Goal: Task Accomplishment & Management: Use online tool/utility

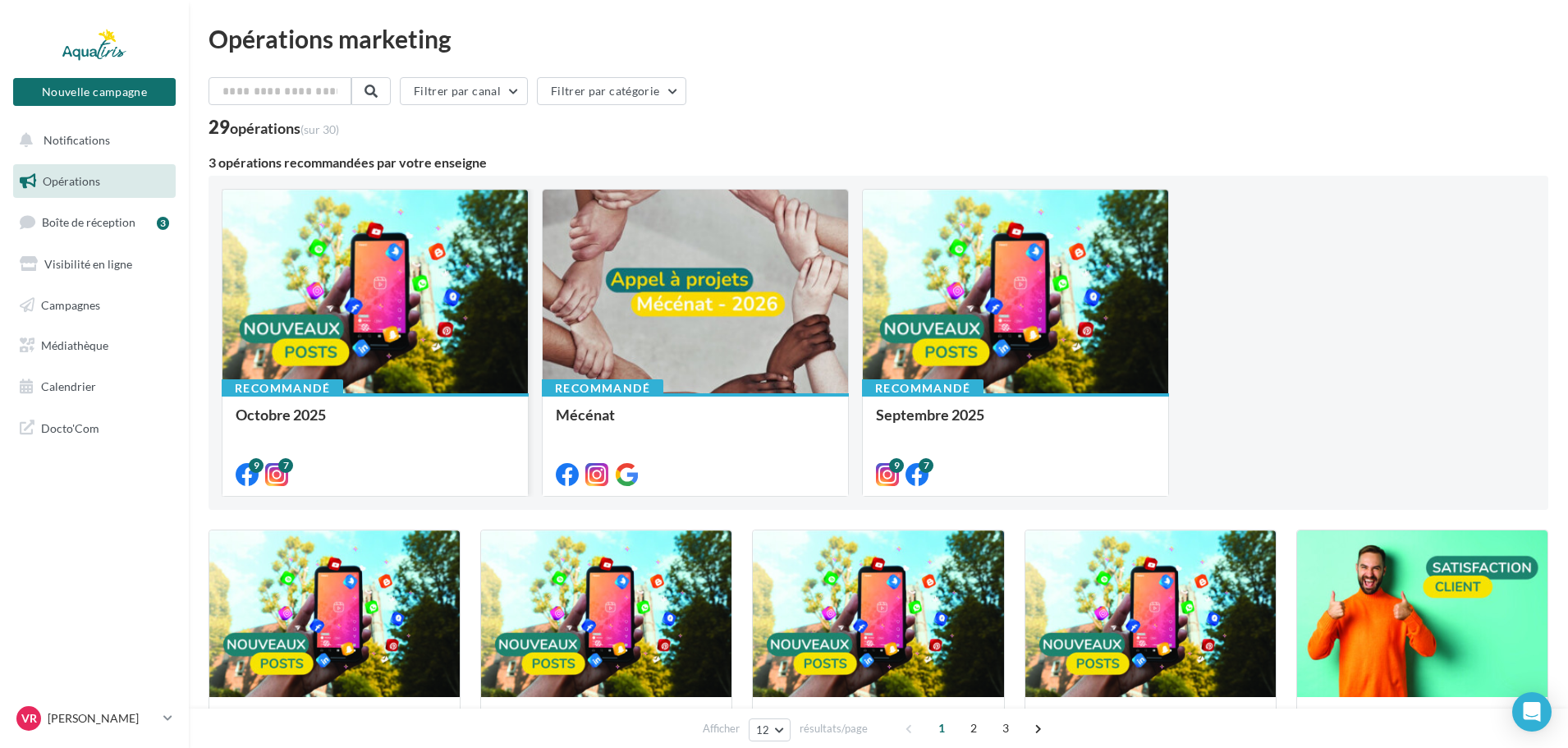
click at [410, 304] on div at bounding box center [375, 293] width 305 height 205
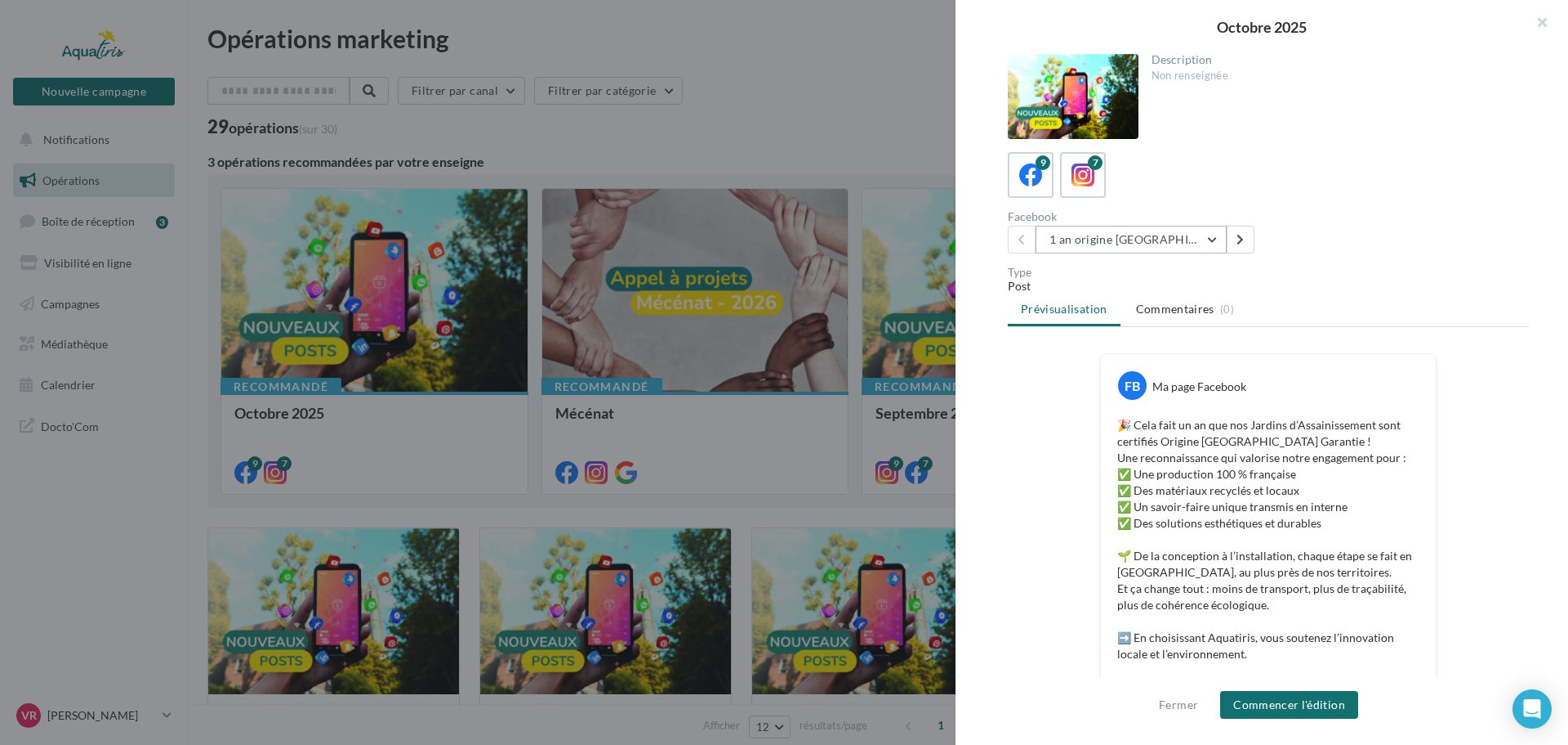
click at [1224, 242] on button "1 an origine France" at bounding box center [1131, 239] width 191 height 28
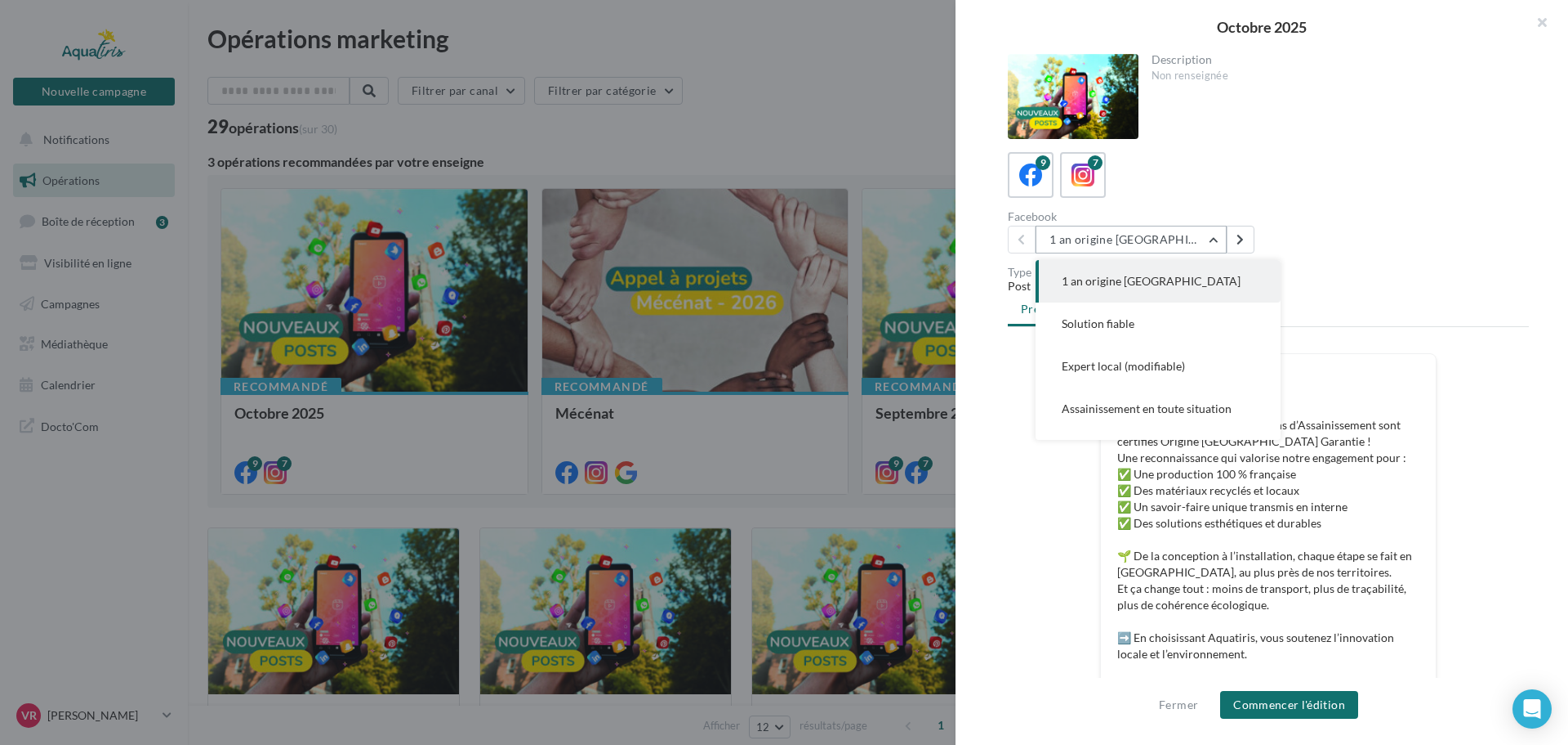
click at [1159, 242] on button "1 an origine France" at bounding box center [1131, 239] width 191 height 28
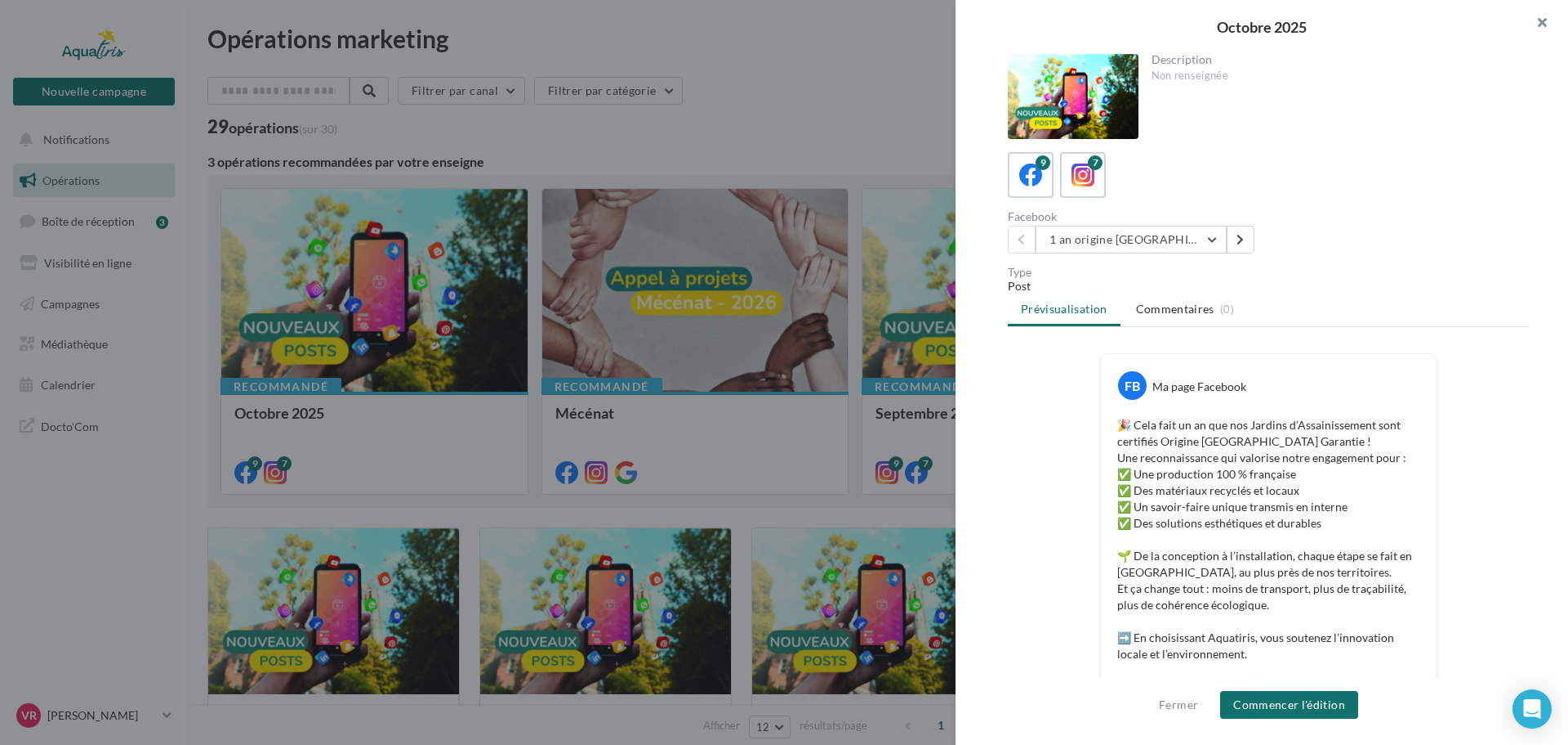
click at [1544, 22] on button "button" at bounding box center [1535, 24] width 65 height 49
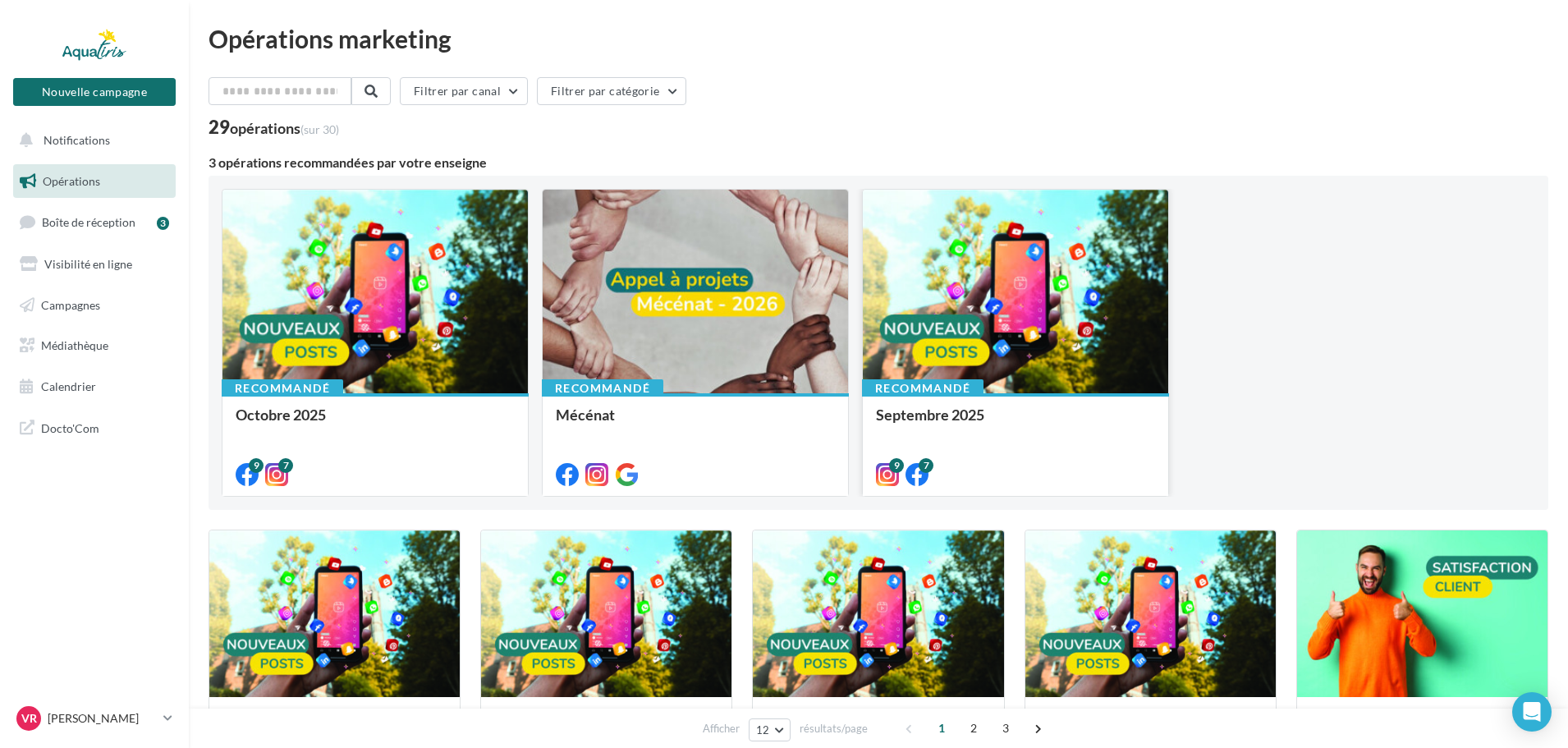
click at [992, 288] on div at bounding box center [1015, 293] width 305 height 205
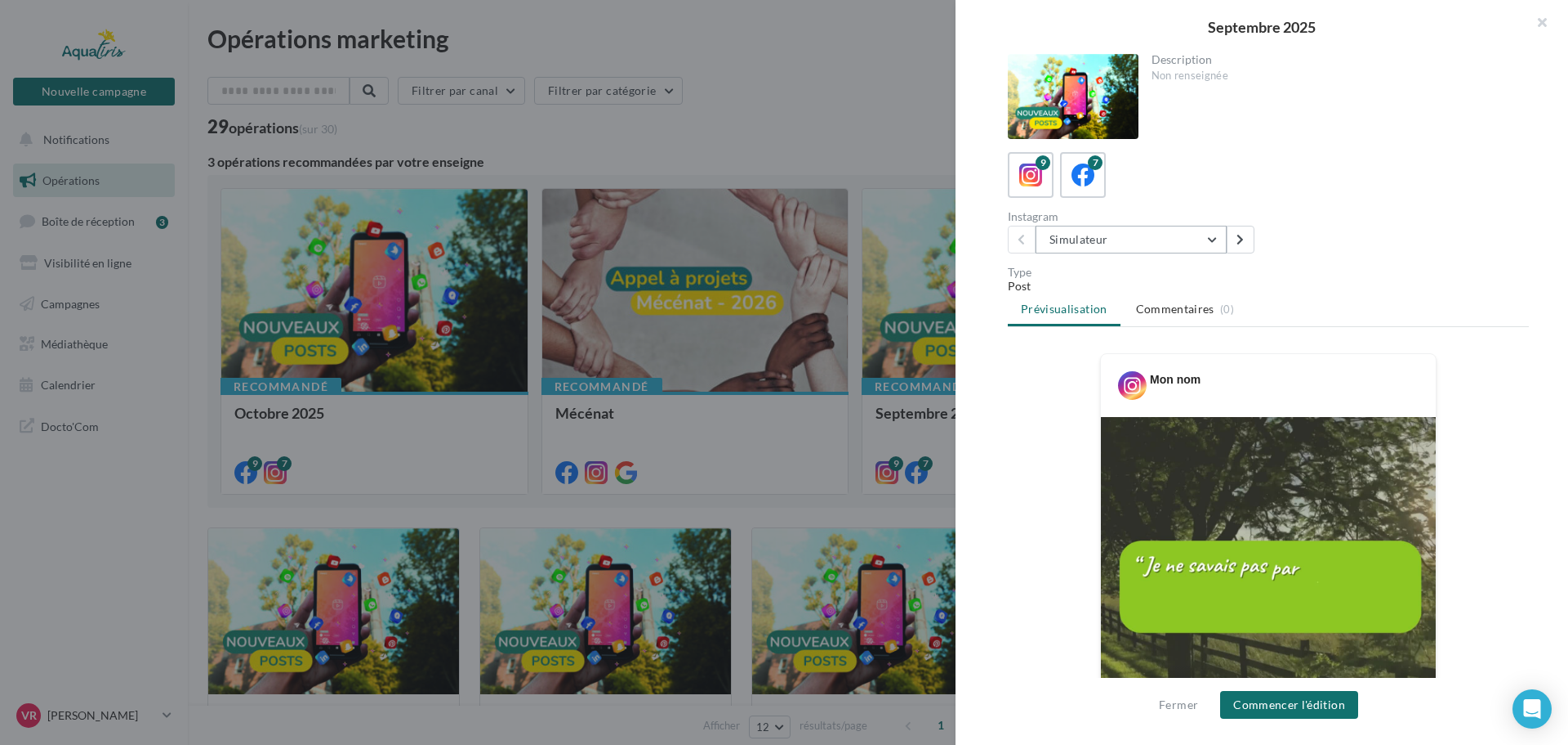
click at [1219, 241] on button "Simulateur" at bounding box center [1131, 239] width 191 height 28
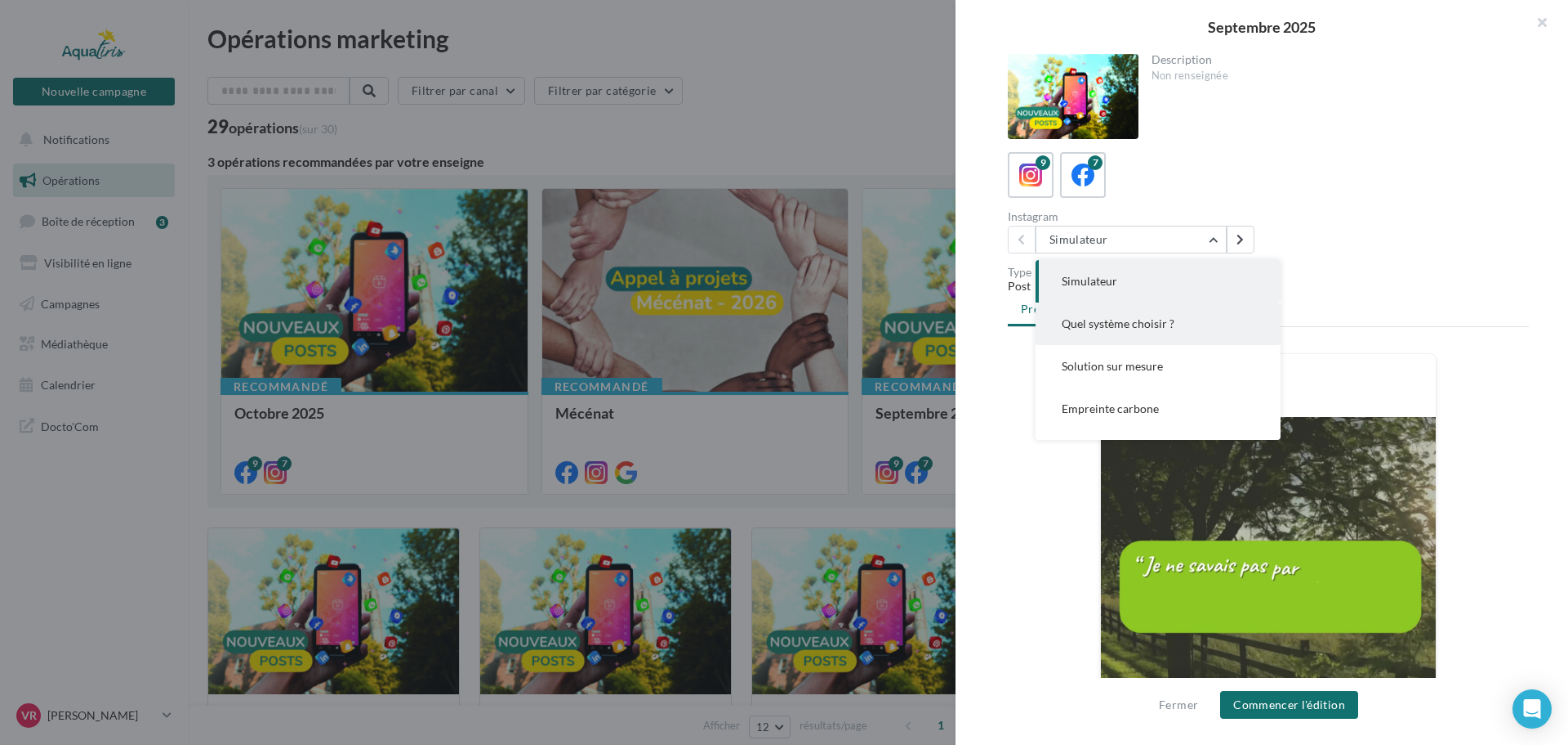
click at [1169, 313] on button "Quel système choisir ?" at bounding box center [1158, 323] width 245 height 42
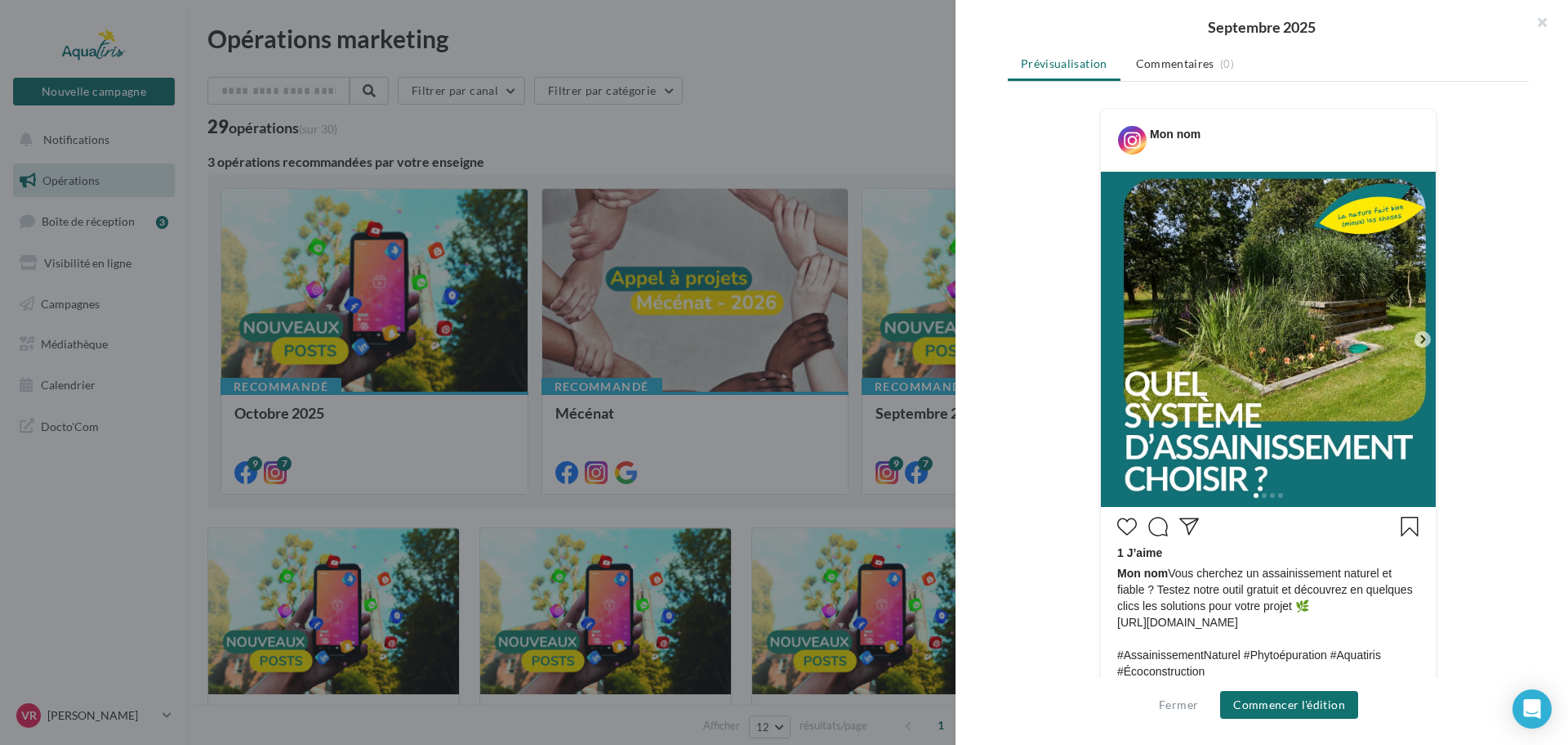
scroll to position [327, 0]
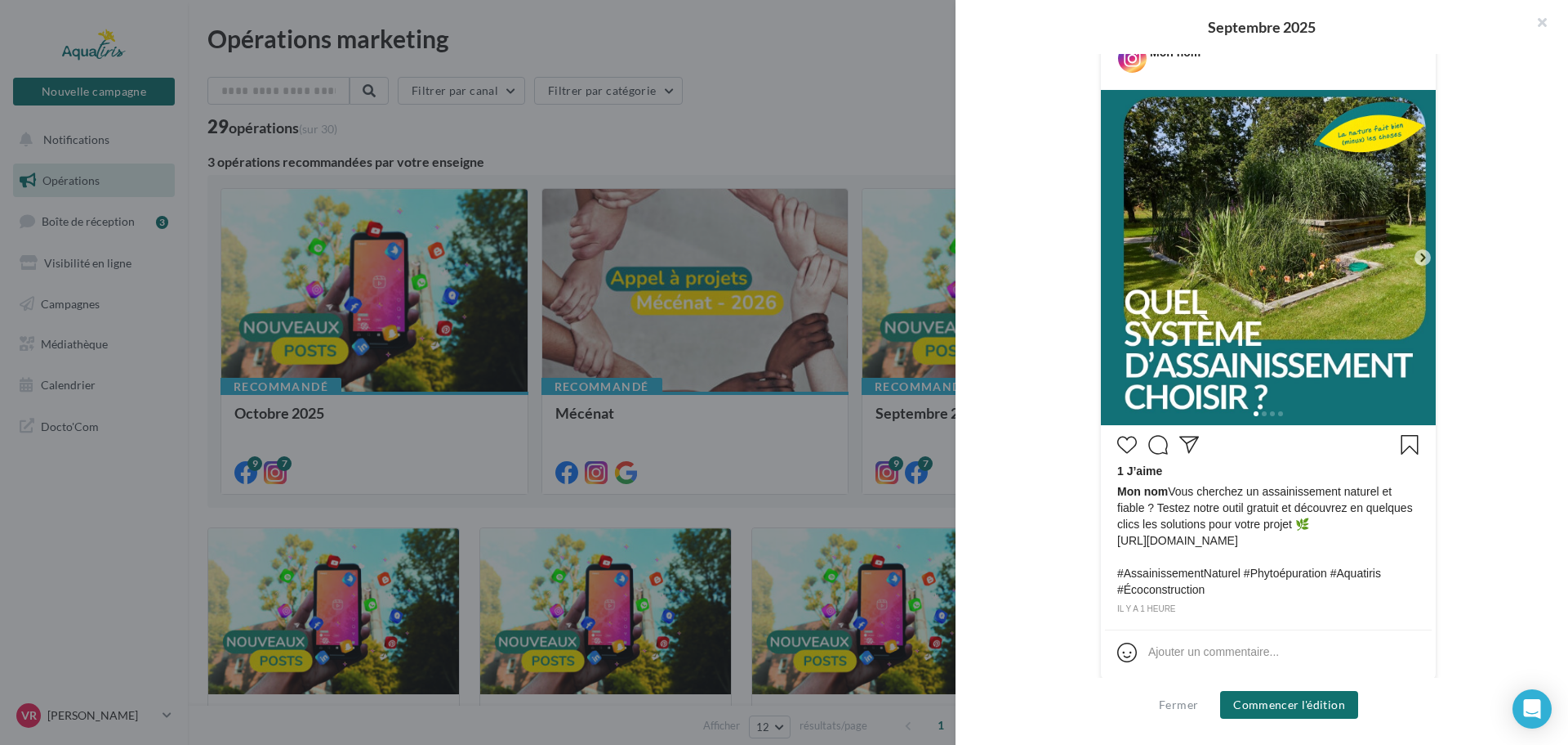
click at [1417, 253] on icon at bounding box center [1423, 257] width 14 height 14
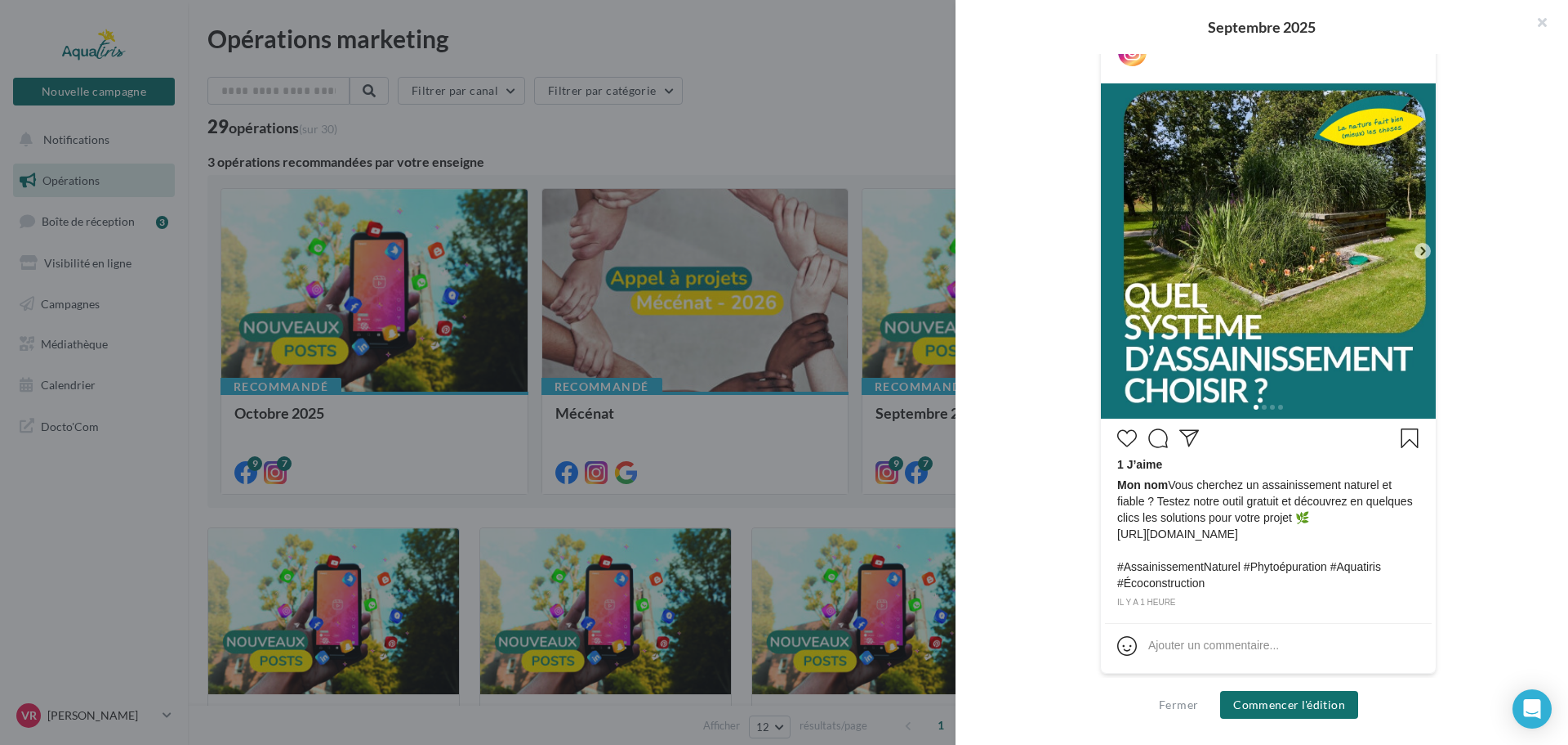
scroll to position [336, 0]
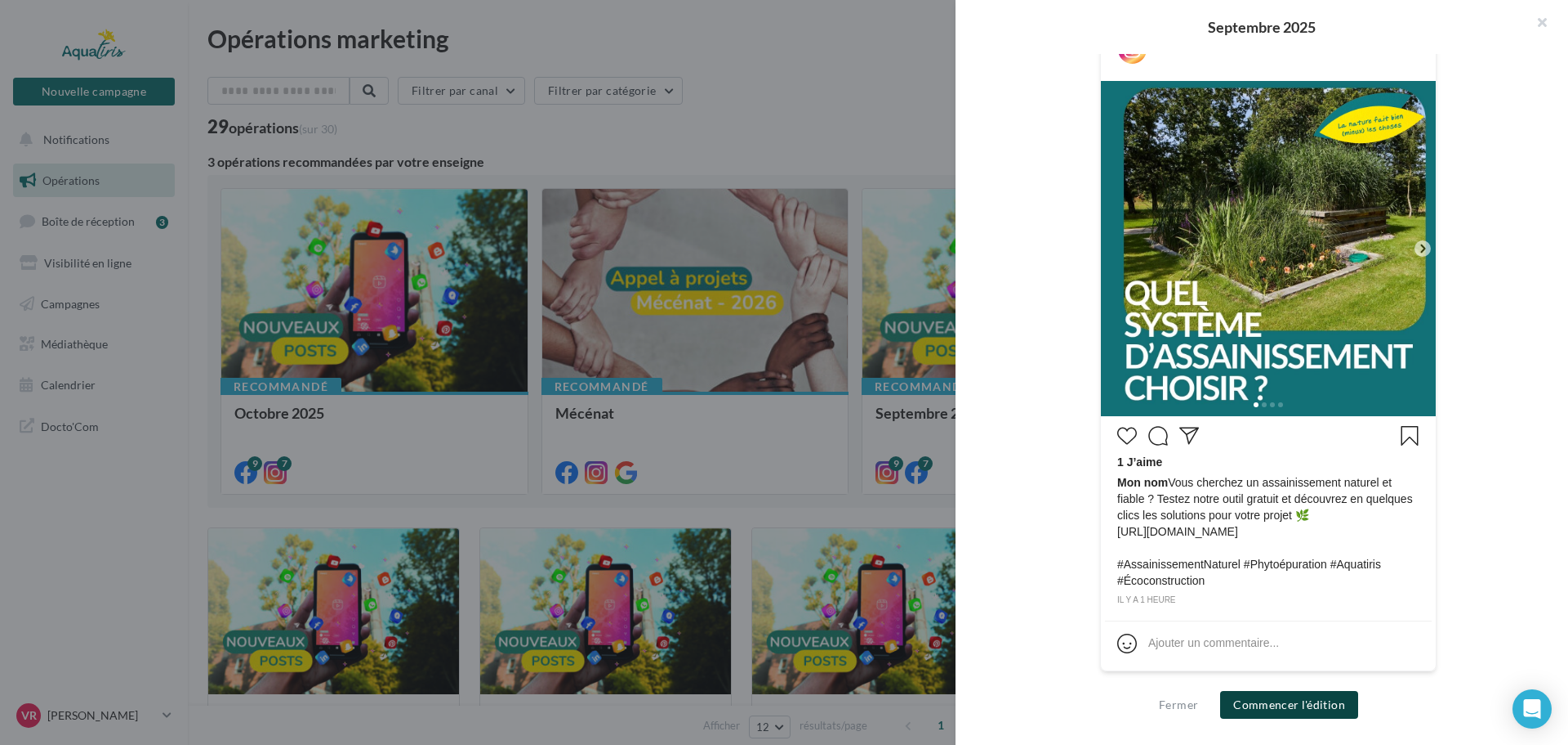
click at [1321, 706] on button "Commencer l'édition" at bounding box center [1289, 704] width 138 height 28
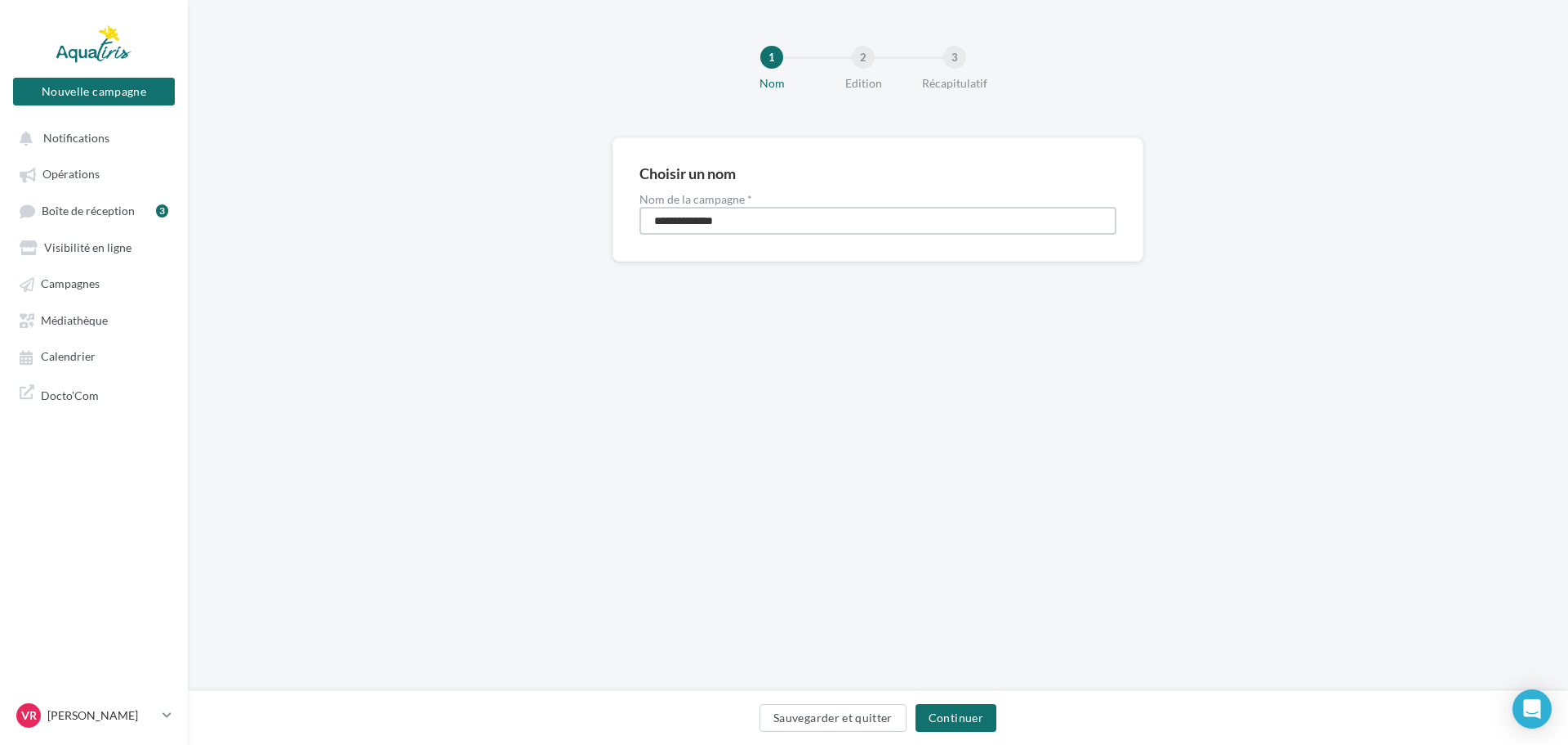
drag, startPoint x: 746, startPoint y: 223, endPoint x: 582, endPoint y: 221, distance: 164.0
click at [582, 221] on div "**********" at bounding box center [878, 225] width 1381 height 177
type input "**********"
click at [959, 713] on button "Continuer" at bounding box center [956, 717] width 81 height 28
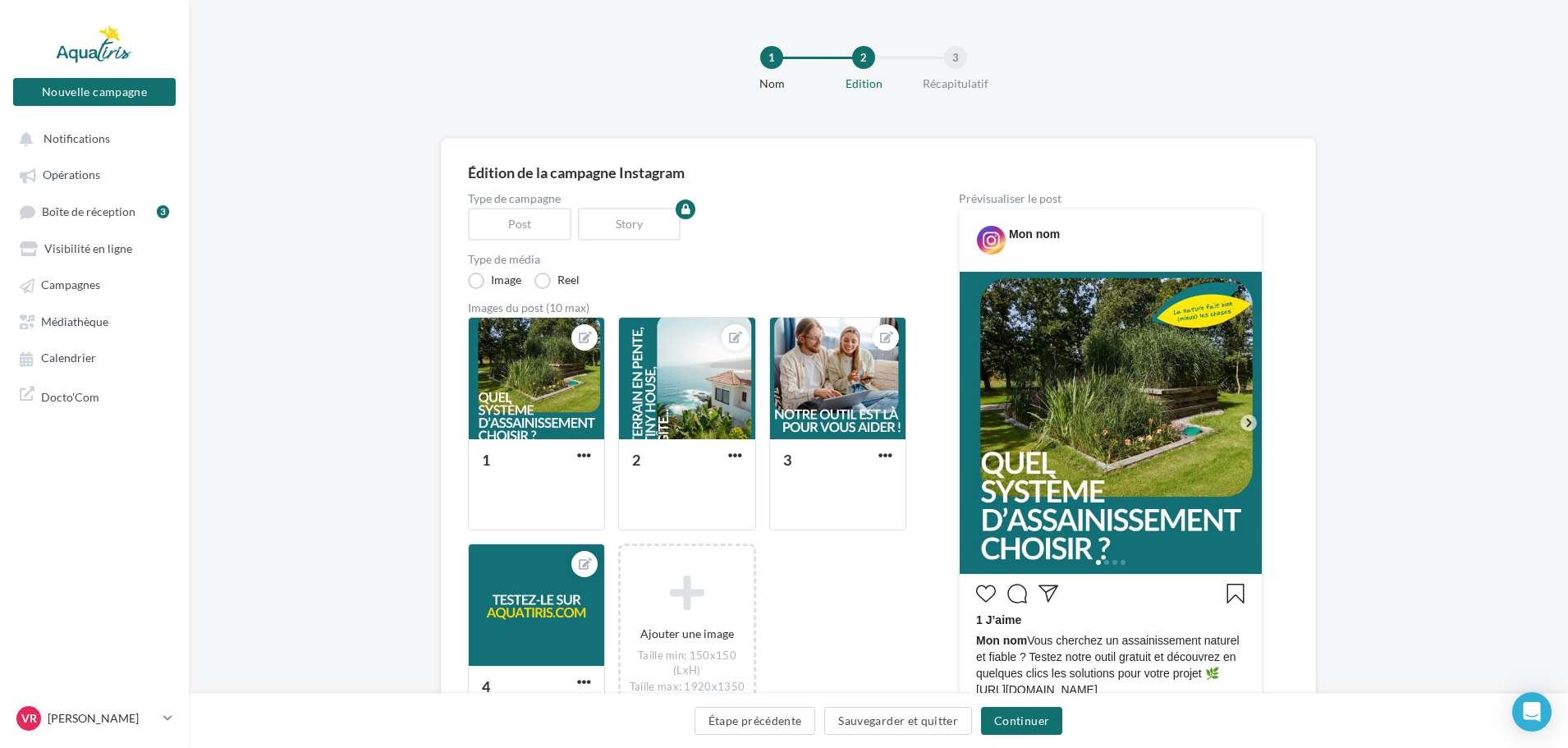
click at [1251, 423] on icon at bounding box center [1248, 422] width 5 height 8
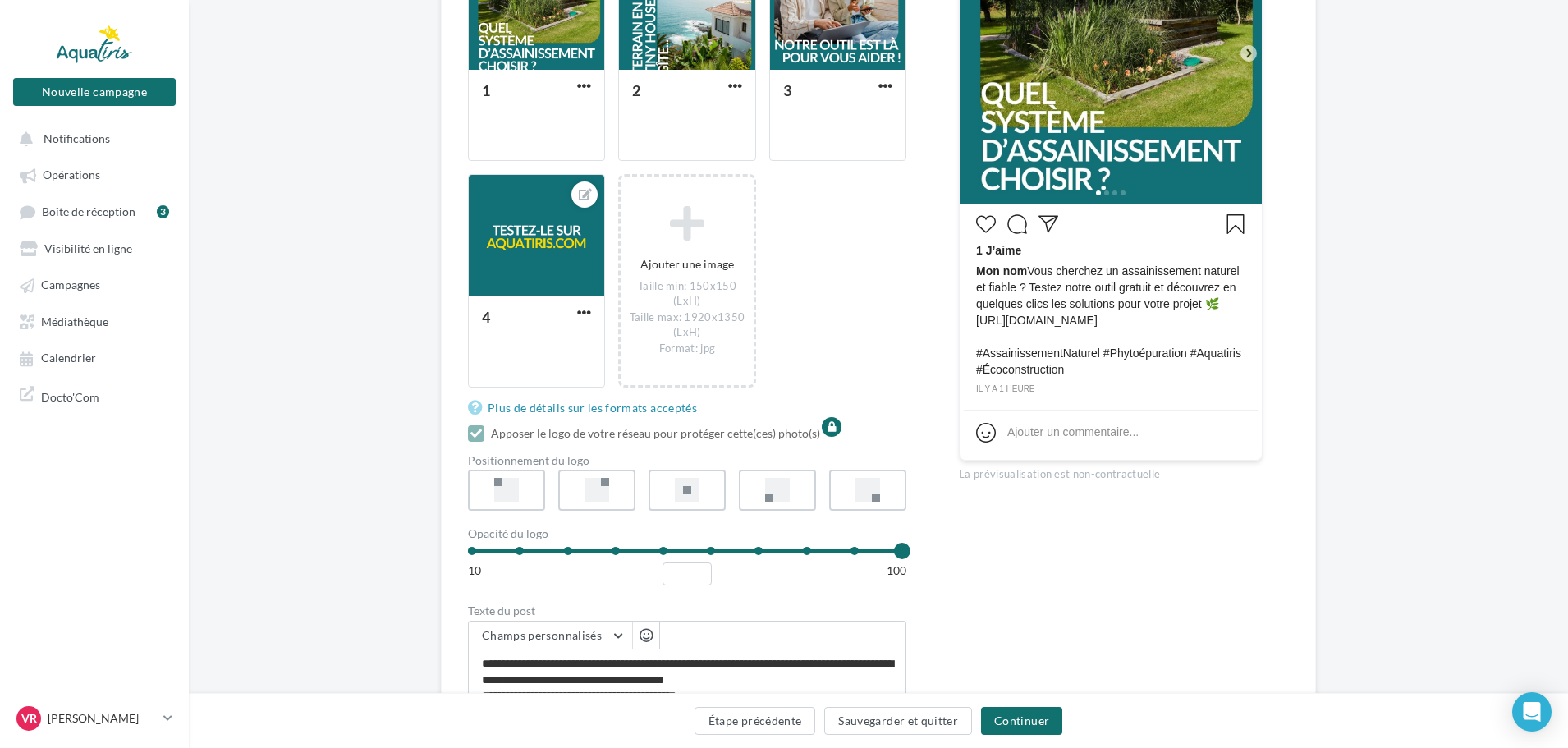
scroll to position [410, 0]
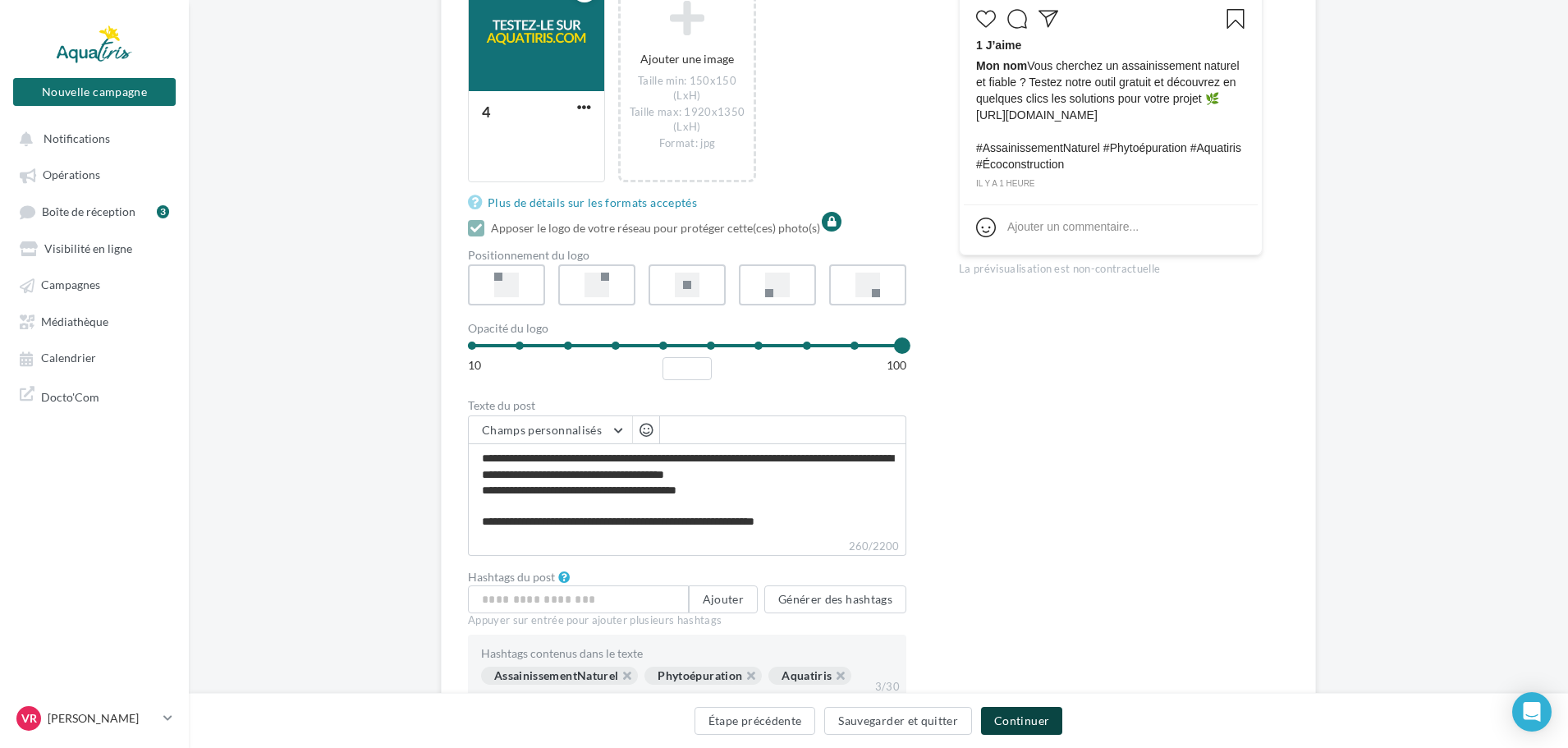
click at [1043, 713] on button "Continuer" at bounding box center [1021, 720] width 81 height 28
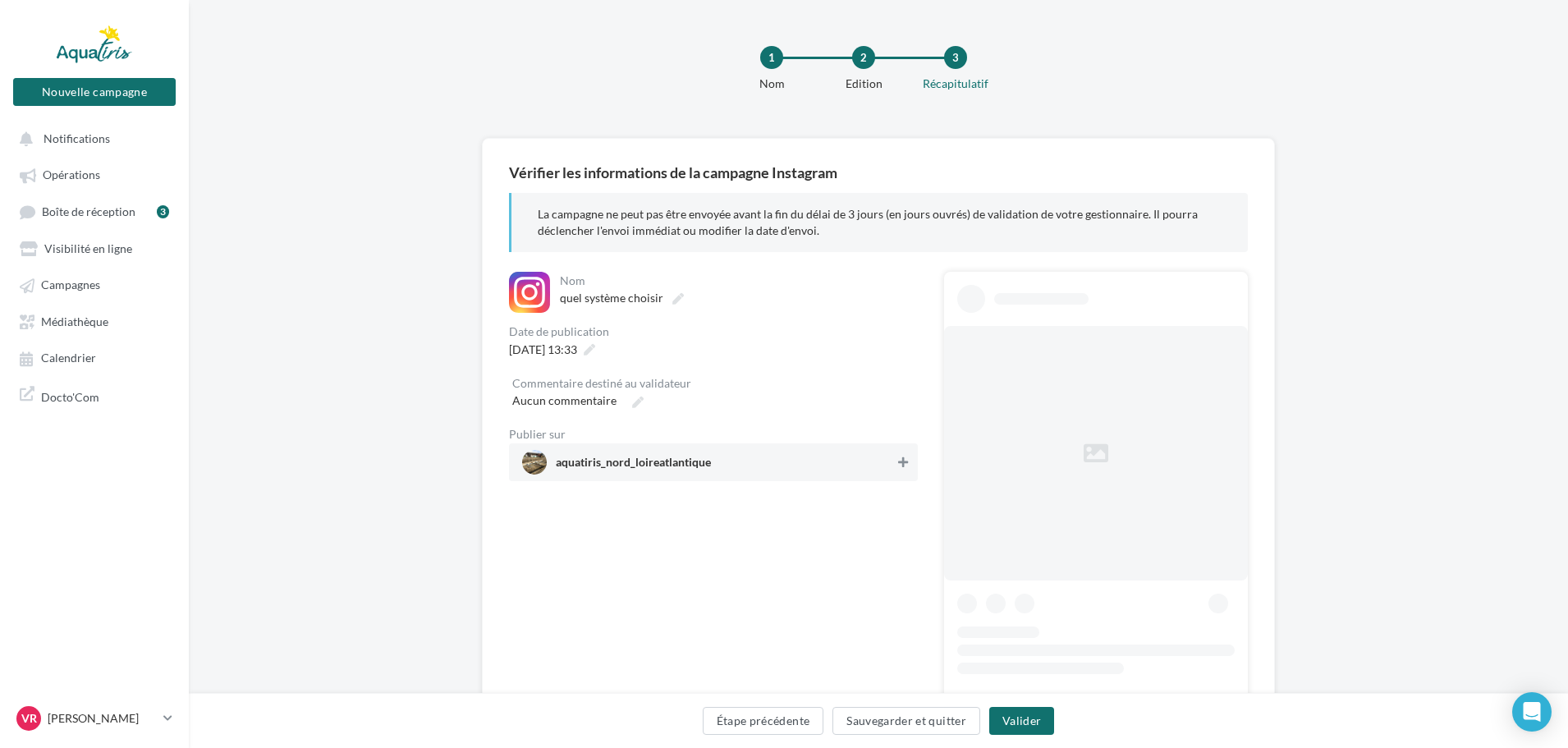
click at [908, 460] on button at bounding box center [903, 462] width 16 height 20
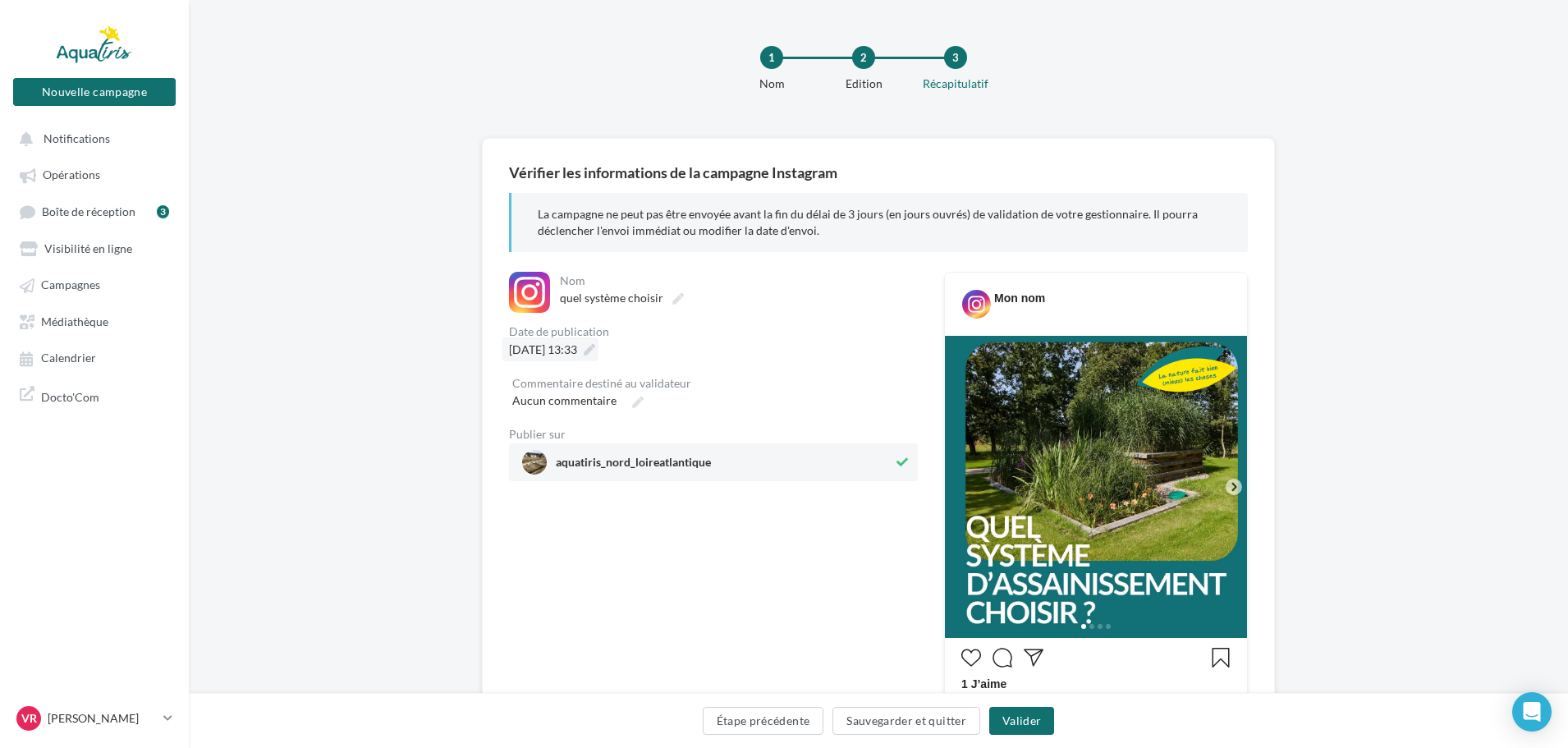
click at [577, 356] on span "16/10/2025 à 13:33" at bounding box center [543, 348] width 68 height 14
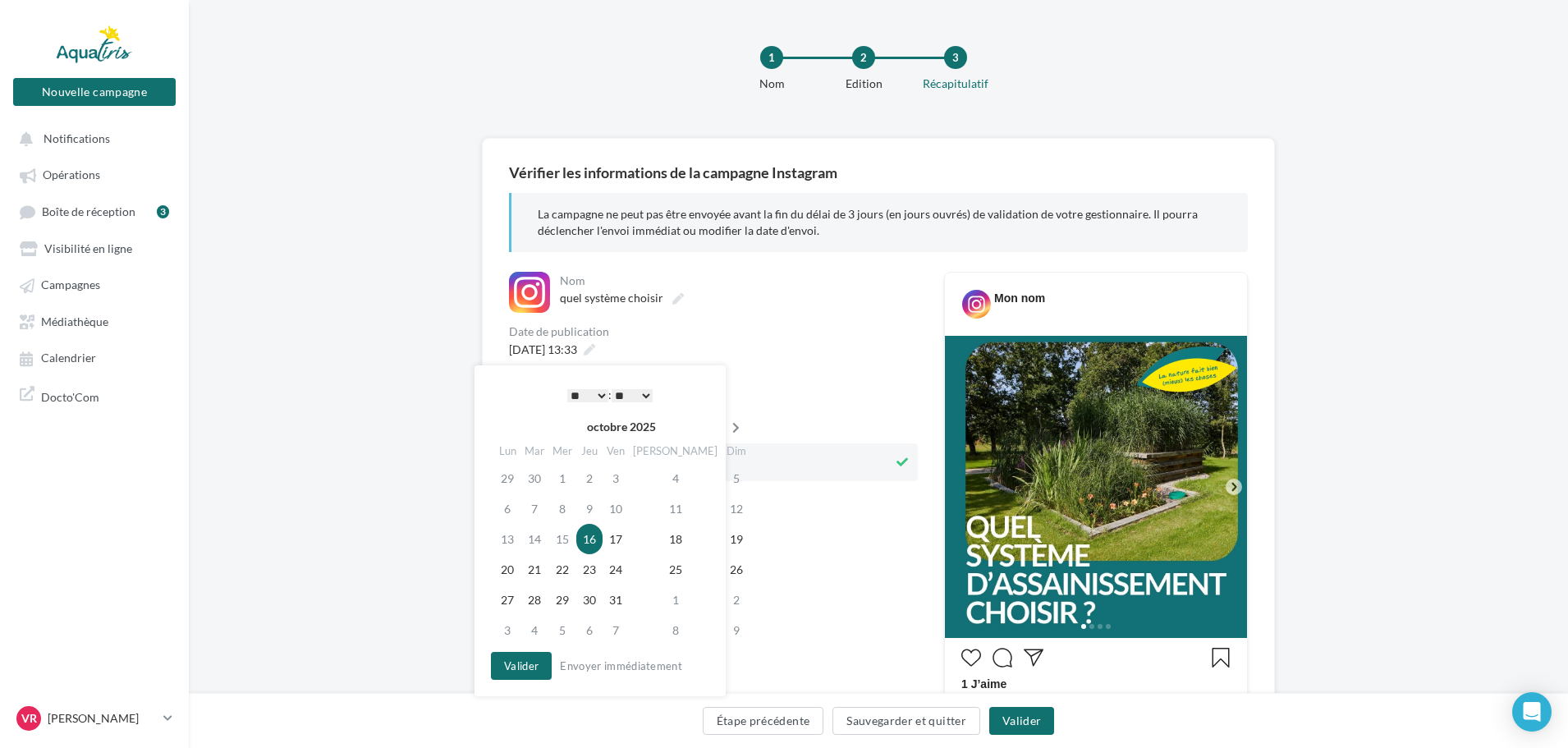
click at [726, 425] on icon at bounding box center [736, 428] width 21 height 12
click at [729, 425] on icon at bounding box center [739, 428] width 21 height 12
click at [574, 541] on td "14" at bounding box center [565, 539] width 28 height 31
click at [1025, 717] on button "Valider" at bounding box center [1022, 720] width 65 height 28
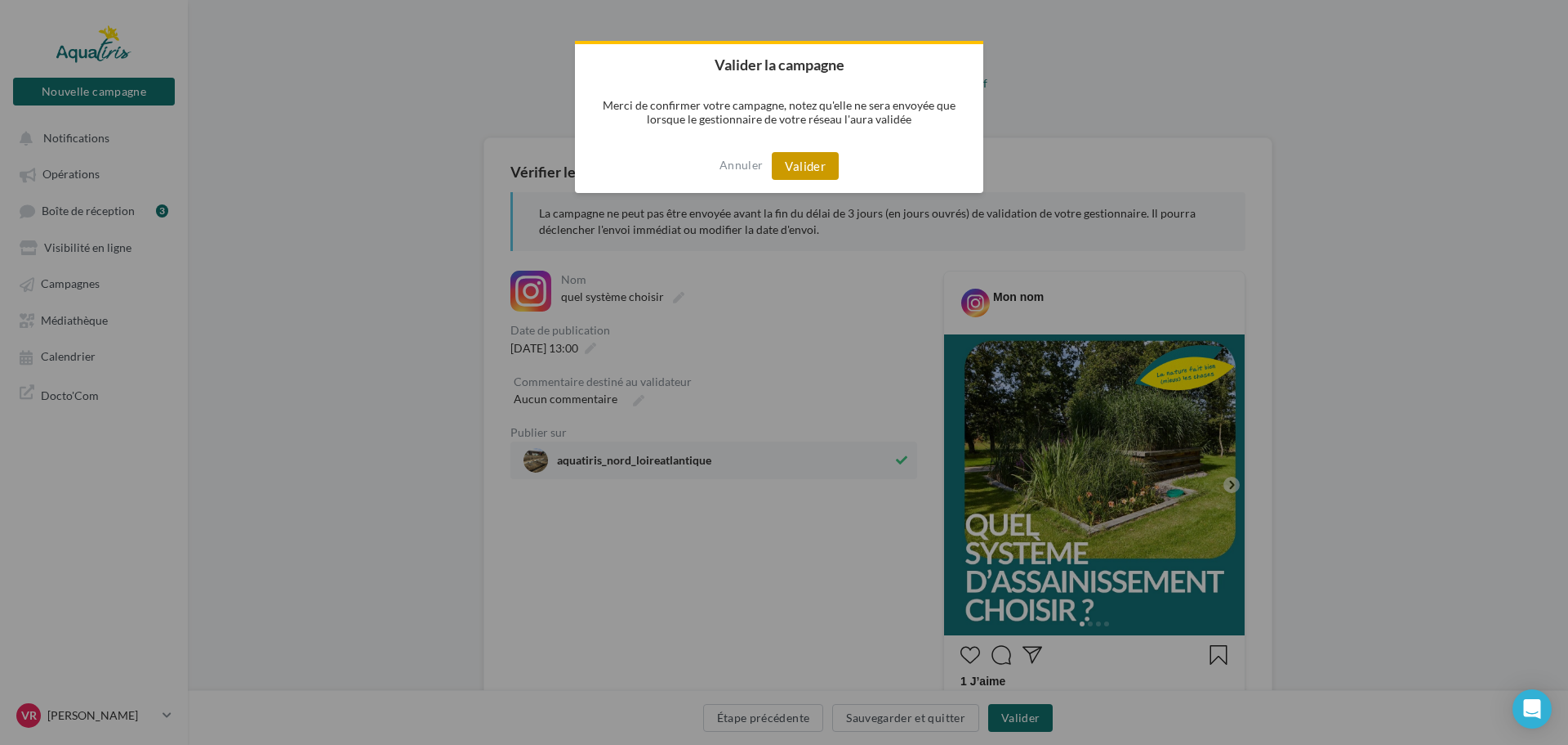
click at [806, 162] on button "Valider" at bounding box center [806, 166] width 67 height 28
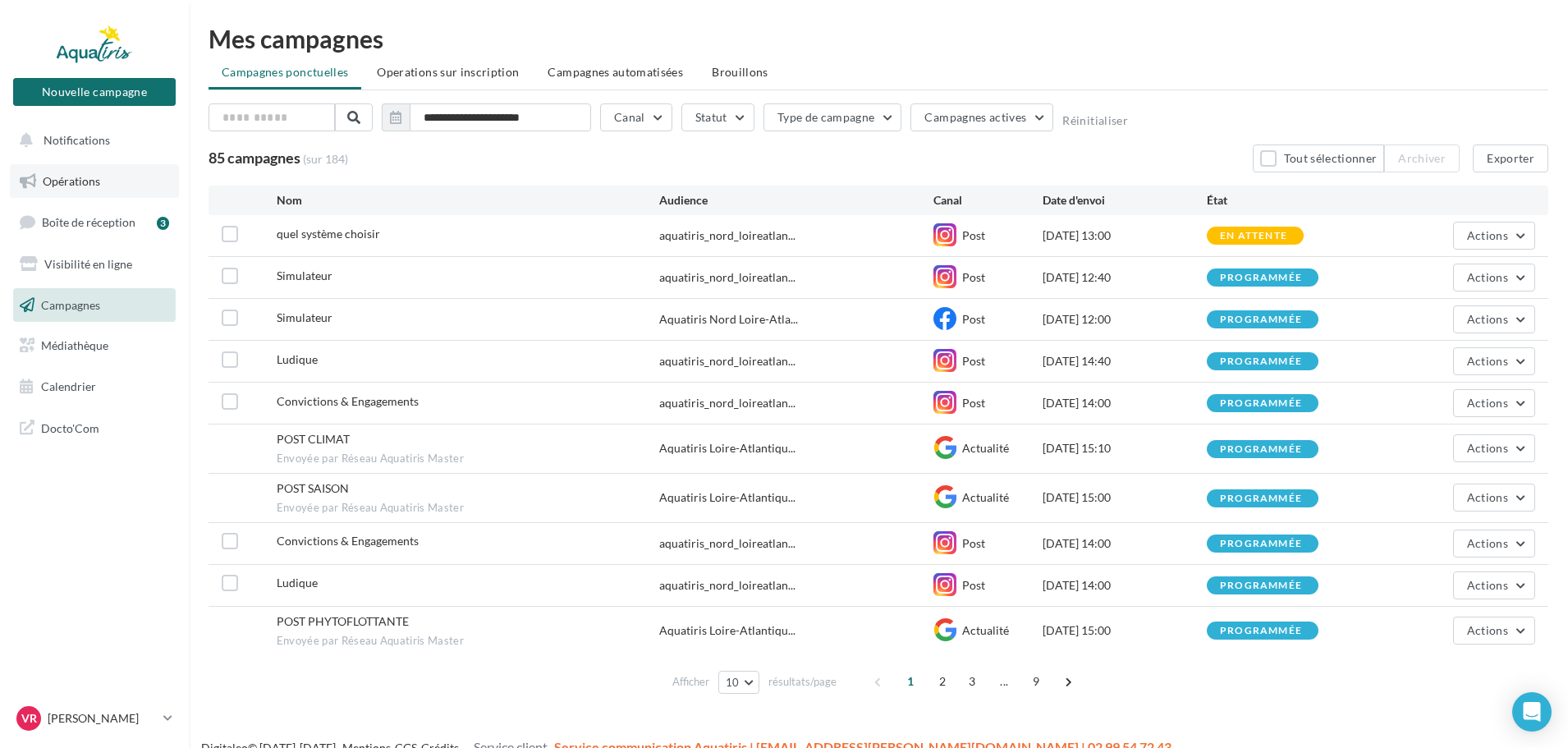
click at [84, 189] on link "Opérations" at bounding box center [95, 181] width 169 height 34
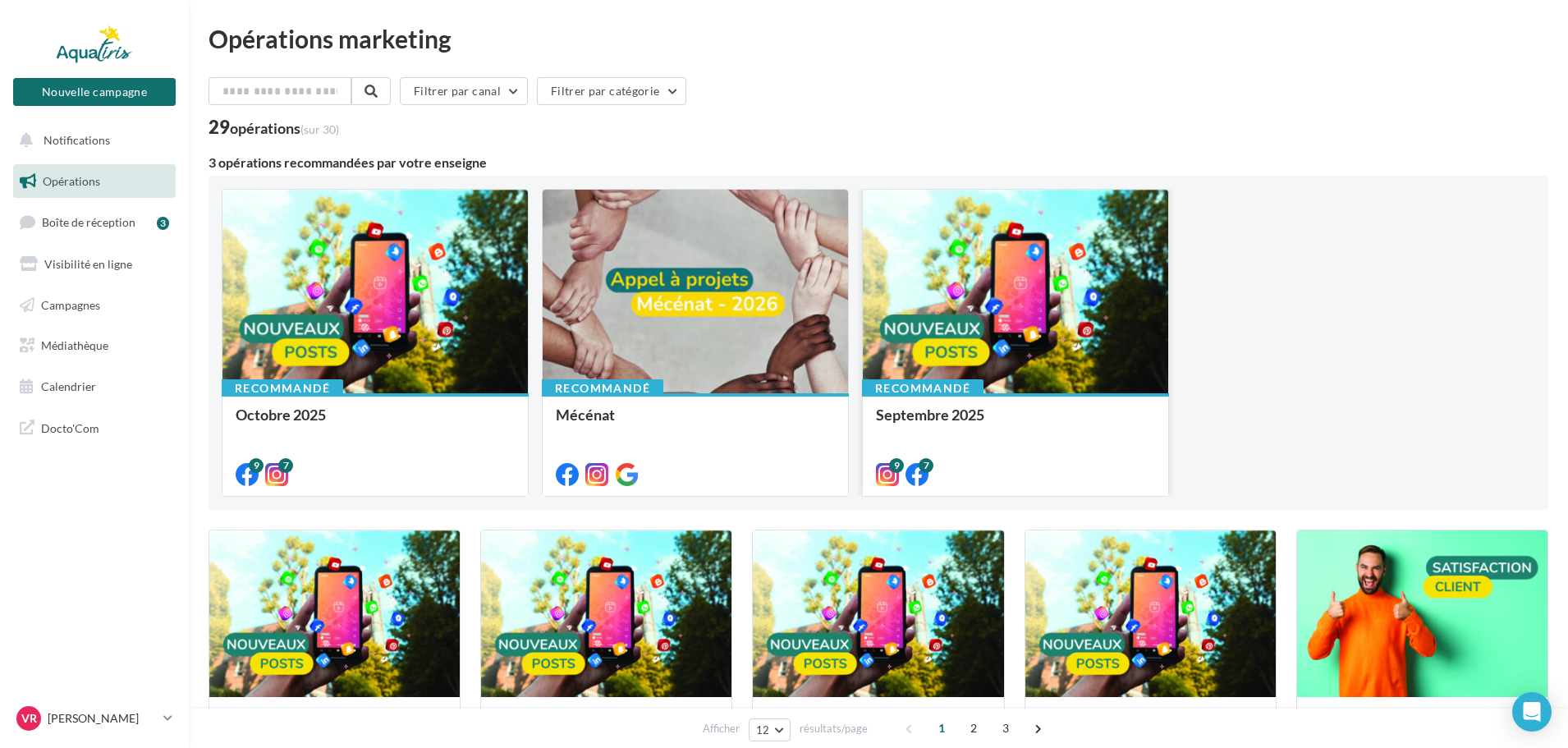
click at [1005, 310] on div at bounding box center [1015, 293] width 305 height 205
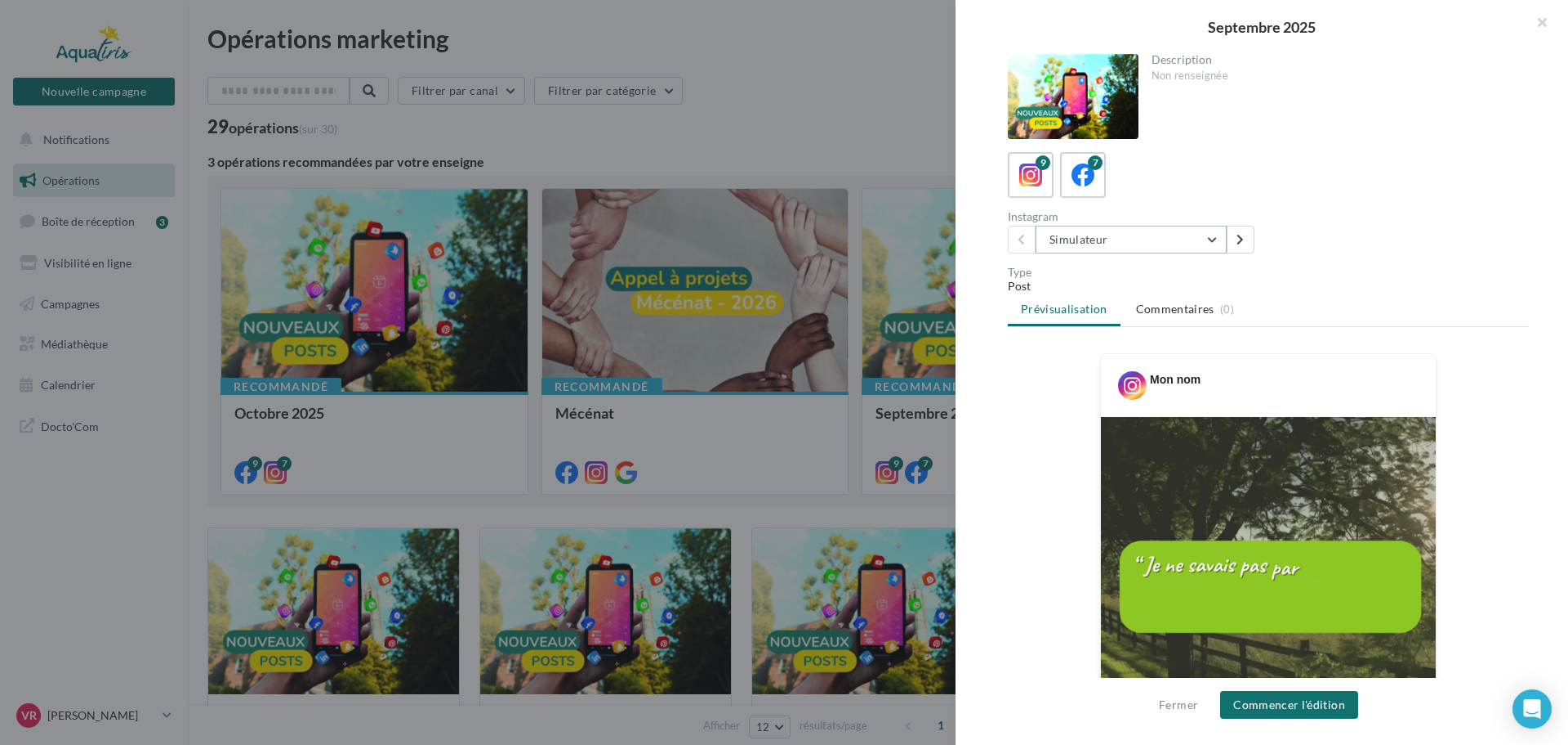
click at [1149, 236] on button "Simulateur" at bounding box center [1131, 239] width 191 height 28
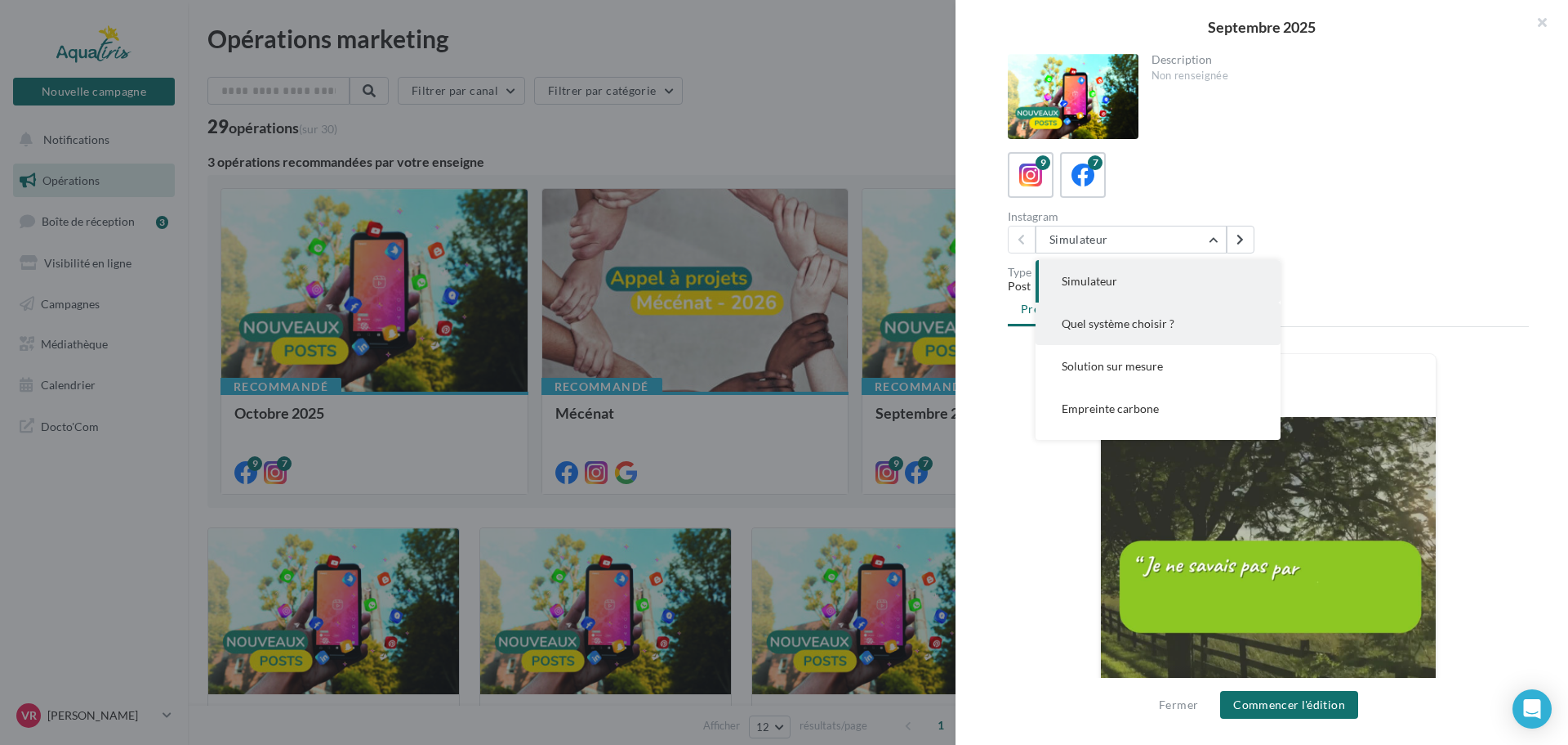
click at [1123, 317] on span "Quel système choisir ?" at bounding box center [1118, 323] width 113 height 13
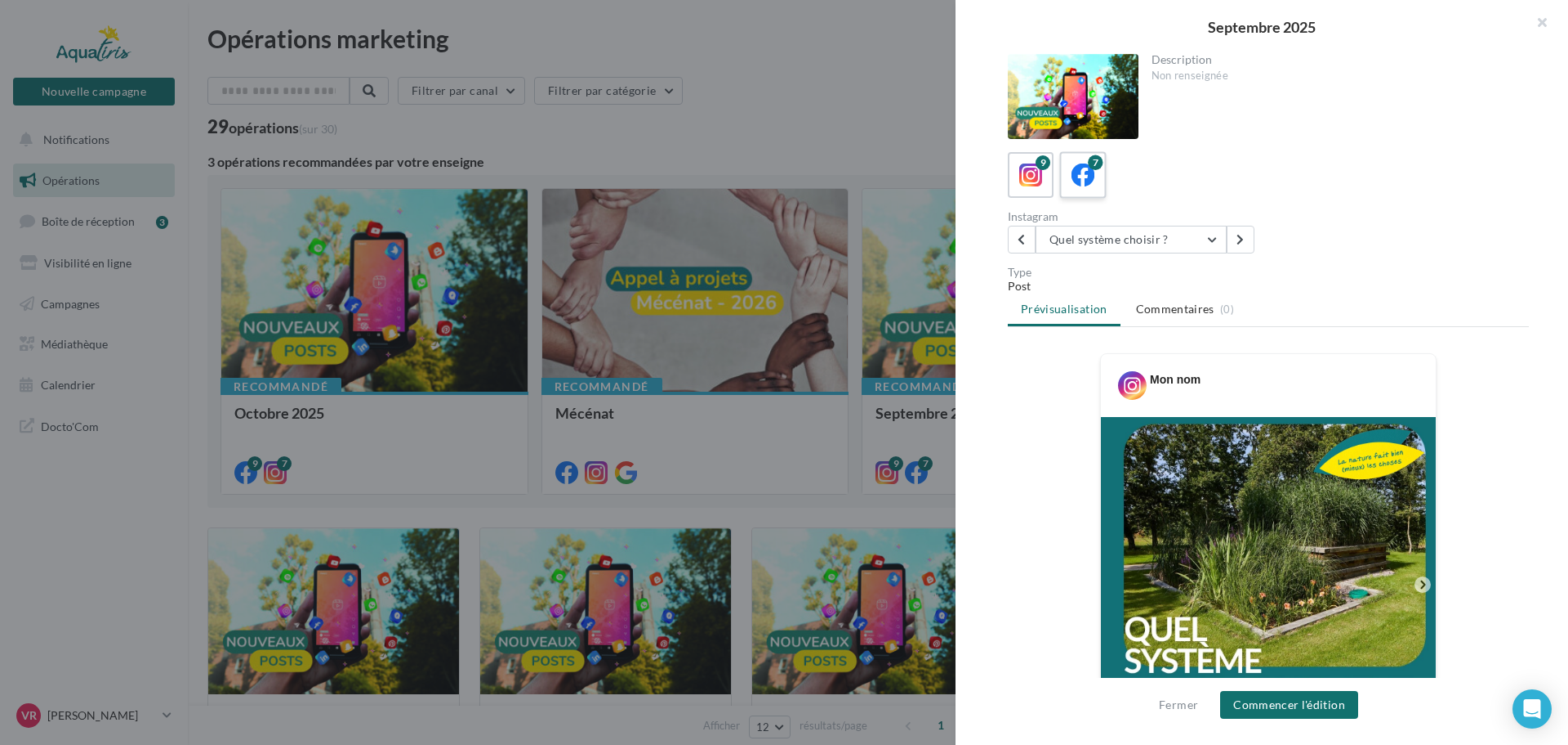
click at [1088, 178] on icon at bounding box center [1083, 175] width 23 height 23
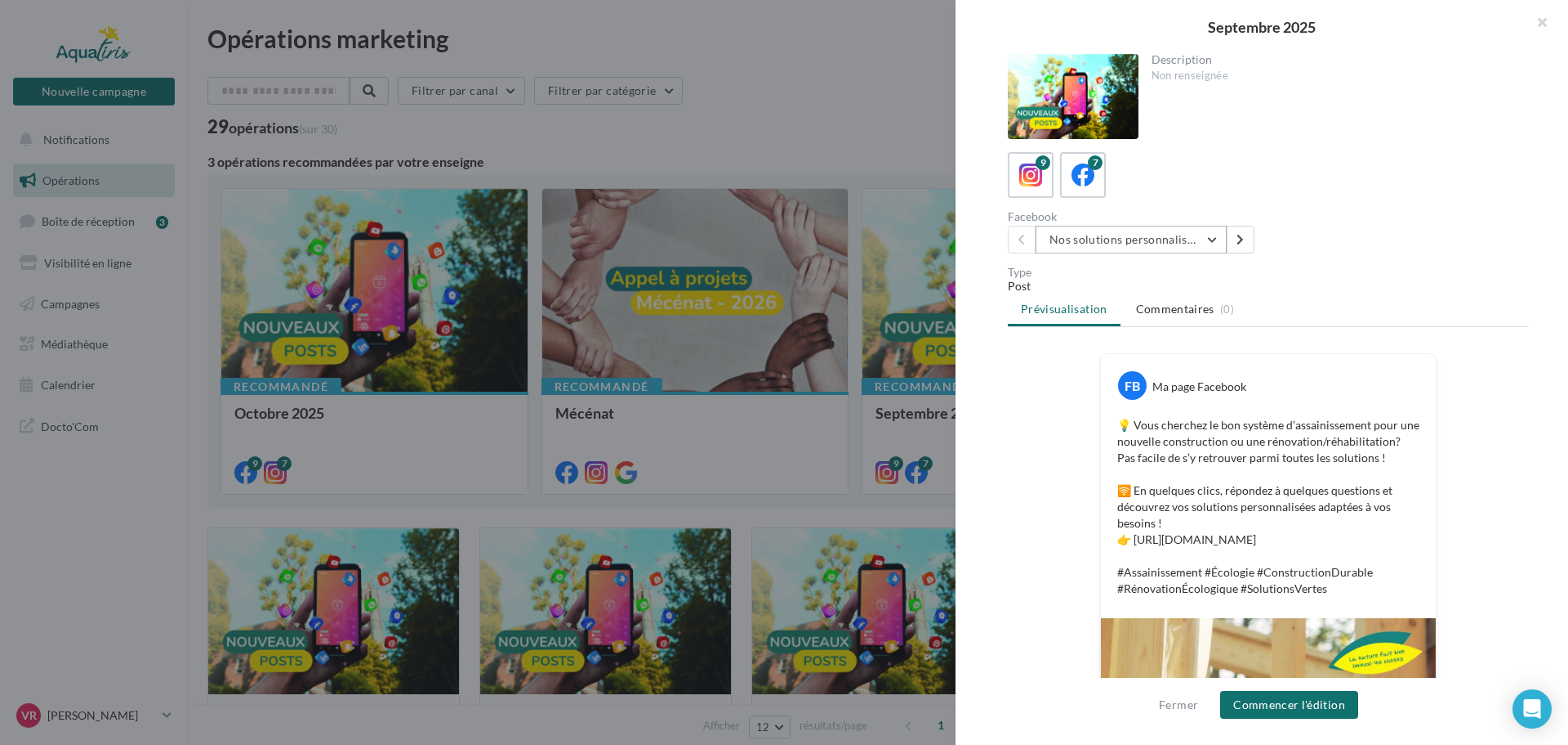
click at [1201, 238] on button "Nos solutions personnalisées" at bounding box center [1131, 239] width 191 height 28
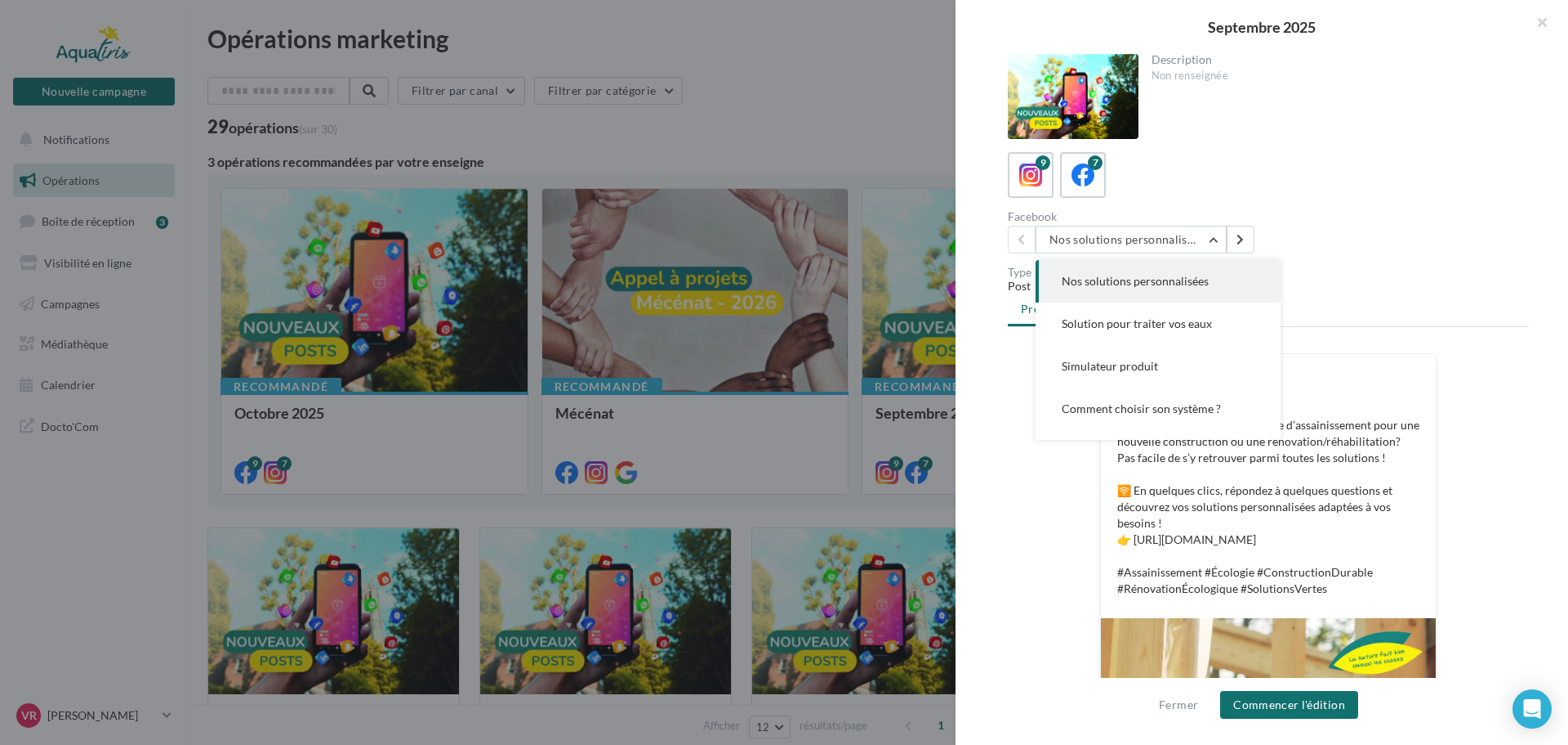
click at [1184, 287] on span "Nos solutions personnalisées" at bounding box center [1135, 280] width 147 height 13
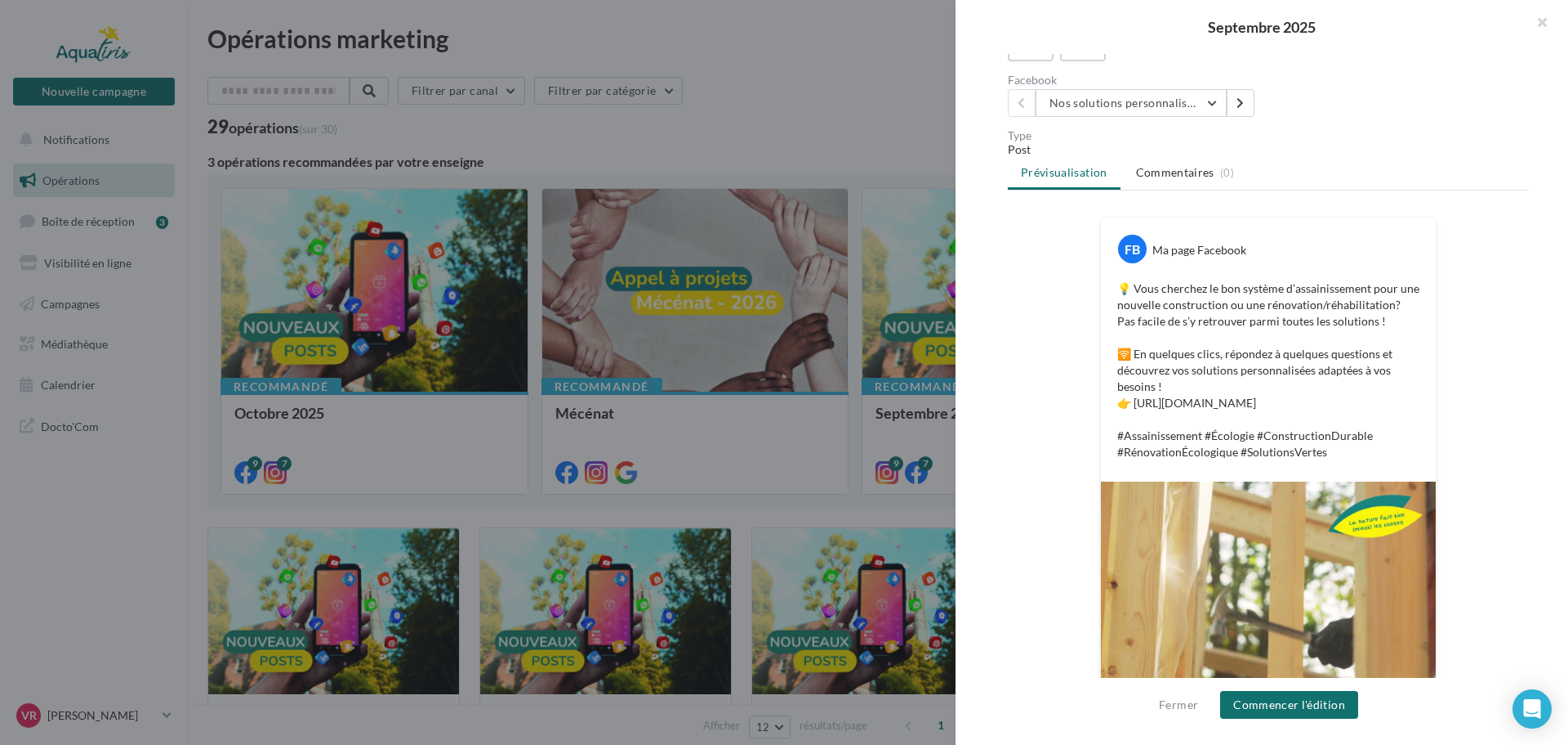
scroll to position [135, 0]
click at [1124, 107] on button "Nos solutions personnalisées" at bounding box center [1131, 103] width 191 height 28
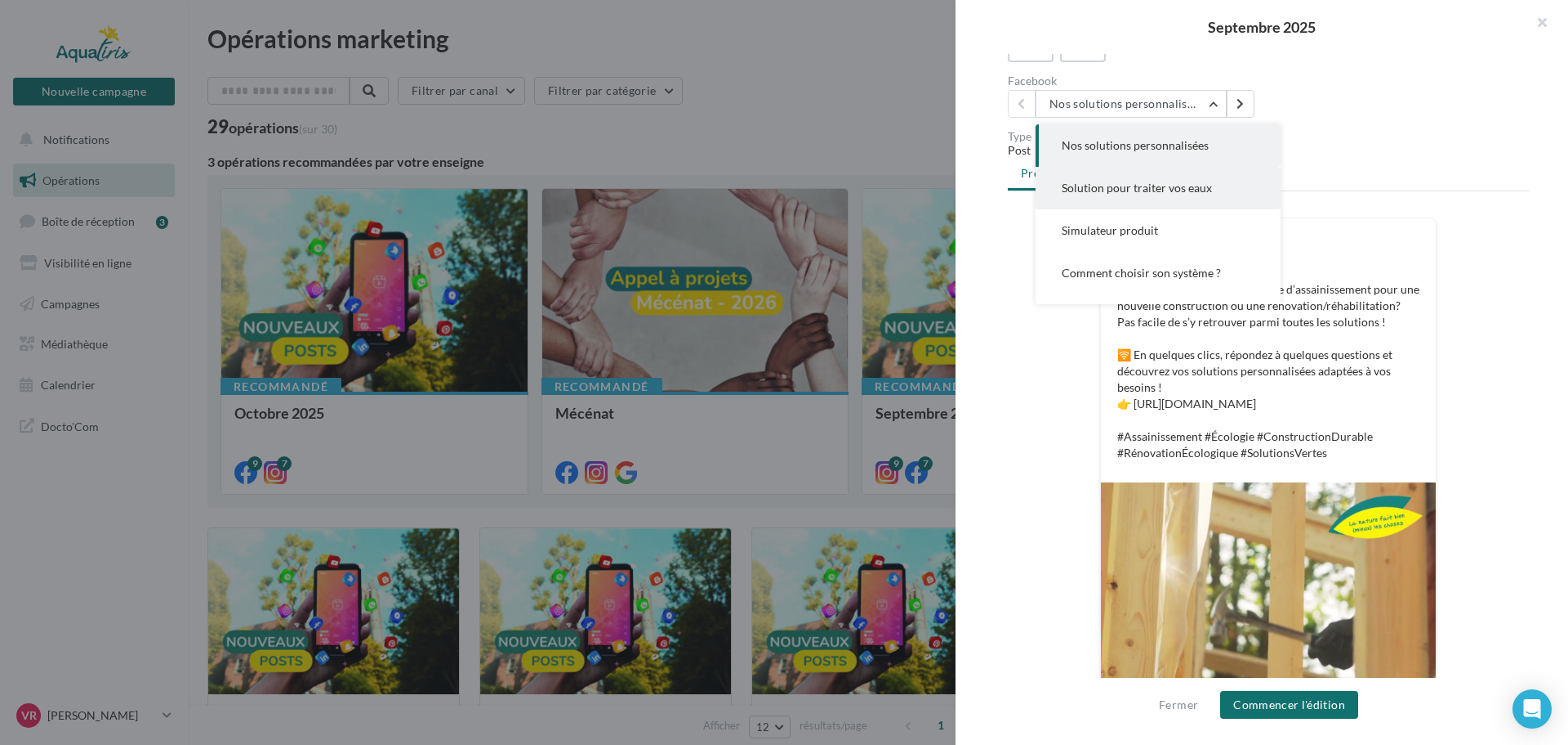
click at [1107, 179] on button "Solution pour traiter vos eaux" at bounding box center [1158, 187] width 245 height 42
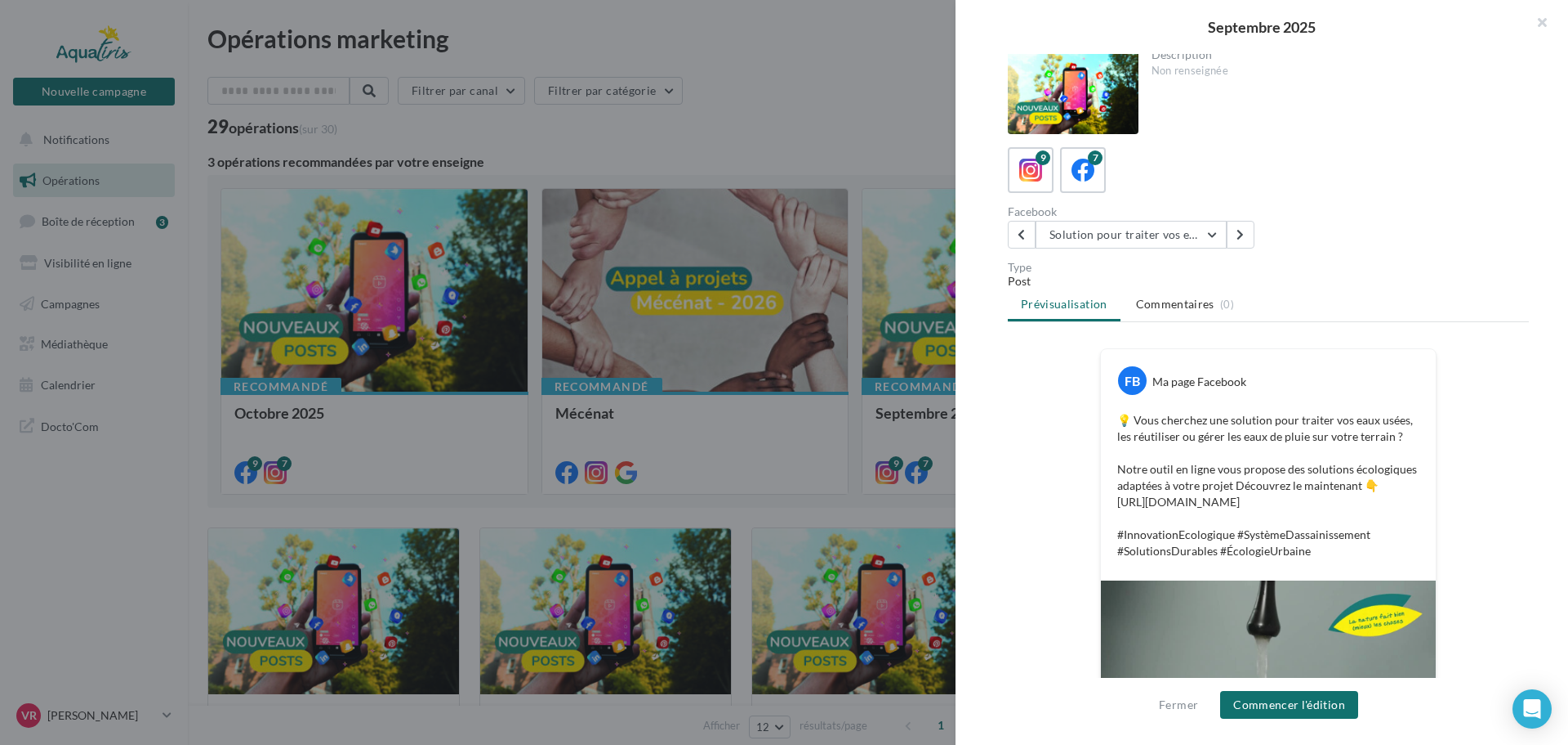
scroll to position [0, 0]
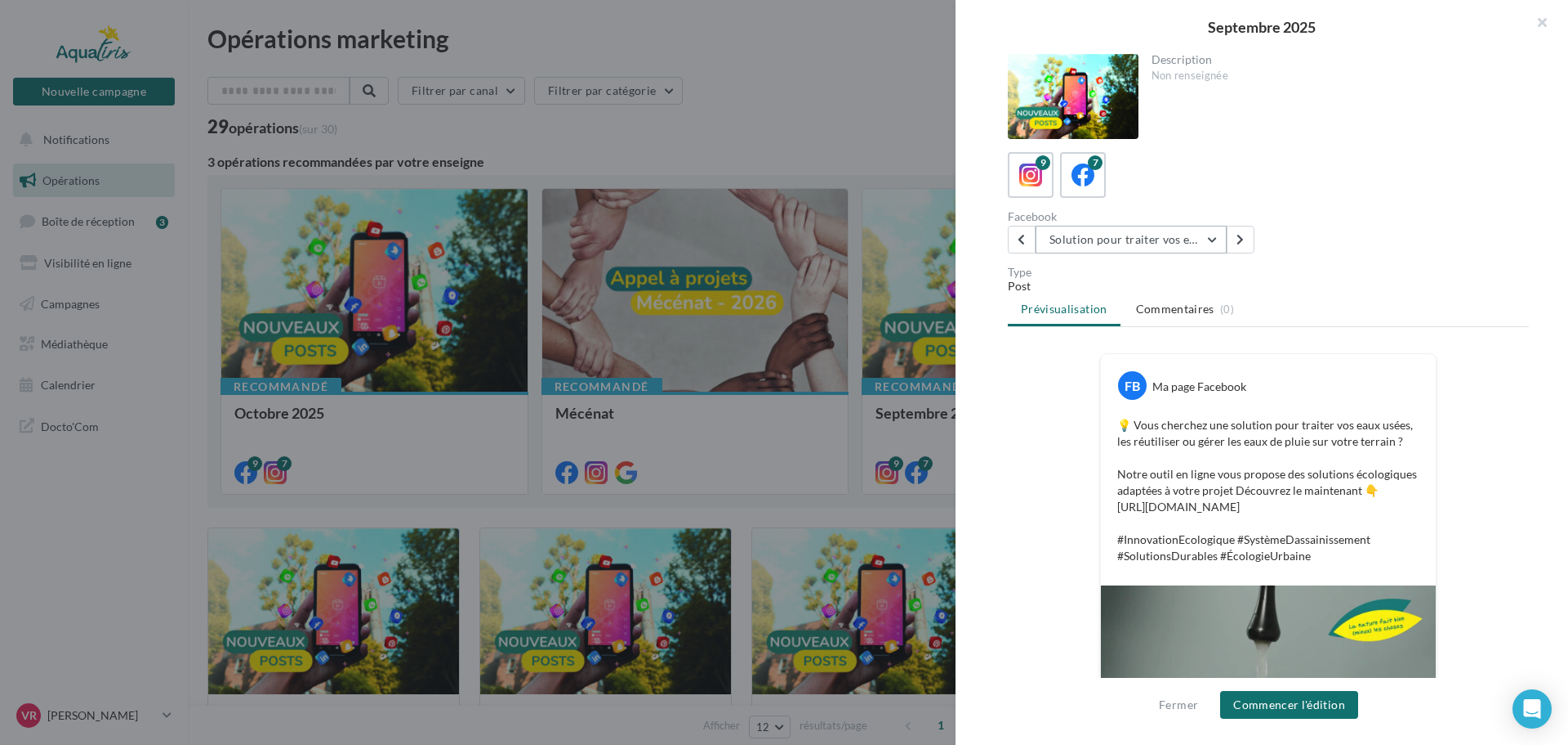
click at [1142, 244] on button "Solution pour traiter vos eaux" at bounding box center [1131, 239] width 191 height 28
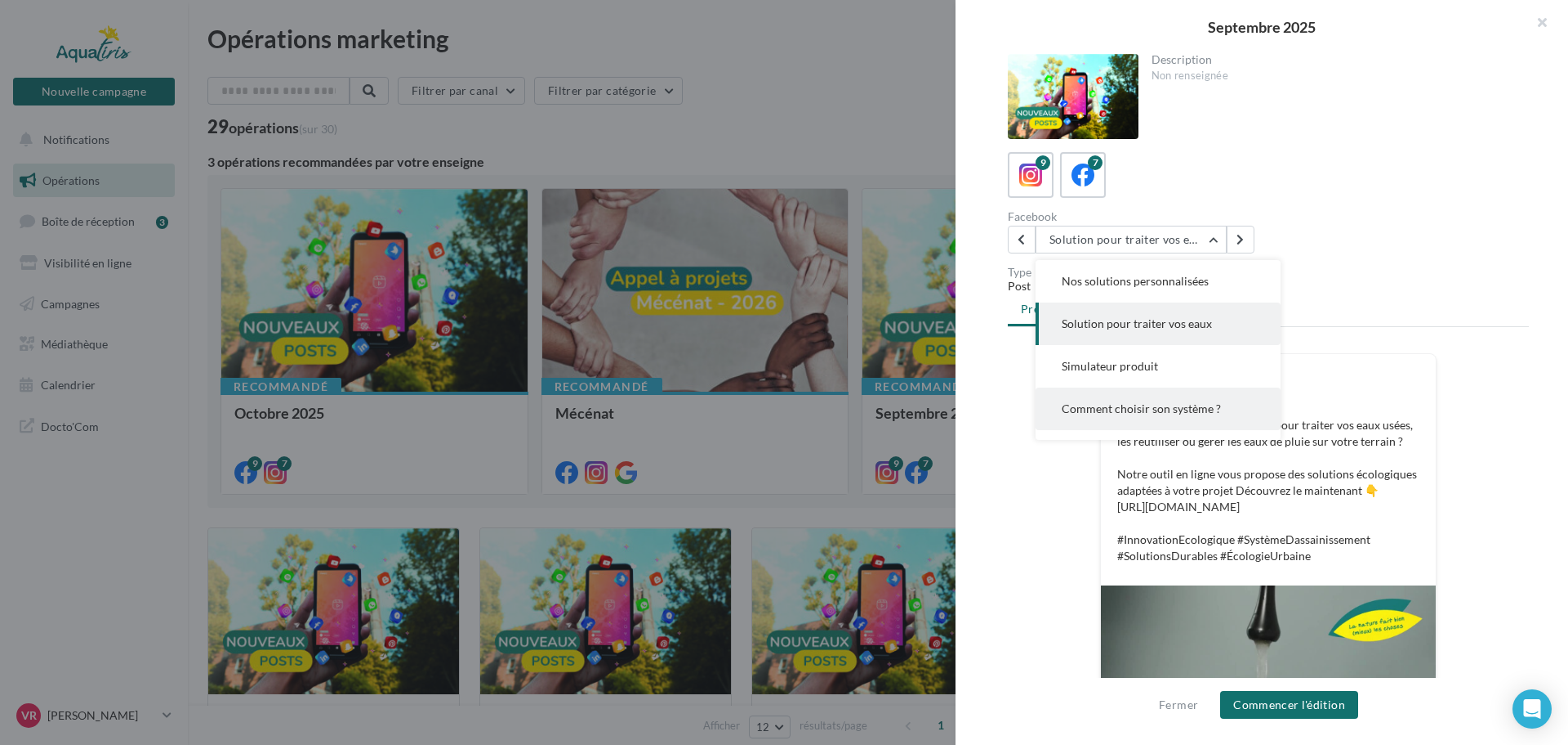
click at [1169, 399] on button "Comment choisir son système ?" at bounding box center [1158, 408] width 245 height 42
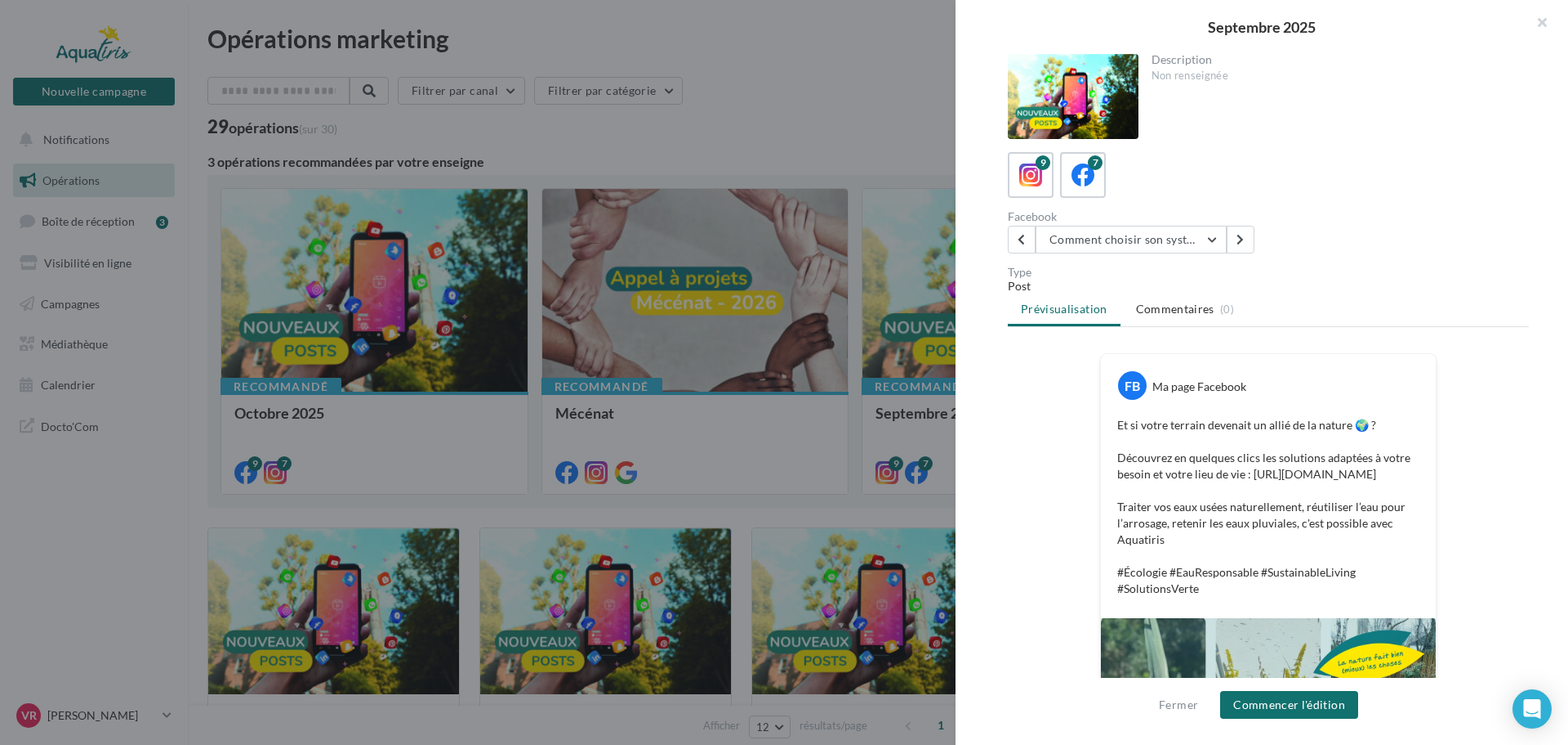
click at [780, 88] on div at bounding box center [784, 372] width 1568 height 745
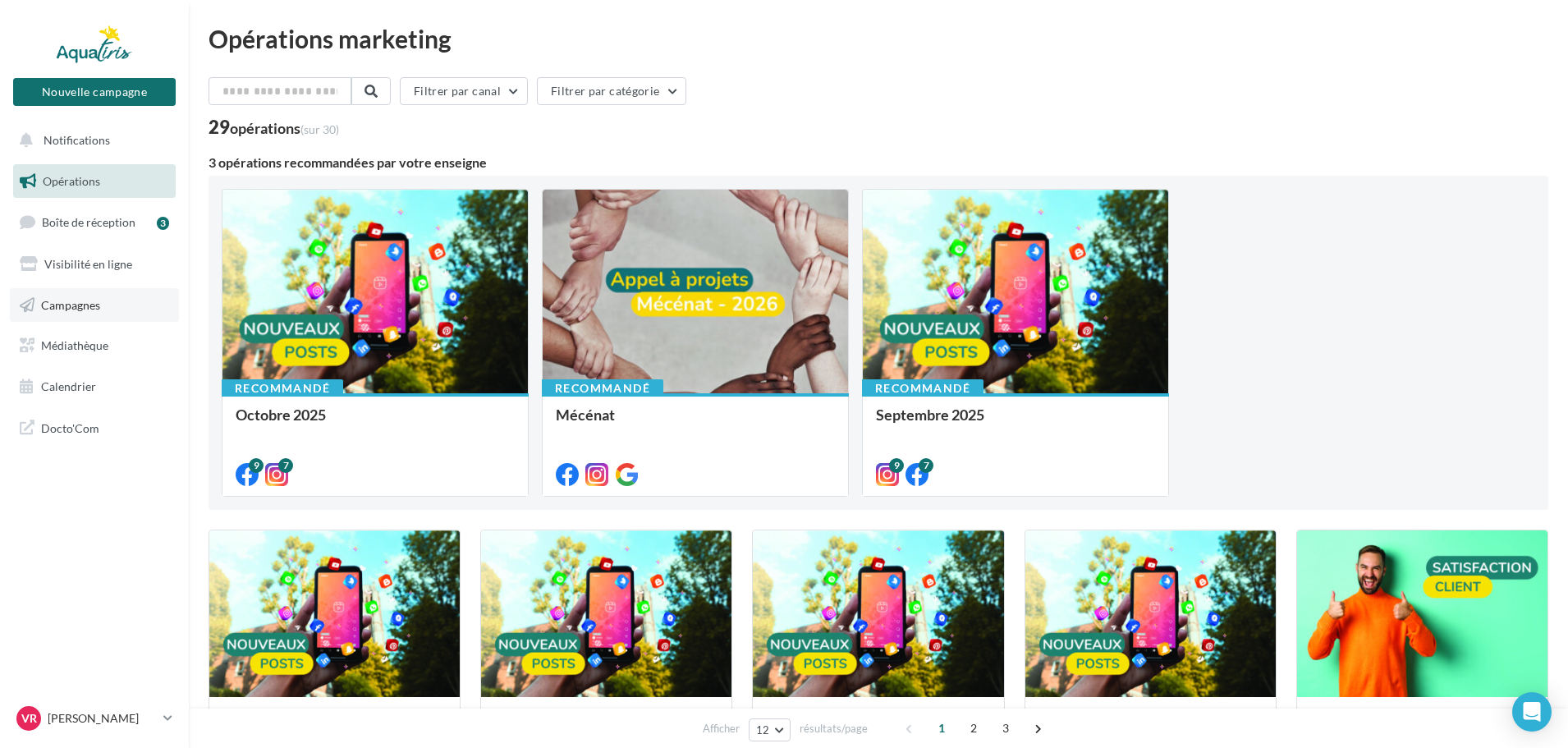
click at [85, 311] on span "Campagnes" at bounding box center [71, 303] width 59 height 14
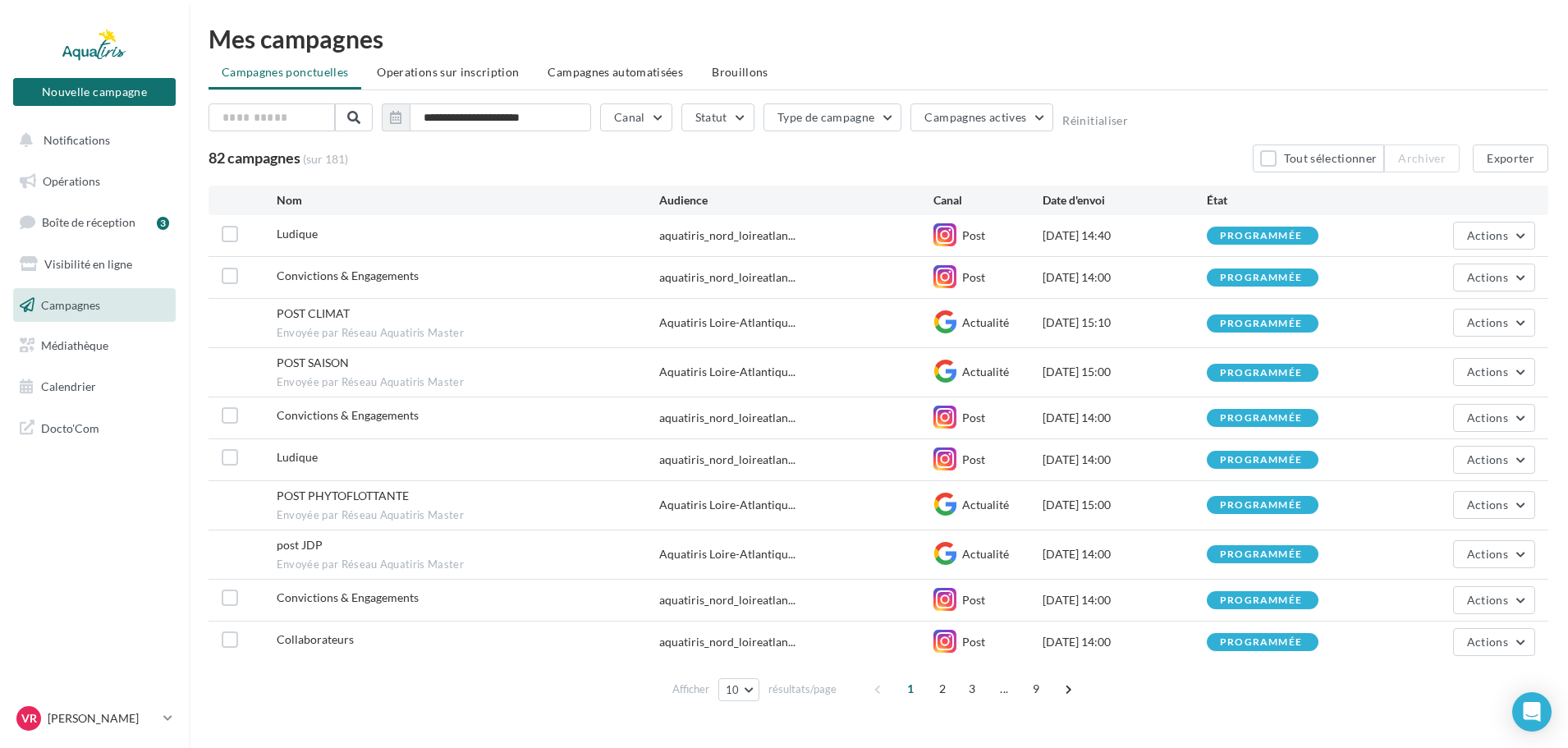
scroll to position [32, 0]
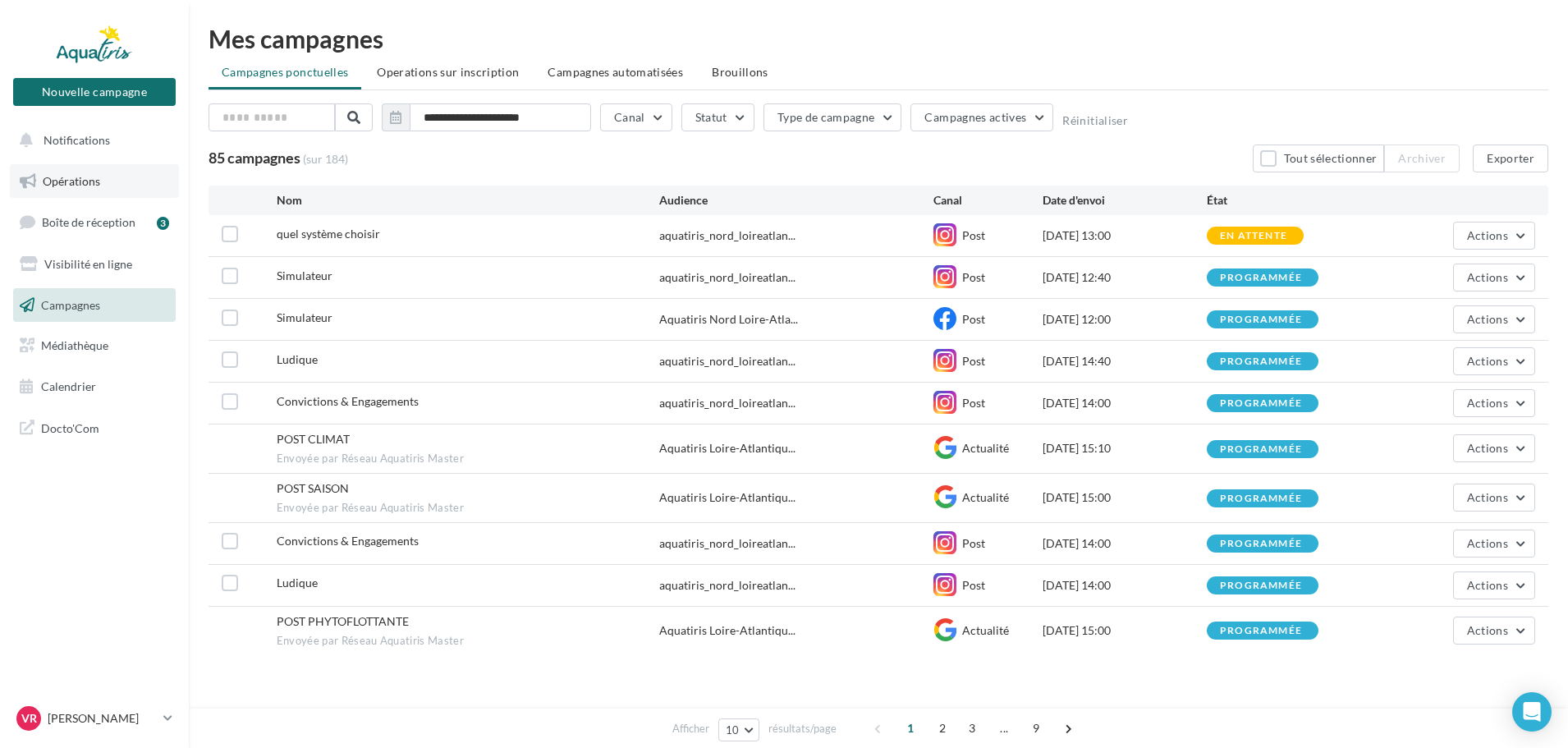
click at [86, 176] on span "Opérations" at bounding box center [71, 180] width 58 height 14
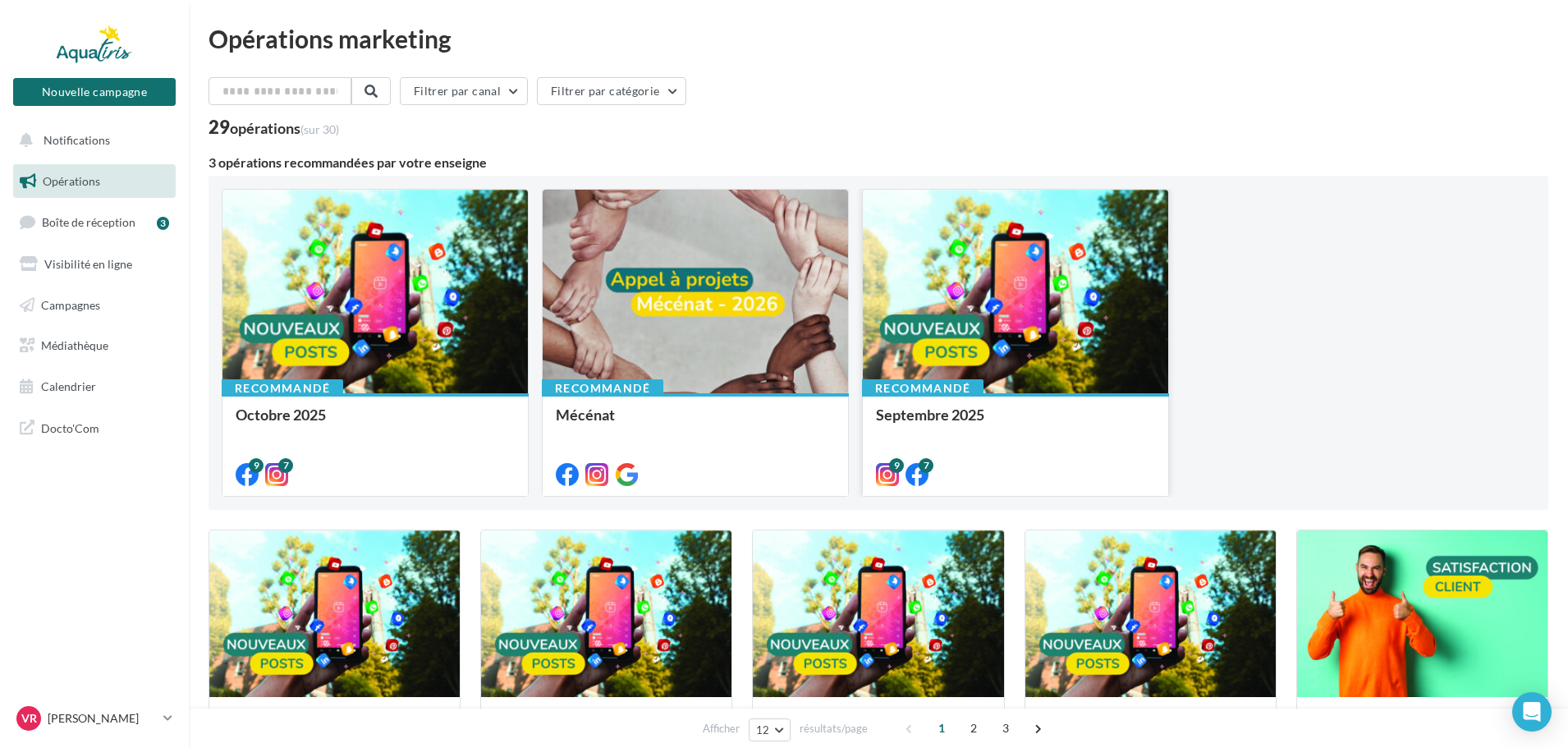
click at [998, 302] on div at bounding box center [1015, 293] width 305 height 205
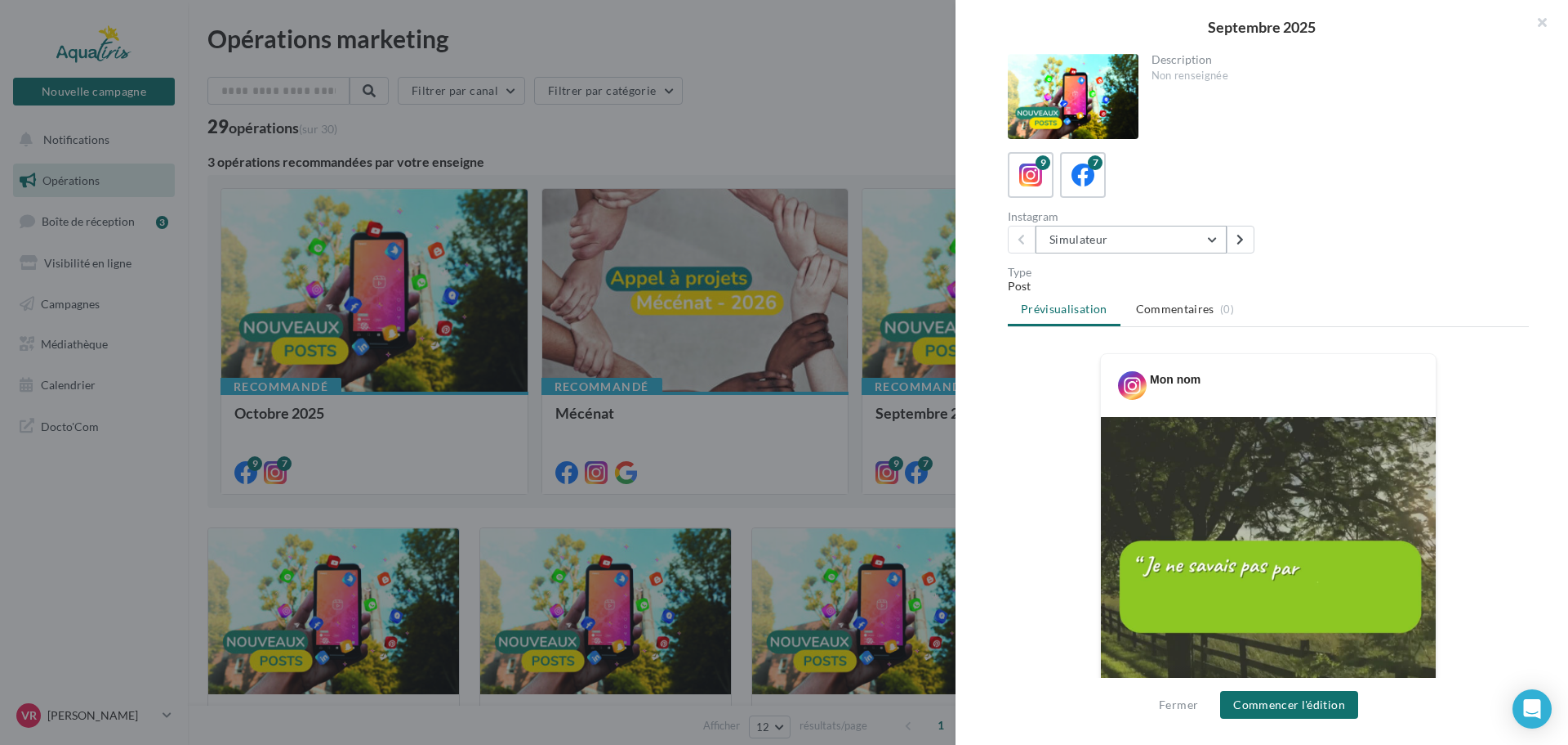
click at [1208, 242] on button "Simulateur" at bounding box center [1131, 239] width 191 height 28
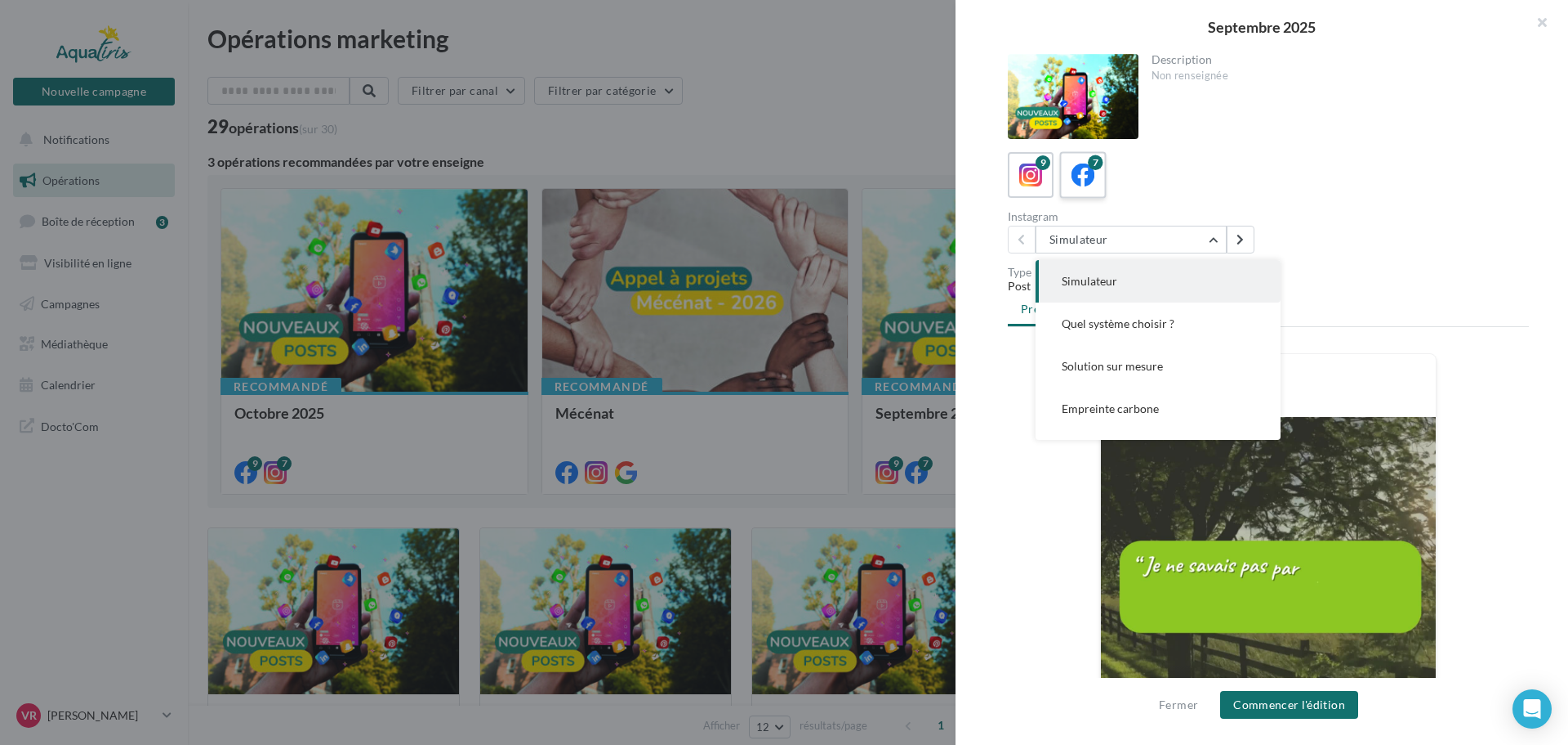
click at [1073, 185] on icon at bounding box center [1083, 175] width 23 height 23
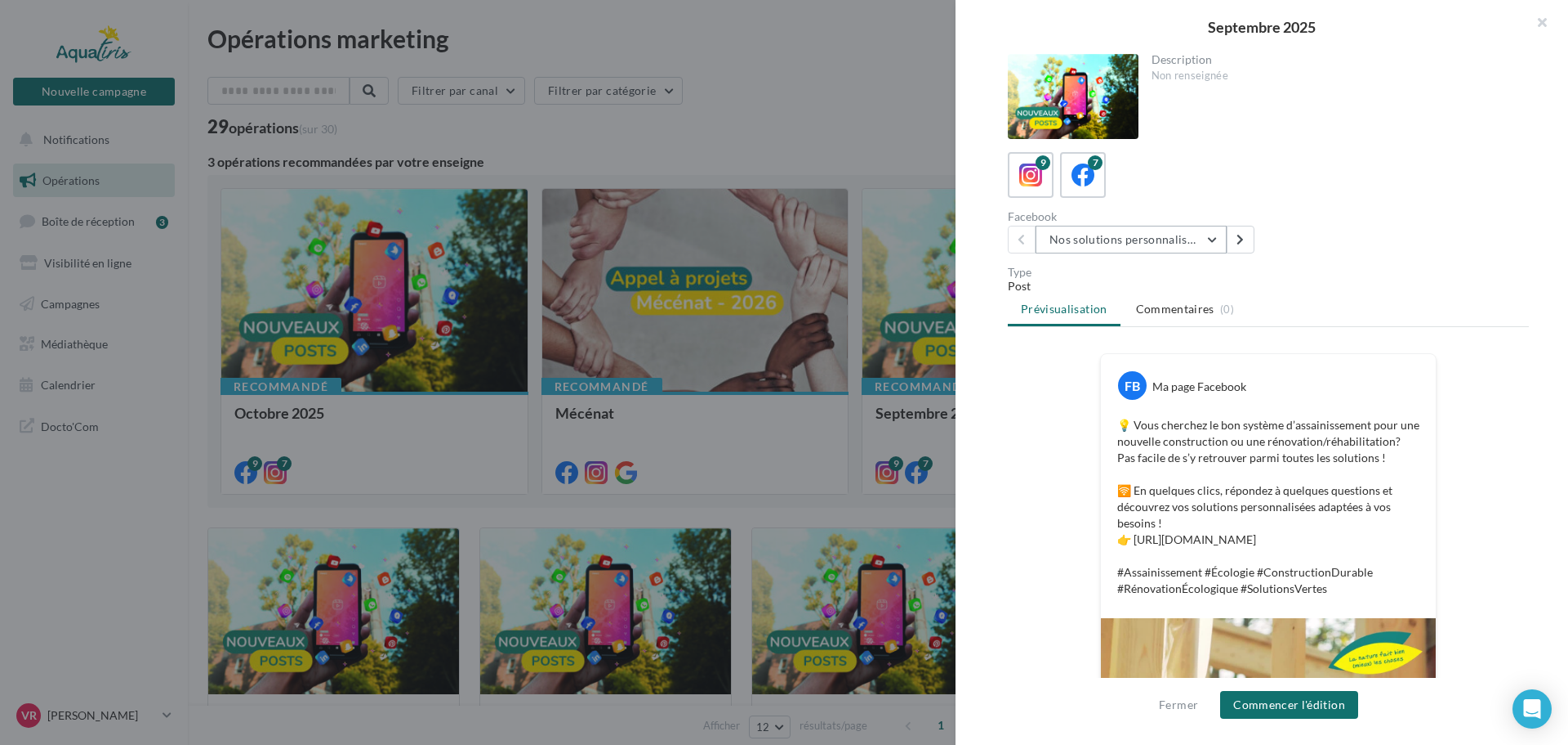
click at [1169, 236] on button "Nos solutions personnalisées" at bounding box center [1131, 239] width 191 height 28
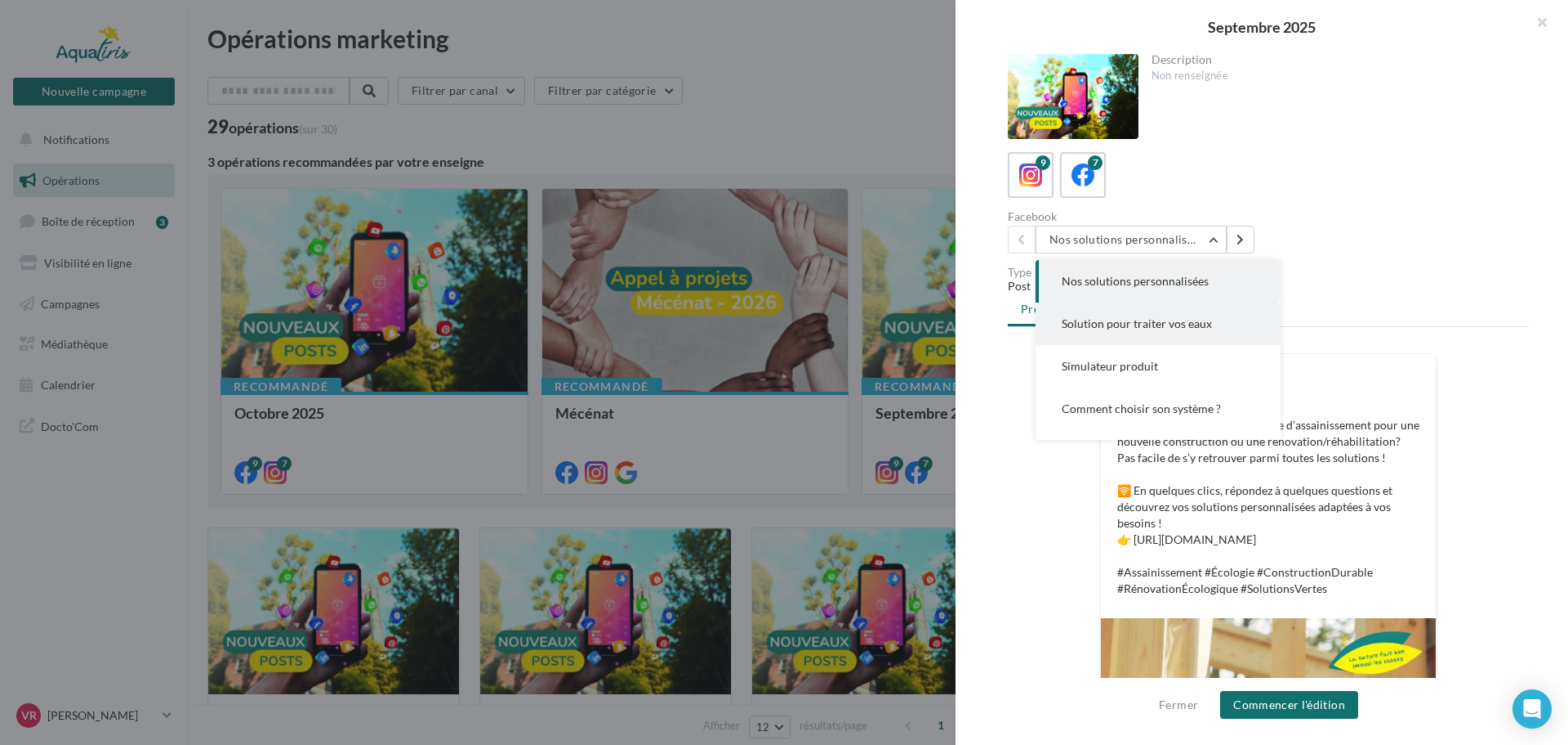
click at [1159, 325] on span "Solution pour traiter vos eaux" at bounding box center [1137, 323] width 151 height 13
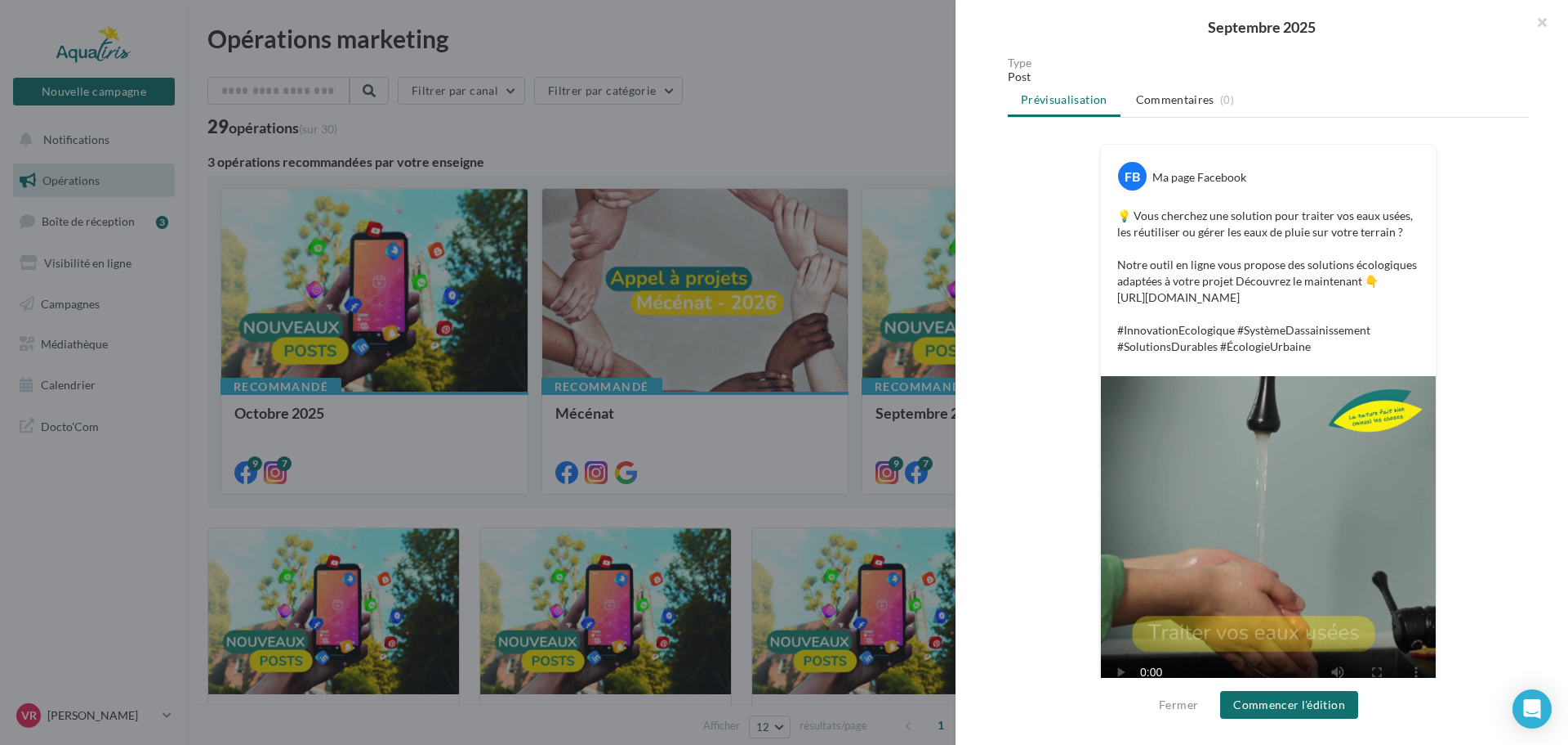
scroll to position [266, 0]
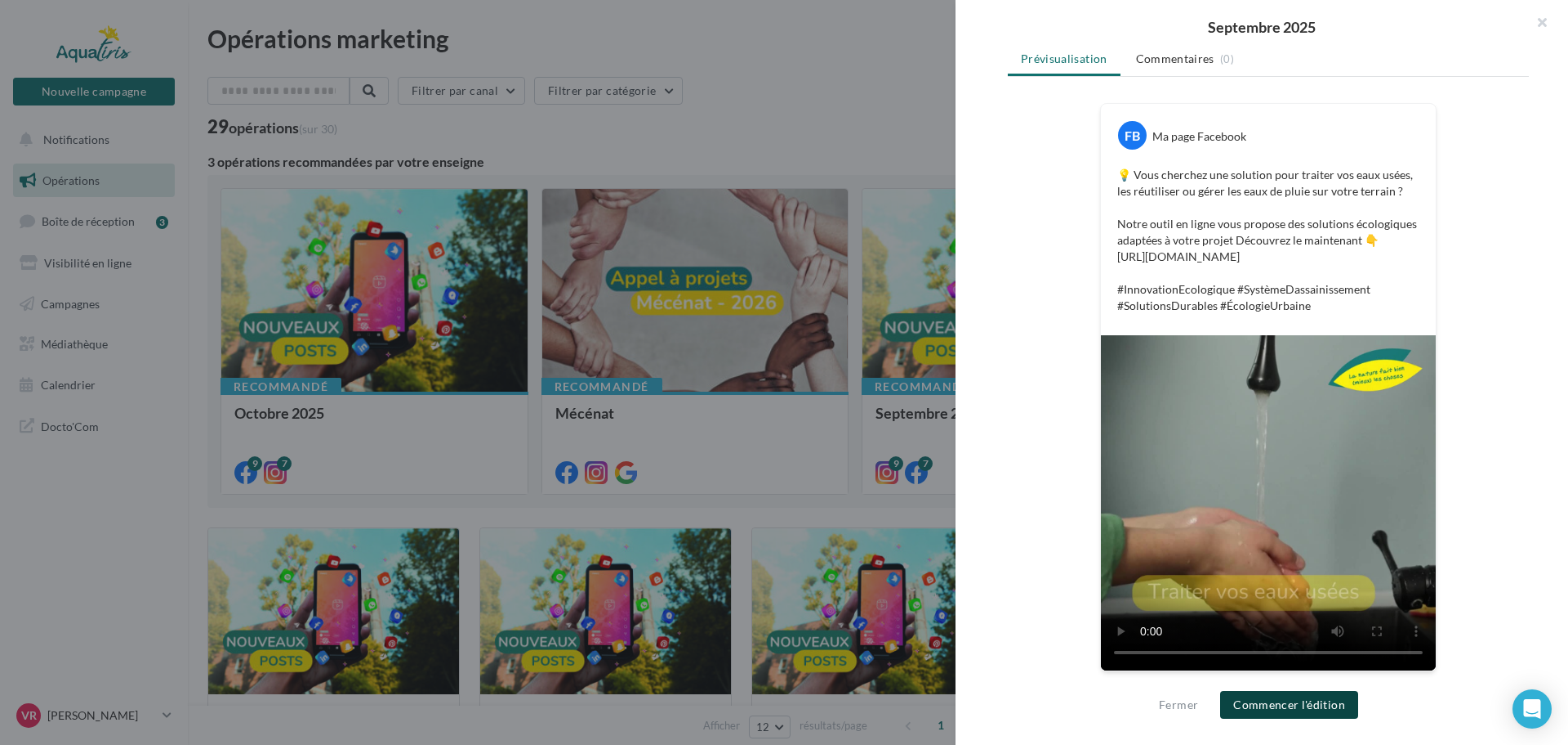
click at [1316, 707] on button "Commencer l'édition" at bounding box center [1289, 704] width 138 height 28
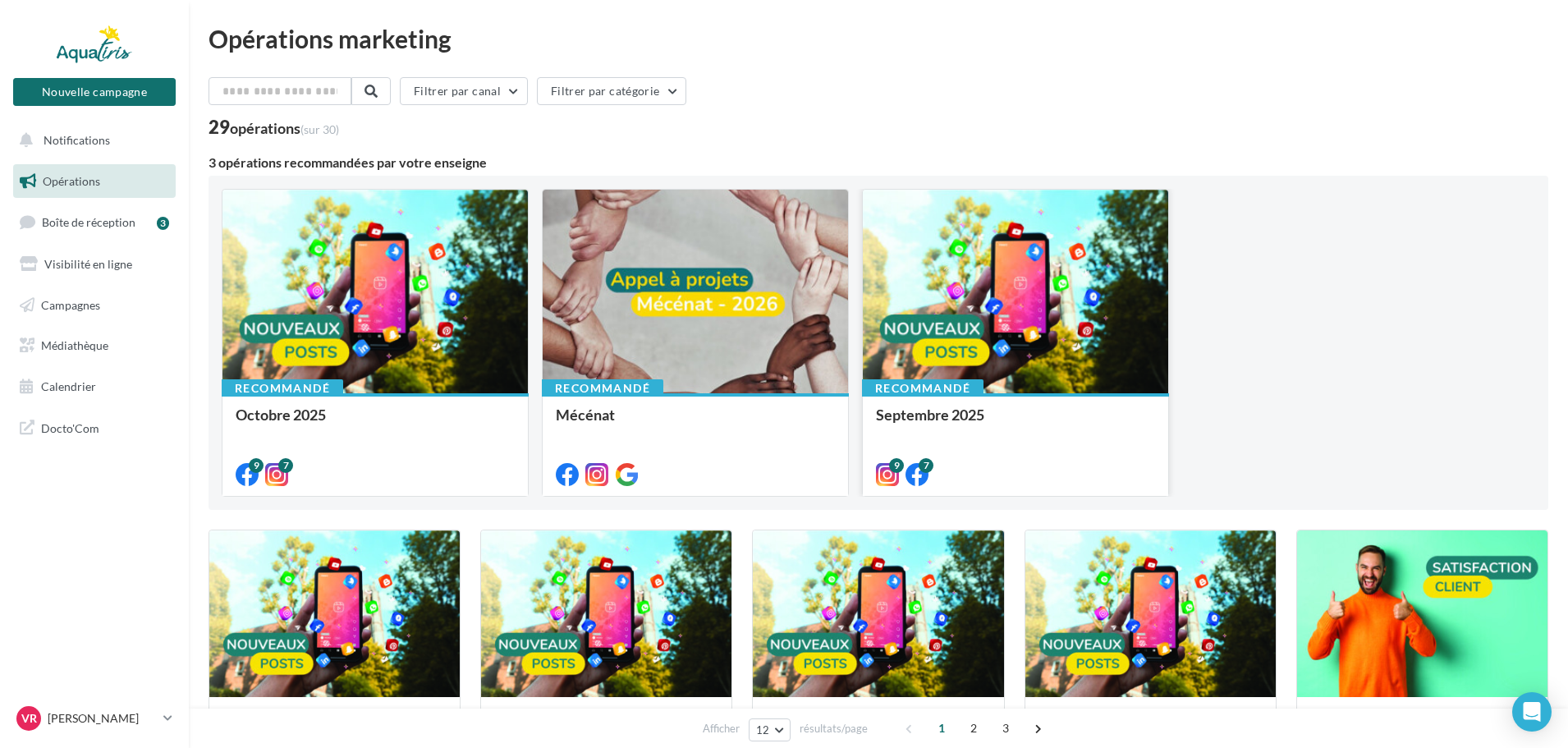
click at [976, 309] on div at bounding box center [1015, 293] width 305 height 205
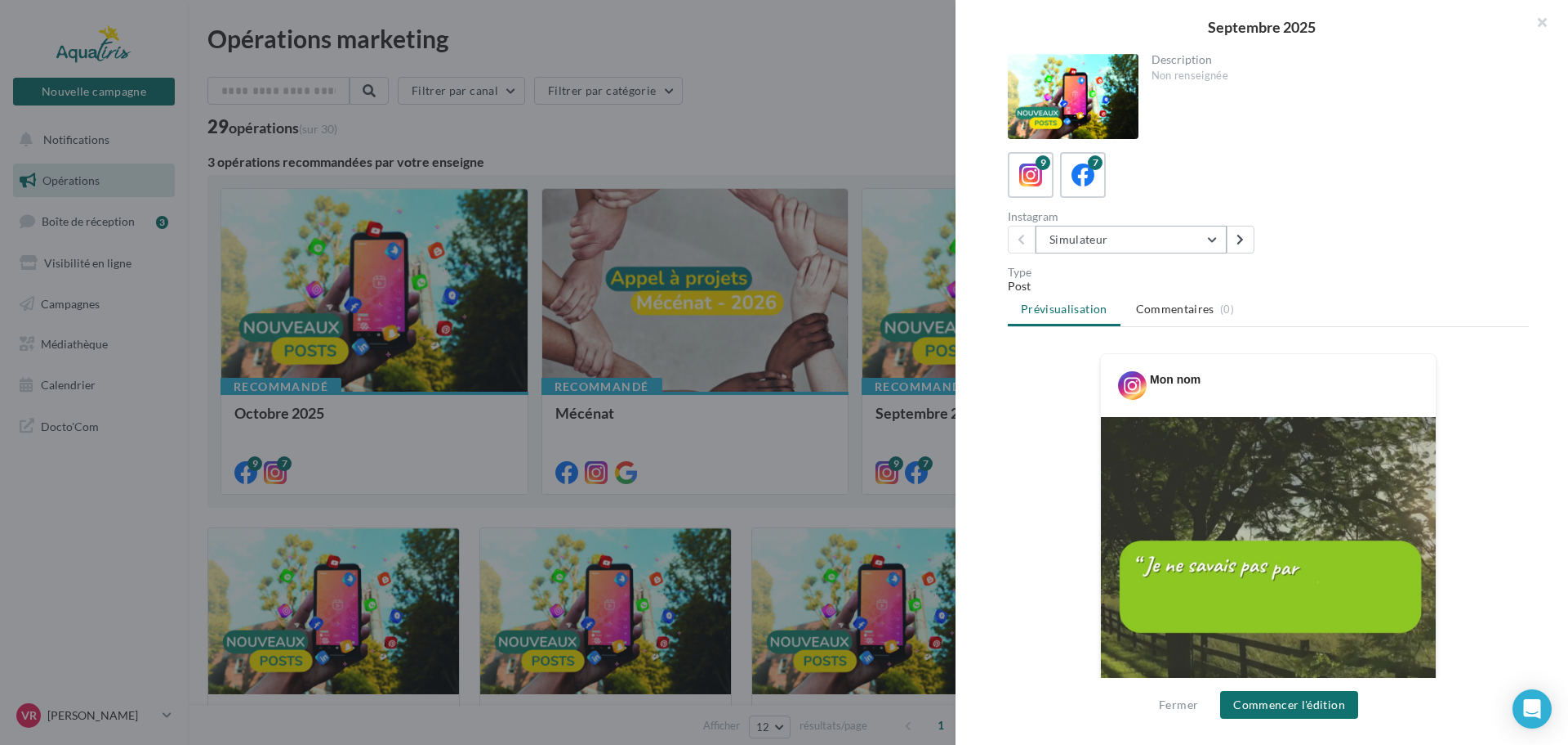
click at [1216, 236] on button "Simulateur" at bounding box center [1131, 239] width 191 height 28
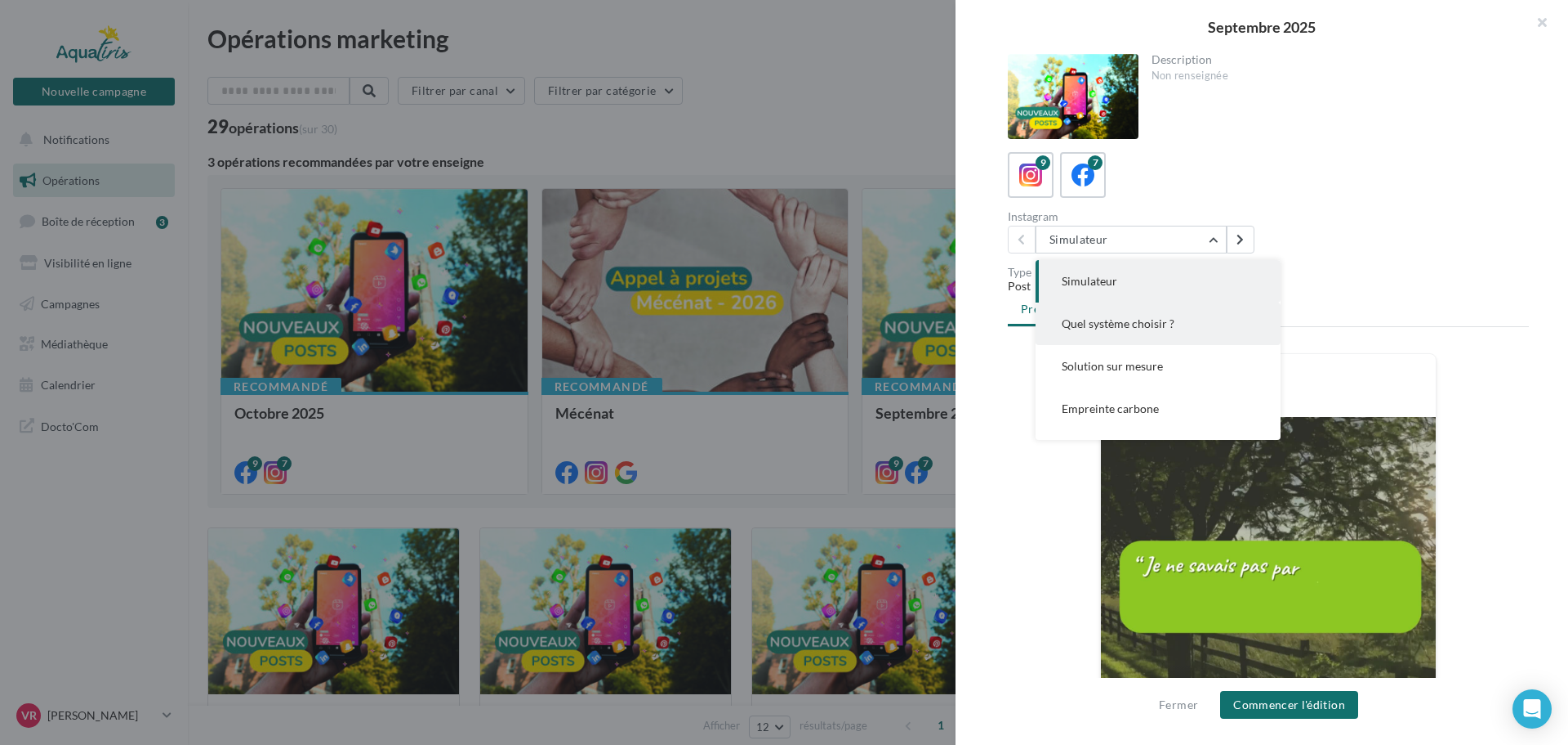
click at [1160, 325] on span "Quel système choisir ?" at bounding box center [1118, 323] width 113 height 13
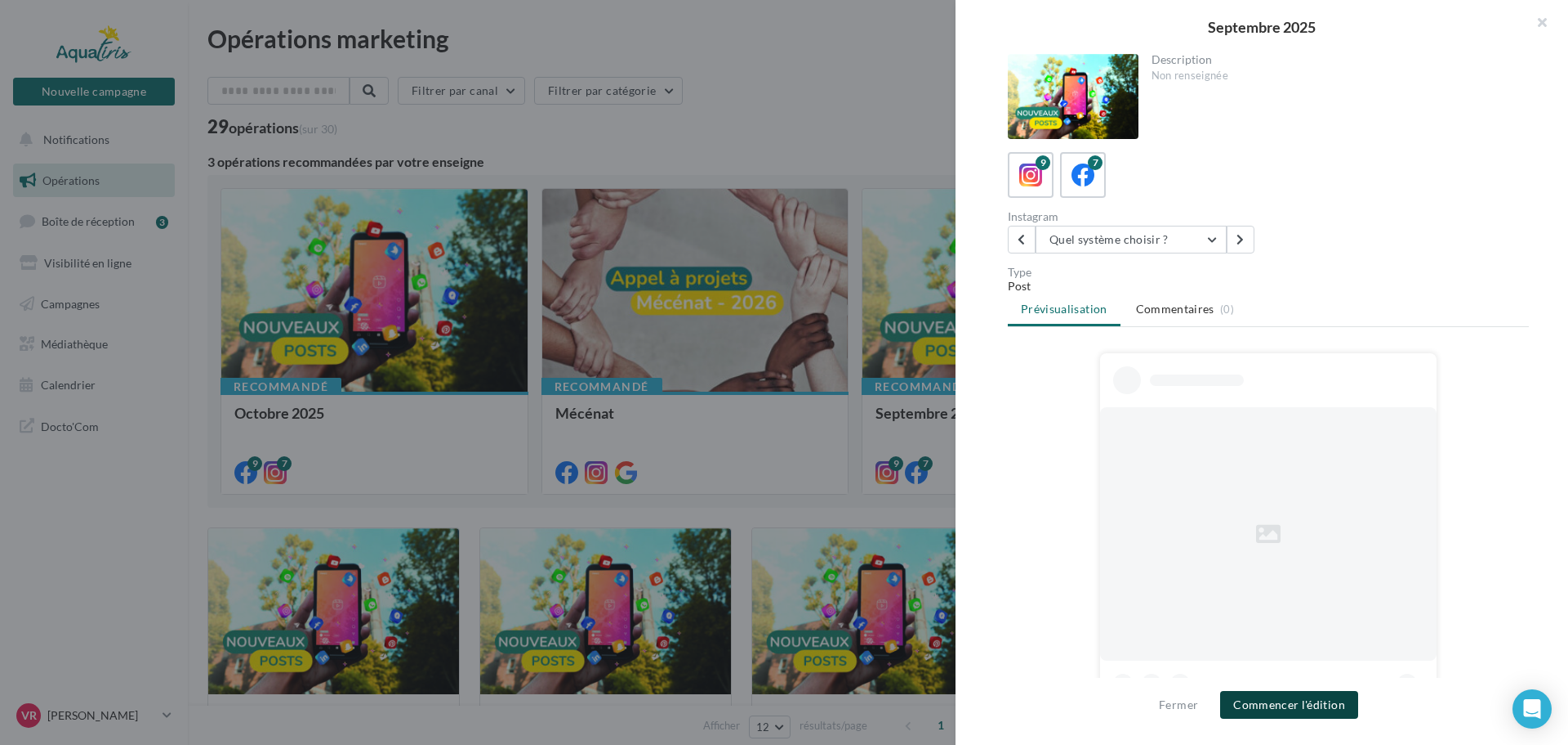
click at [1298, 707] on button "Commencer l'édition" at bounding box center [1289, 704] width 138 height 28
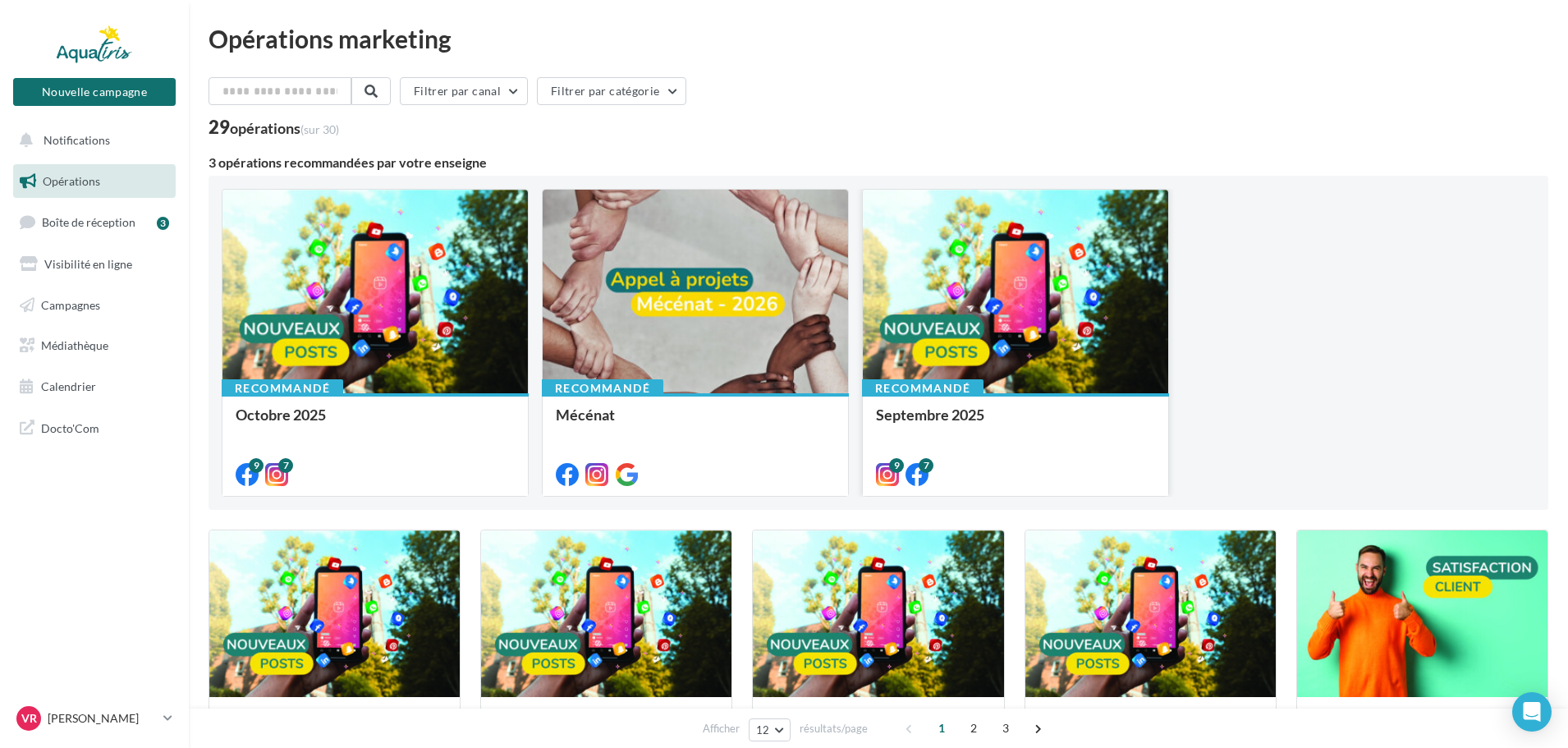
click at [966, 307] on div at bounding box center [1015, 293] width 305 height 205
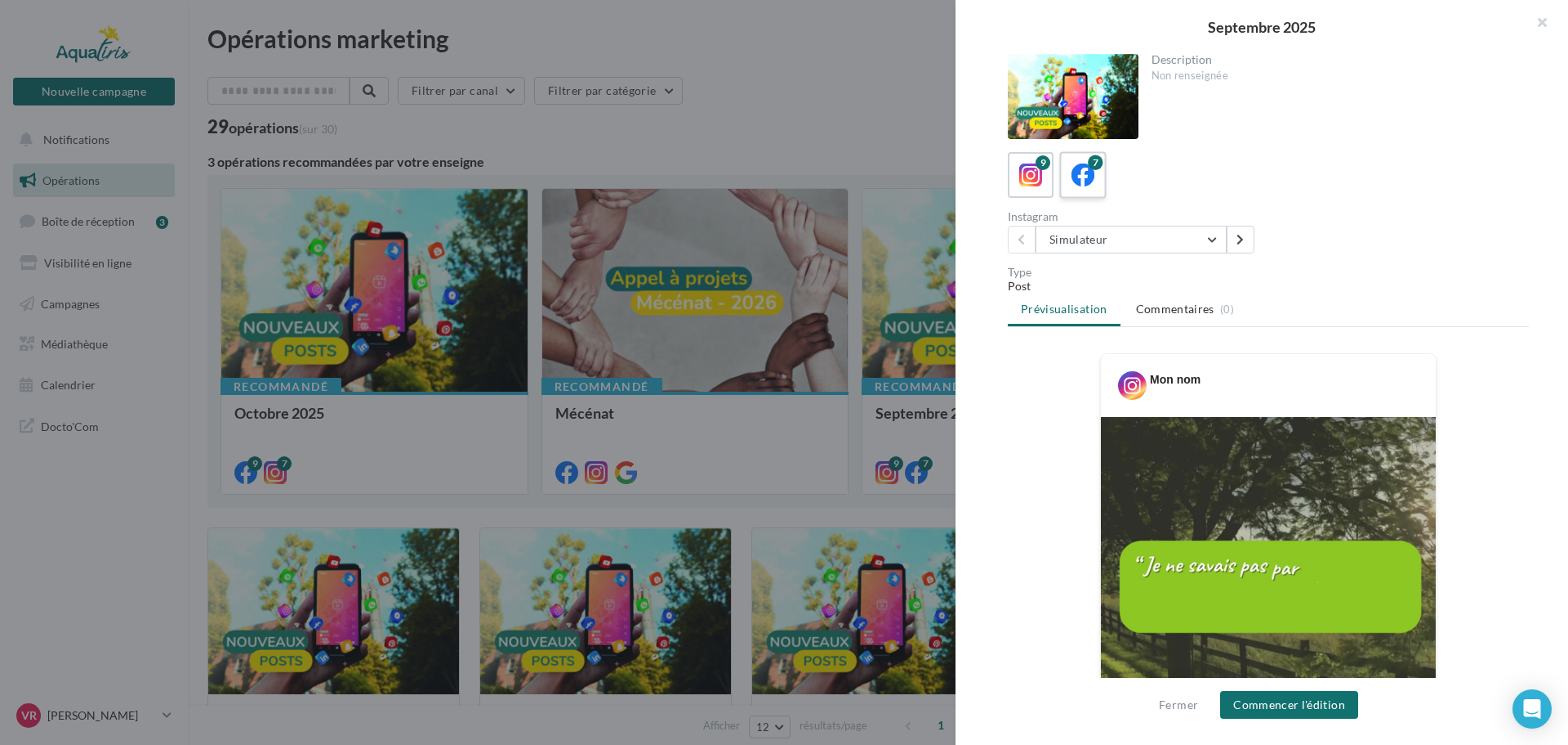
click at [1080, 182] on icon at bounding box center [1083, 175] width 23 height 23
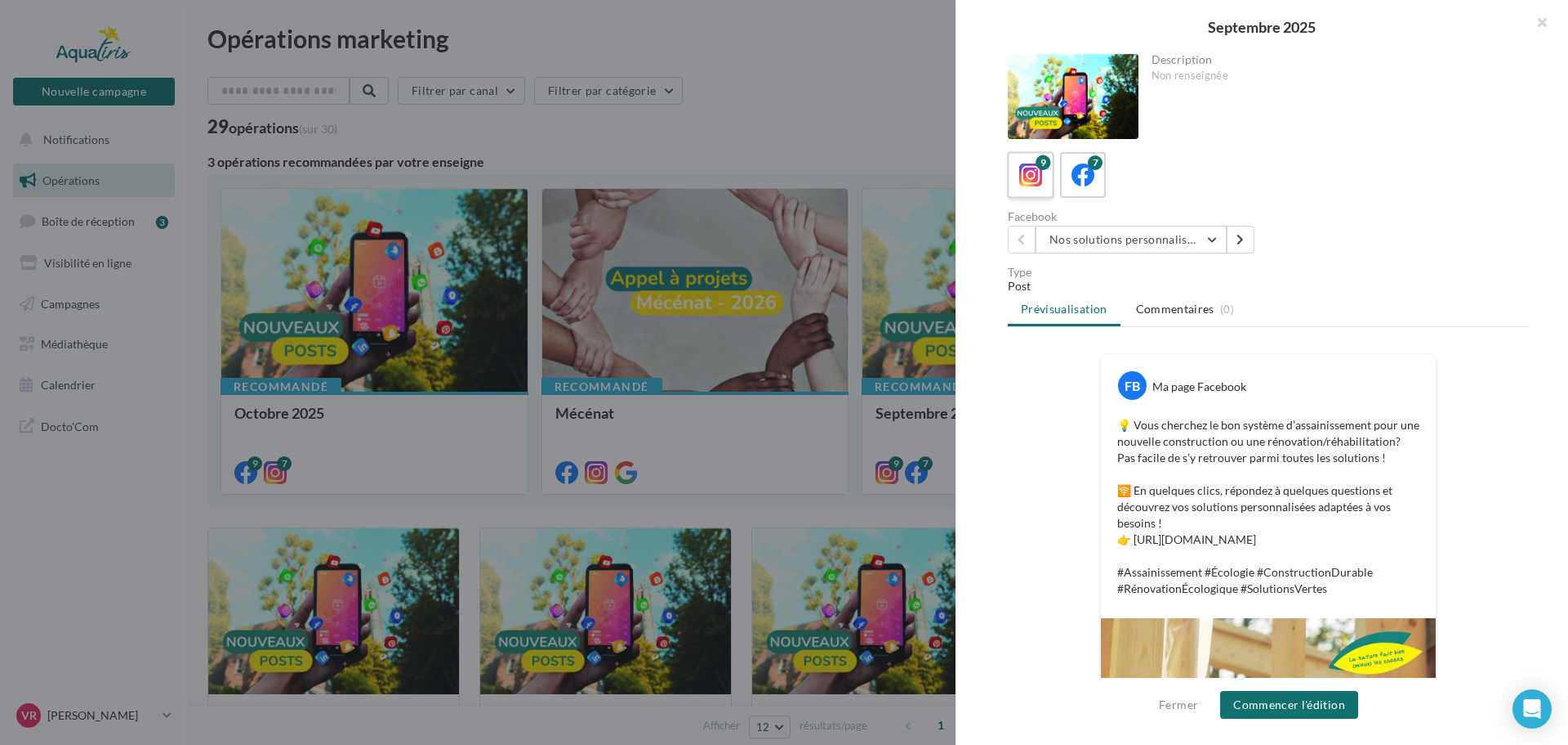
click at [1040, 188] on span at bounding box center [1031, 176] width 23 height 25
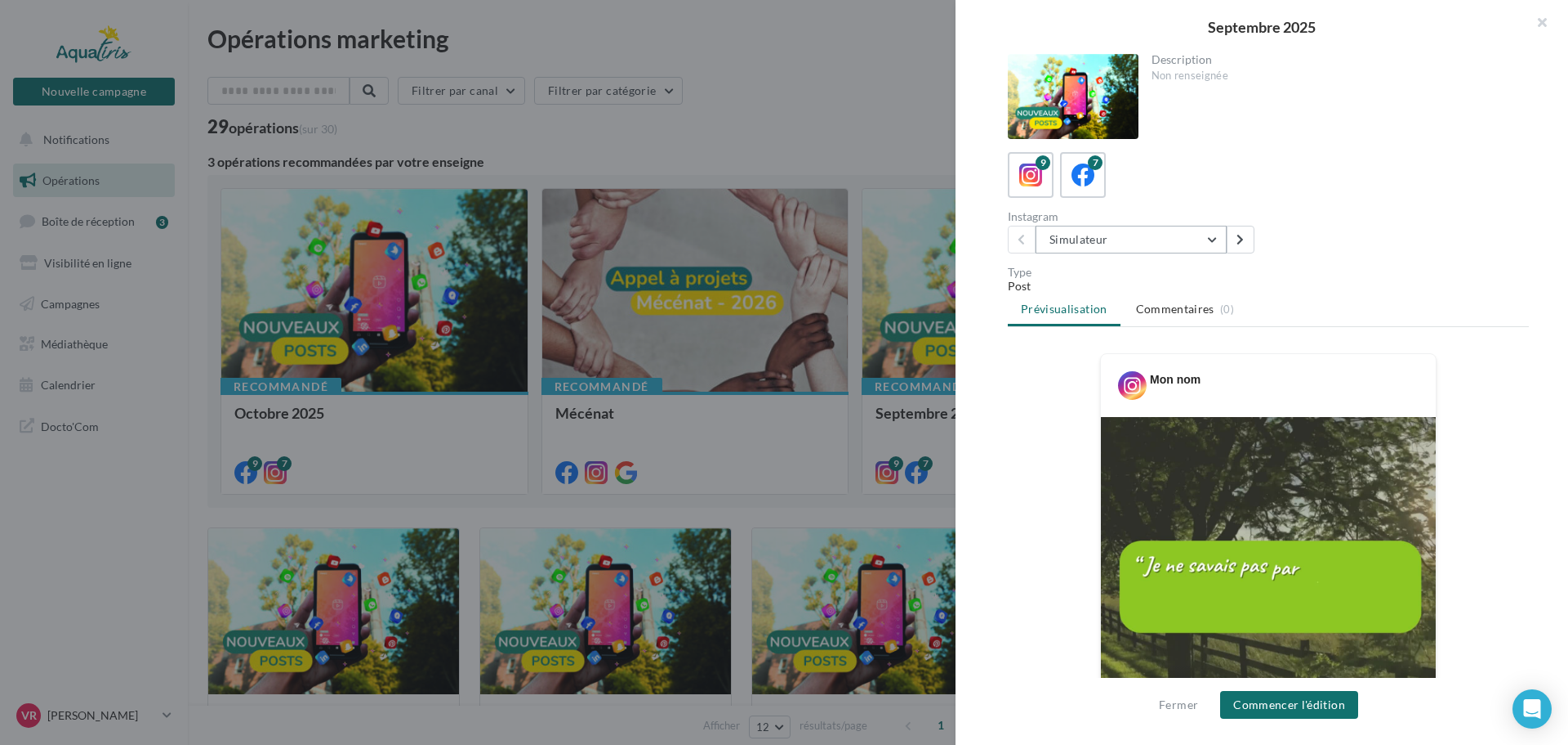
click at [1096, 241] on button "Simulateur" at bounding box center [1131, 239] width 191 height 28
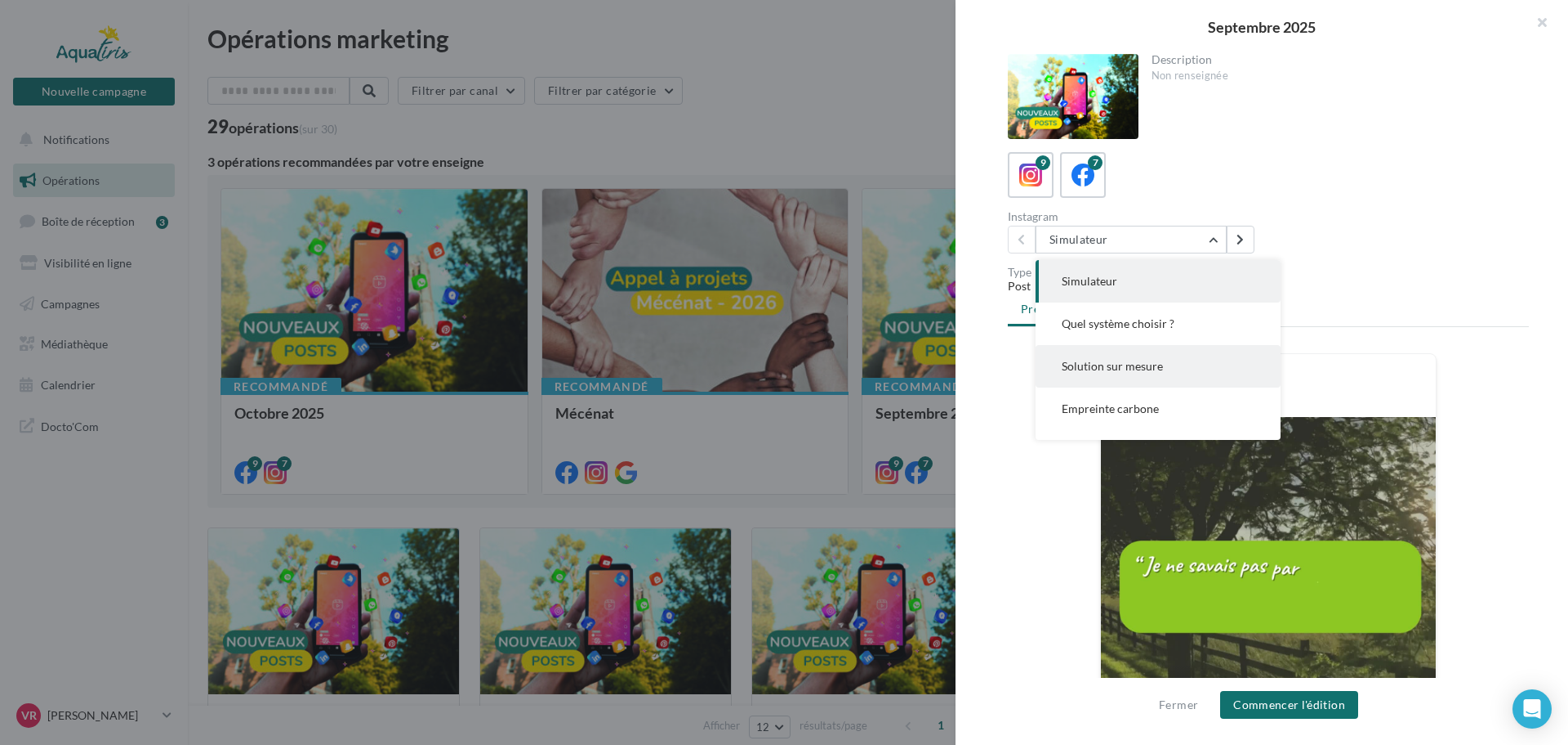
click at [1128, 368] on span "Solution sur mesure" at bounding box center [1112, 365] width 101 height 13
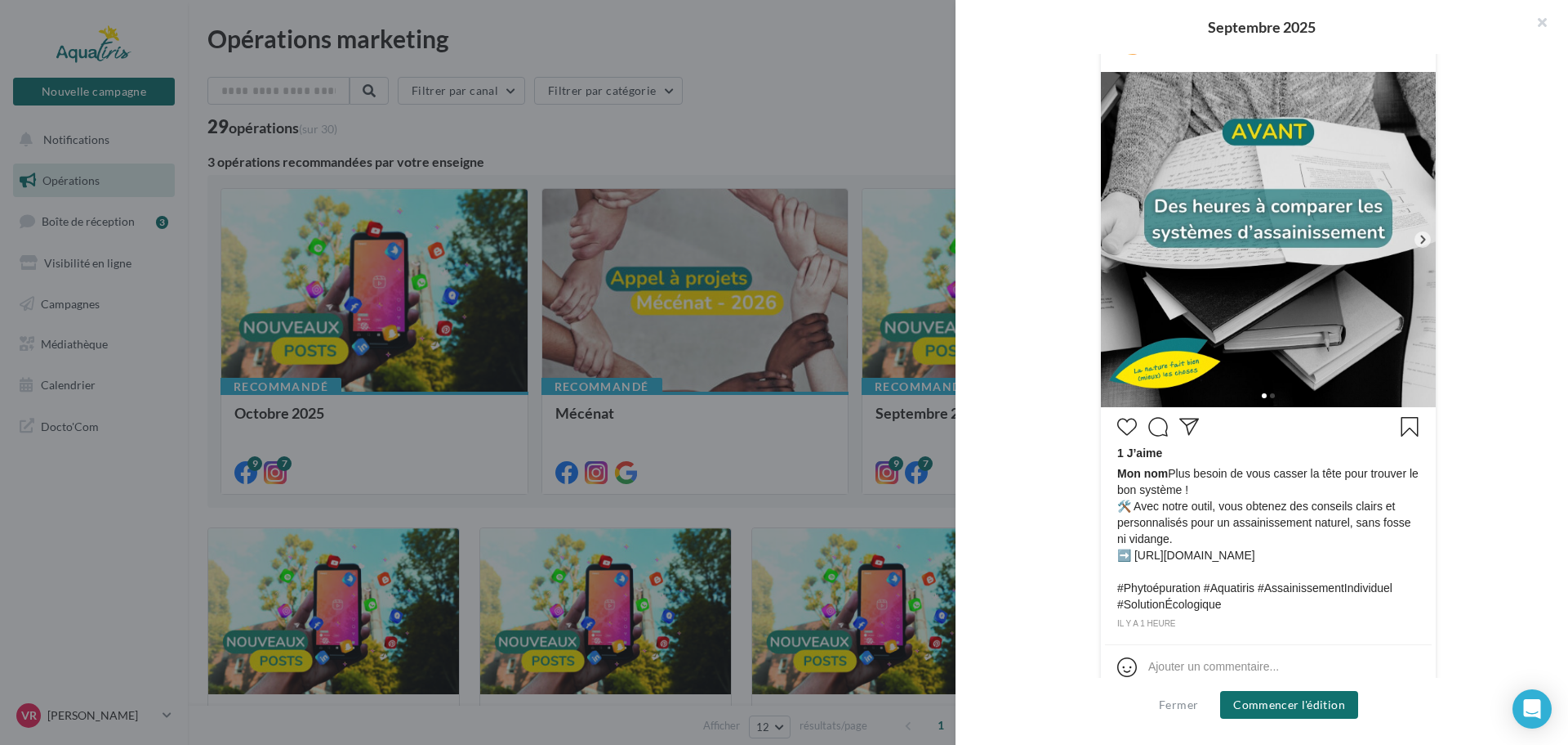
scroll to position [368, 0]
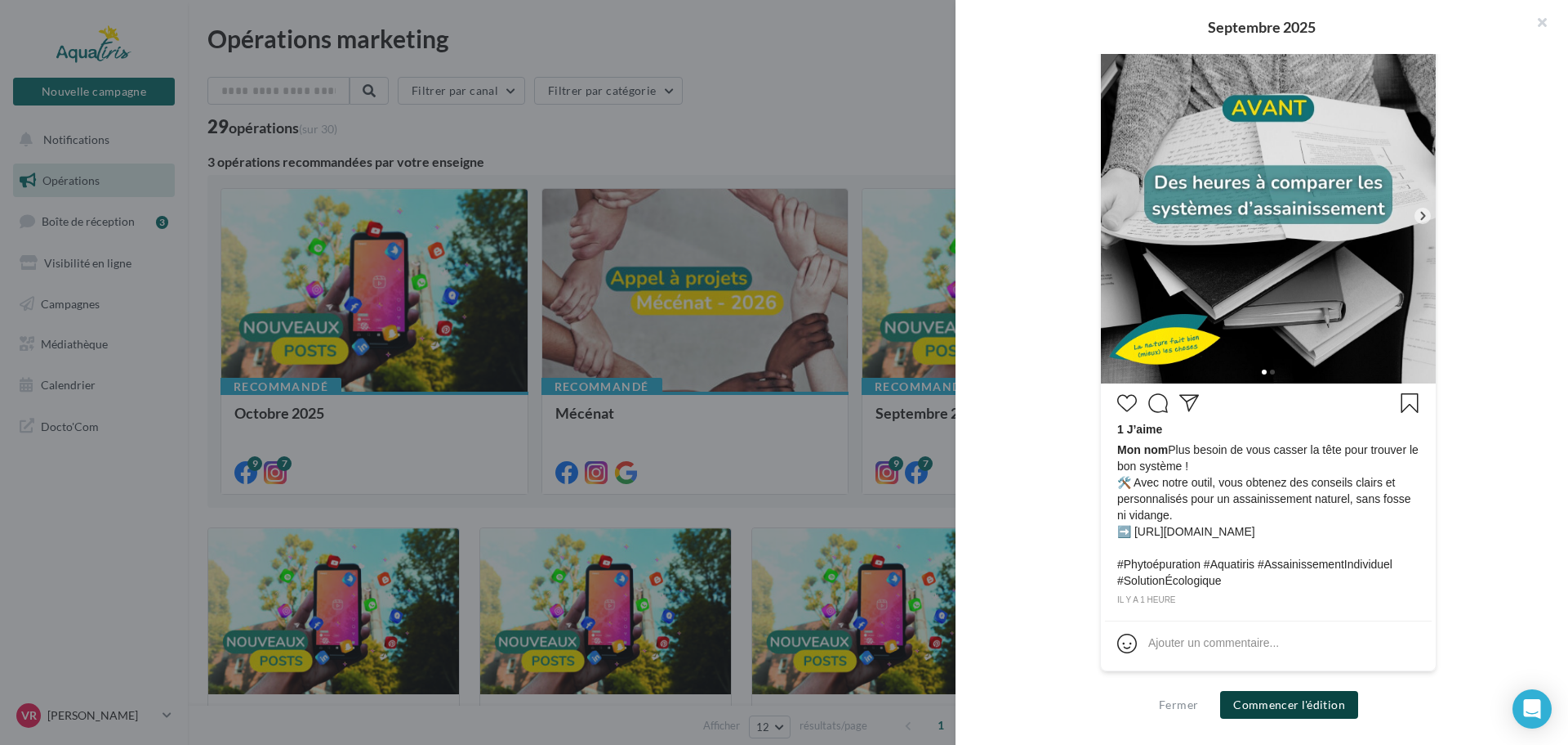
click at [1291, 706] on button "Commencer l'édition" at bounding box center [1289, 704] width 138 height 28
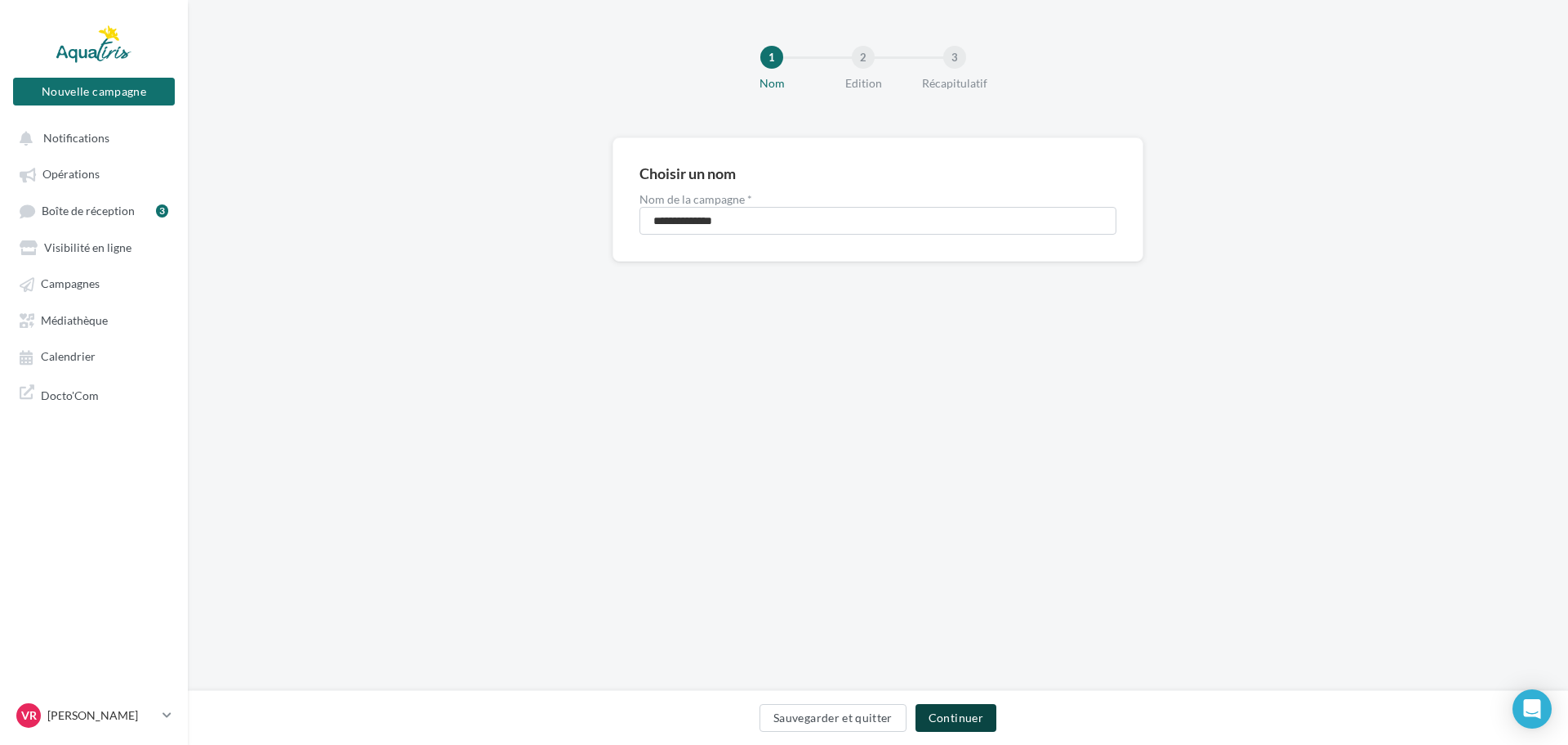
click at [969, 715] on button "Continuer" at bounding box center [956, 717] width 81 height 28
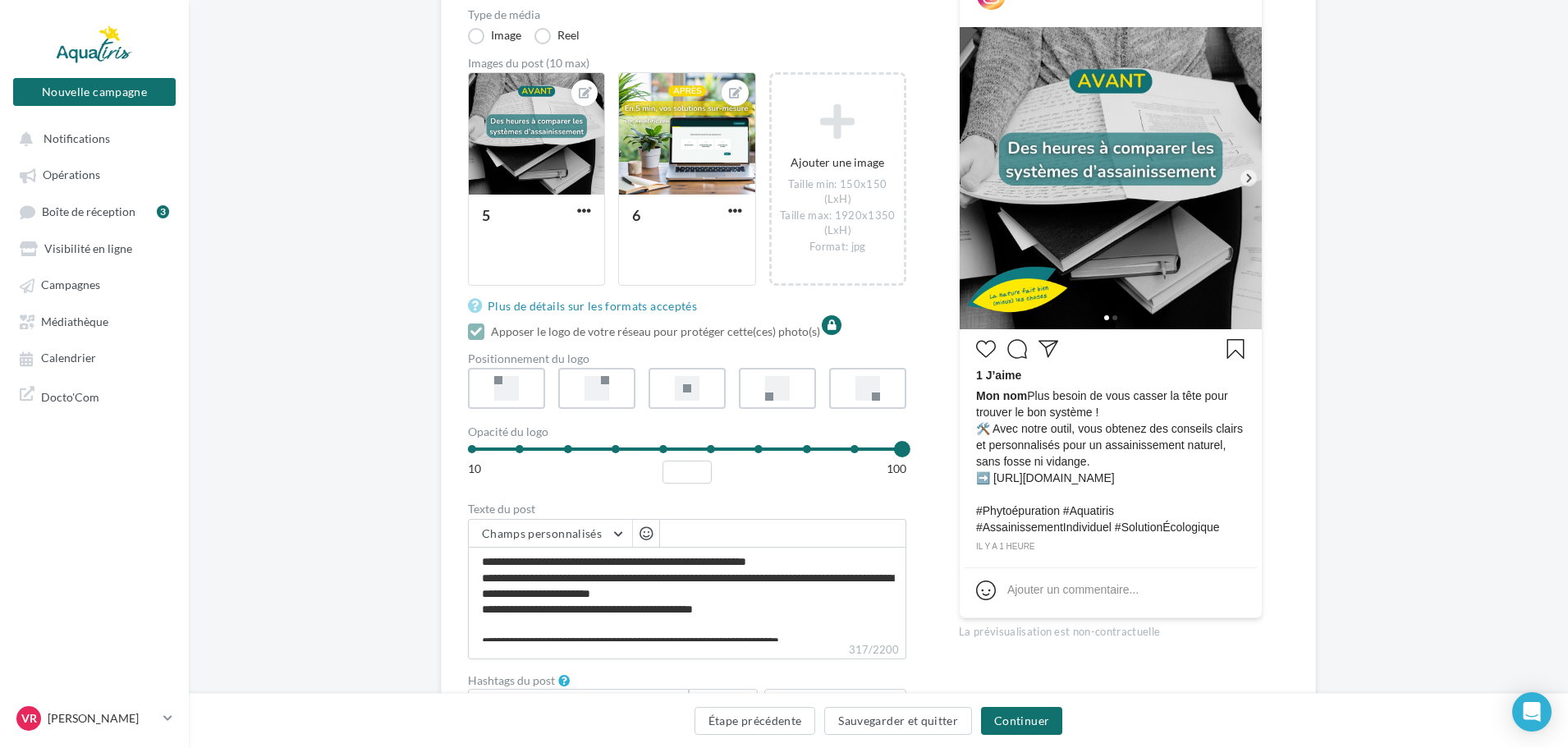
scroll to position [329, 0]
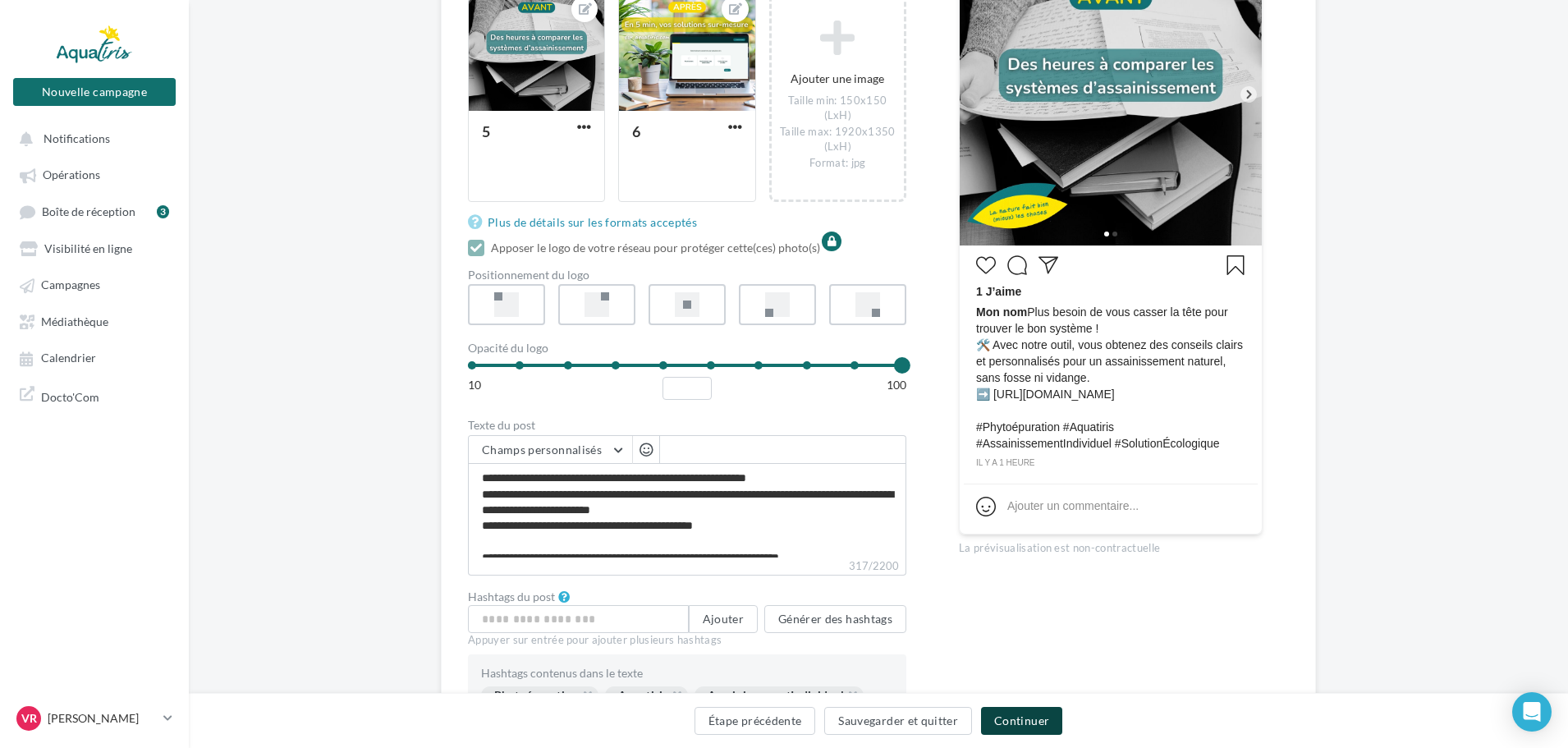
click at [1036, 718] on button "Continuer" at bounding box center [1021, 720] width 81 height 28
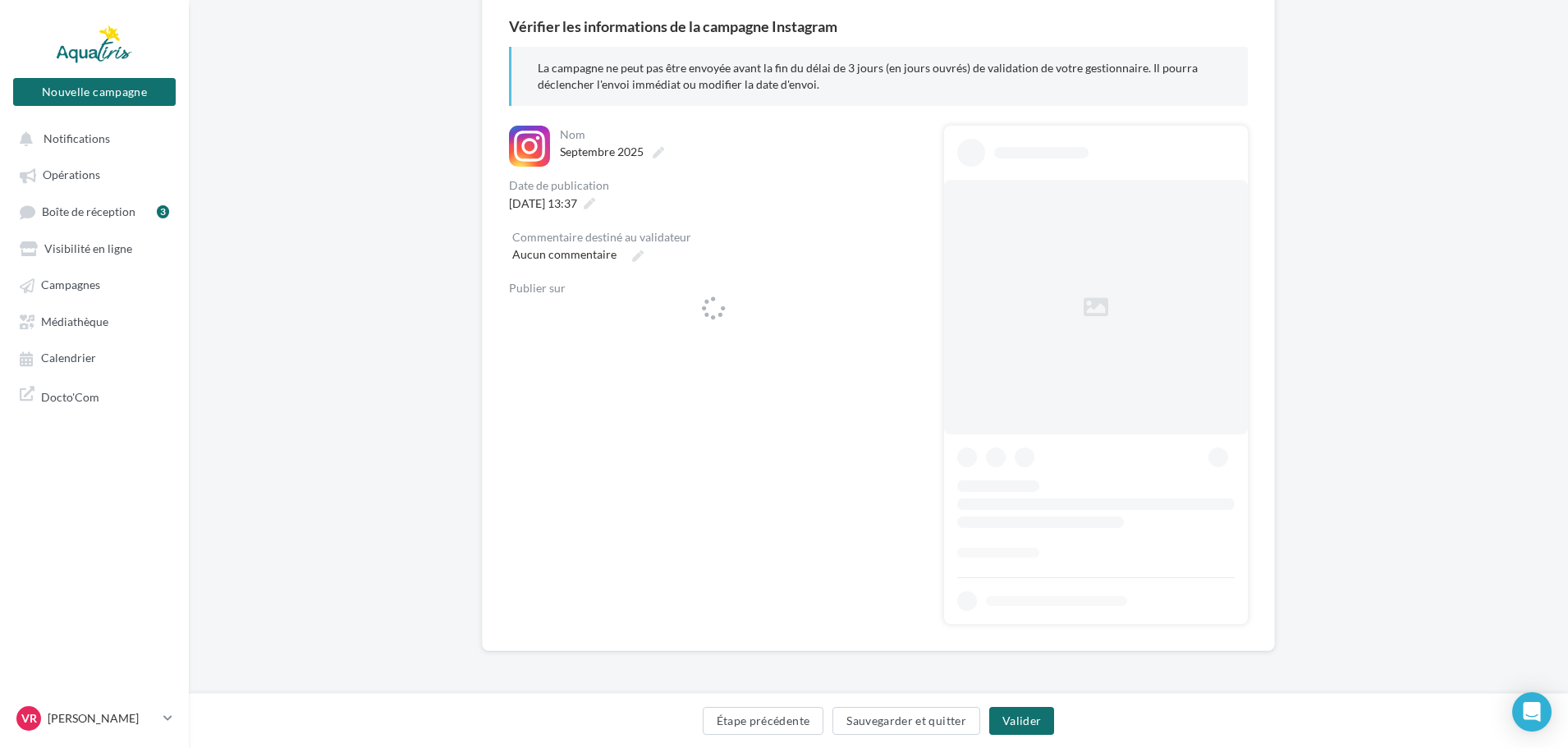
scroll to position [146, 0]
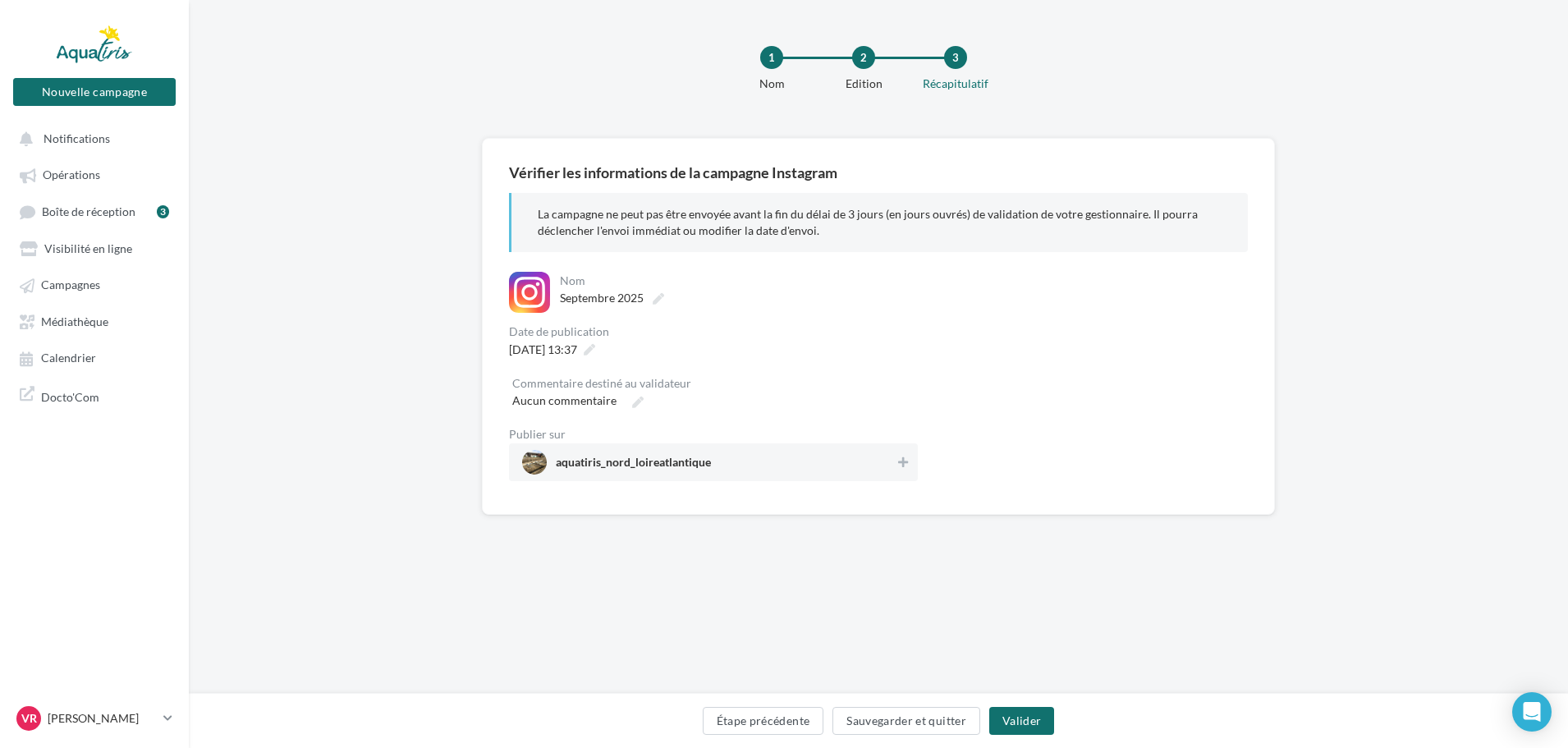
click at [763, 320] on div "**********" at bounding box center [713, 376] width 409 height 209
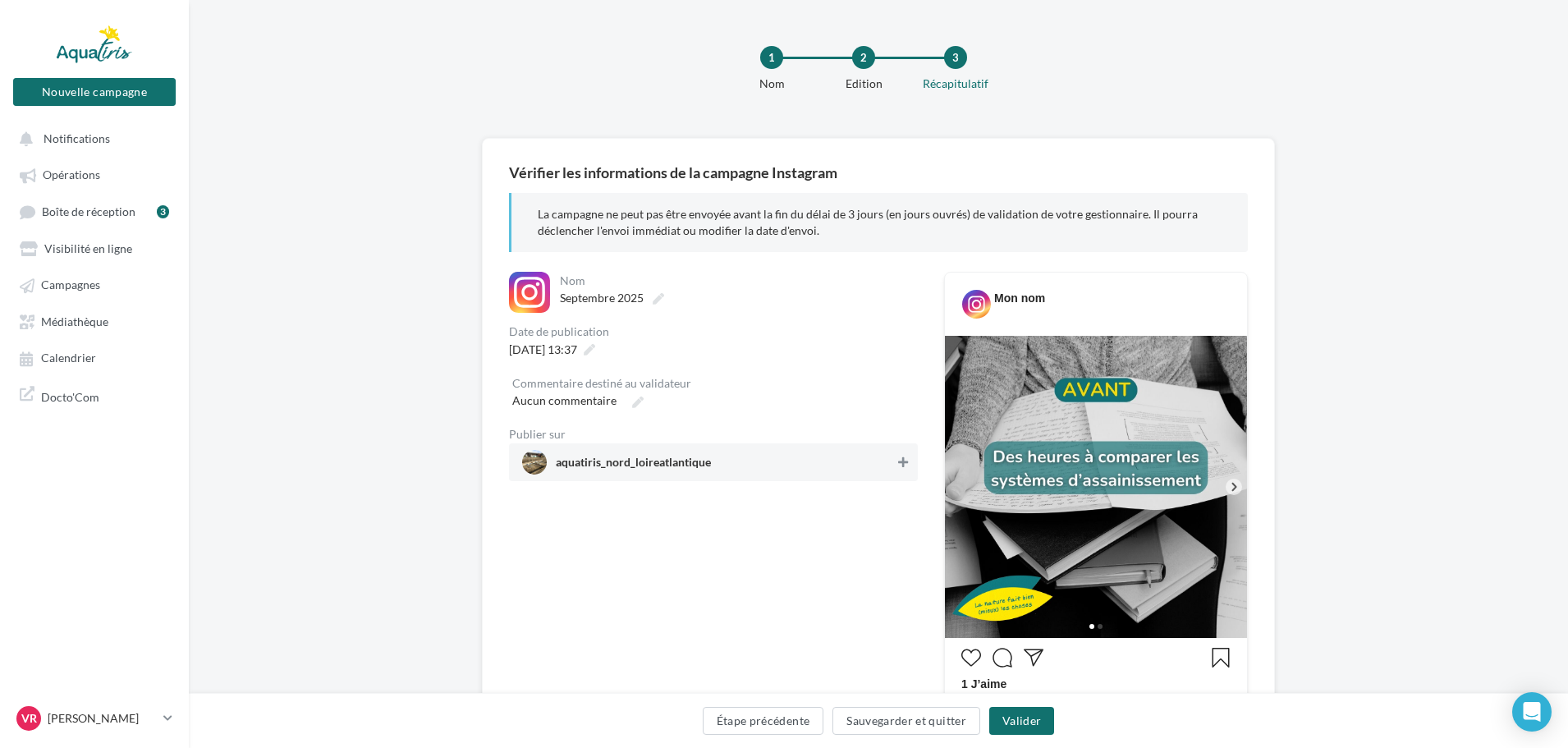
click at [902, 470] on button at bounding box center [903, 462] width 16 height 20
click at [577, 348] on span "[DATE] 13:37" at bounding box center [543, 348] width 68 height 14
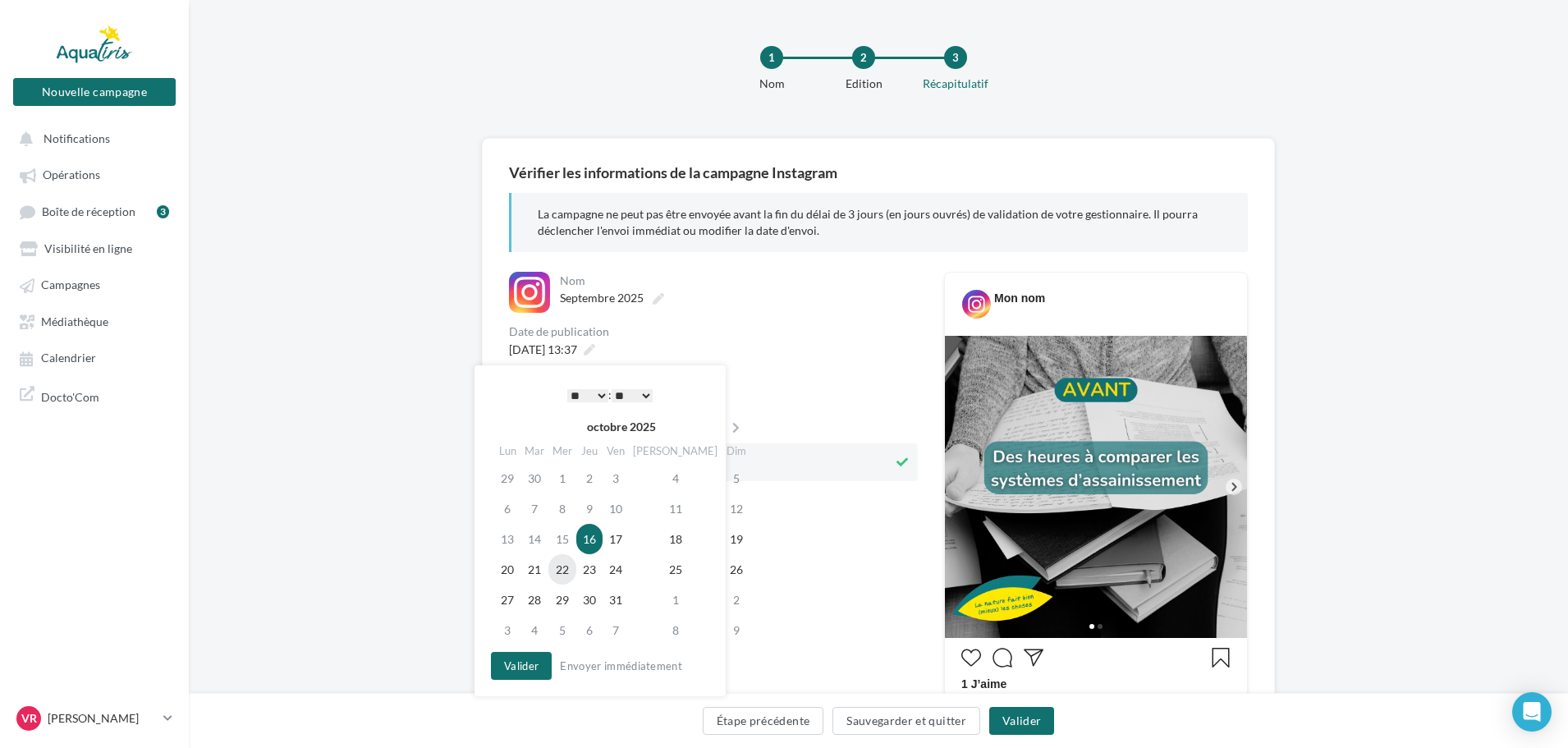
click at [576, 572] on td "22" at bounding box center [562, 569] width 28 height 31
click at [524, 664] on button "Valider" at bounding box center [521, 665] width 60 height 28
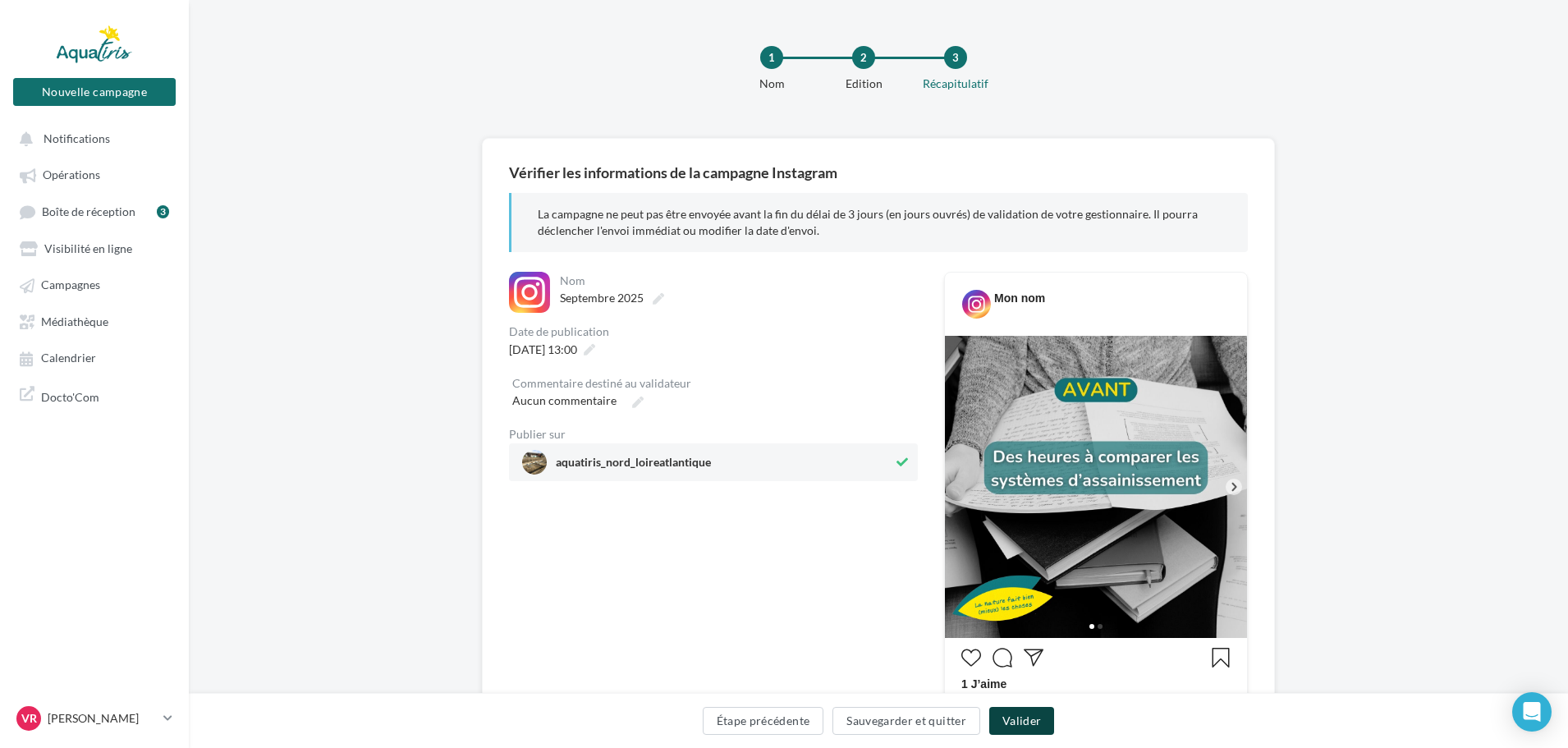
click at [1025, 723] on button "Valider" at bounding box center [1022, 720] width 65 height 28
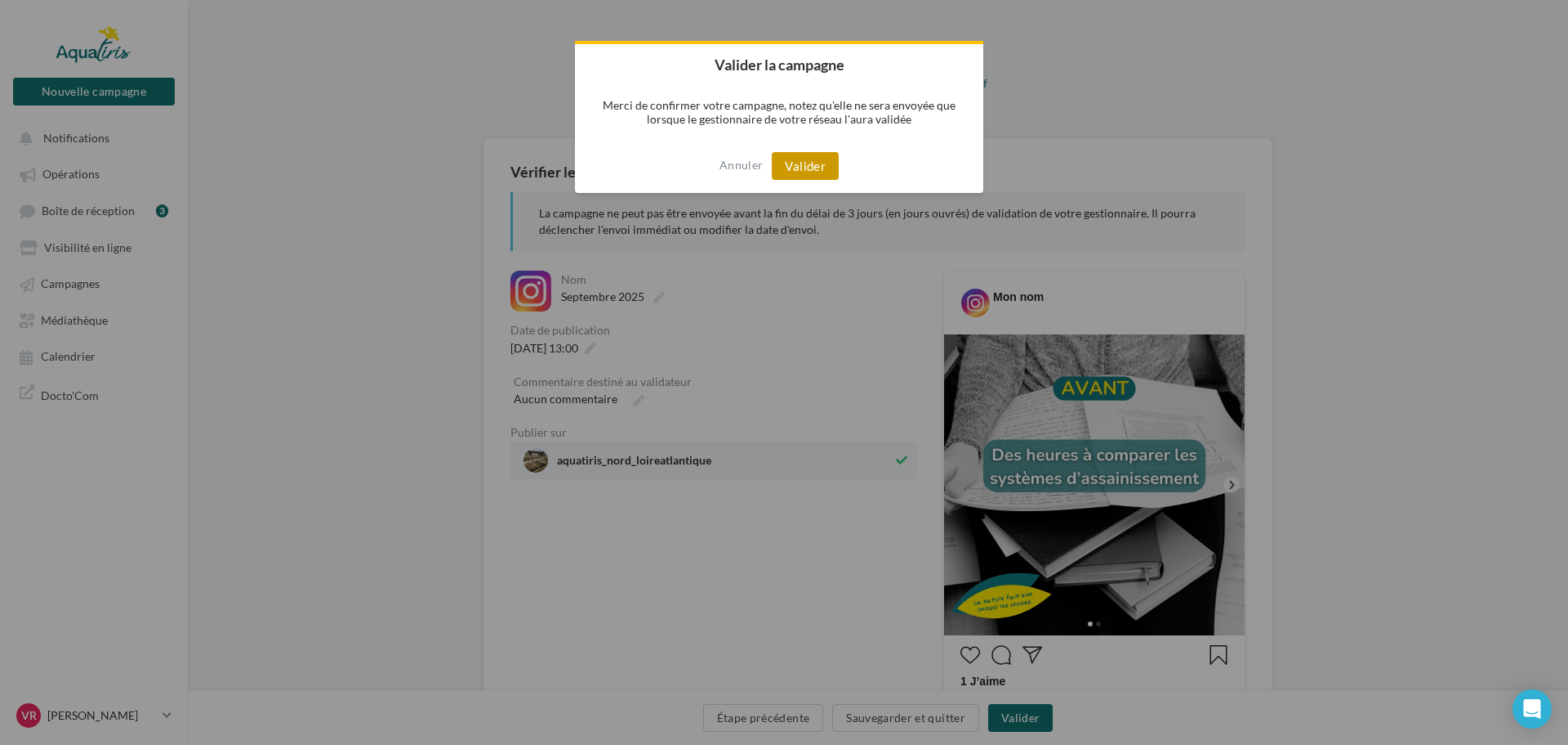
click at [801, 166] on button "Valider" at bounding box center [806, 166] width 67 height 28
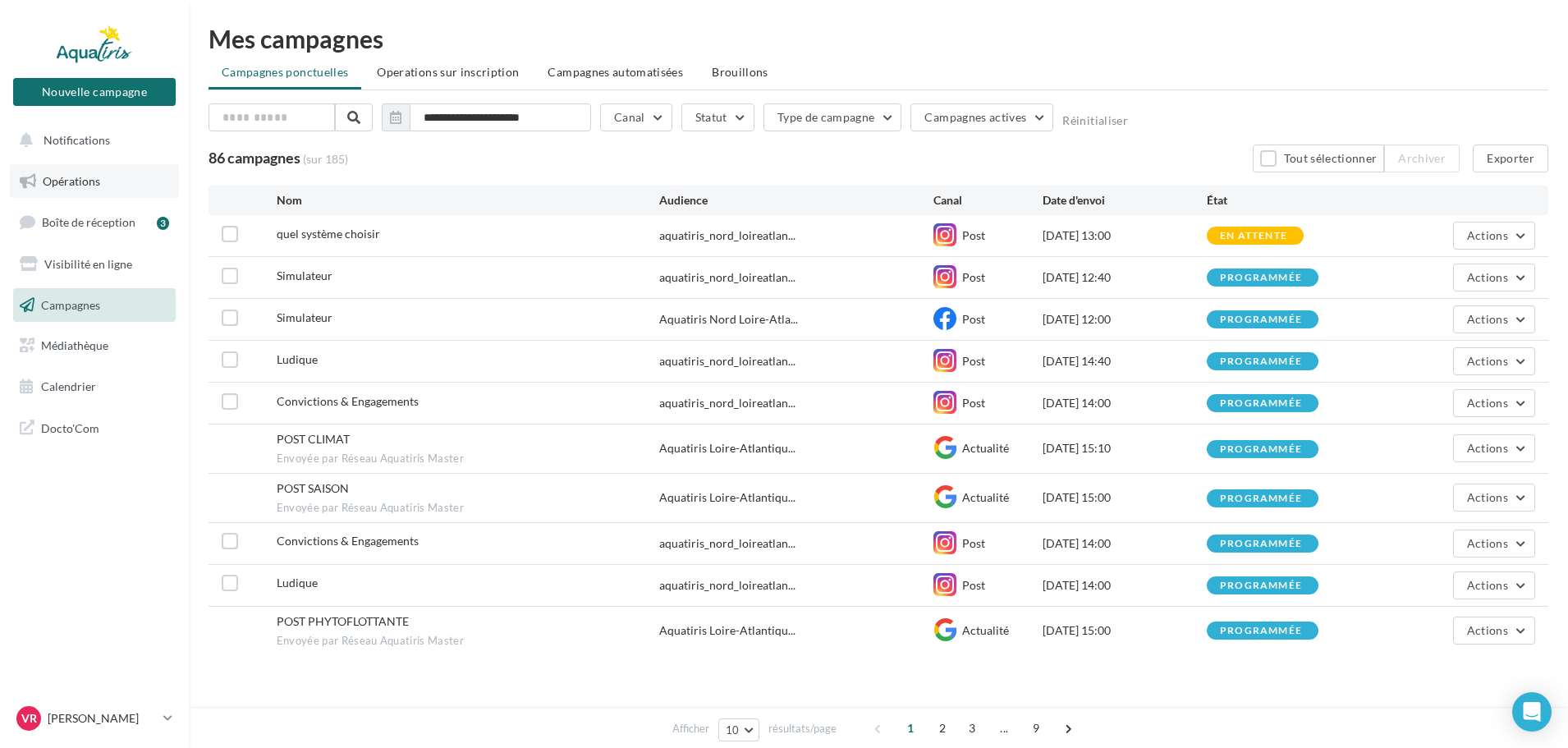
click at [100, 184] on link "Opérations" at bounding box center [95, 181] width 169 height 34
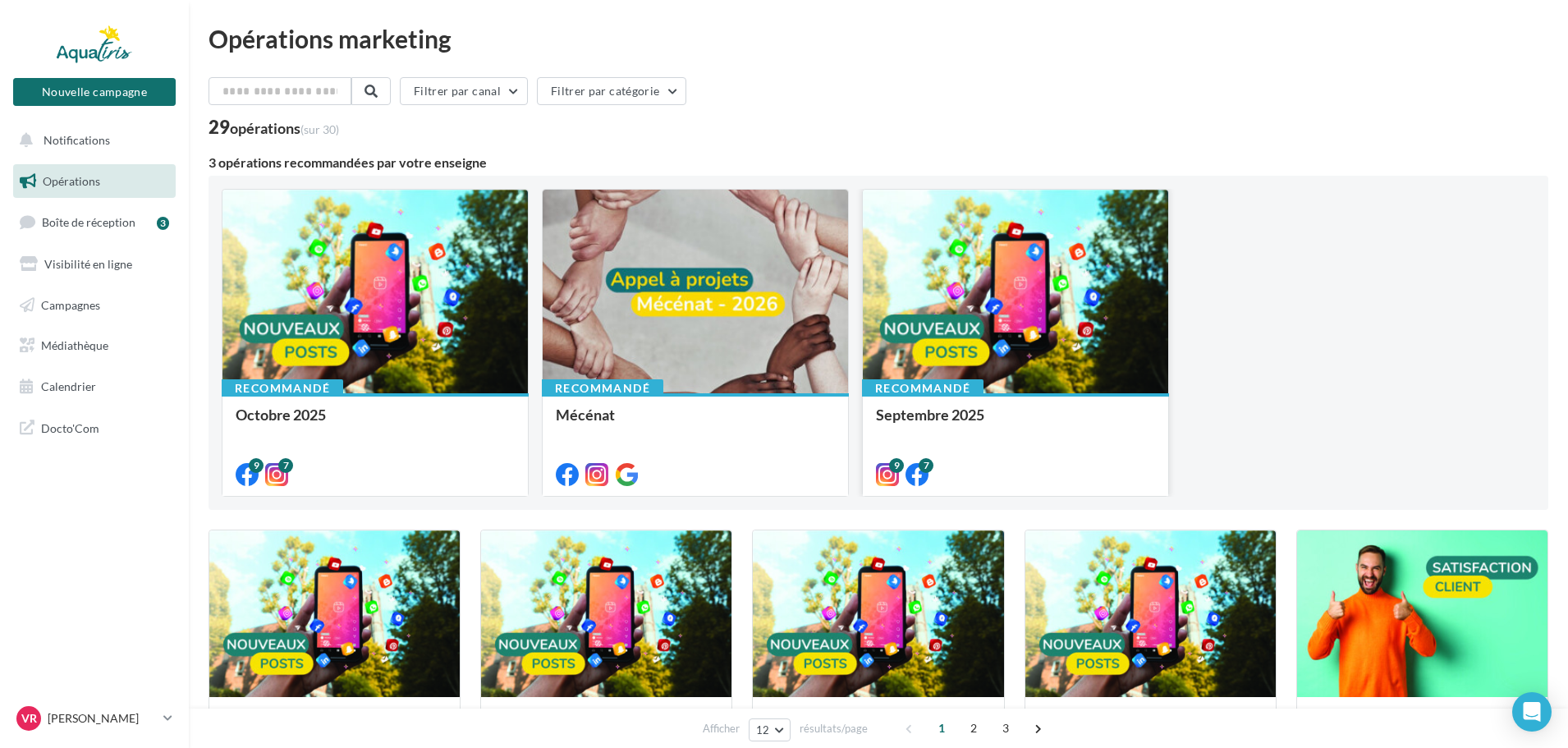
click at [1058, 296] on div at bounding box center [1015, 293] width 305 height 205
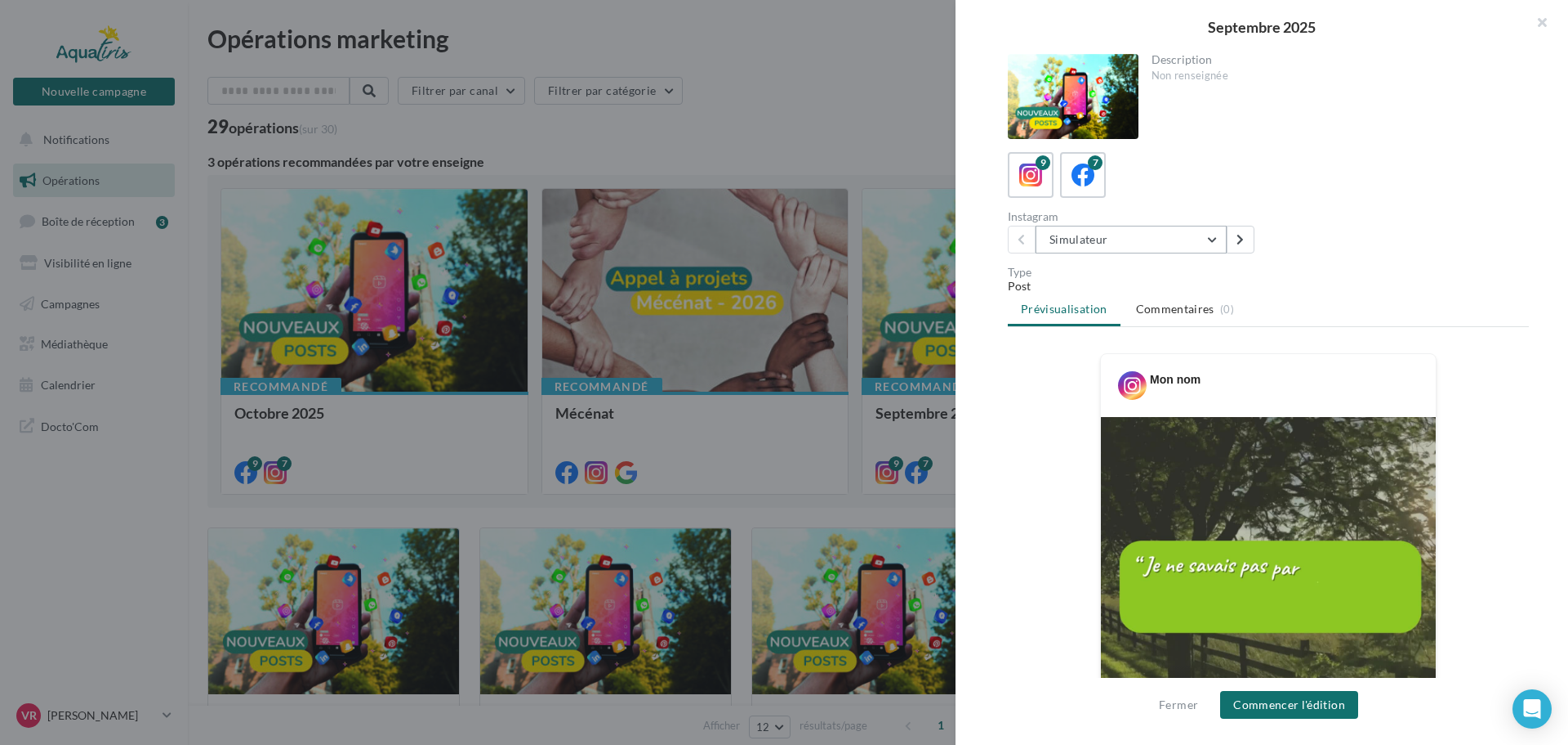
click at [1094, 232] on button "Simulateur" at bounding box center [1131, 239] width 191 height 28
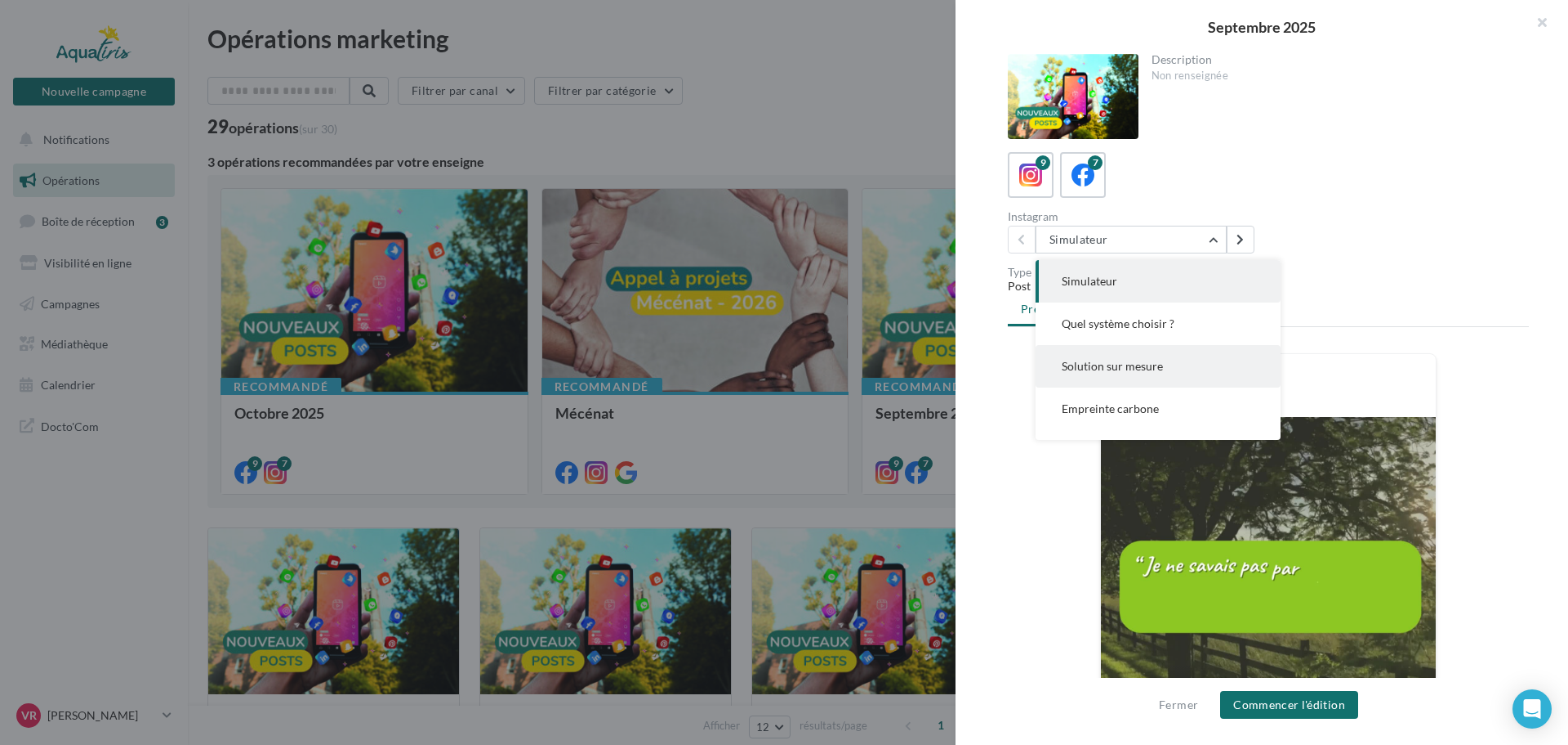
click at [1114, 360] on span "Solution sur mesure" at bounding box center [1112, 365] width 101 height 13
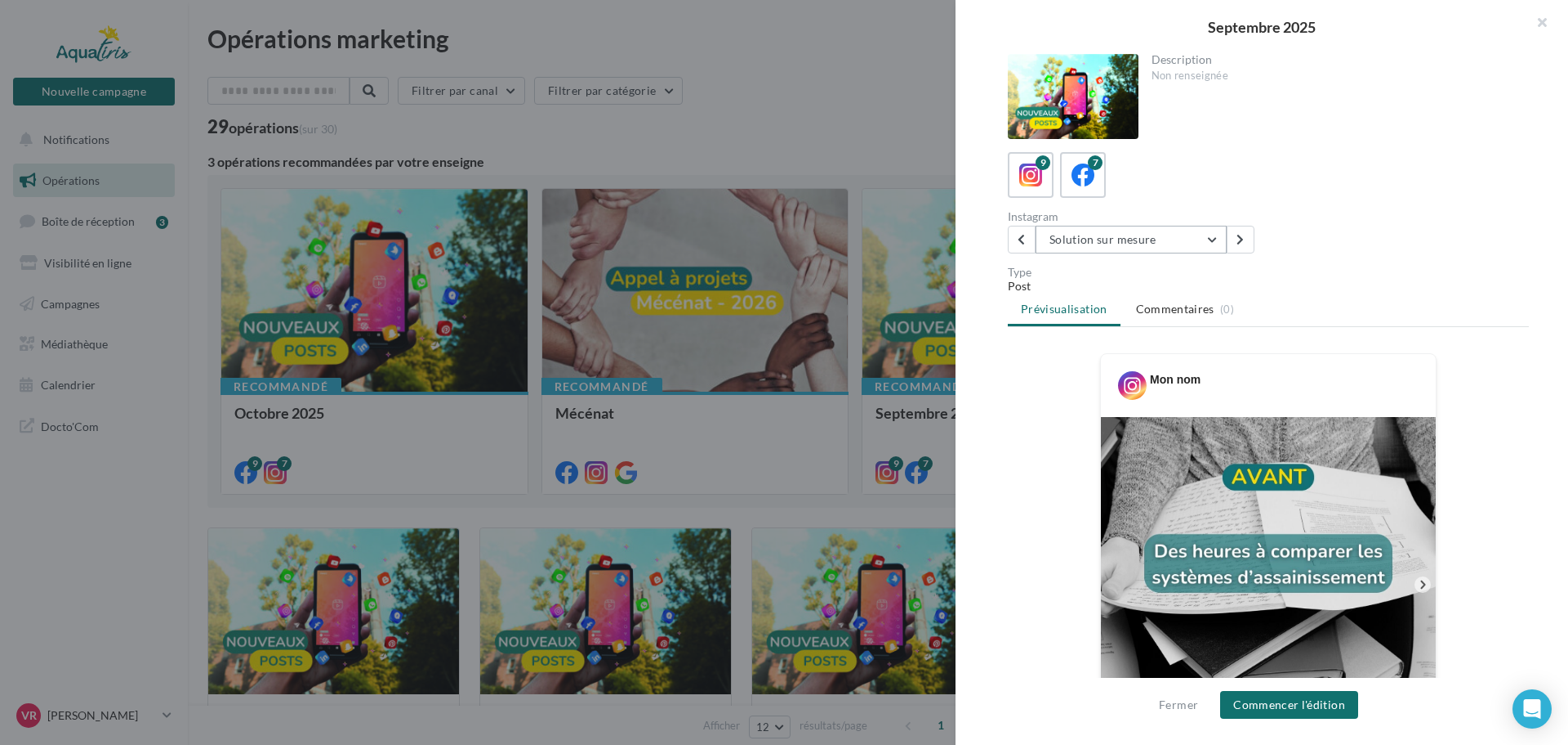
click at [1133, 232] on button "Solution sur mesure" at bounding box center [1131, 239] width 191 height 28
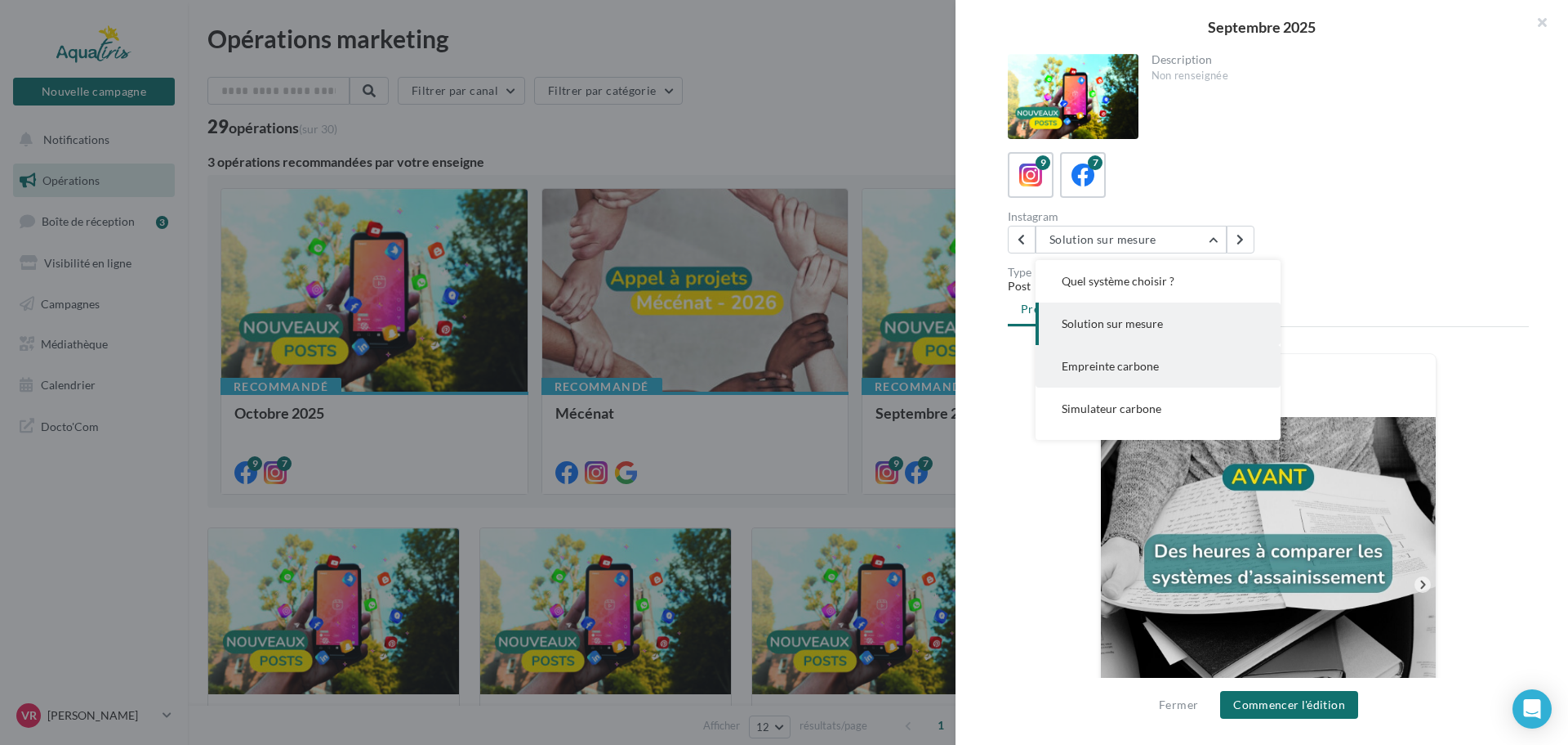
click at [1142, 368] on span "Empreinte carbone" at bounding box center [1110, 365] width 97 height 13
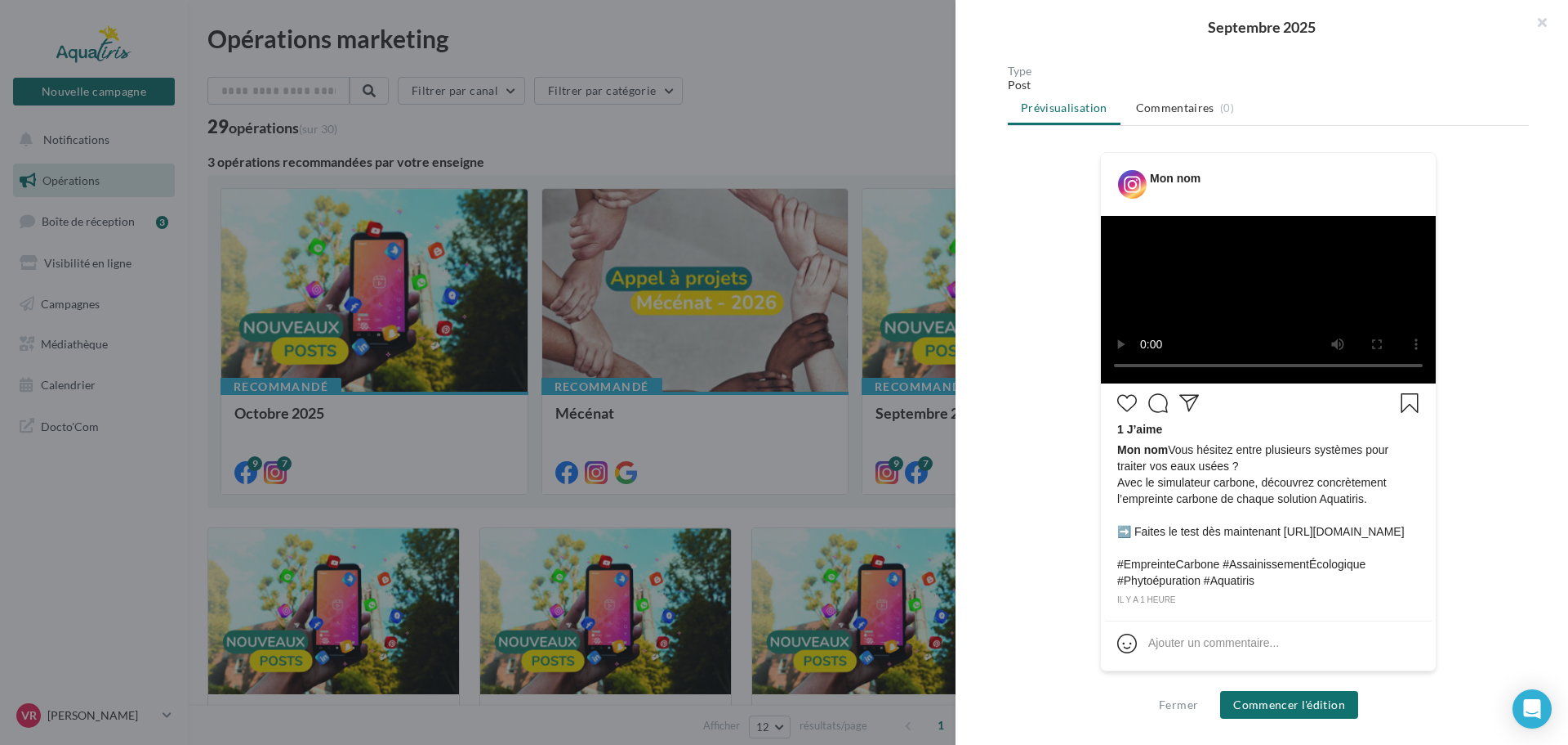
scroll to position [385, 0]
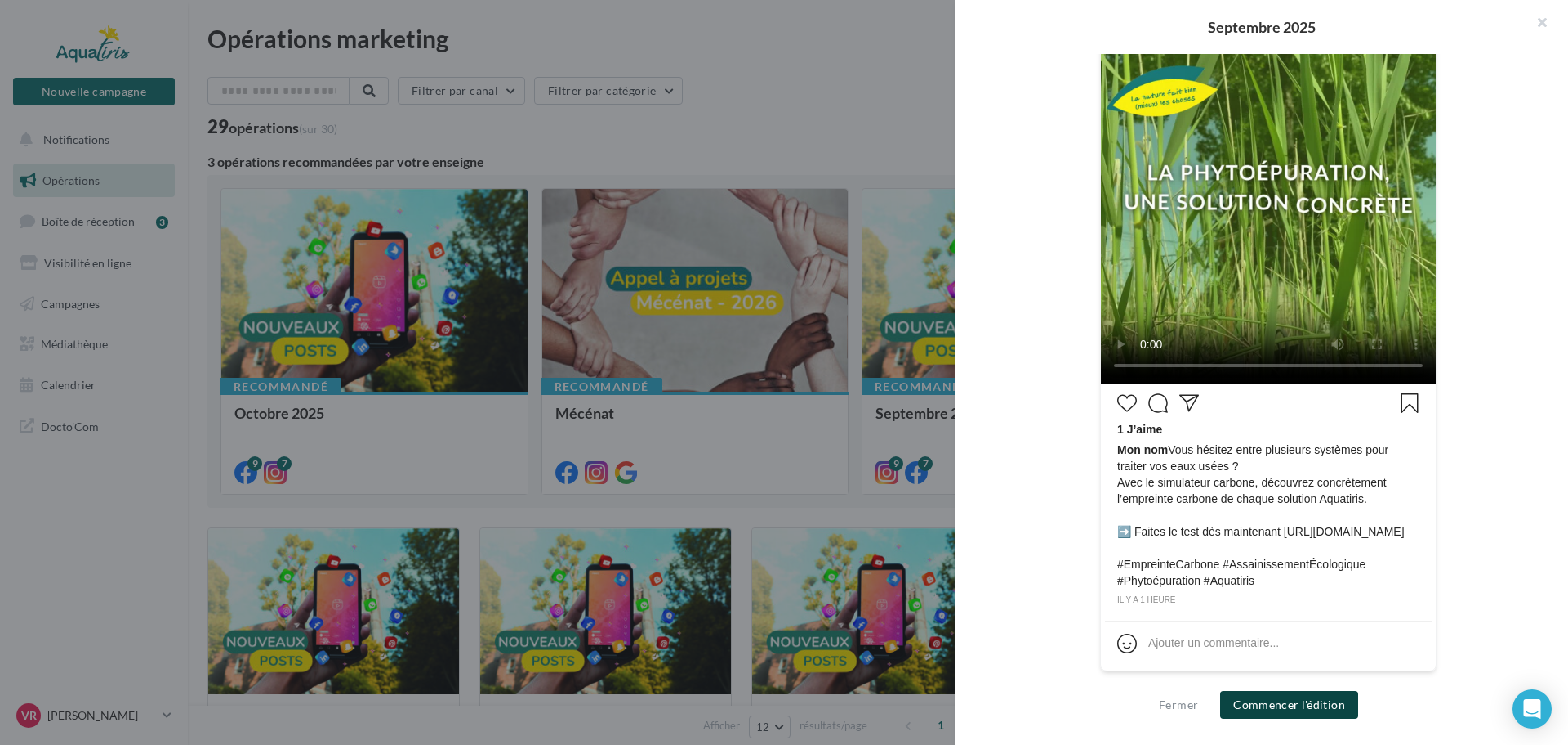
click at [1279, 703] on button "Commencer l'édition" at bounding box center [1289, 704] width 138 height 28
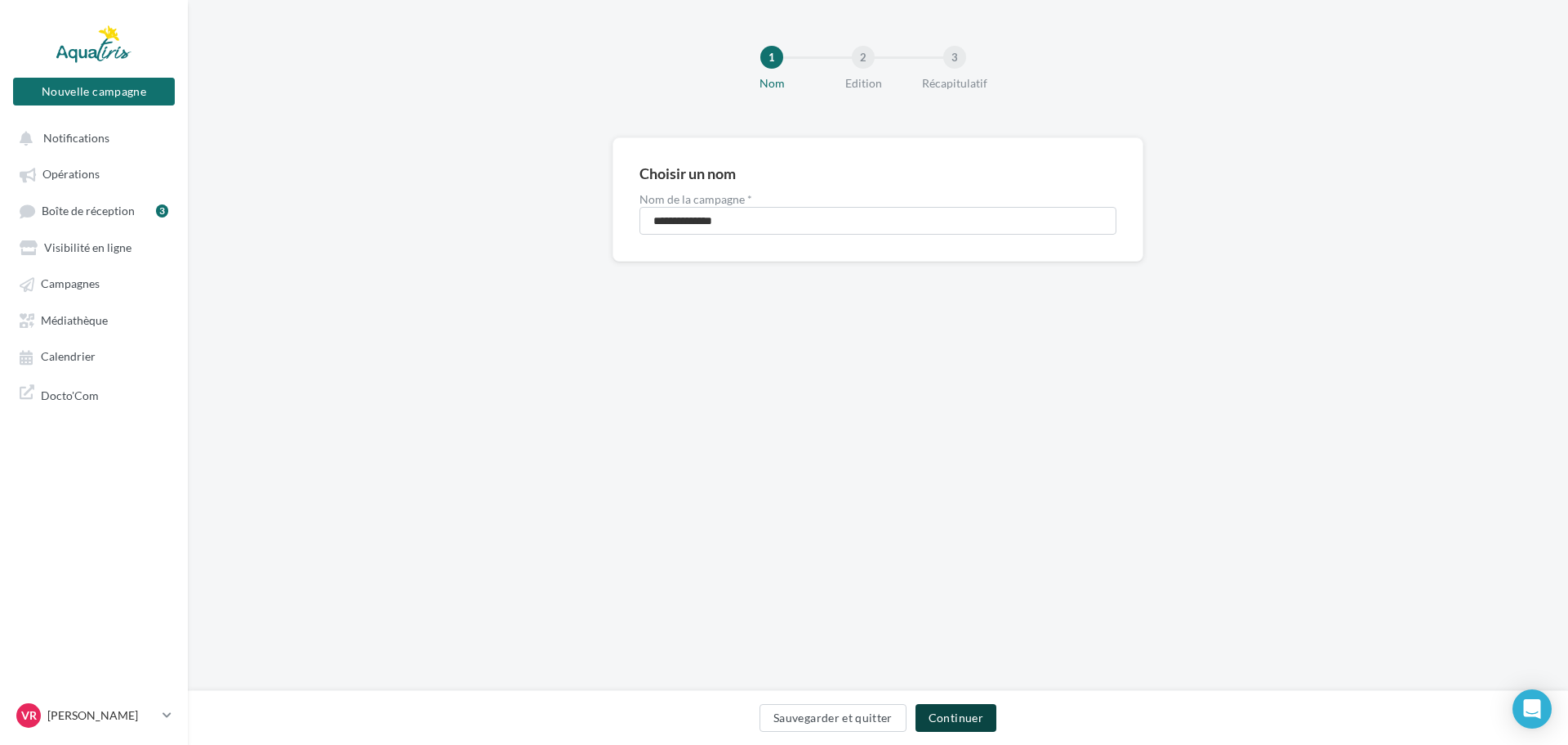
click at [961, 714] on button "Continuer" at bounding box center [956, 717] width 81 height 28
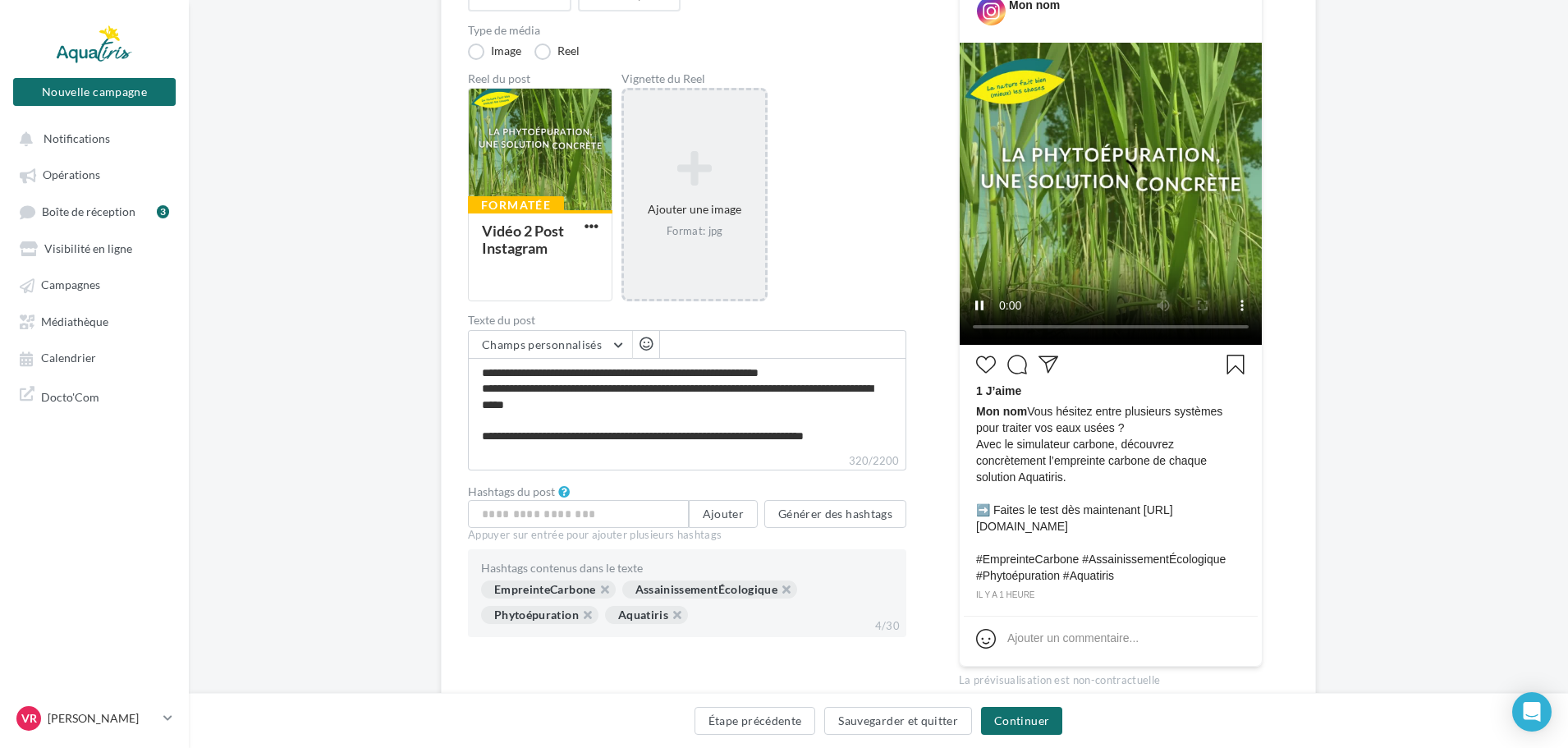
scroll to position [246, 0]
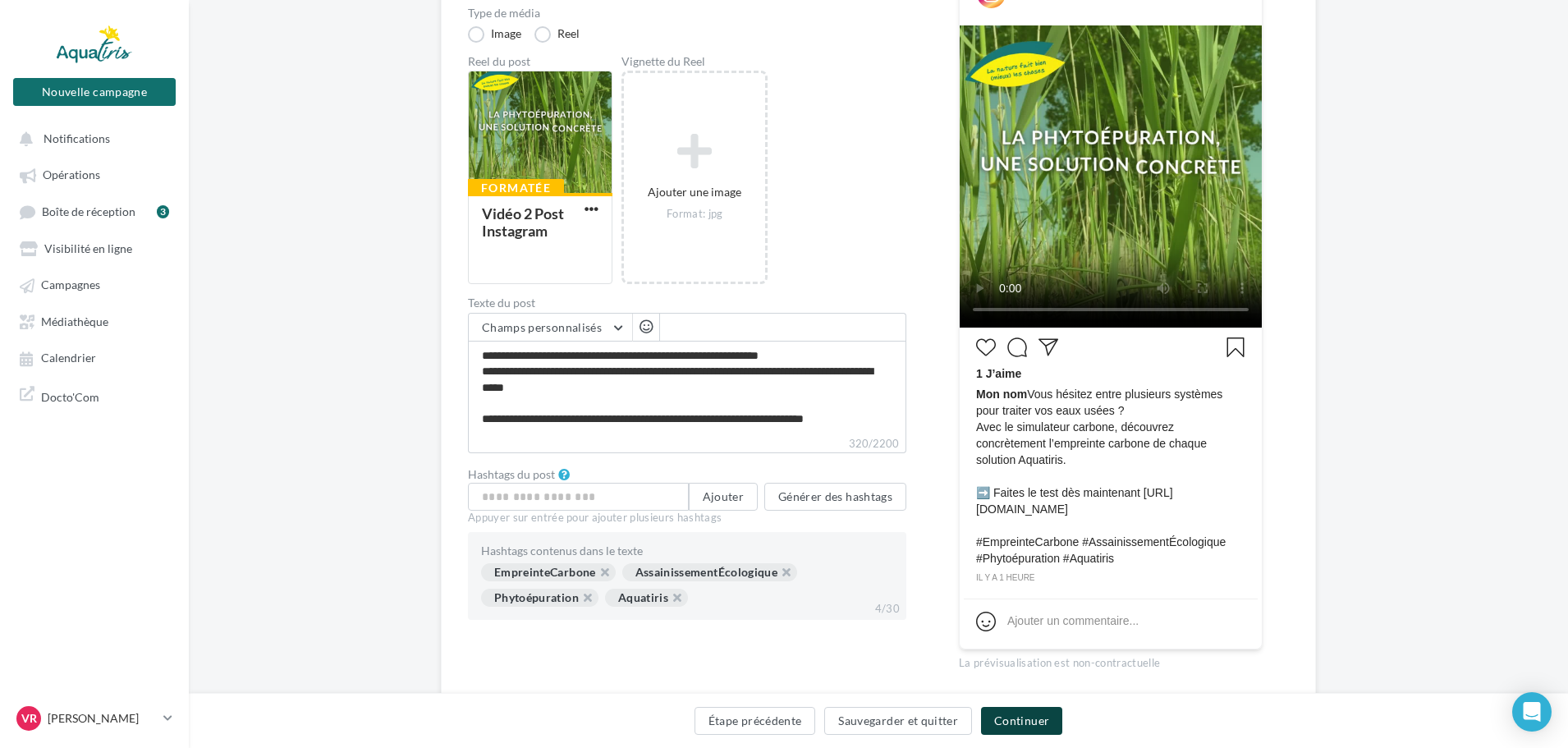
click at [1038, 716] on button "Continuer" at bounding box center [1021, 720] width 81 height 28
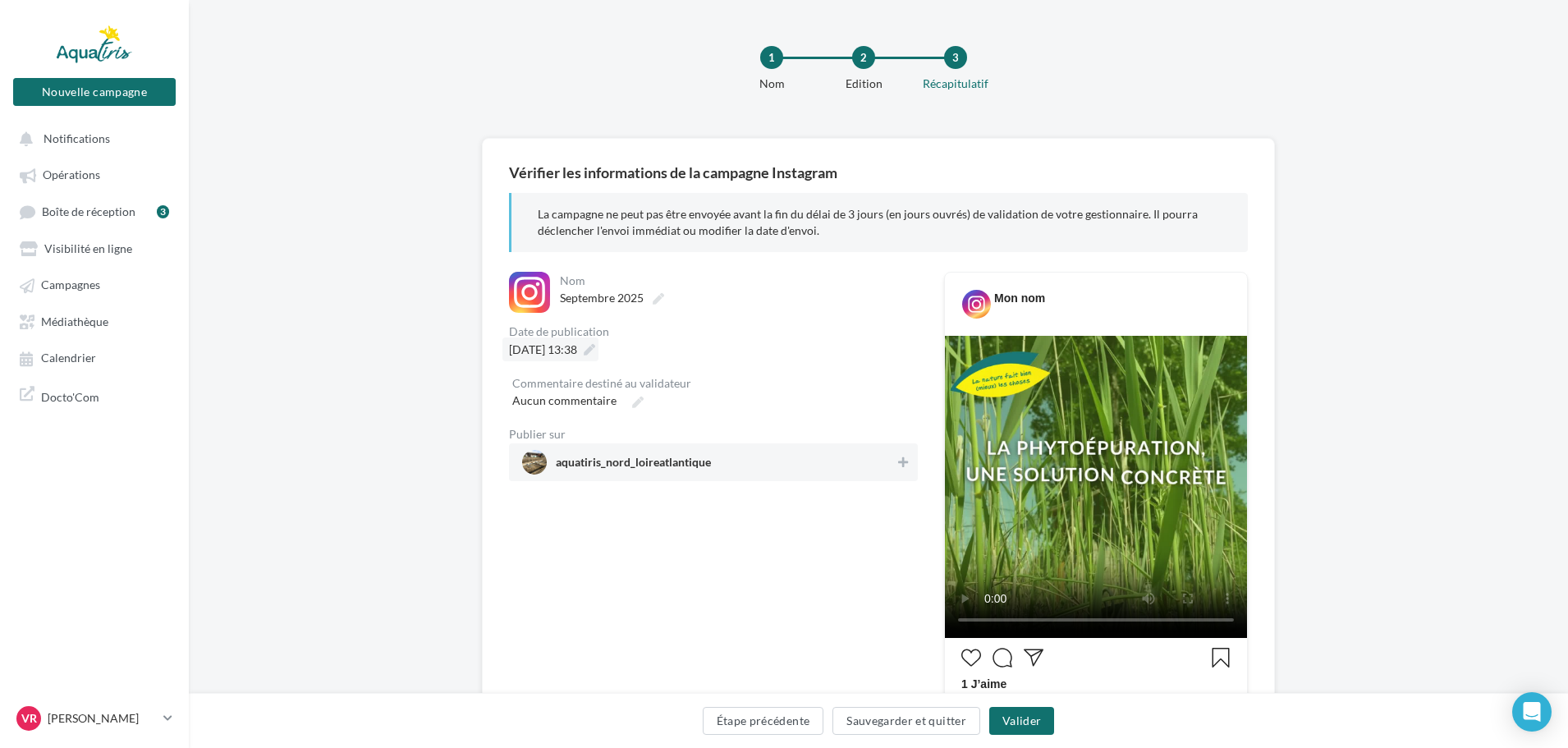
click at [577, 348] on span "16/10/2025 à 13:38" at bounding box center [543, 348] width 68 height 14
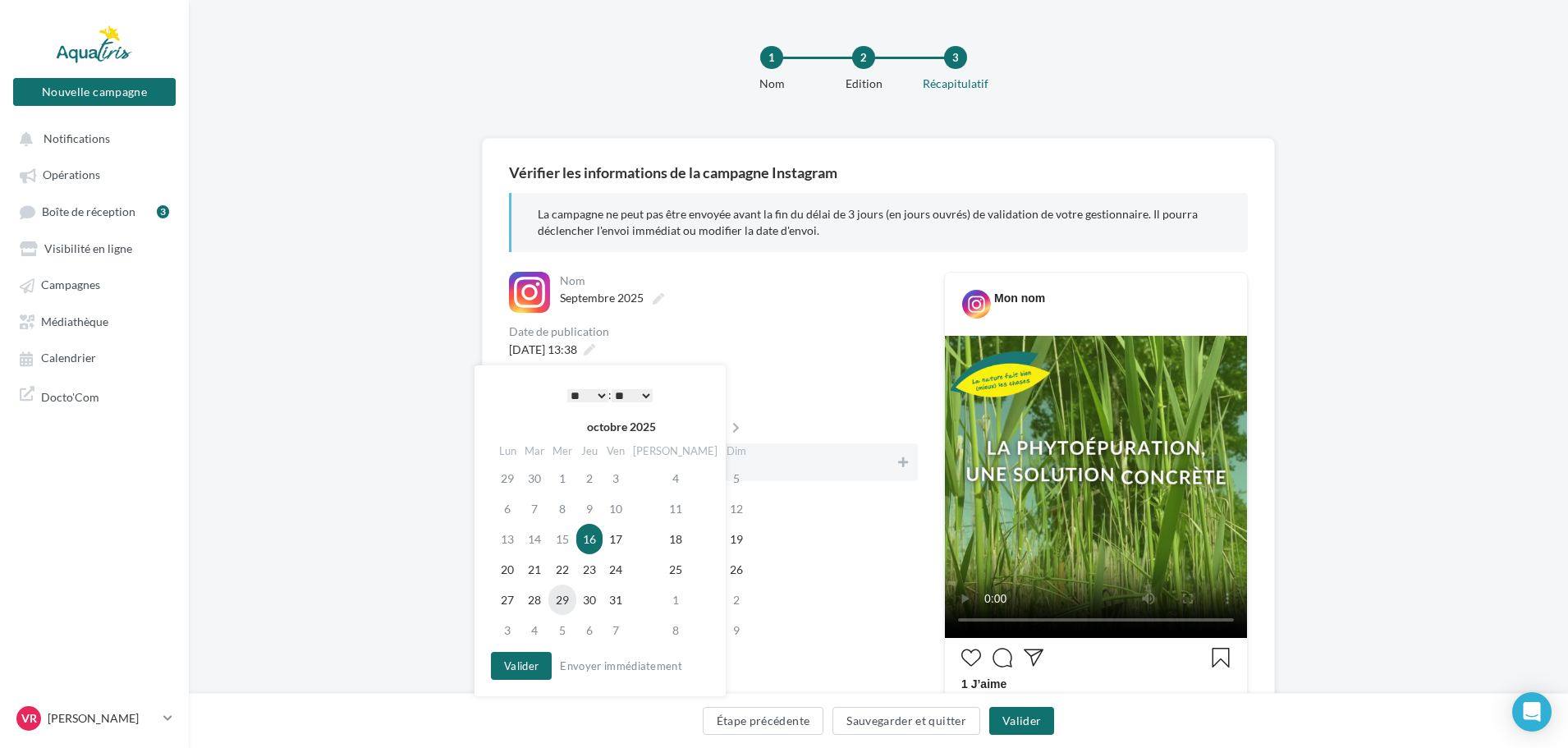
click at [576, 603] on td "29" at bounding box center [562, 599] width 28 height 31
click at [529, 665] on button "Valider" at bounding box center [521, 665] width 60 height 28
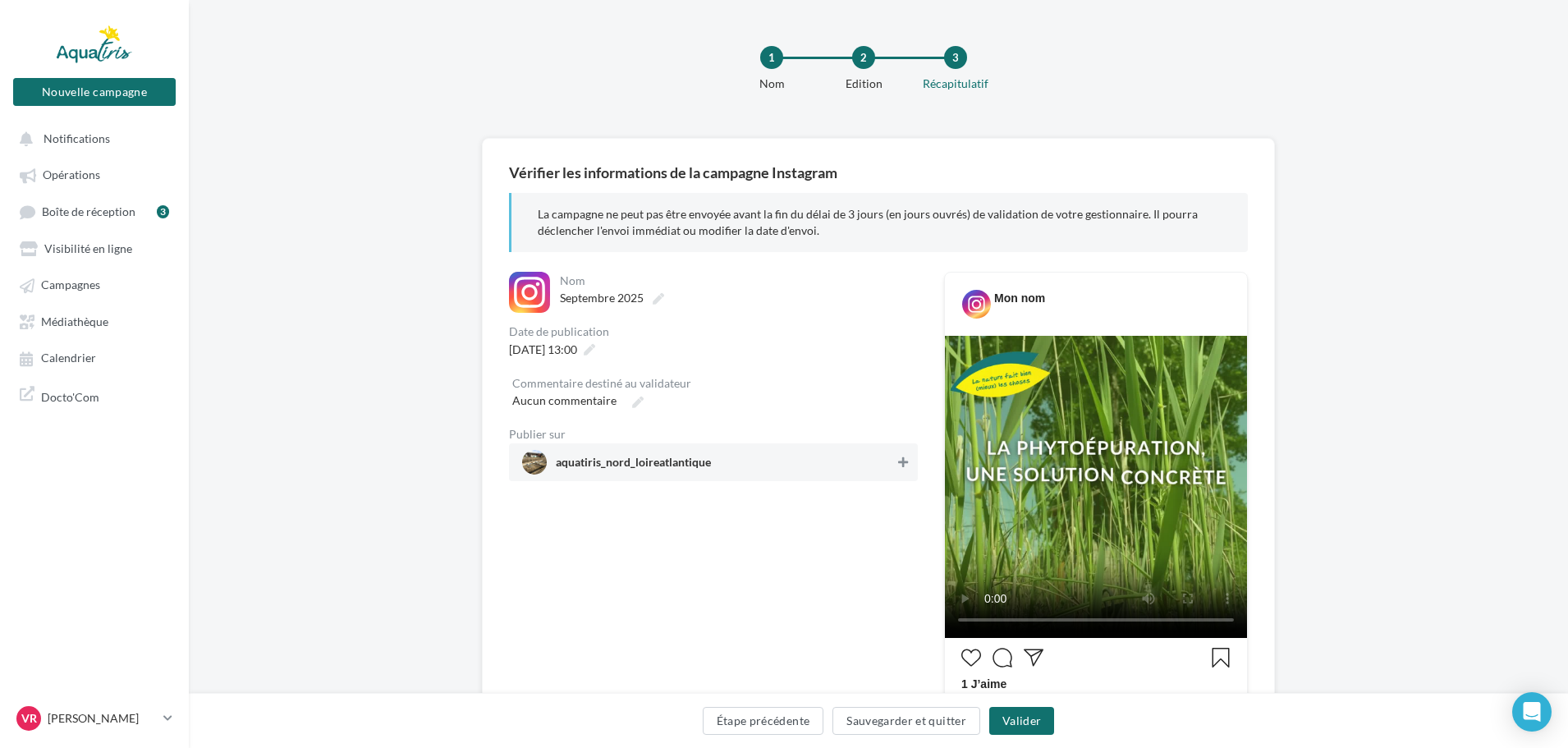
click at [897, 462] on button at bounding box center [903, 462] width 16 height 20
click at [1022, 720] on button "Valider" at bounding box center [1022, 720] width 65 height 28
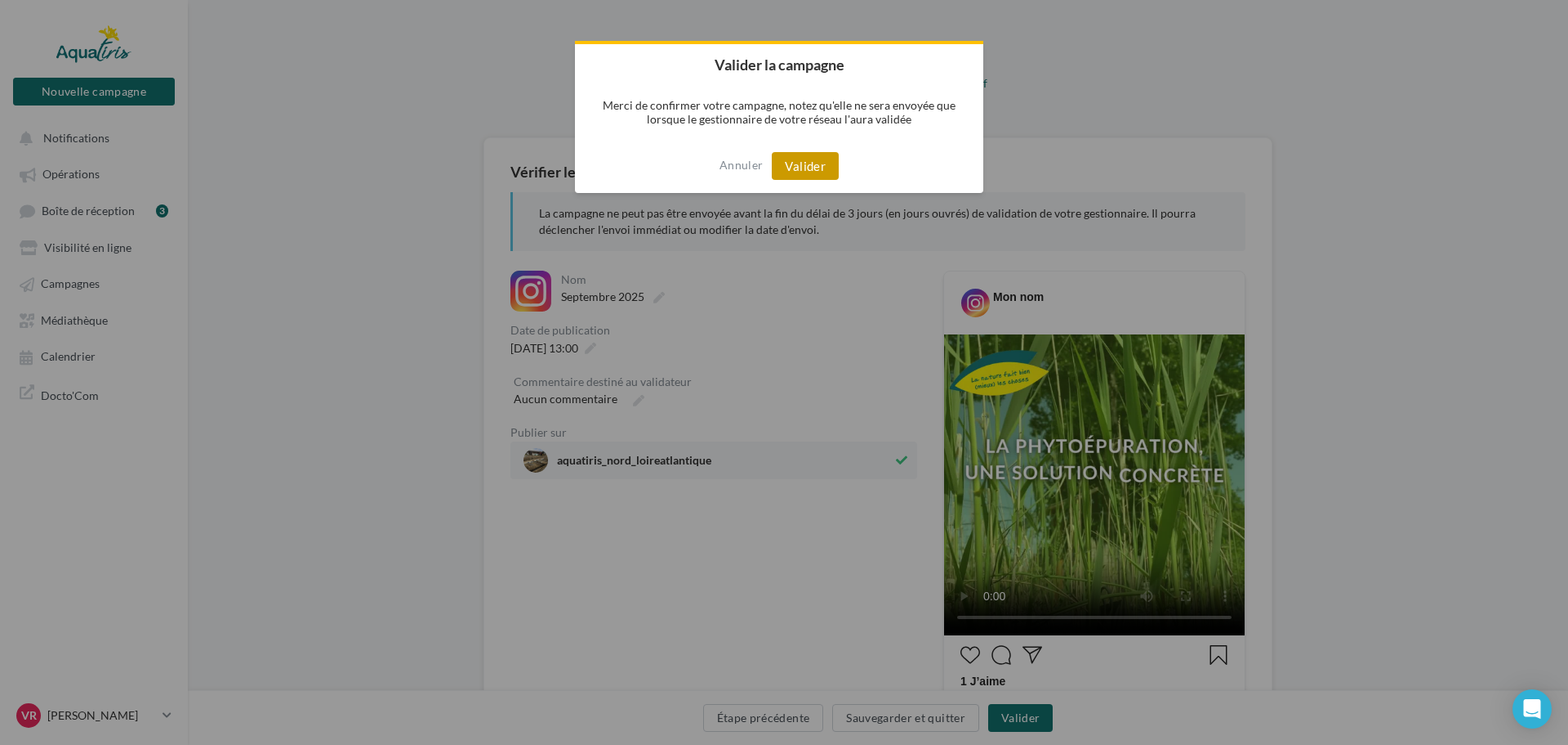
click at [806, 175] on button "Valider" at bounding box center [806, 166] width 67 height 28
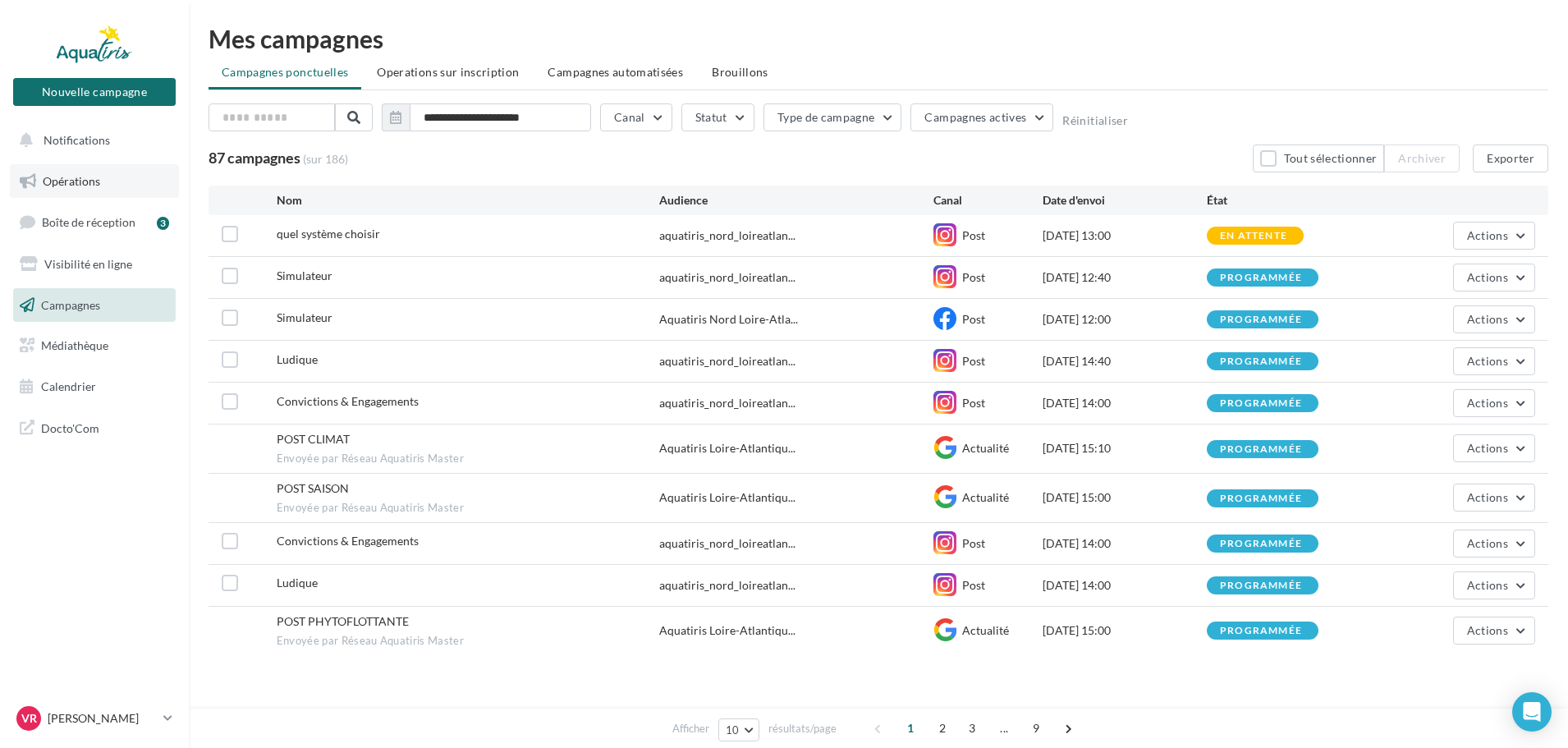
click at [92, 174] on span "Opérations" at bounding box center [71, 180] width 58 height 14
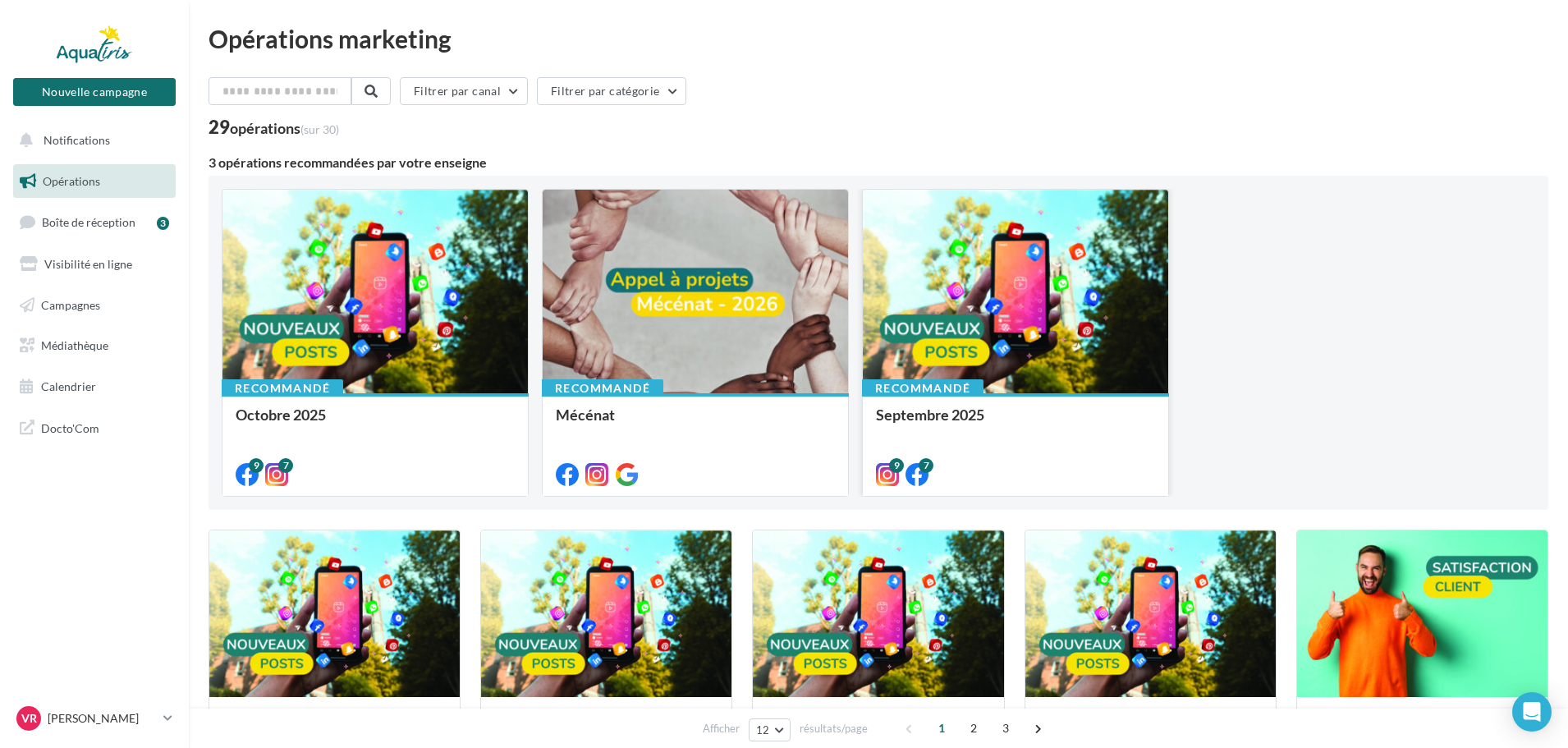
click at [1036, 320] on div at bounding box center [1015, 293] width 305 height 205
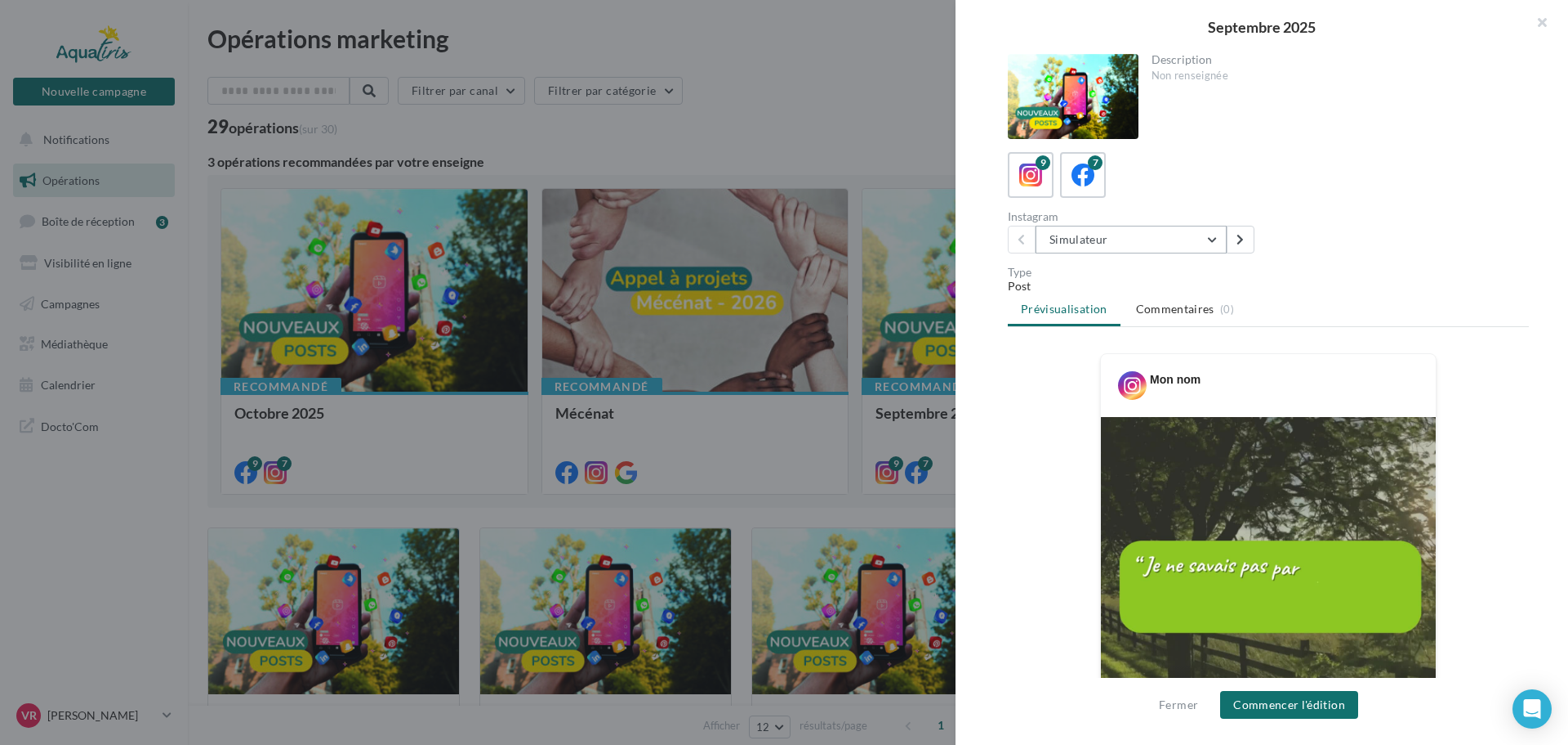
click at [1124, 238] on button "Simulateur" at bounding box center [1131, 239] width 191 height 28
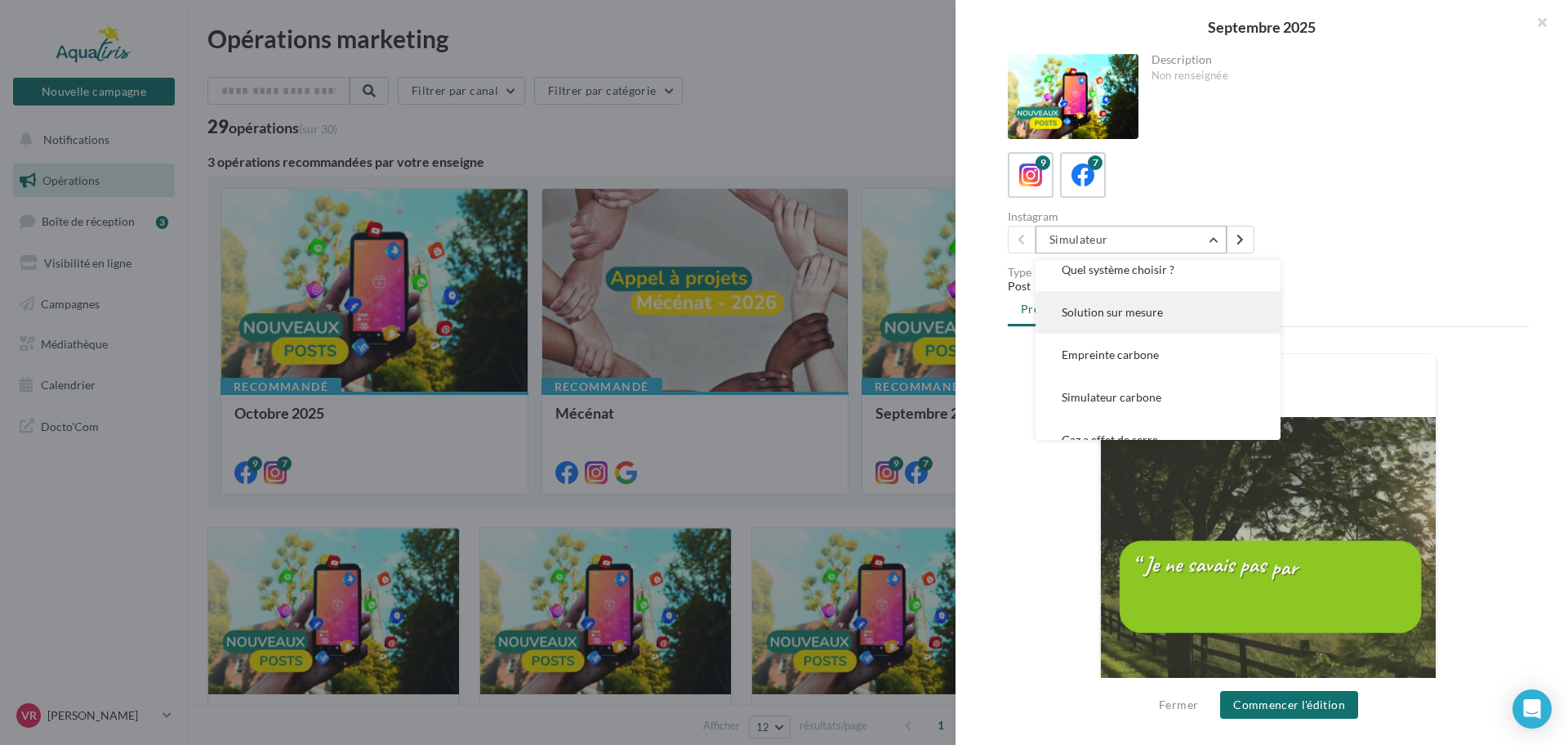
scroll to position [82, 0]
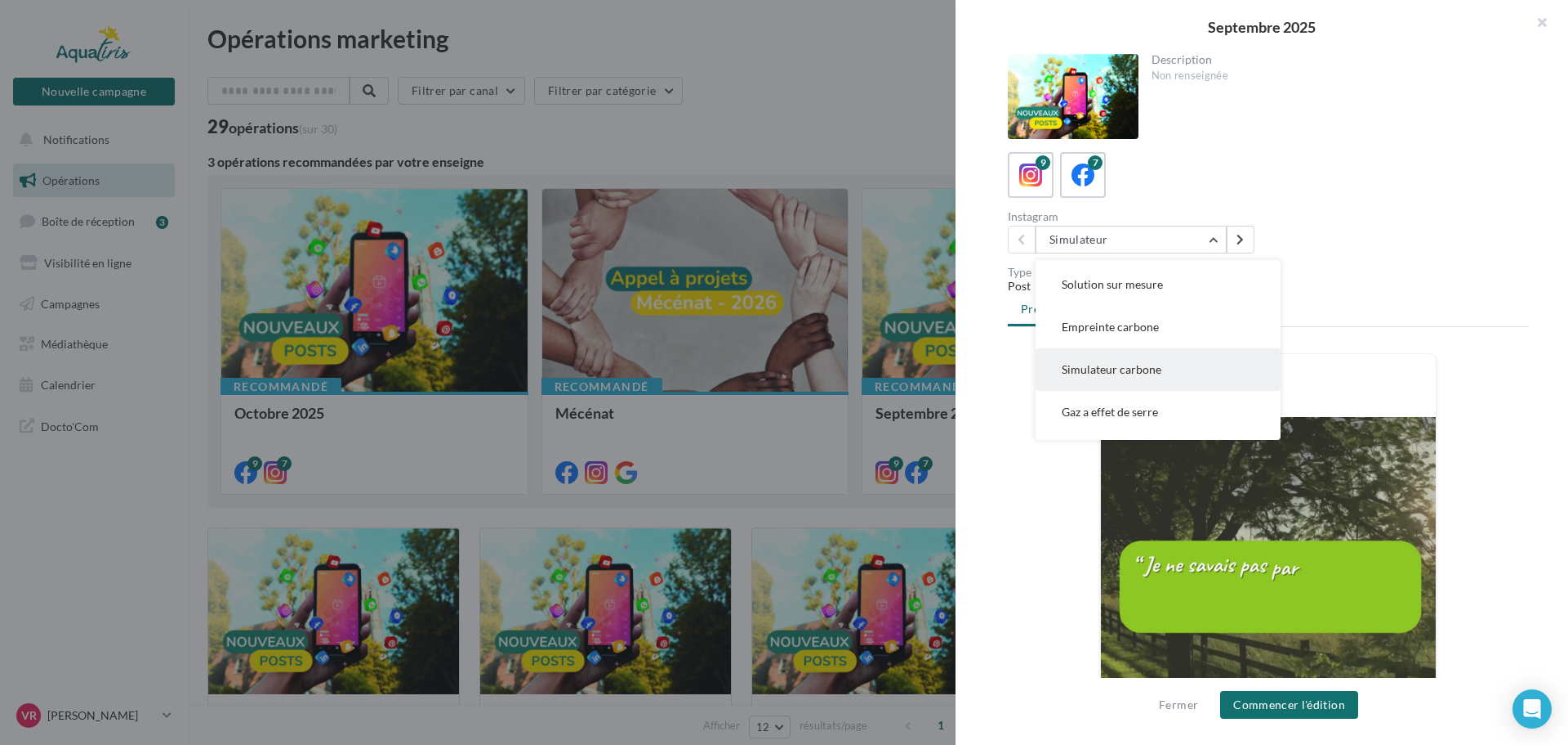
click at [1126, 369] on span "Simulateur carbone" at bounding box center [1111, 368] width 99 height 13
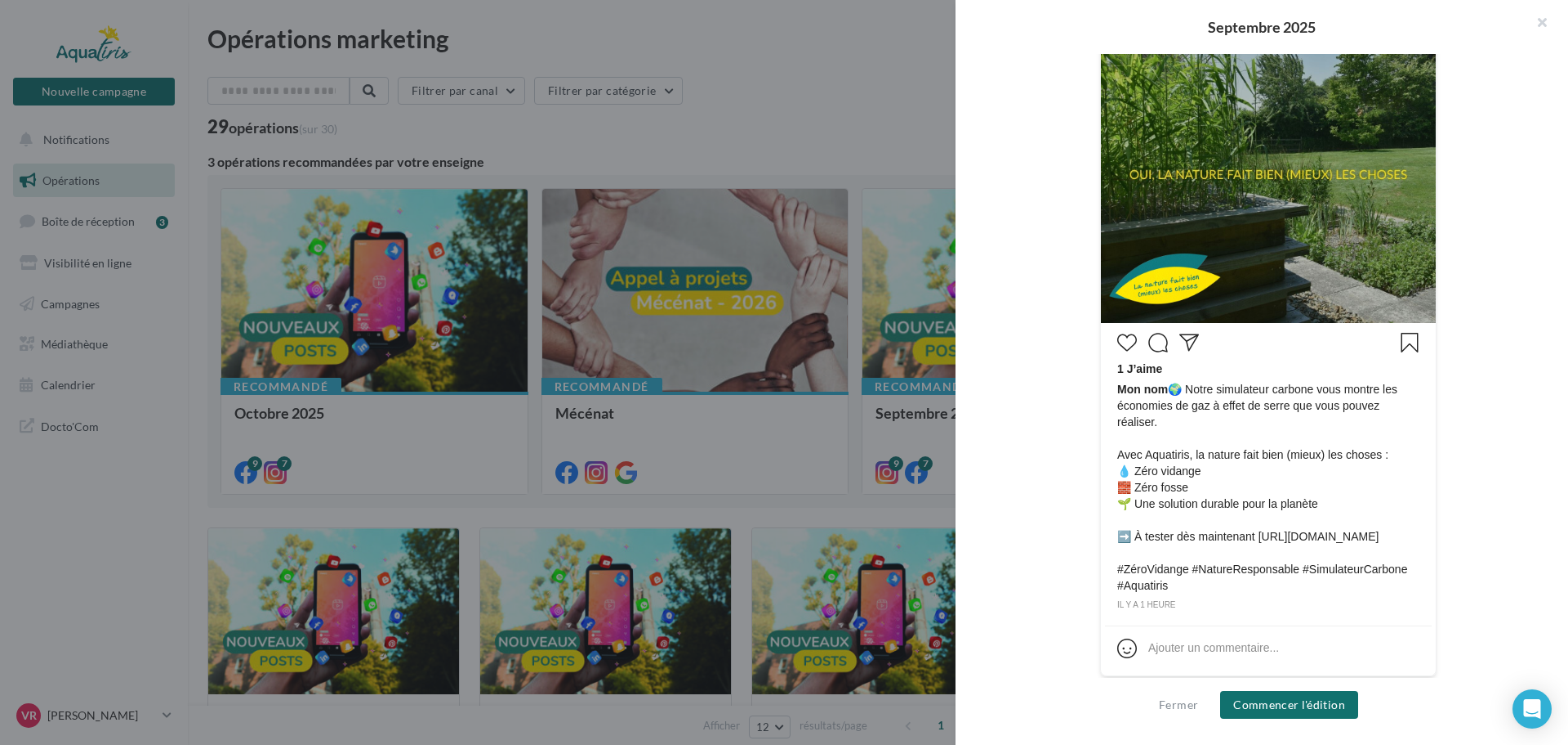
scroll to position [434, 0]
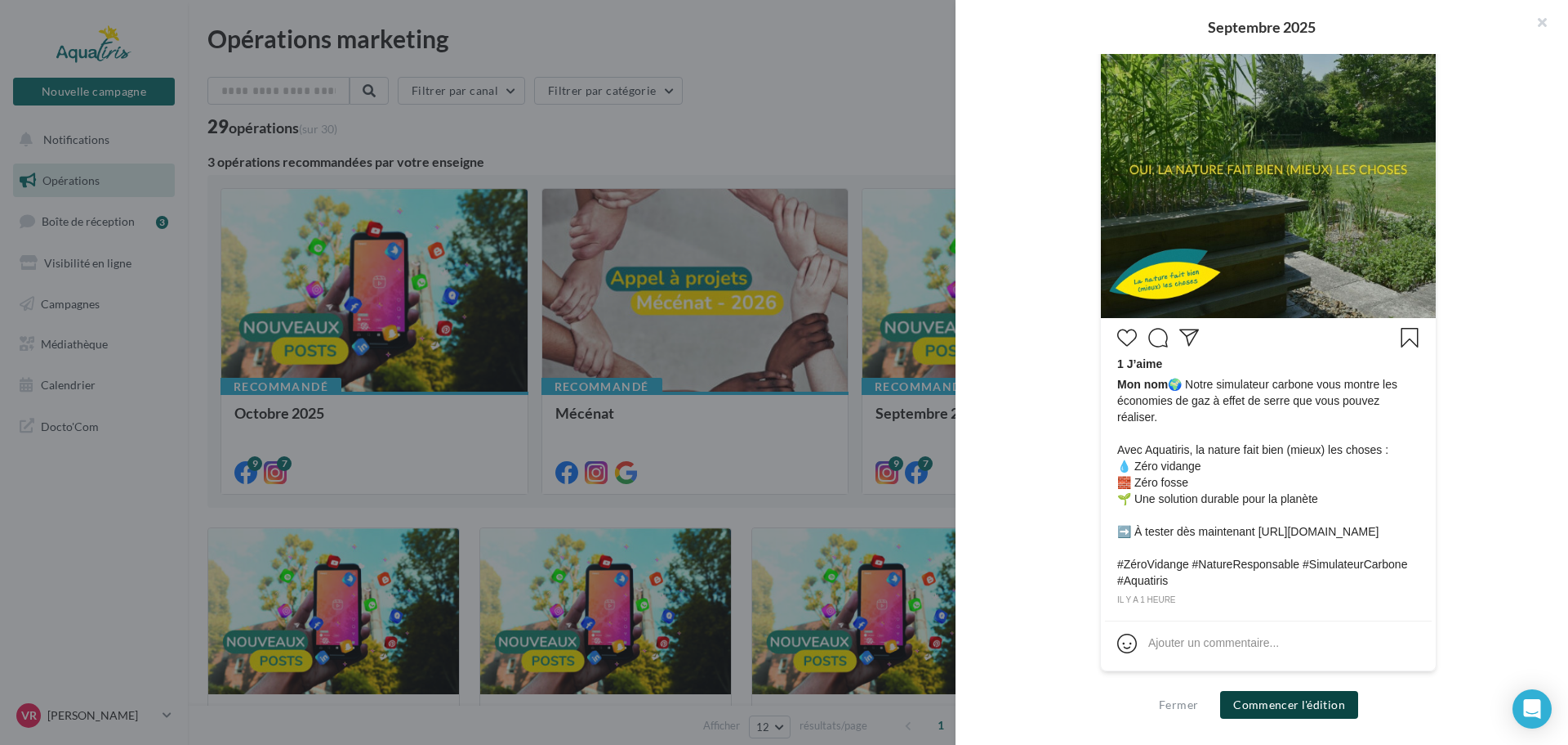
click at [1287, 702] on button "Commencer l'édition" at bounding box center [1289, 704] width 138 height 28
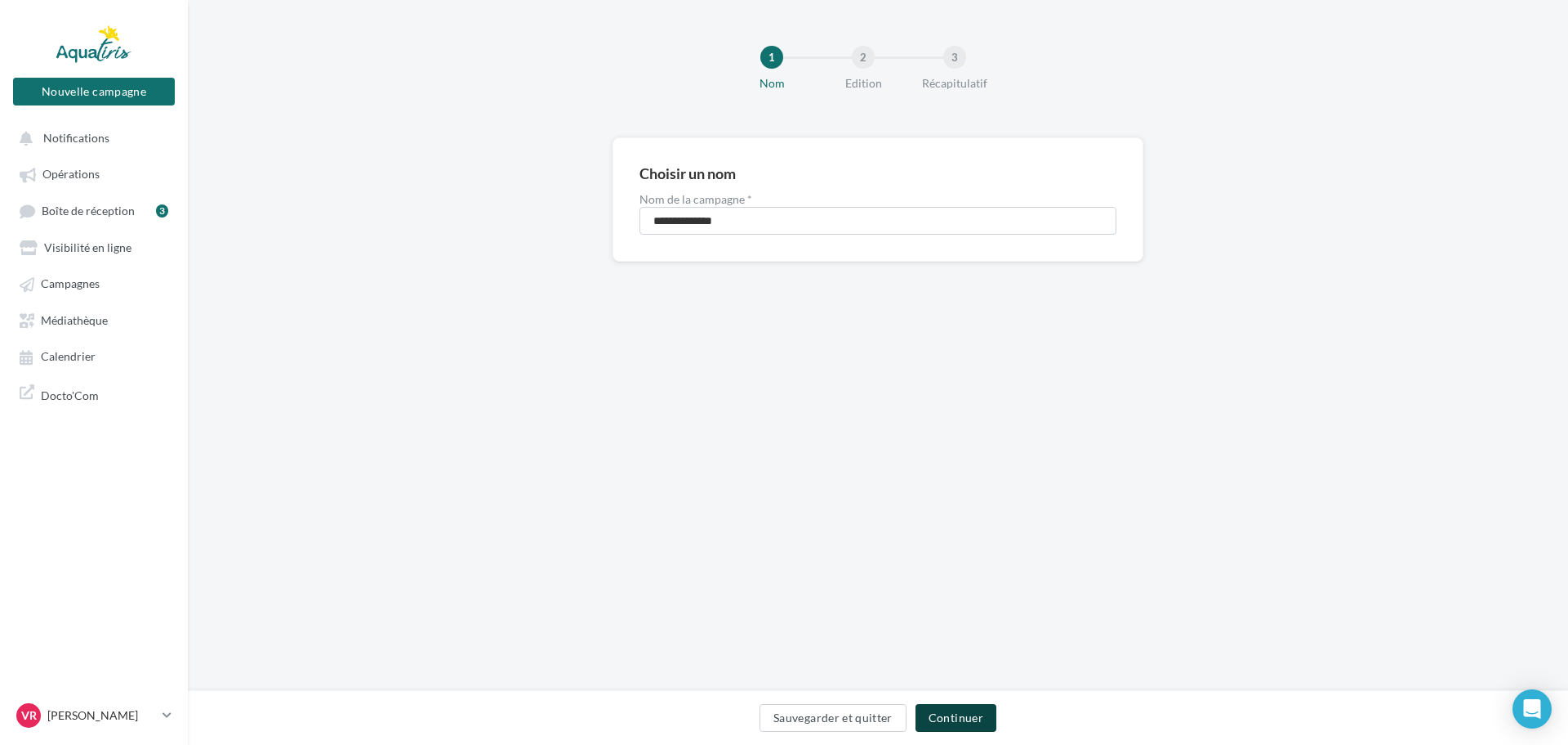
click at [967, 715] on button "Continuer" at bounding box center [956, 717] width 81 height 28
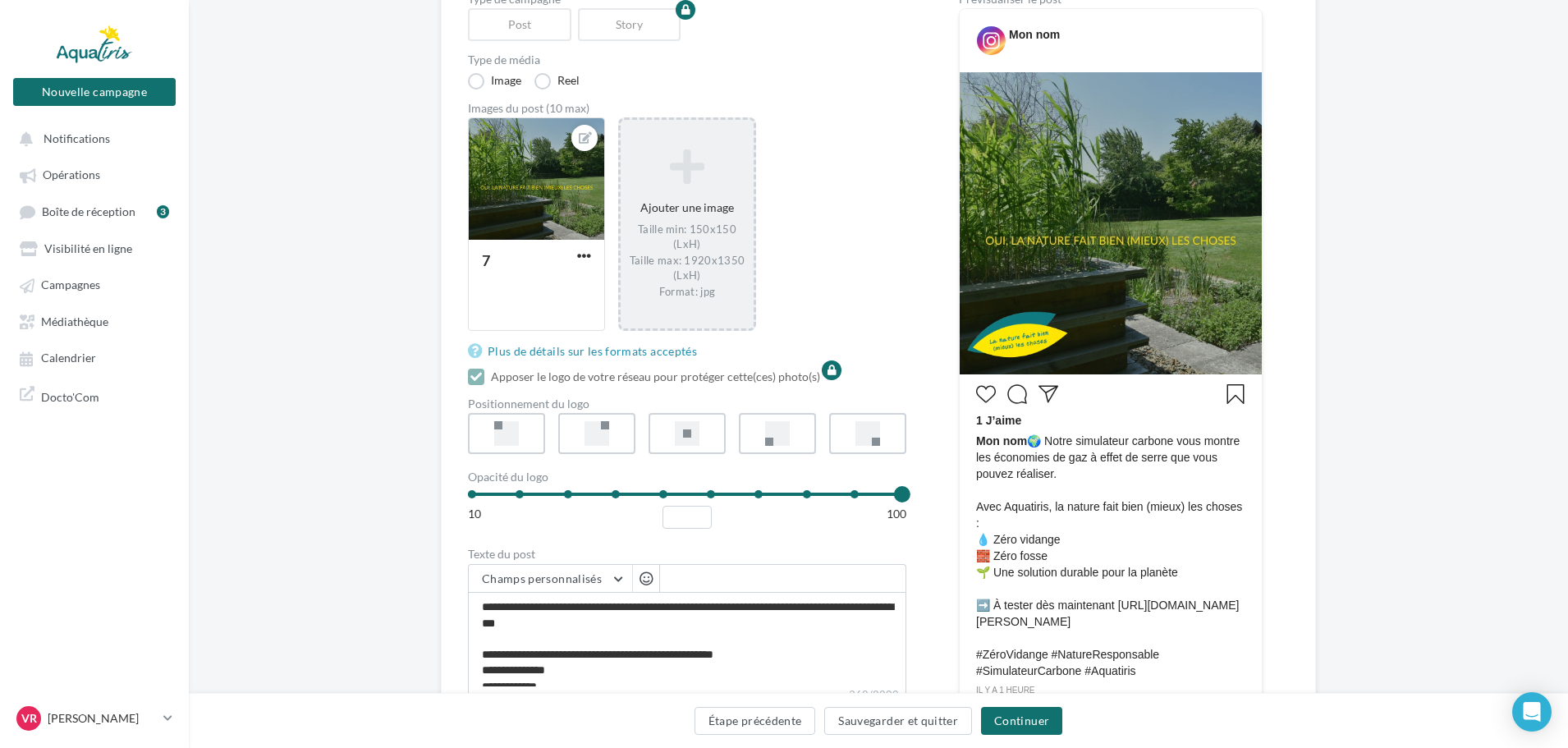
scroll to position [246, 0]
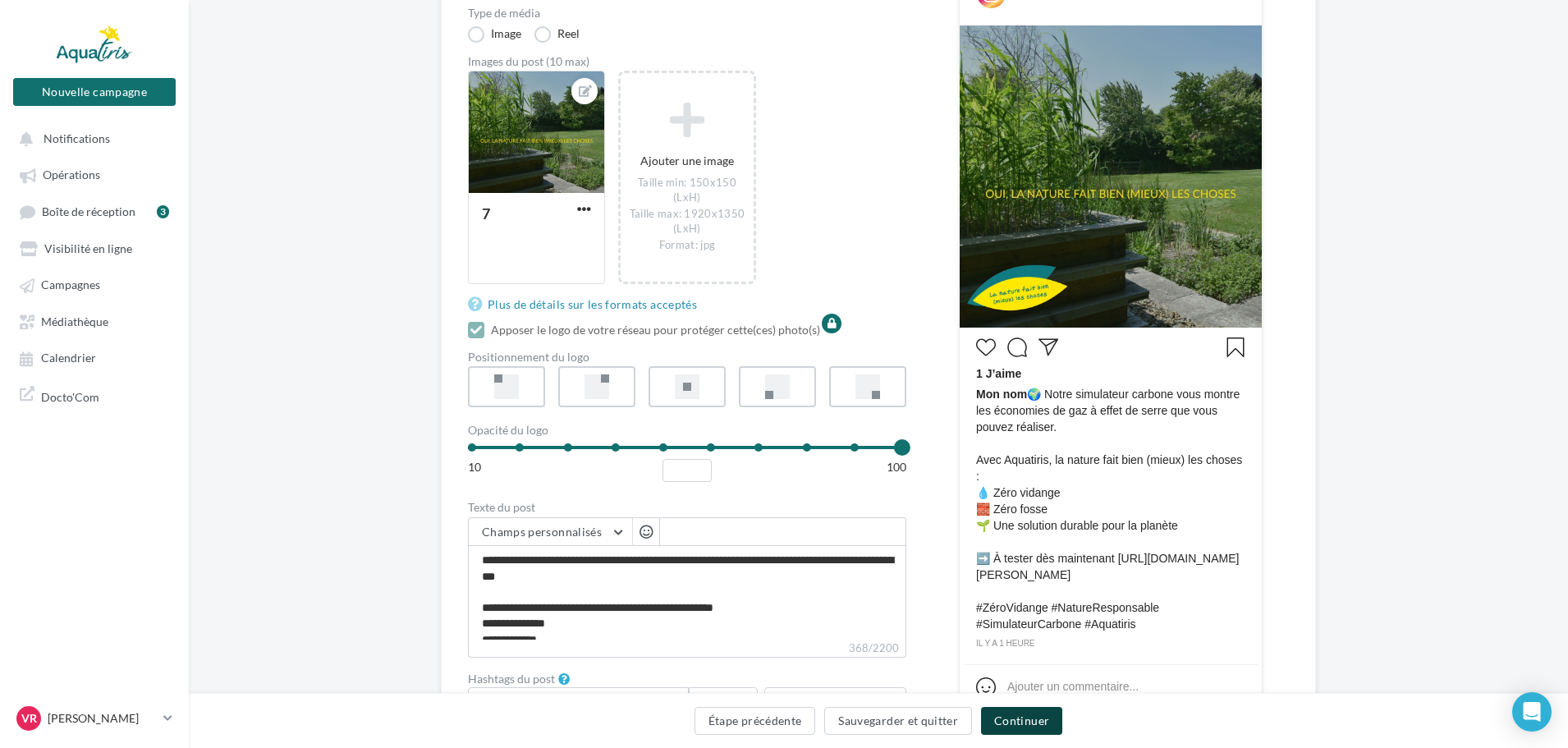
click at [1031, 721] on button "Continuer" at bounding box center [1021, 720] width 81 height 28
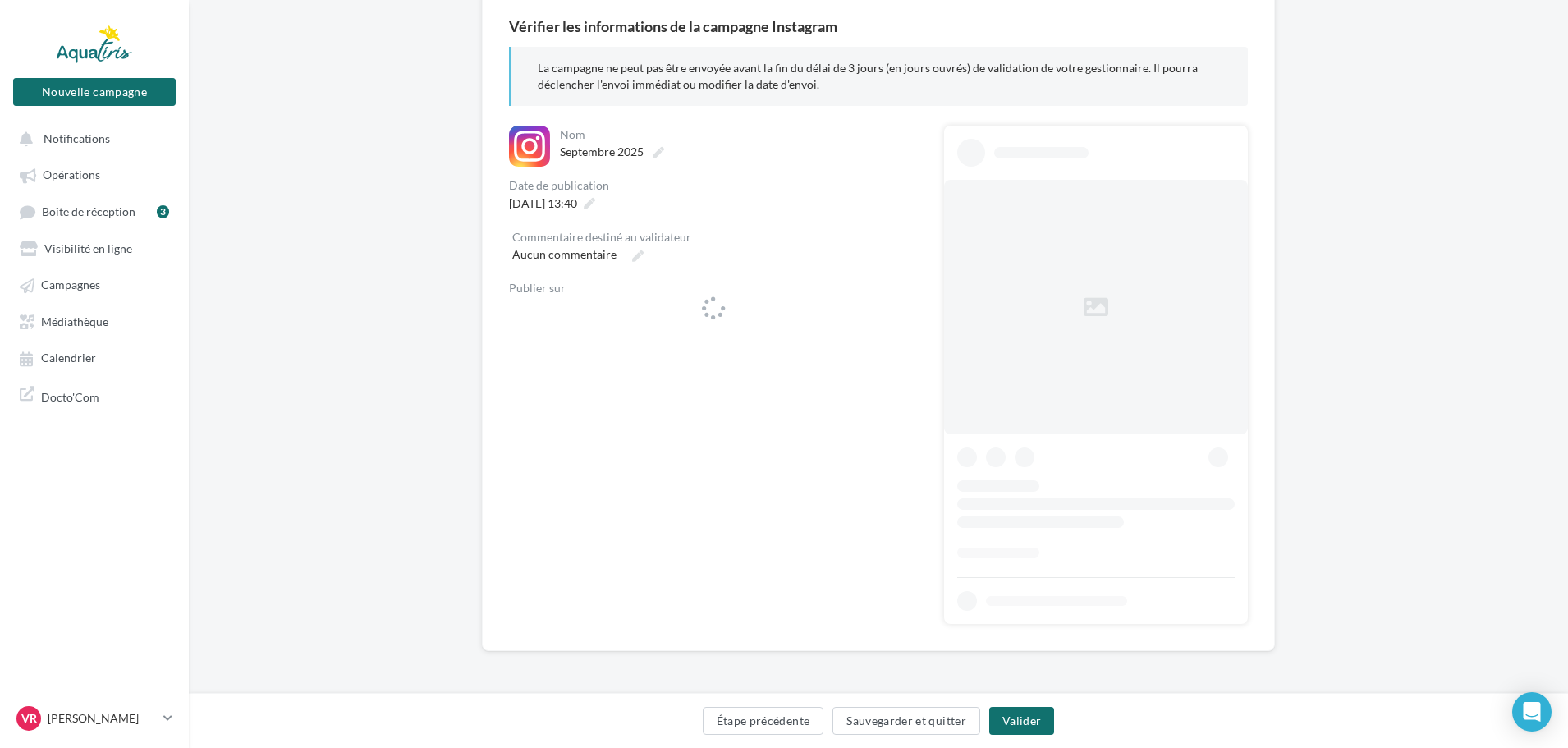
scroll to position [146, 0]
click at [587, 106] on div "La campagne ne peut pas être envoyée avant la fin du délai de 3 jours (en jours…" at bounding box center [878, 77] width 739 height 59
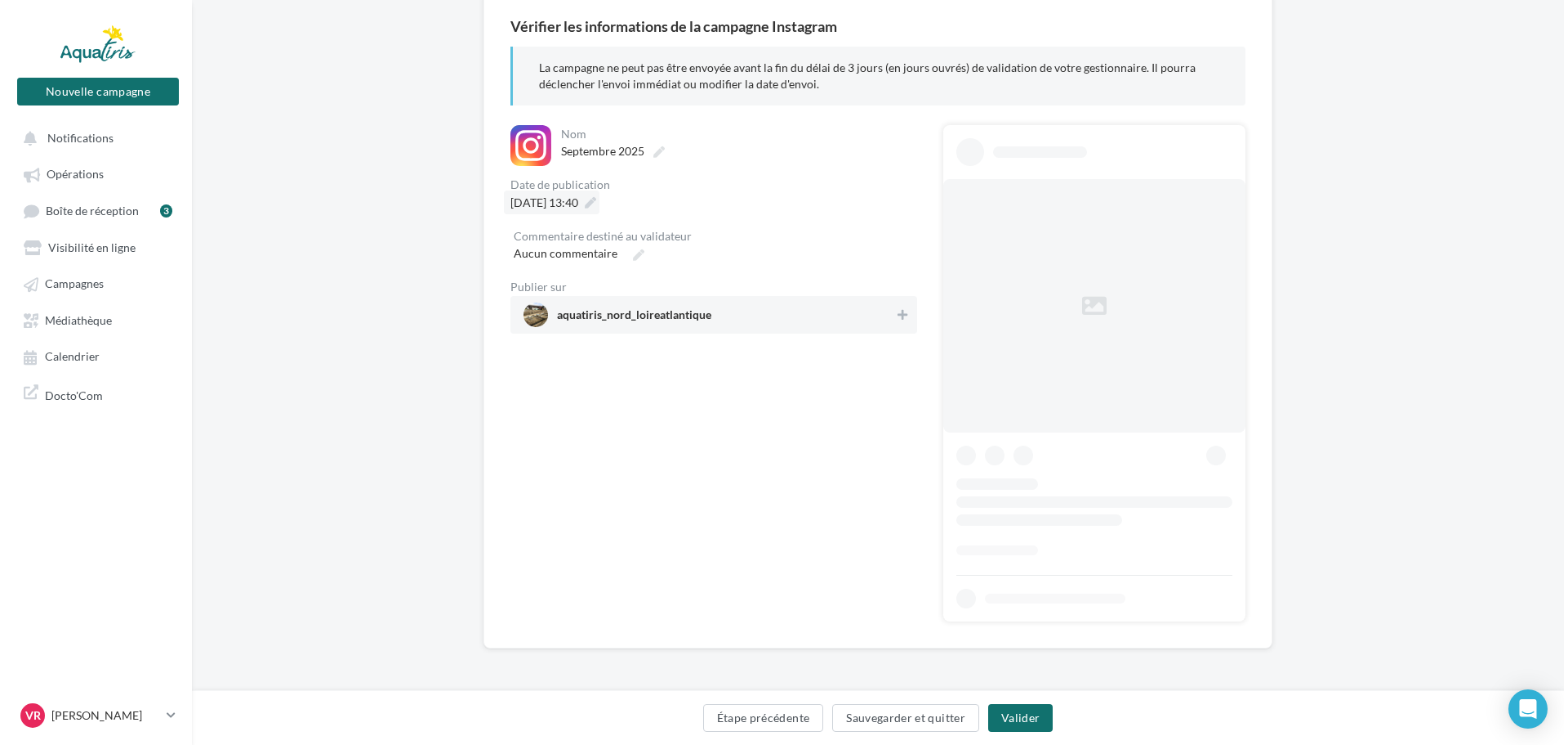
scroll to position [0, 0]
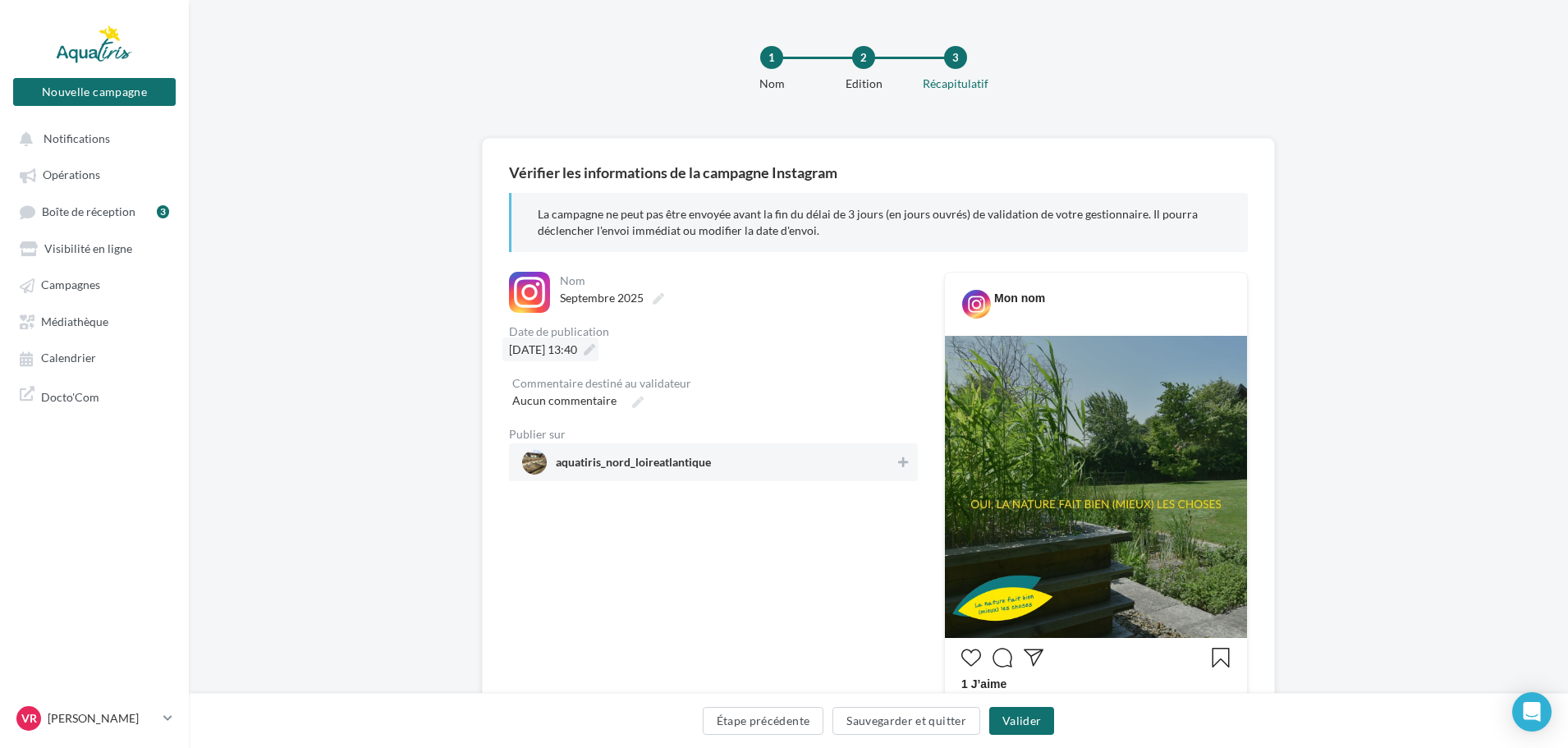
click at [577, 349] on span "16/10/2025 à 13:40" at bounding box center [543, 348] width 68 height 14
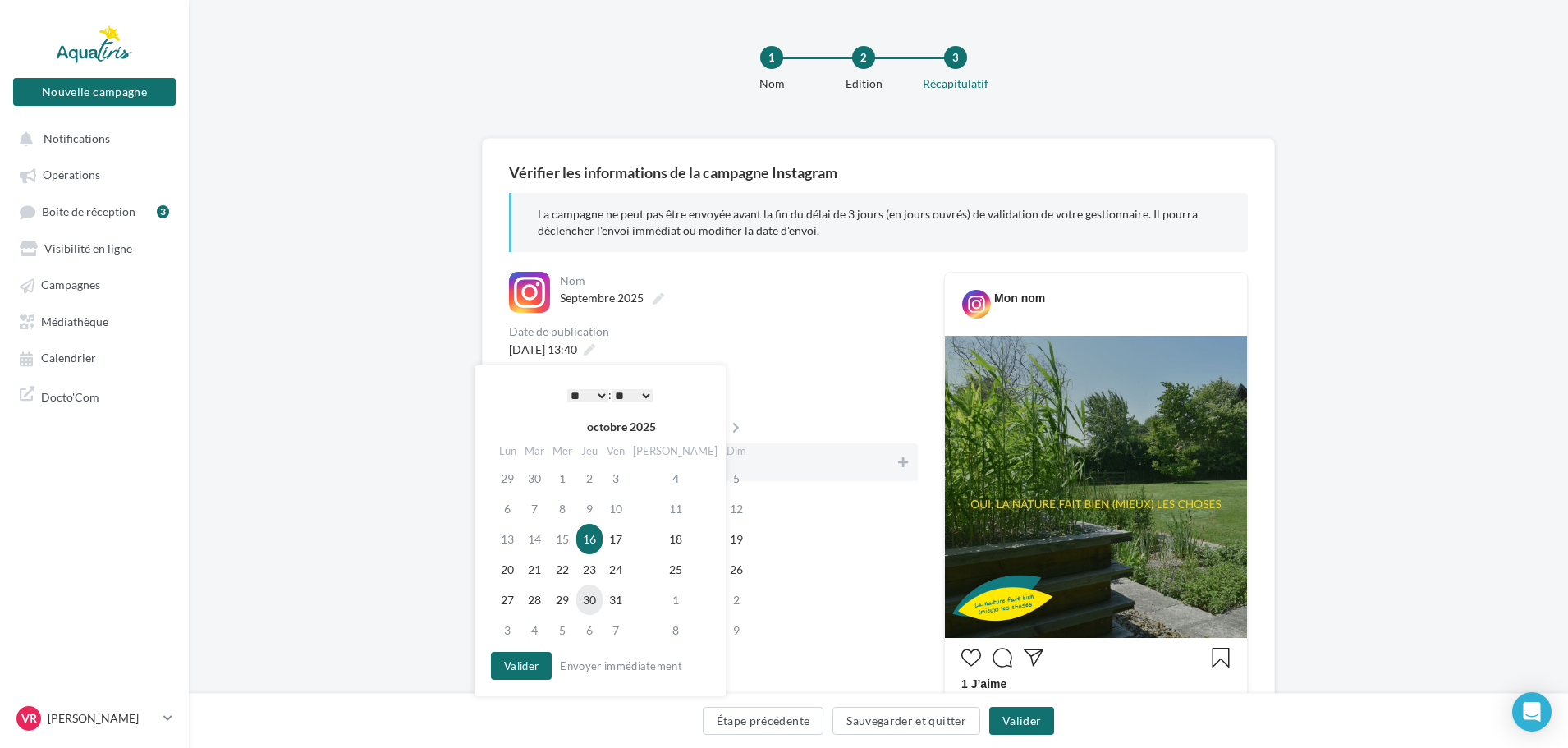
click at [603, 599] on td "30" at bounding box center [589, 599] width 26 height 31
click at [534, 670] on button "Valider" at bounding box center [521, 665] width 60 height 28
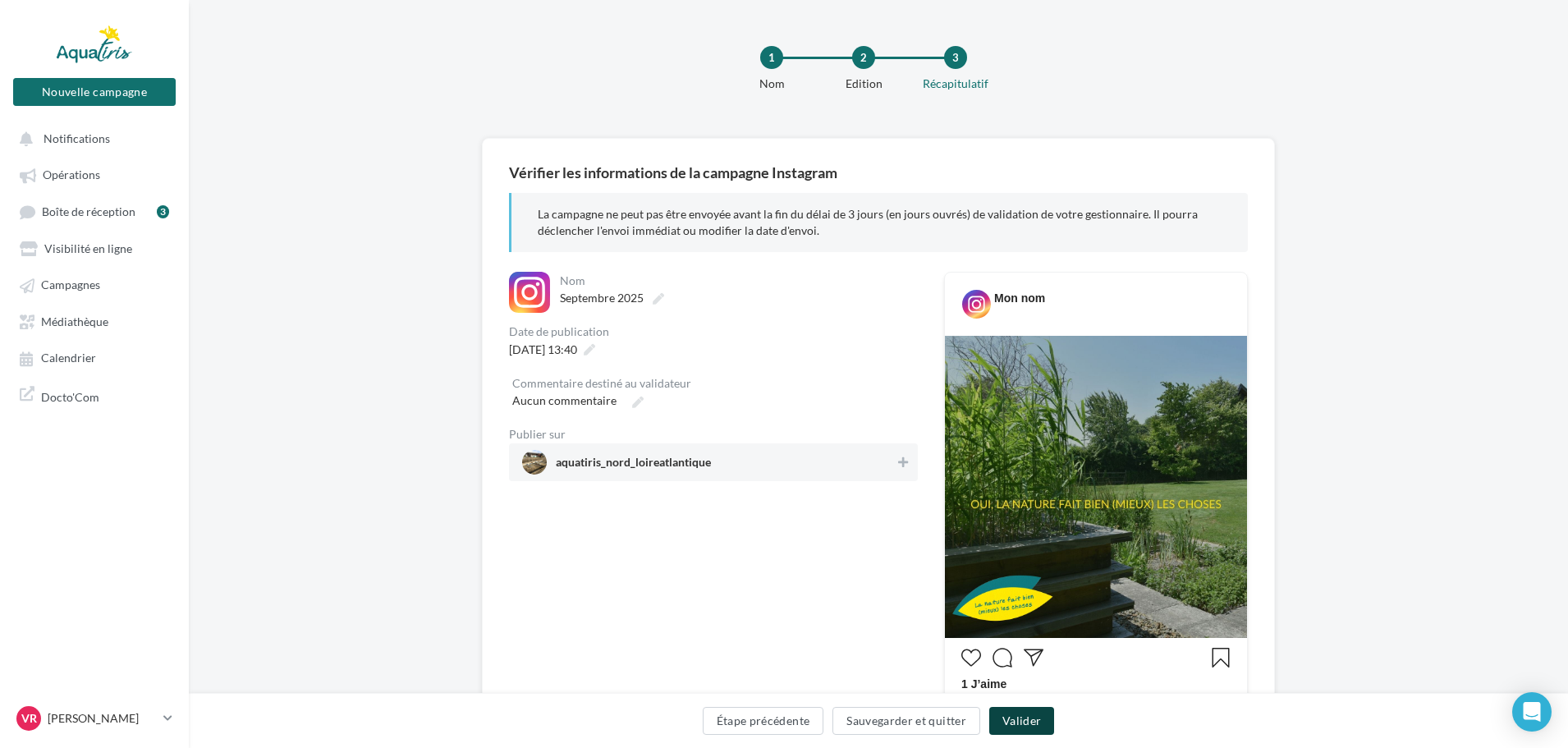
click at [1035, 726] on button "Valider" at bounding box center [1022, 720] width 65 height 28
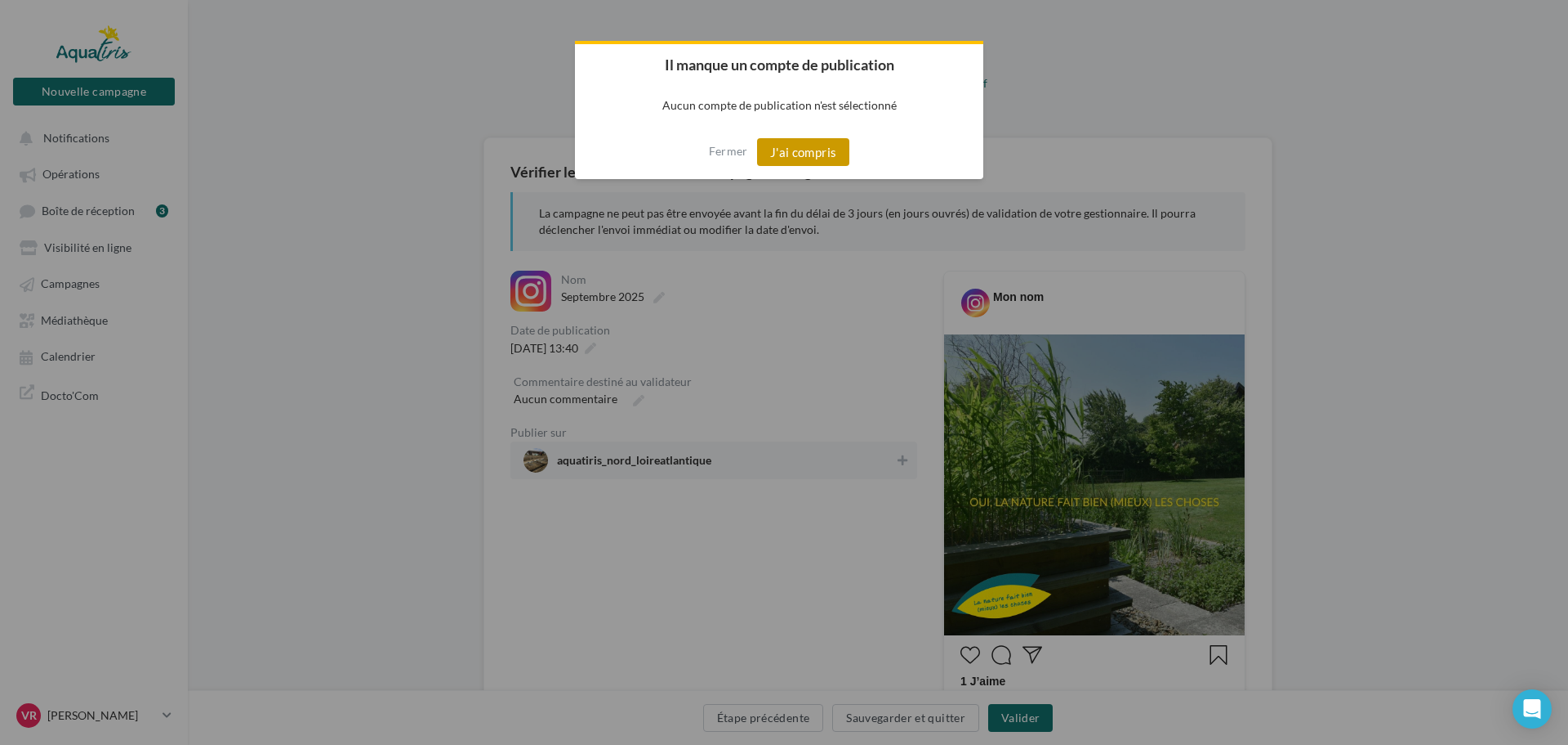
click at [813, 152] on button "J'ai compris" at bounding box center [804, 152] width 93 height 28
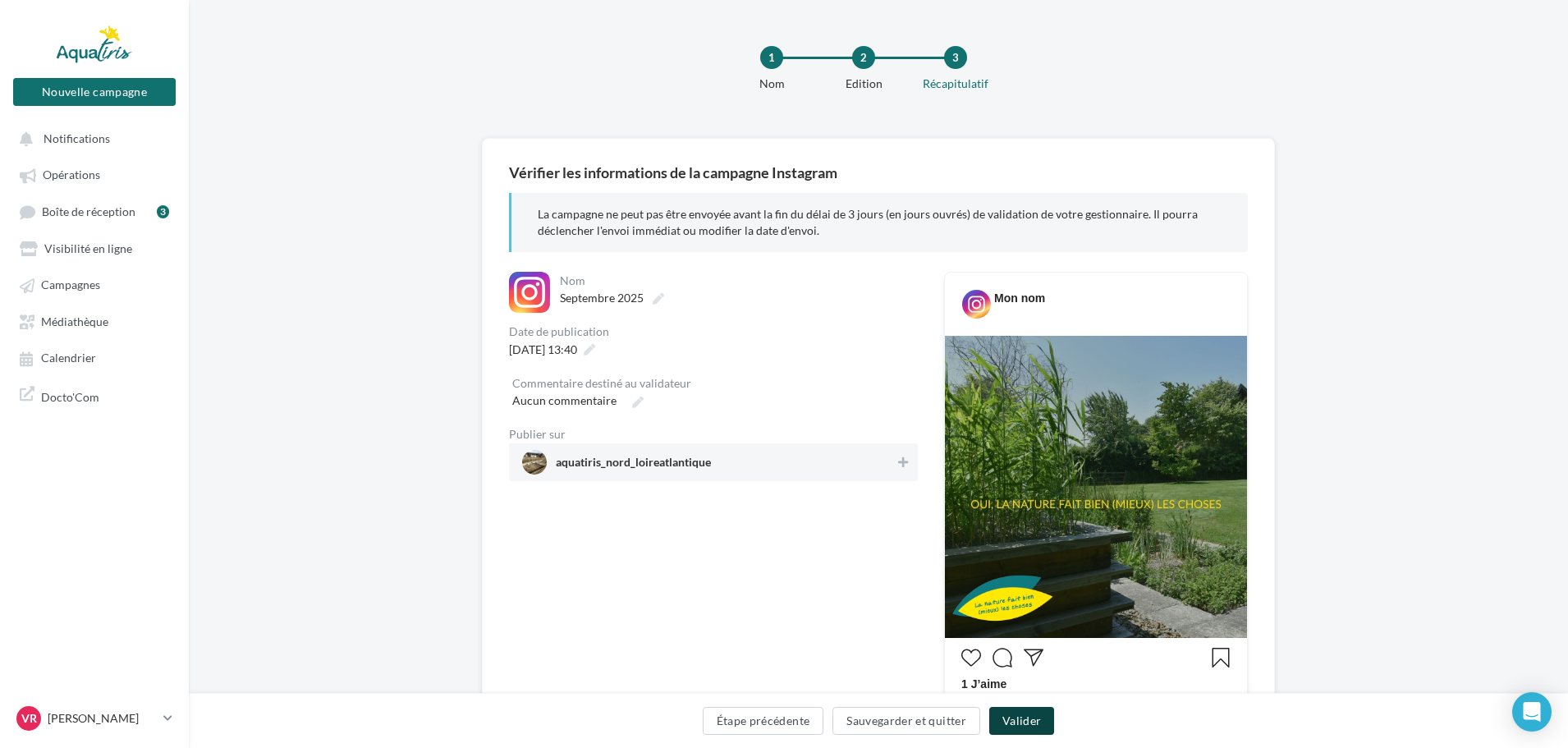
click at [1033, 722] on button "Valider" at bounding box center [1022, 720] width 65 height 28
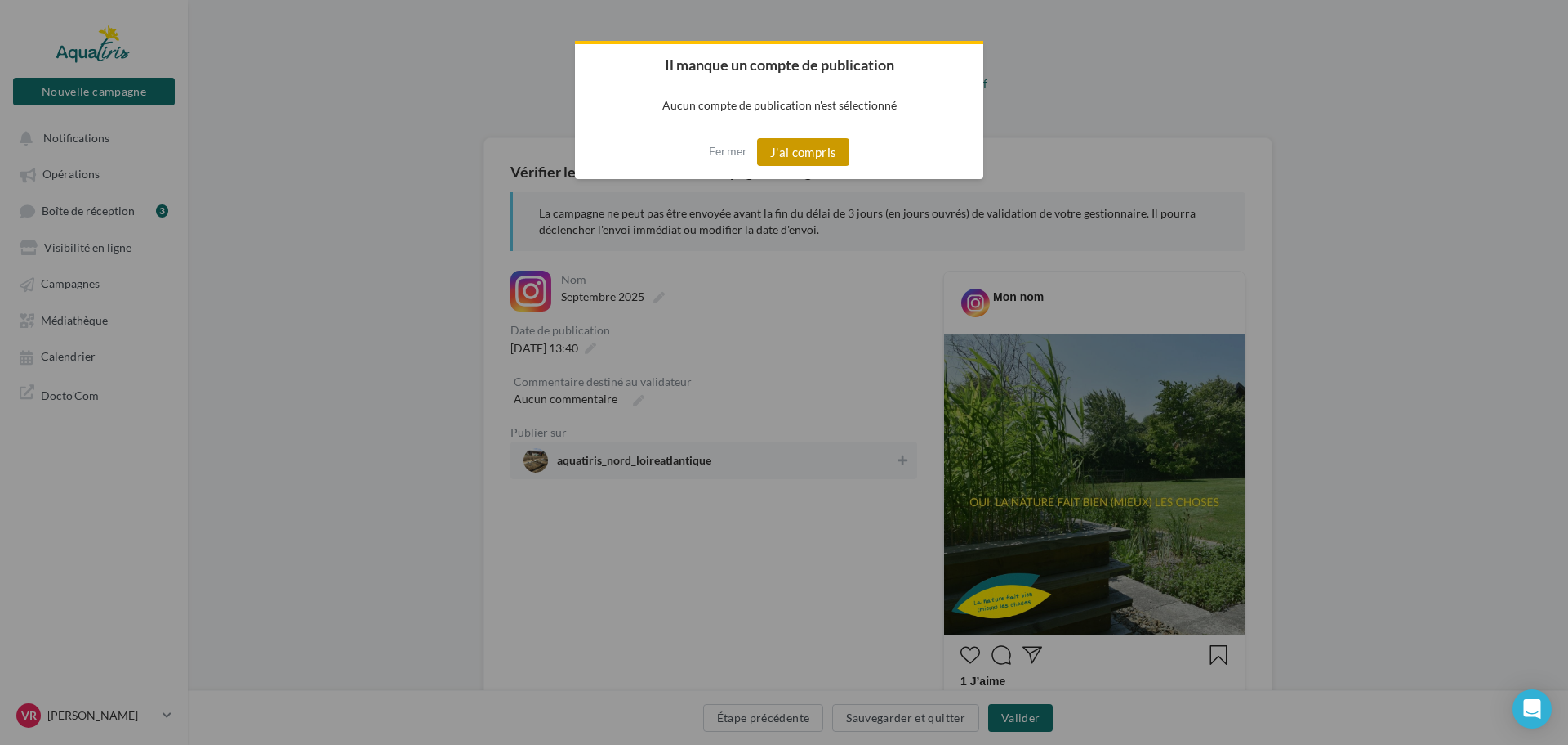
click at [785, 144] on button "J'ai compris" at bounding box center [804, 152] width 93 height 28
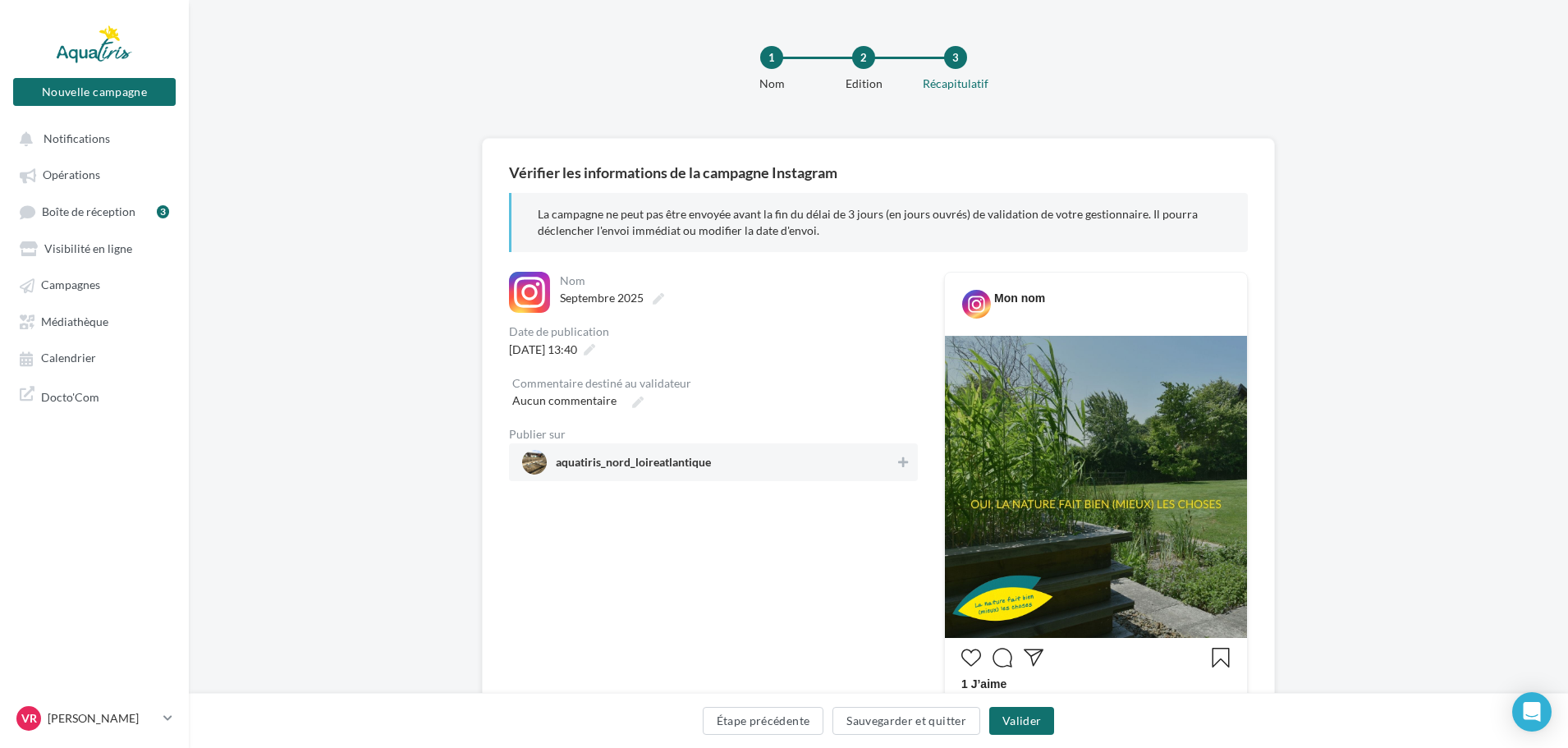
click at [886, 466] on span "aquatiris_nord_loireatlantique" at bounding box center [709, 462] width 373 height 24
click at [1021, 724] on button "Valider" at bounding box center [1022, 720] width 65 height 28
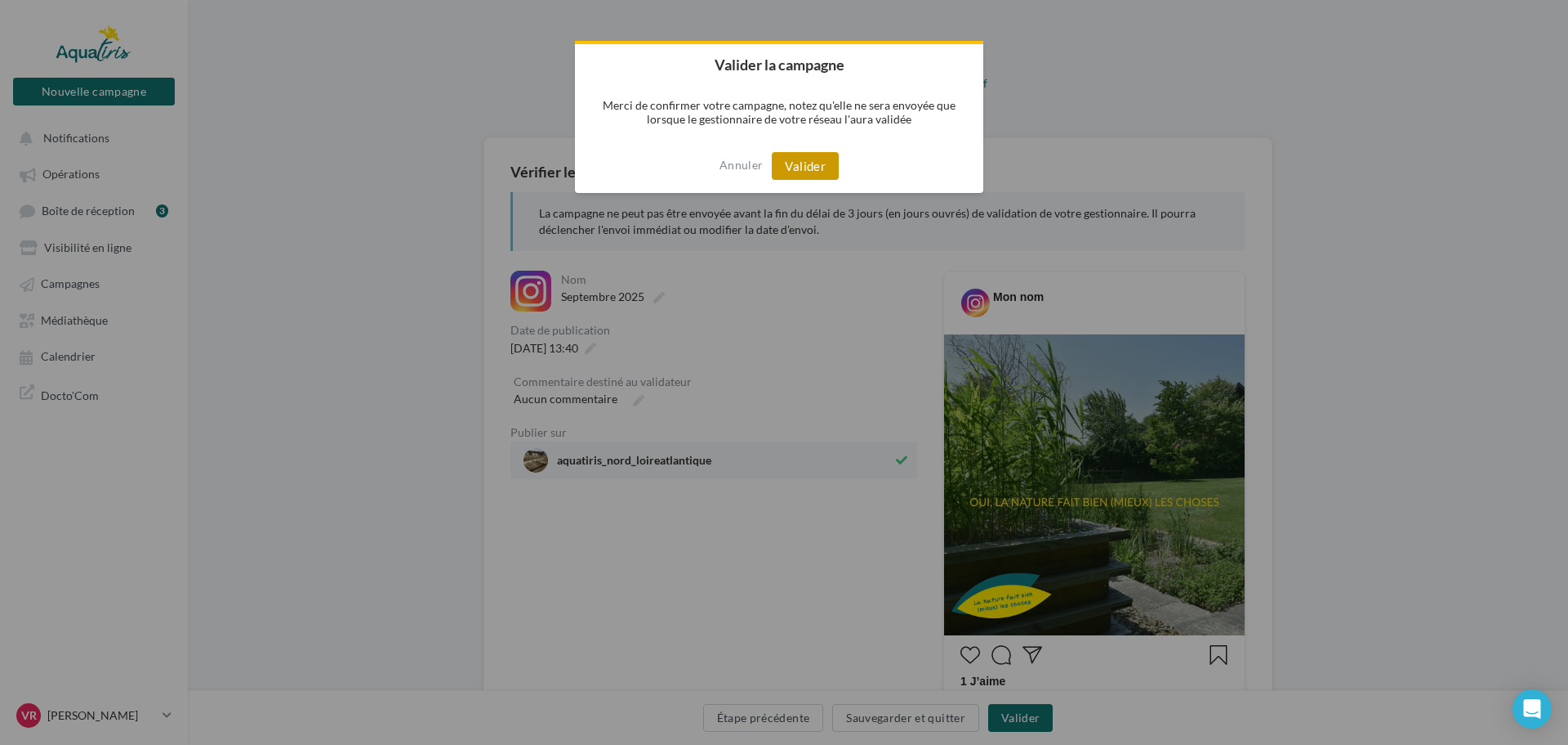
click at [797, 162] on button "Valider" at bounding box center [806, 166] width 67 height 28
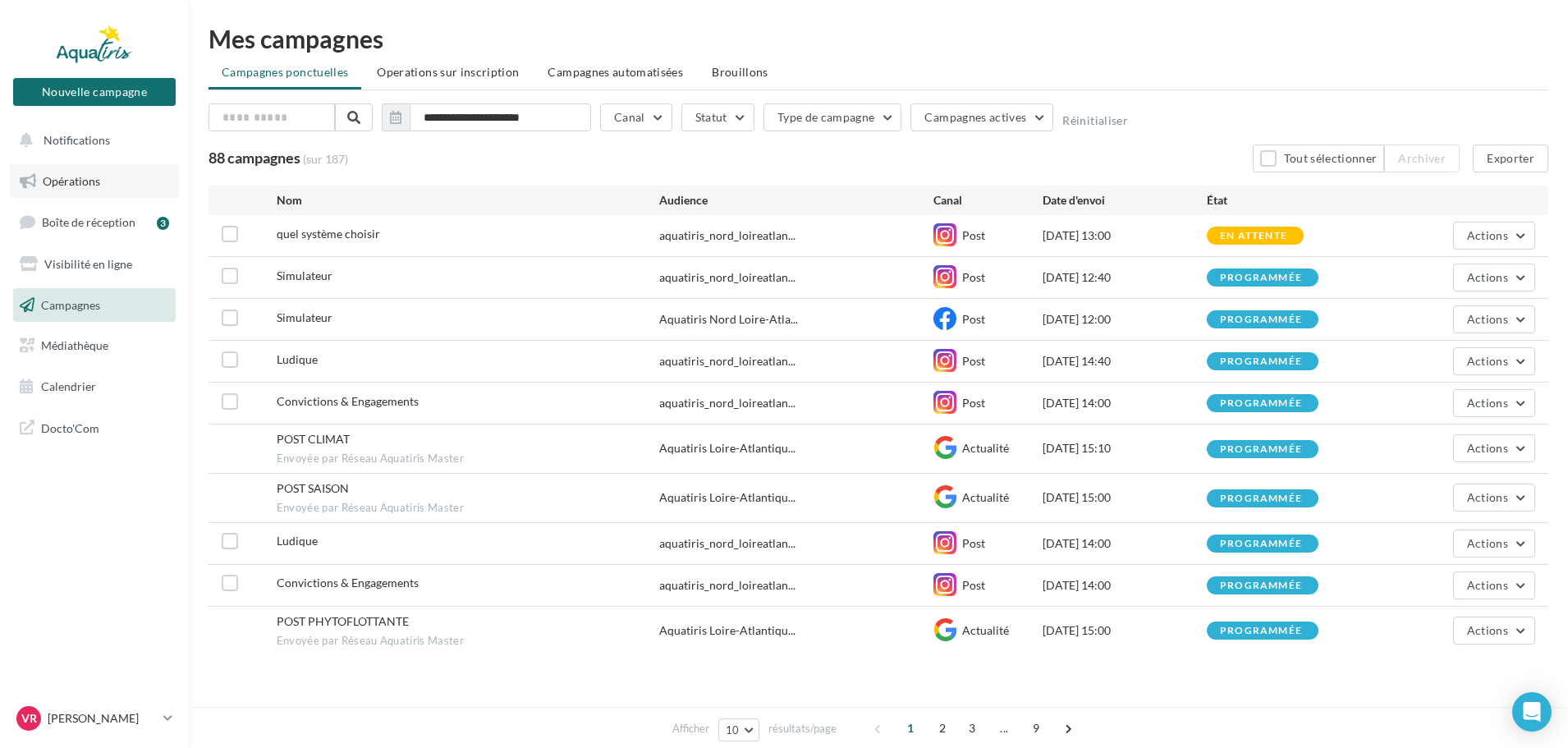
click at [75, 180] on span "Opérations" at bounding box center [71, 180] width 58 height 14
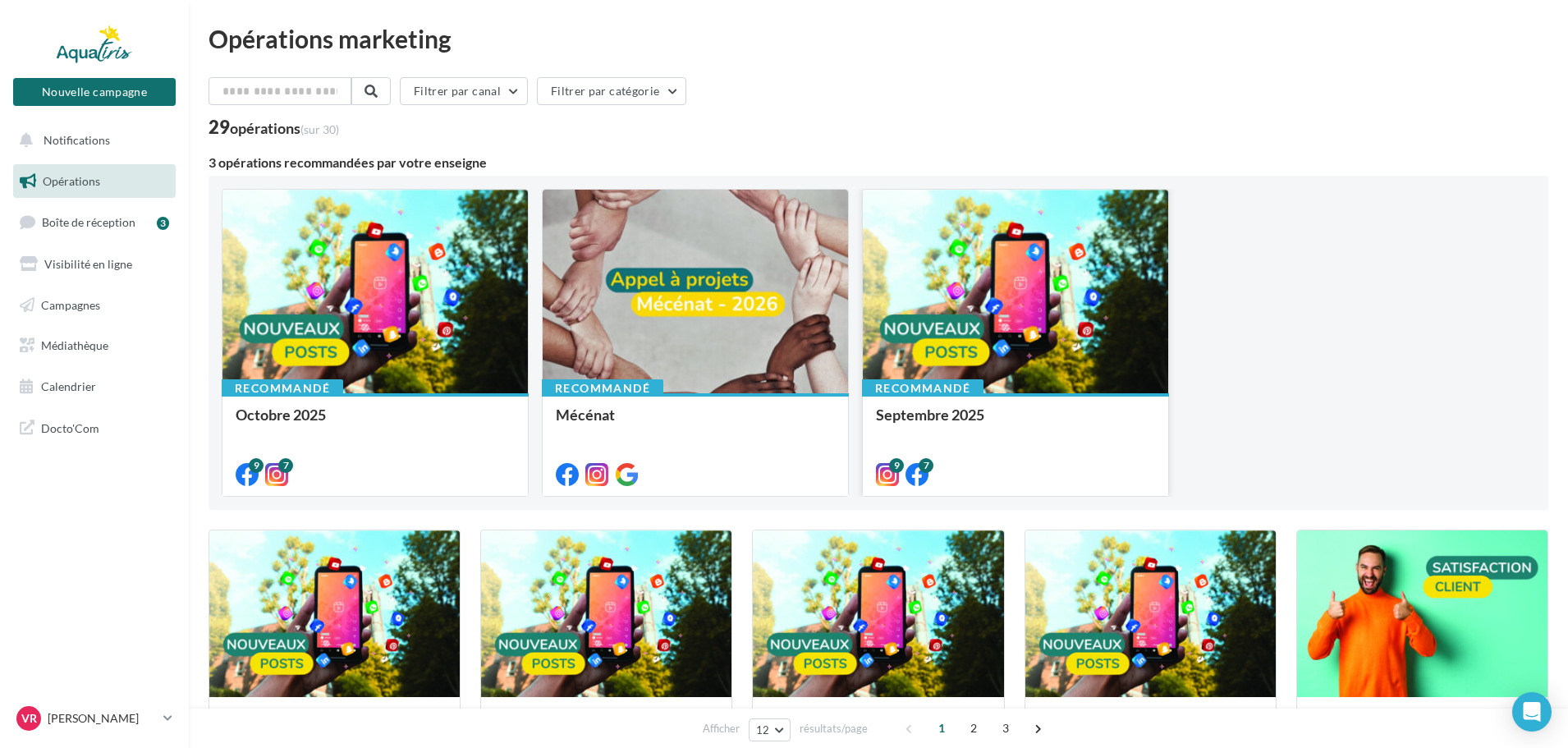
click at [1007, 321] on div at bounding box center [1015, 293] width 305 height 205
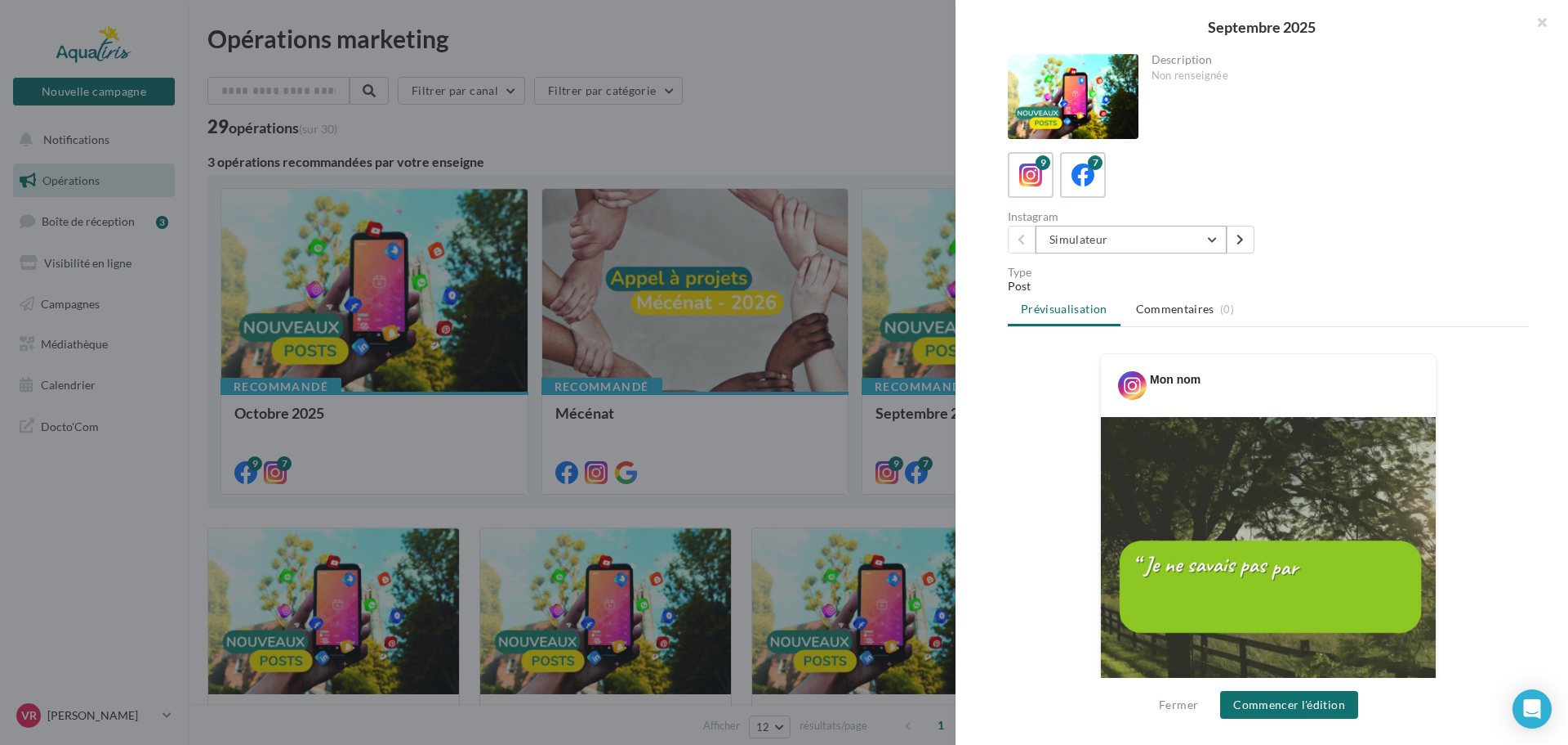
click at [1073, 239] on button "Simulateur" at bounding box center [1131, 239] width 191 height 28
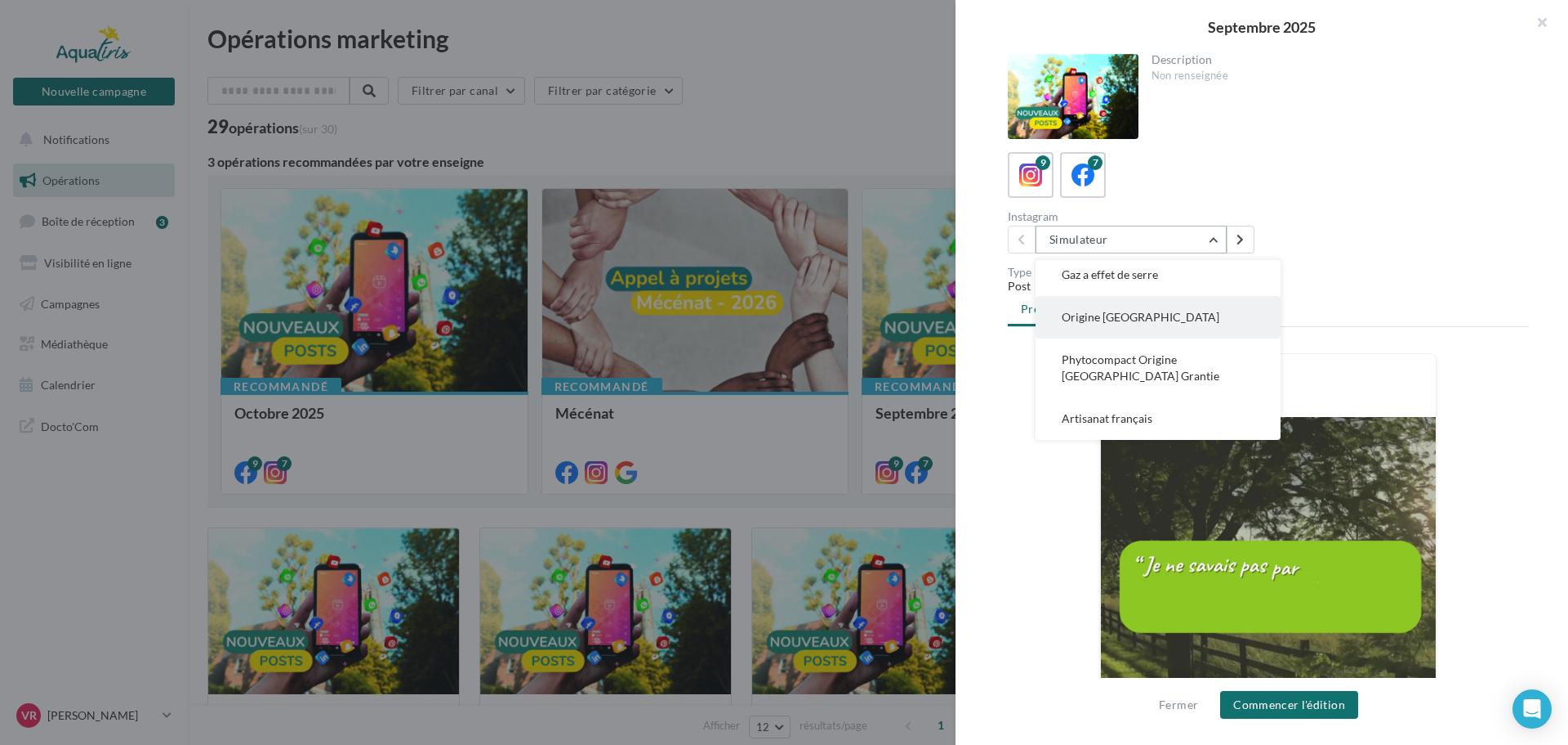
scroll to position [137, 0]
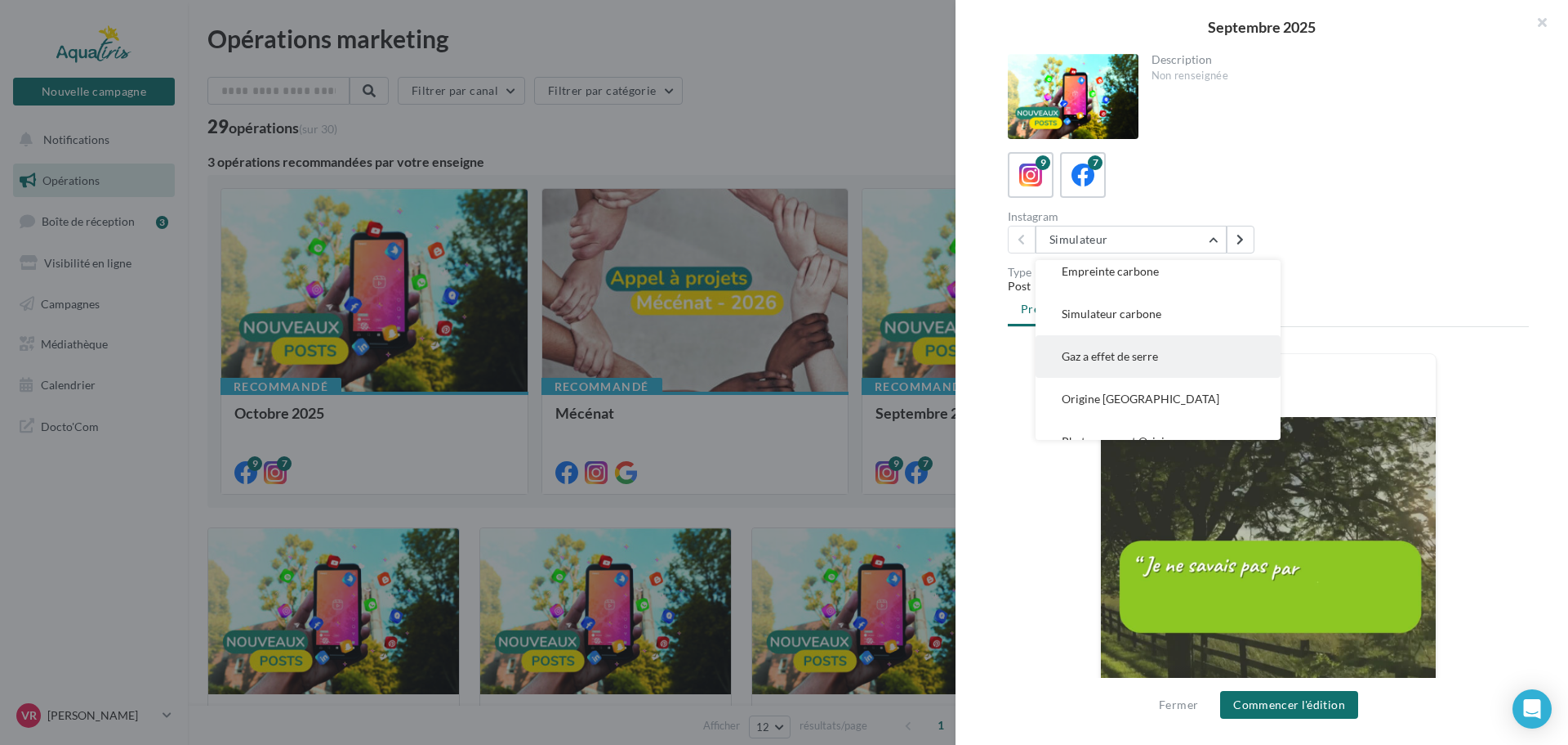
click at [1131, 354] on span "Gaz a effet de serre" at bounding box center [1110, 355] width 97 height 13
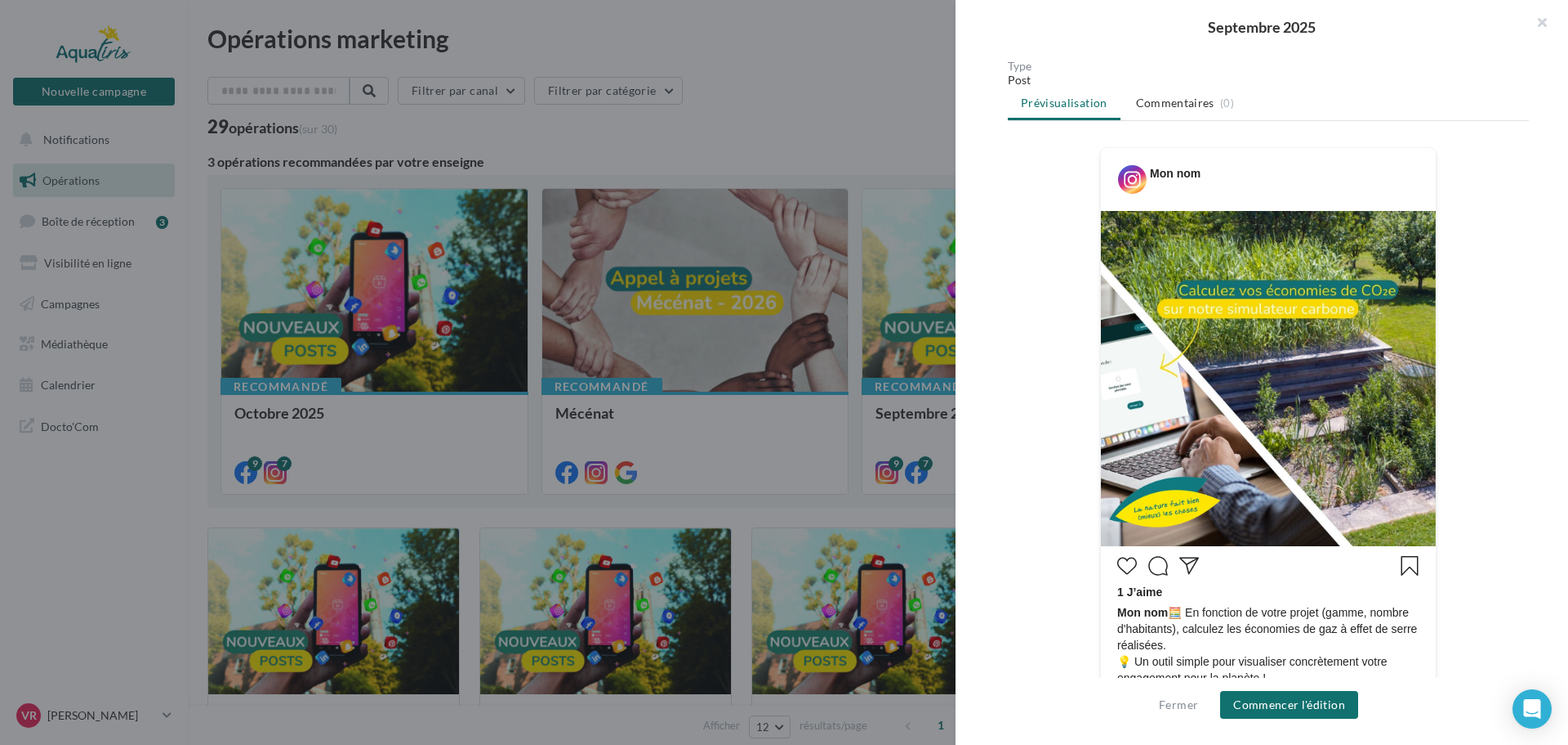
scroll to position [245, 0]
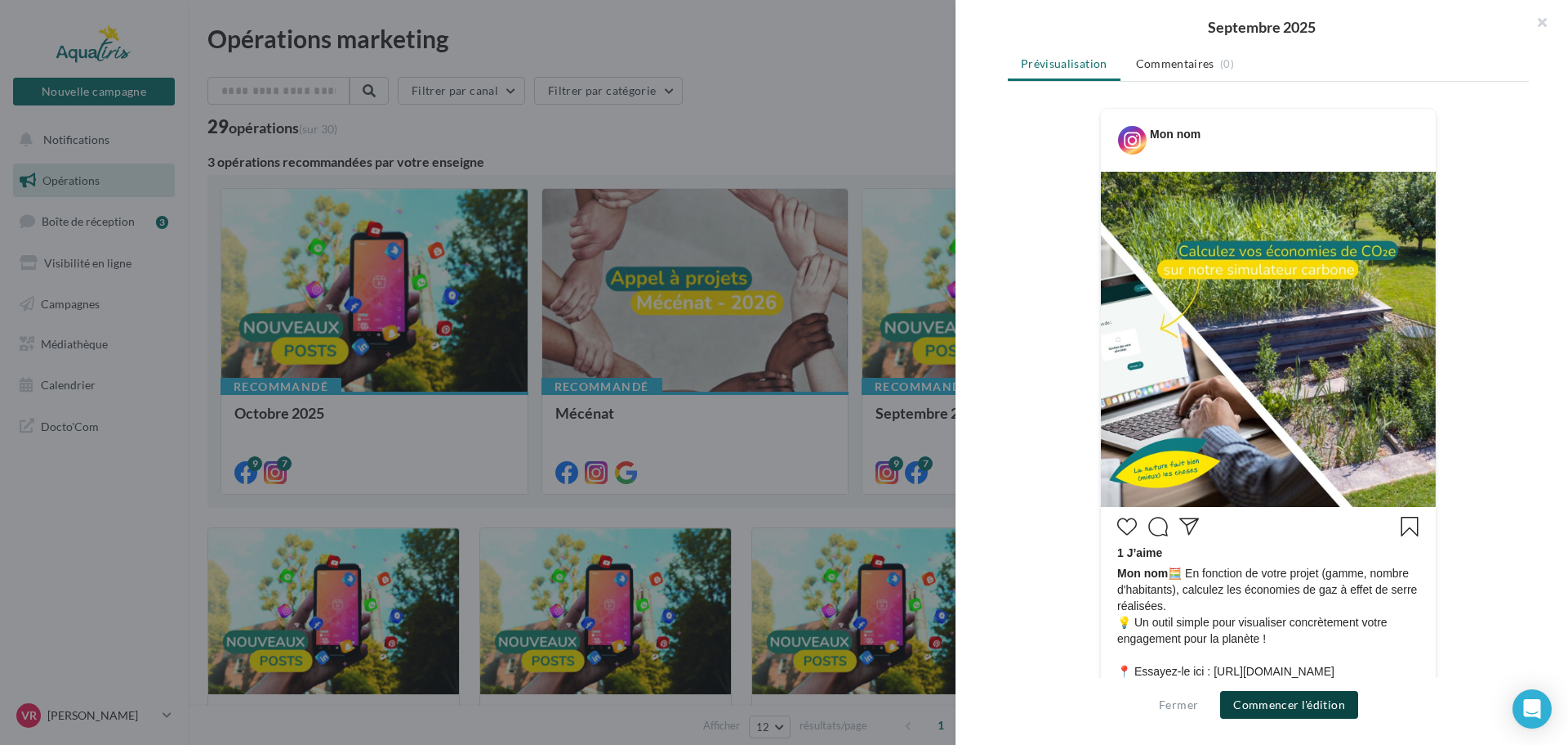
click at [1293, 709] on button "Commencer l'édition" at bounding box center [1289, 704] width 138 height 28
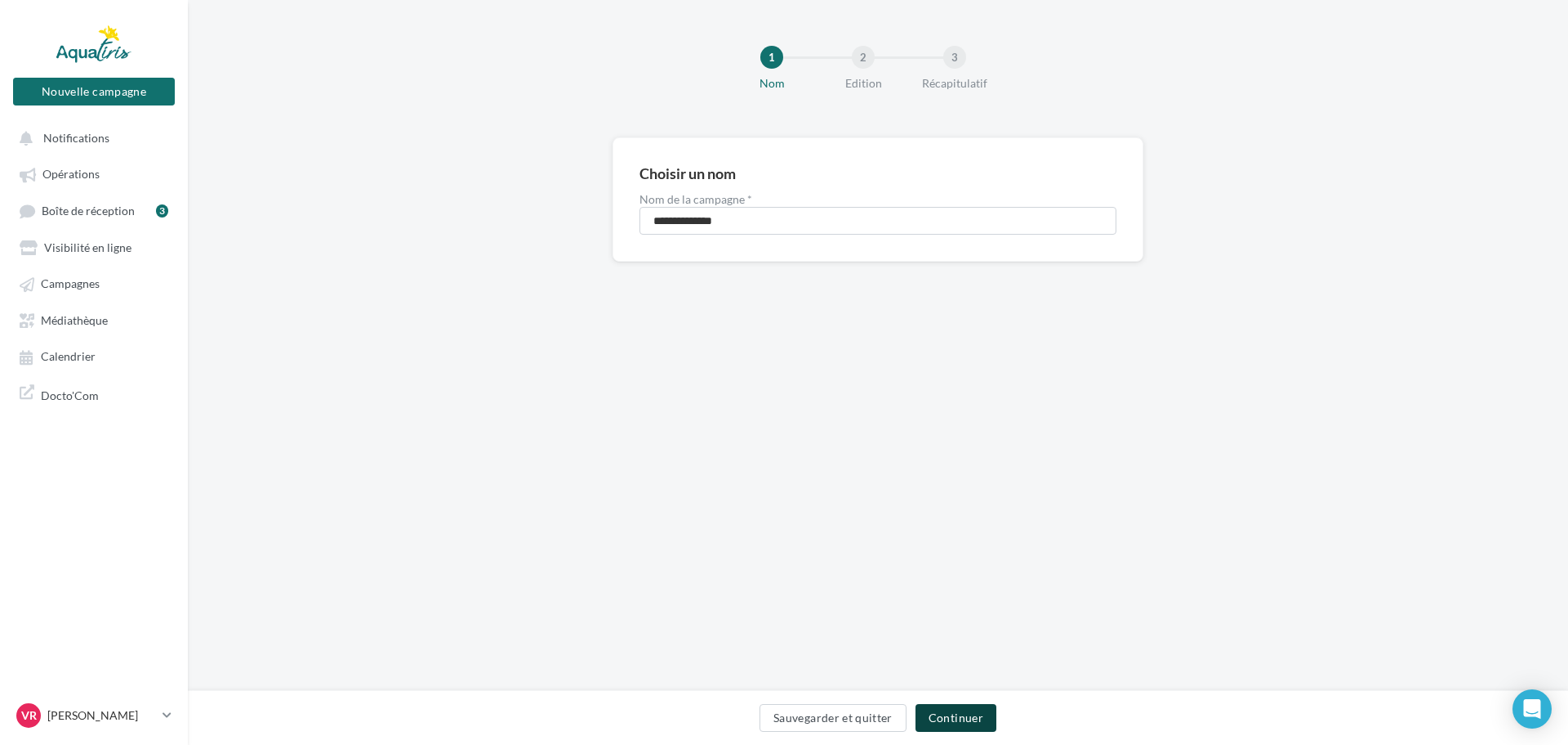
click at [947, 715] on button "Continuer" at bounding box center [956, 717] width 81 height 28
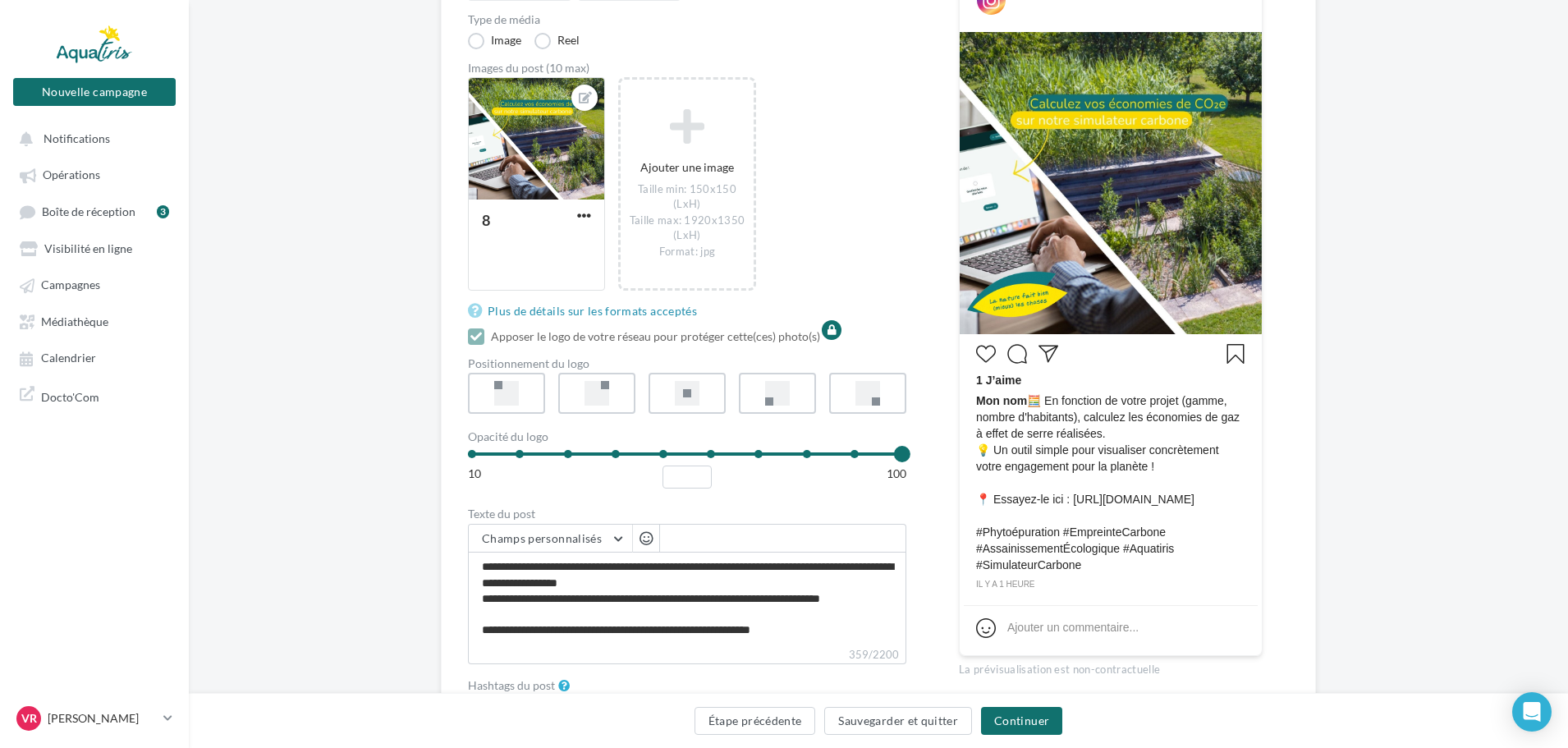
scroll to position [329, 0]
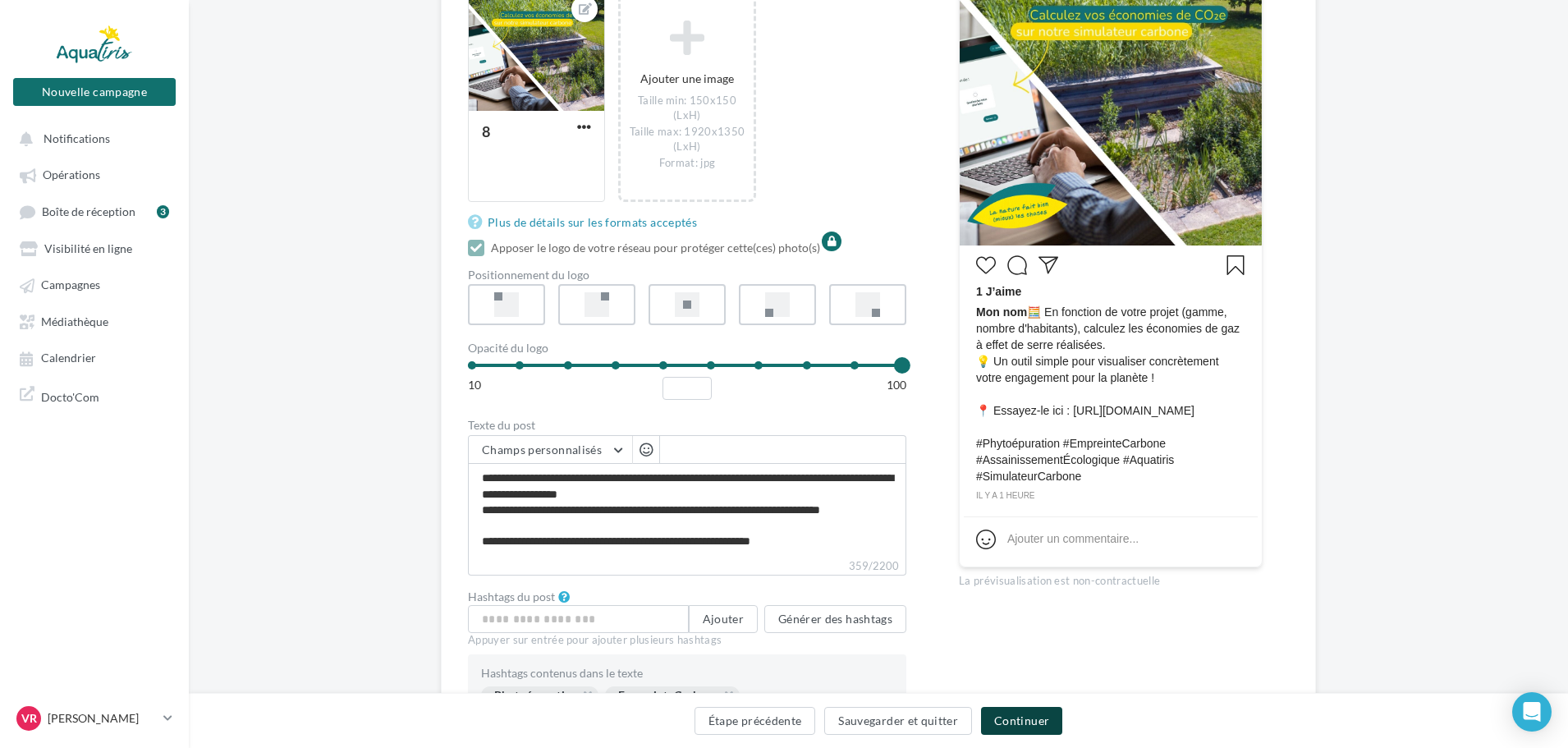
click at [1034, 726] on button "Continuer" at bounding box center [1021, 720] width 81 height 28
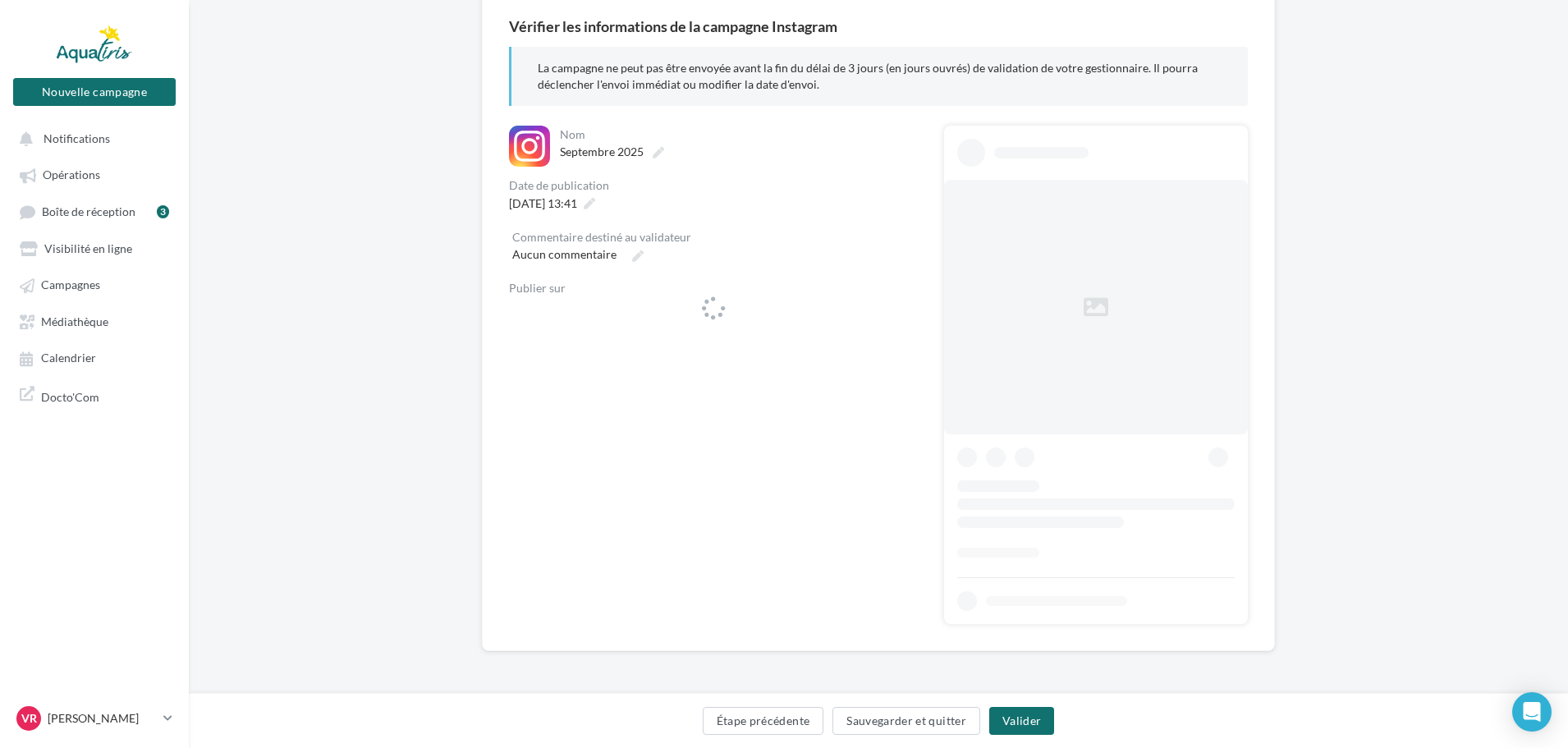
scroll to position [146, 0]
click at [590, 212] on div "**********" at bounding box center [878, 321] width 739 height 605
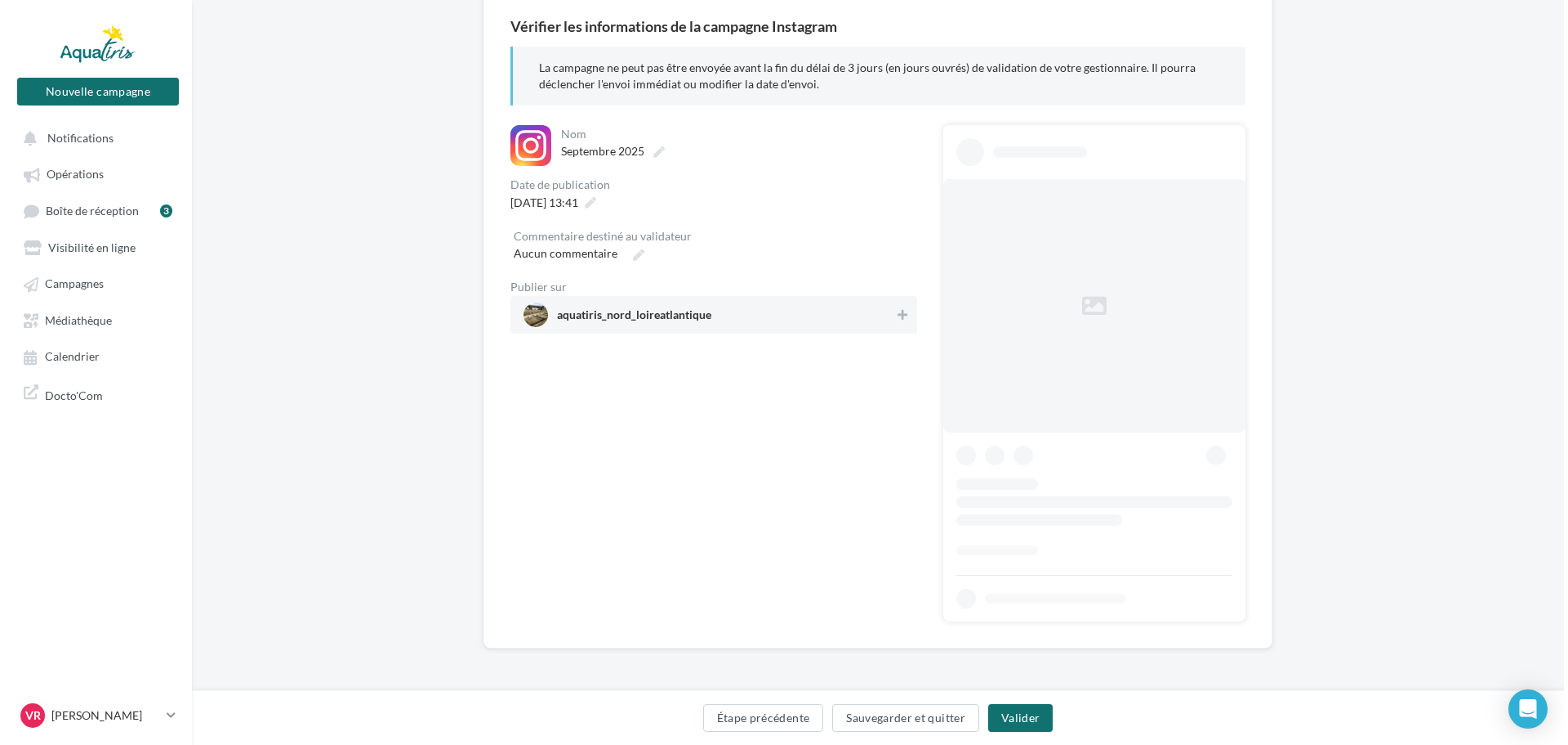
scroll to position [0, 0]
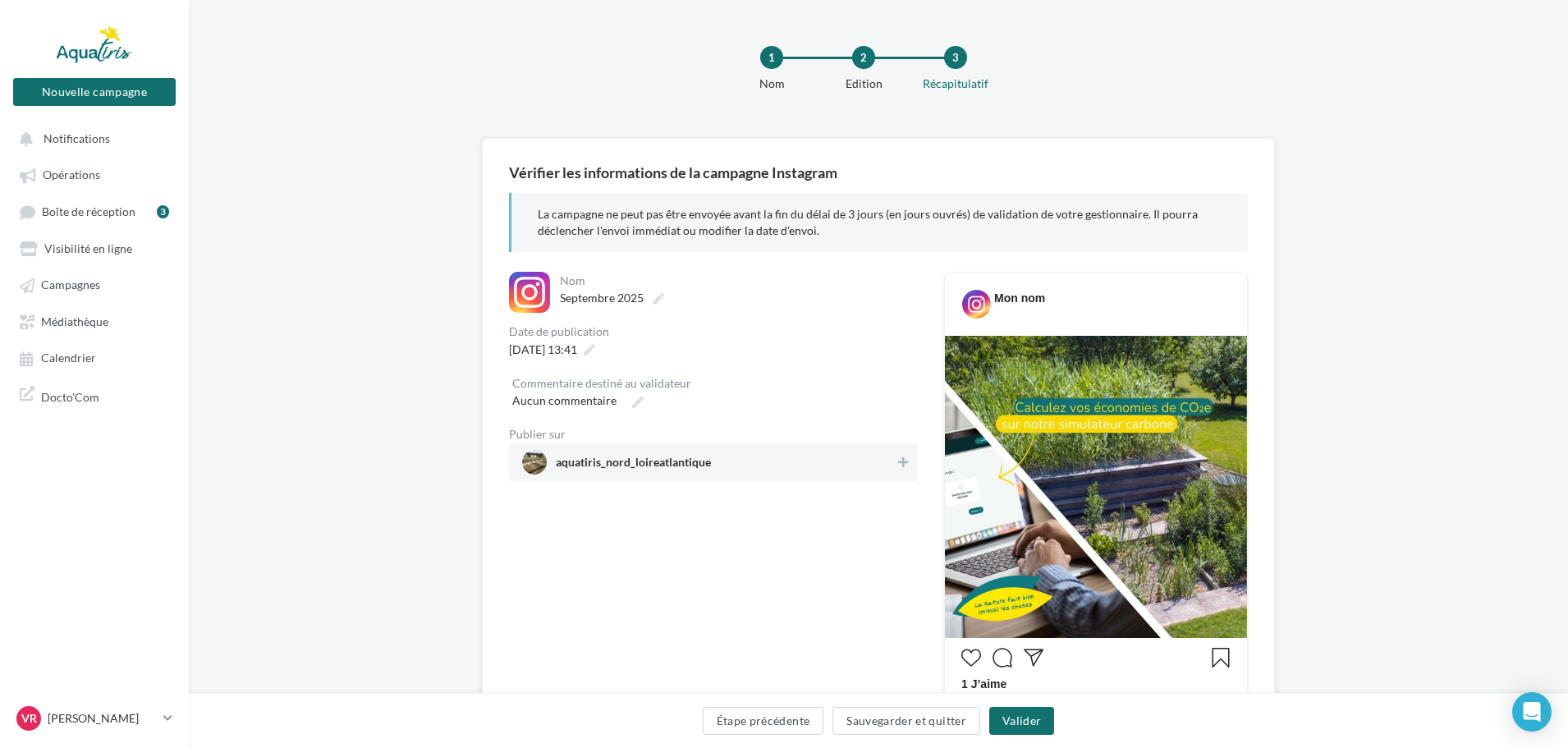
click at [680, 467] on span "aquatiris_nord_loireatlantique" at bounding box center [633, 465] width 155 height 18
click at [577, 347] on span "16/10/2025 à 13:41" at bounding box center [543, 348] width 68 height 14
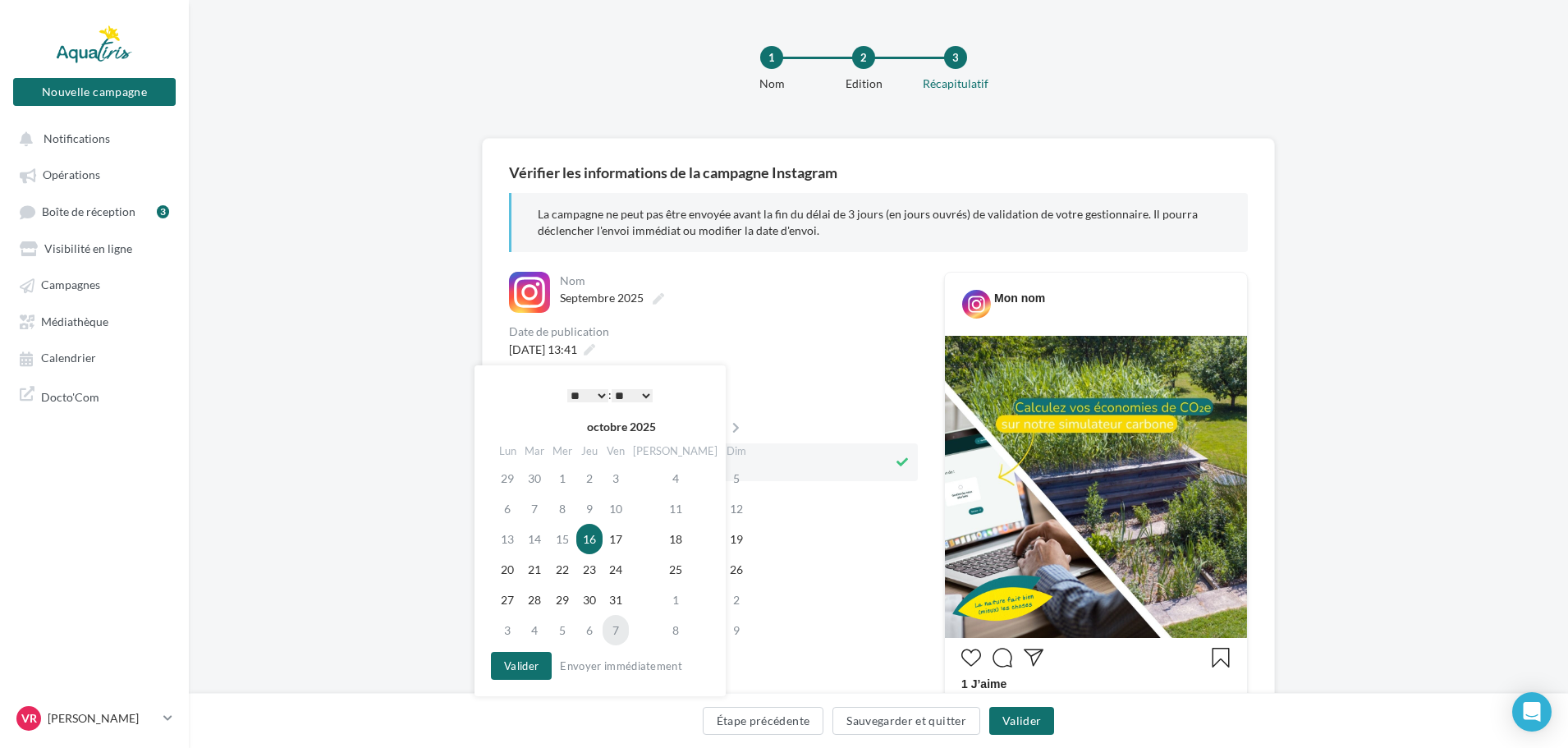
click at [621, 631] on td "7" at bounding box center [615, 630] width 26 height 31
click at [536, 669] on button "Valider" at bounding box center [521, 665] width 60 height 28
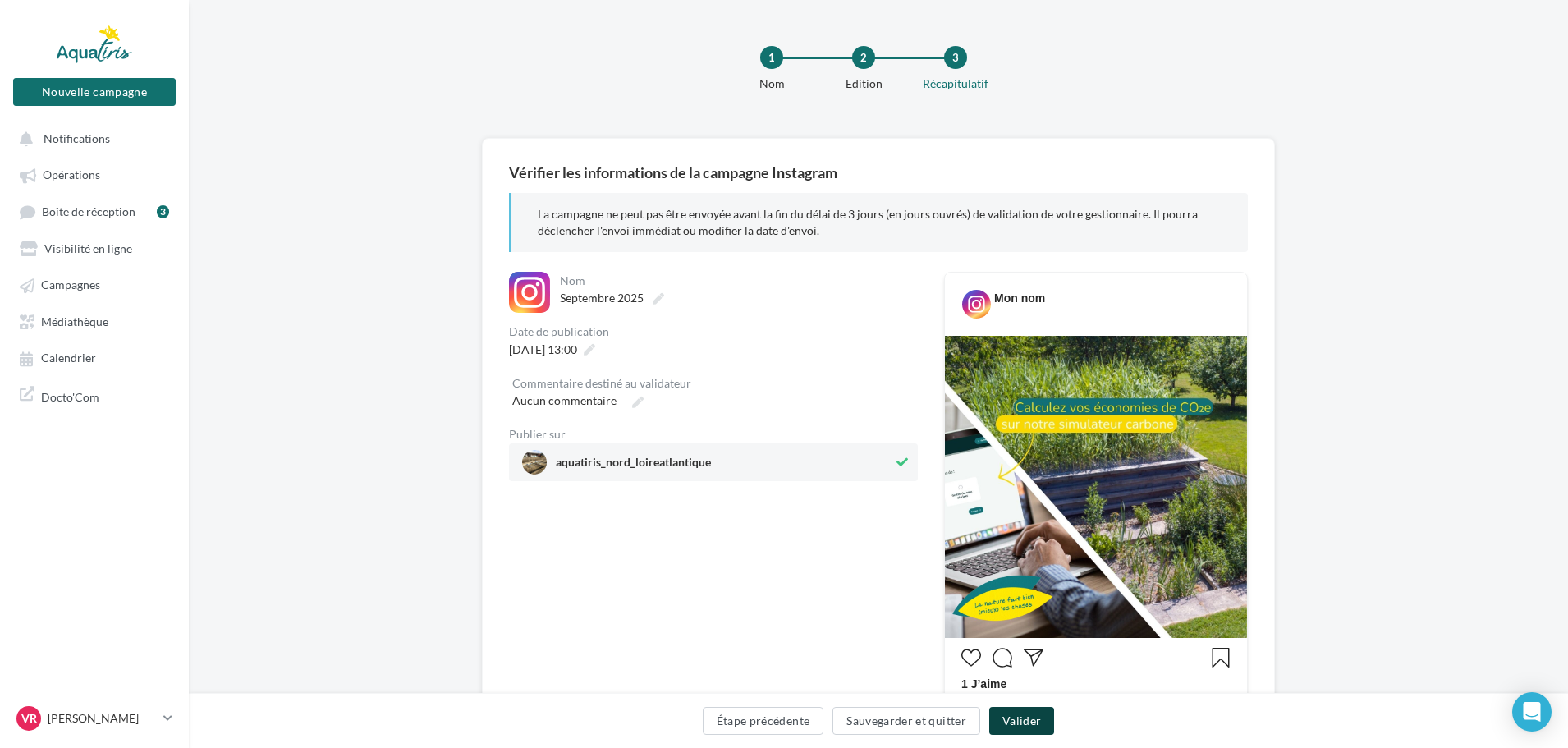
click at [1035, 723] on button "Valider" at bounding box center [1022, 720] width 65 height 28
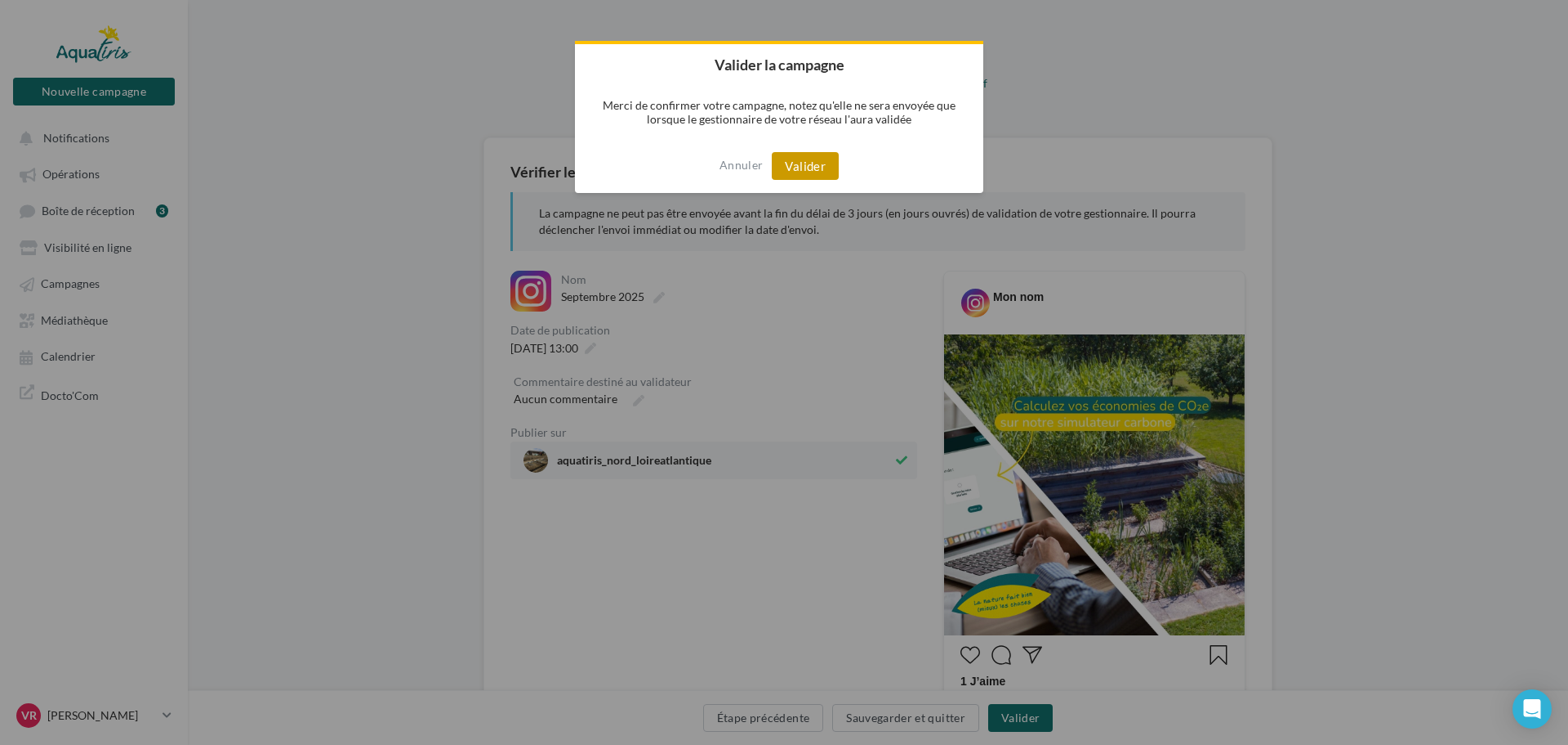
click at [806, 168] on button "Valider" at bounding box center [806, 166] width 67 height 28
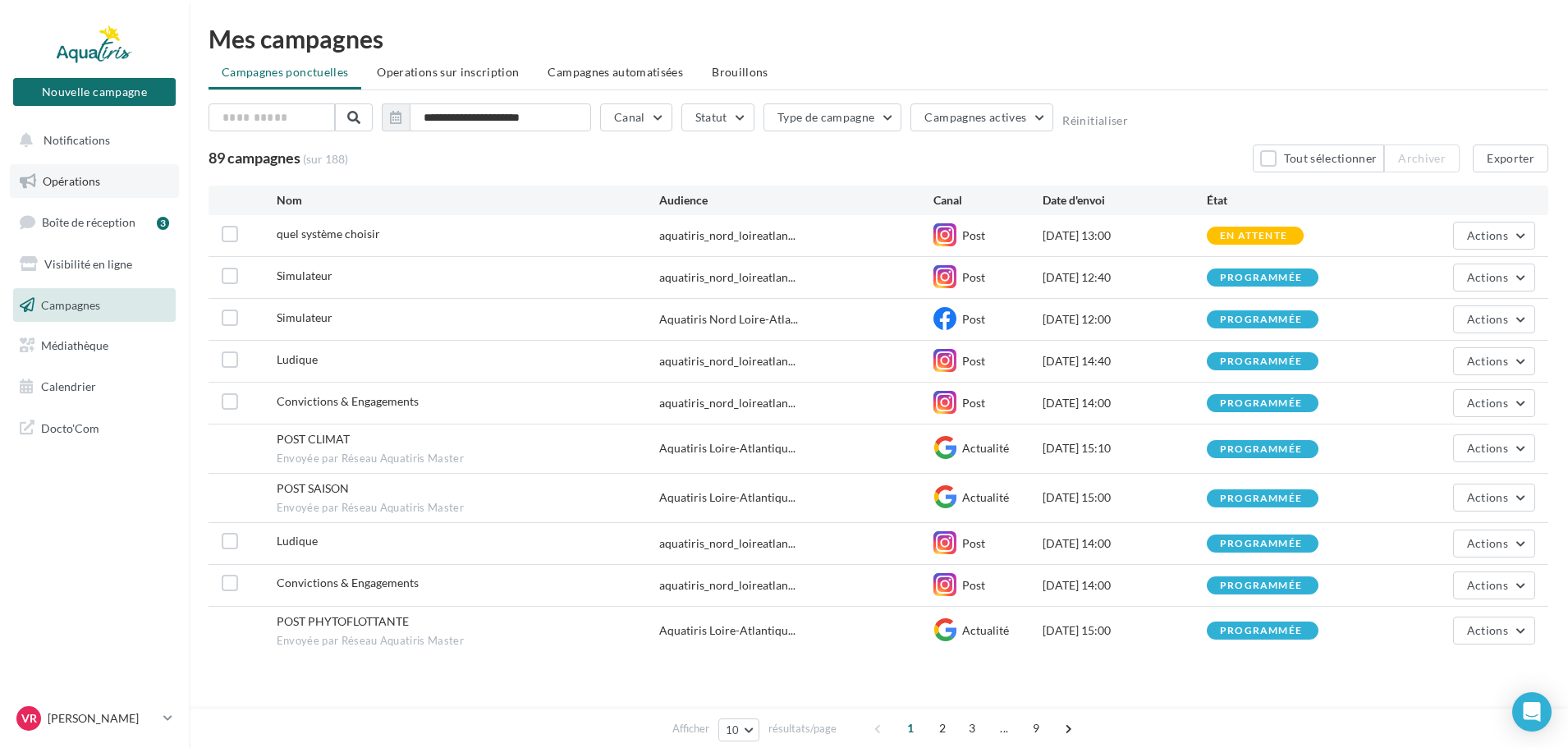
click at [71, 183] on span "Opérations" at bounding box center [71, 180] width 58 height 14
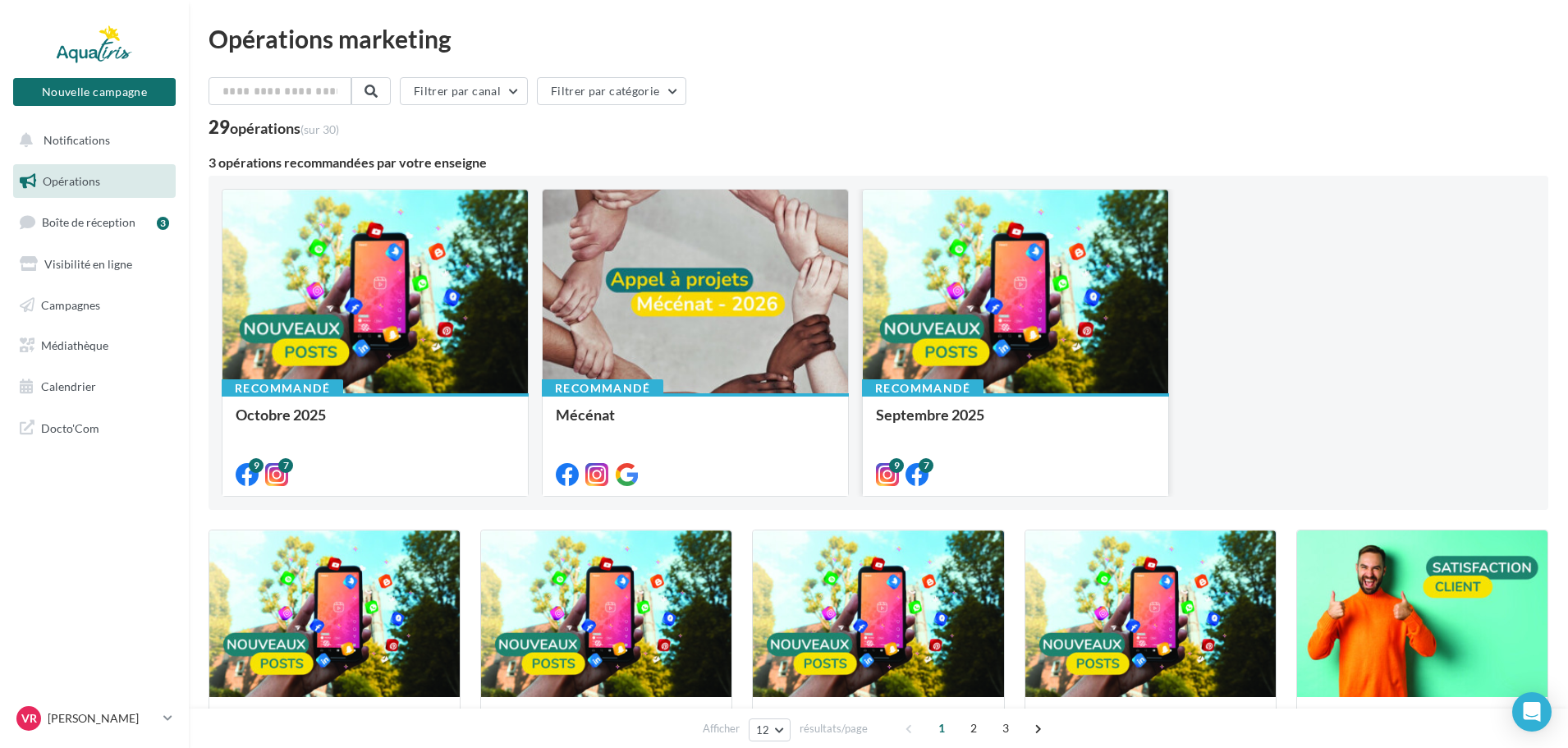
click at [981, 311] on div at bounding box center [1015, 293] width 305 height 205
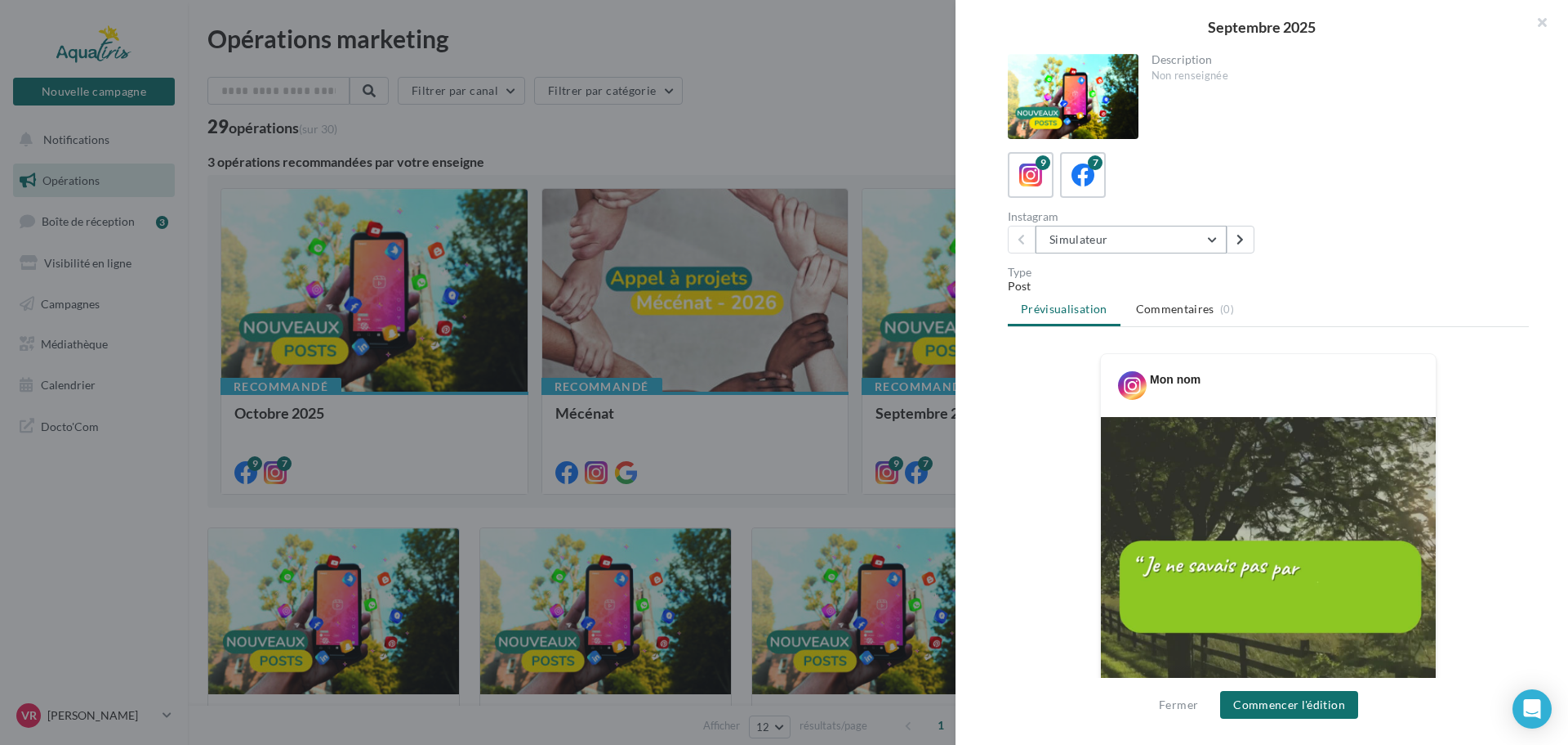
click at [1110, 247] on button "Simulateur" at bounding box center [1131, 239] width 191 height 28
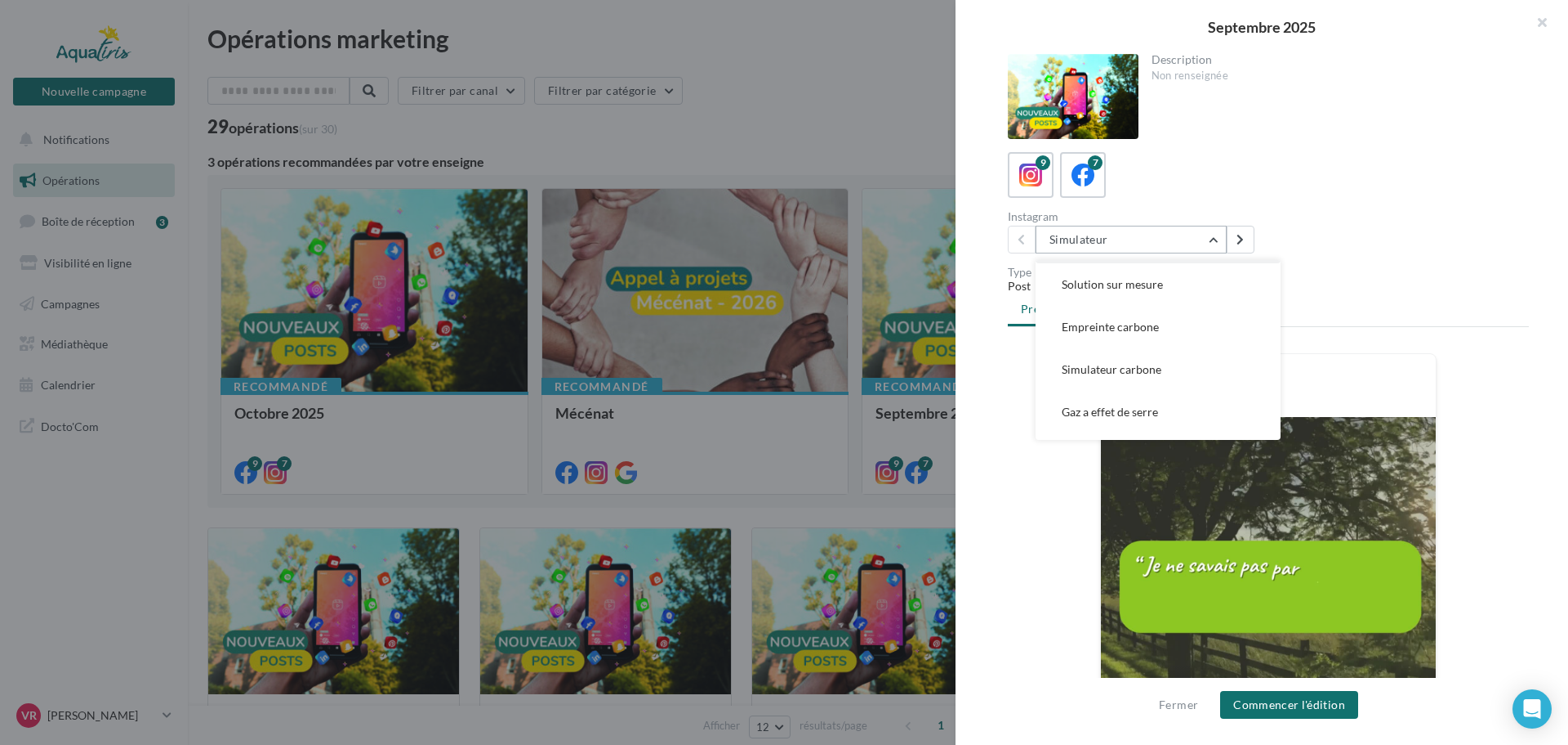
scroll to position [163, 0]
click at [1133, 372] on span "Origine [GEOGRAPHIC_DATA]" at bounding box center [1141, 372] width 158 height 13
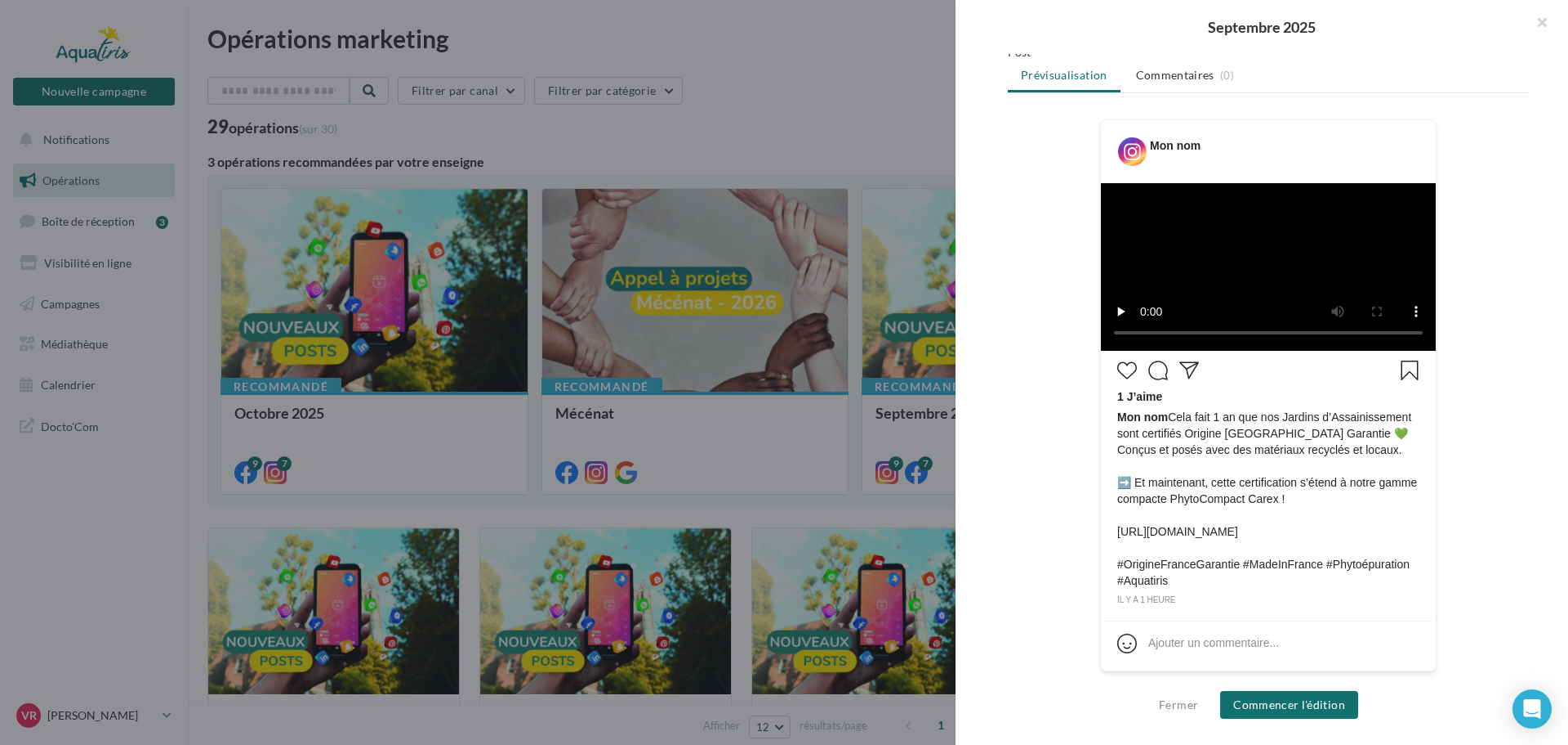
scroll to position [418, 0]
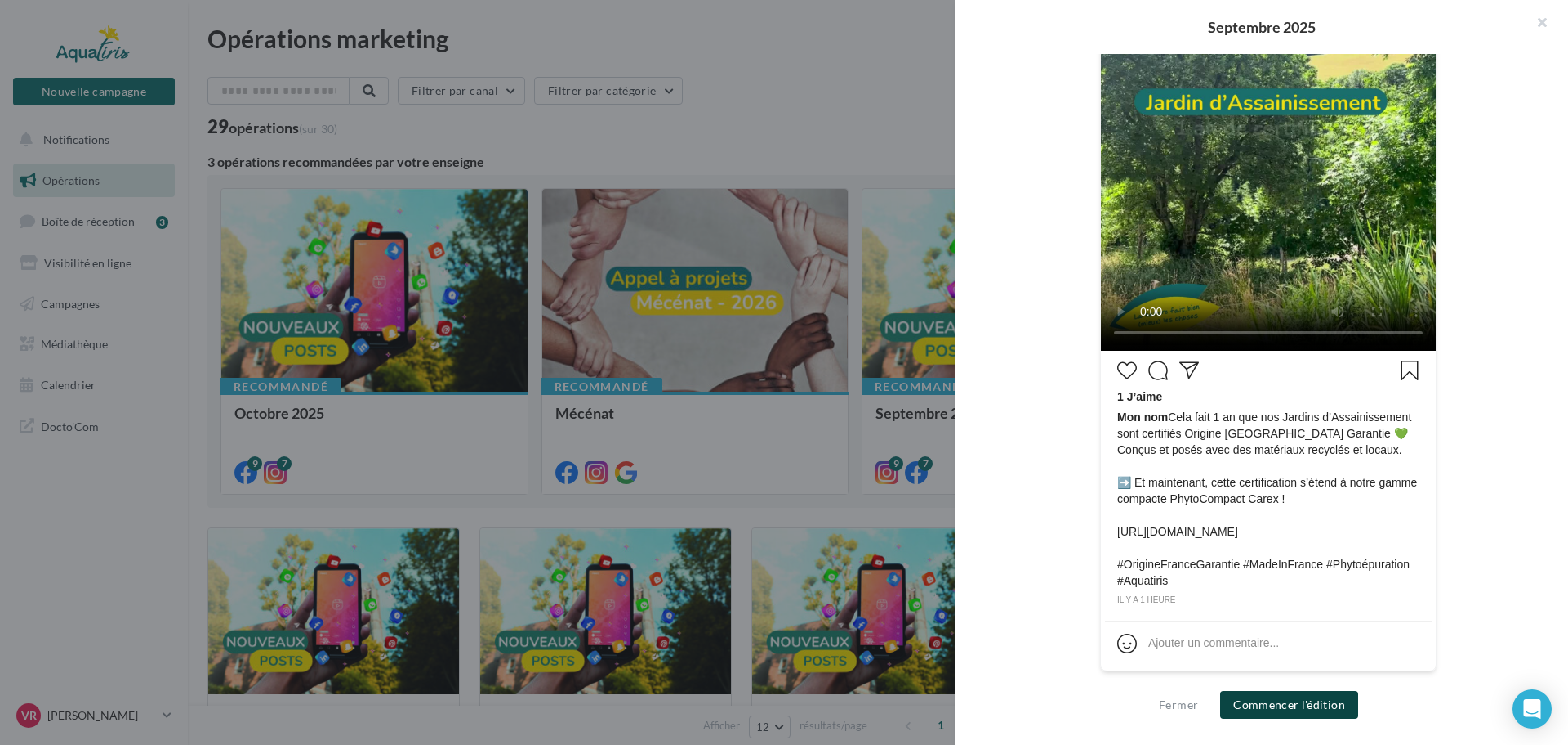
click at [1300, 708] on button "Commencer l'édition" at bounding box center [1289, 704] width 138 height 28
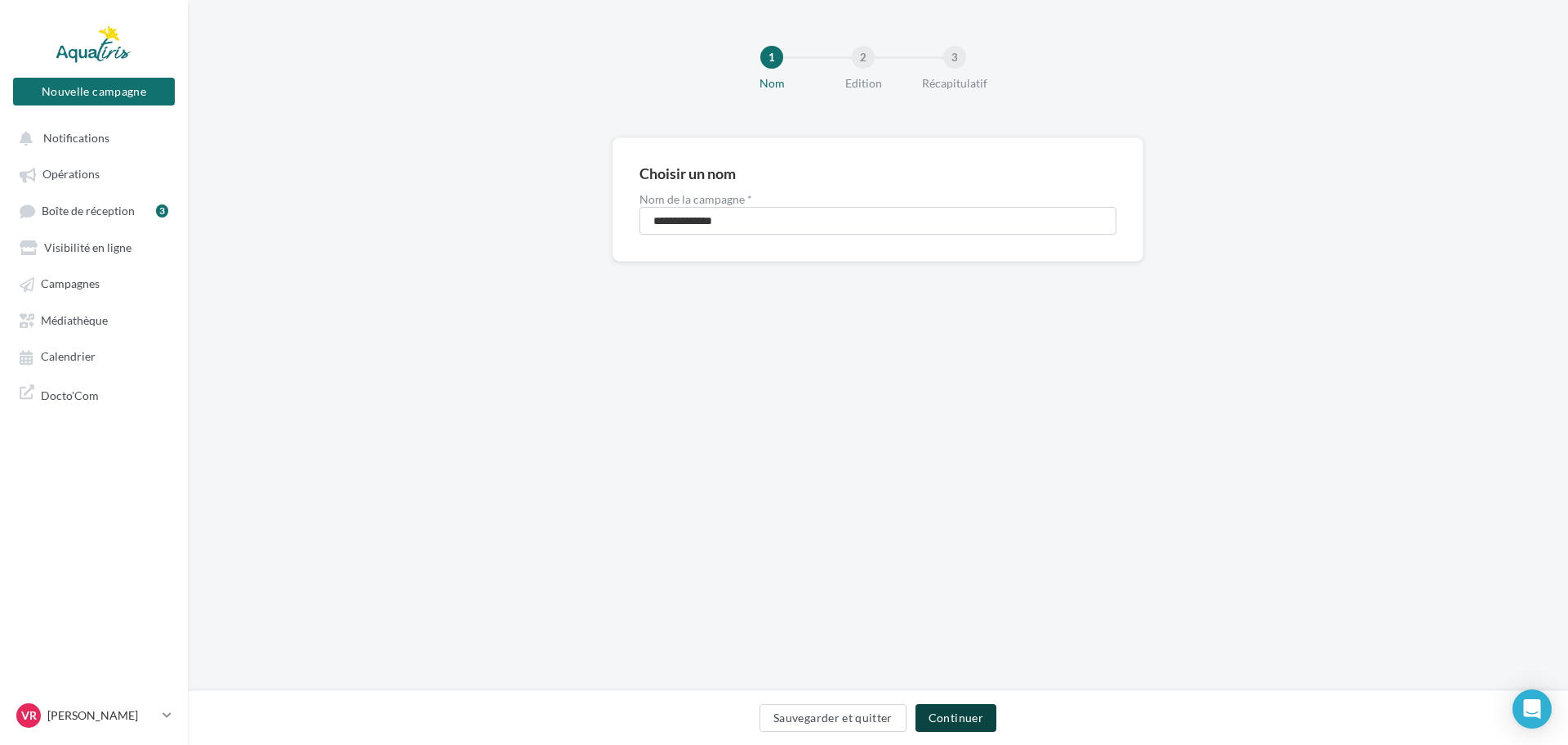
click at [967, 728] on button "Continuer" at bounding box center [956, 717] width 81 height 28
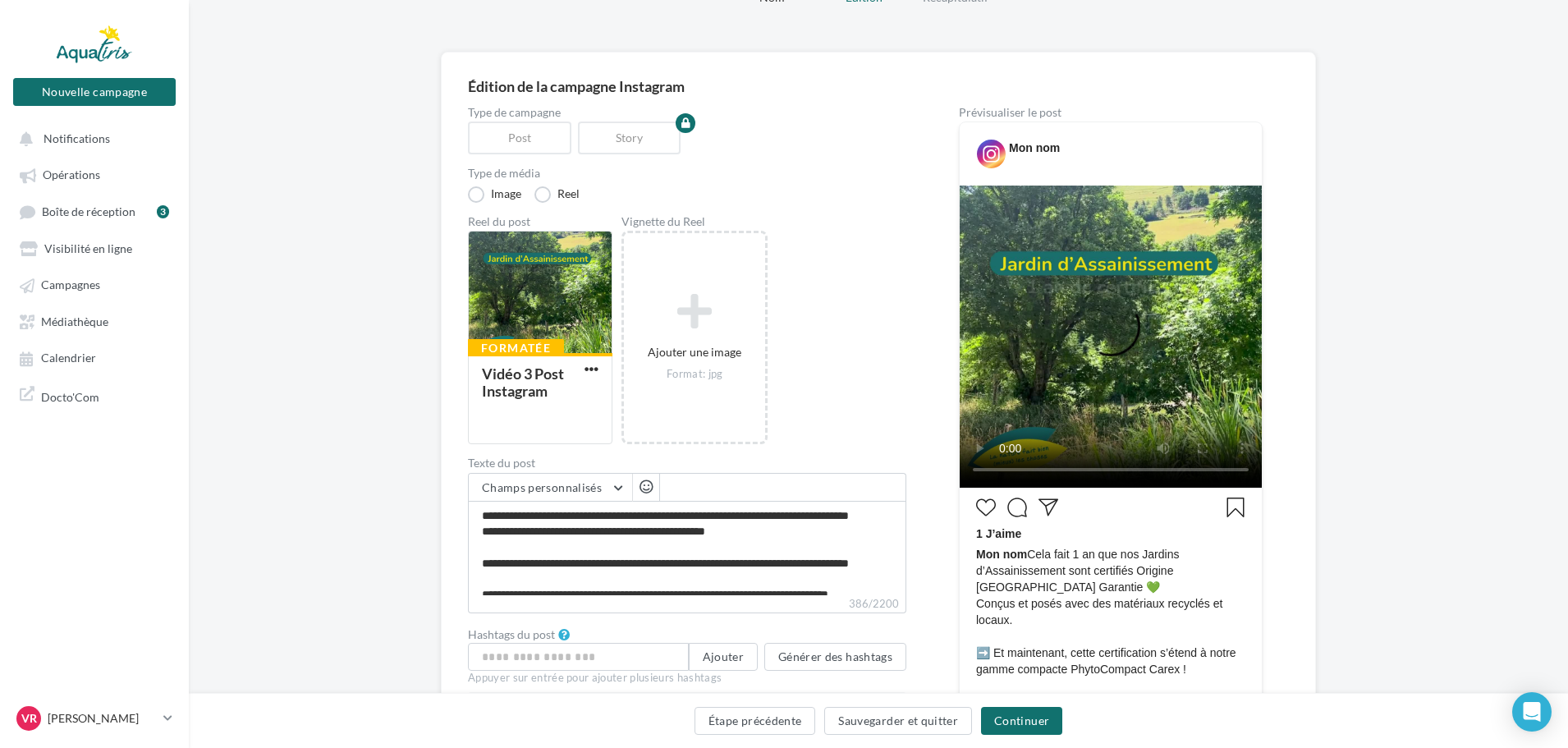
scroll to position [82, 0]
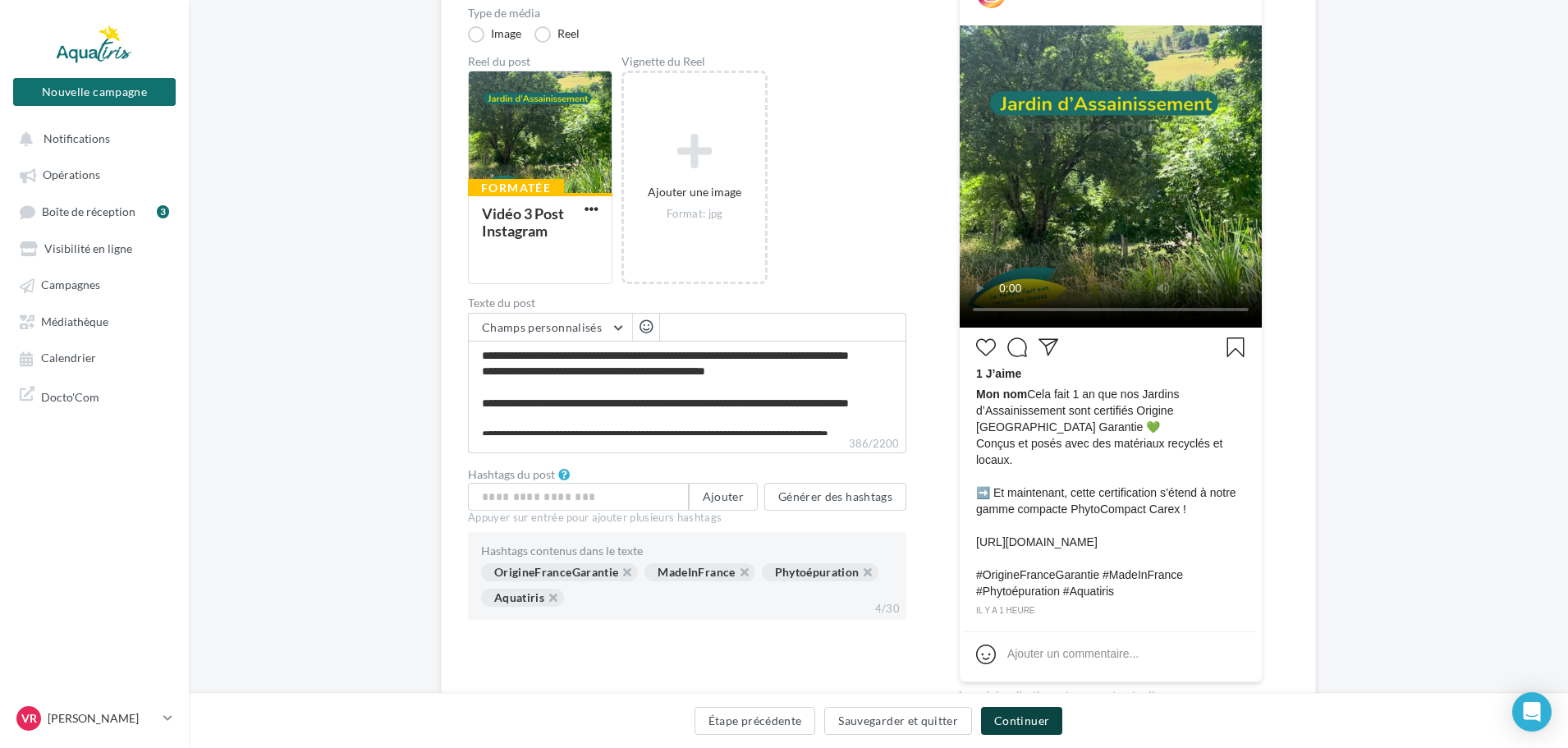
click at [1032, 726] on button "Continuer" at bounding box center [1021, 720] width 81 height 28
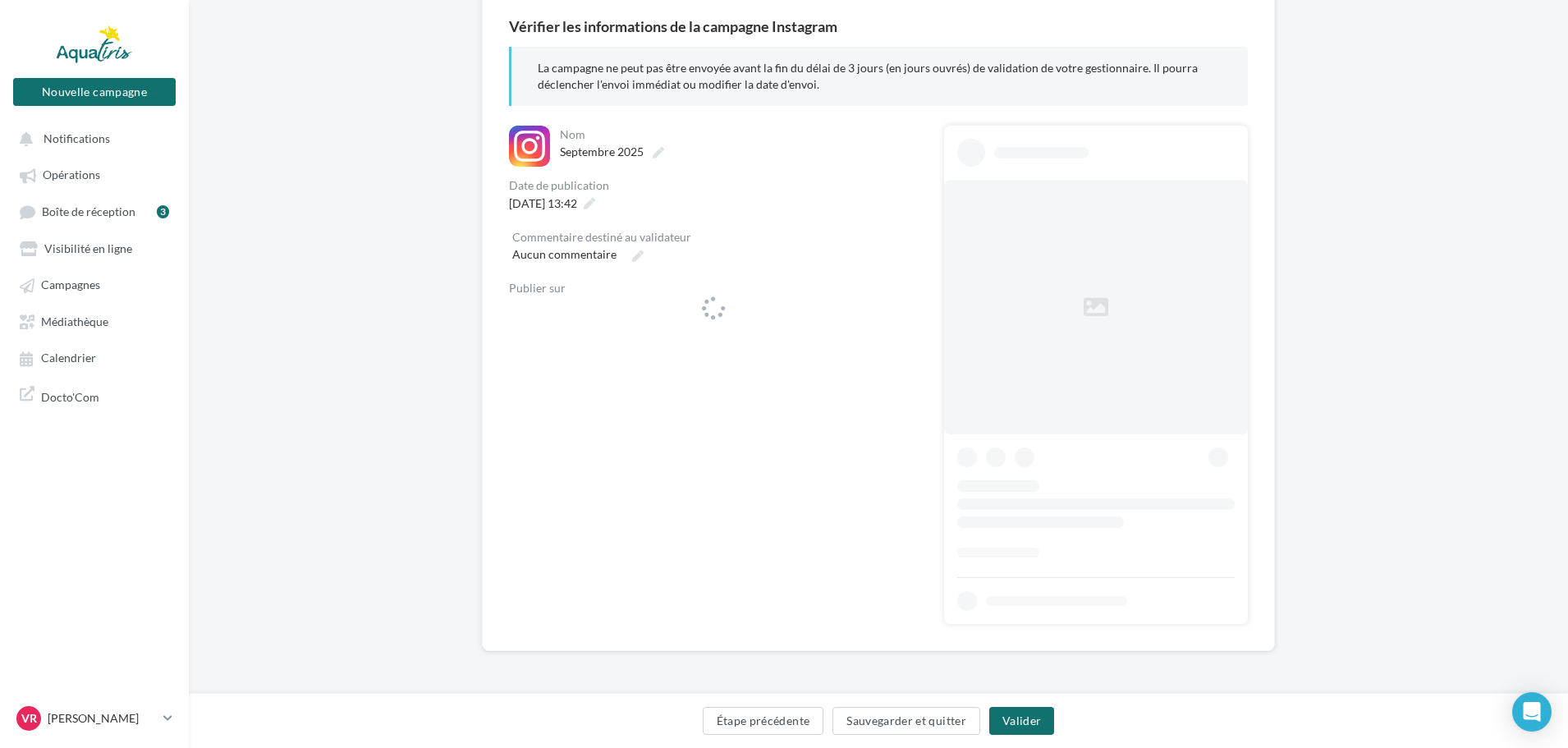
scroll to position [146, 0]
click at [577, 203] on span "16/10/2025 à 13:42" at bounding box center [543, 203] width 68 height 14
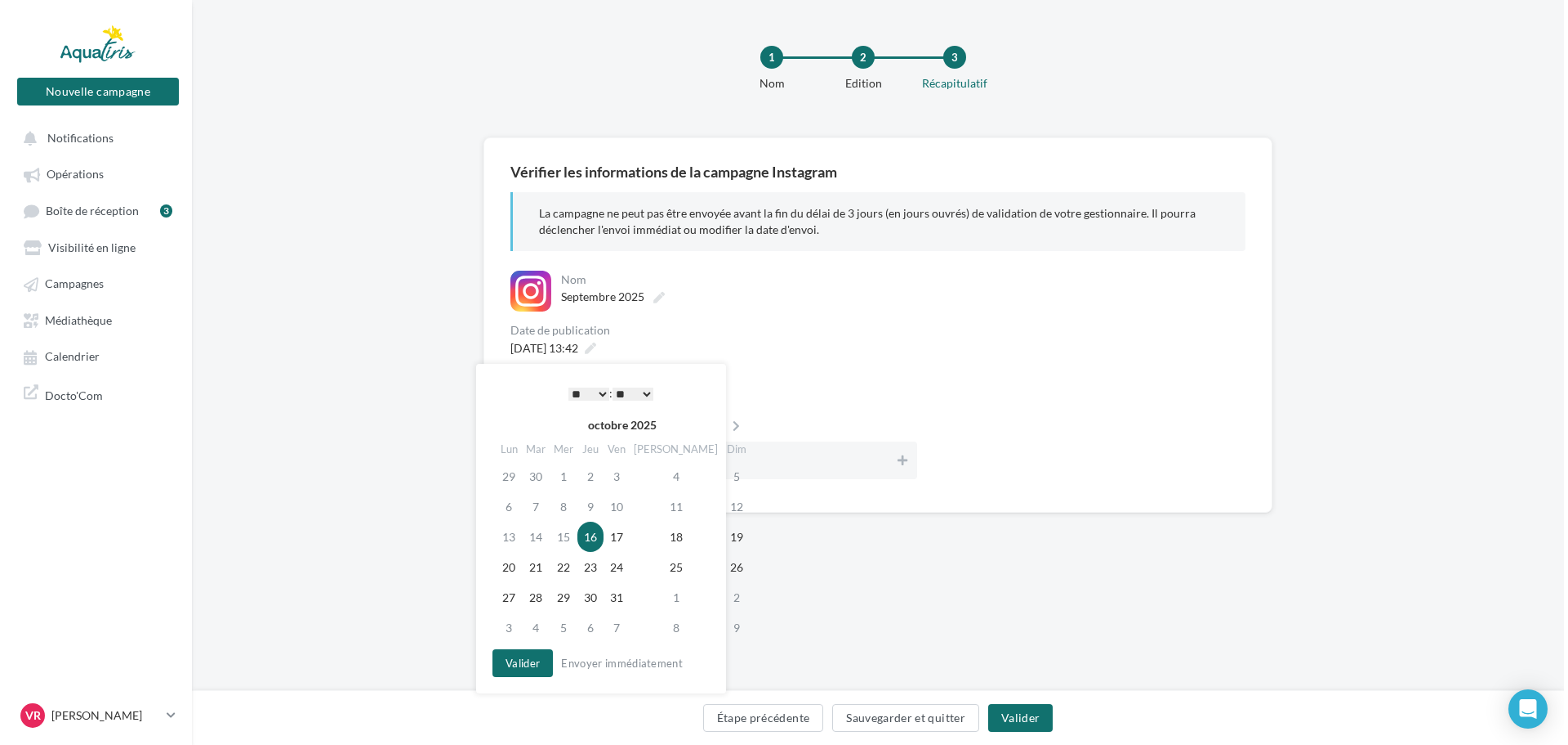
scroll to position [0, 0]
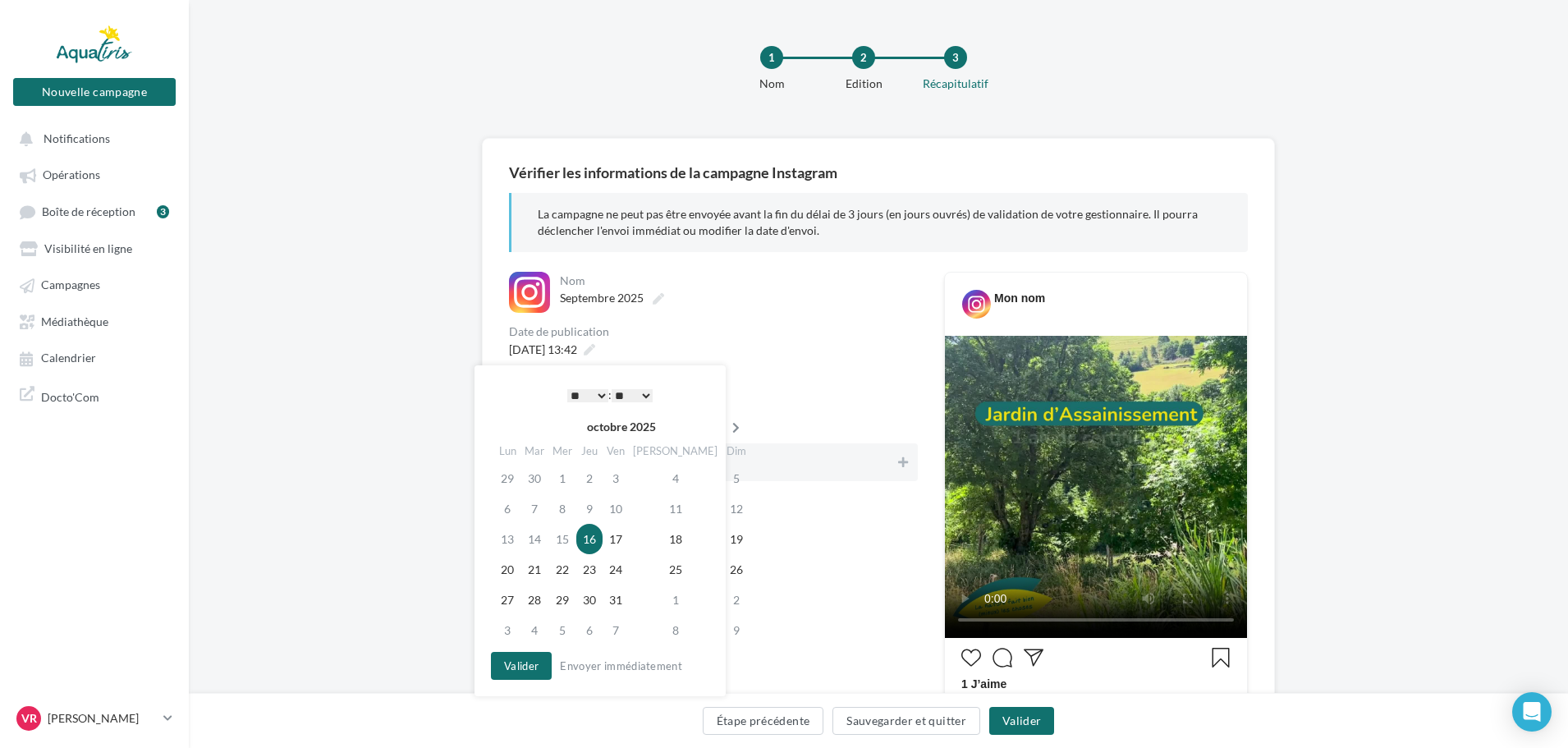
click at [726, 426] on icon at bounding box center [736, 428] width 21 height 12
click at [543, 508] on td "4" at bounding box center [537, 509] width 28 height 31
click at [539, 665] on button "Valider" at bounding box center [521, 665] width 60 height 28
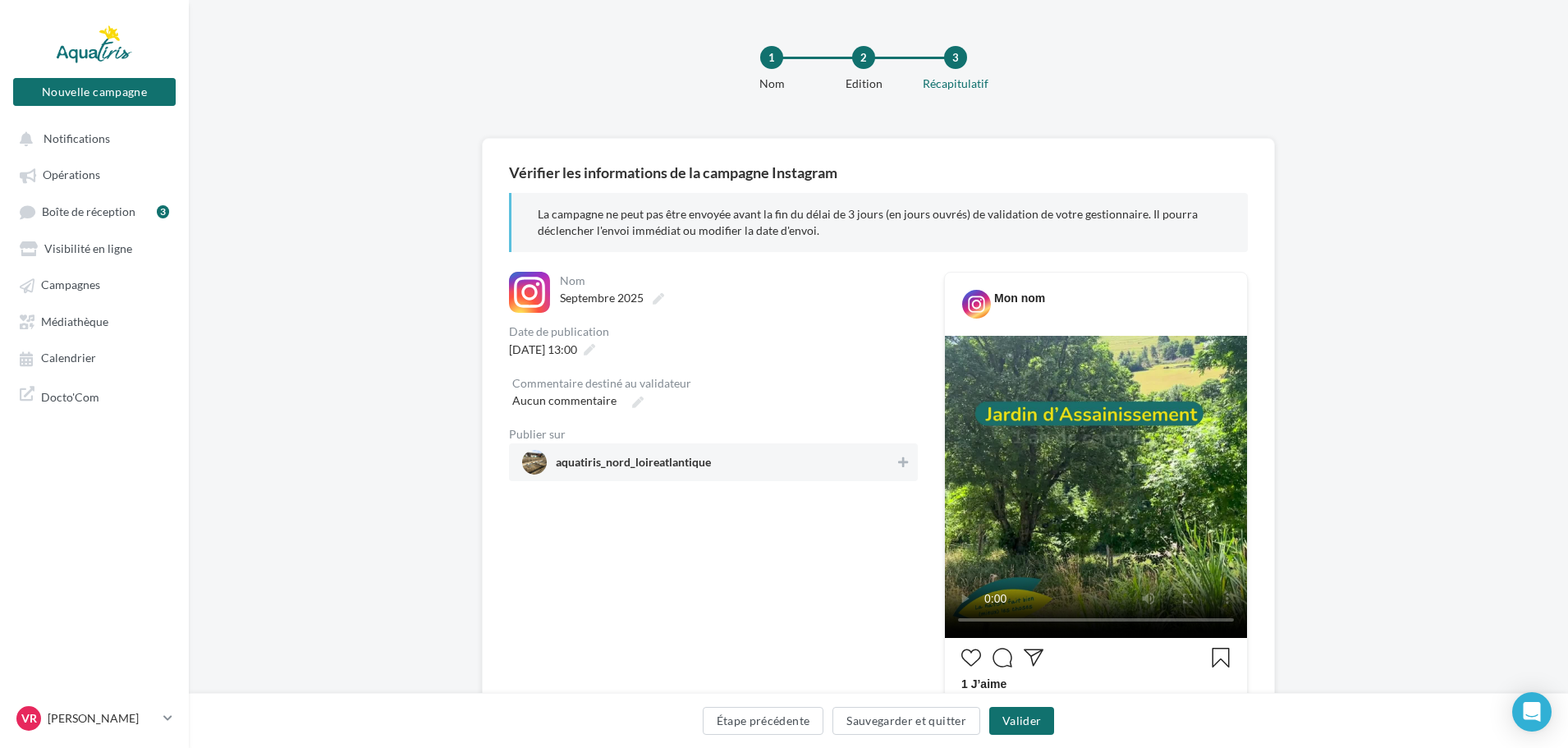
click at [627, 464] on span "aquatiris_nord_loireatlantique" at bounding box center [633, 465] width 155 height 18
click at [1032, 720] on button "Valider" at bounding box center [1022, 720] width 65 height 28
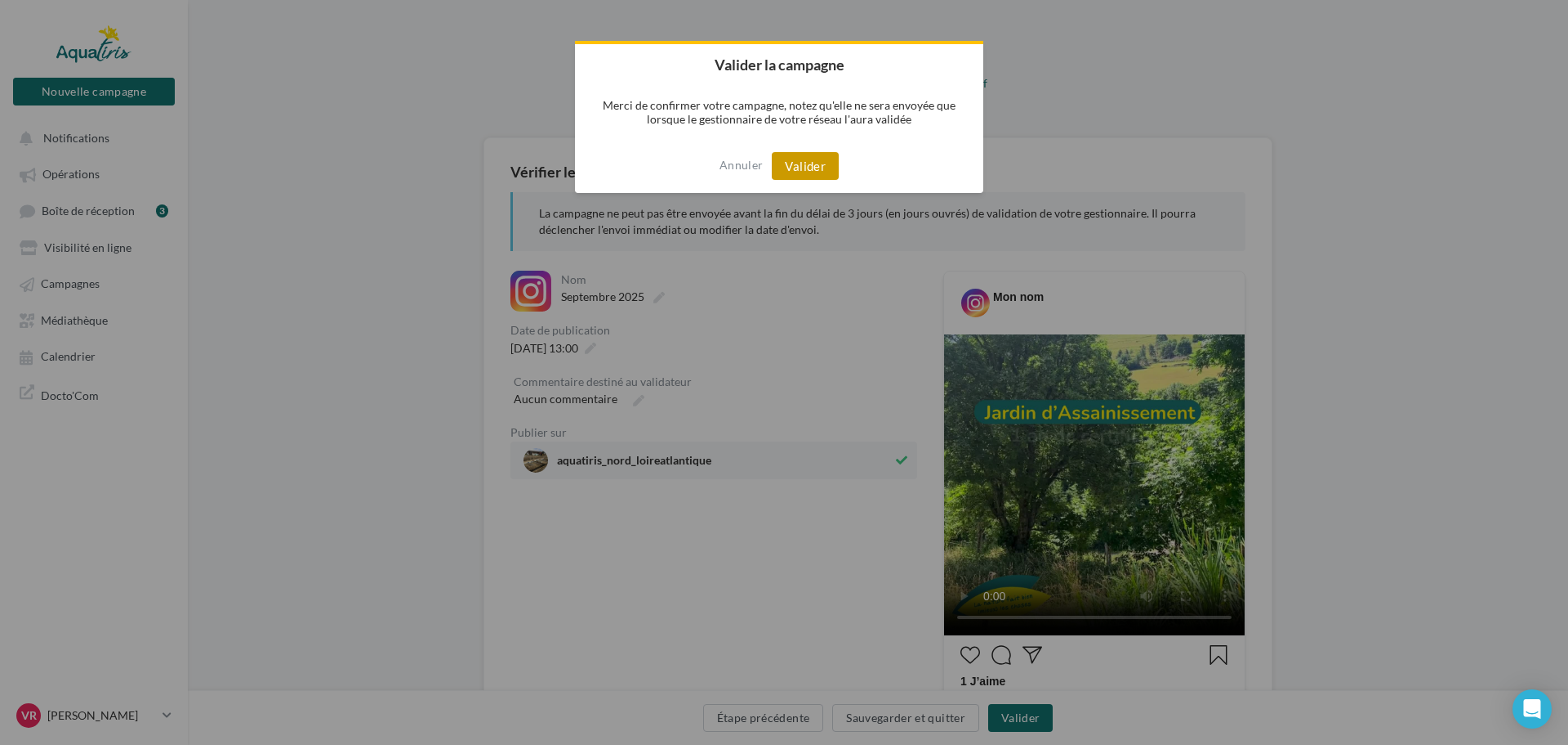
click at [810, 168] on button "Valider" at bounding box center [806, 166] width 67 height 28
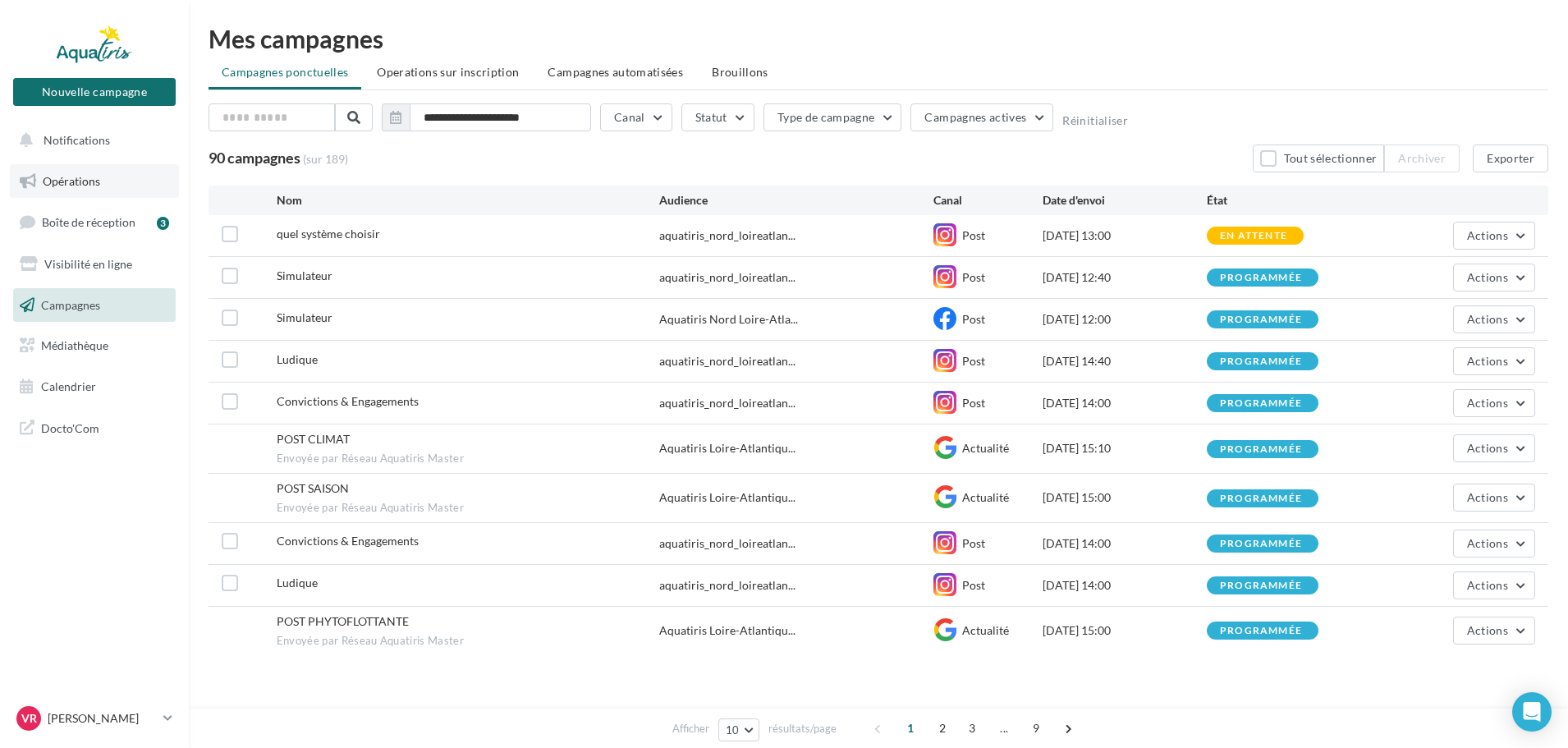
click at [74, 174] on span "Opérations" at bounding box center [71, 180] width 58 height 14
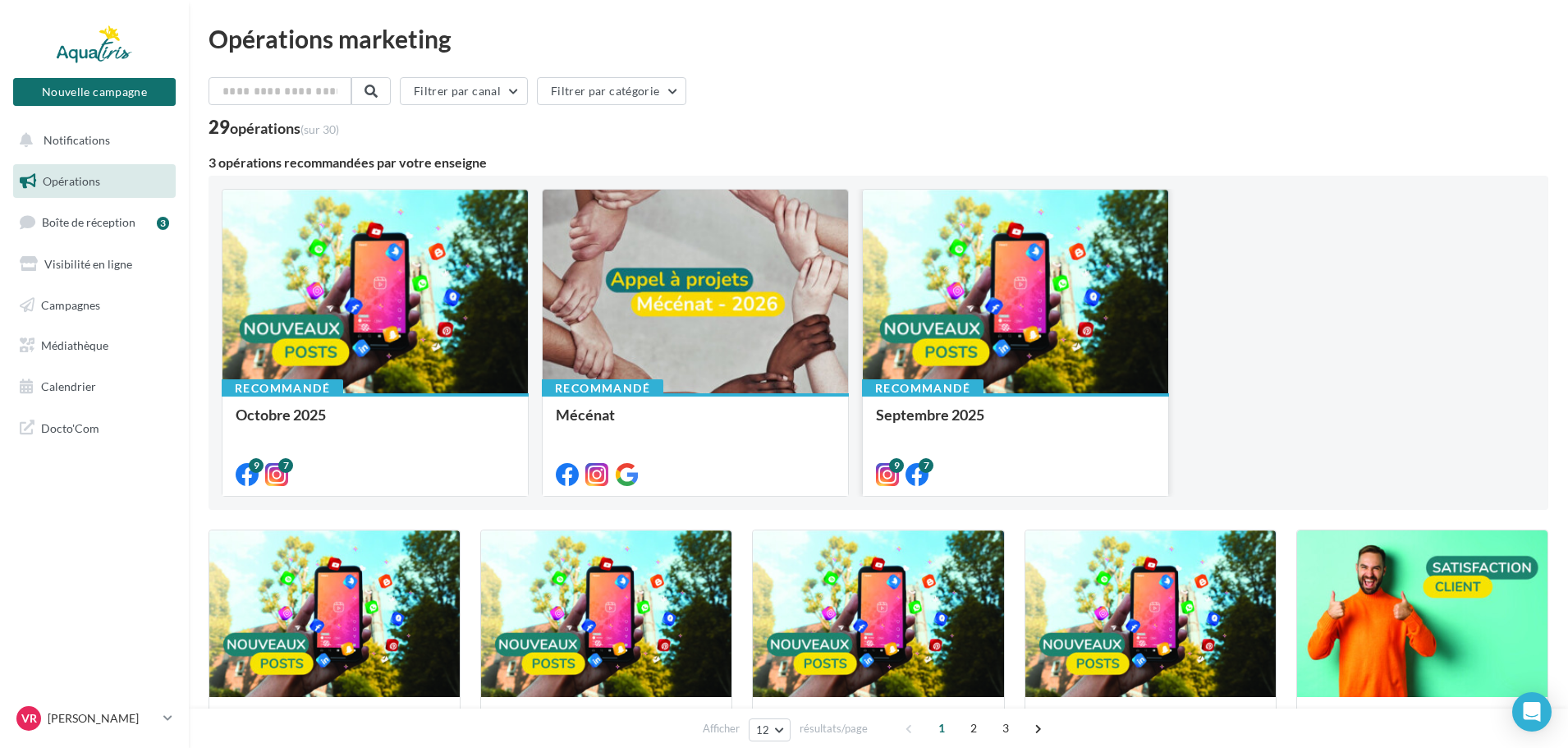
click at [1099, 322] on div at bounding box center [1015, 293] width 305 height 205
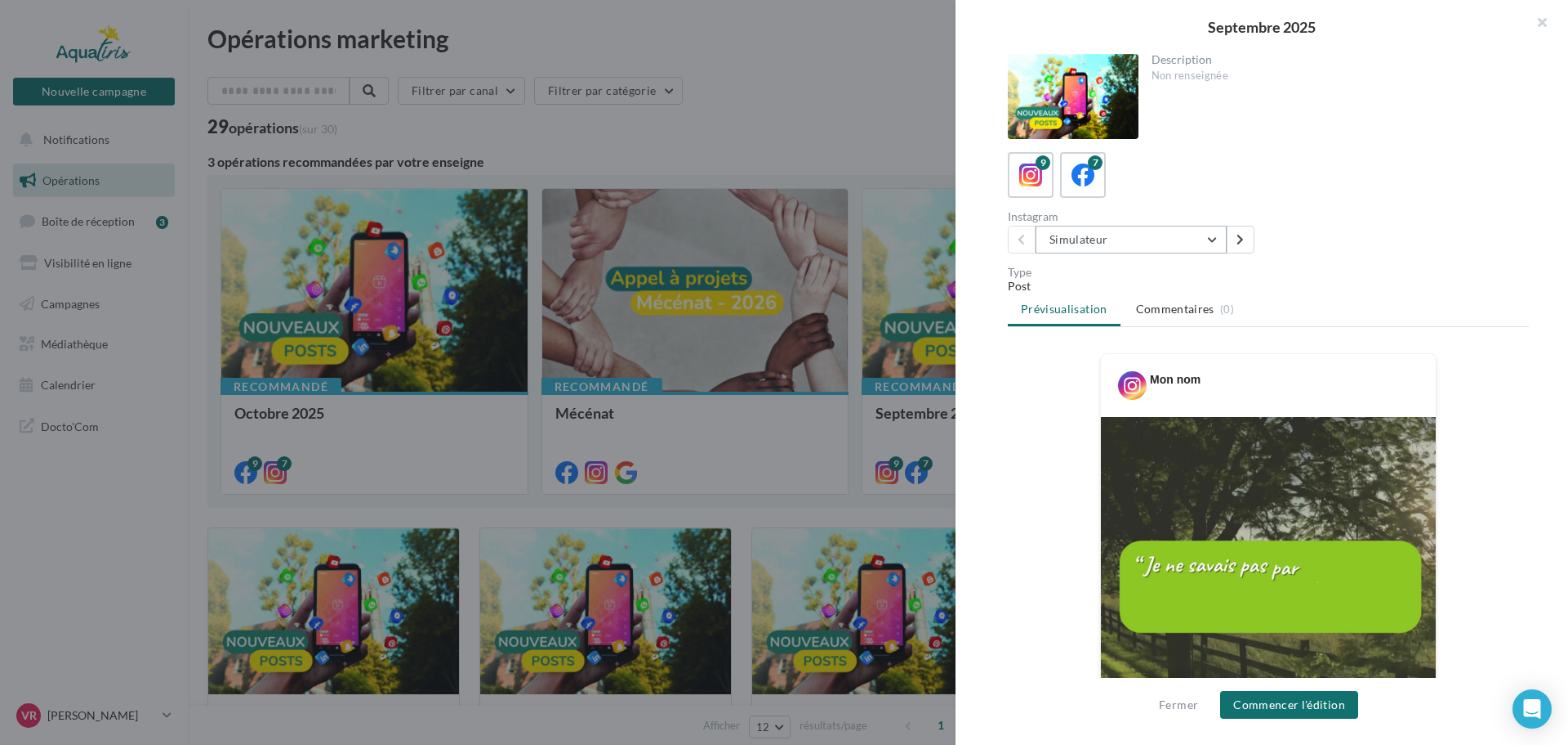
click at [1142, 230] on button "Simulateur" at bounding box center [1131, 239] width 191 height 28
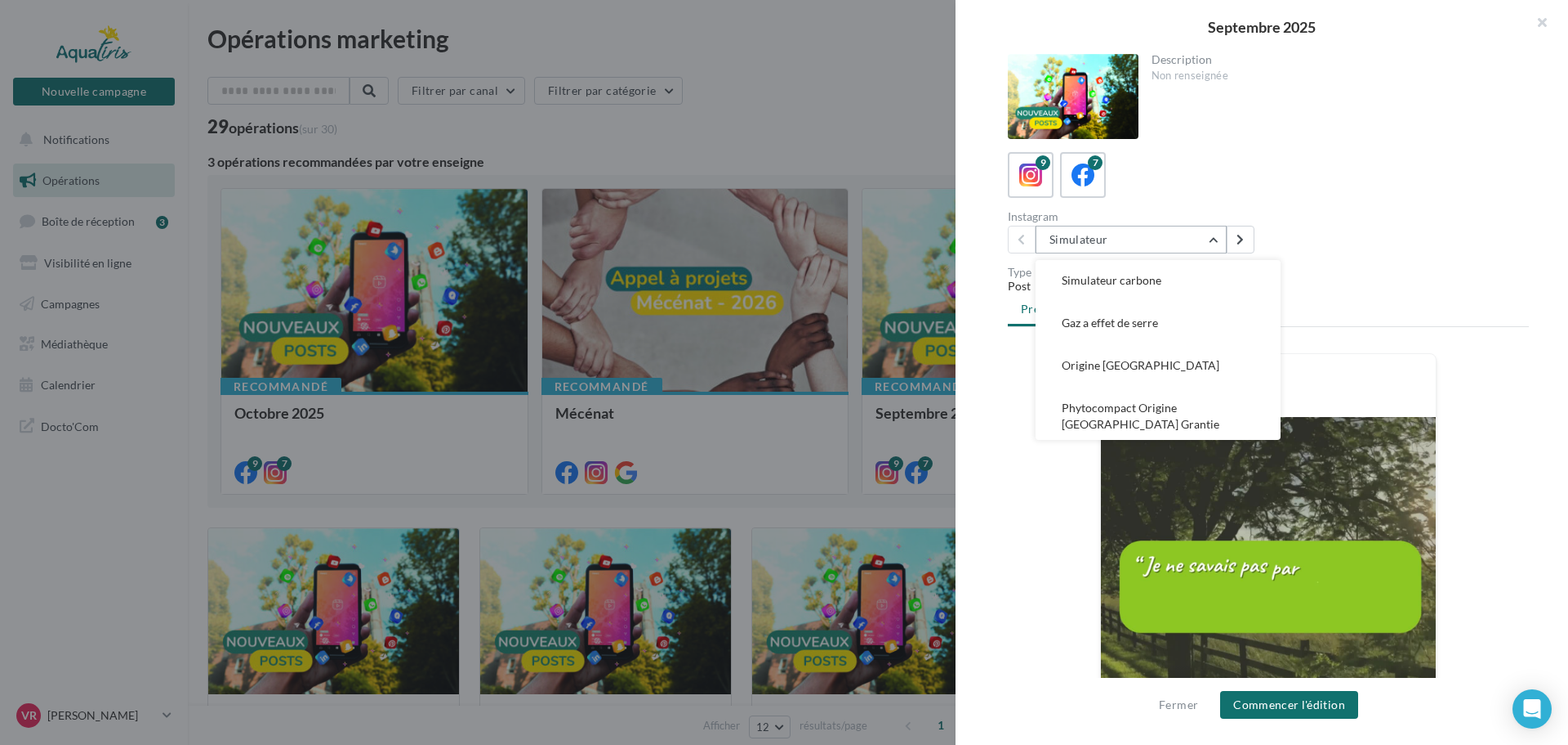
scroll to position [219, 0]
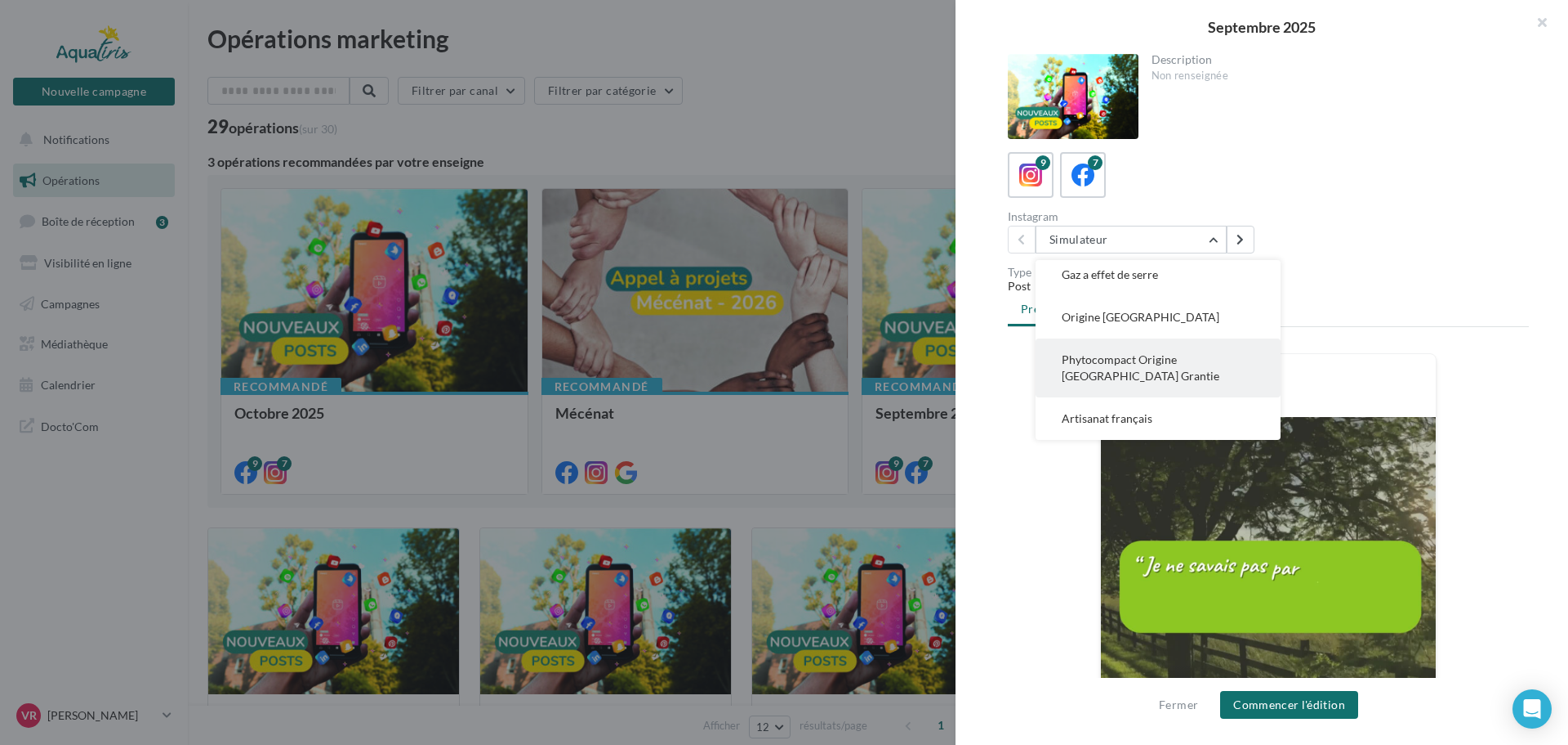
click at [1142, 367] on button "Phytocompact Origine France Grantie" at bounding box center [1158, 368] width 245 height 59
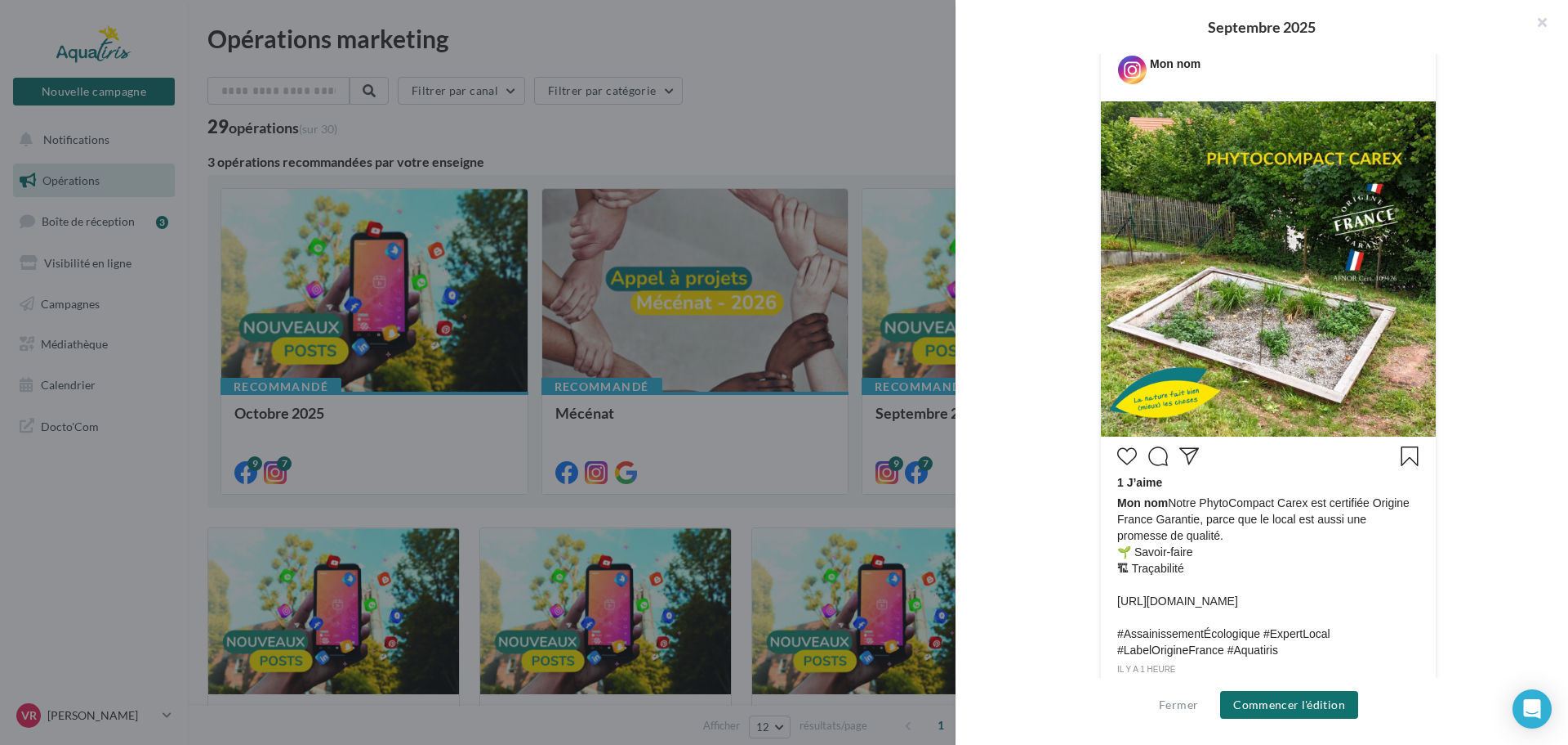
scroll to position [385, 0]
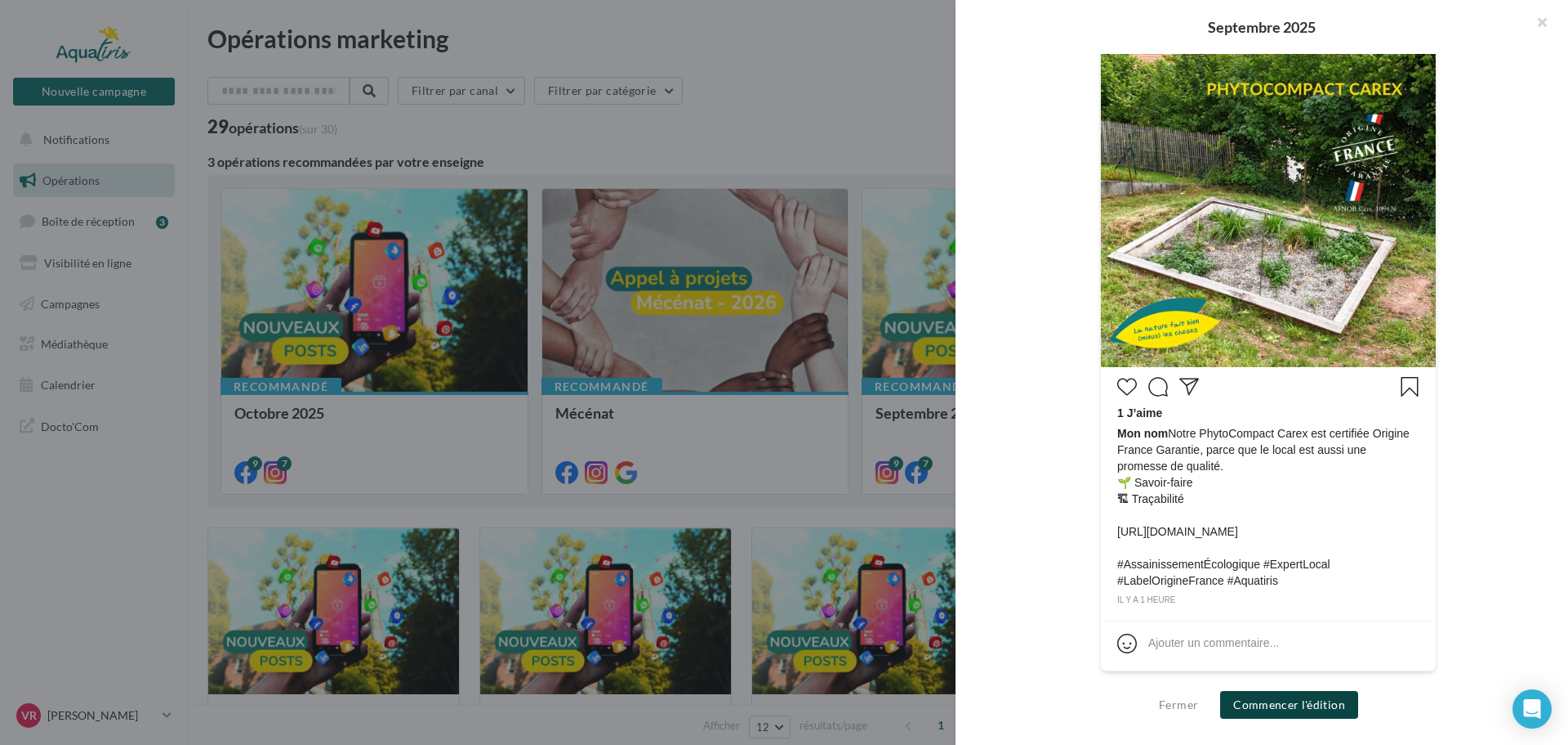
click at [1287, 706] on button "Commencer l'édition" at bounding box center [1289, 704] width 138 height 28
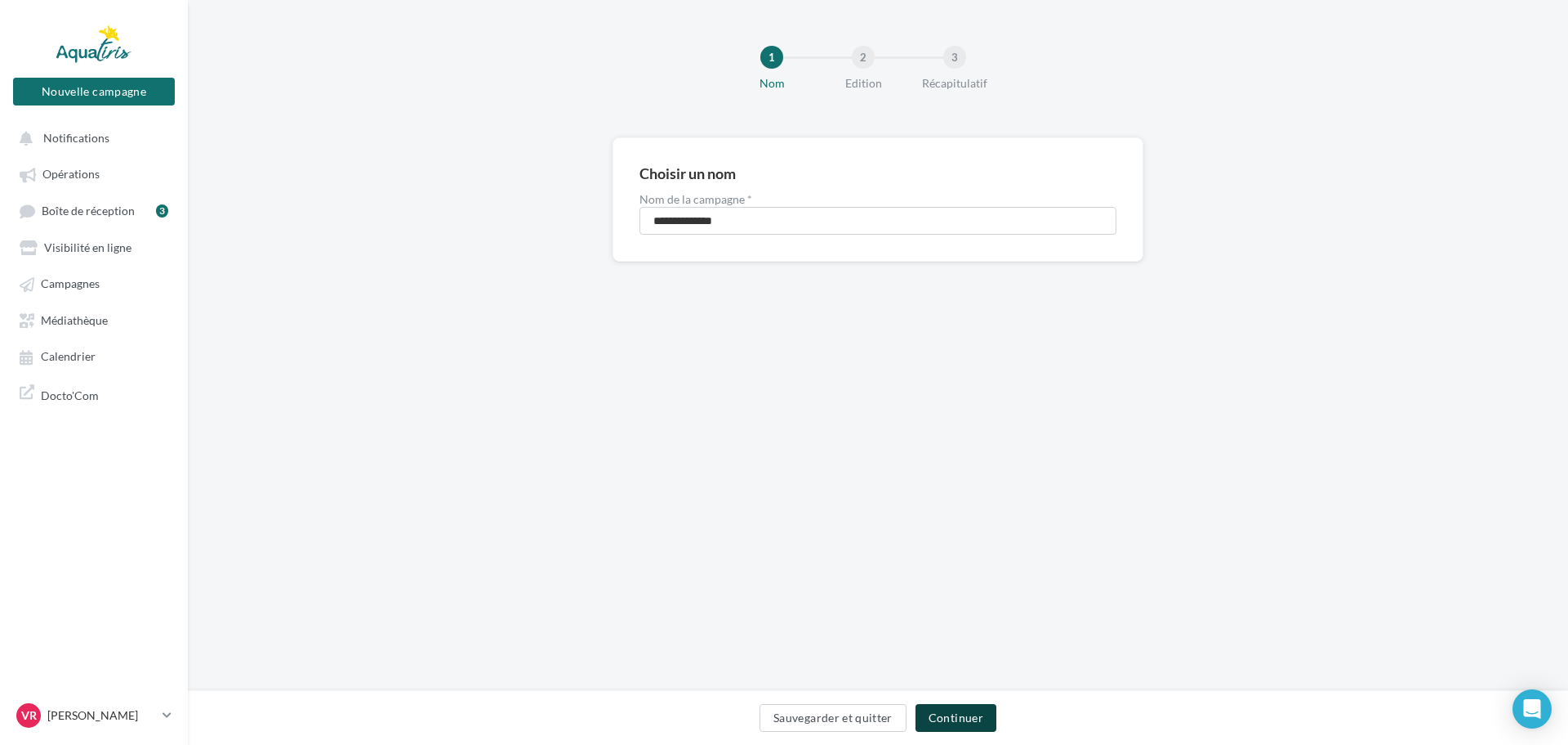
click at [956, 717] on button "Continuer" at bounding box center [956, 717] width 81 height 28
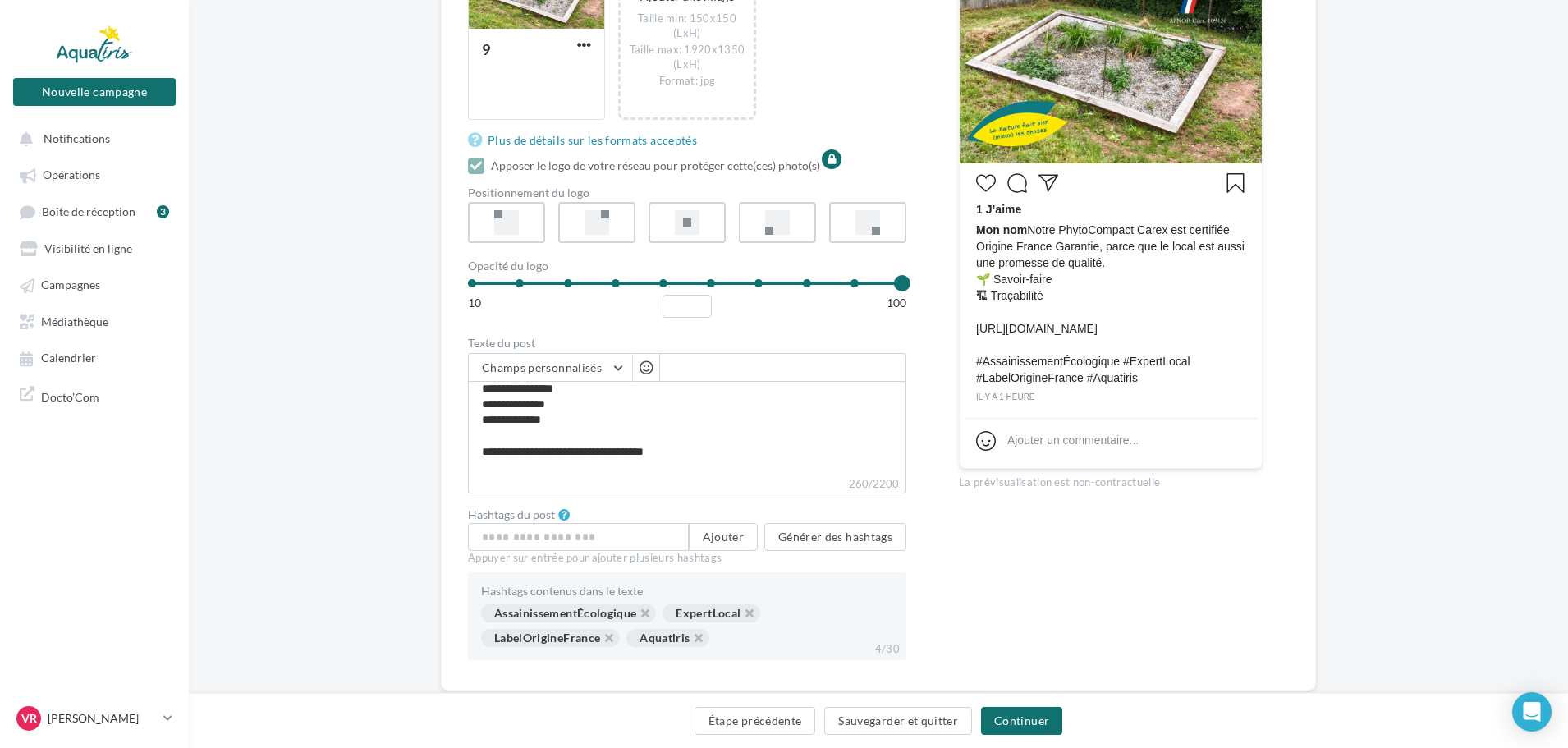
scroll to position [46, 0]
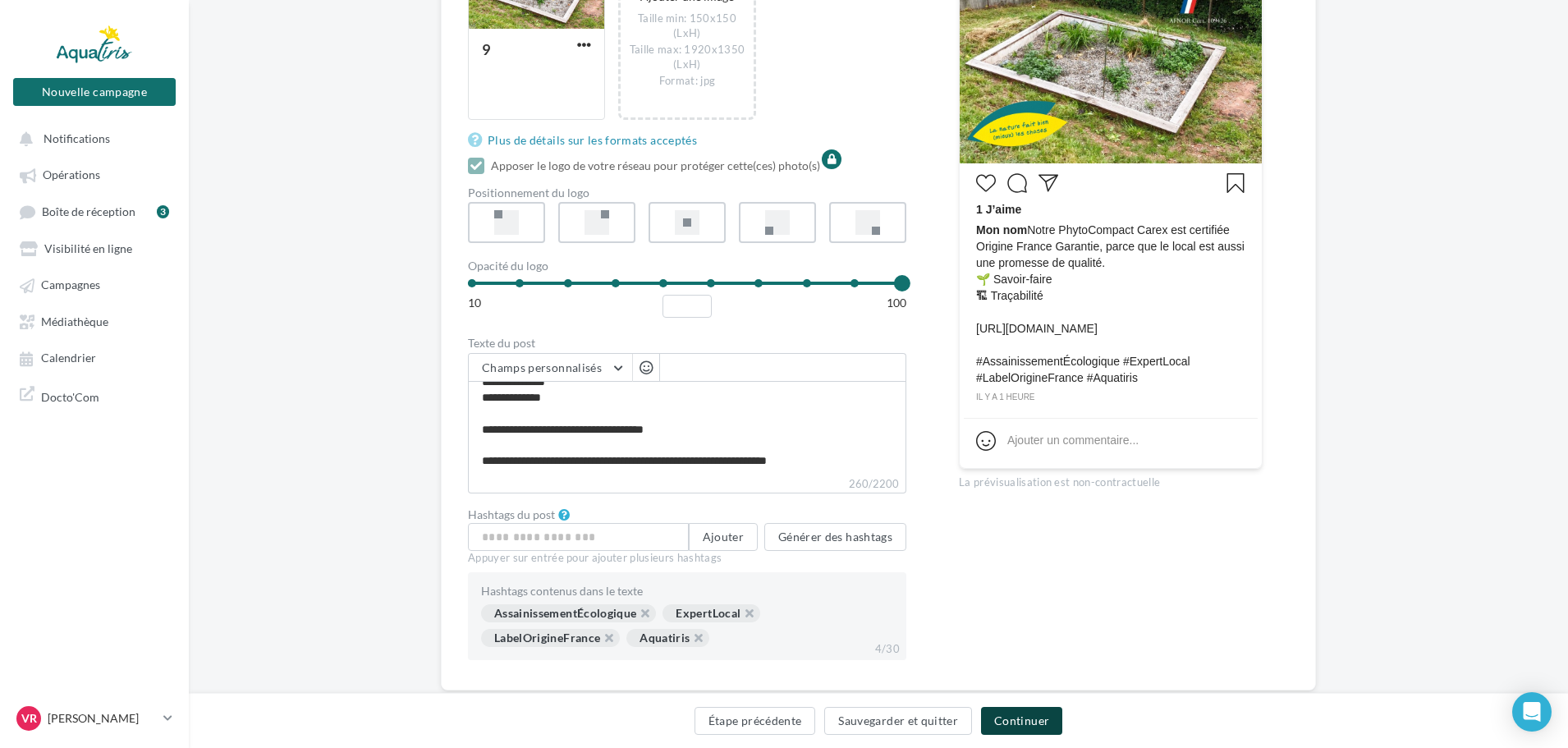
click at [1006, 724] on button "Continuer" at bounding box center [1021, 720] width 81 height 28
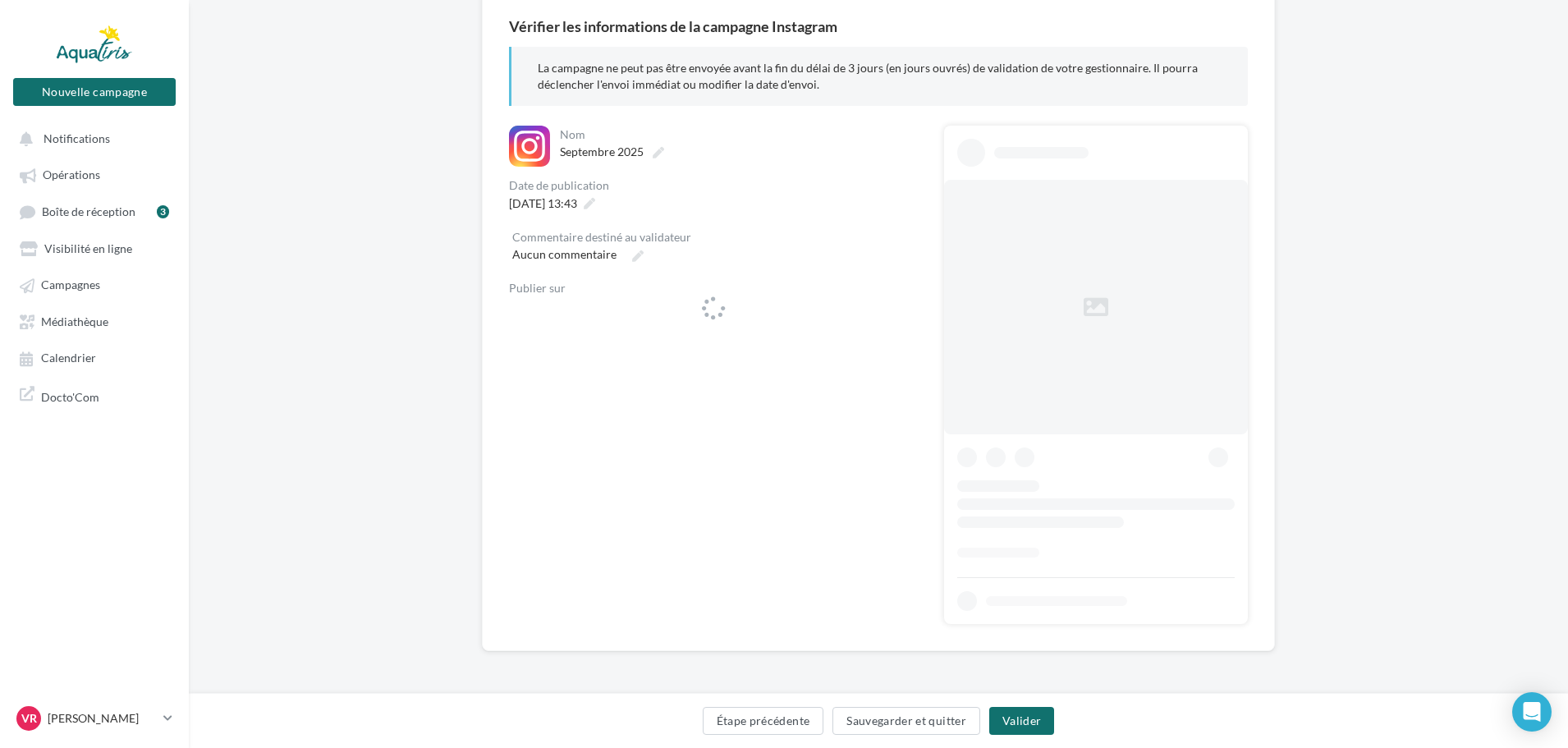
scroll to position [146, 0]
click at [583, 209] on div "**********" at bounding box center [878, 321] width 739 height 605
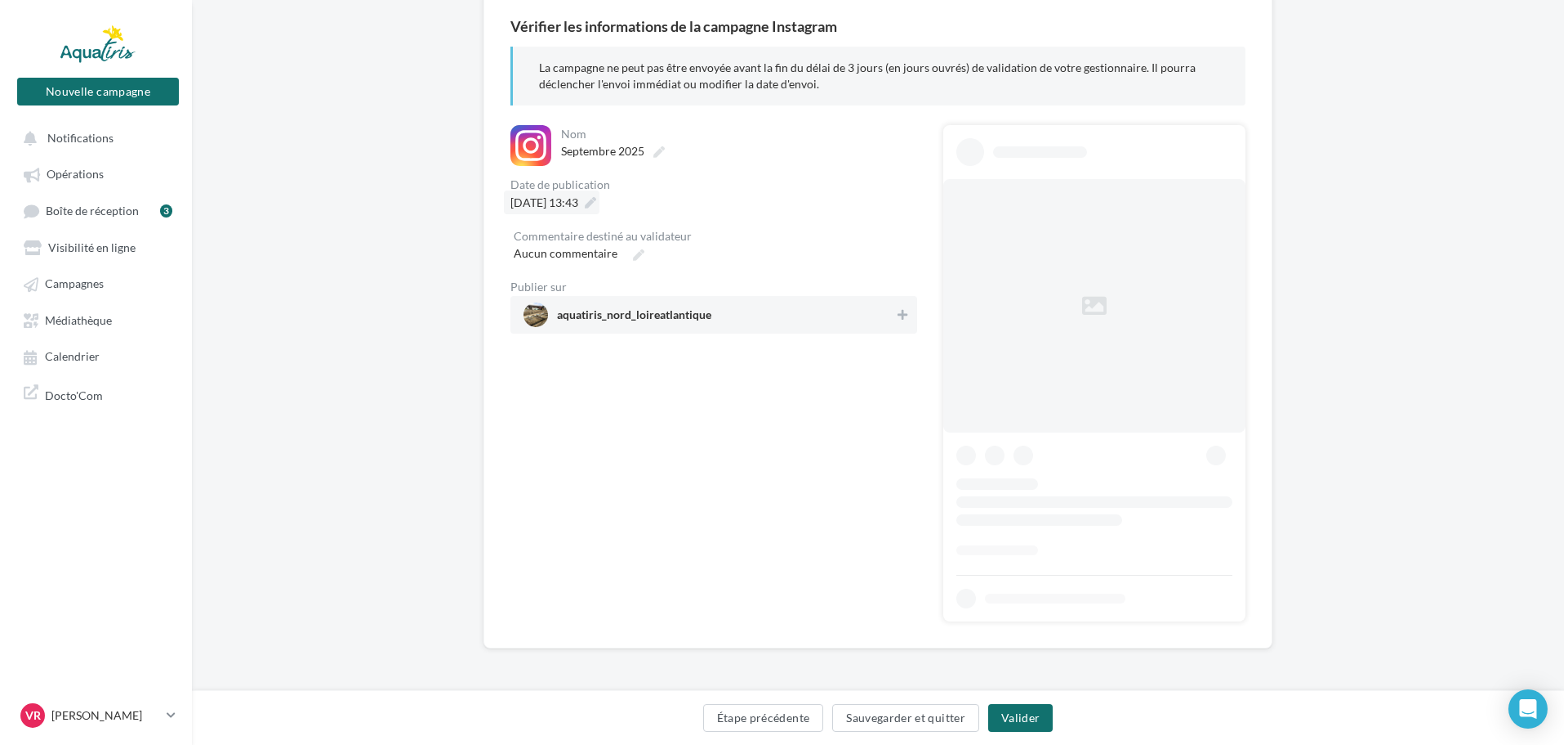
scroll to position [0, 0]
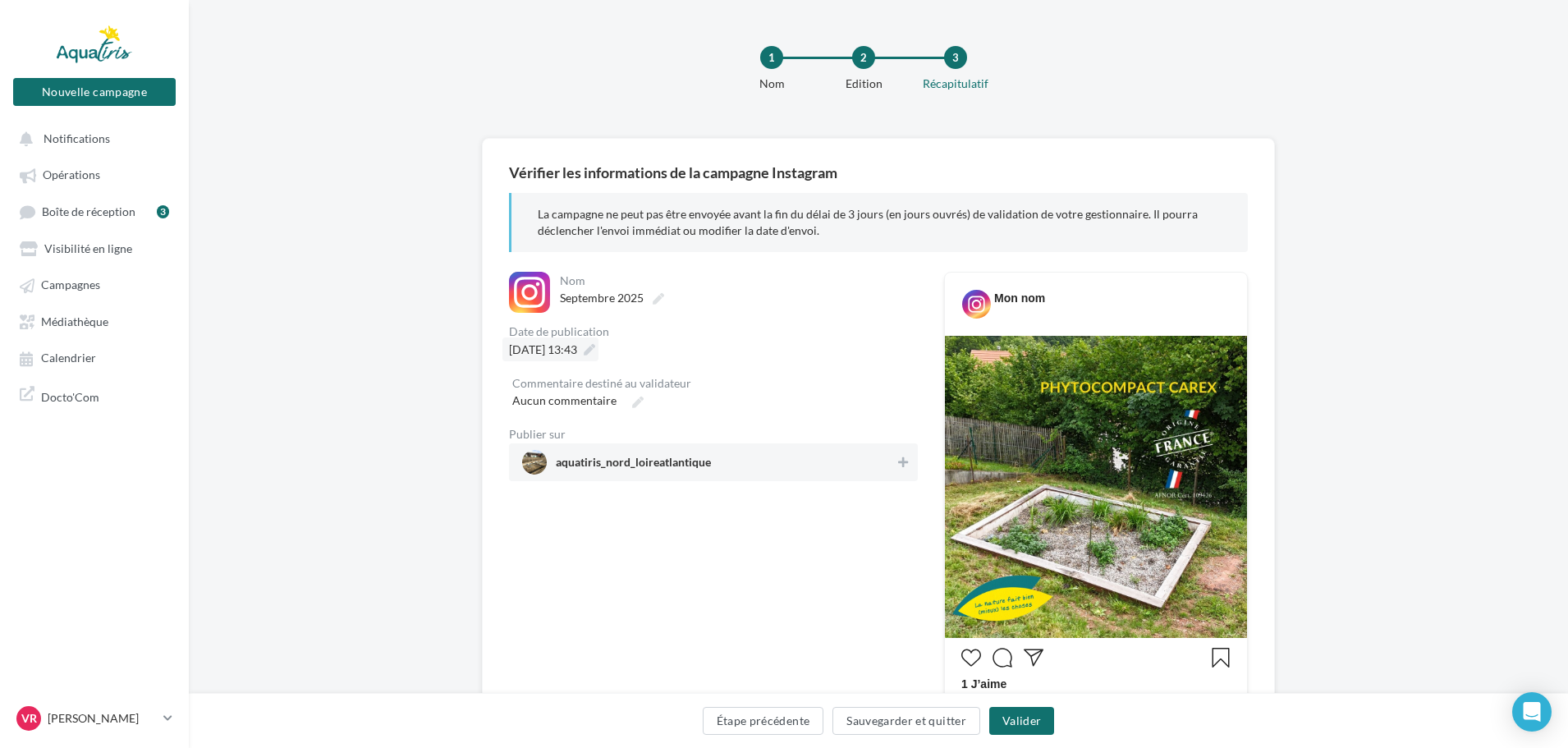
click at [577, 353] on span "16/10/2025 à 13:43" at bounding box center [543, 348] width 68 height 14
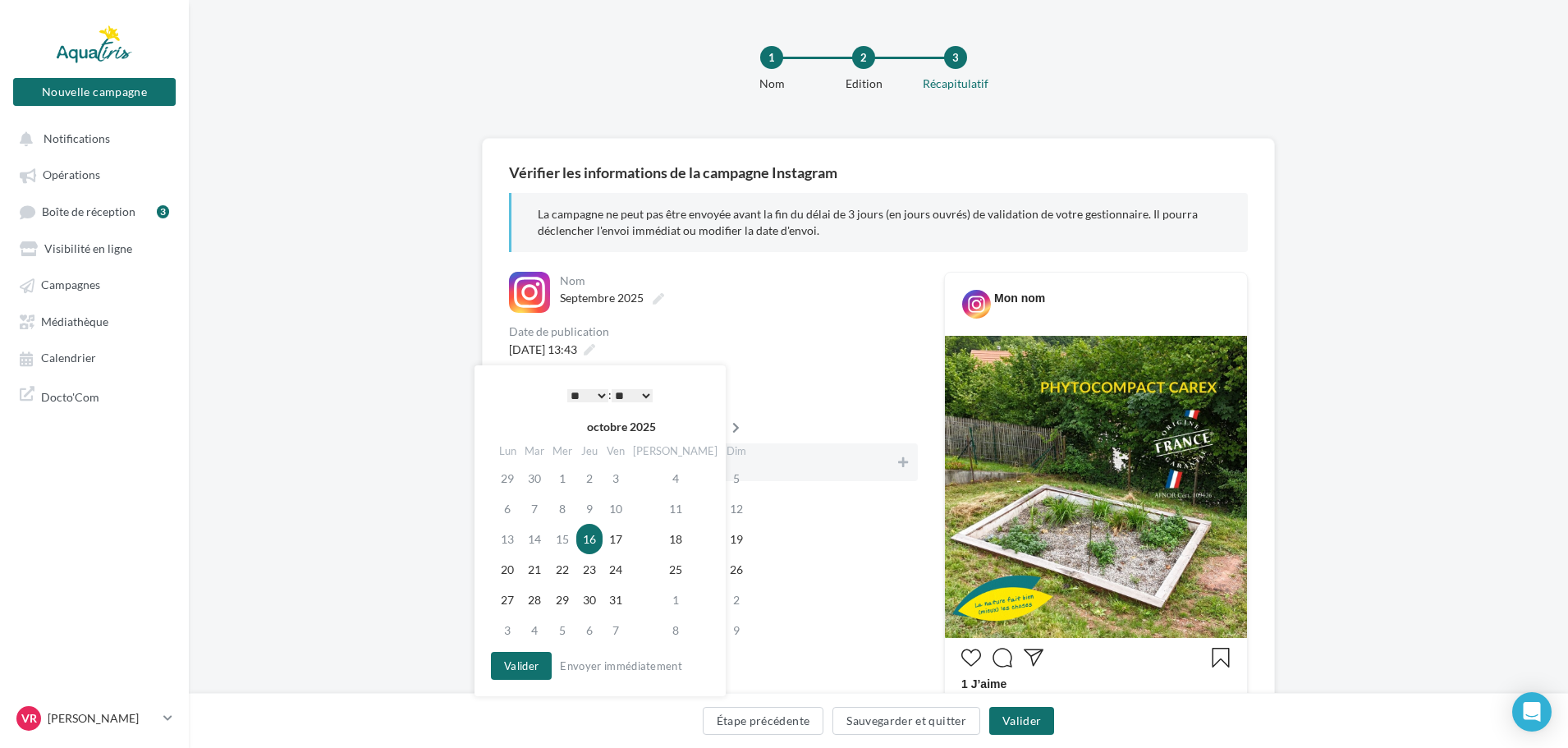
click at [726, 425] on icon at bounding box center [736, 428] width 21 height 12
click at [604, 544] on td "13" at bounding box center [592, 539] width 26 height 31
click at [529, 667] on button "Valider" at bounding box center [521, 665] width 60 height 28
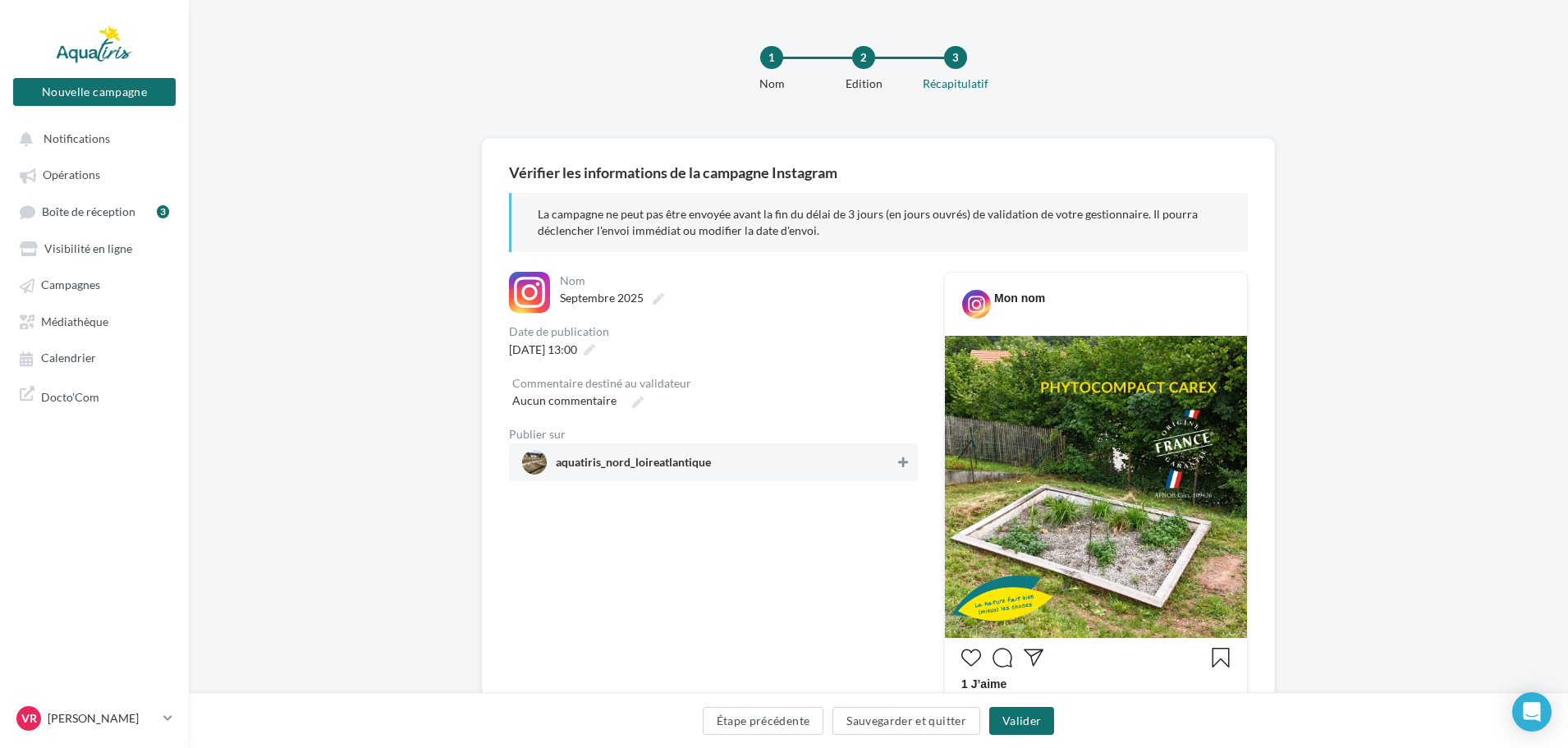
click at [900, 466] on icon at bounding box center [902, 462] width 10 height 12
click at [1026, 718] on button "Valider" at bounding box center [1022, 720] width 65 height 28
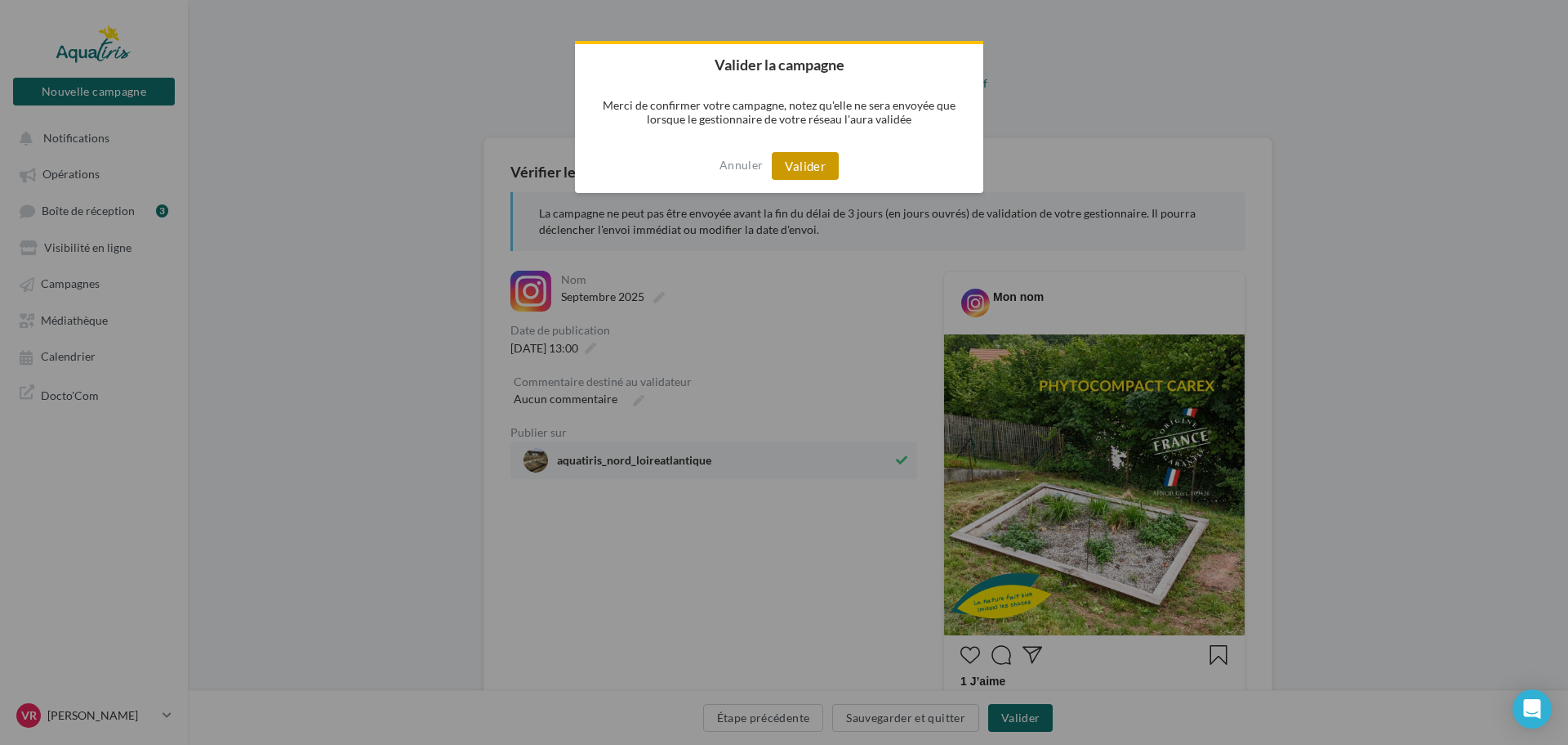
click at [801, 168] on button "Valider" at bounding box center [806, 166] width 67 height 28
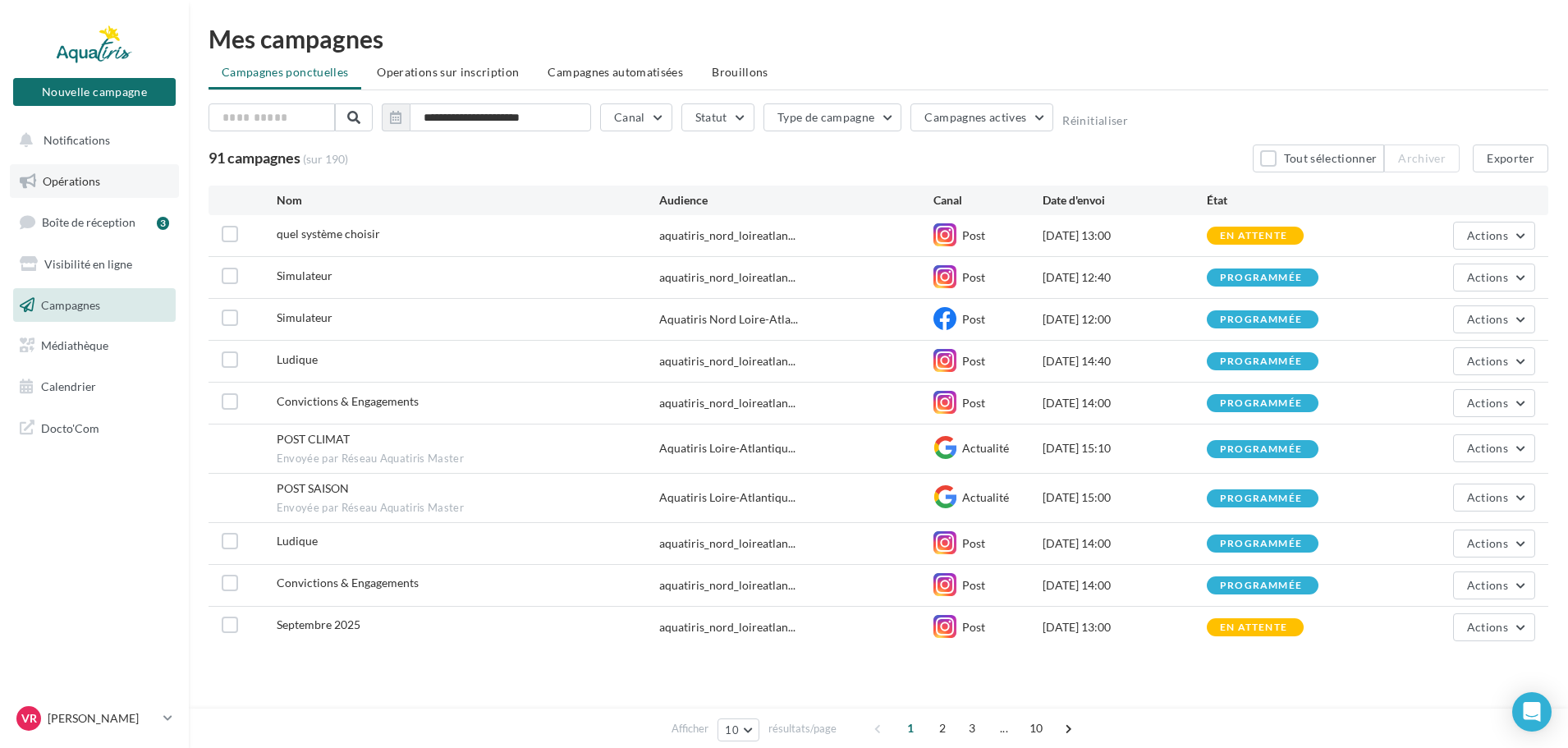
click at [86, 180] on span "Opérations" at bounding box center [71, 180] width 58 height 14
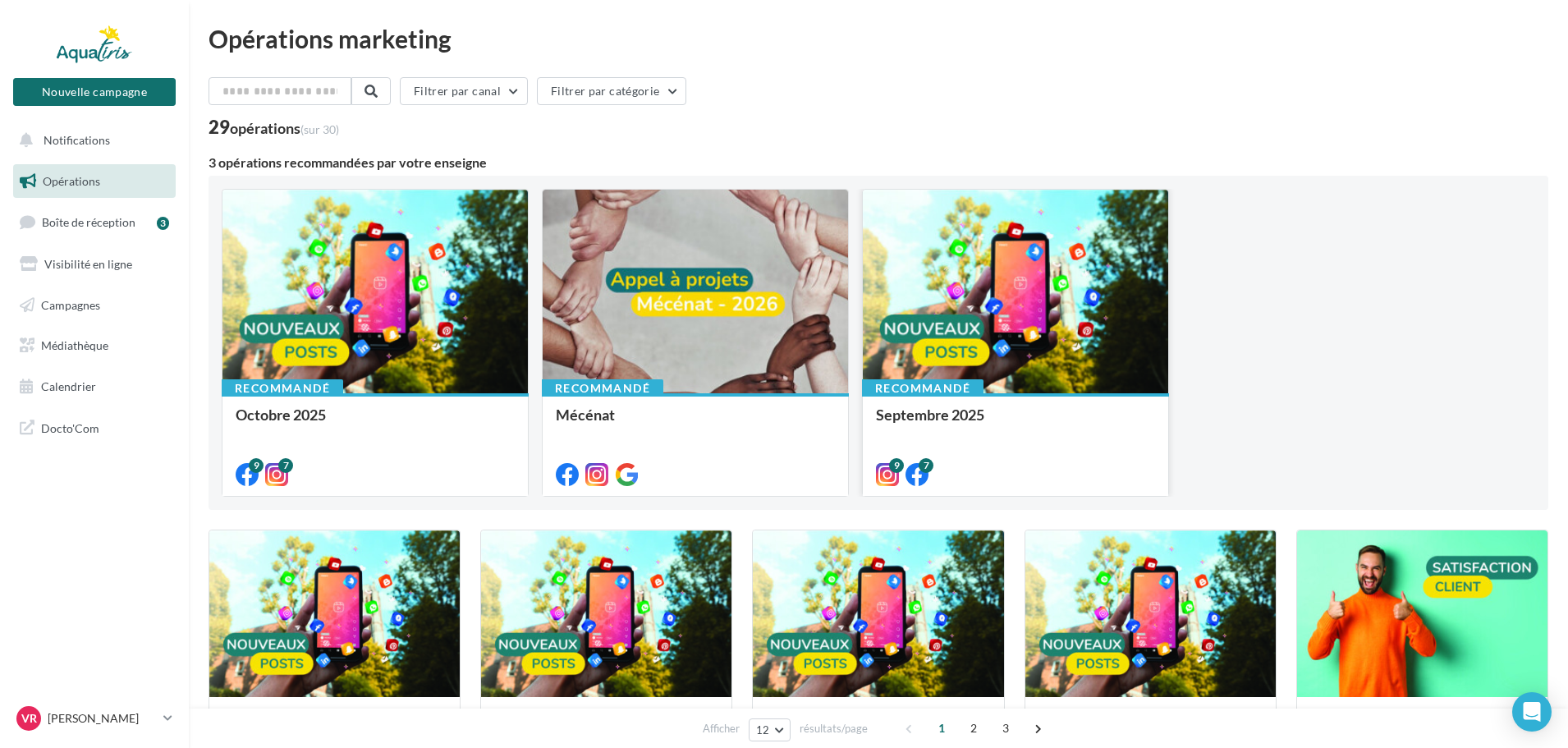
click at [1026, 287] on div at bounding box center [1015, 293] width 305 height 205
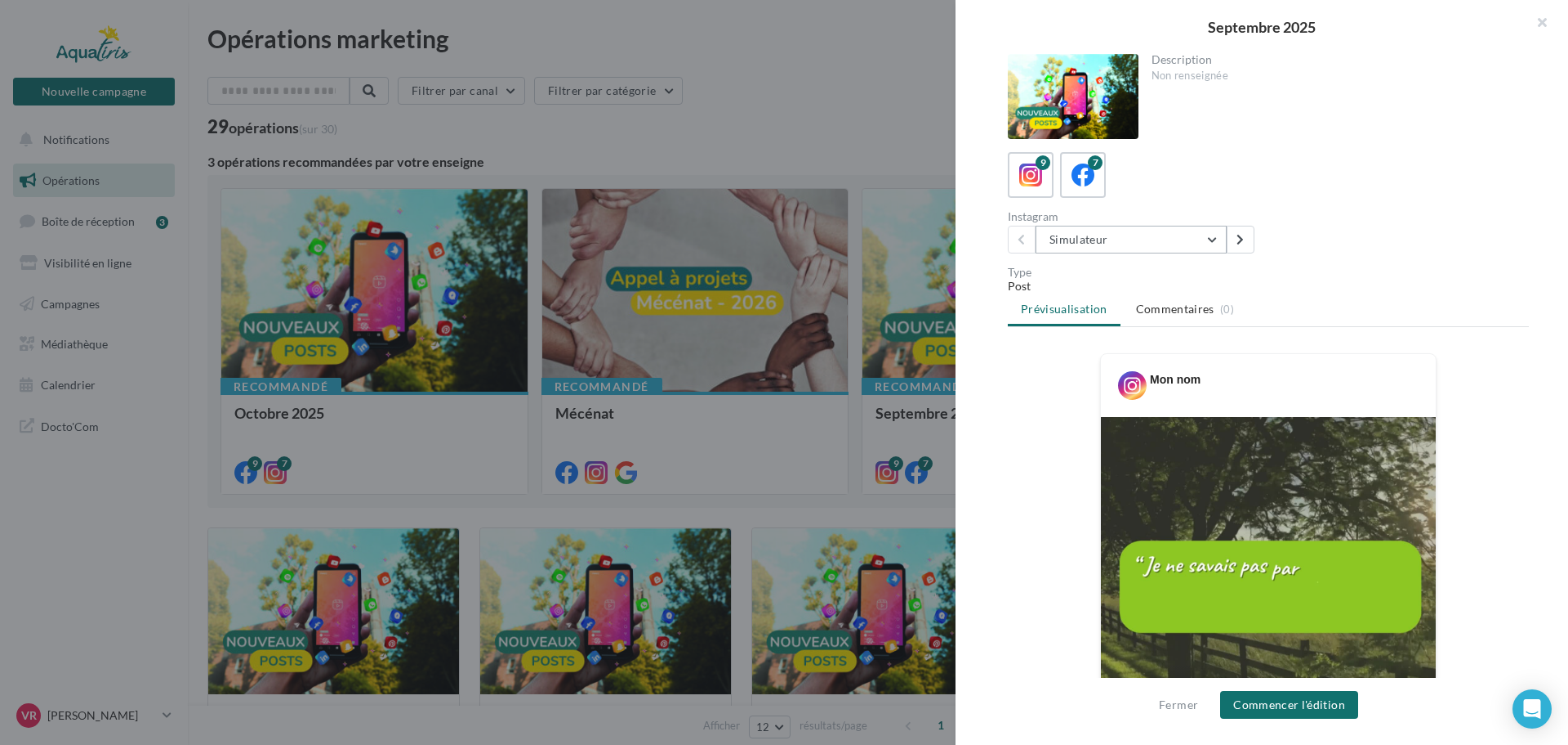
click at [1107, 238] on button "Simulateur" at bounding box center [1131, 239] width 191 height 28
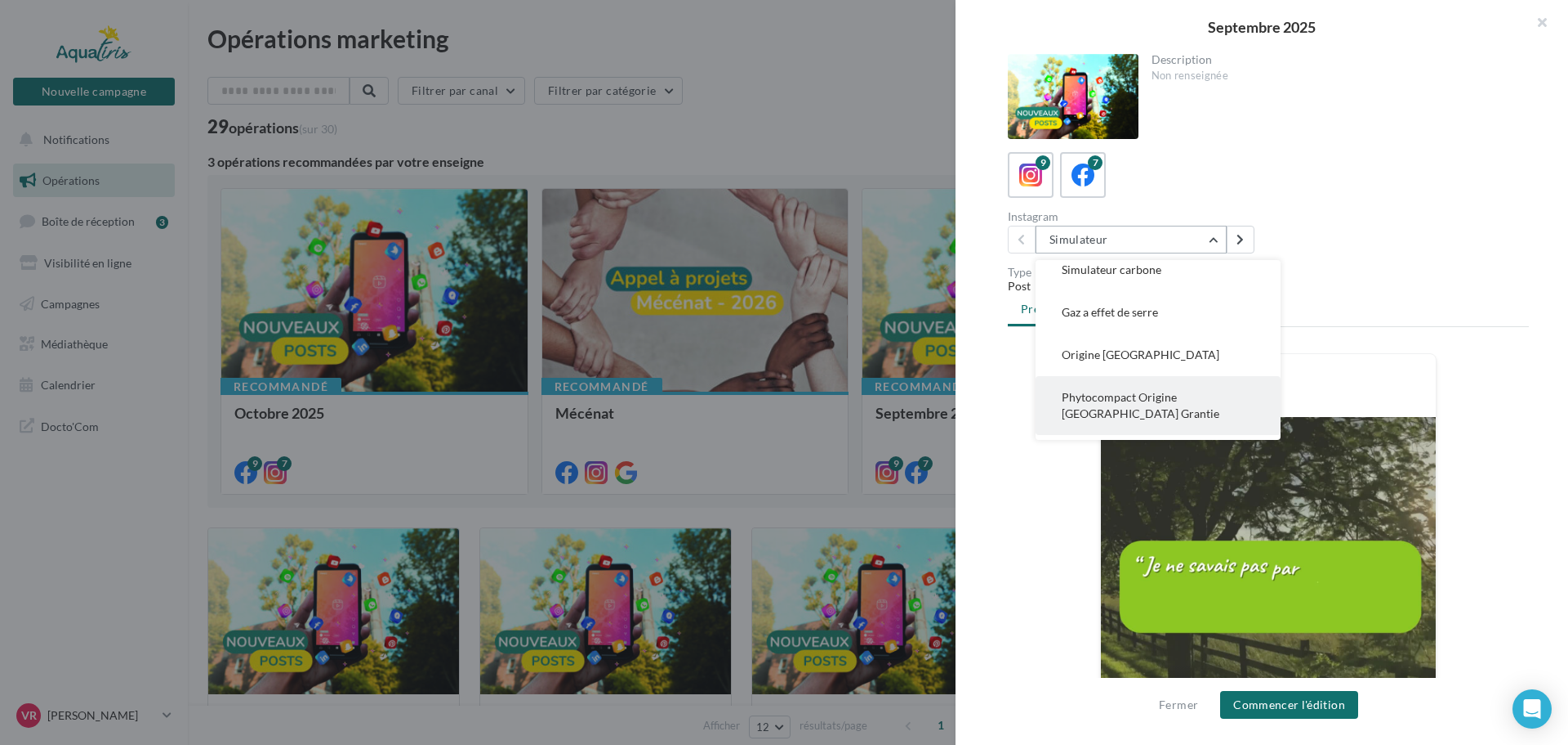
scroll to position [219, 0]
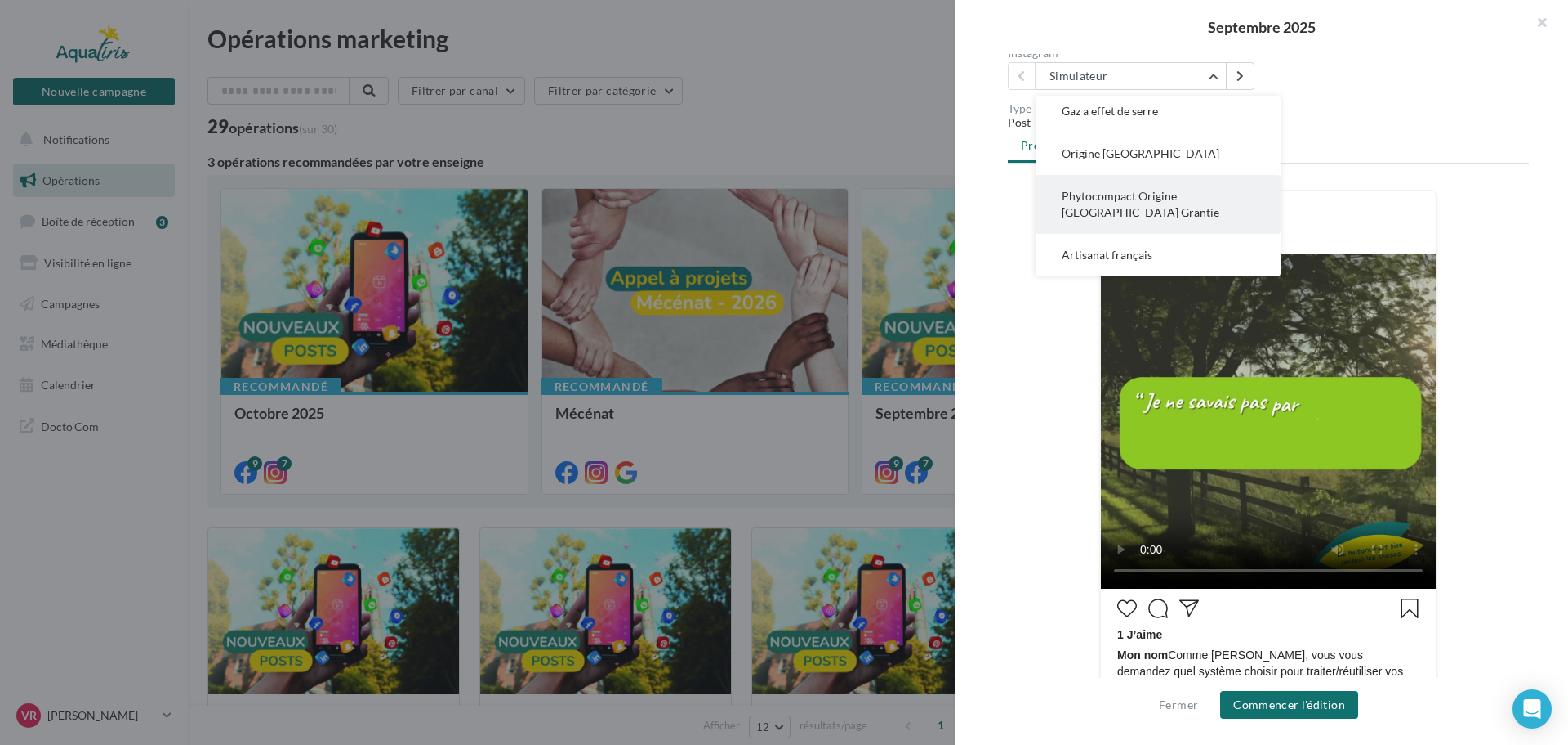
click at [1142, 201] on span "Phytocompact Origine France Grantie" at bounding box center [1141, 204] width 158 height 30
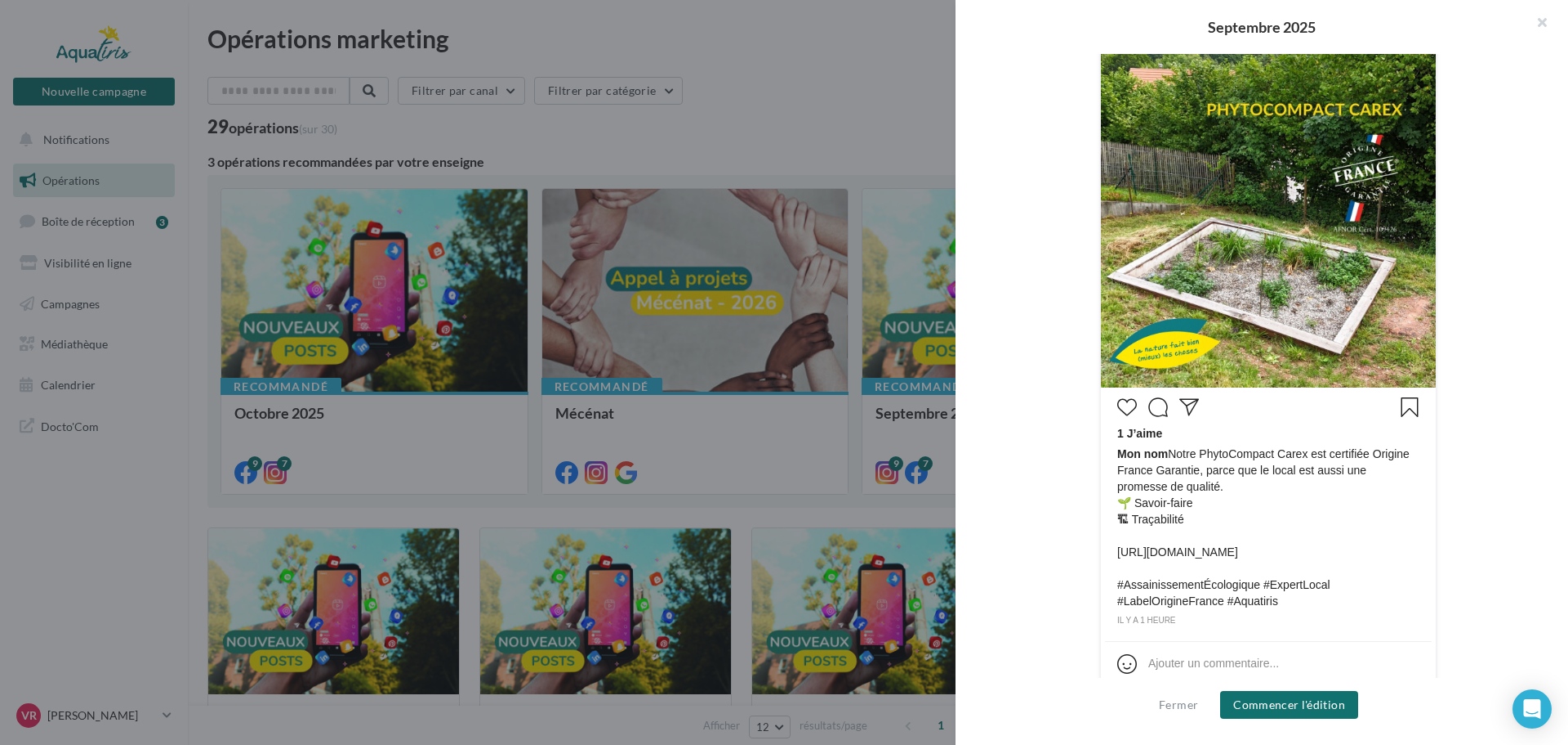
scroll to position [385, 0]
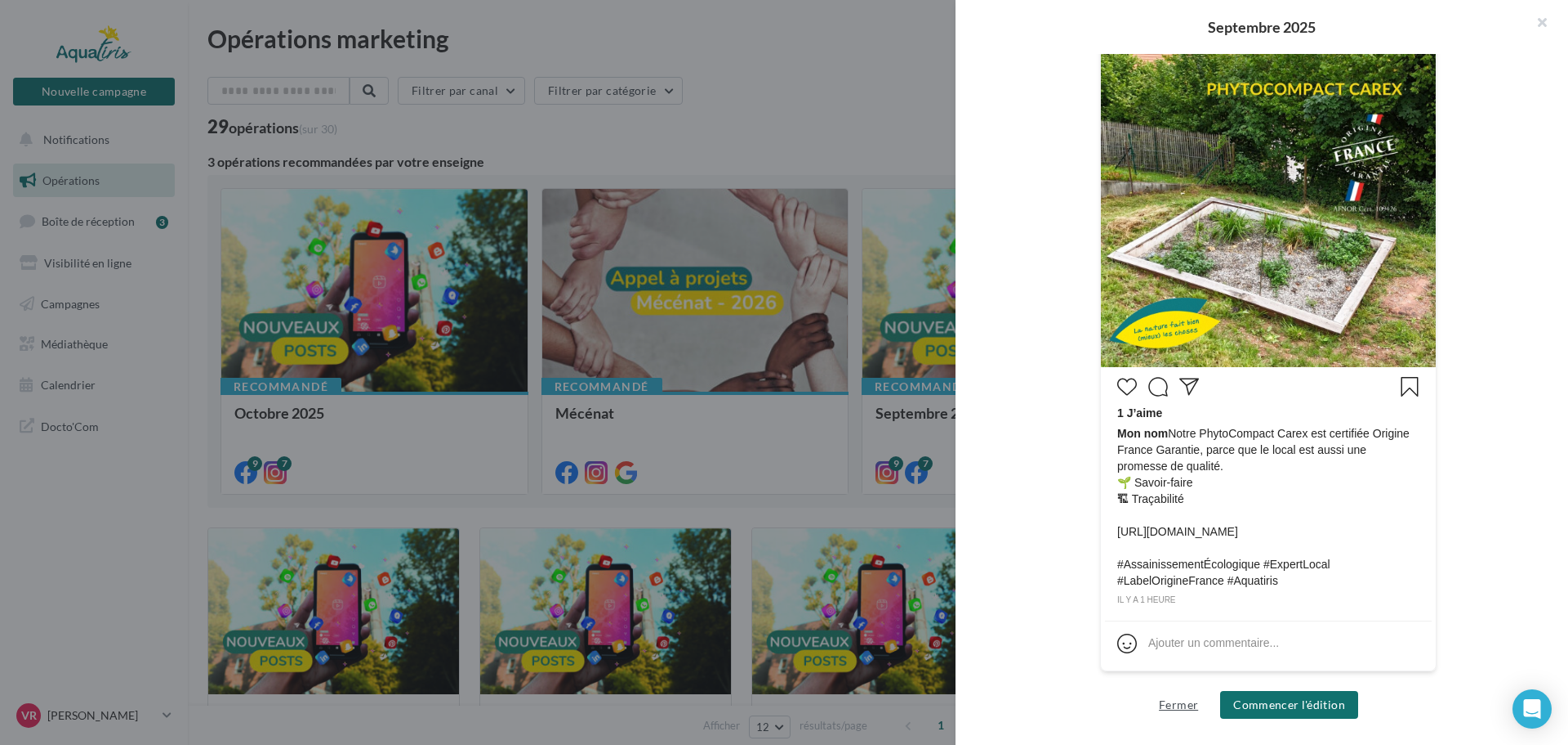
click at [1179, 706] on button "Fermer" at bounding box center [1178, 705] width 52 height 20
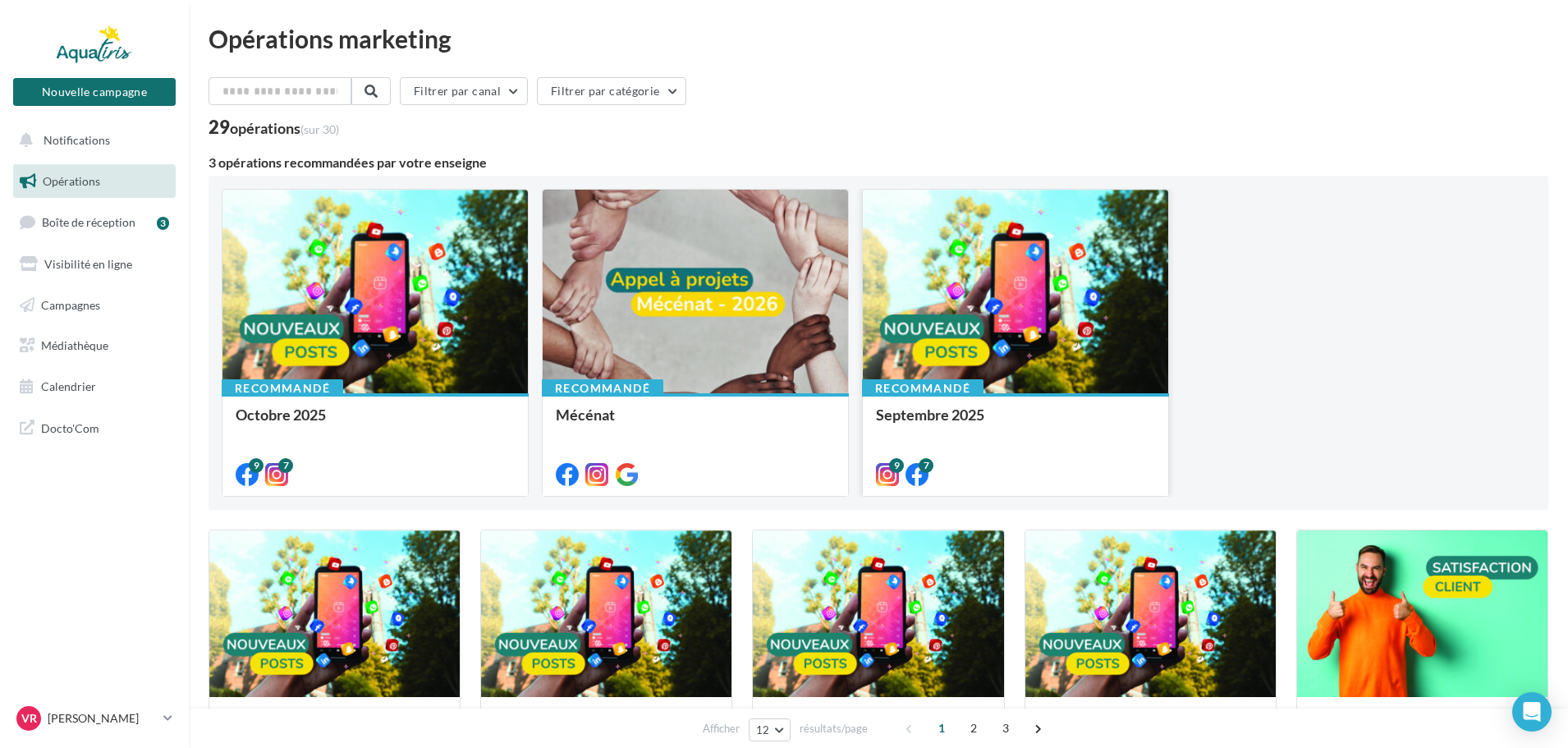
click at [1072, 274] on div at bounding box center [1015, 293] width 305 height 205
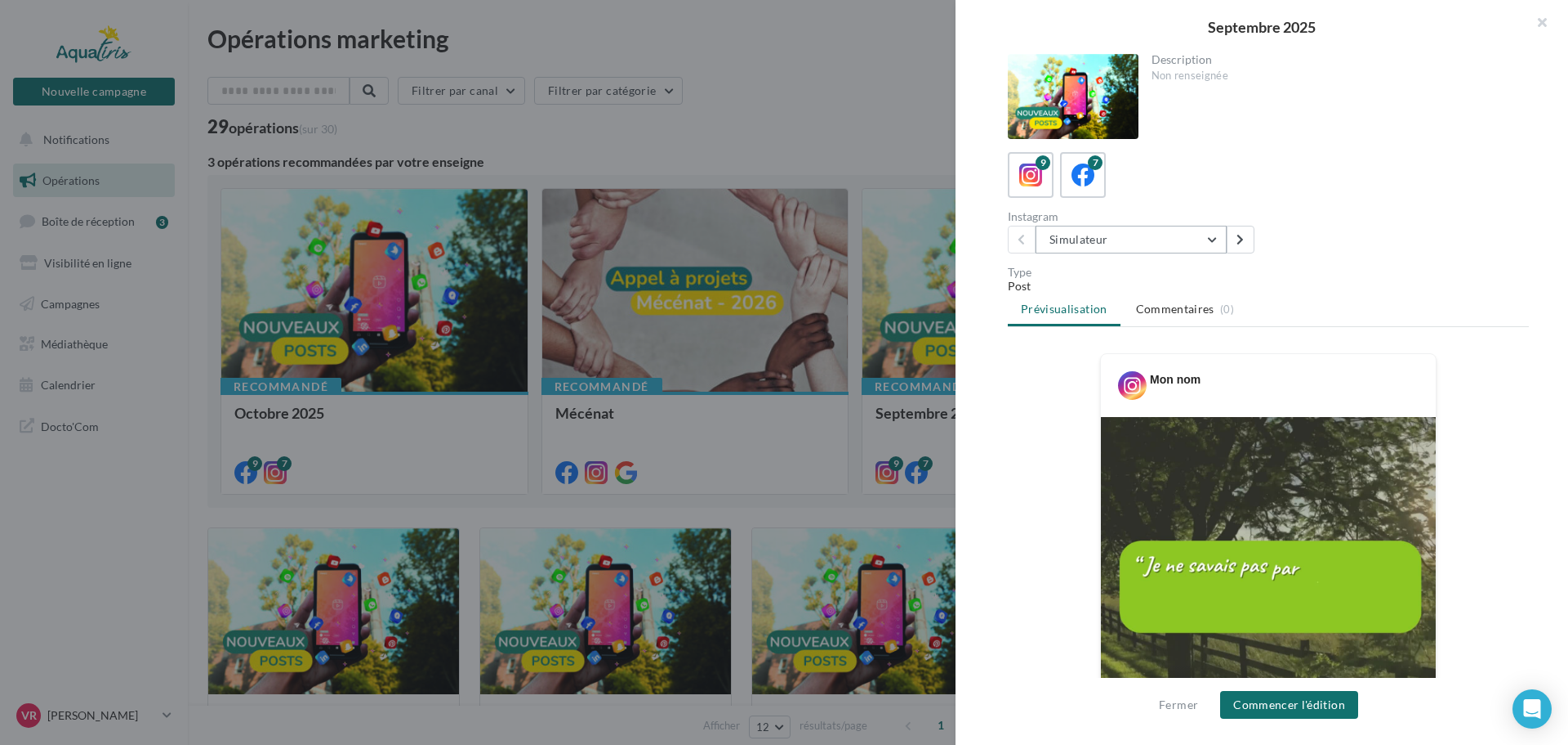
click at [1073, 231] on button "Simulateur" at bounding box center [1131, 239] width 191 height 28
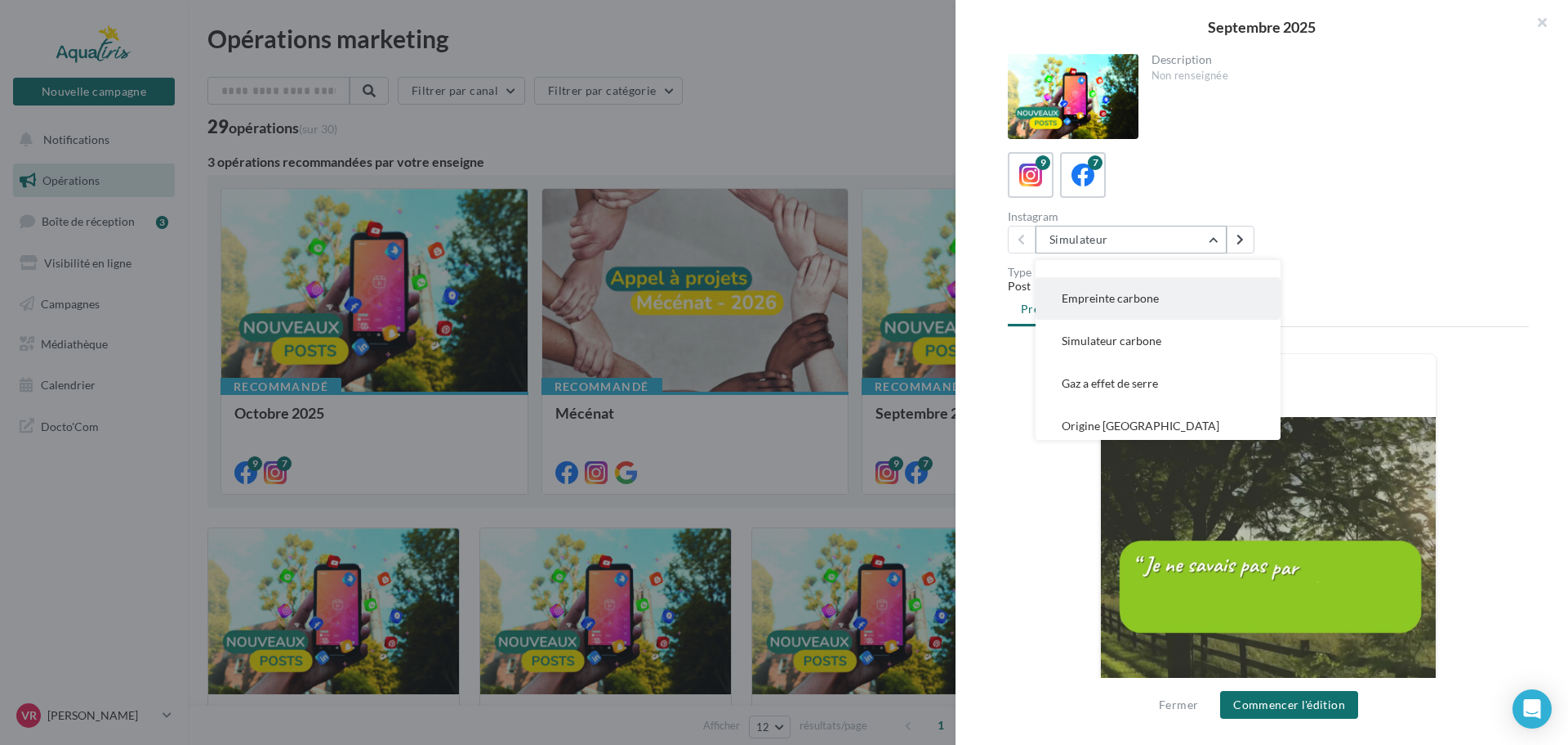
scroll to position [219, 0]
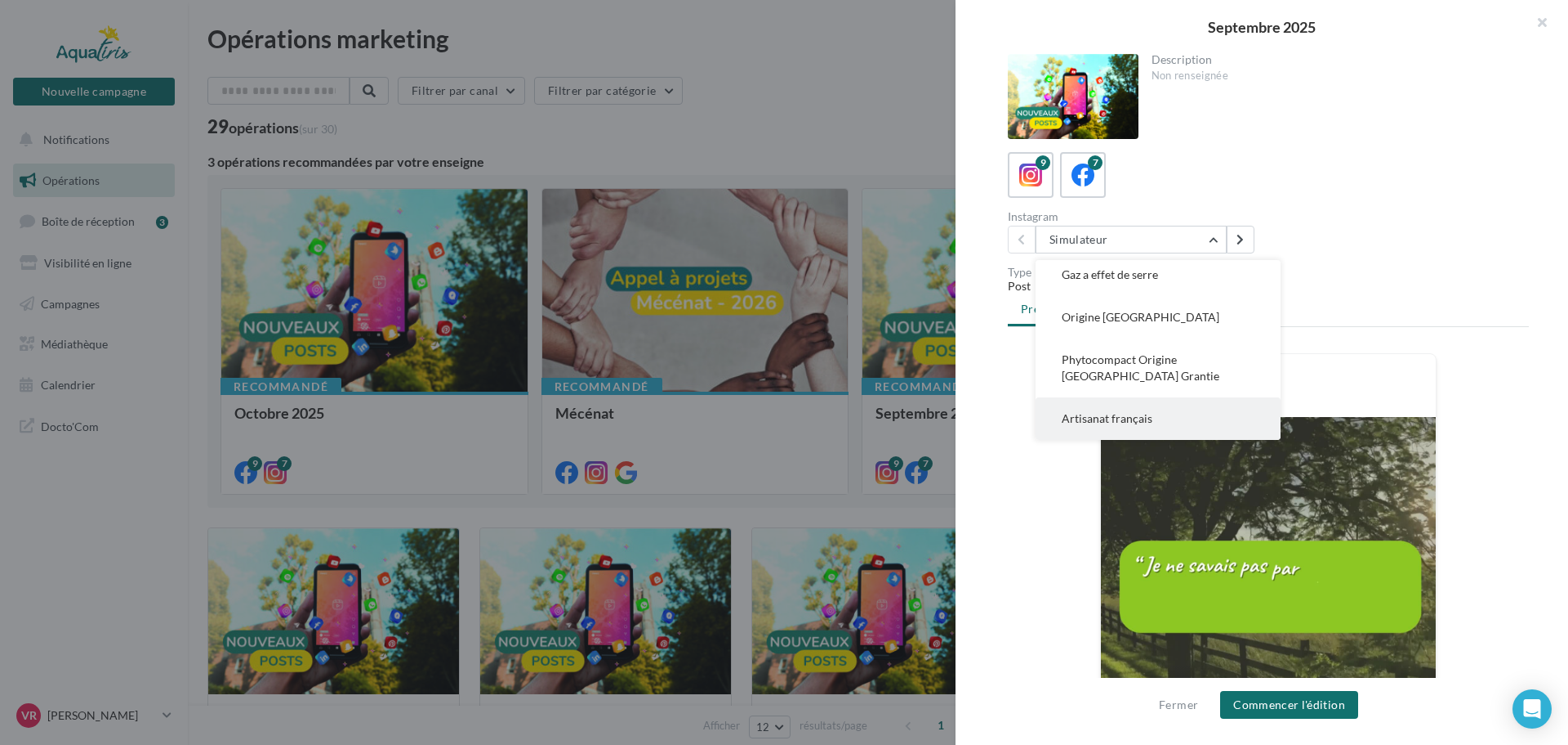
click at [1114, 418] on span "Artisanat français" at bounding box center [1107, 418] width 90 height 13
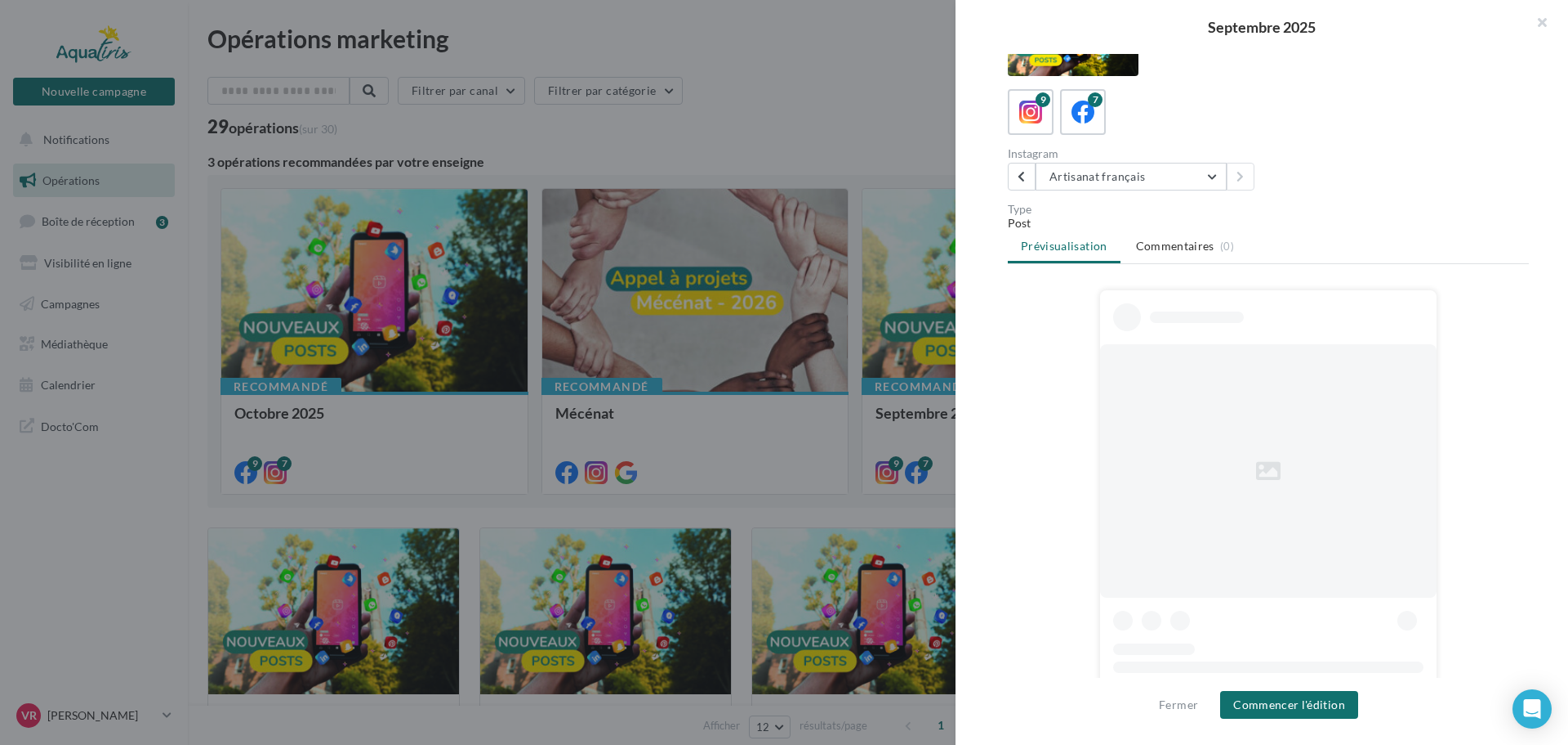
scroll to position [82, 0]
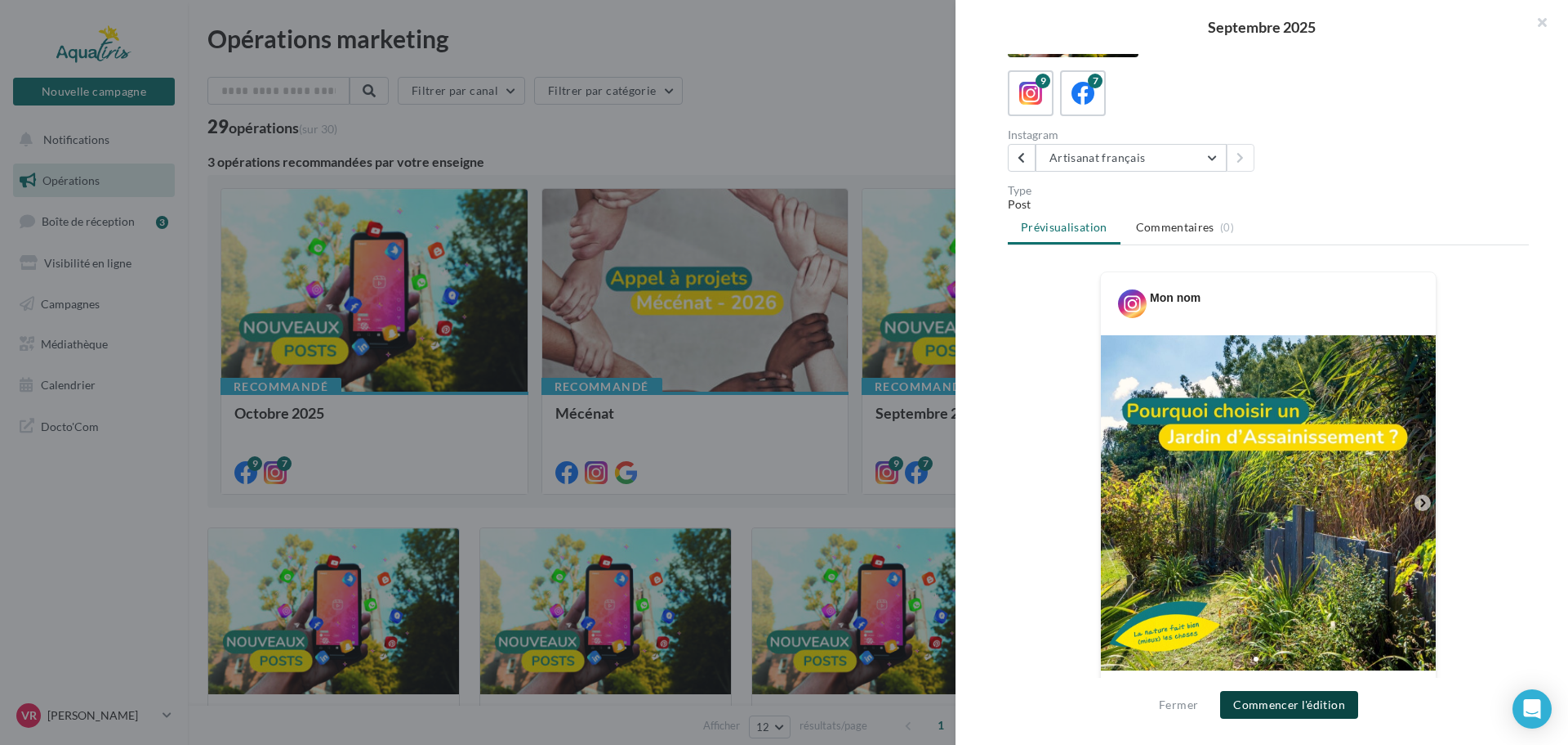
click at [1303, 704] on button "Commencer l'édition" at bounding box center [1289, 704] width 138 height 28
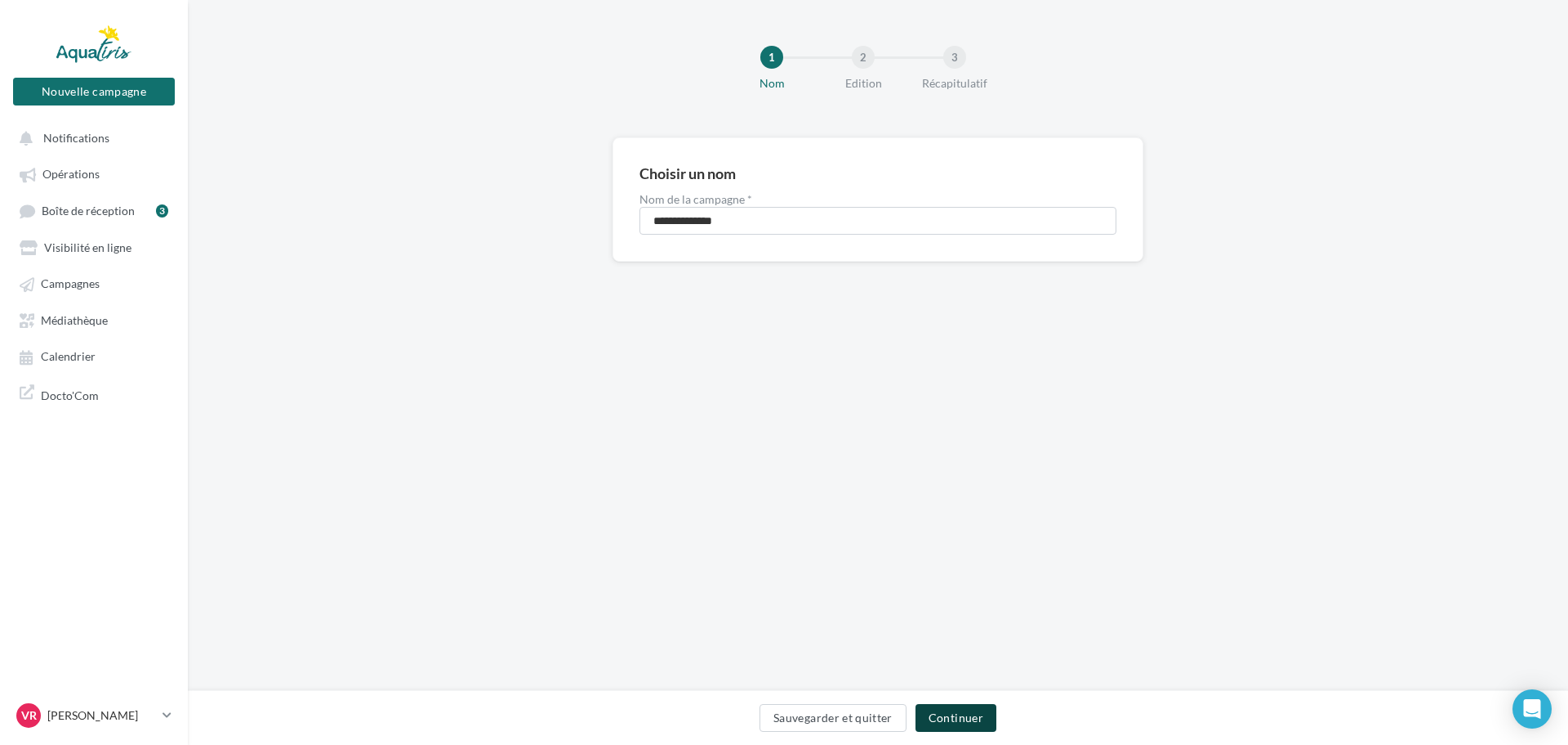
click at [957, 722] on button "Continuer" at bounding box center [956, 717] width 81 height 28
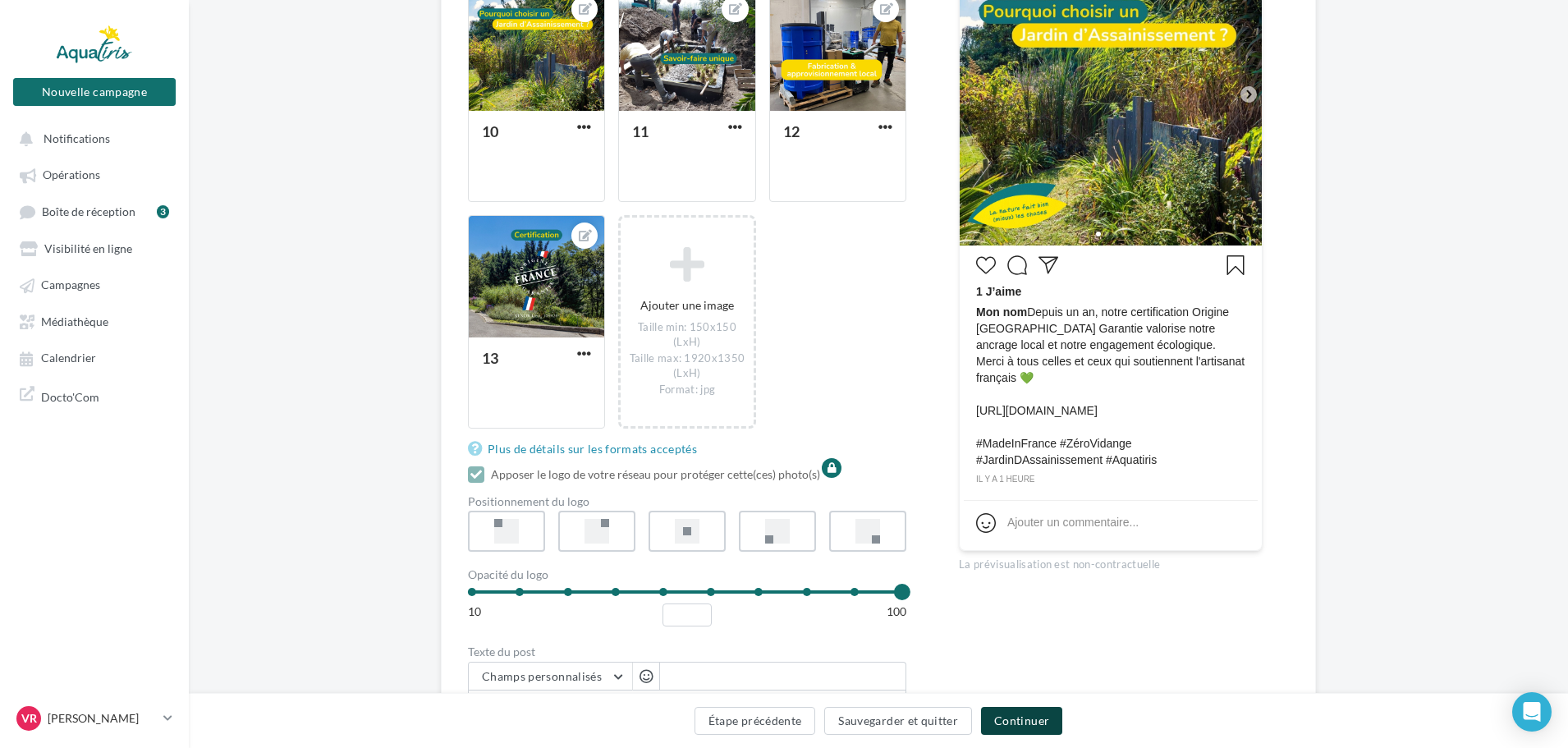
click at [1028, 721] on button "Continuer" at bounding box center [1021, 720] width 81 height 28
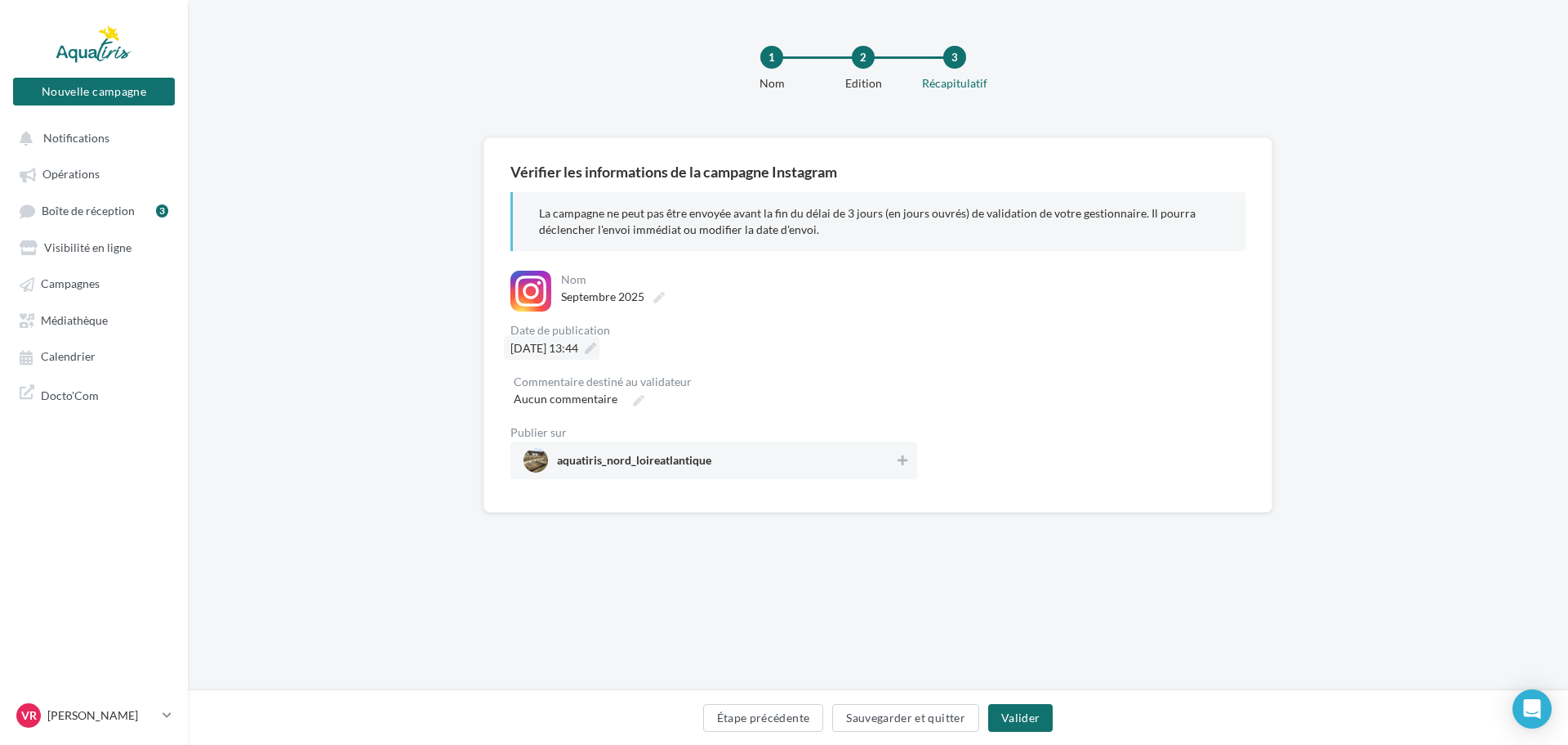
click at [578, 208] on span "La campagne ne peut pas être envoyée avant la fin du délai de 3 jours (en jours…" at bounding box center [867, 221] width 657 height 30
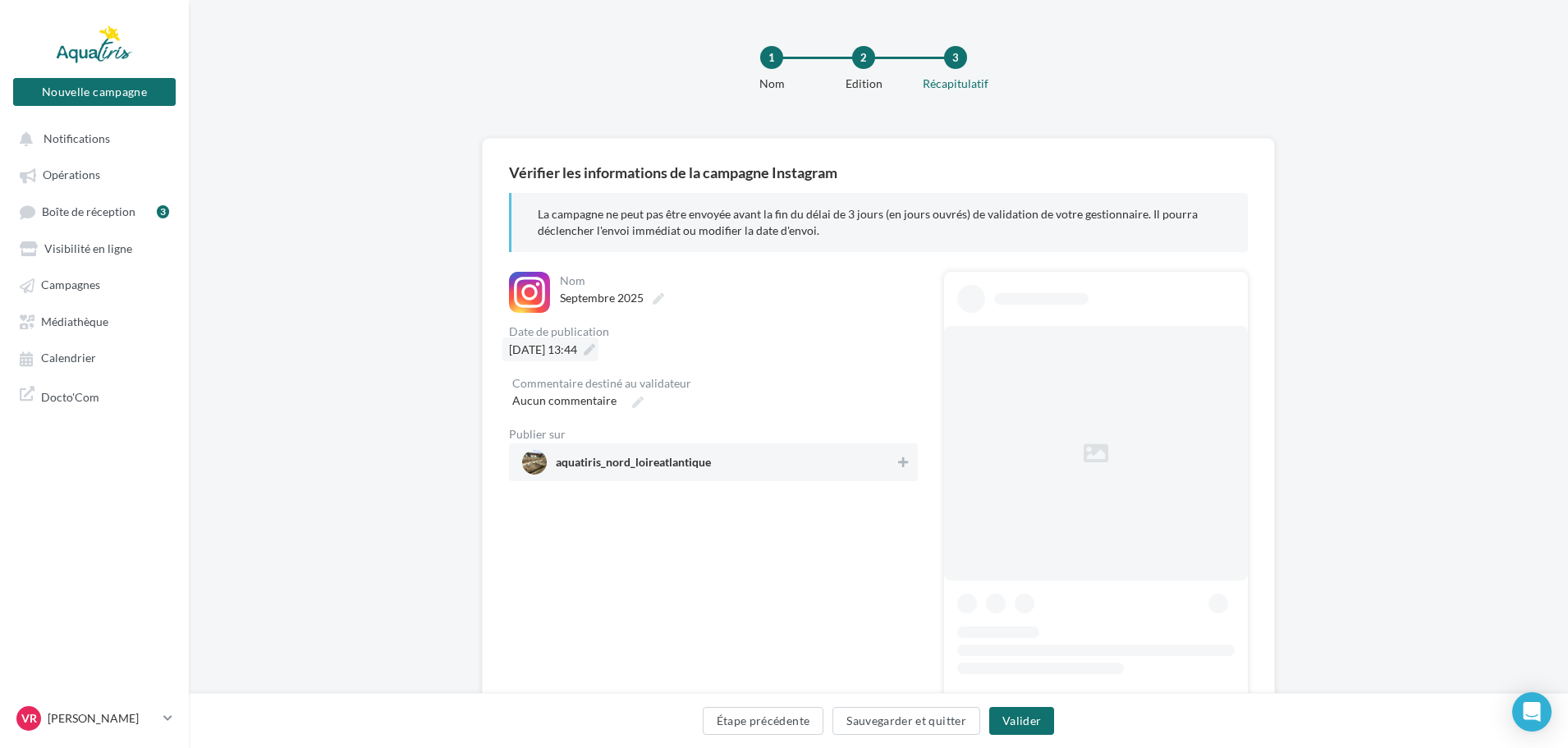
click at [577, 353] on span "[DATE] 13:44" at bounding box center [543, 348] width 68 height 14
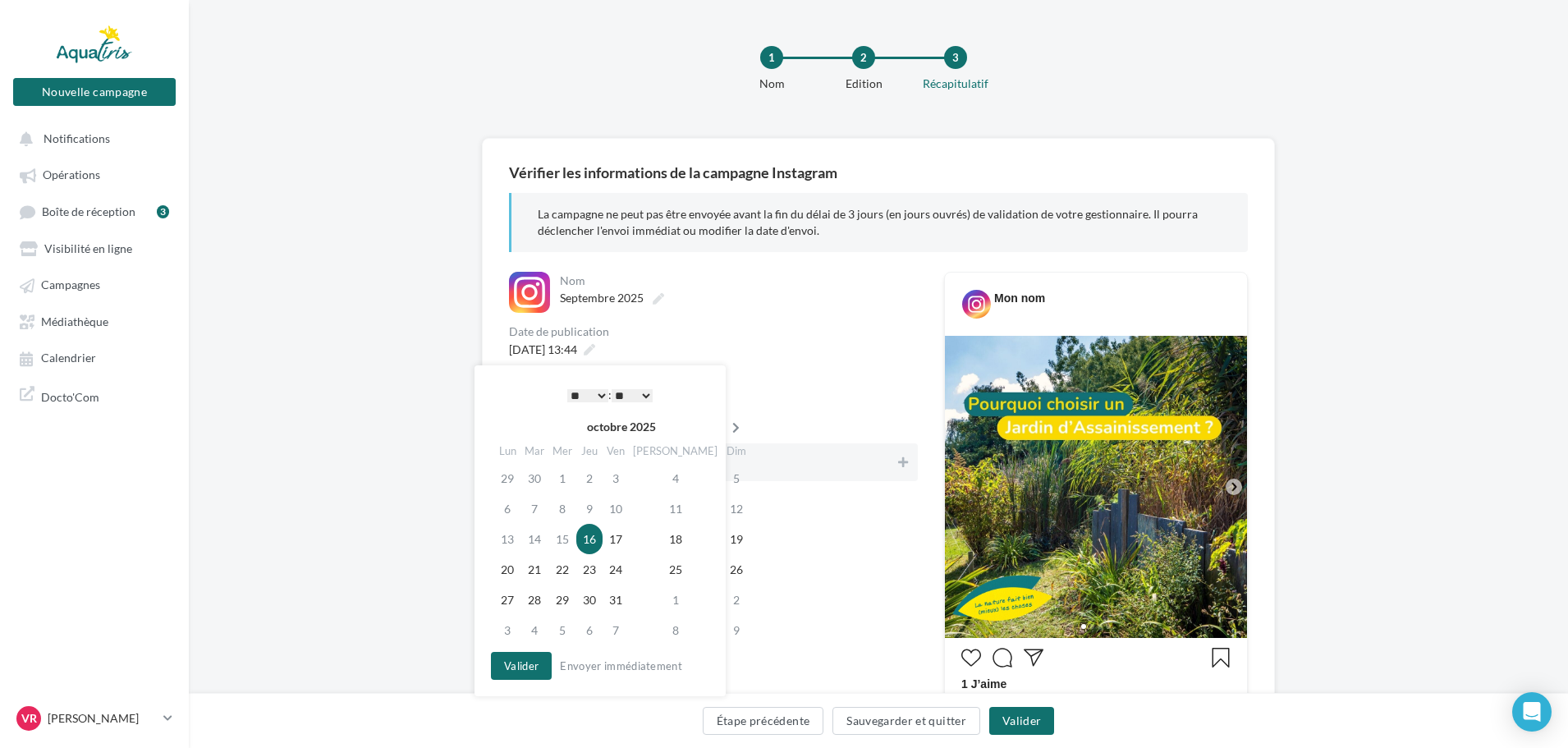
click at [726, 433] on icon at bounding box center [736, 428] width 21 height 12
click at [600, 602] on td "27" at bounding box center [592, 599] width 26 height 31
click at [530, 666] on button "Valider" at bounding box center [521, 665] width 60 height 28
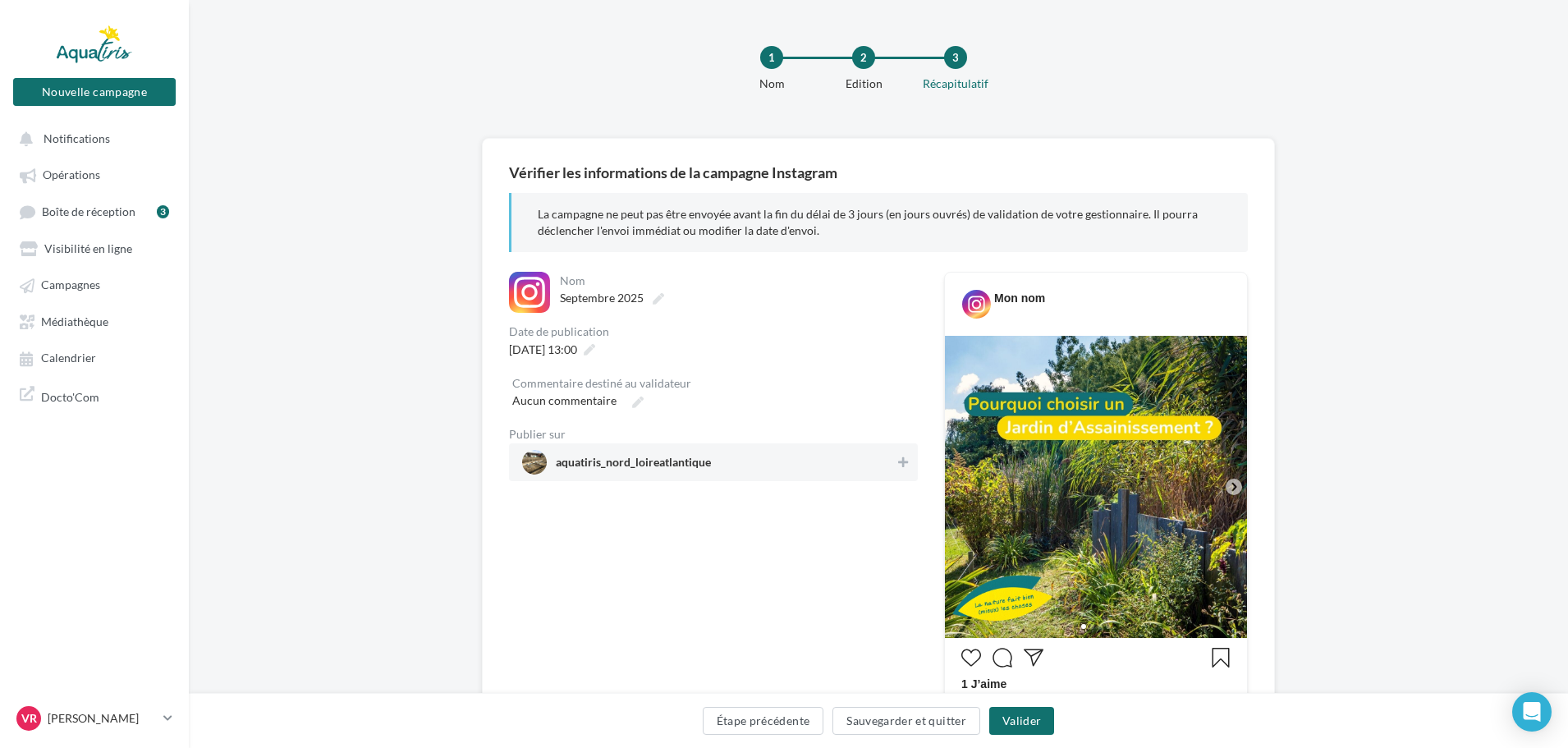
click at [893, 466] on span "aquatiris_nord_loireatlantique" at bounding box center [709, 462] width 373 height 24
click at [1237, 492] on icon at bounding box center [1234, 486] width 14 height 14
click at [1011, 722] on button "Valider" at bounding box center [1022, 720] width 65 height 28
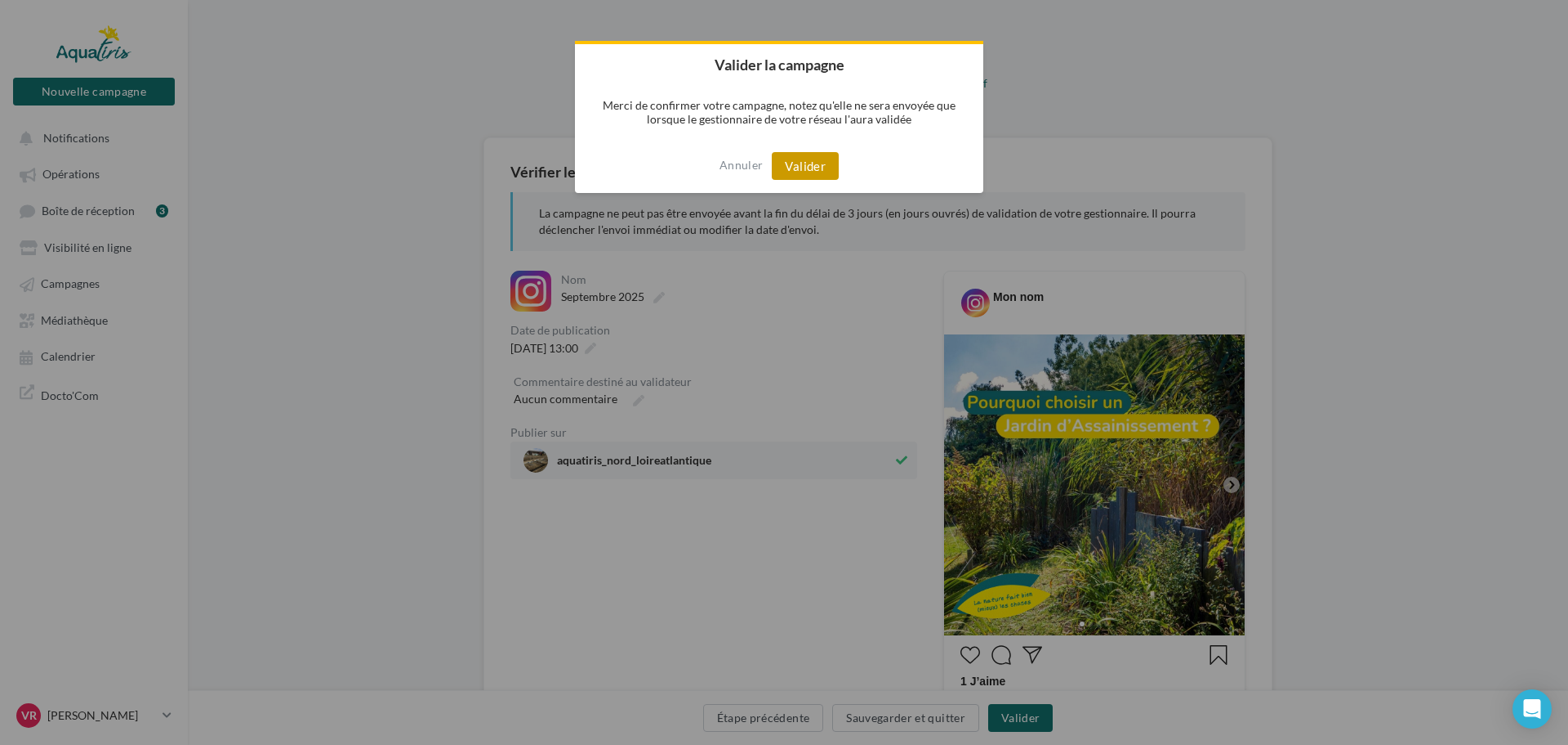
click at [797, 159] on button "Valider" at bounding box center [806, 166] width 67 height 28
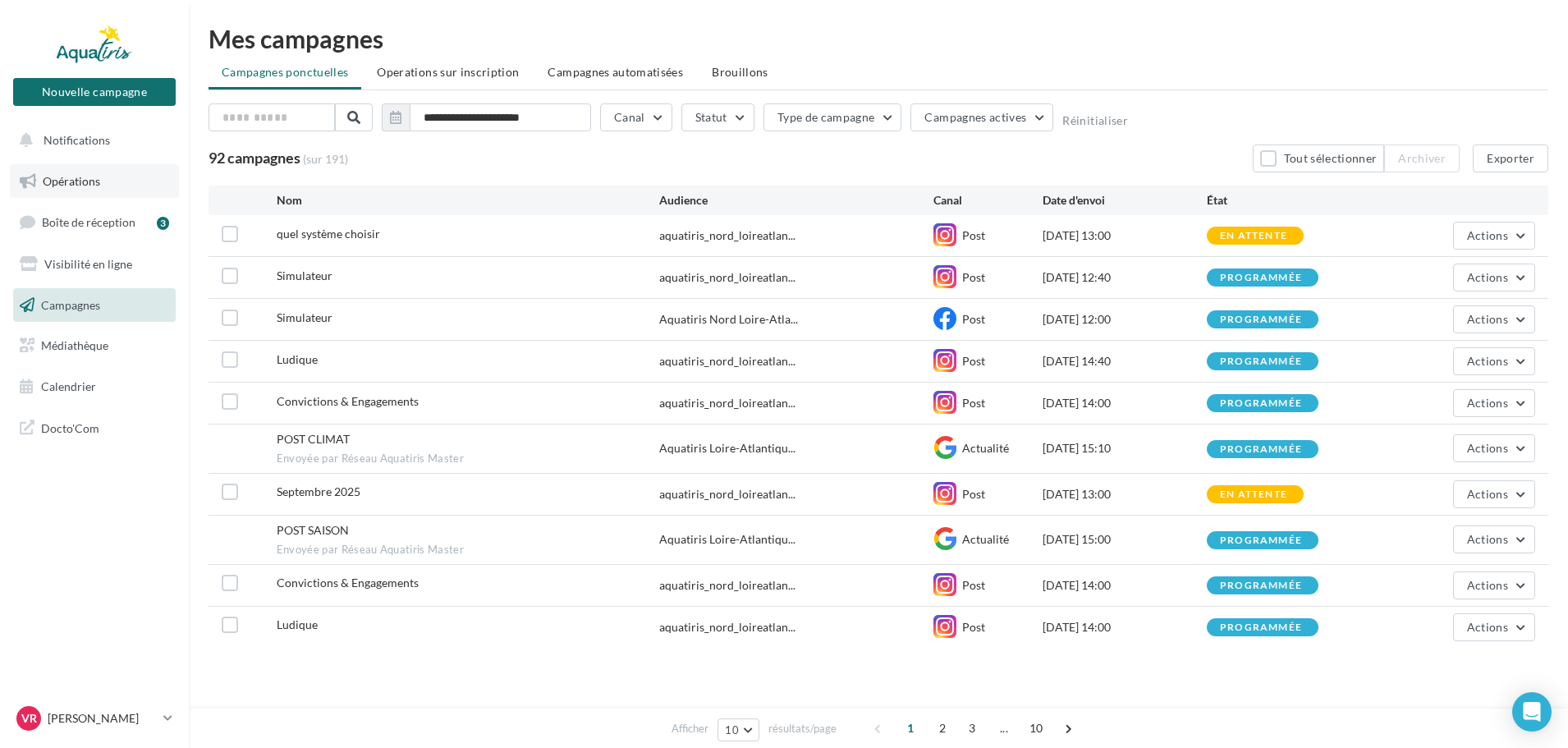
click at [111, 176] on link "Opérations" at bounding box center [95, 181] width 169 height 34
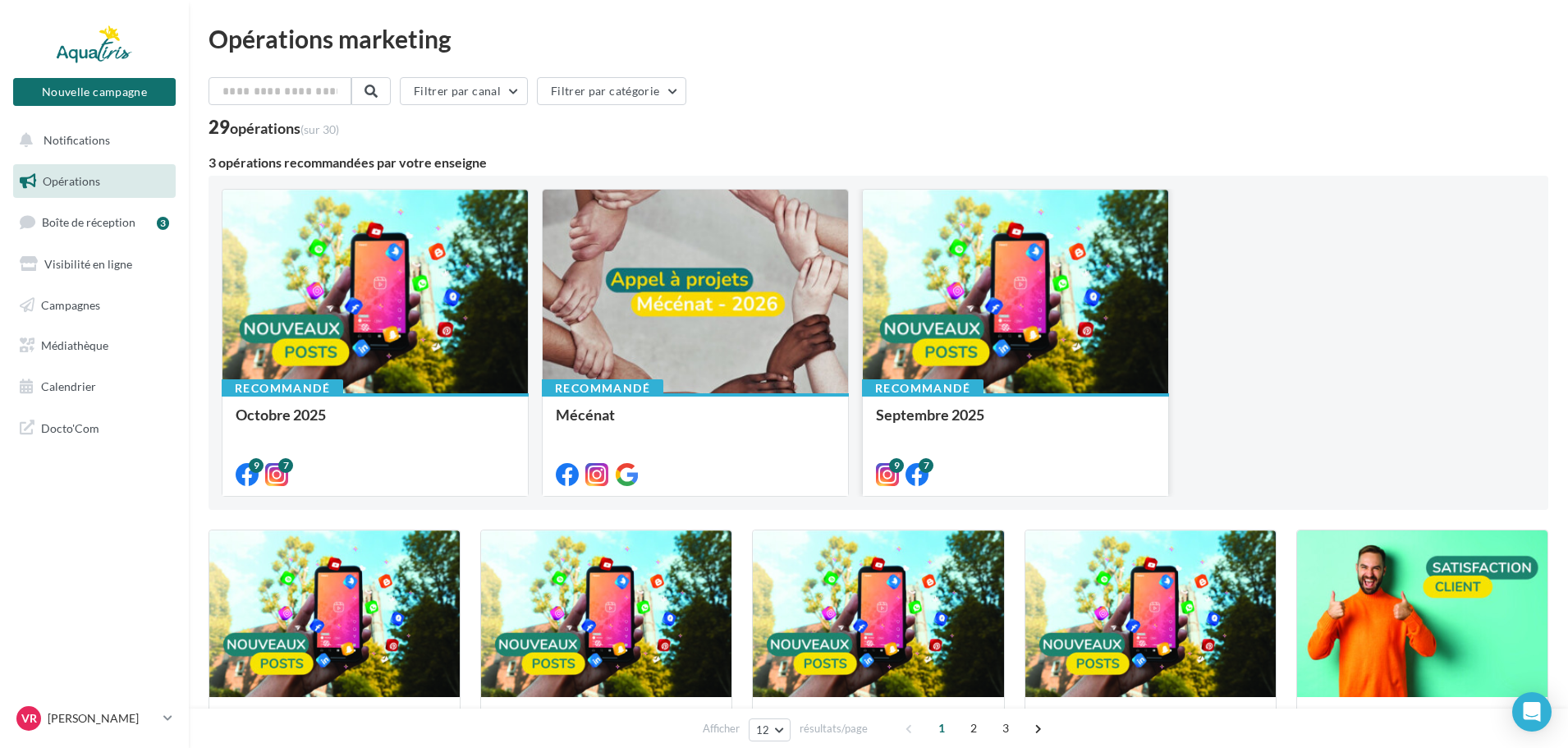
click at [974, 290] on div at bounding box center [1015, 293] width 305 height 205
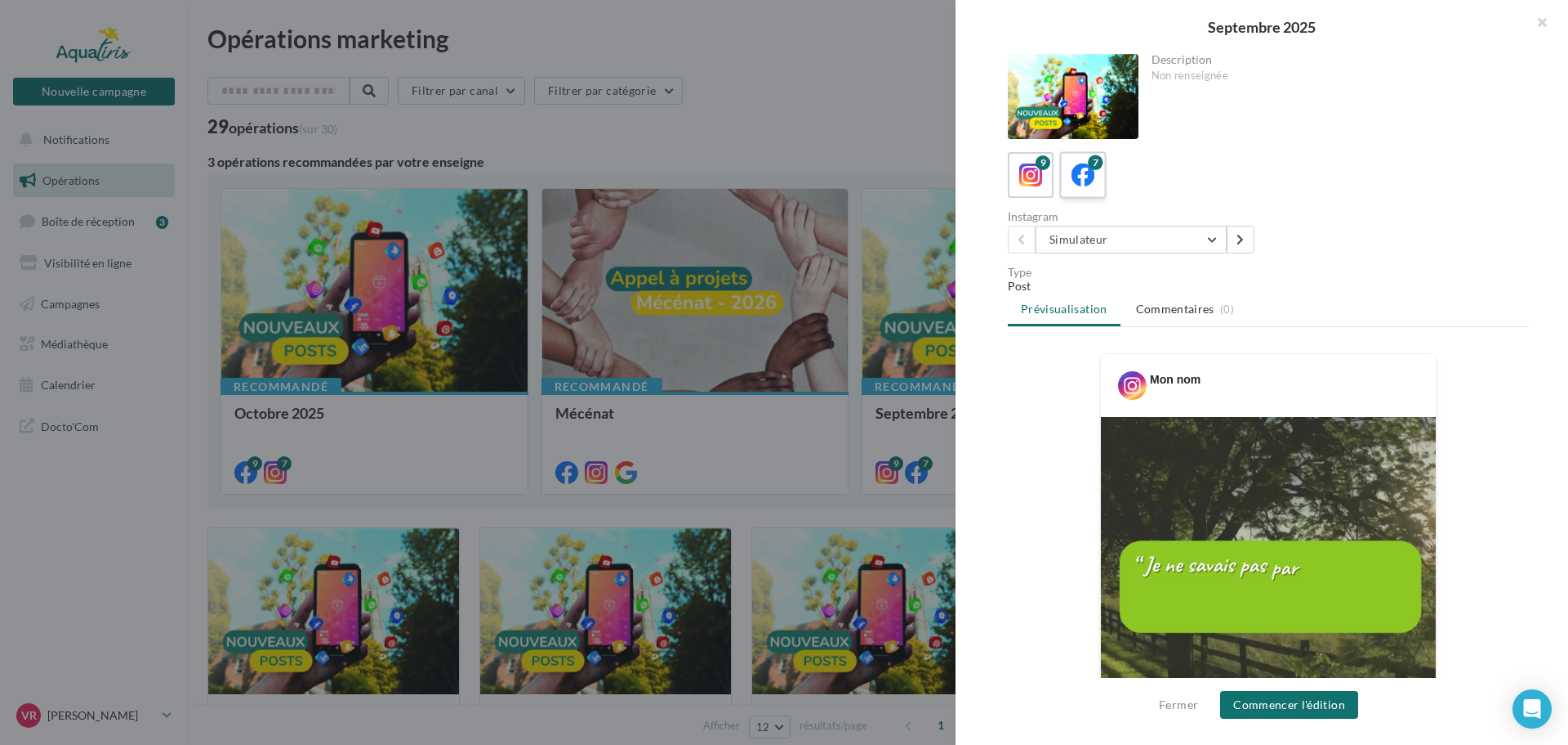
click at [1087, 163] on icon at bounding box center [1083, 175] width 23 height 23
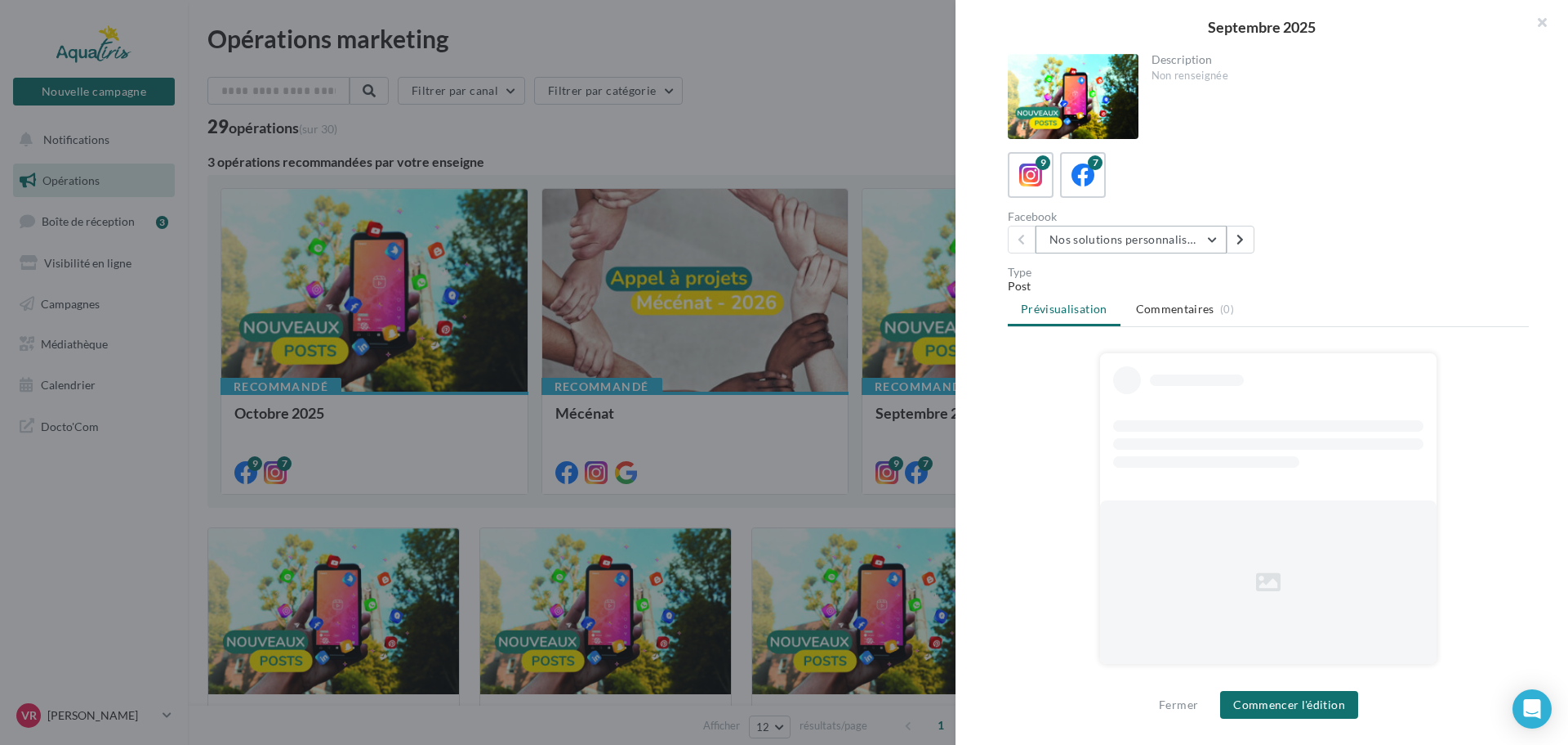
click at [1135, 243] on button "Nos solutions personnalisées" at bounding box center [1131, 239] width 191 height 28
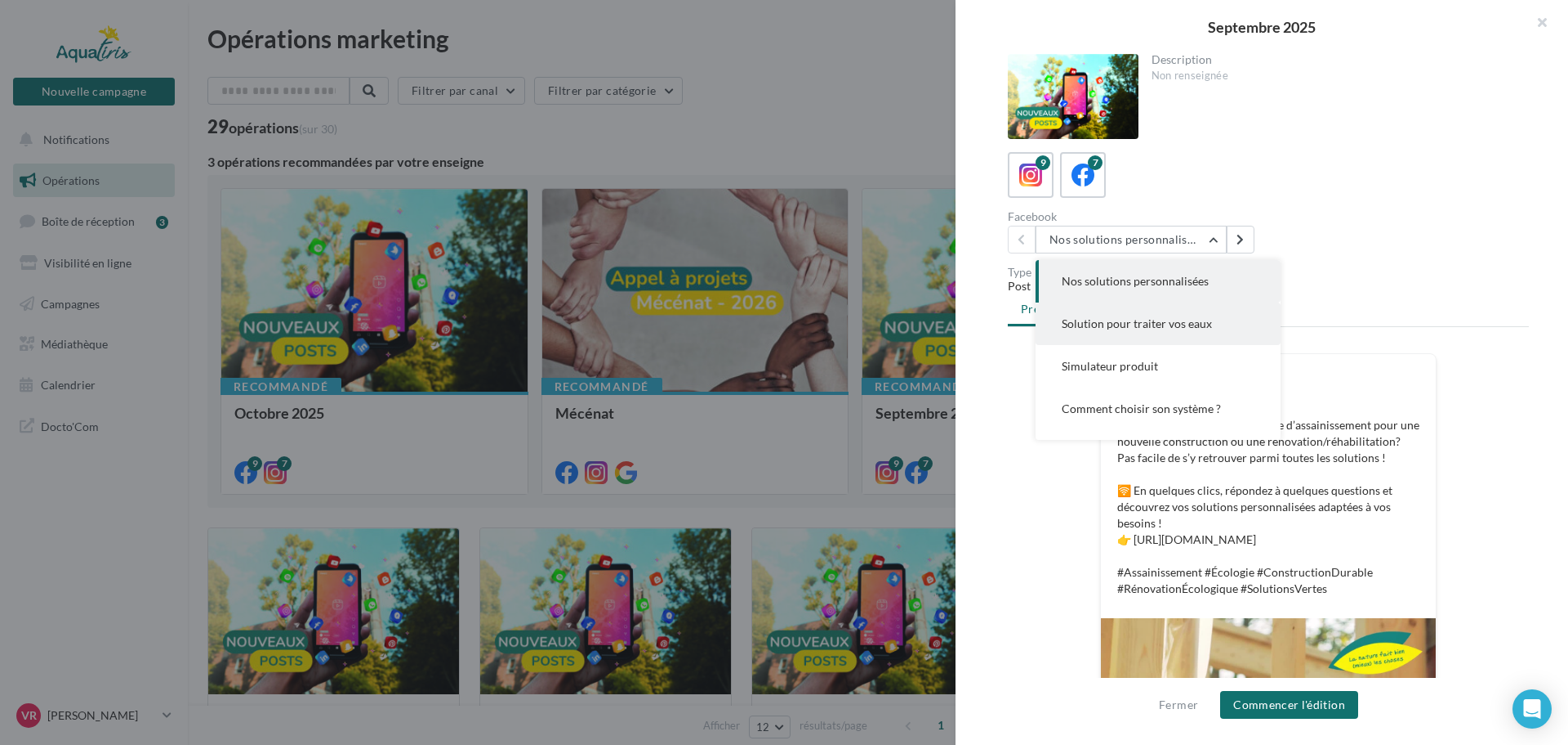
click at [1133, 315] on button "Solution pour traiter vos eaux" at bounding box center [1158, 323] width 245 height 42
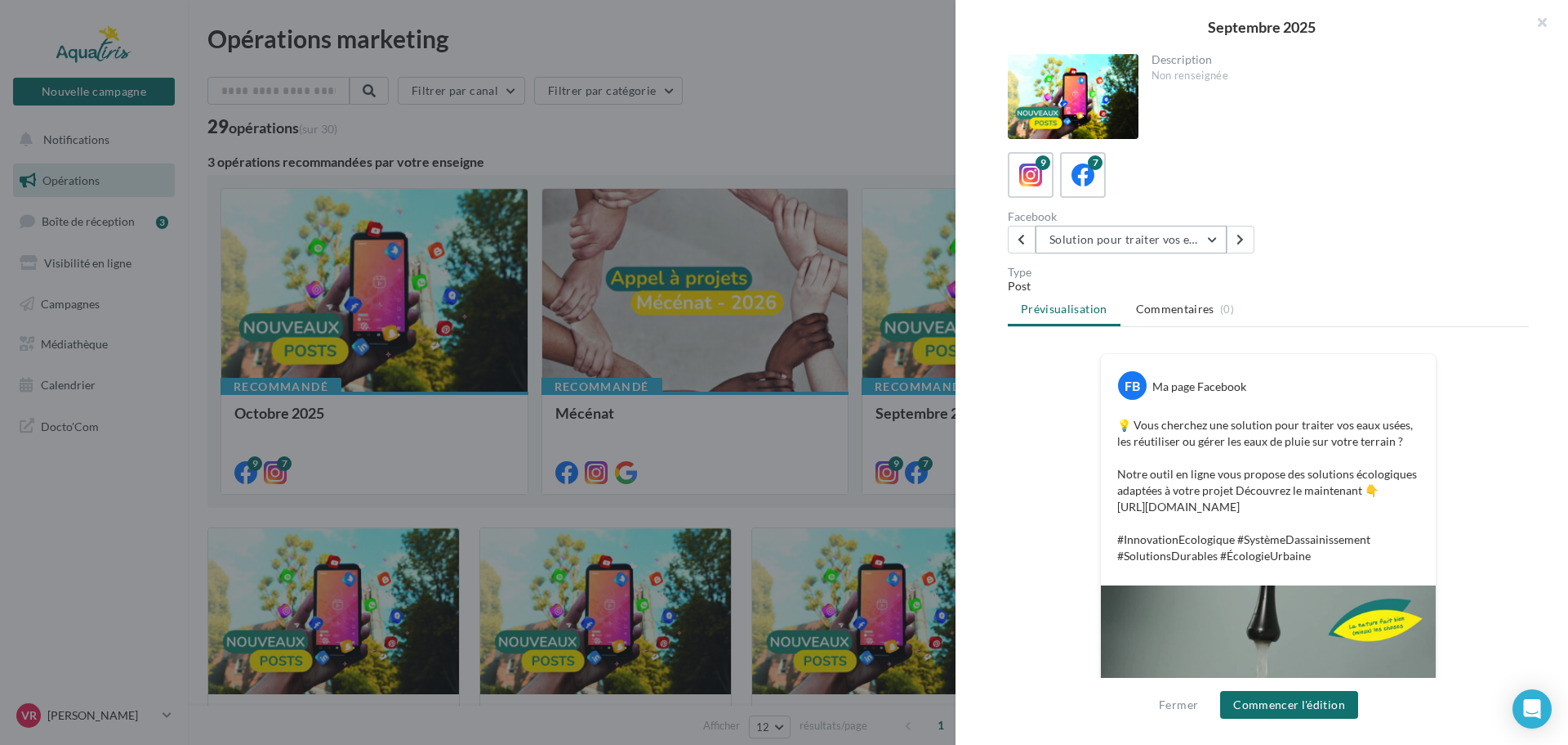
click at [1192, 241] on button "Solution pour traiter vos eaux" at bounding box center [1131, 239] width 191 height 28
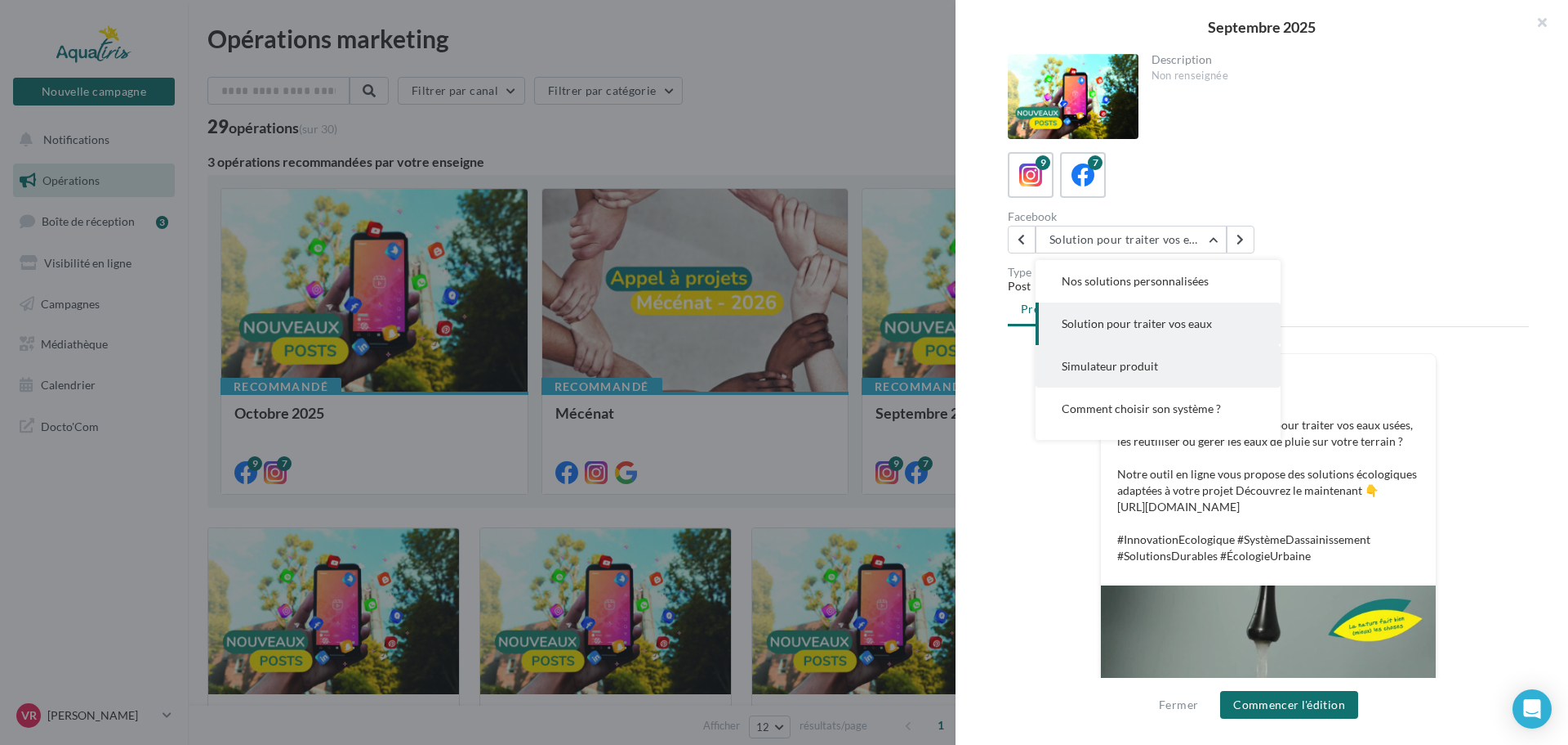
click at [1163, 369] on button "Simulateur produit" at bounding box center [1158, 366] width 245 height 42
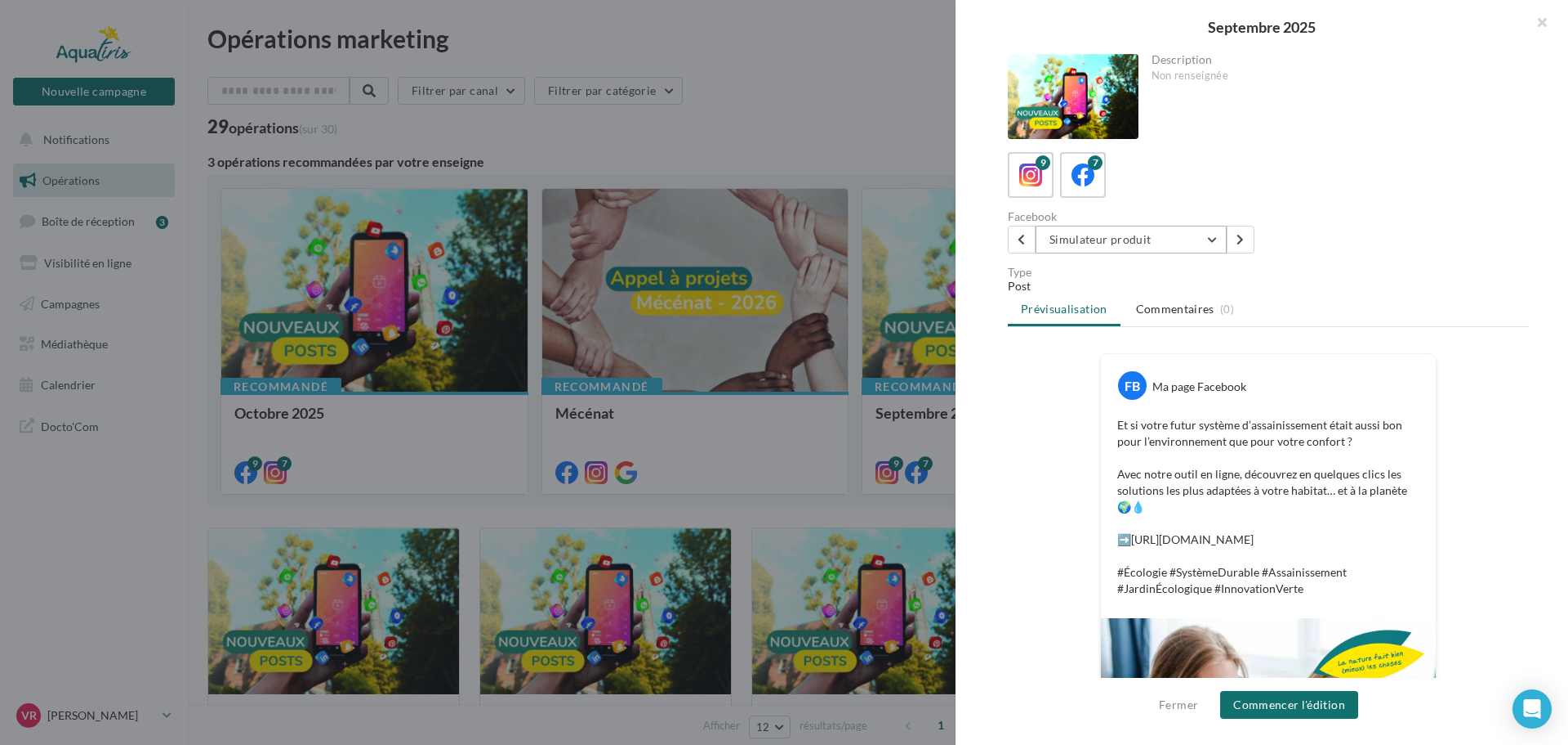
click at [1160, 238] on button "Simulateur produit" at bounding box center [1131, 239] width 191 height 28
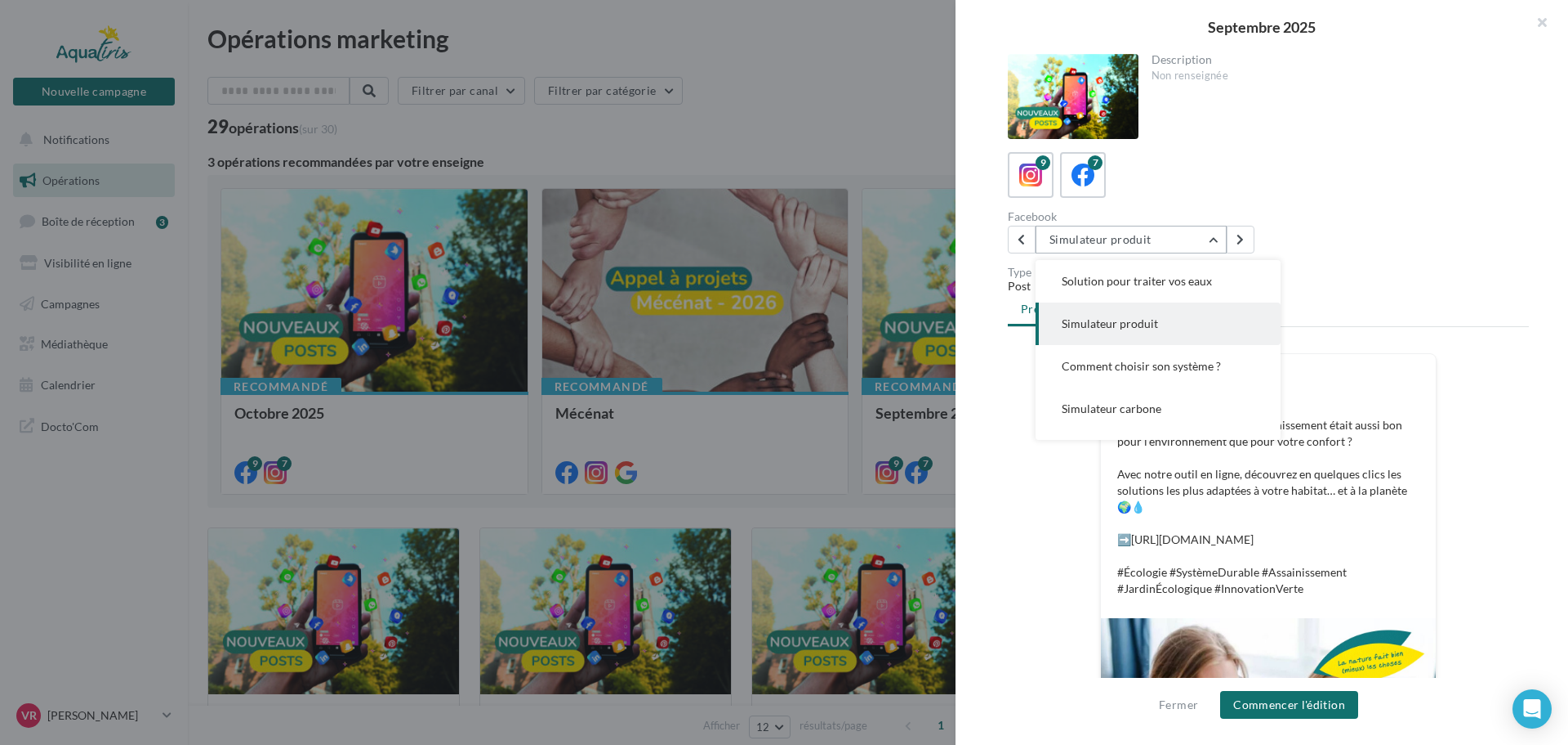
click at [1160, 238] on button "Simulateur produit" at bounding box center [1131, 239] width 191 height 28
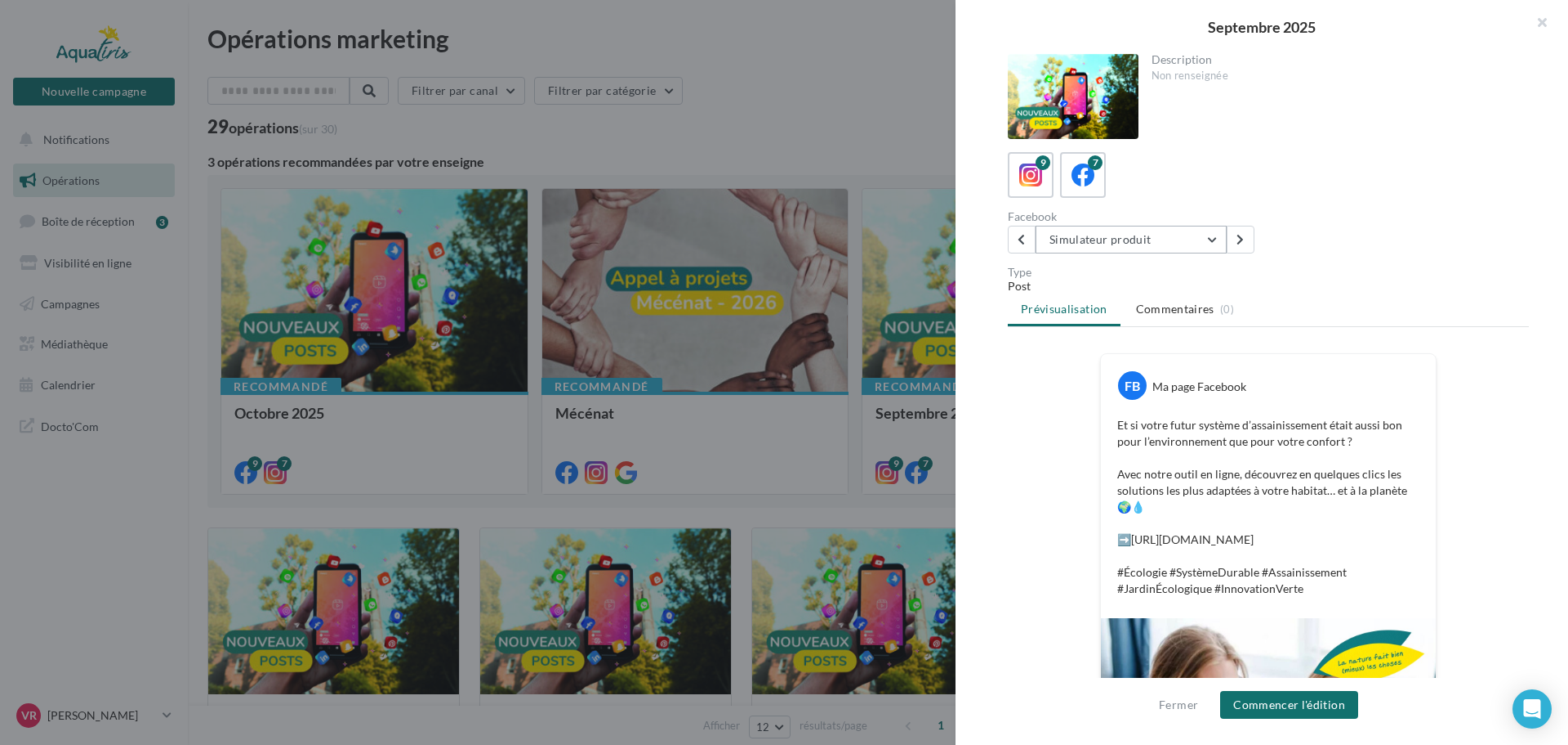
click at [1135, 243] on button "Simulateur produit" at bounding box center [1131, 239] width 191 height 28
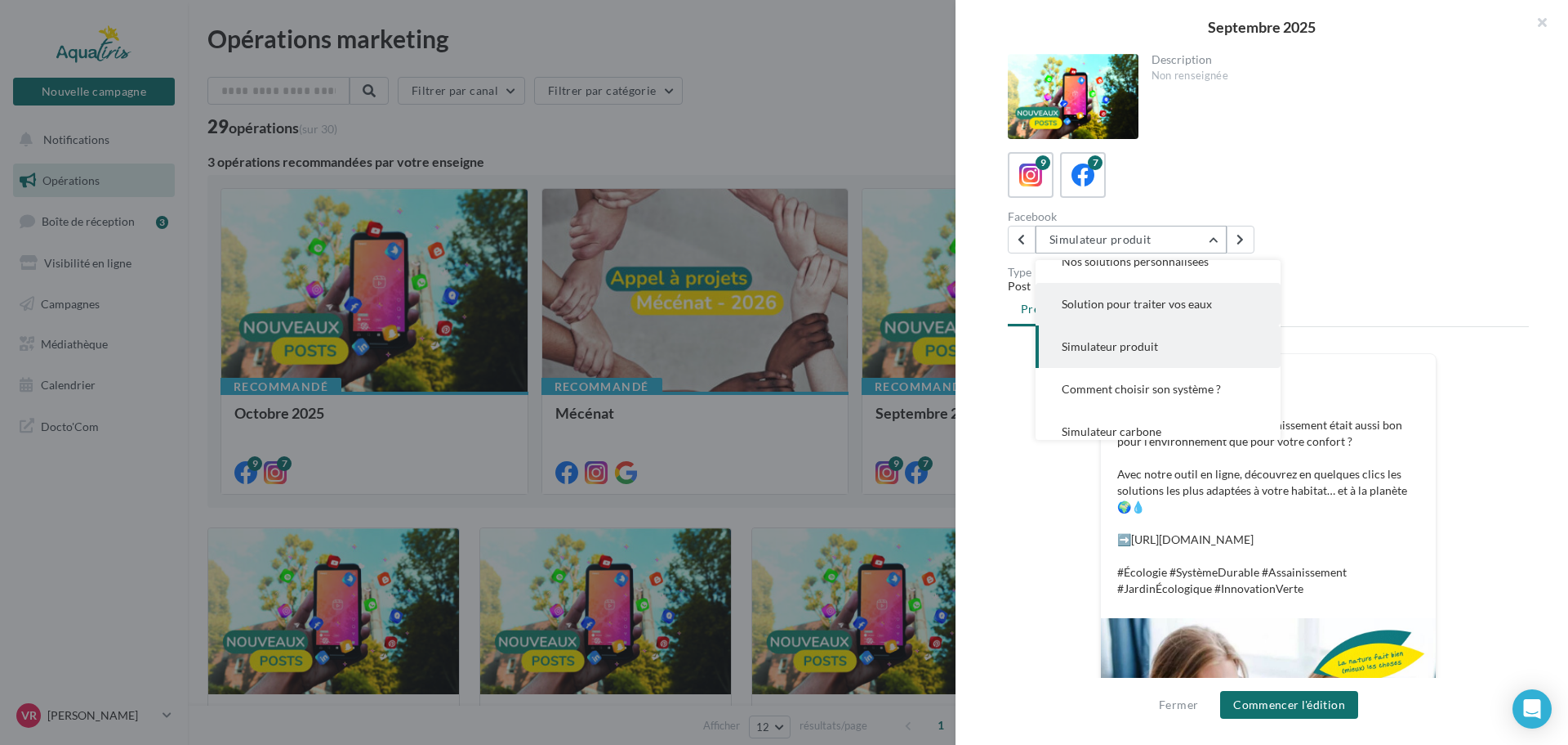
scroll to position [0, 0]
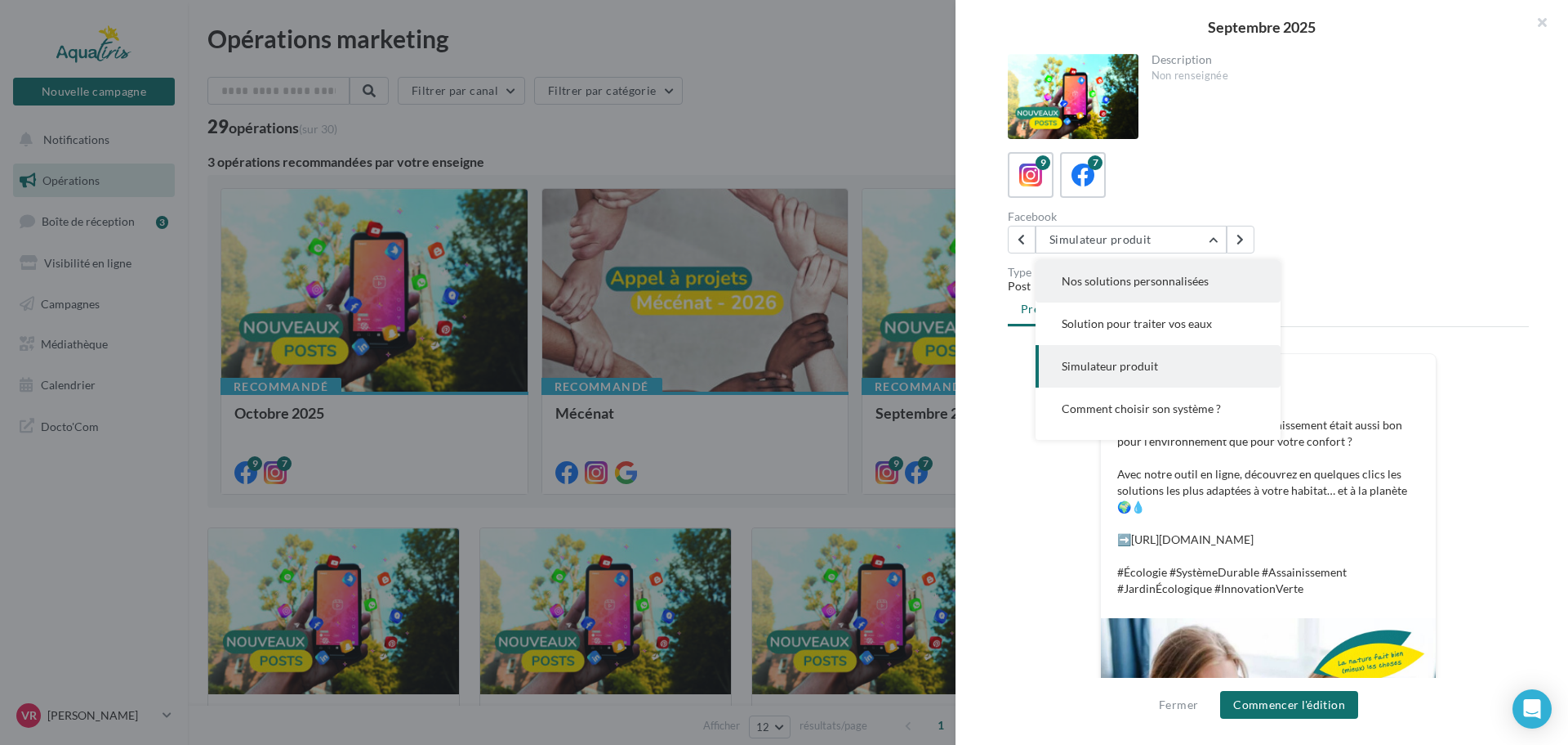
click at [1147, 284] on span "Nos solutions personnalisées" at bounding box center [1135, 280] width 147 height 13
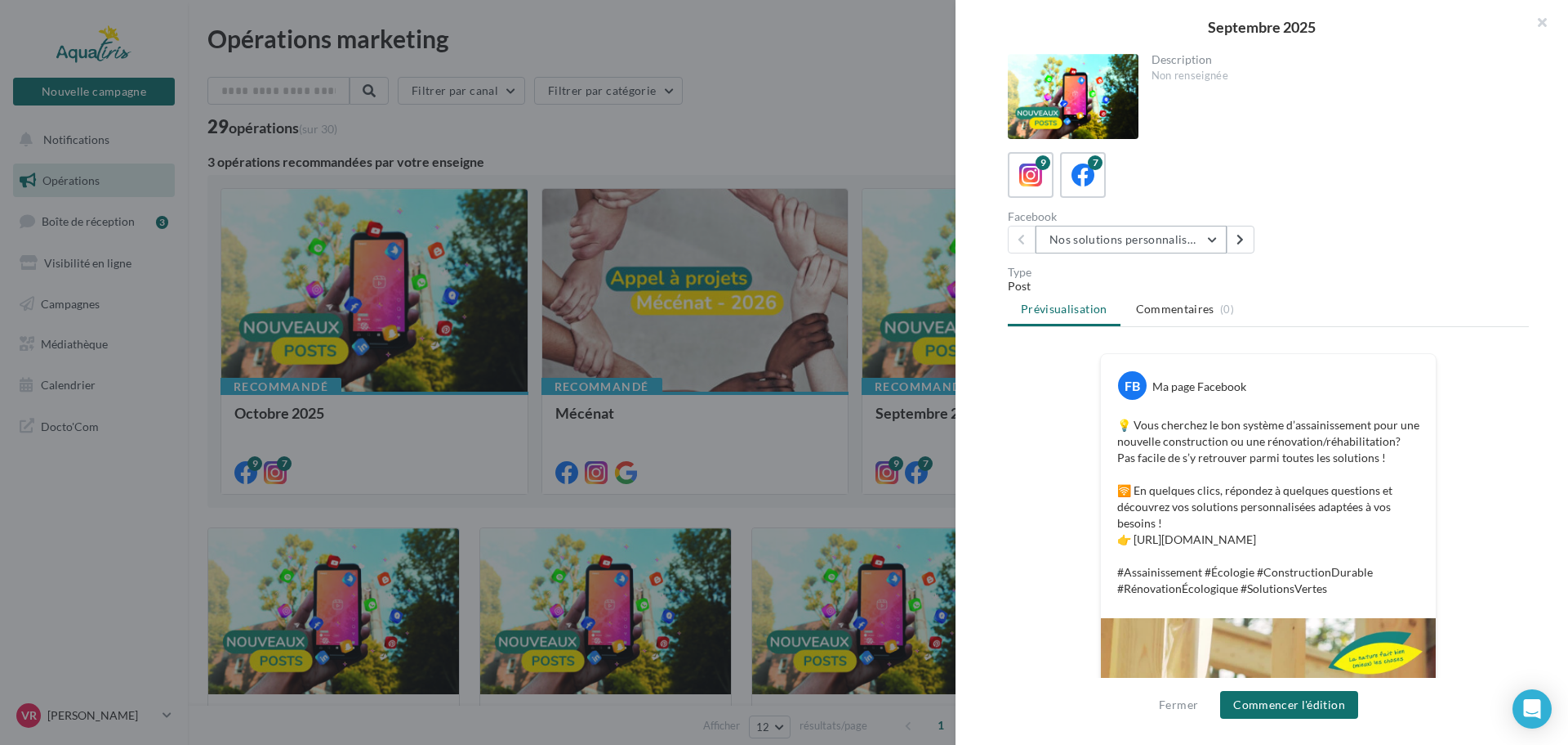
click at [1133, 240] on button "Nos solutions personnalisées" at bounding box center [1131, 239] width 191 height 28
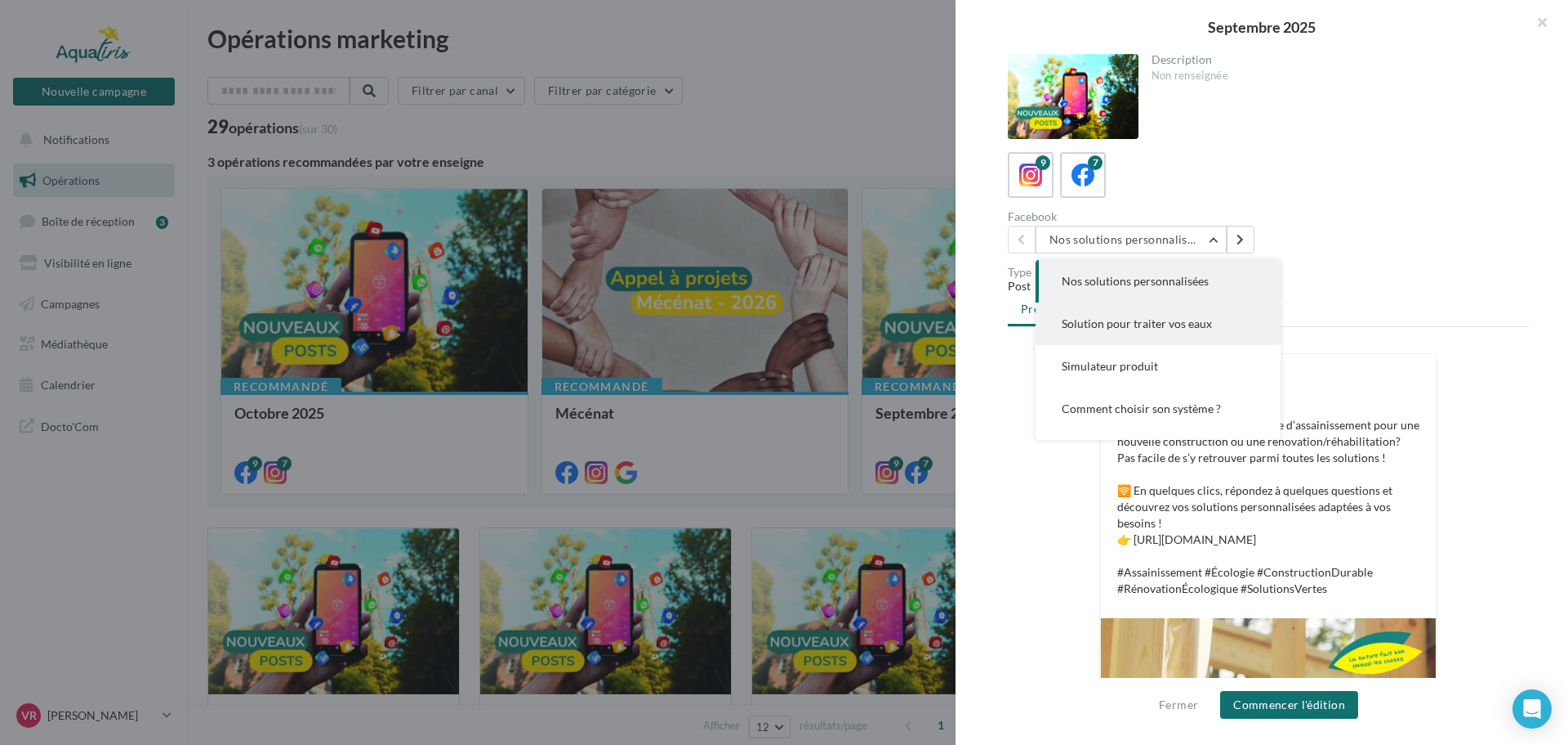
click at [1122, 314] on button "Solution pour traiter vos eaux" at bounding box center [1158, 323] width 245 height 42
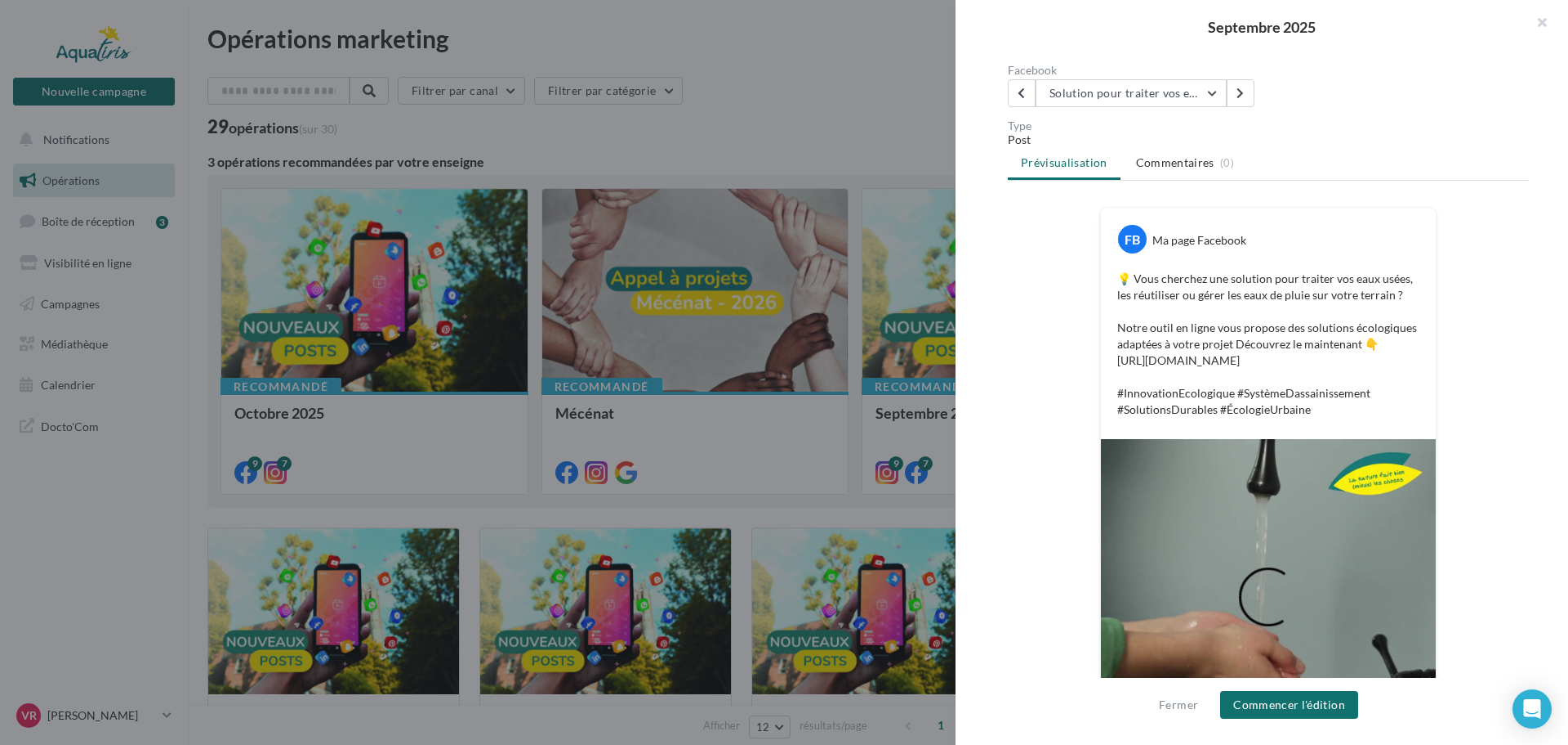
scroll to position [22, 0]
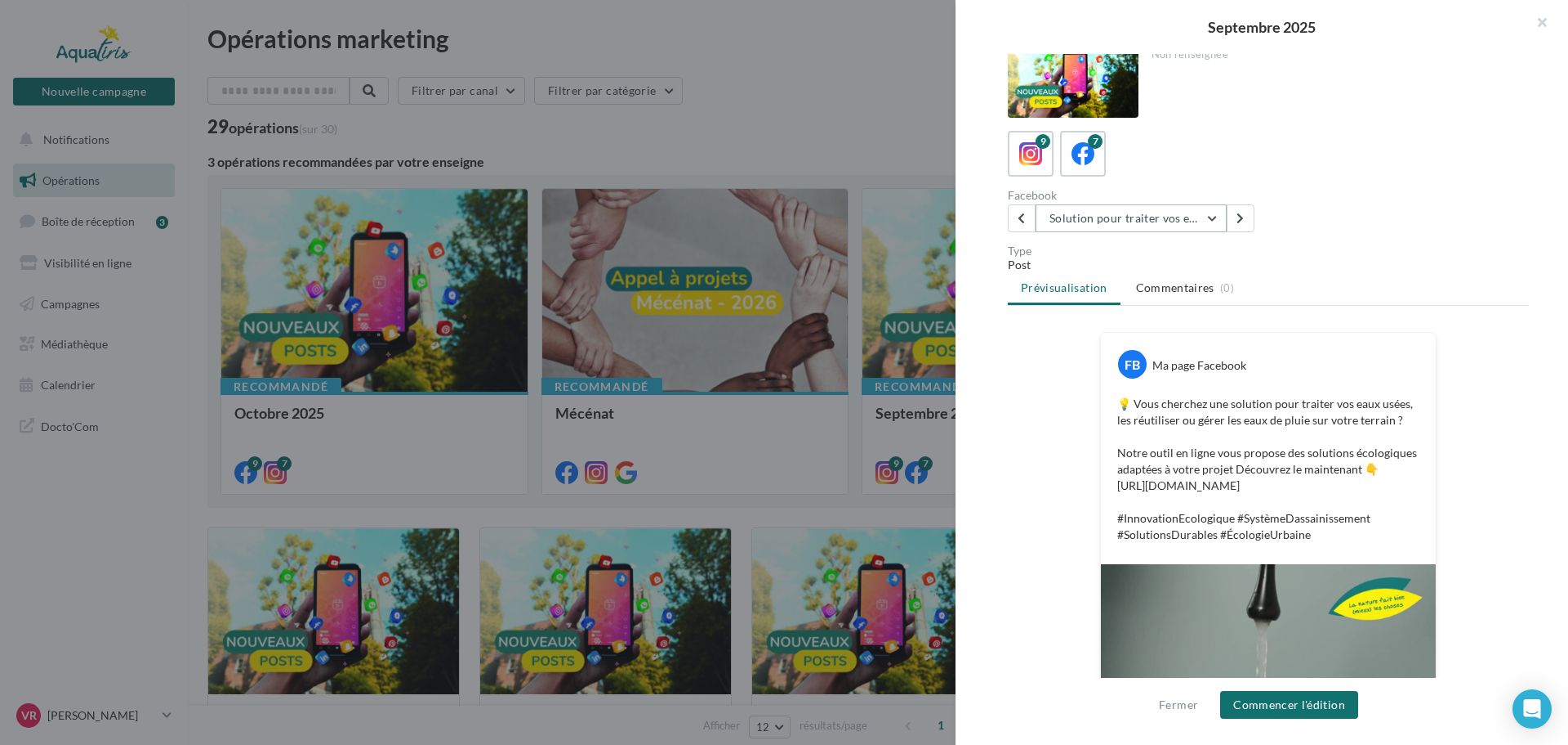
click at [1133, 217] on button "Solution pour traiter vos eaux" at bounding box center [1131, 218] width 191 height 28
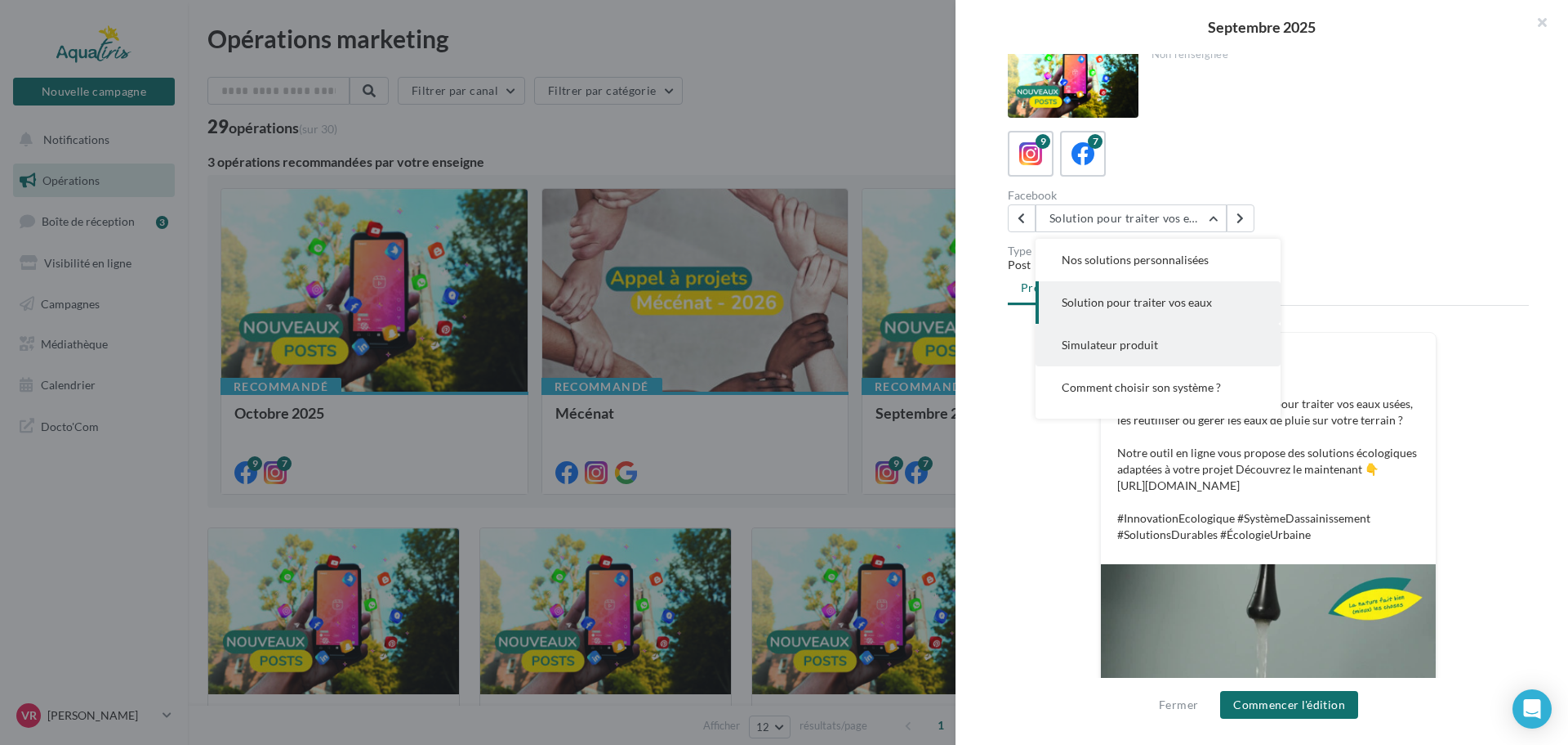
click at [1147, 353] on button "Simulateur produit" at bounding box center [1158, 344] width 245 height 42
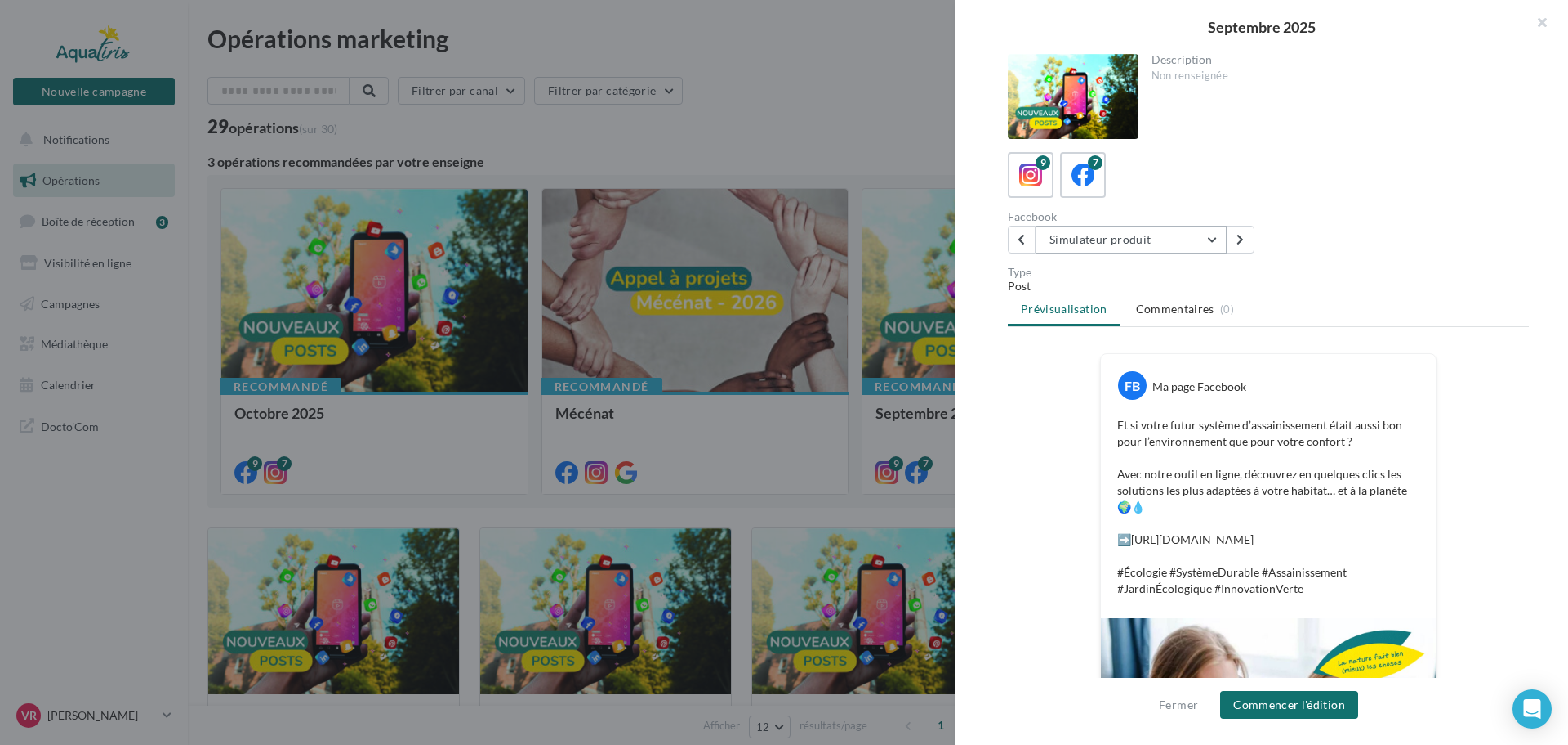
click at [1133, 235] on button "Simulateur produit" at bounding box center [1131, 239] width 191 height 28
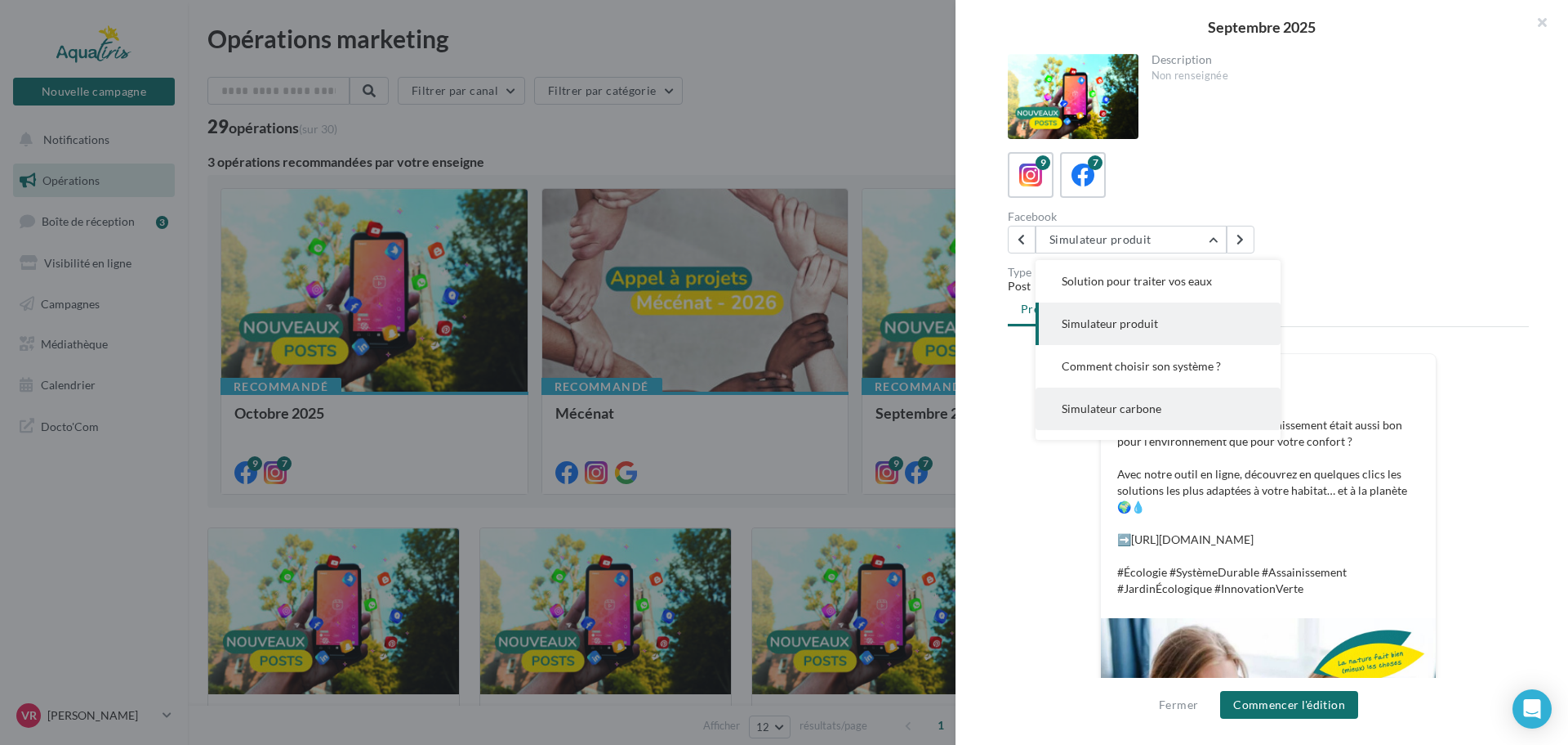
click at [1147, 403] on span "Simulateur carbone" at bounding box center [1111, 408] width 99 height 13
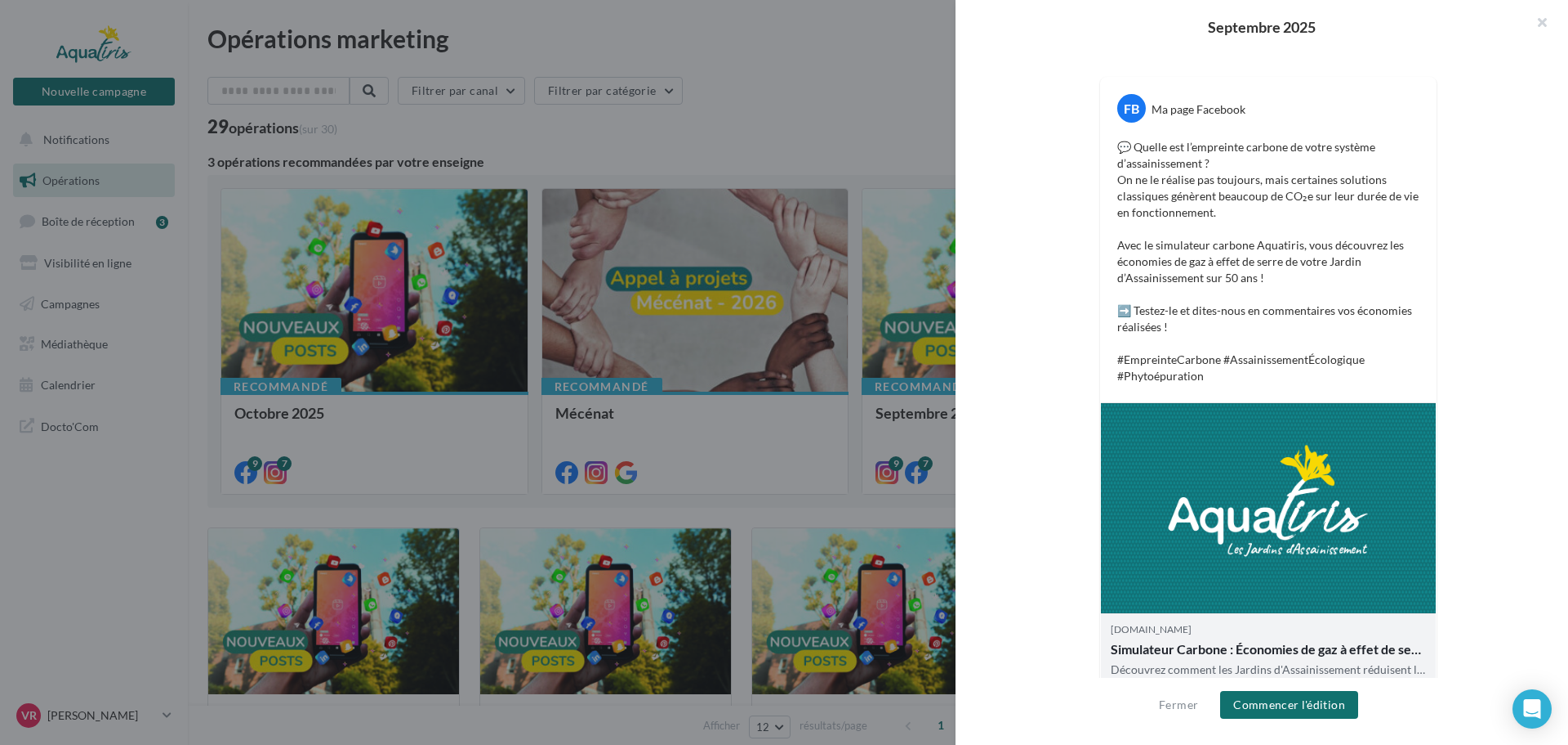
scroll to position [291, 0]
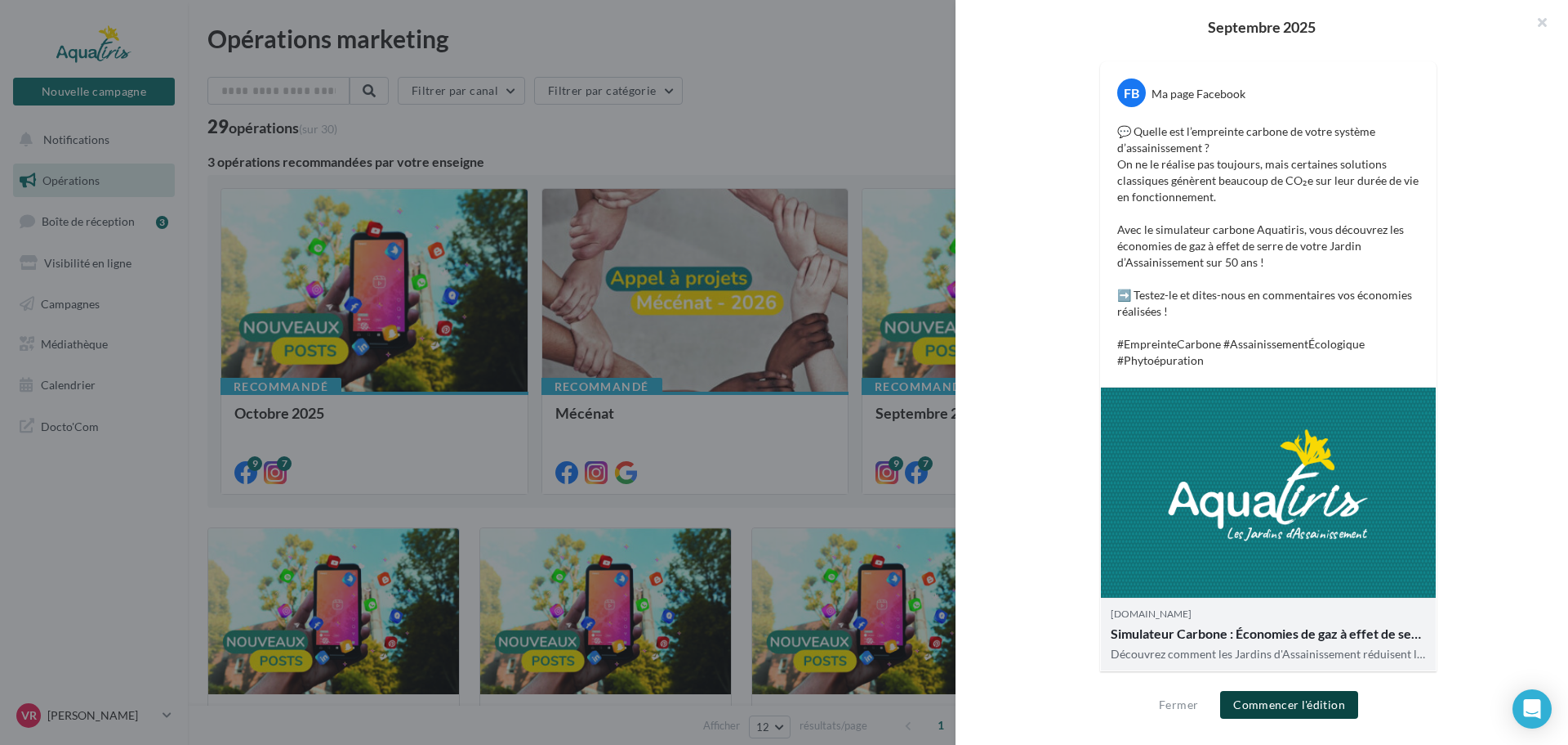
click at [1271, 706] on button "Commencer l'édition" at bounding box center [1289, 704] width 138 height 28
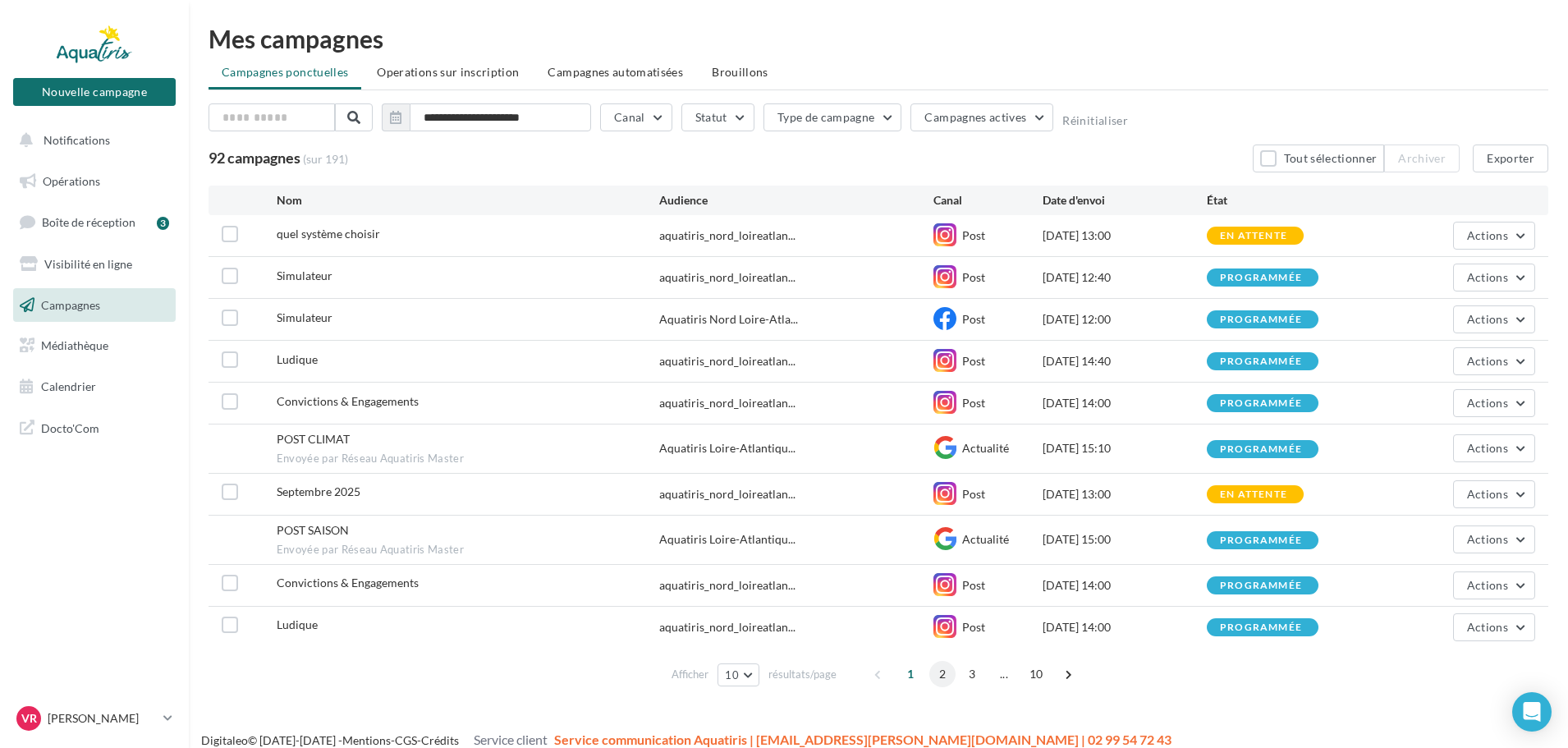
click at [936, 668] on span "2" at bounding box center [942, 673] width 26 height 26
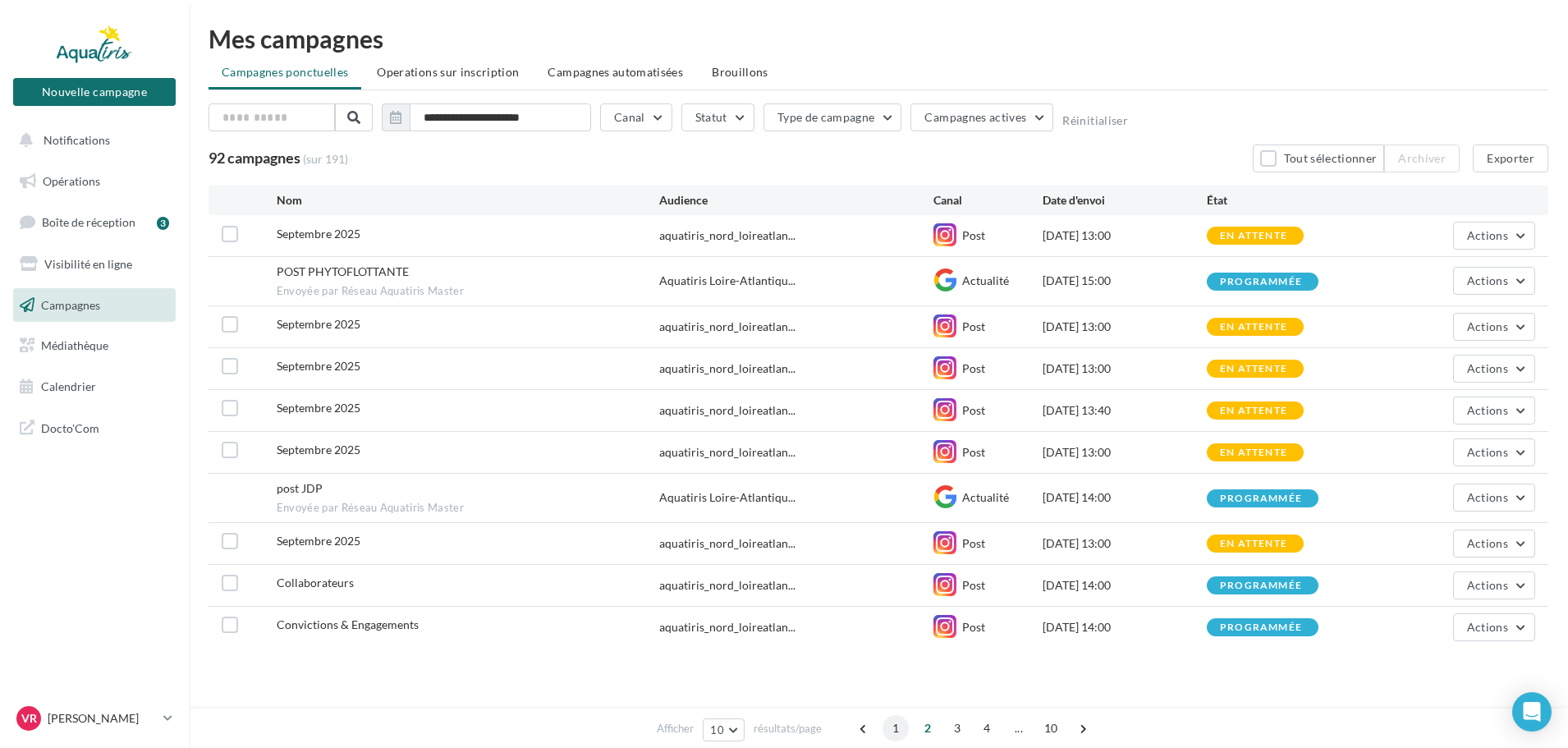
click at [897, 731] on span "1" at bounding box center [895, 727] width 26 height 26
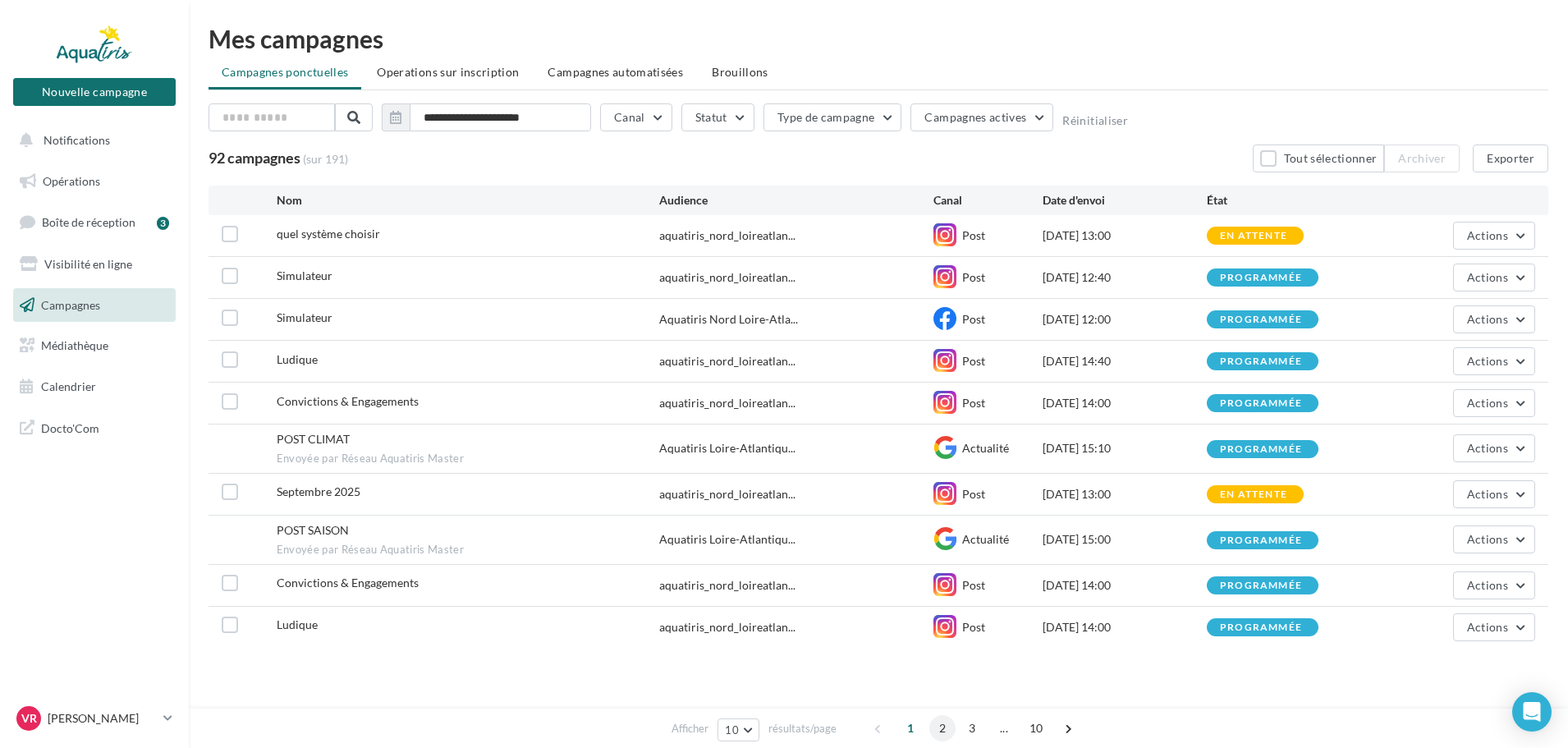
click at [934, 727] on span "2" at bounding box center [942, 727] width 26 height 26
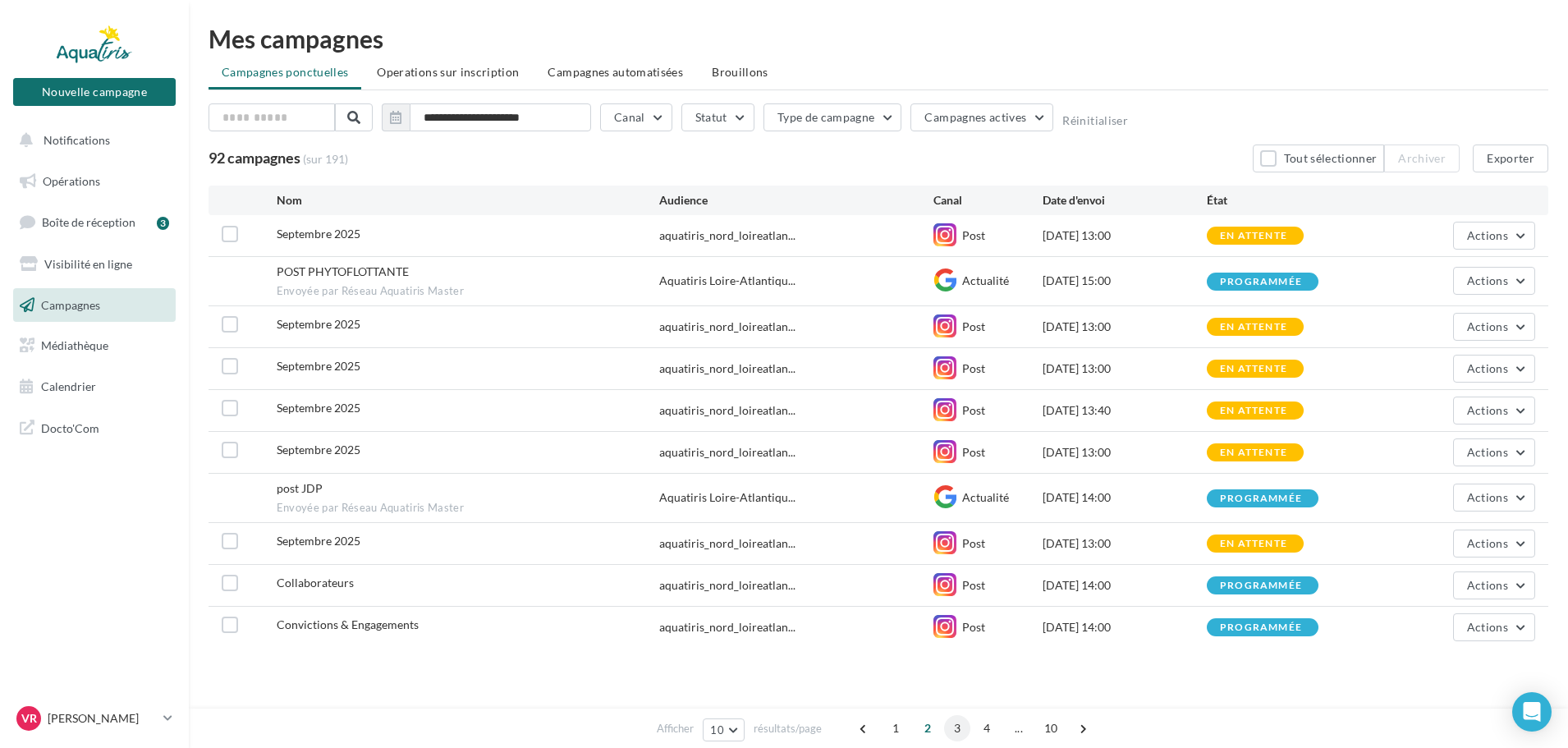
click at [948, 725] on span "3" at bounding box center [956, 727] width 26 height 26
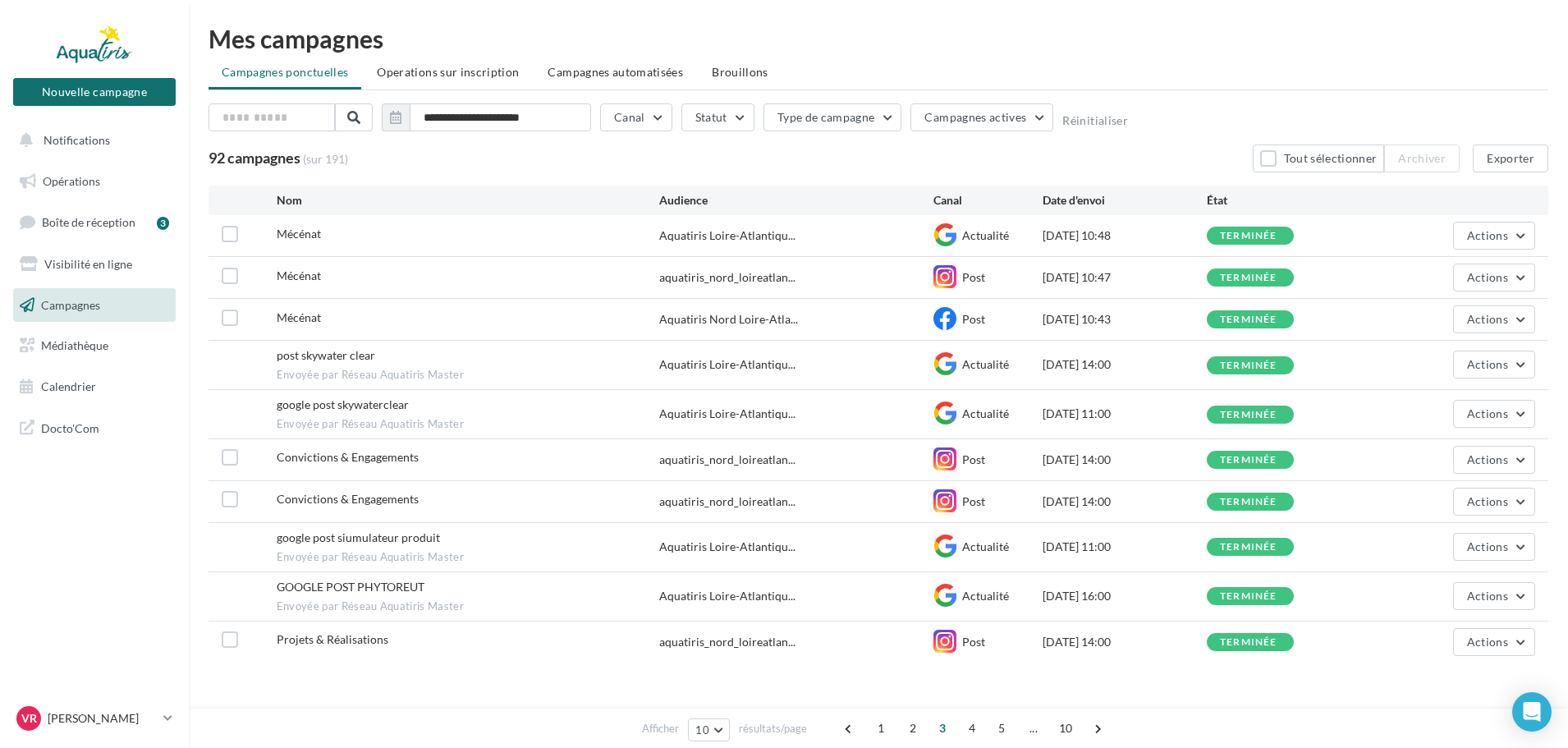
click at [971, 725] on span "4" at bounding box center [972, 727] width 26 height 26
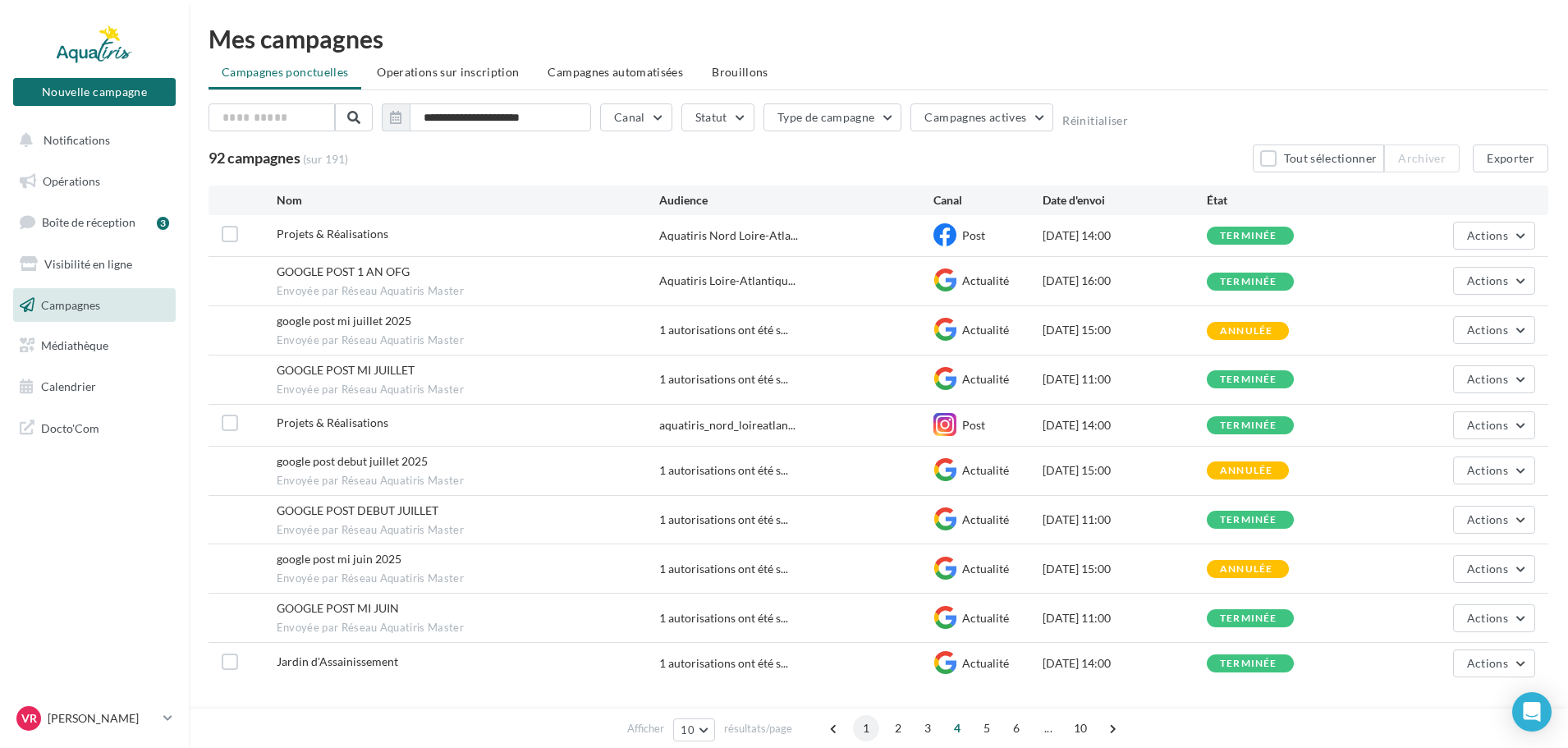
click at [863, 734] on span "1" at bounding box center [866, 727] width 26 height 26
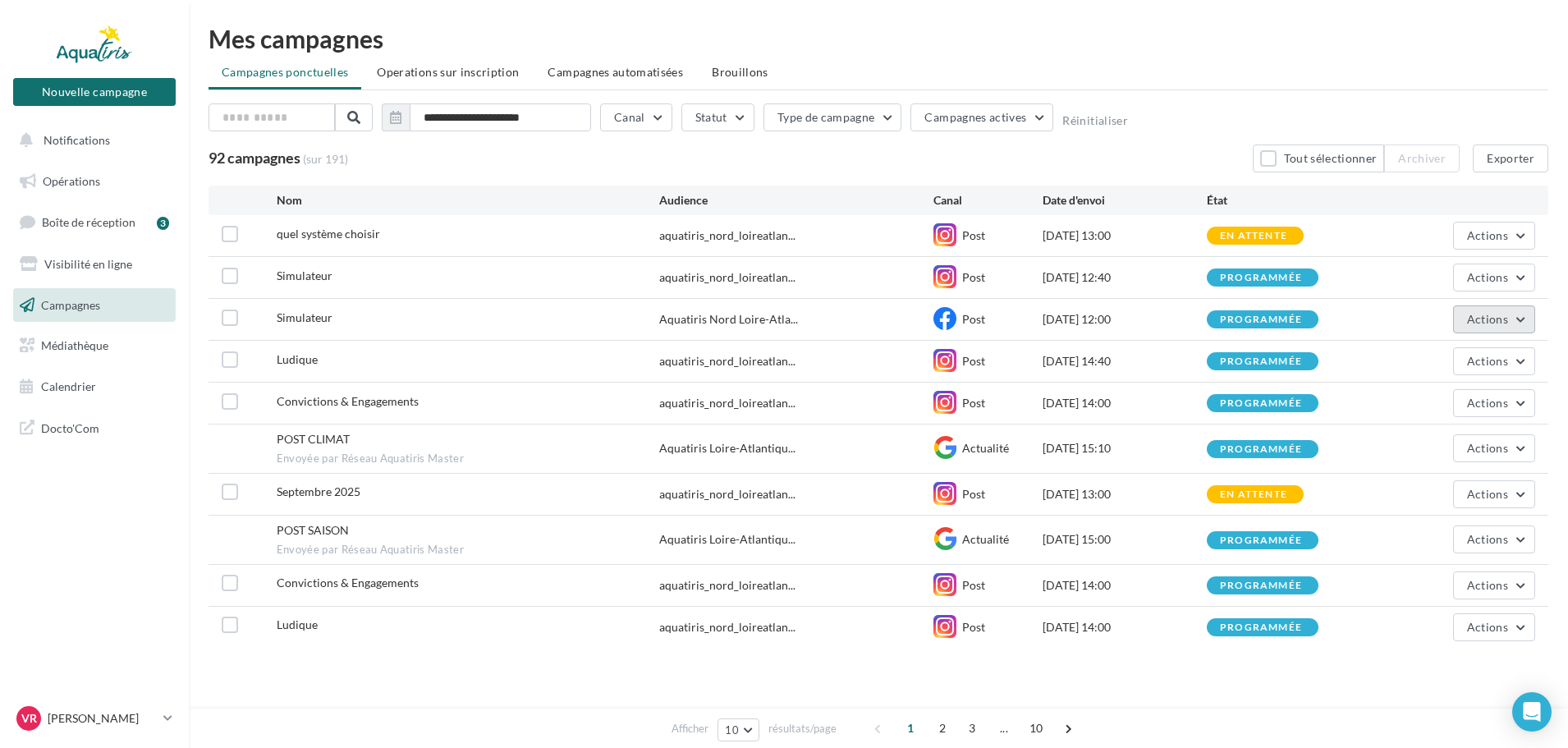
click at [1504, 323] on span "Actions" at bounding box center [1488, 318] width 41 height 14
click at [1490, 320] on span "Actions" at bounding box center [1488, 318] width 41 height 14
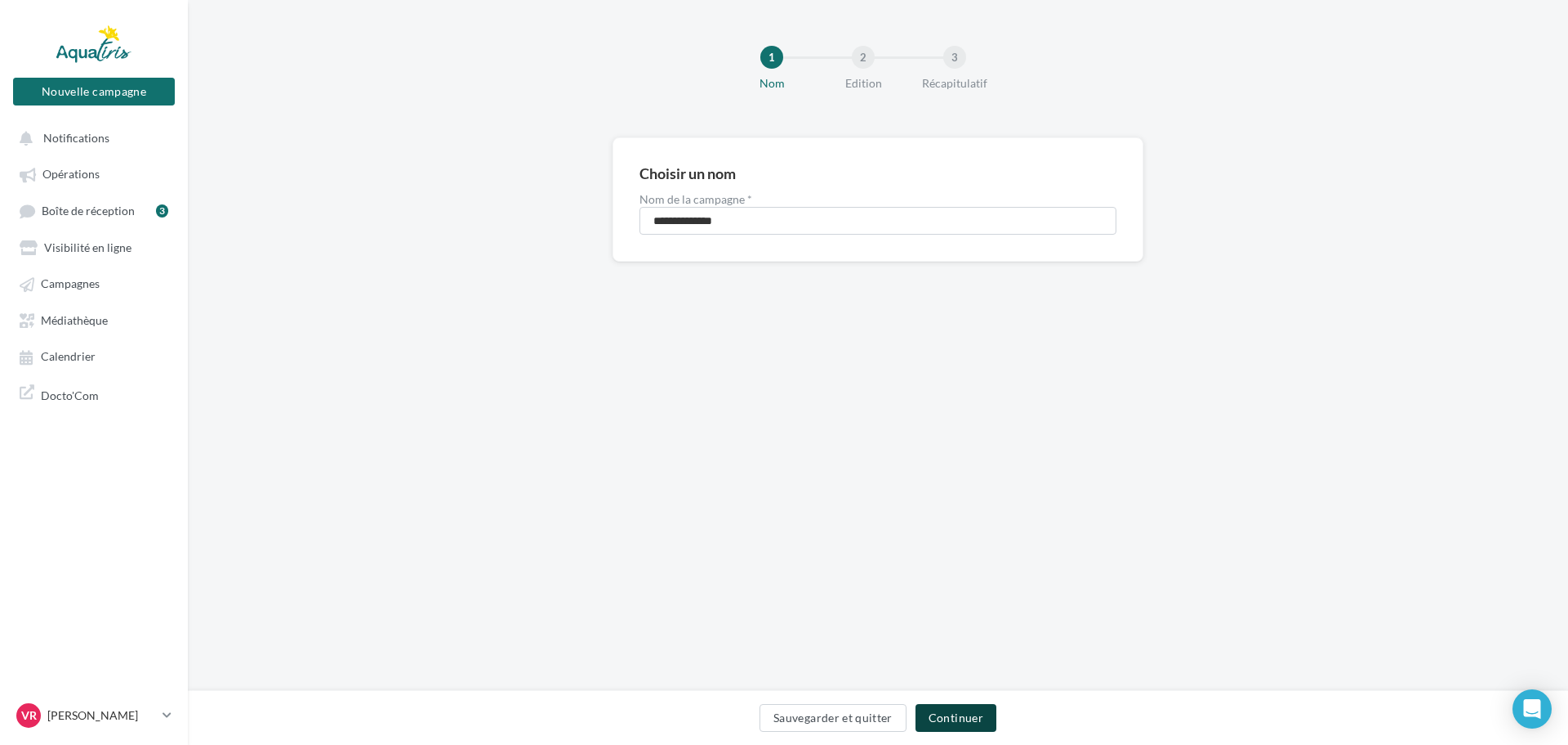
click at [952, 718] on button "Continuer" at bounding box center [956, 717] width 81 height 28
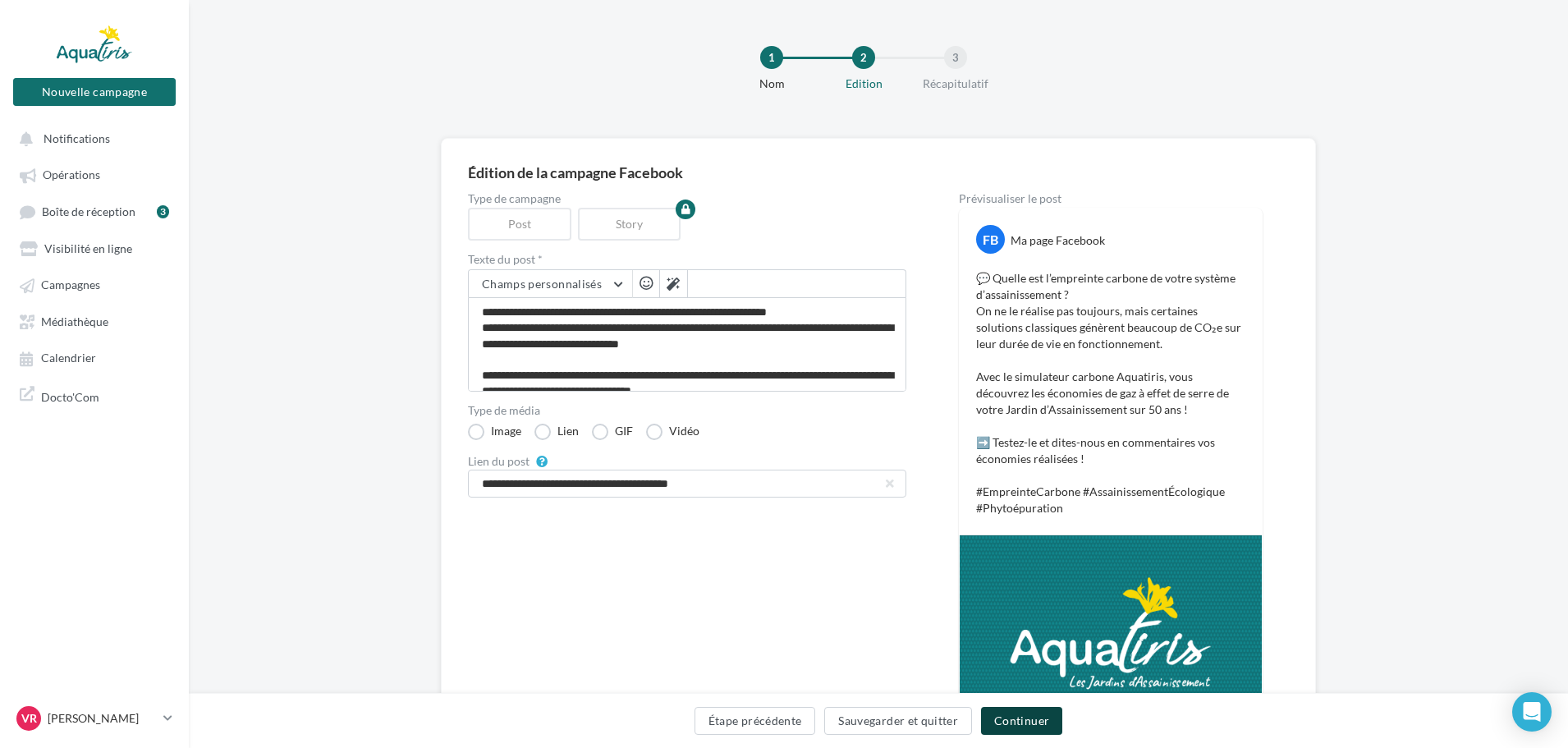
click at [1016, 723] on button "Continuer" at bounding box center [1021, 720] width 81 height 28
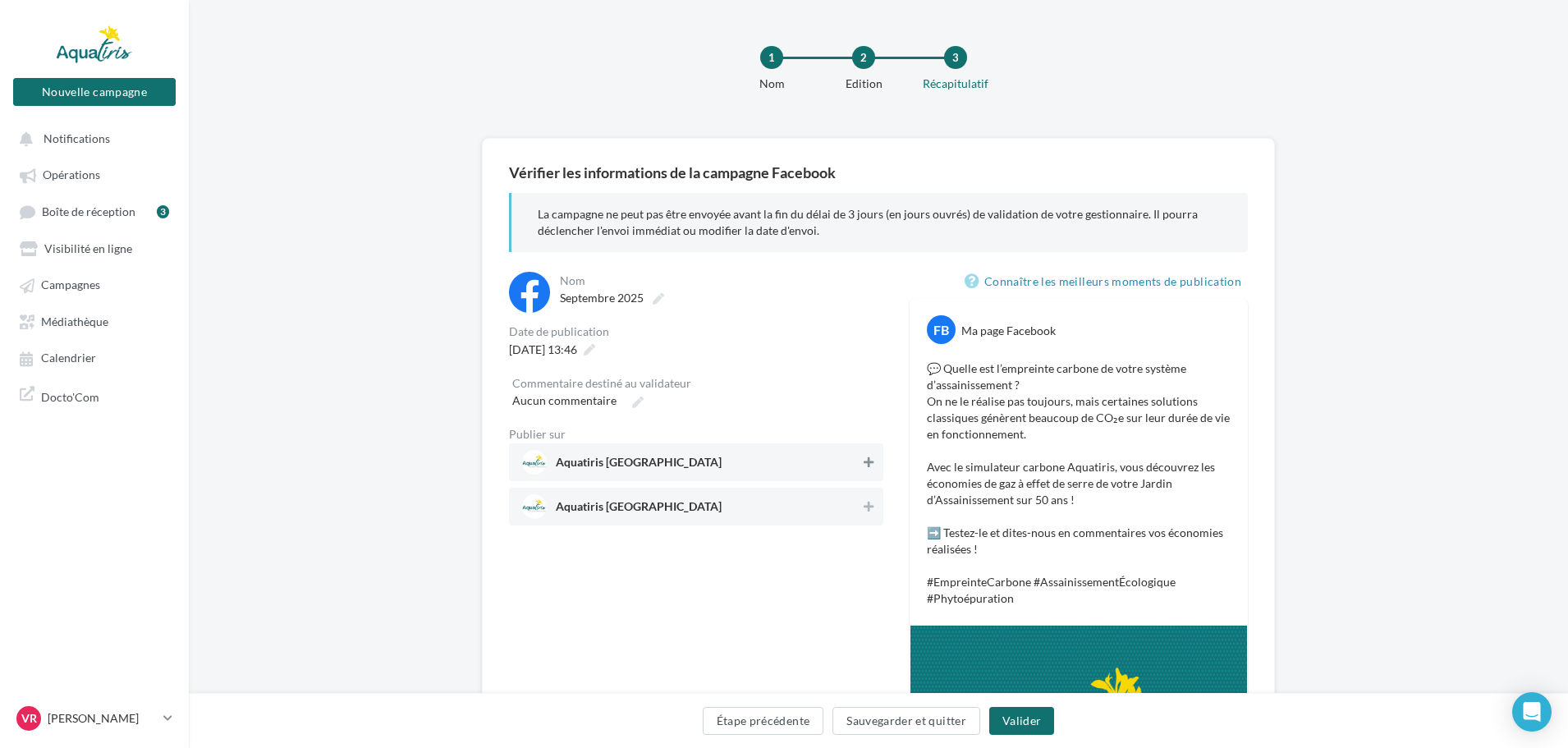
click at [869, 467] on icon at bounding box center [868, 462] width 10 height 12
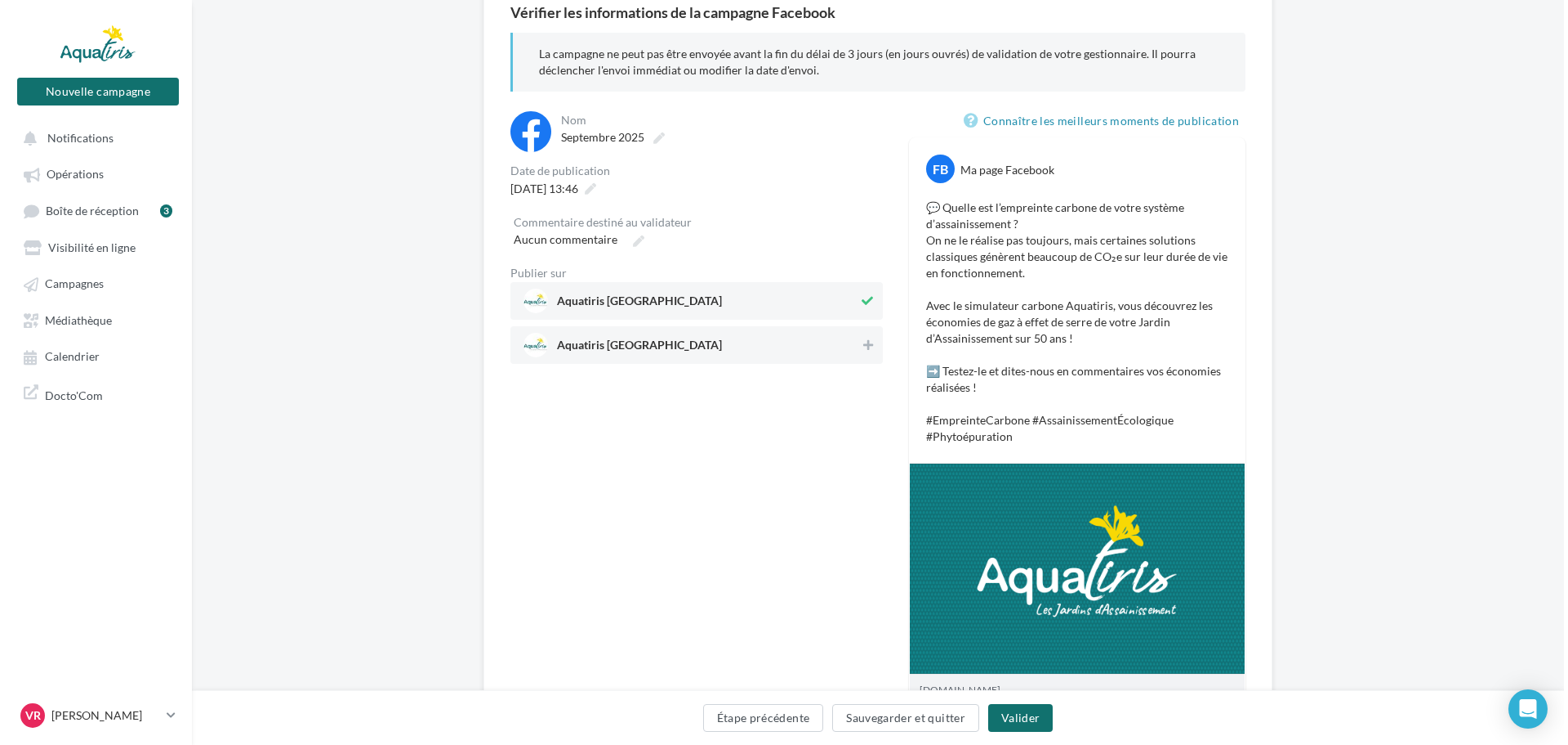
scroll to position [163, 0]
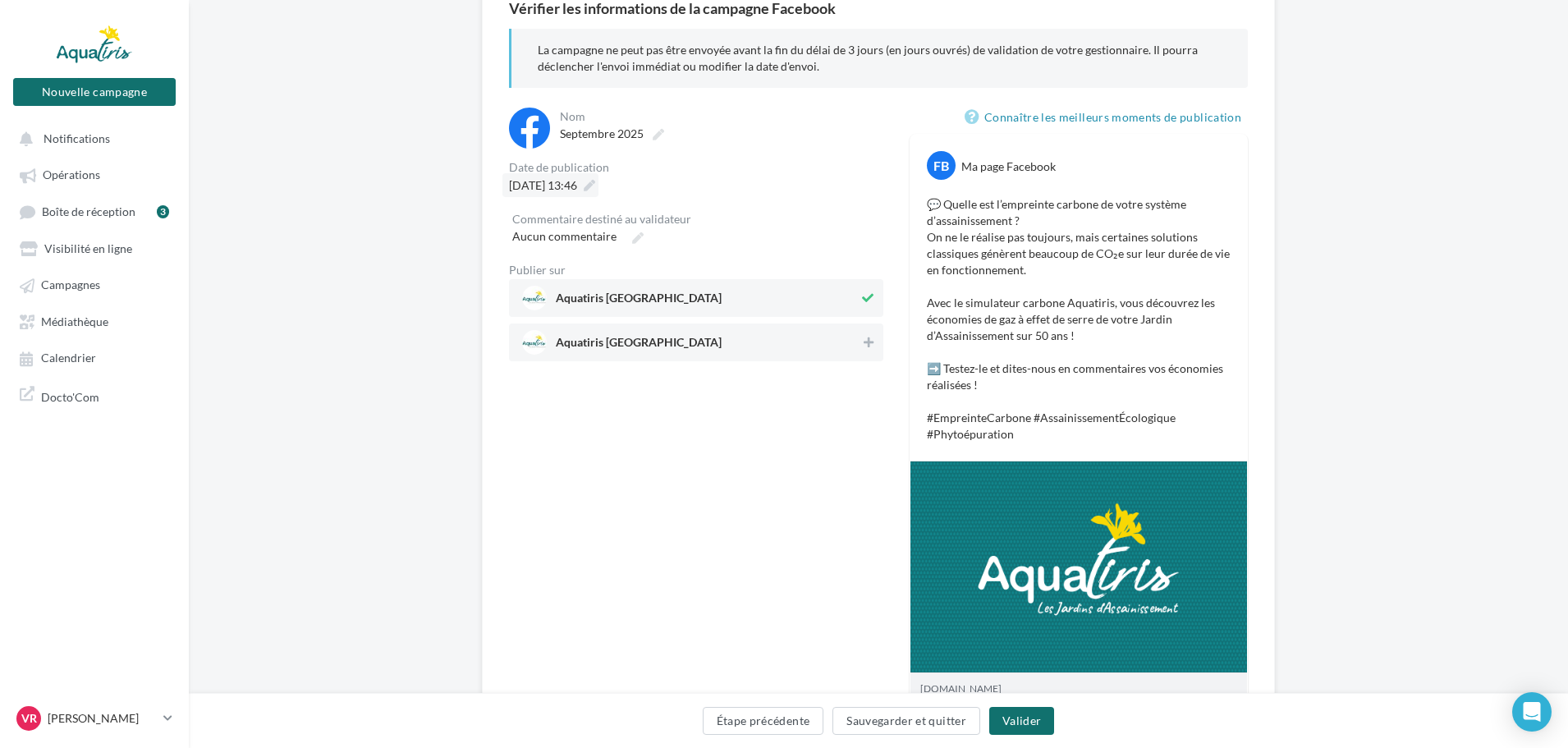
click at [572, 185] on span "16/10/2025 à 13:46" at bounding box center [543, 185] width 68 height 14
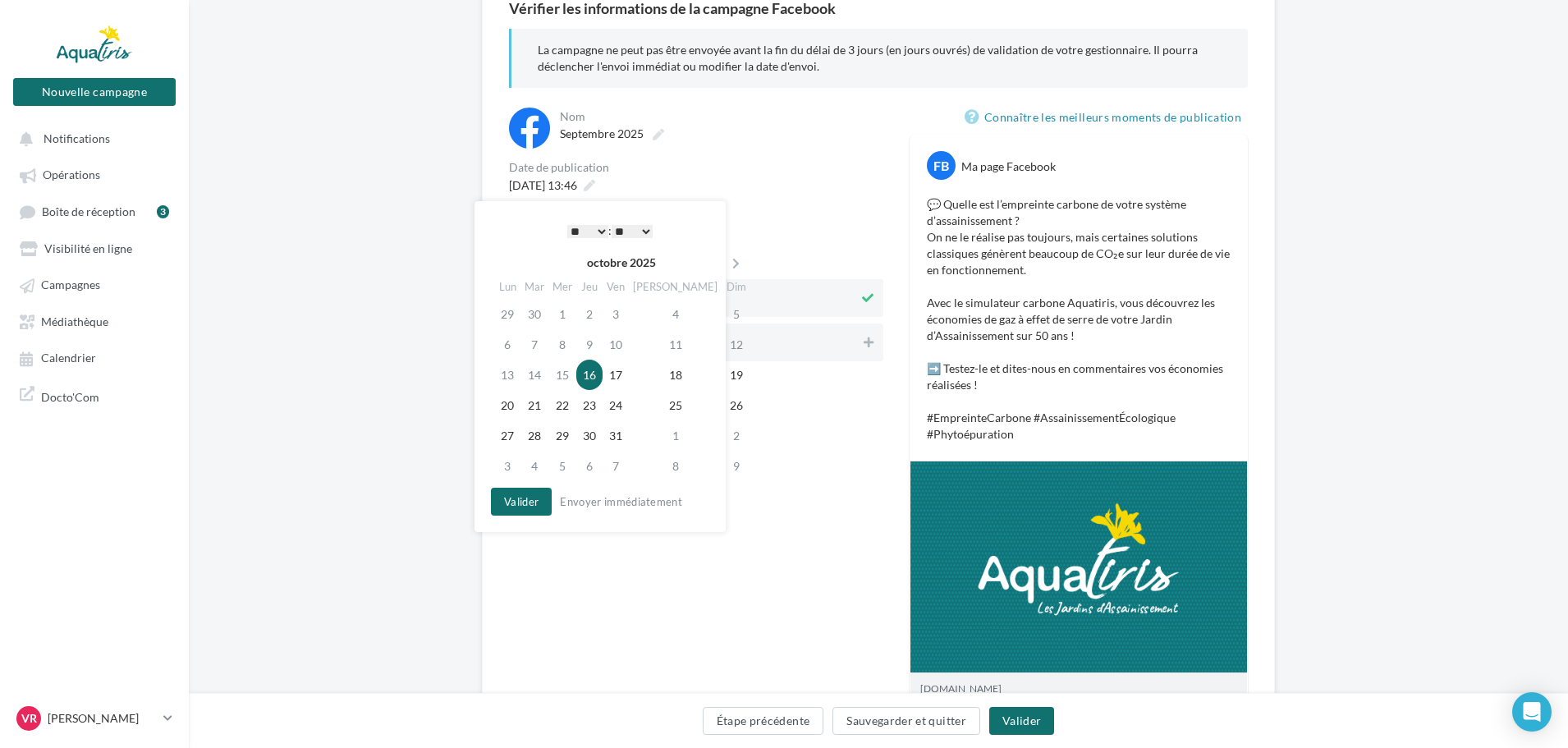
click at [603, 380] on td "16" at bounding box center [589, 374] width 26 height 31
click at [533, 502] on button "Valider" at bounding box center [521, 501] width 60 height 28
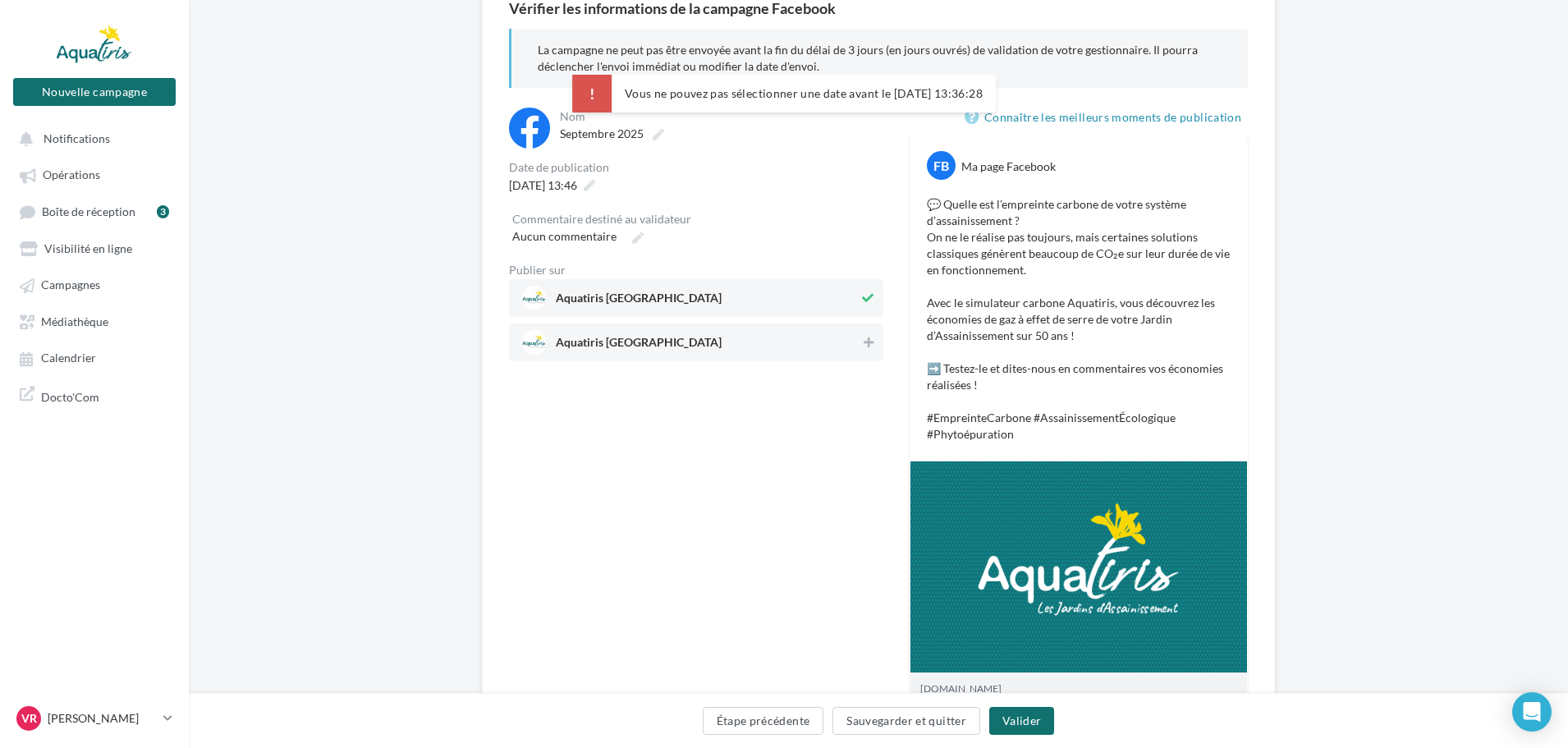
click at [703, 302] on span "Aquatiris [GEOGRAPHIC_DATA]" at bounding box center [639, 302] width 166 height 18
click at [692, 299] on span "Aquatiris [GEOGRAPHIC_DATA]" at bounding box center [639, 302] width 166 height 18
click at [572, 190] on span "16/10/2025 à 13:46" at bounding box center [543, 185] width 68 height 14
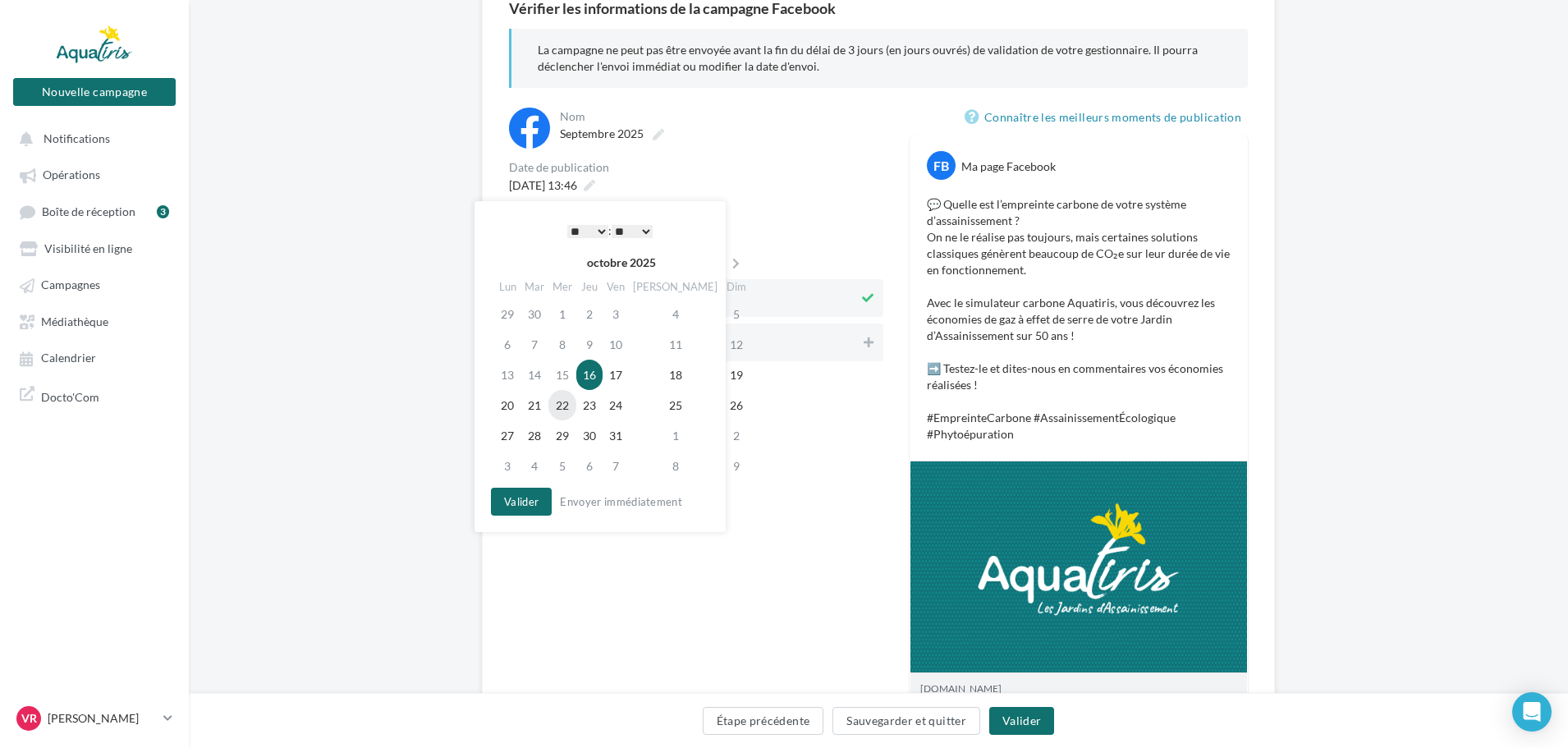
click at [573, 404] on td "22" at bounding box center [562, 405] width 28 height 31
click at [542, 500] on button "Valider" at bounding box center [521, 501] width 60 height 28
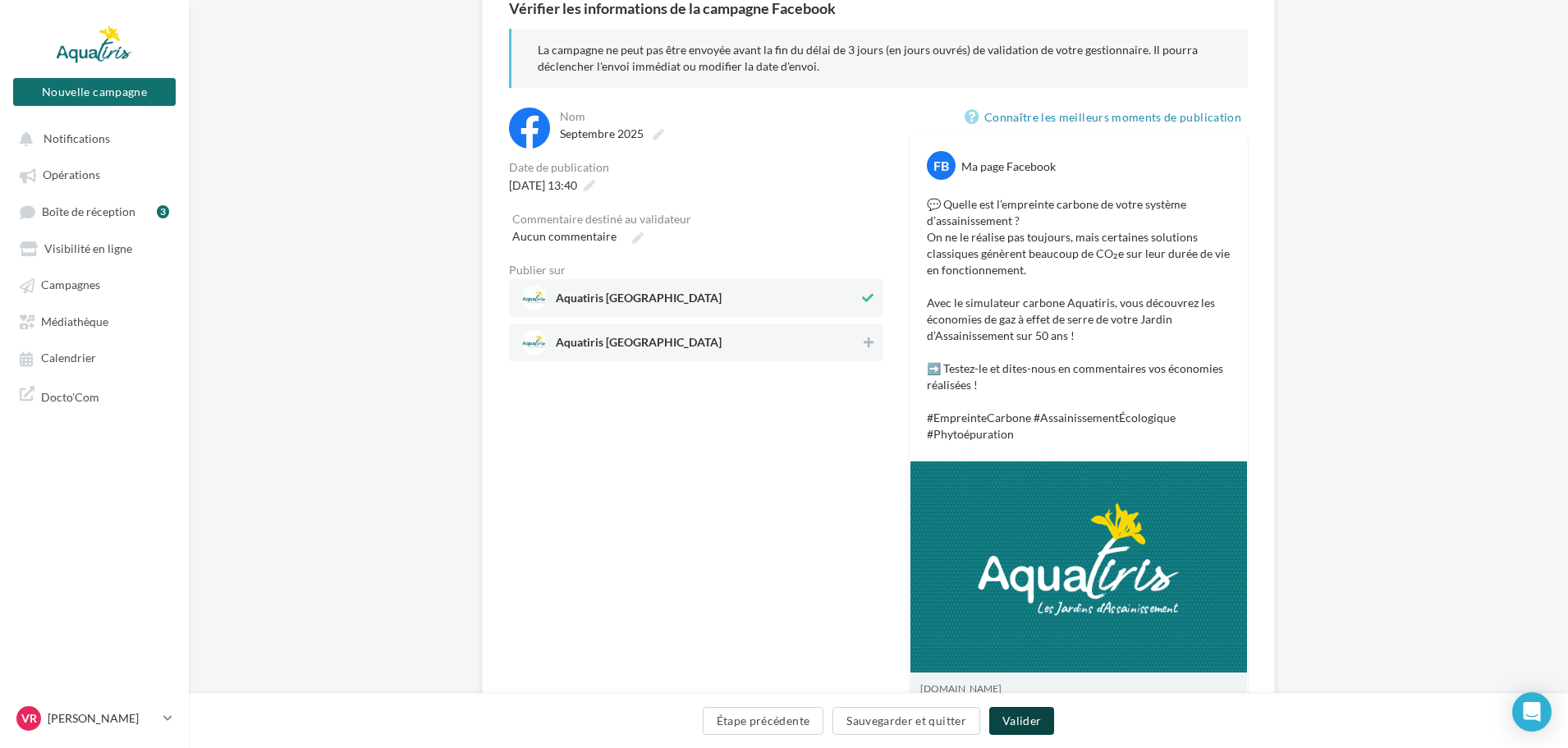
click at [1020, 715] on button "Valider" at bounding box center [1022, 720] width 65 height 28
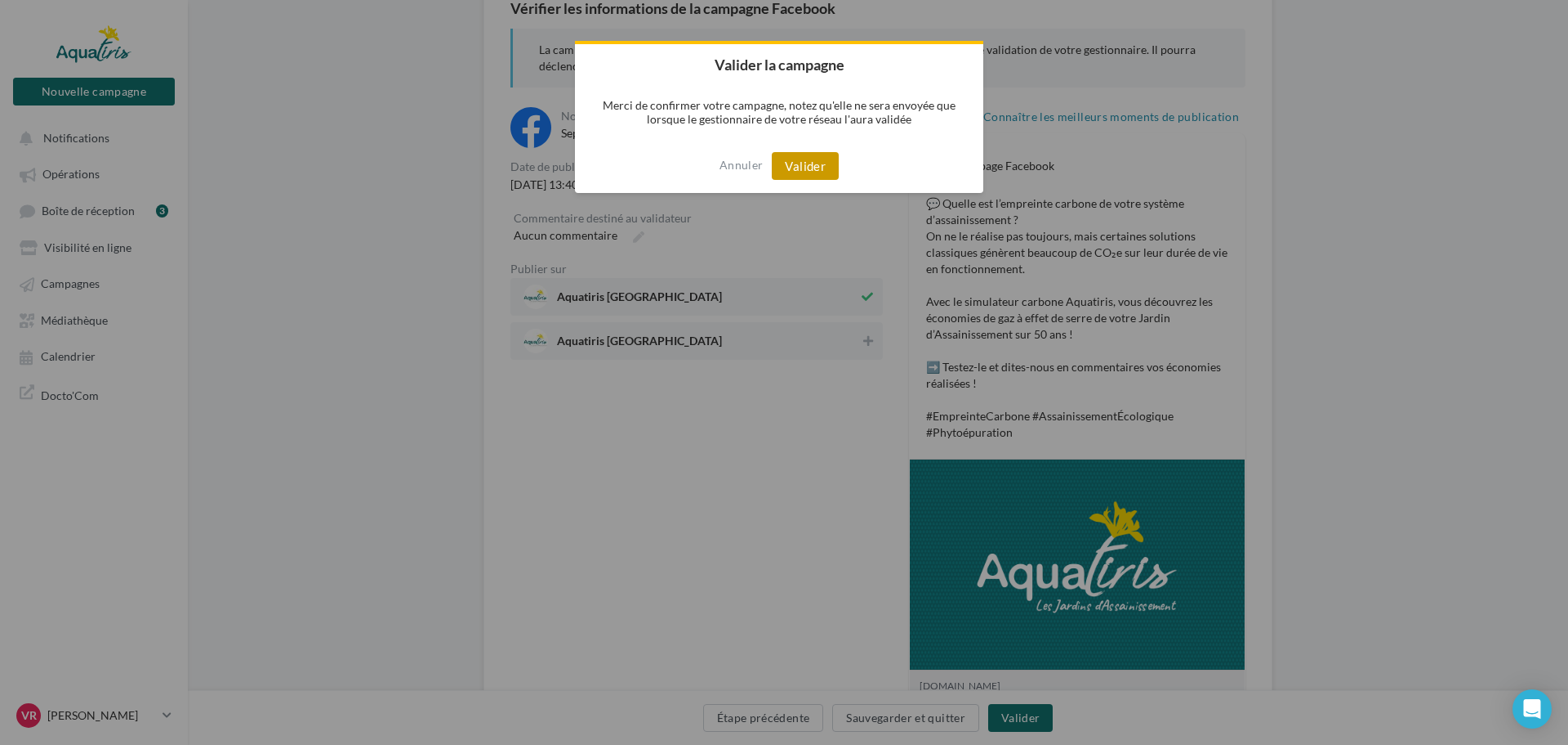
click at [812, 171] on button "Valider" at bounding box center [806, 166] width 67 height 28
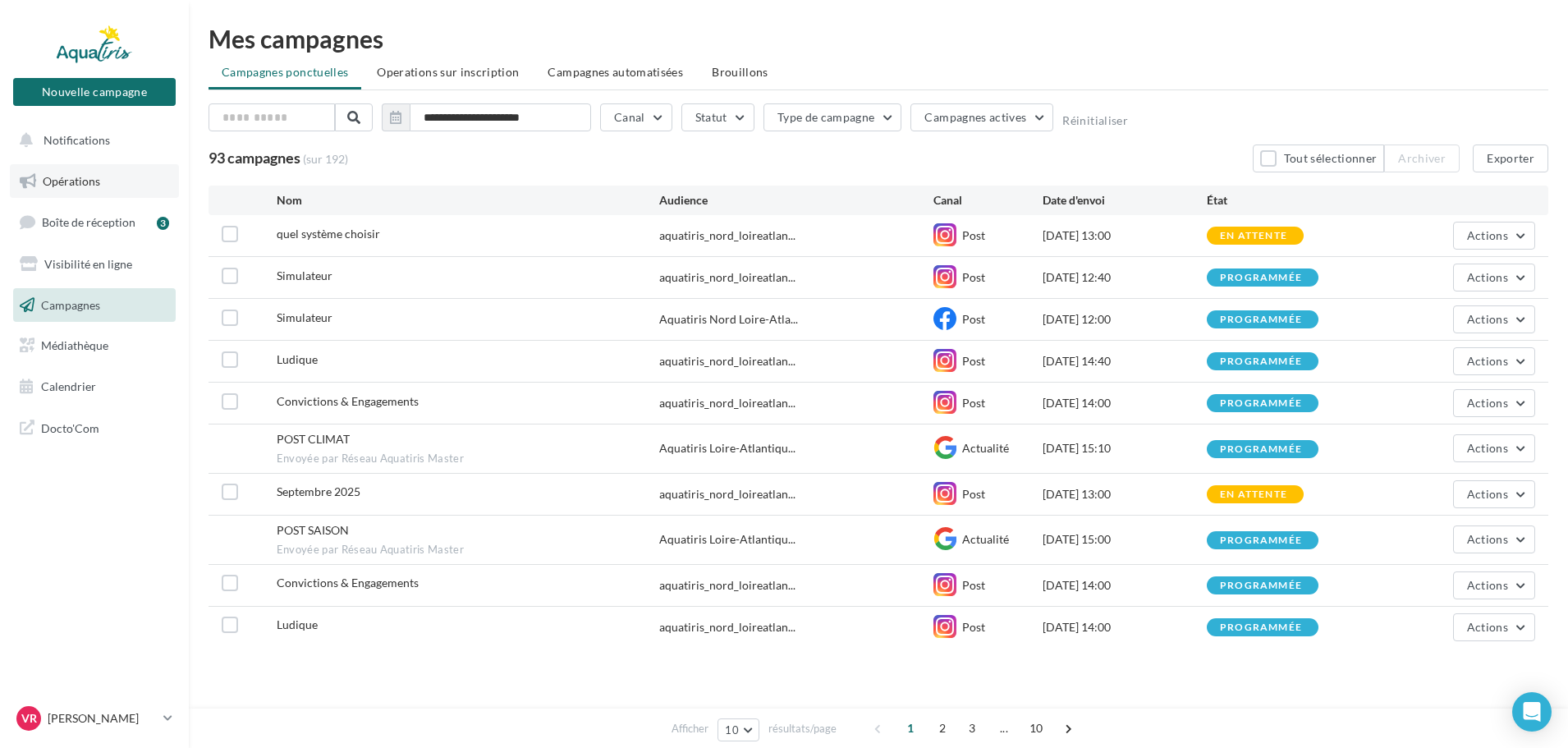
click at [97, 189] on link "Opérations" at bounding box center [95, 181] width 169 height 34
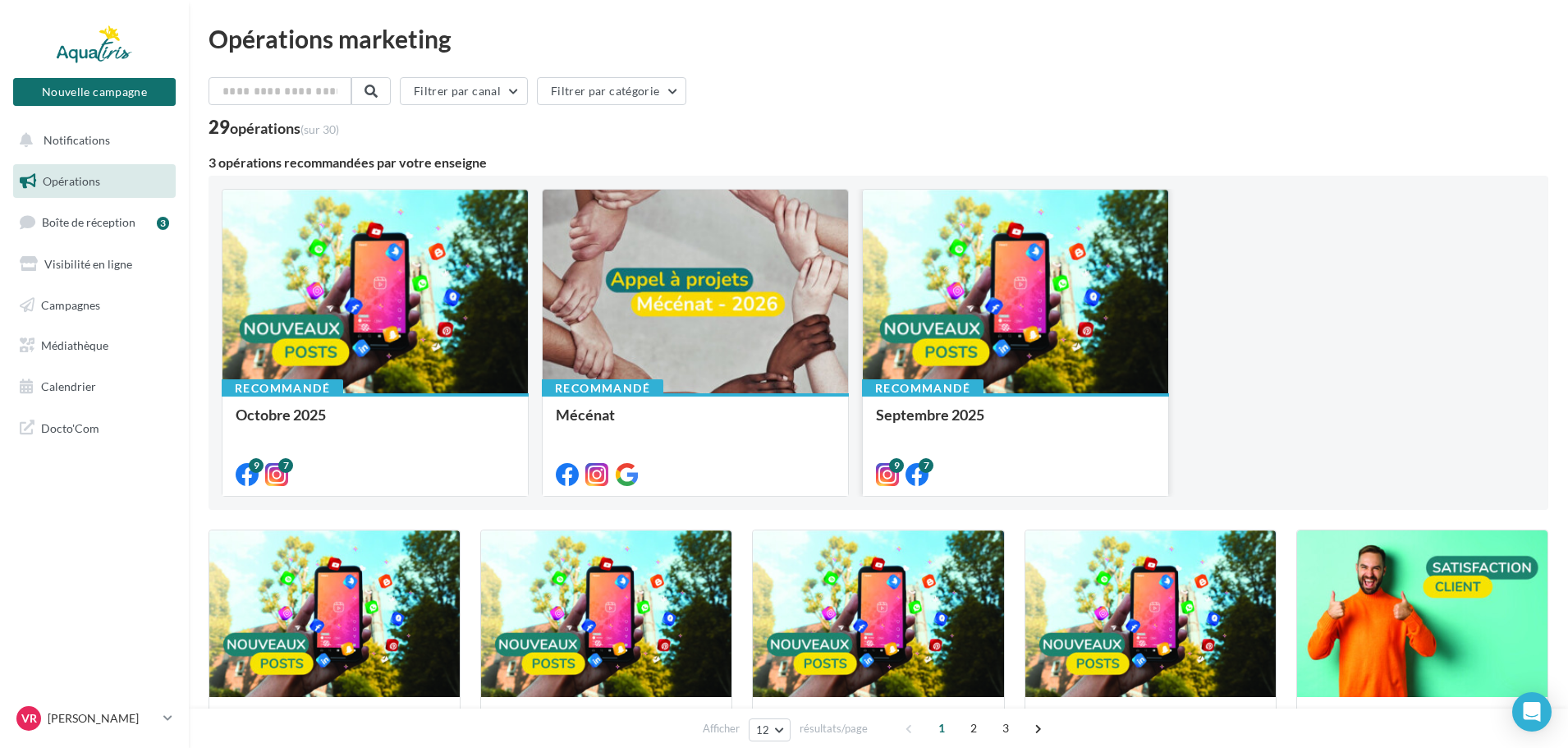
click at [1033, 338] on div at bounding box center [1015, 293] width 305 height 205
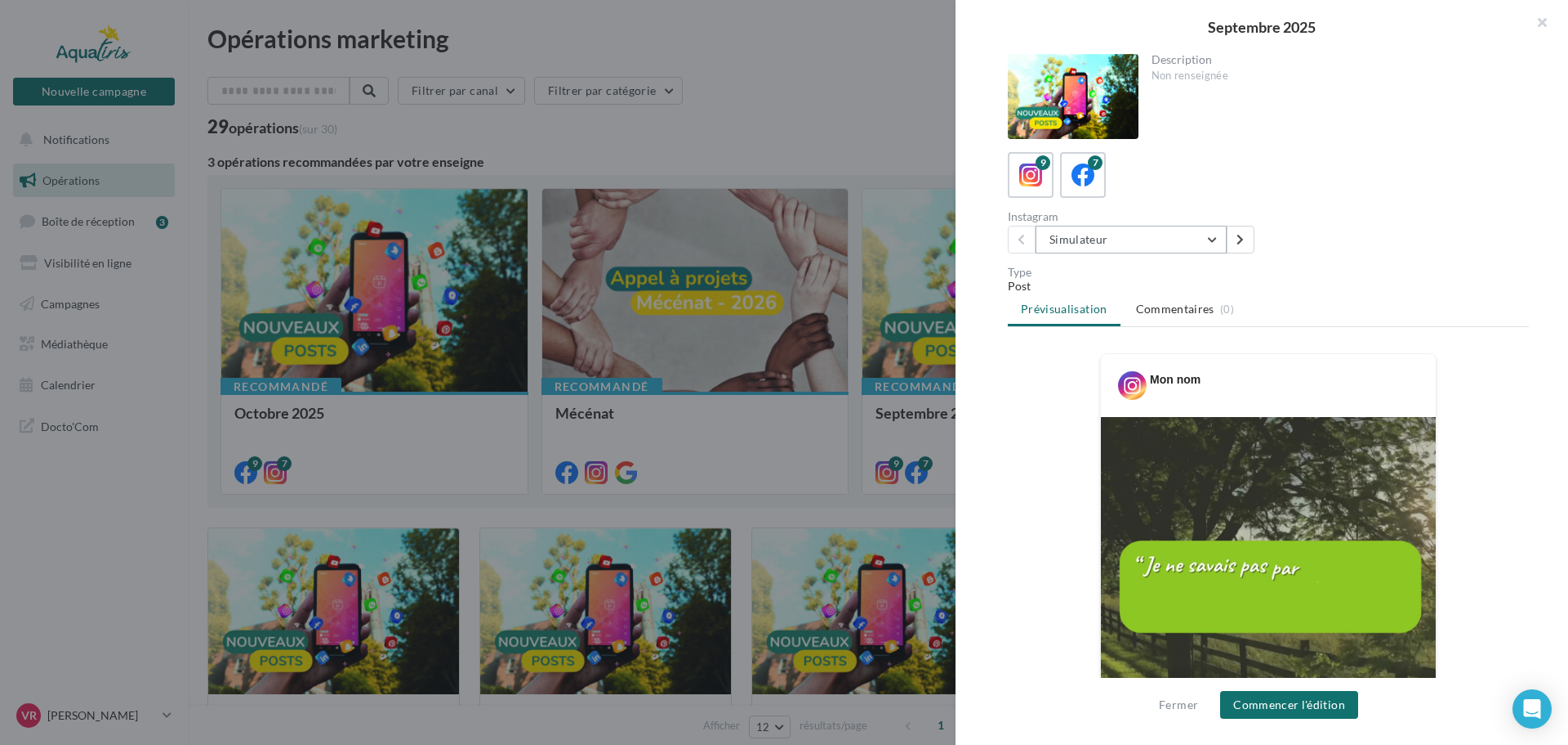
click at [1141, 247] on button "Simulateur" at bounding box center [1131, 239] width 191 height 28
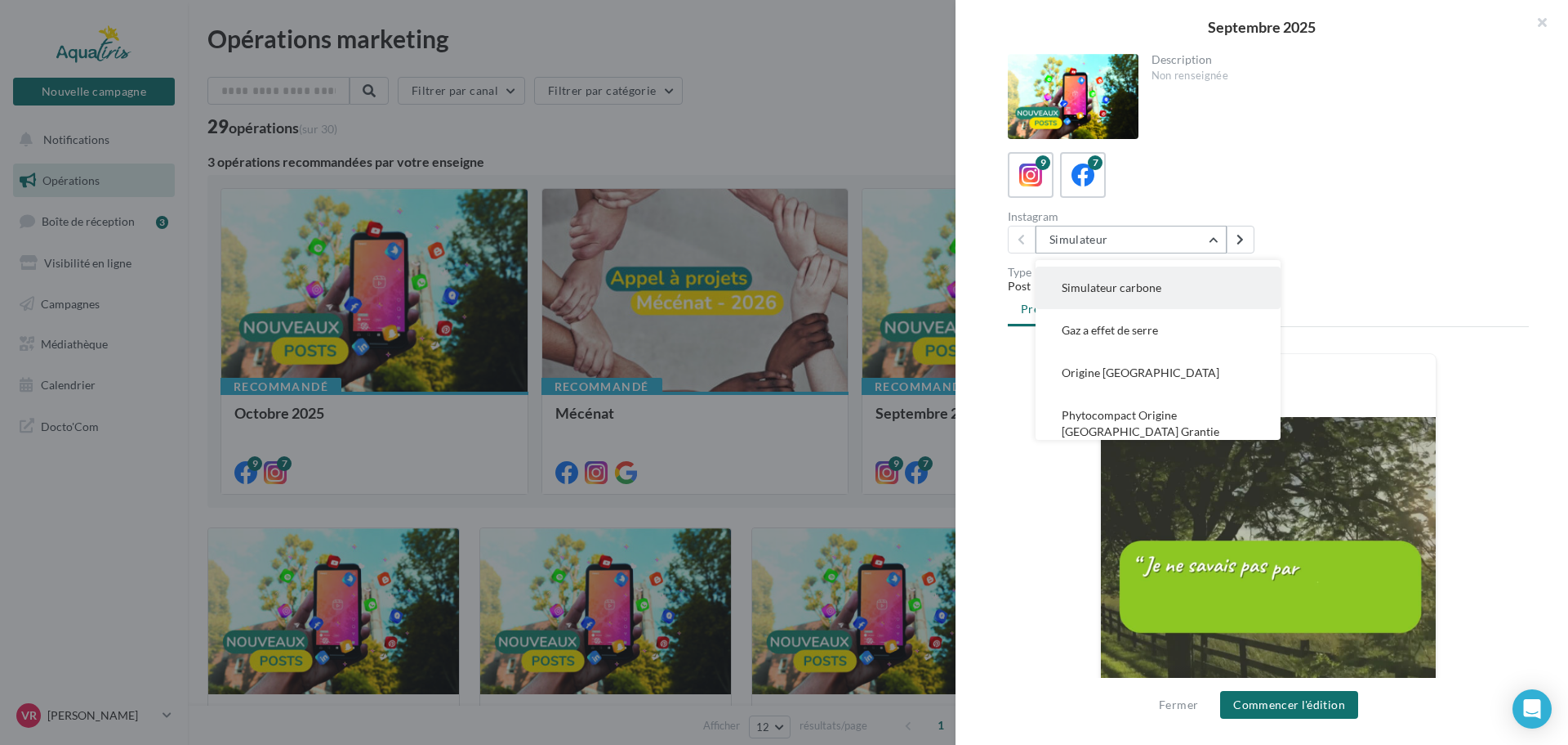
scroll to position [82, 0]
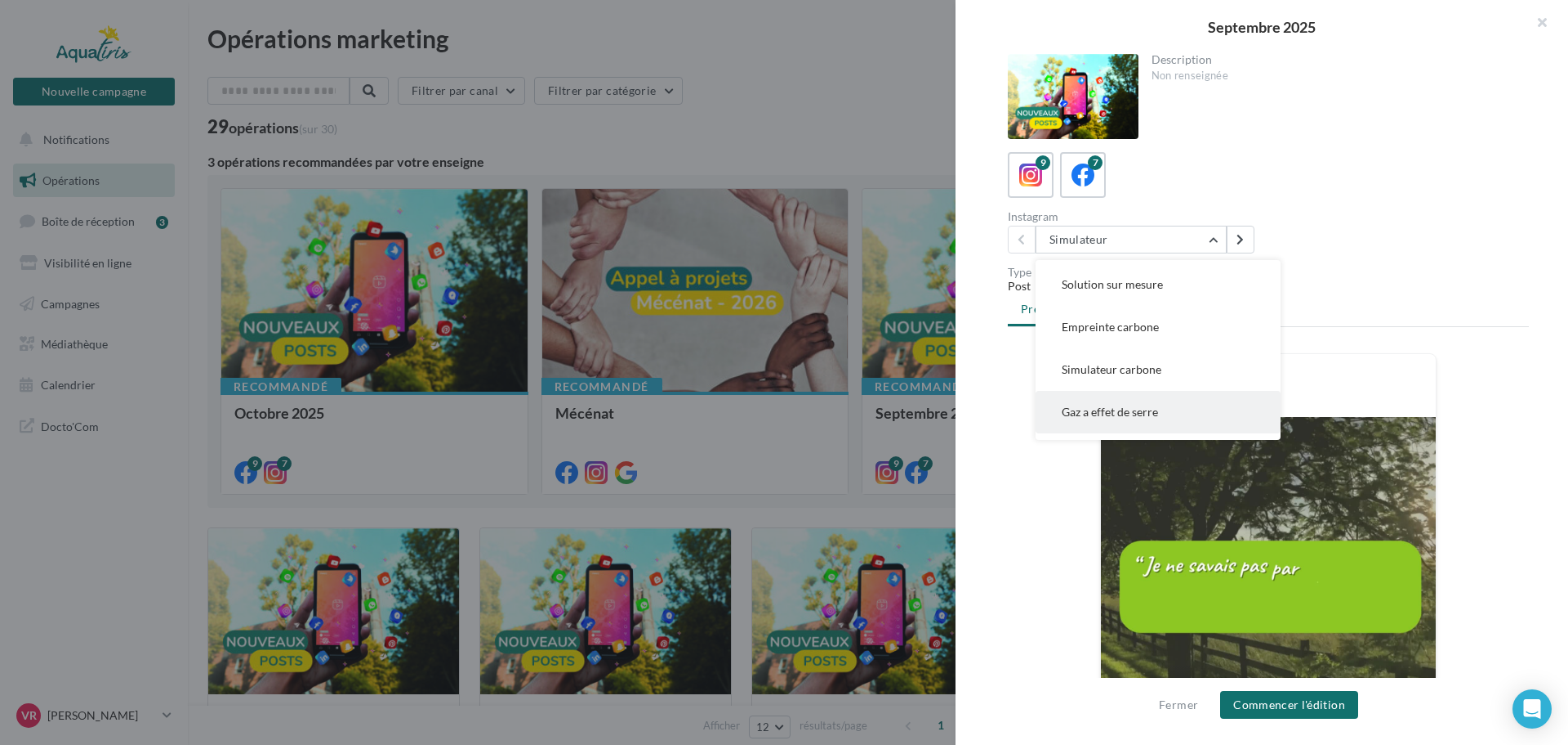
click at [1147, 407] on span "Gaz a effet de serre" at bounding box center [1110, 411] width 97 height 13
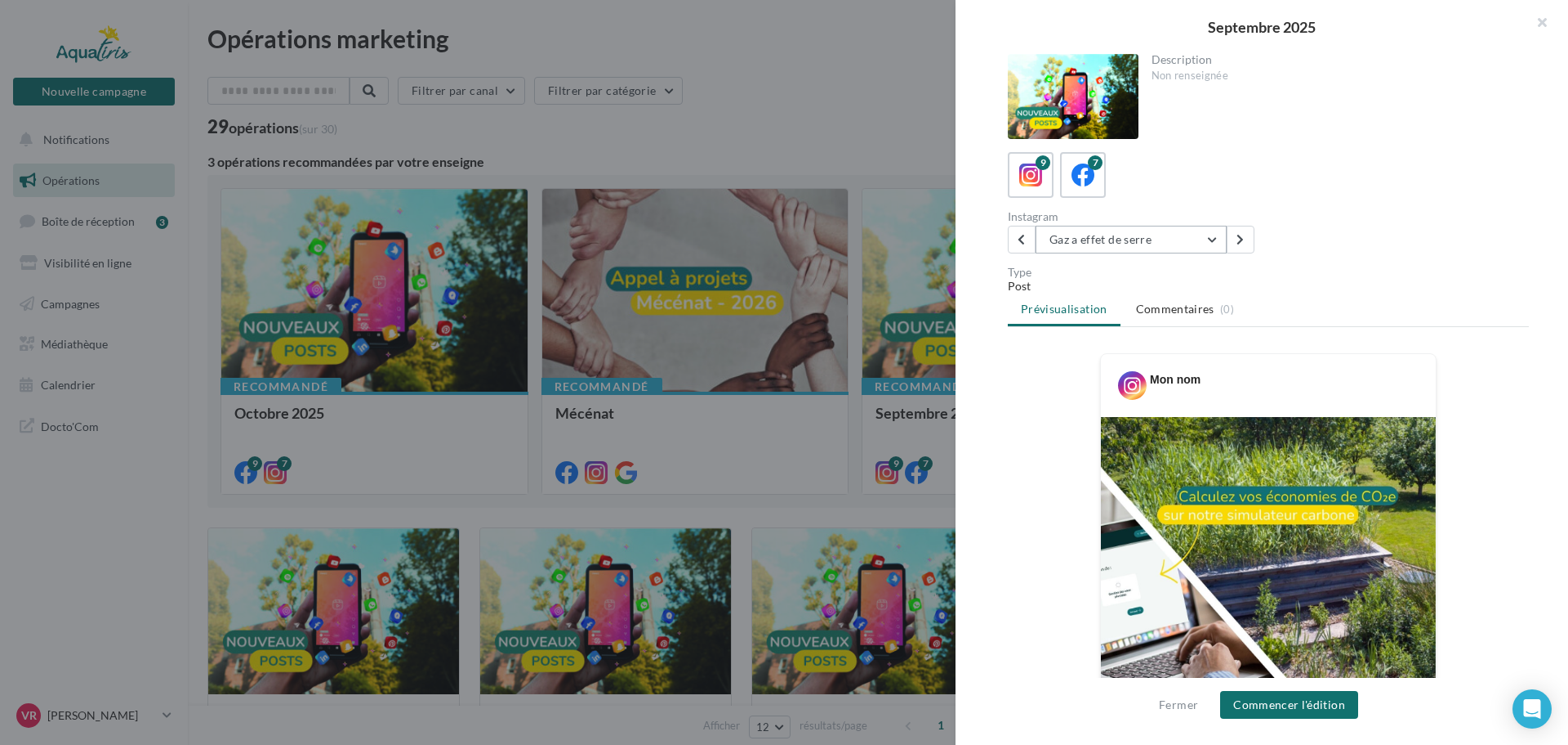
click at [1152, 239] on button "Gaz a effet de serre" at bounding box center [1131, 239] width 191 height 28
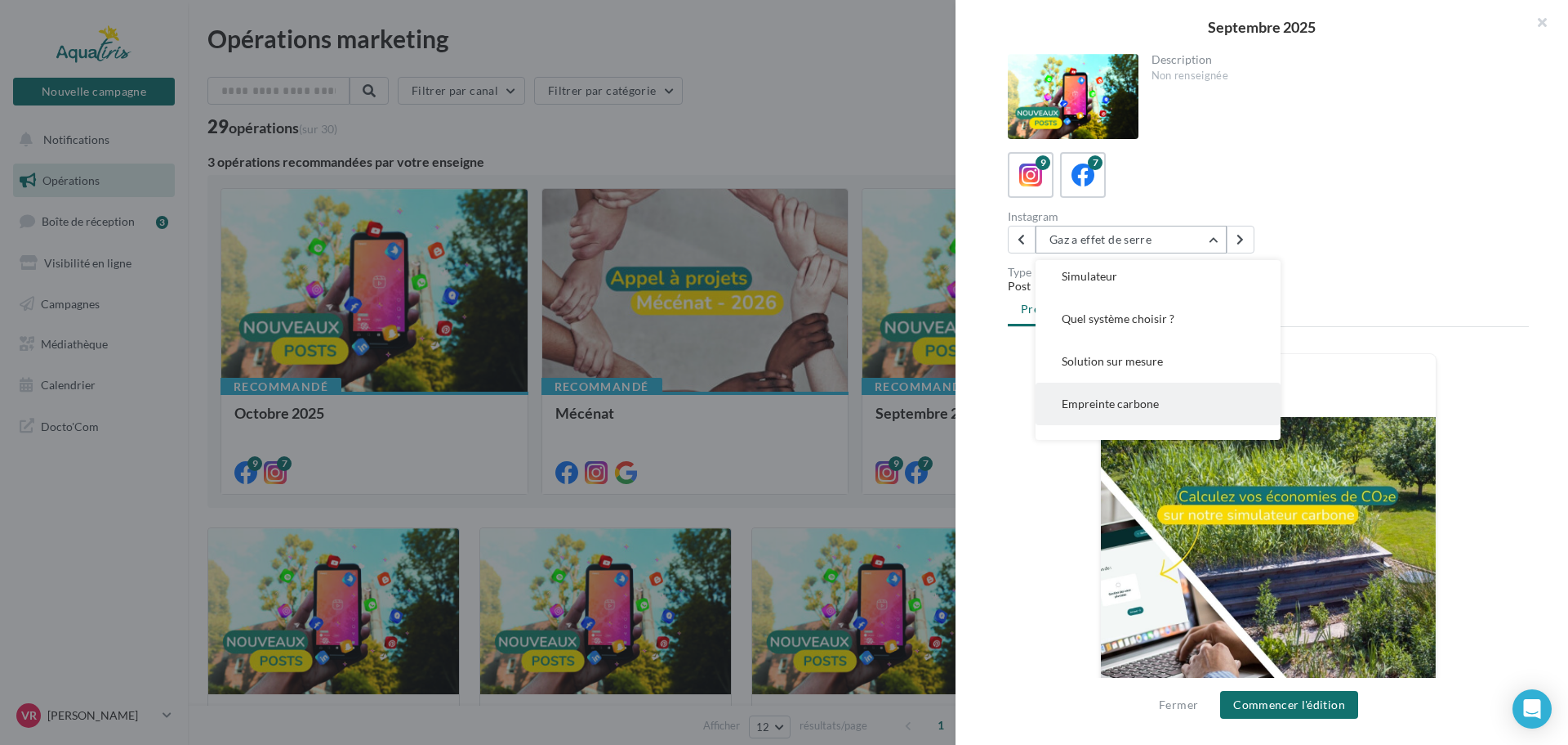
scroll to position [0, 0]
click at [1117, 283] on button "Simulateur" at bounding box center [1158, 281] width 245 height 42
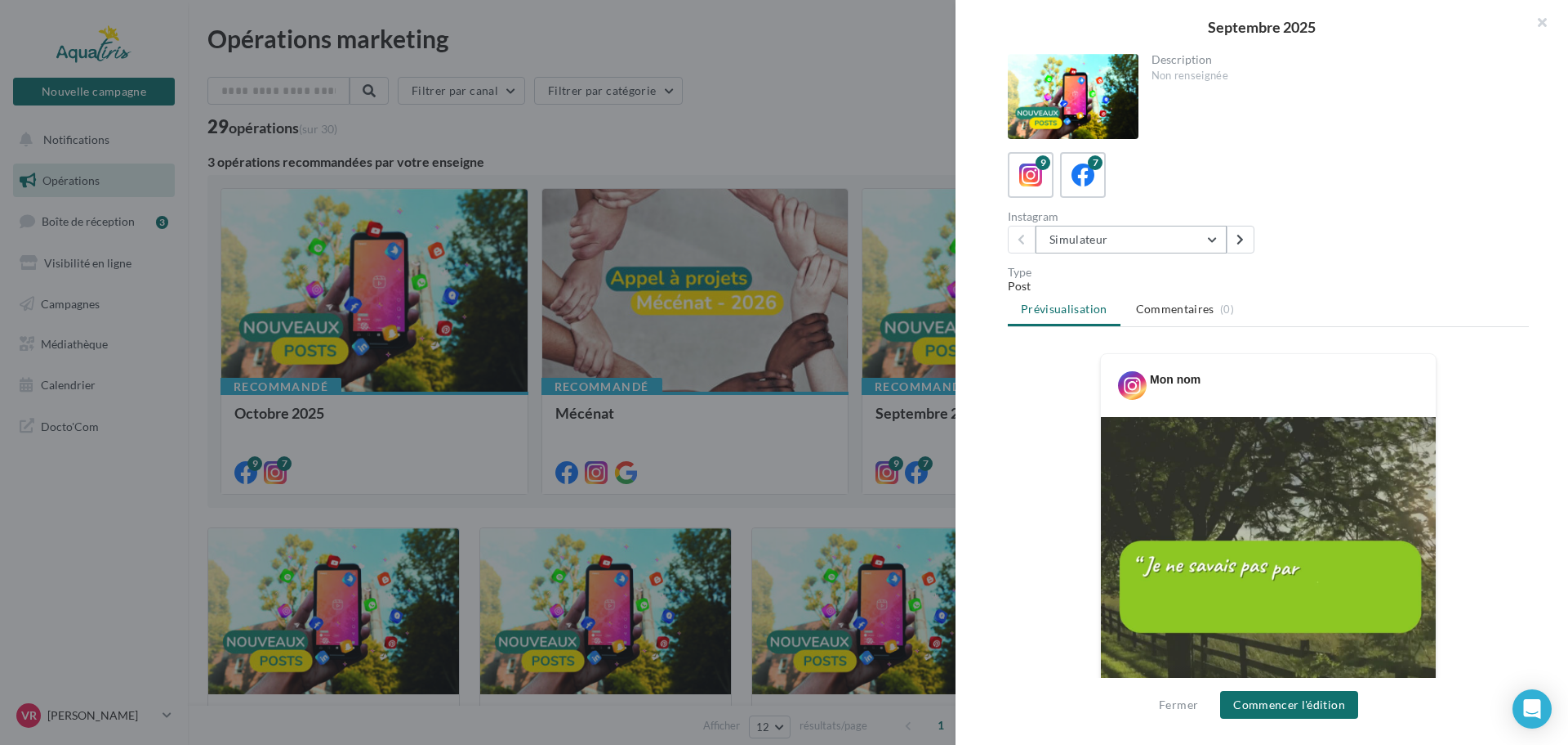
click at [1155, 242] on button "Simulateur" at bounding box center [1131, 239] width 191 height 28
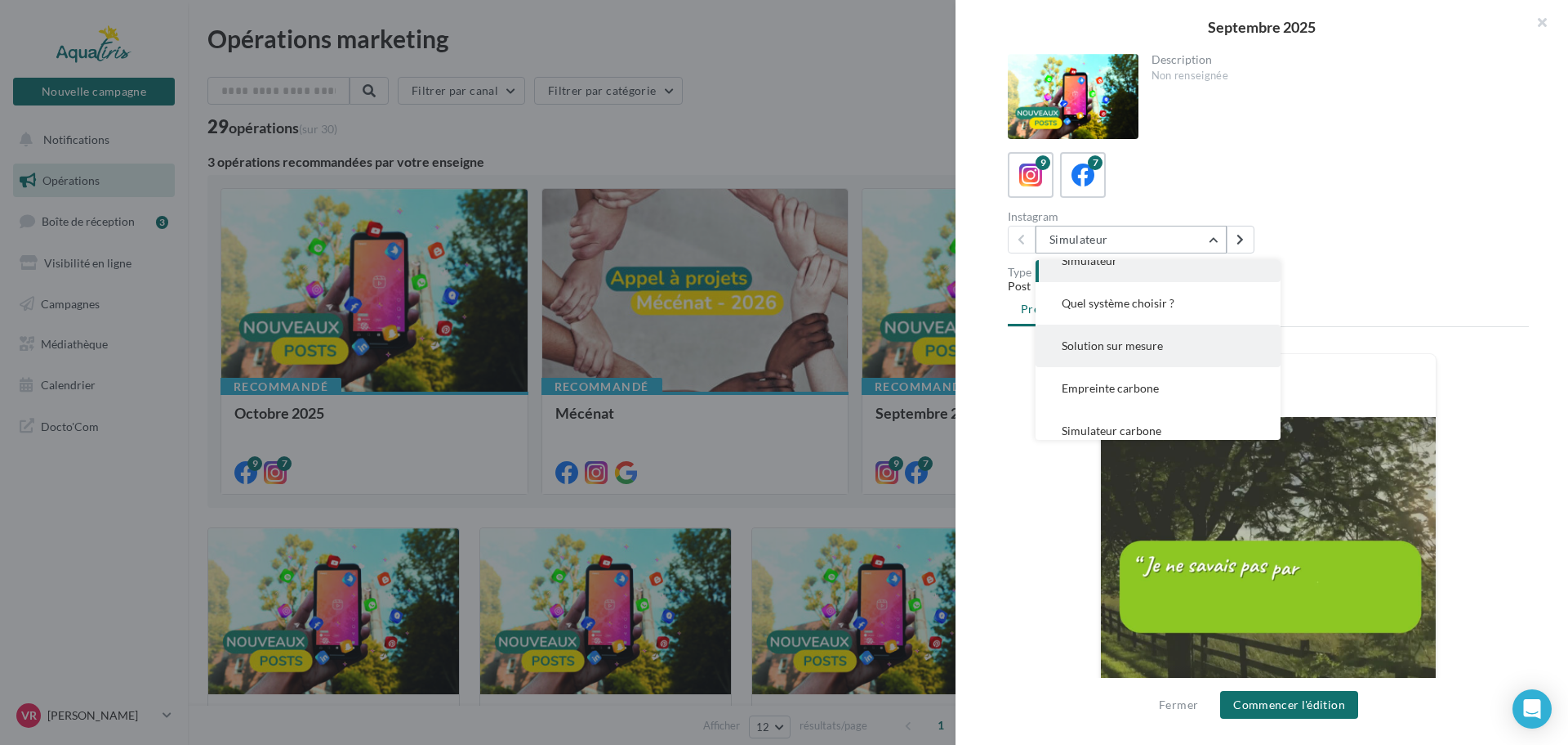
scroll to position [82, 0]
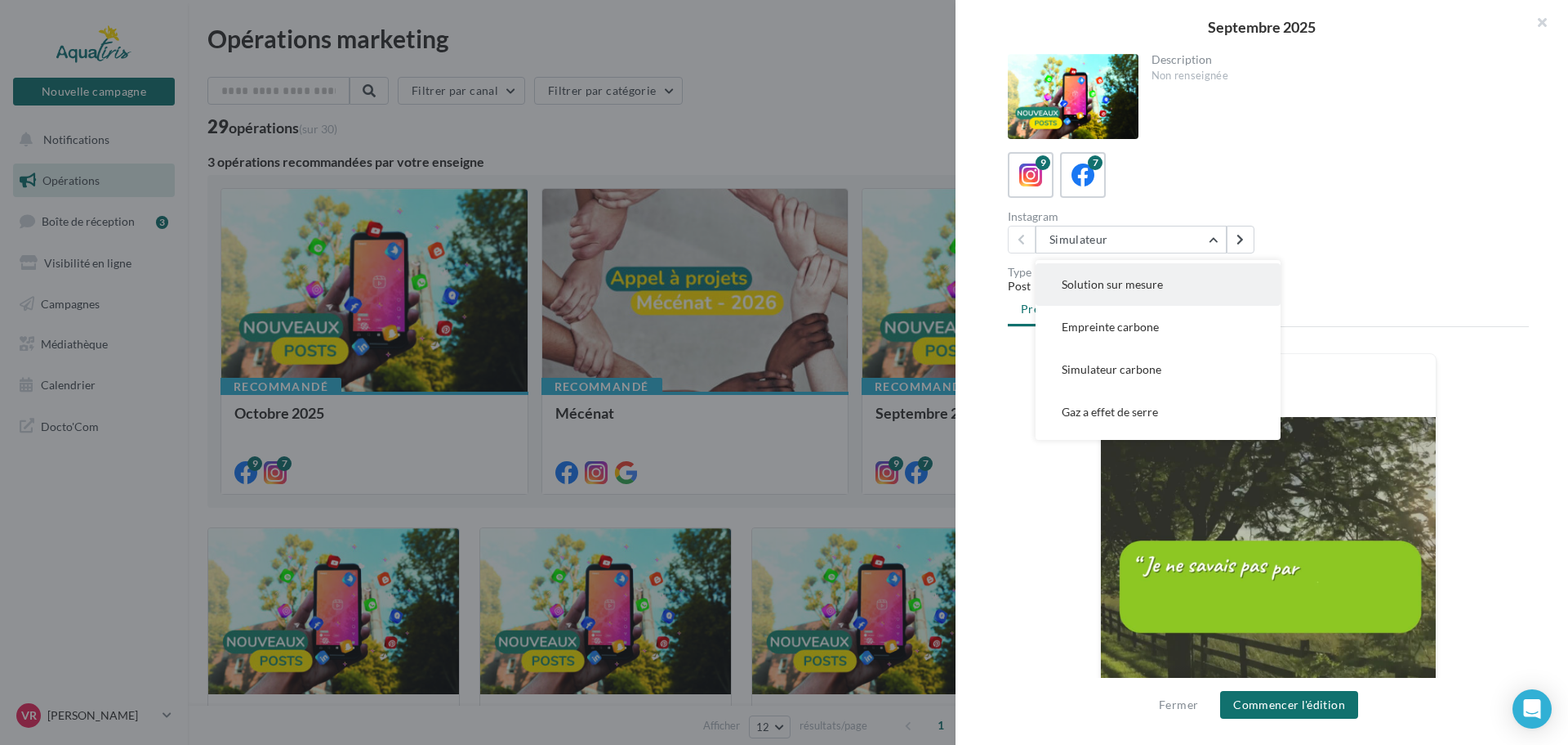
click at [1119, 286] on span "Solution sur mesure" at bounding box center [1112, 283] width 101 height 13
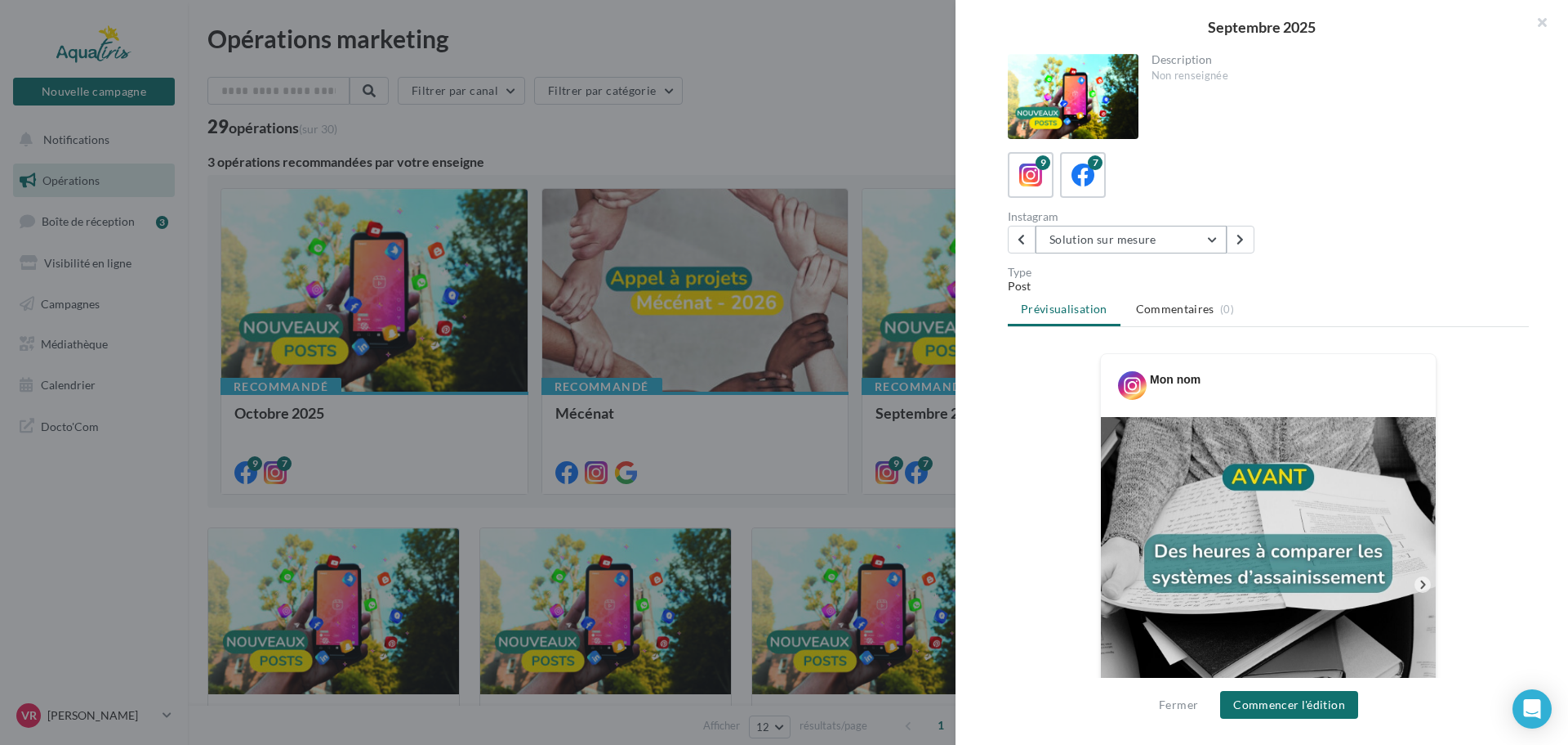
click at [1134, 236] on button "Solution sur mesure" at bounding box center [1131, 239] width 191 height 28
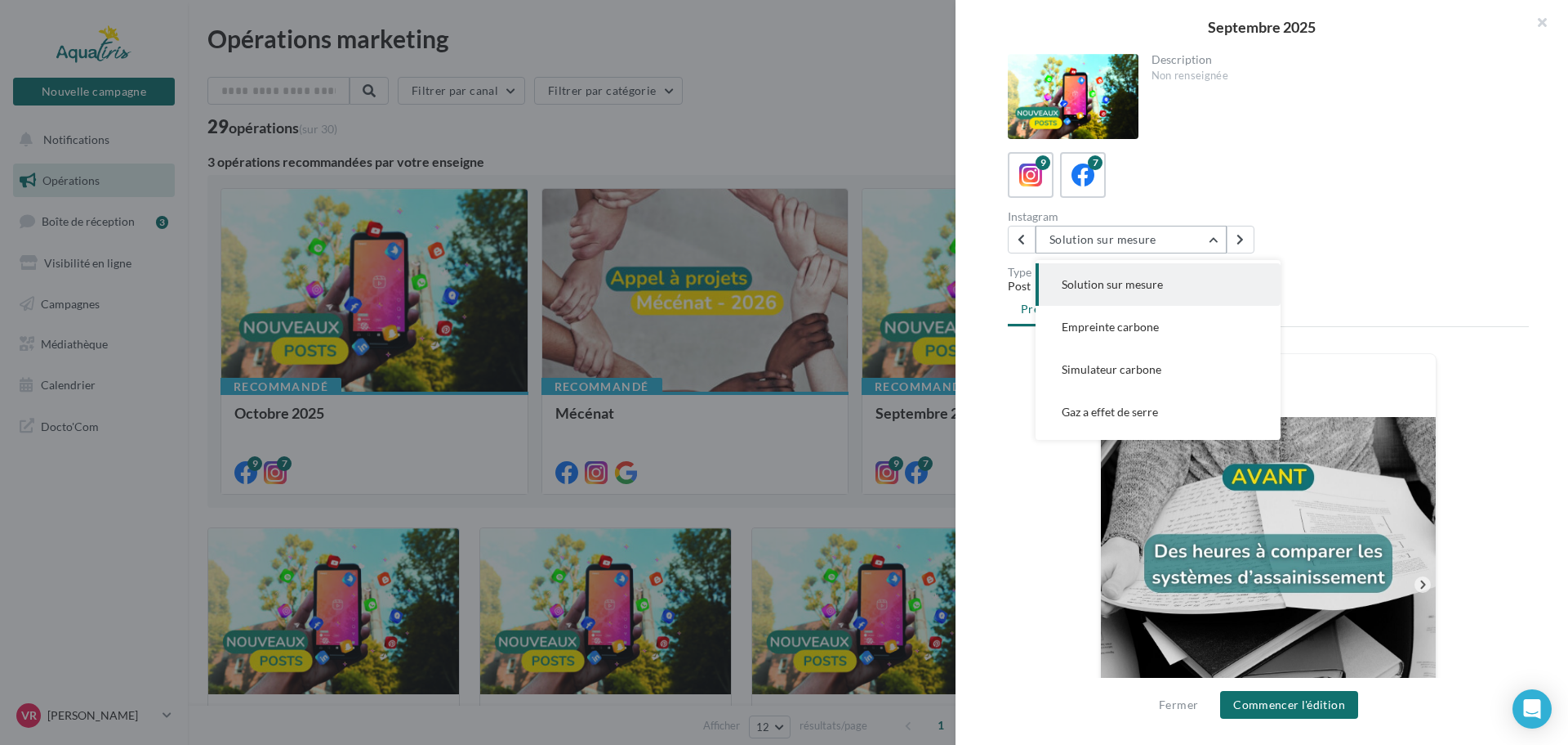
scroll to position [42, 0]
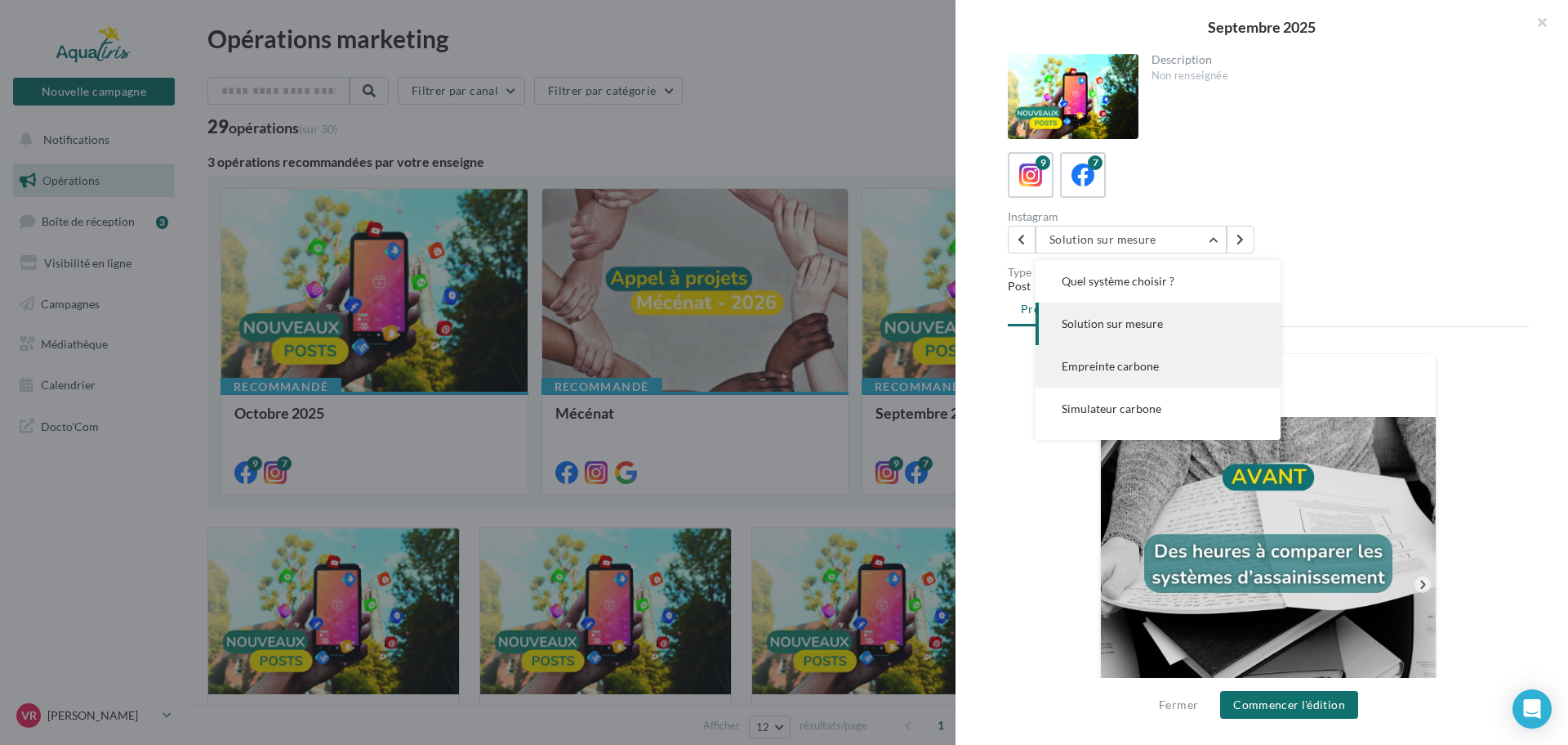
click at [1138, 366] on span "Empreinte carbone" at bounding box center [1110, 365] width 97 height 13
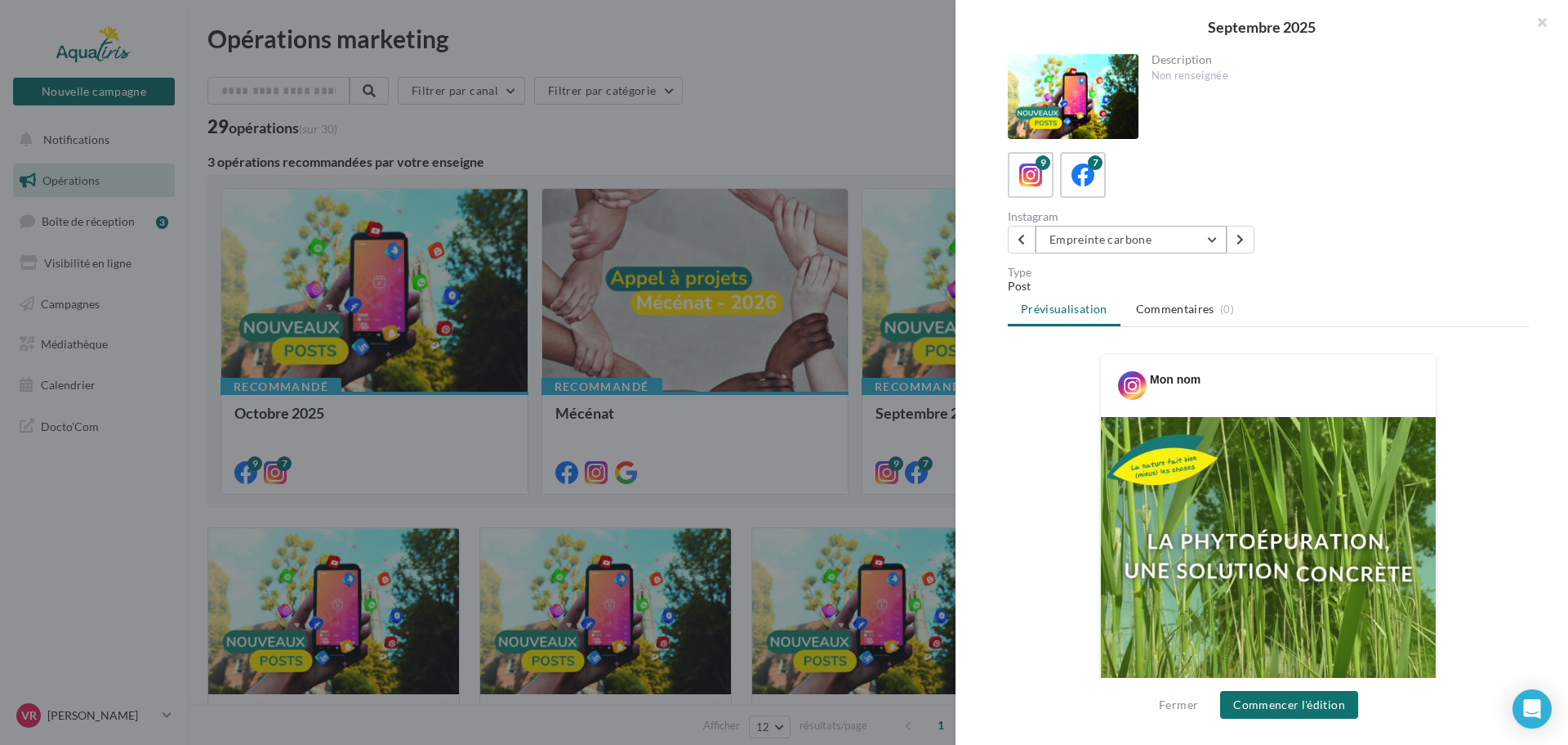
click at [1138, 237] on button "Empreinte carbone" at bounding box center [1131, 239] width 191 height 28
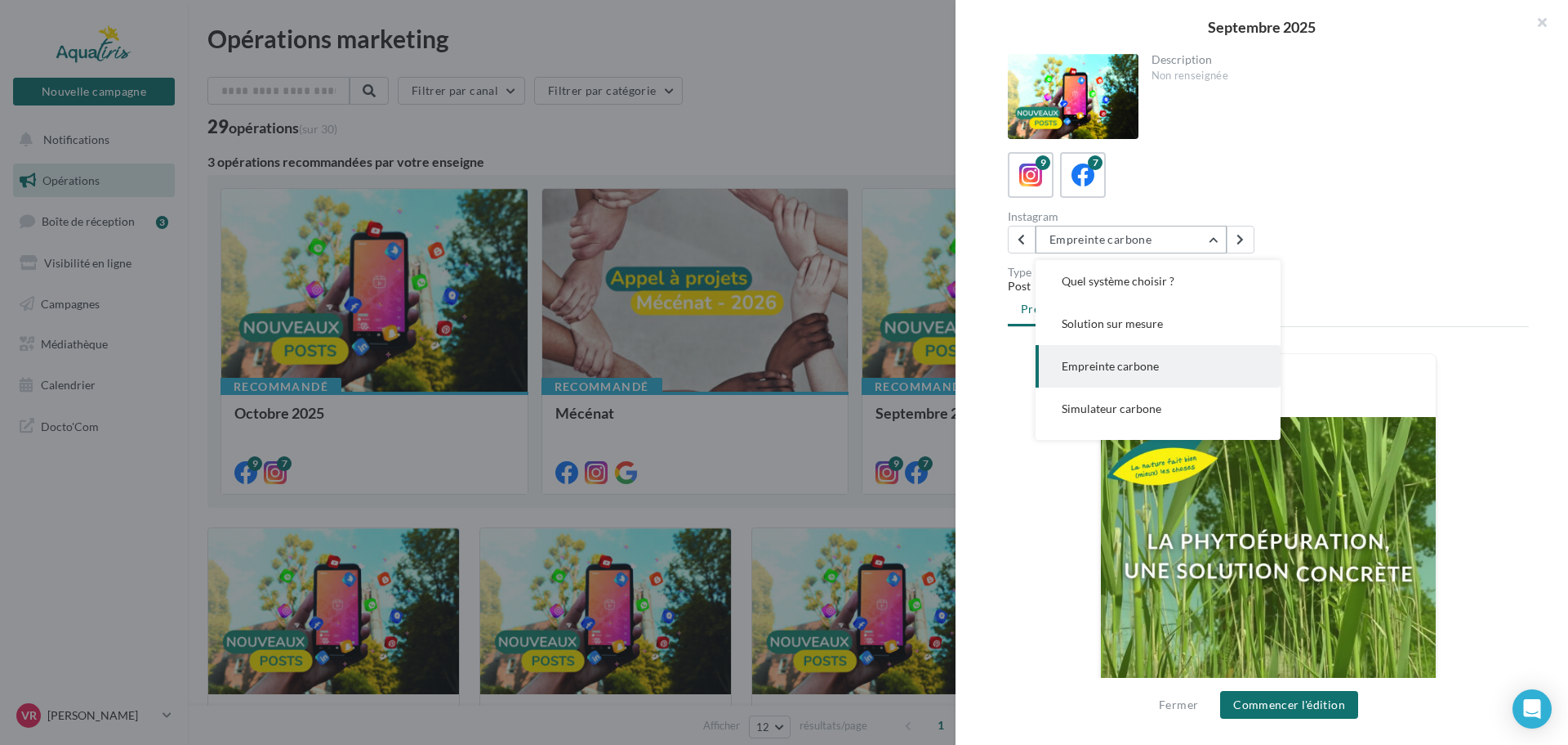
scroll to position [85, 0]
click at [1140, 368] on span "Simulateur carbone" at bounding box center [1111, 365] width 99 height 13
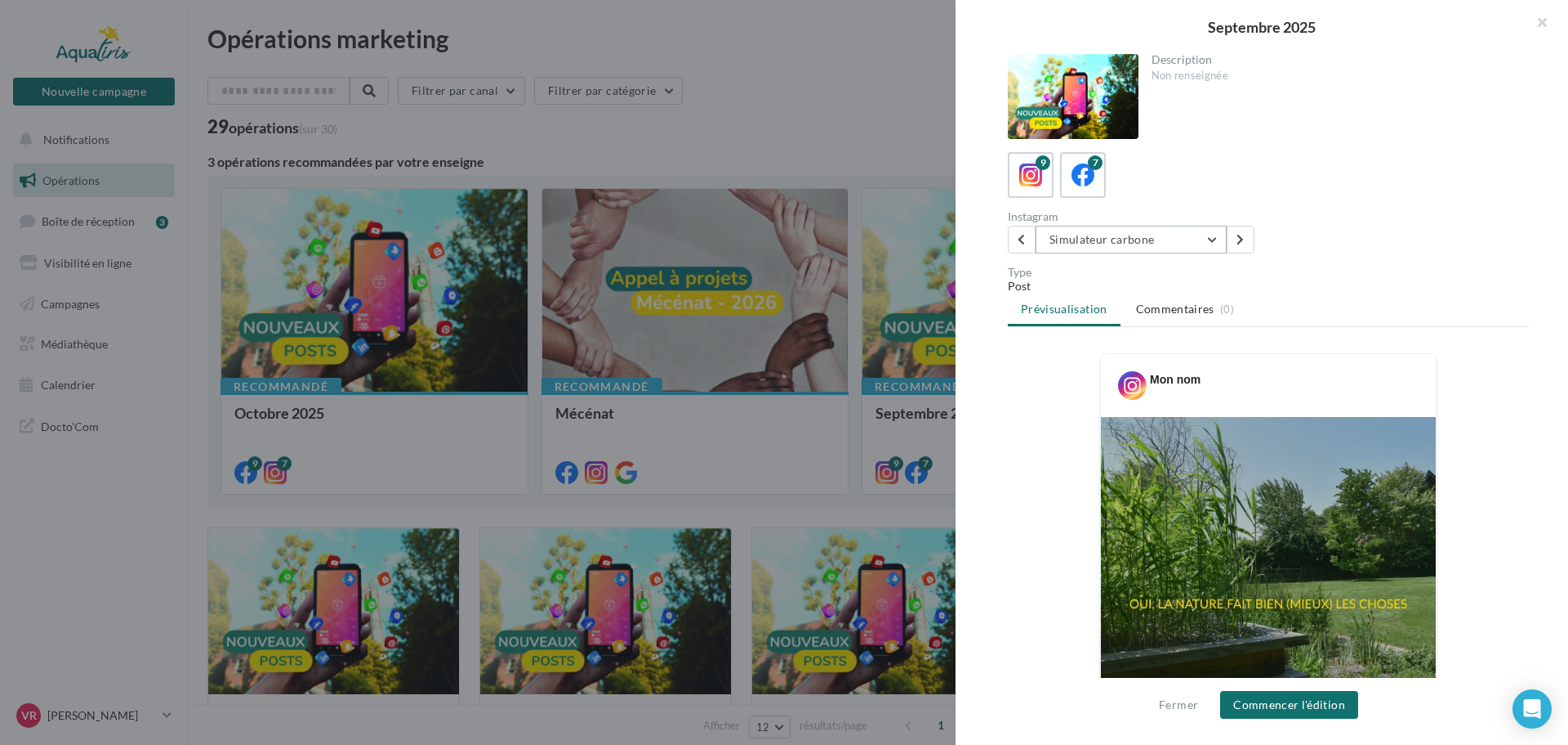
click at [1139, 234] on button "Simulateur carbone" at bounding box center [1131, 239] width 191 height 28
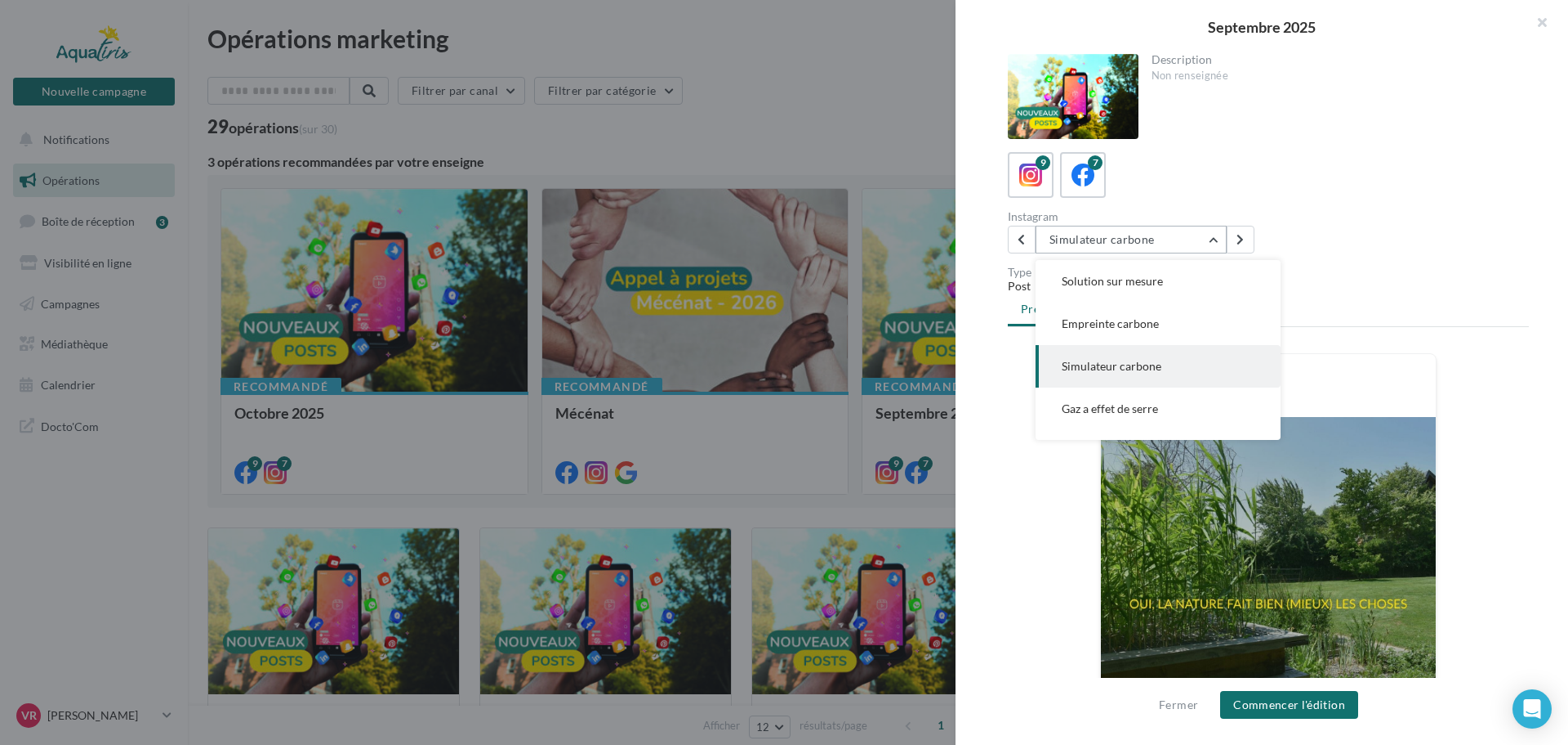
scroll to position [127, 0]
click at [1142, 358] on button "Gaz a effet de serre" at bounding box center [1158, 366] width 245 height 42
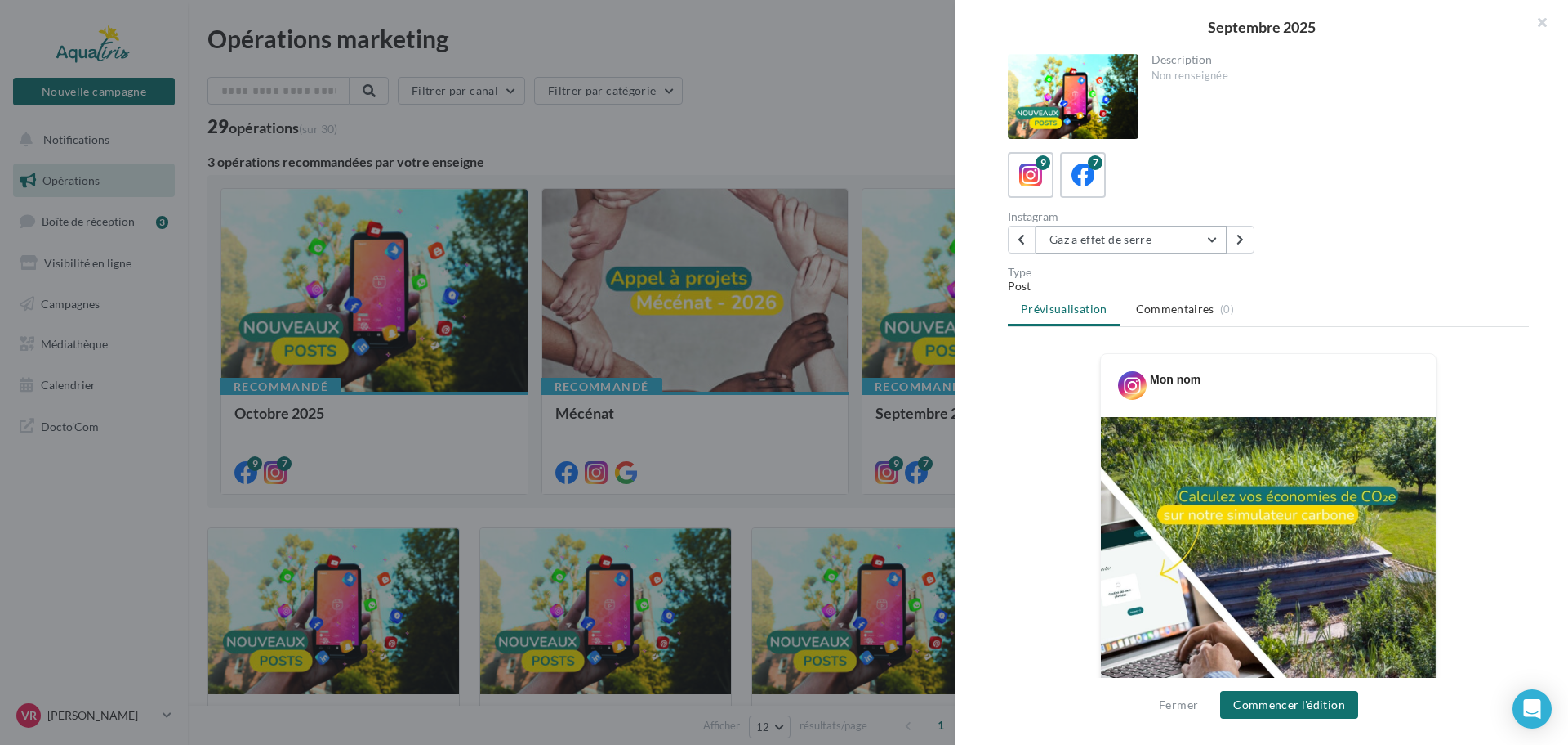
click at [1124, 248] on button "Gaz a effet de serre" at bounding box center [1131, 239] width 191 height 28
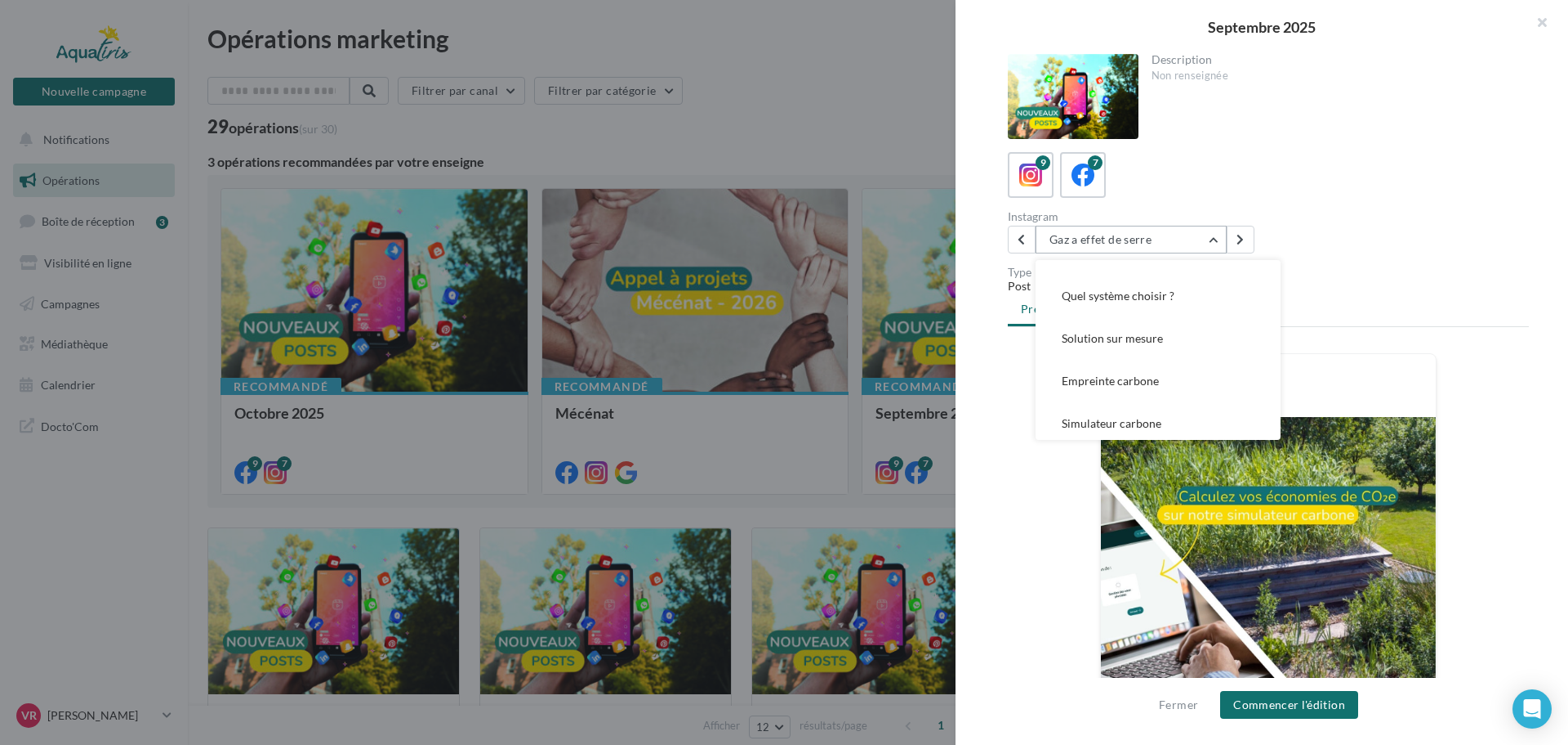
scroll to position [0, 0]
click at [1133, 375] on button "Solution sur mesure" at bounding box center [1158, 366] width 245 height 42
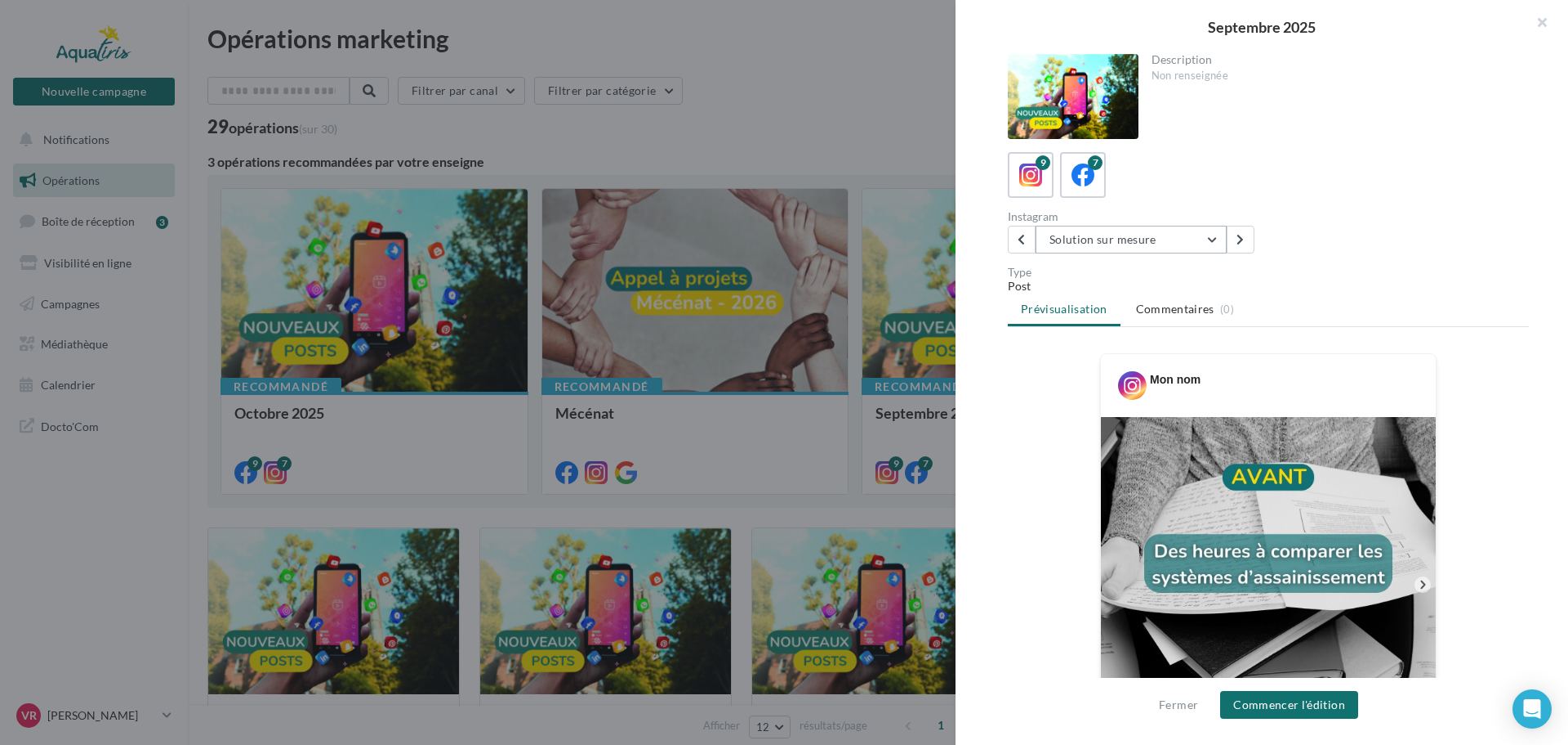
click at [1140, 245] on button "Solution sur mesure" at bounding box center [1131, 239] width 191 height 28
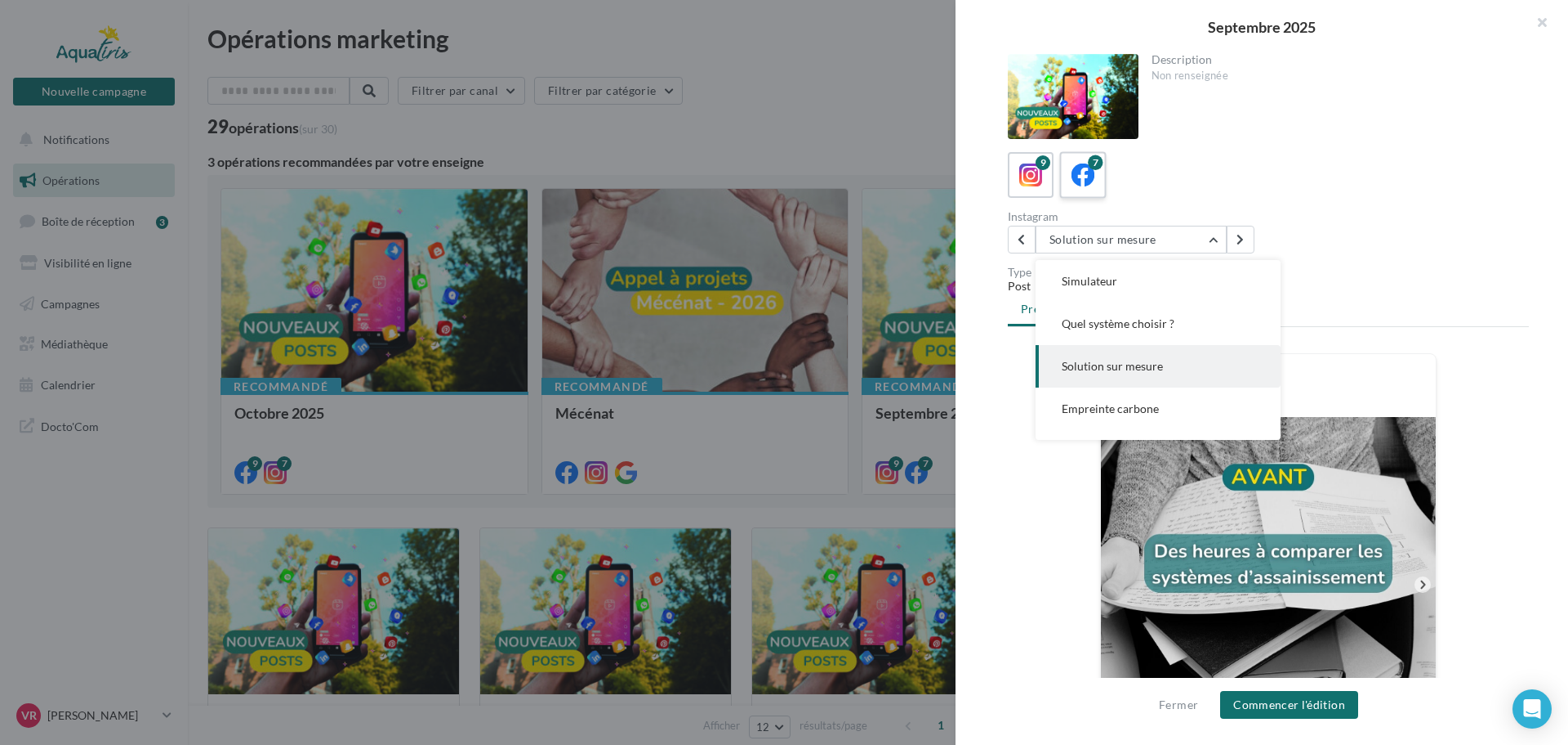
click at [1081, 168] on icon at bounding box center [1083, 175] width 23 height 23
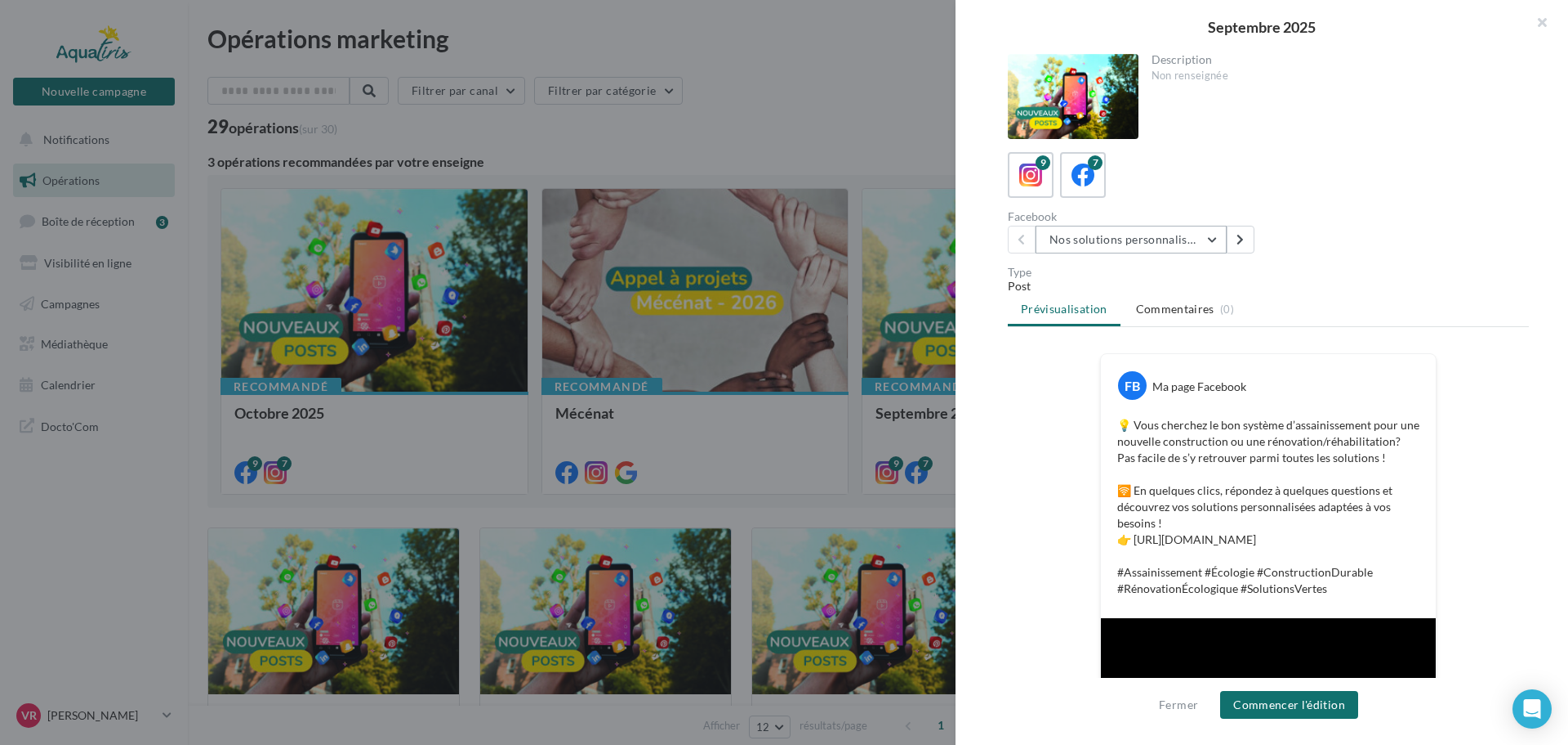
click at [1125, 247] on button "Nos solutions personnalisées" at bounding box center [1131, 239] width 191 height 28
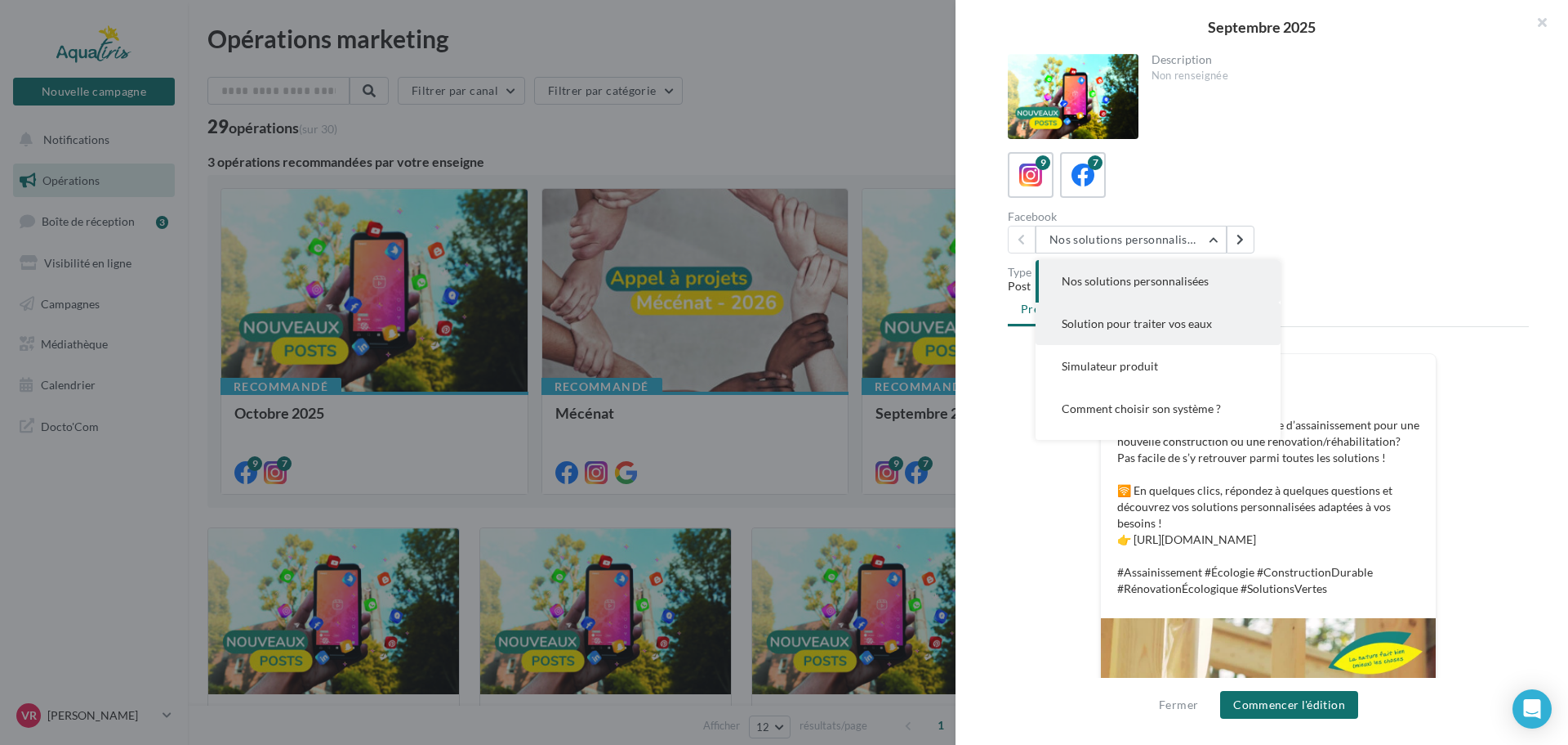
click at [1154, 328] on span "Solution pour traiter vos eaux" at bounding box center [1137, 323] width 151 height 13
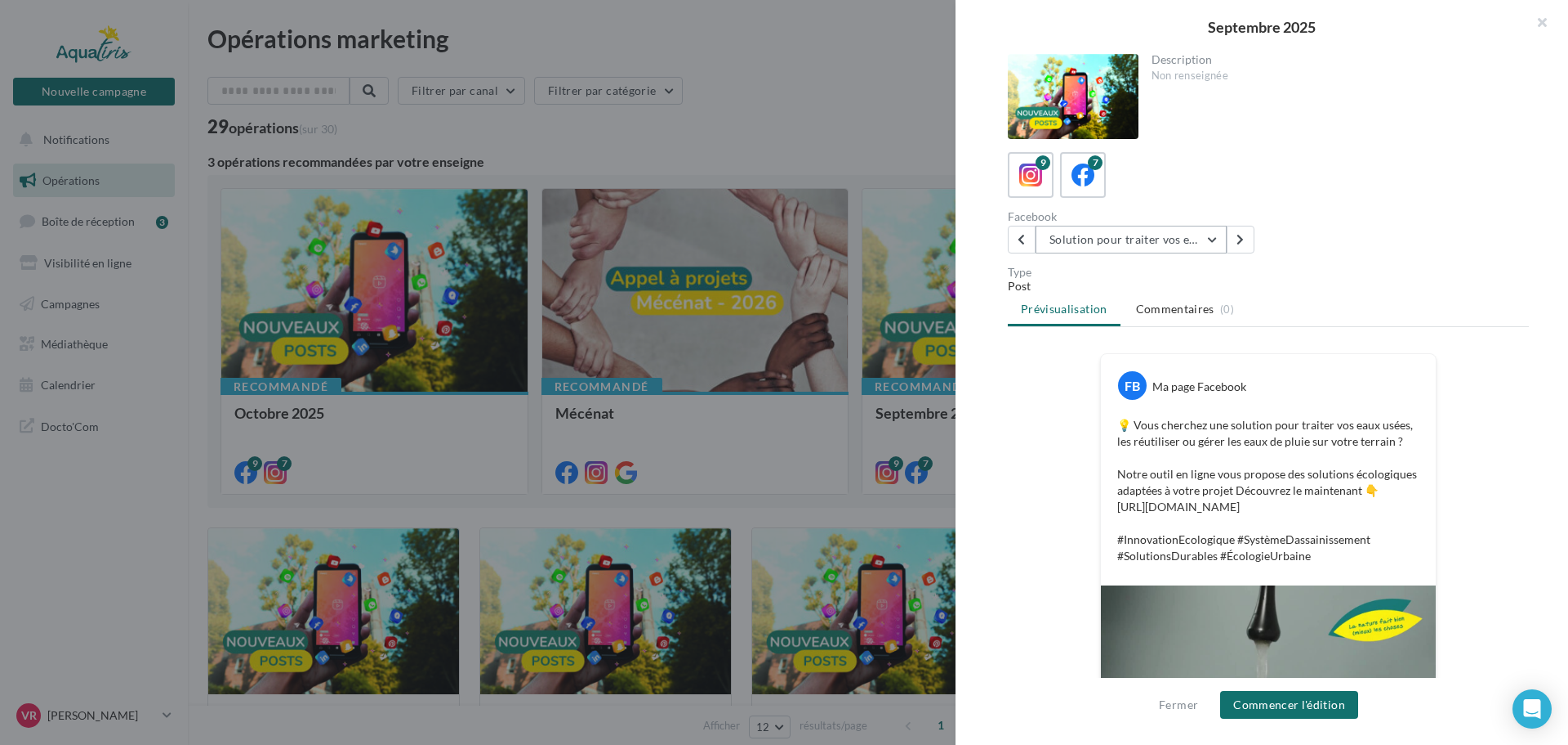
click at [1166, 239] on button "Solution pour traiter vos eaux" at bounding box center [1131, 239] width 191 height 28
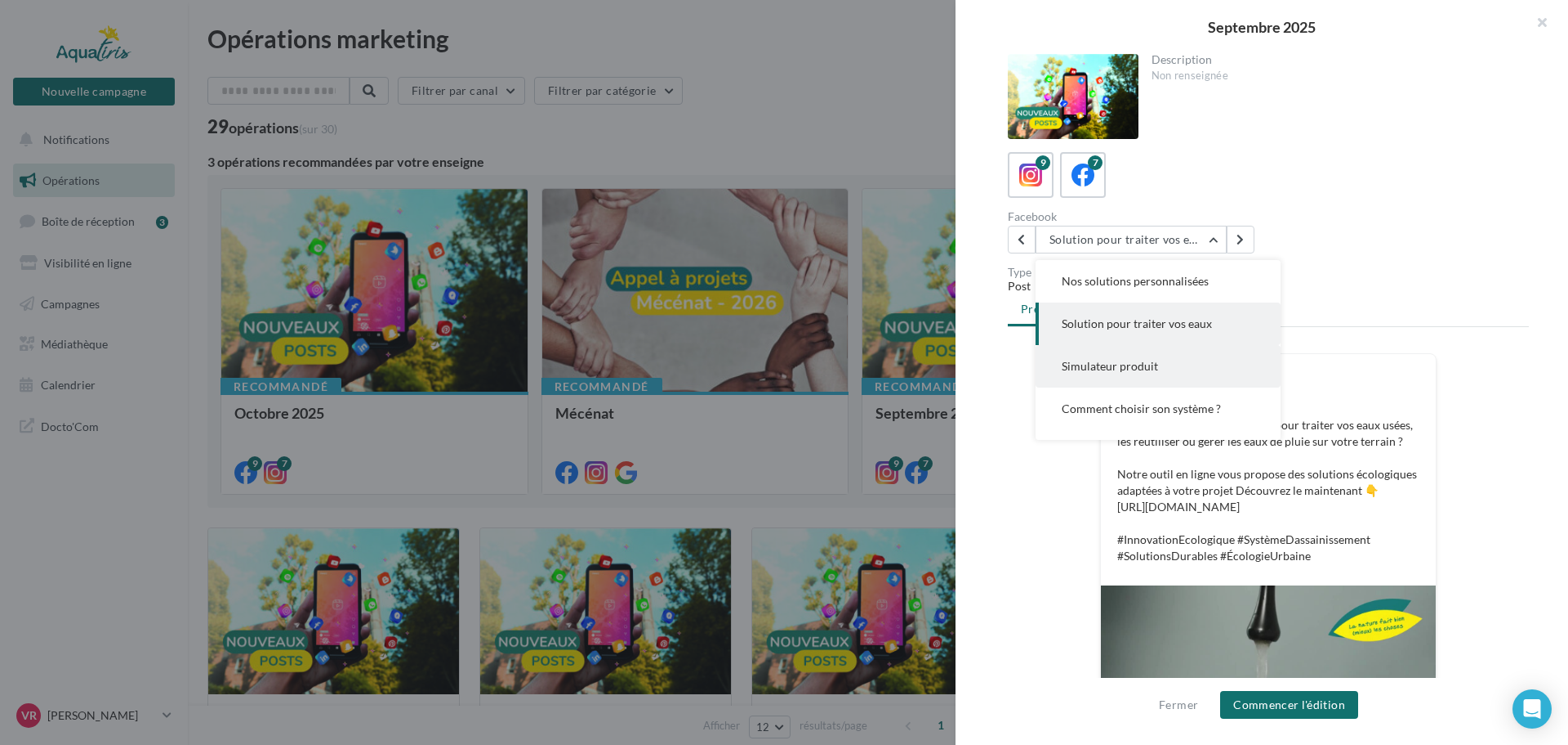
click at [1168, 361] on button "Simulateur produit" at bounding box center [1158, 366] width 245 height 42
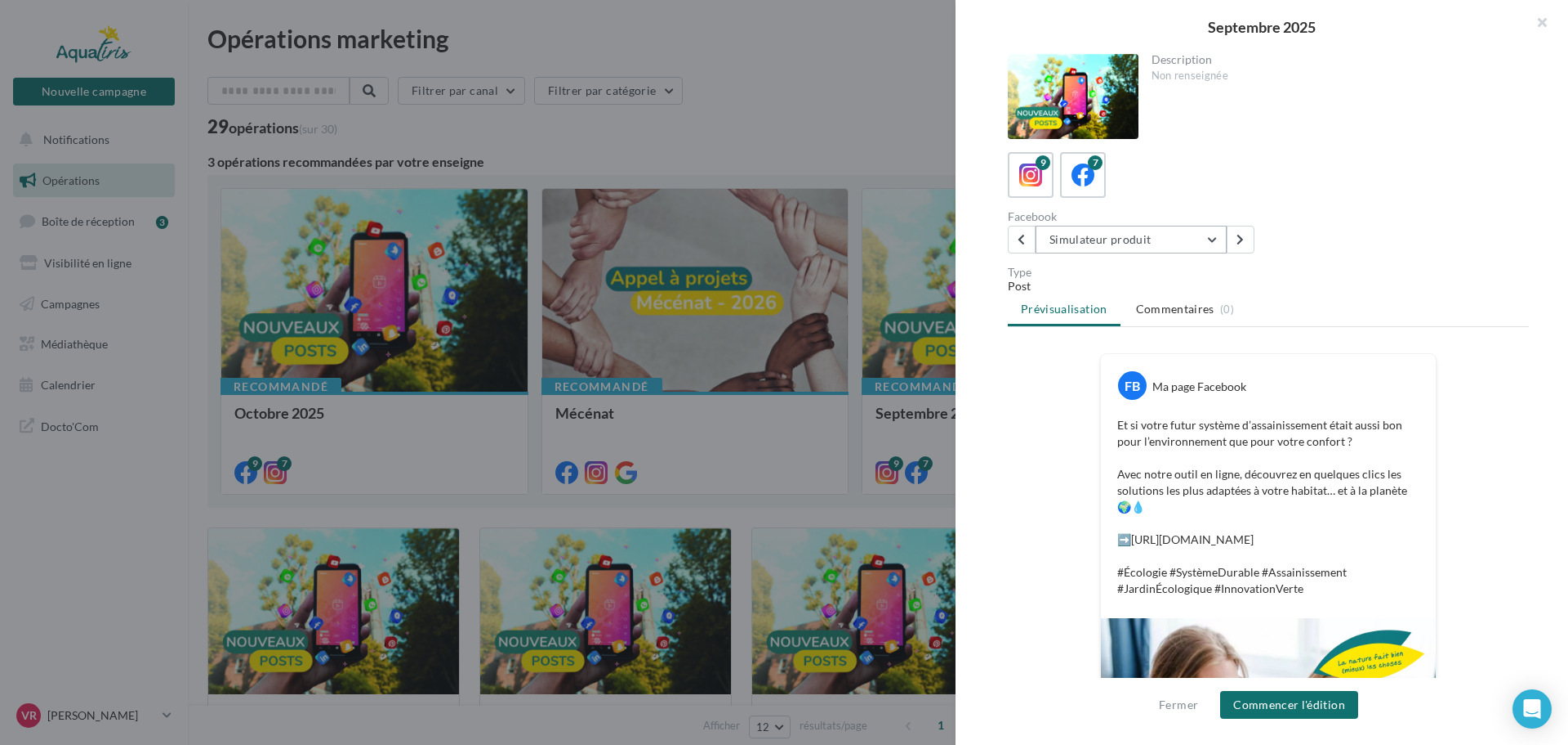
click at [1169, 243] on button "Simulateur produit" at bounding box center [1131, 239] width 191 height 28
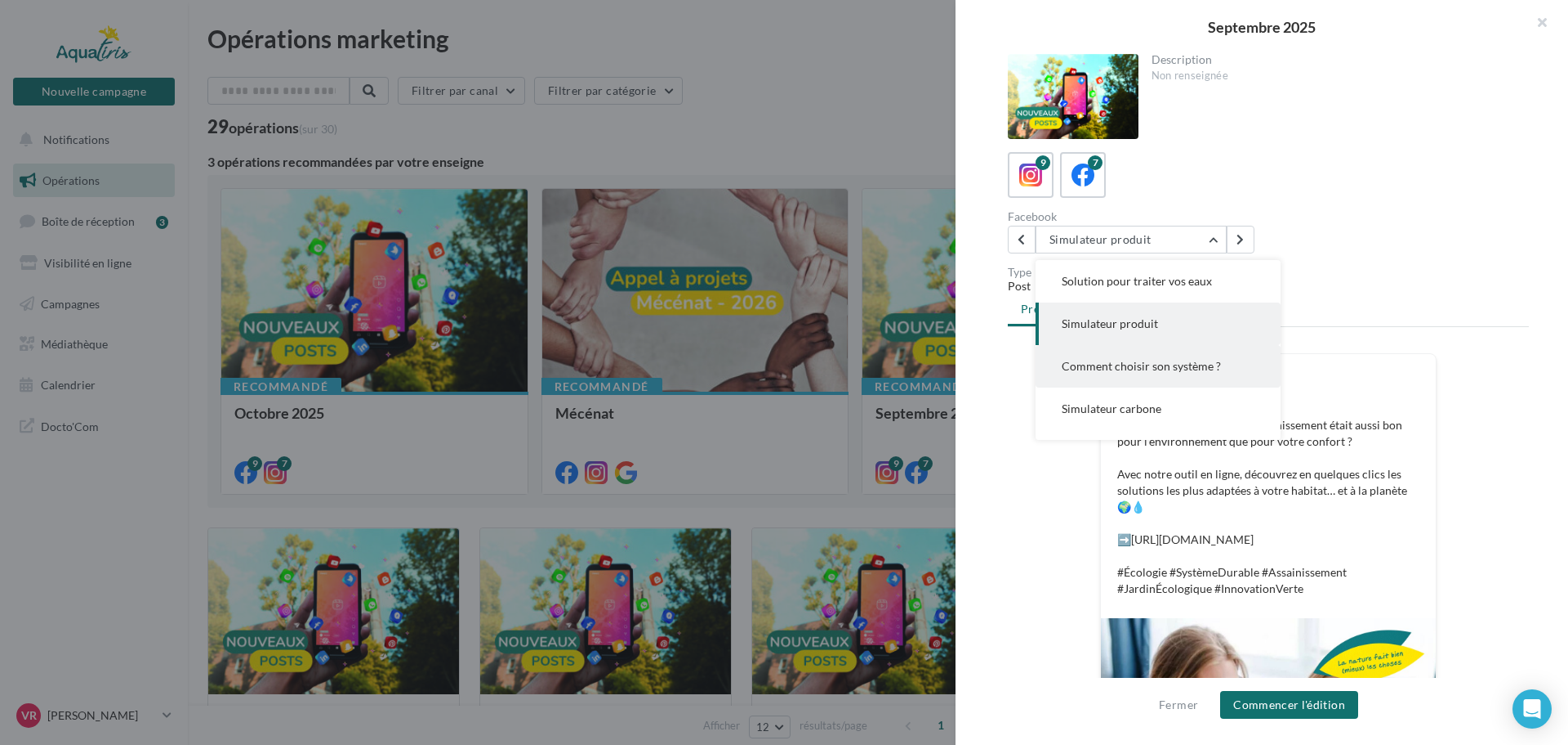
click at [1159, 366] on span "Comment choisir son système ?" at bounding box center [1142, 365] width 159 height 13
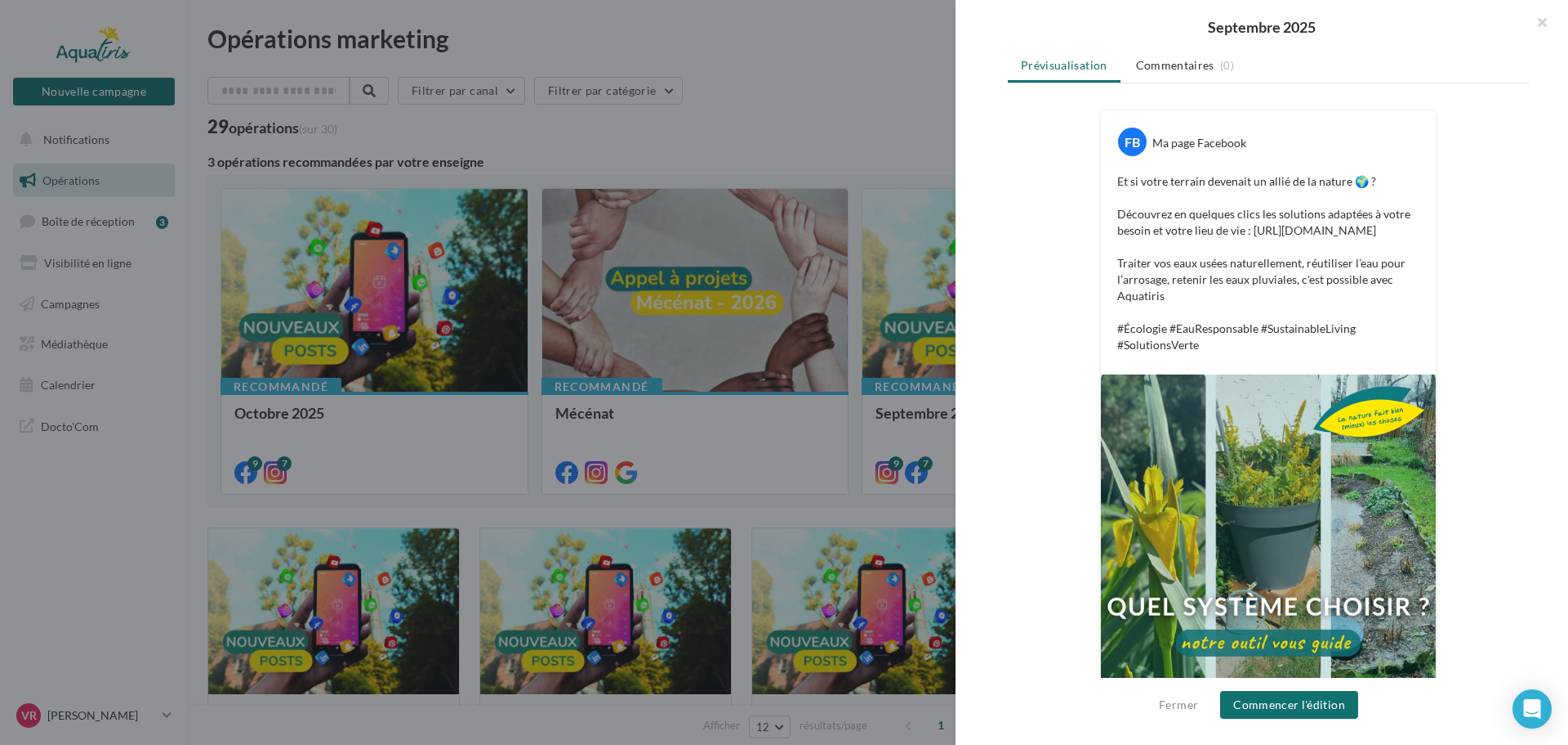
scroll to position [245, 0]
click at [1309, 712] on button "Commencer l'édition" at bounding box center [1289, 704] width 138 height 28
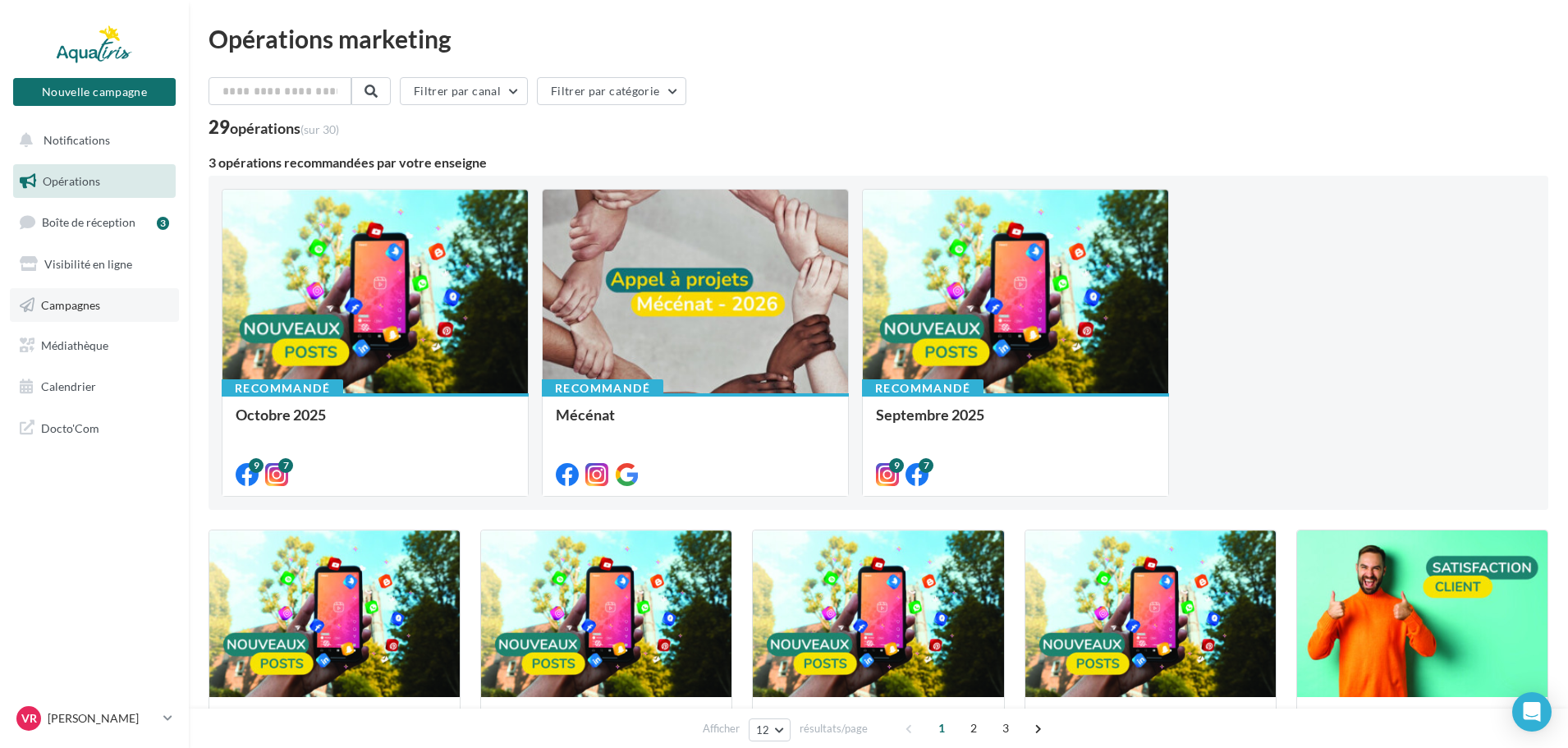
click at [97, 293] on link "Campagnes" at bounding box center [95, 305] width 169 height 34
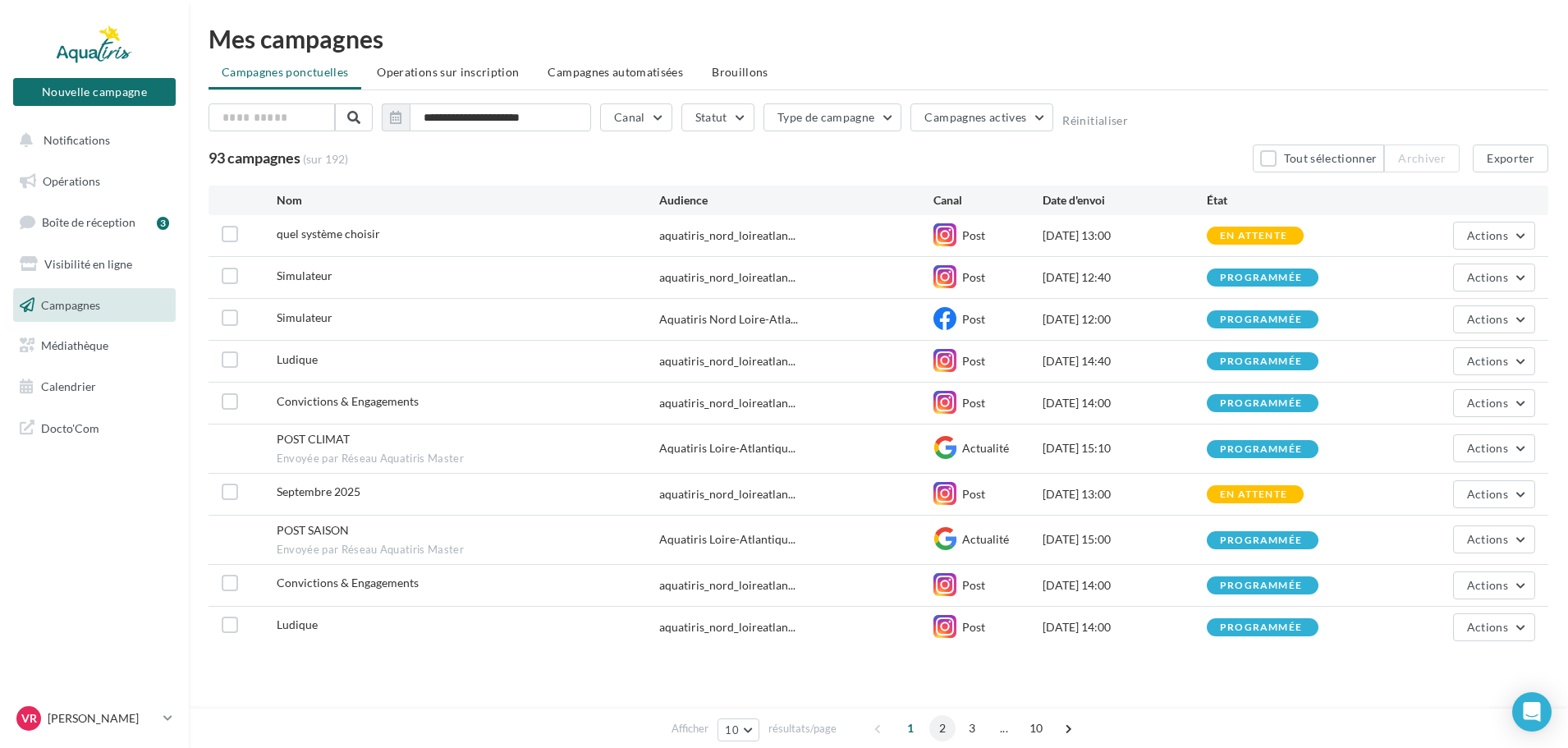
click at [947, 731] on span "2" at bounding box center [942, 727] width 26 height 26
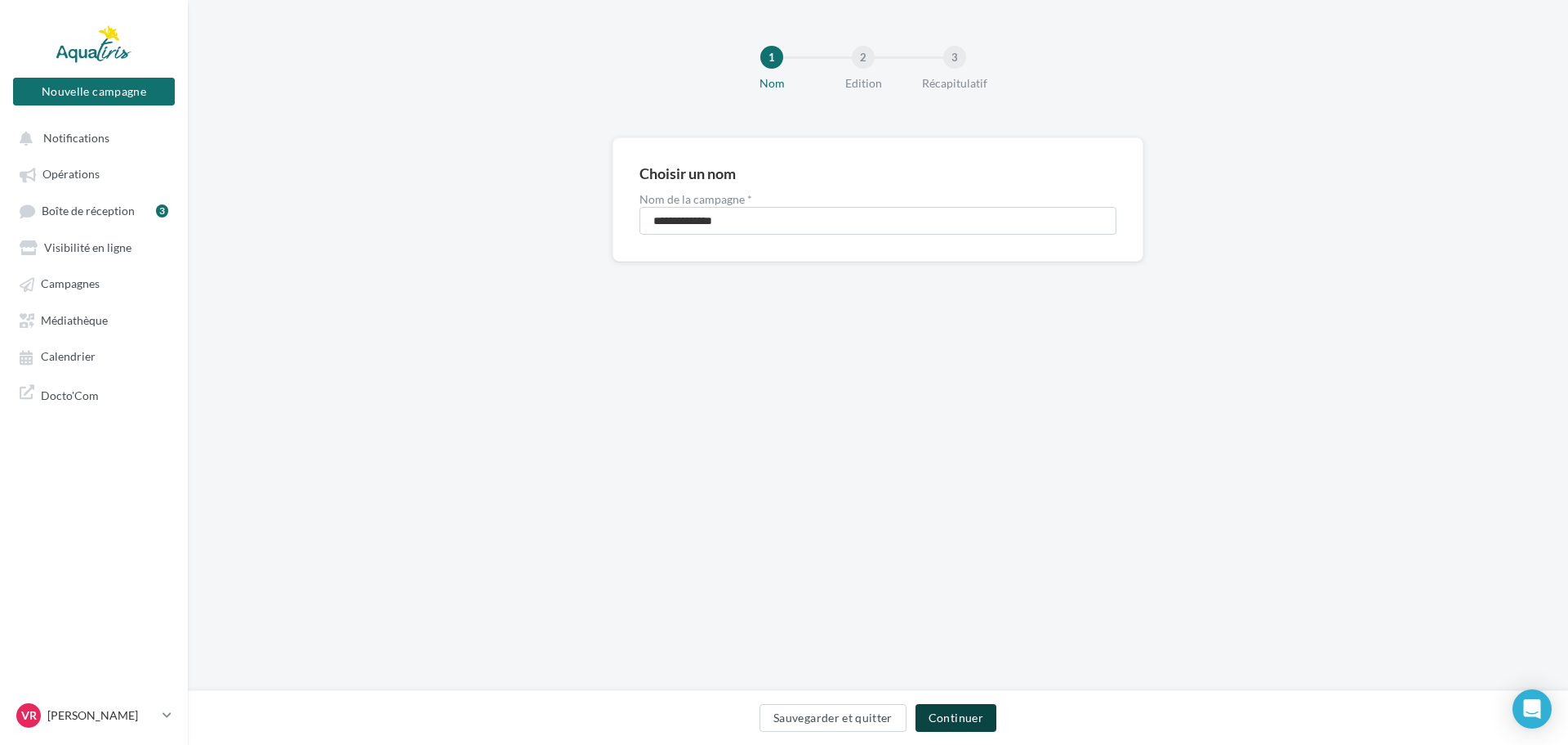
click at [961, 728] on button "Continuer" at bounding box center [956, 717] width 81 height 28
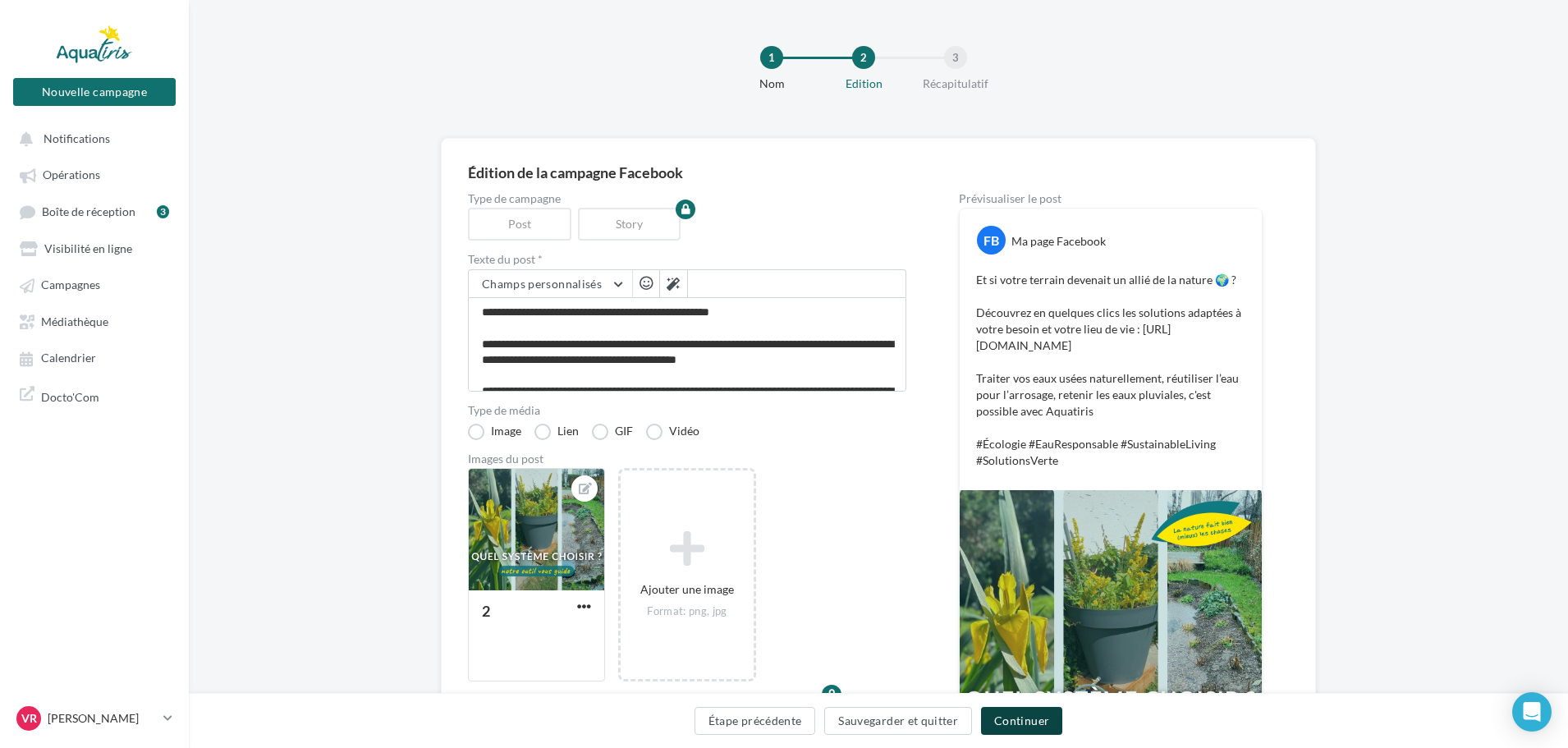
click at [1045, 720] on button "Continuer" at bounding box center [1021, 720] width 81 height 28
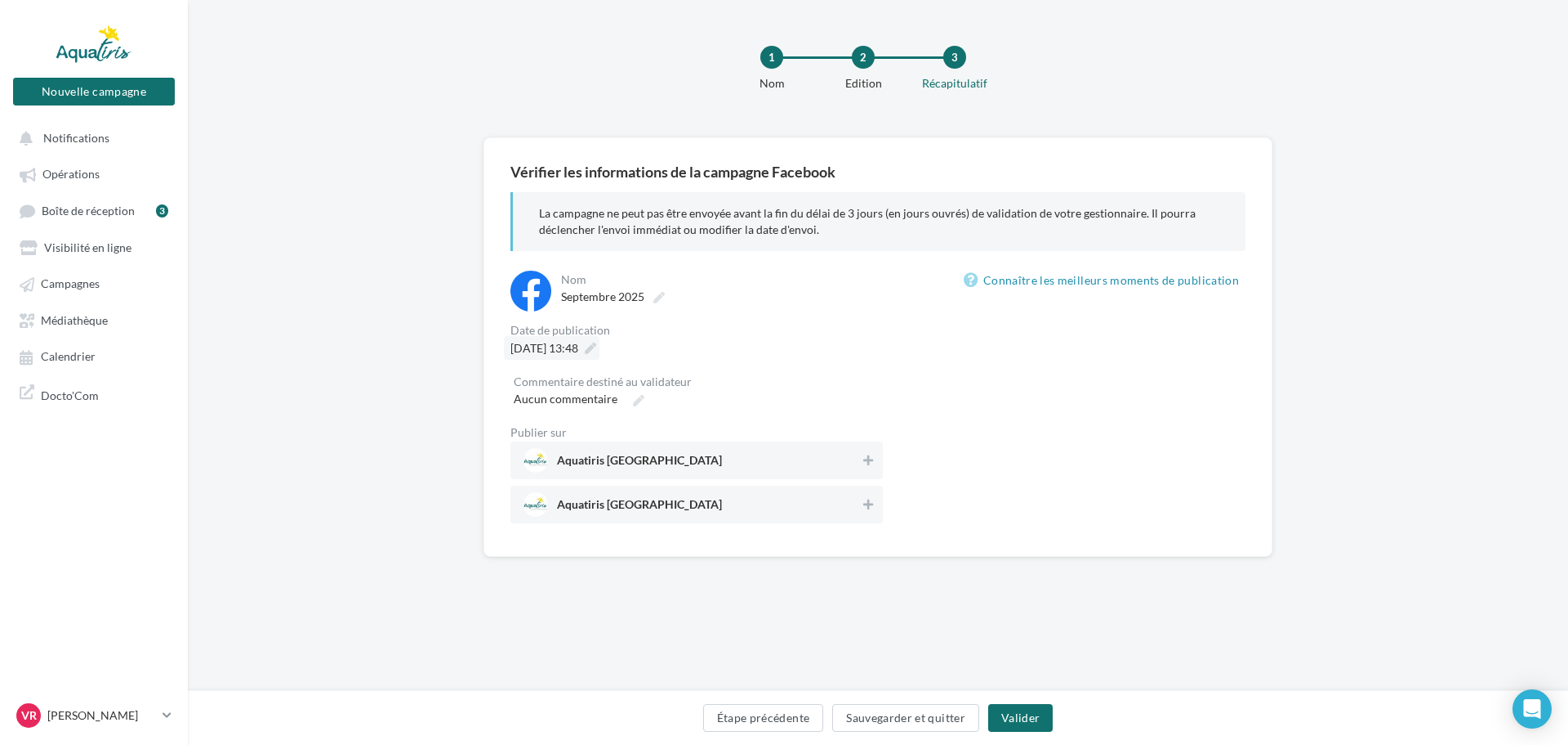
click at [550, 350] on span "[DATE] 13:48" at bounding box center [545, 347] width 68 height 13
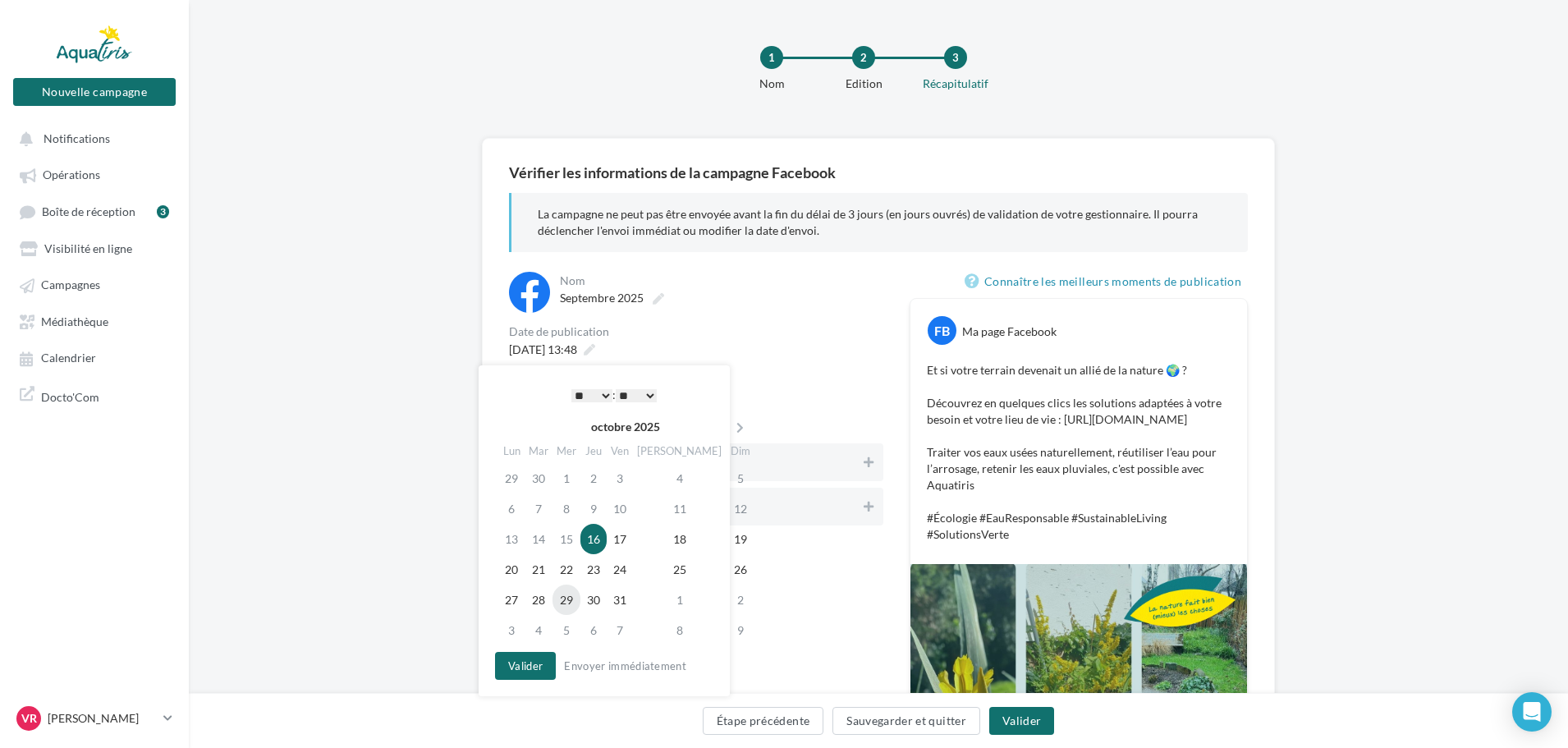
click at [578, 599] on td "29" at bounding box center [566, 599] width 28 height 31
click at [522, 662] on button "Valider" at bounding box center [521, 665] width 60 height 28
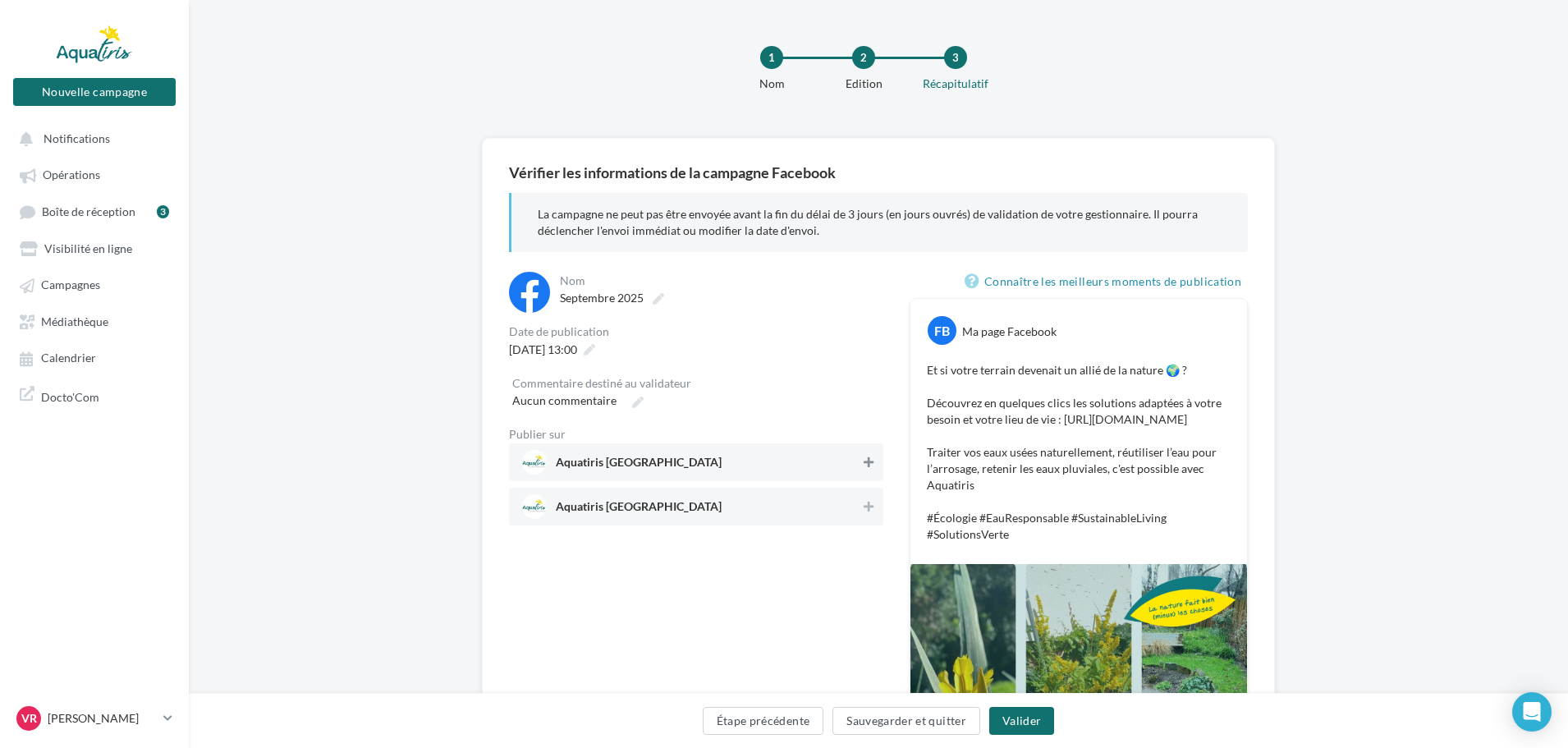
click at [867, 465] on icon at bounding box center [868, 462] width 10 height 12
click at [1012, 718] on button "Valider" at bounding box center [1022, 720] width 65 height 28
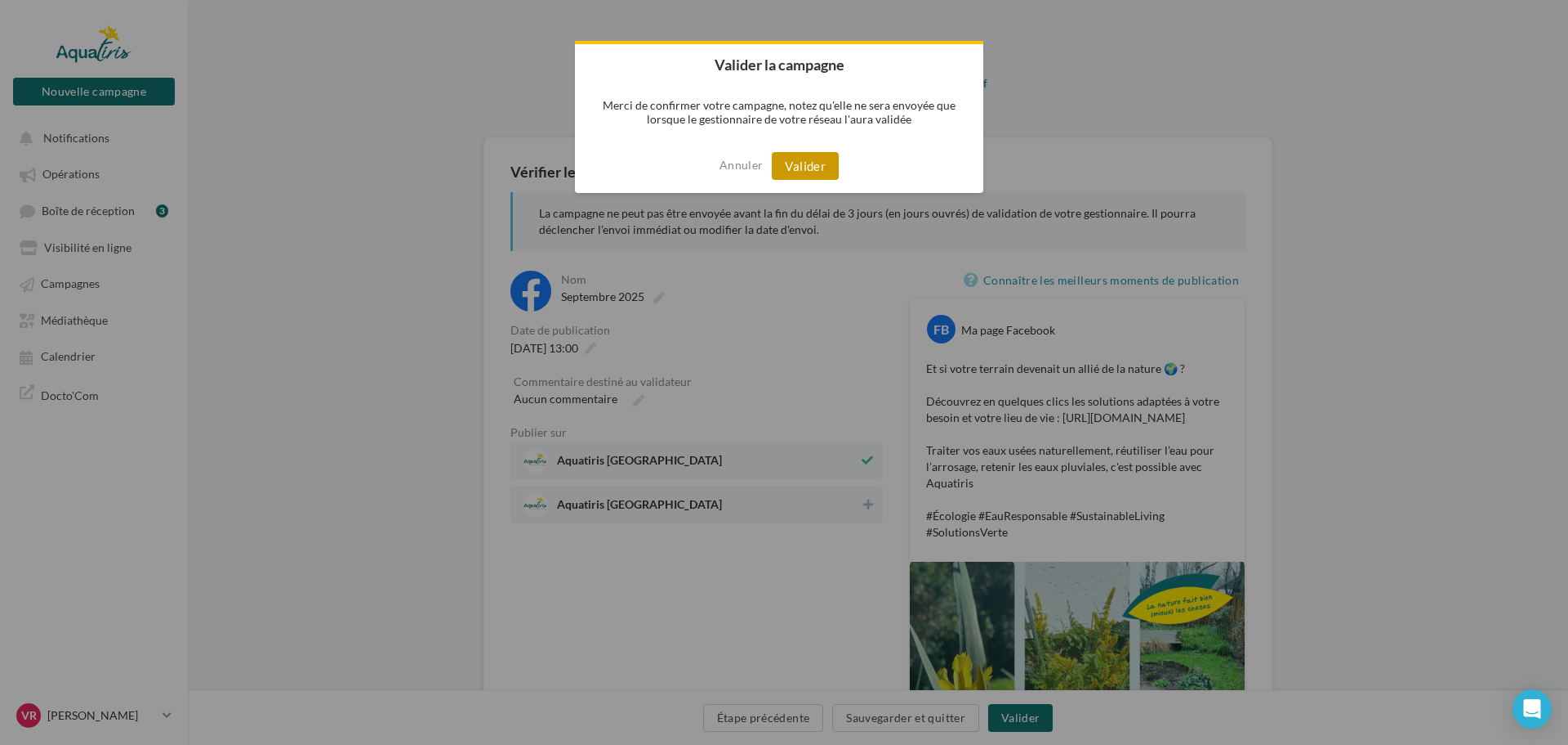
click at [814, 171] on button "Valider" at bounding box center [806, 166] width 67 height 28
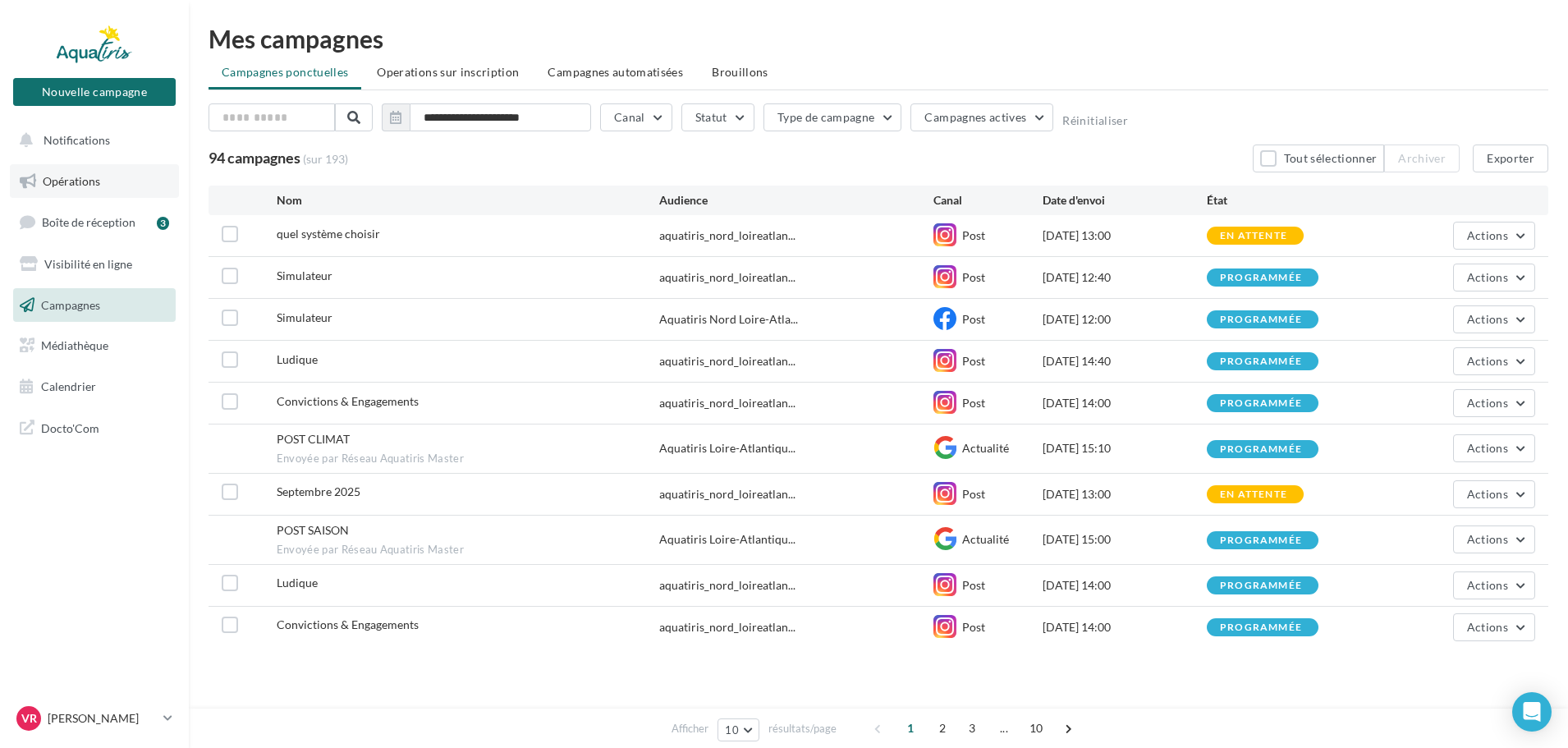
click at [98, 183] on span "Opérations" at bounding box center [71, 180] width 58 height 14
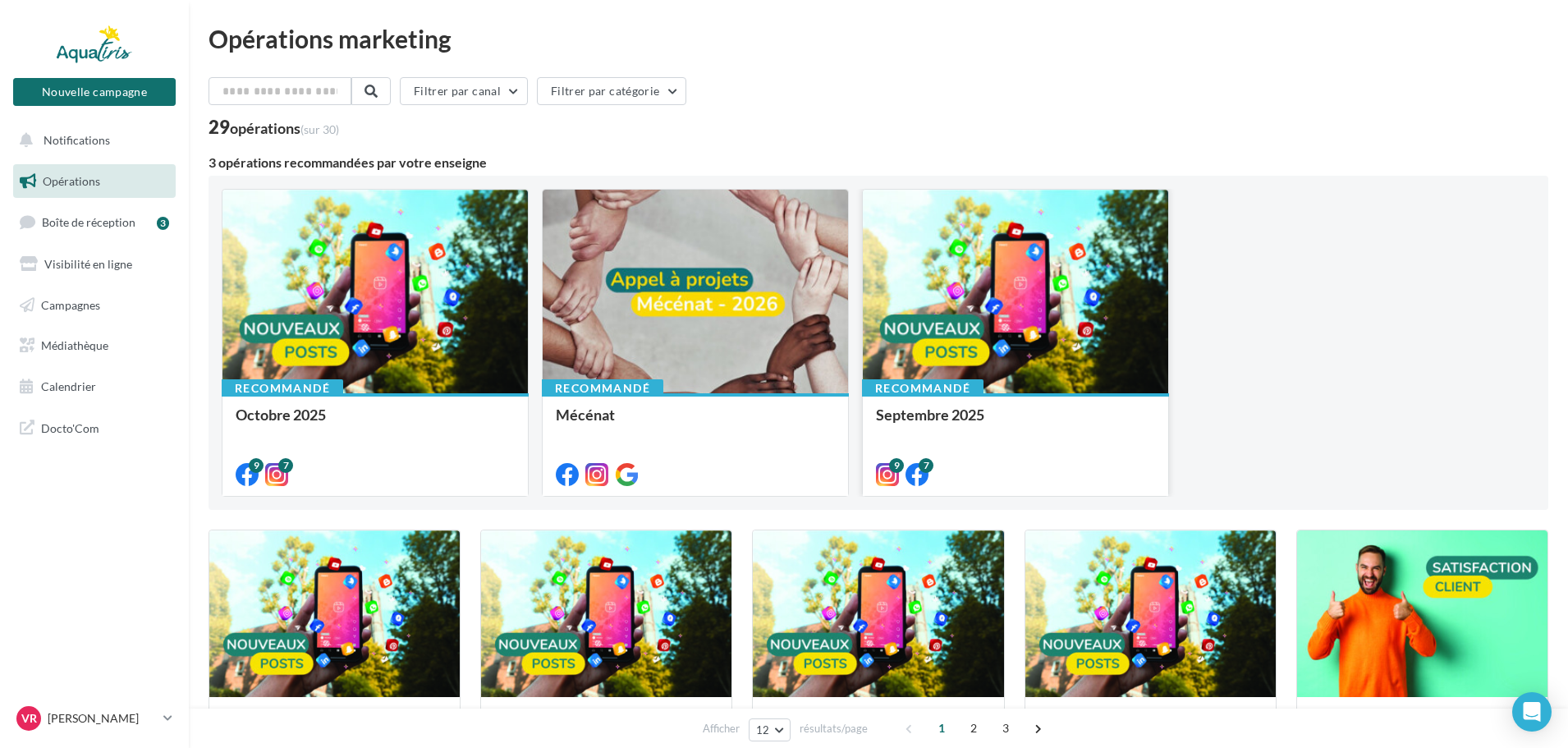
click at [972, 305] on div at bounding box center [1015, 293] width 305 height 205
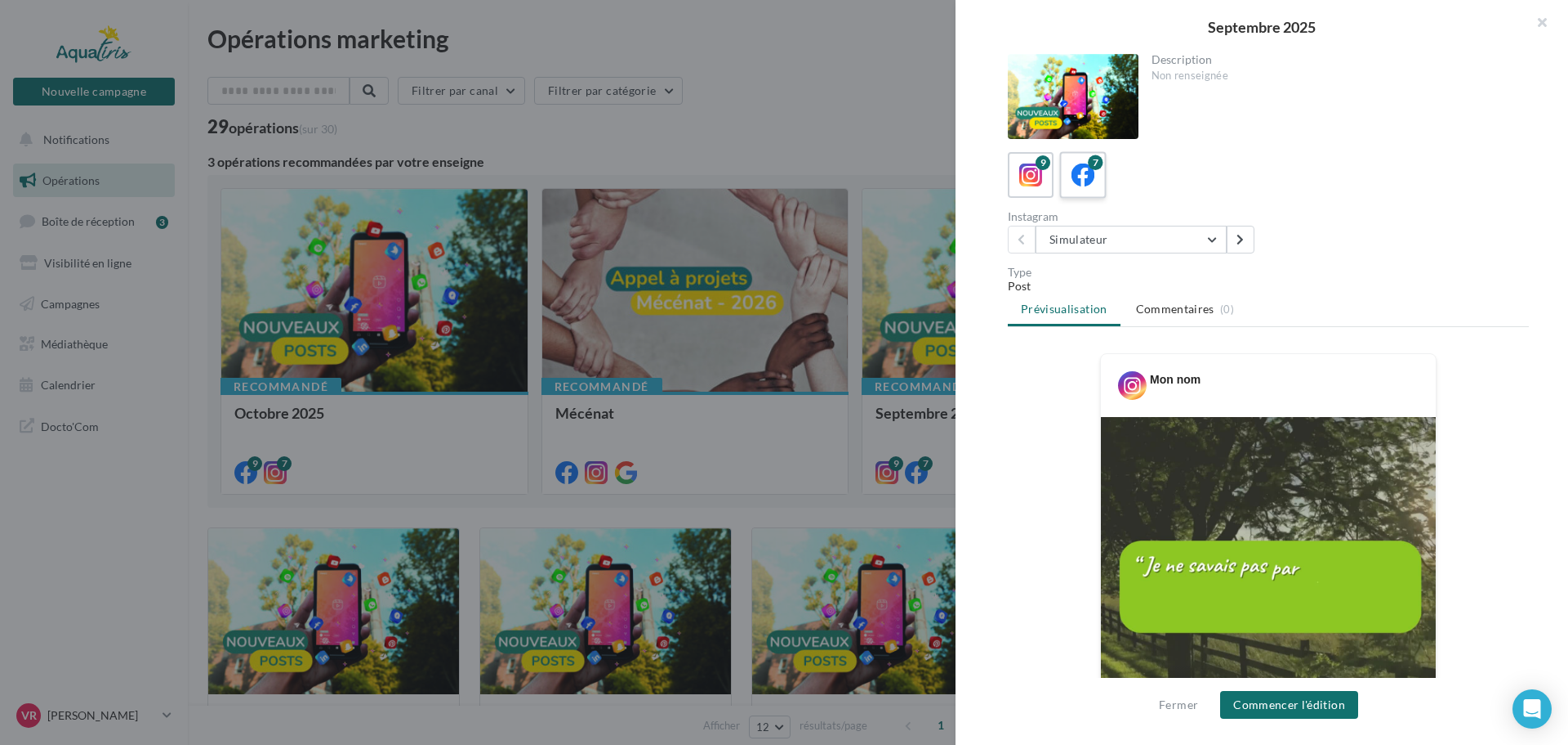
click at [1077, 169] on icon at bounding box center [1083, 175] width 23 height 23
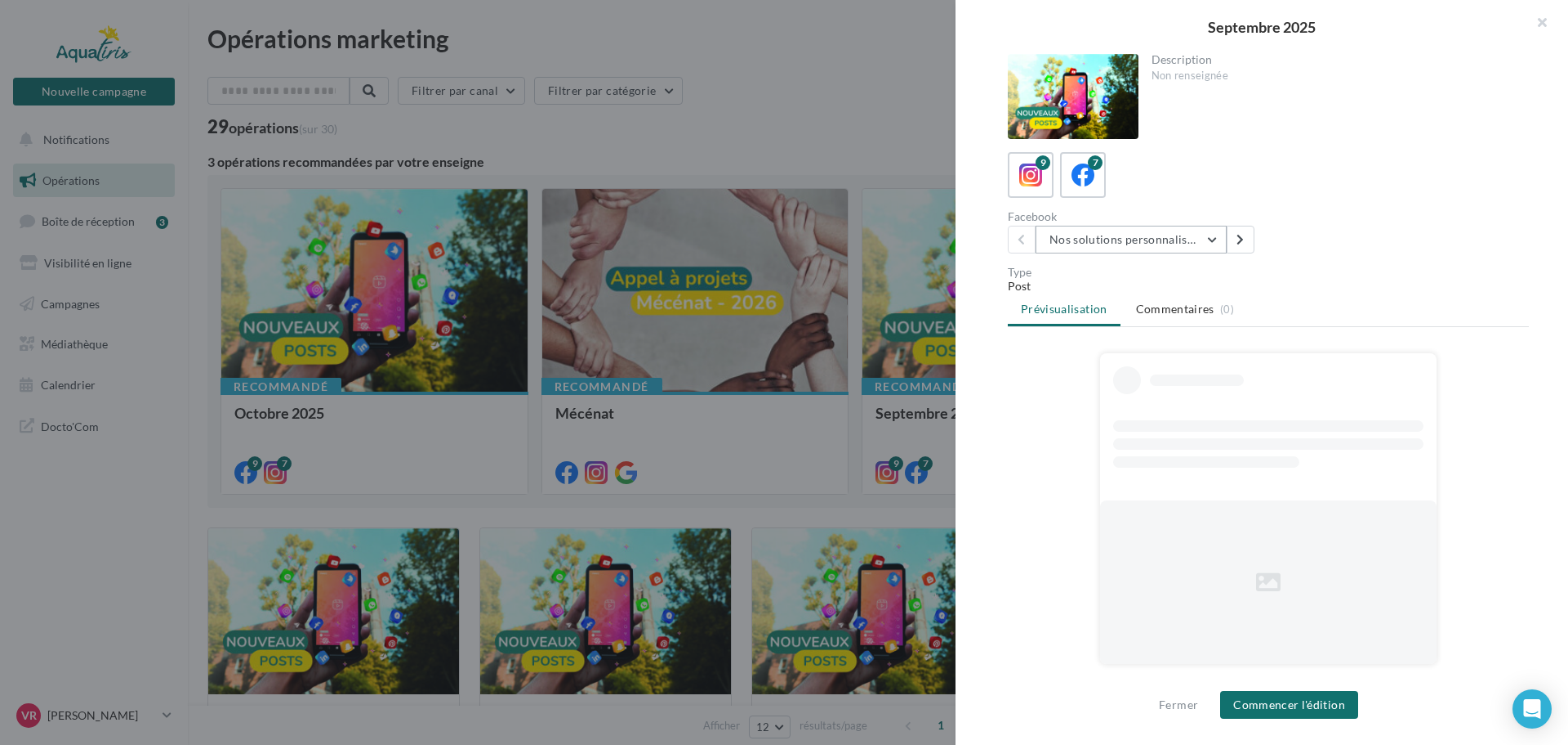
click at [1132, 236] on button "Nos solutions personnalisées" at bounding box center [1131, 239] width 191 height 28
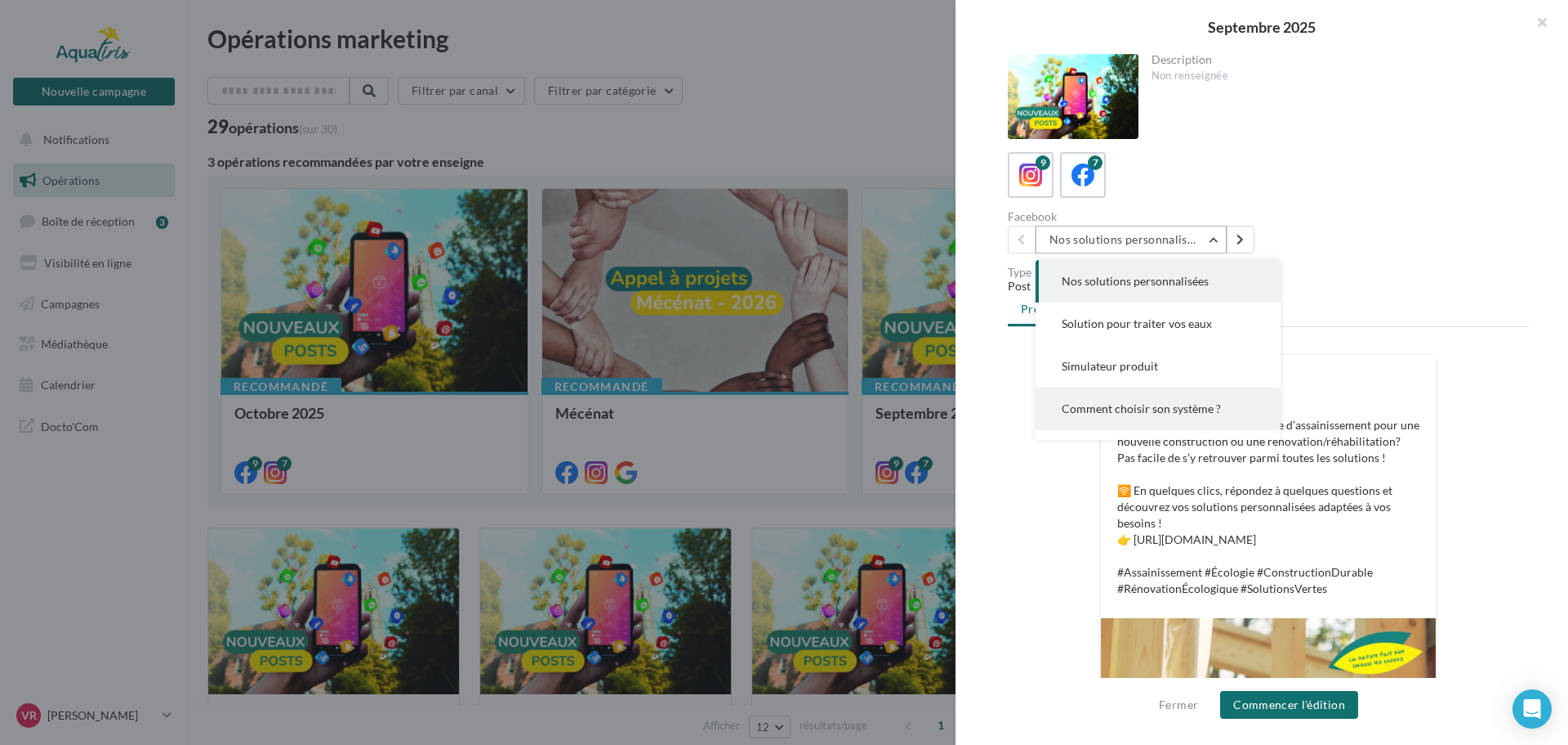
scroll to position [82, 0]
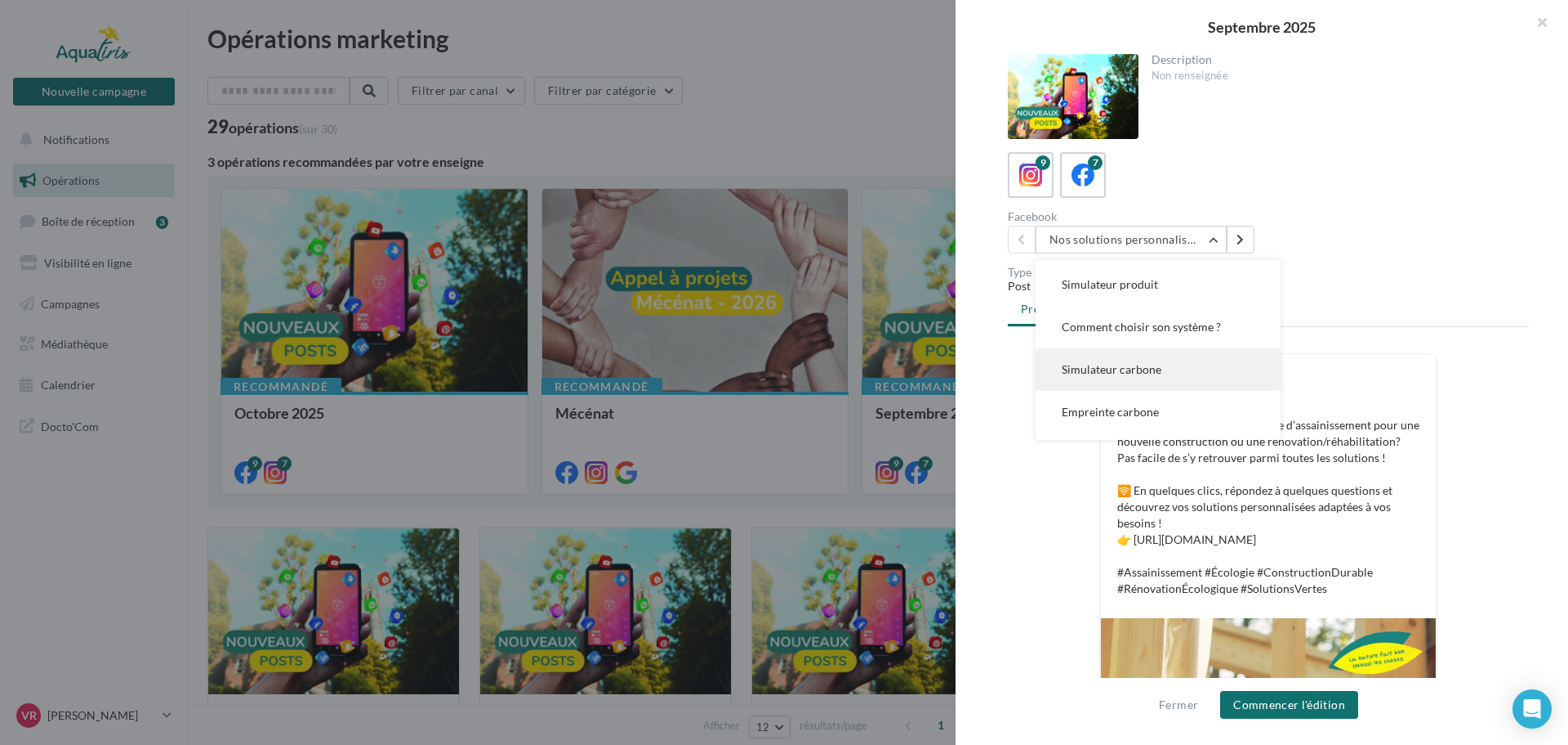
click at [1134, 363] on span "Simulateur carbone" at bounding box center [1111, 368] width 99 height 13
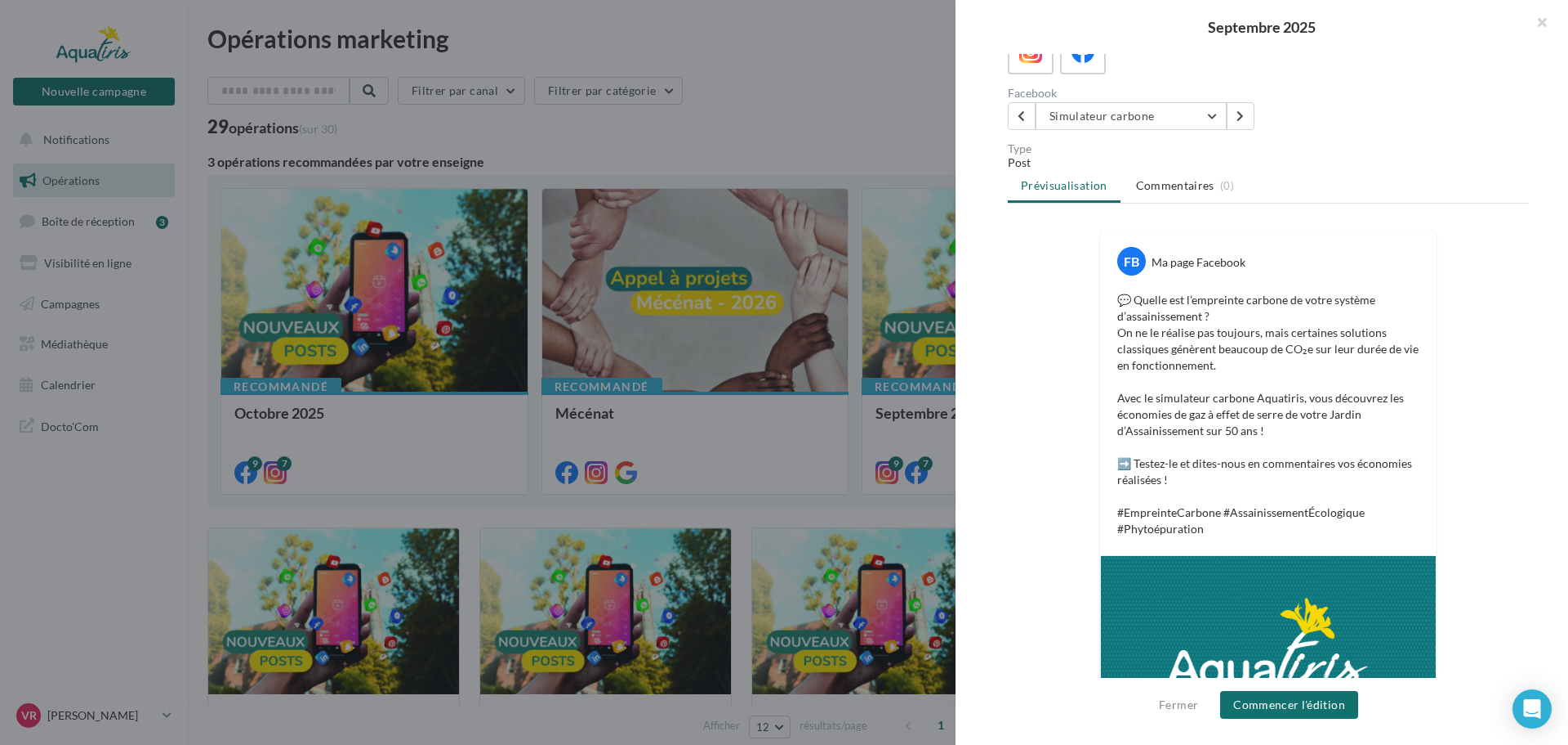
scroll to position [47, 0]
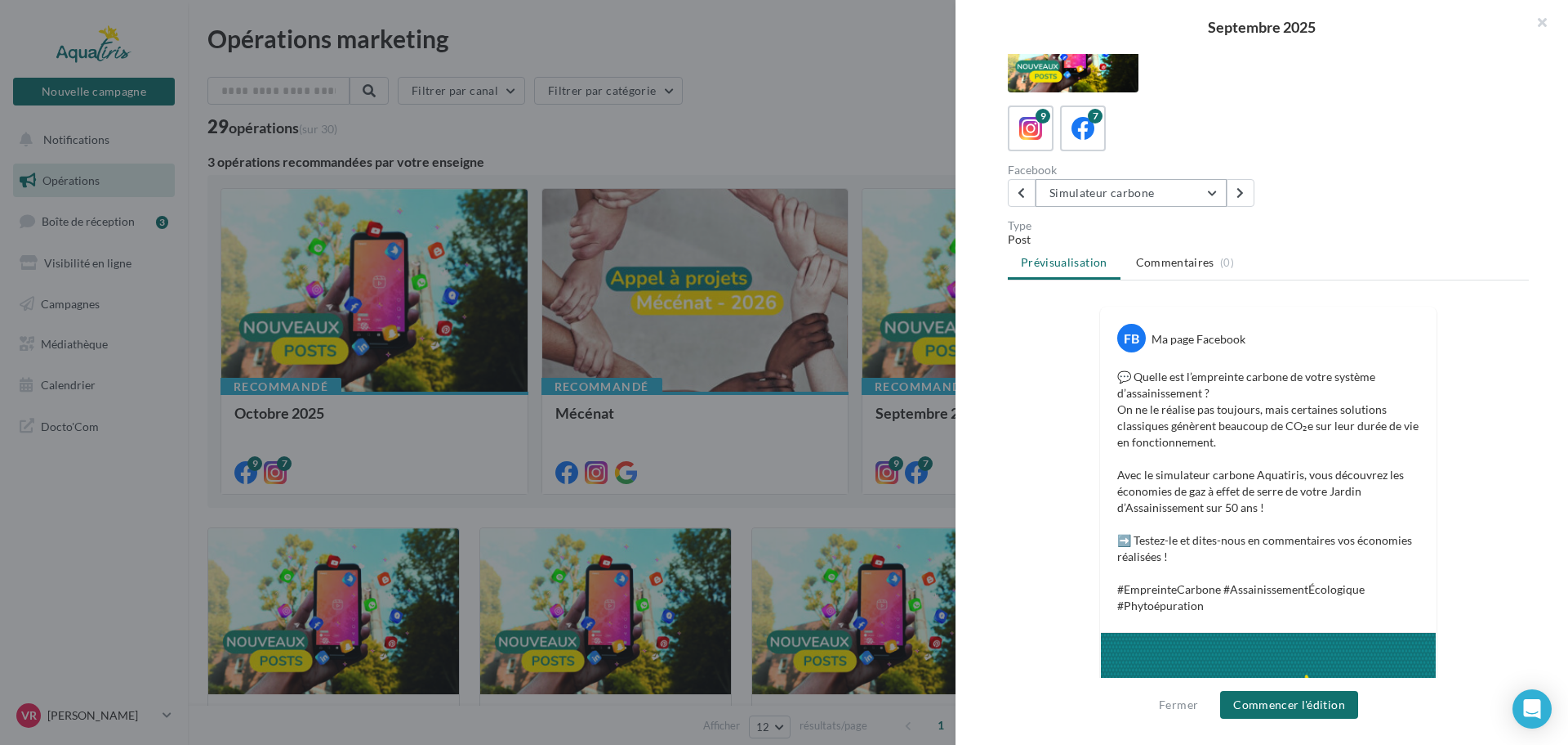
click at [1087, 191] on button "Simulateur carbone" at bounding box center [1131, 193] width 191 height 28
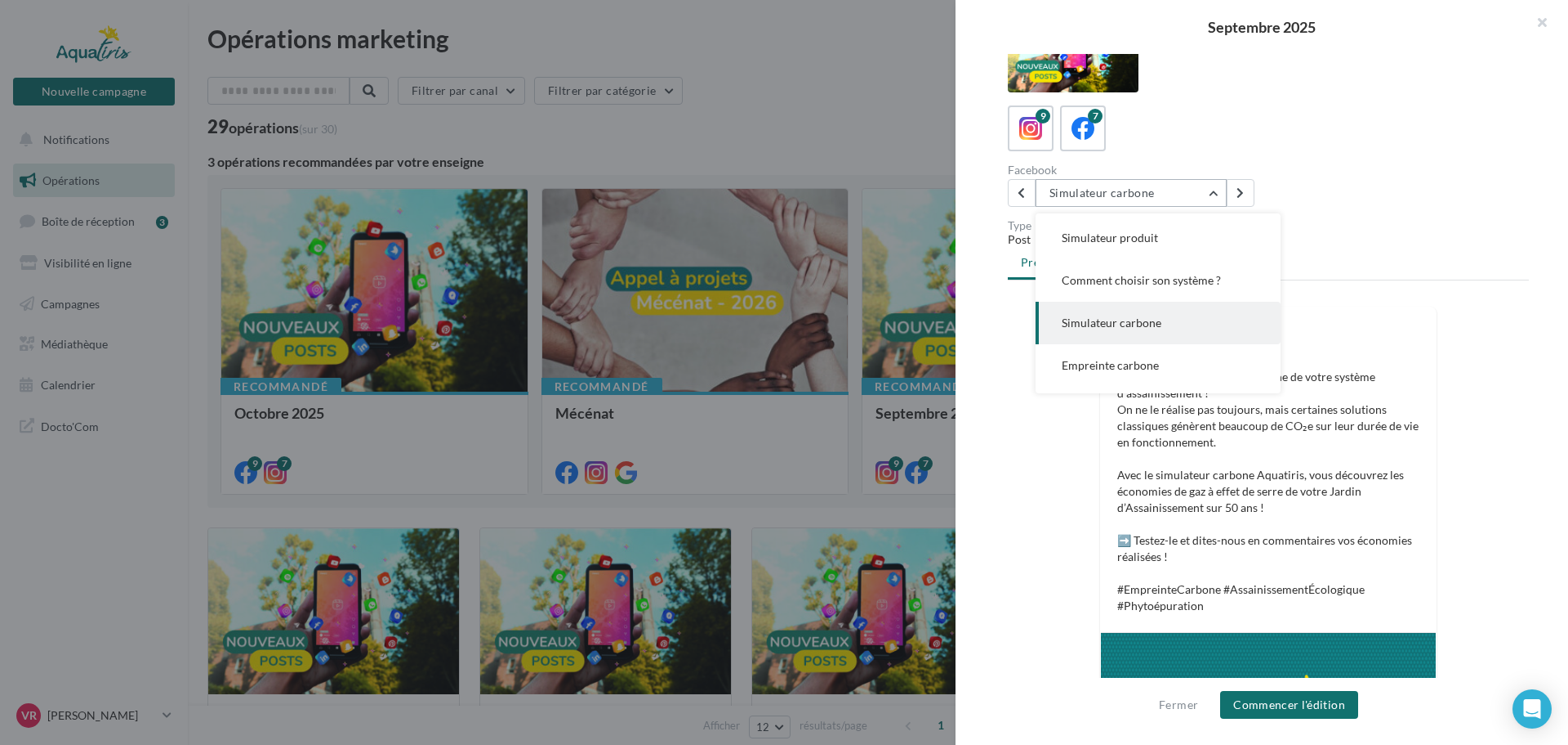
scroll to position [117, 0]
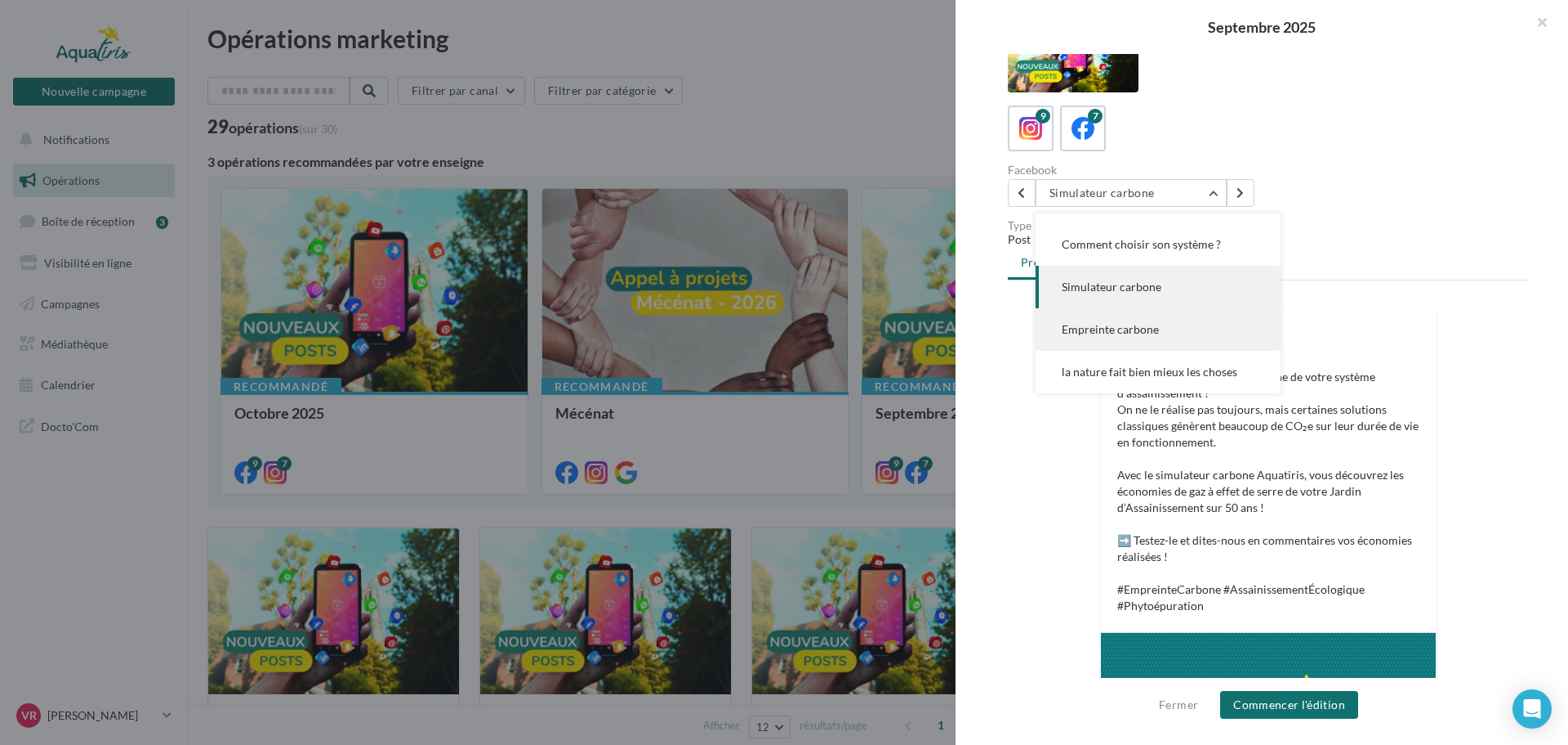
click at [1138, 334] on span "Empreinte carbone" at bounding box center [1110, 328] width 97 height 13
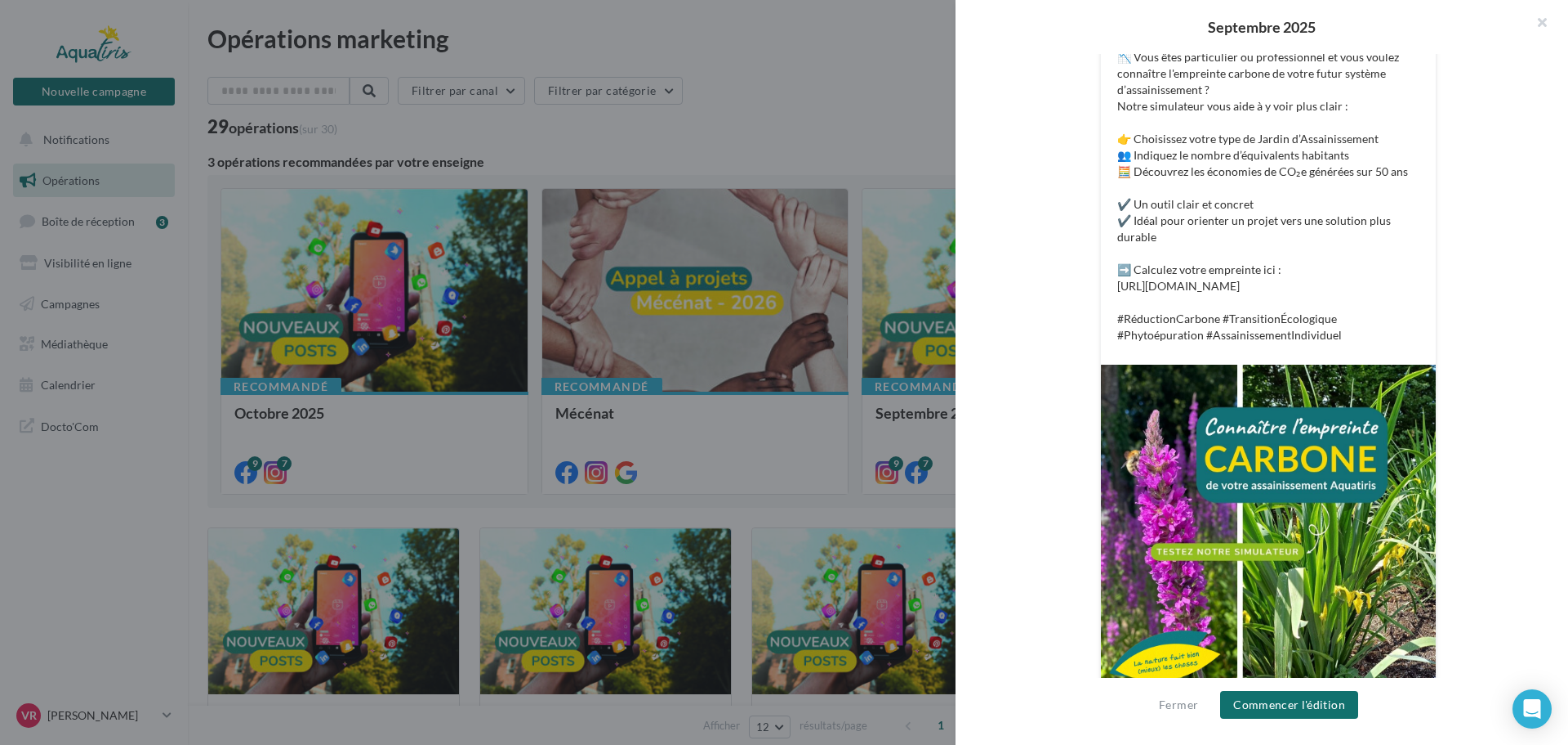
scroll to position [397, 0]
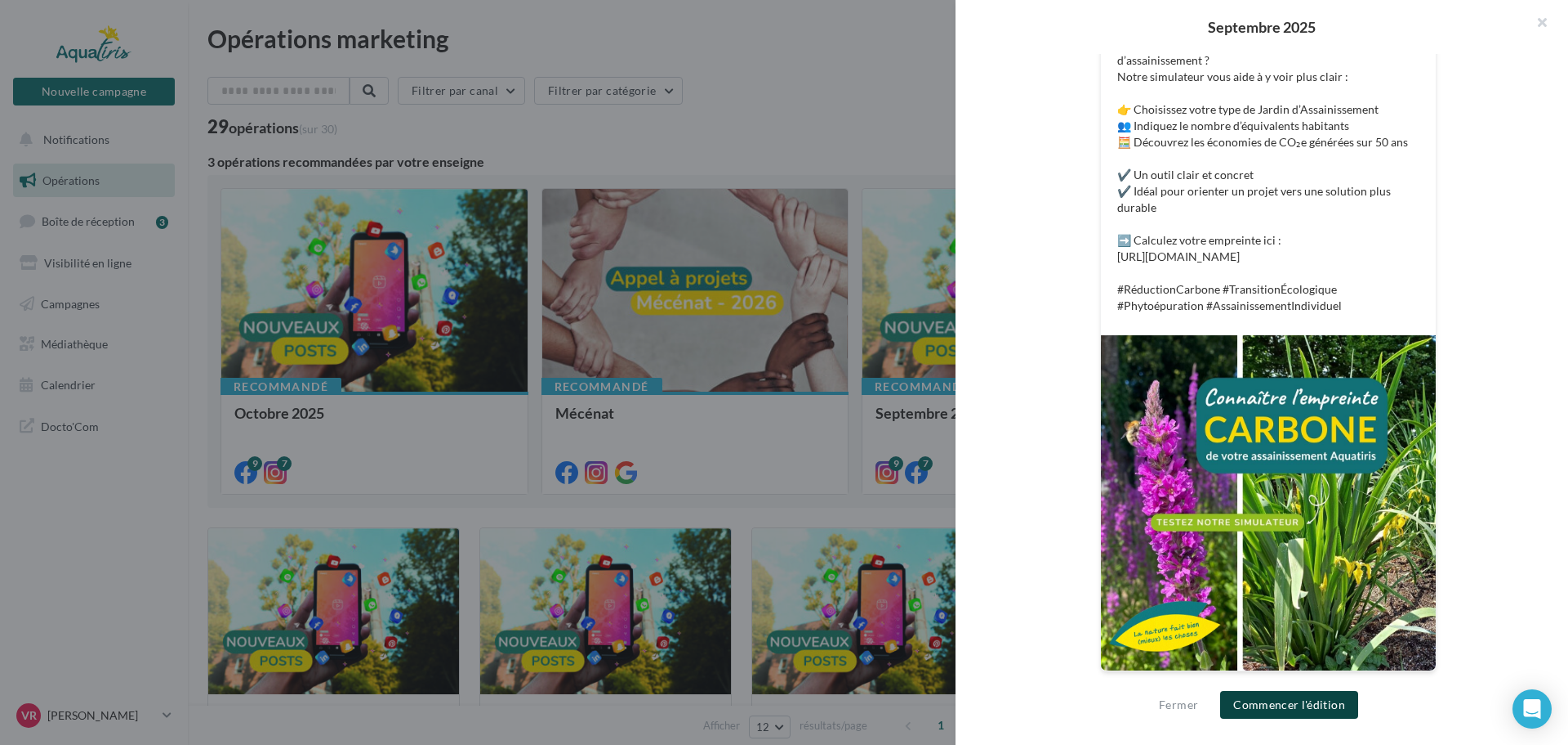
click at [1323, 703] on button "Commencer l'édition" at bounding box center [1289, 704] width 138 height 28
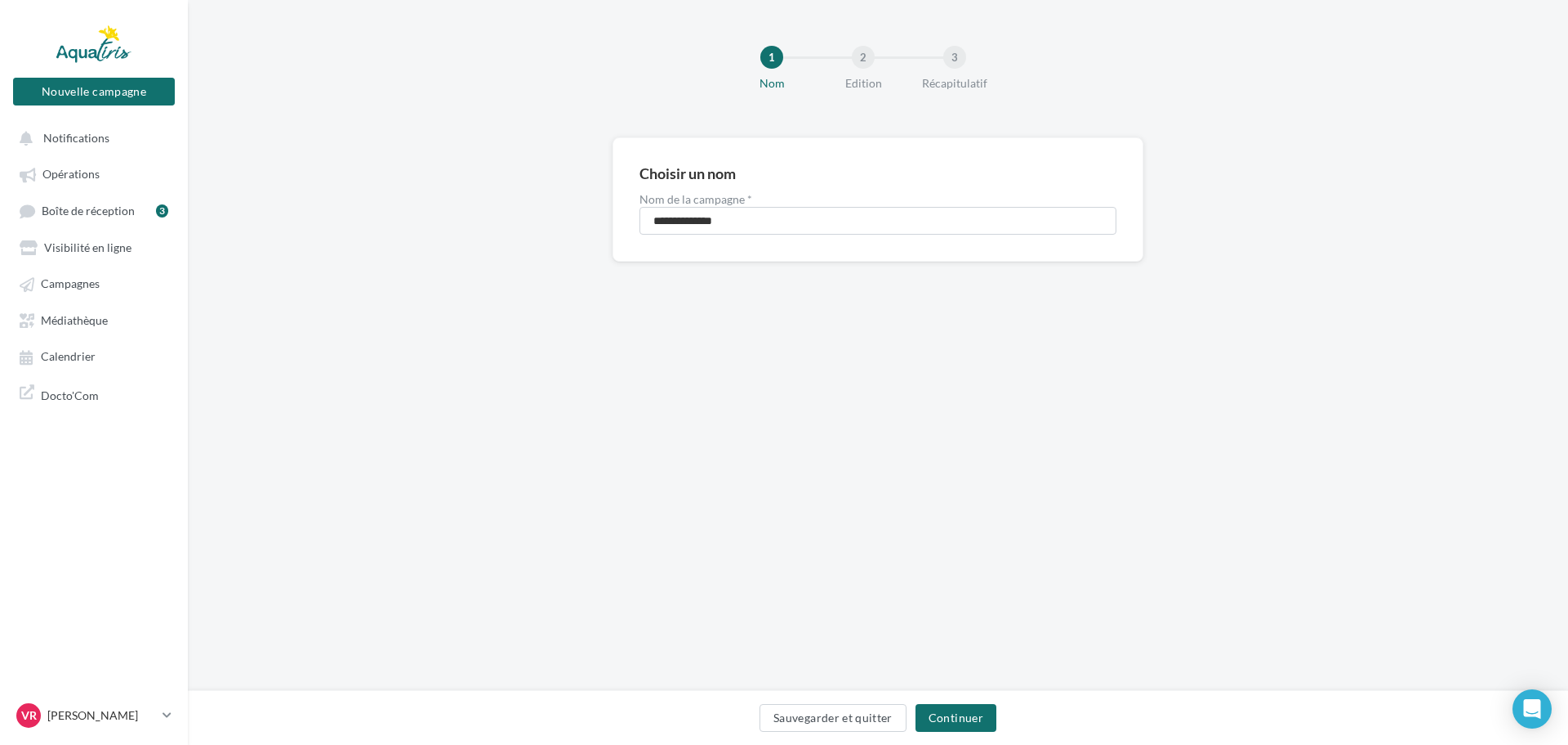
click at [962, 701] on div "Sauvegarder et quitter Continuer" at bounding box center [878, 716] width 1381 height 55
click at [974, 717] on button "Continuer" at bounding box center [956, 717] width 81 height 28
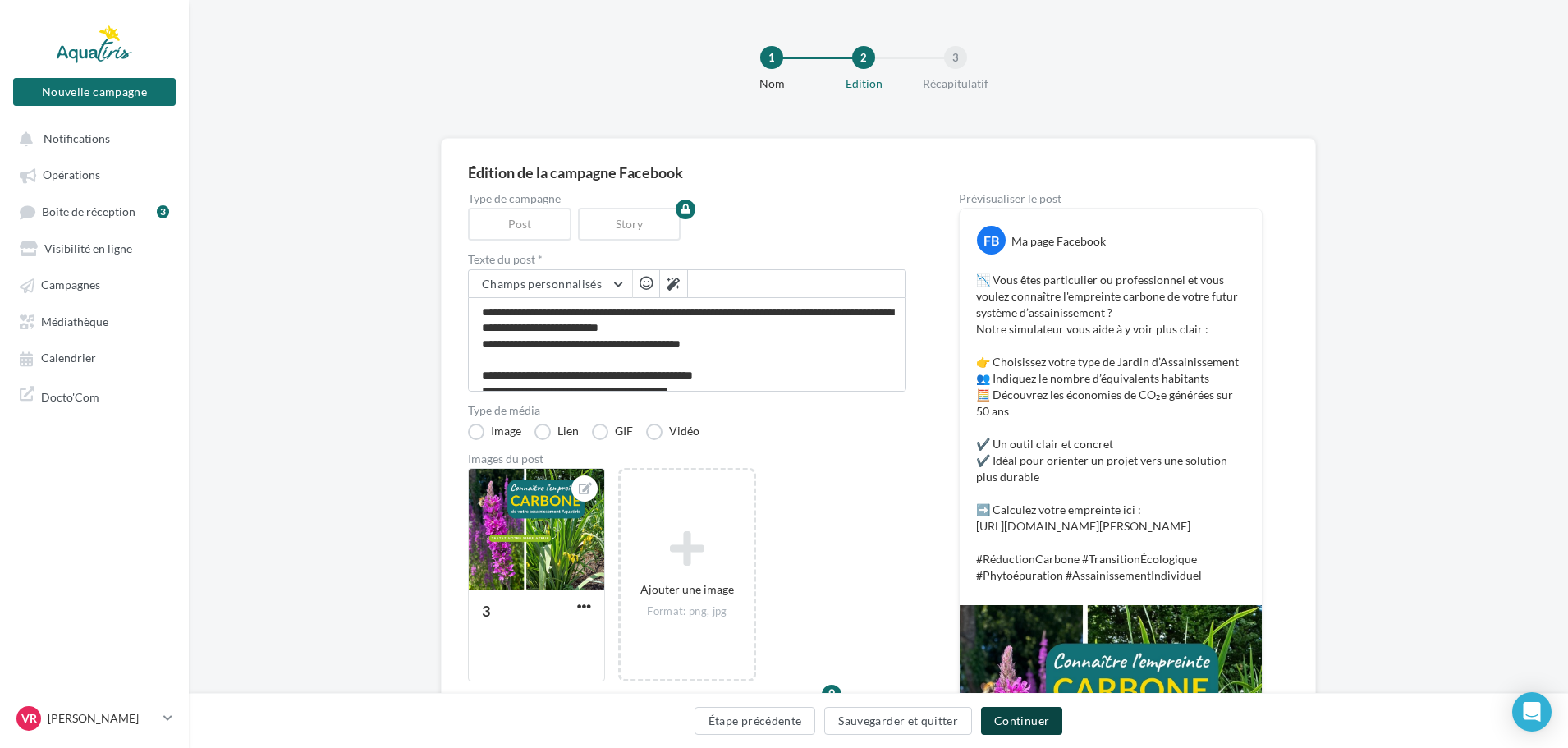
click at [1008, 718] on button "Continuer" at bounding box center [1021, 720] width 81 height 28
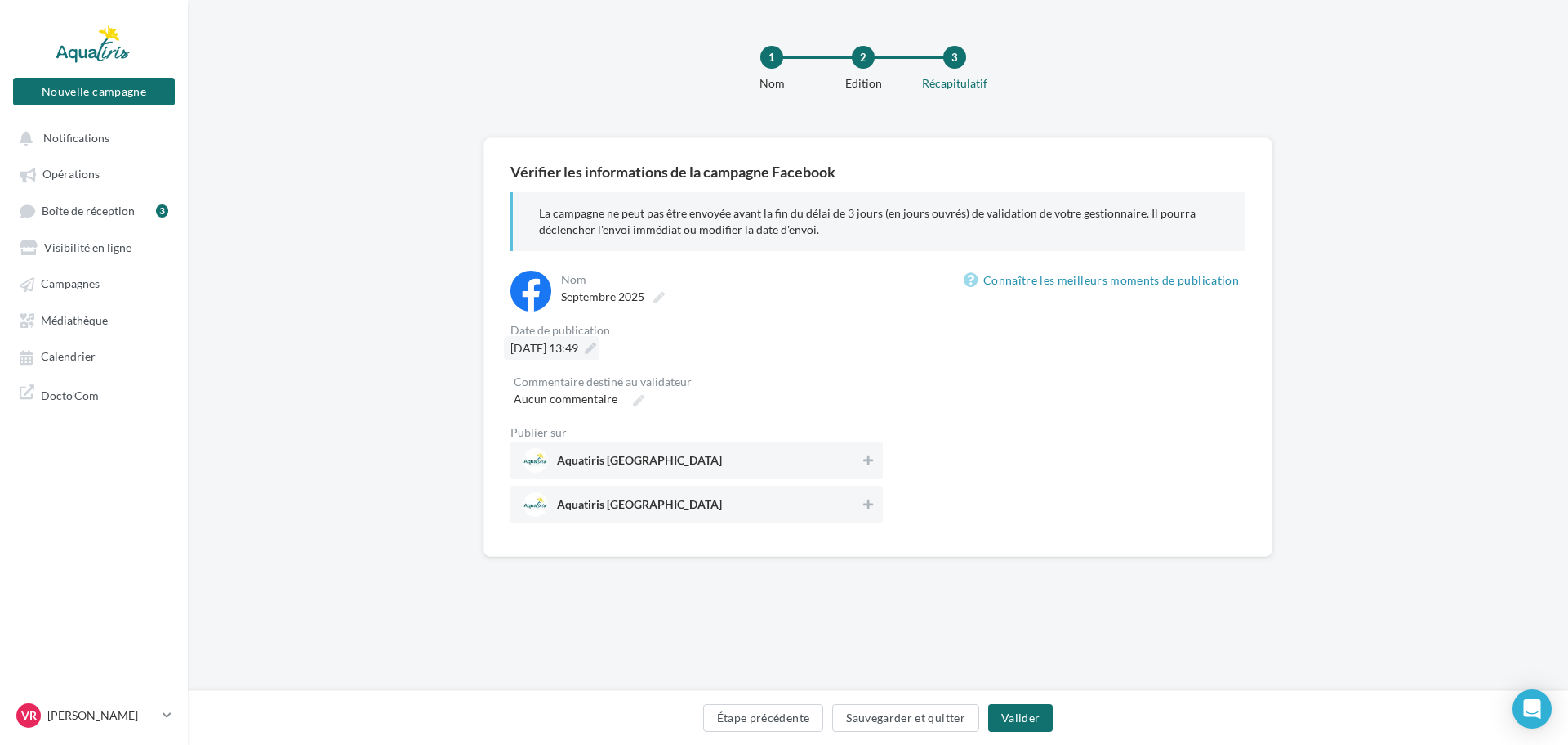
click at [561, 347] on span "16/10/2025 à 13:49" at bounding box center [545, 347] width 68 height 13
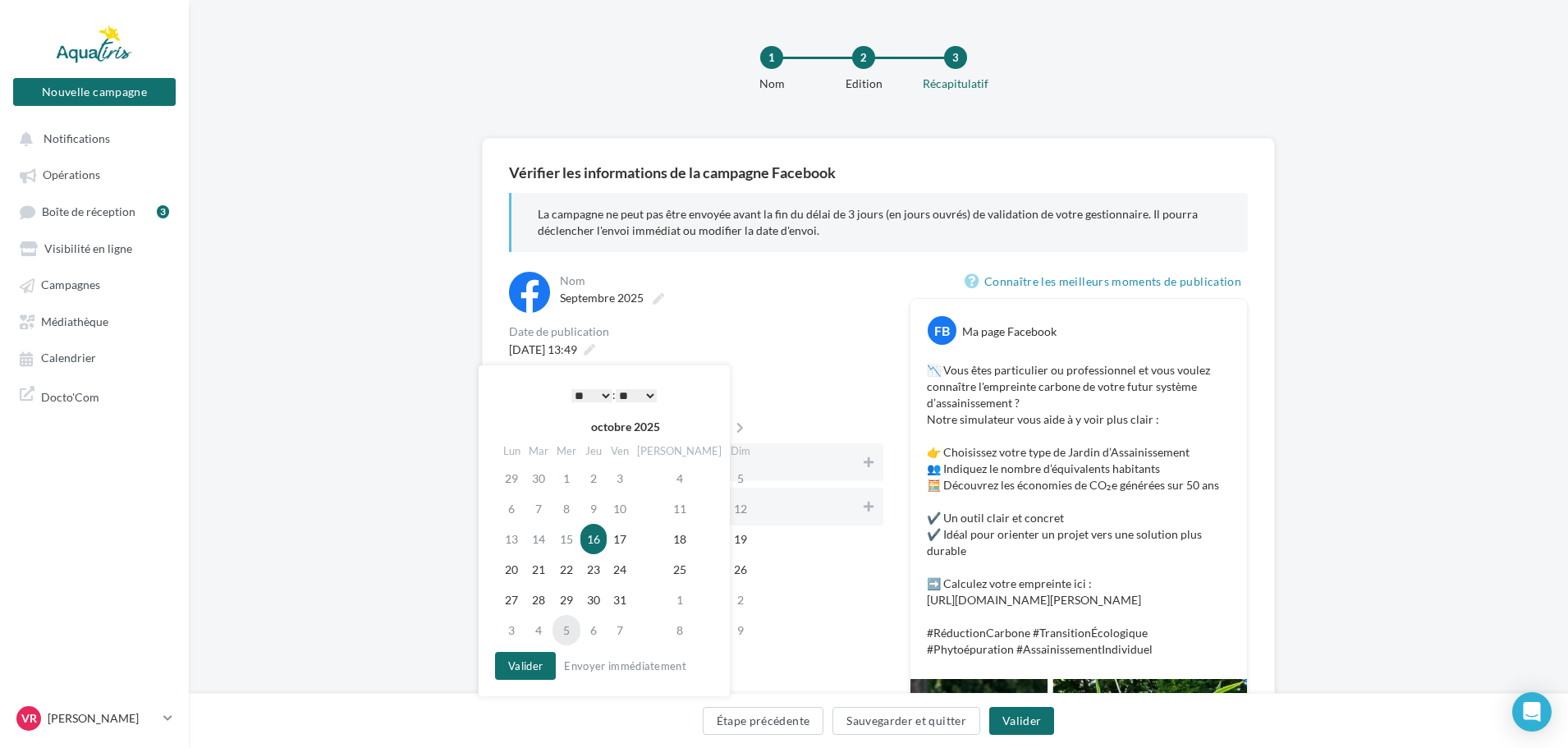
click at [573, 629] on td "5" at bounding box center [566, 630] width 28 height 31
click at [530, 656] on button "Valider" at bounding box center [521, 665] width 60 height 28
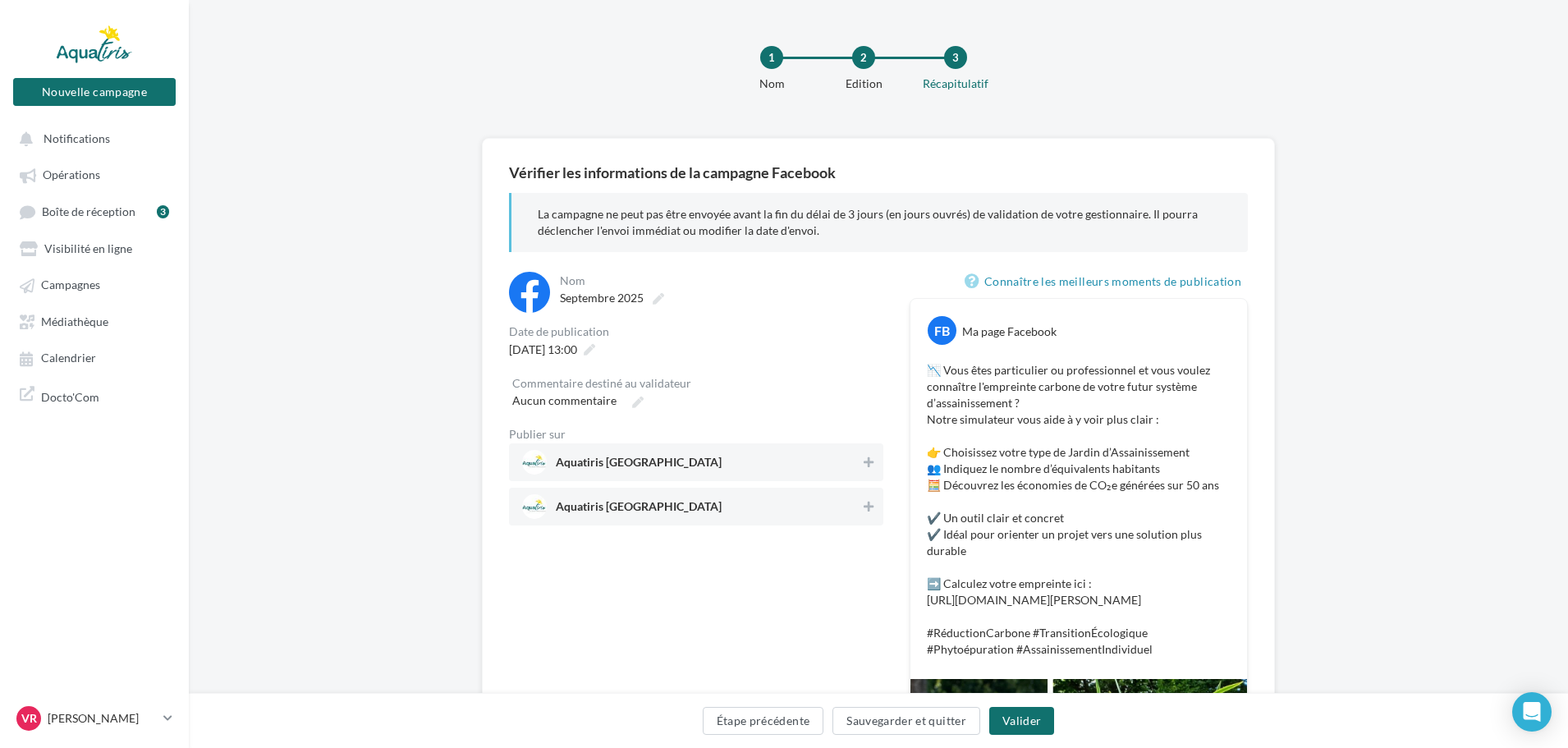
click at [841, 468] on span "Aquatiris Nord Loire-Atlantique" at bounding box center [692, 462] width 339 height 24
click at [1027, 729] on button "Valider" at bounding box center [1022, 720] width 65 height 28
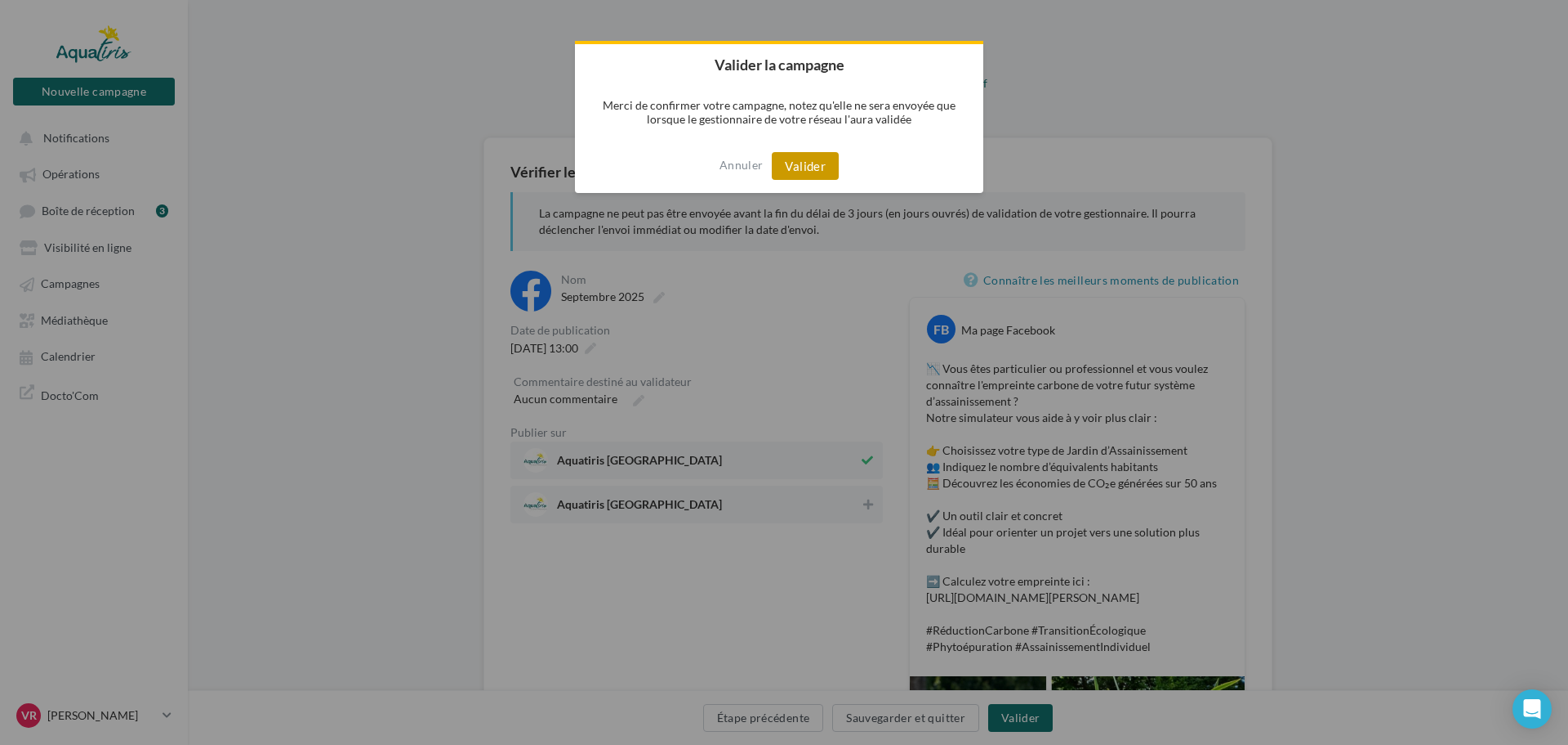
click at [806, 163] on button "Valider" at bounding box center [806, 166] width 67 height 28
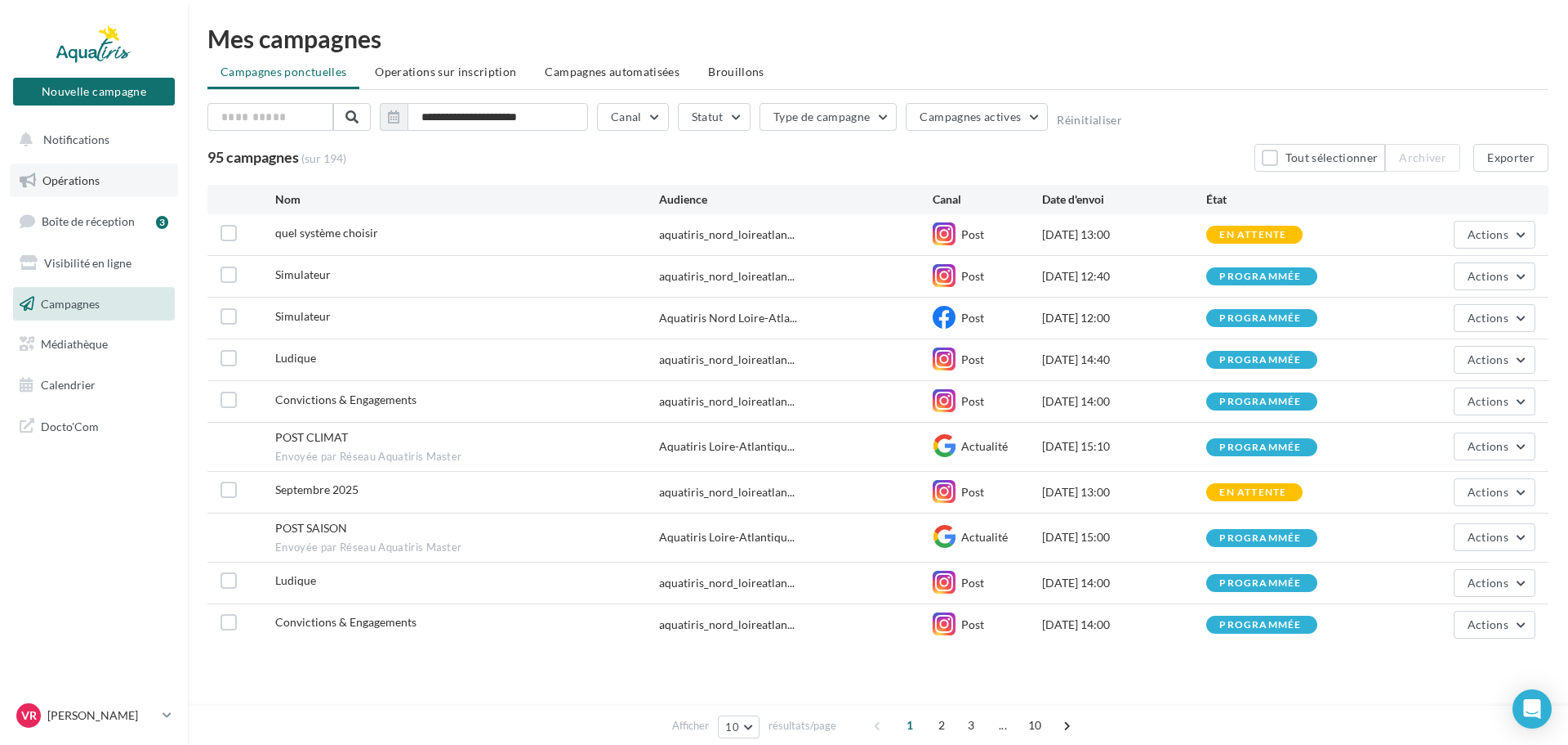
click at [98, 182] on span "Opérations" at bounding box center [71, 179] width 57 height 13
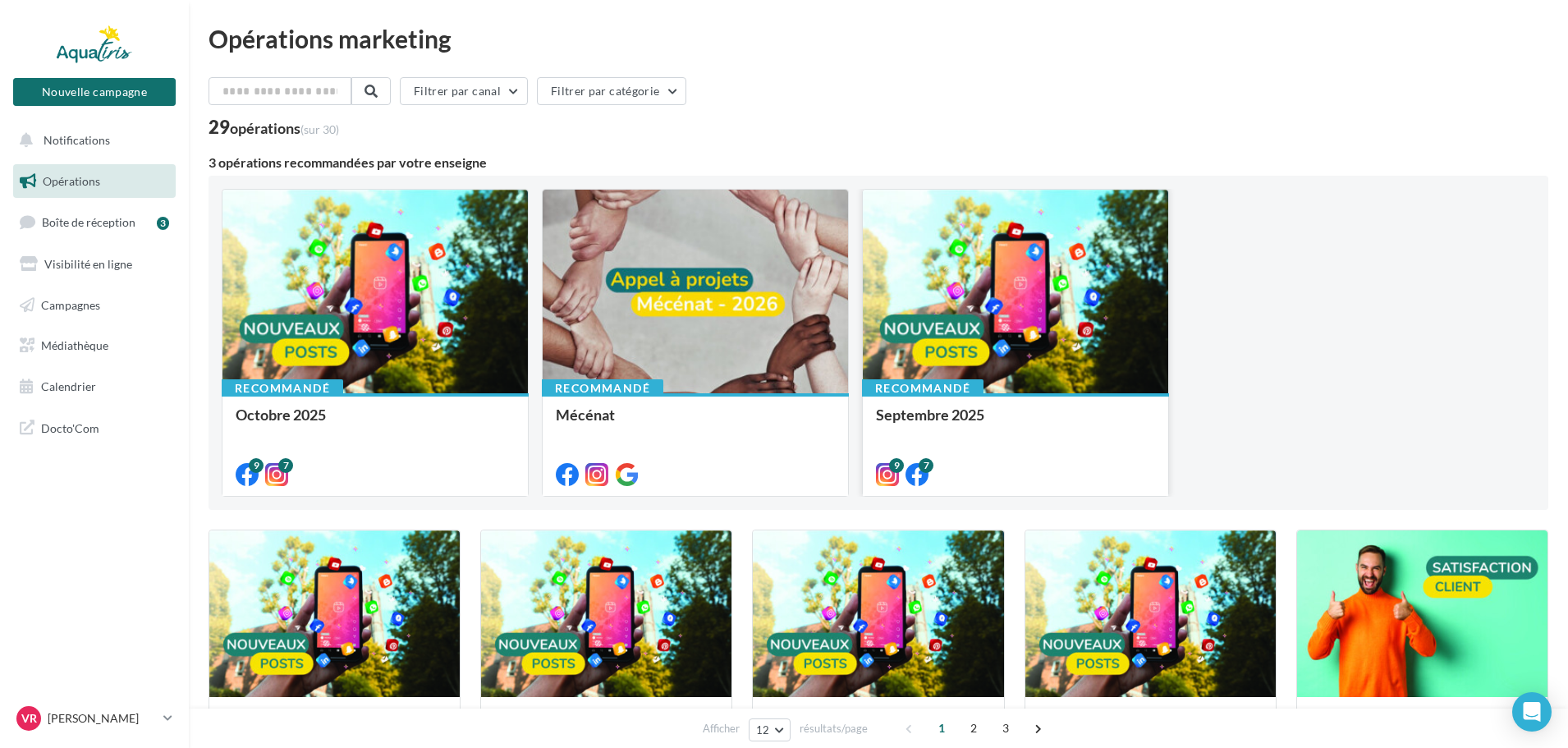
click at [1042, 375] on div at bounding box center [1015, 293] width 305 height 205
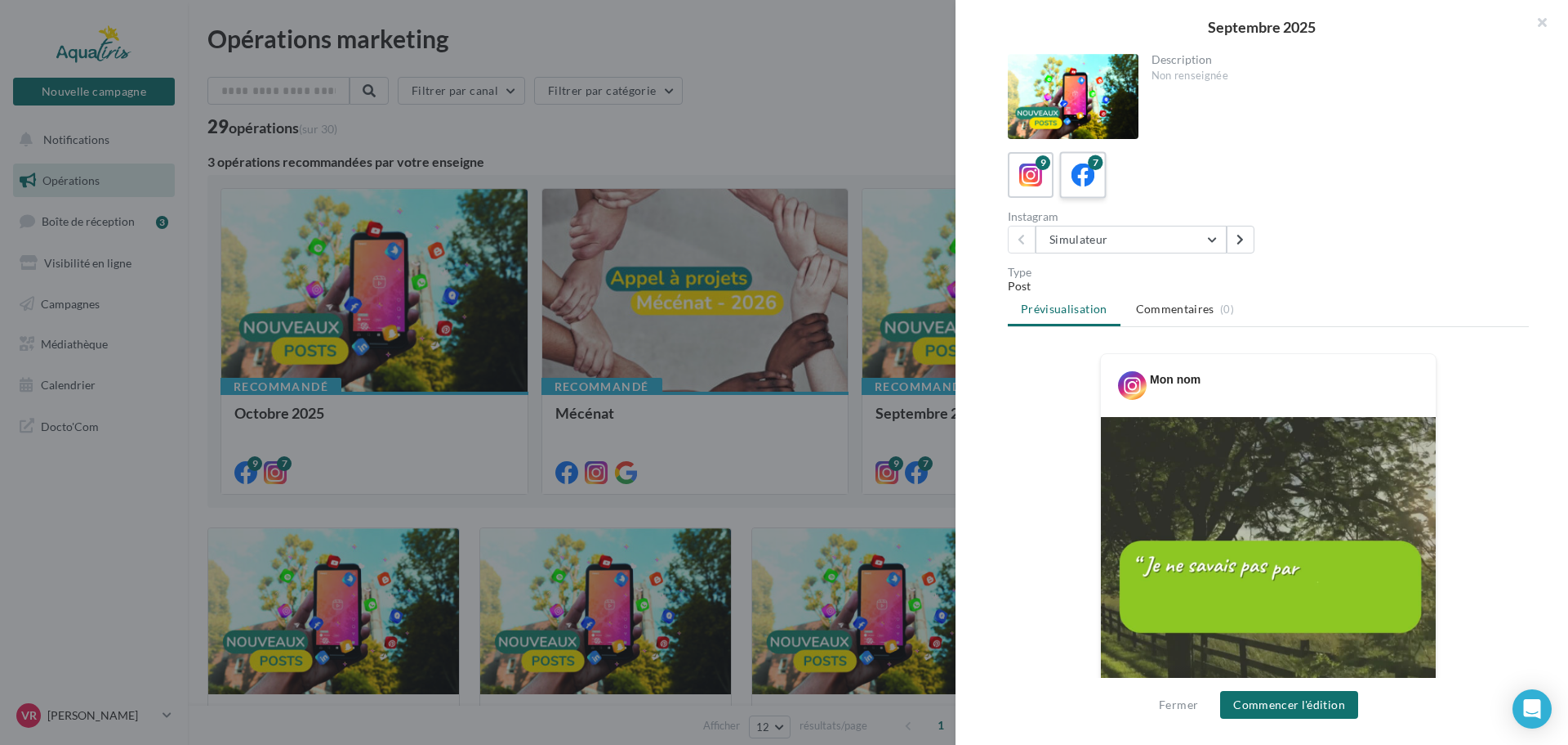
click at [1078, 181] on icon at bounding box center [1083, 175] width 23 height 23
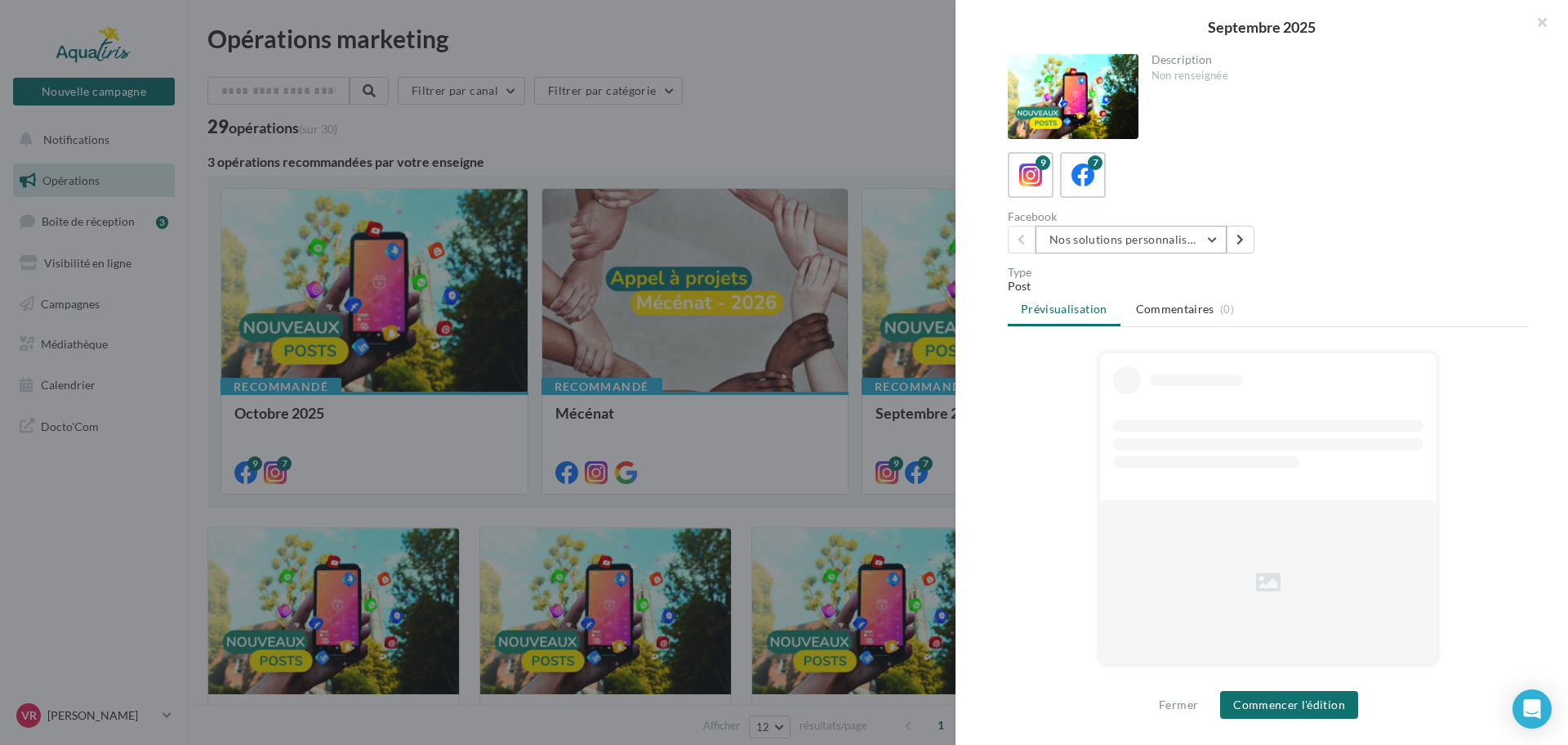
click at [1099, 243] on button "Nos solutions personnalisées" at bounding box center [1131, 239] width 191 height 28
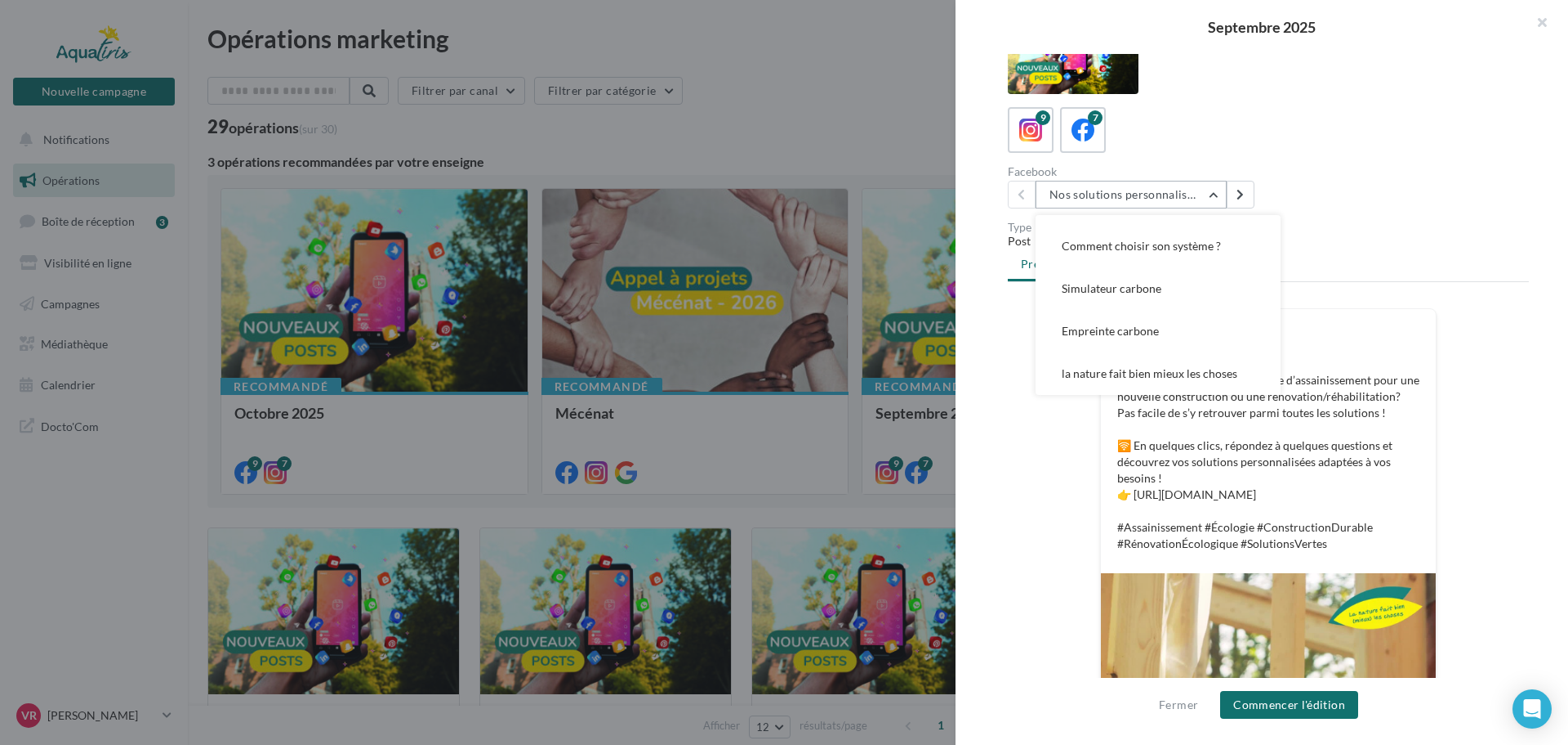
scroll to position [82, 0]
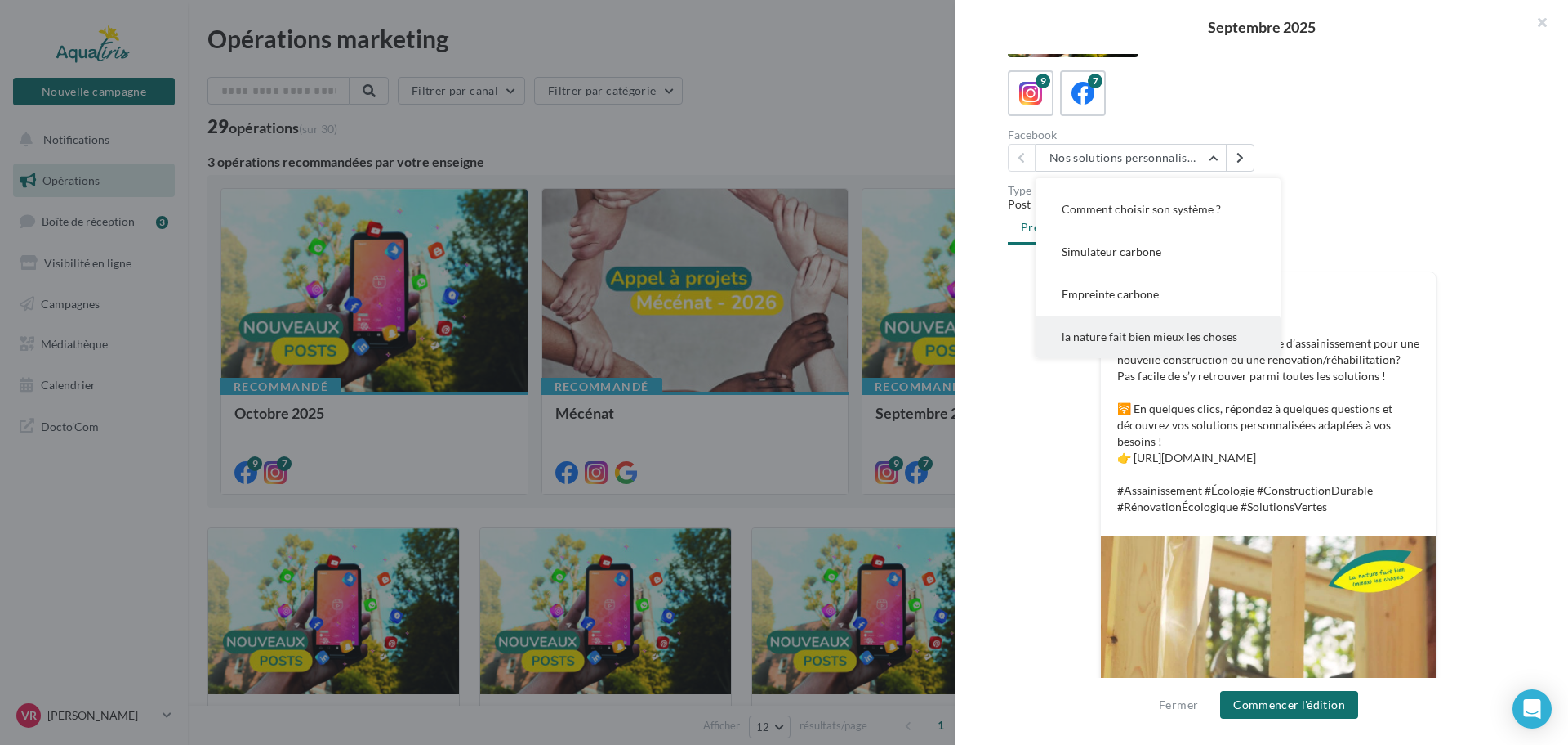
click at [1140, 334] on span "la nature fait bien mieux les choses" at bounding box center [1150, 335] width 176 height 13
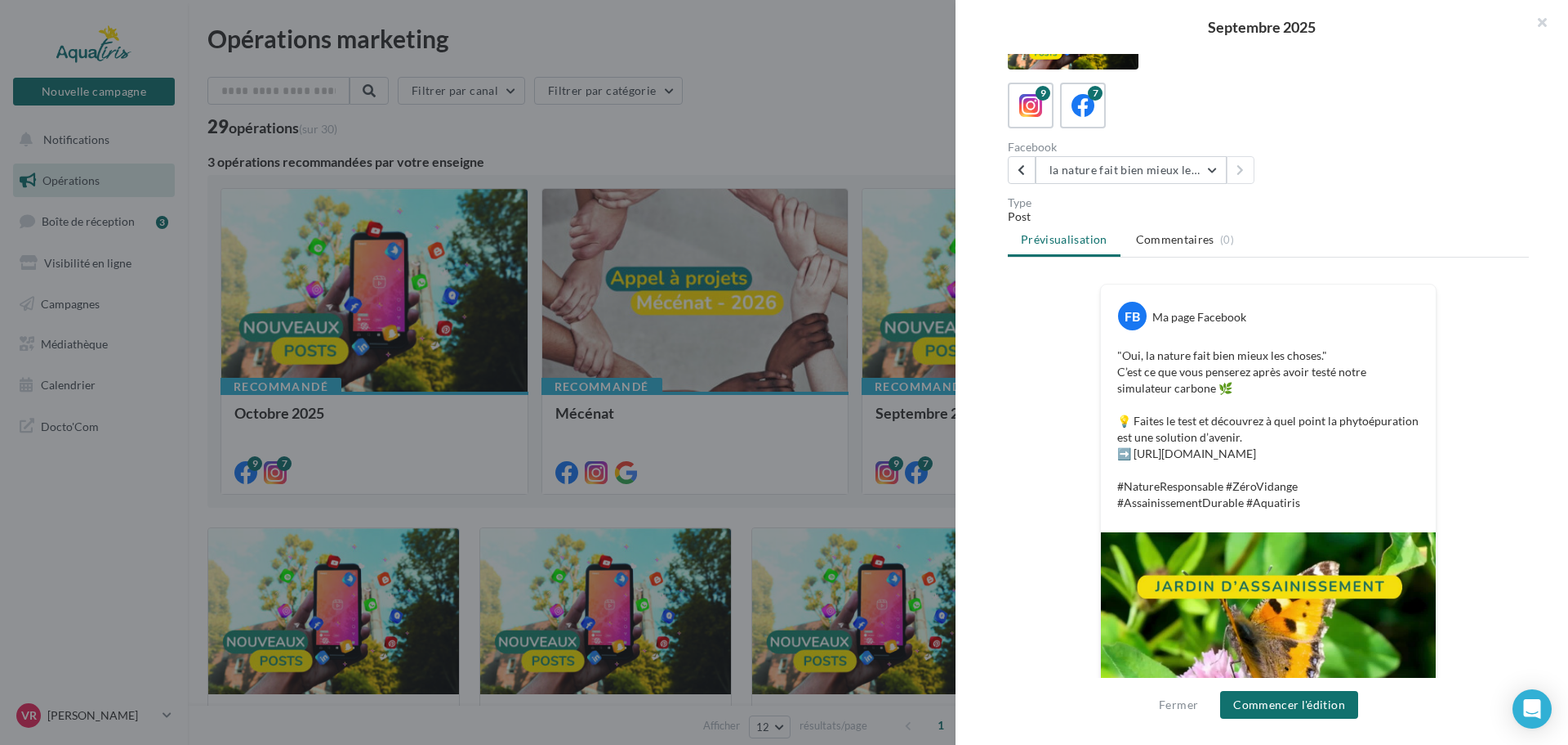
scroll to position [245, 0]
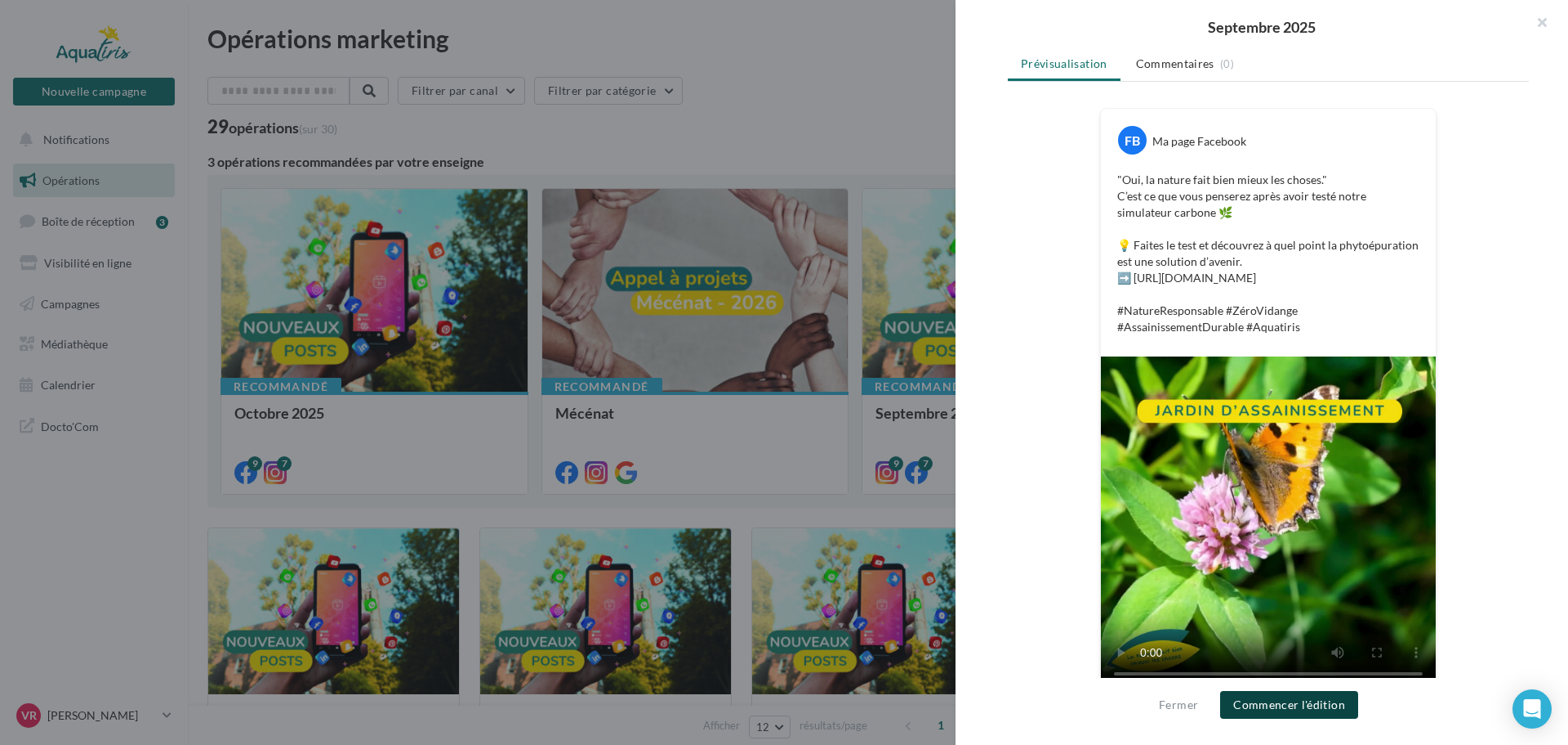
click at [1297, 704] on button "Commencer l'édition" at bounding box center [1289, 704] width 138 height 28
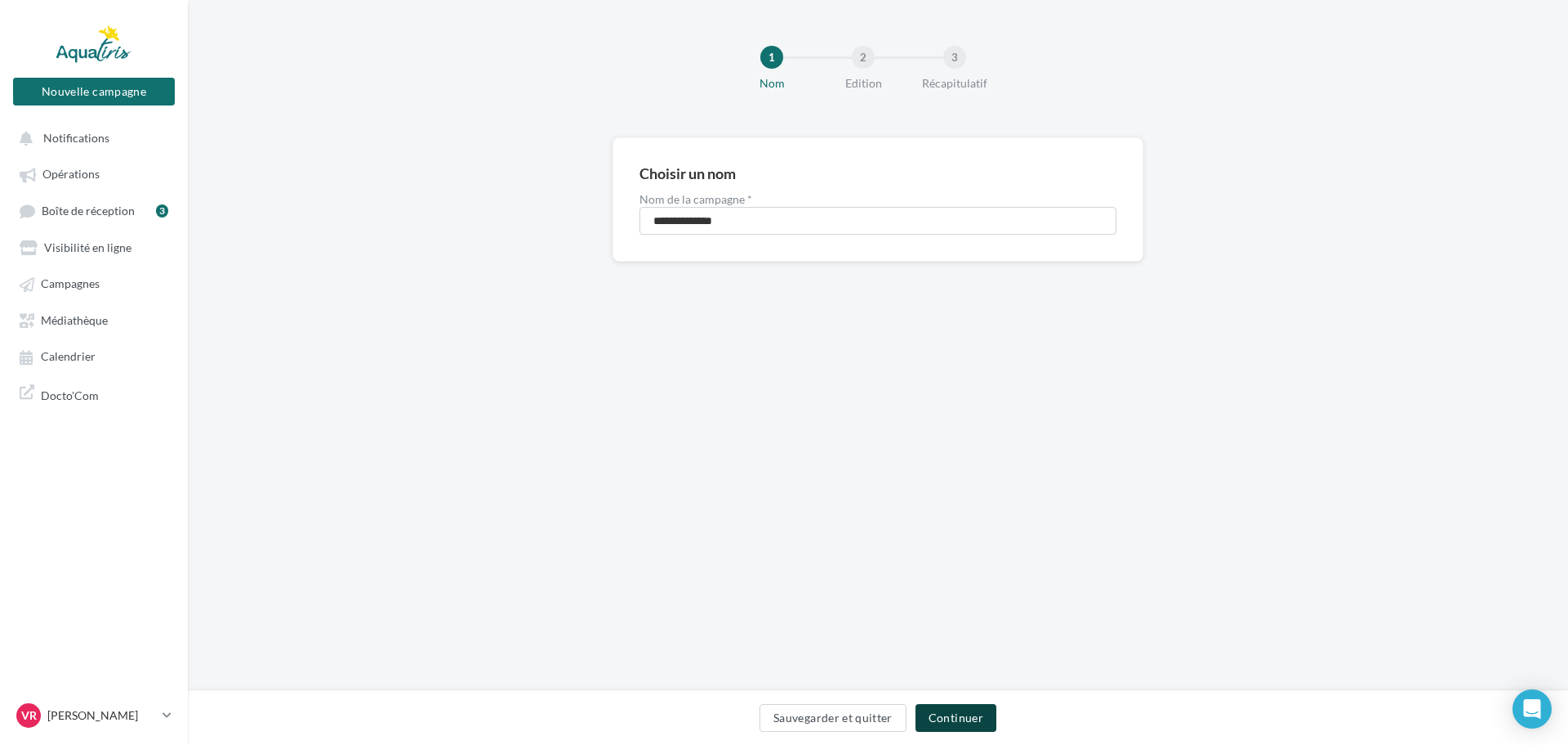
click at [965, 721] on button "Continuer" at bounding box center [956, 717] width 81 height 28
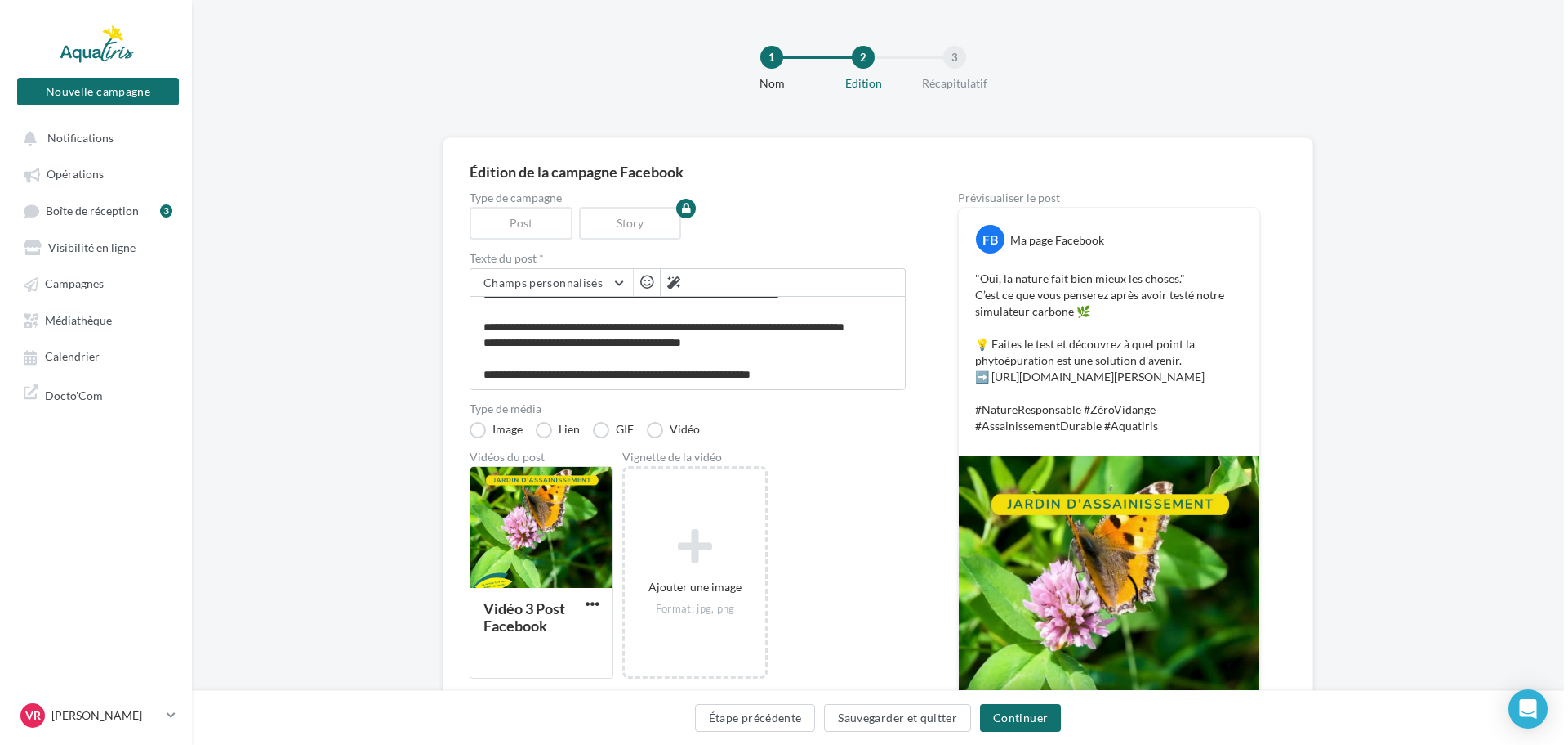
scroll to position [47, 0]
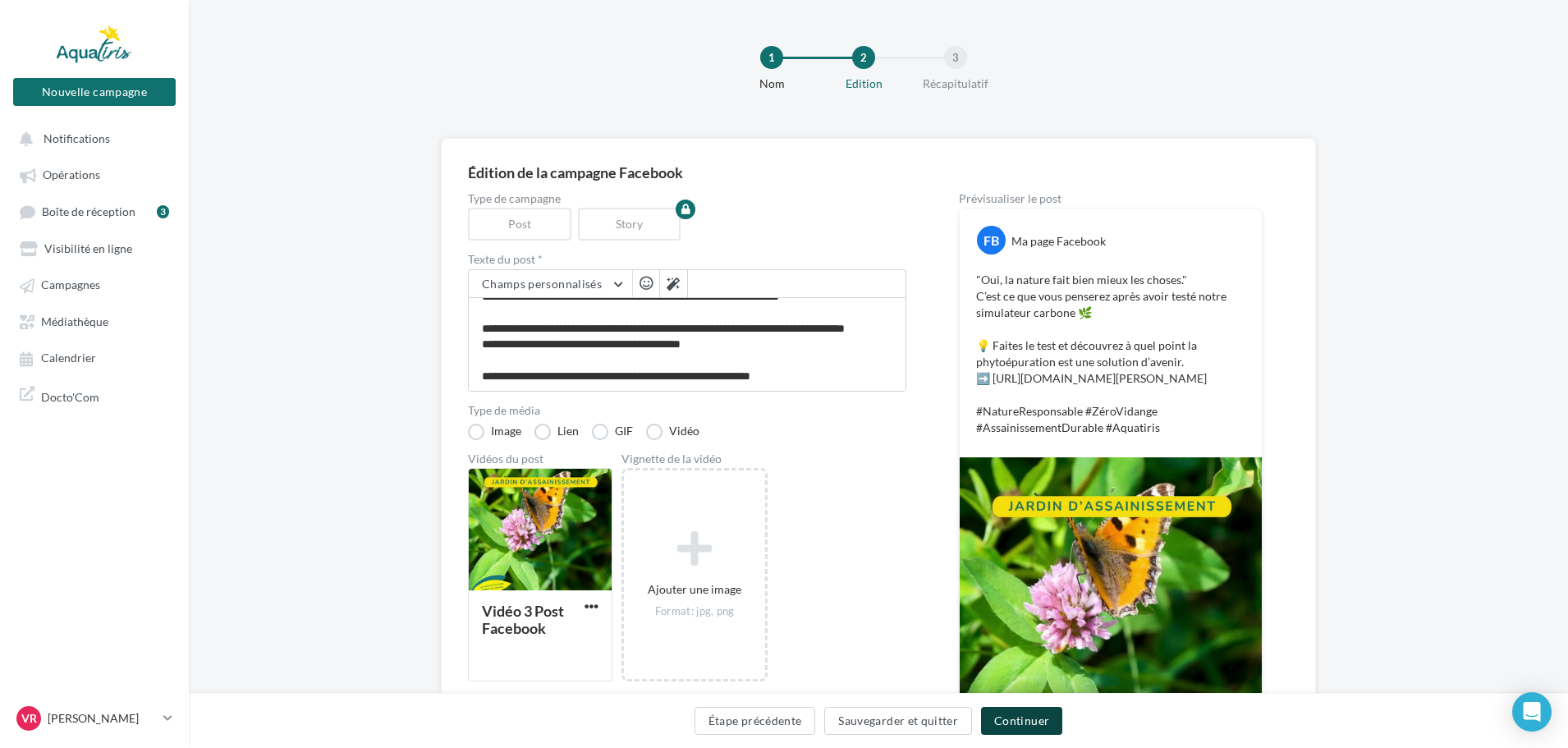
click at [1037, 716] on button "Continuer" at bounding box center [1021, 720] width 81 height 28
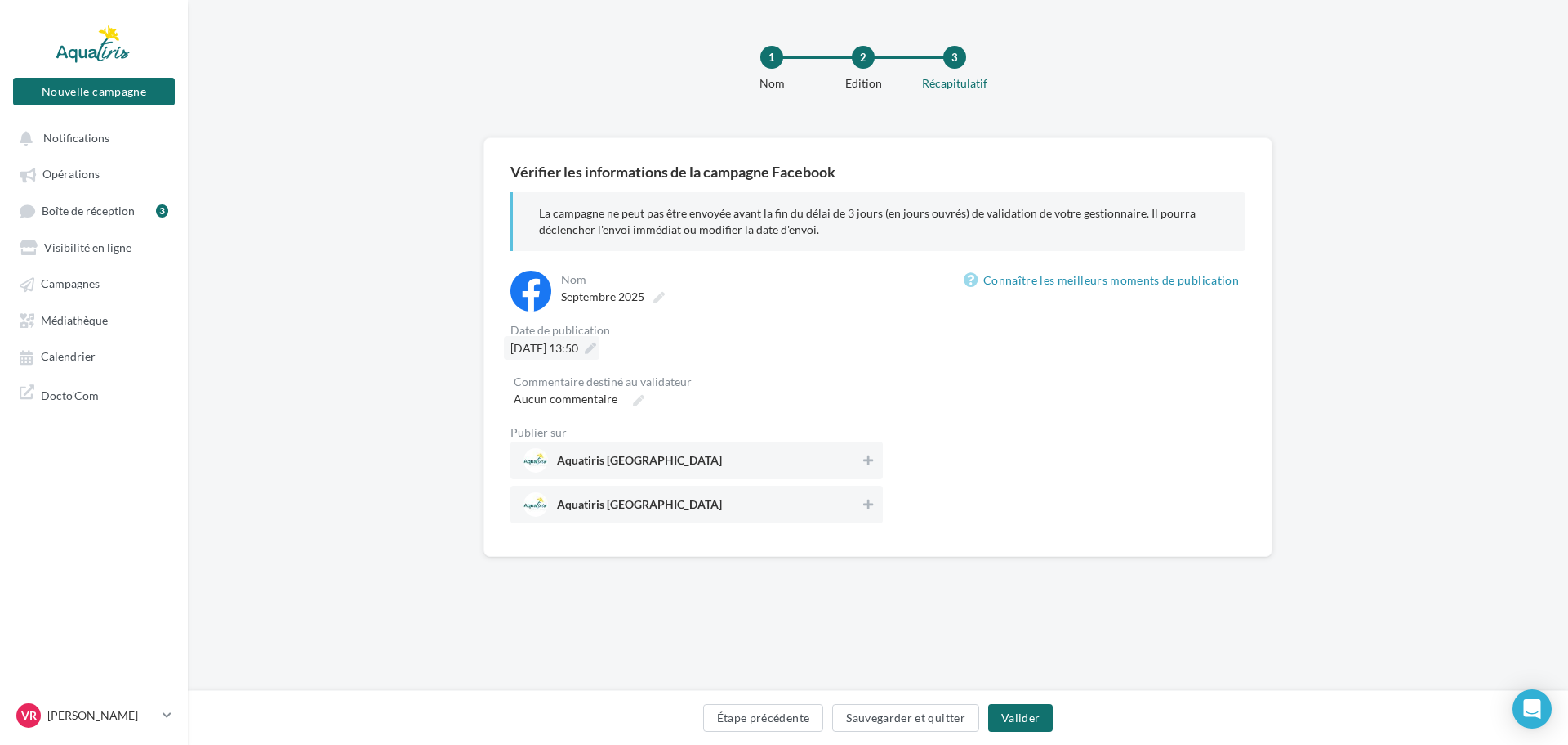
click at [573, 347] on span "16/10/2025 à 13:50" at bounding box center [545, 347] width 68 height 13
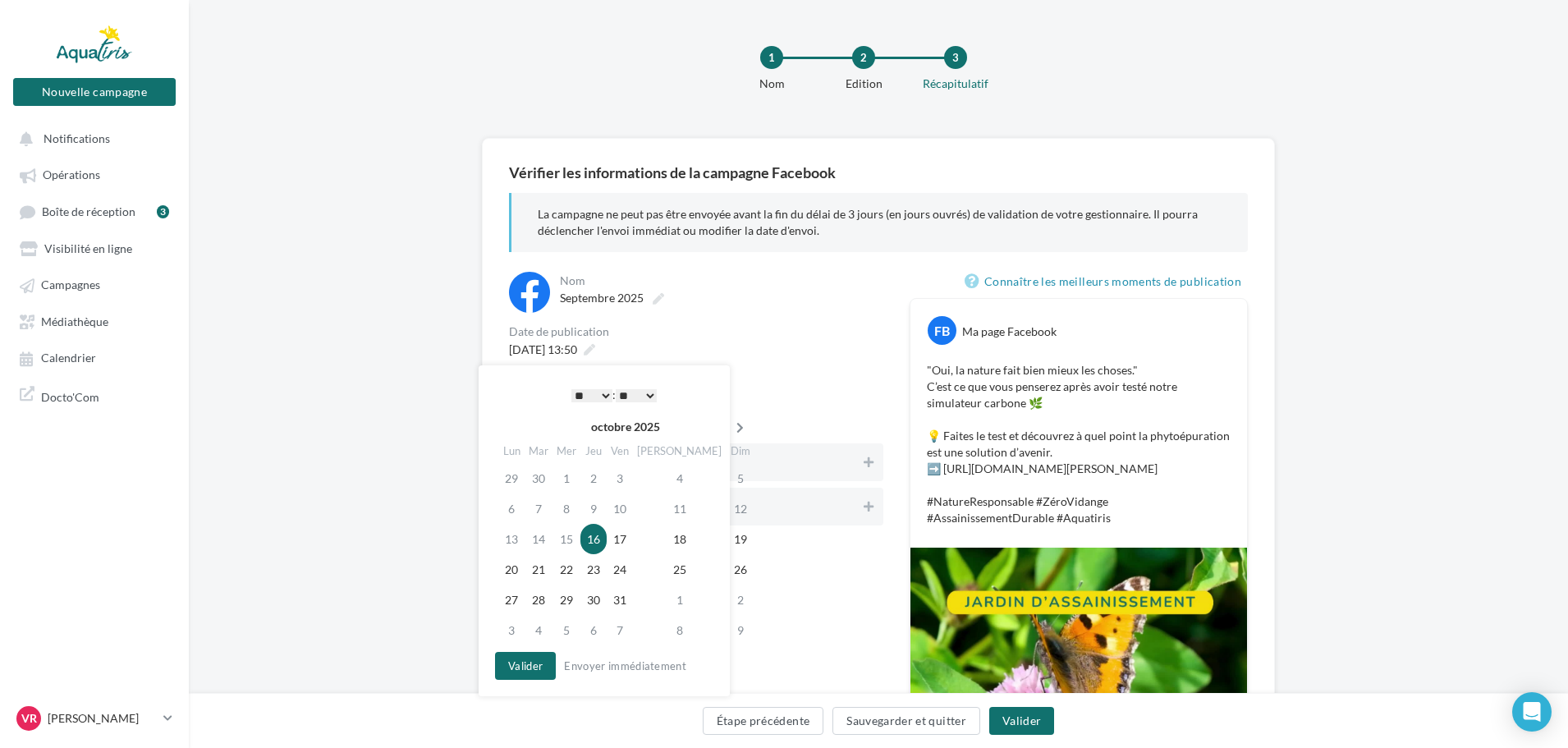
click at [726, 420] on th at bounding box center [740, 426] width 29 height 24
click at [597, 542] on td "13" at bounding box center [592, 539] width 26 height 31
click at [526, 659] on button "Valider" at bounding box center [521, 665] width 60 height 28
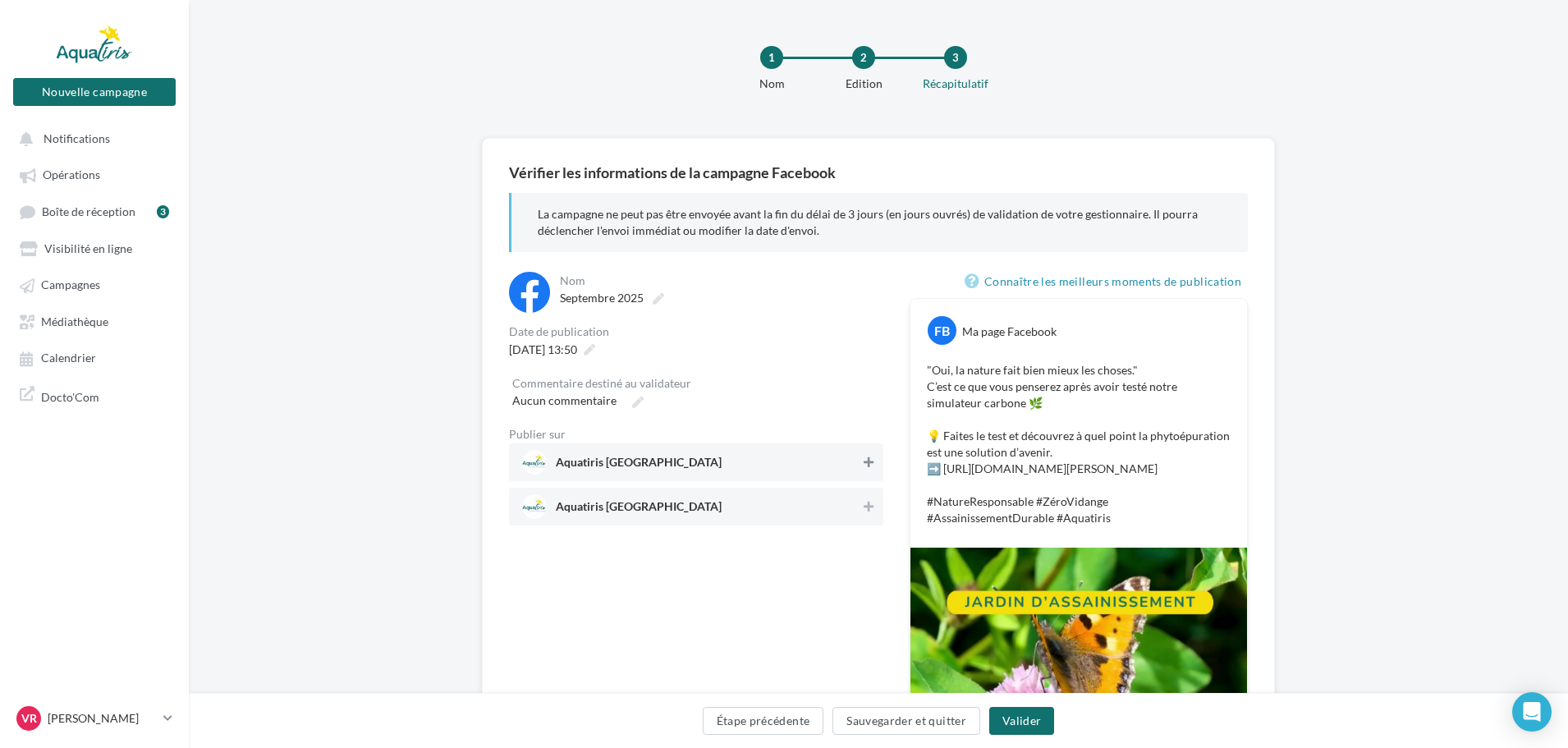
click at [871, 462] on icon at bounding box center [868, 462] width 10 height 12
click at [1031, 720] on button "Valider" at bounding box center [1022, 720] width 65 height 28
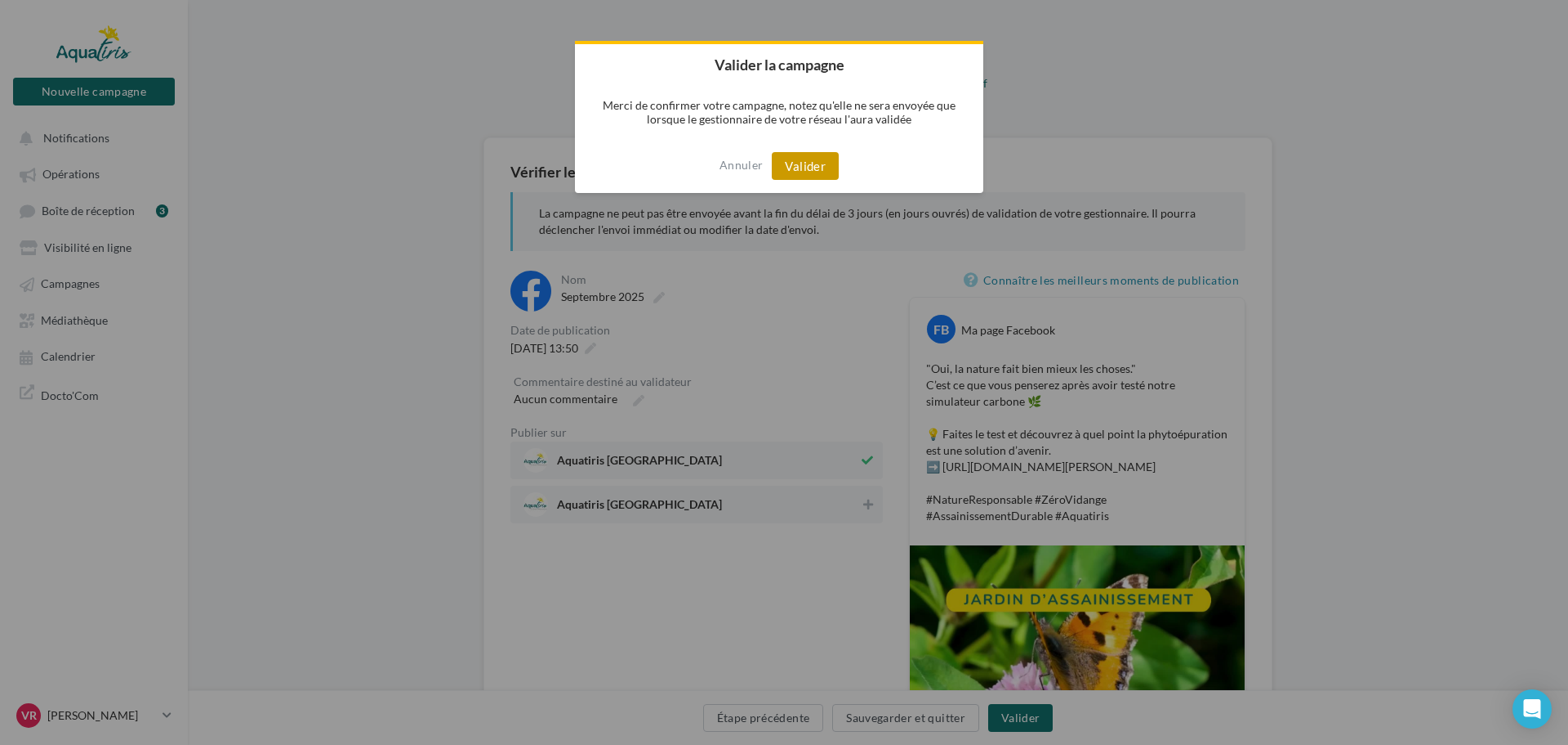
click at [799, 172] on button "Valider" at bounding box center [806, 166] width 67 height 28
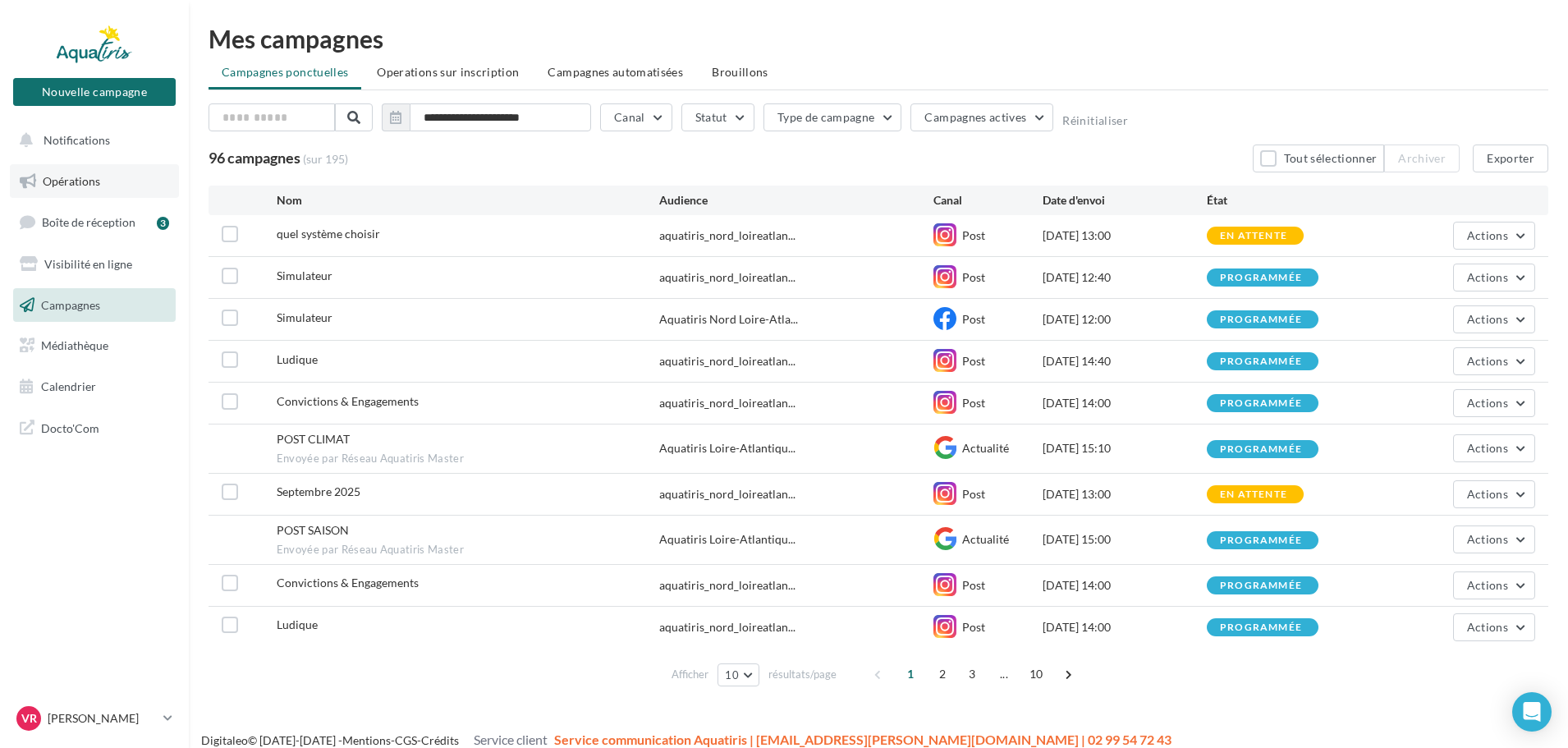
click at [106, 181] on link "Opérations" at bounding box center [95, 181] width 169 height 34
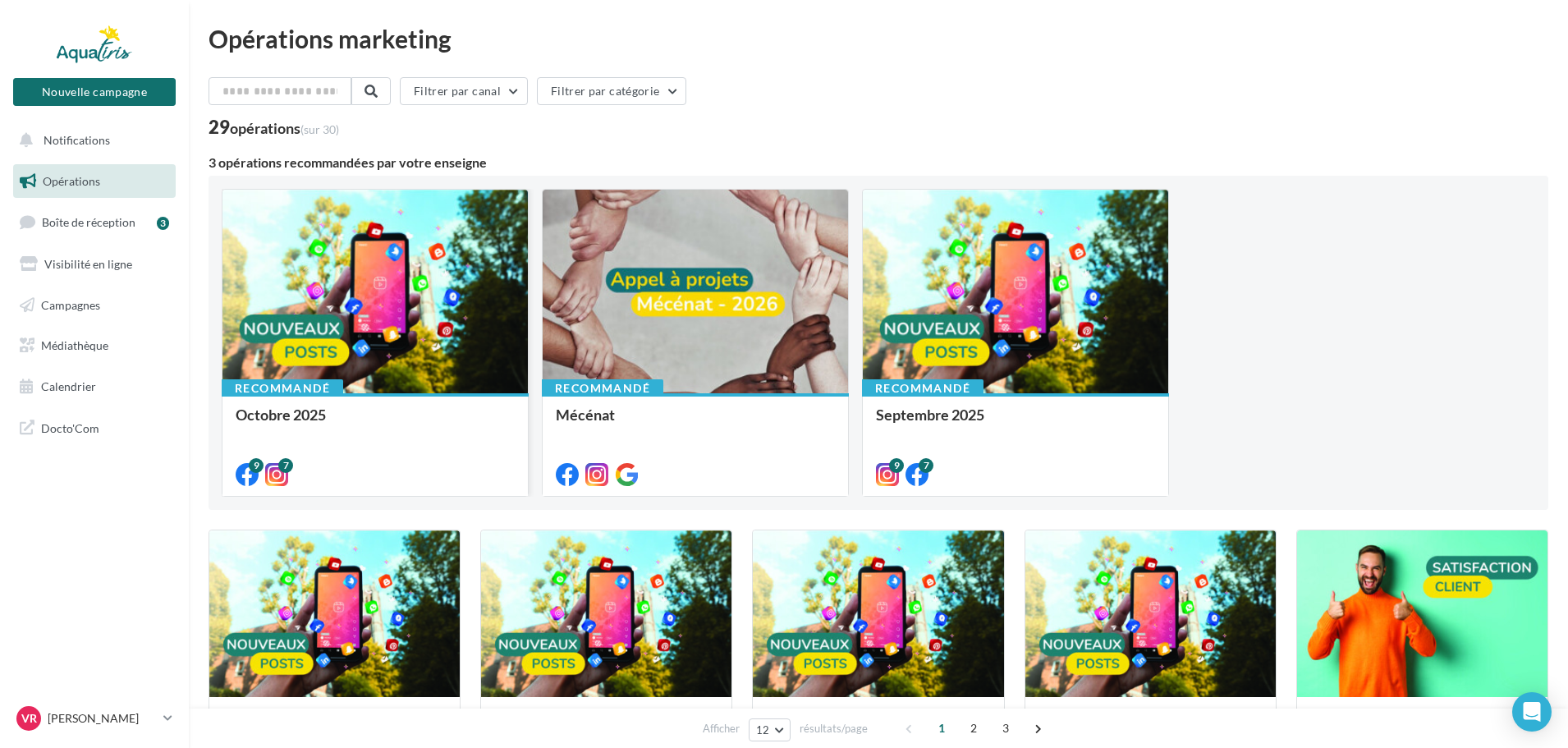
click at [396, 320] on div at bounding box center [375, 293] width 305 height 205
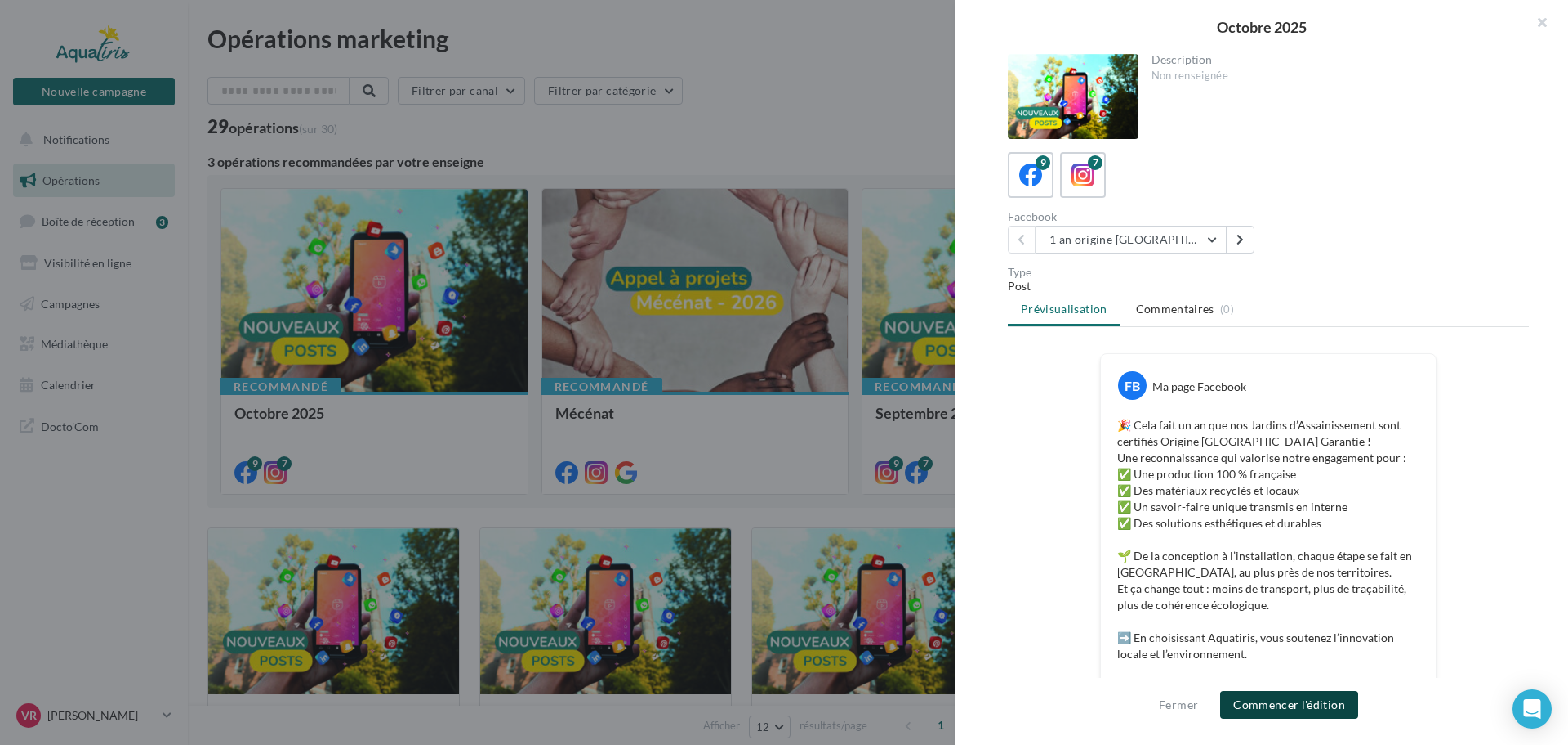
click at [1305, 706] on button "Commencer l'édition" at bounding box center [1289, 704] width 138 height 28
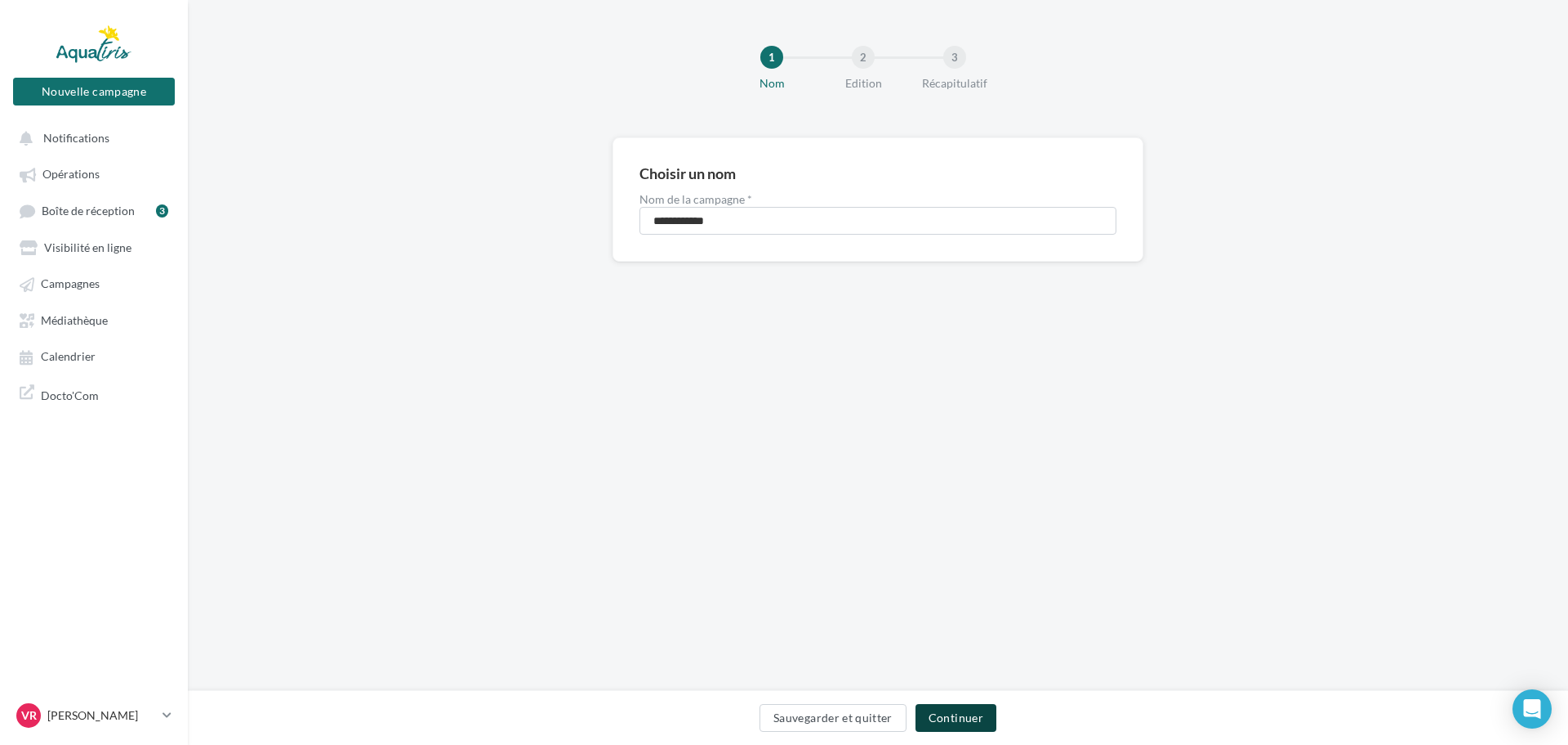
click at [966, 723] on button "Continuer" at bounding box center [956, 717] width 81 height 28
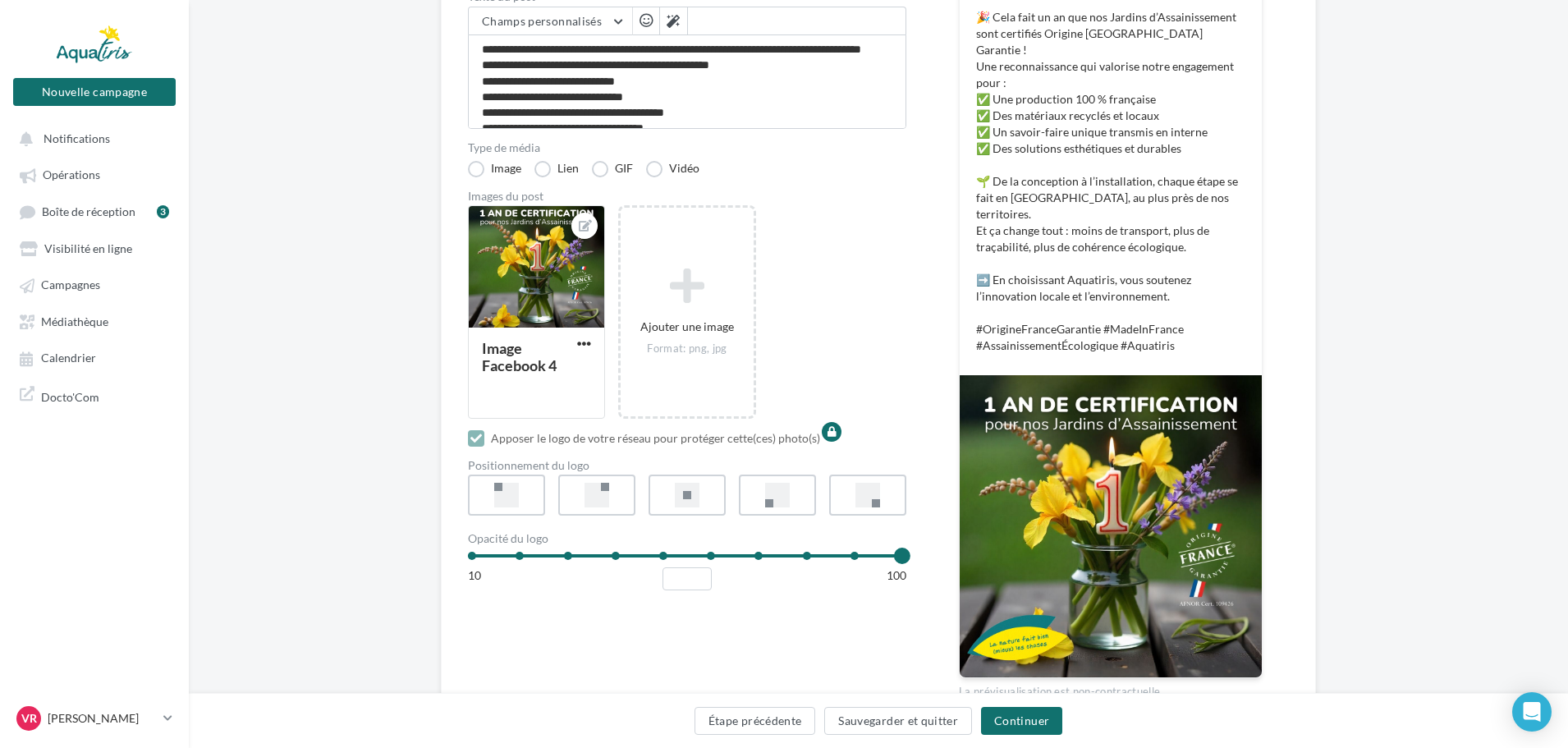
scroll to position [319, 0]
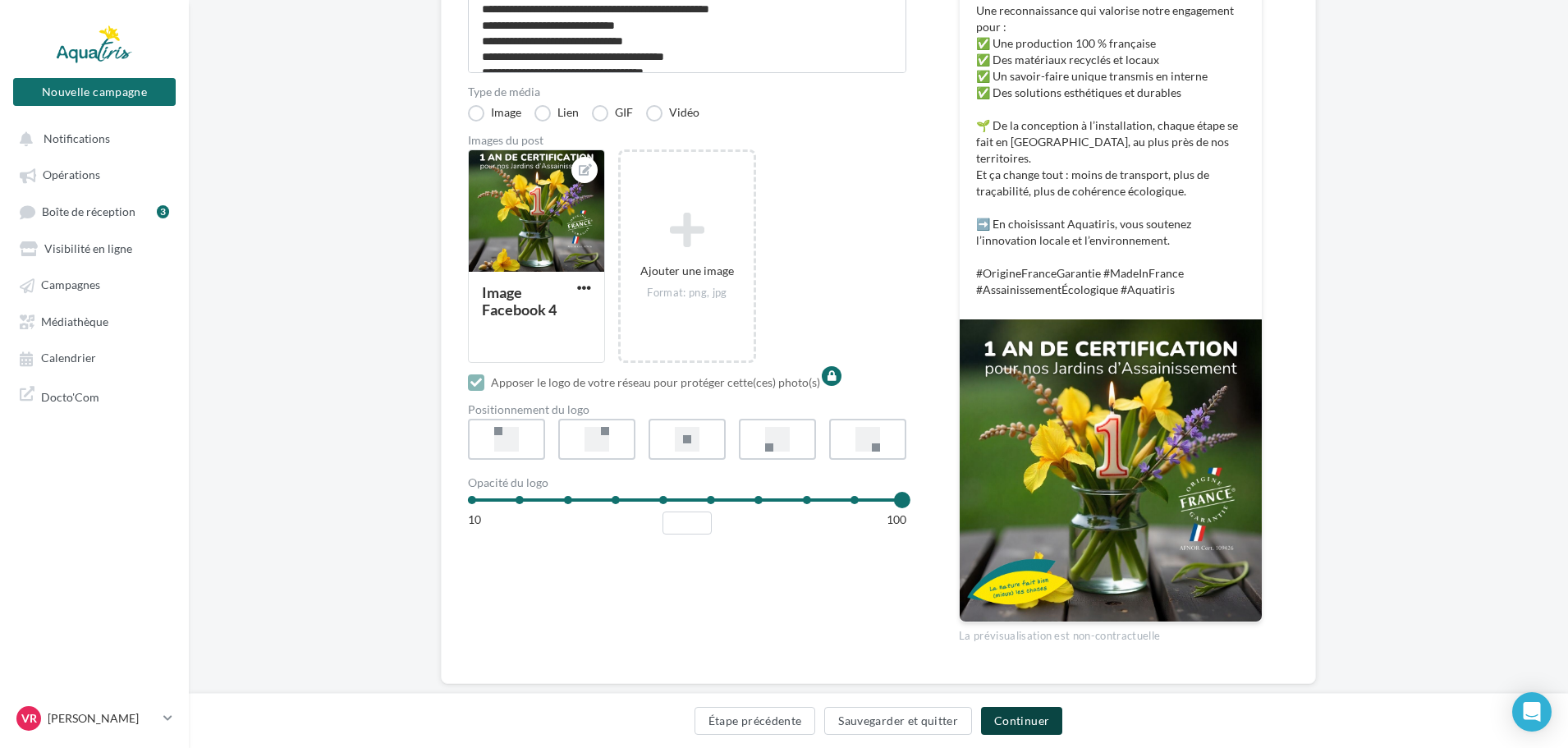
click at [1022, 728] on button "Continuer" at bounding box center [1021, 720] width 81 height 28
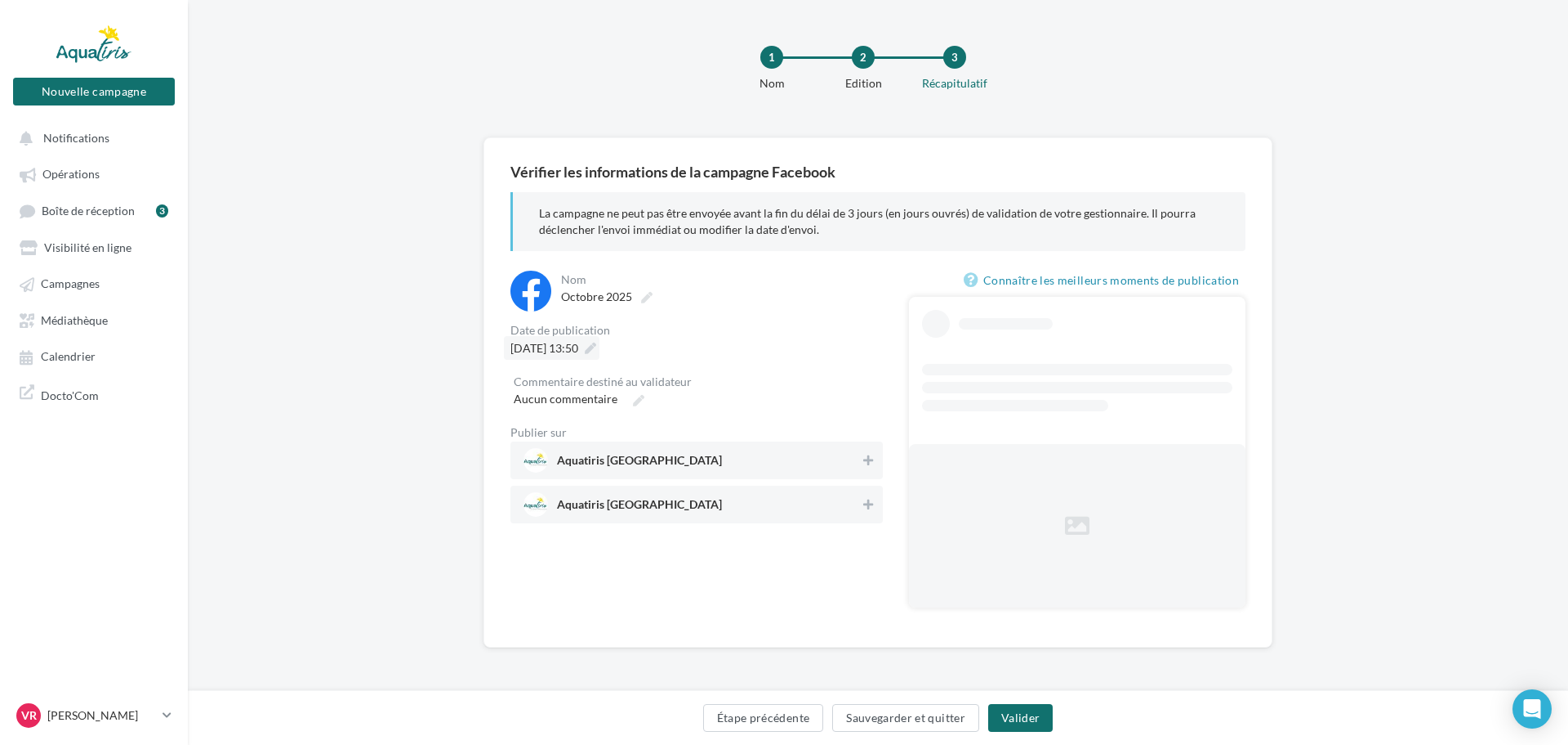
click at [578, 342] on span "16/10/2025 à 13:50" at bounding box center [545, 347] width 68 height 13
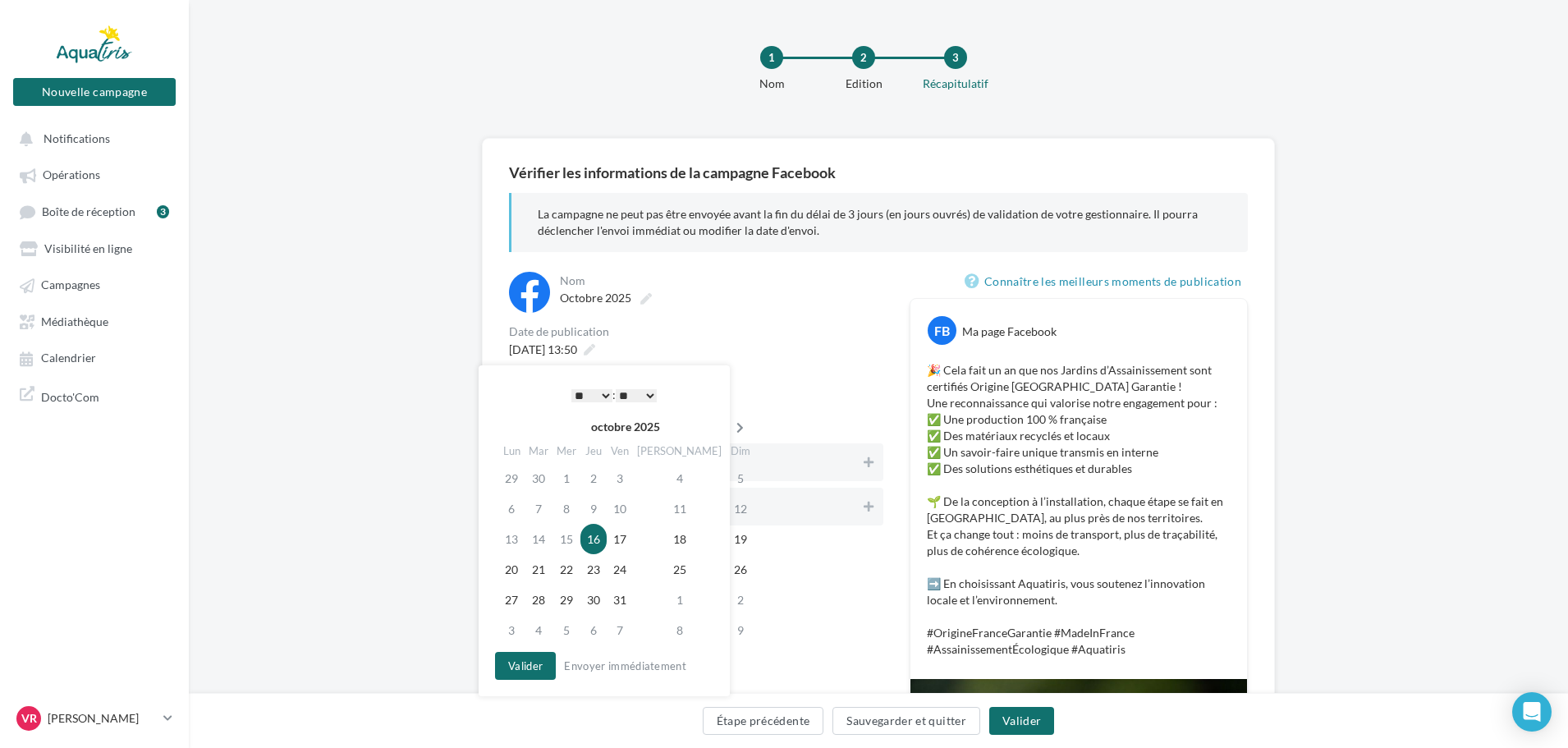
click at [730, 422] on icon at bounding box center [739, 428] width 21 height 12
click at [601, 570] on td "20" at bounding box center [592, 569] width 26 height 31
click at [542, 662] on button "Valider" at bounding box center [521, 665] width 60 height 28
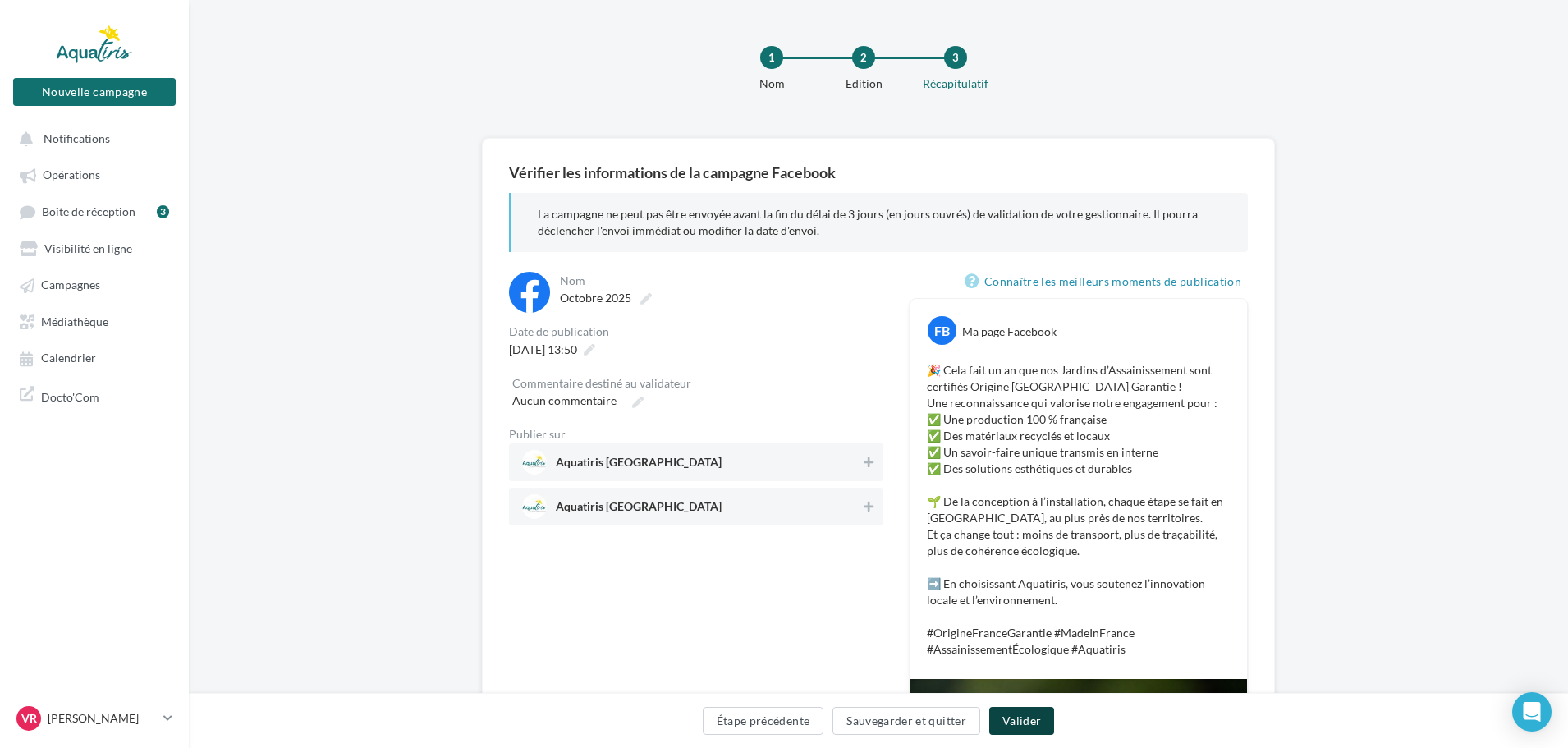
click at [1015, 722] on button "Valider" at bounding box center [1022, 720] width 65 height 28
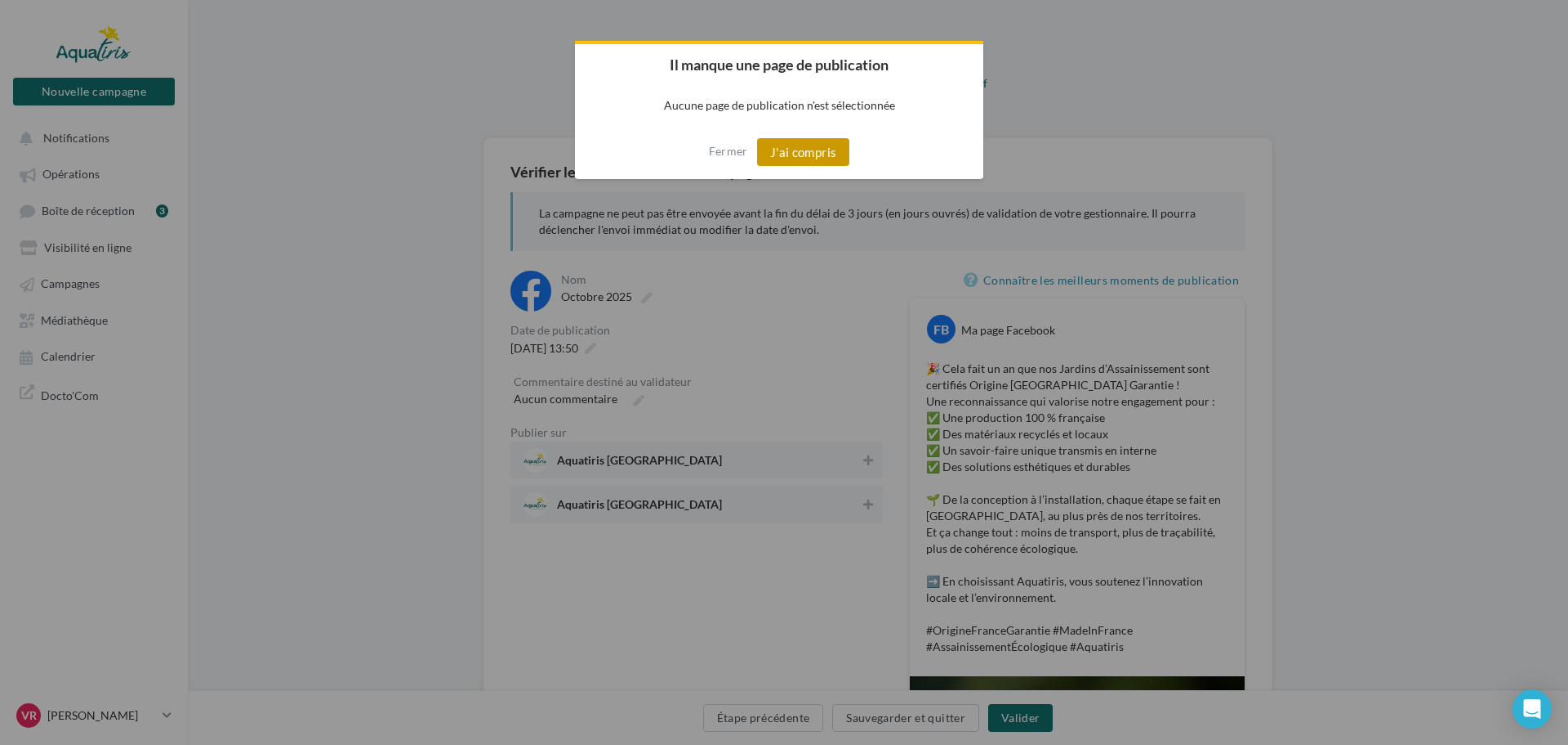
click at [780, 150] on button "J'ai compris" at bounding box center [804, 152] width 93 height 28
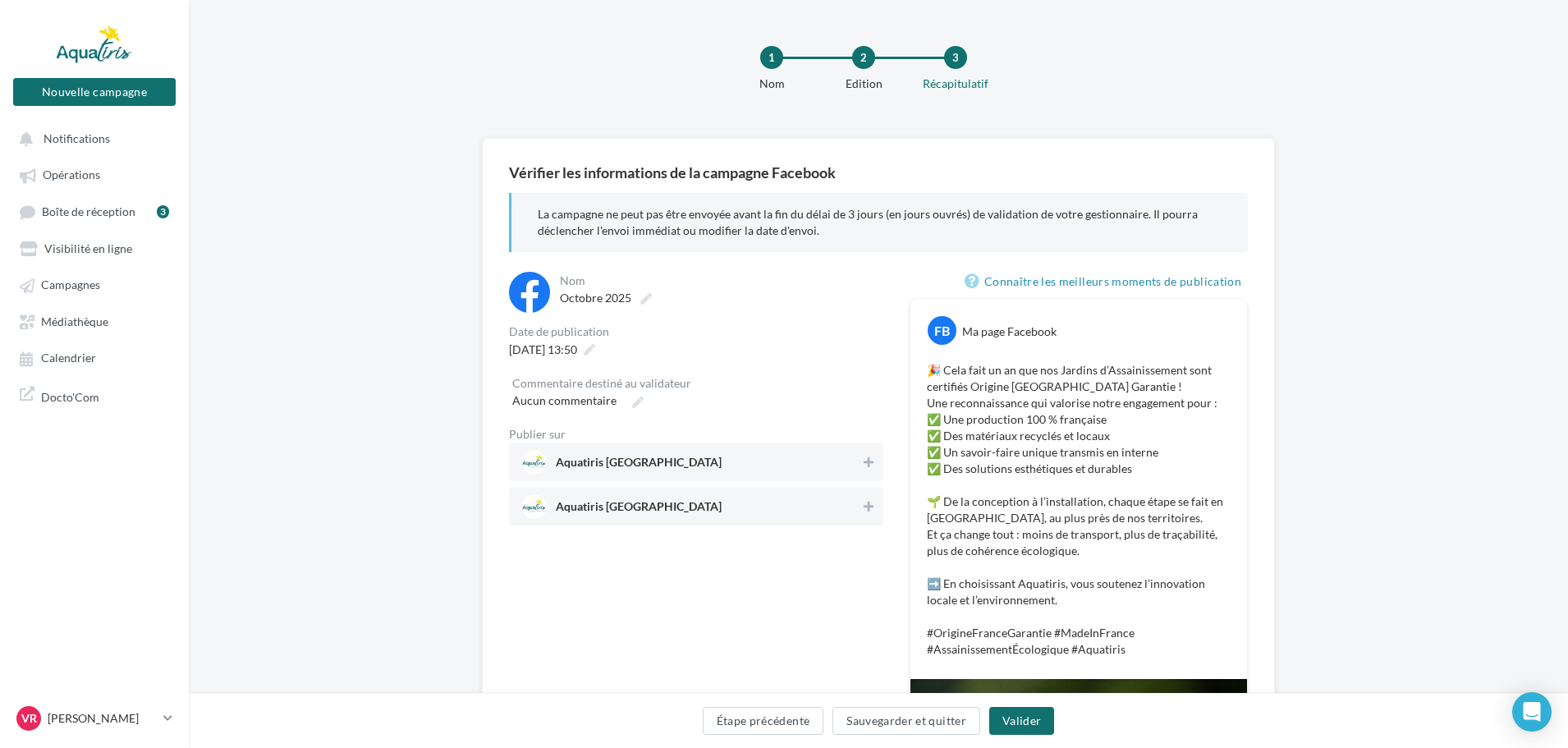
click at [837, 468] on span "Aquatiris Nord Loire-Atlantique" at bounding box center [692, 462] width 339 height 24
click at [1025, 720] on button "Valider" at bounding box center [1022, 720] width 65 height 28
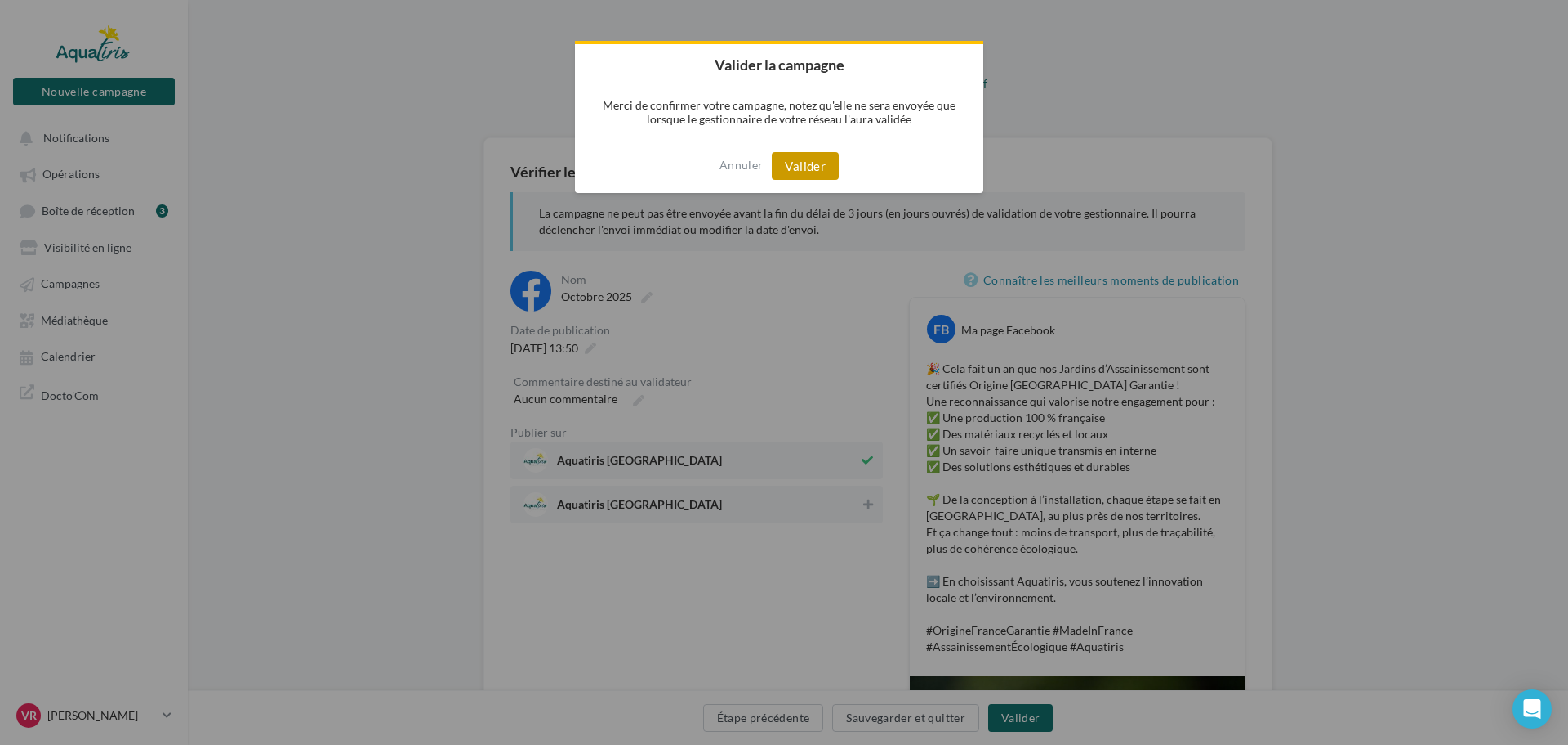
click at [823, 171] on button "Valider" at bounding box center [806, 166] width 67 height 28
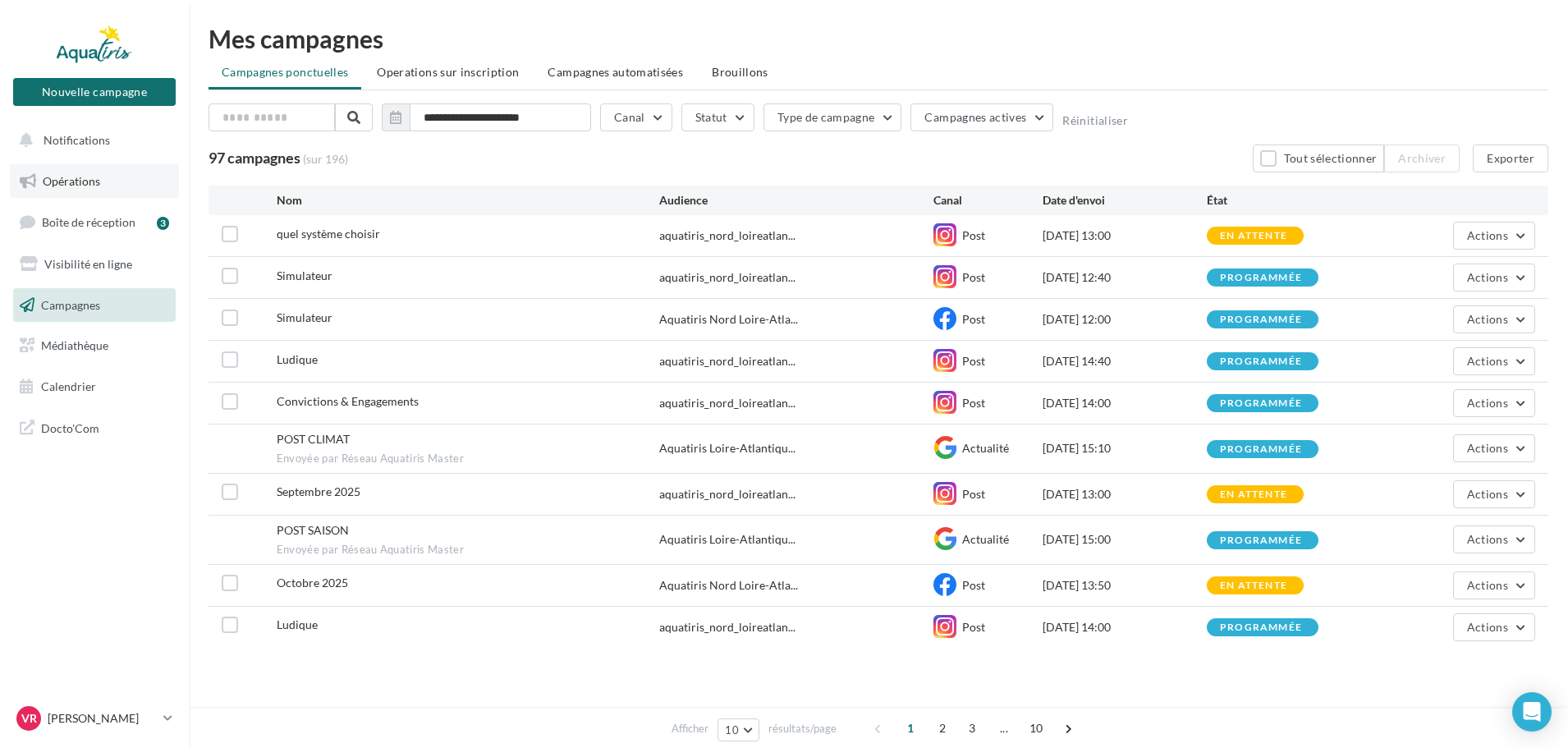
click at [95, 185] on span "Opérations" at bounding box center [71, 180] width 58 height 14
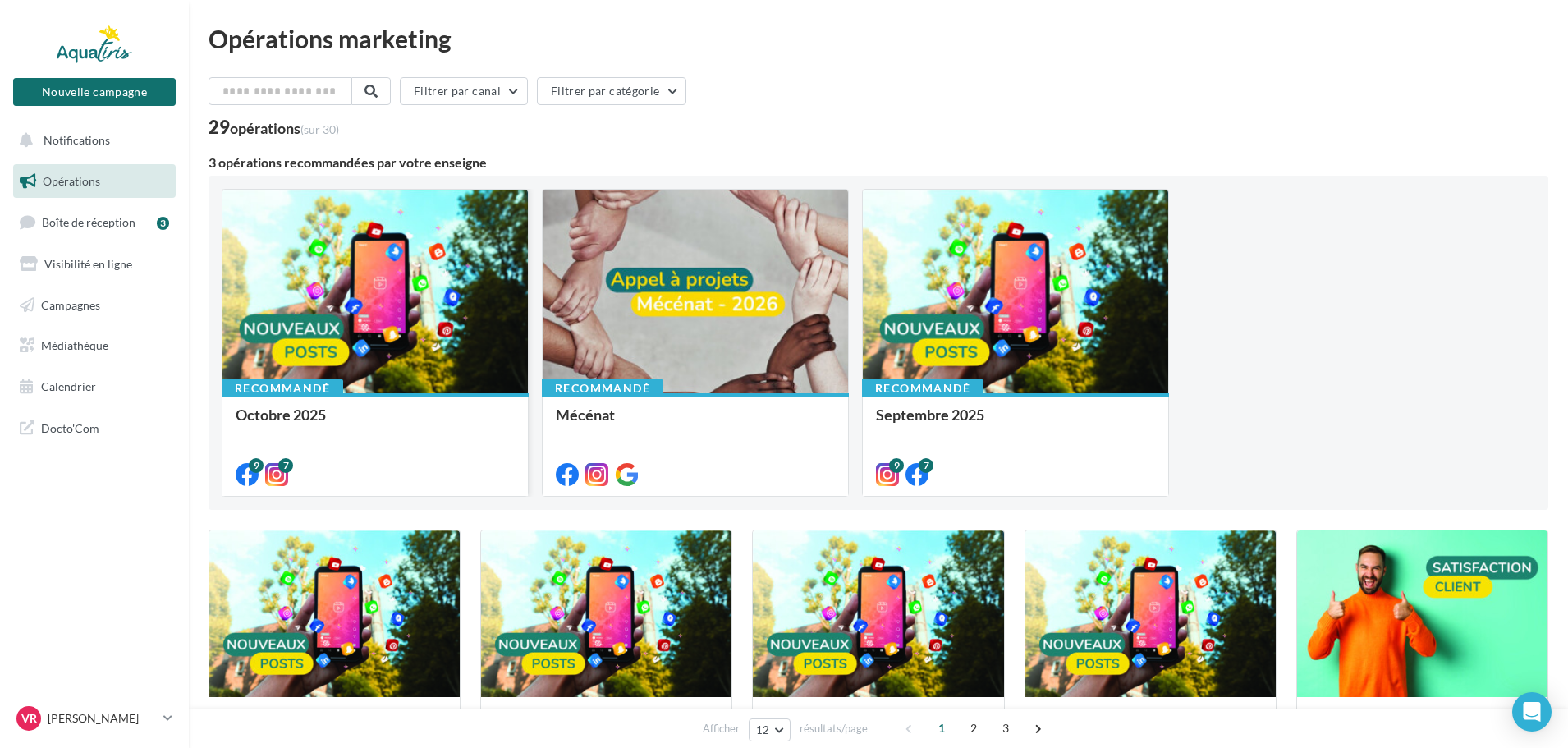
click at [404, 307] on div at bounding box center [375, 293] width 305 height 205
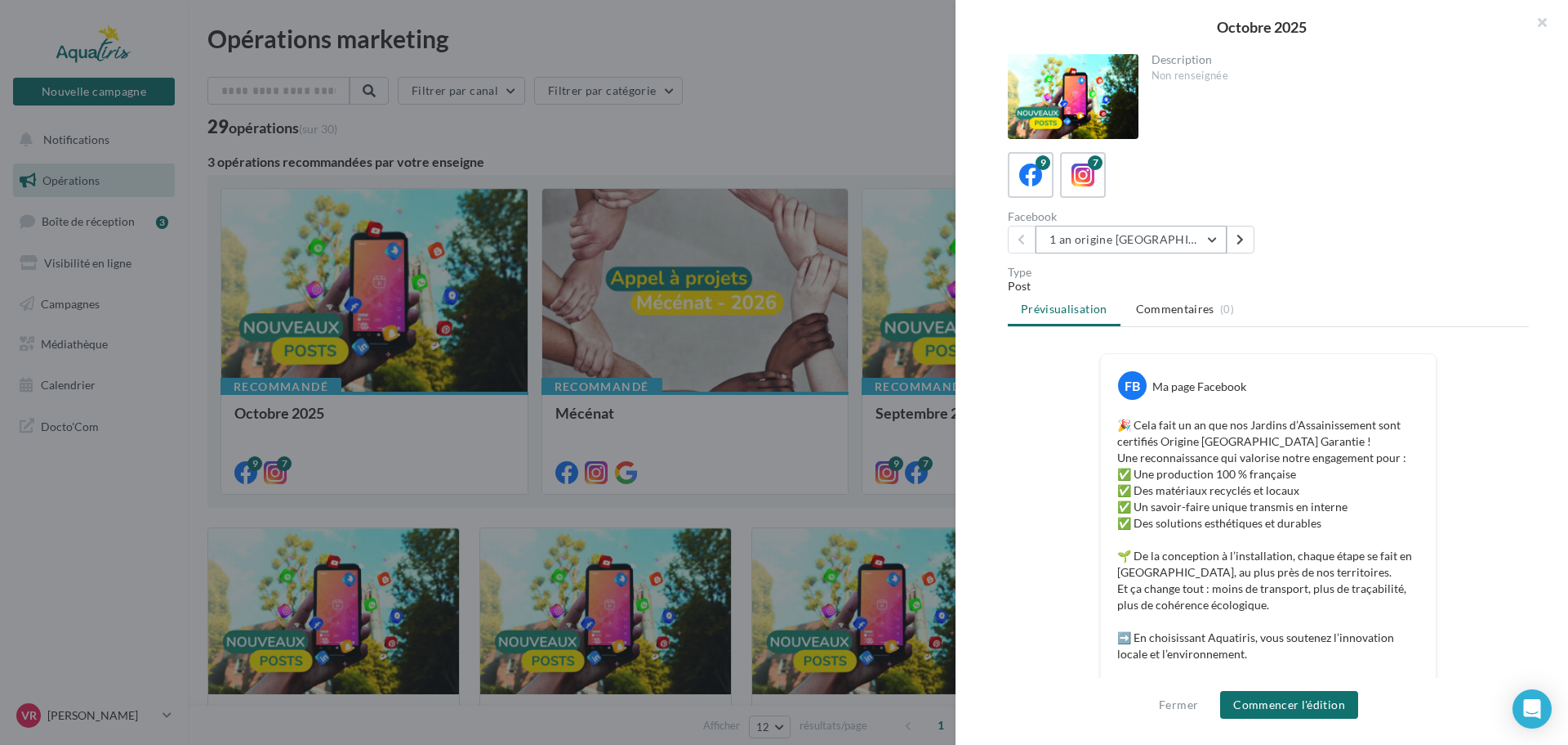
click at [1090, 240] on button "1 an origine France" at bounding box center [1131, 239] width 191 height 28
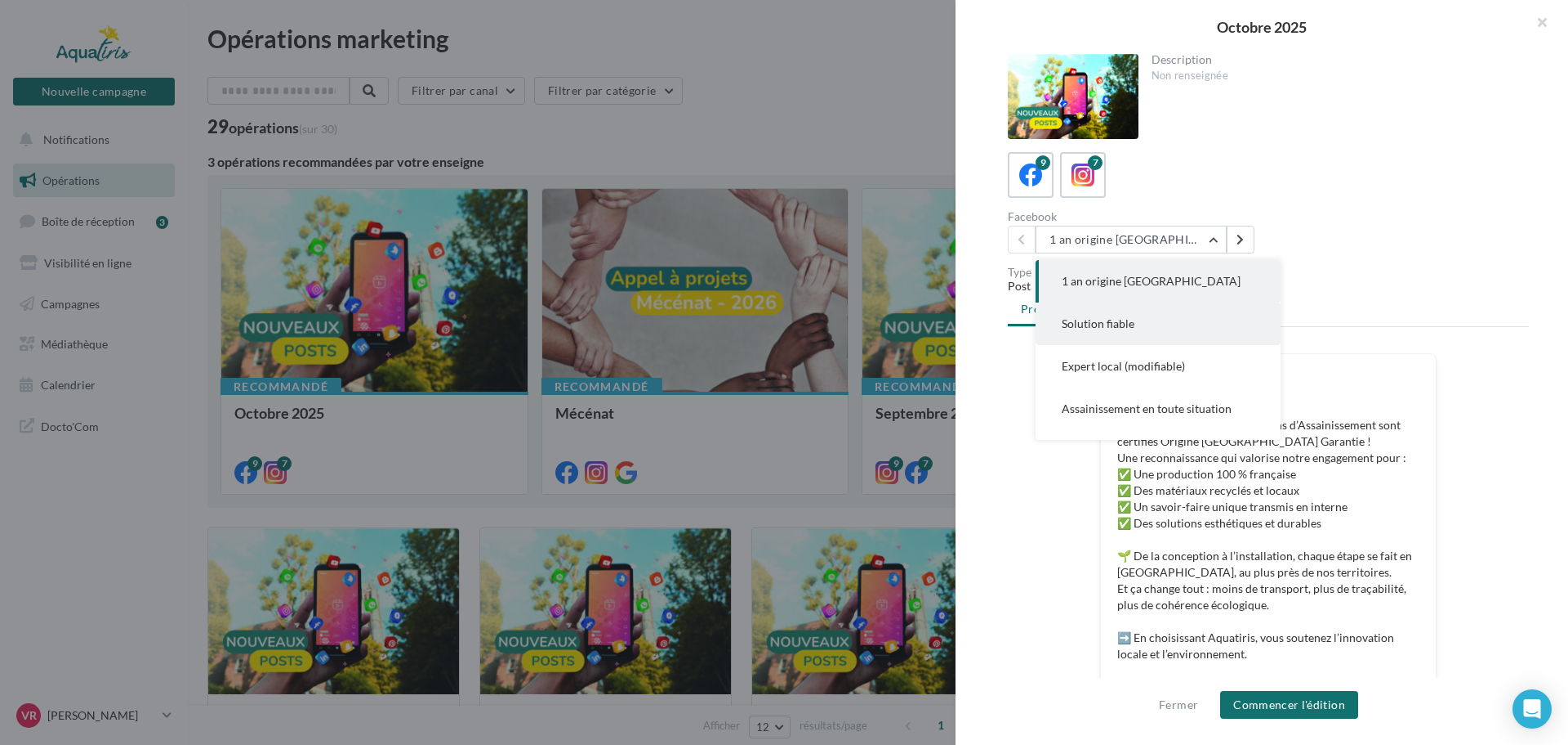
click at [1102, 321] on span "Solution fiable" at bounding box center [1098, 323] width 73 height 13
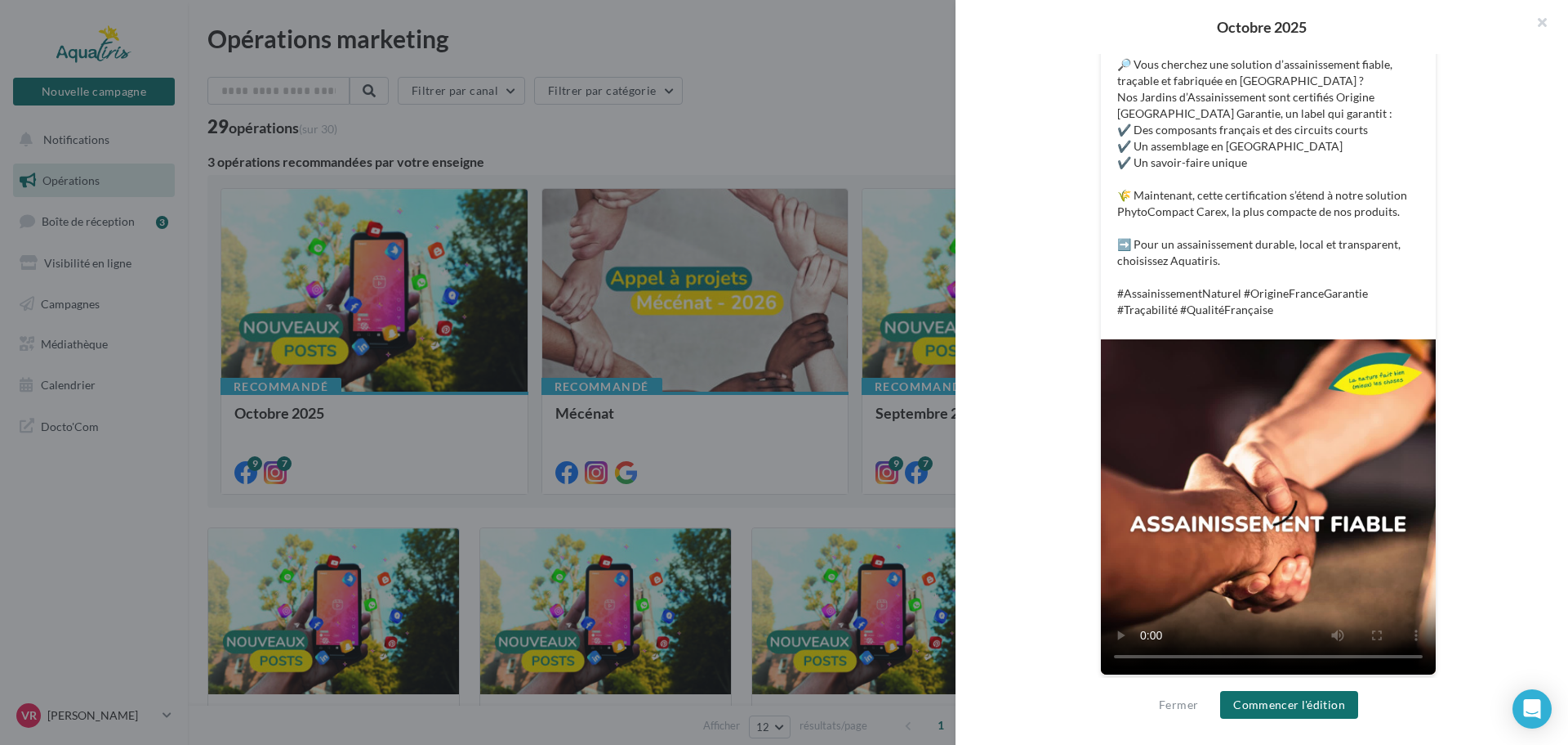
scroll to position [365, 0]
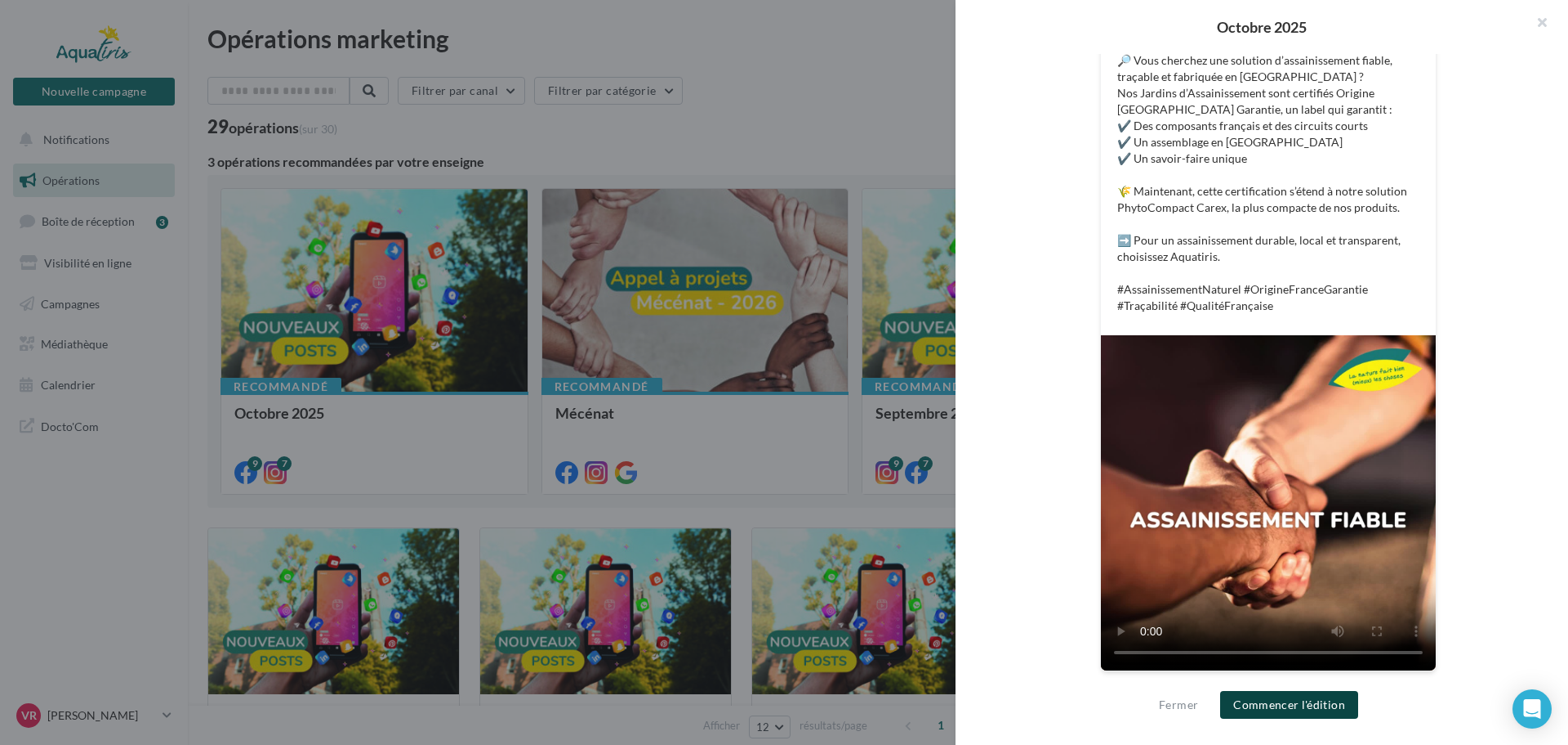
click at [1288, 707] on button "Commencer l'édition" at bounding box center [1289, 704] width 138 height 28
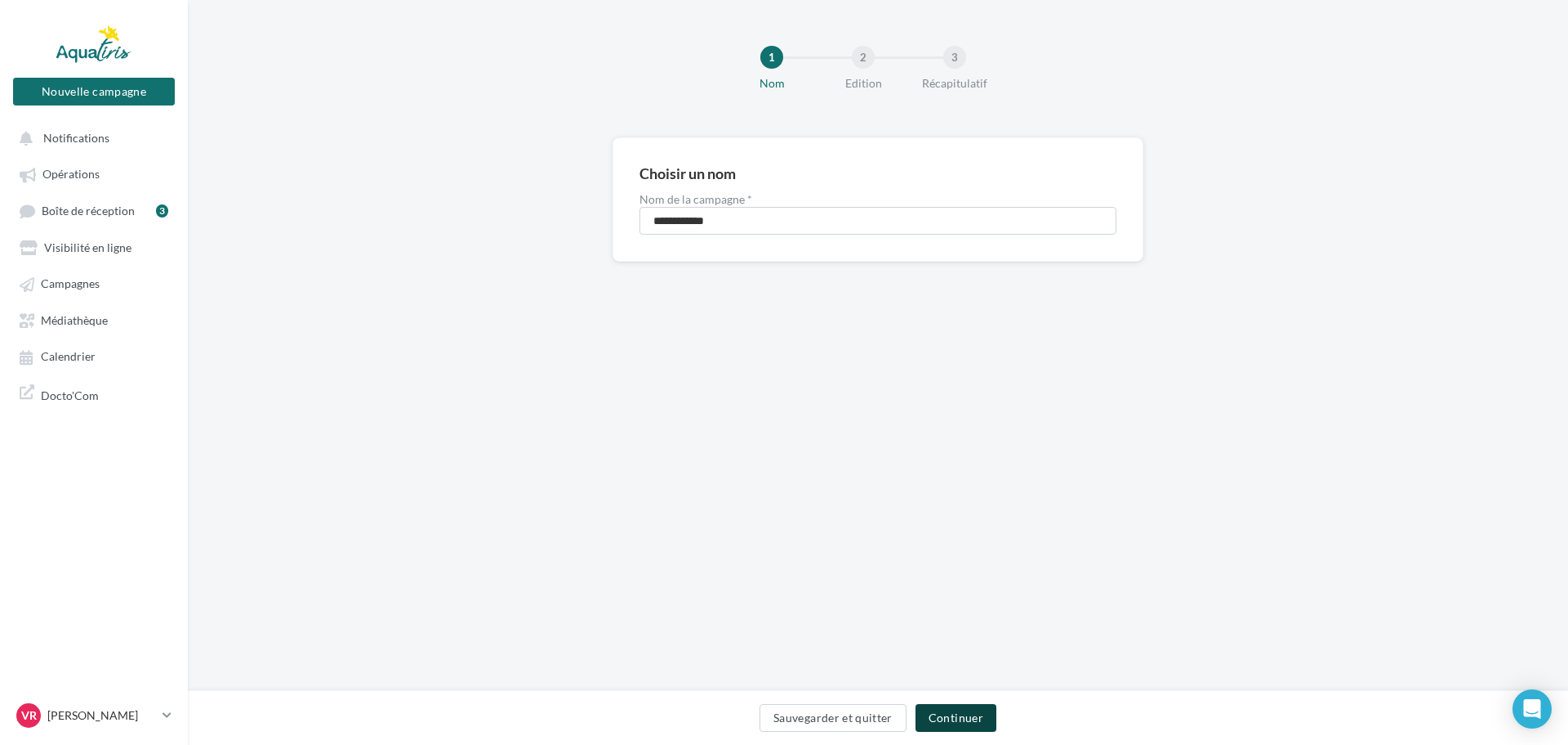
click at [941, 715] on button "Continuer" at bounding box center [956, 717] width 81 height 28
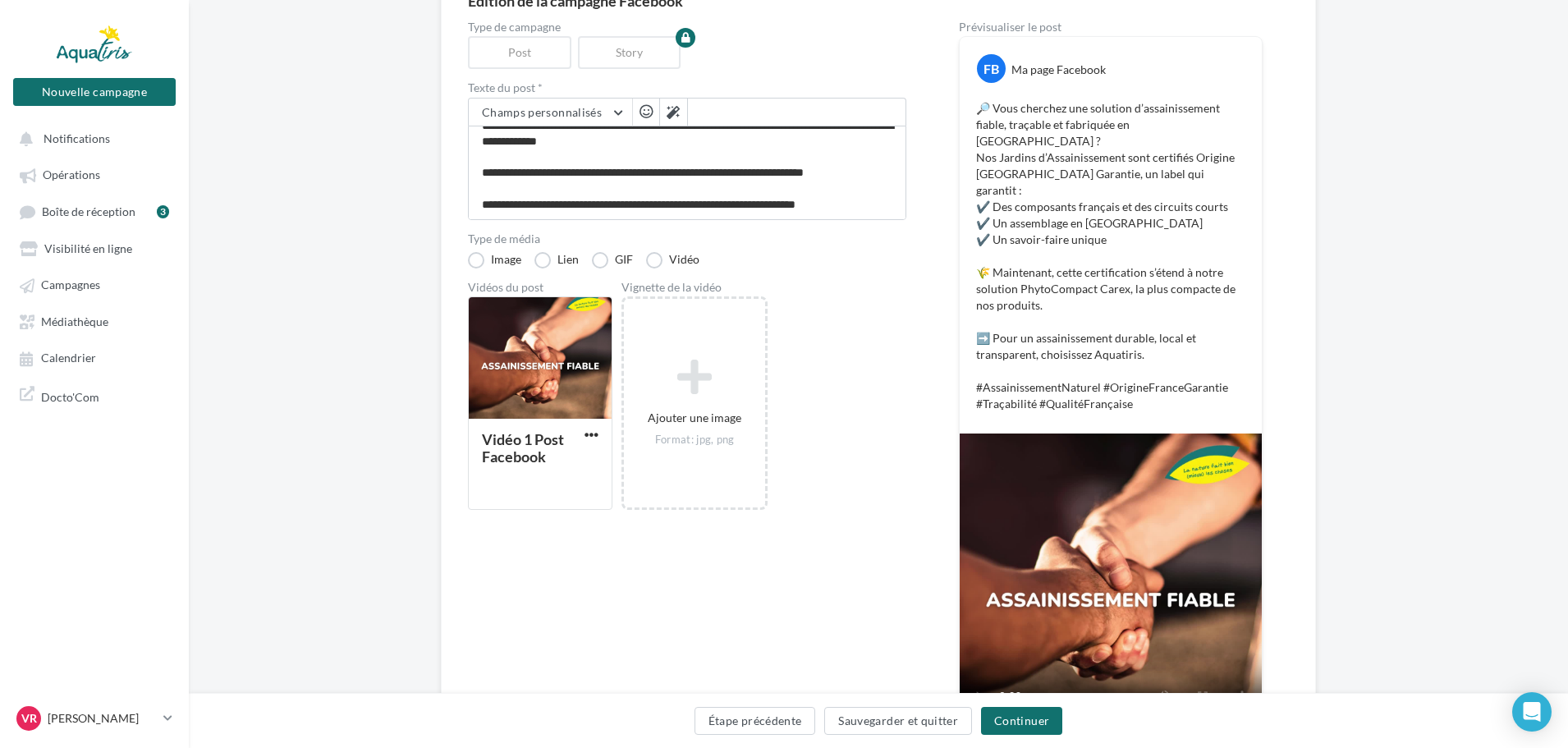
scroll to position [246, 0]
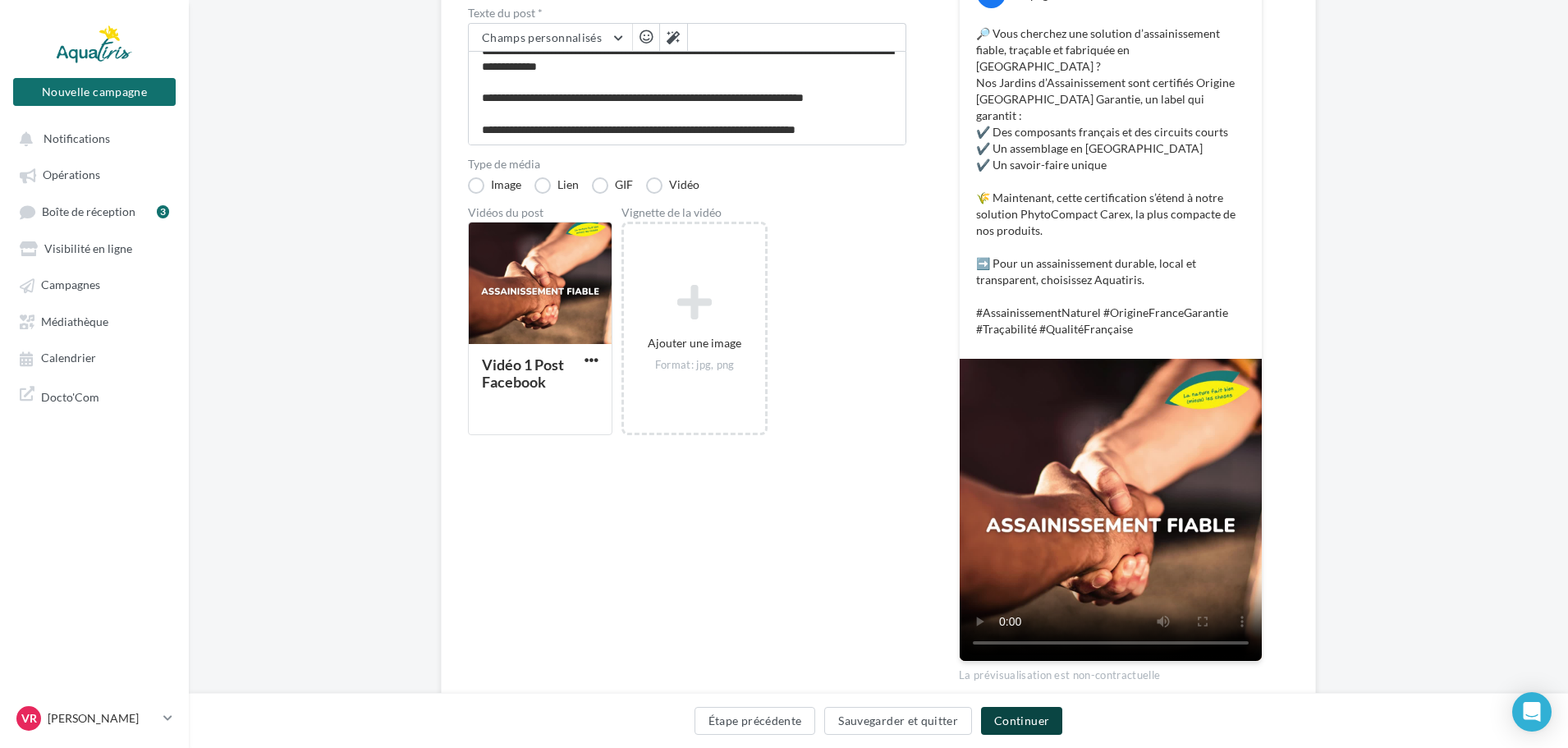
click at [1039, 726] on button "Continuer" at bounding box center [1021, 720] width 81 height 28
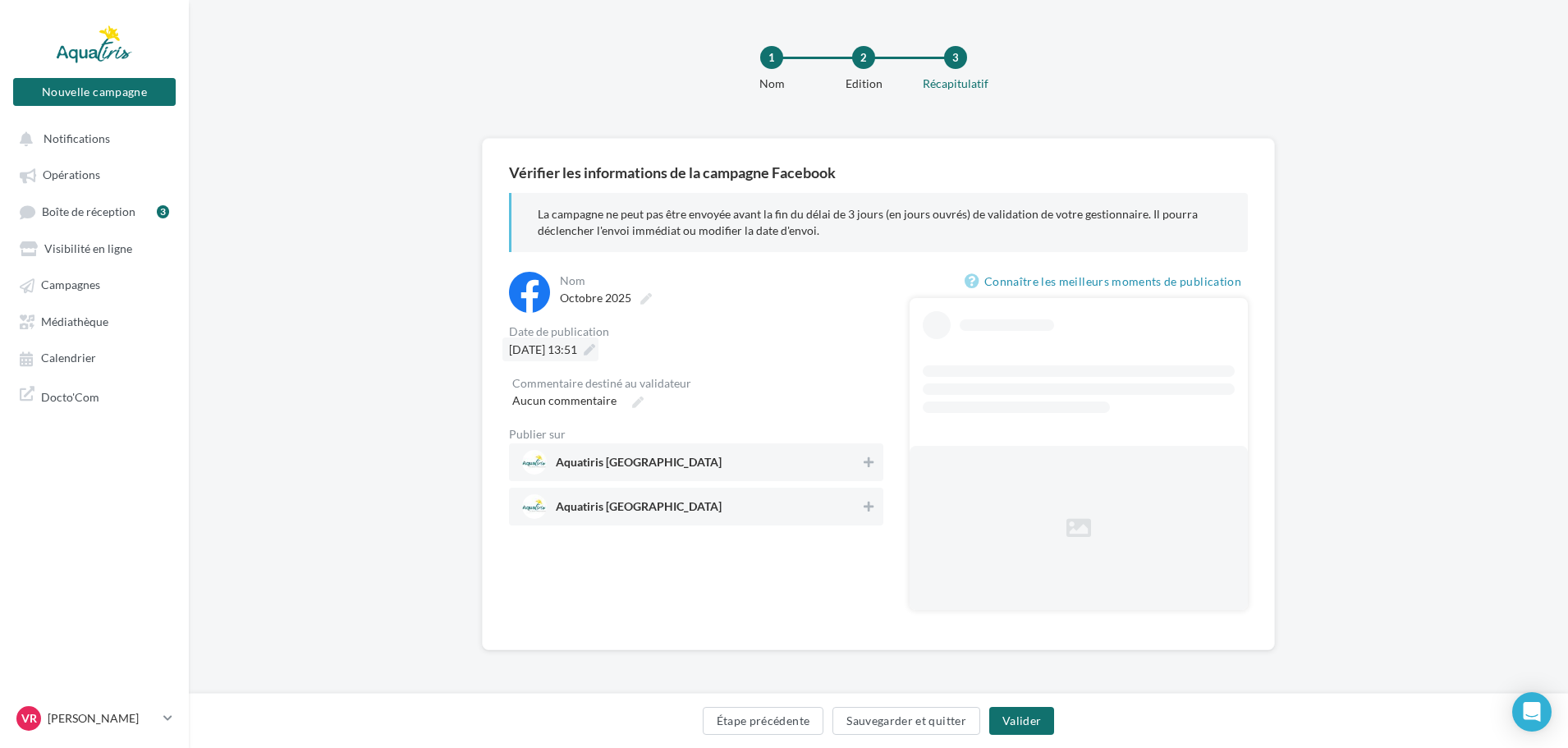
click at [567, 355] on span "[DATE] 13:51" at bounding box center [543, 348] width 68 height 14
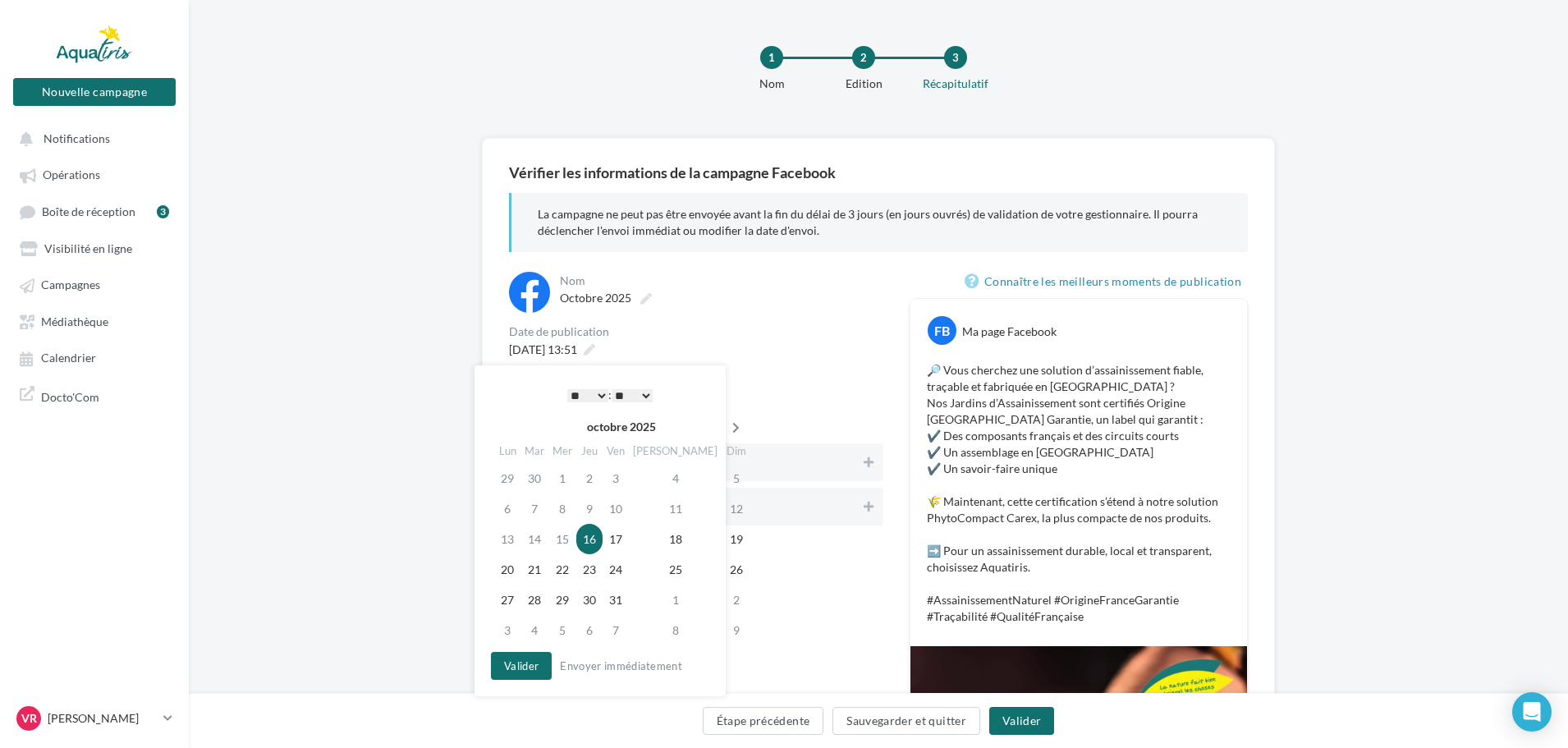
click at [726, 433] on icon at bounding box center [736, 428] width 21 height 12
click at [592, 605] on td "27" at bounding box center [592, 599] width 26 height 31
click at [514, 667] on button "Valider" at bounding box center [521, 665] width 60 height 28
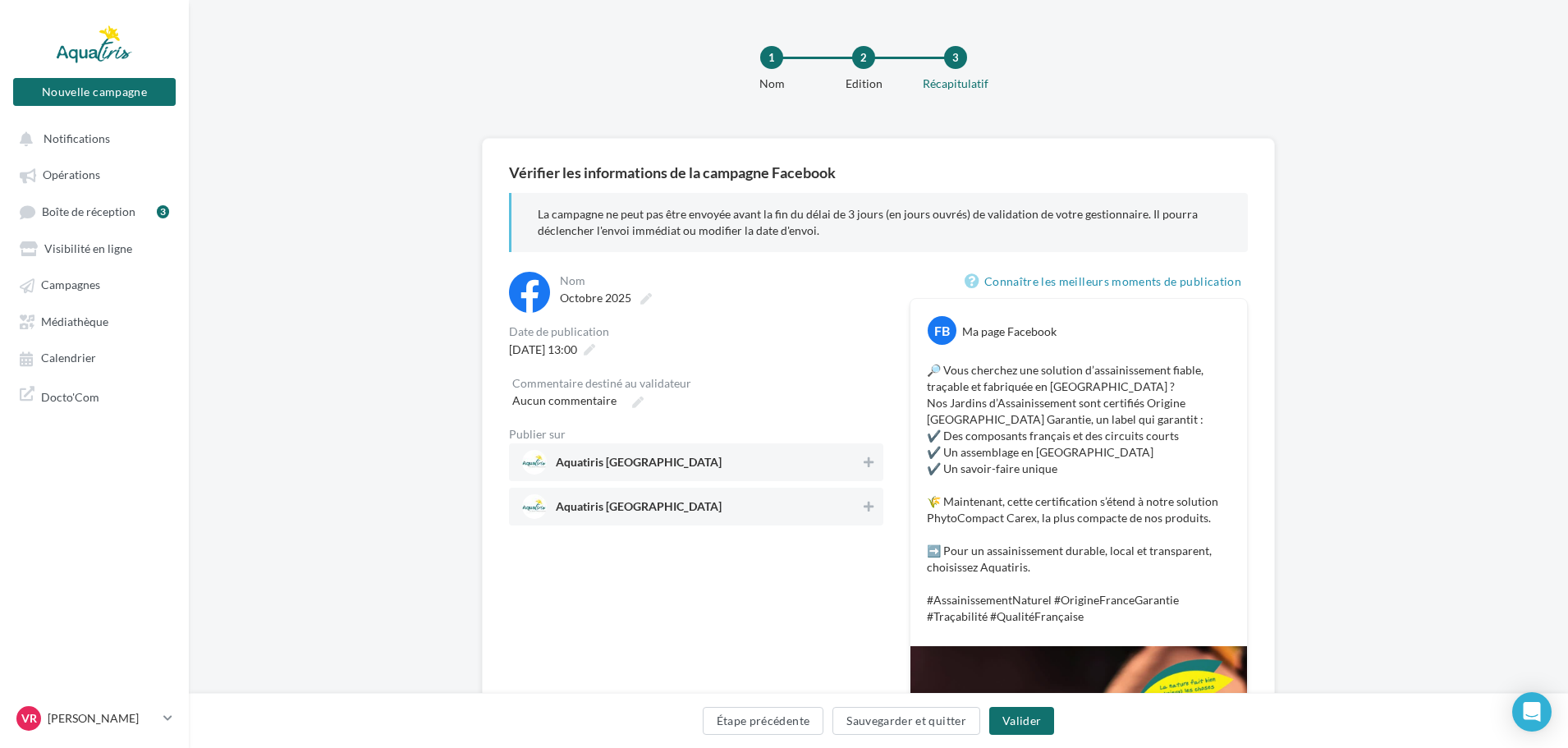
click at [752, 466] on span "Aquatiris [GEOGRAPHIC_DATA]" at bounding box center [692, 462] width 339 height 24
click at [1017, 727] on button "Valider" at bounding box center [1022, 720] width 65 height 28
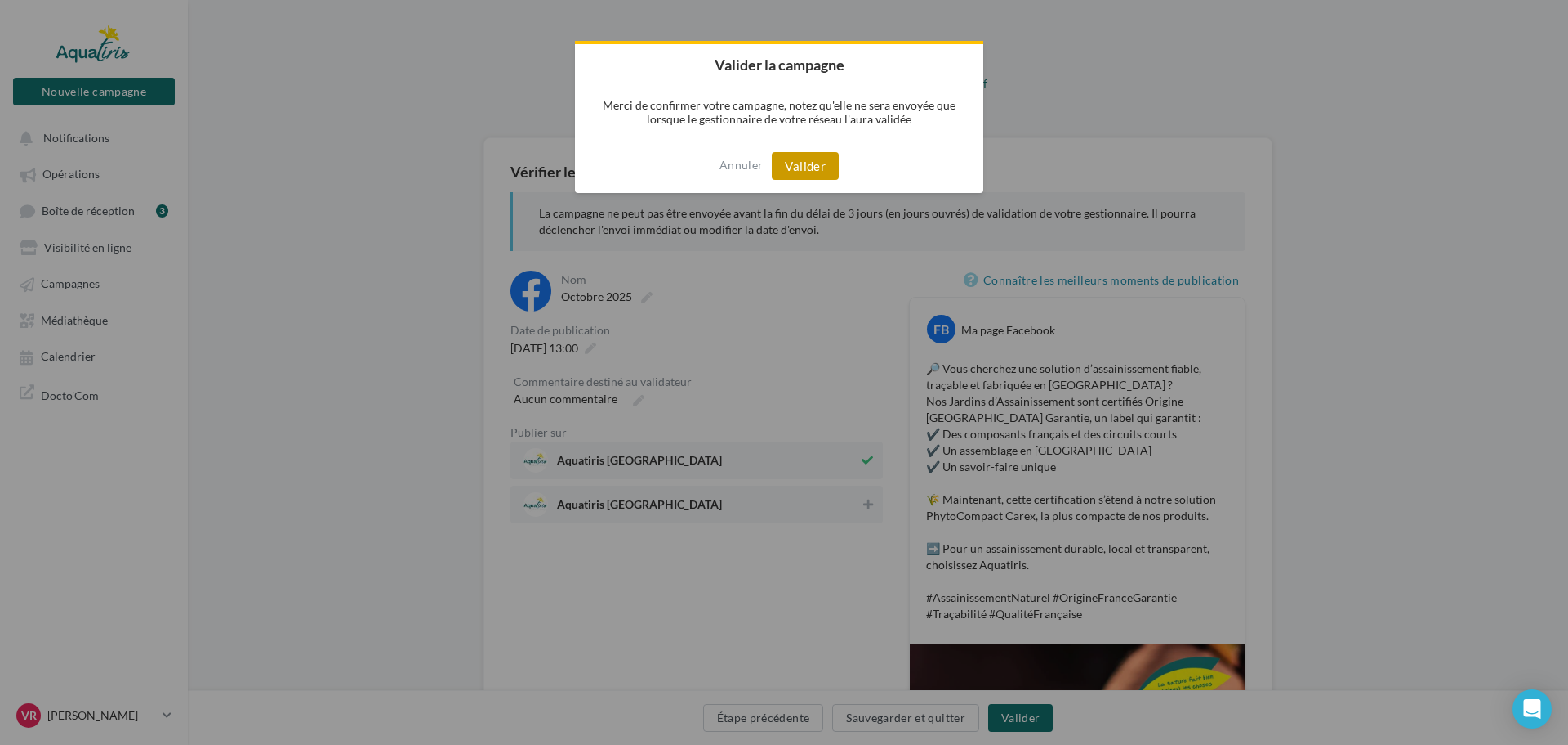
click at [810, 168] on button "Valider" at bounding box center [806, 166] width 67 height 28
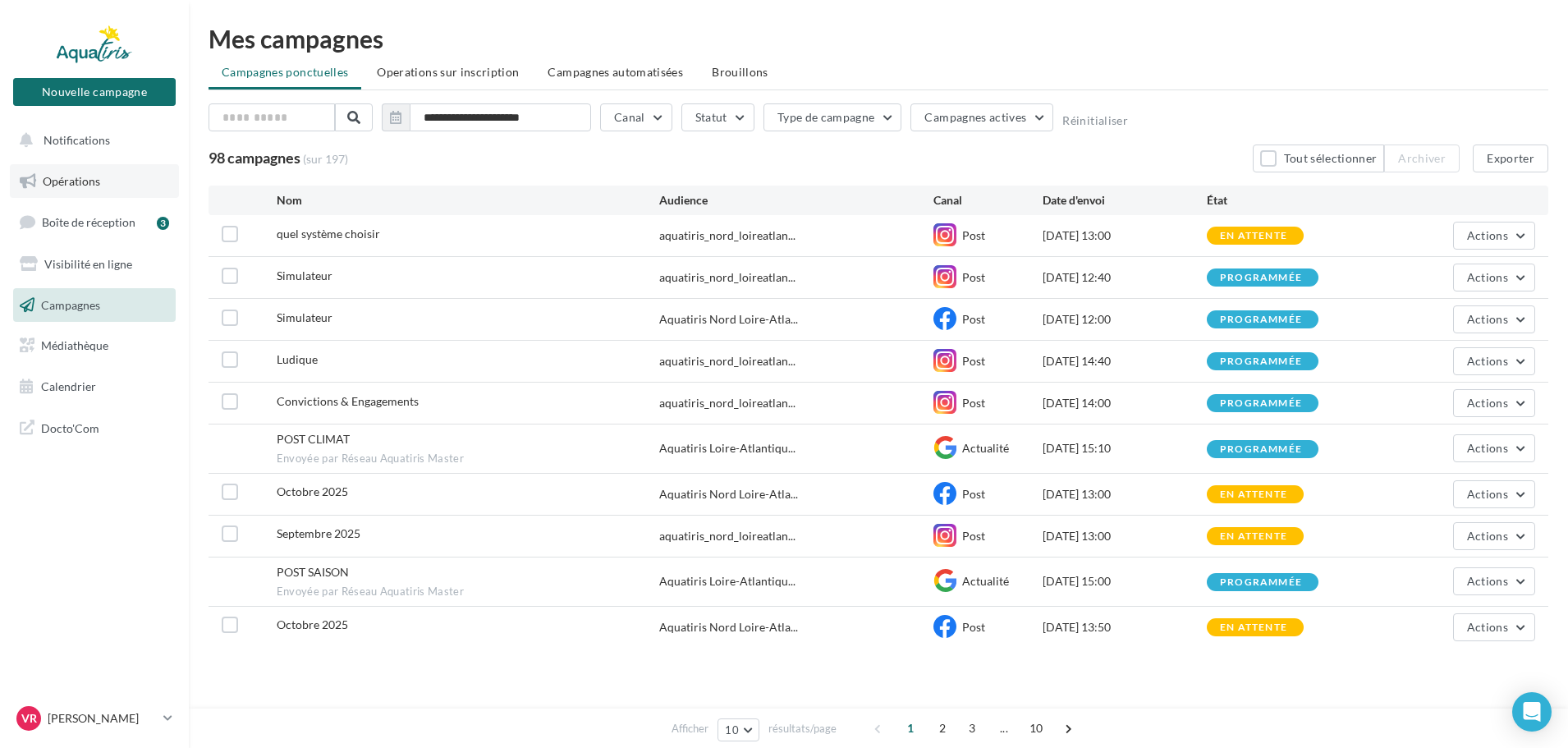
click at [92, 166] on link "Opérations" at bounding box center [95, 181] width 169 height 34
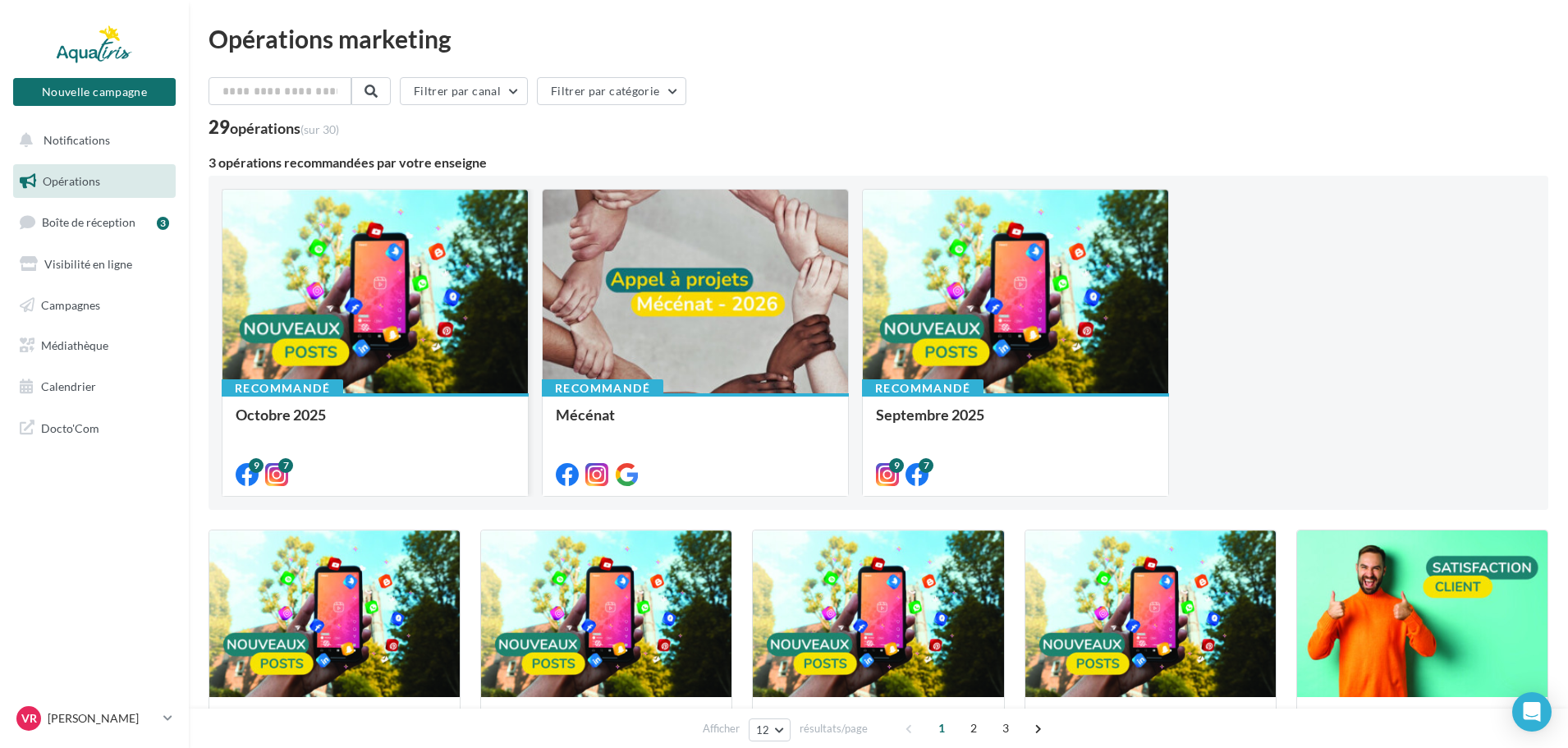
click at [410, 298] on div at bounding box center [375, 293] width 305 height 205
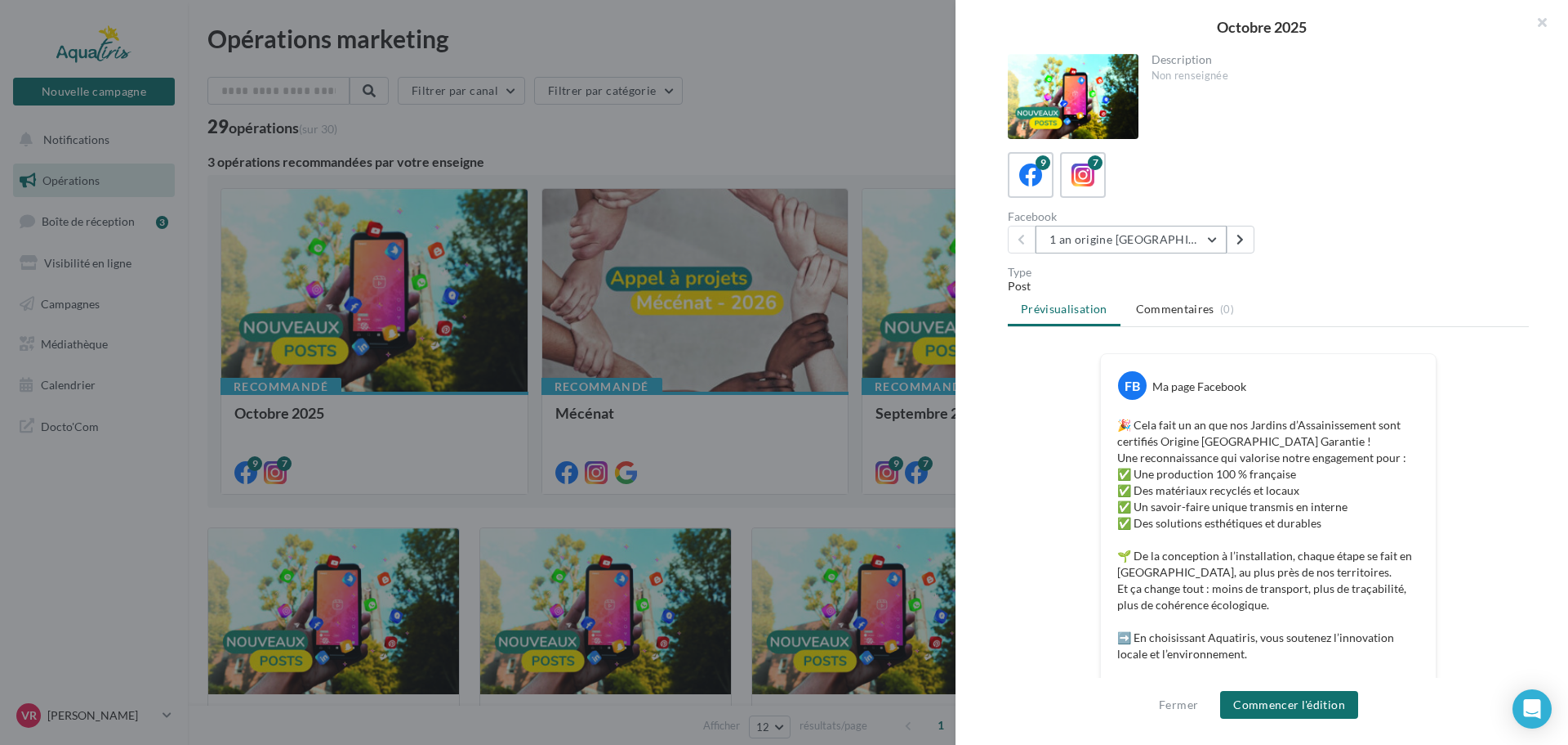
click at [1129, 236] on button "1 an origine France" at bounding box center [1131, 239] width 191 height 28
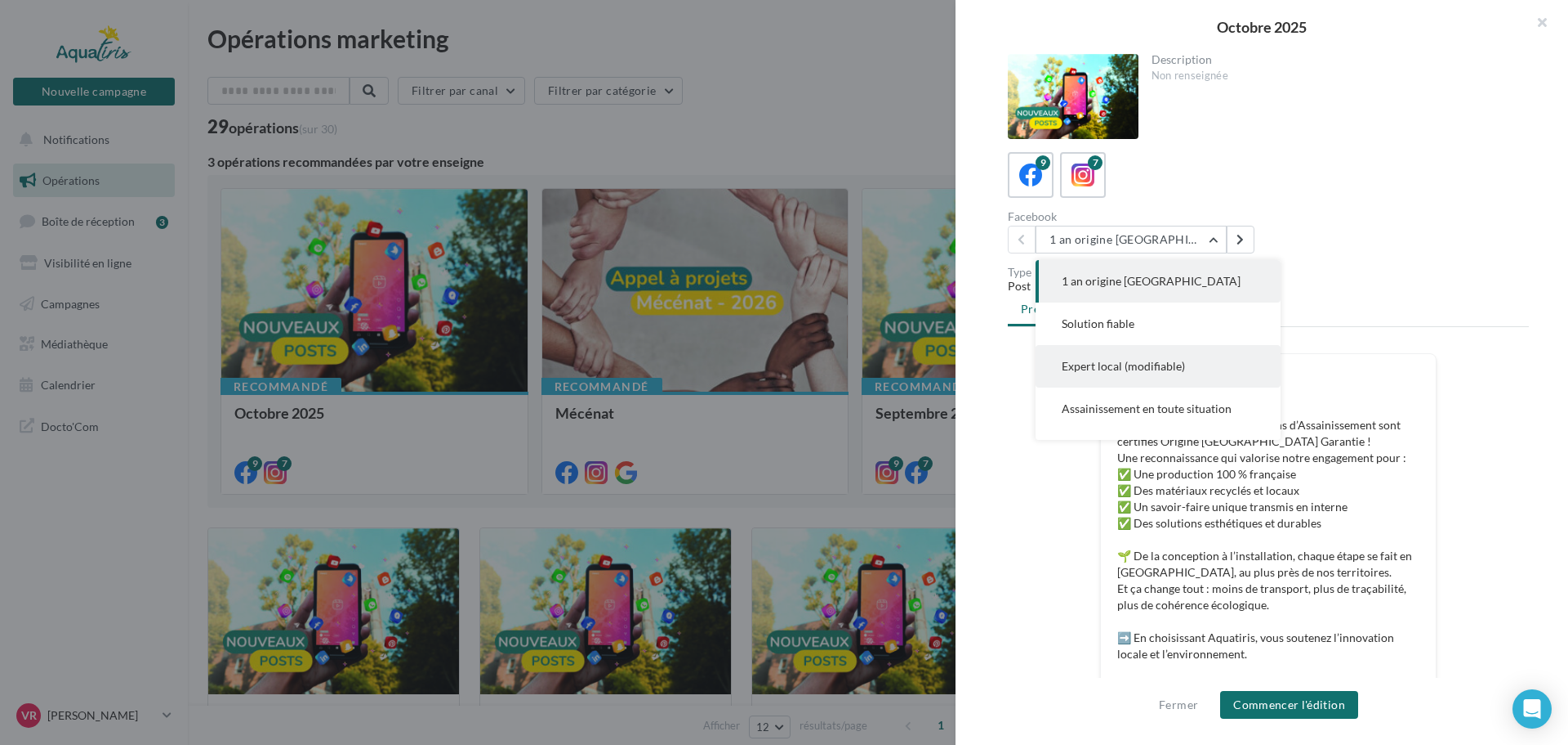
click at [1149, 365] on span "Expert local (modifiable)" at bounding box center [1124, 365] width 124 height 13
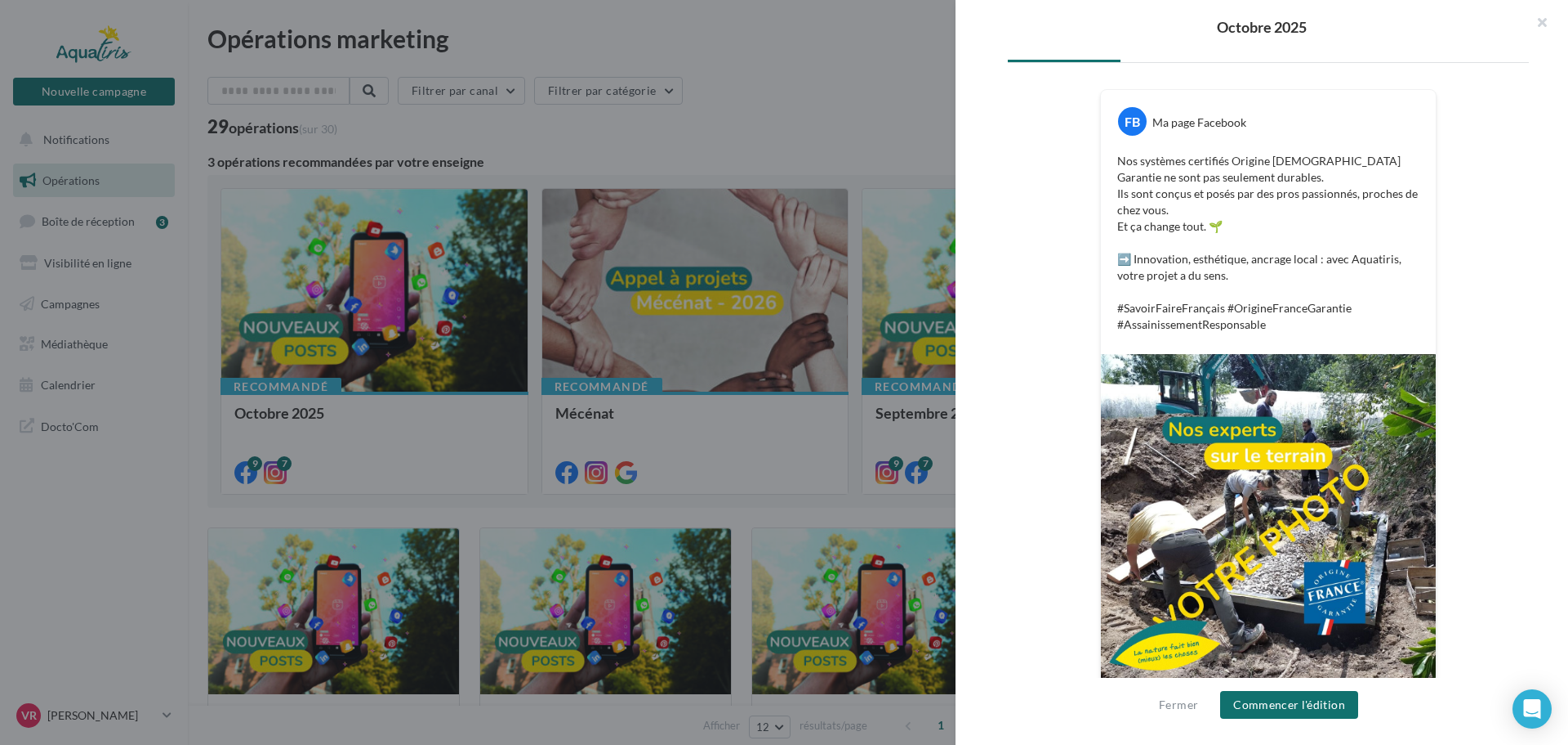
scroll to position [282, 0]
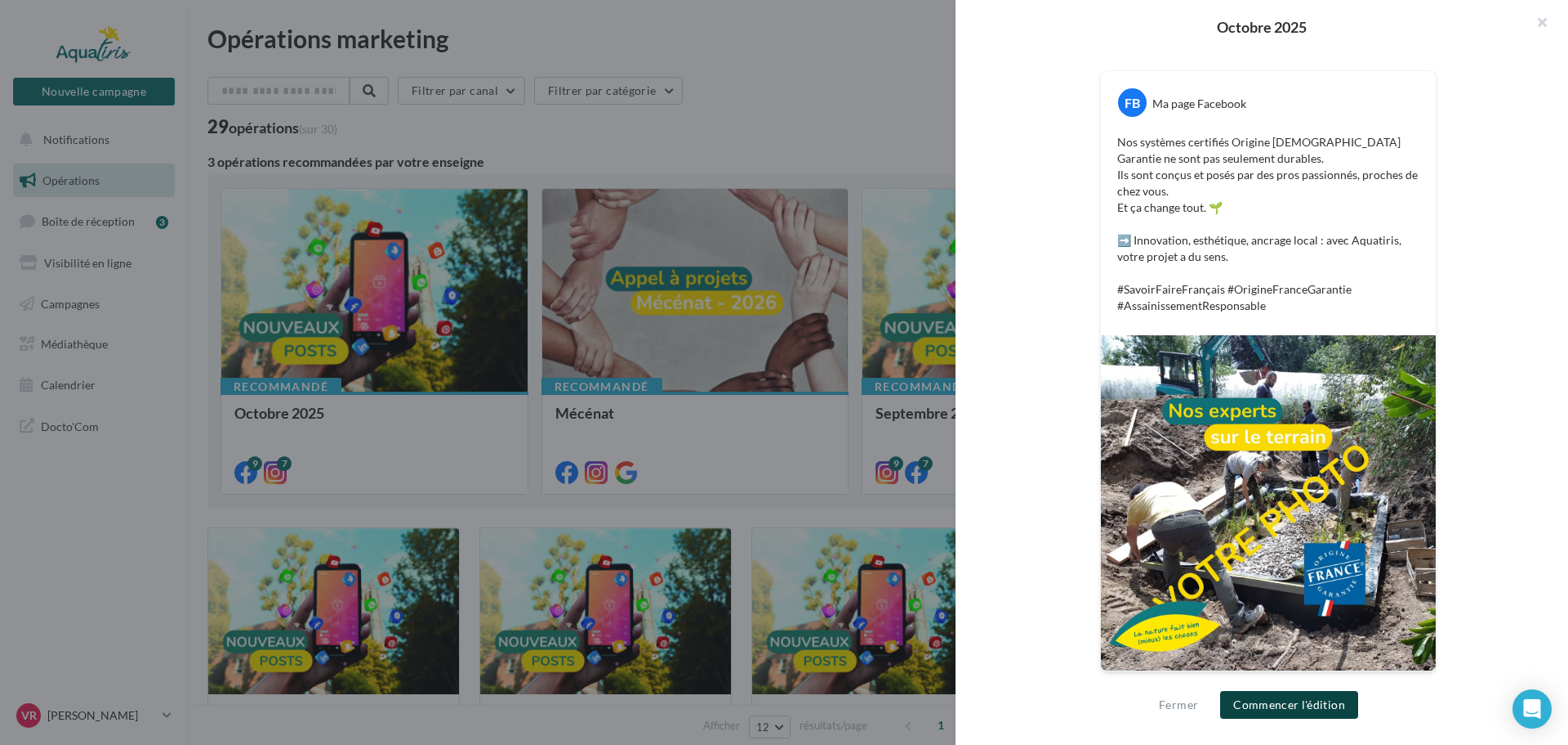
click at [1288, 708] on button "Commencer l'édition" at bounding box center [1289, 704] width 138 height 28
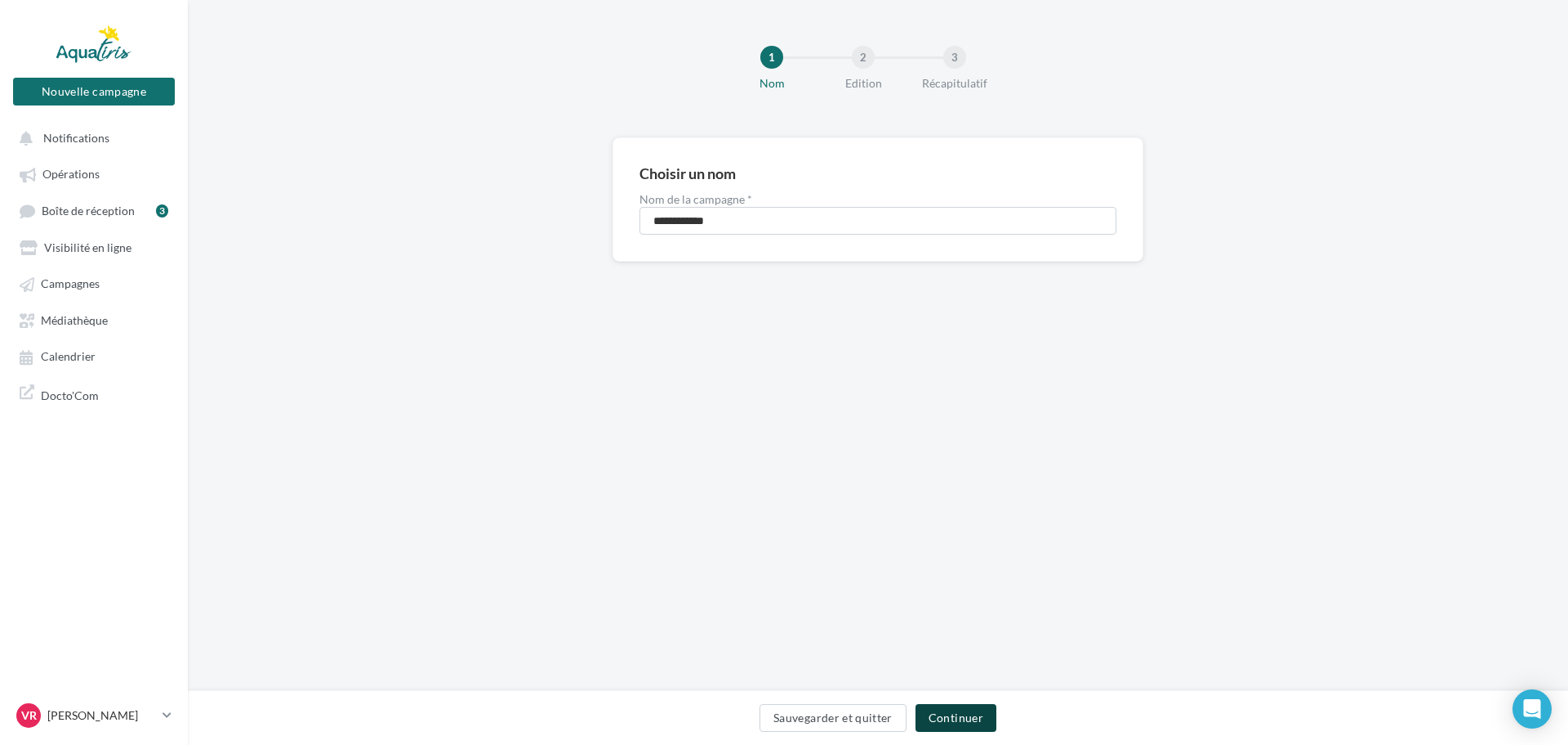
click at [969, 717] on button "Continuer" at bounding box center [956, 717] width 81 height 28
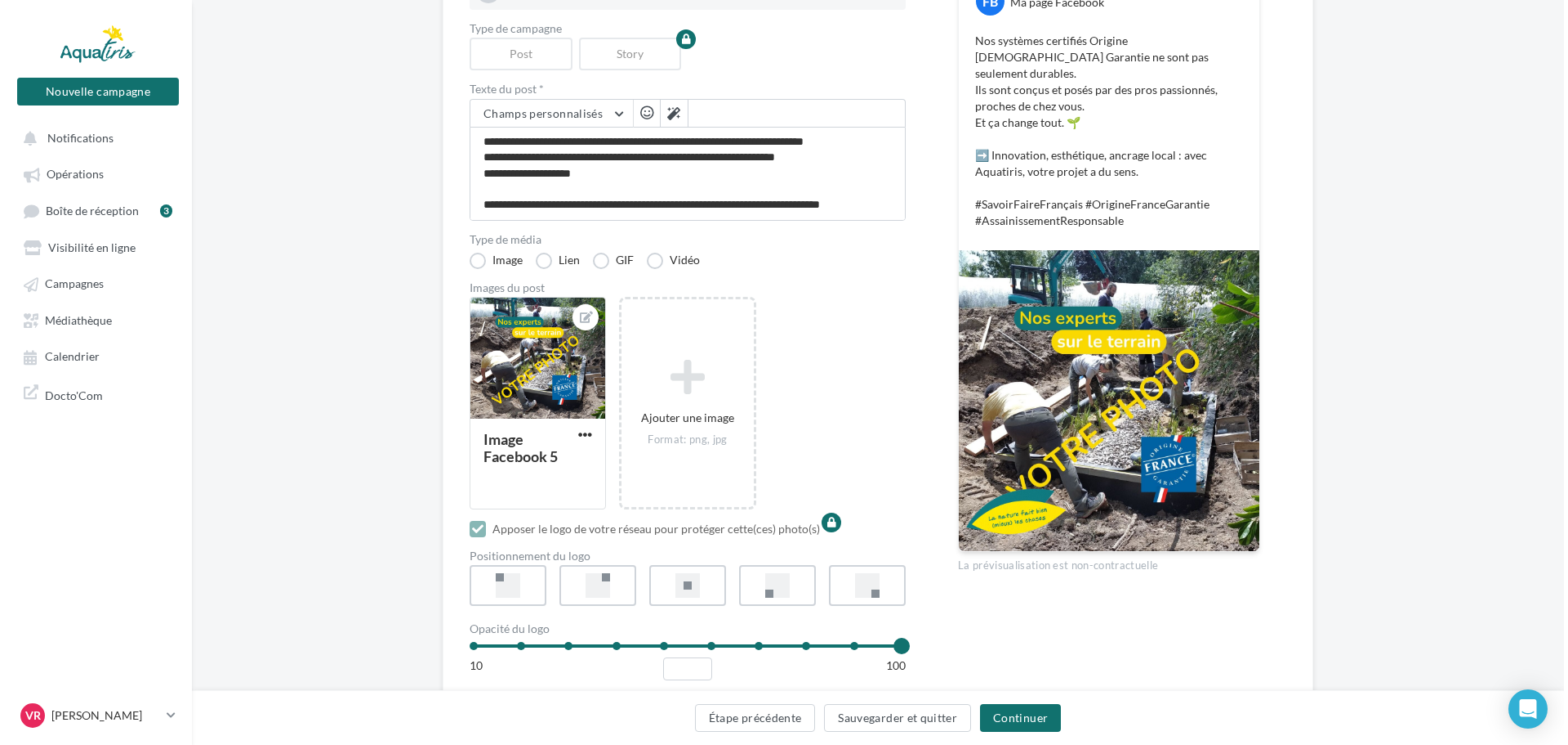
scroll to position [245, 0]
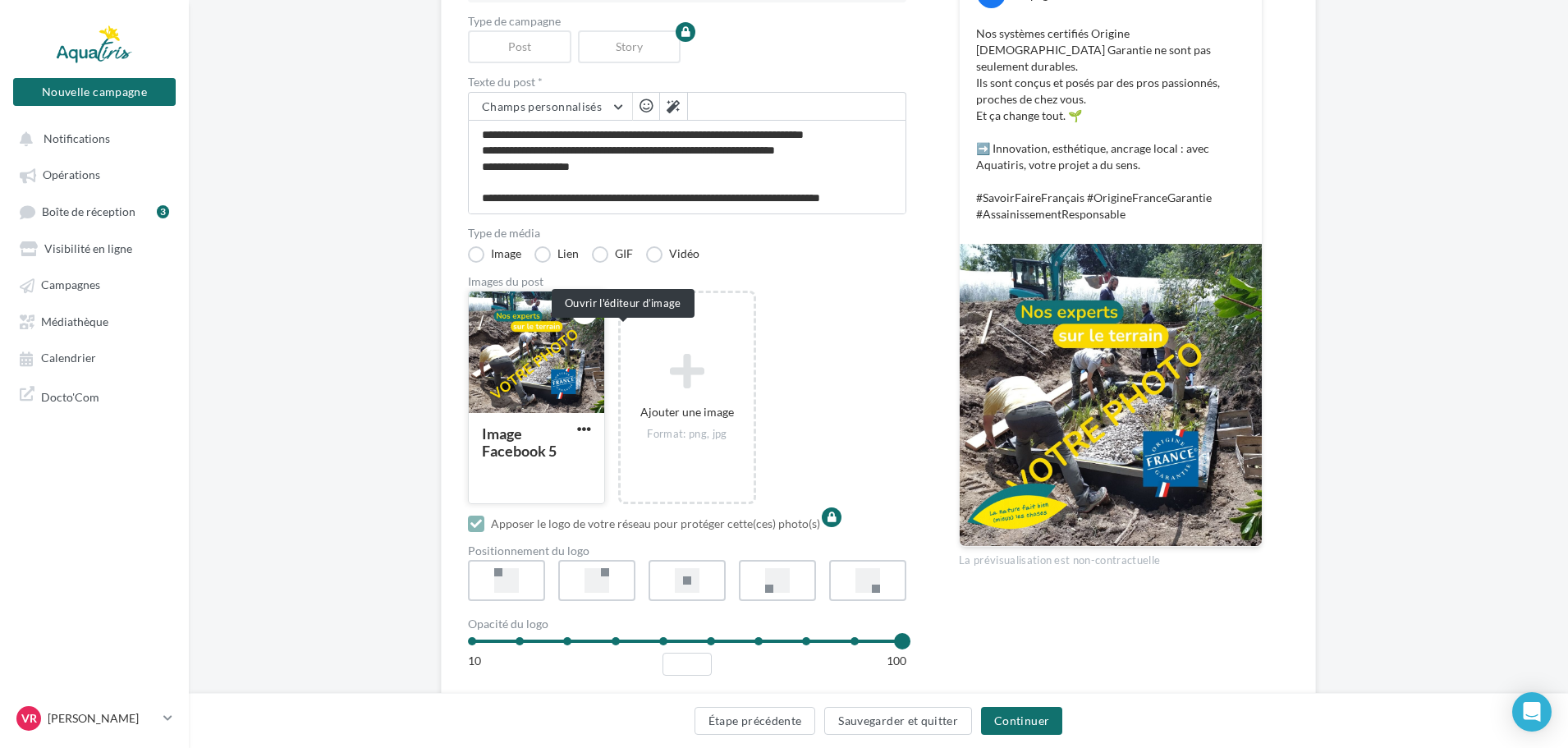
click at [592, 317] on icon at bounding box center [585, 311] width 14 height 12
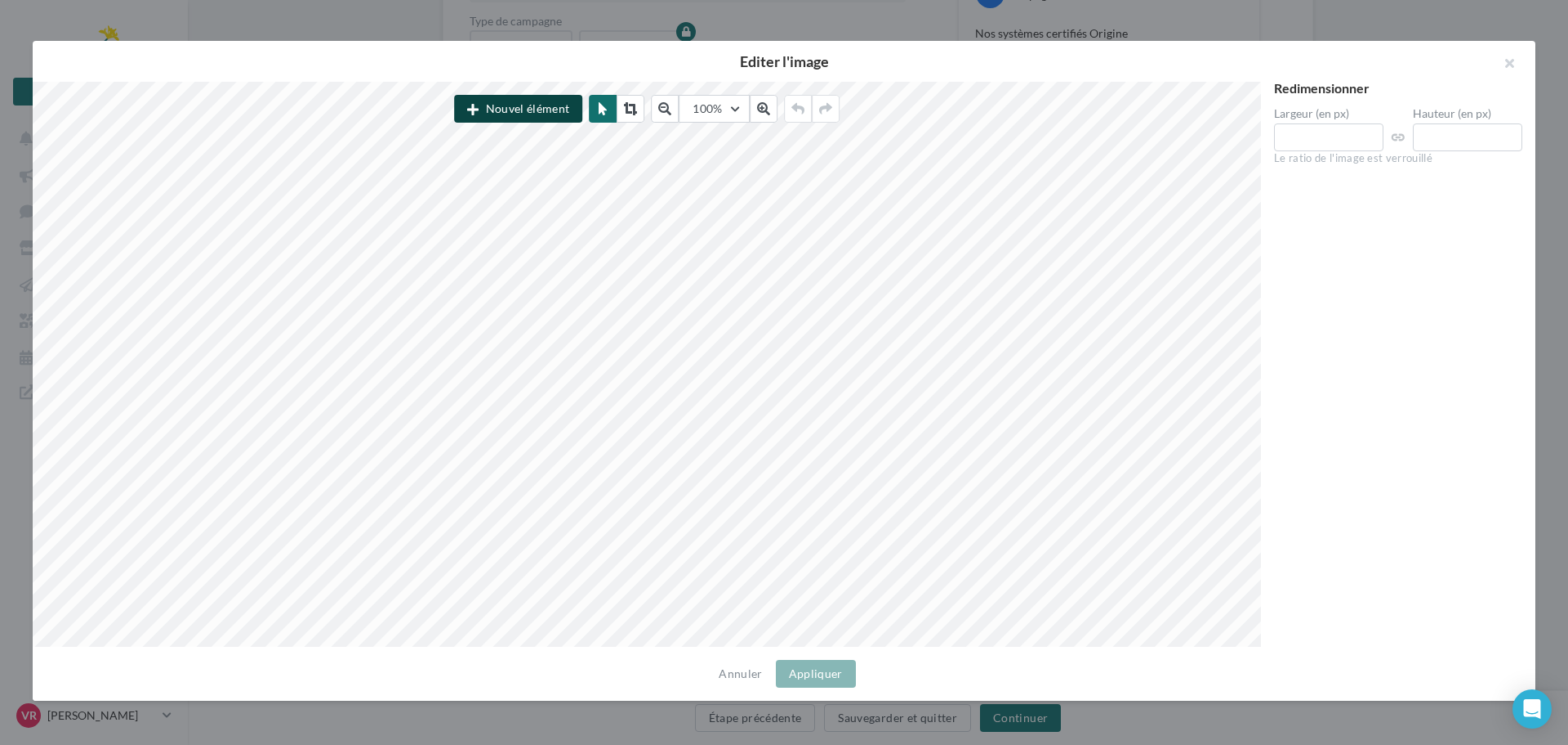
click at [517, 113] on button "Nouvel élément" at bounding box center [518, 108] width 128 height 28
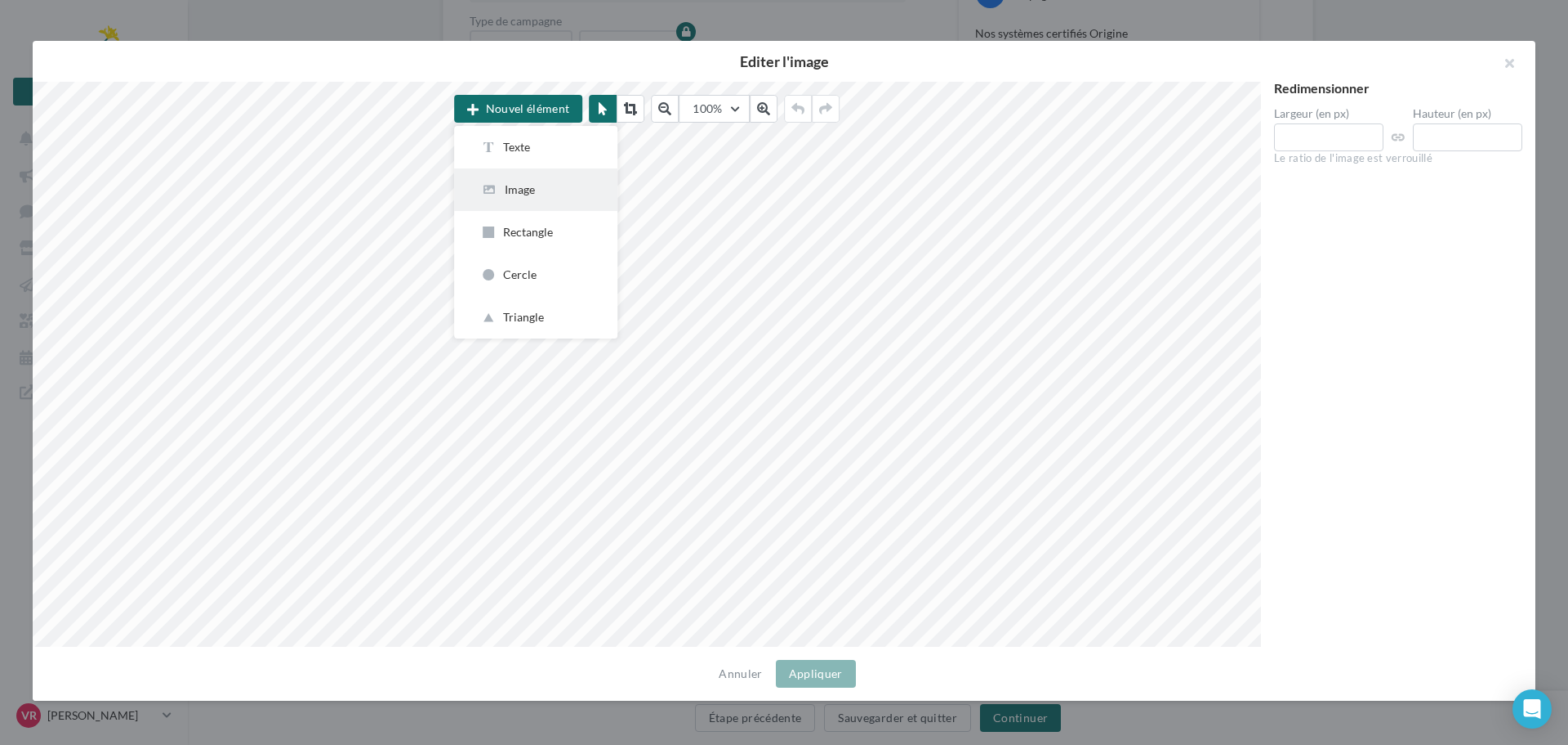
click at [517, 187] on div "Image" at bounding box center [536, 189] width 111 height 16
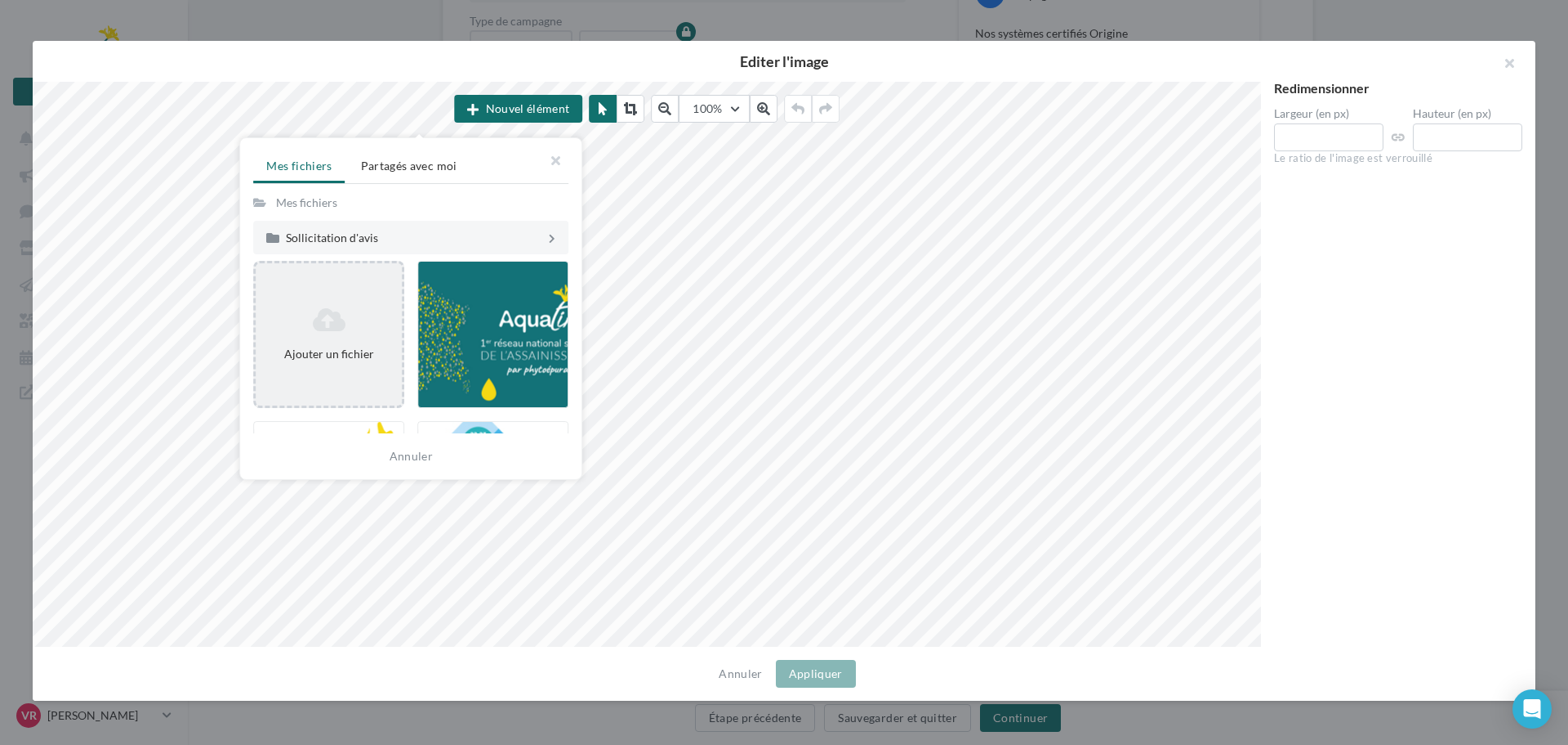
click at [369, 355] on div "Ajouter un fichier" at bounding box center [329, 354] width 134 height 16
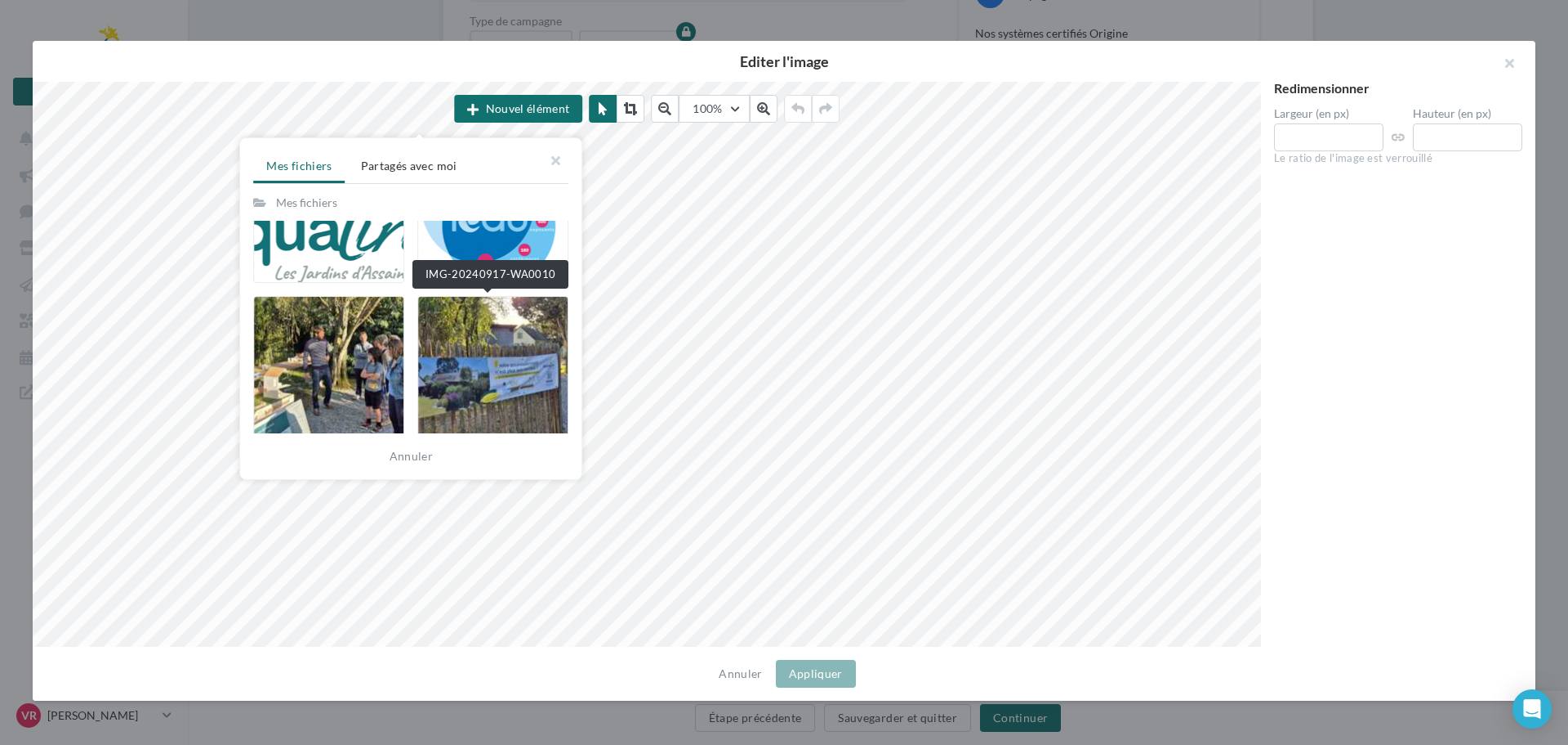
scroll to position [0, 0]
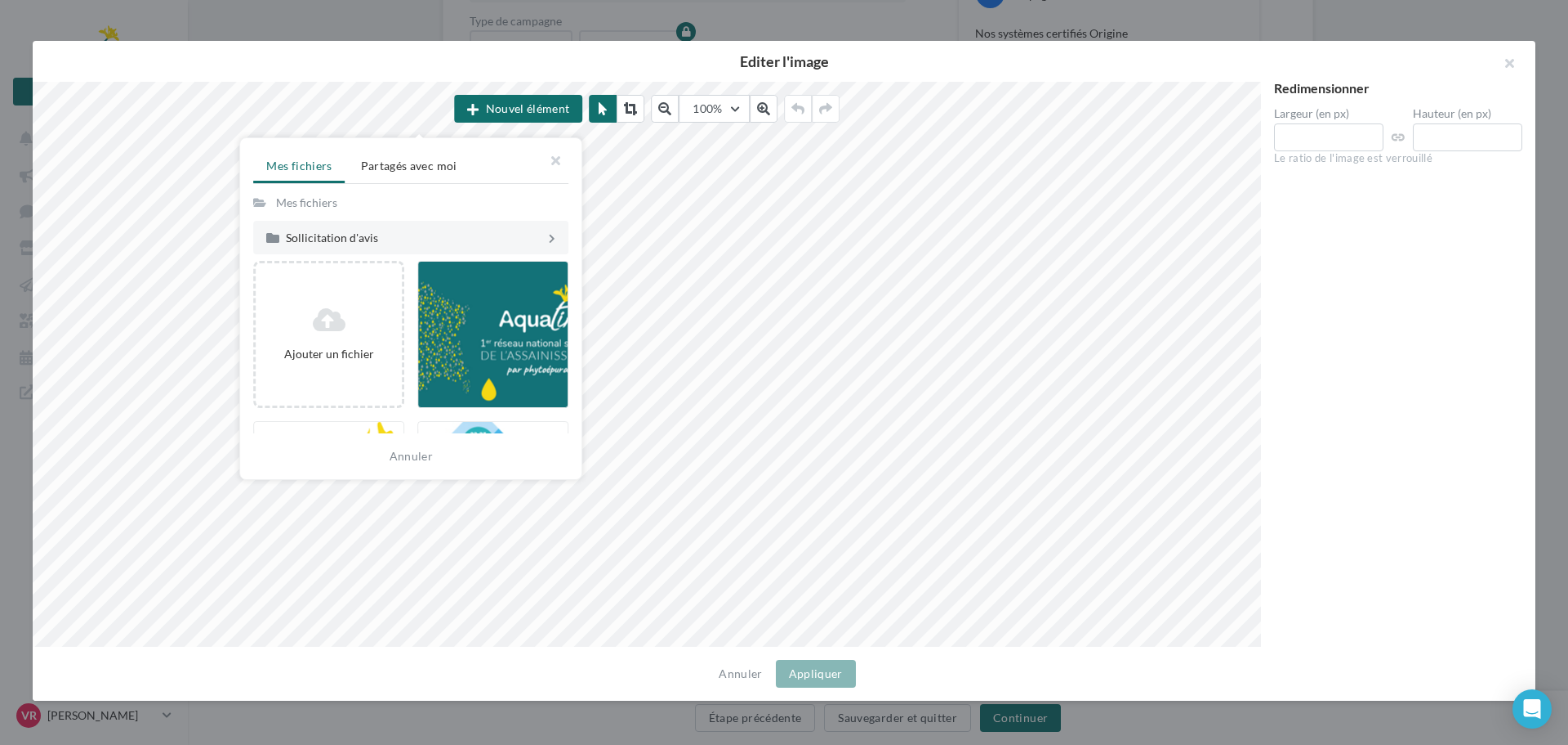
click at [330, 204] on div "Mes fichiers" at bounding box center [306, 203] width 61 height 16
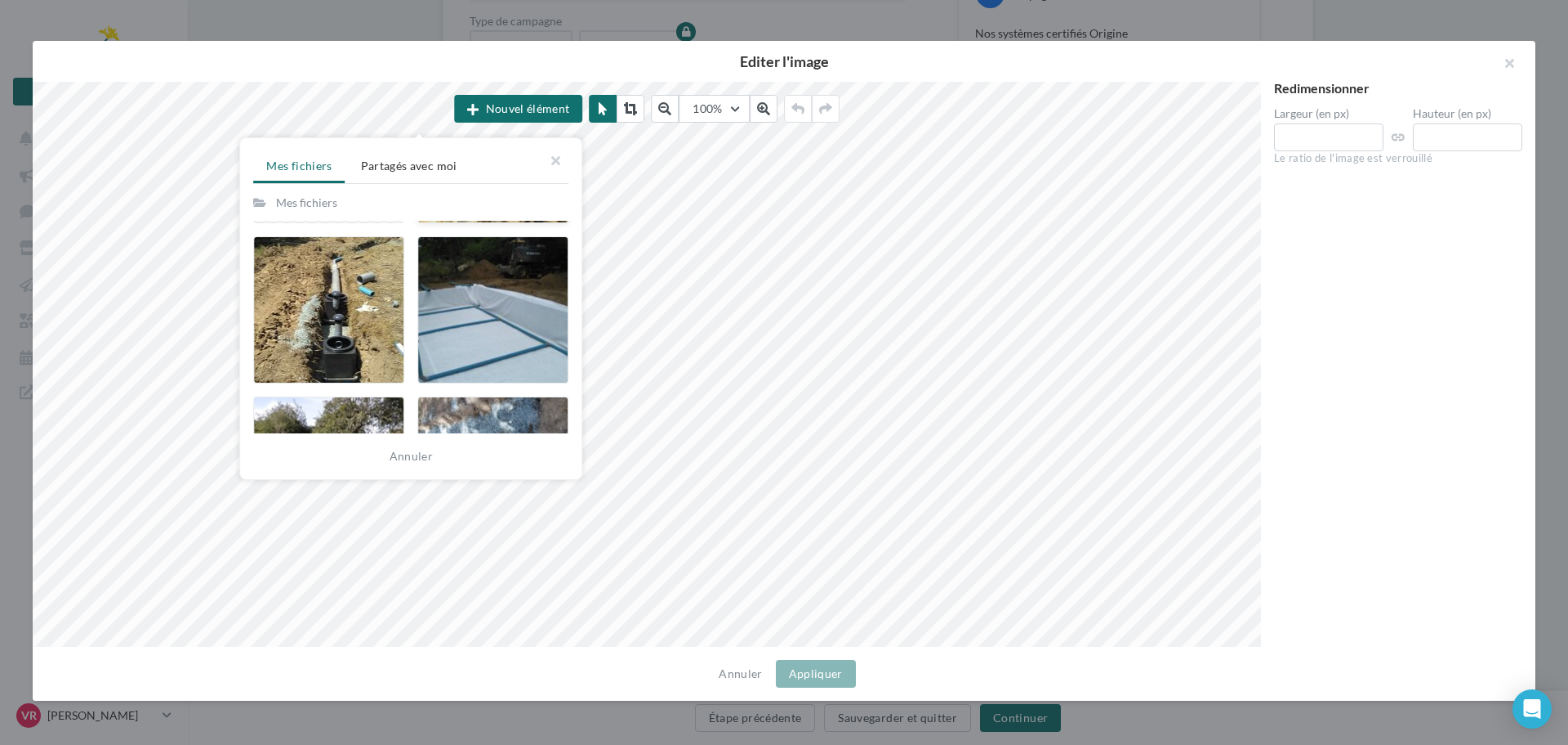
scroll to position [1429, 0]
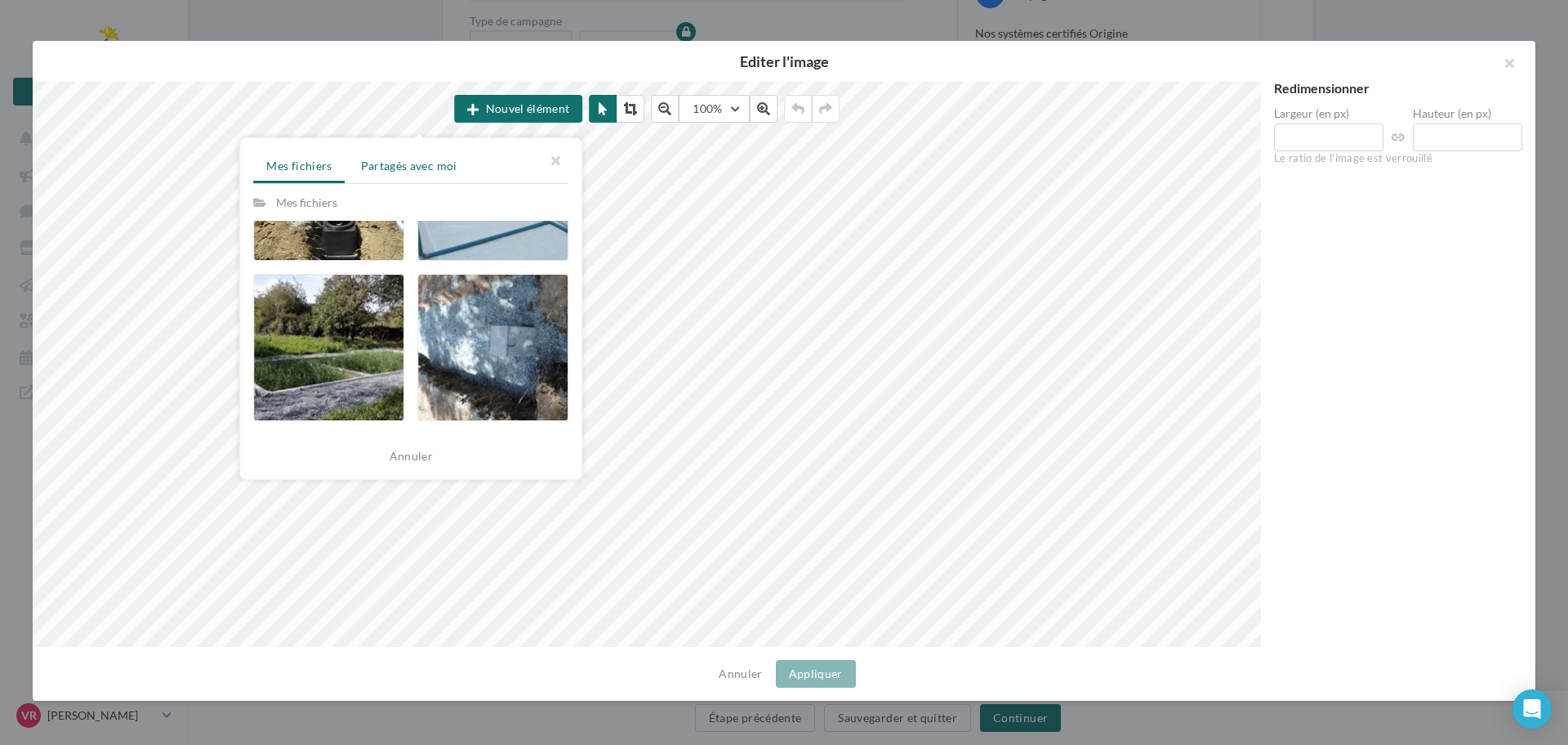
click at [399, 162] on span "Partagés avec moi" at bounding box center [409, 165] width 97 height 13
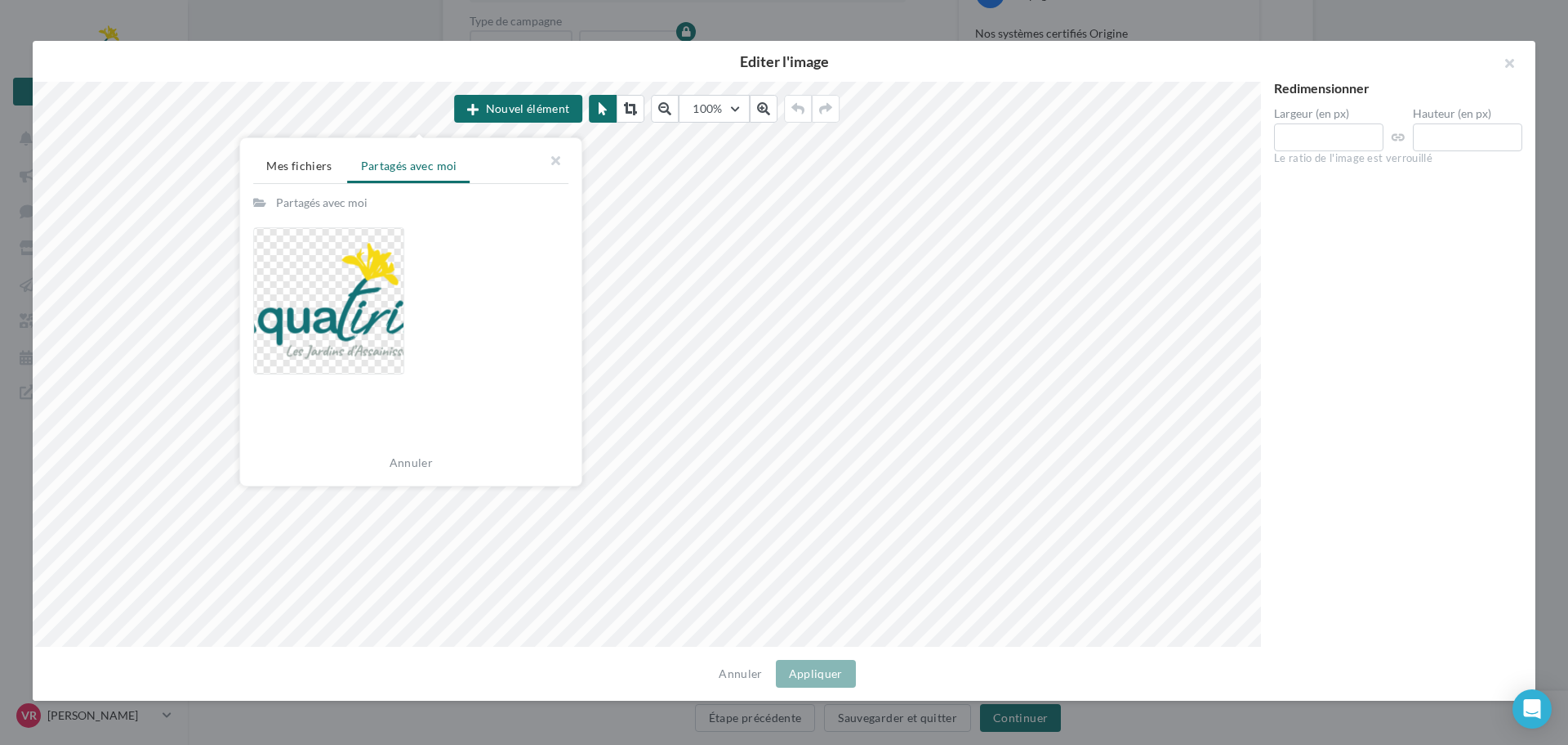
scroll to position [0, 0]
click at [293, 169] on span "Mes fichiers" at bounding box center [298, 165] width 65 height 13
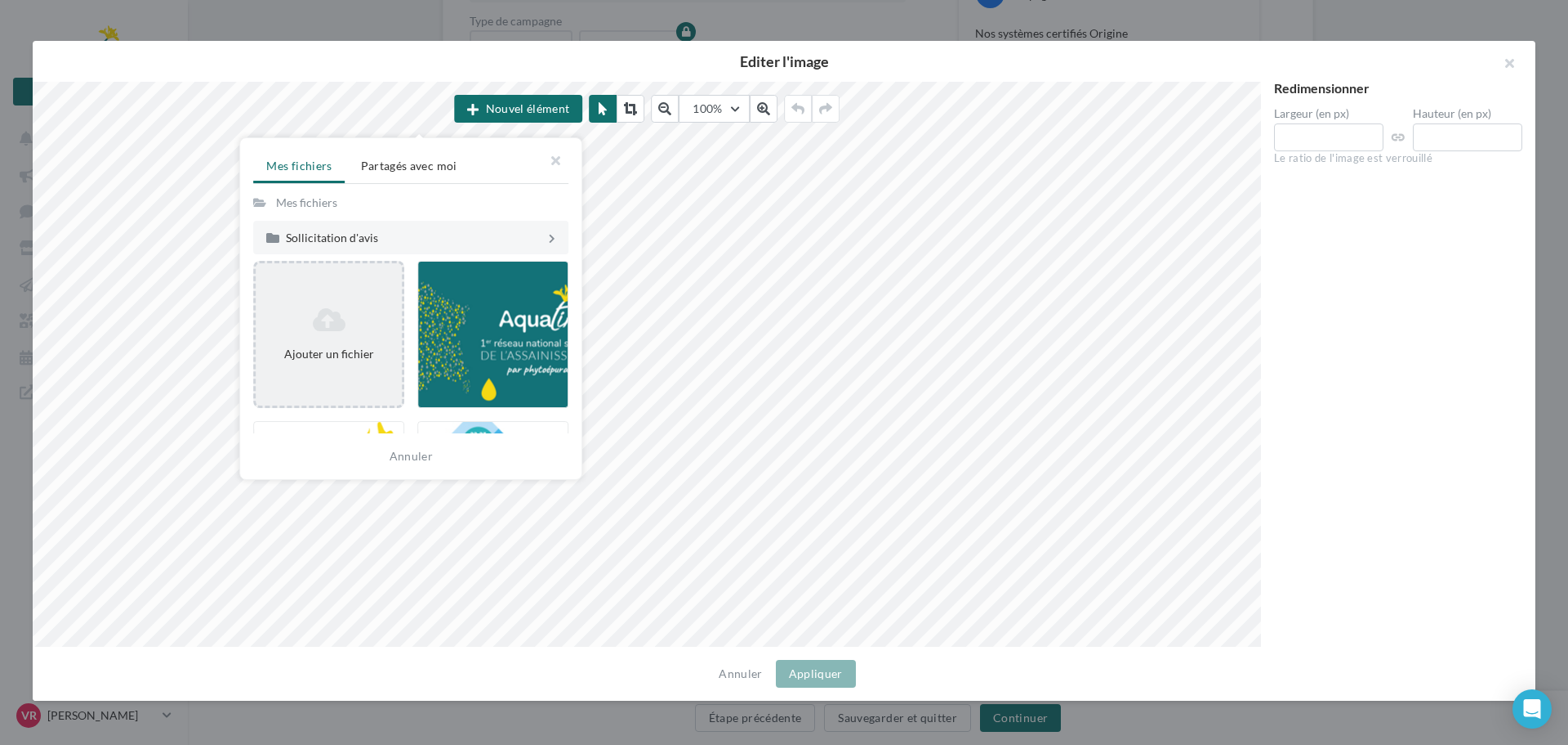
click at [357, 316] on icon at bounding box center [329, 319] width 134 height 26
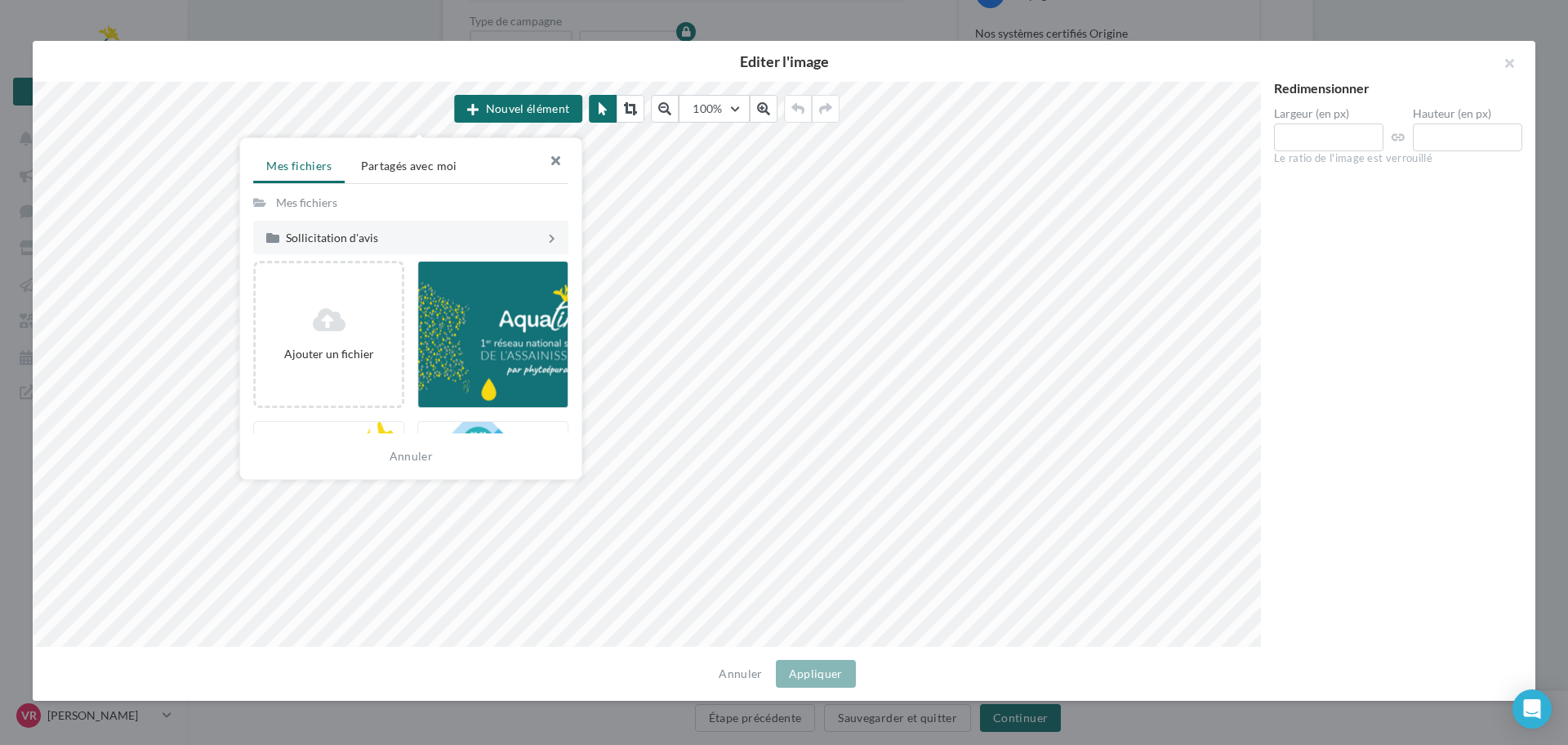
click at [552, 159] on button "button" at bounding box center [548, 162] width 65 height 49
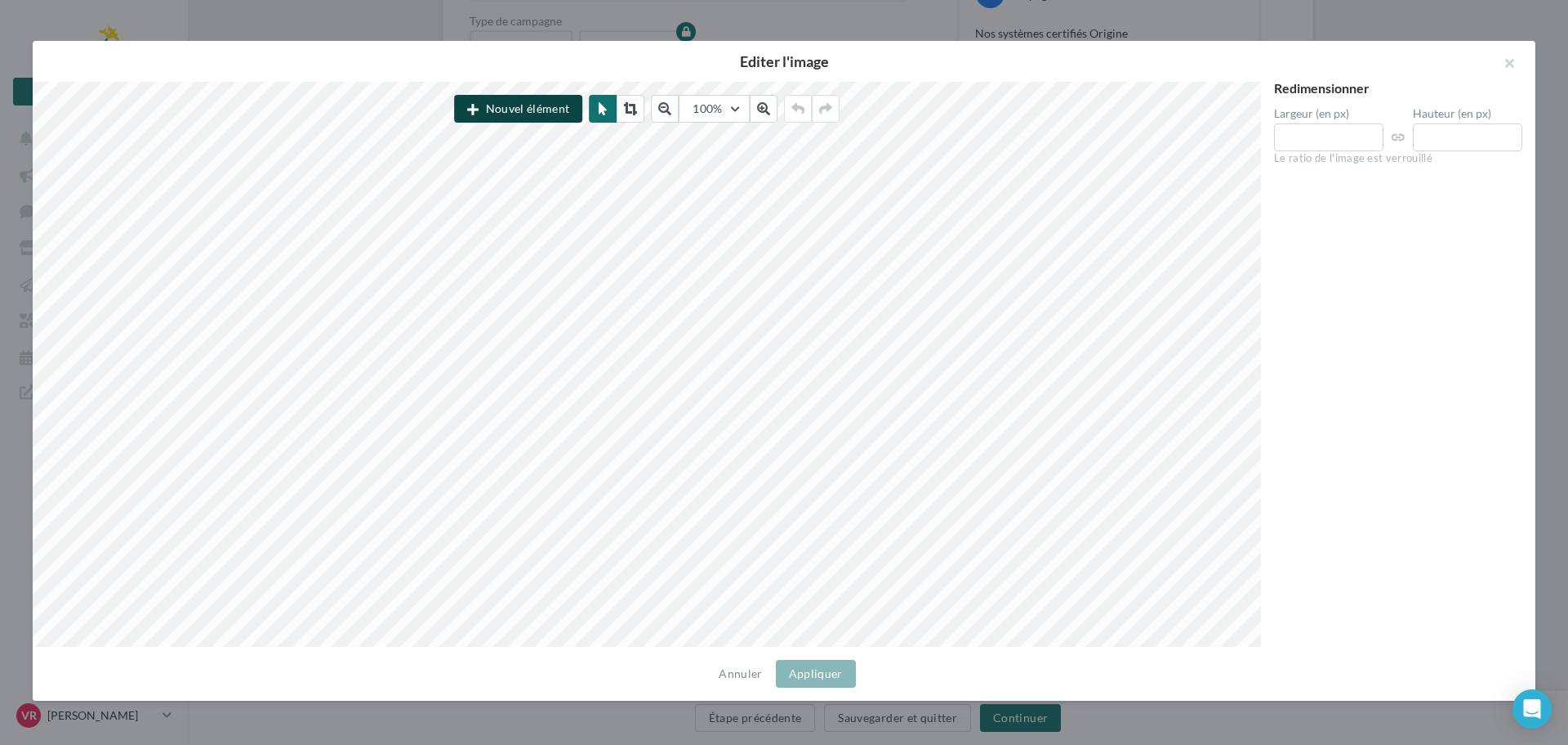
click at [556, 109] on button "Nouvel élément" at bounding box center [518, 108] width 128 height 28
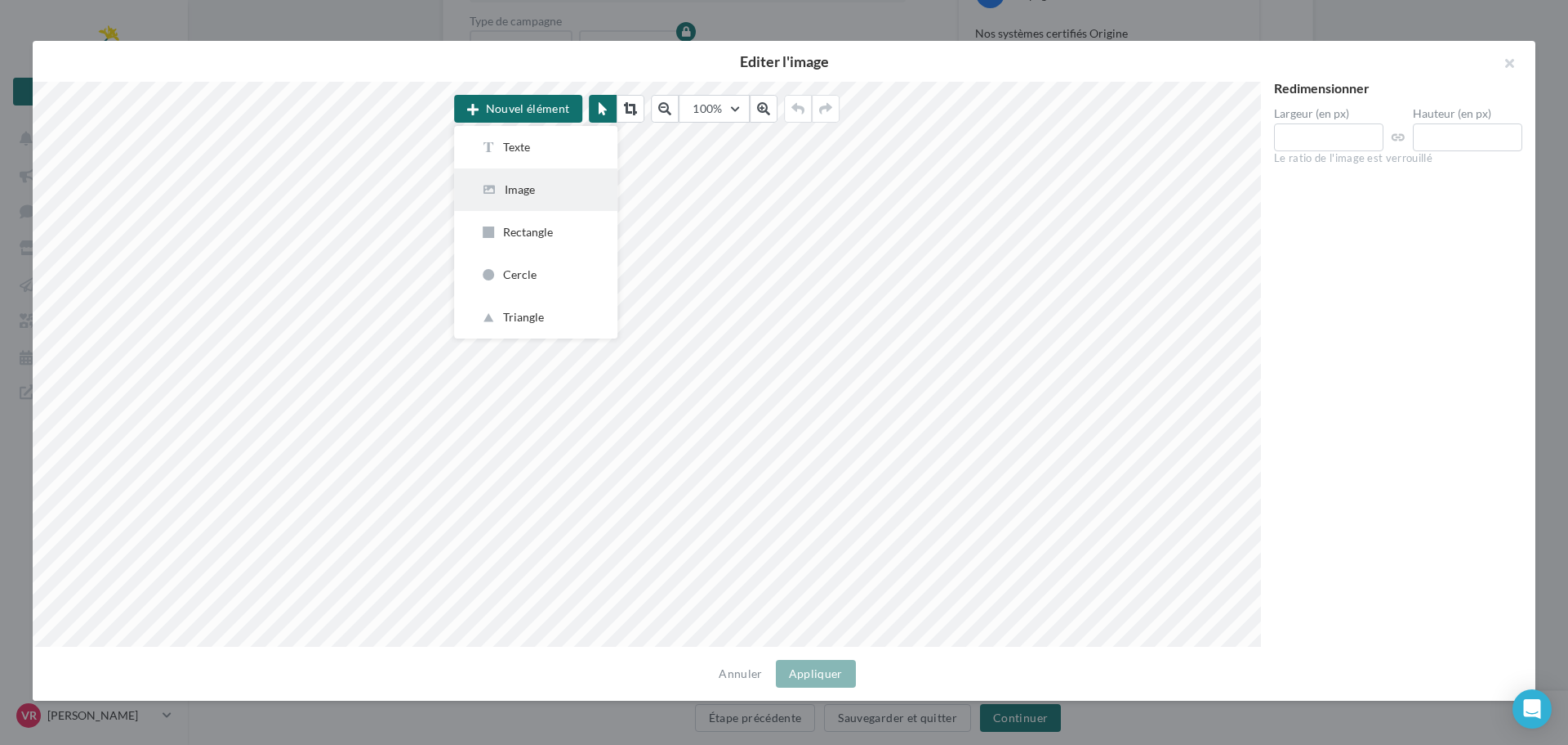
click at [525, 189] on div "Image" at bounding box center [536, 189] width 111 height 16
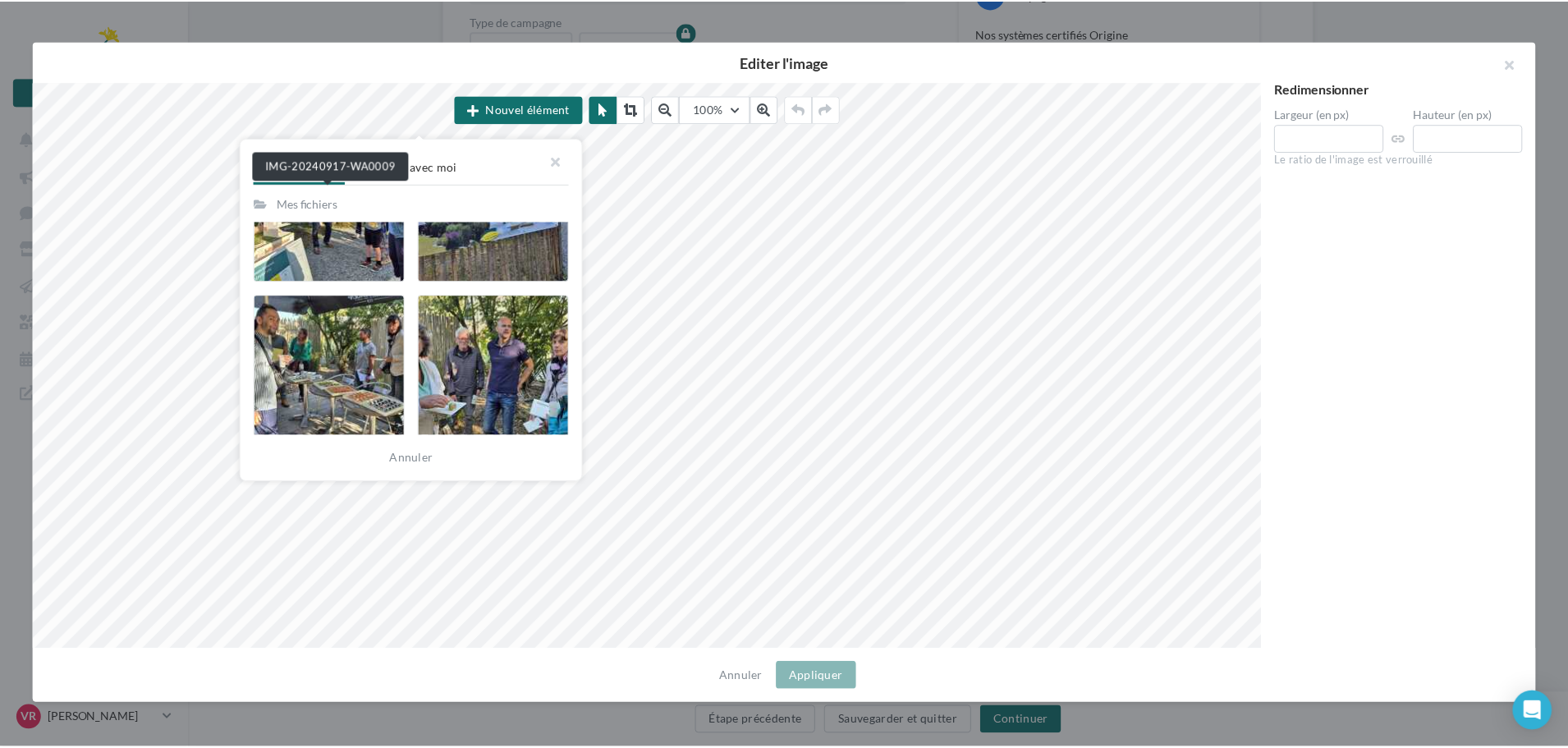
scroll to position [122, 0]
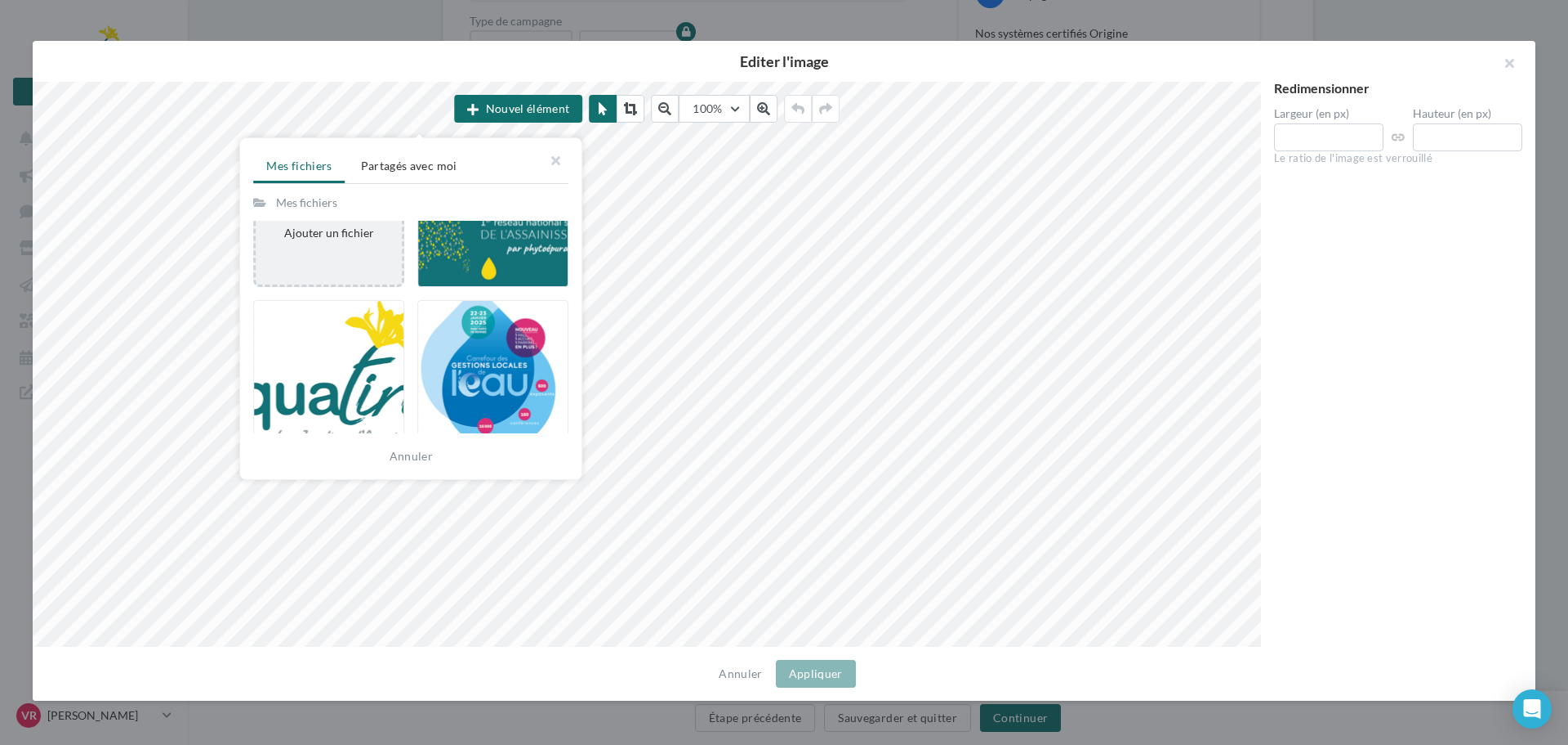
click at [336, 242] on div "Ajouter un fichier" at bounding box center [328, 213] width 146 height 69
click at [559, 162] on button "button" at bounding box center [548, 162] width 65 height 49
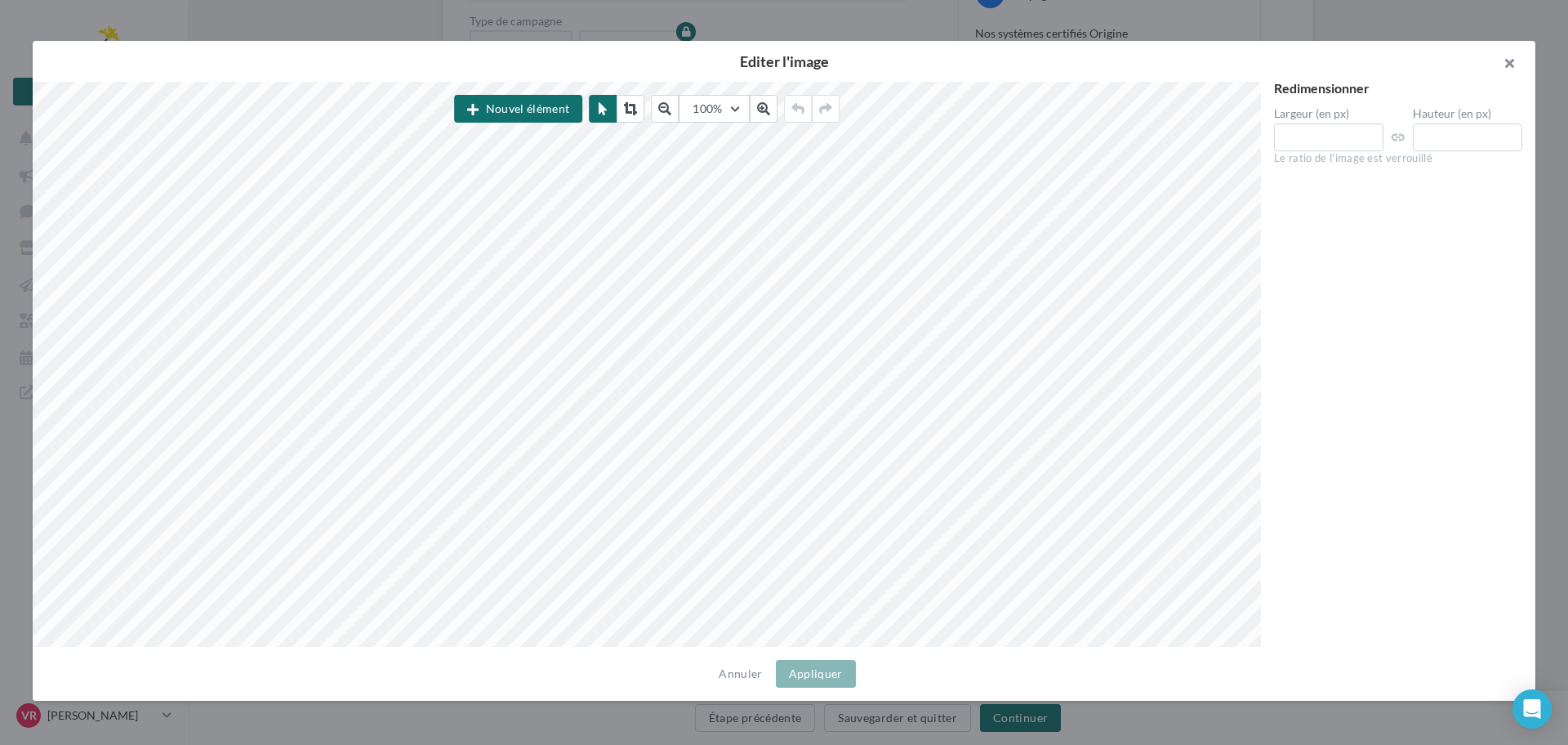
click at [1505, 67] on button "button" at bounding box center [1503, 65] width 65 height 49
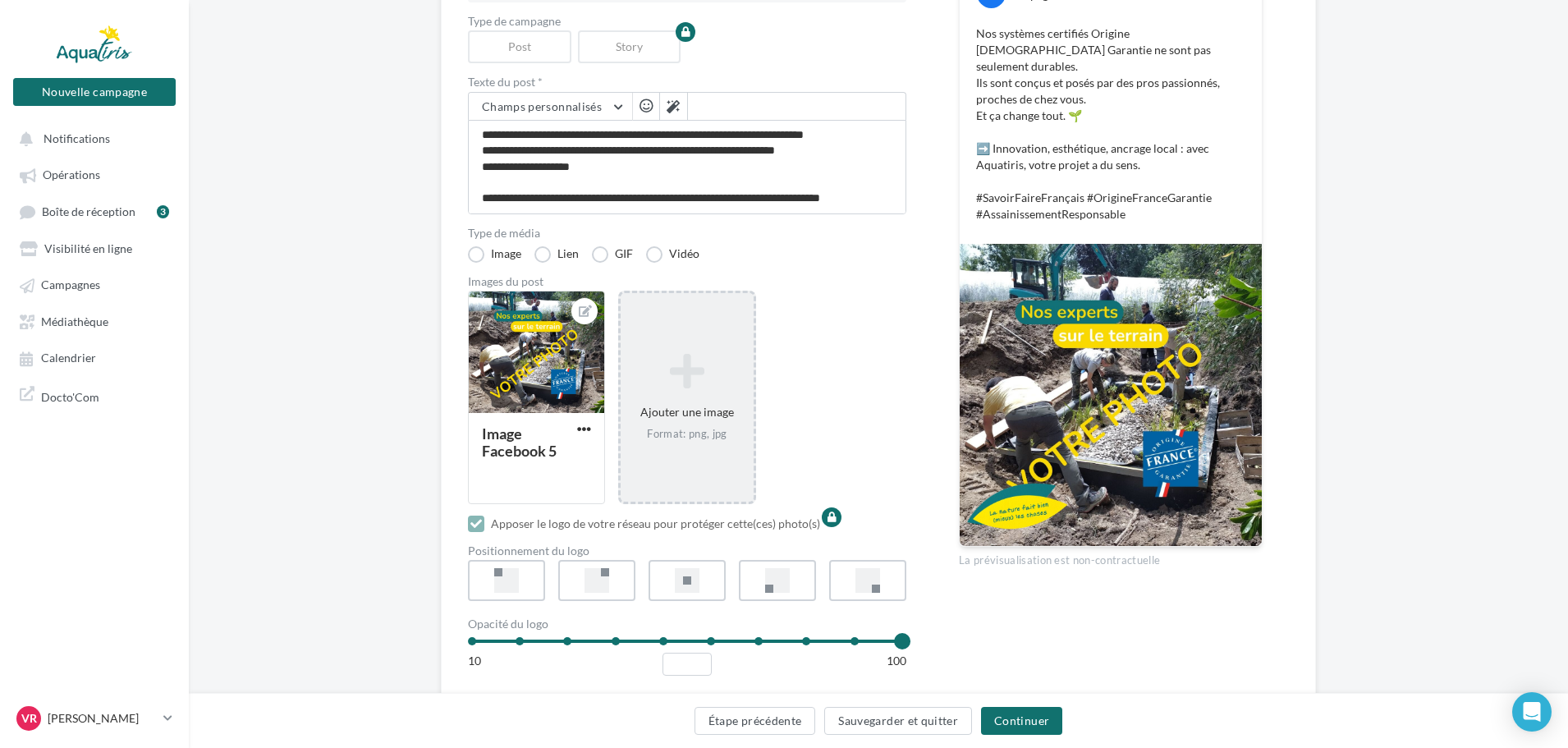
click at [747, 385] on icon at bounding box center [686, 371] width 119 height 40
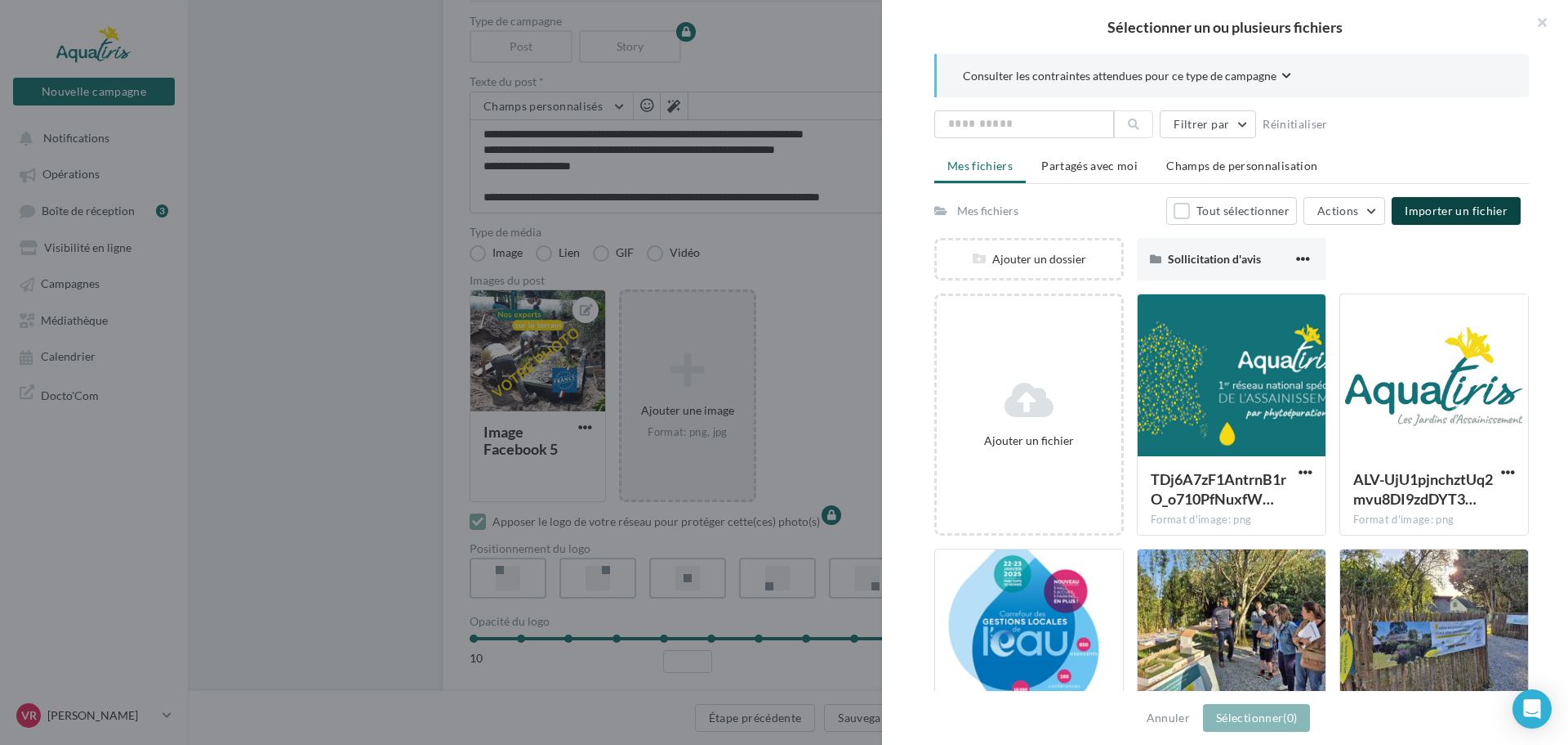
click at [1447, 207] on span "Importer un fichier" at bounding box center [1456, 210] width 103 height 13
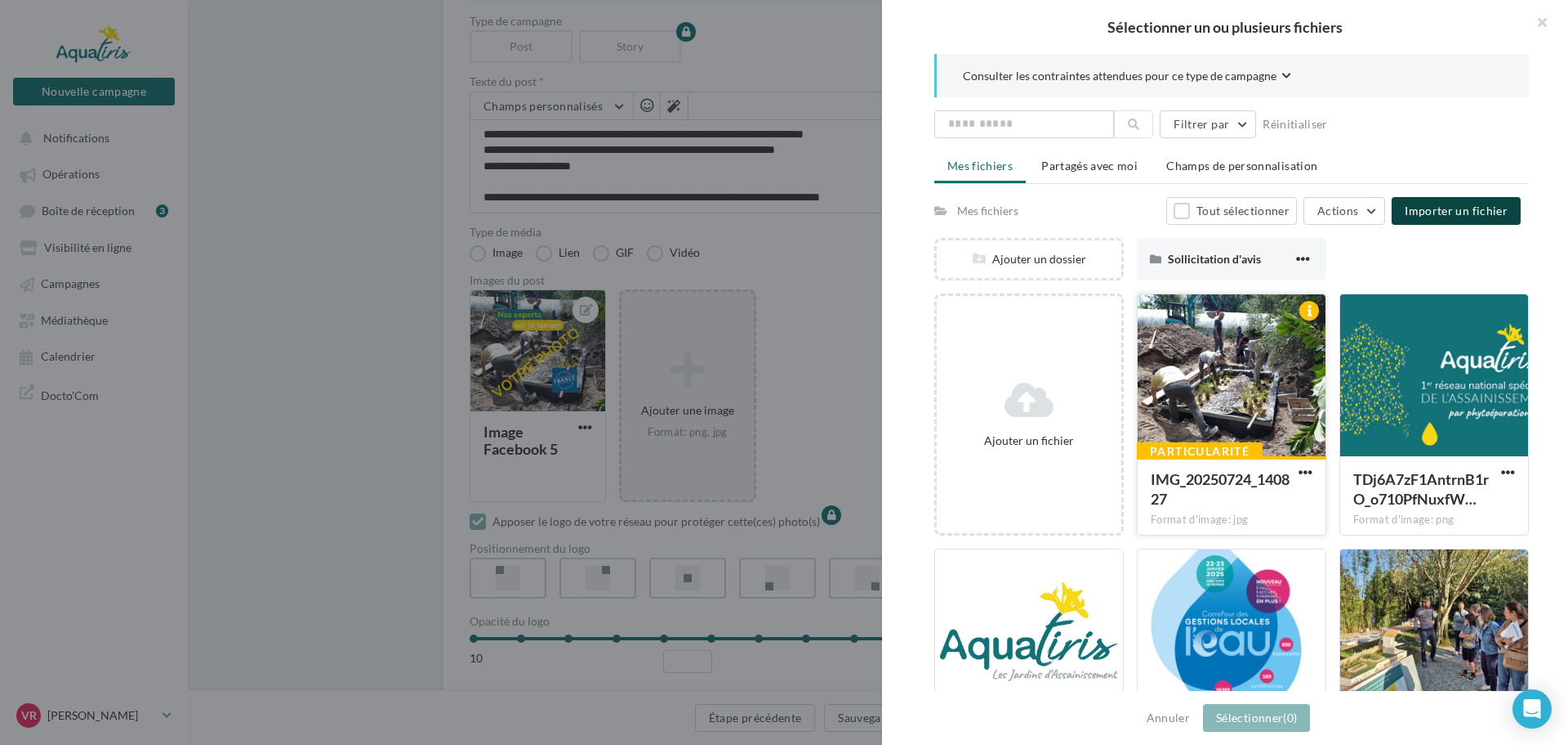
click at [1249, 394] on div at bounding box center [1232, 376] width 188 height 163
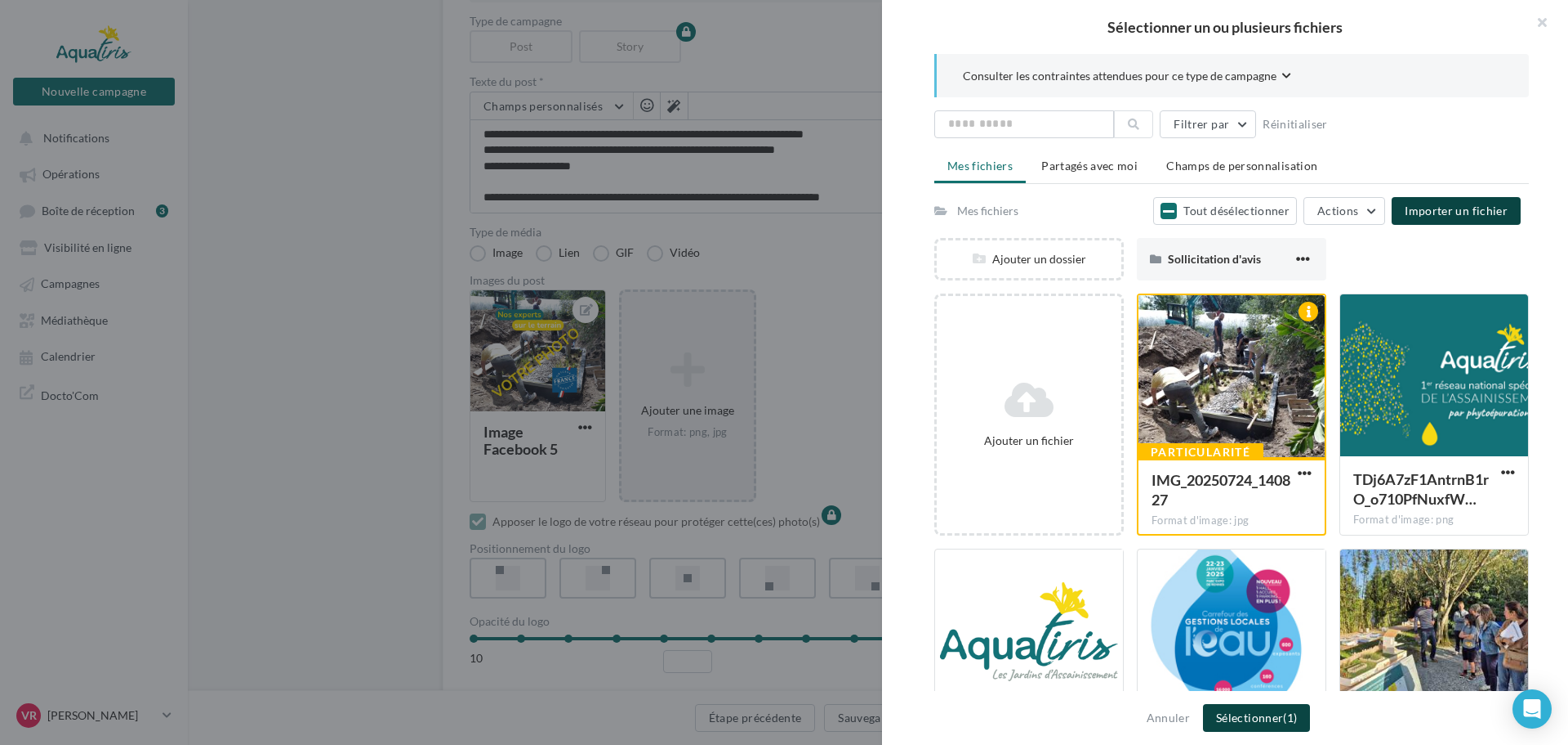
click at [1261, 717] on button "Sélectionner (1)" at bounding box center [1256, 717] width 107 height 28
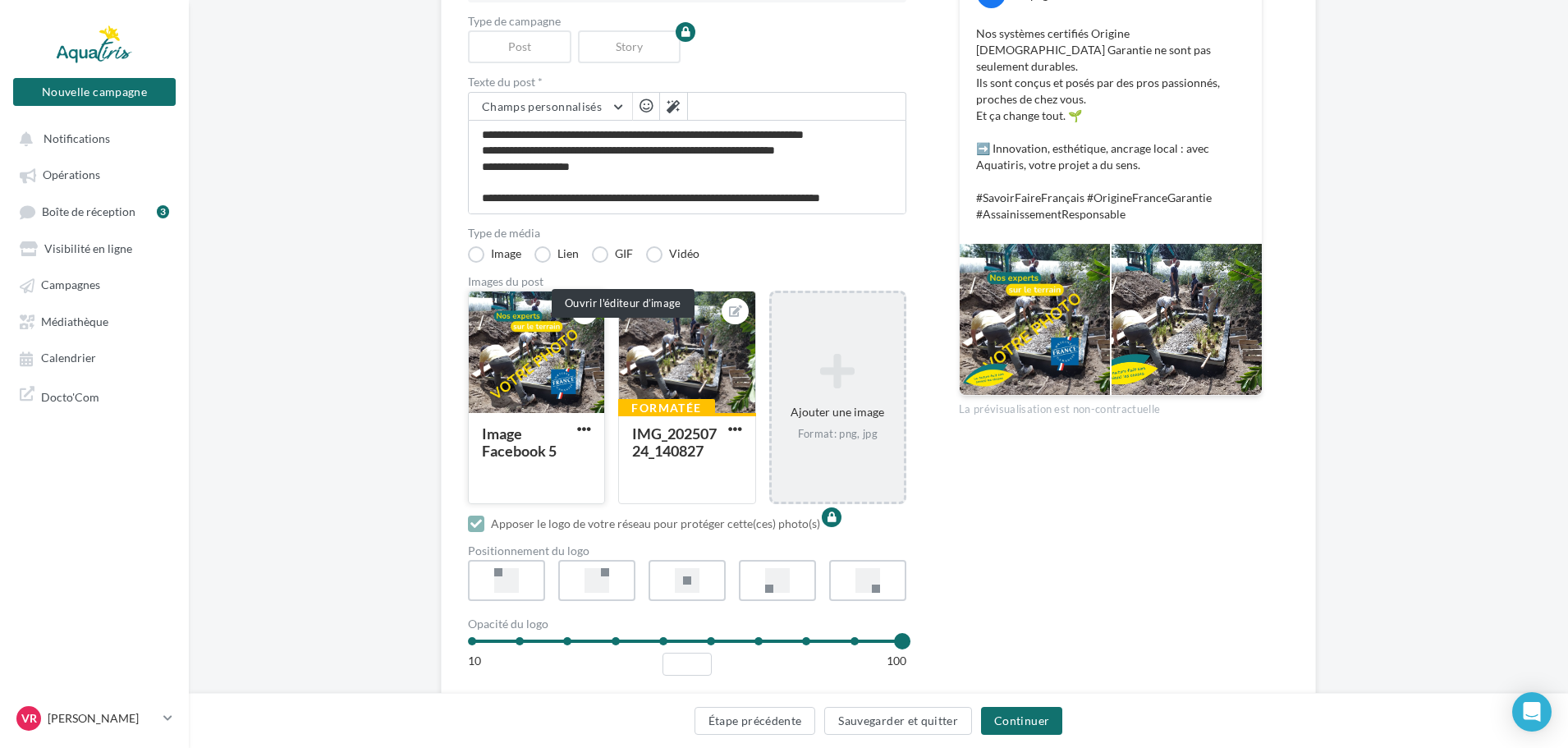
click at [592, 317] on icon at bounding box center [585, 311] width 14 height 12
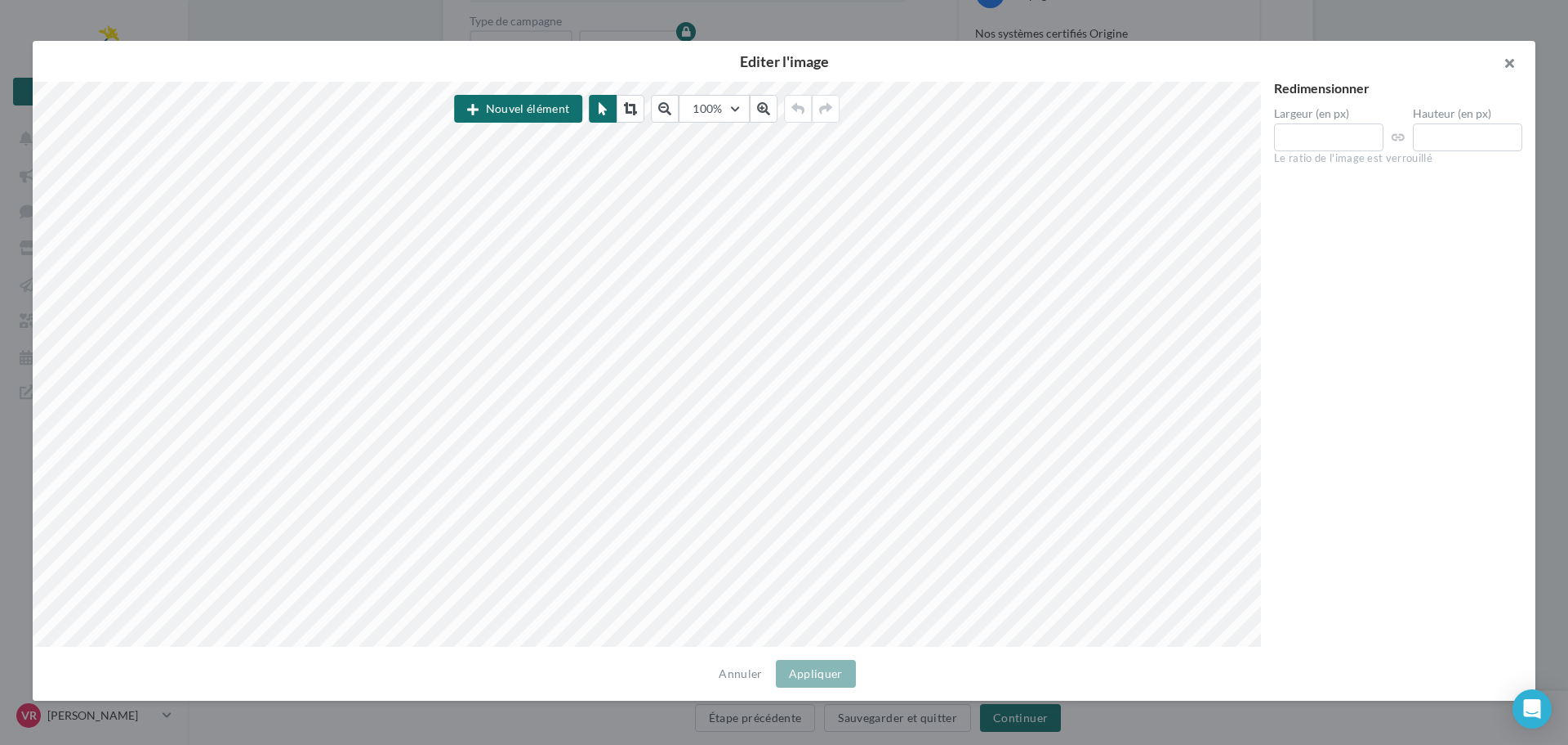
click at [1520, 64] on button "button" at bounding box center [1503, 65] width 65 height 49
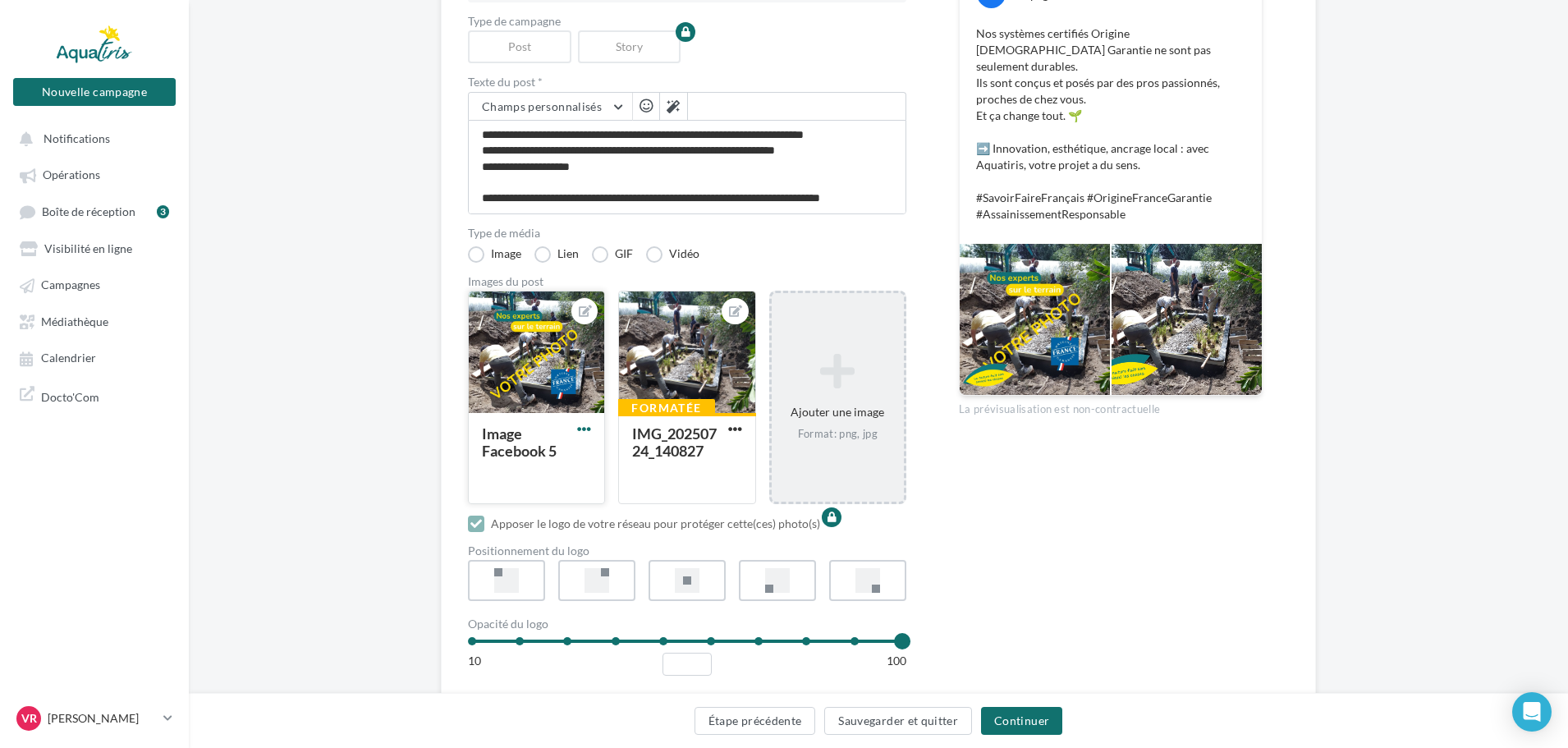
click at [591, 436] on span "button" at bounding box center [584, 428] width 14 height 14
click at [669, 569] on button "Supprimer" at bounding box center [660, 546] width 173 height 42
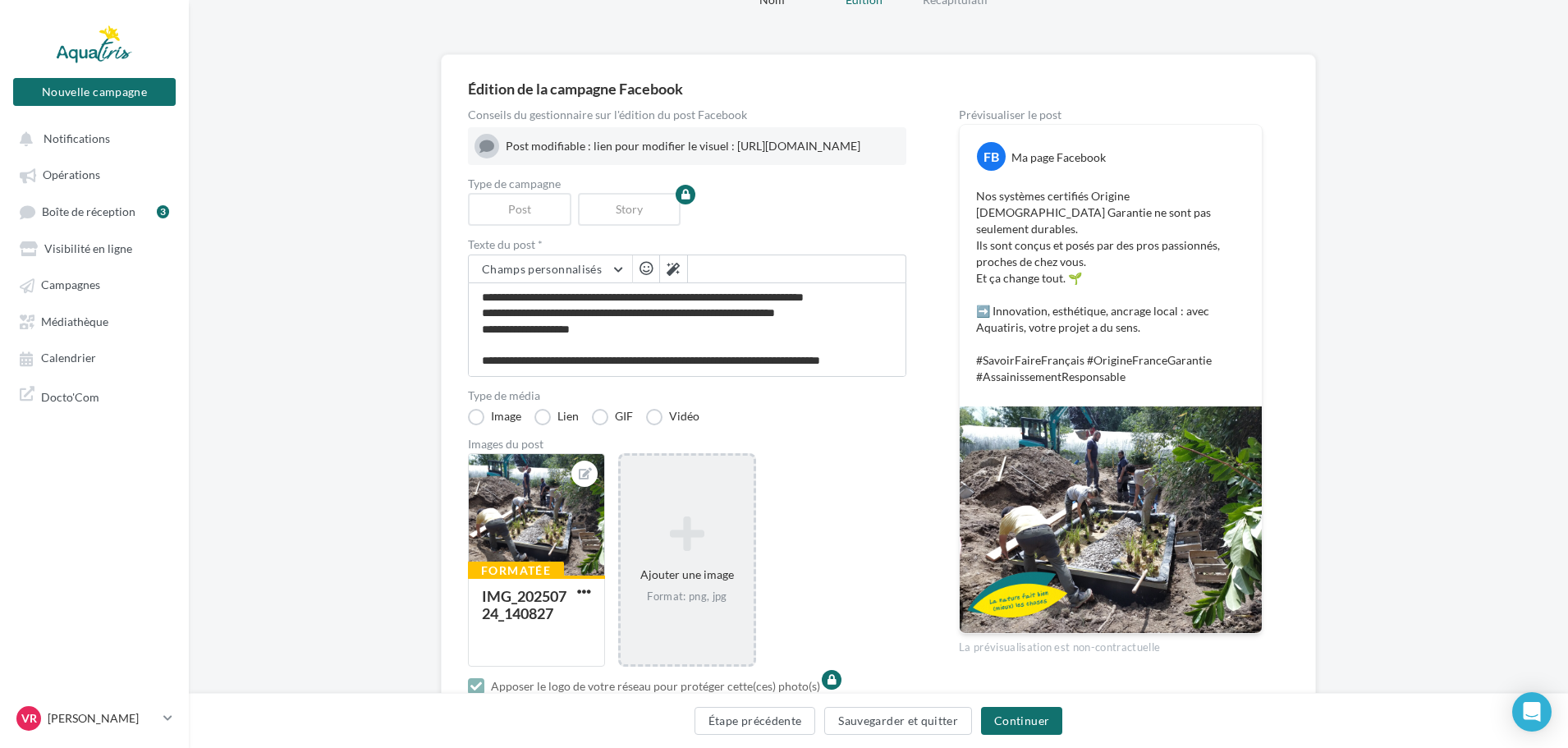
scroll to position [82, 0]
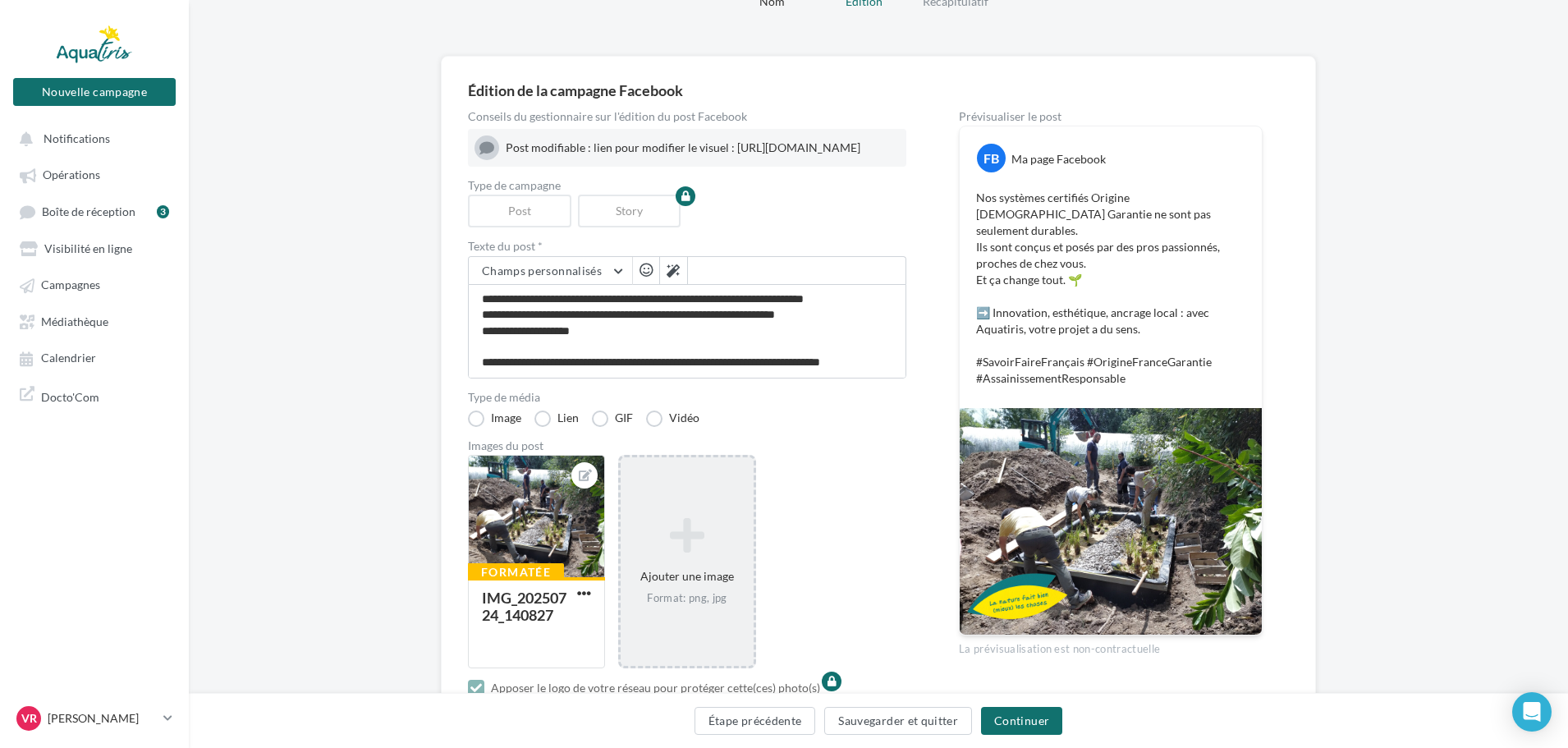
click at [736, 554] on icon at bounding box center [686, 536] width 119 height 40
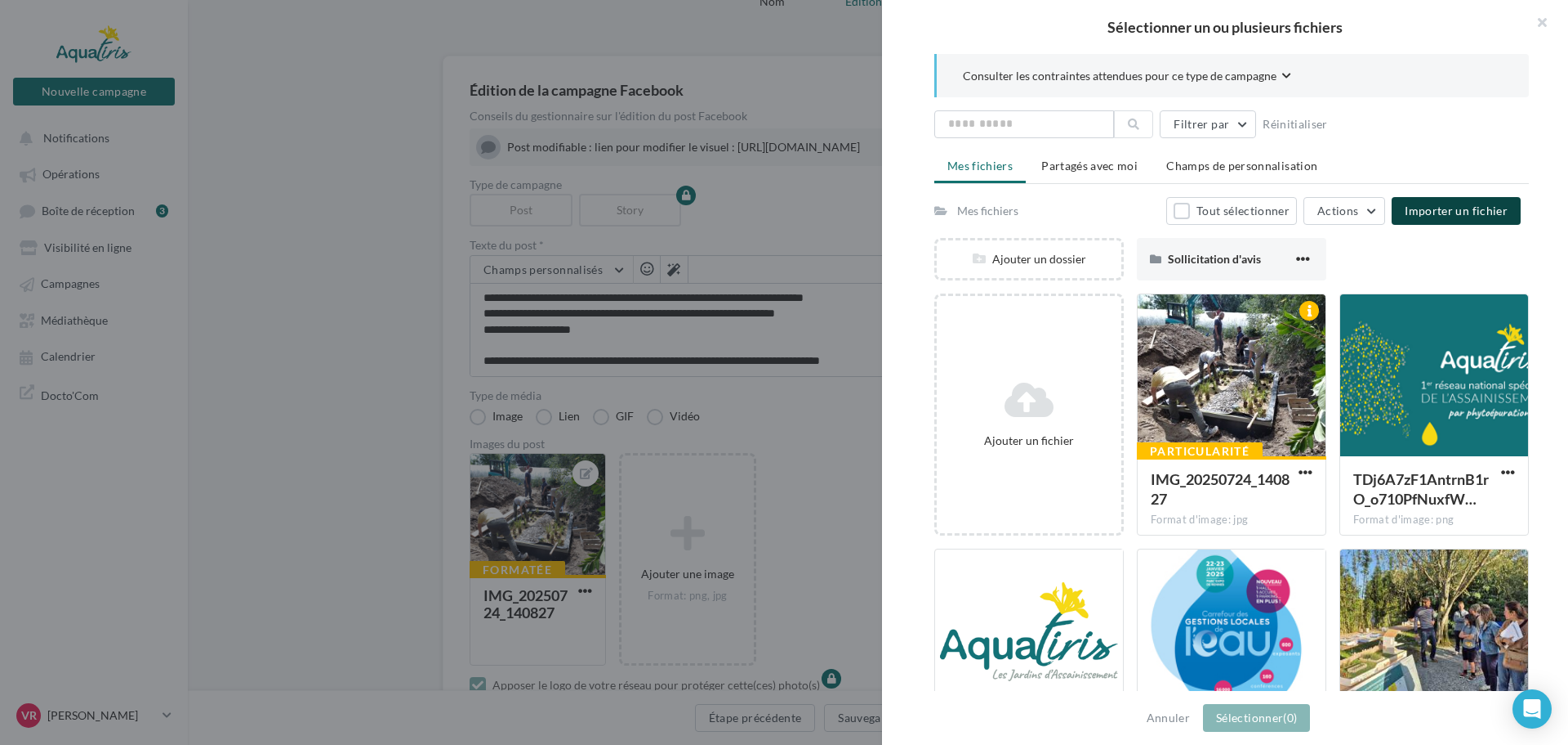
click at [1451, 216] on span "Importer un fichier" at bounding box center [1456, 210] width 103 height 13
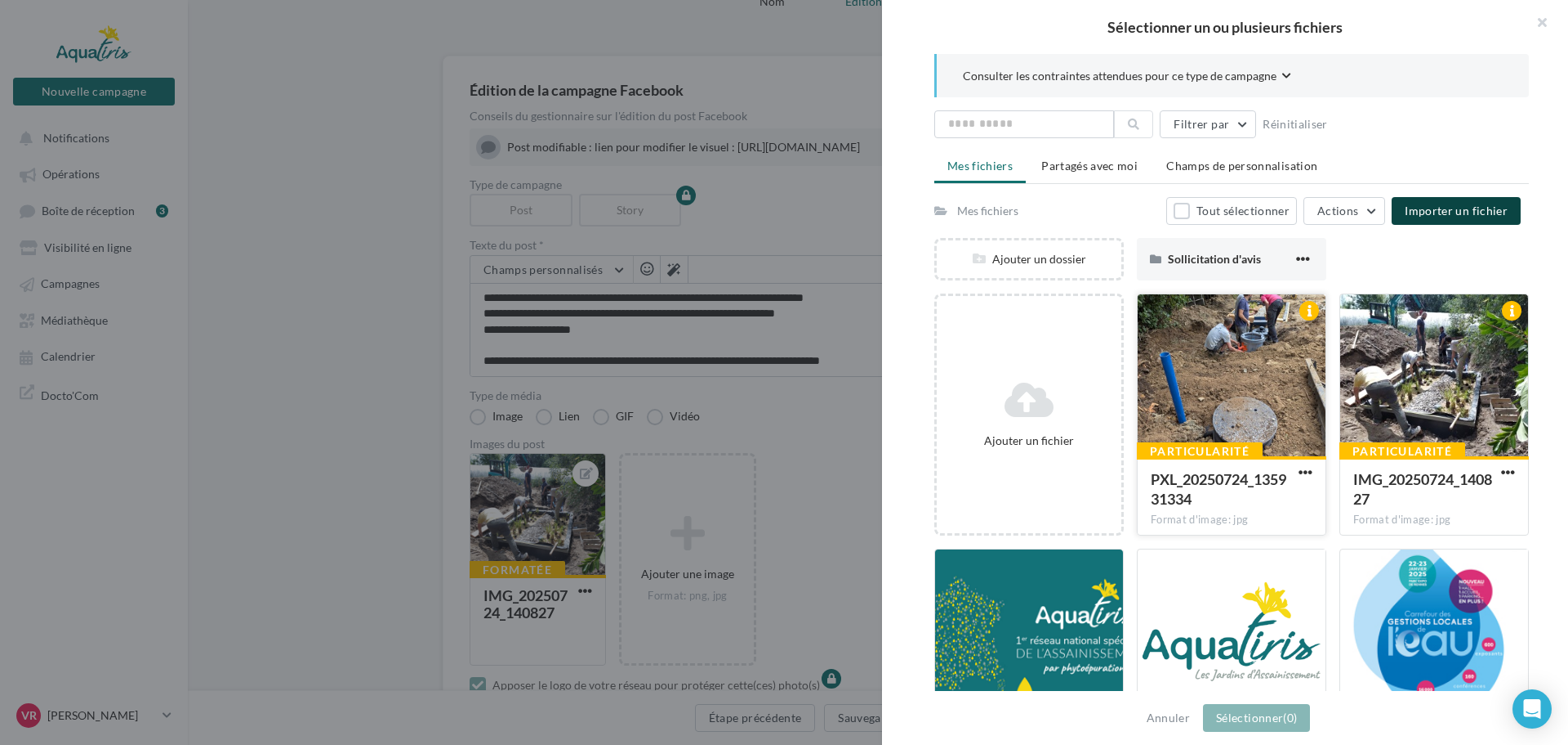
click at [1233, 369] on div at bounding box center [1232, 376] width 188 height 163
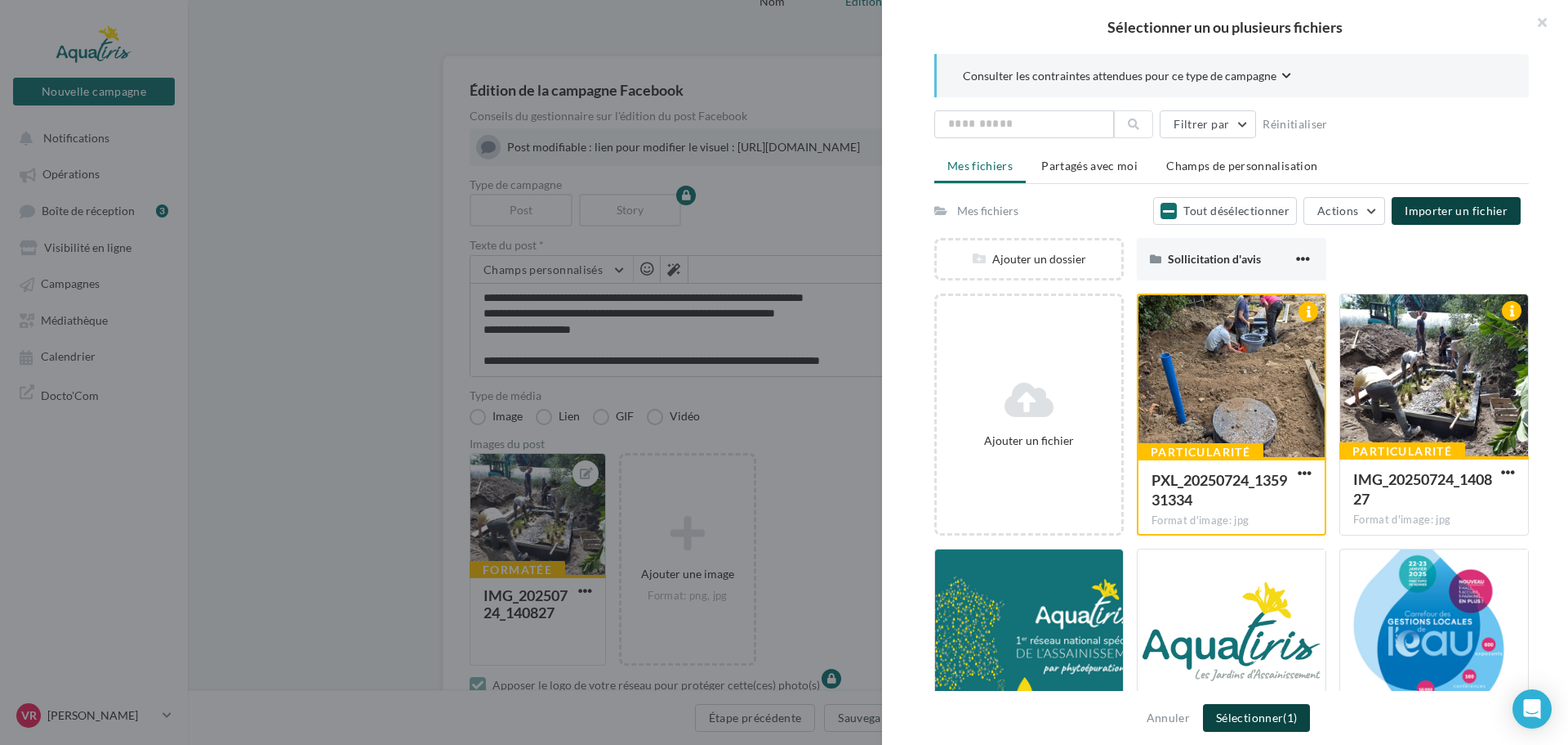
click at [1266, 725] on button "Sélectionner (1)" at bounding box center [1256, 717] width 107 height 28
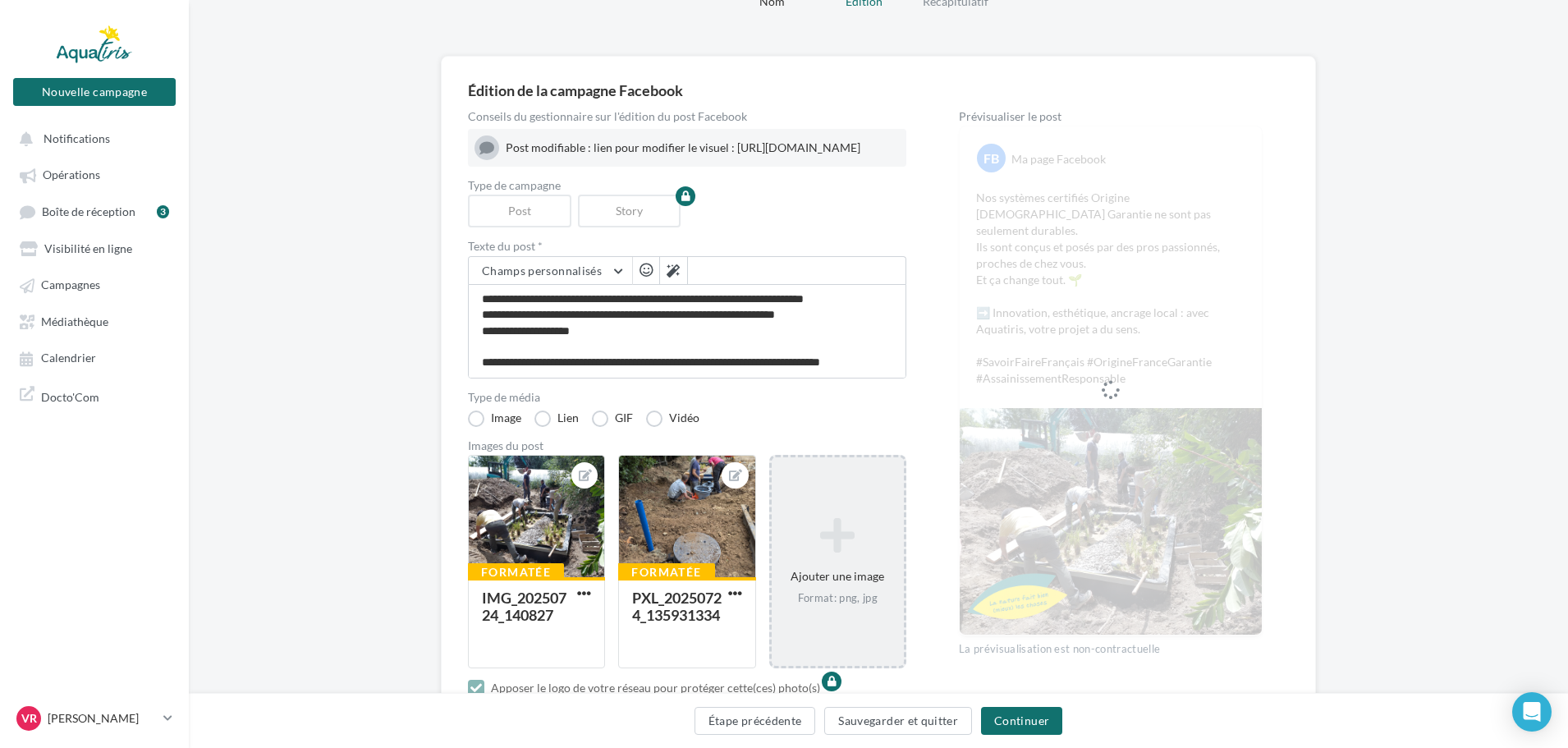
click at [897, 554] on icon at bounding box center [838, 536] width 119 height 40
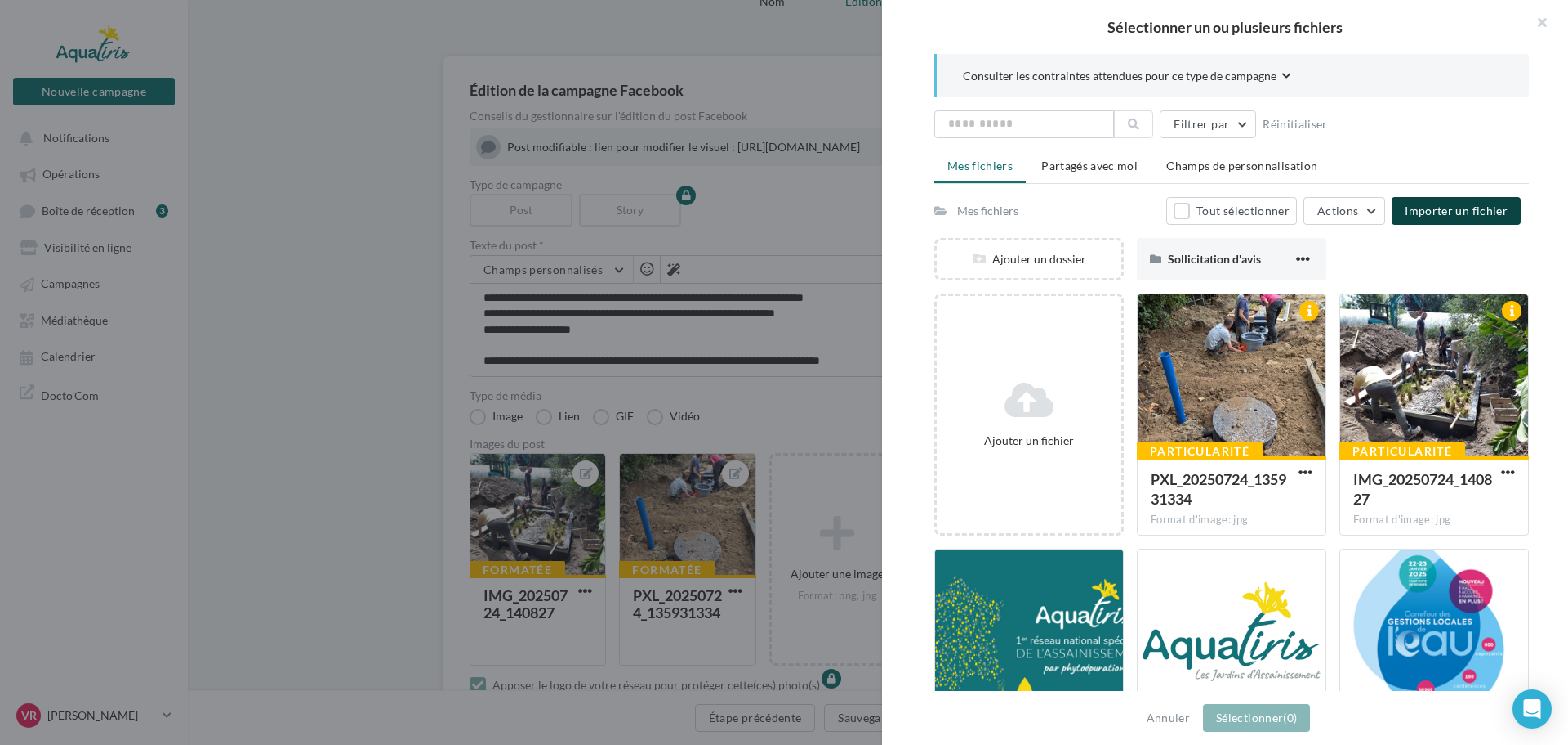
click at [1439, 208] on span "Importer un fichier" at bounding box center [1456, 210] width 103 height 13
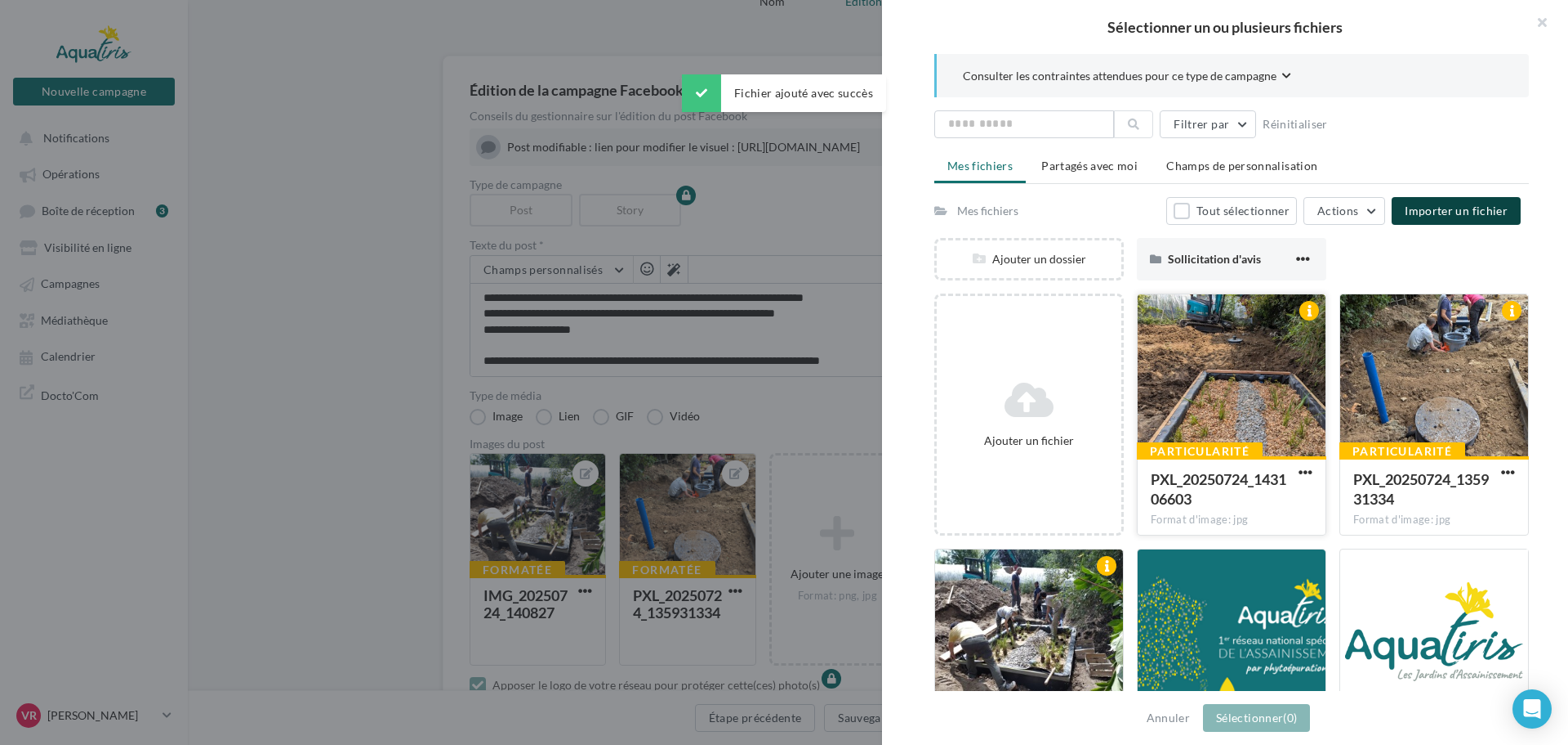
click at [1273, 392] on div at bounding box center [1232, 376] width 188 height 163
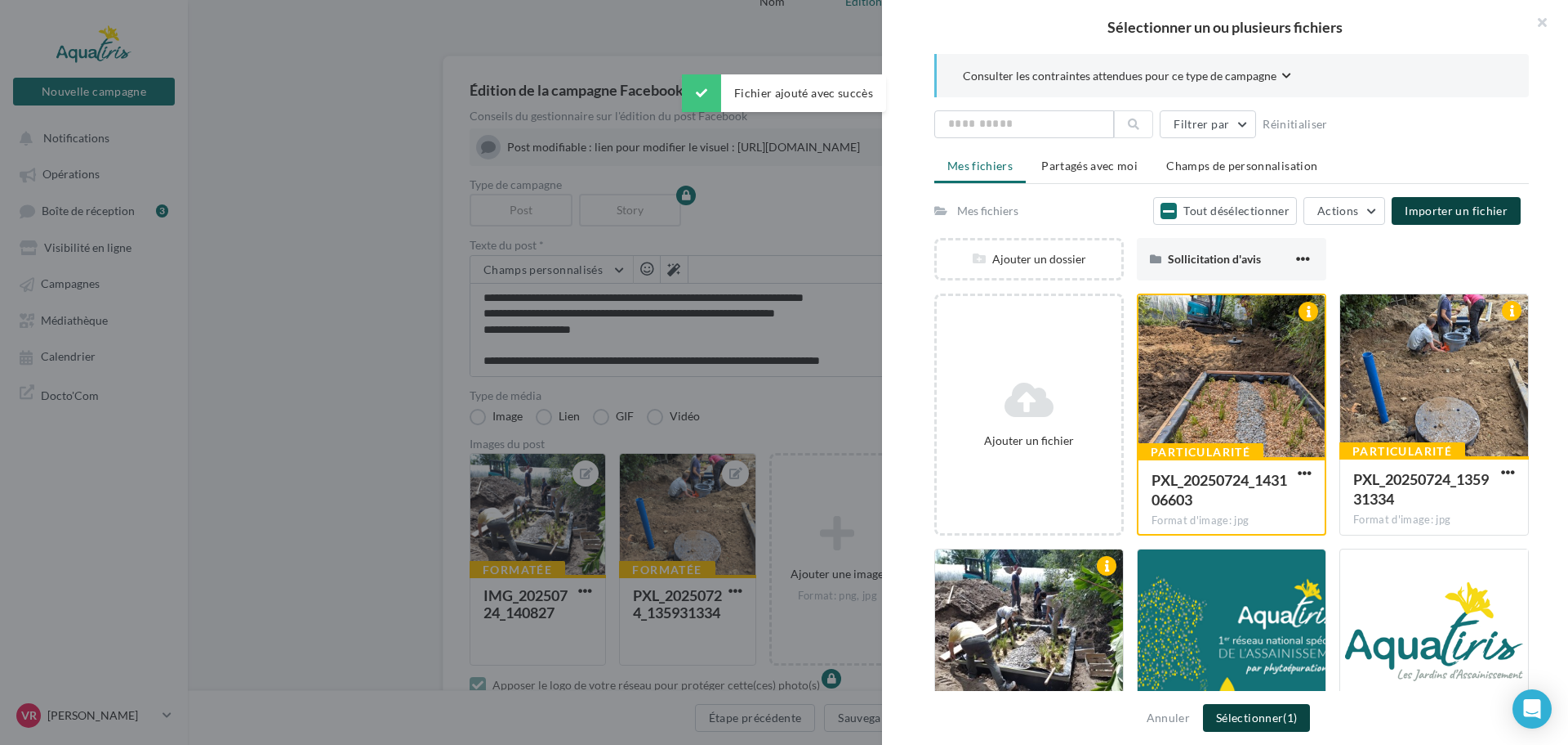
click at [1255, 716] on button "Sélectionner (1)" at bounding box center [1256, 717] width 107 height 28
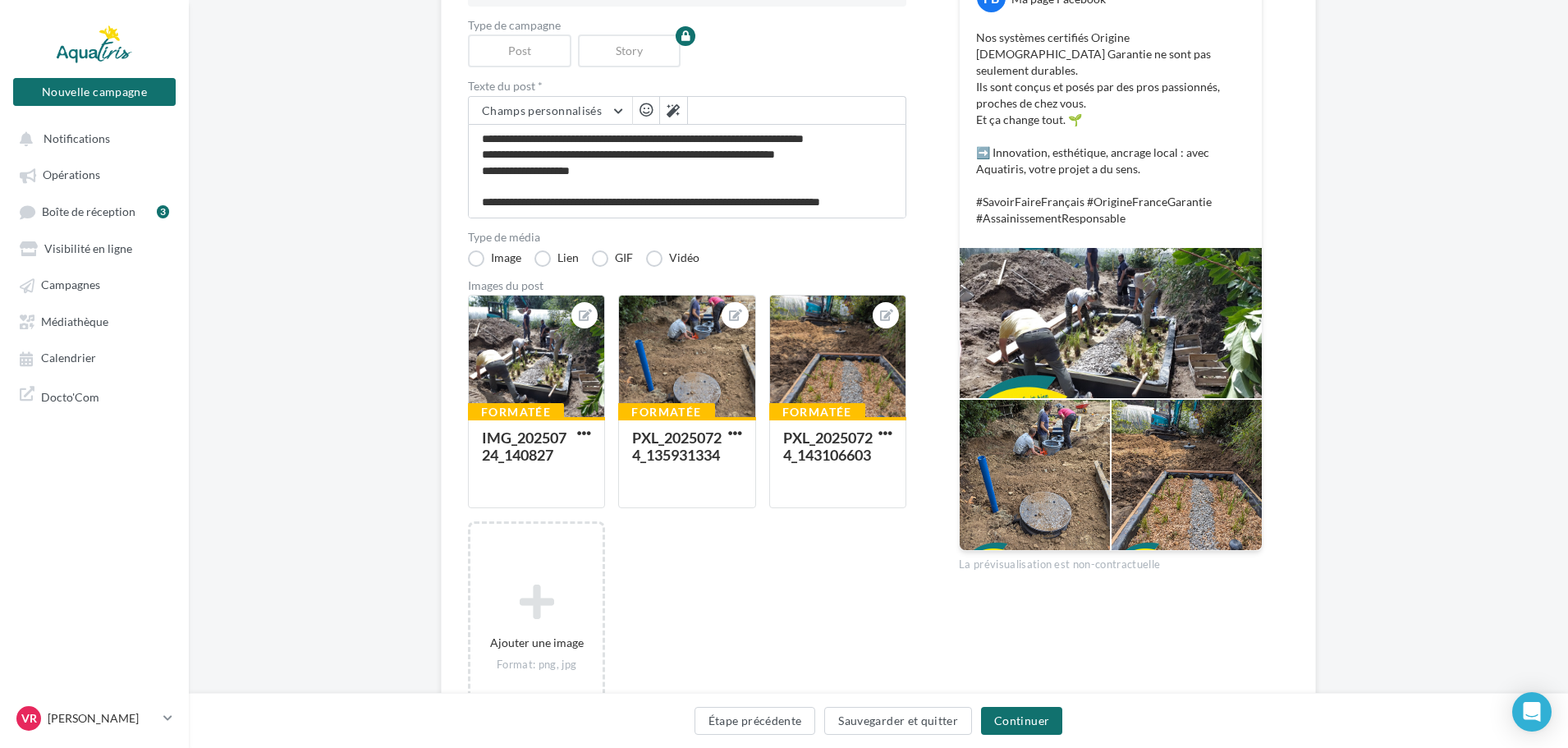
scroll to position [246, 0]
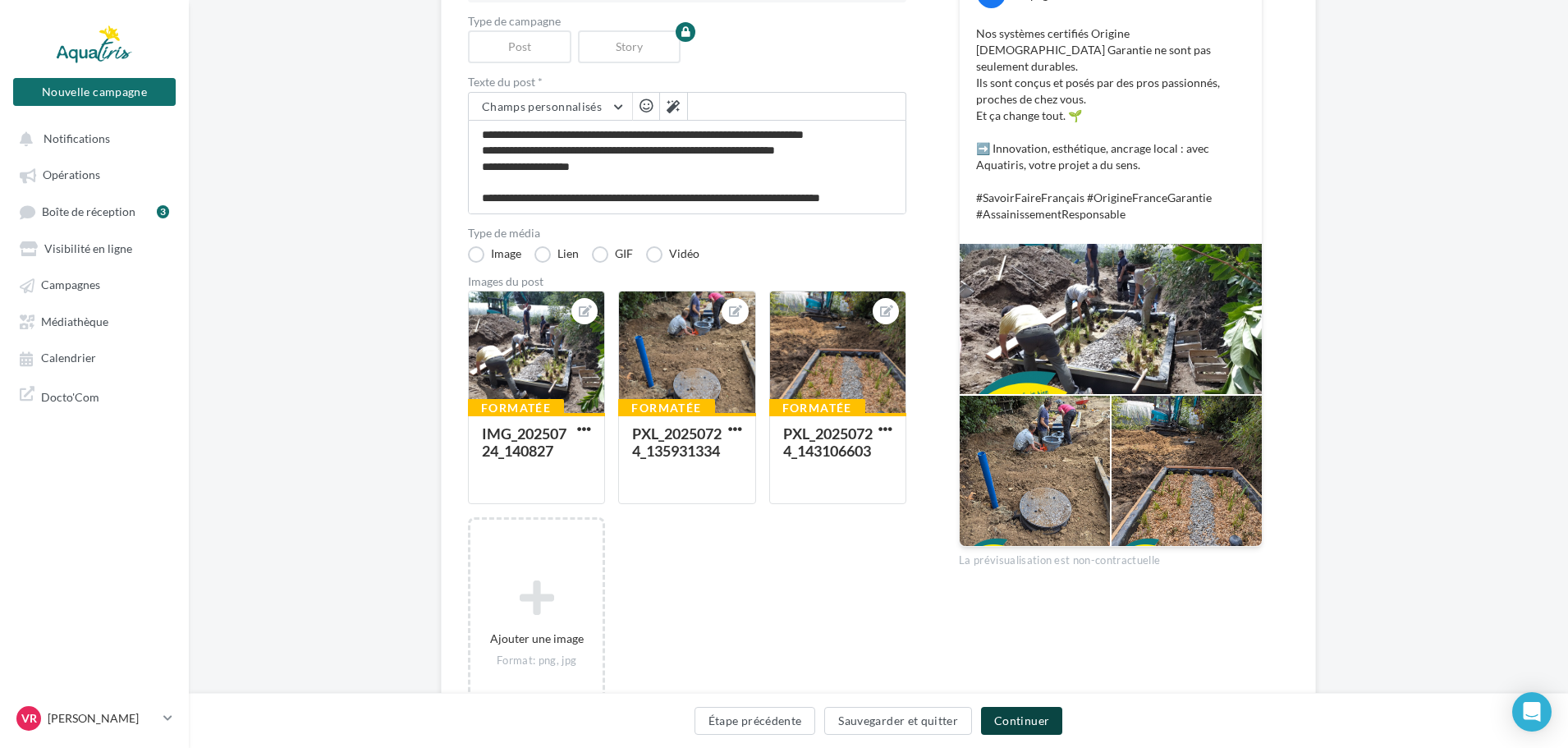
click at [1028, 718] on button "Continuer" at bounding box center [1021, 720] width 81 height 28
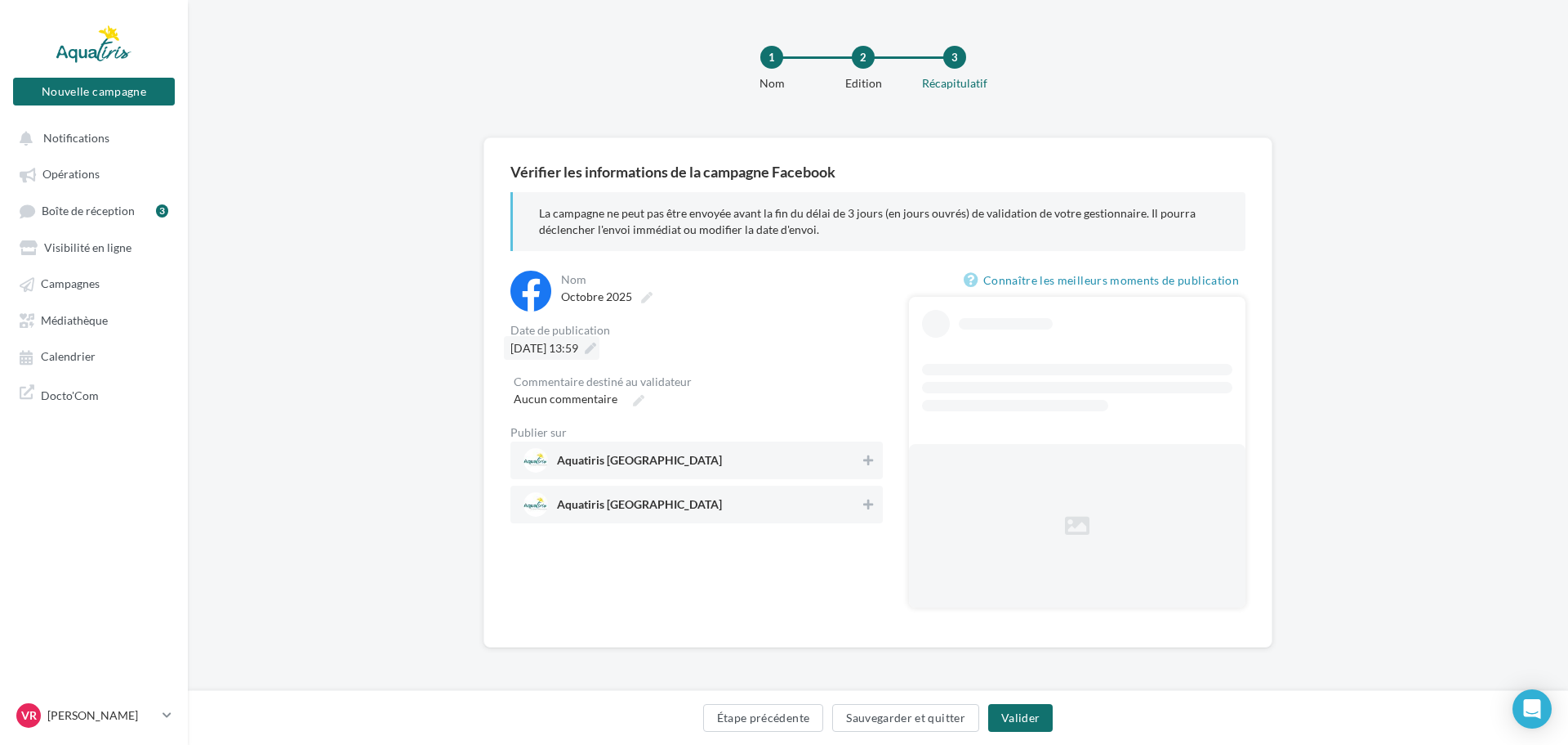
click at [578, 348] on span "16/10/2025 à 13:59" at bounding box center [545, 347] width 68 height 13
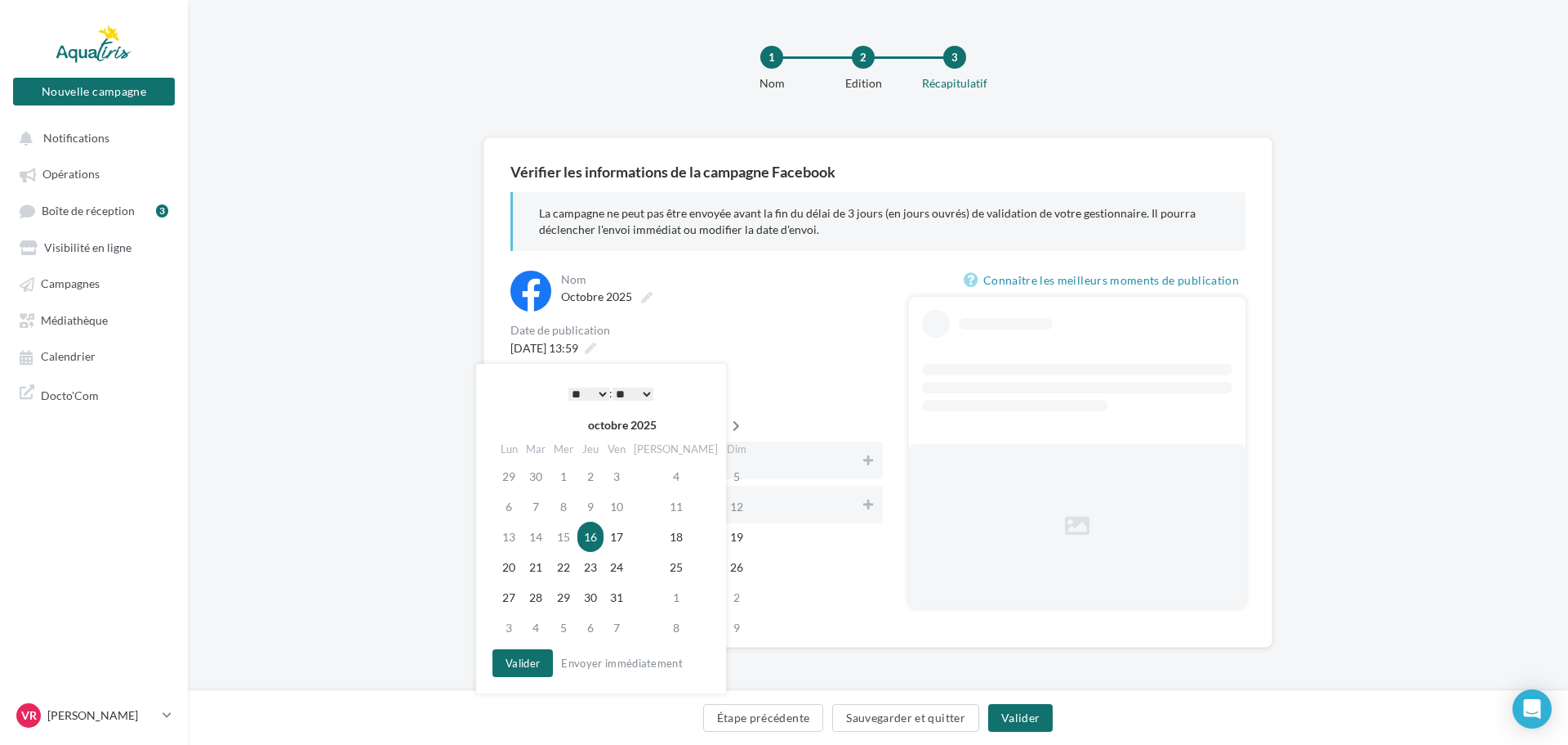
click at [726, 426] on icon at bounding box center [736, 426] width 21 height 12
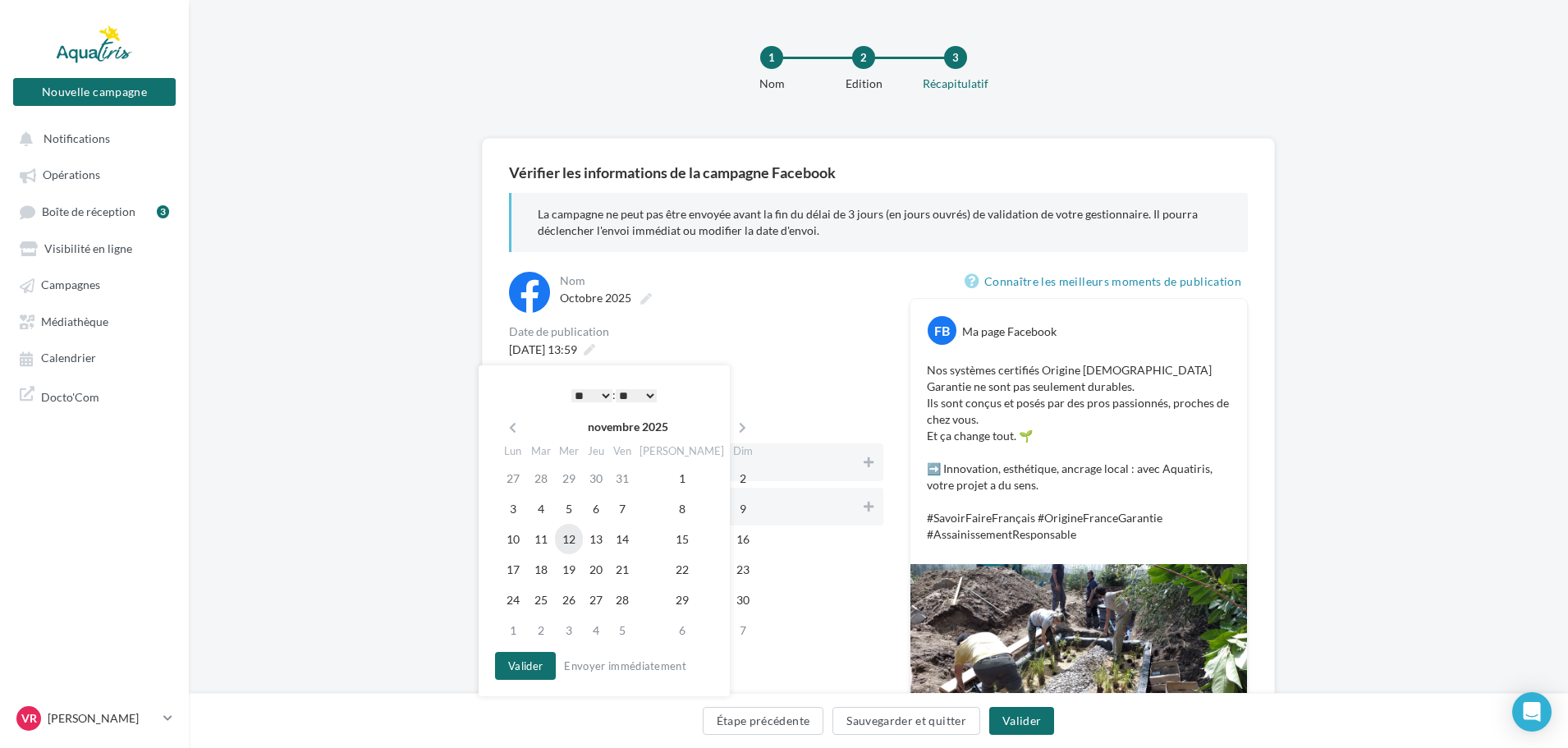
click at [576, 540] on td "12" at bounding box center [568, 539] width 28 height 31
click at [530, 660] on button "Valider" at bounding box center [521, 665] width 60 height 28
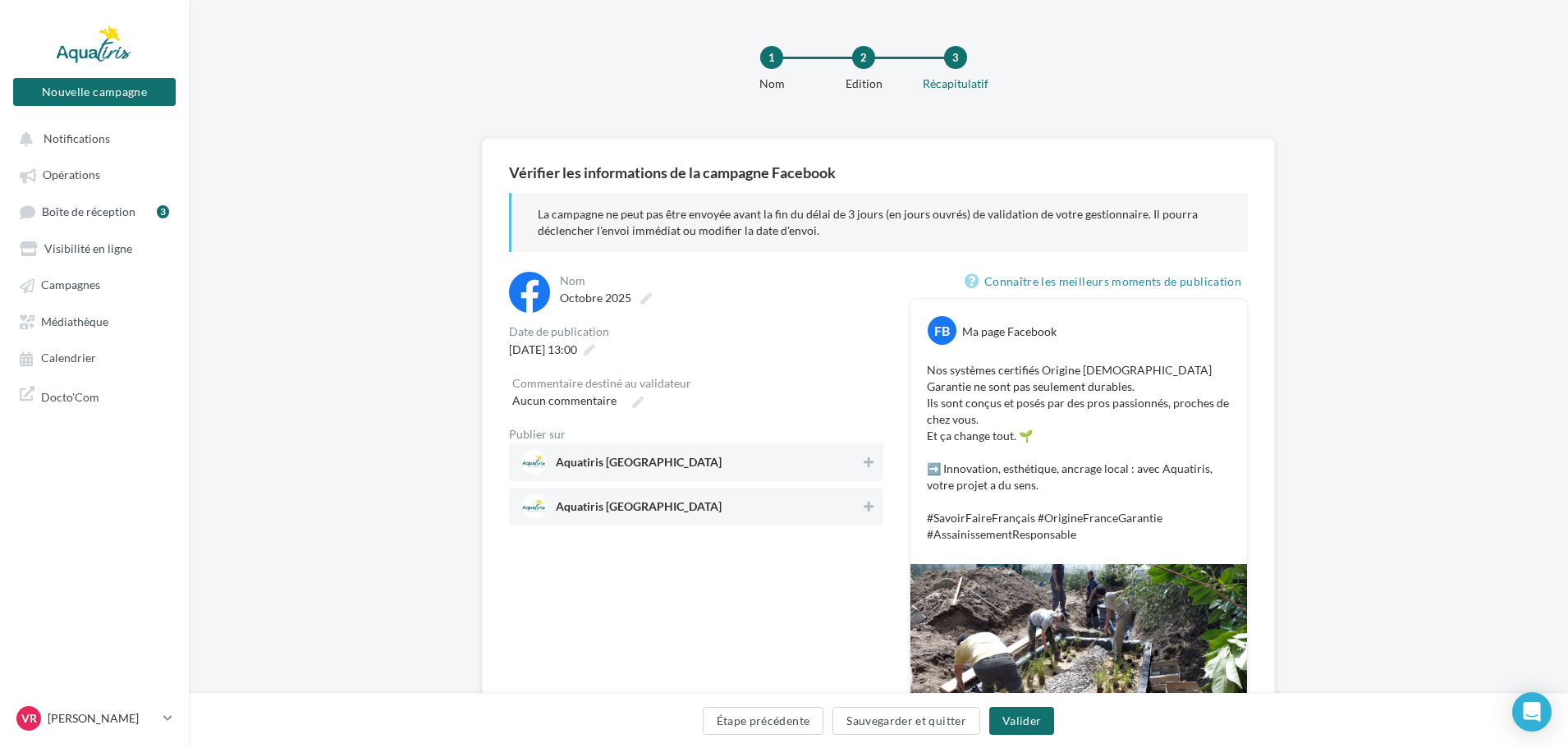
click at [837, 463] on span "Aquatiris [GEOGRAPHIC_DATA]" at bounding box center [692, 462] width 339 height 24
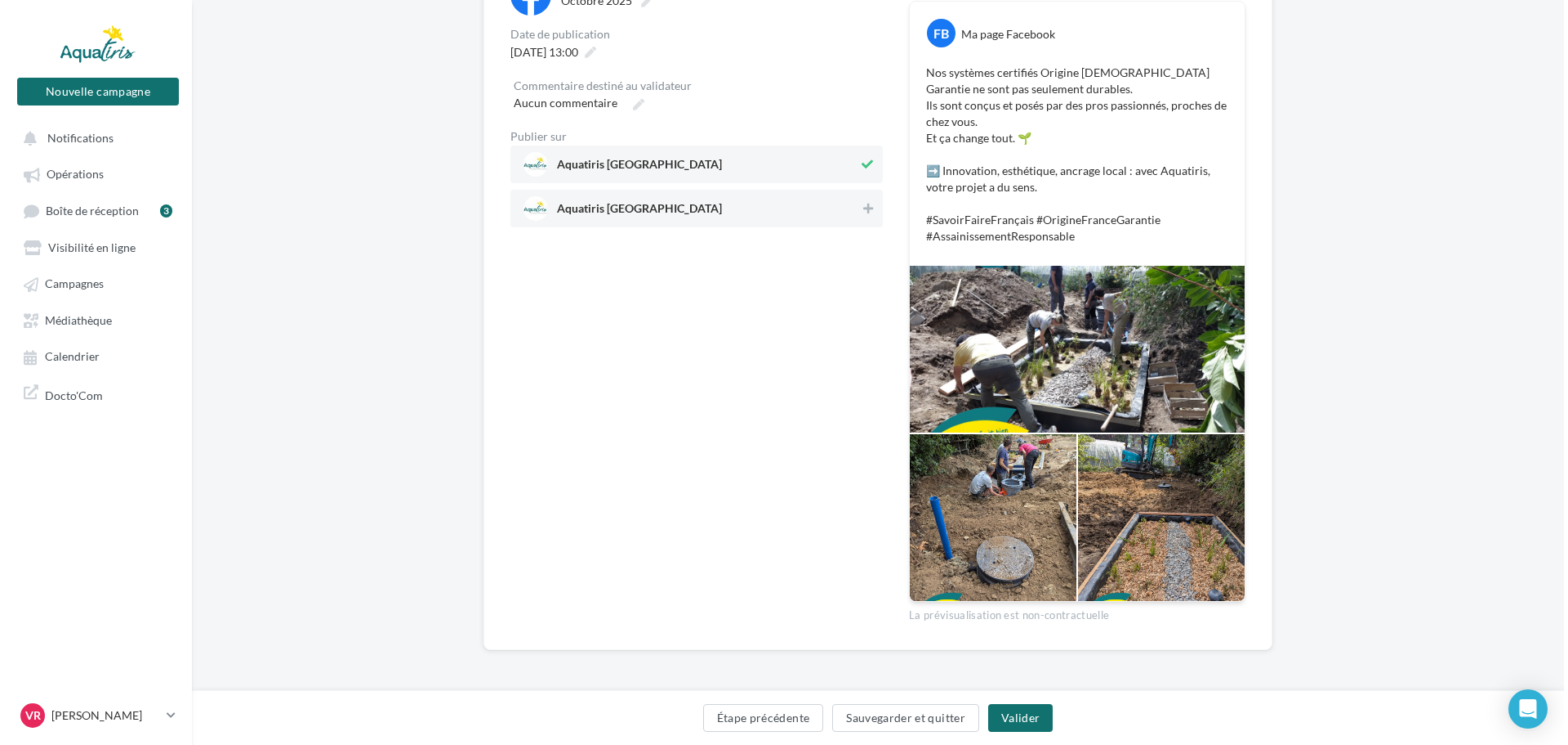
scroll to position [298, 0]
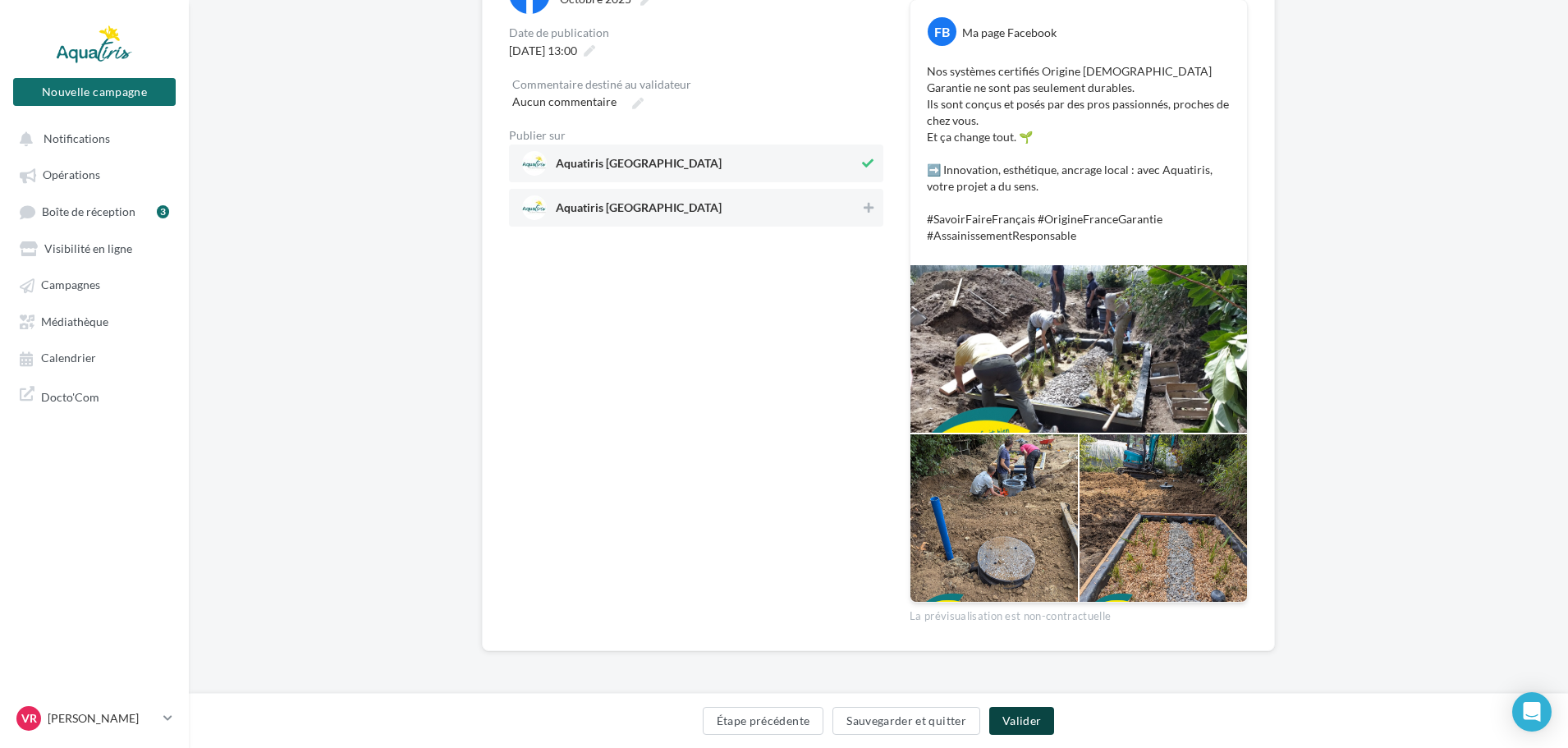
click at [1029, 716] on button "Valider" at bounding box center [1022, 720] width 65 height 28
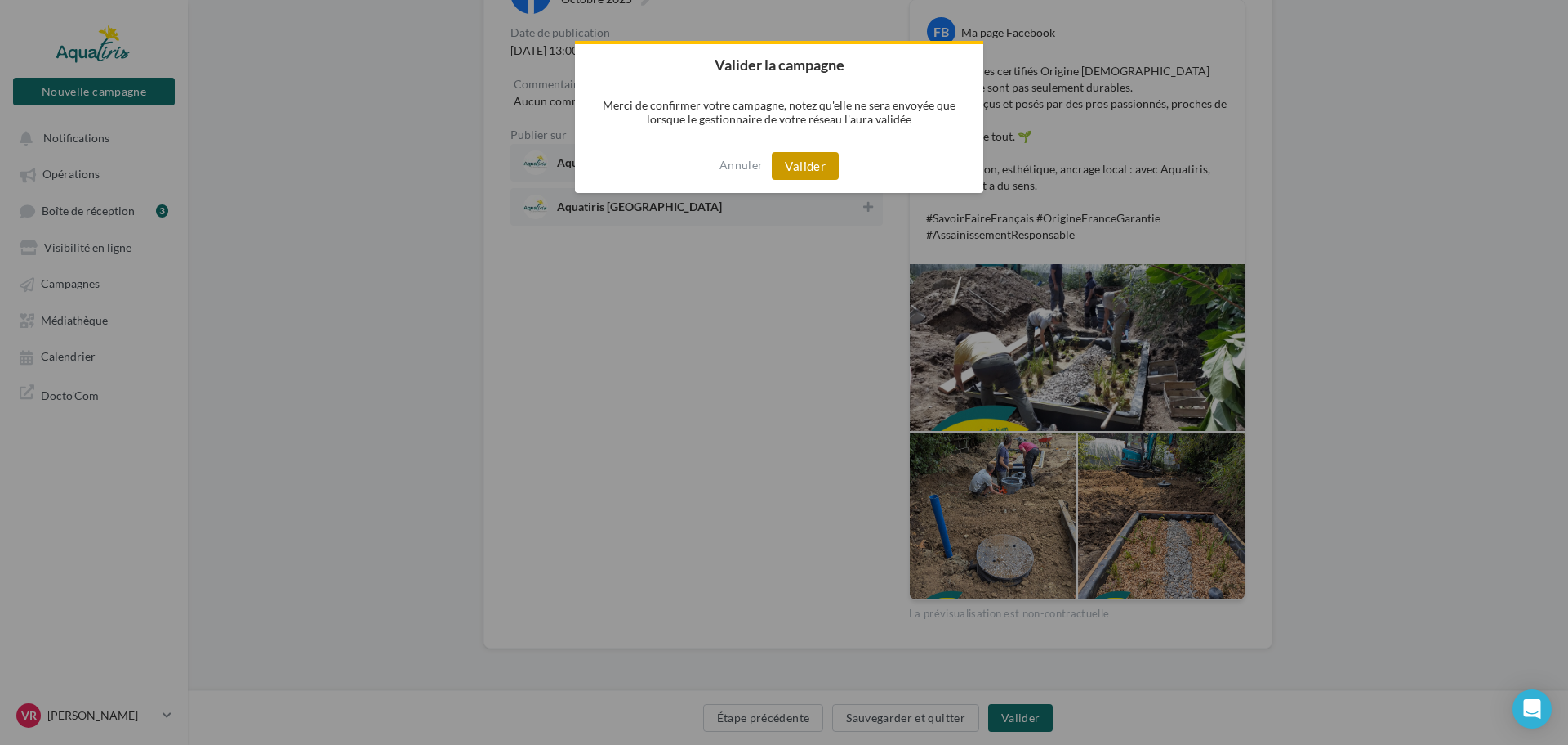
click at [806, 168] on button "Valider" at bounding box center [806, 166] width 67 height 28
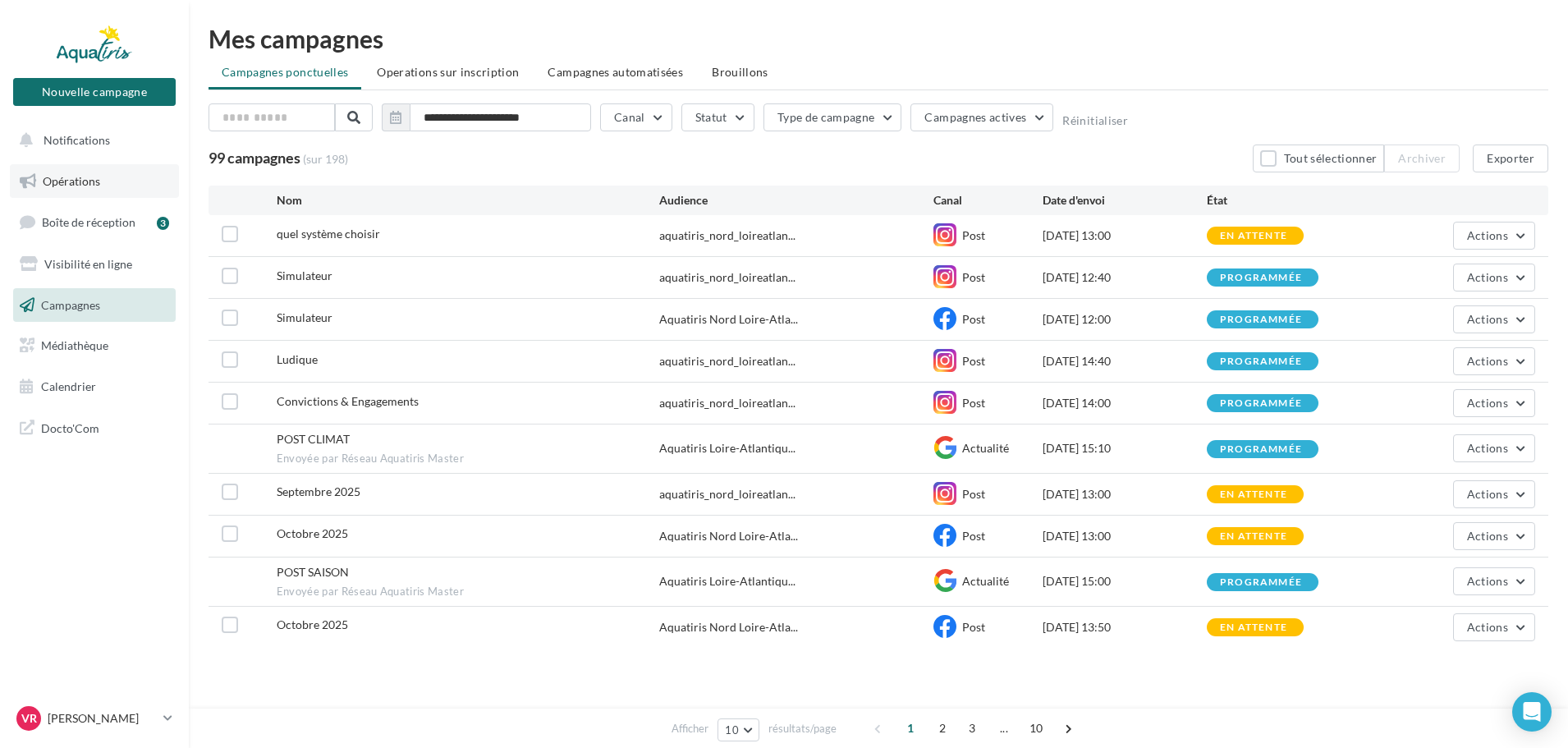
click at [88, 185] on span "Opérations" at bounding box center [71, 180] width 58 height 14
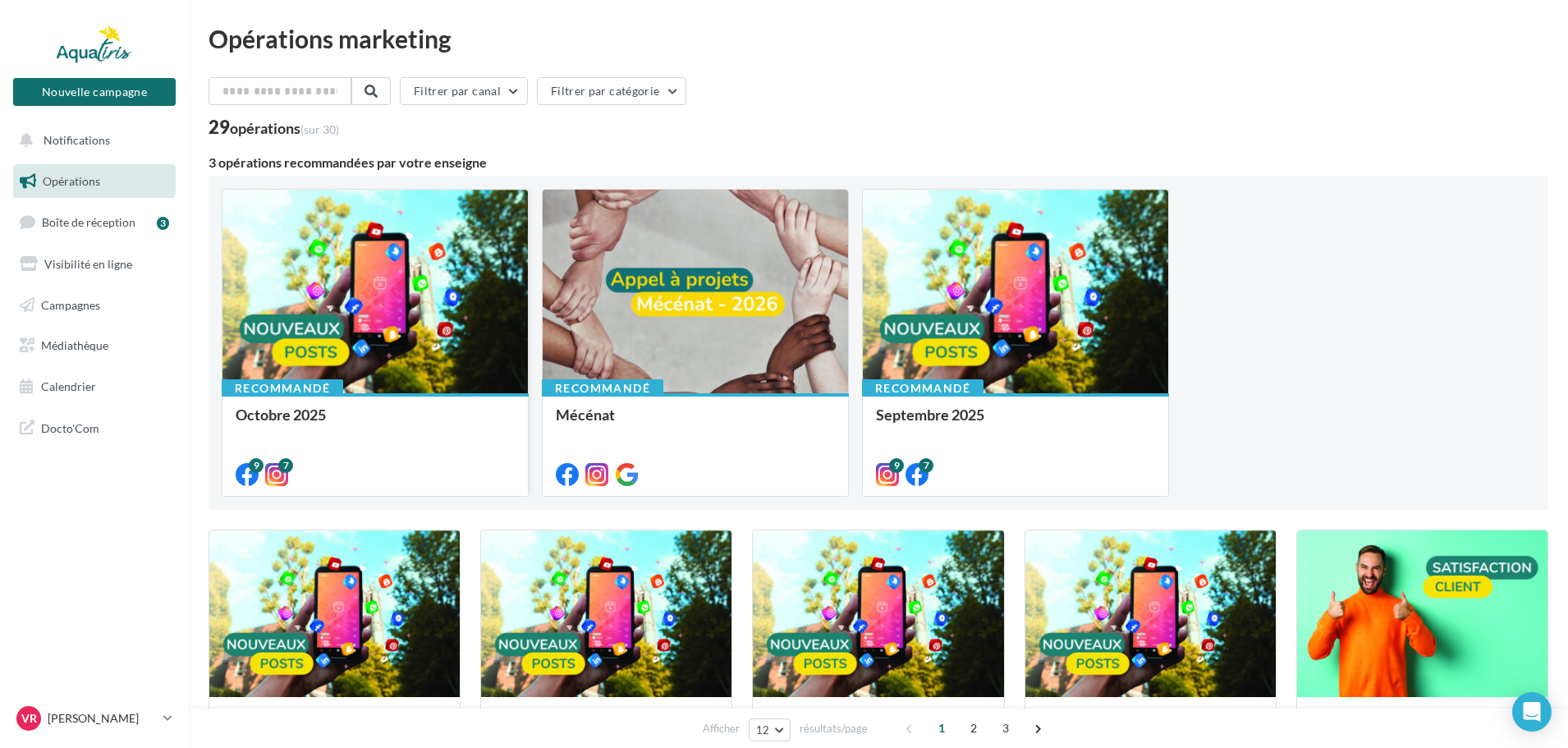
click at [358, 295] on div at bounding box center [375, 293] width 305 height 205
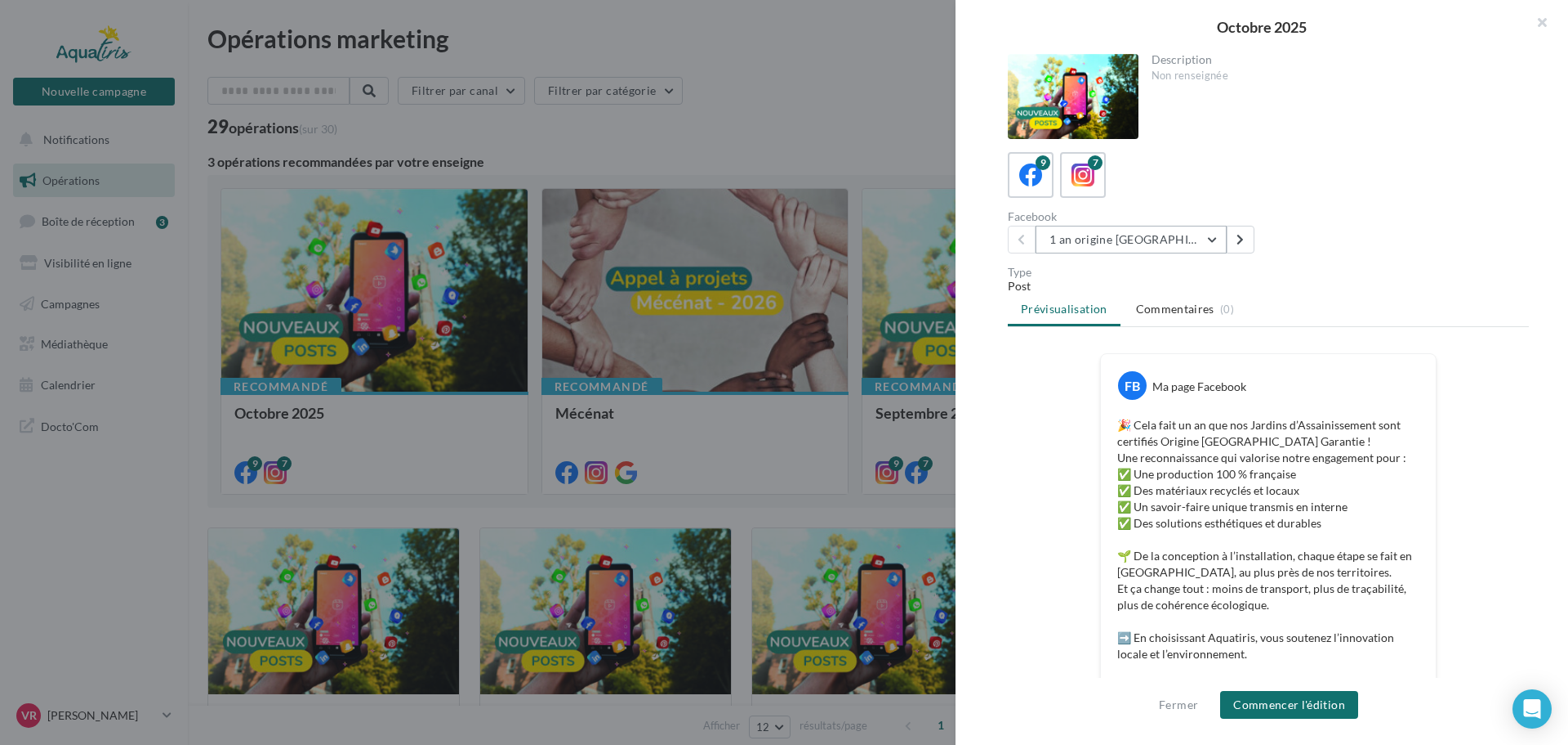
click at [1129, 240] on button "1 an origine [GEOGRAPHIC_DATA]" at bounding box center [1131, 239] width 191 height 28
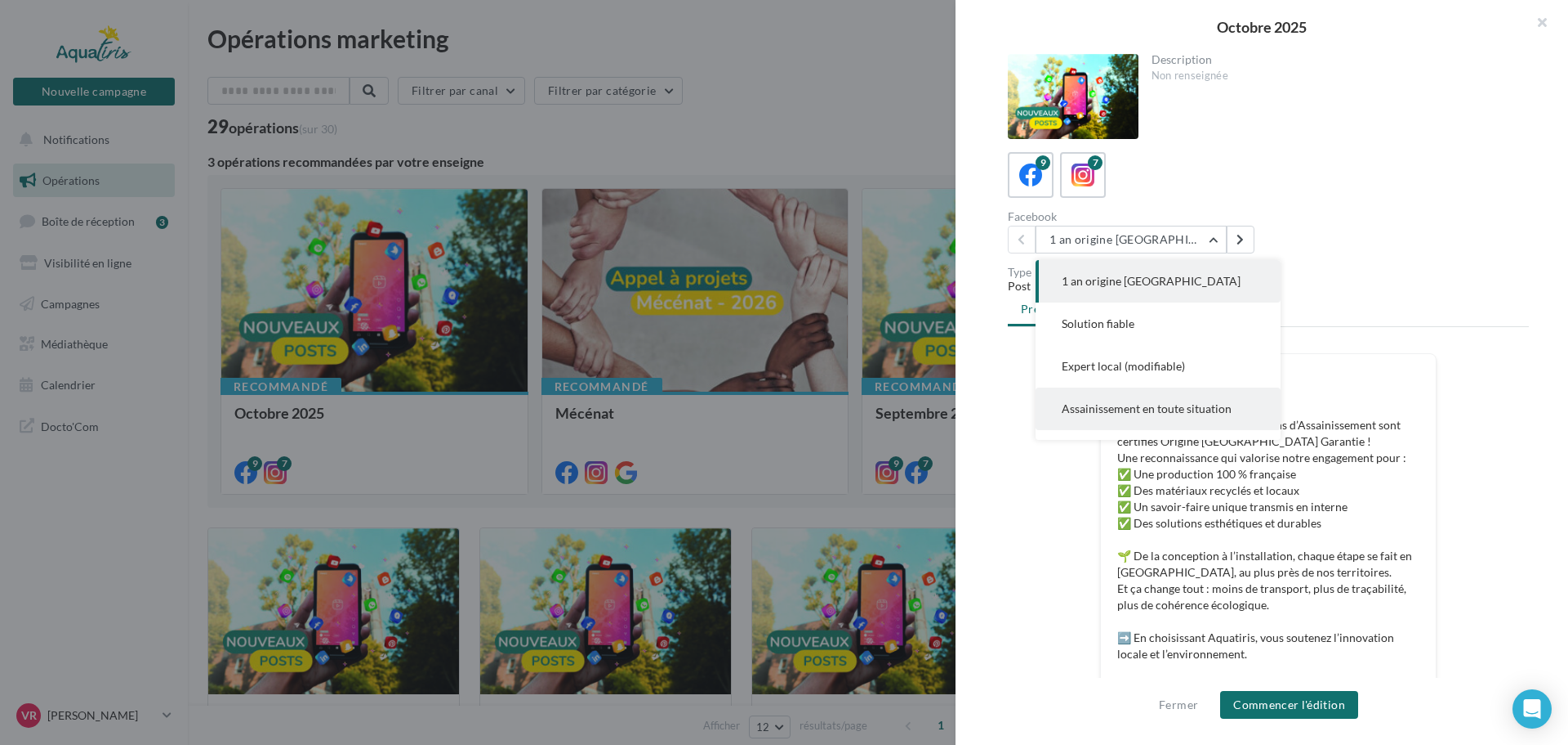
click at [1133, 405] on span "Assainissement en toute situation" at bounding box center [1147, 408] width 170 height 13
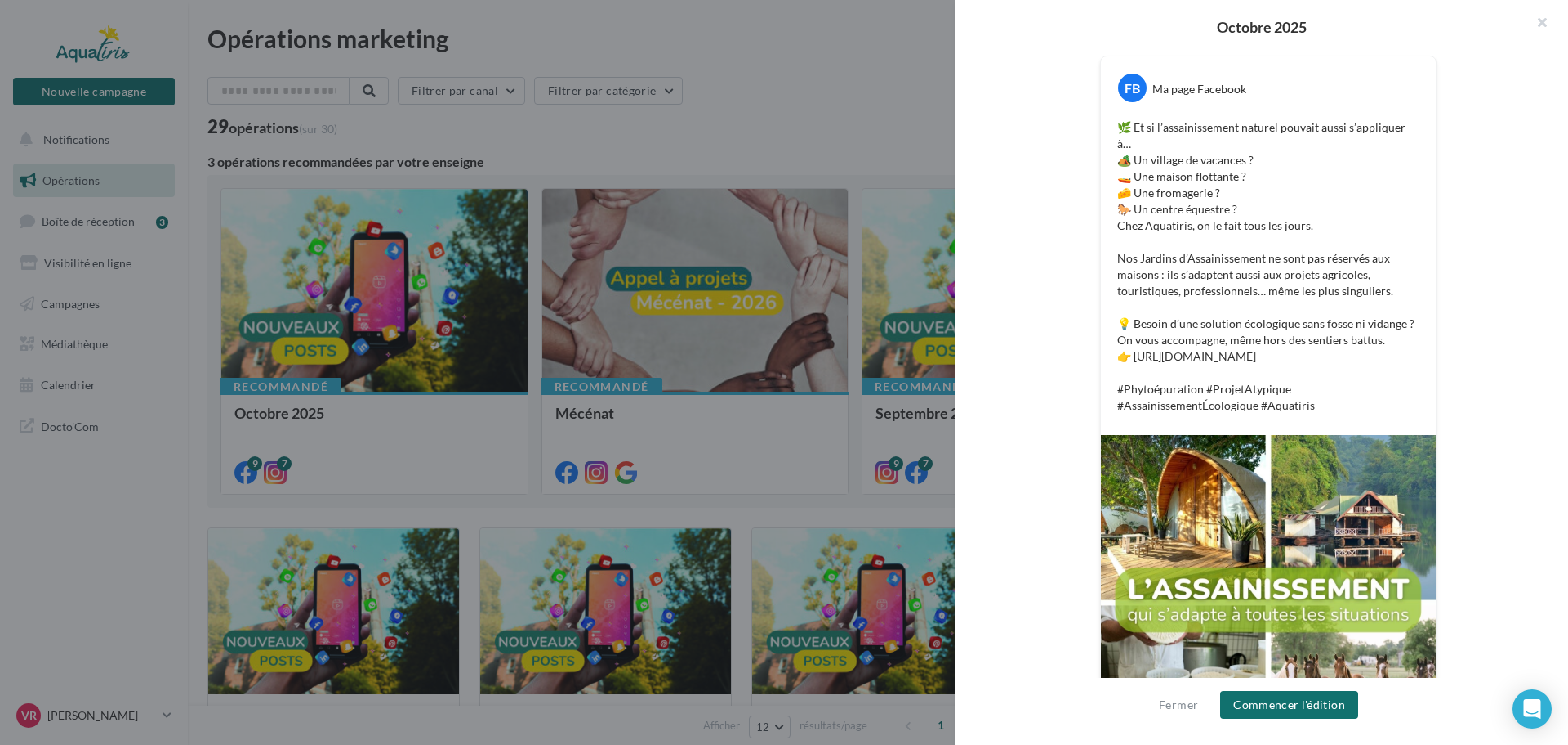
scroll to position [327, 0]
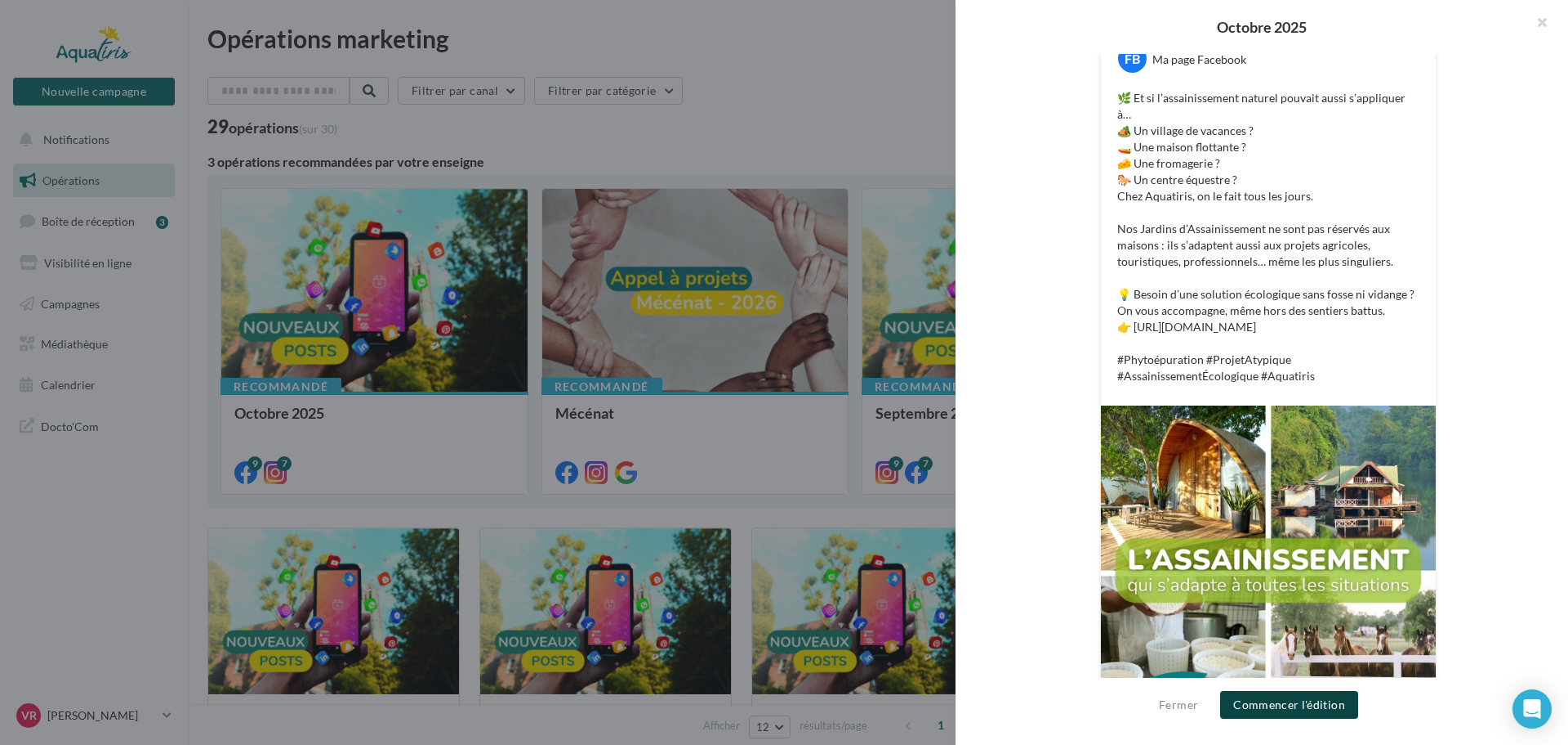
click at [1293, 709] on button "Commencer l'édition" at bounding box center [1289, 704] width 138 height 28
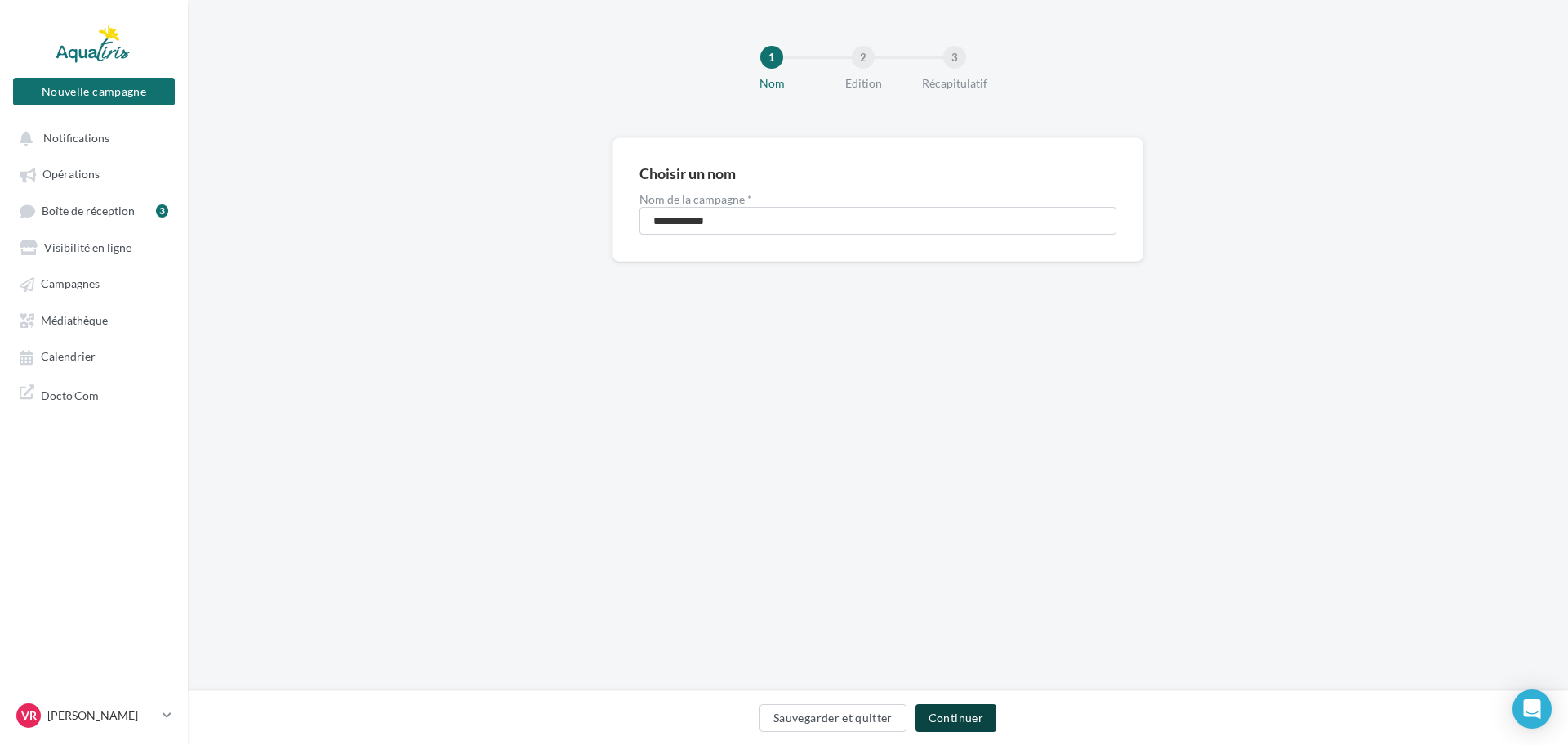
click at [974, 721] on button "Continuer" at bounding box center [956, 717] width 81 height 28
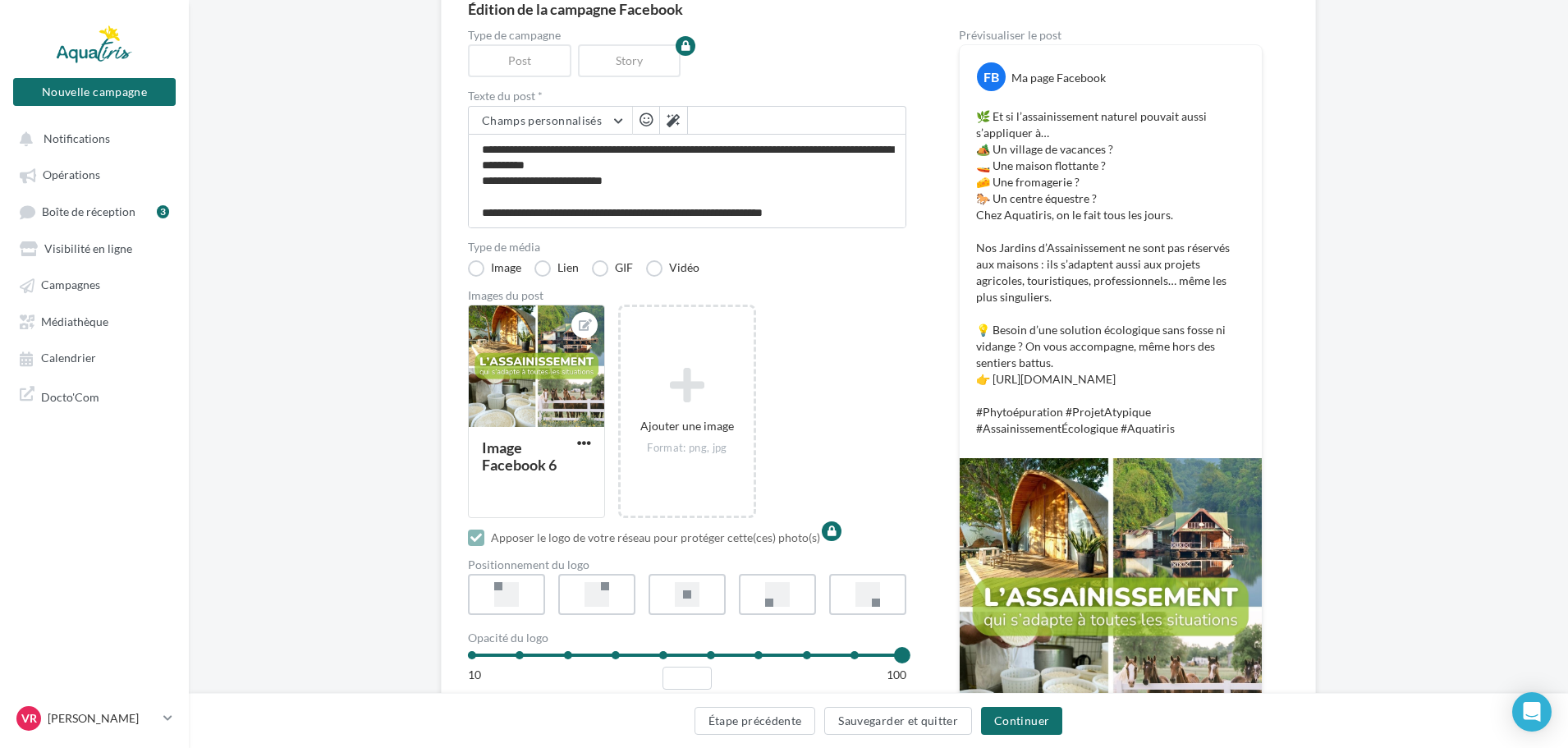
scroll to position [164, 0]
click at [1020, 726] on button "Continuer" at bounding box center [1021, 720] width 81 height 28
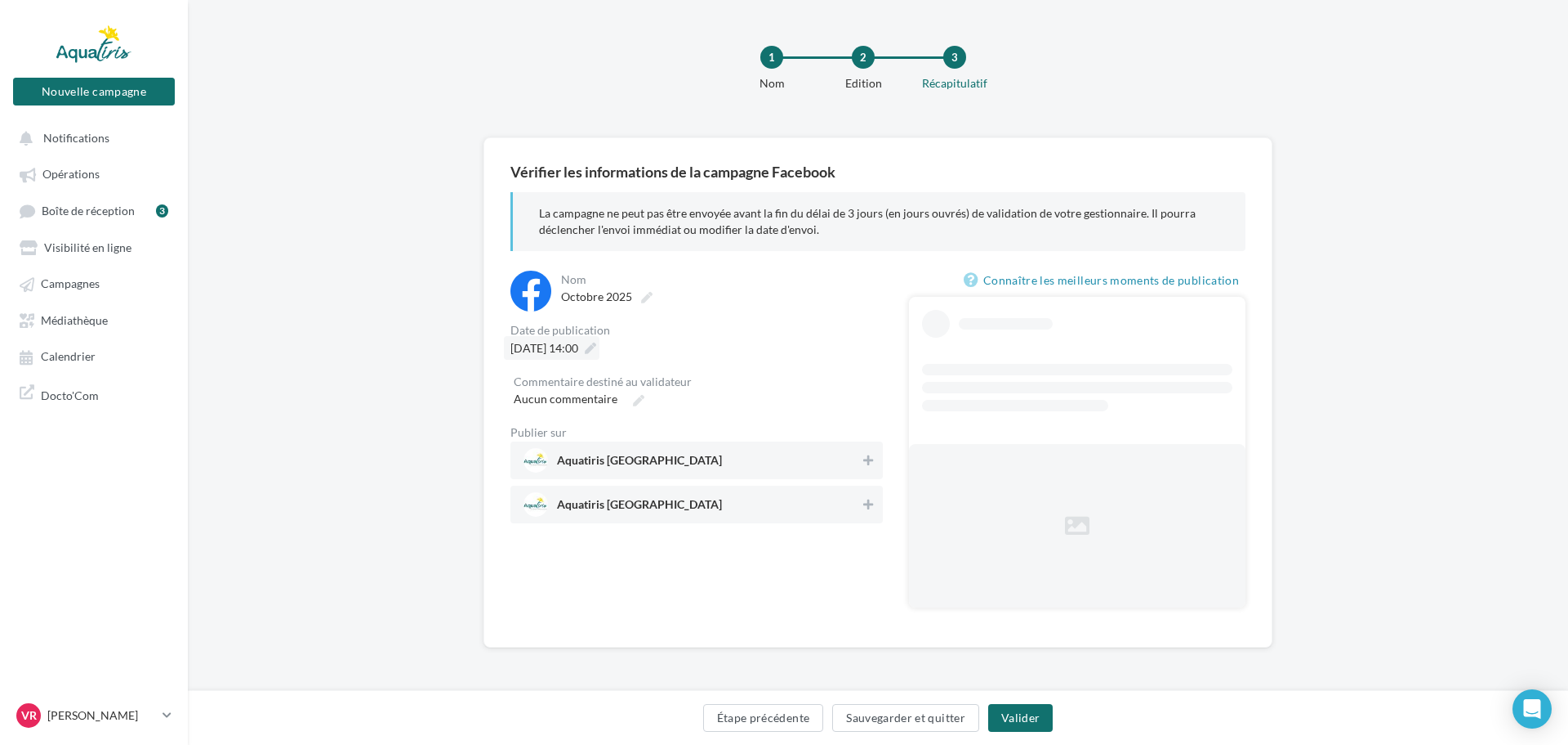
click at [554, 343] on span "[DATE] 14:00" at bounding box center [545, 347] width 68 height 13
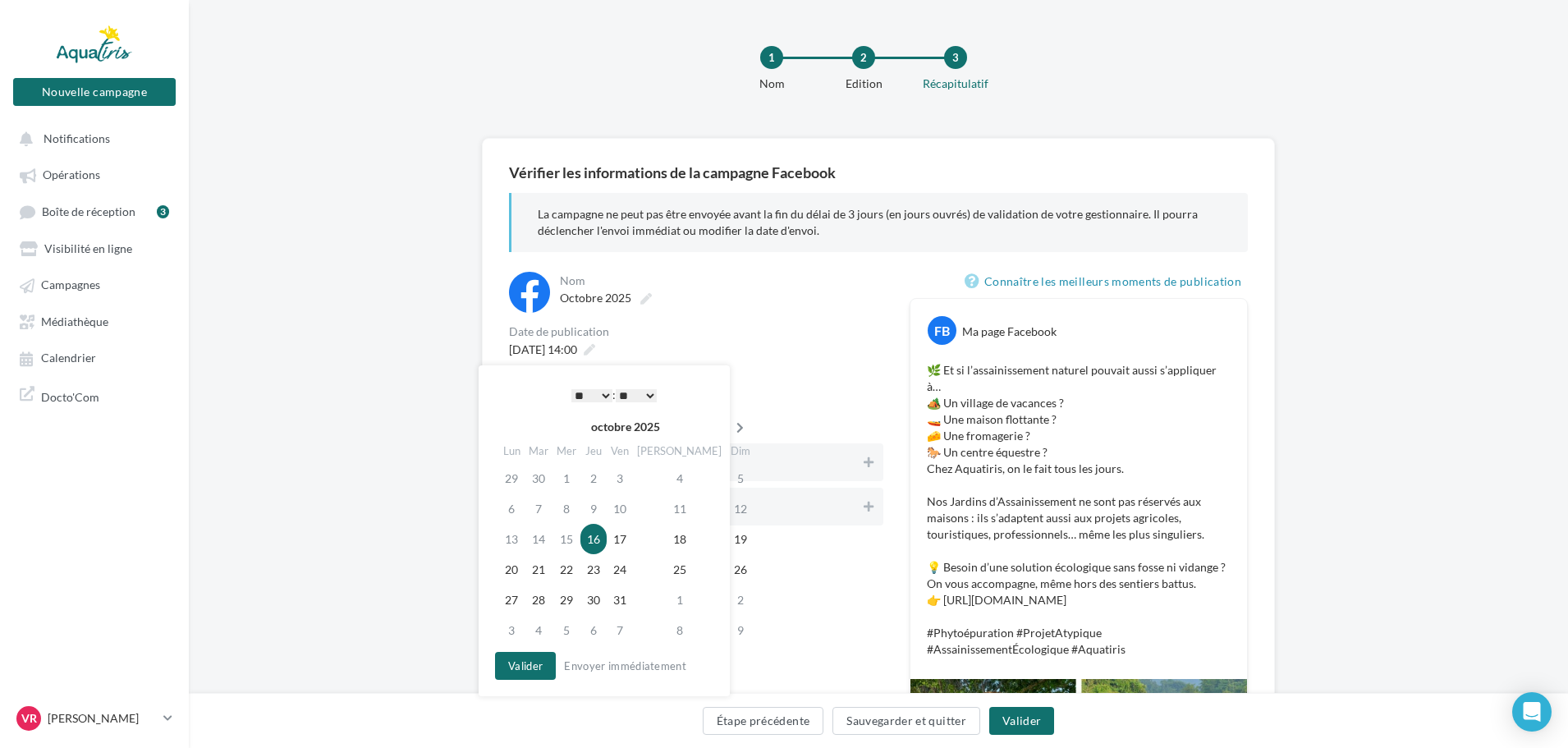
click at [730, 428] on icon at bounding box center [739, 428] width 21 height 12
click at [589, 570] on td "20" at bounding box center [592, 569] width 26 height 31
click at [540, 666] on button "Valider" at bounding box center [521, 665] width 60 height 28
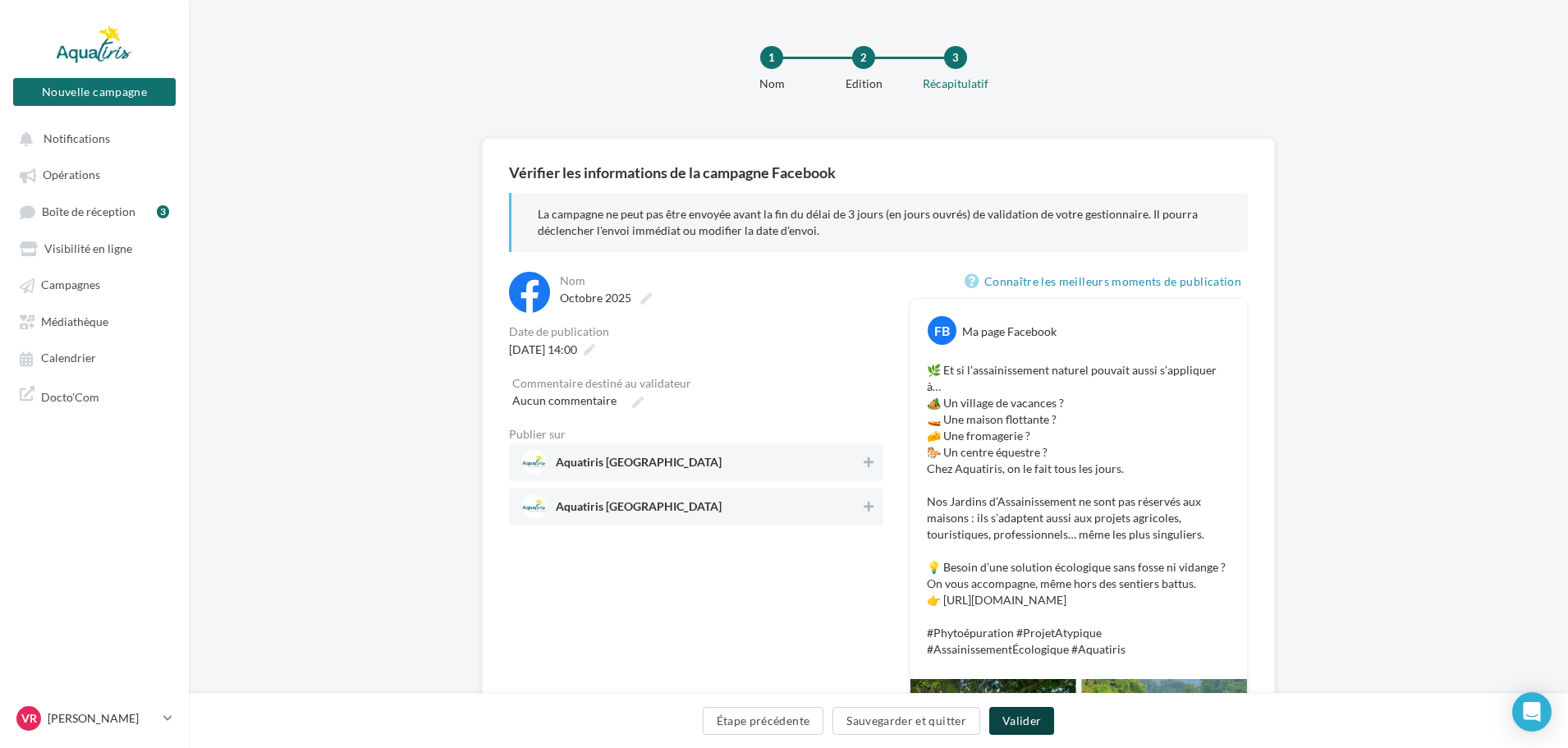
click at [1014, 718] on button "Valider" at bounding box center [1022, 720] width 65 height 28
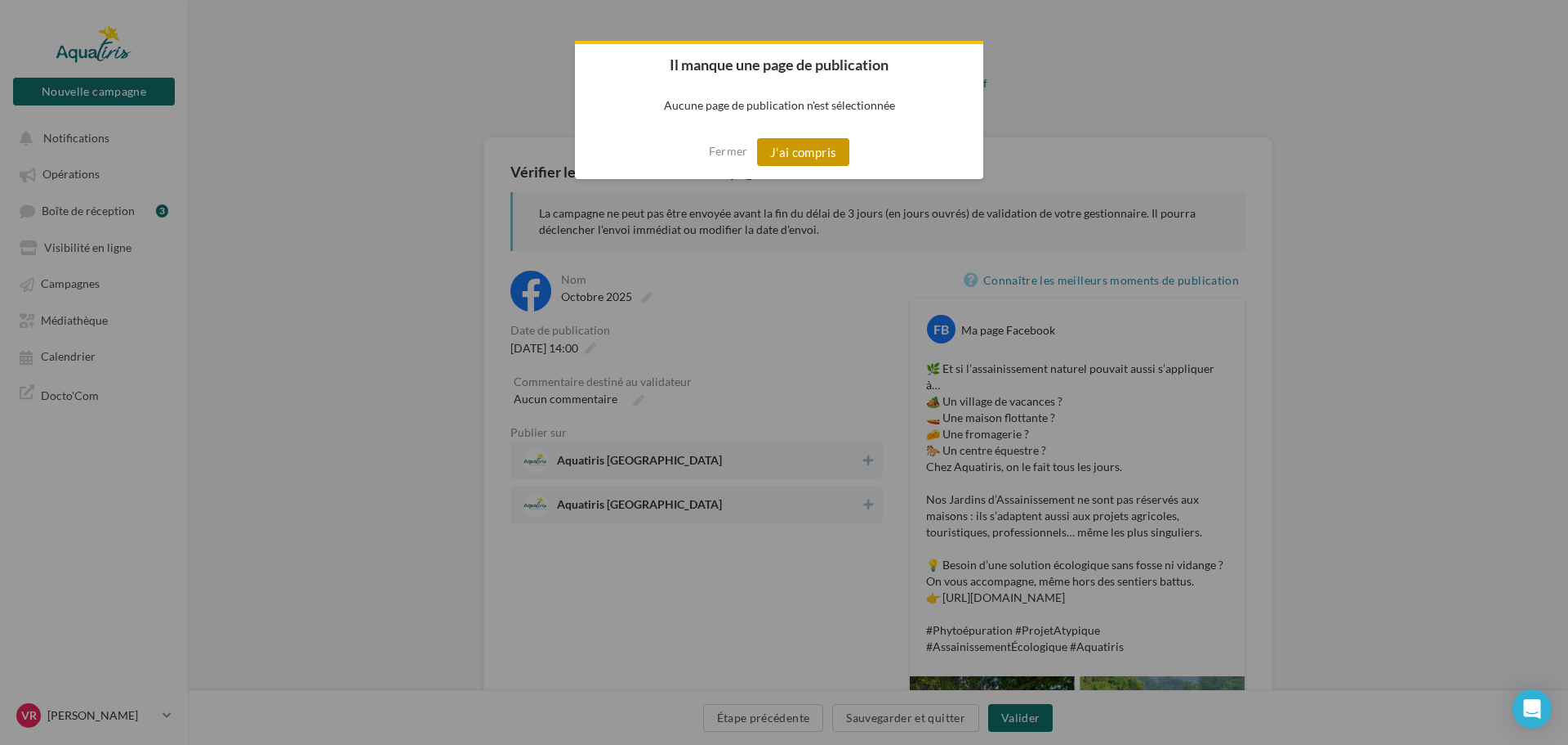
click at [802, 159] on button "J'ai compris" at bounding box center [804, 152] width 93 height 28
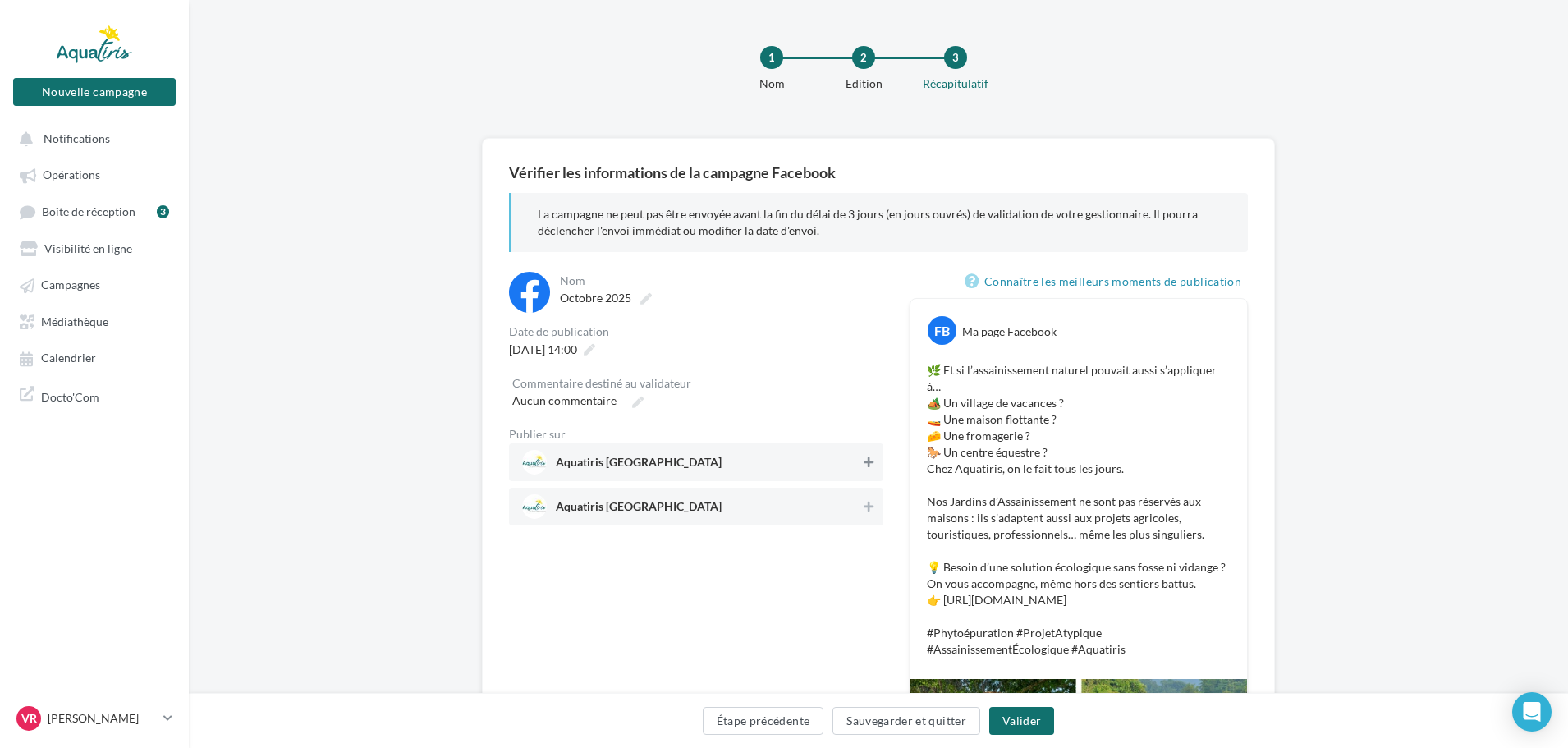
click at [866, 463] on icon at bounding box center [868, 462] width 10 height 12
click at [1040, 720] on button "Valider" at bounding box center [1022, 720] width 65 height 28
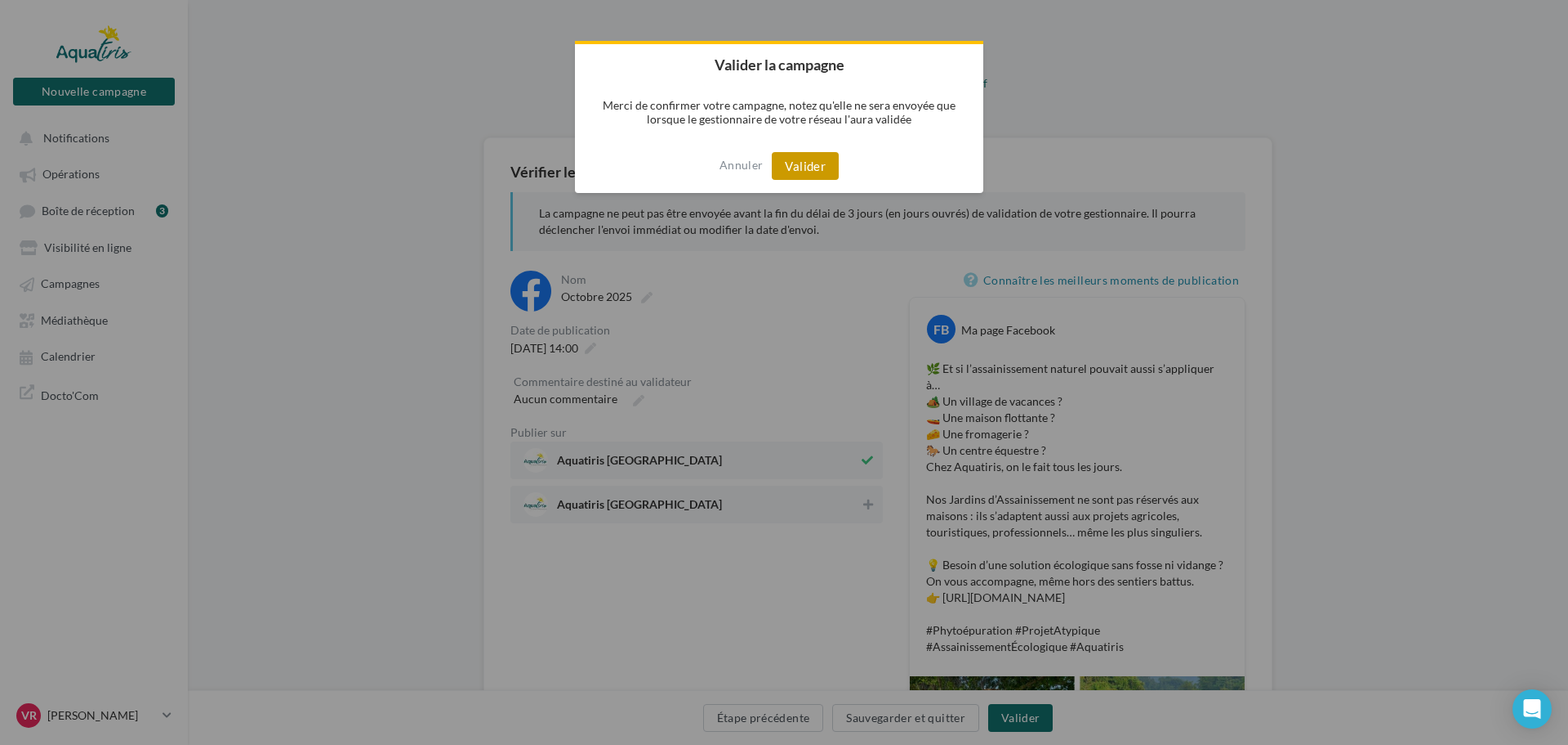
click at [799, 162] on button "Valider" at bounding box center [806, 166] width 67 height 28
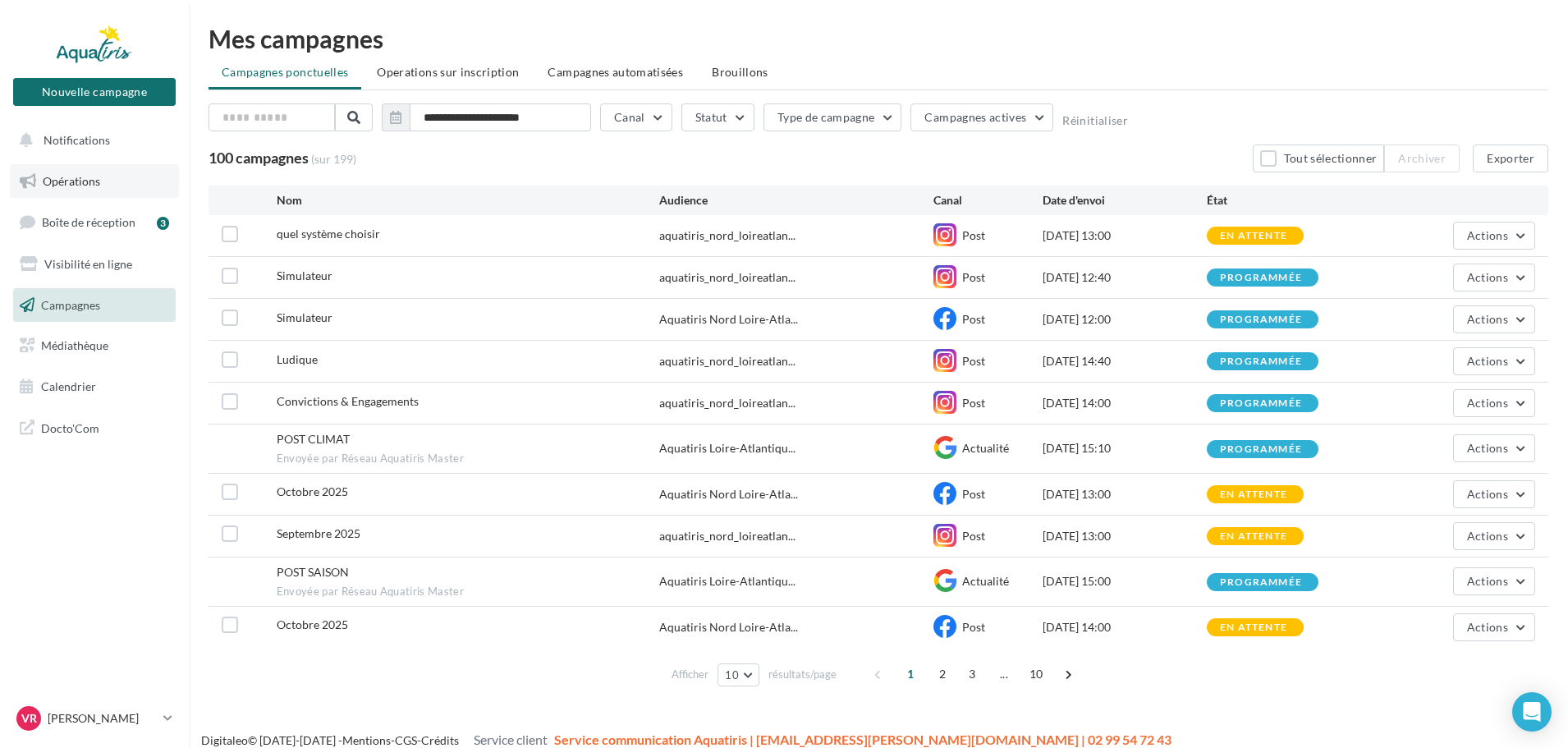
click at [91, 185] on span "Opérations" at bounding box center [71, 180] width 58 height 14
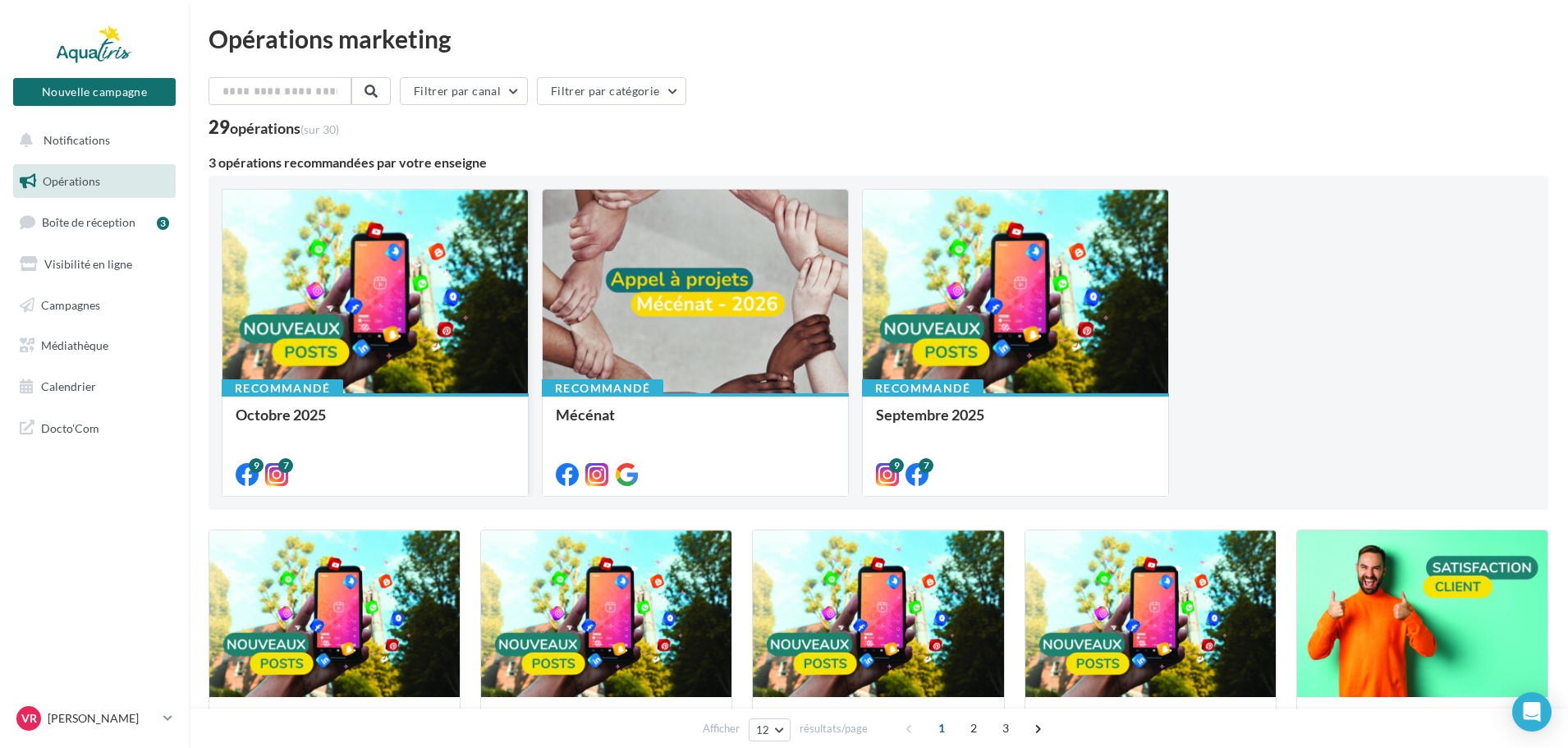
click at [447, 302] on div at bounding box center [375, 293] width 305 height 205
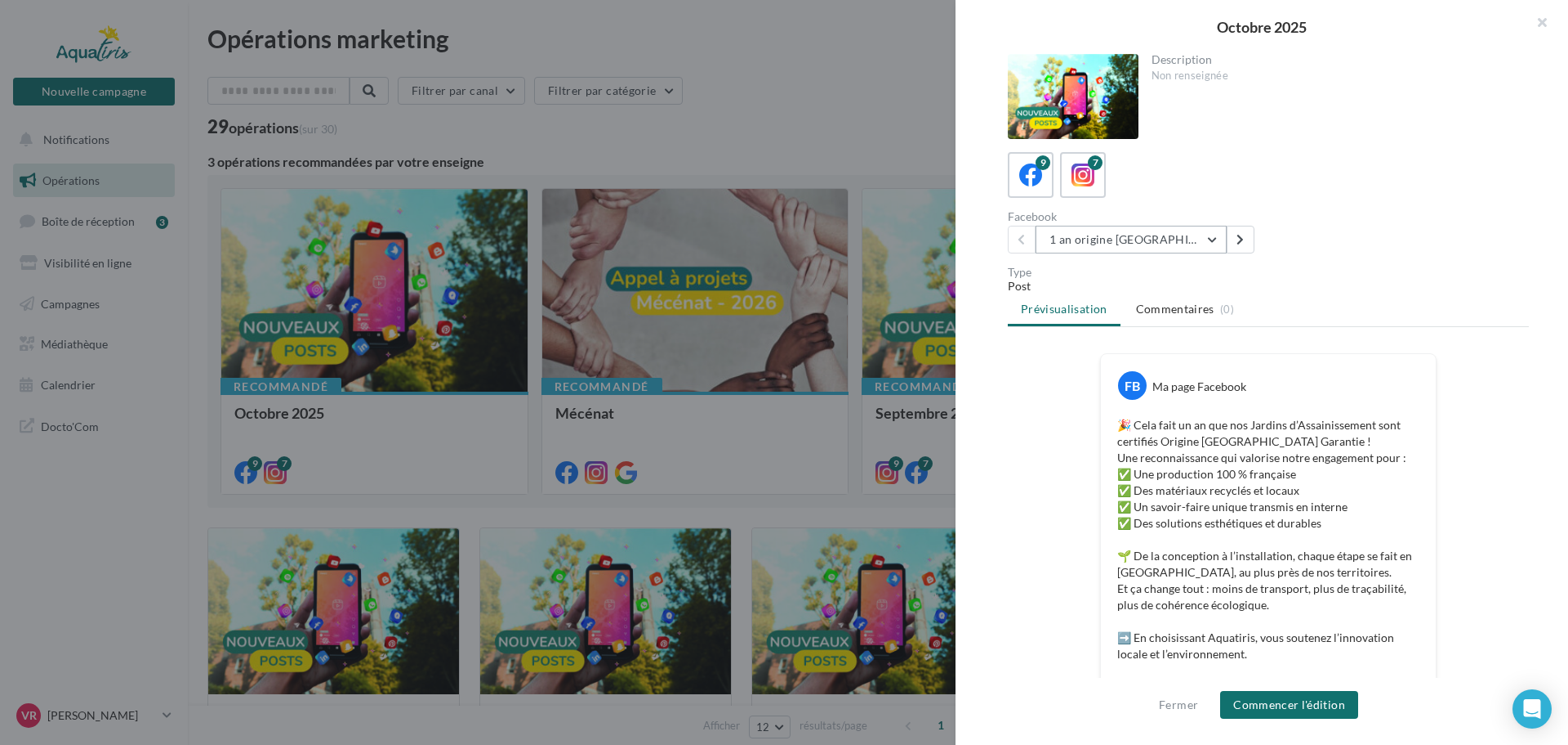
click at [1100, 247] on button "1 an origine [GEOGRAPHIC_DATA]" at bounding box center [1131, 239] width 191 height 28
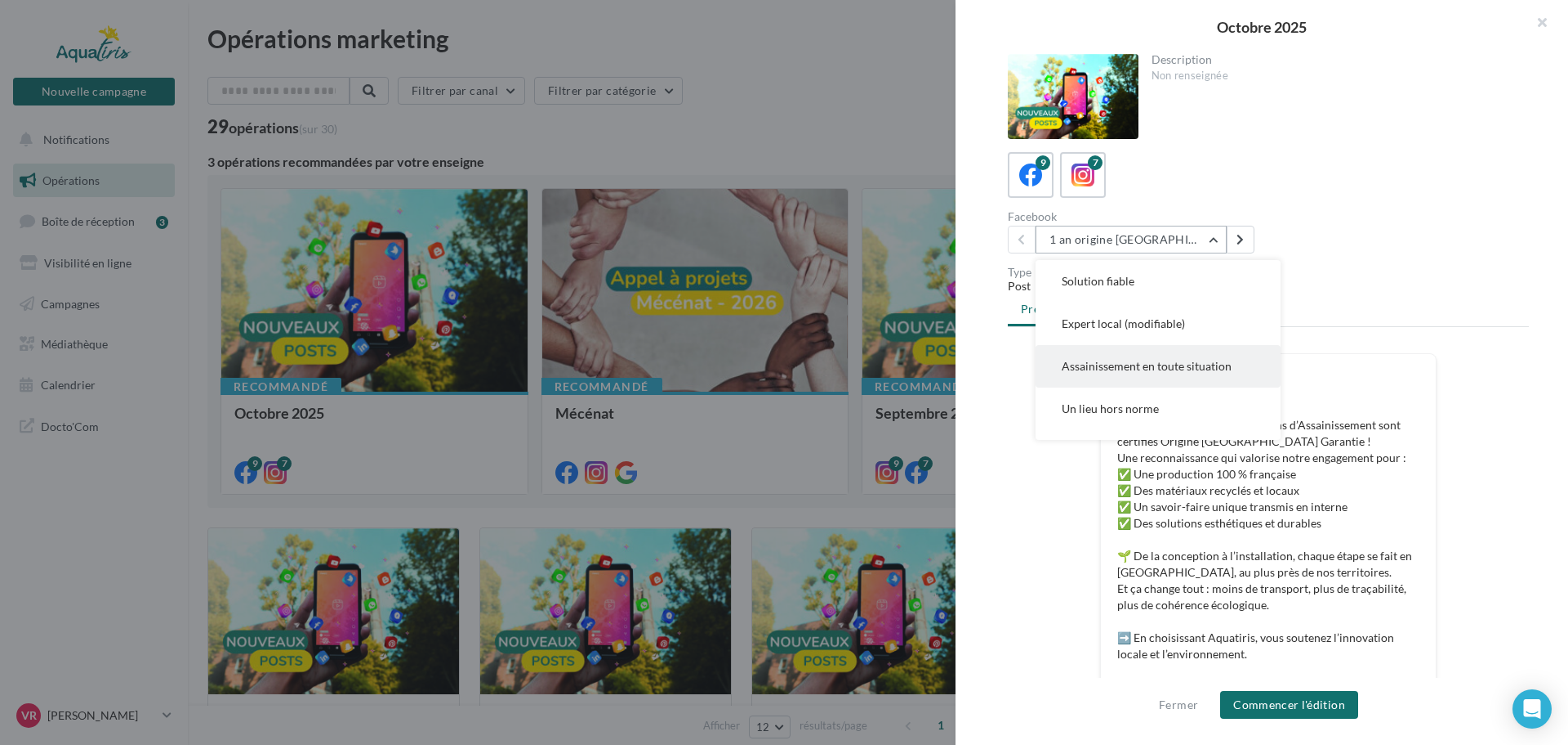
scroll to position [82, 0]
click at [1149, 362] on span "Un lieu hors norme" at bounding box center [1110, 368] width 97 height 13
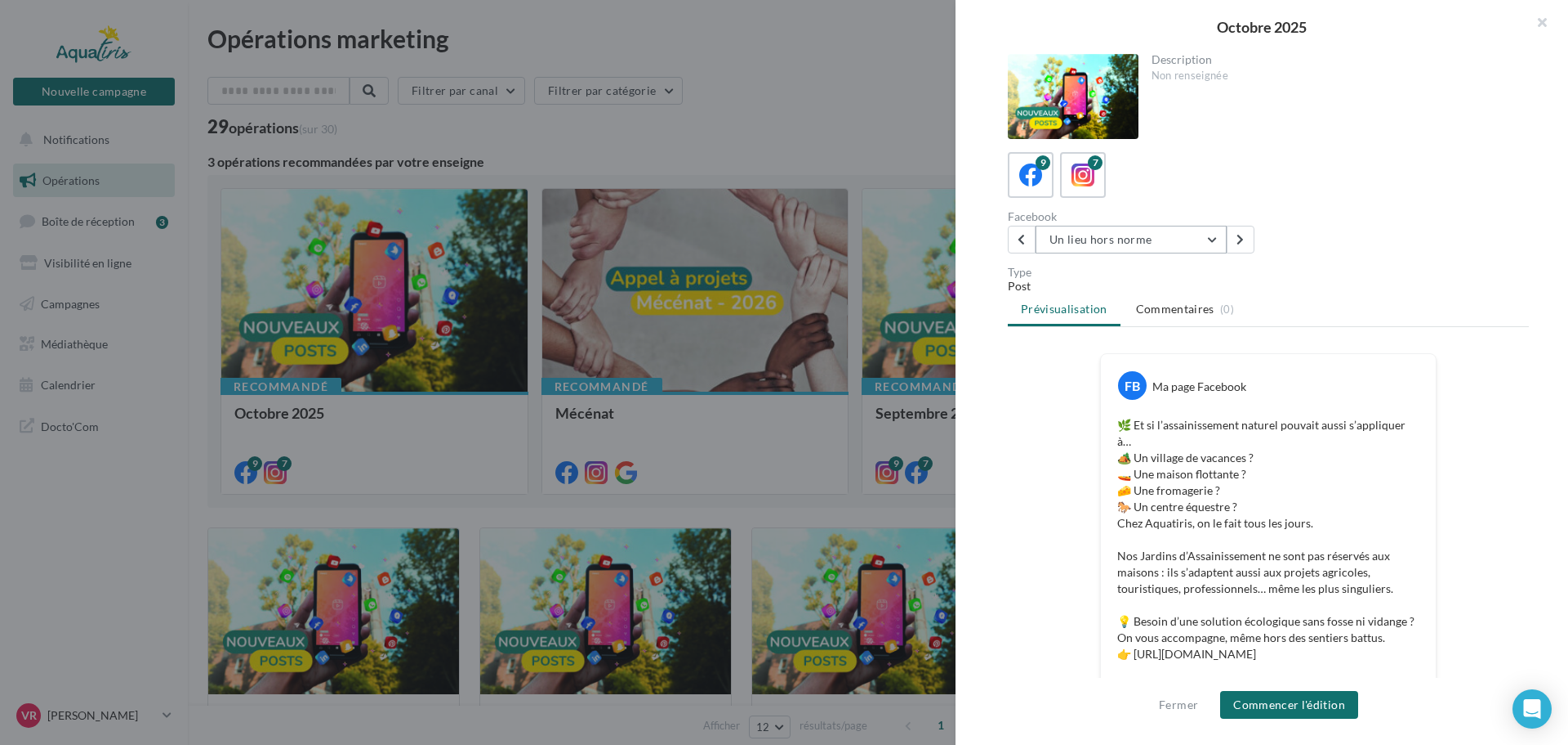
click at [1124, 229] on button "Un lieu hors norme" at bounding box center [1131, 239] width 191 height 28
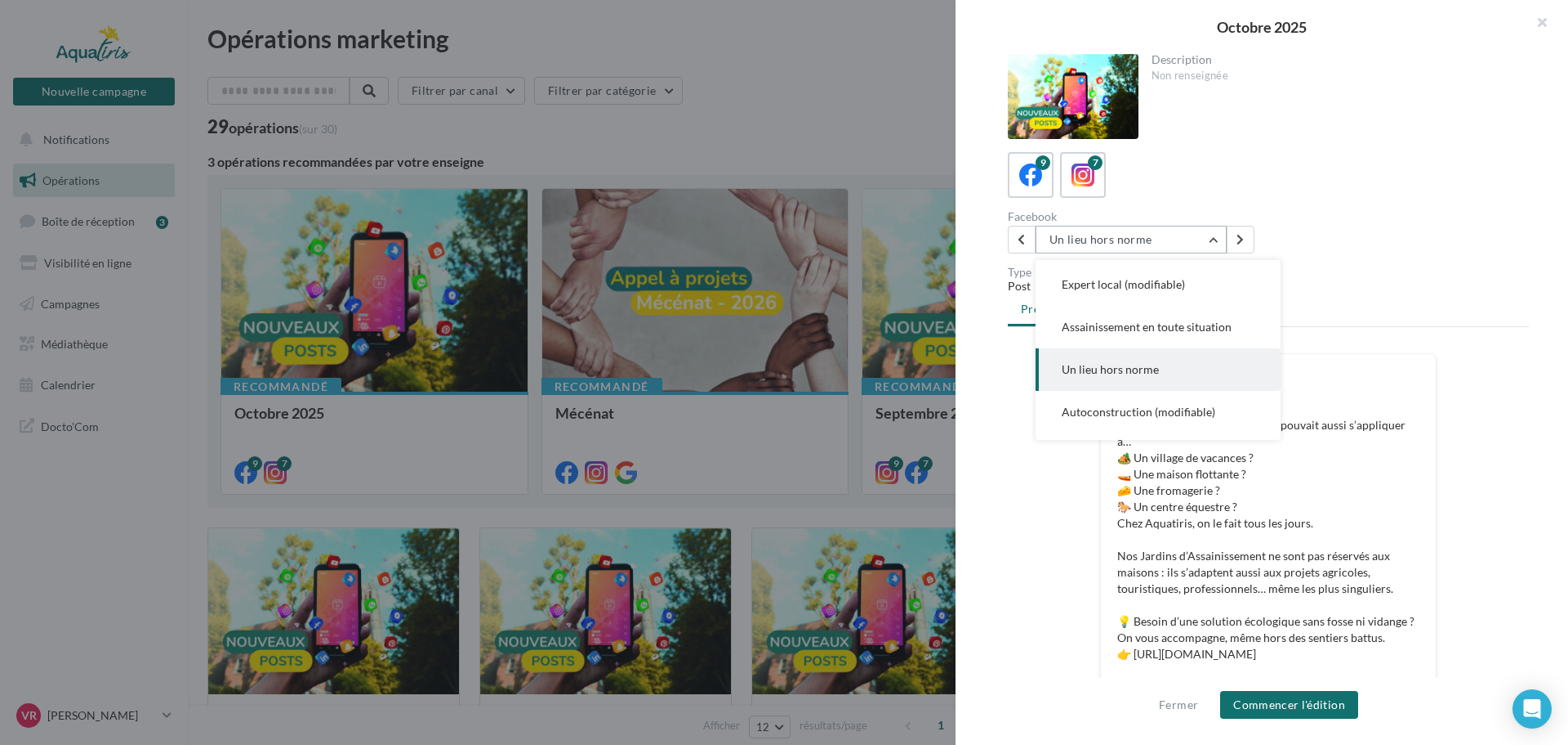
scroll to position [127, 0]
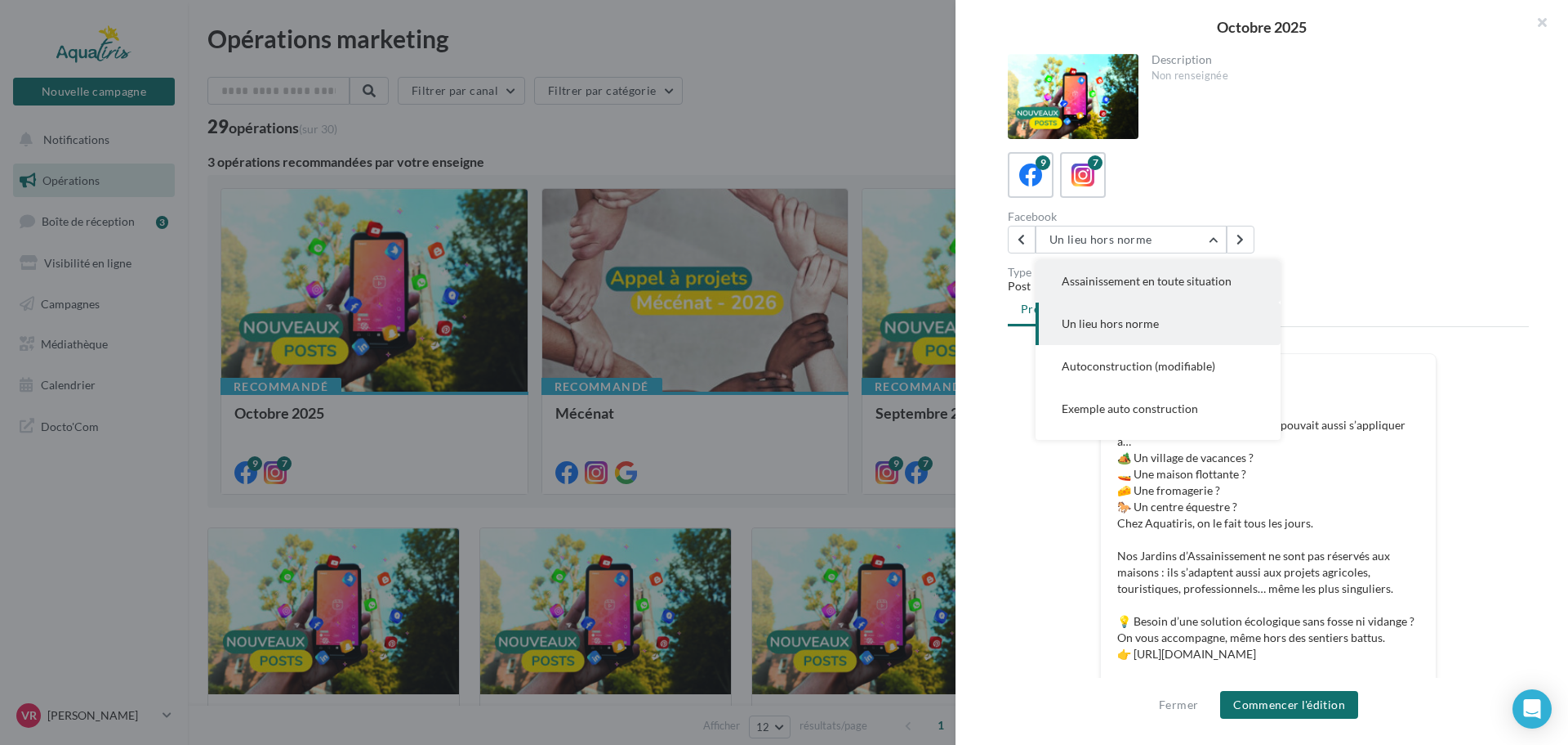
click at [1133, 288] on button "Assainissement en toute situation" at bounding box center [1158, 281] width 245 height 42
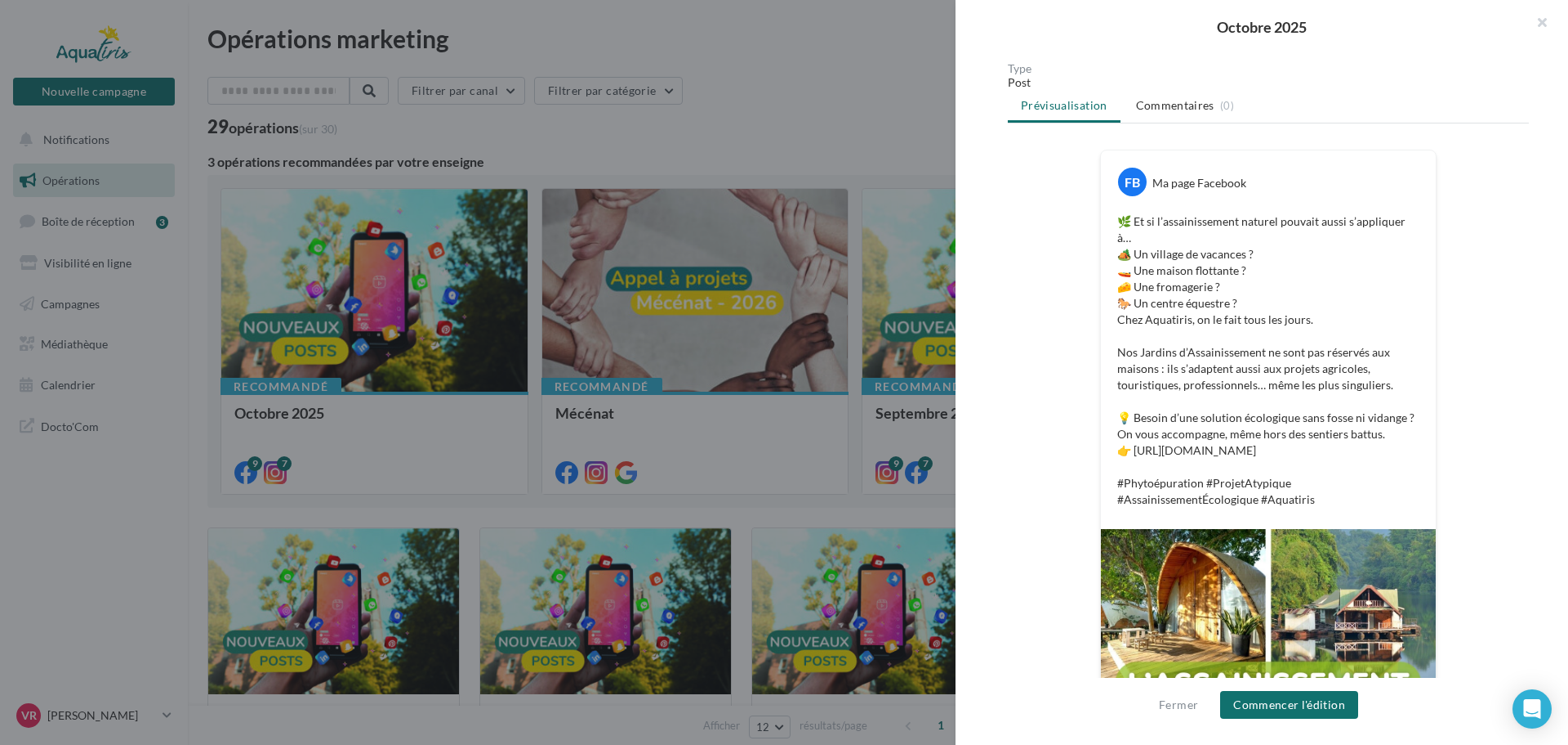
scroll to position [163, 0]
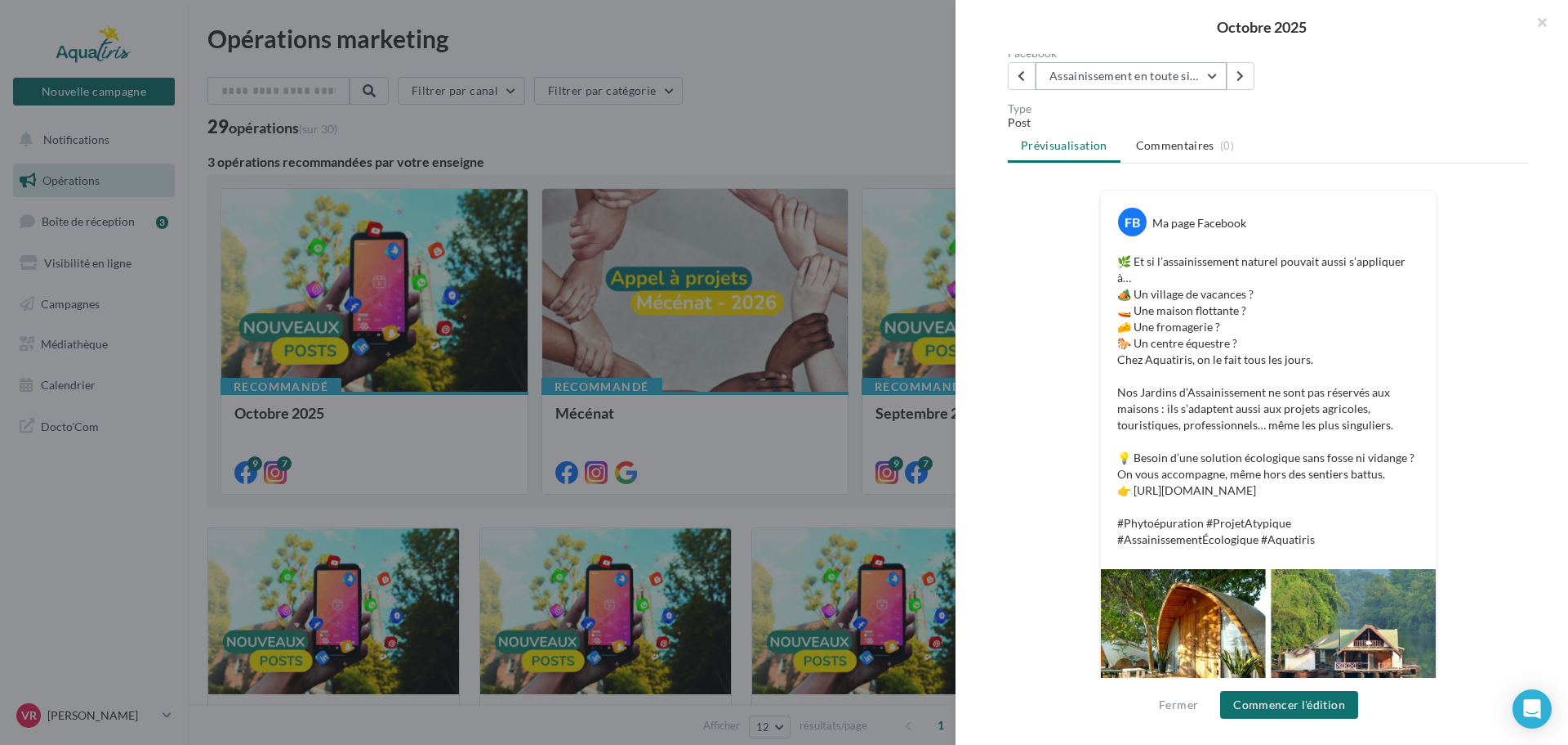
click at [1142, 77] on button "Assainissement en toute situation" at bounding box center [1131, 75] width 191 height 28
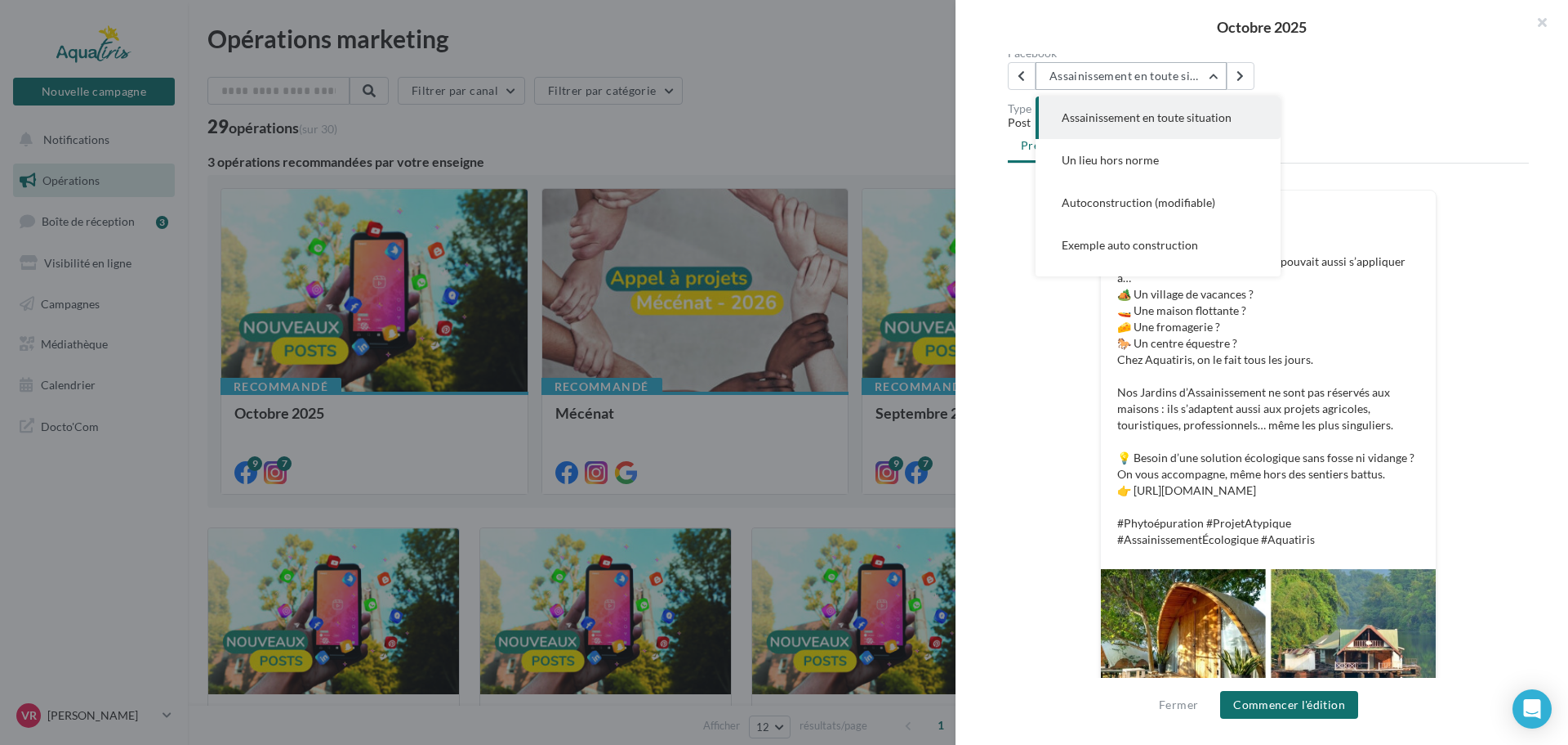
scroll to position [85, 0]
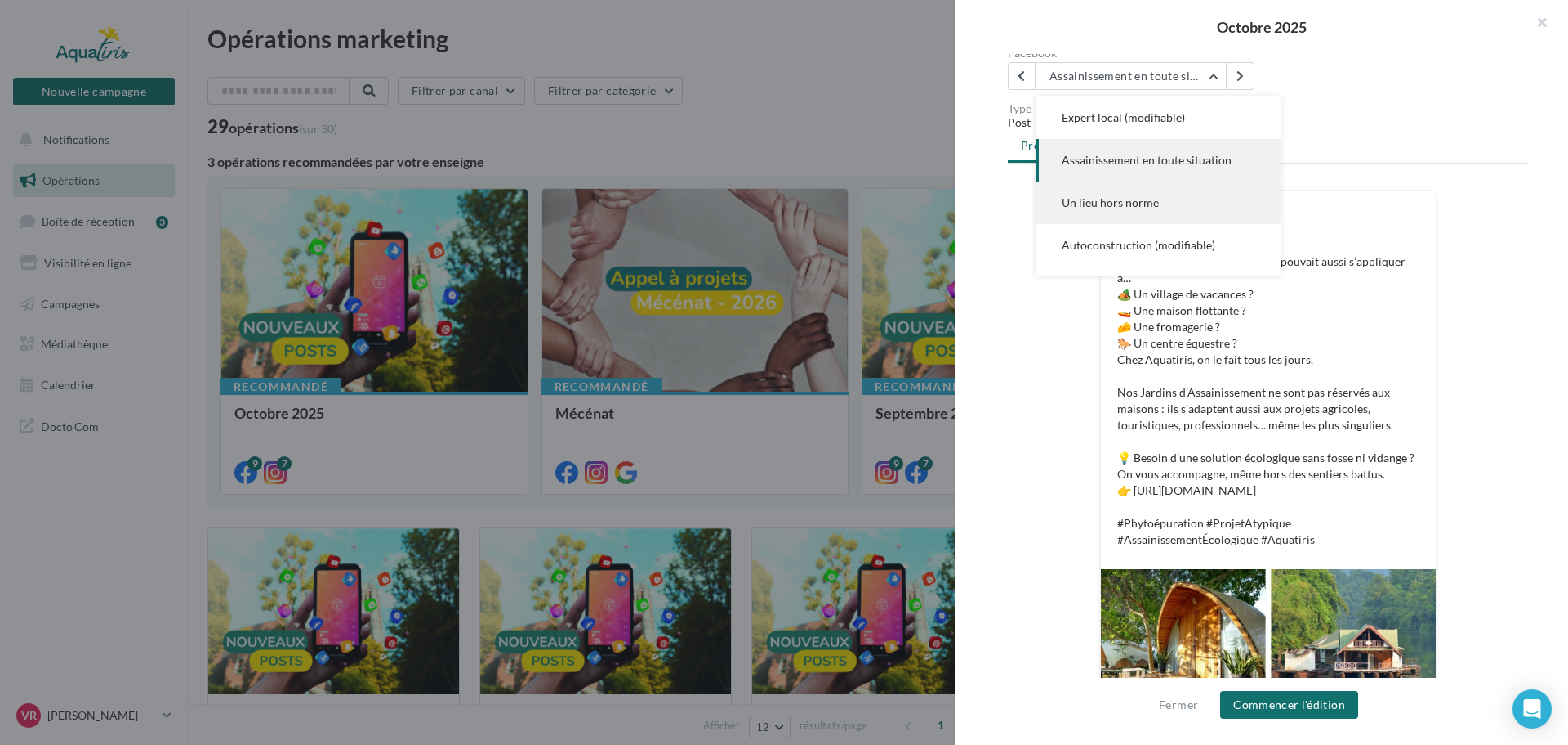
click at [1127, 198] on span "Un lieu hors norme" at bounding box center [1110, 202] width 97 height 13
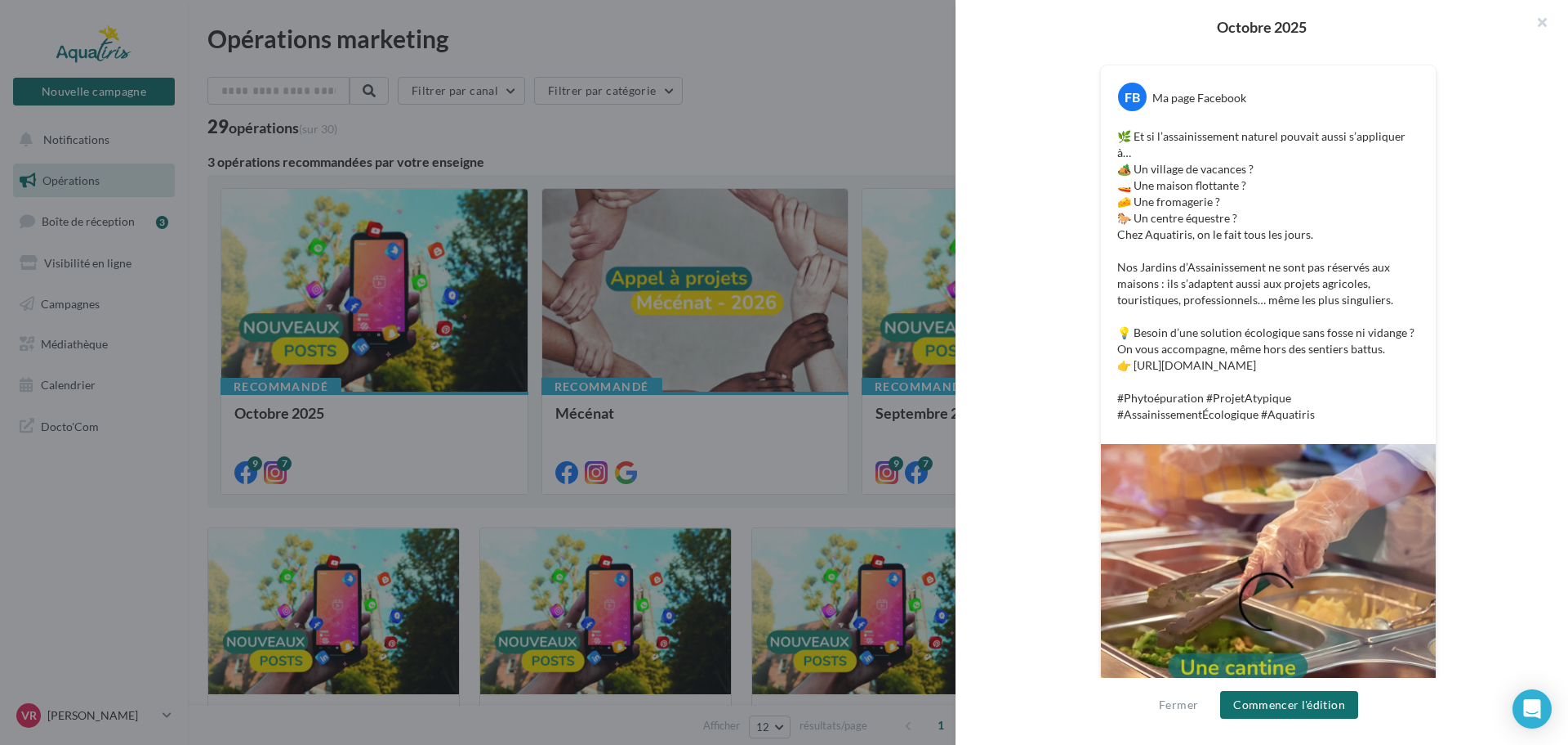
scroll to position [327, 0]
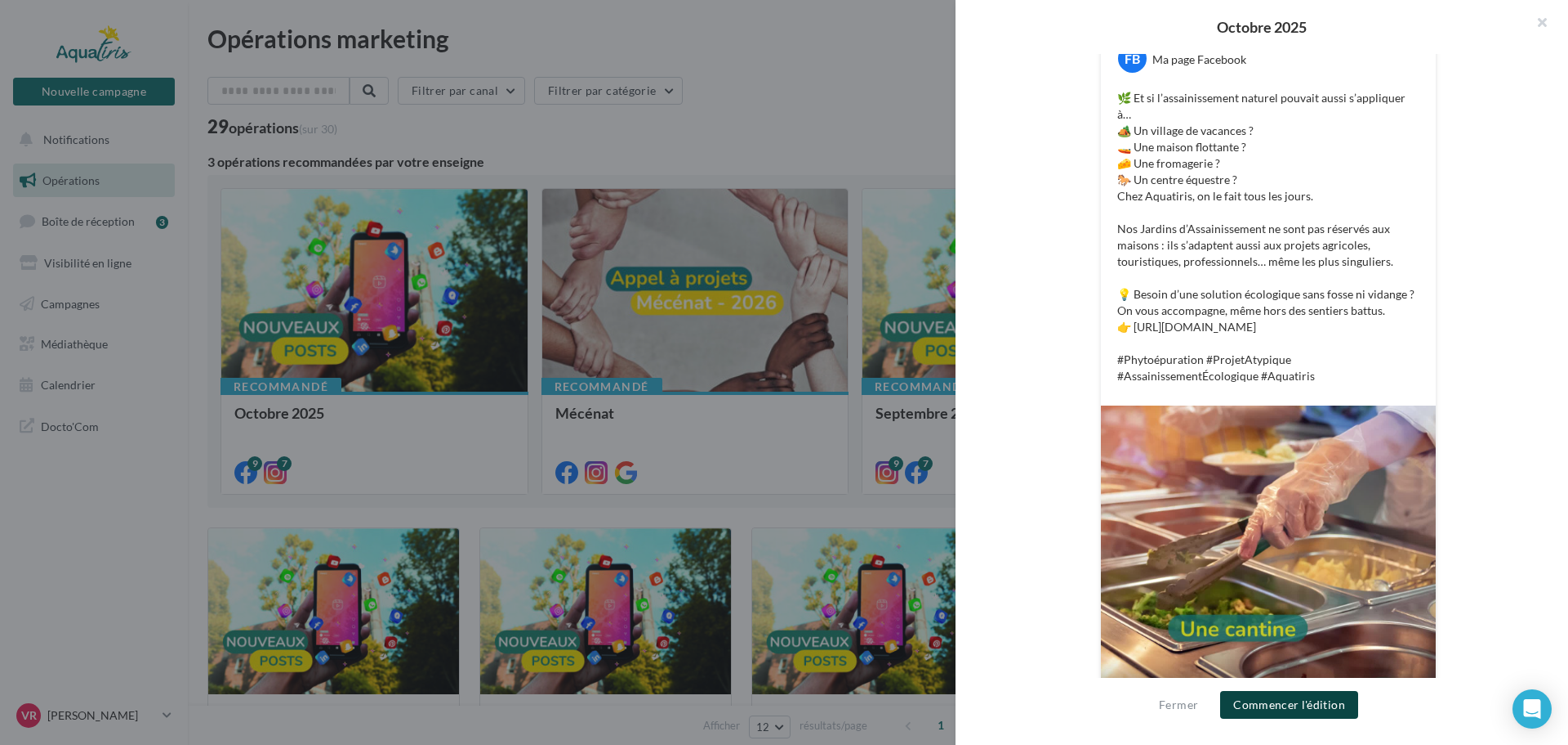
click at [1317, 700] on button "Commencer l'édition" at bounding box center [1289, 704] width 138 height 28
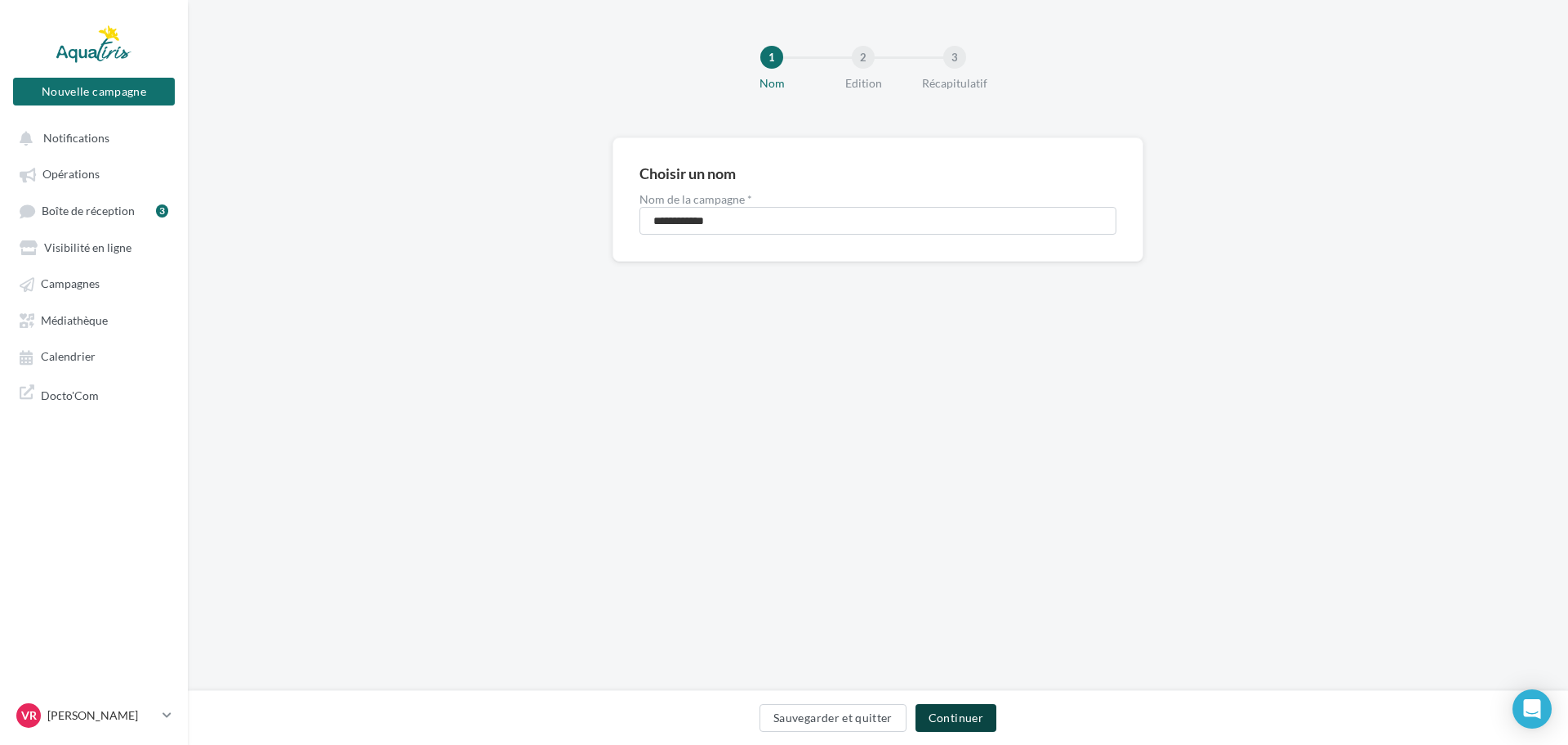
click at [953, 713] on button "Continuer" at bounding box center [956, 717] width 81 height 28
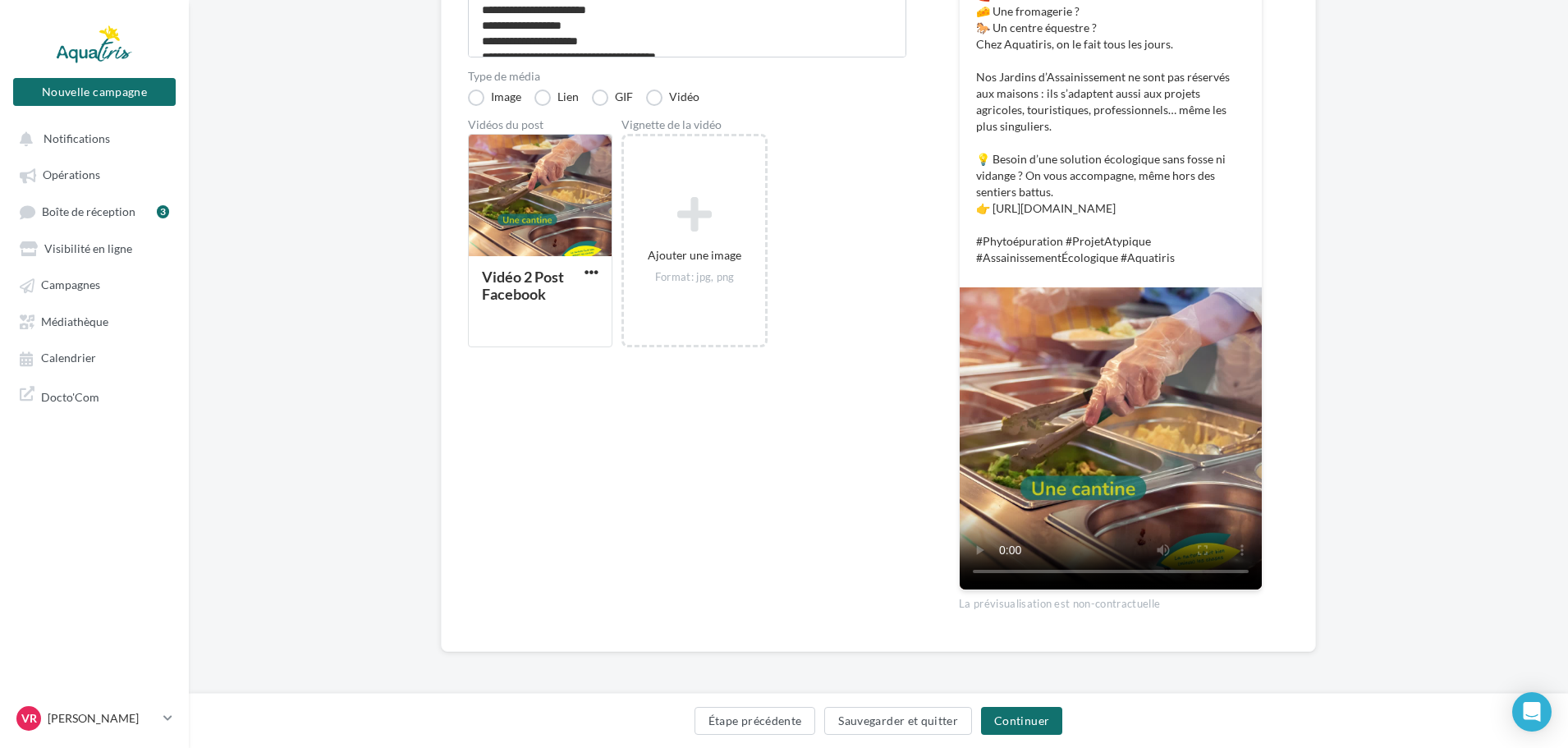
scroll to position [335, 0]
click at [1023, 722] on button "Continuer" at bounding box center [1021, 720] width 81 height 28
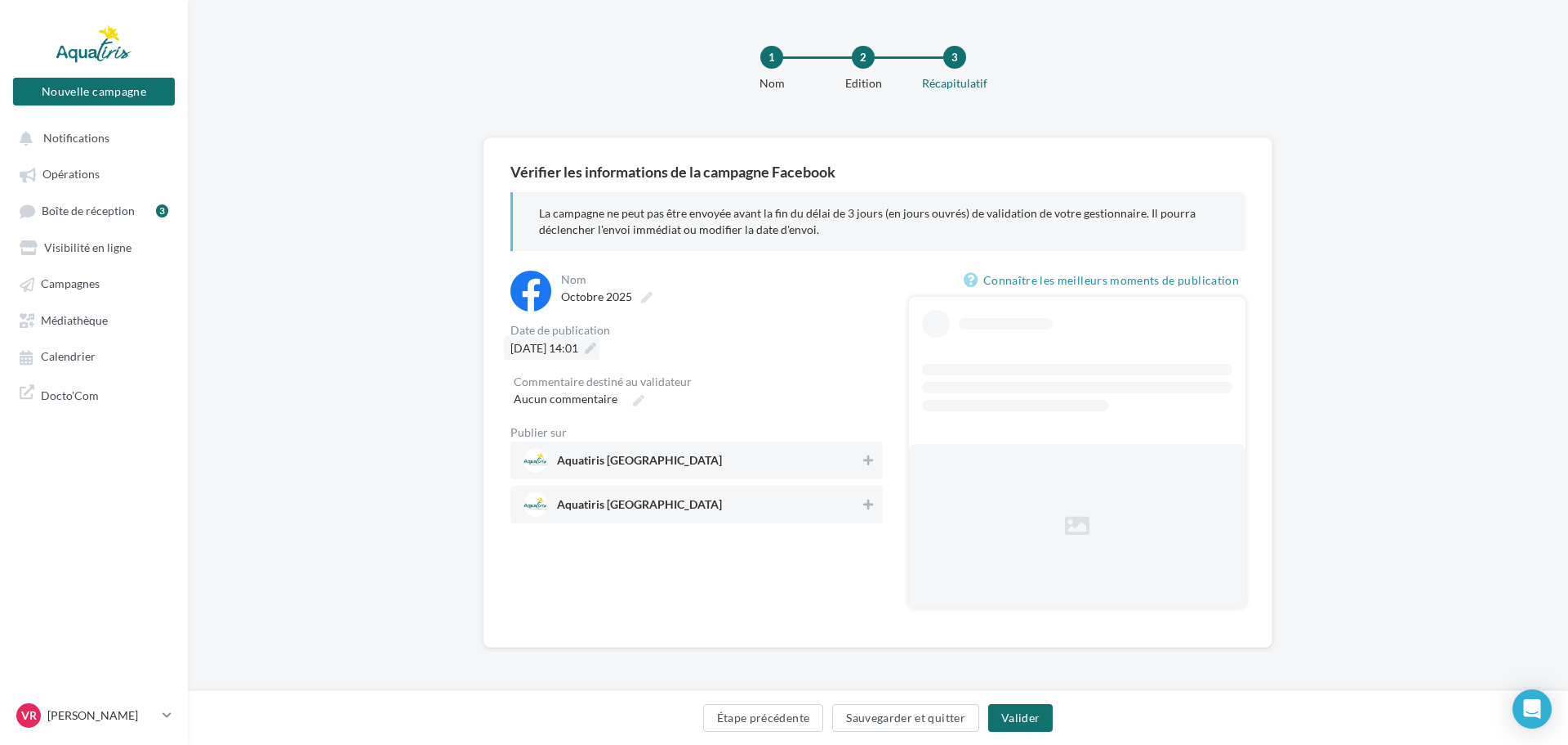
click at [569, 343] on span "16/10/2025 à 14:01" at bounding box center [545, 347] width 68 height 13
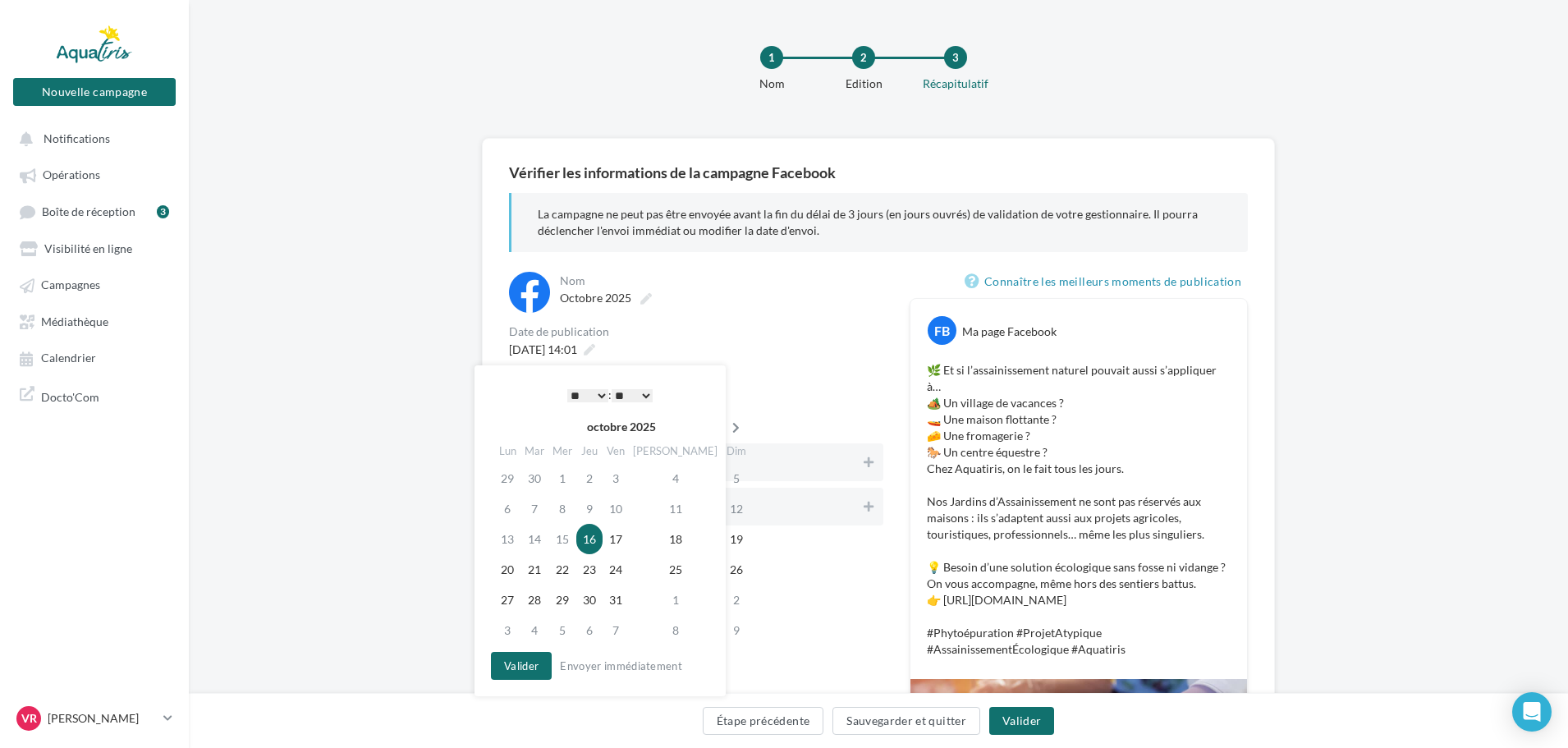
click at [726, 426] on icon at bounding box center [736, 428] width 21 height 12
click at [597, 595] on td "27" at bounding box center [592, 599] width 26 height 31
click at [522, 670] on button "Valider" at bounding box center [521, 665] width 60 height 28
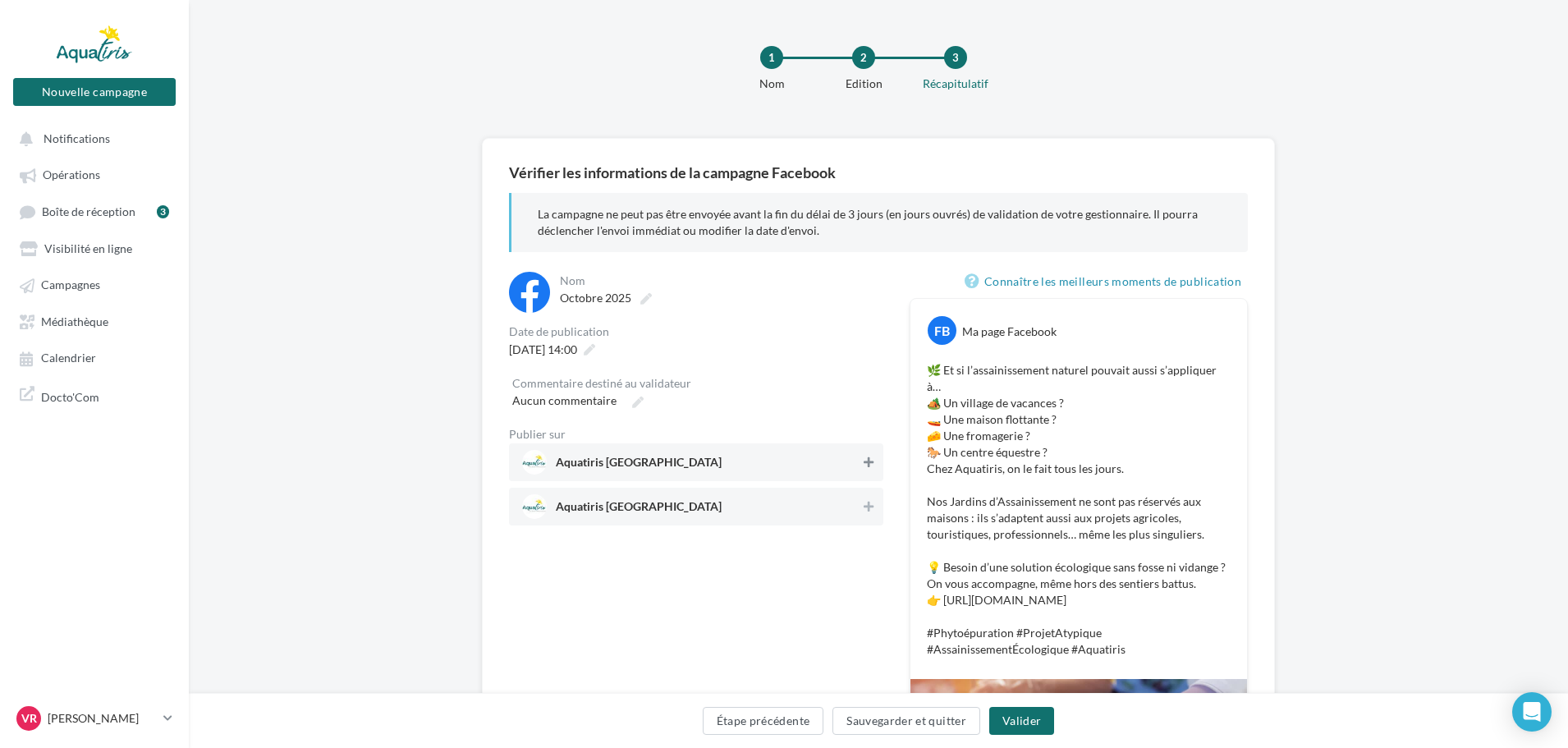
click at [870, 459] on icon at bounding box center [868, 462] width 10 height 12
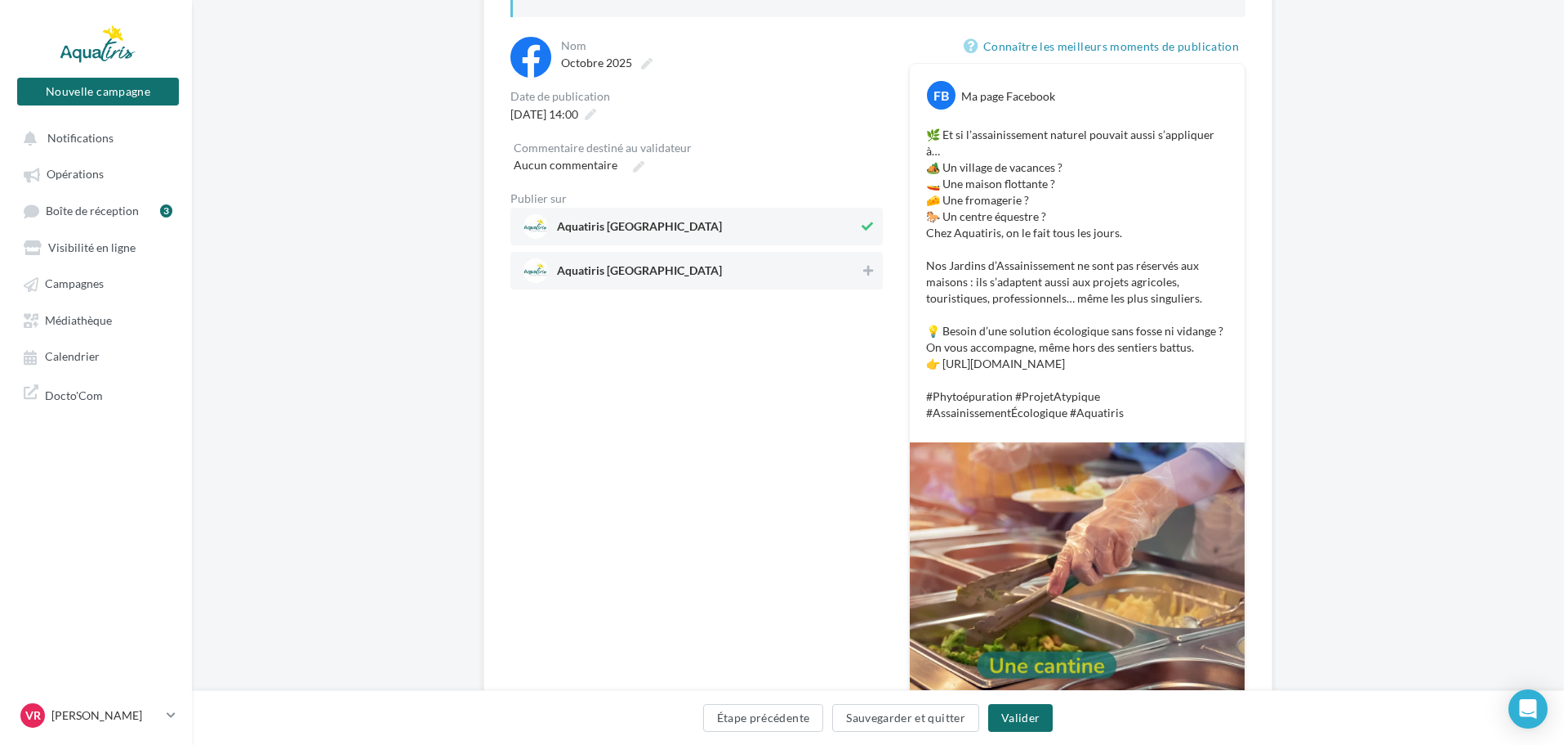
scroll to position [232, 0]
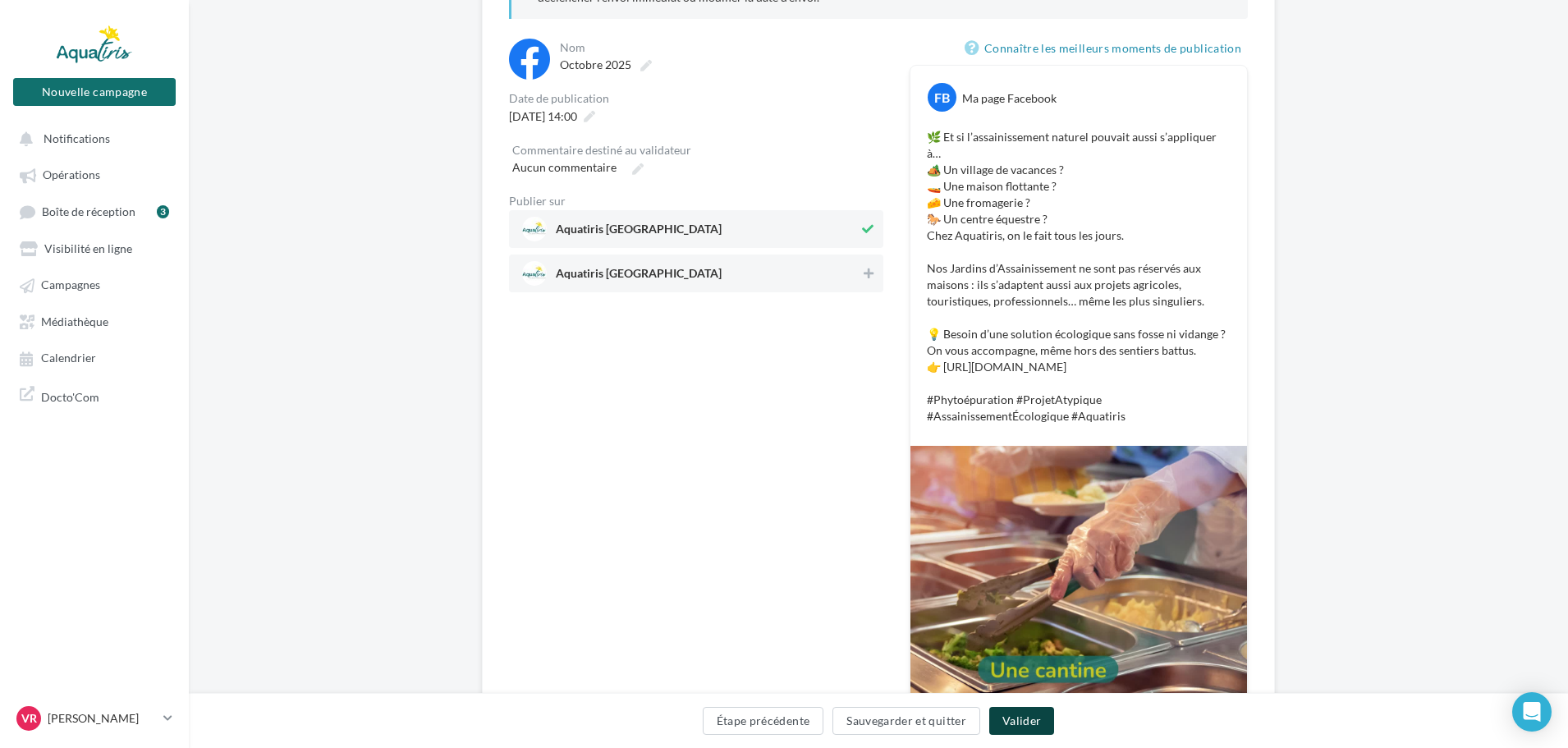
click at [1019, 719] on button "Valider" at bounding box center [1022, 720] width 65 height 28
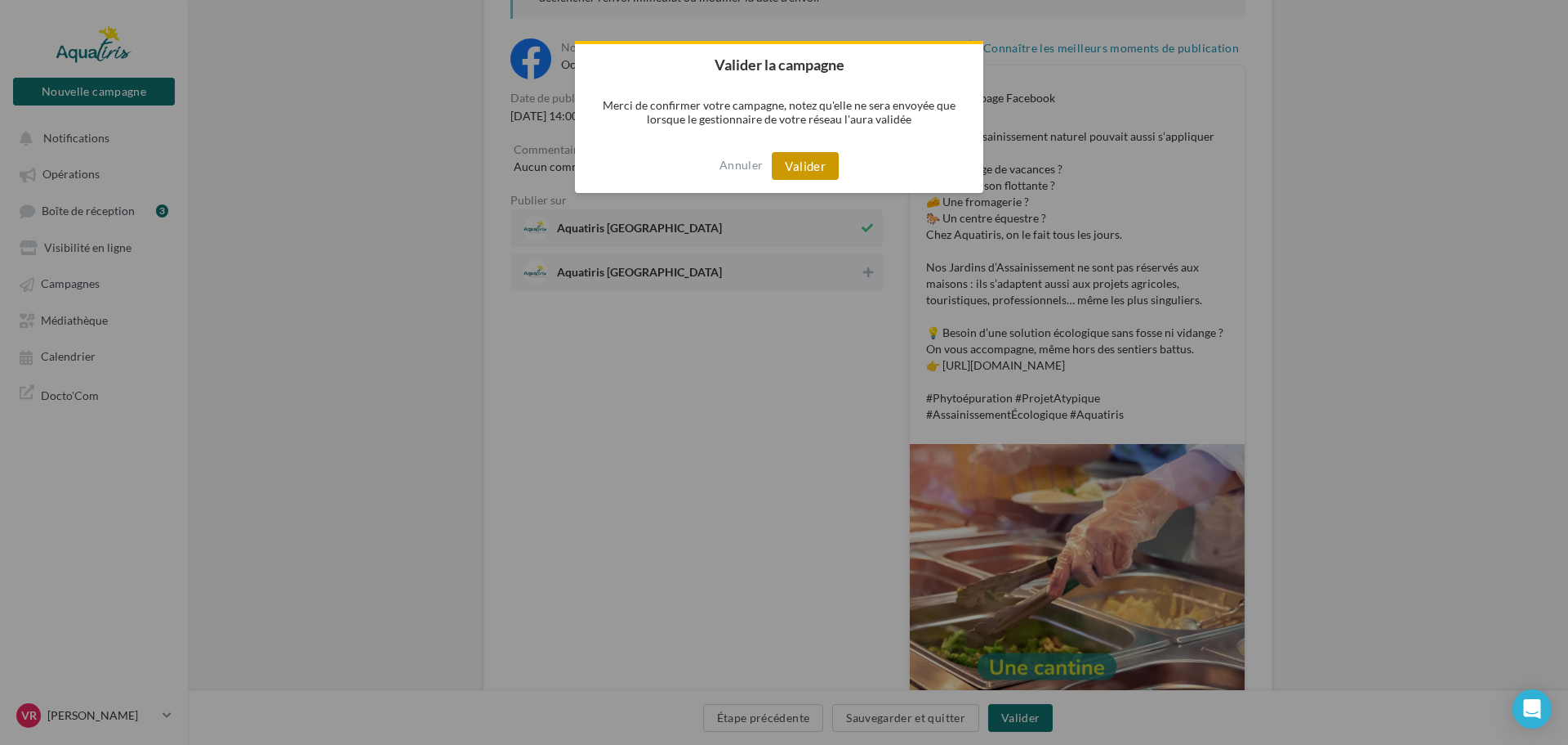
click at [797, 169] on button "Valider" at bounding box center [806, 166] width 67 height 28
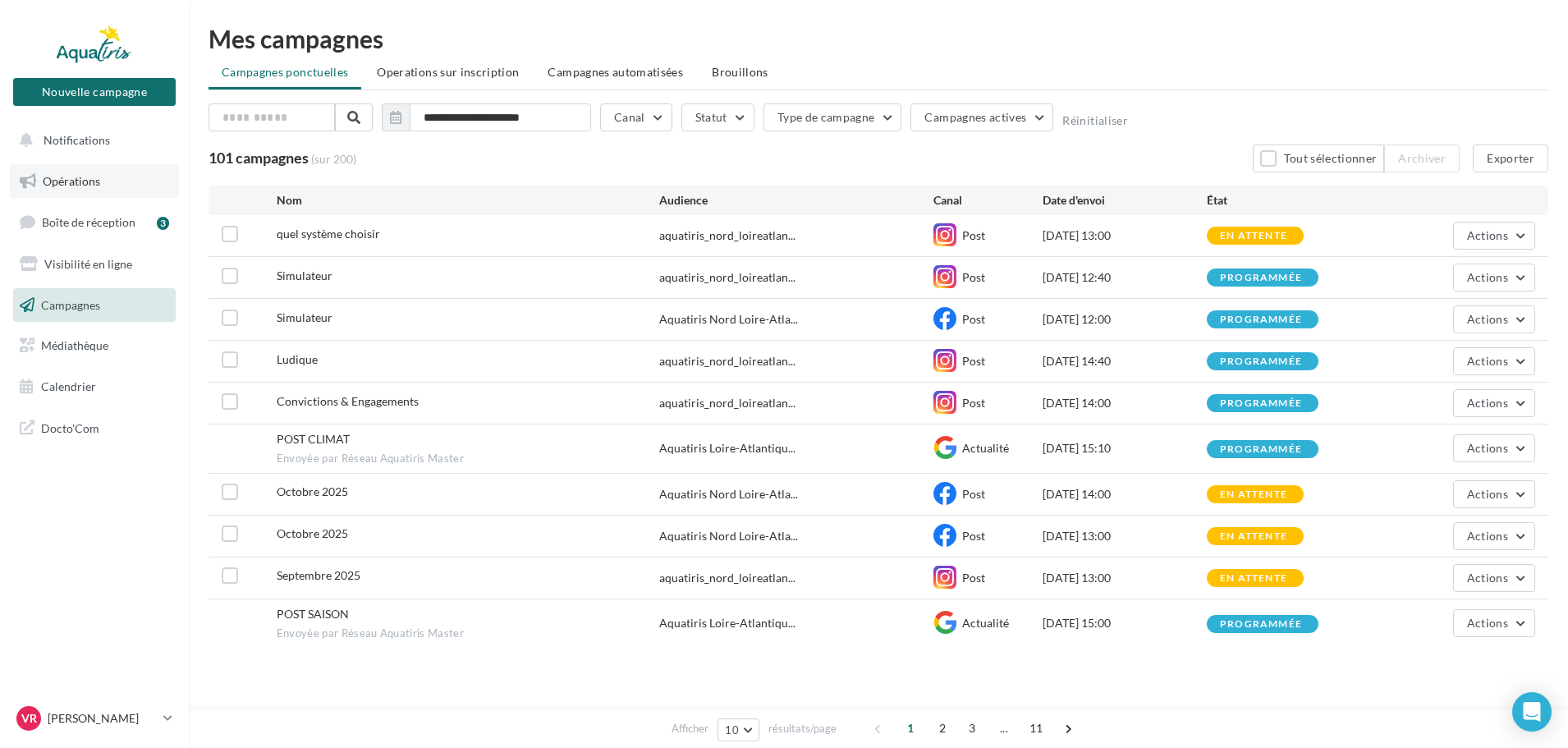
click at [70, 182] on span "Opérations" at bounding box center [71, 180] width 58 height 14
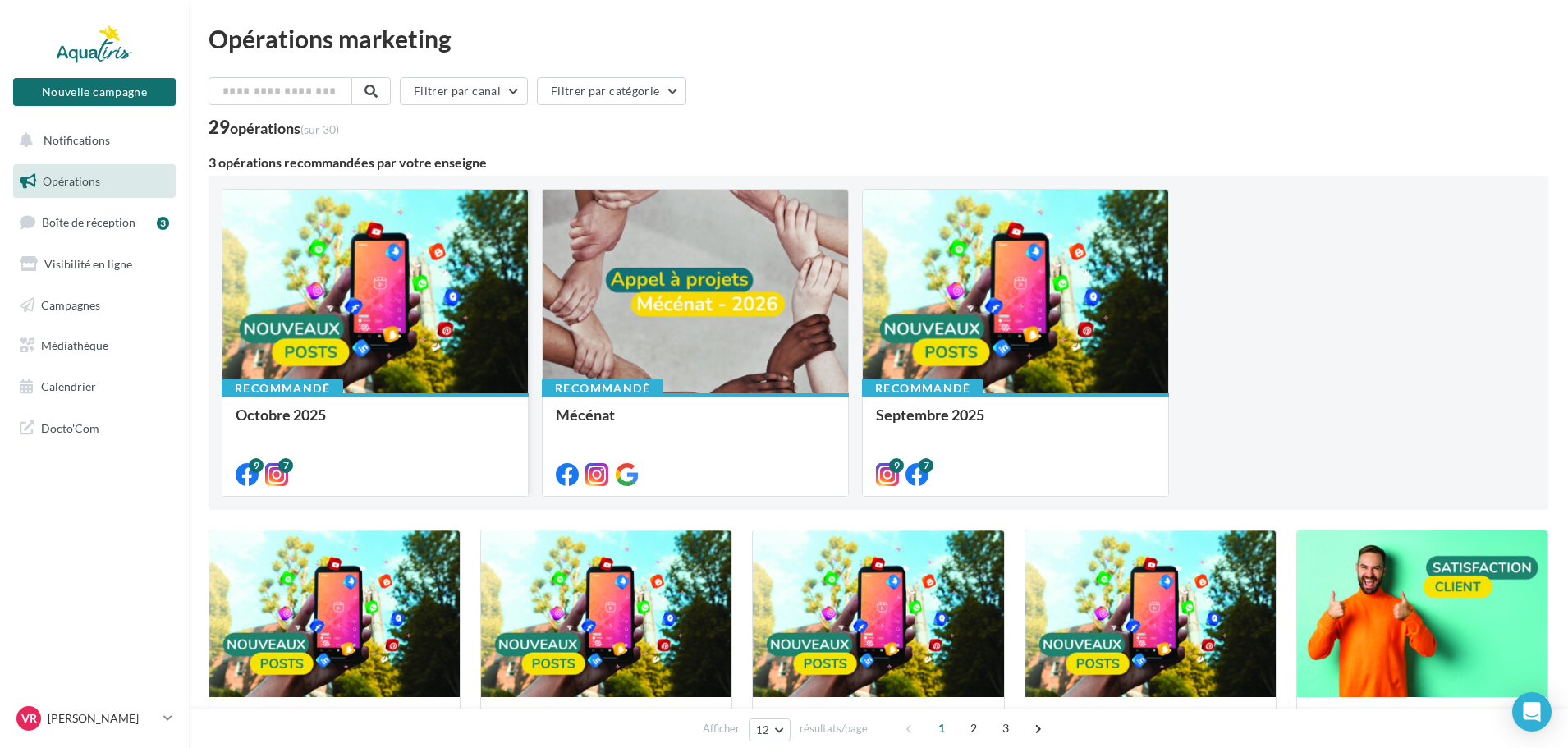
click at [459, 284] on div at bounding box center [375, 293] width 305 height 205
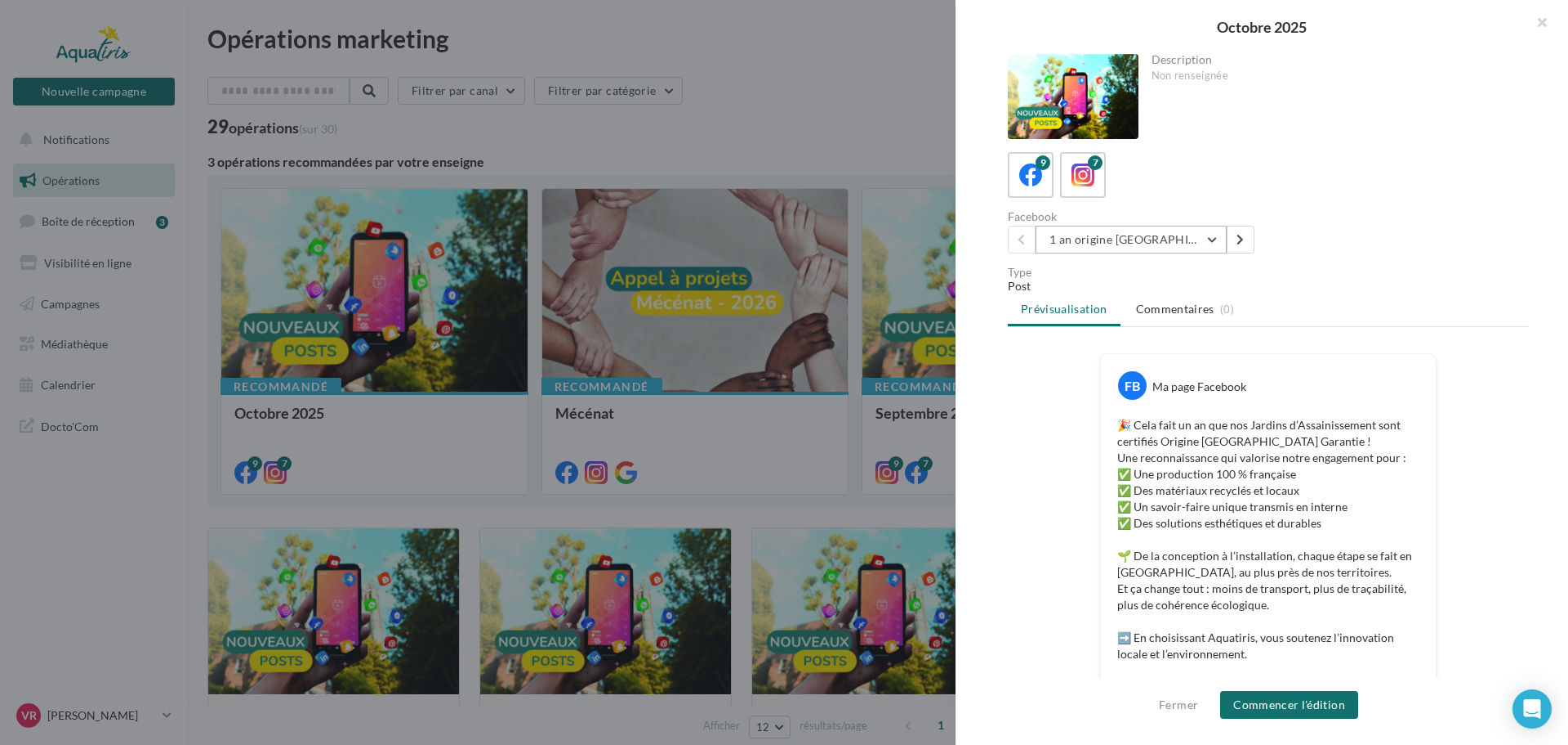
click at [1143, 238] on button "1 an origine [GEOGRAPHIC_DATA]" at bounding box center [1131, 239] width 191 height 28
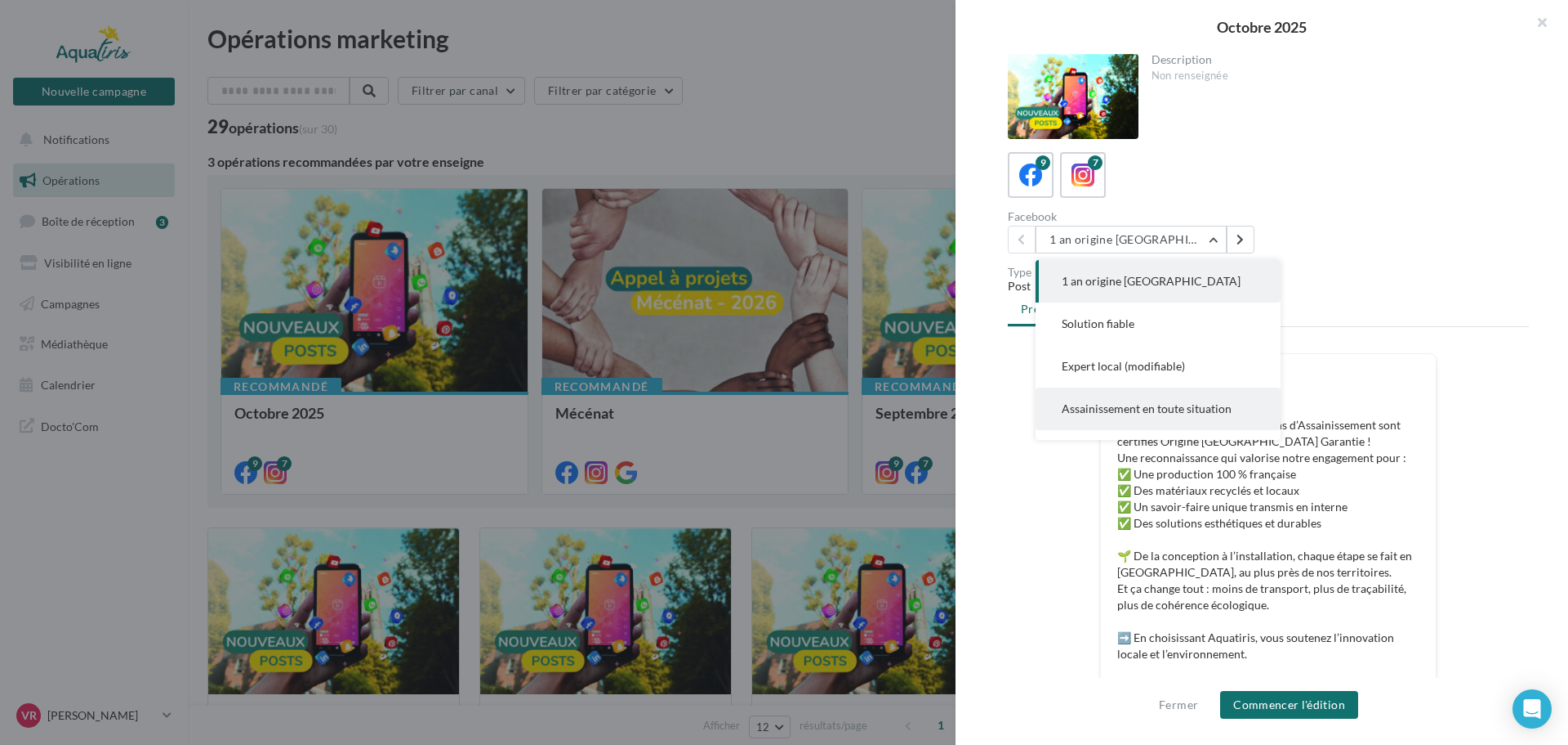
click at [1147, 408] on span "Assainissement en toute situation" at bounding box center [1147, 408] width 170 height 13
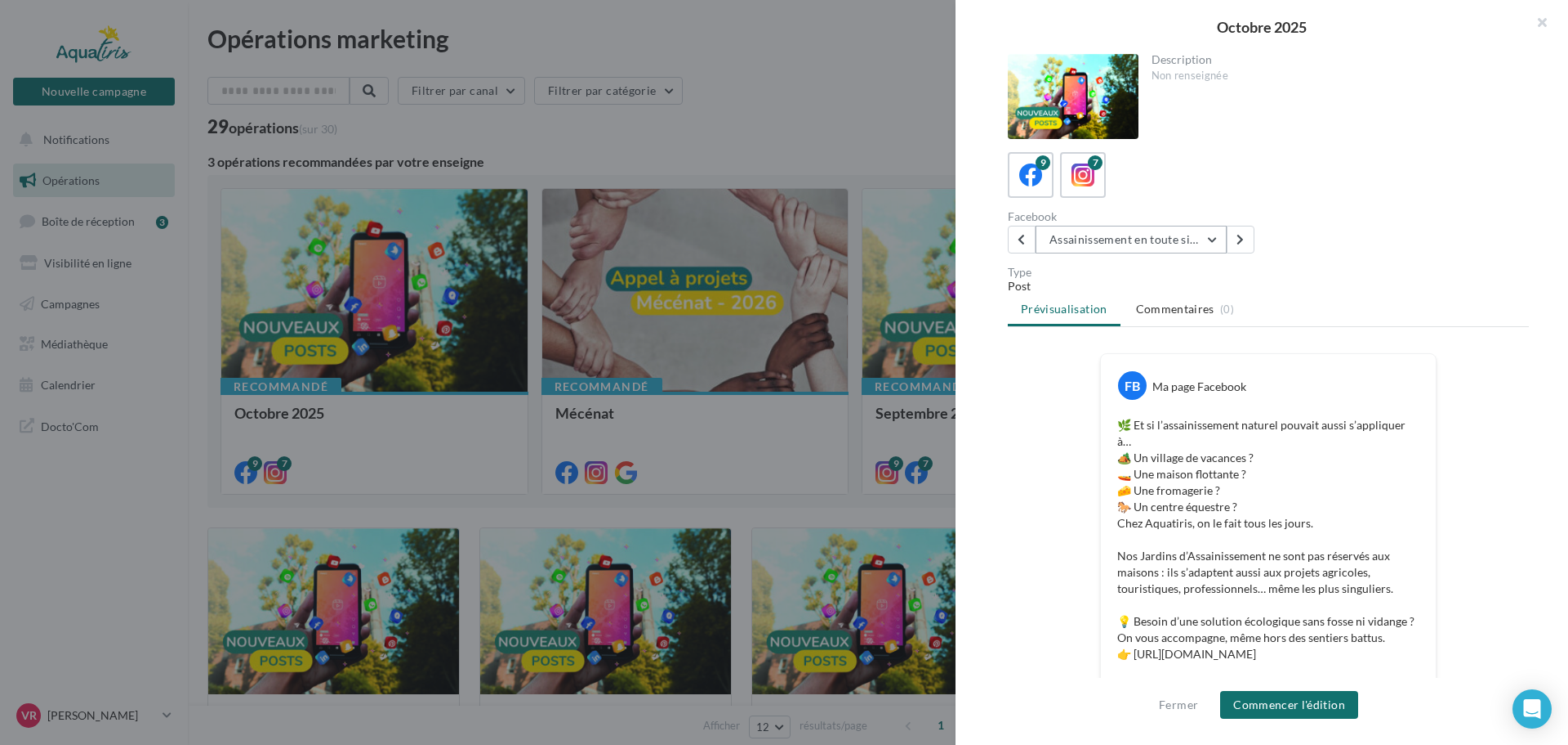
click at [1151, 233] on button "Assainissement en toute situation" at bounding box center [1131, 239] width 191 height 28
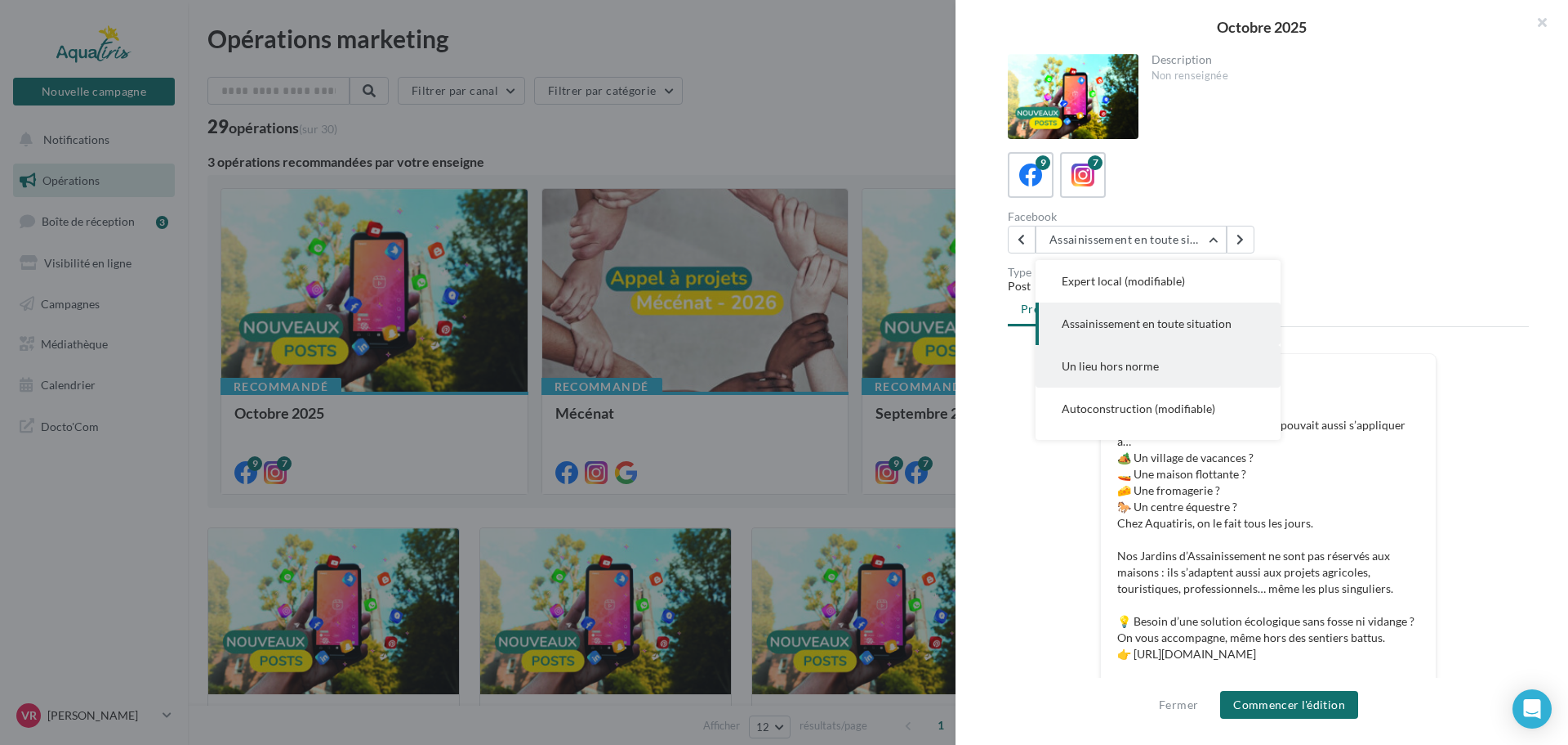
click at [1153, 370] on span "Un lieu hors norme" at bounding box center [1110, 365] width 97 height 13
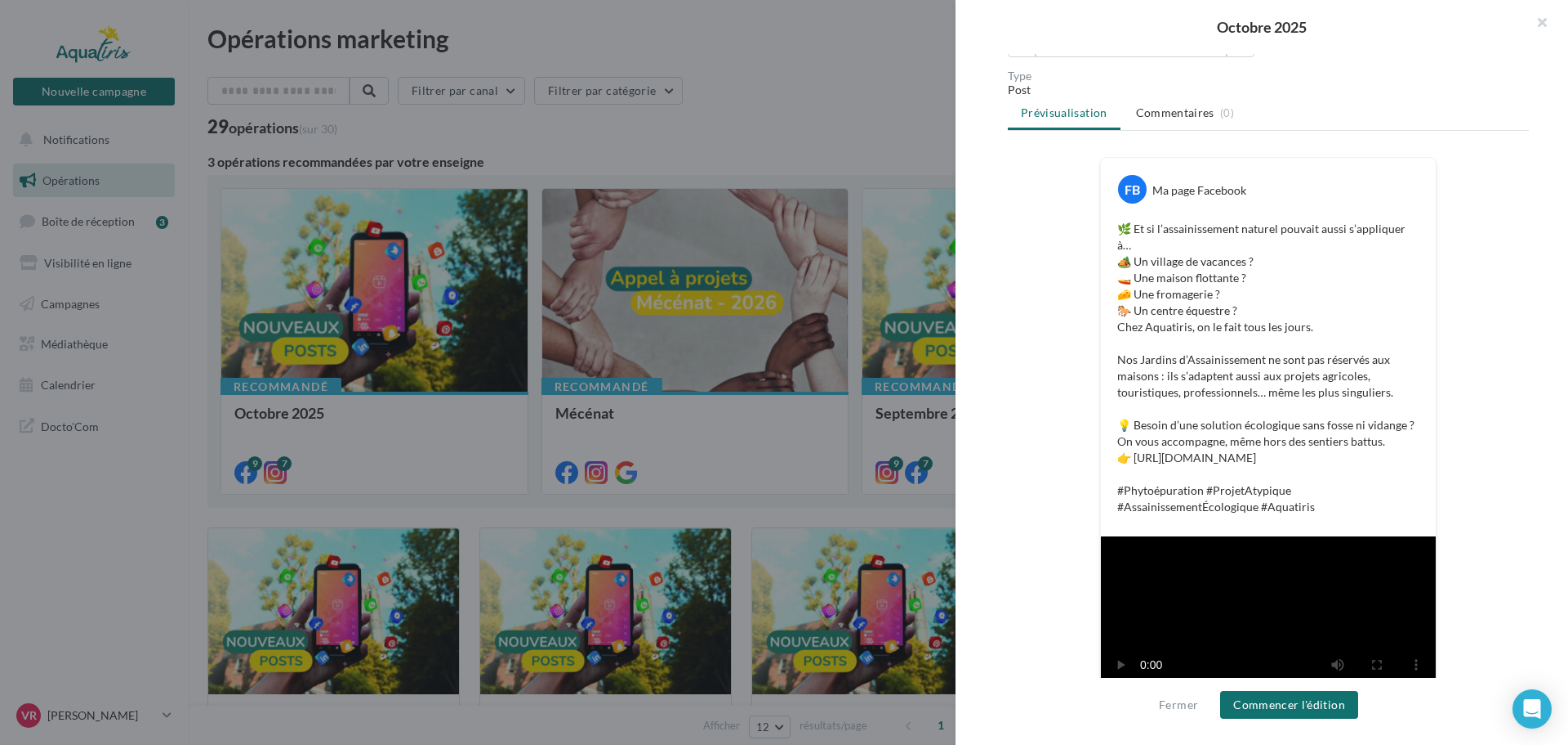
scroll to position [54, 0]
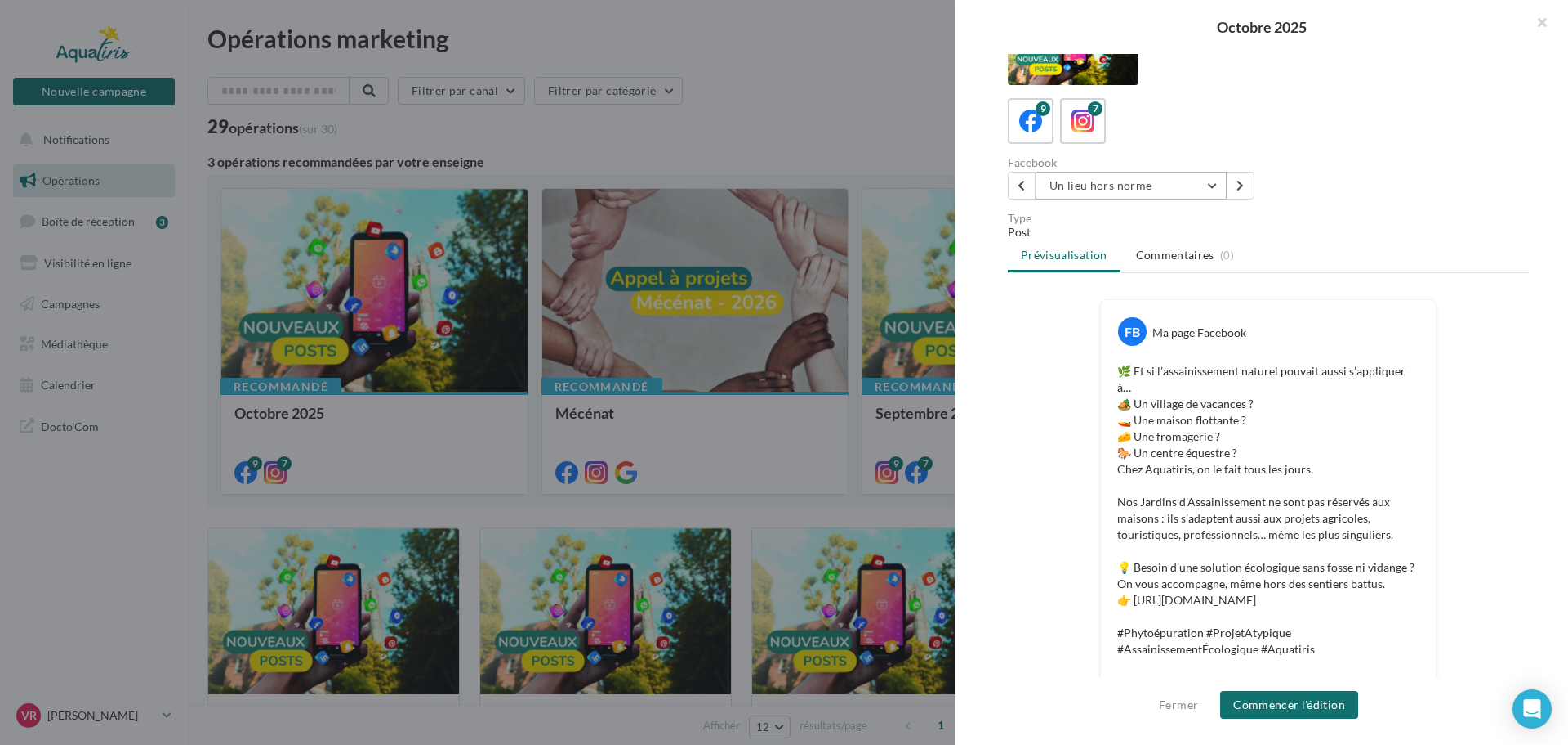
click at [1155, 186] on button "Un lieu hors norme" at bounding box center [1131, 185] width 191 height 28
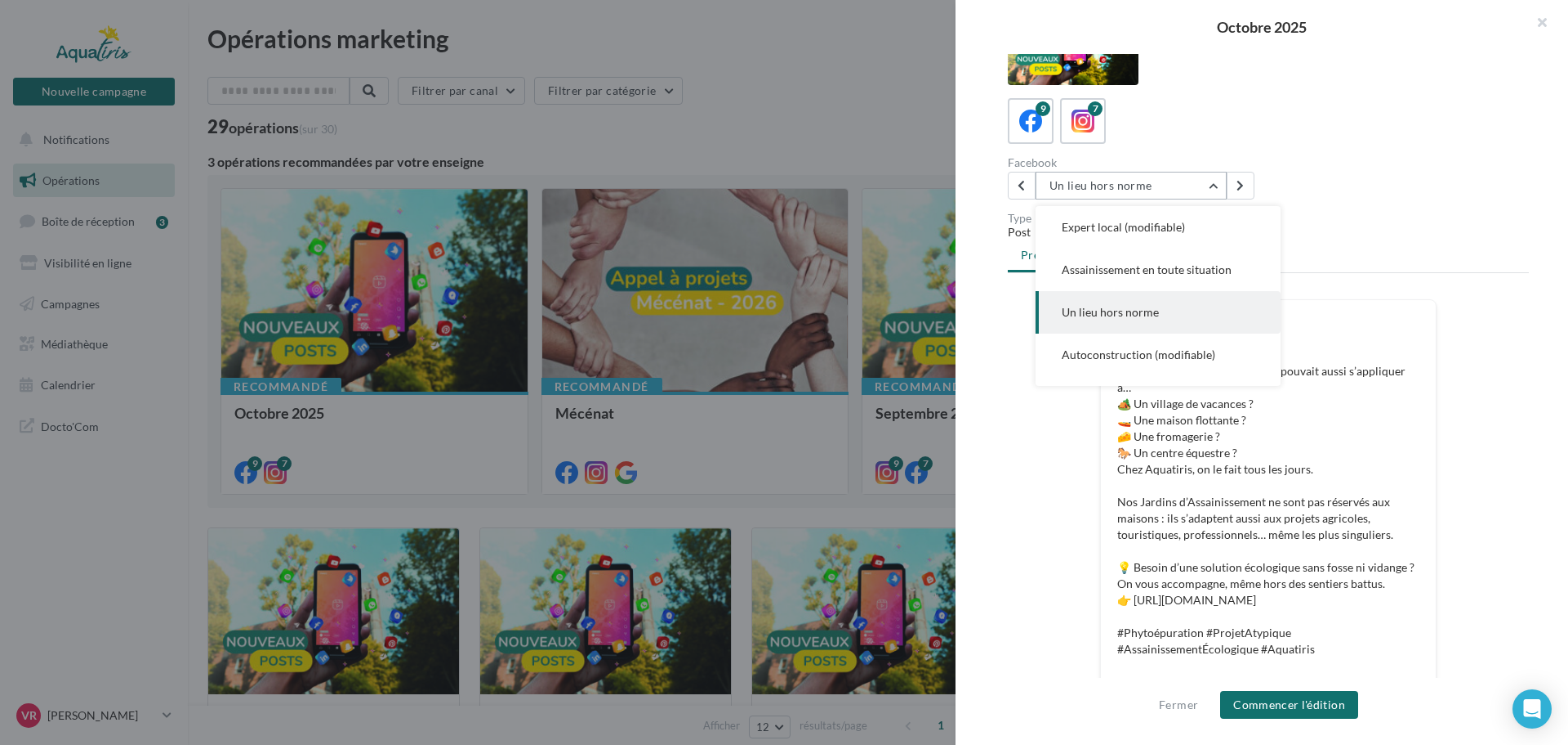
scroll to position [127, 0]
click at [1160, 319] on button "Autoconstruction (modifiable)" at bounding box center [1158, 312] width 245 height 42
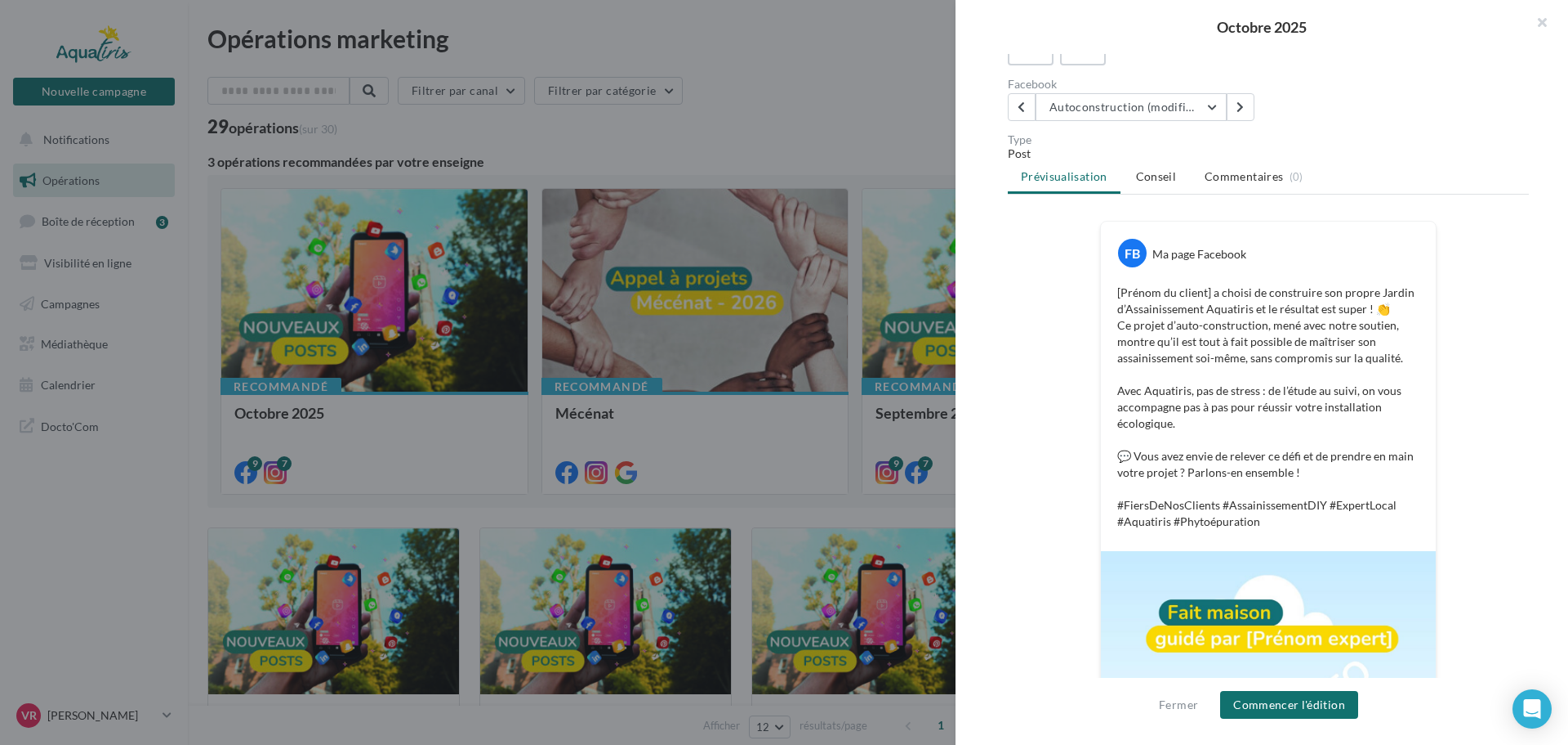
scroll to position [103, 0]
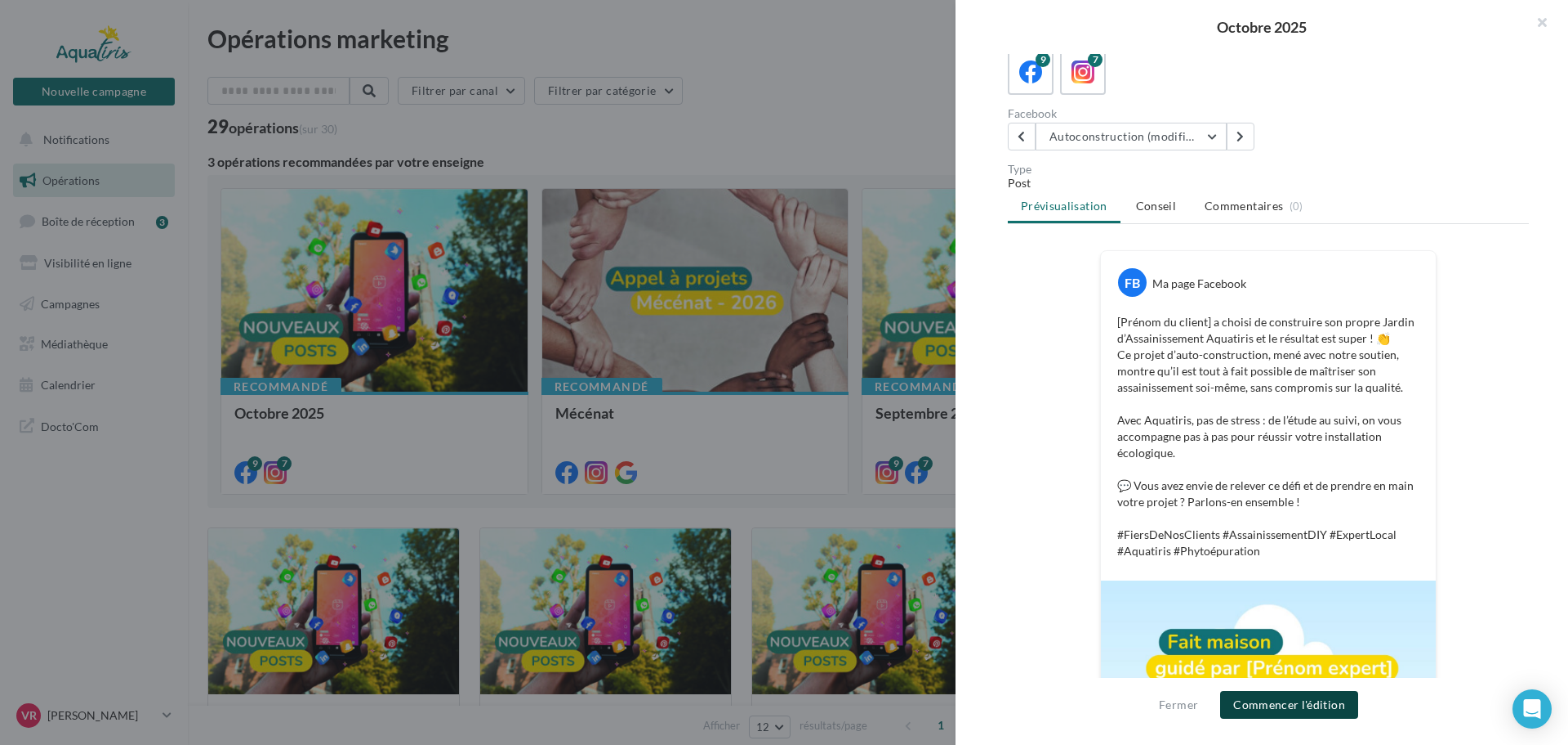
click at [1299, 712] on button "Commencer l'édition" at bounding box center [1289, 704] width 138 height 28
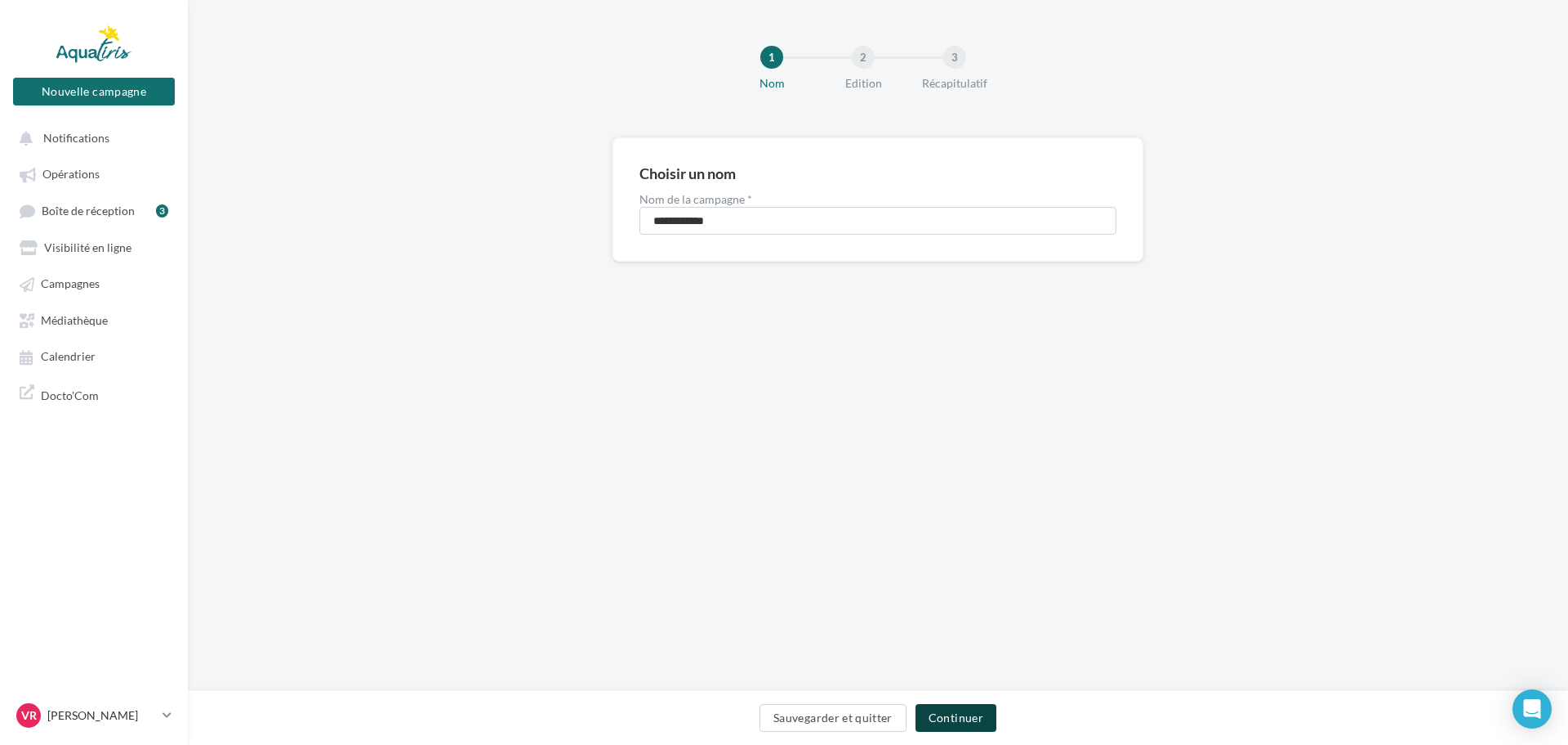
click at [957, 716] on button "Continuer" at bounding box center [956, 717] width 81 height 28
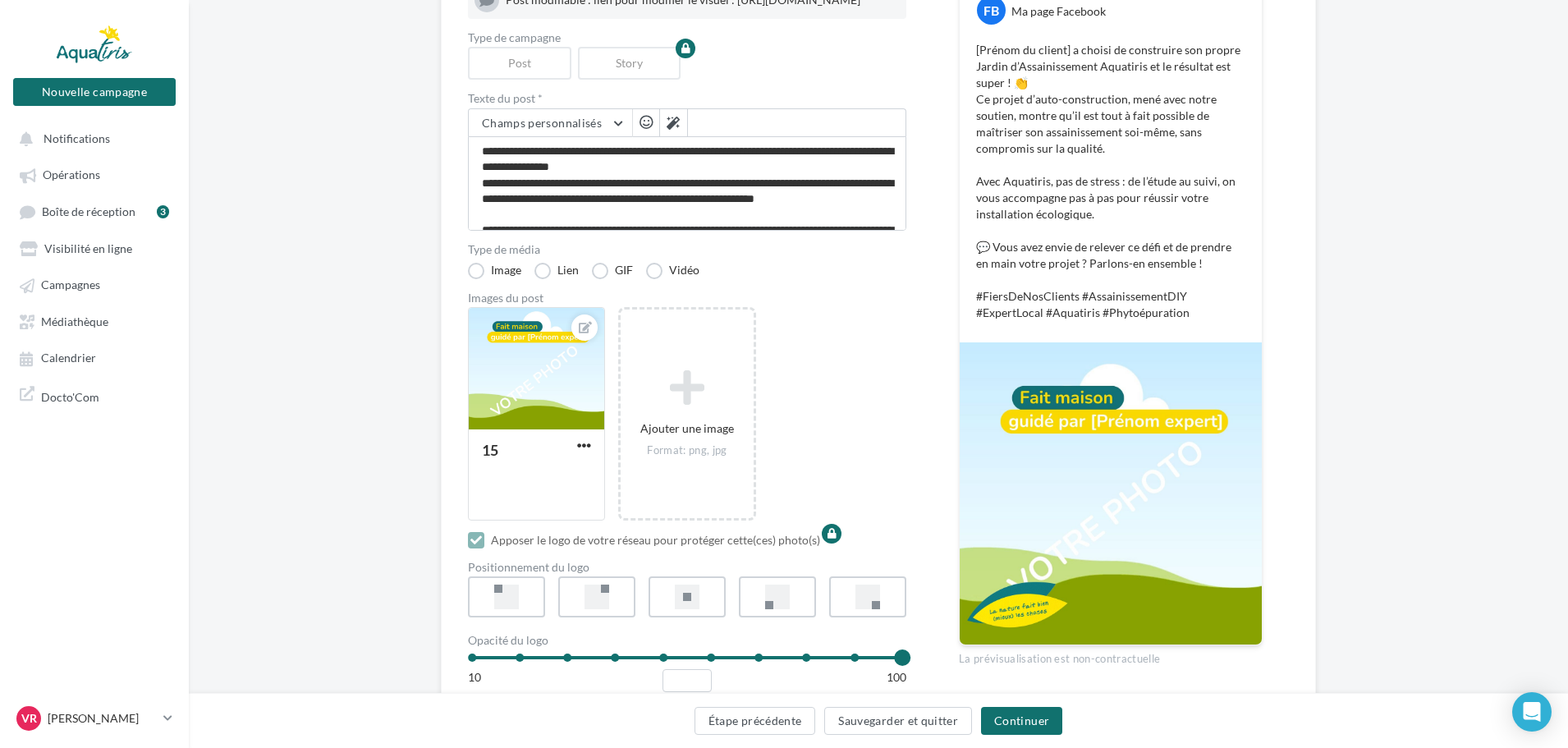
scroll to position [329, 0]
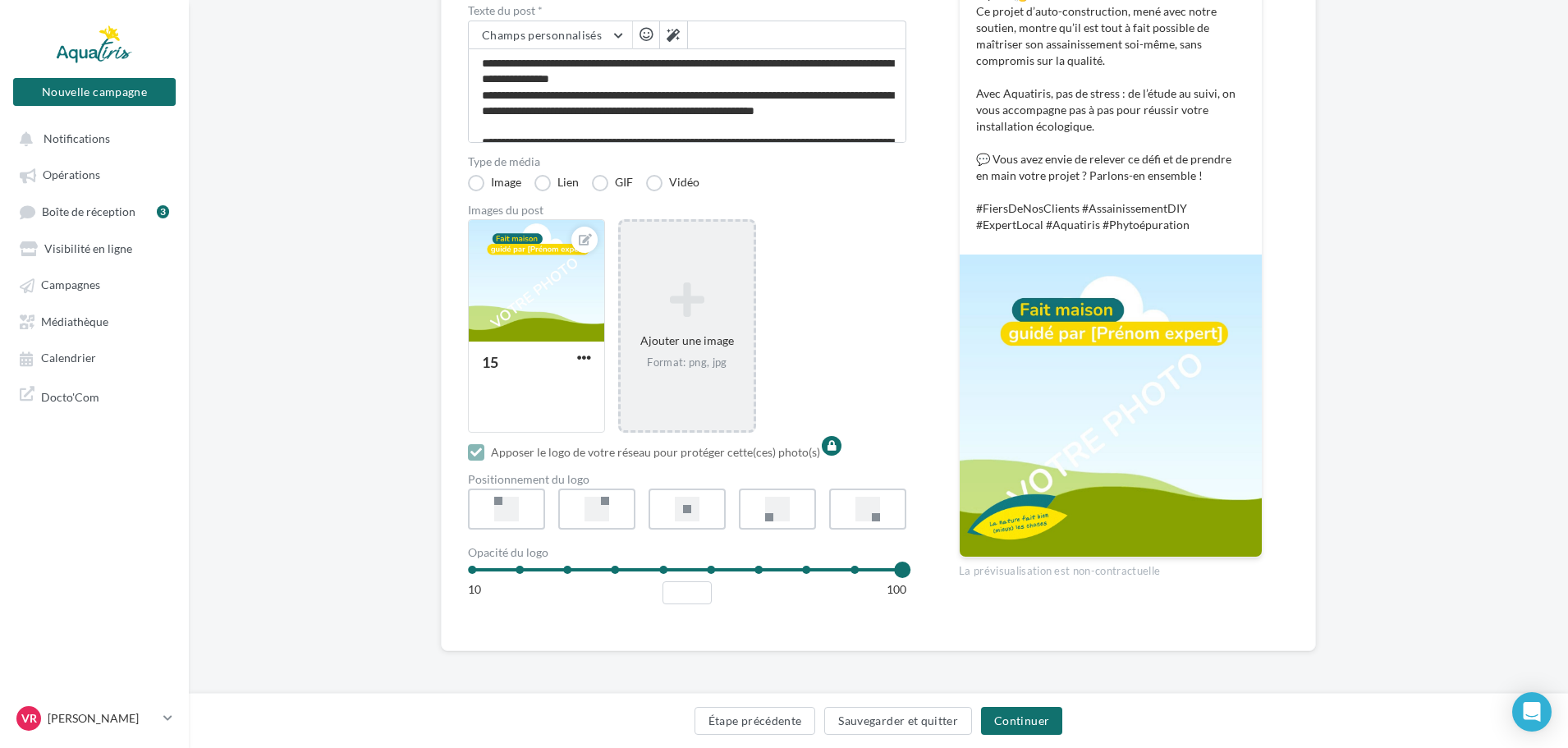
click at [724, 320] on icon at bounding box center [686, 300] width 119 height 40
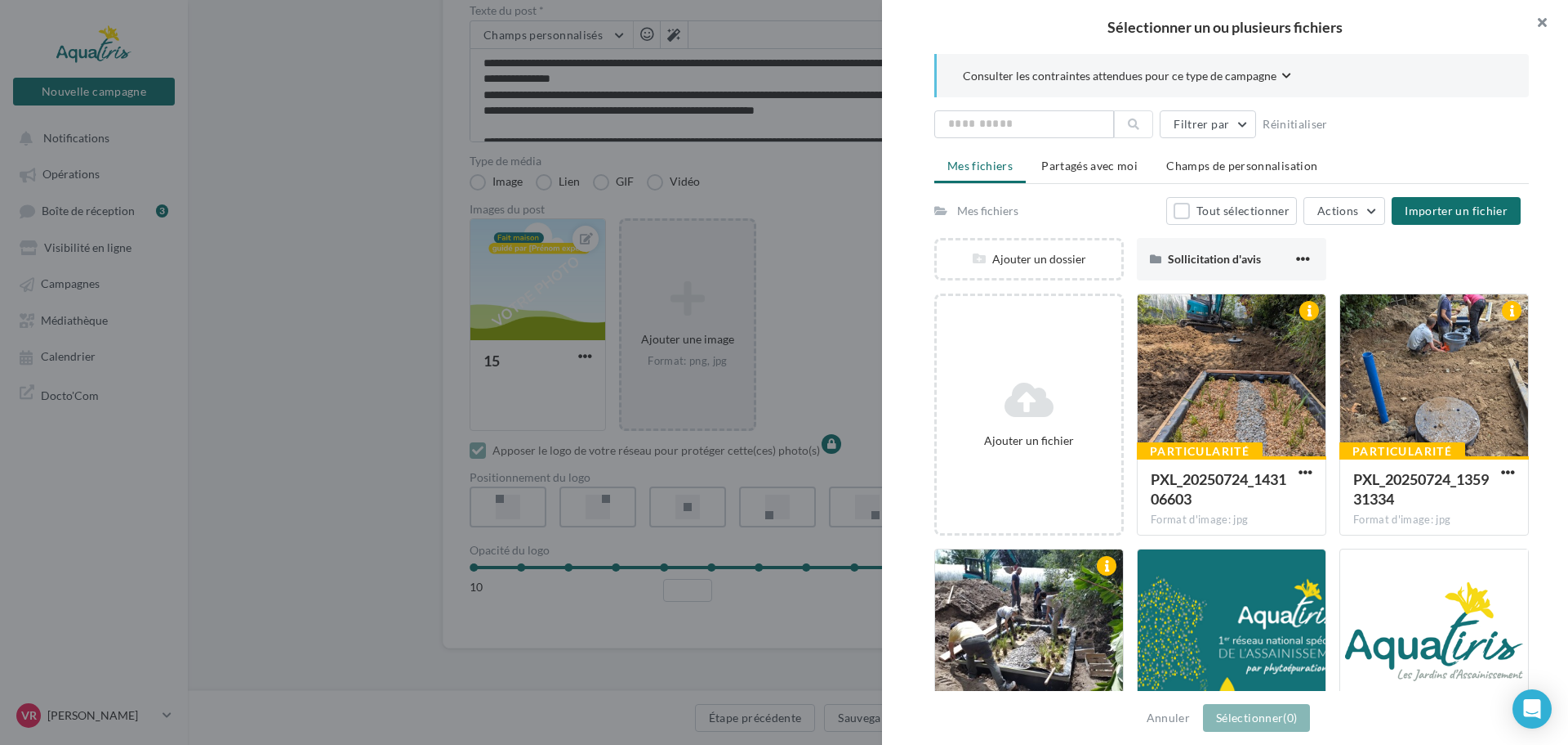
click at [1540, 23] on button "button" at bounding box center [1535, 24] width 65 height 49
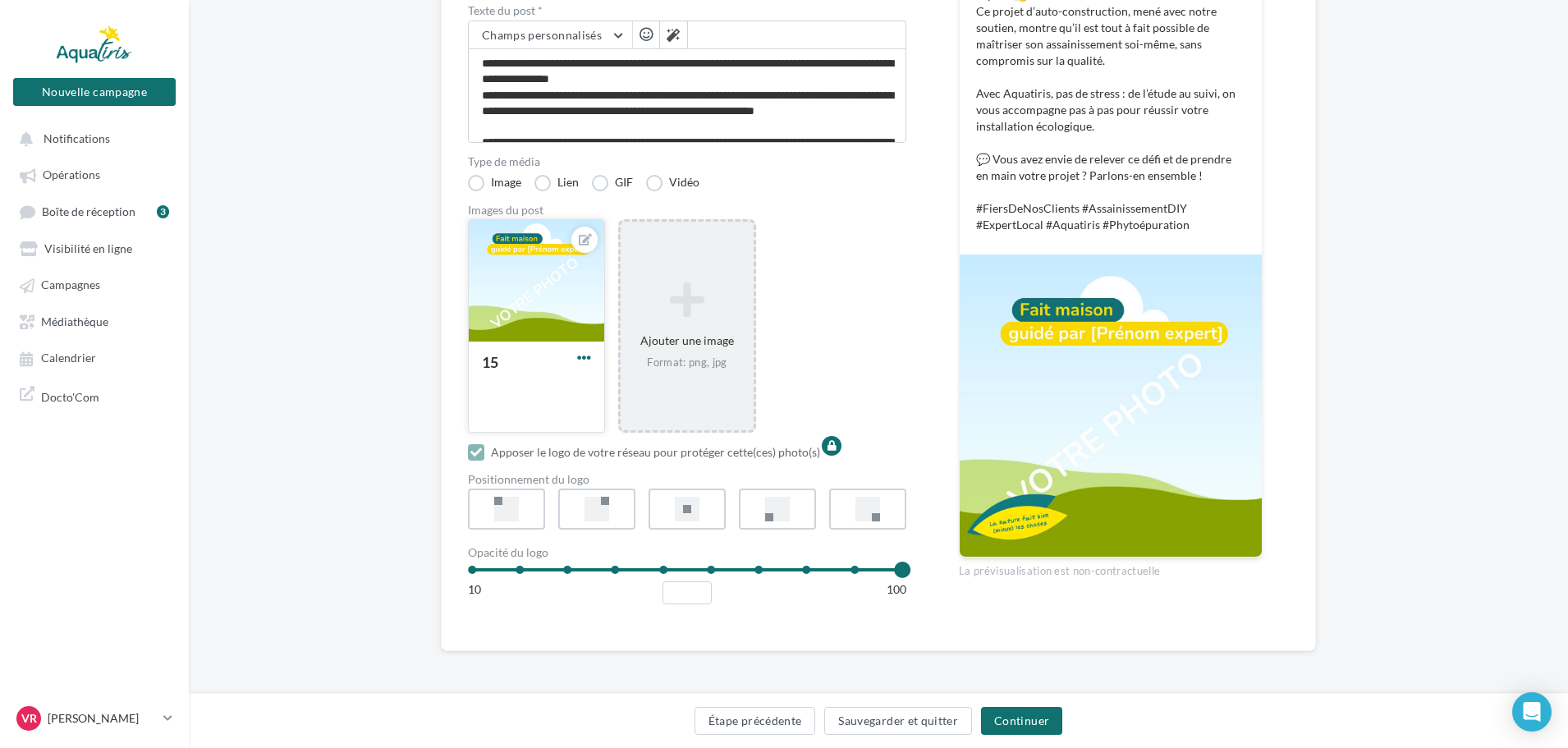
click at [591, 365] on span "button" at bounding box center [584, 356] width 14 height 14
click at [675, 412] on button "Remplacer l'image" at bounding box center [660, 390] width 173 height 42
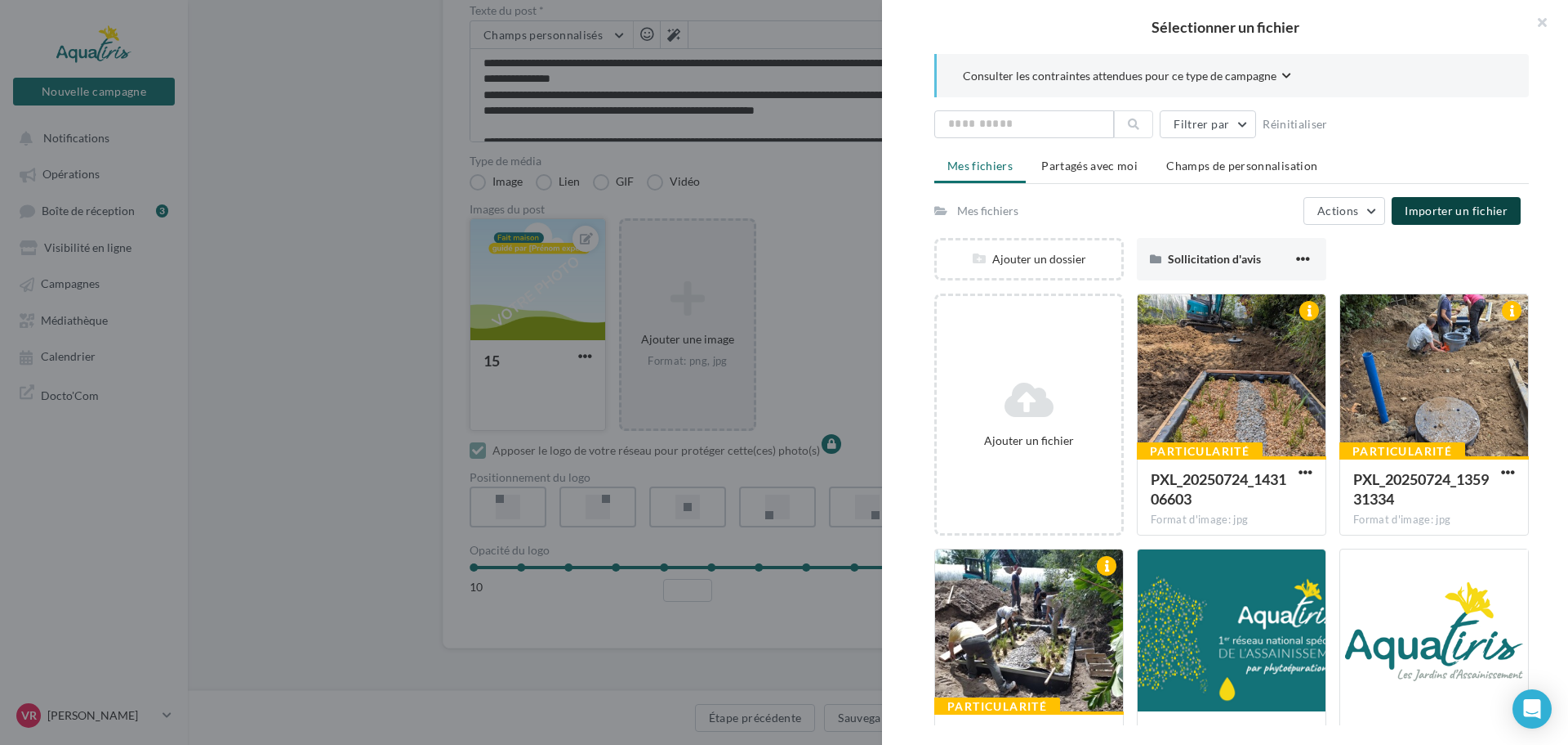
click at [1477, 212] on span "Importer un fichier" at bounding box center [1456, 210] width 103 height 13
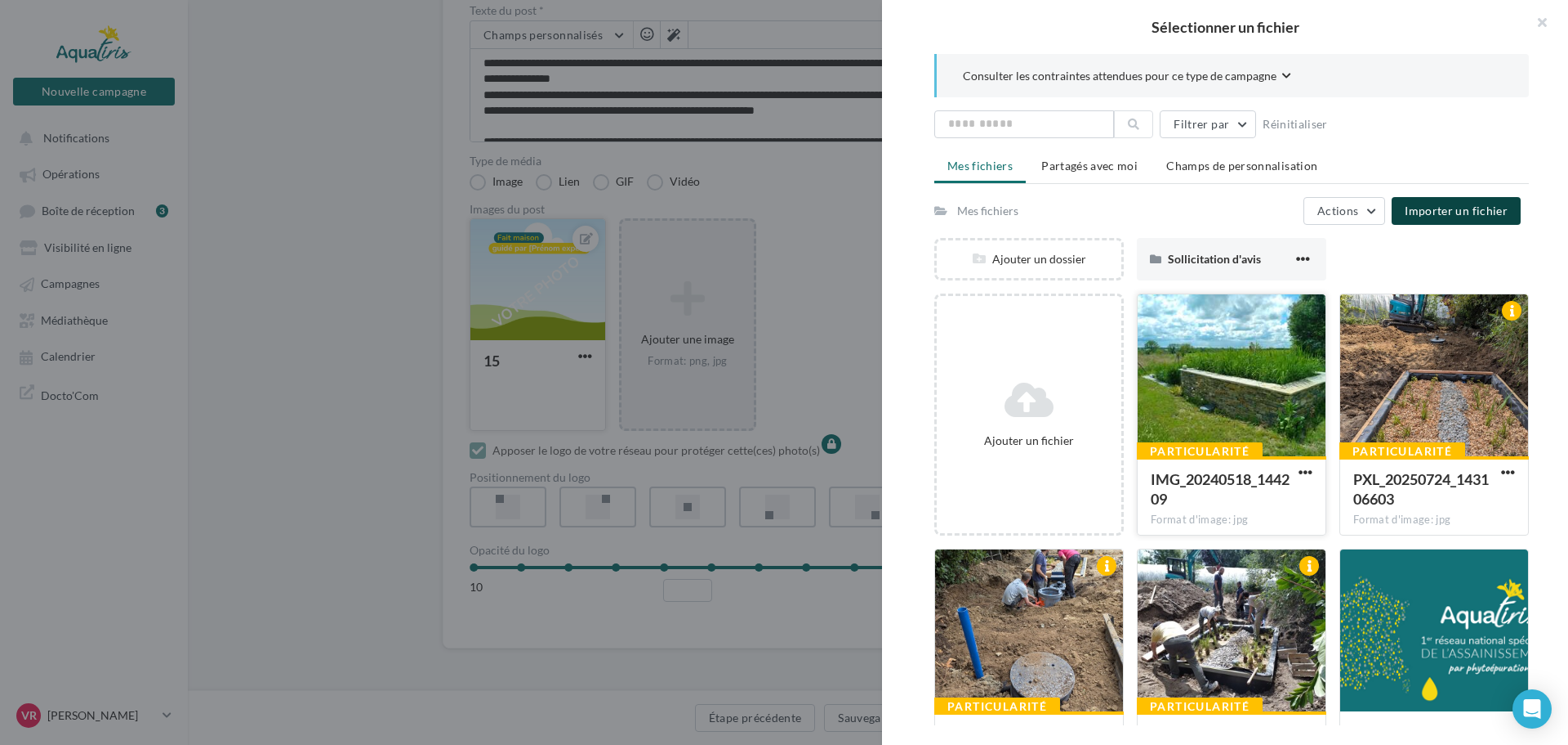
click at [1237, 393] on div at bounding box center [1232, 376] width 188 height 163
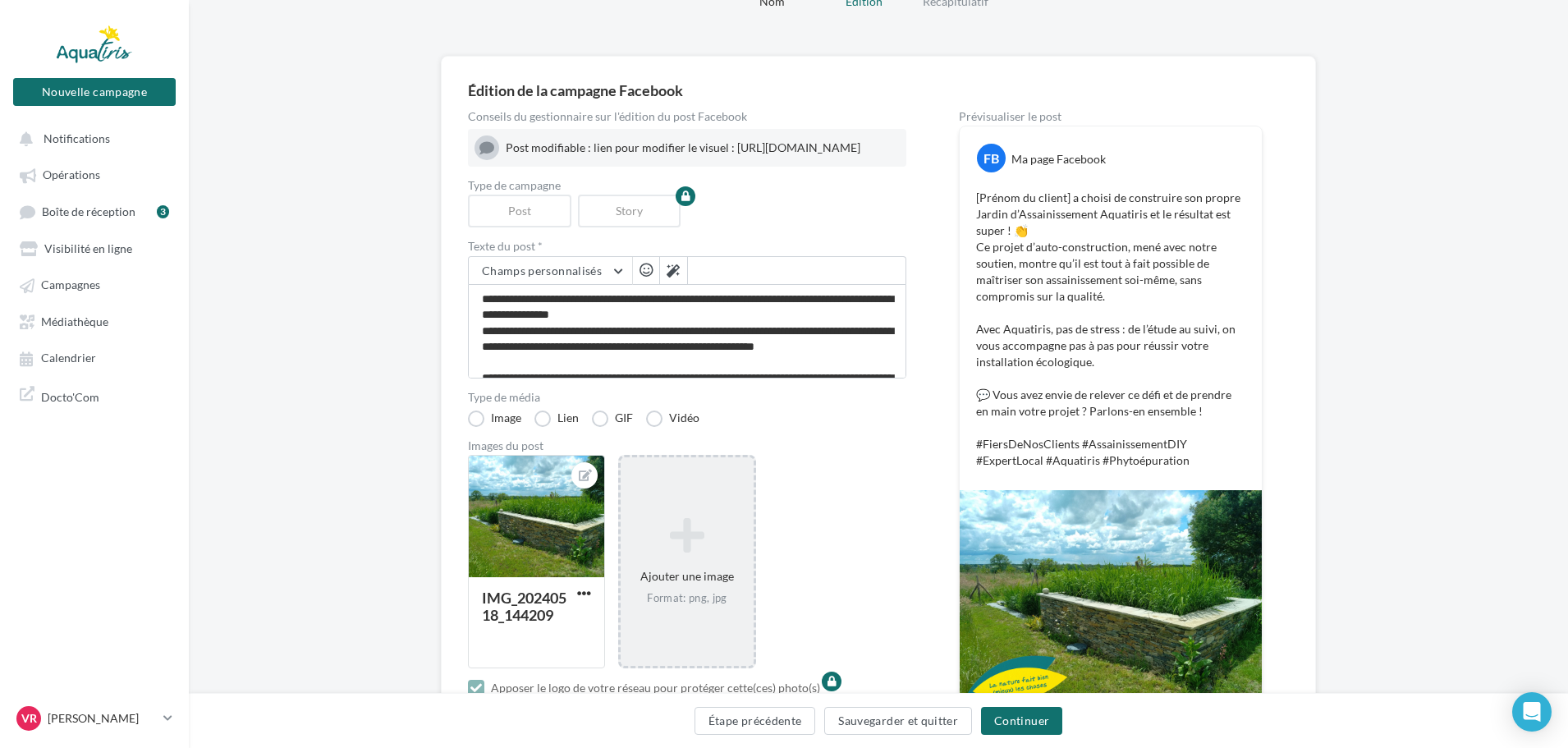
scroll to position [0, 0]
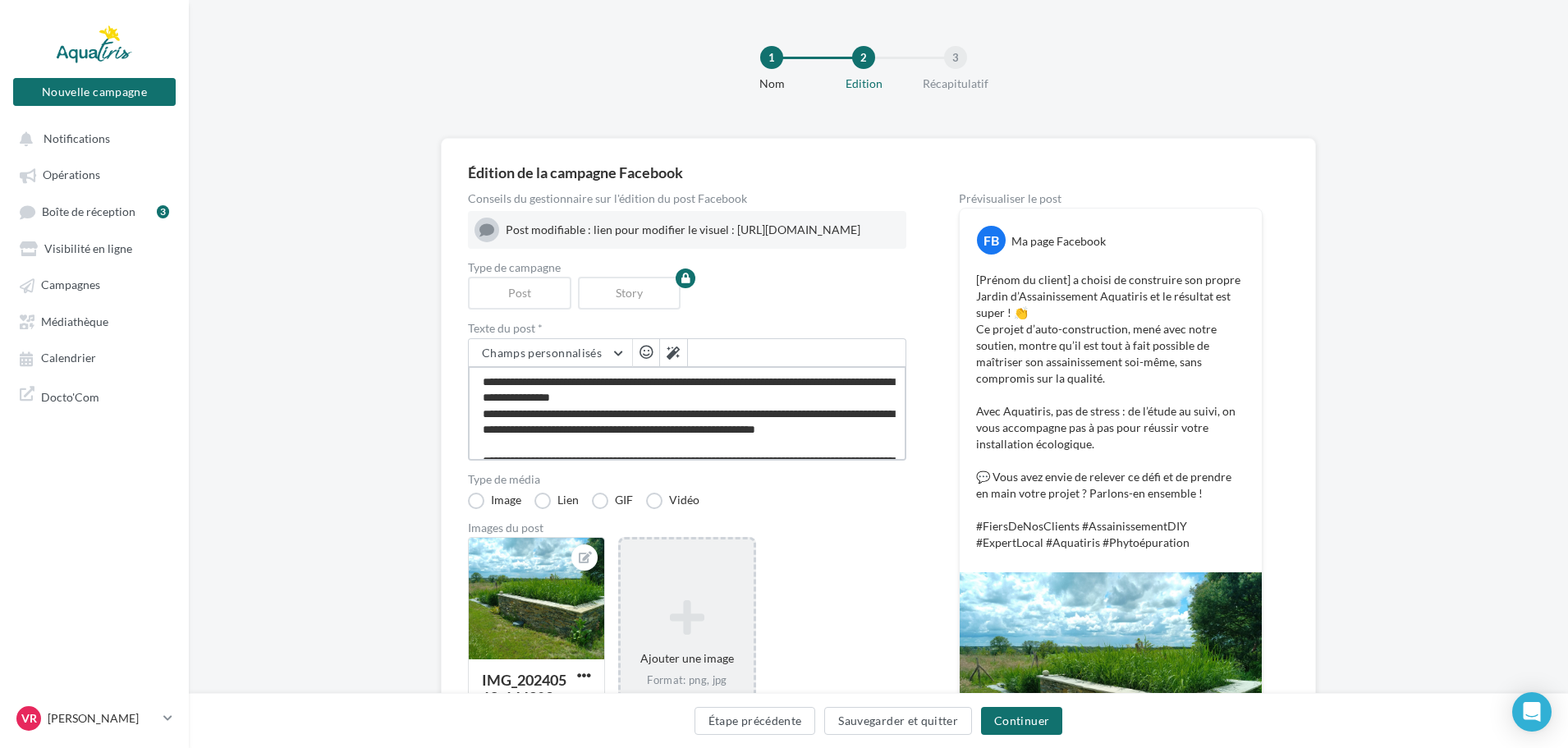
click at [572, 408] on textarea "**********" at bounding box center [687, 413] width 439 height 95
type textarea "**********"
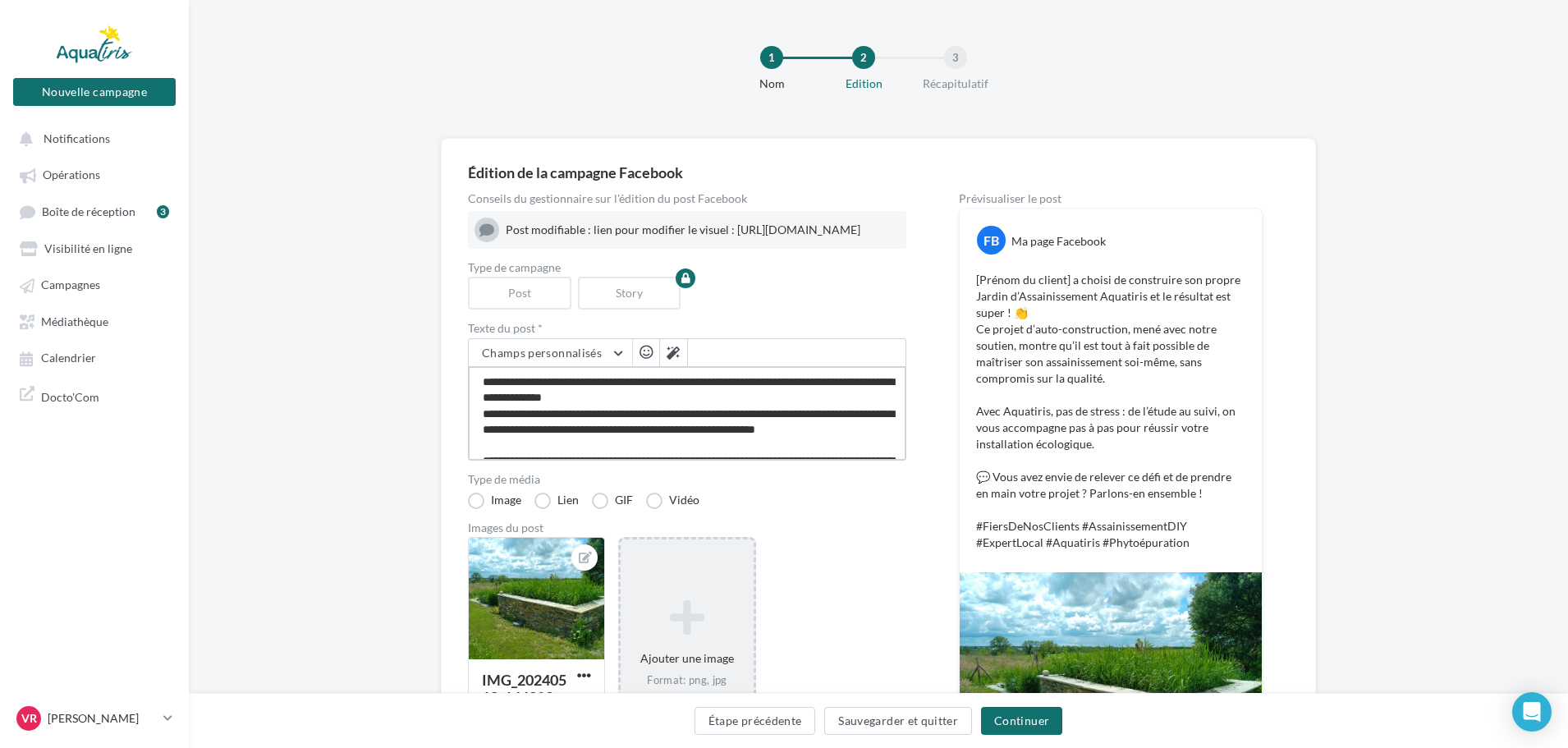
type textarea "**********"
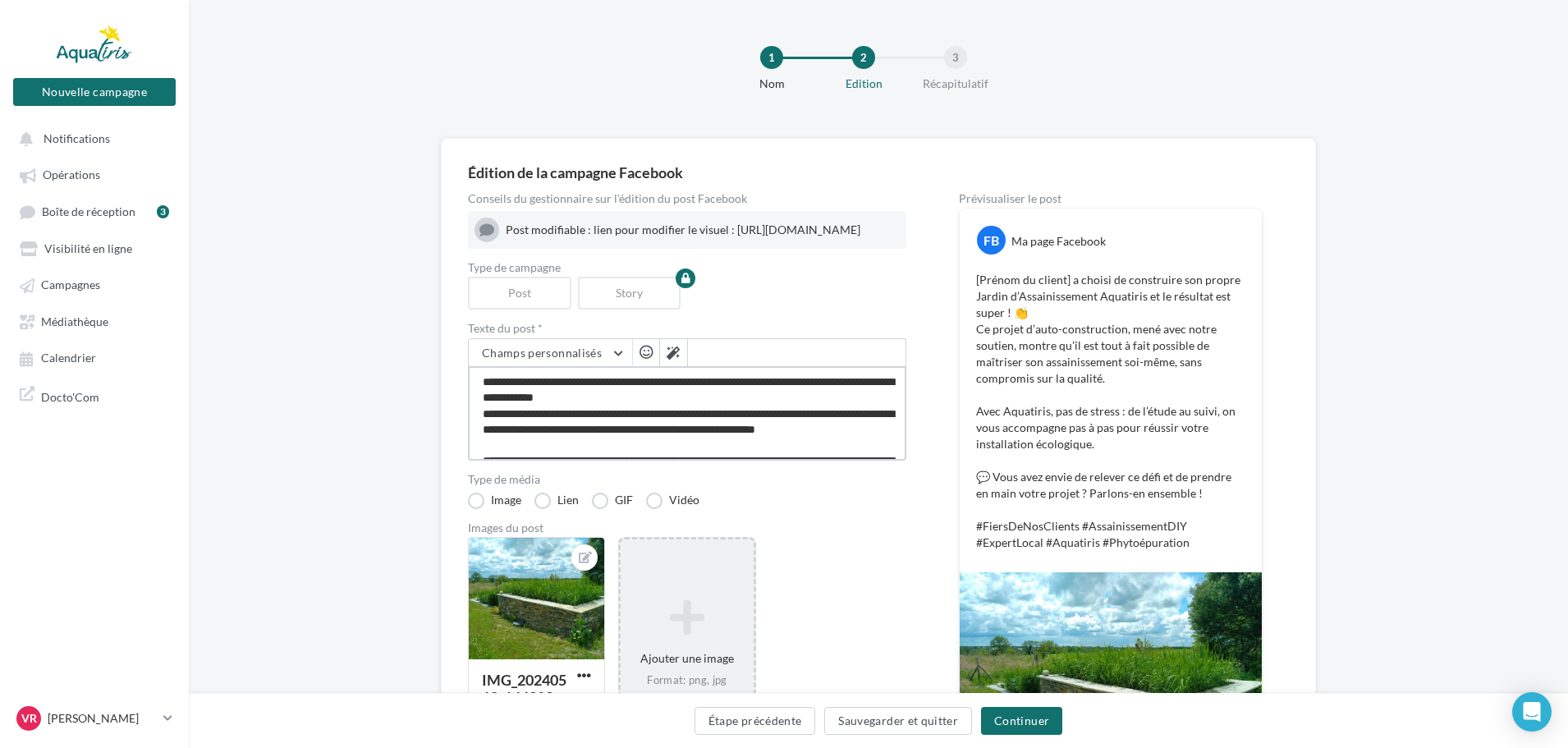
type textarea "**********"
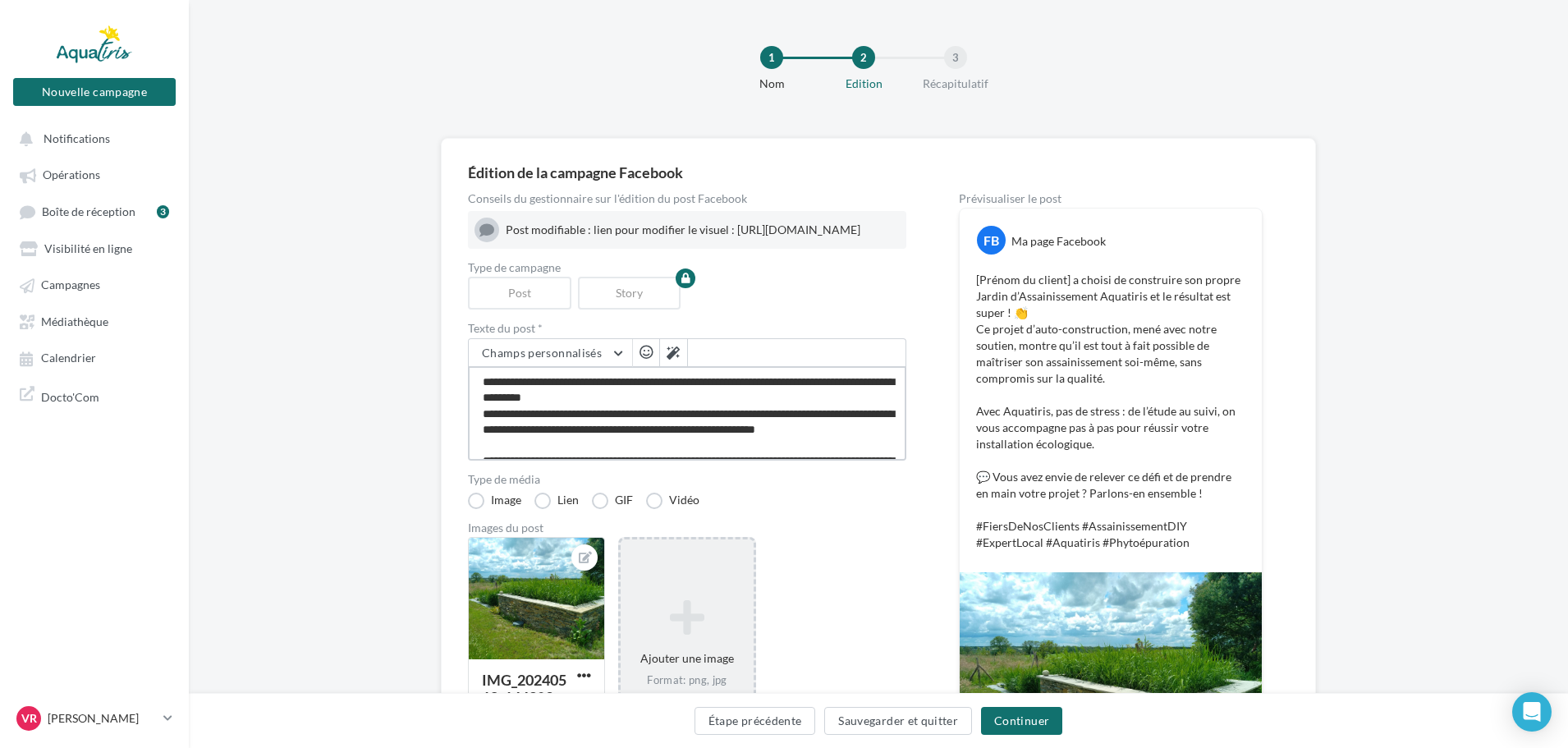
type textarea "**********"
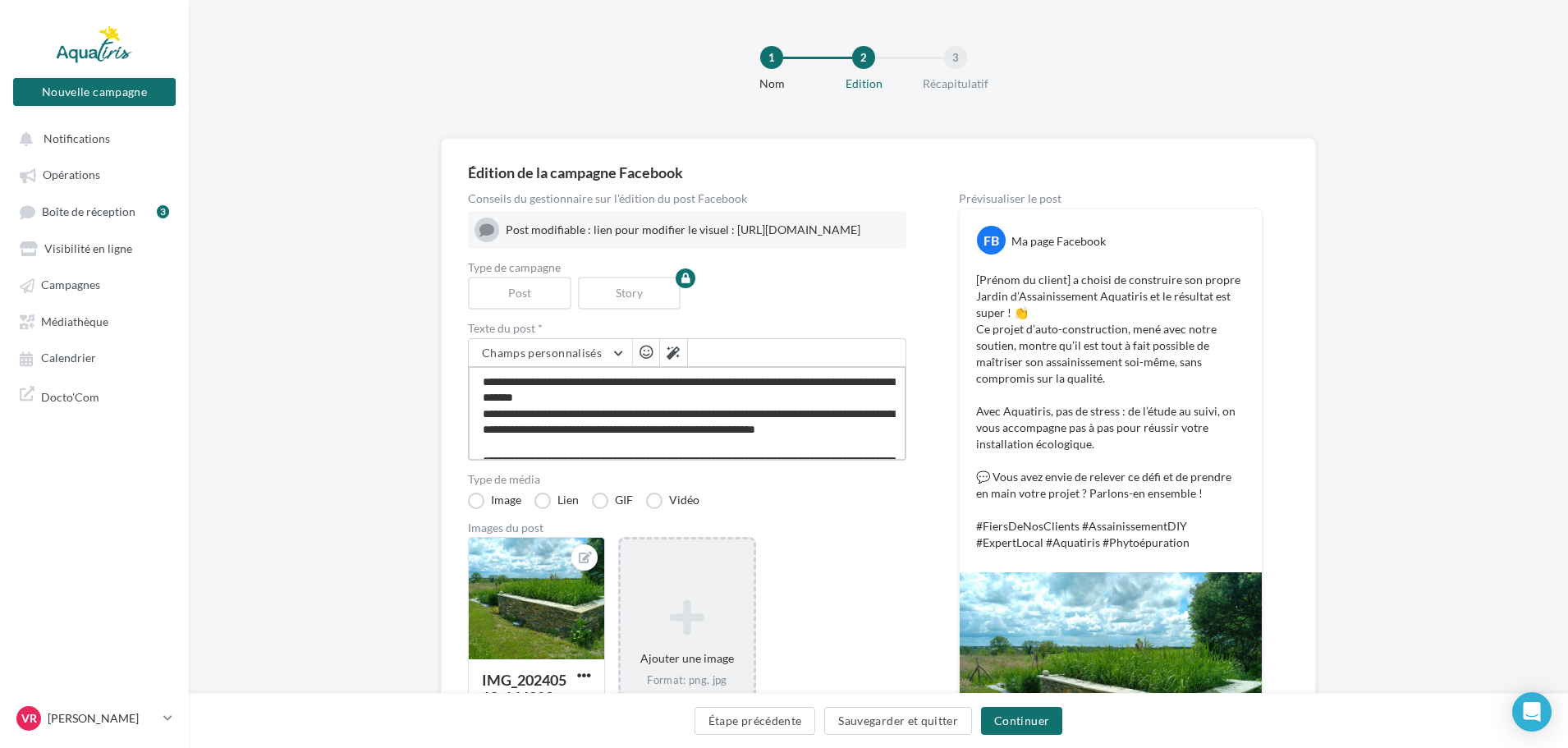
type textarea "**********"
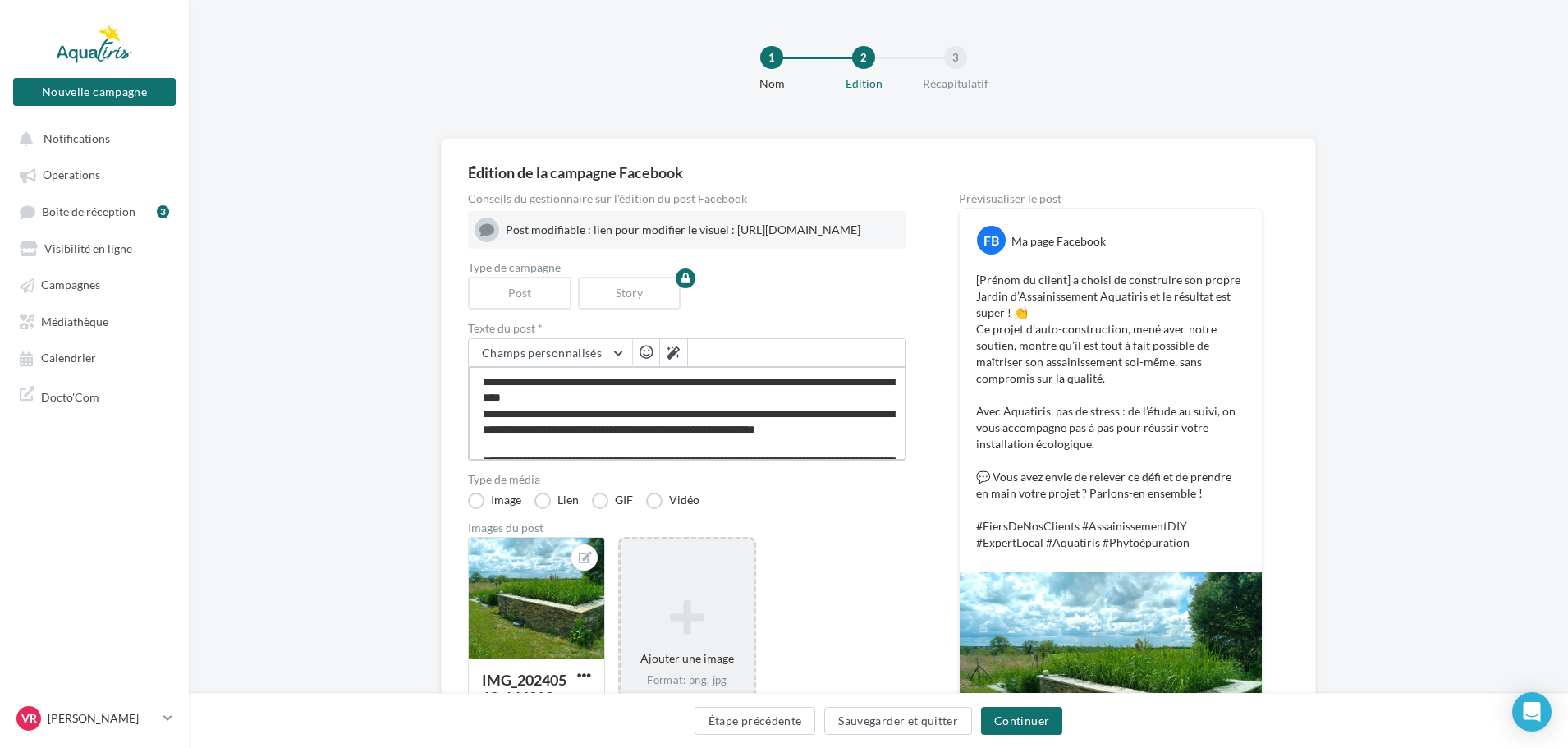
type textarea "**********"
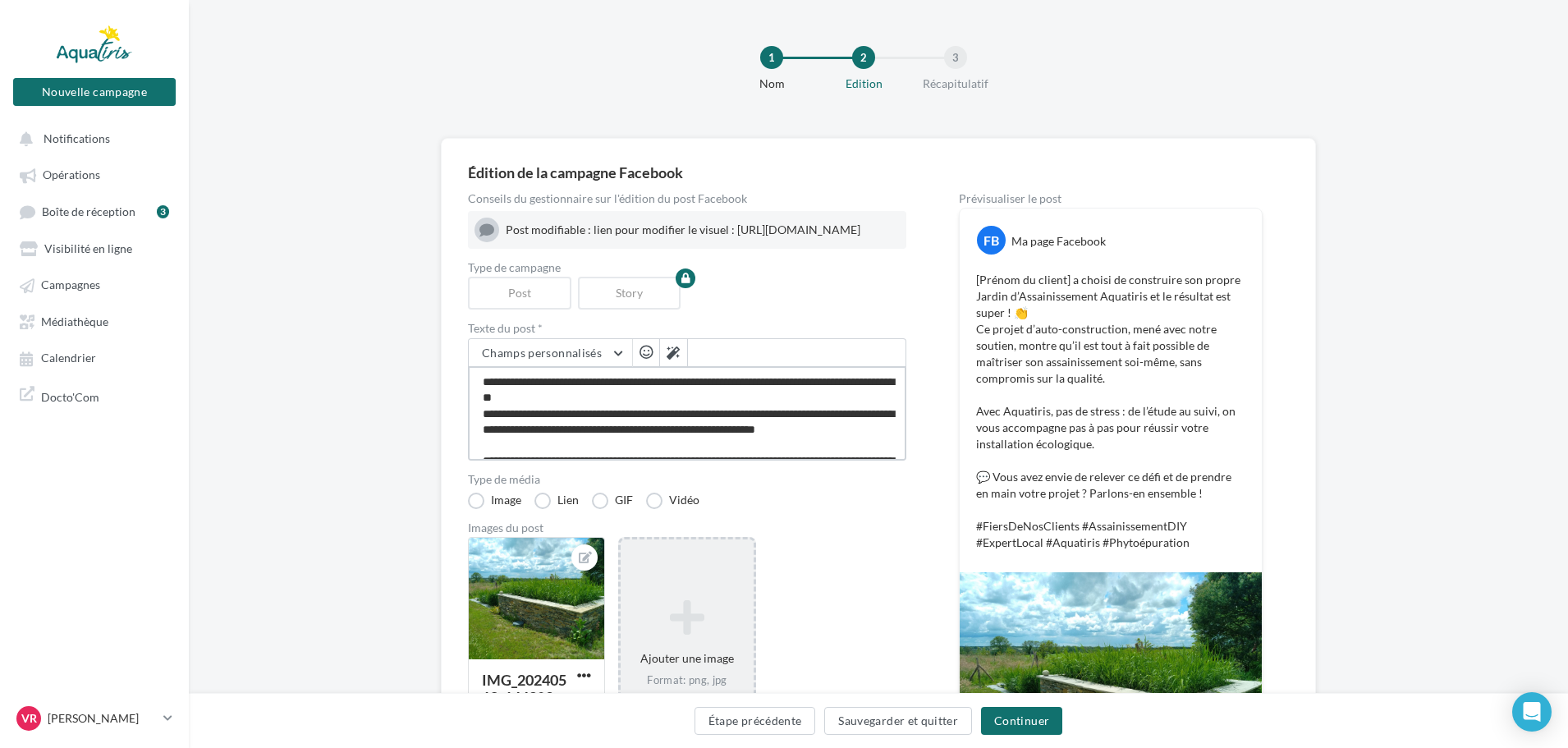
type textarea "**********"
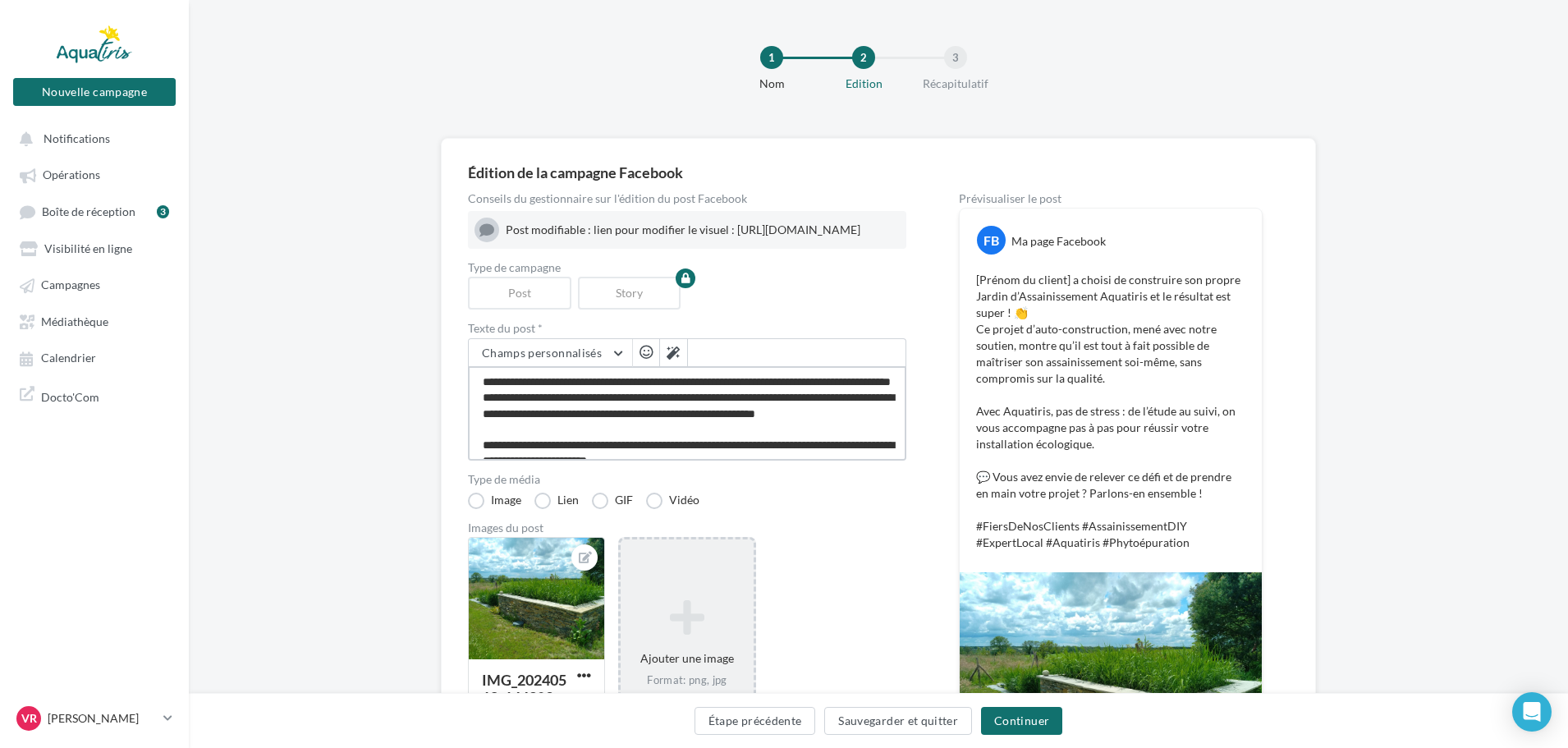
type textarea "**********"
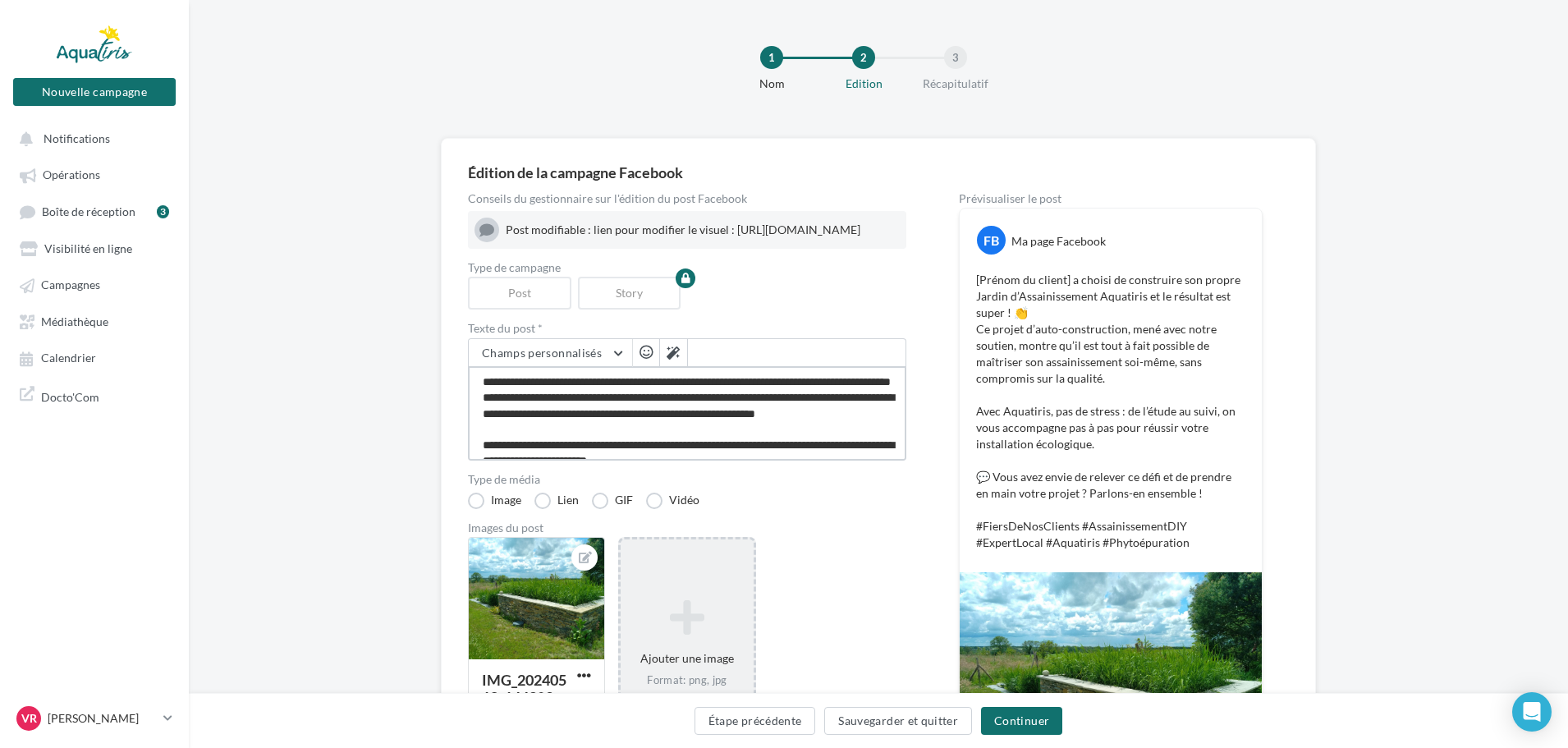
type textarea "**********"
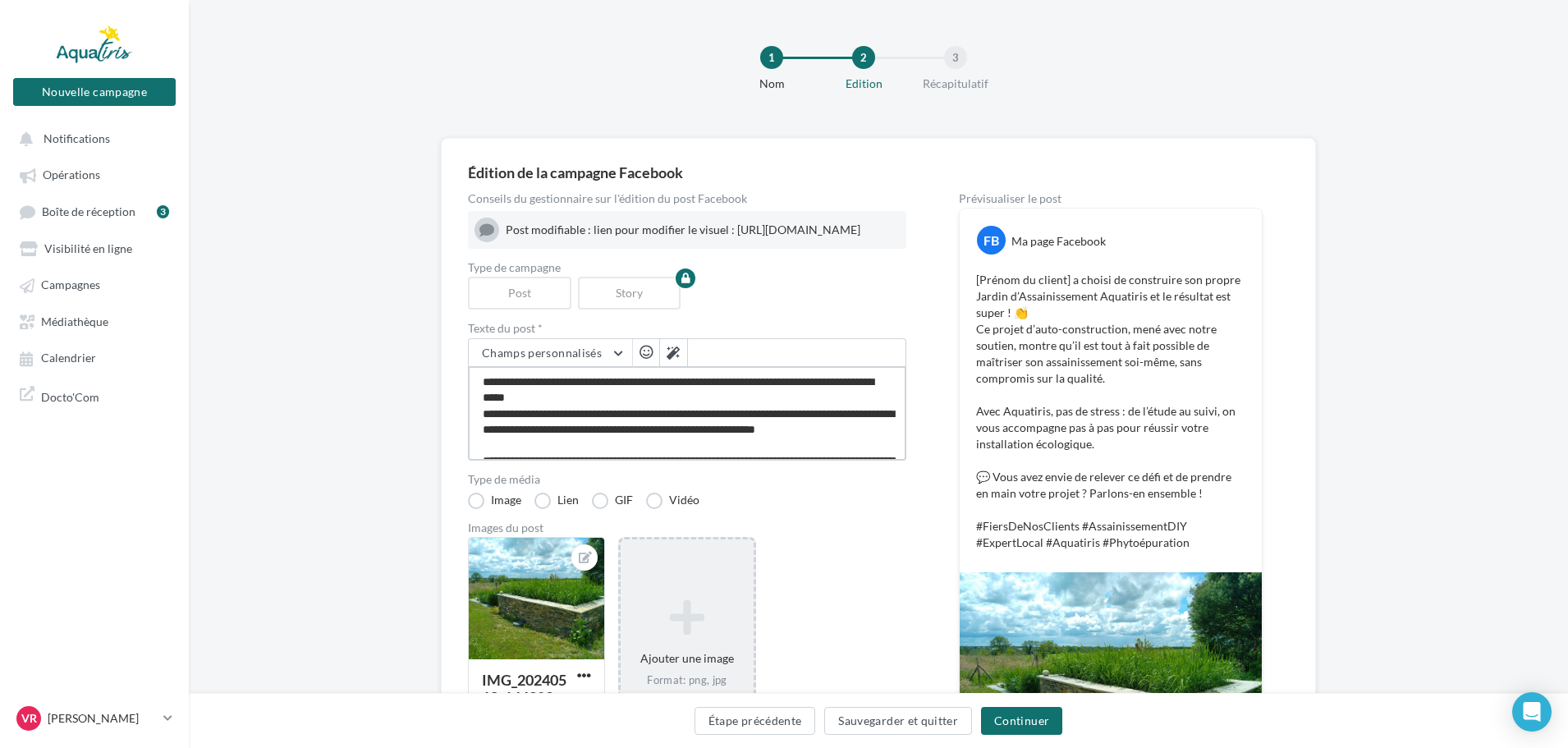
type textarea "**********"
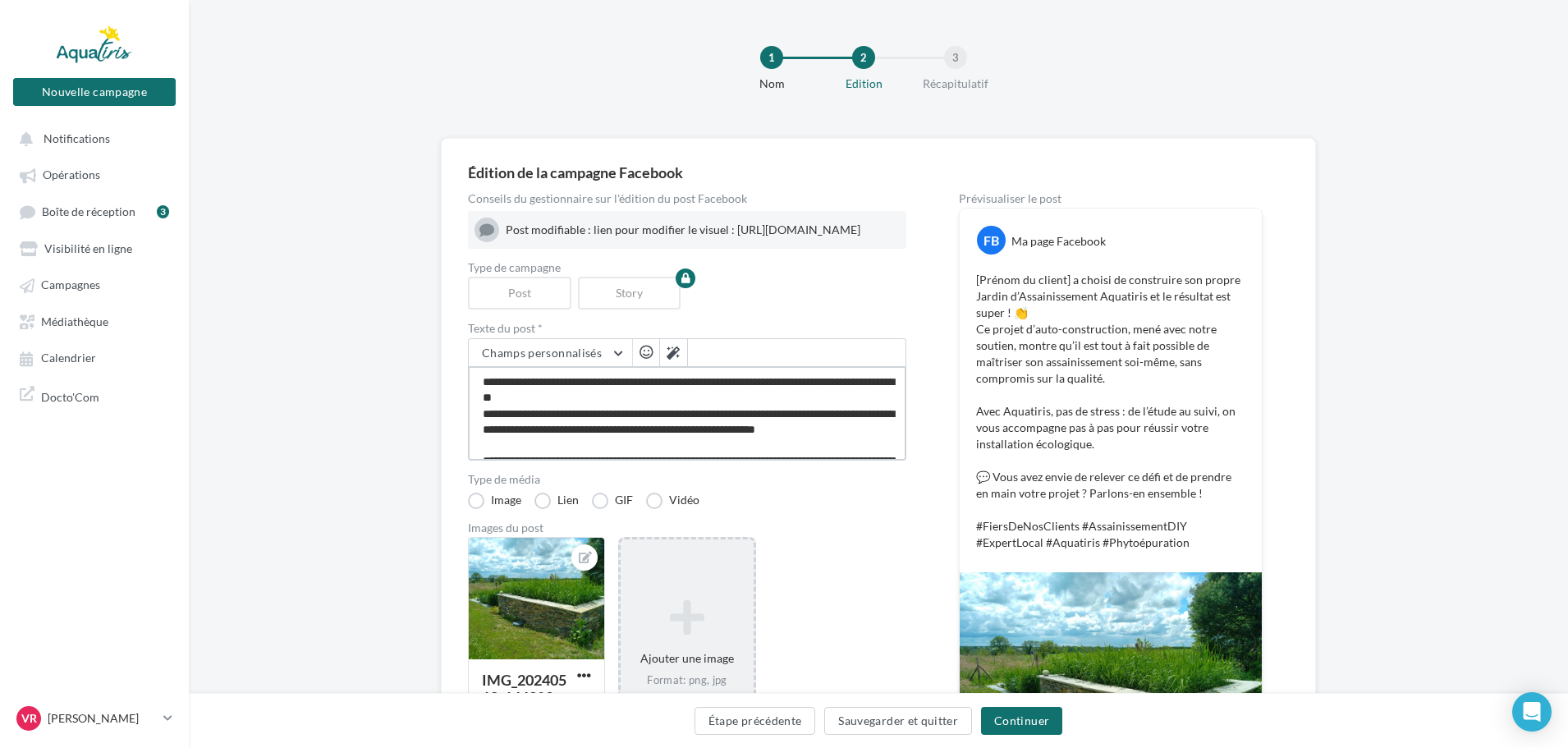
type textarea "**********"
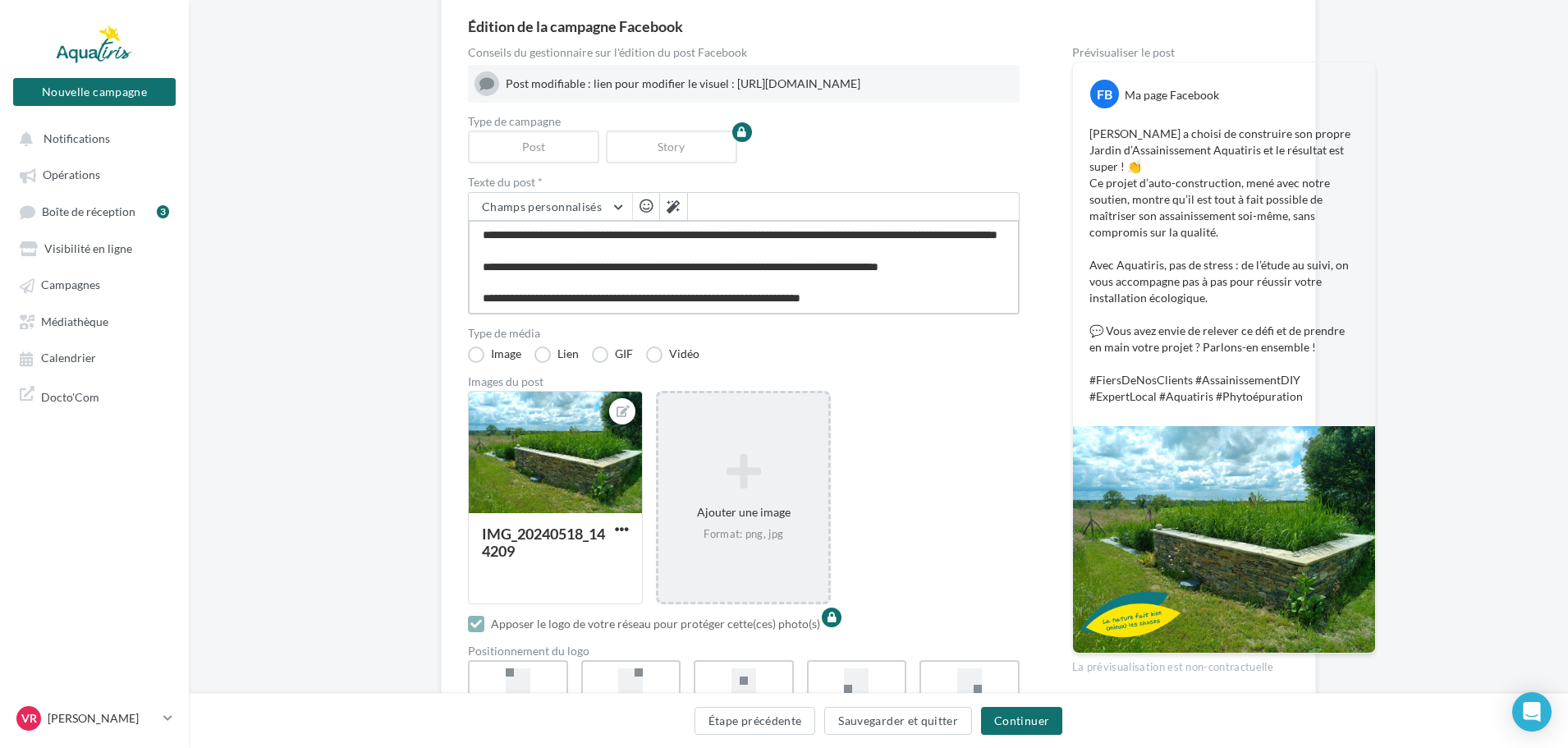
scroll to position [246, 0]
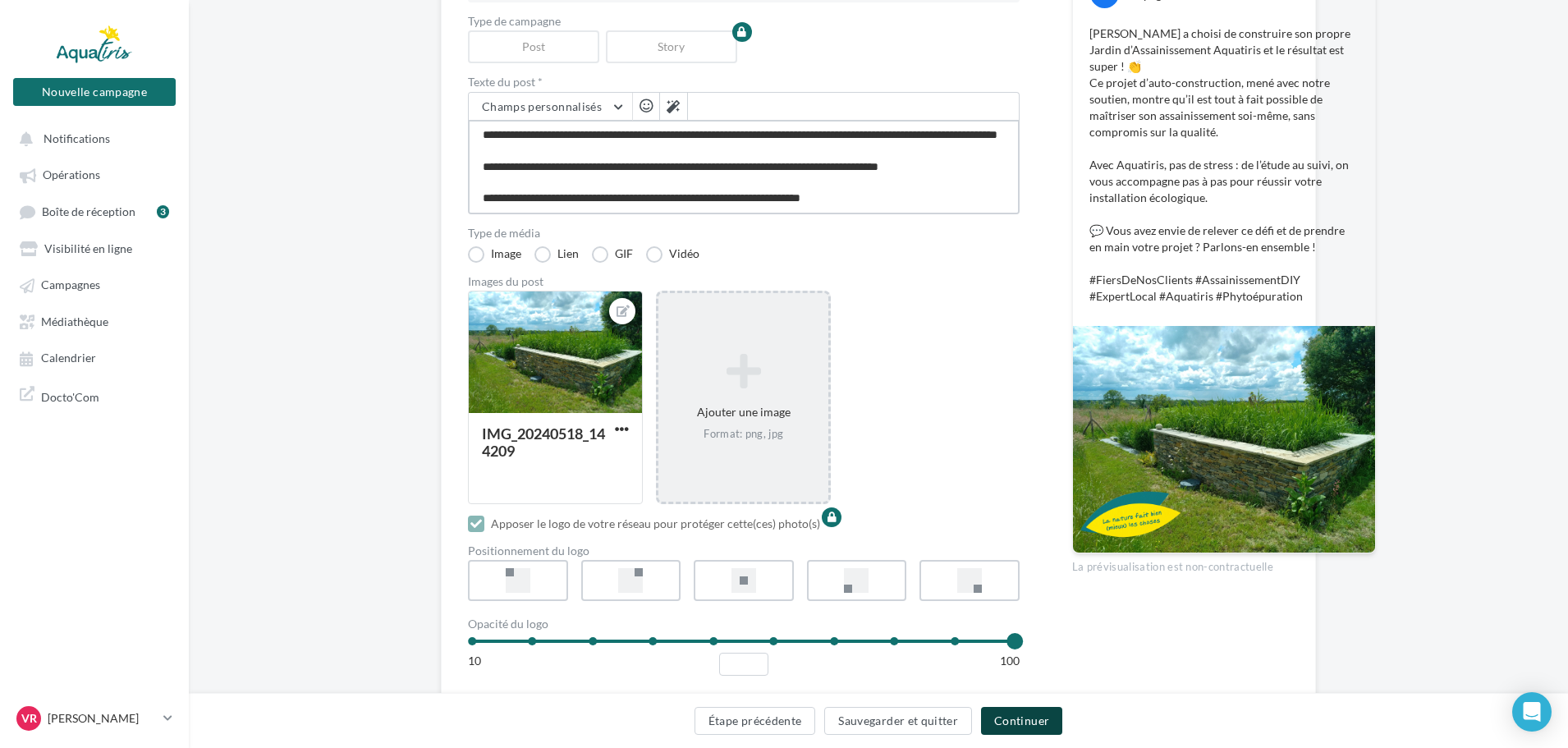
type textarea "**********"
click at [1024, 718] on button "Continuer" at bounding box center [1021, 720] width 81 height 28
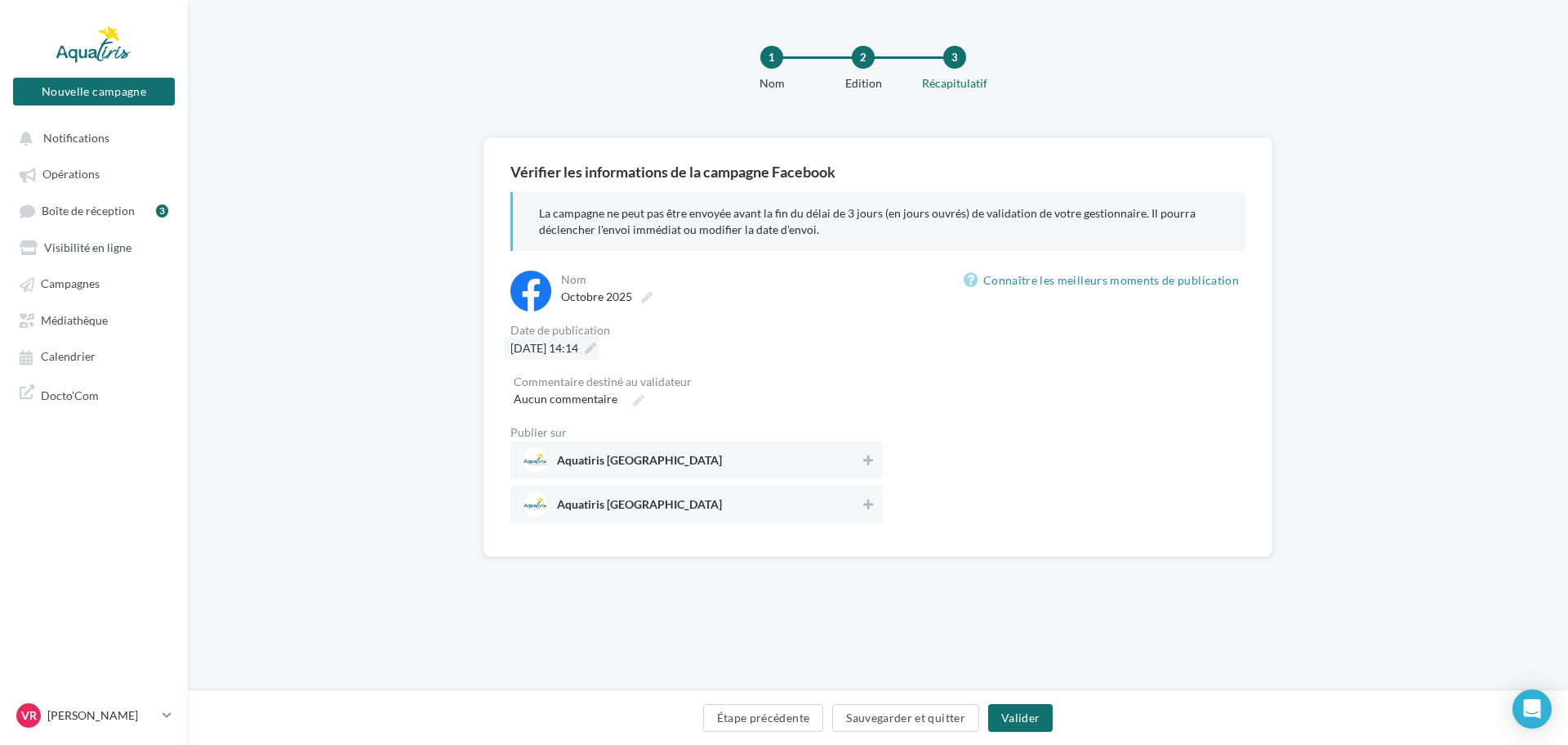
click at [569, 348] on span "16/10/2025 à 14:14" at bounding box center [545, 347] width 68 height 13
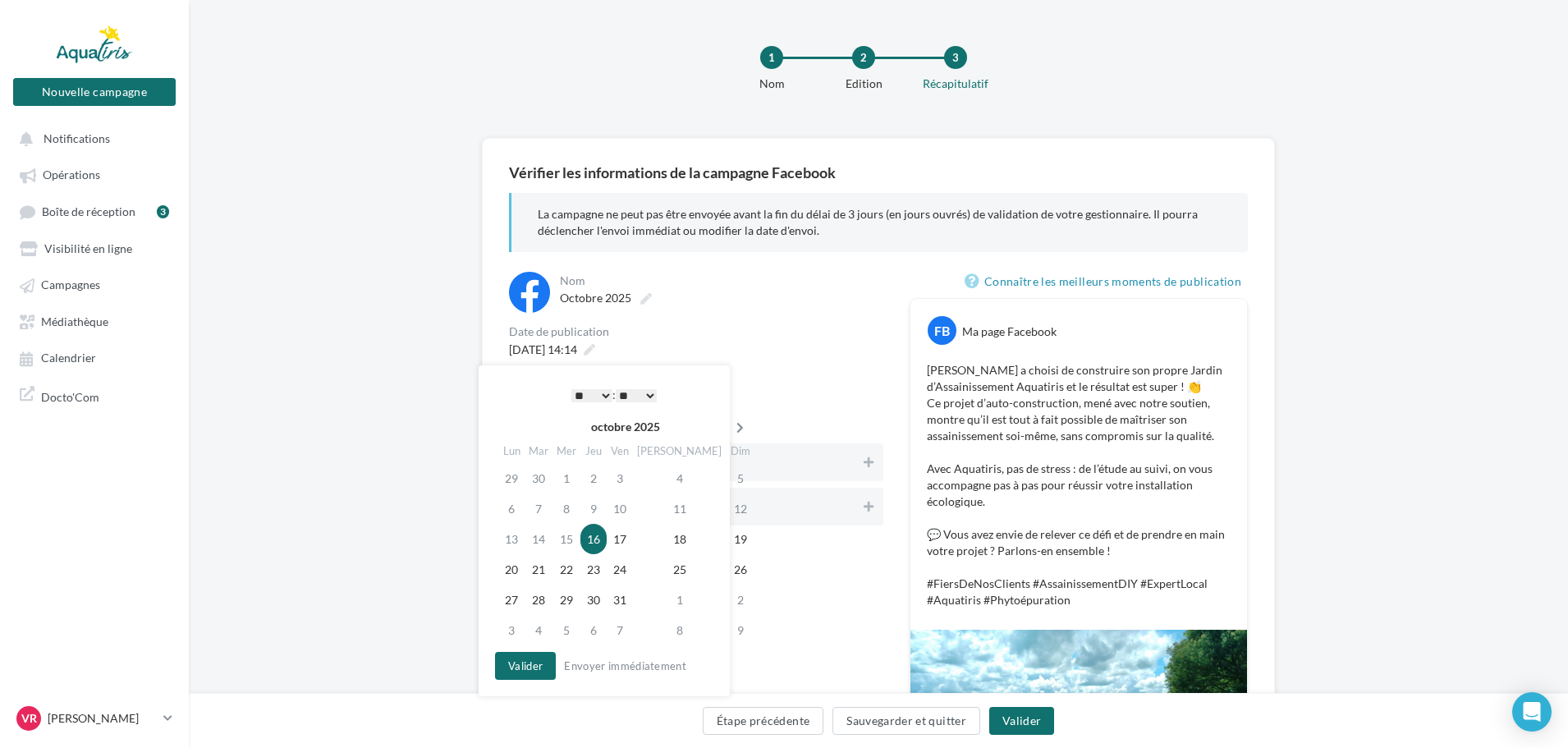
click at [730, 424] on icon at bounding box center [739, 428] width 21 height 12
click at [590, 602] on td "27" at bounding box center [592, 599] width 26 height 31
click at [526, 669] on button "Valider" at bounding box center [521, 665] width 60 height 28
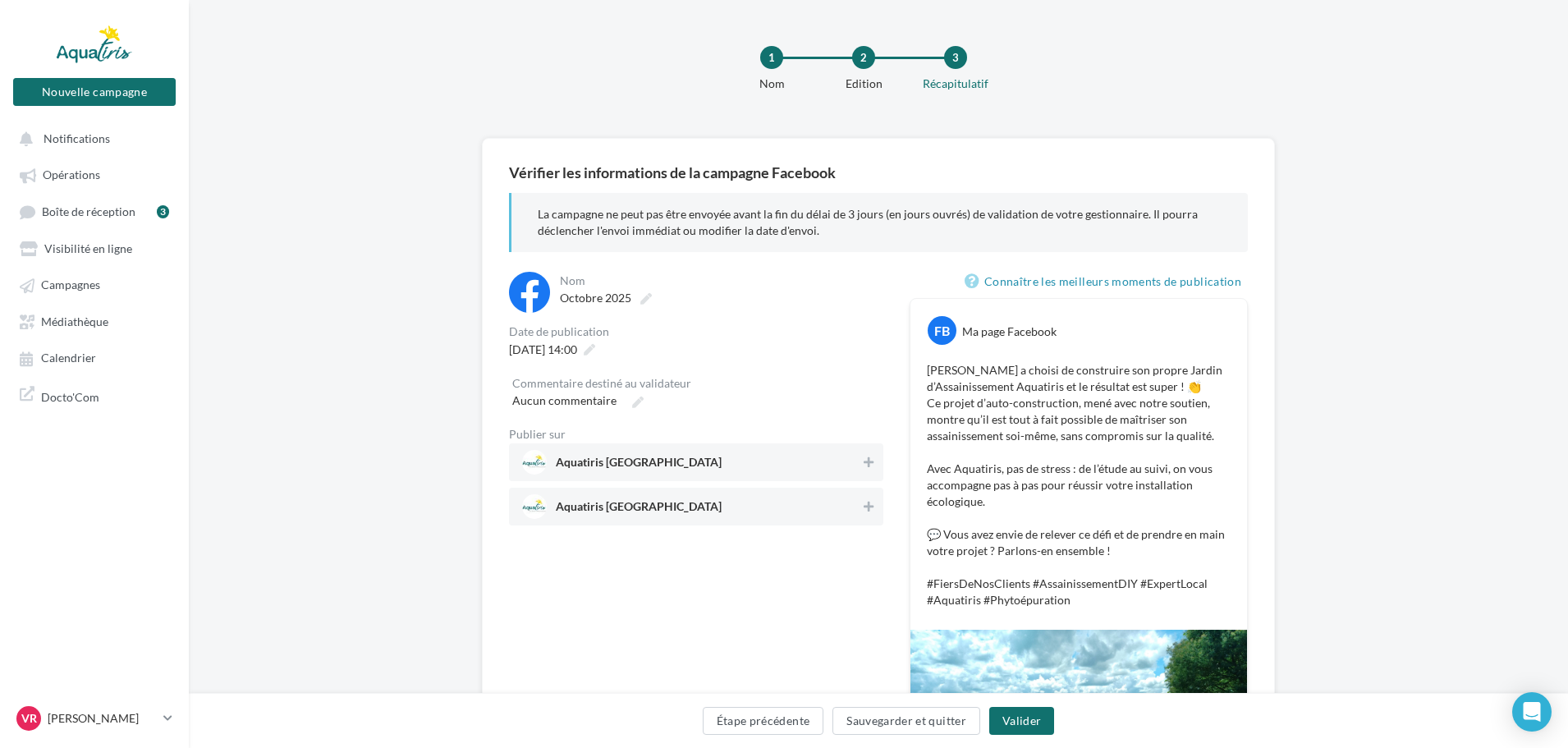
click at [836, 456] on span "Aquatiris Nord Loire-Atlantique" at bounding box center [692, 462] width 339 height 24
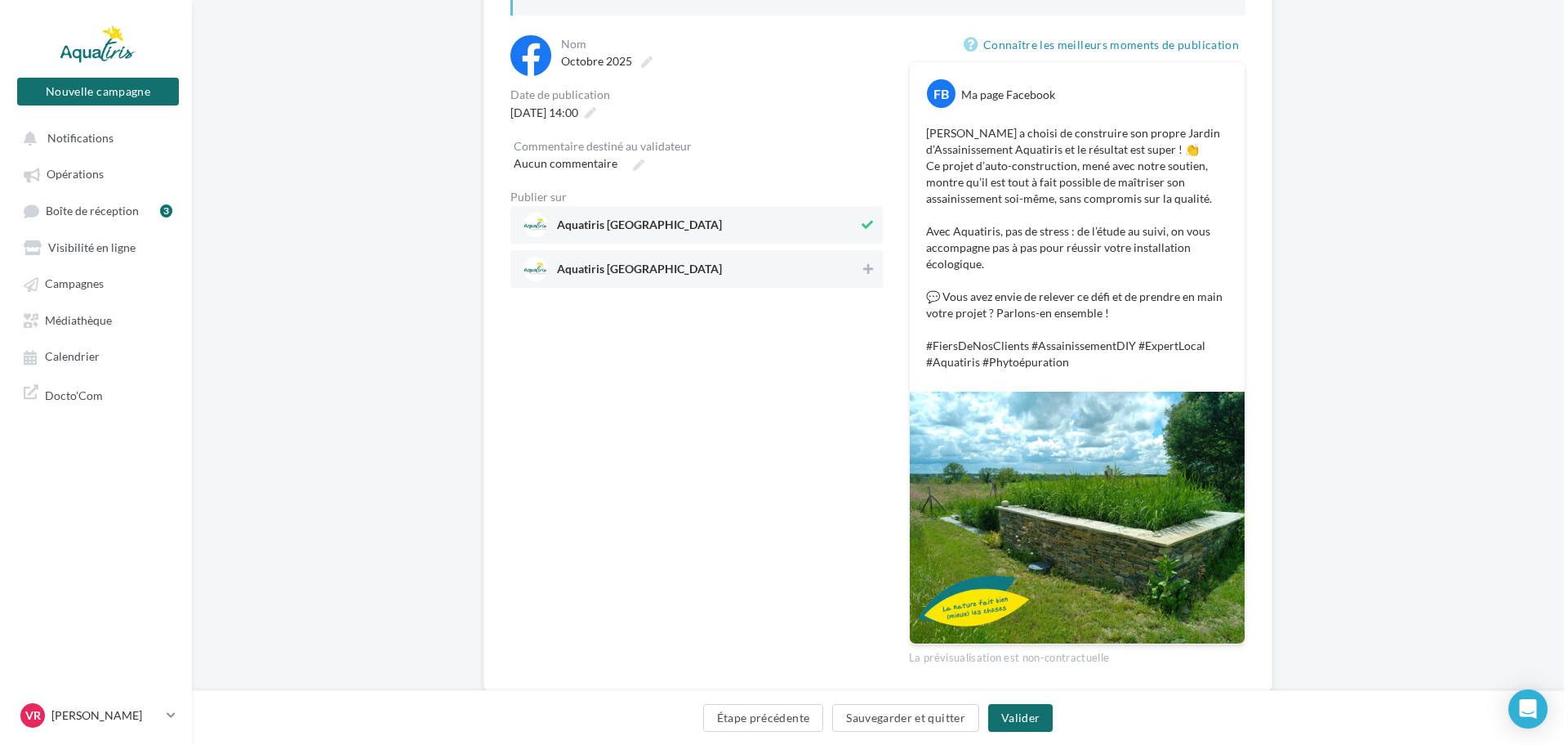
scroll to position [279, 0]
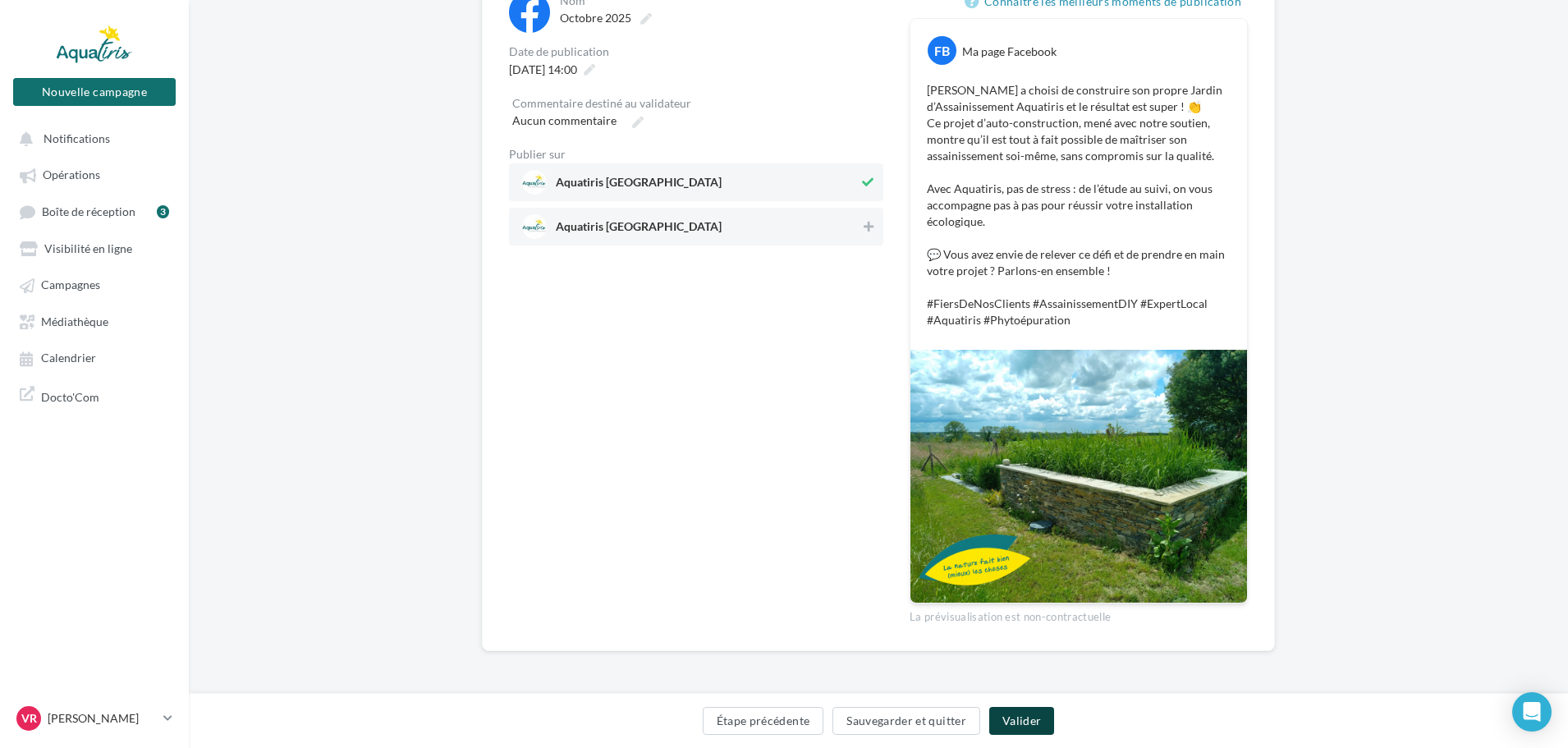
click at [1017, 716] on button "Valider" at bounding box center [1022, 720] width 65 height 28
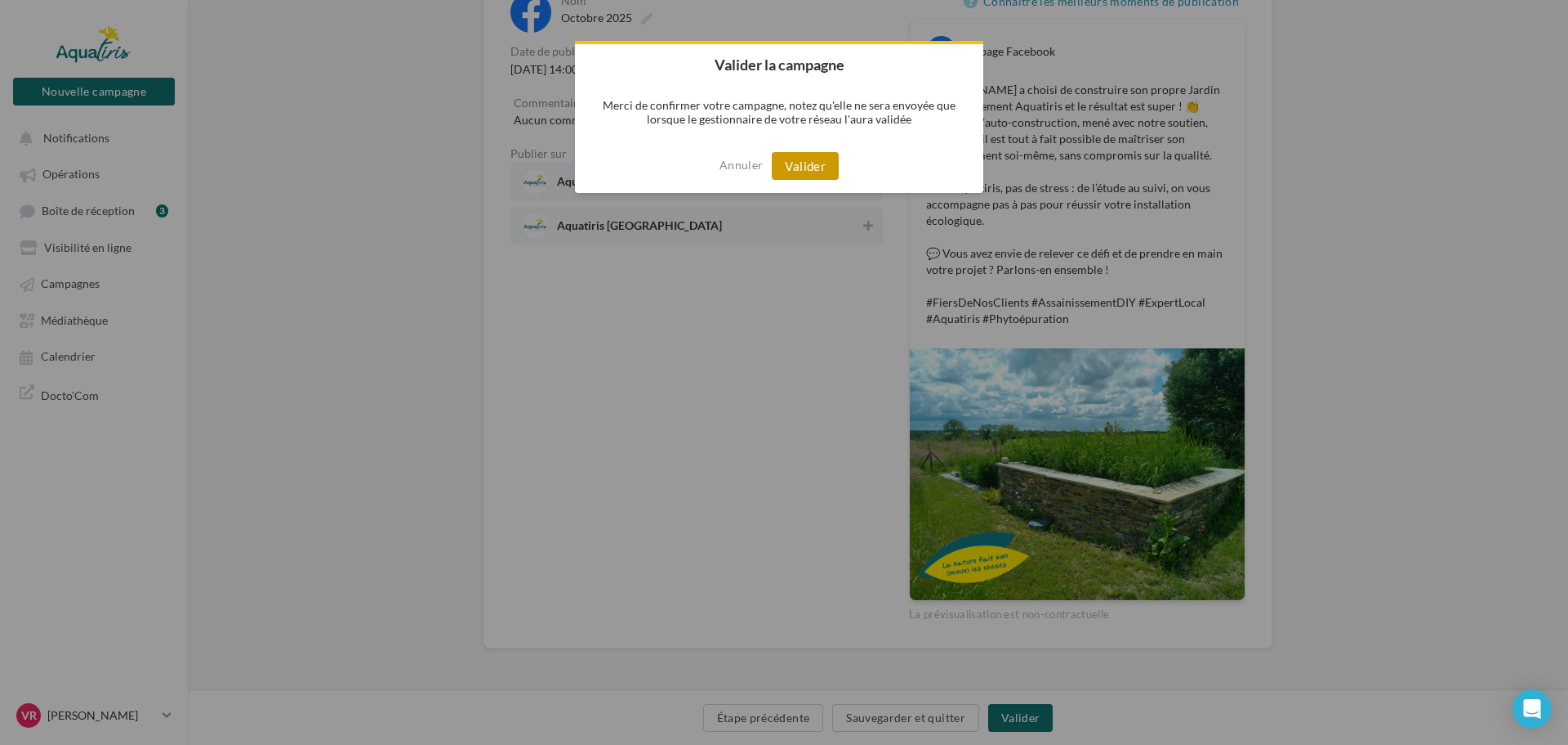
click at [809, 156] on button "Valider" at bounding box center [806, 166] width 67 height 28
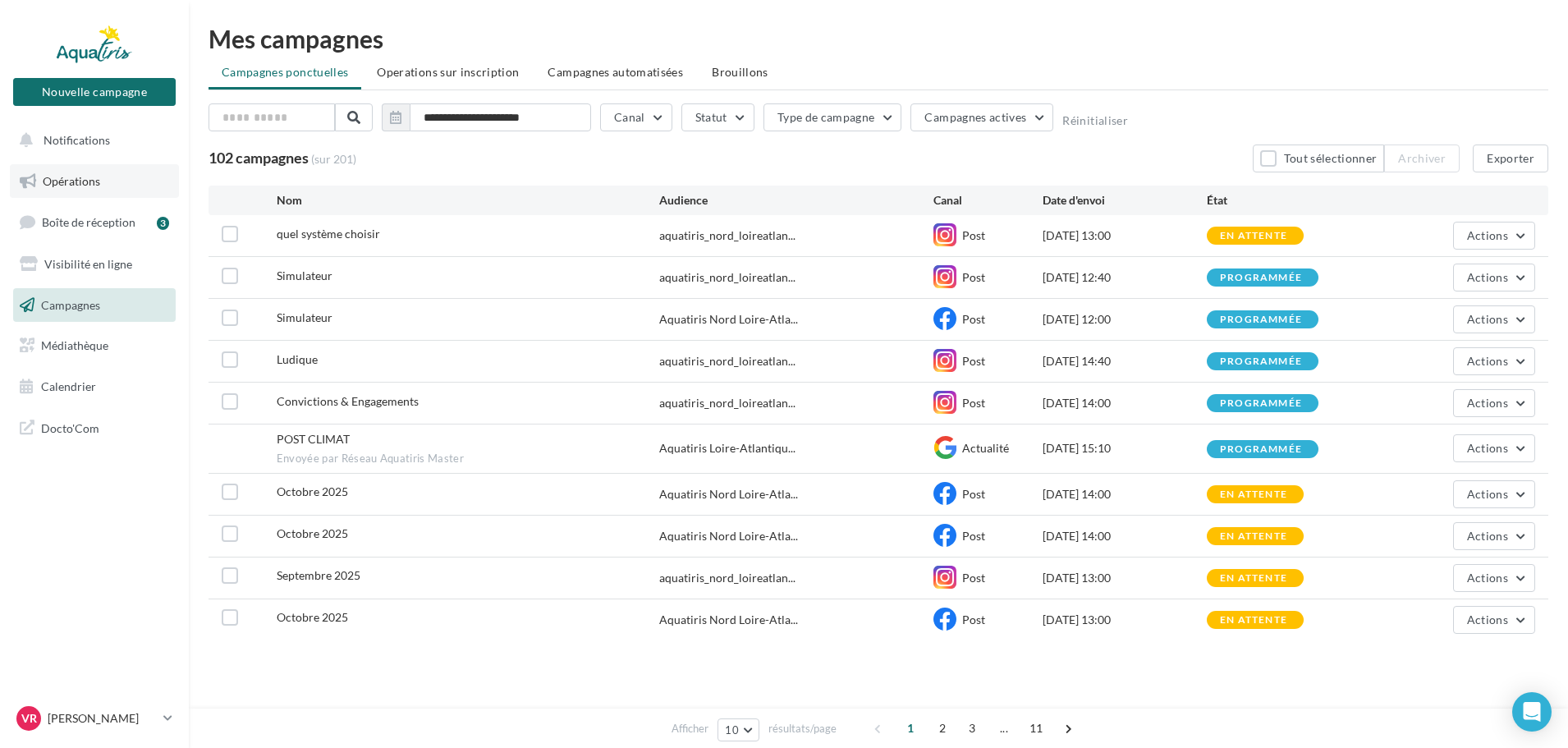
click at [91, 175] on span "Opérations" at bounding box center [71, 180] width 58 height 14
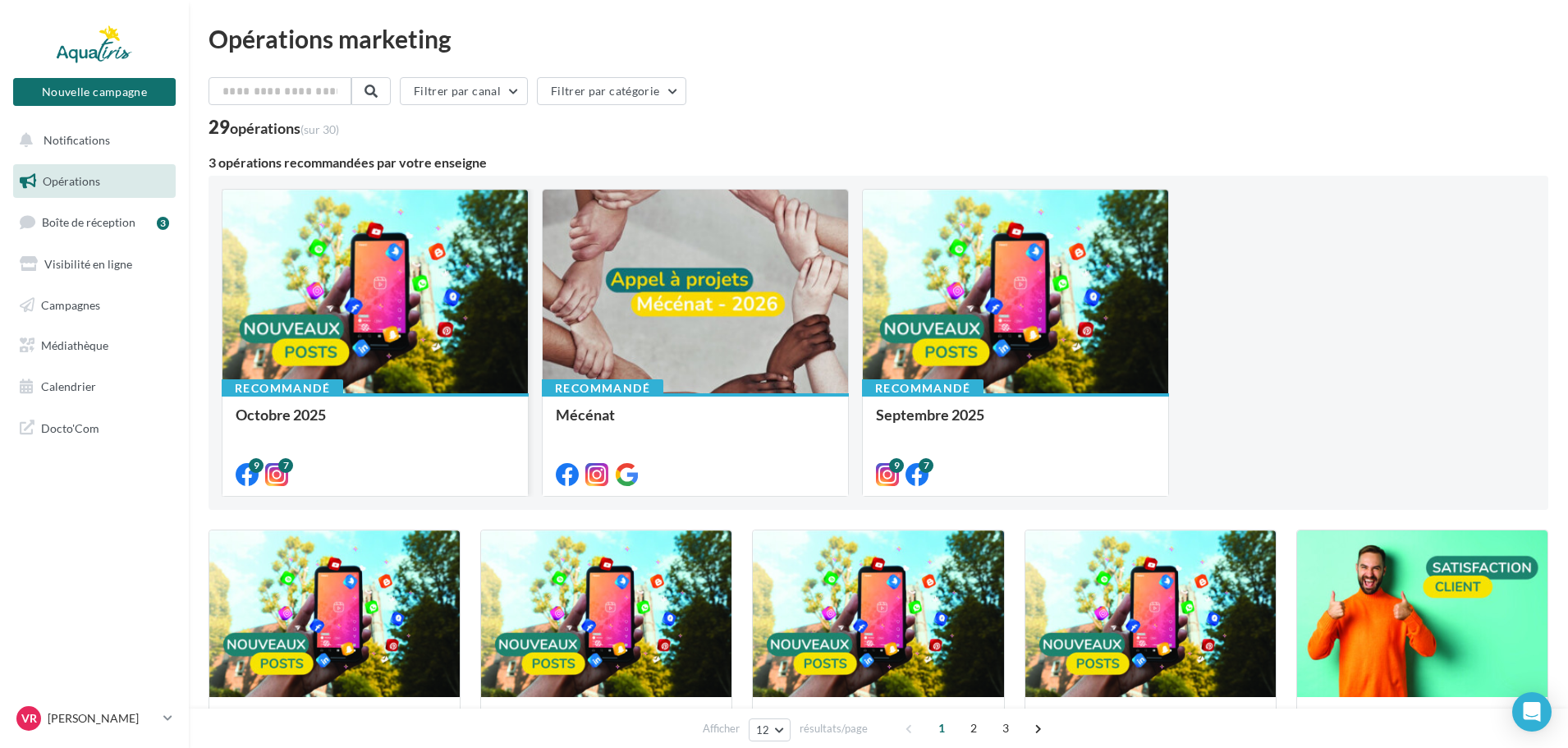
click at [384, 312] on div at bounding box center [375, 293] width 305 height 205
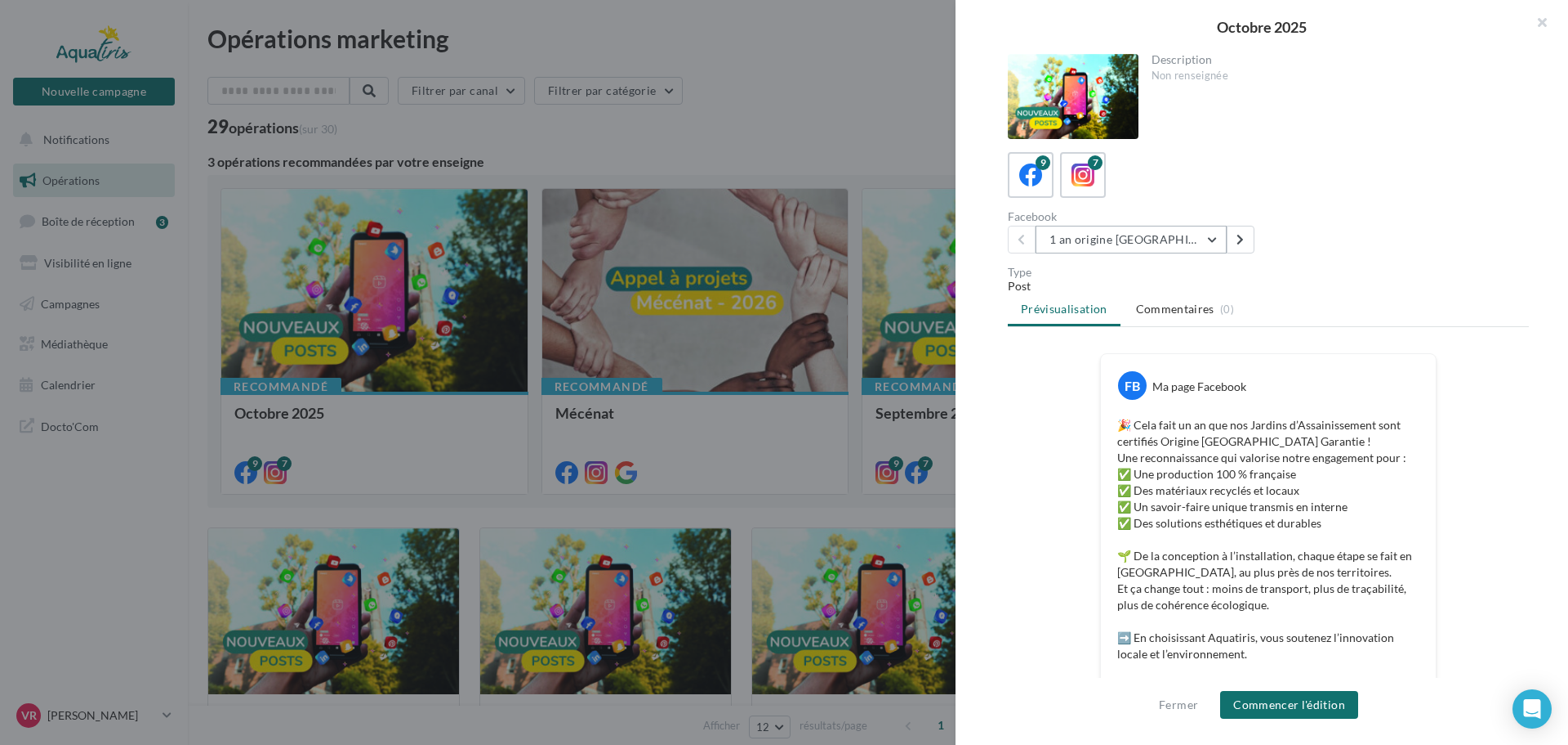
click at [1188, 239] on button "1 an origine [GEOGRAPHIC_DATA]" at bounding box center [1131, 239] width 191 height 28
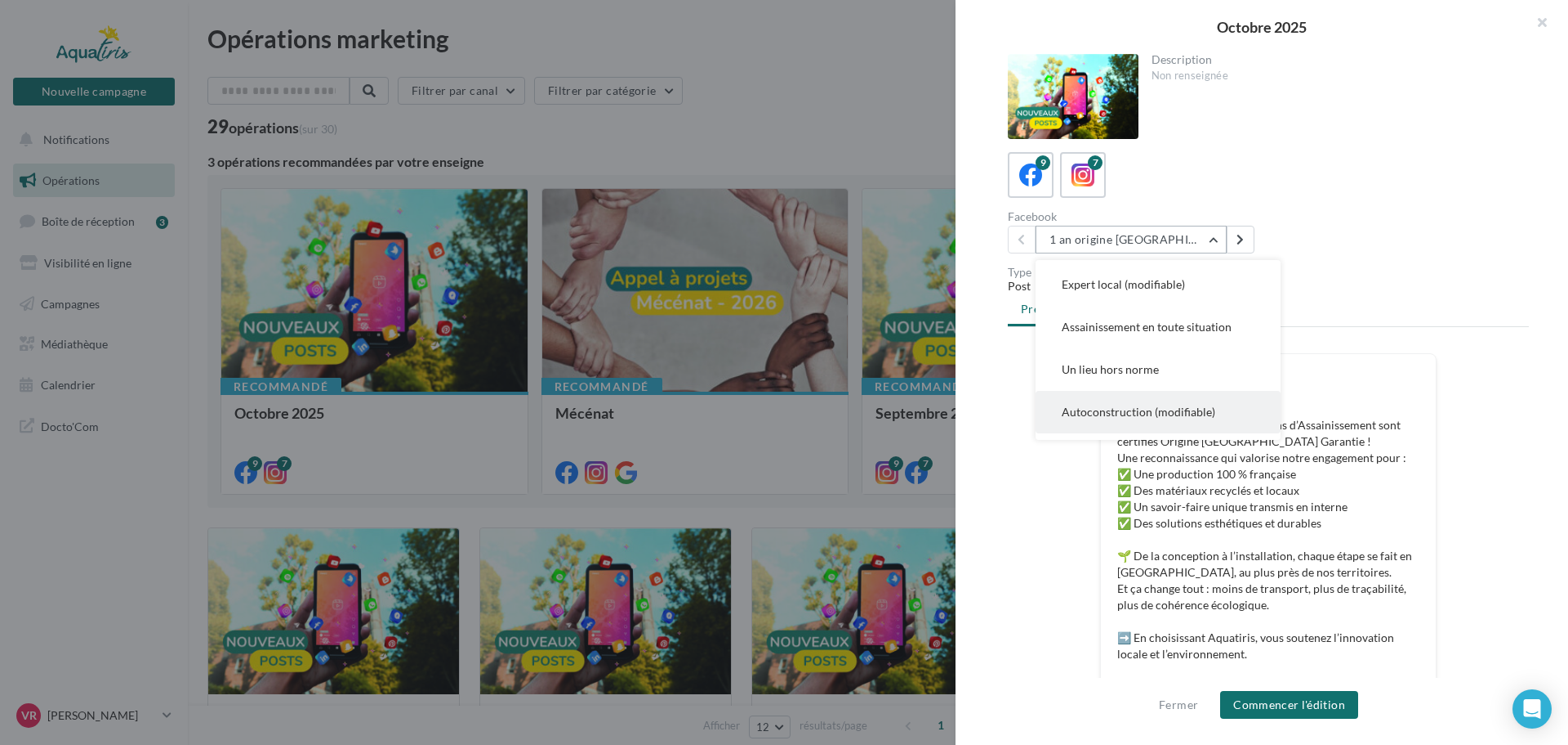
scroll to position [163, 0]
click at [1149, 381] on button "Exemple auto construction" at bounding box center [1158, 372] width 245 height 42
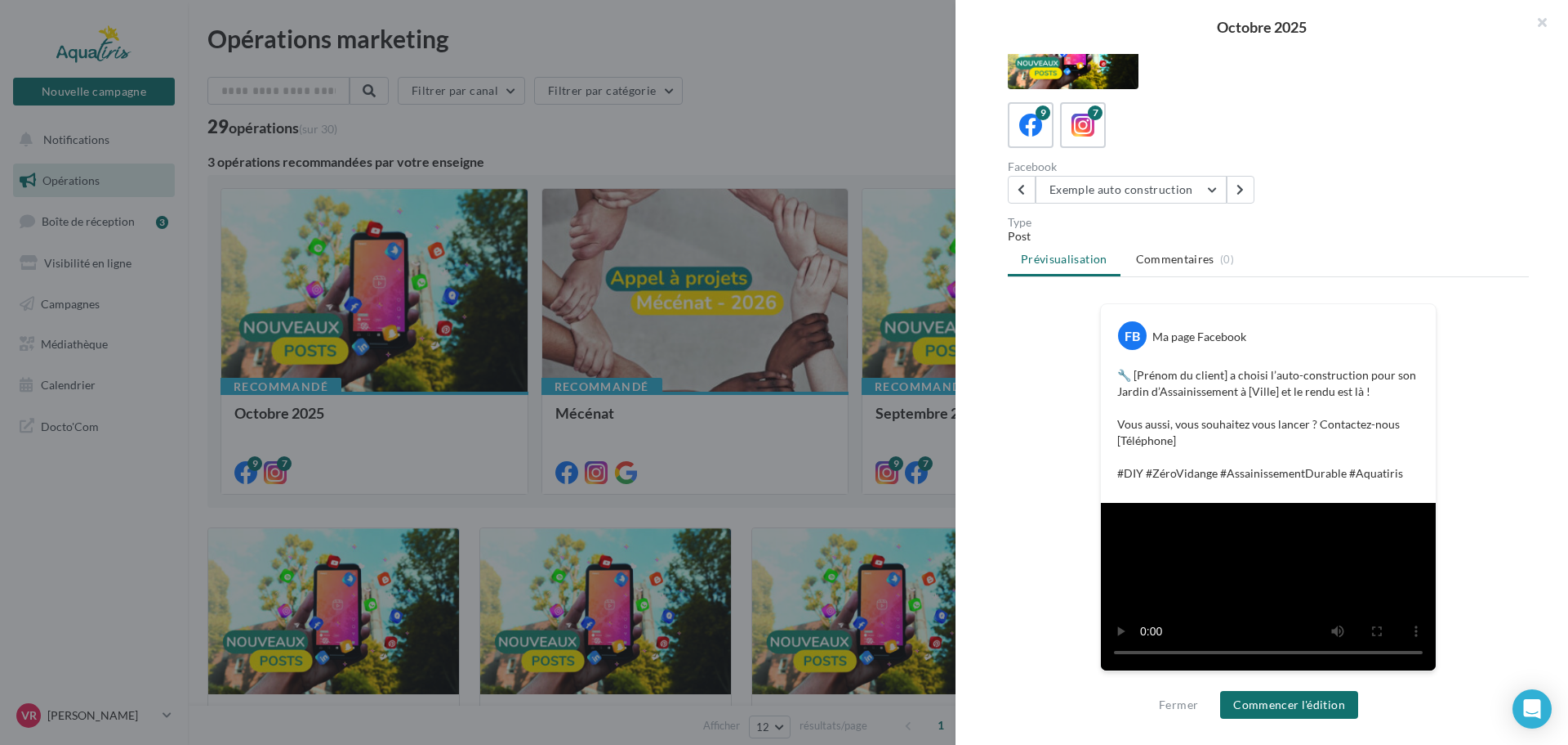
scroll to position [217, 0]
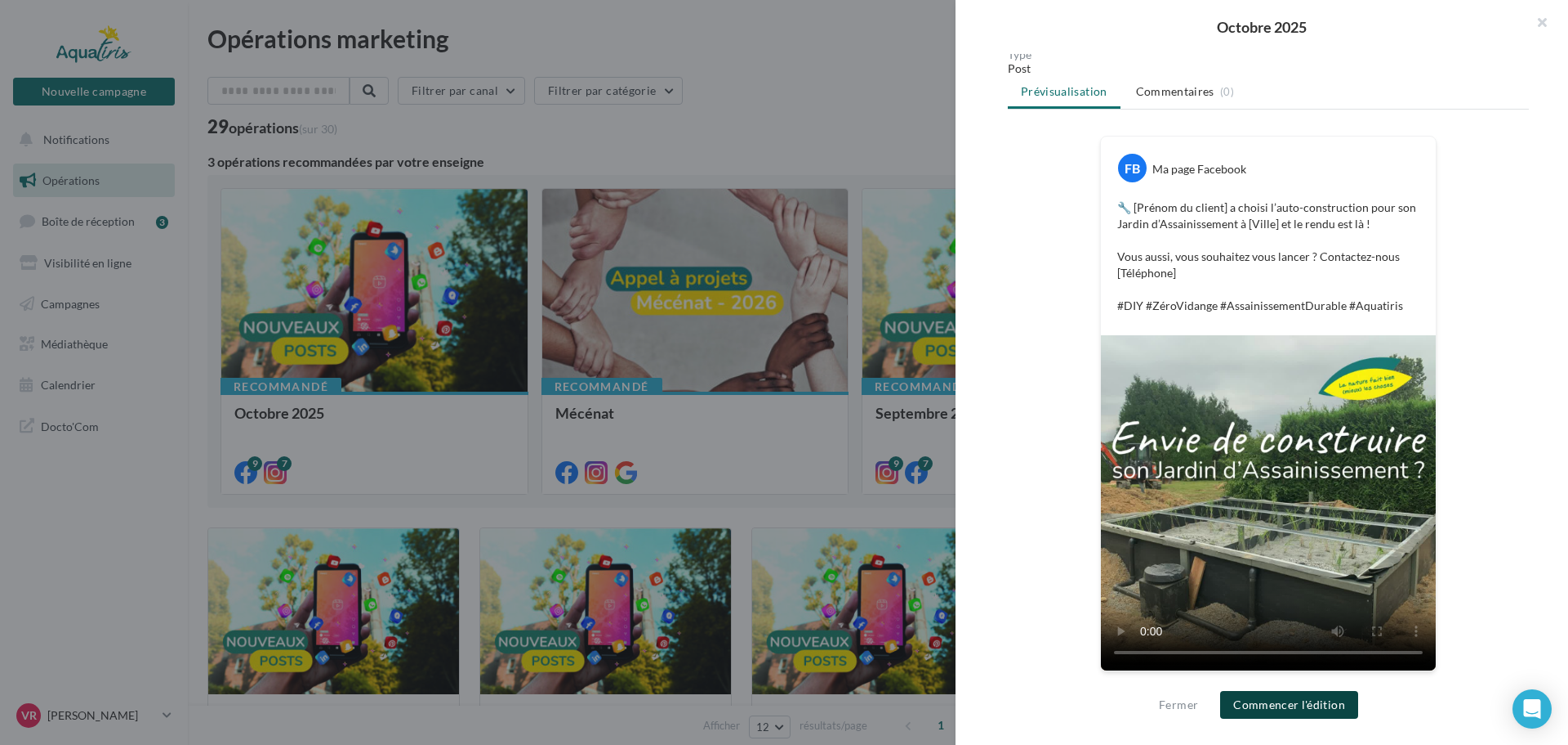
click at [1294, 706] on button "Commencer l'édition" at bounding box center [1289, 704] width 138 height 28
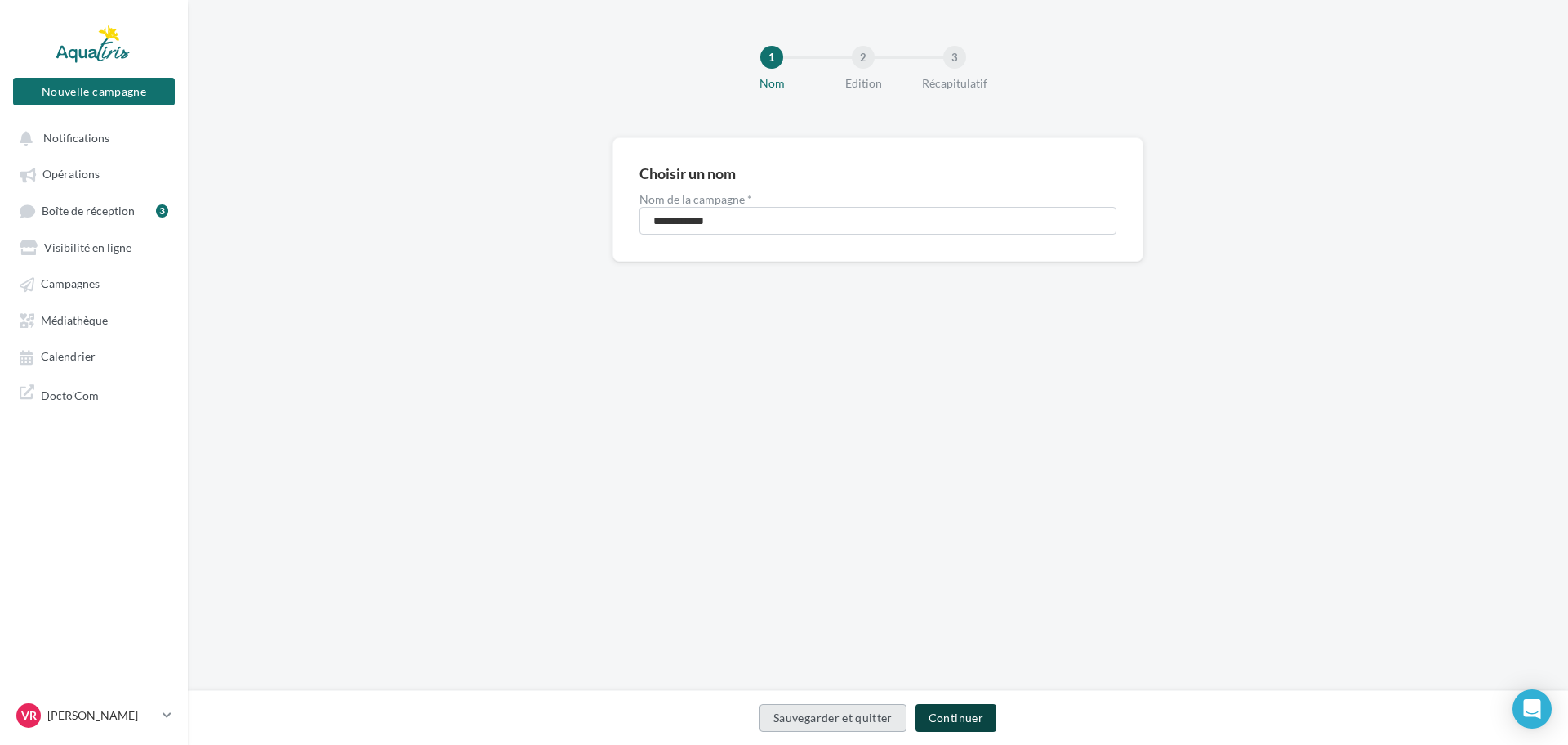
click at [943, 722] on button "Continuer" at bounding box center [956, 717] width 81 height 28
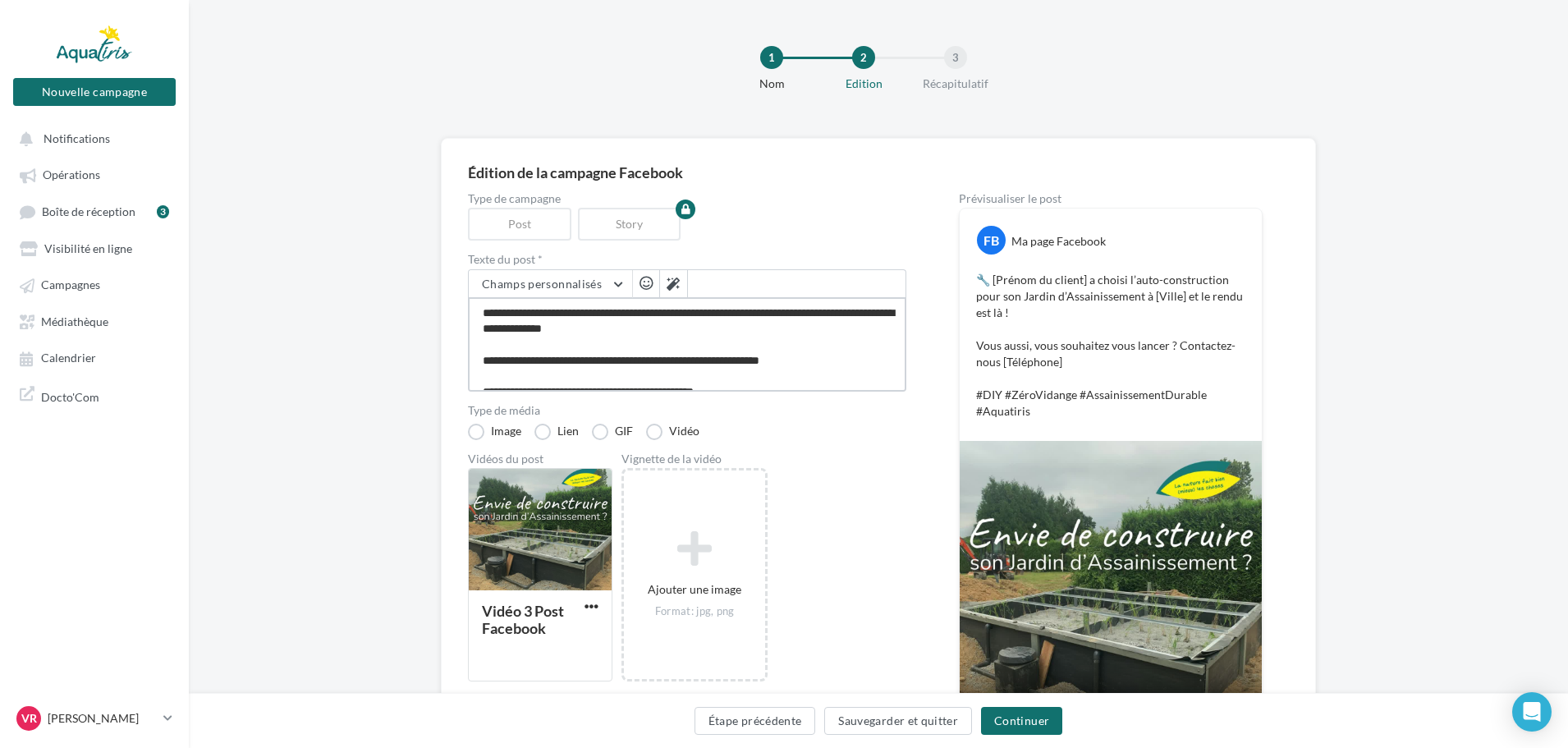
click at [591, 311] on textarea "**********" at bounding box center [687, 344] width 439 height 95
type textarea "**********"
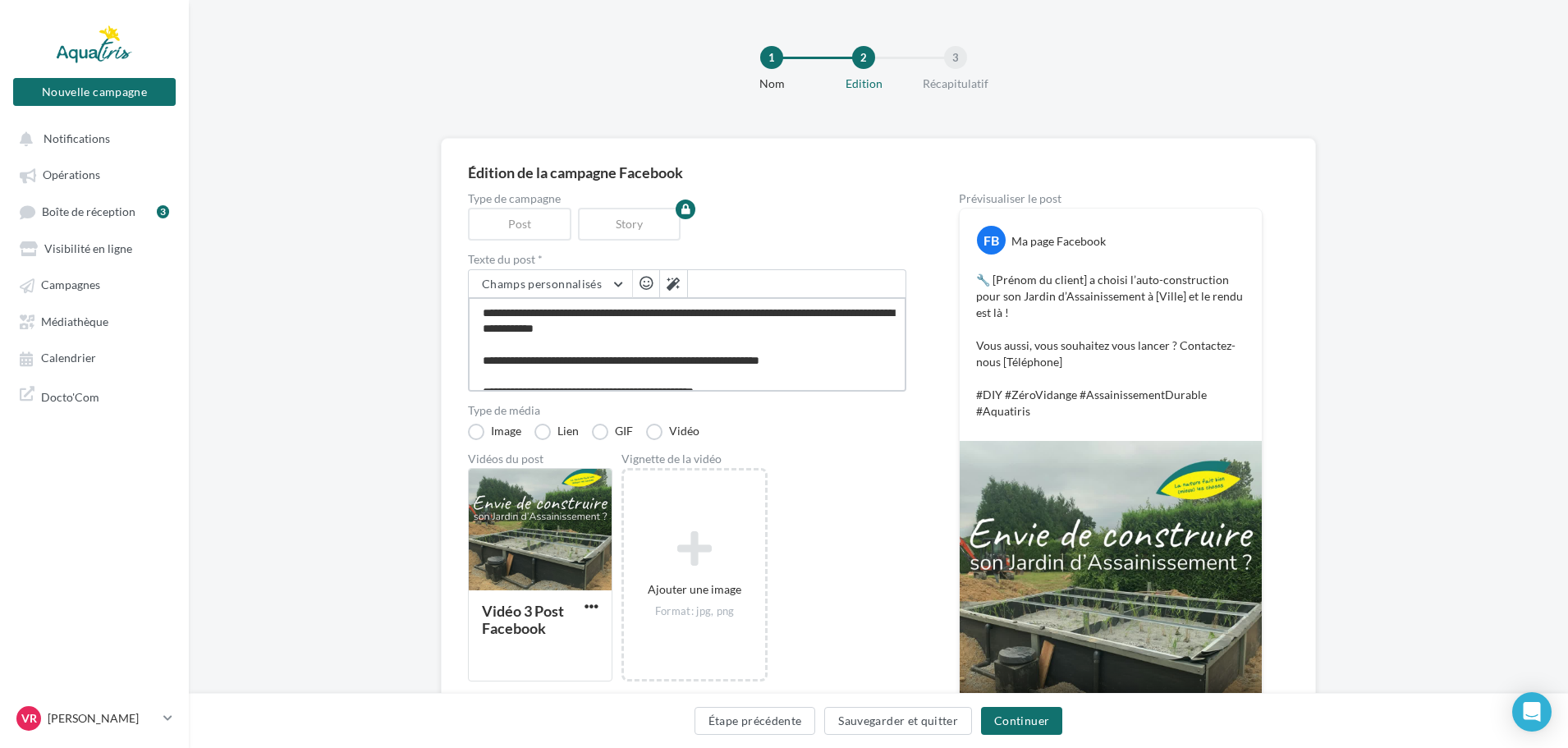
type textarea "**********"
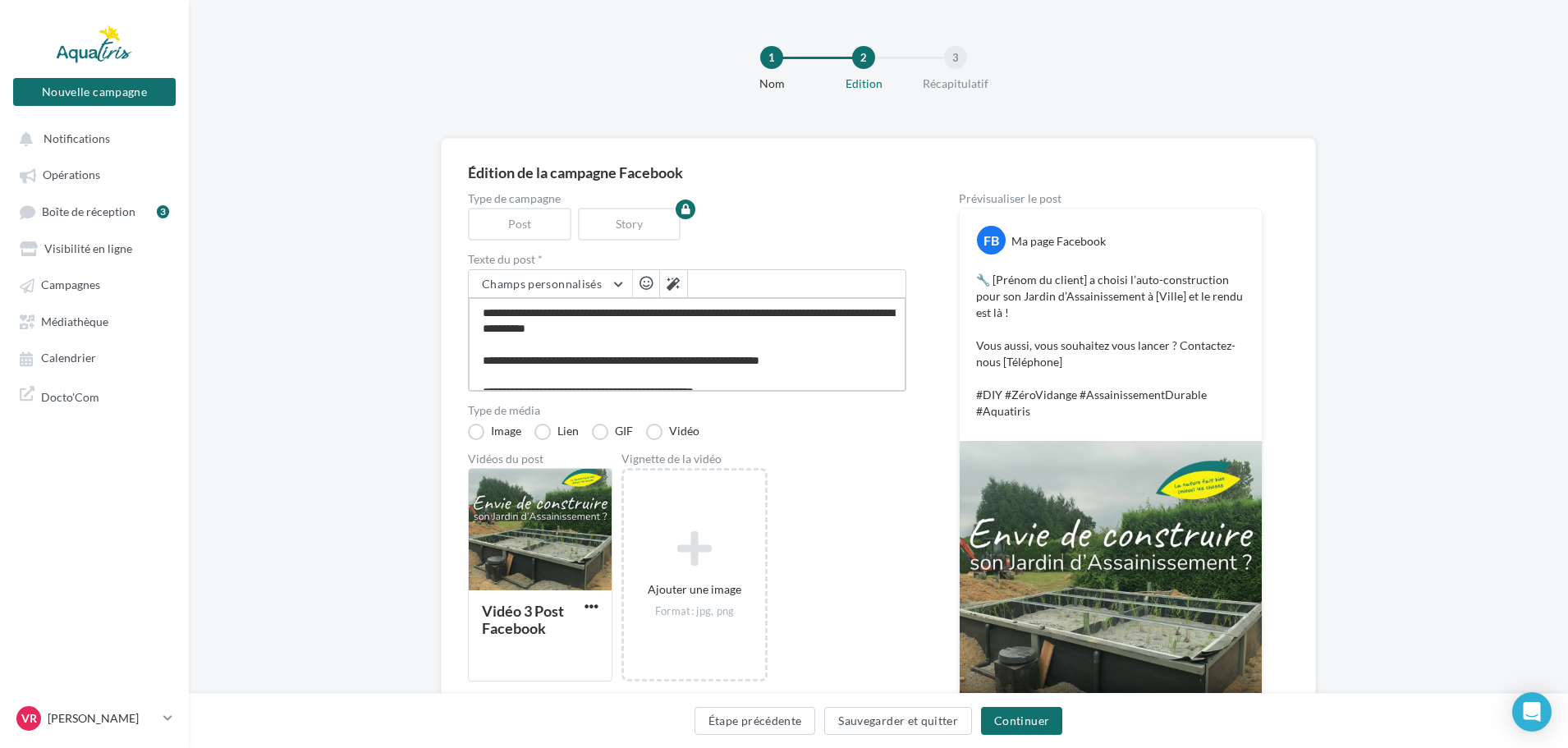
type textarea "**********"
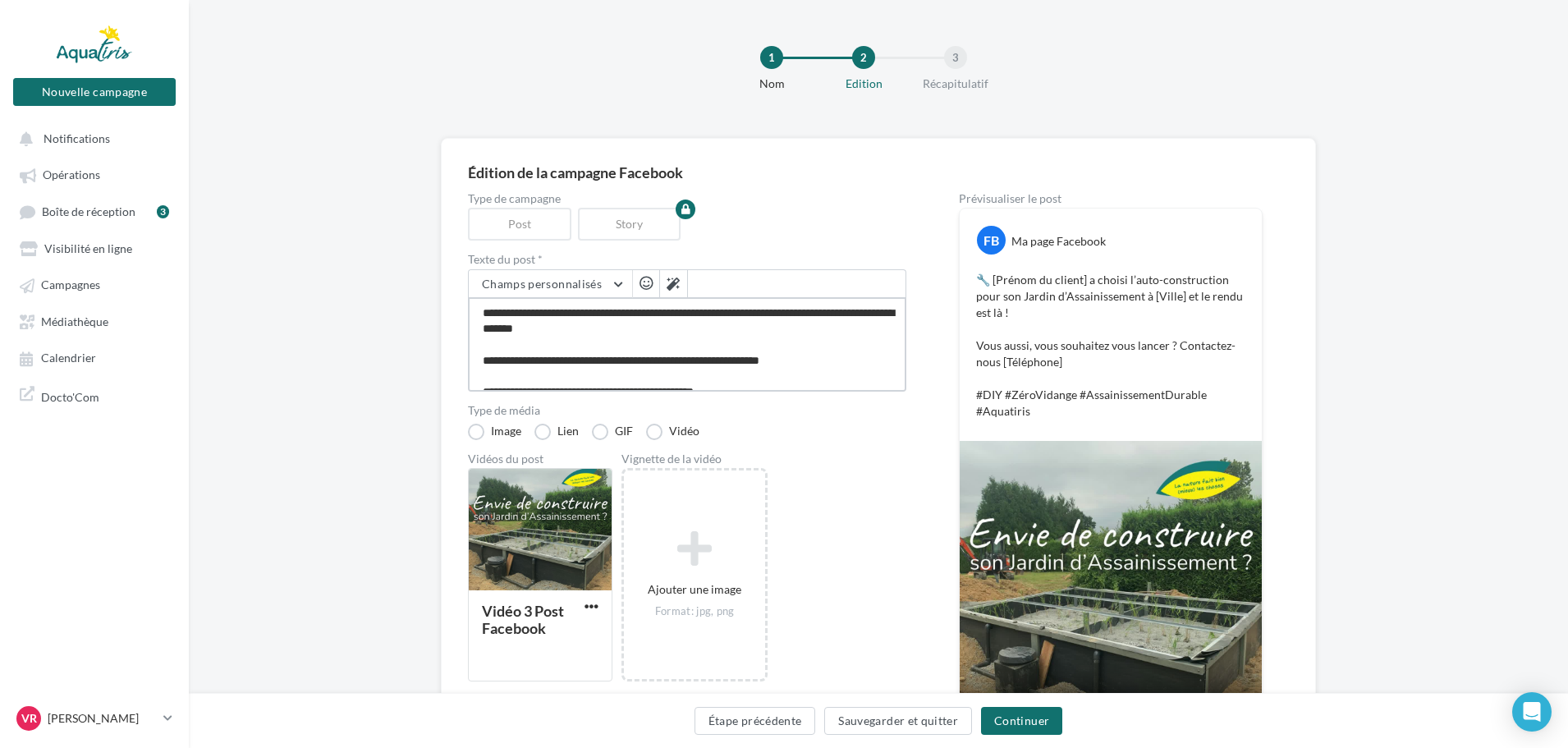
type textarea "**********"
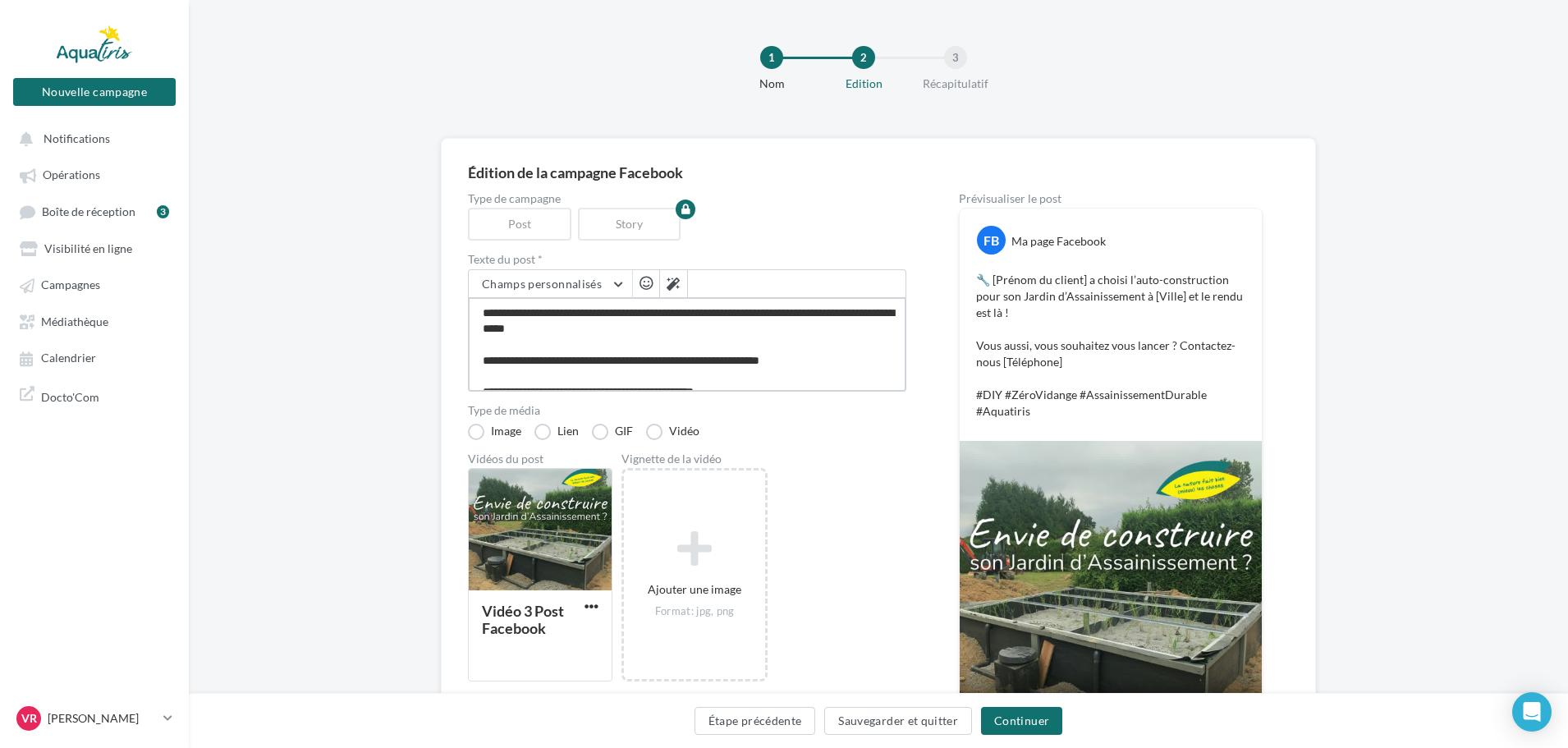
type textarea "**********"
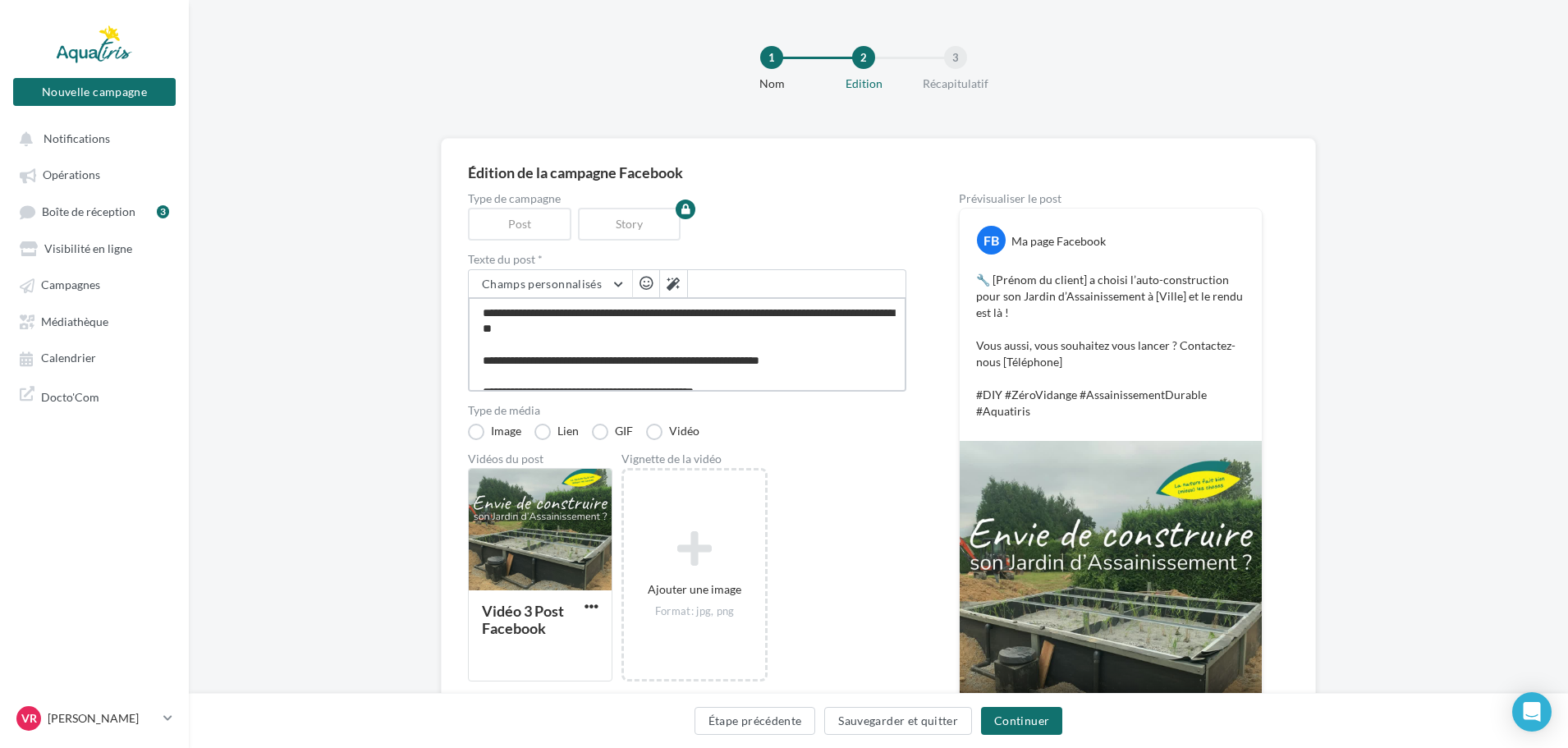
type textarea "**********"
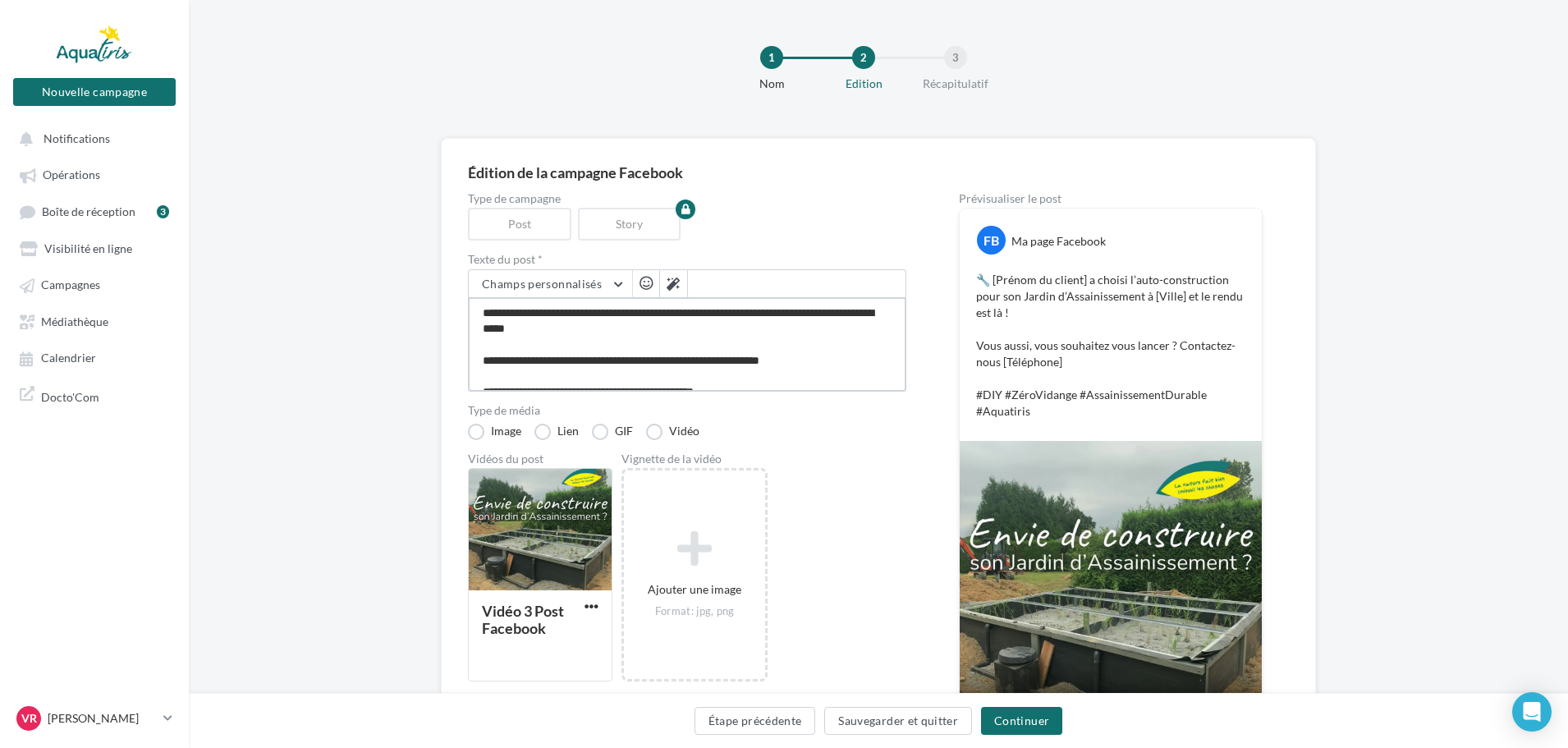
type textarea "**********"
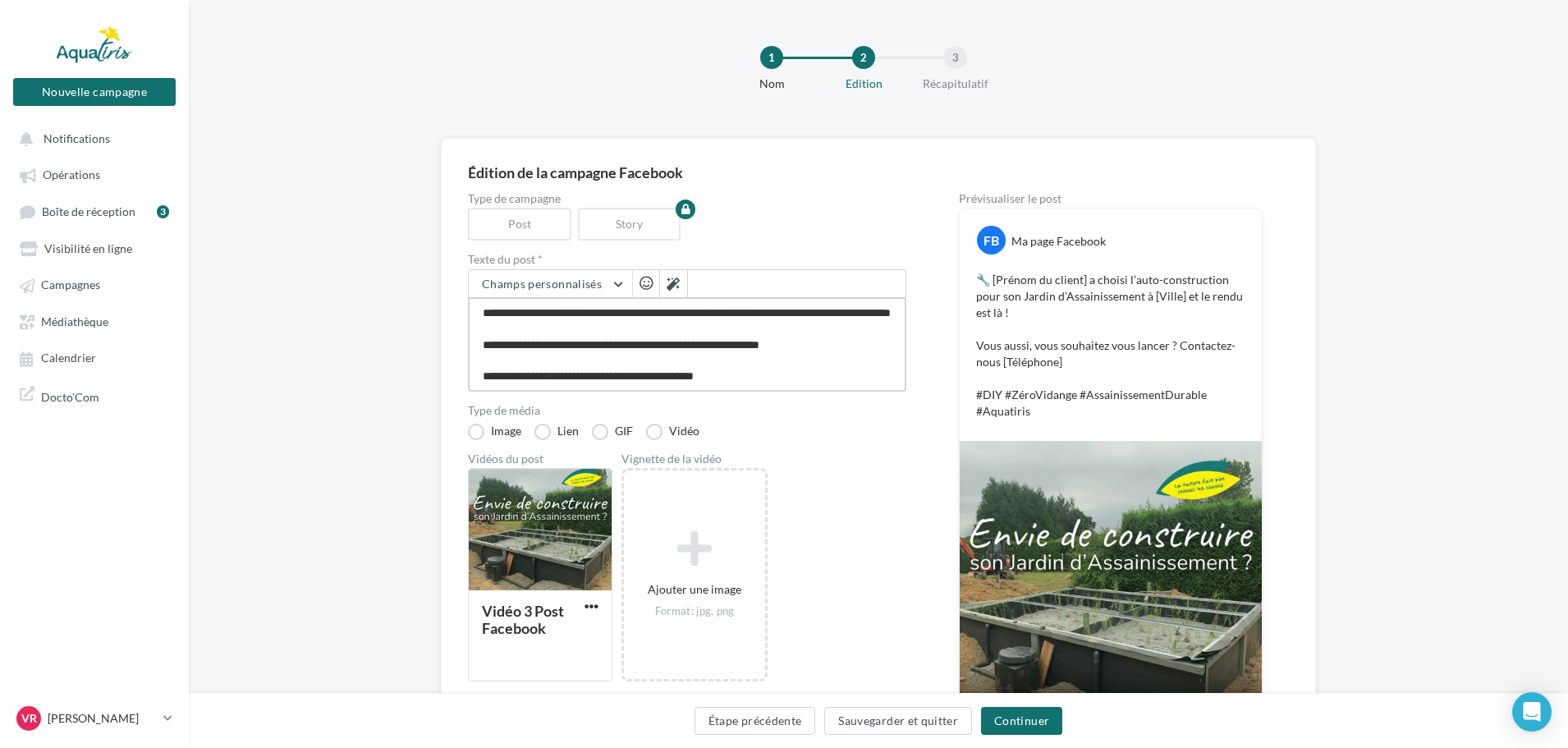
type textarea "**********"
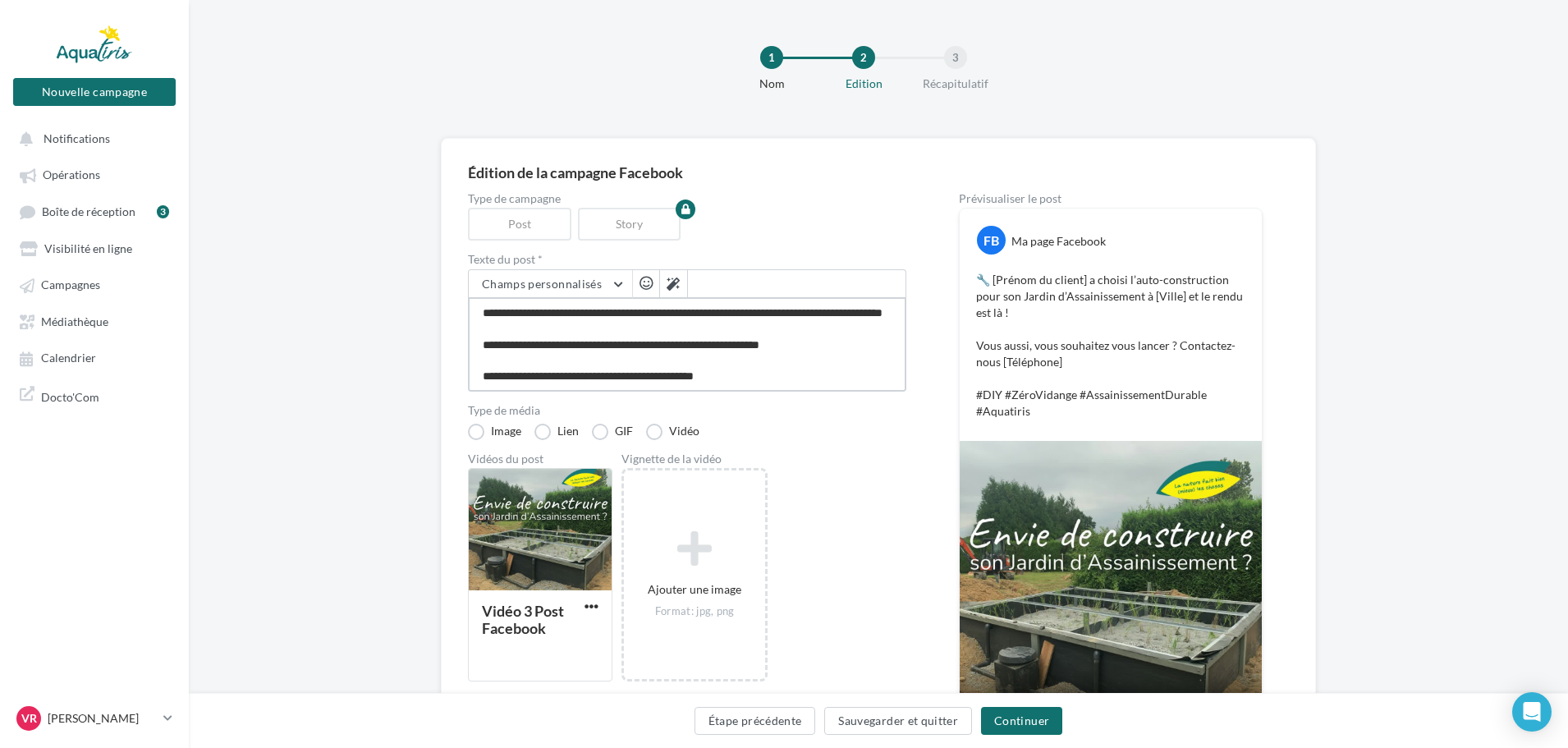
type textarea "**********"
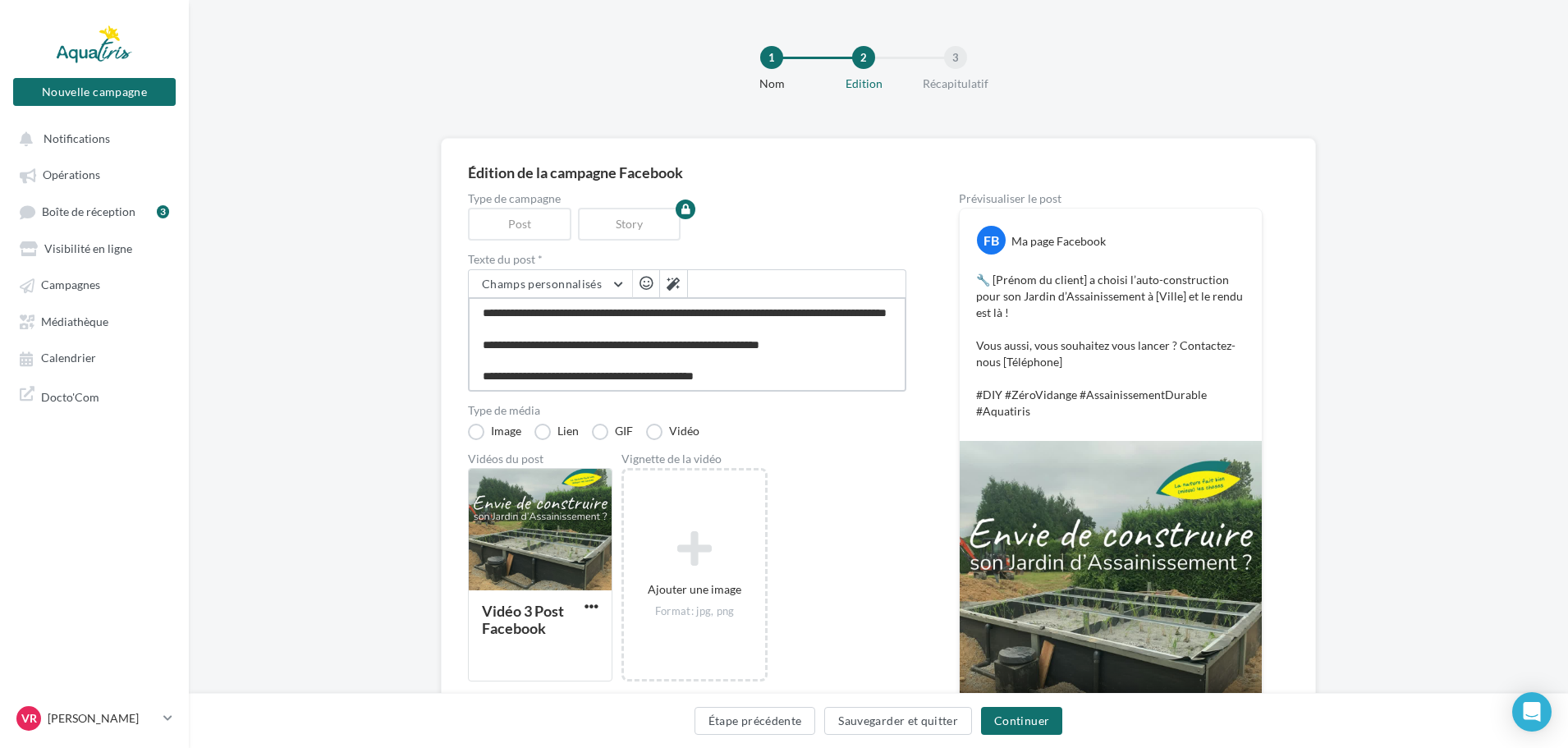
type textarea "**********"
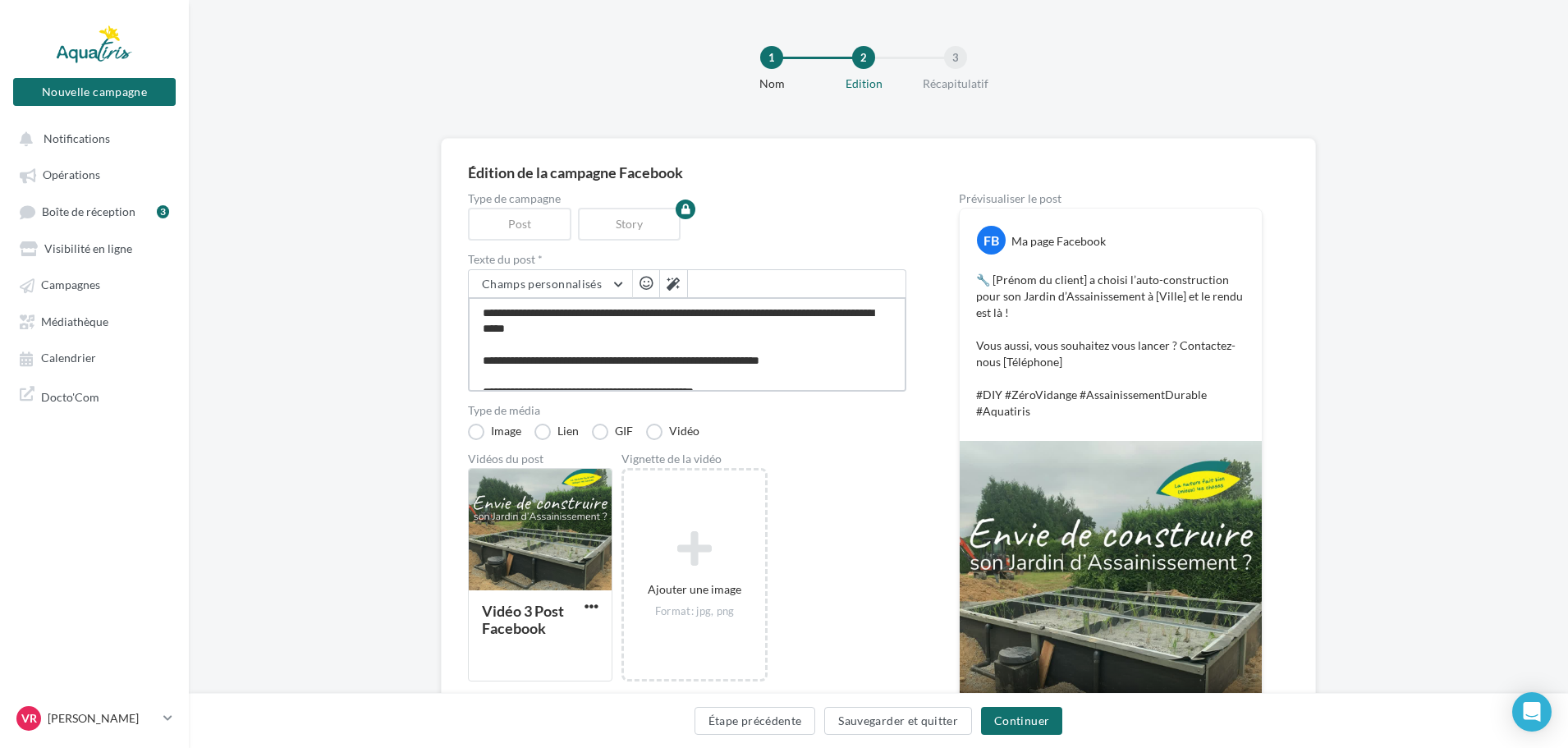
type textarea "**********"
click at [850, 311] on textarea "**********" at bounding box center [687, 344] width 439 height 95
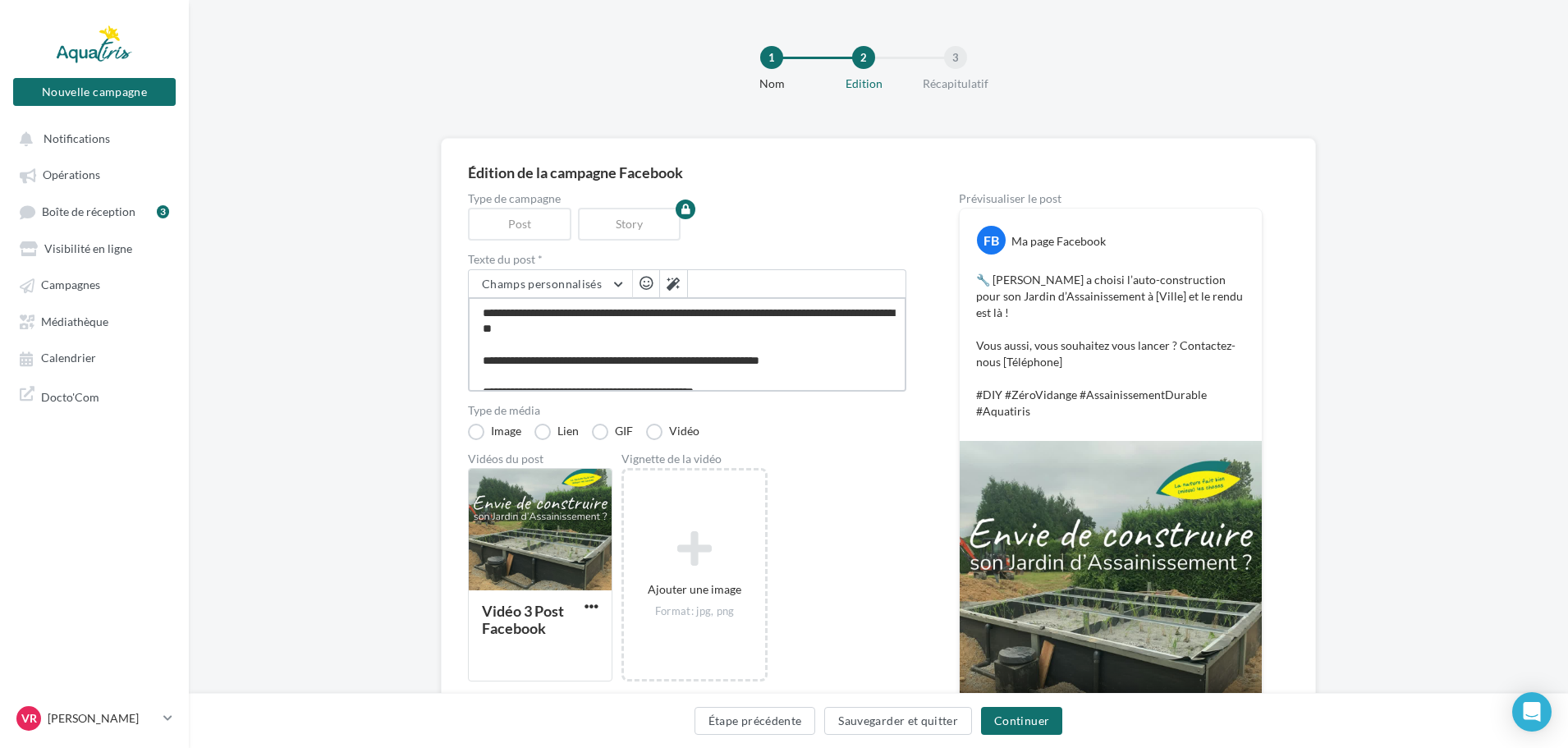
type textarea "**********"
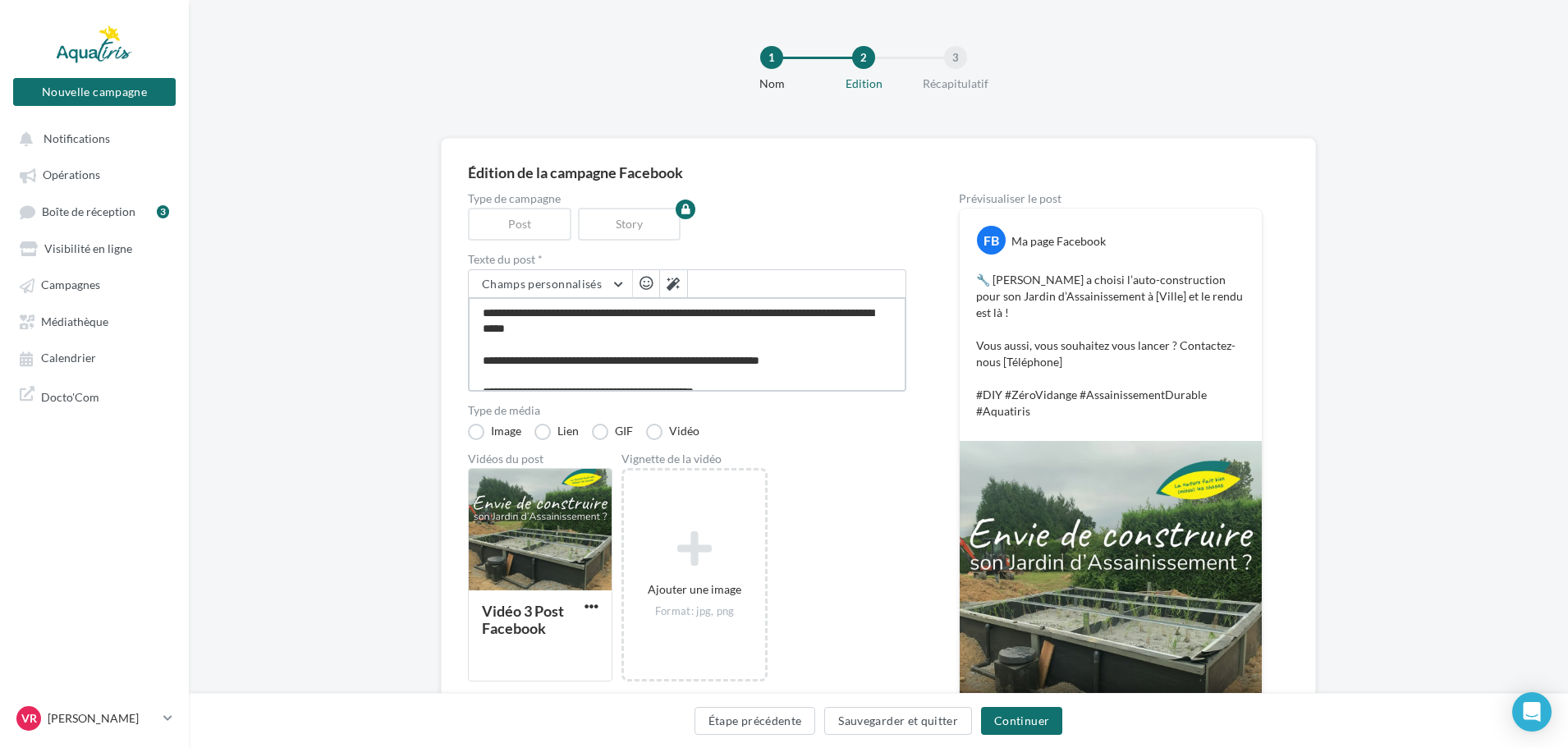
type textarea "**********"
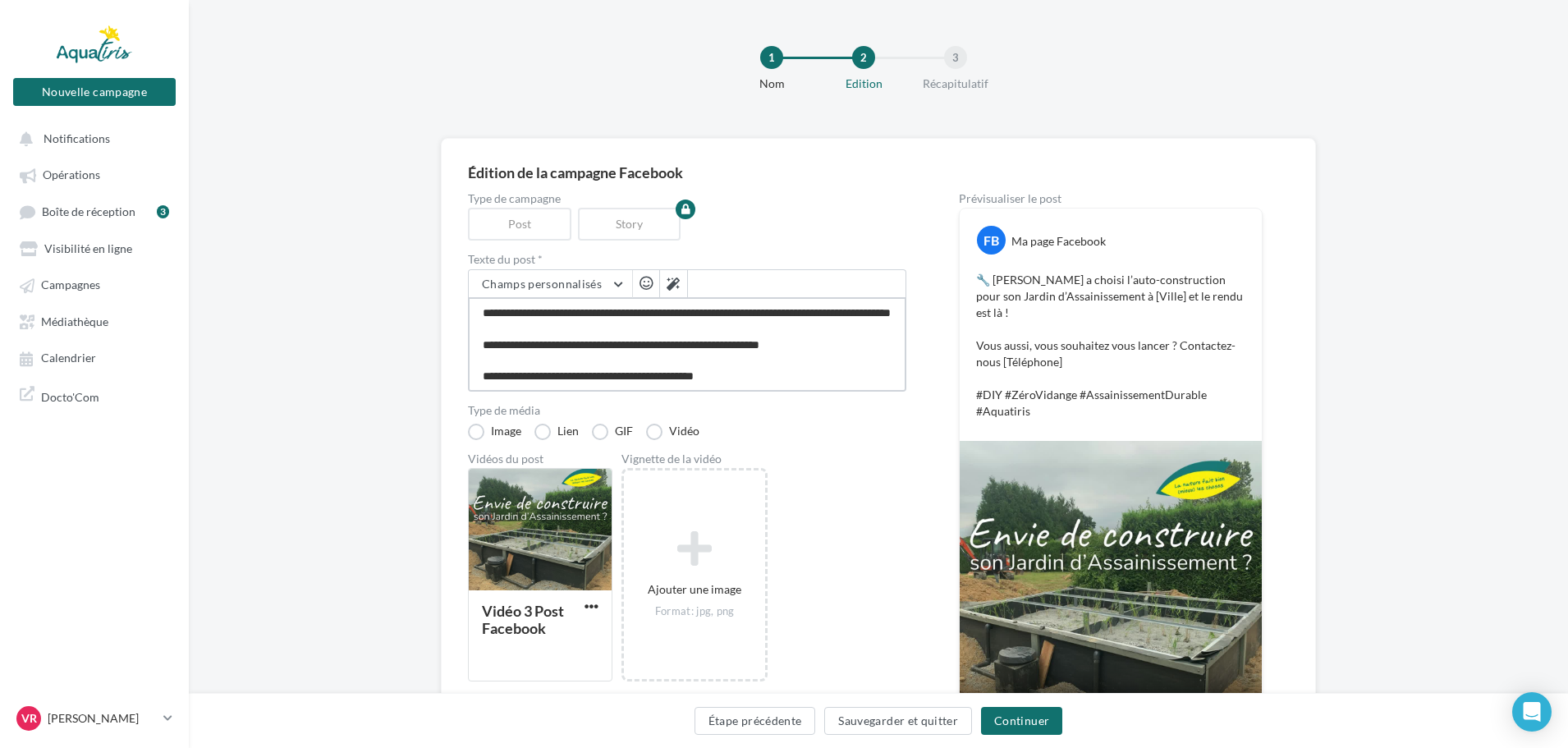
type textarea "**********"
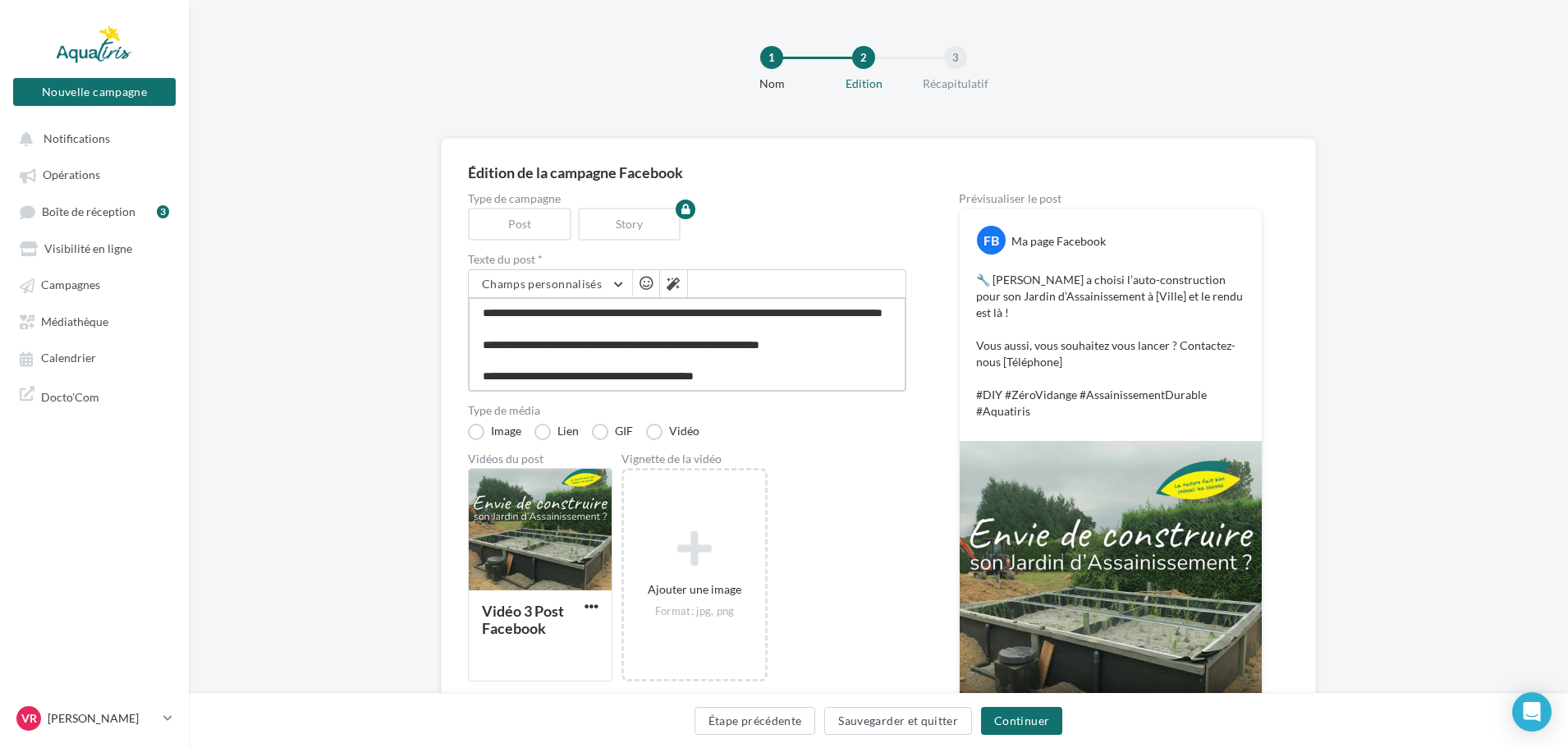
type textarea "**********"
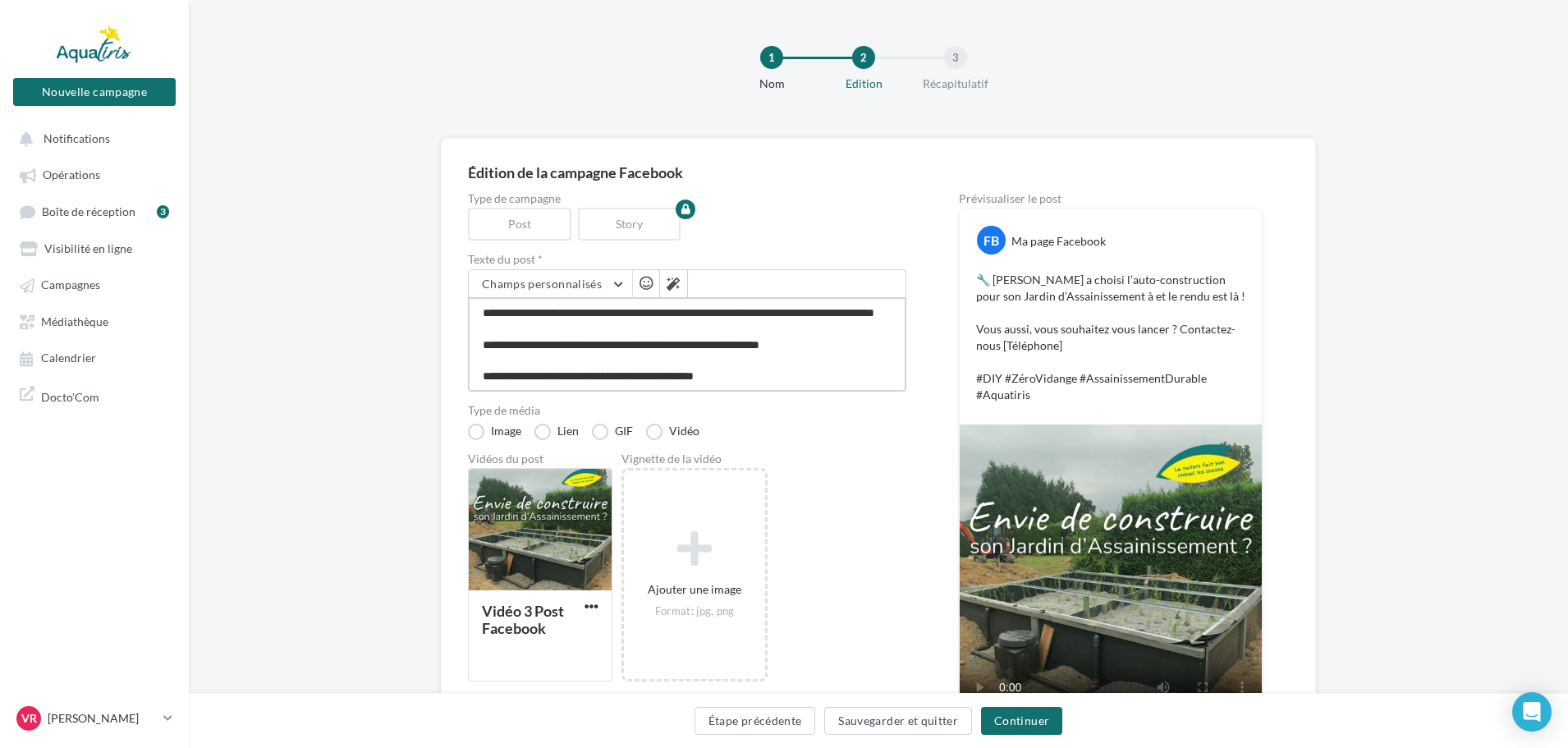
click at [537, 316] on textarea "**********" at bounding box center [687, 344] width 439 height 95
type textarea "**********"
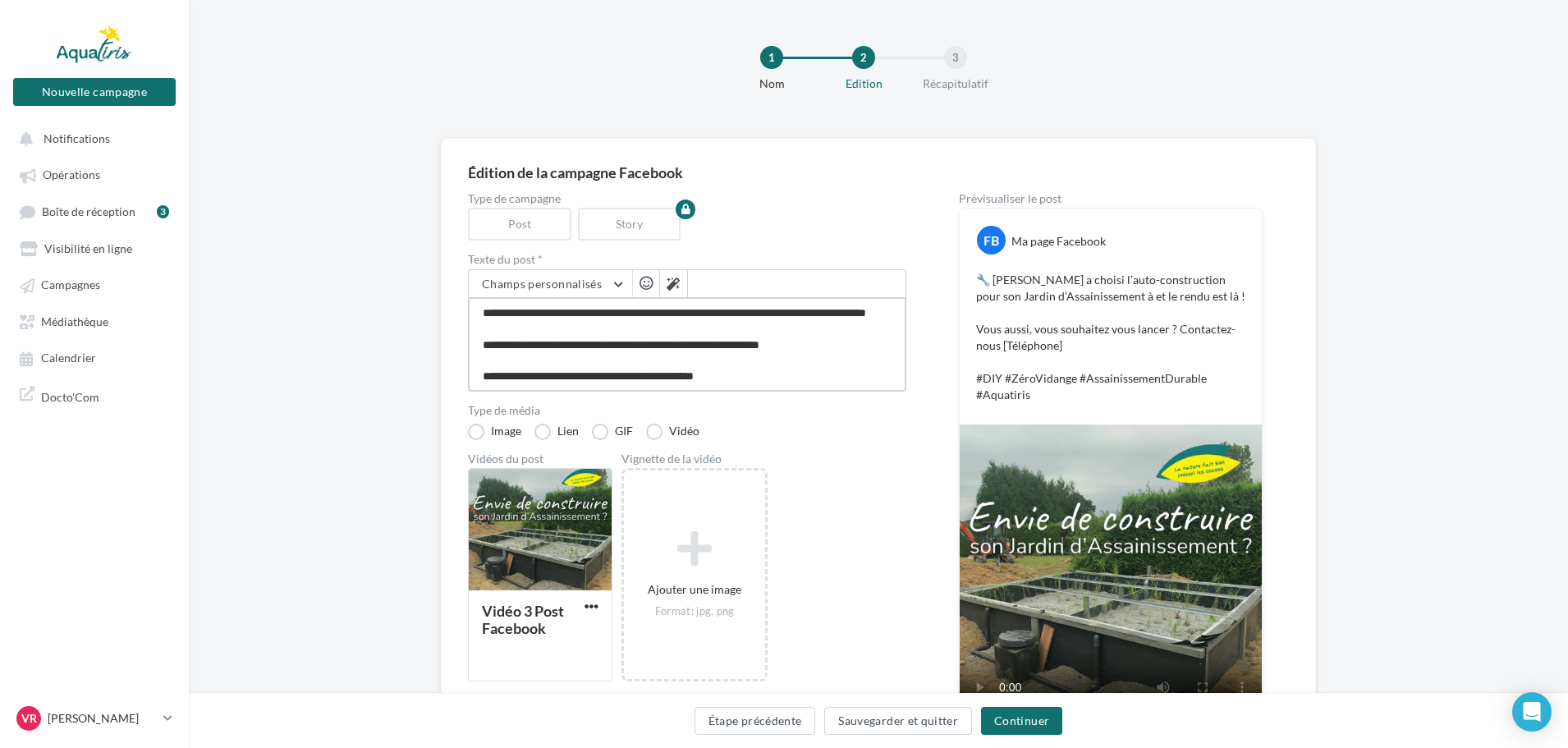
type textarea "**********"
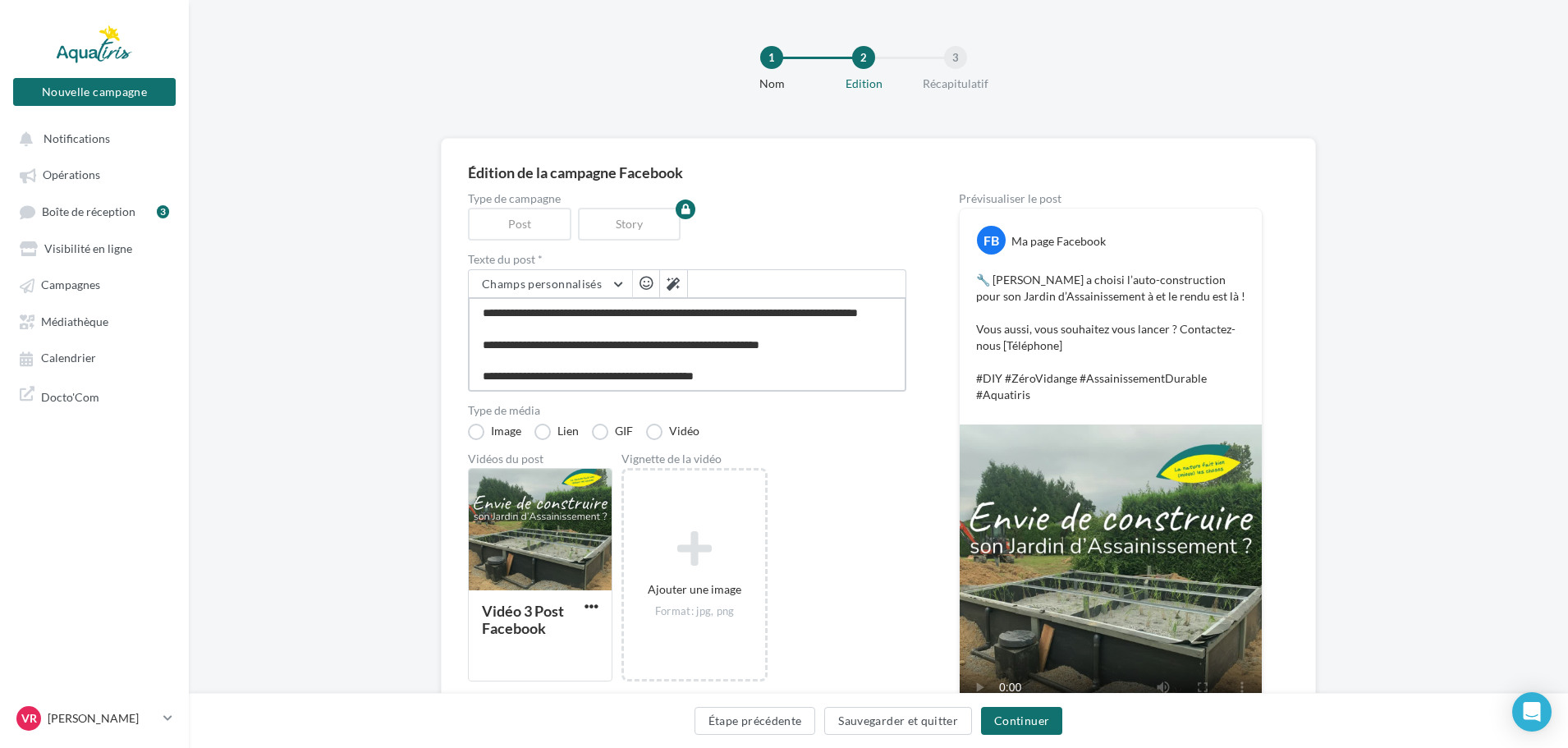
type textarea "**********"
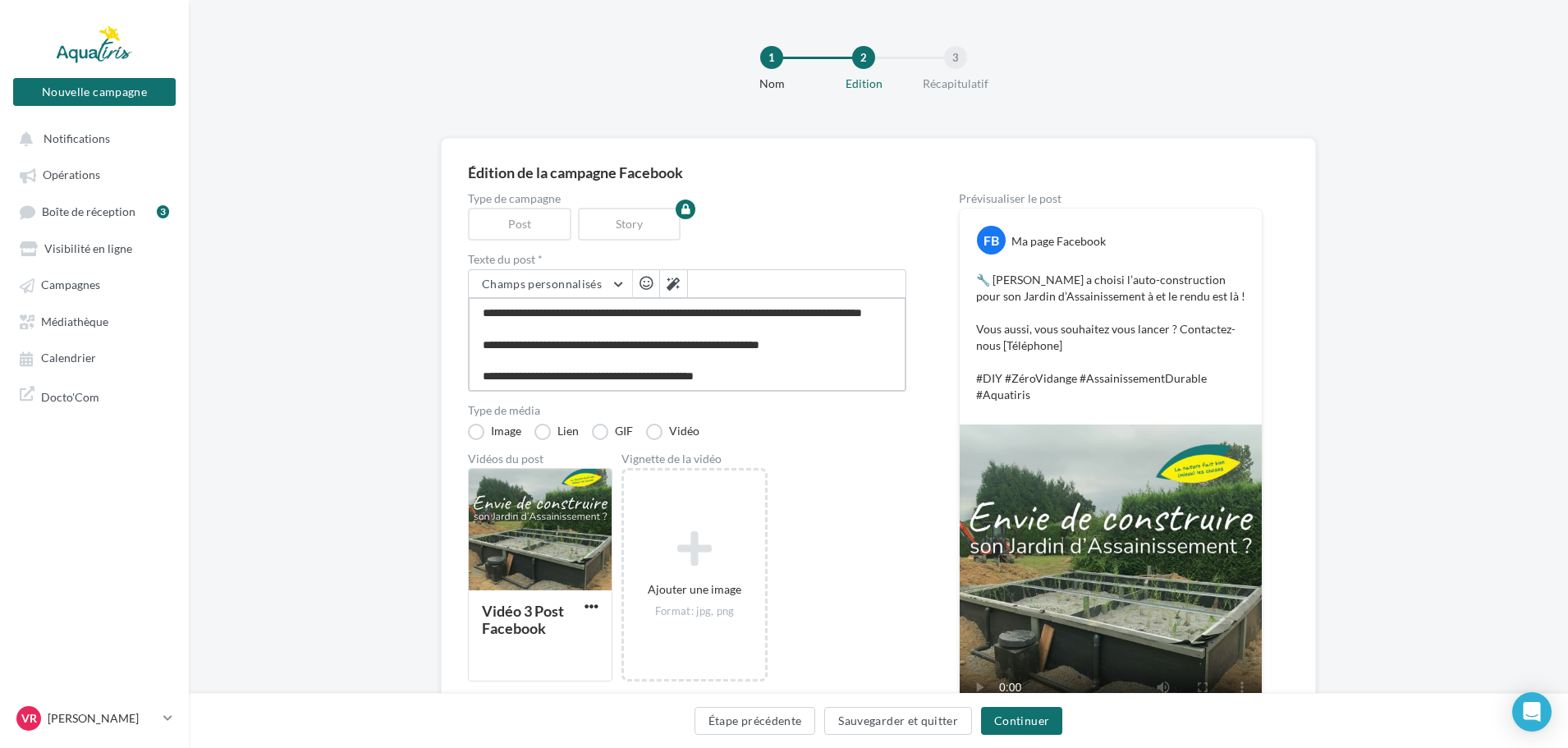
type textarea "**********"
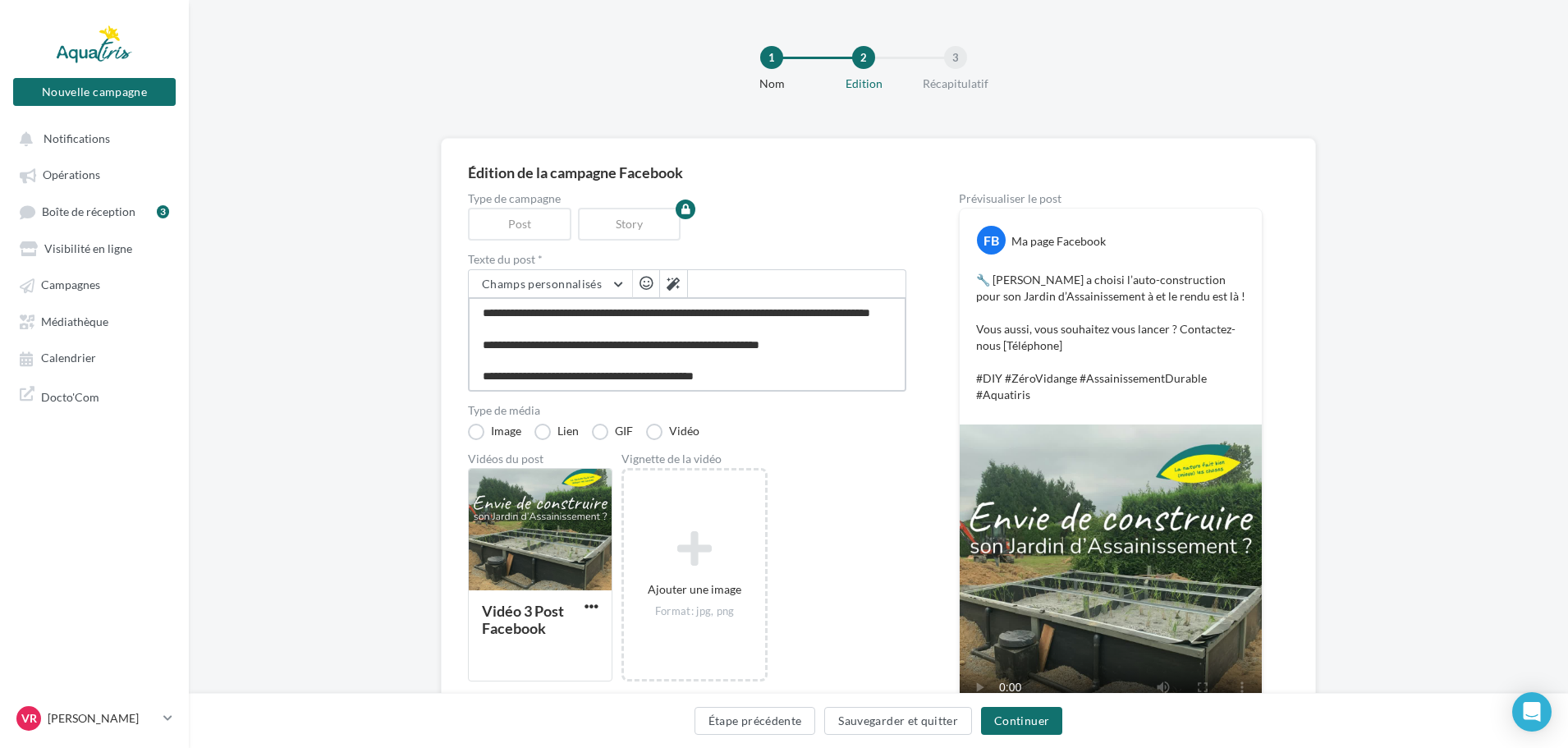
type textarea "**********"
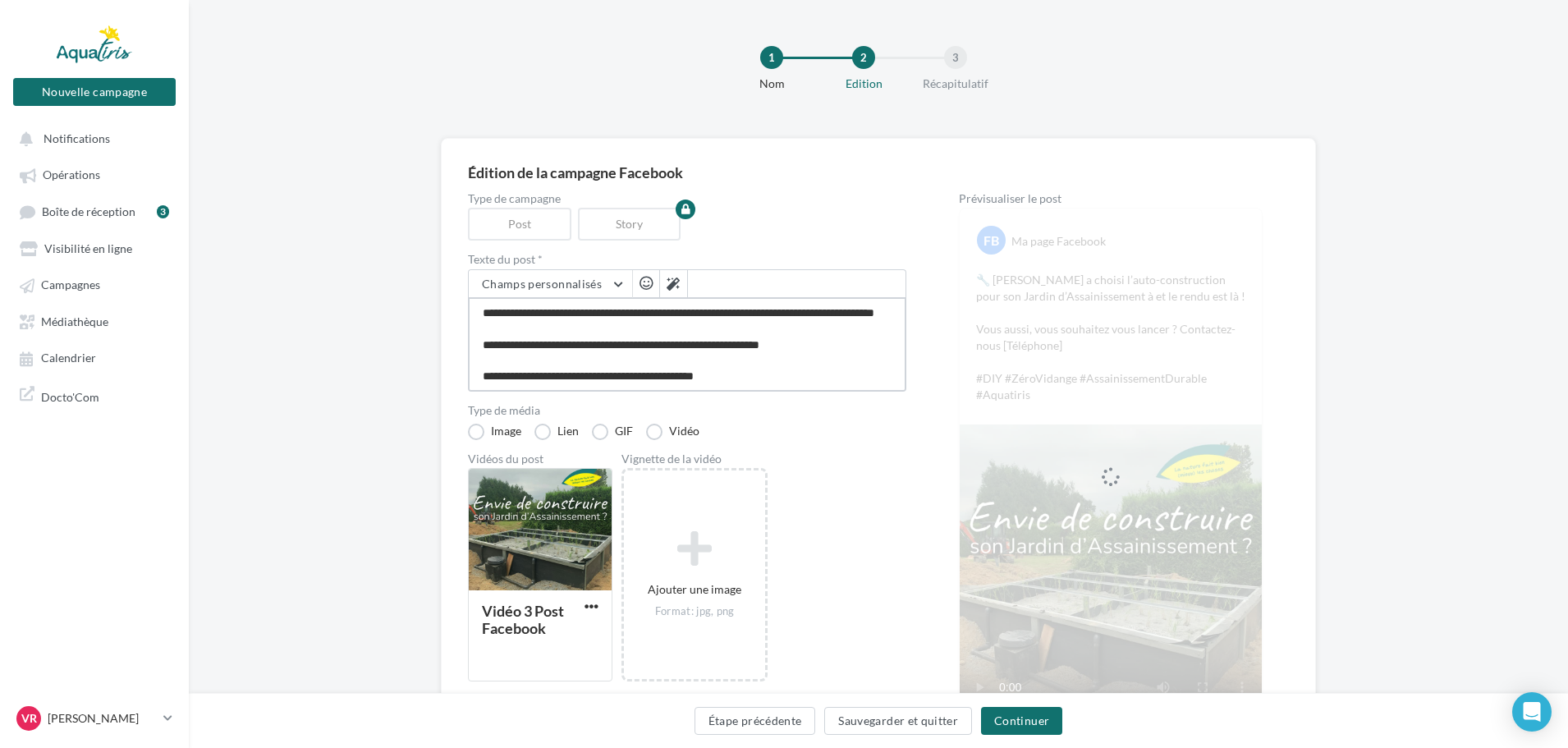
click at [857, 312] on textarea "**********" at bounding box center [687, 344] width 439 height 95
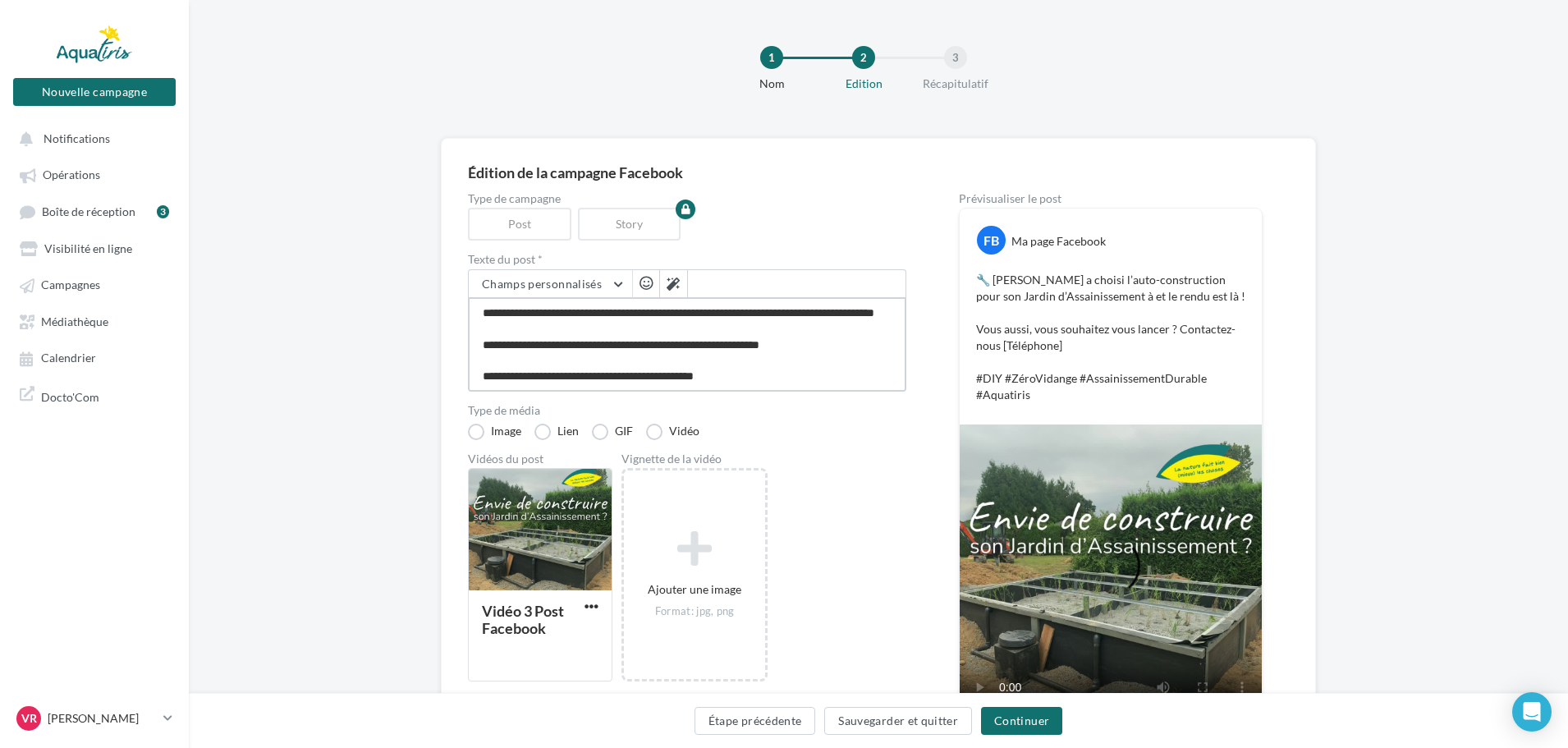
type textarea "**********"
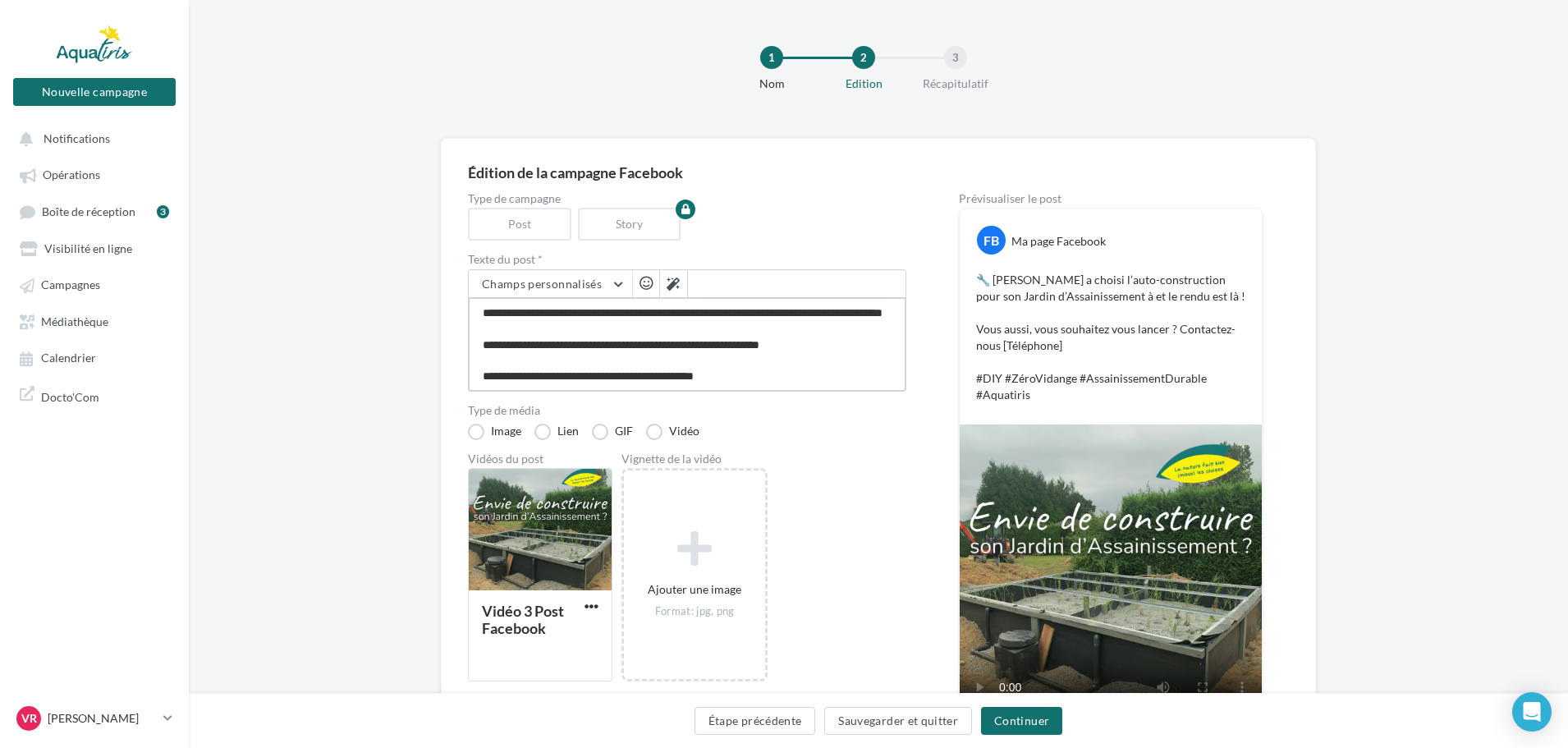
type textarea "**********"
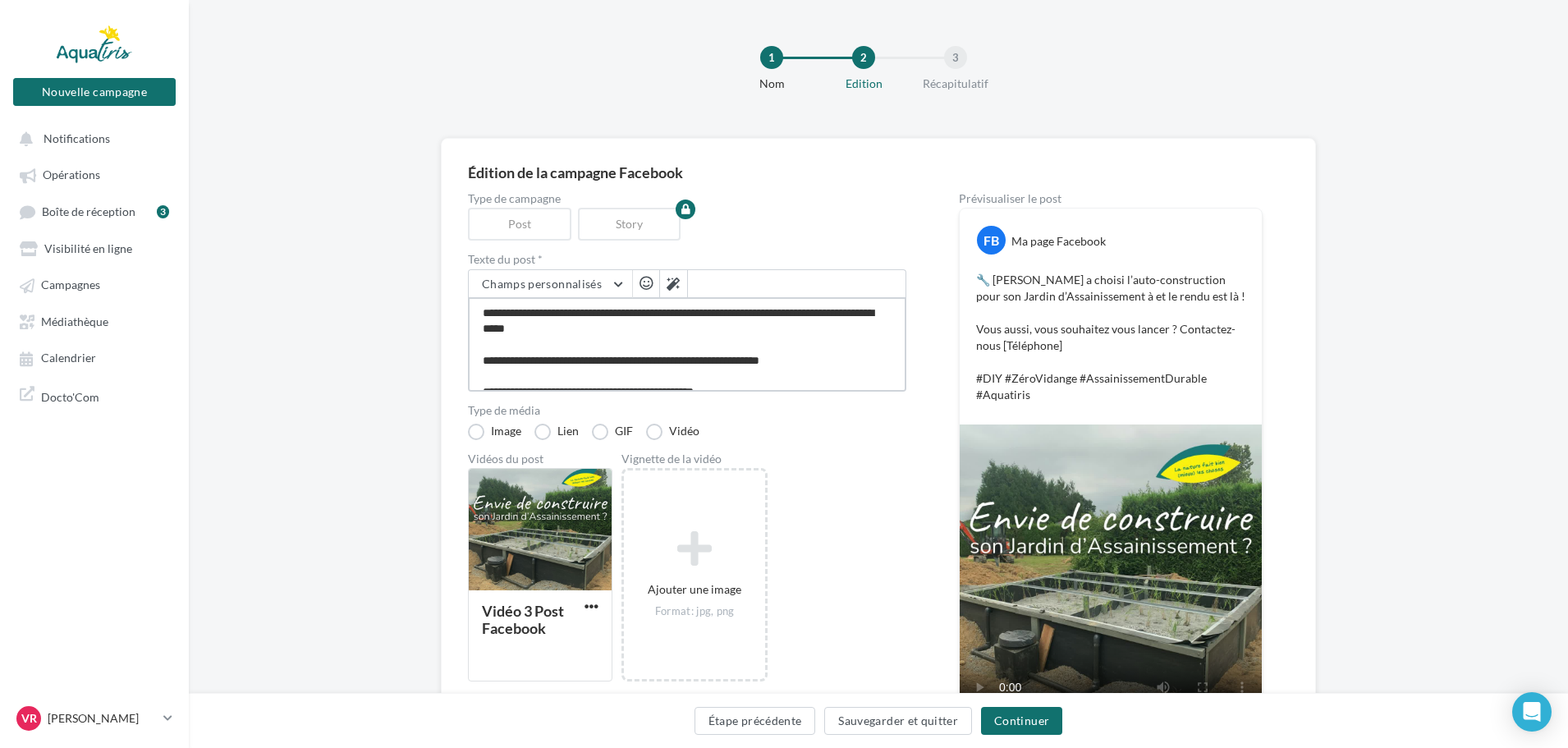
type textarea "**********"
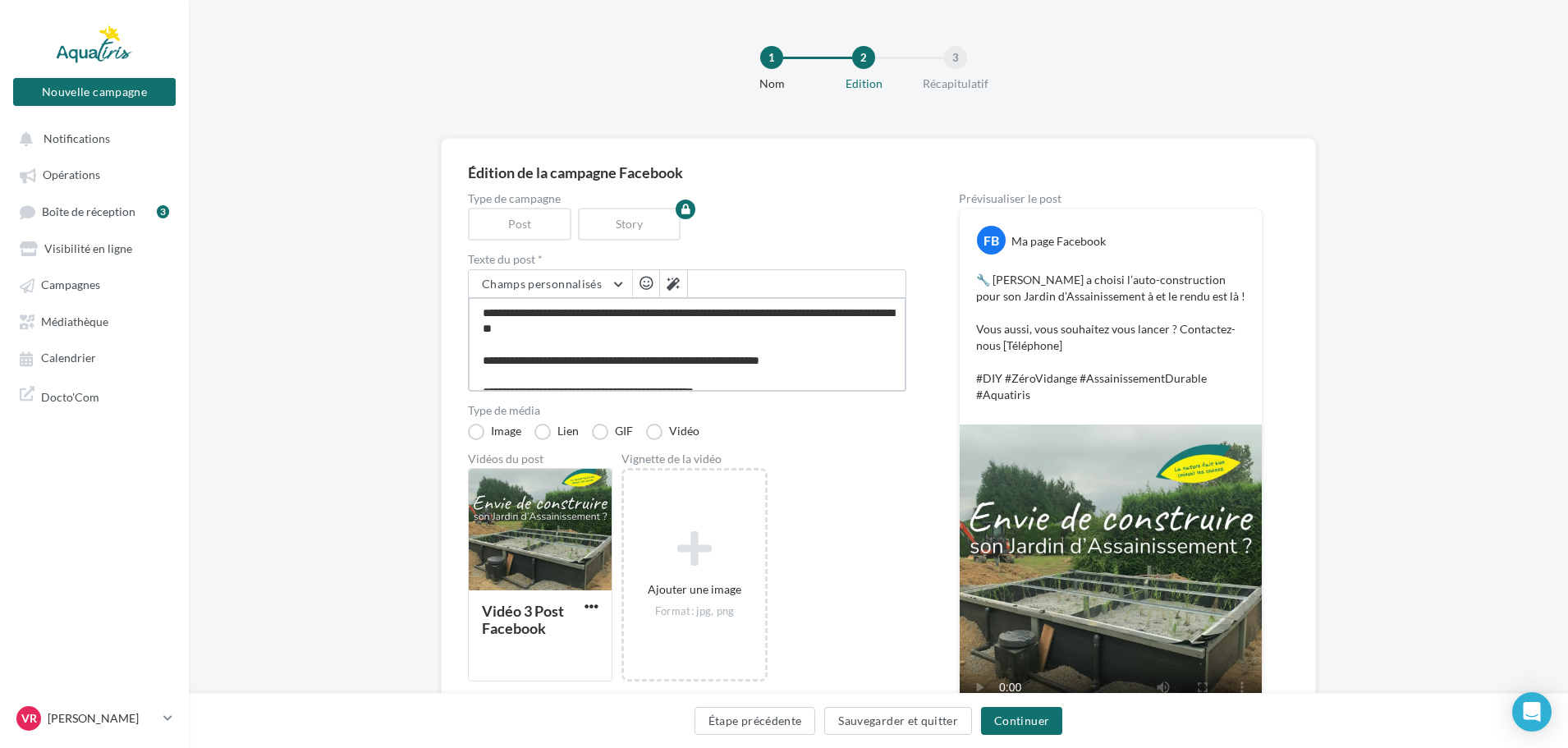
type textarea "**********"
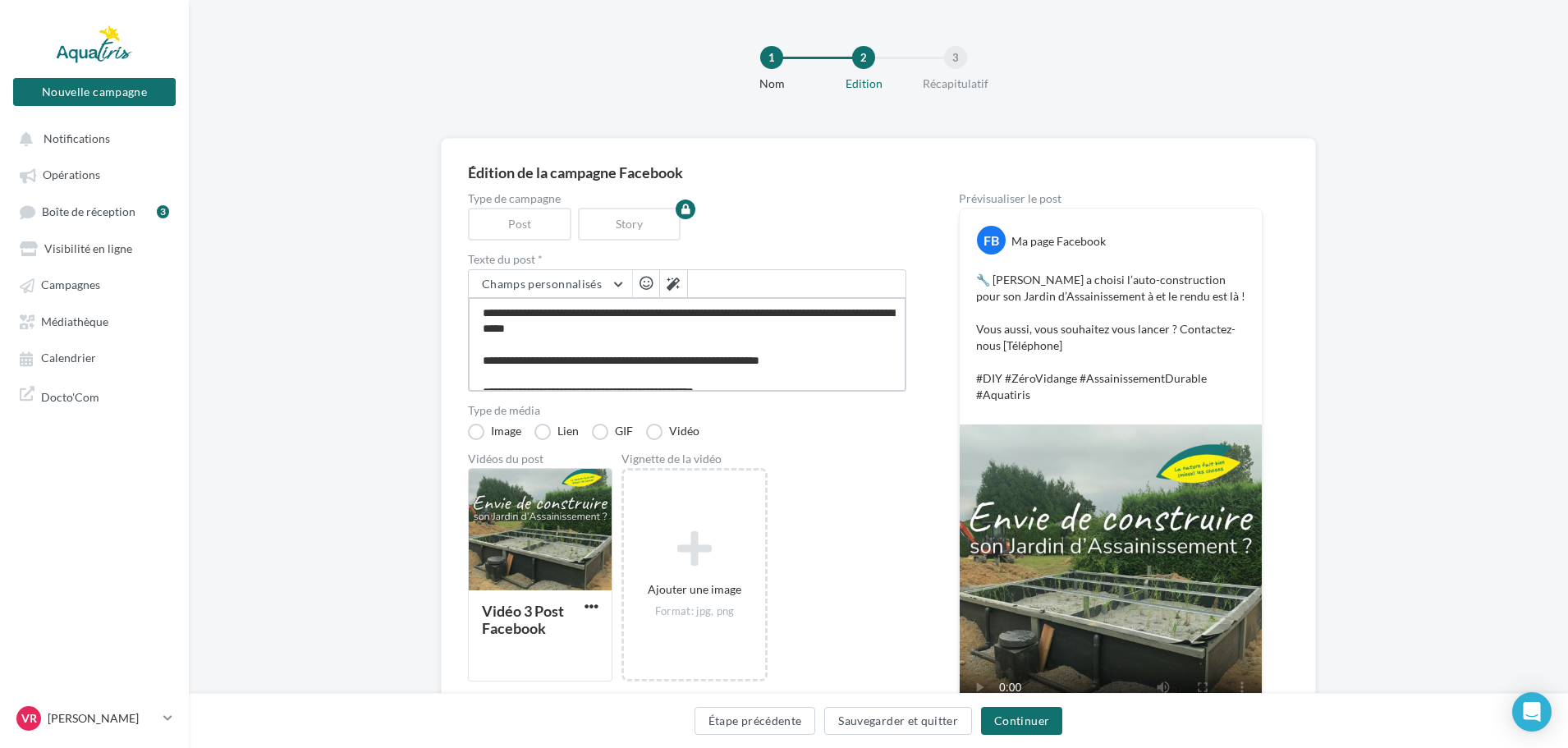
type textarea "**********"
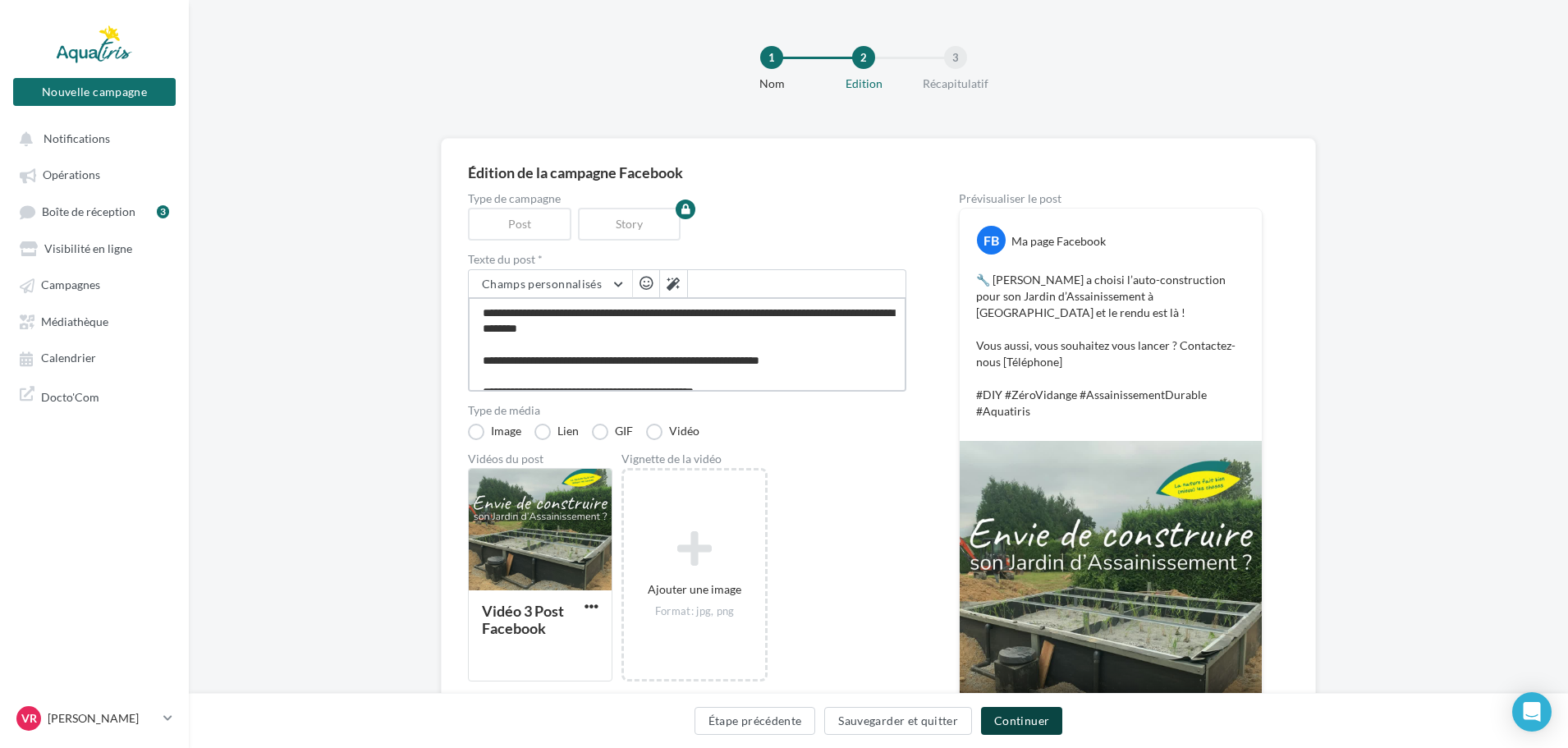
type textarea "**********"
click at [1029, 723] on button "Continuer" at bounding box center [1021, 720] width 81 height 28
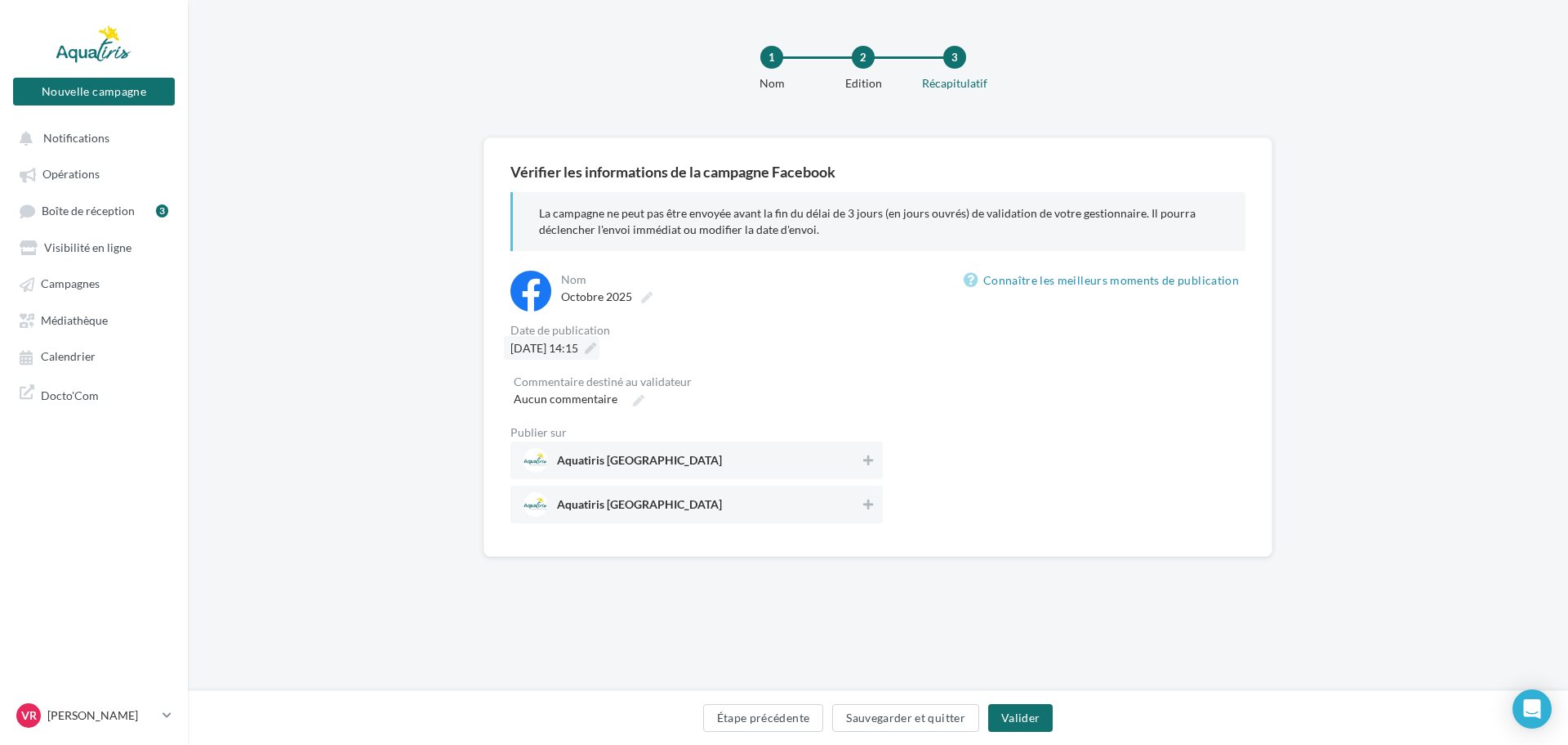
click at [578, 342] on span "16/10/2025 à 14:15" at bounding box center [545, 347] width 68 height 13
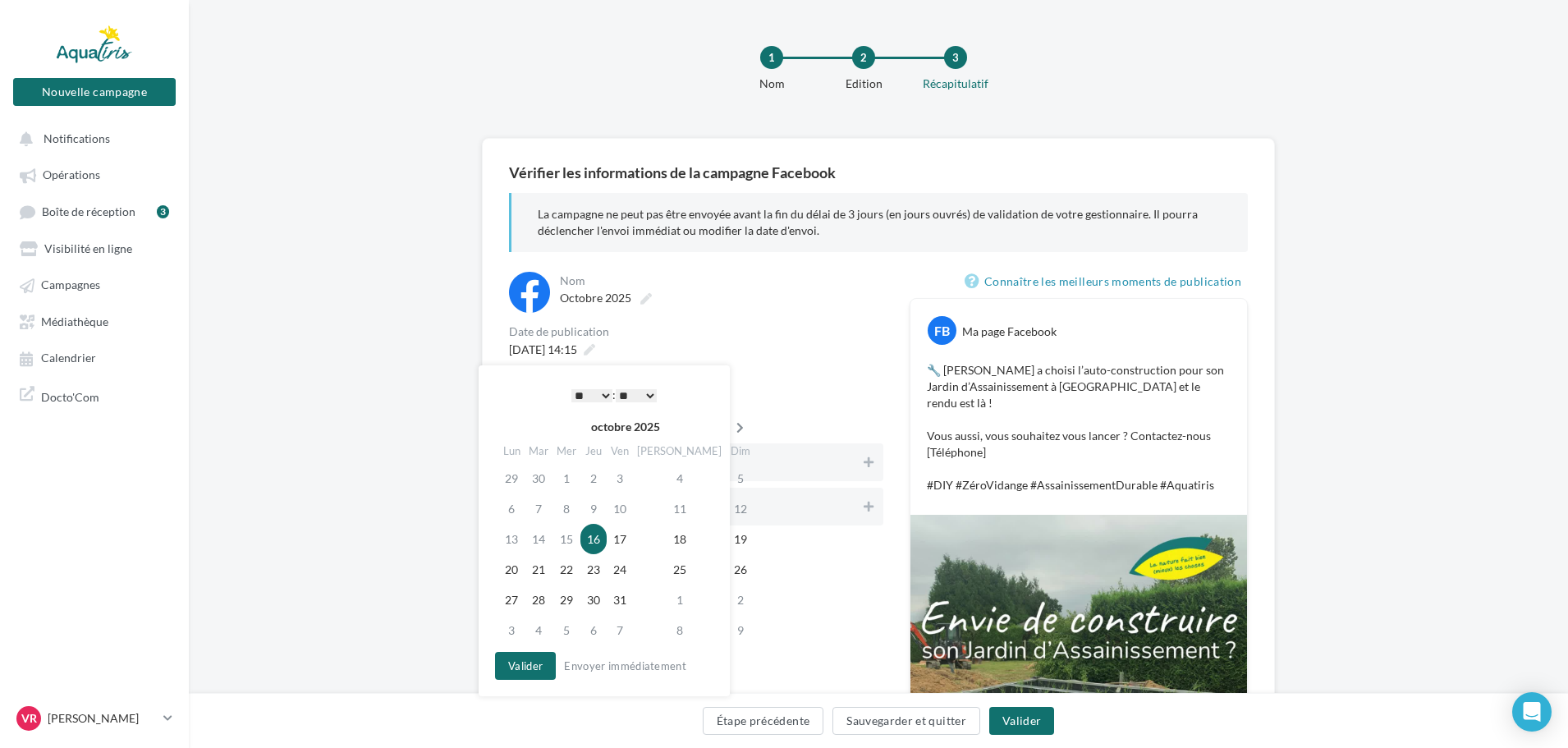
click at [730, 429] on icon at bounding box center [739, 428] width 21 height 12
click at [729, 429] on icon at bounding box center [739, 428] width 21 height 12
click at [597, 509] on td "4" at bounding box center [592, 509] width 26 height 31
click at [526, 667] on button "Valider" at bounding box center [521, 665] width 60 height 28
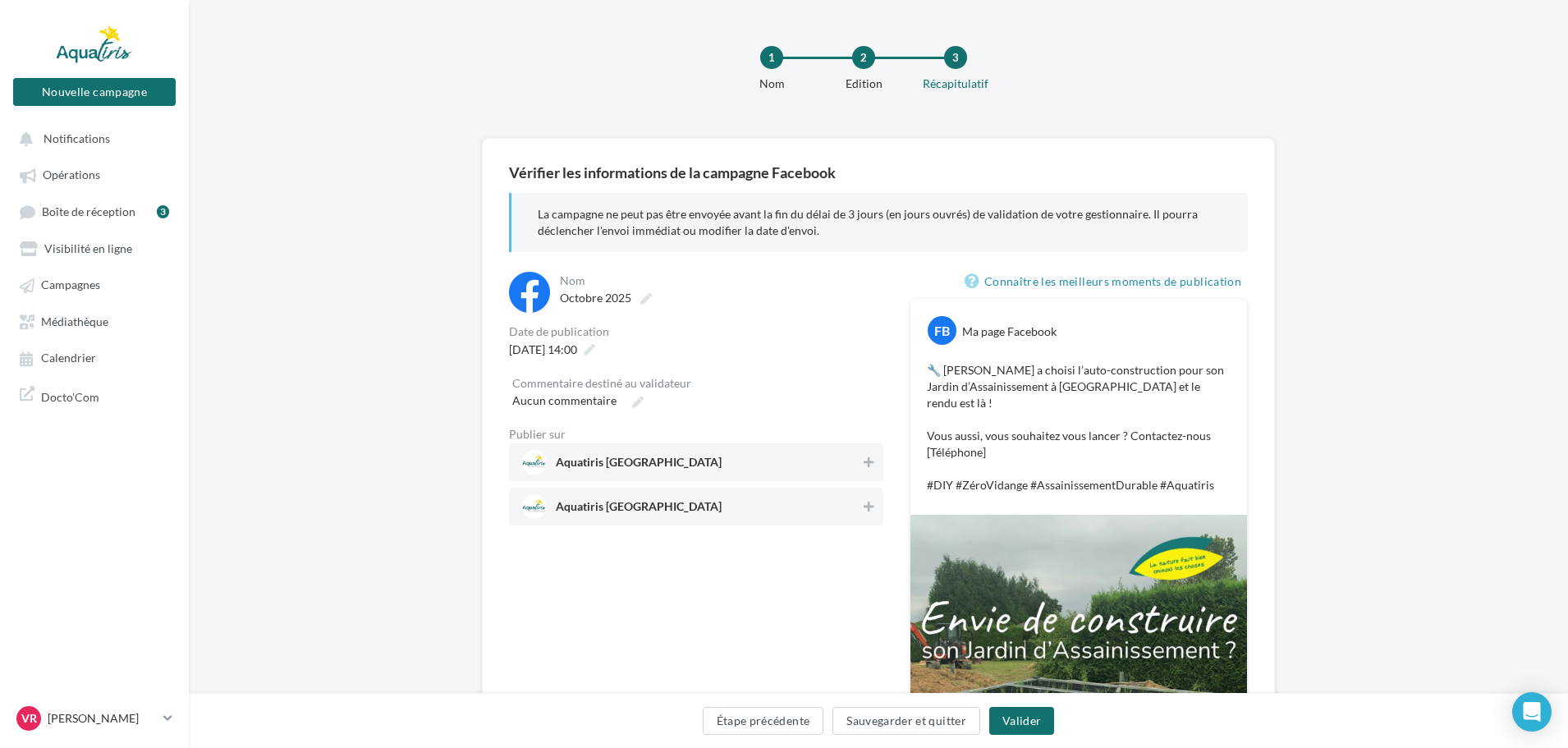
click at [856, 462] on span "Aquatiris Nord Loire-Atlantique" at bounding box center [692, 462] width 339 height 24
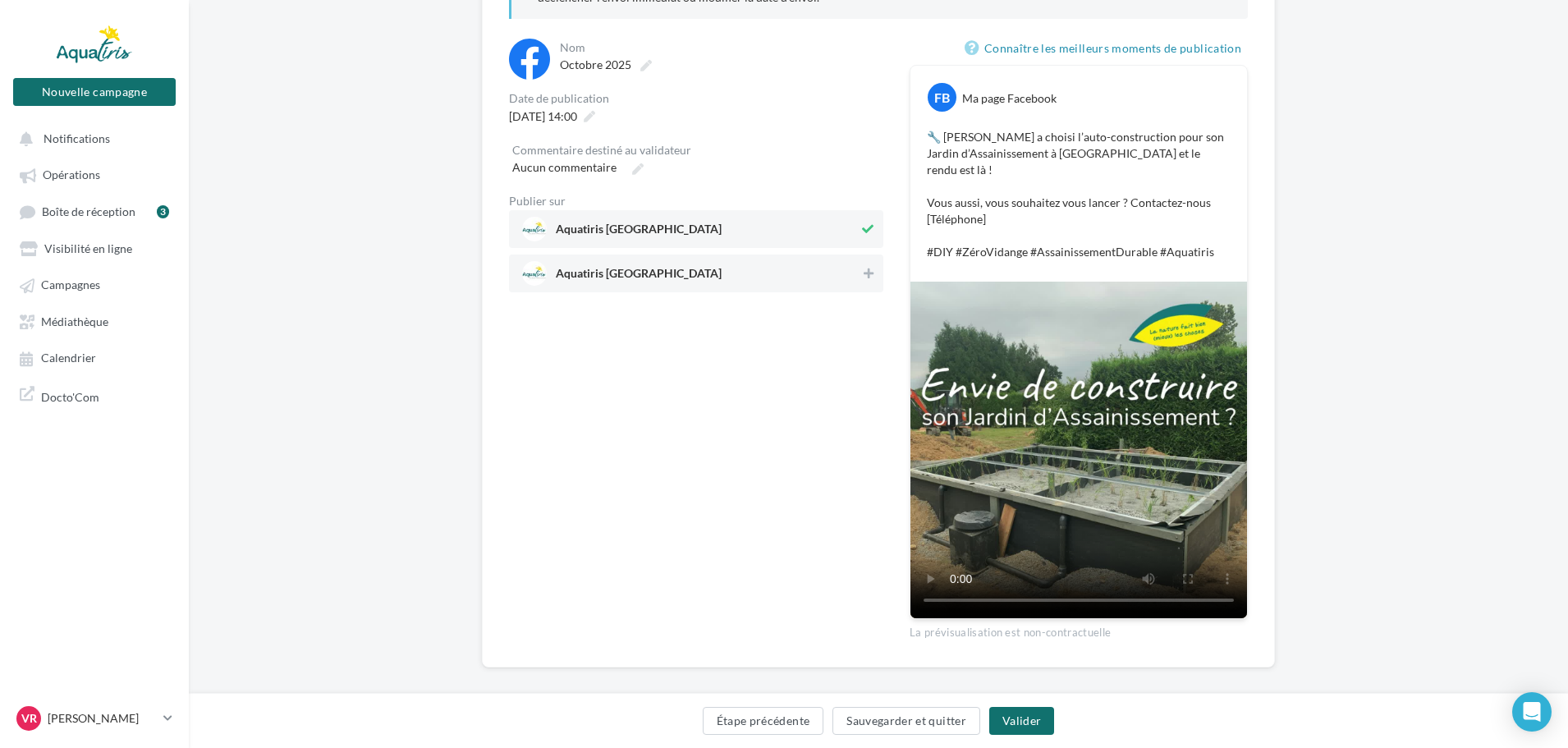
scroll to position [151, 0]
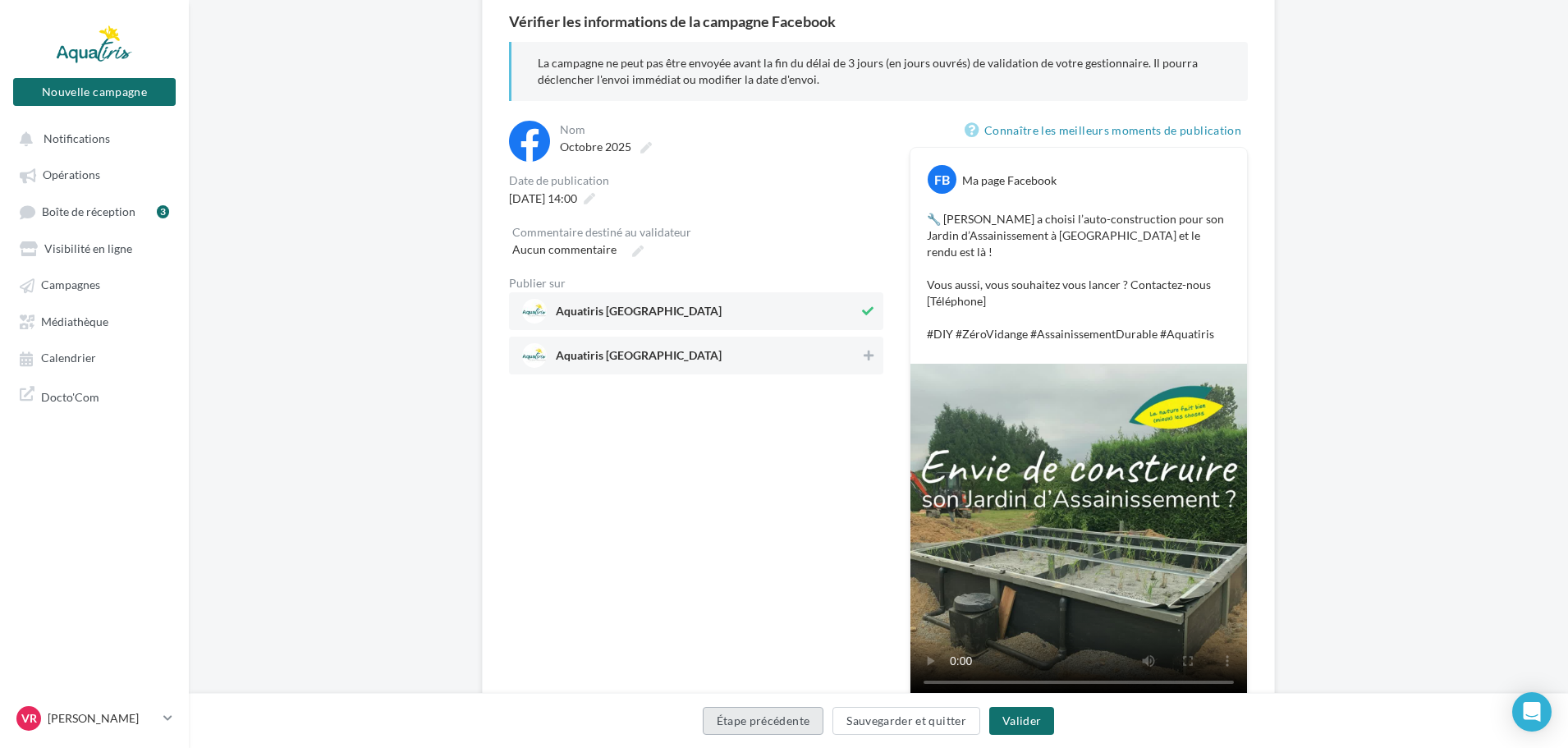
click at [776, 732] on button "Étape précédente" at bounding box center [763, 720] width 122 height 28
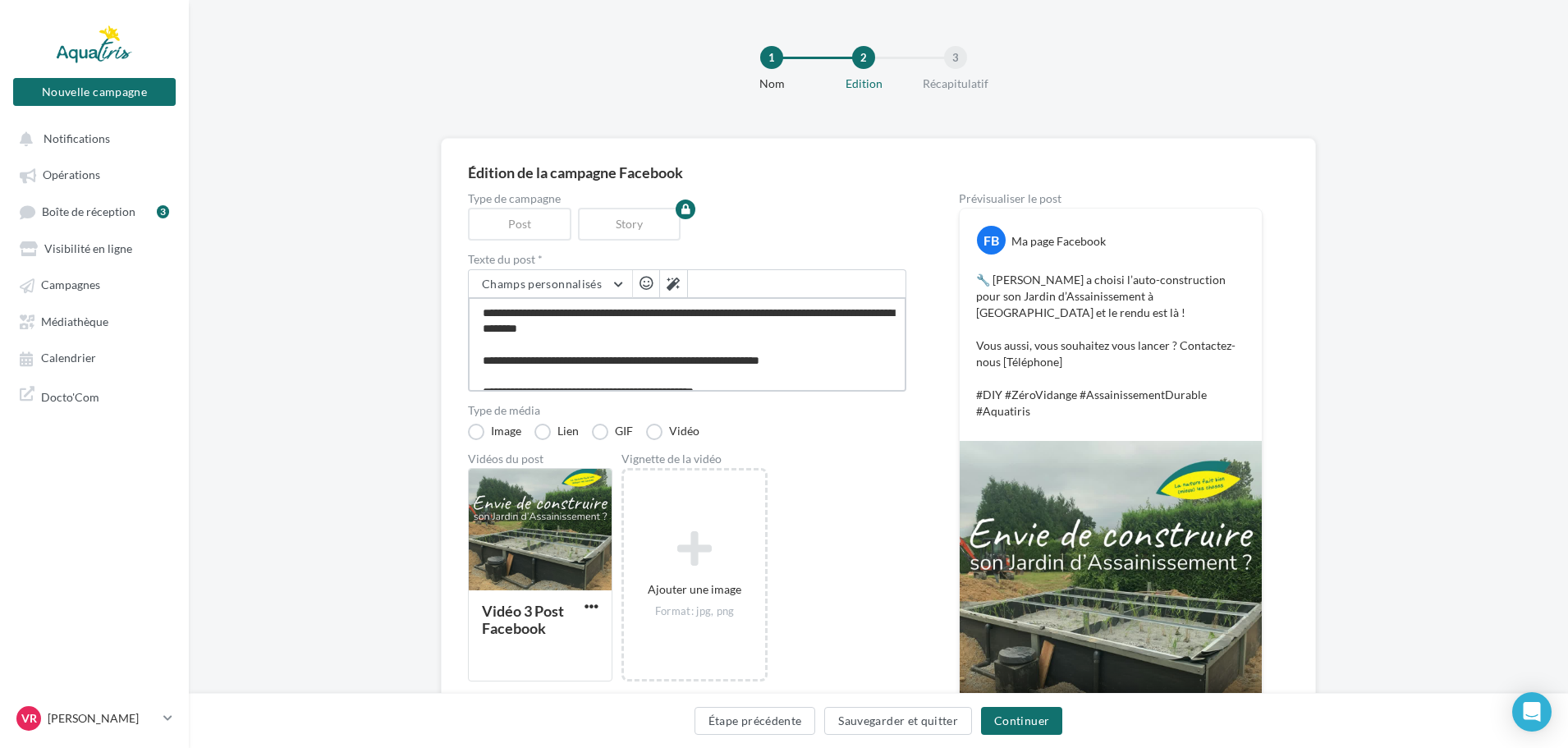
click at [829, 358] on textarea "**********" at bounding box center [687, 344] width 439 height 95
type textarea "**********"
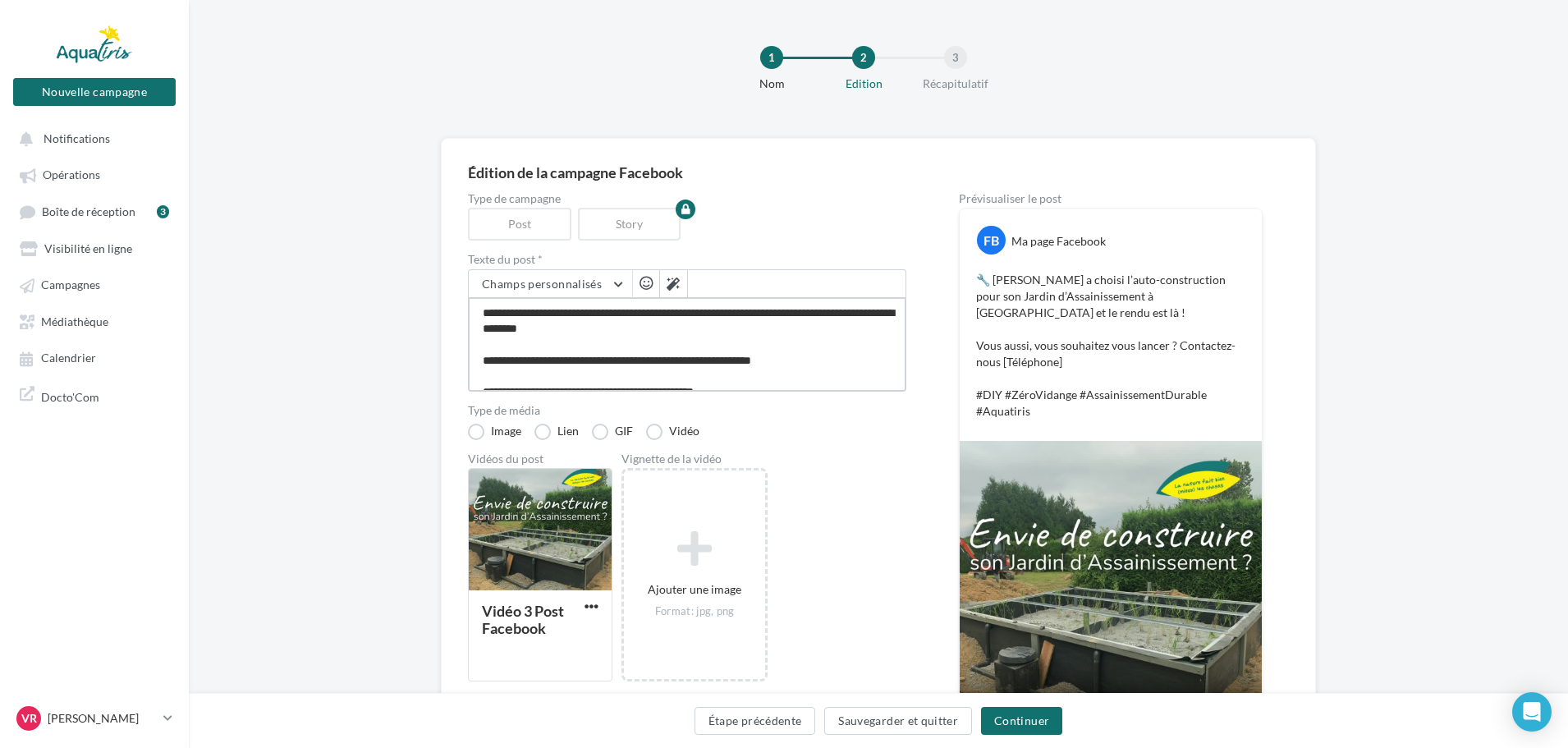
type textarea "**********"
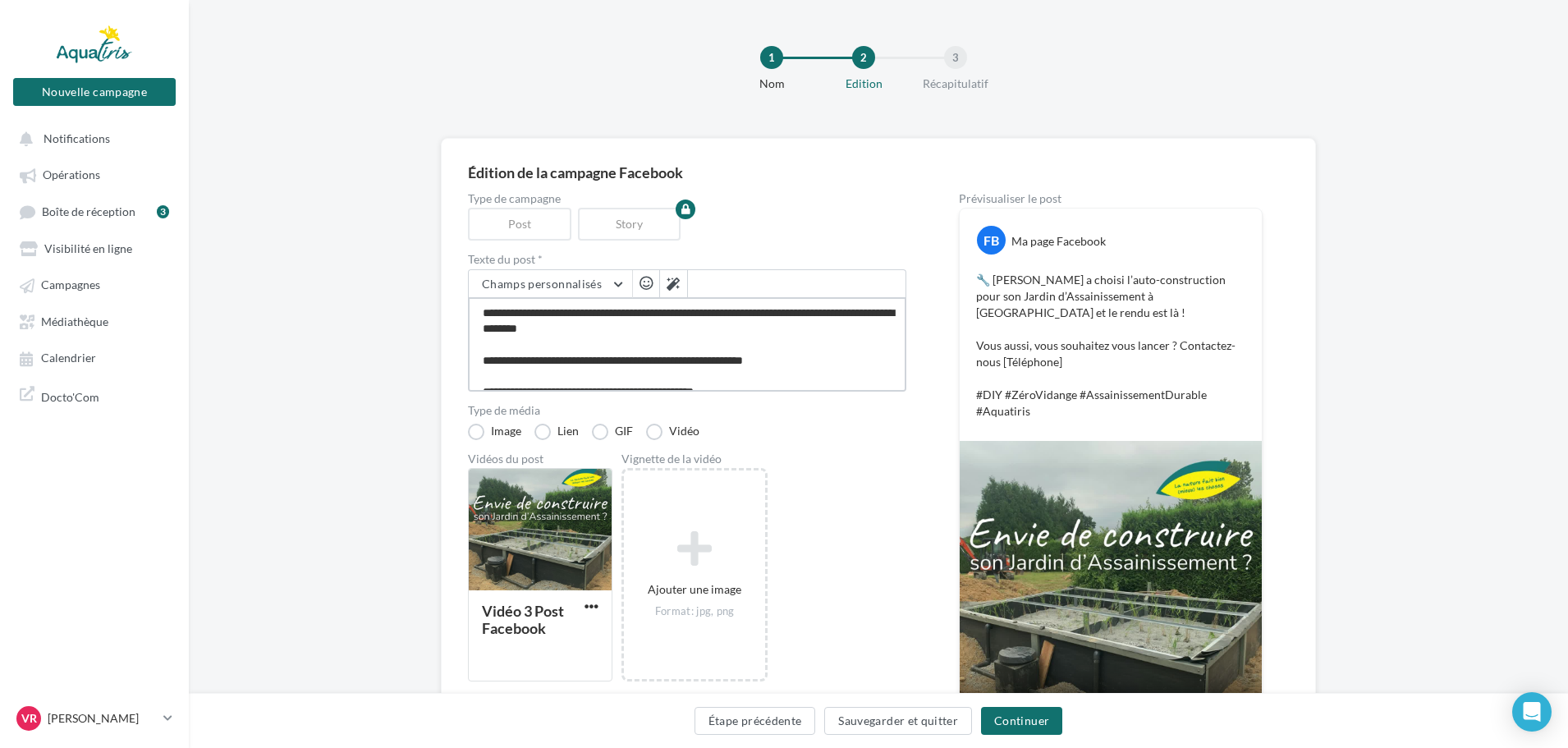
type textarea "**********"
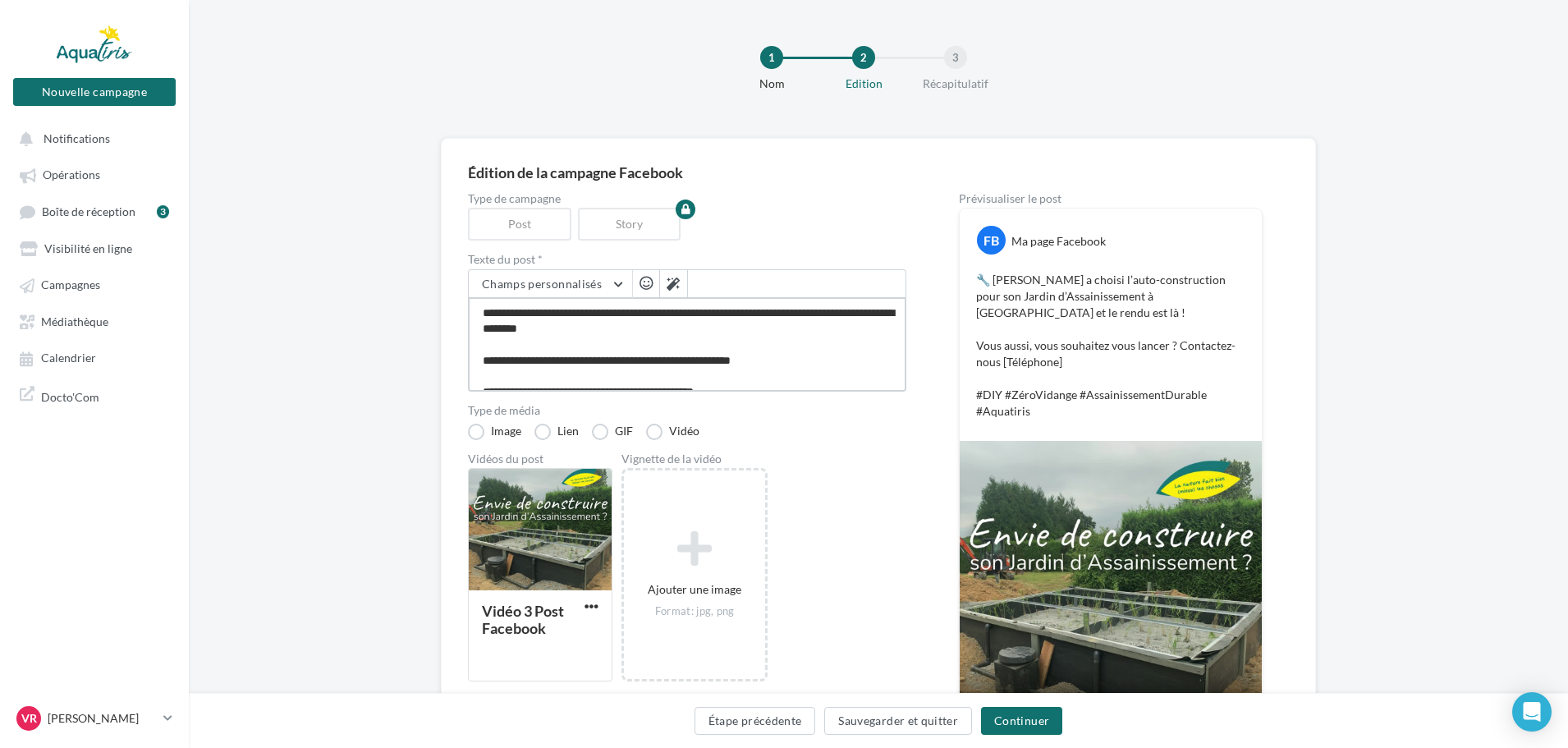
type textarea "**********"
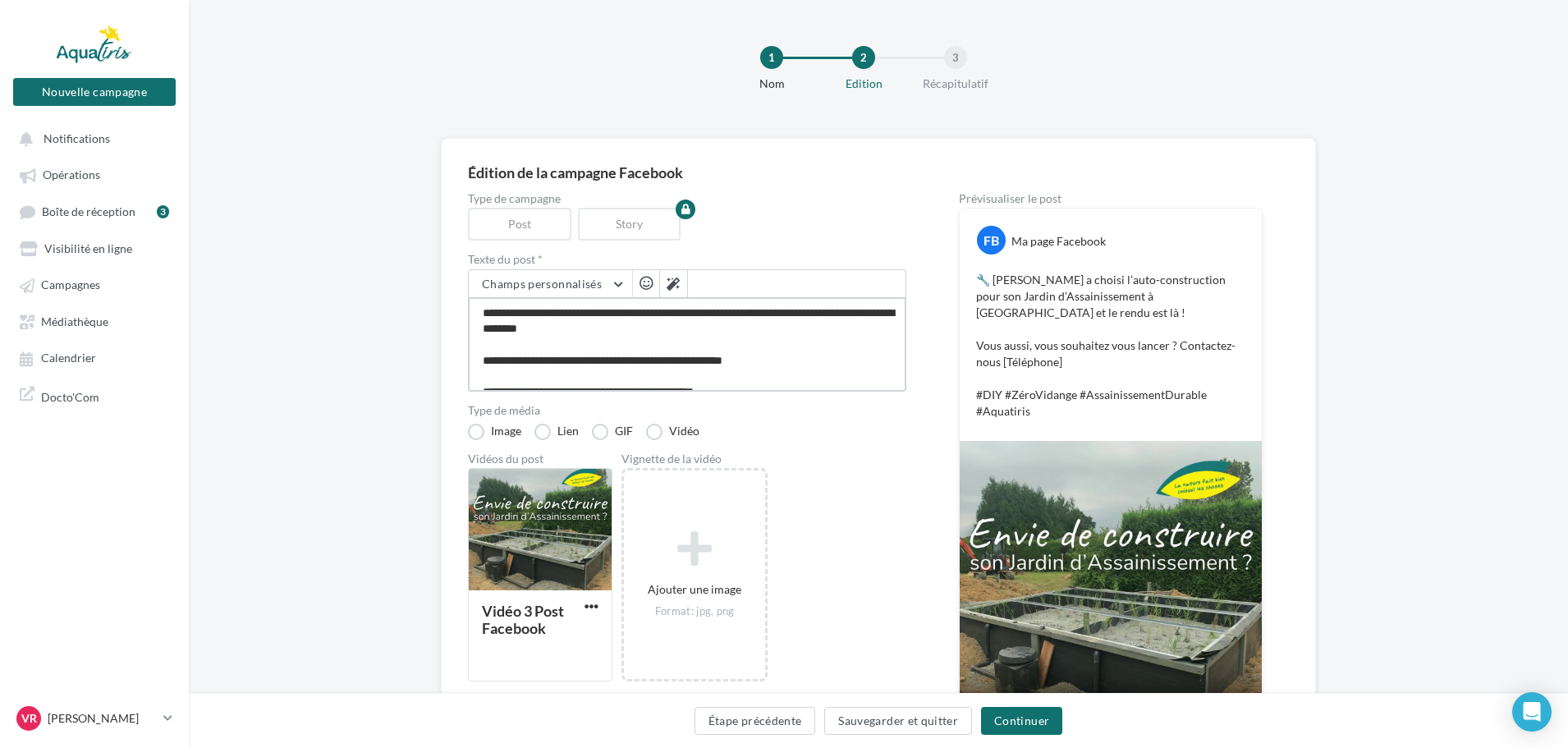
type textarea "**********"
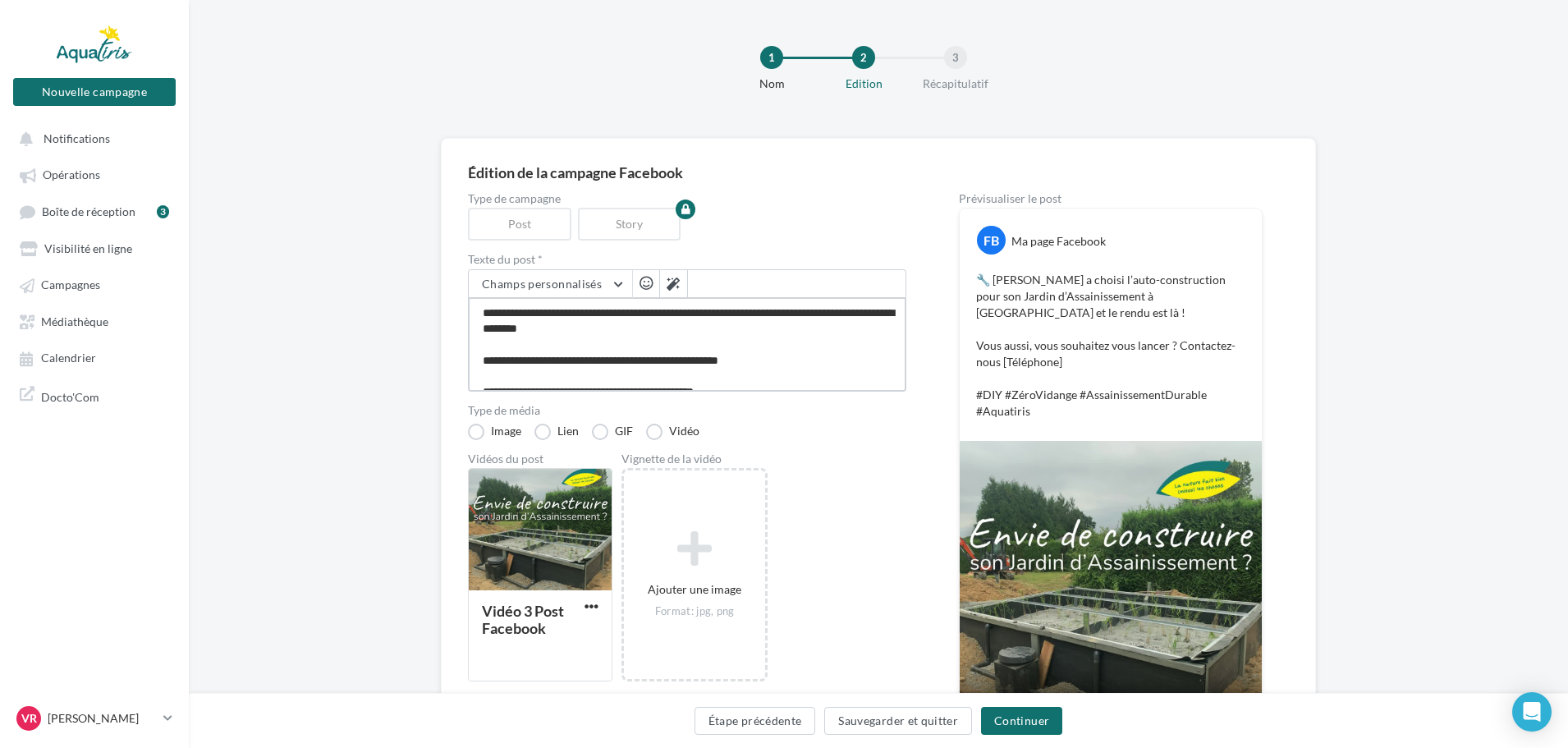
type textarea "**********"
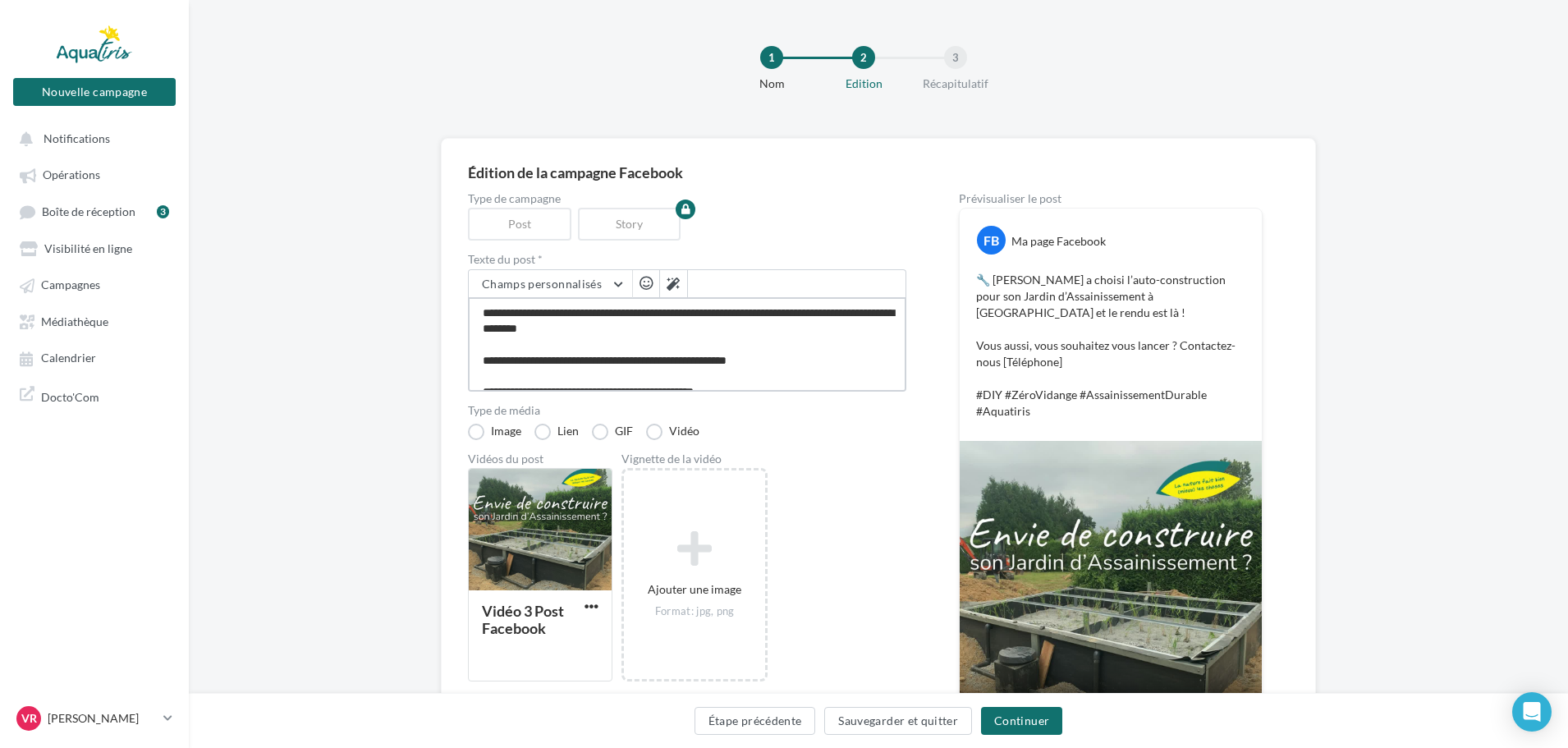
type textarea "**********"
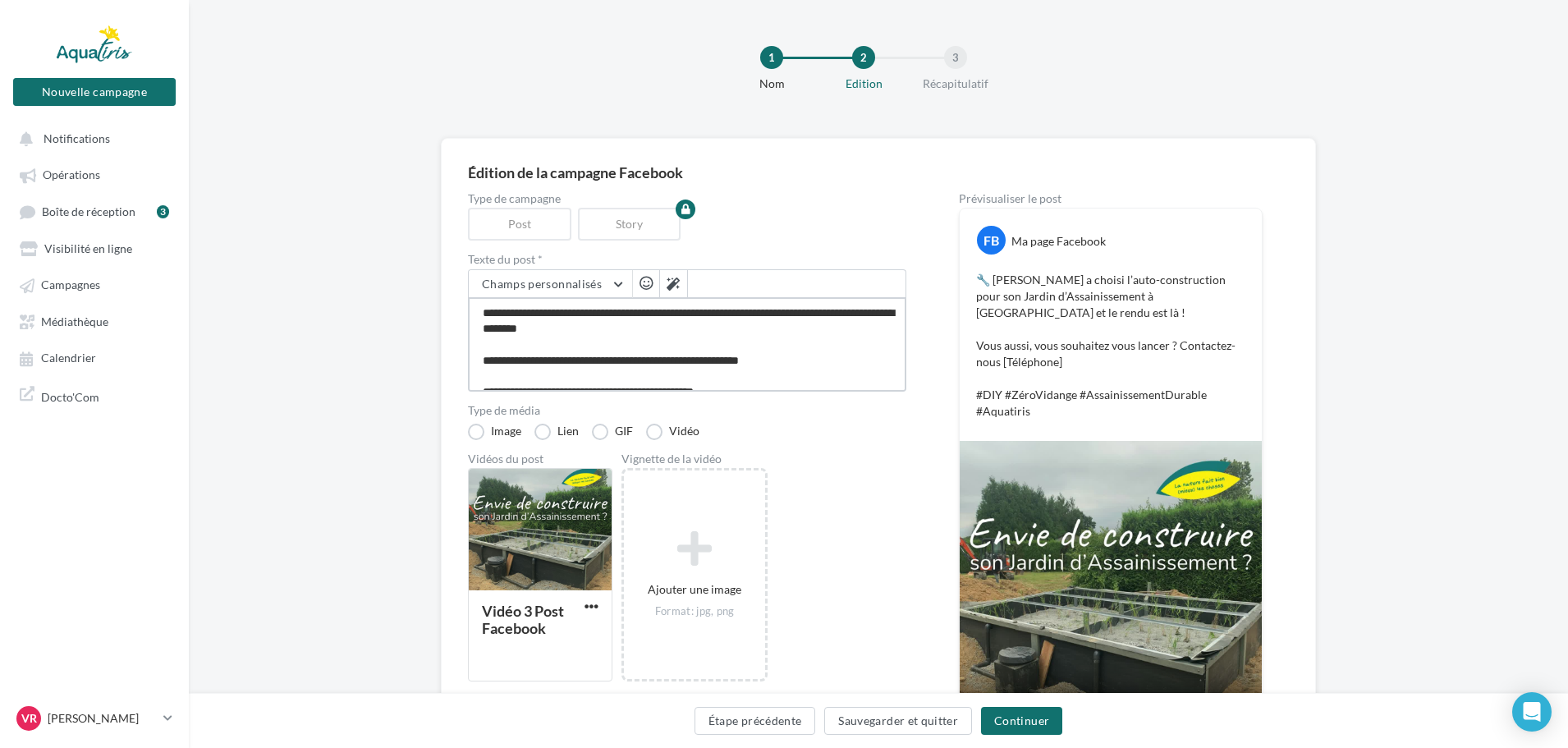
type textarea "**********"
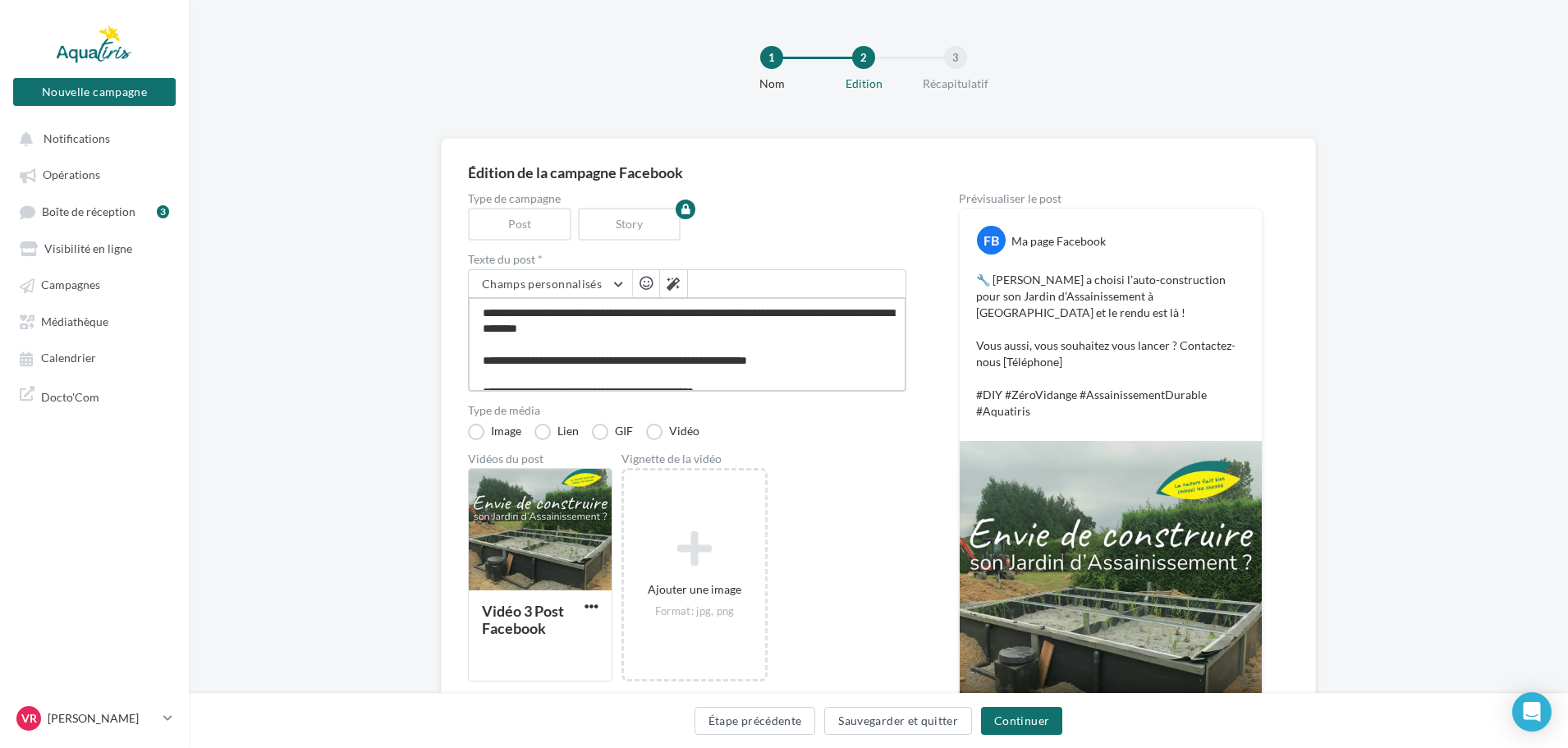
type textarea "**********"
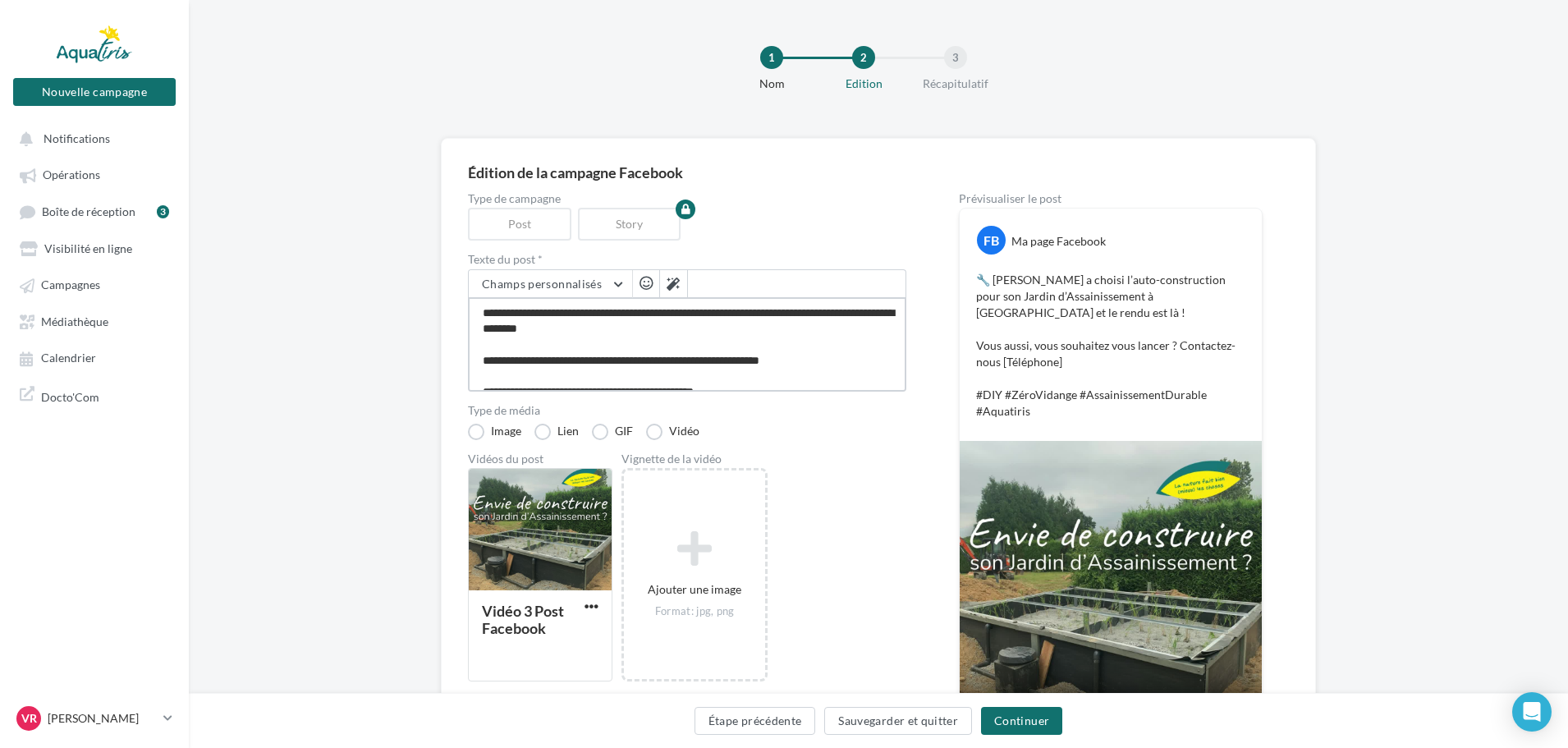
type textarea "**********"
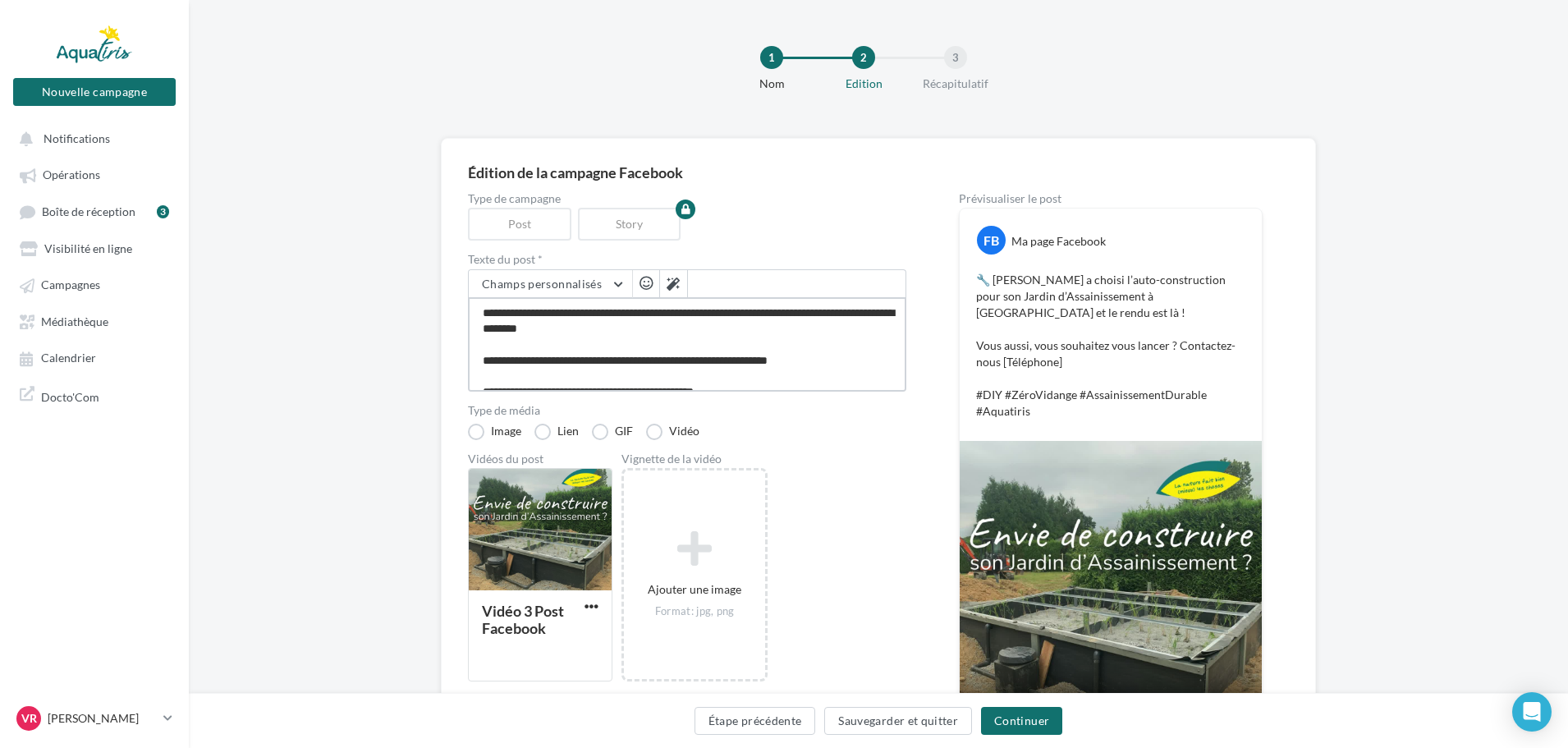
type textarea "**********"
drag, startPoint x: 847, startPoint y: 359, endPoint x: 766, endPoint y: 365, distance: 81.2
click at [766, 365] on textarea "**********" at bounding box center [687, 344] width 439 height 95
type textarea "**********"
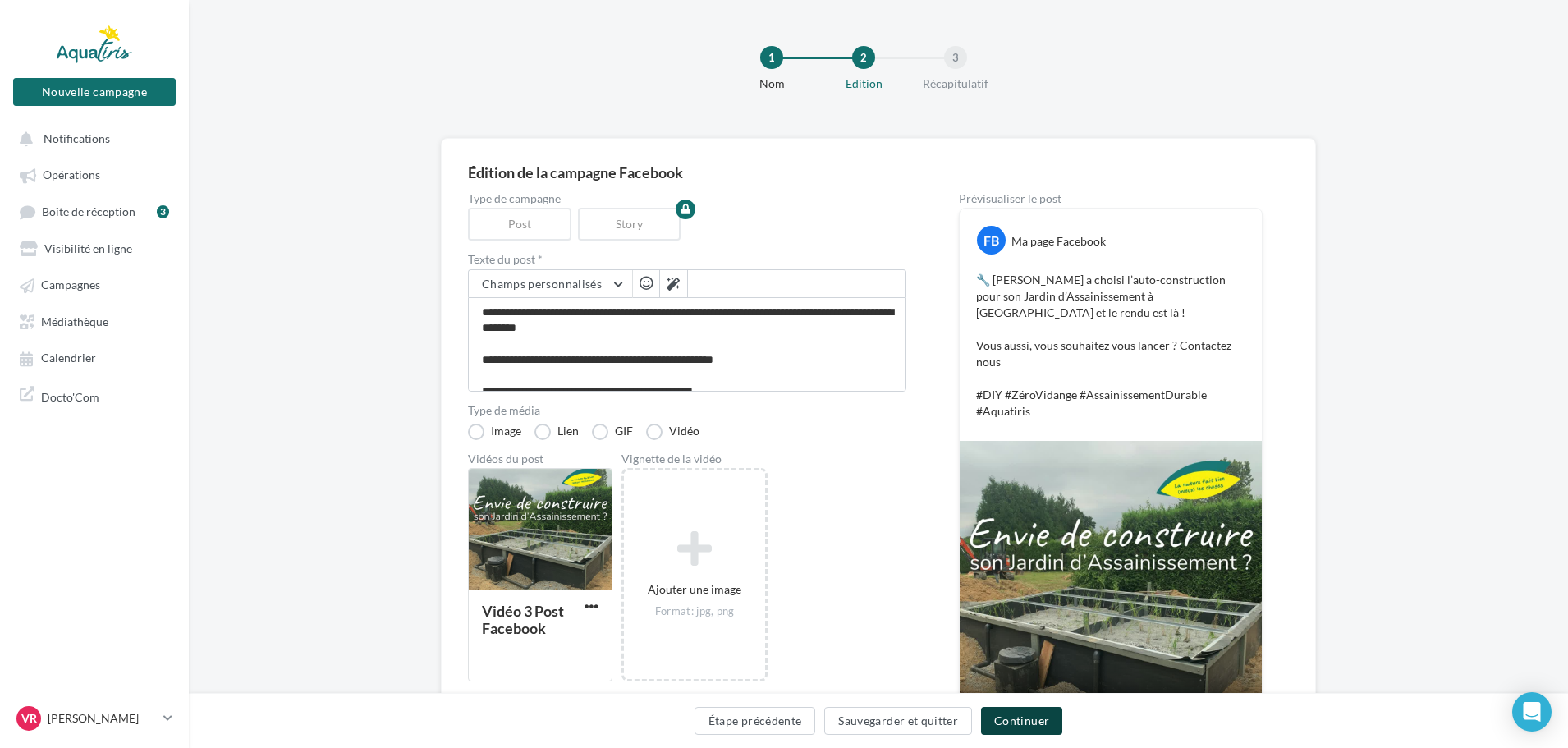
click at [1039, 721] on button "Continuer" at bounding box center [1021, 720] width 81 height 28
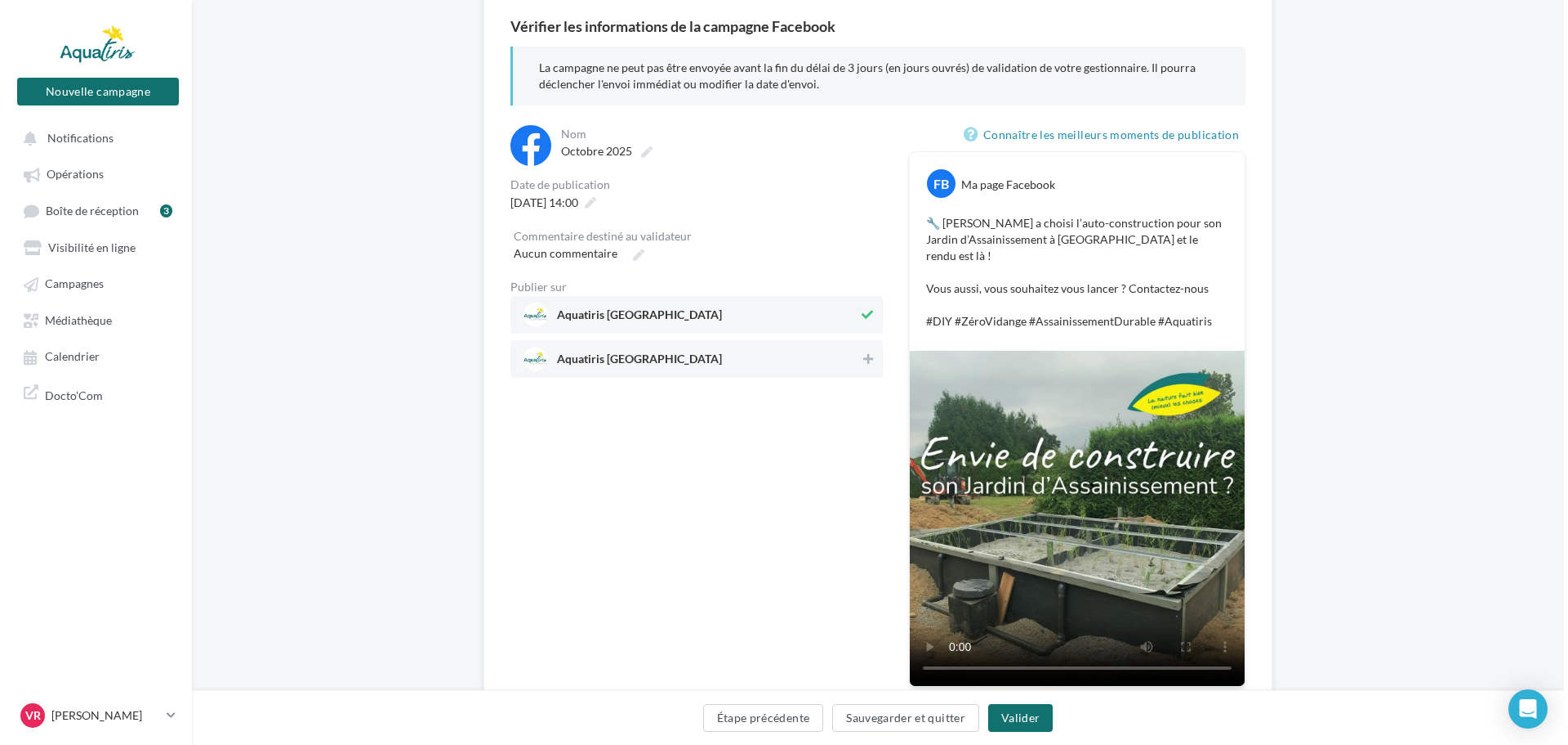
scroll to position [163, 0]
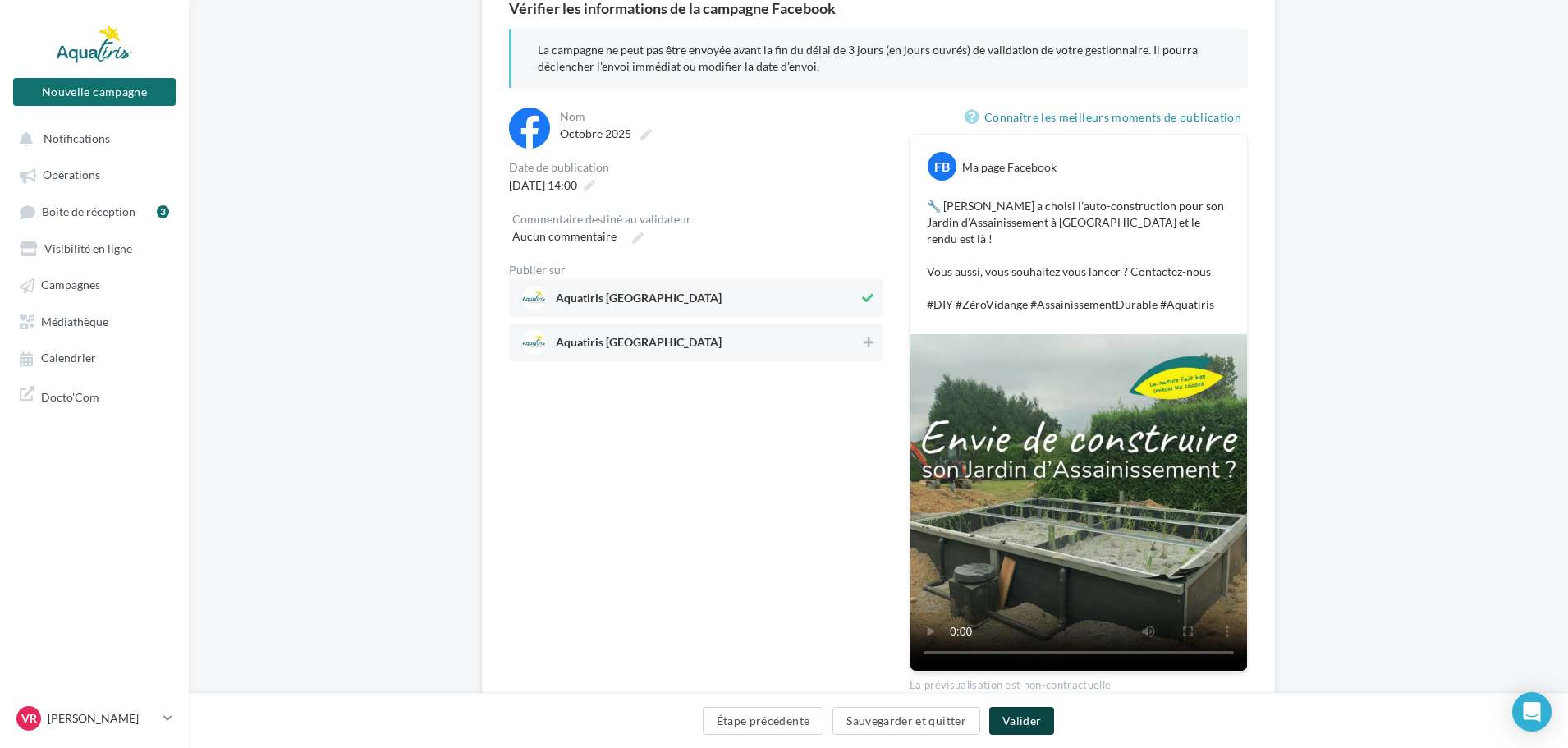
click at [1036, 719] on button "Valider" at bounding box center [1022, 720] width 65 height 28
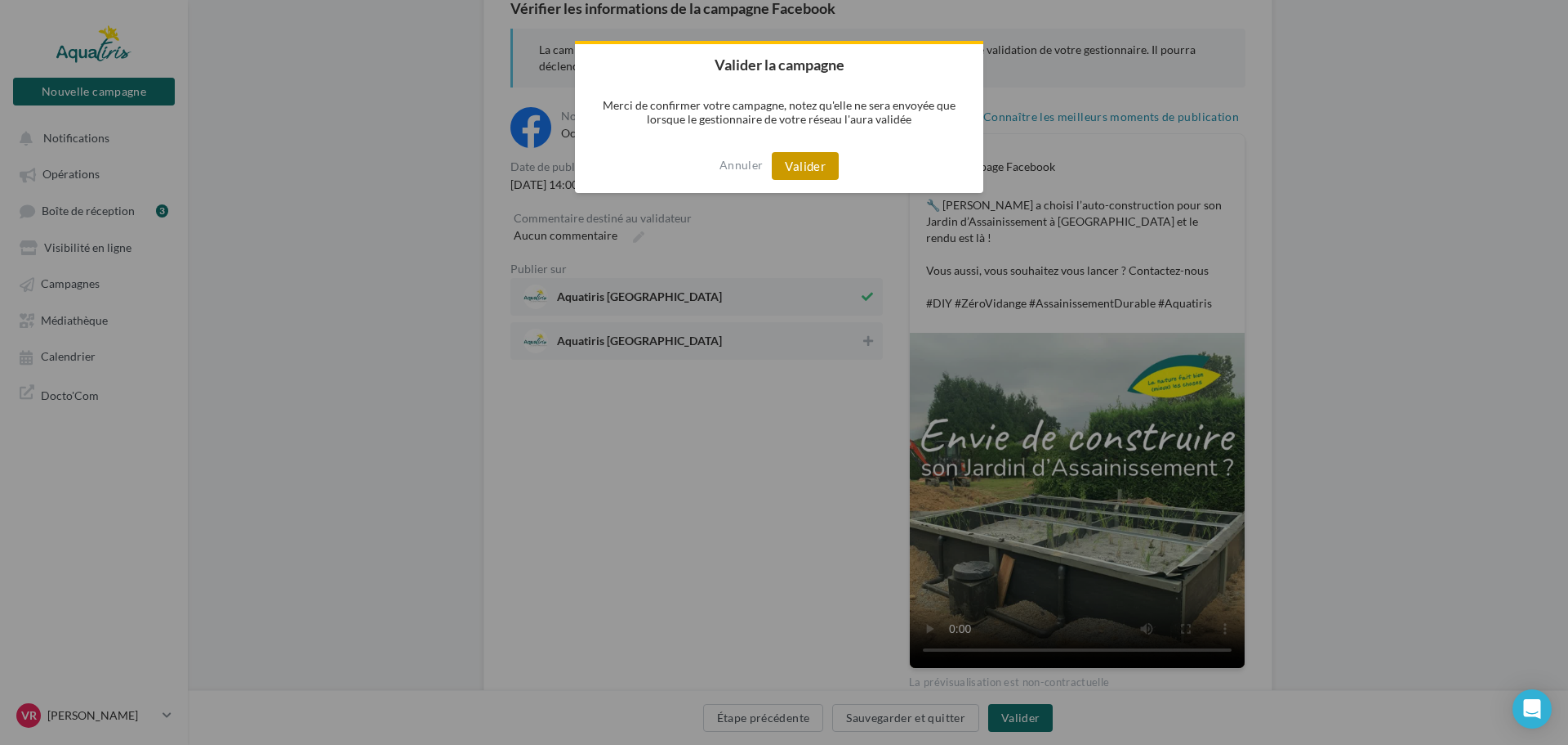
click at [797, 164] on button "Valider" at bounding box center [806, 166] width 67 height 28
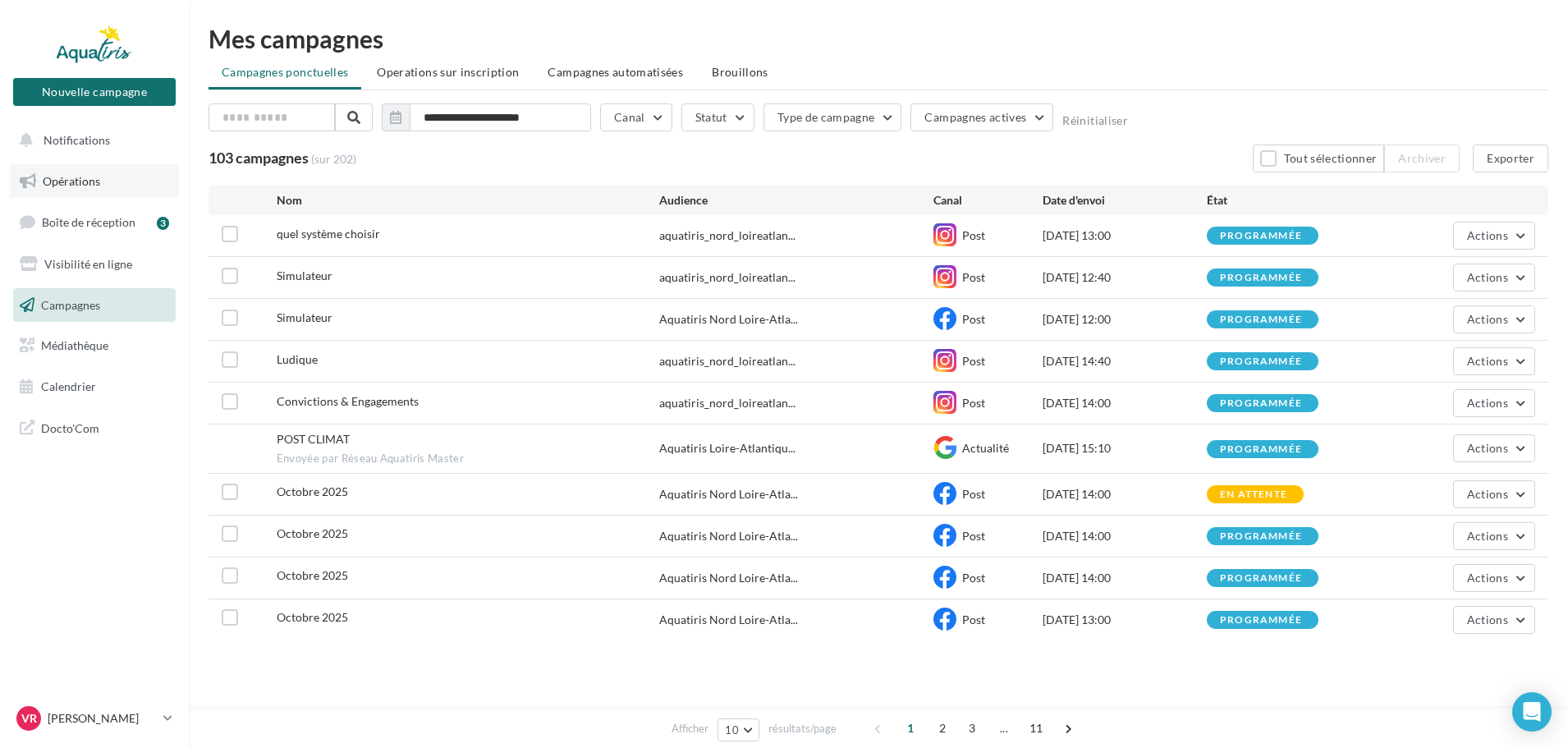
click at [91, 188] on link "Opérations" at bounding box center [95, 181] width 169 height 34
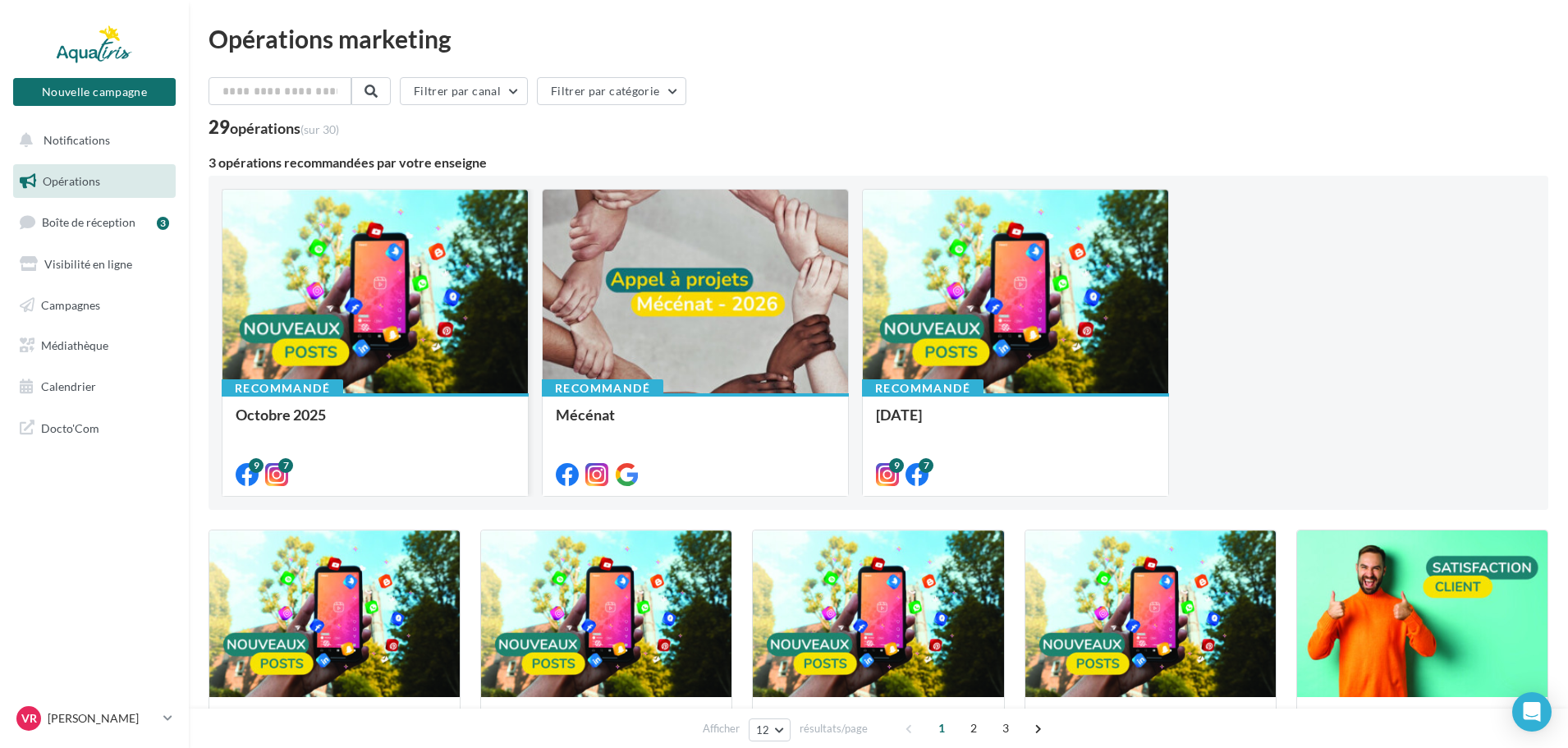
click at [306, 320] on div at bounding box center [375, 293] width 305 height 205
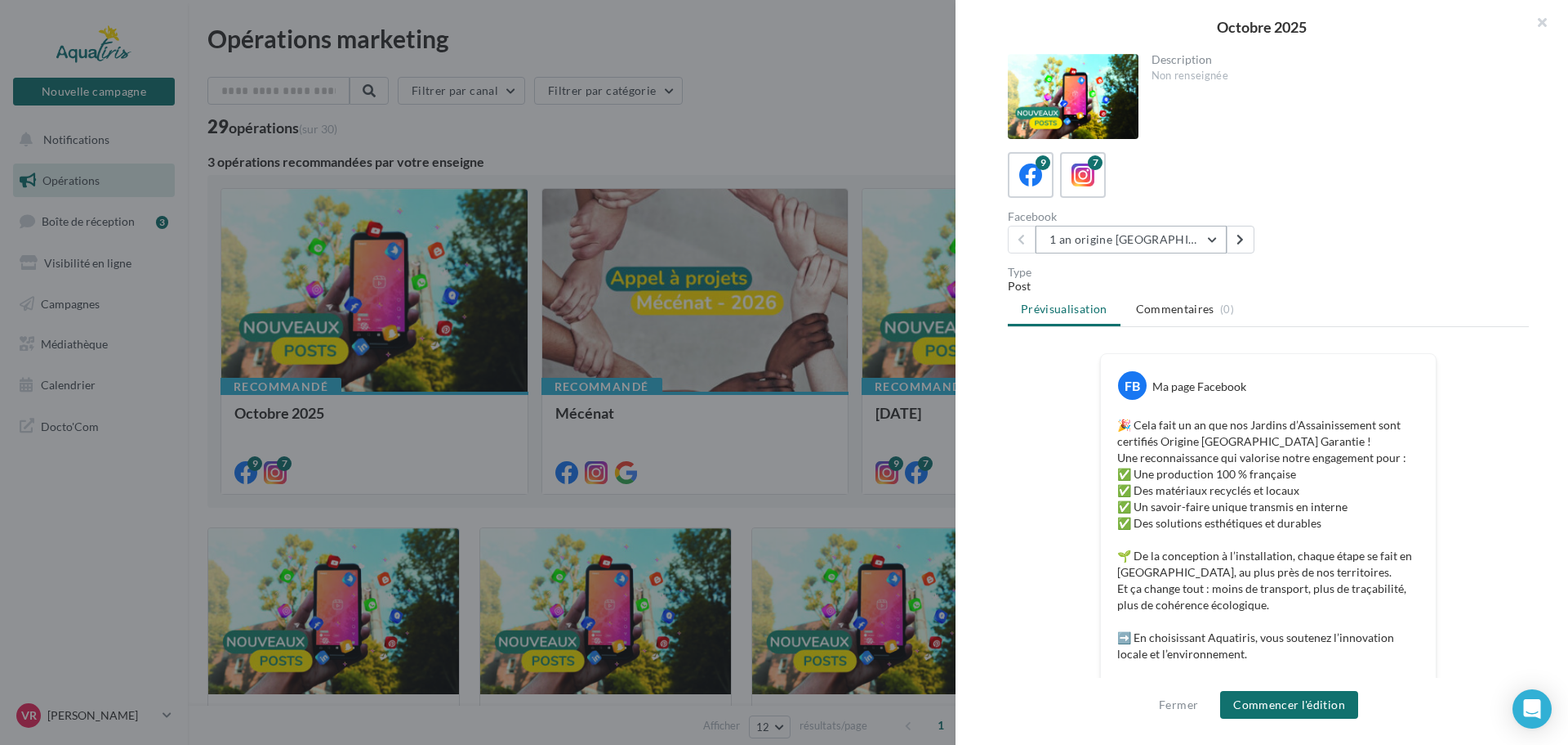
click at [1200, 240] on button "1 an origine [GEOGRAPHIC_DATA]" at bounding box center [1131, 239] width 191 height 28
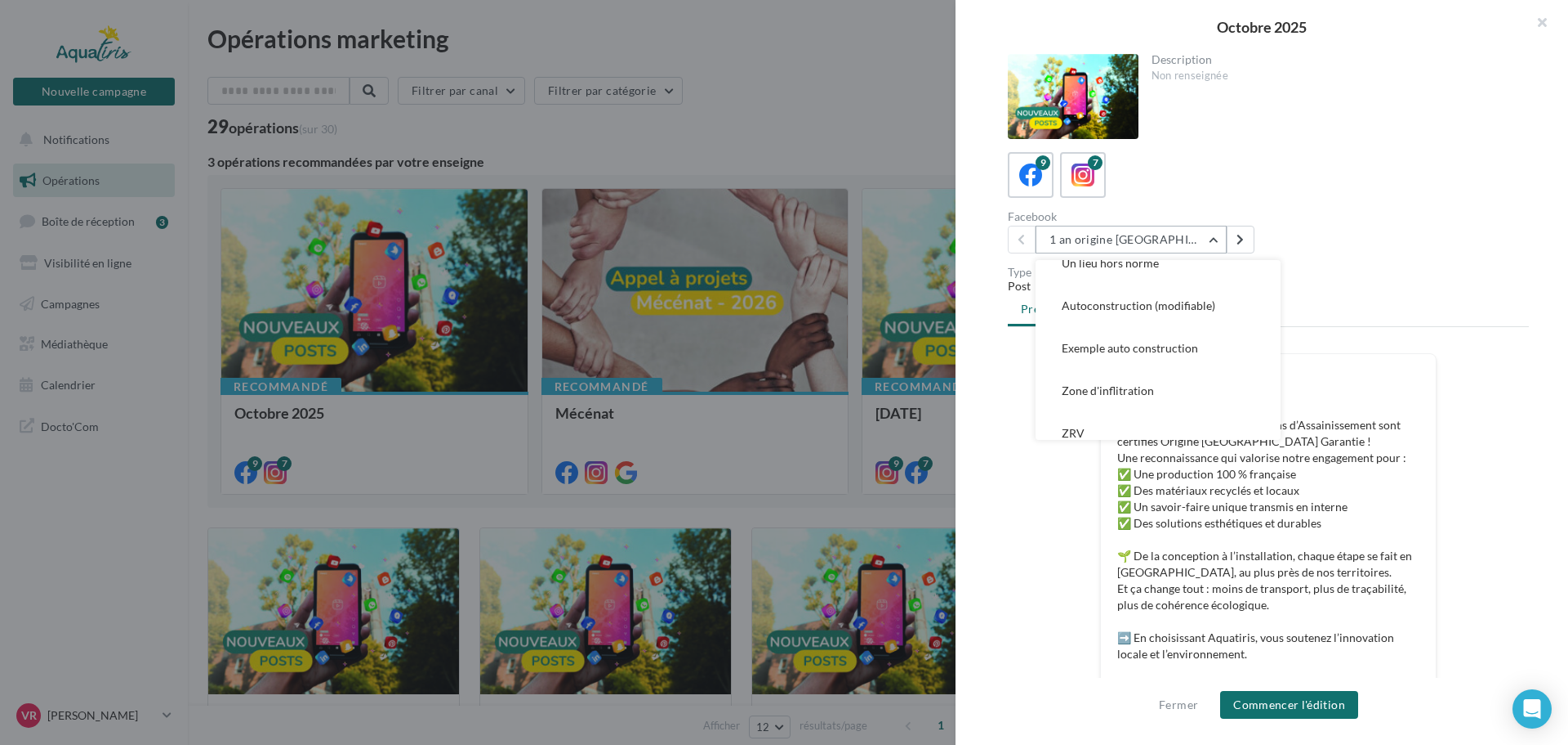
scroll to position [203, 0]
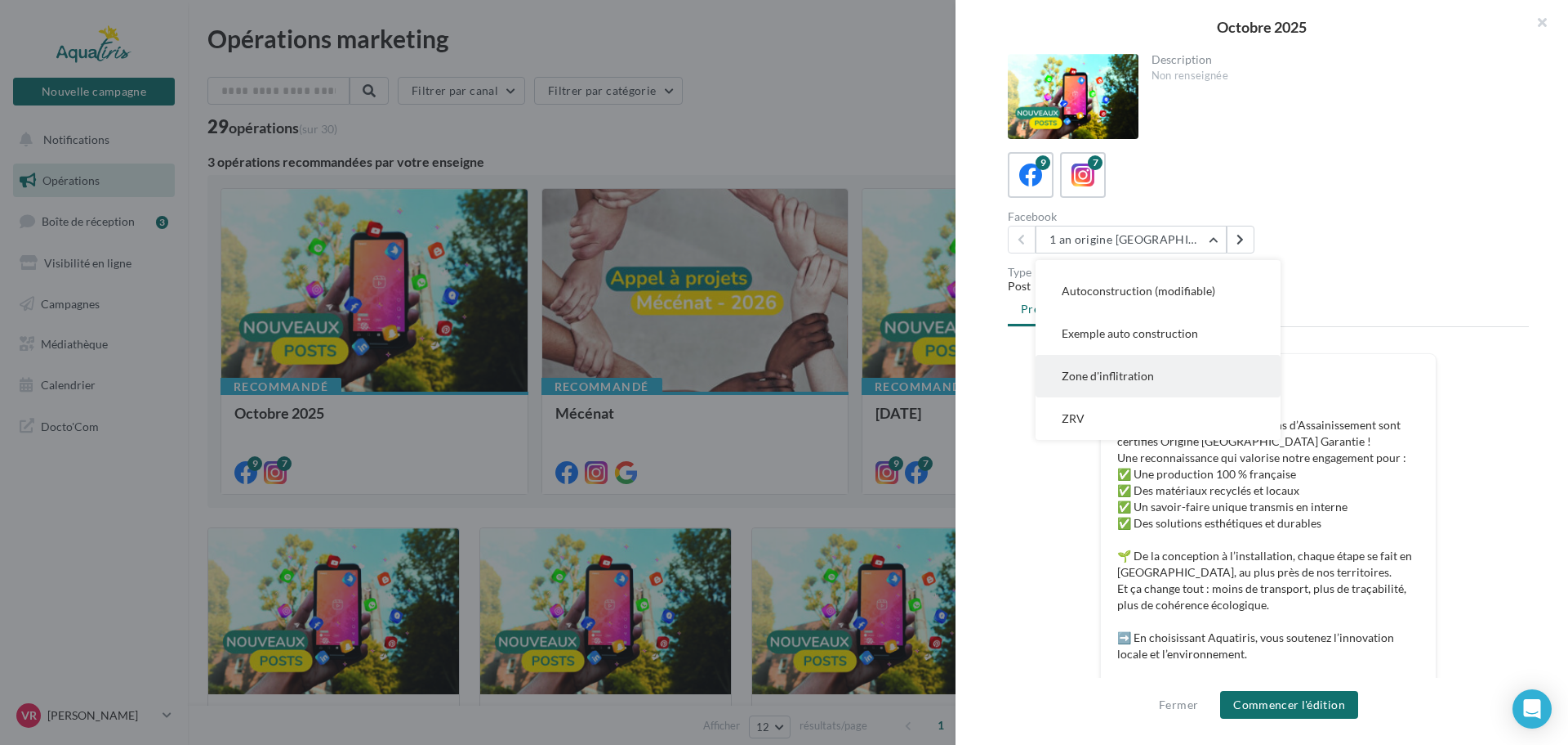
click at [1163, 366] on button "Zone d'inflitration" at bounding box center [1158, 376] width 245 height 42
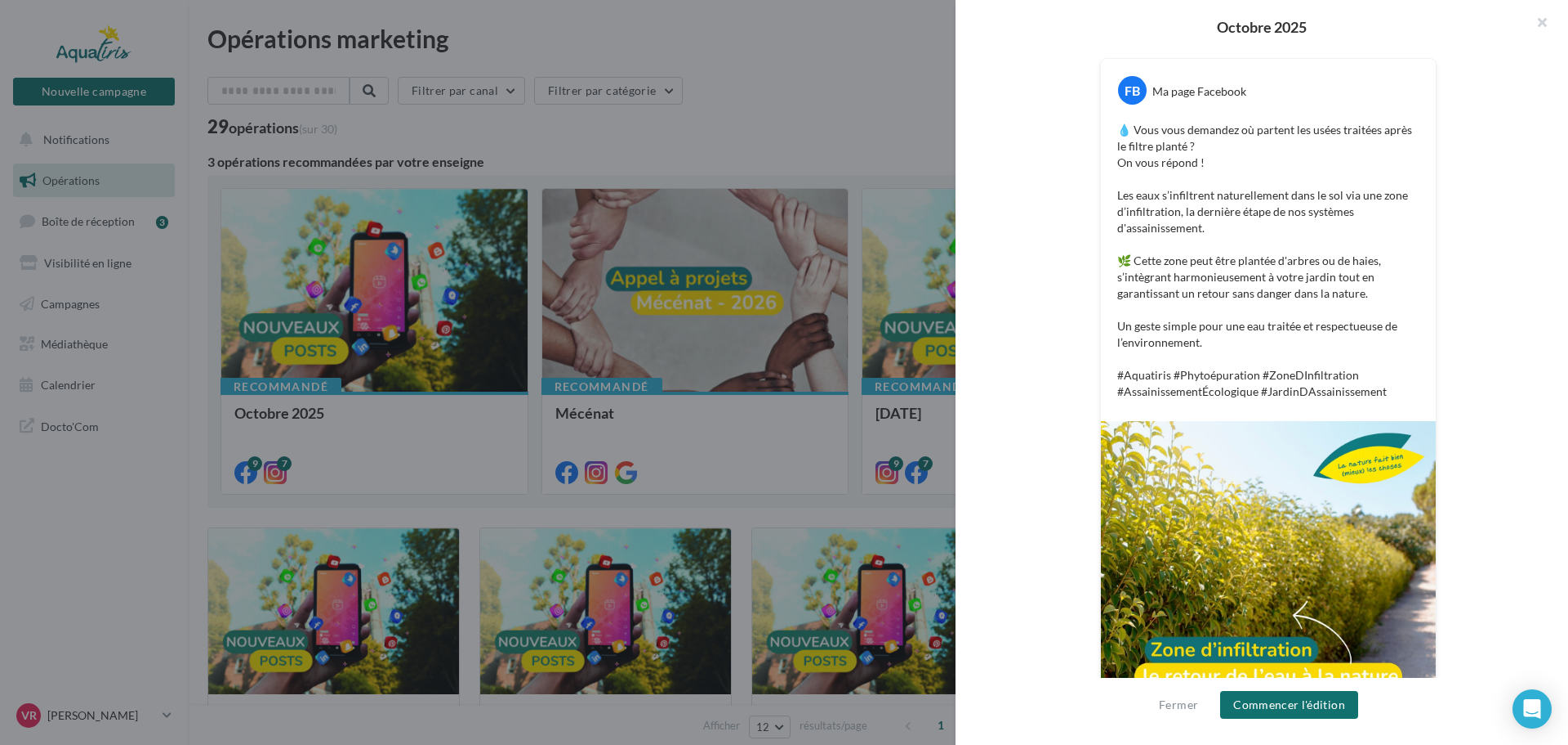
scroll to position [381, 0]
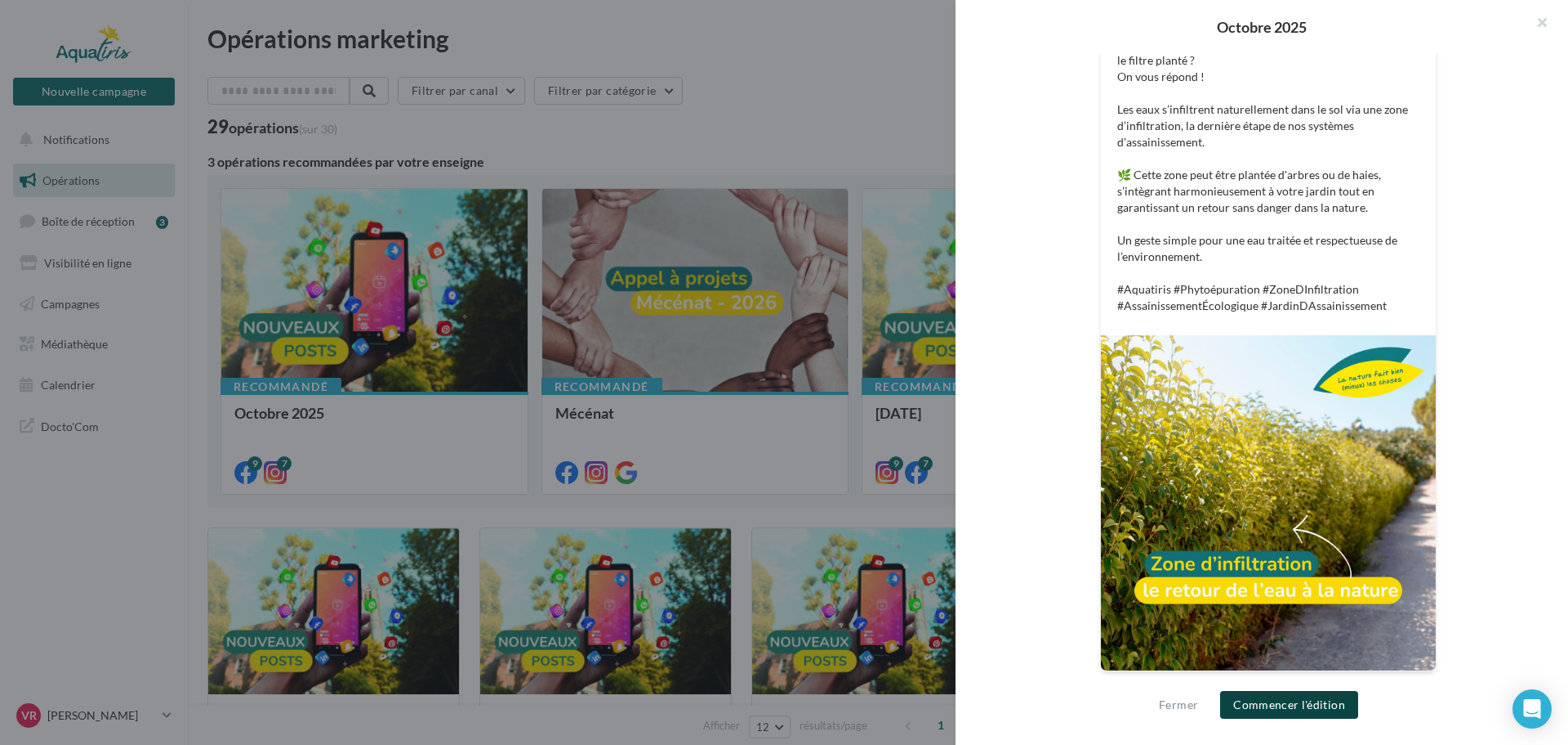
click at [1289, 707] on button "Commencer l'édition" at bounding box center [1289, 704] width 138 height 28
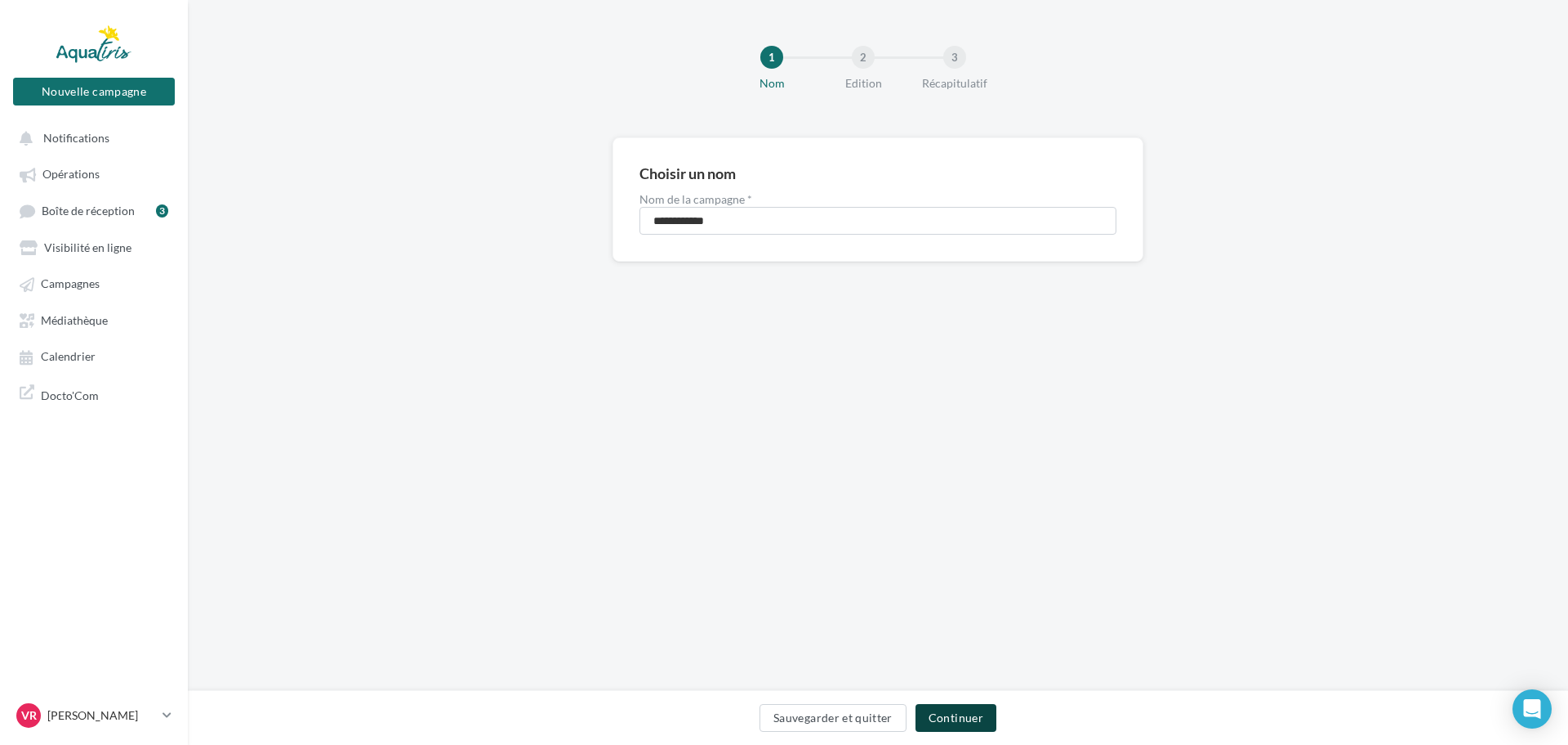
click at [969, 722] on button "Continuer" at bounding box center [956, 717] width 81 height 28
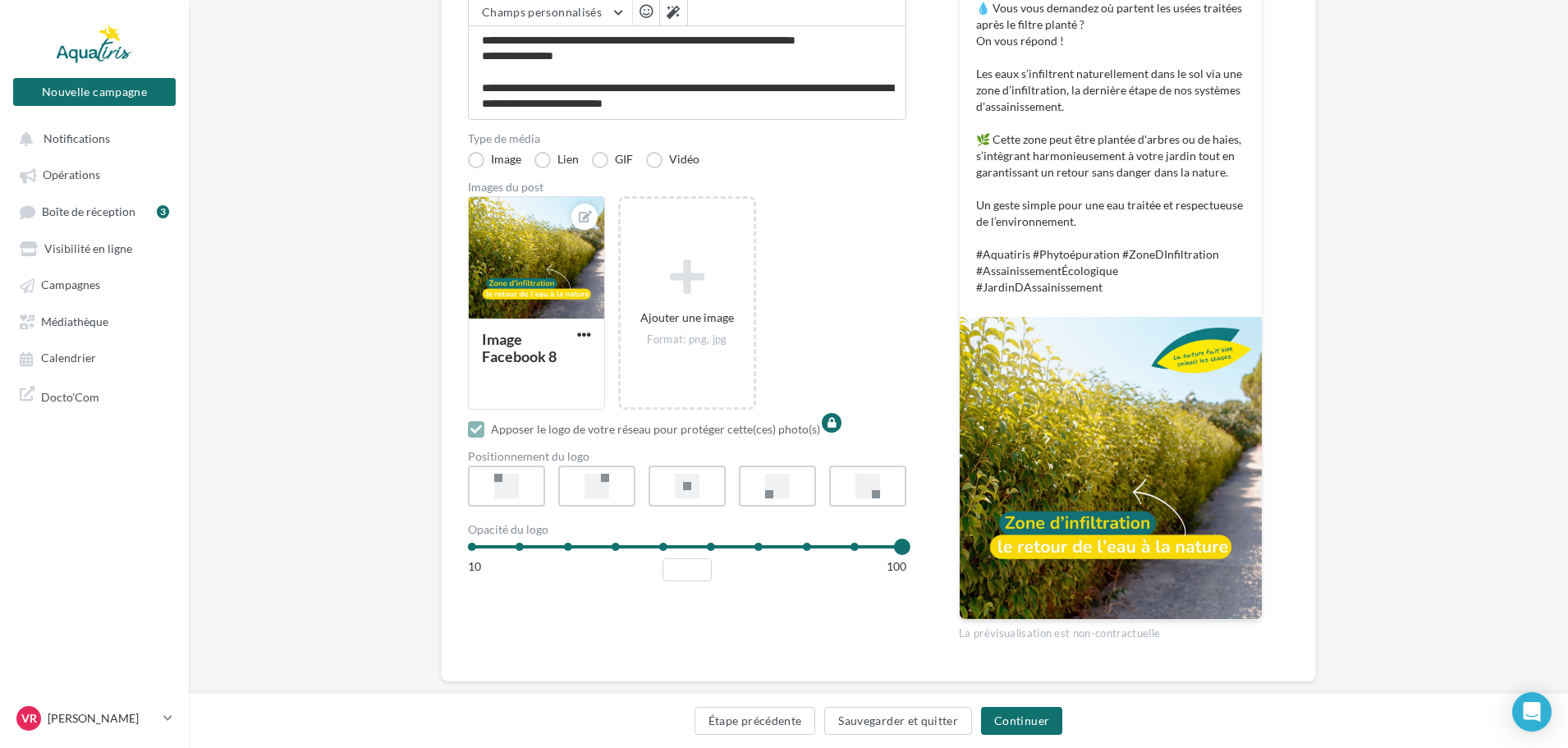
scroll to position [285, 0]
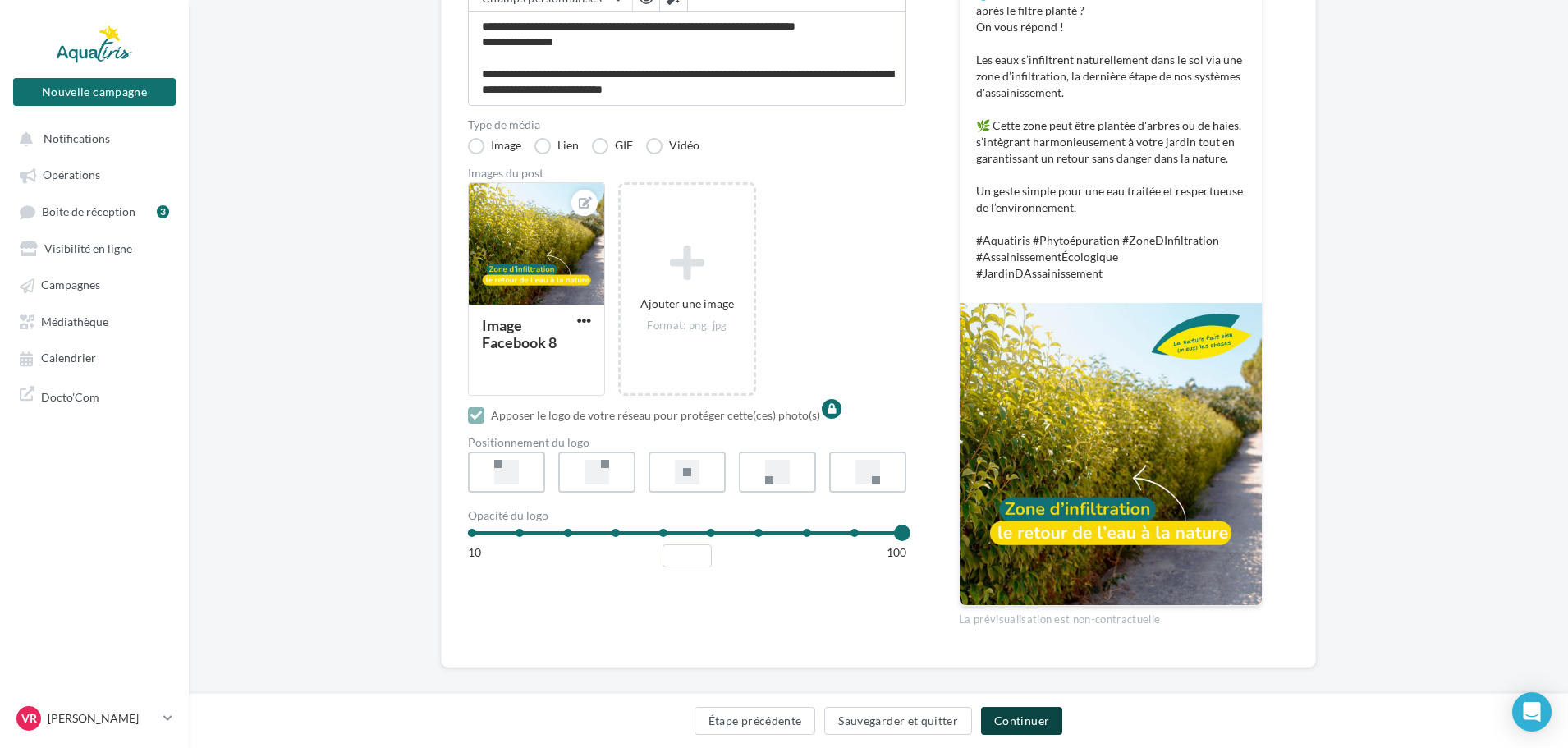
click at [1028, 719] on button "Continuer" at bounding box center [1021, 720] width 81 height 28
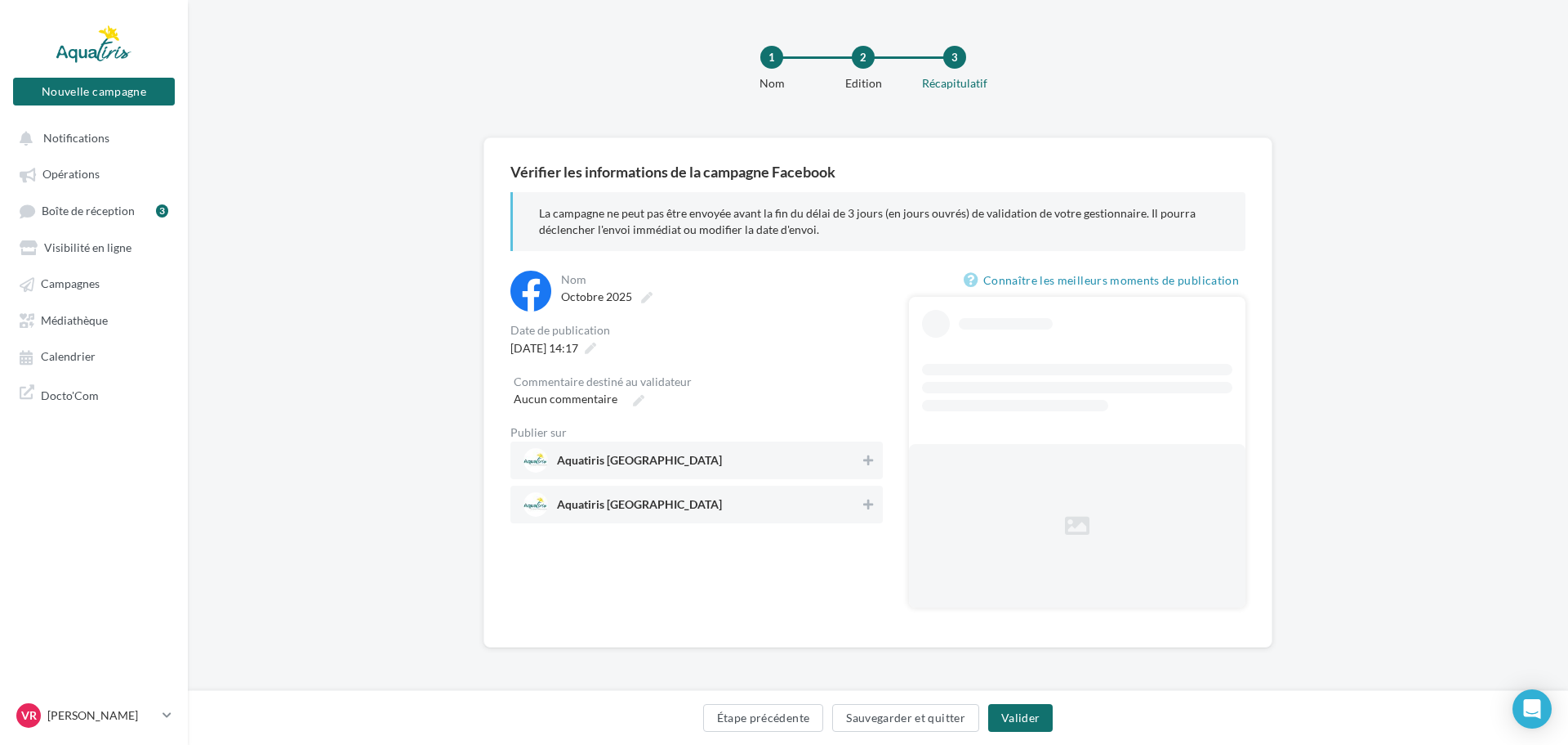
click at [686, 465] on span "Aquatiris Nord Loire-Atlantique" at bounding box center [640, 463] width 165 height 18
click at [574, 351] on span "16/10/2025 à 14:17" at bounding box center [545, 347] width 68 height 13
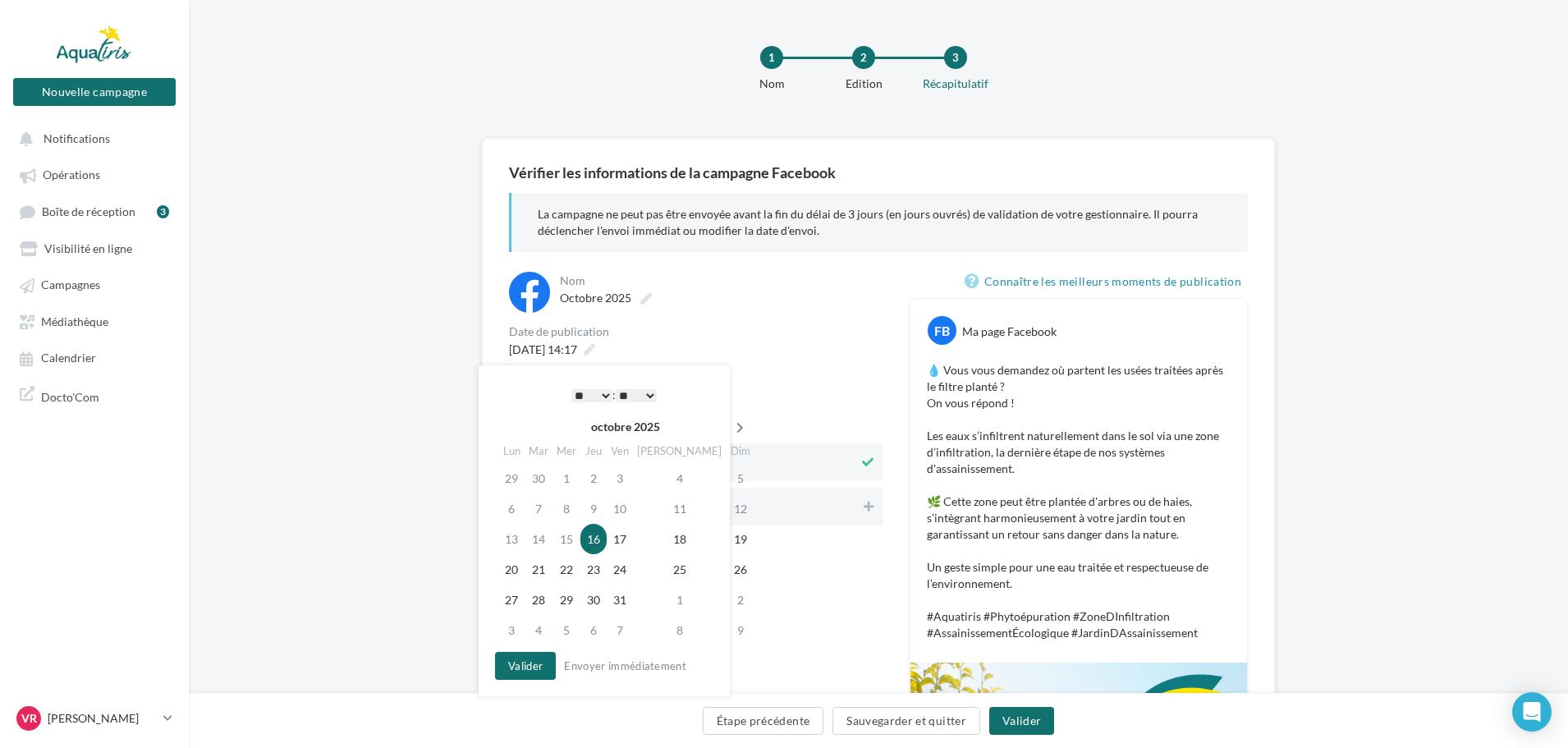
click at [730, 427] on icon at bounding box center [739, 428] width 21 height 12
click at [729, 427] on icon at bounding box center [739, 428] width 21 height 12
click at [599, 544] on td "11" at bounding box center [592, 539] width 26 height 31
click at [532, 659] on button "Valider" at bounding box center [521, 665] width 60 height 28
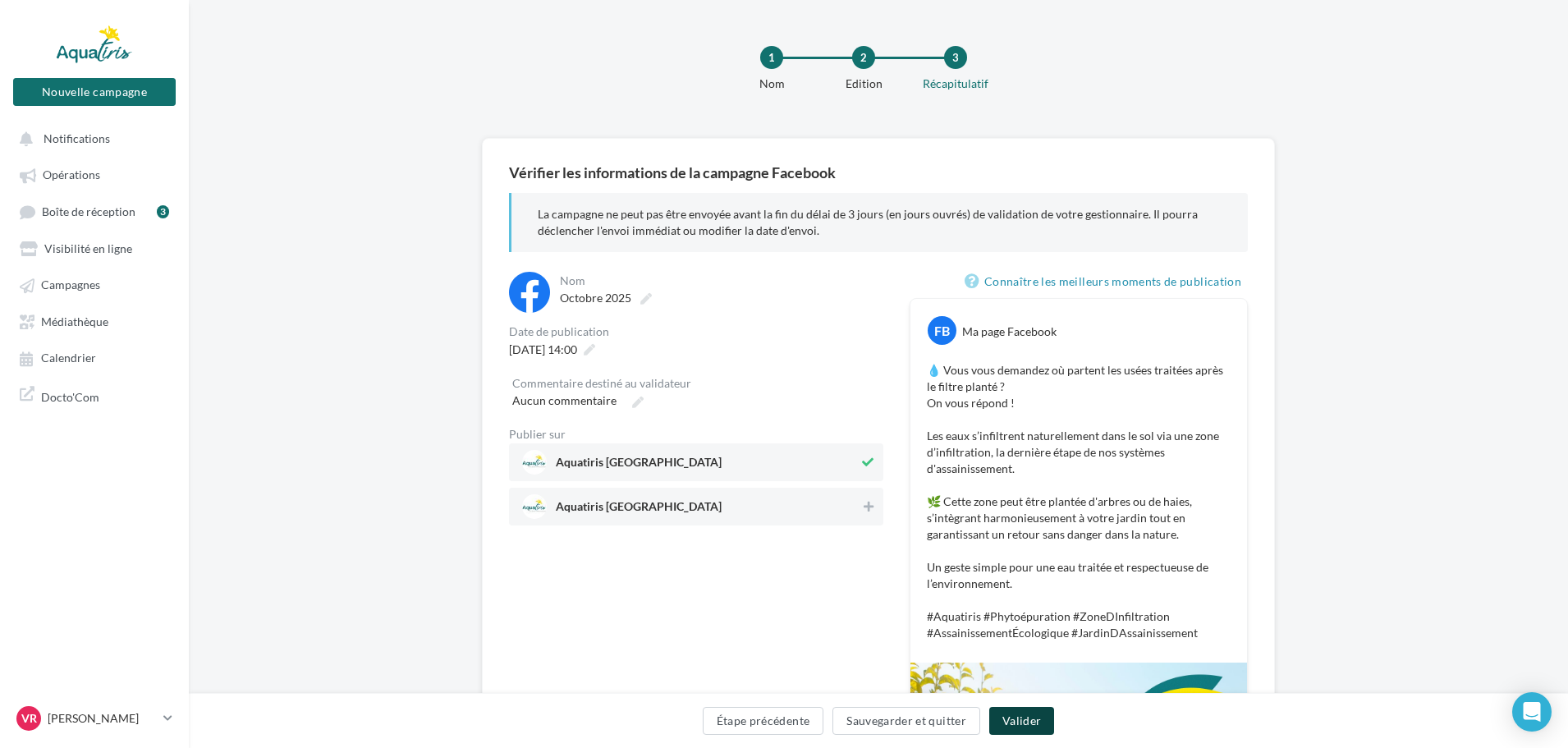
click at [1034, 720] on button "Valider" at bounding box center [1022, 720] width 65 height 28
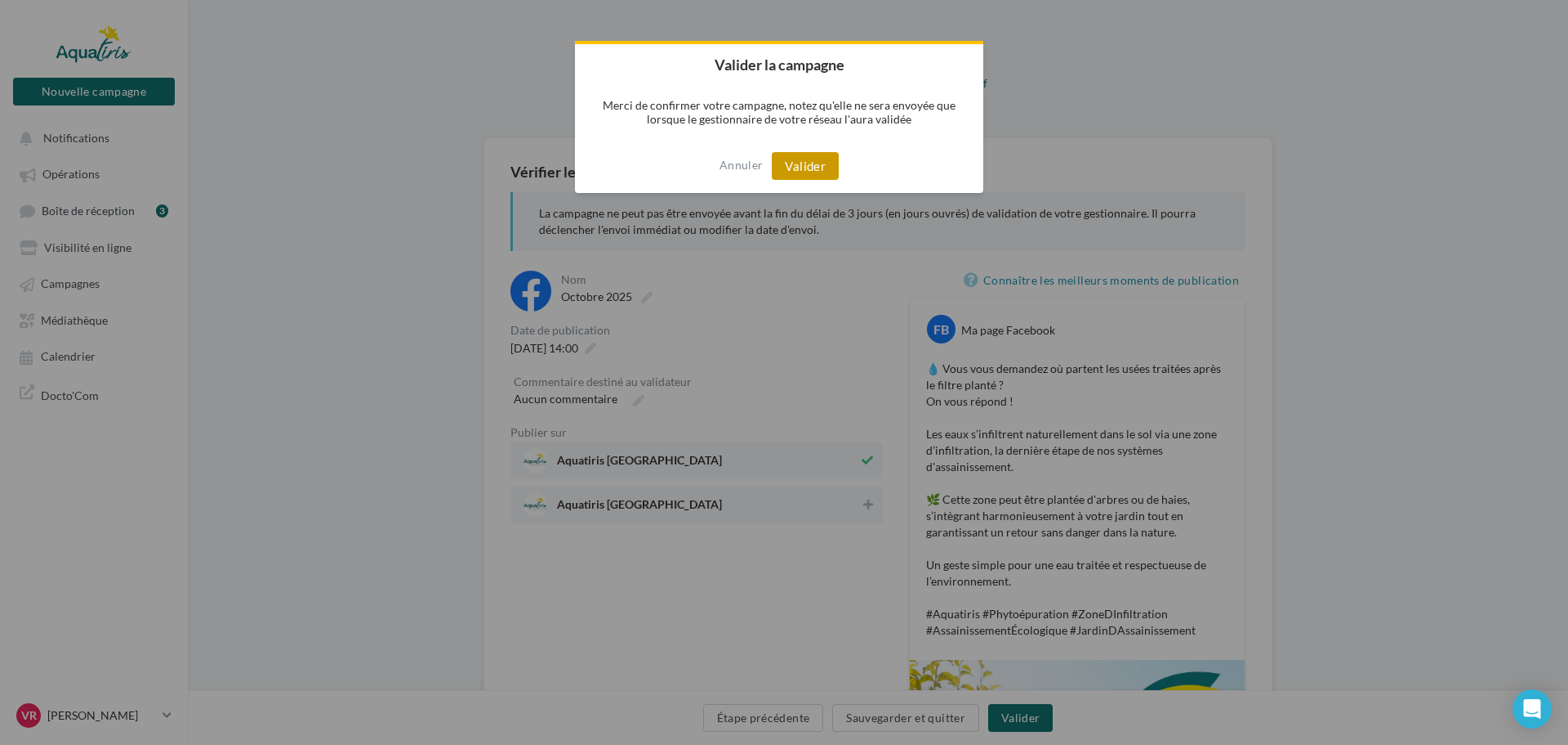
click at [814, 171] on button "Valider" at bounding box center [806, 166] width 67 height 28
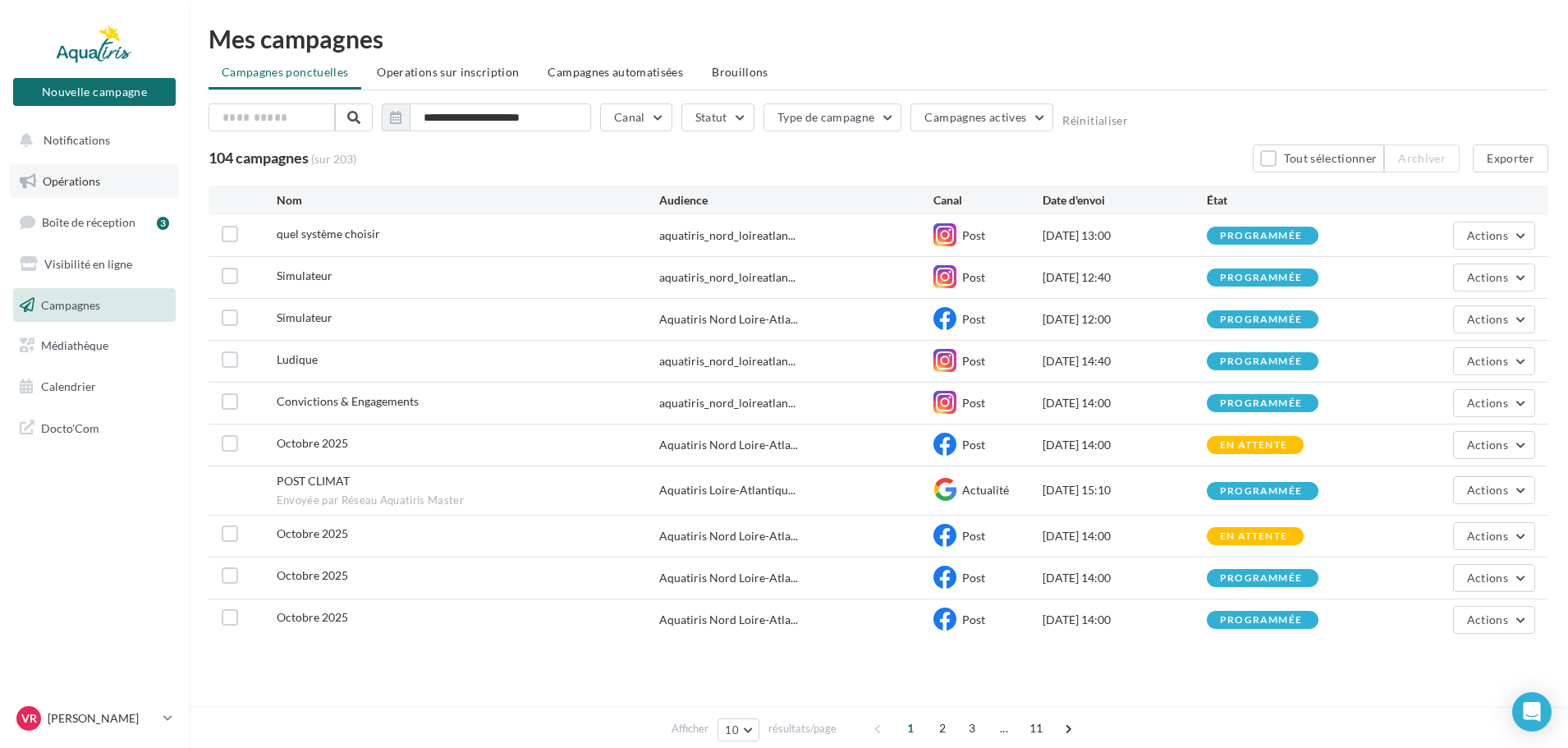
click at [94, 179] on span "Opérations" at bounding box center [71, 180] width 58 height 14
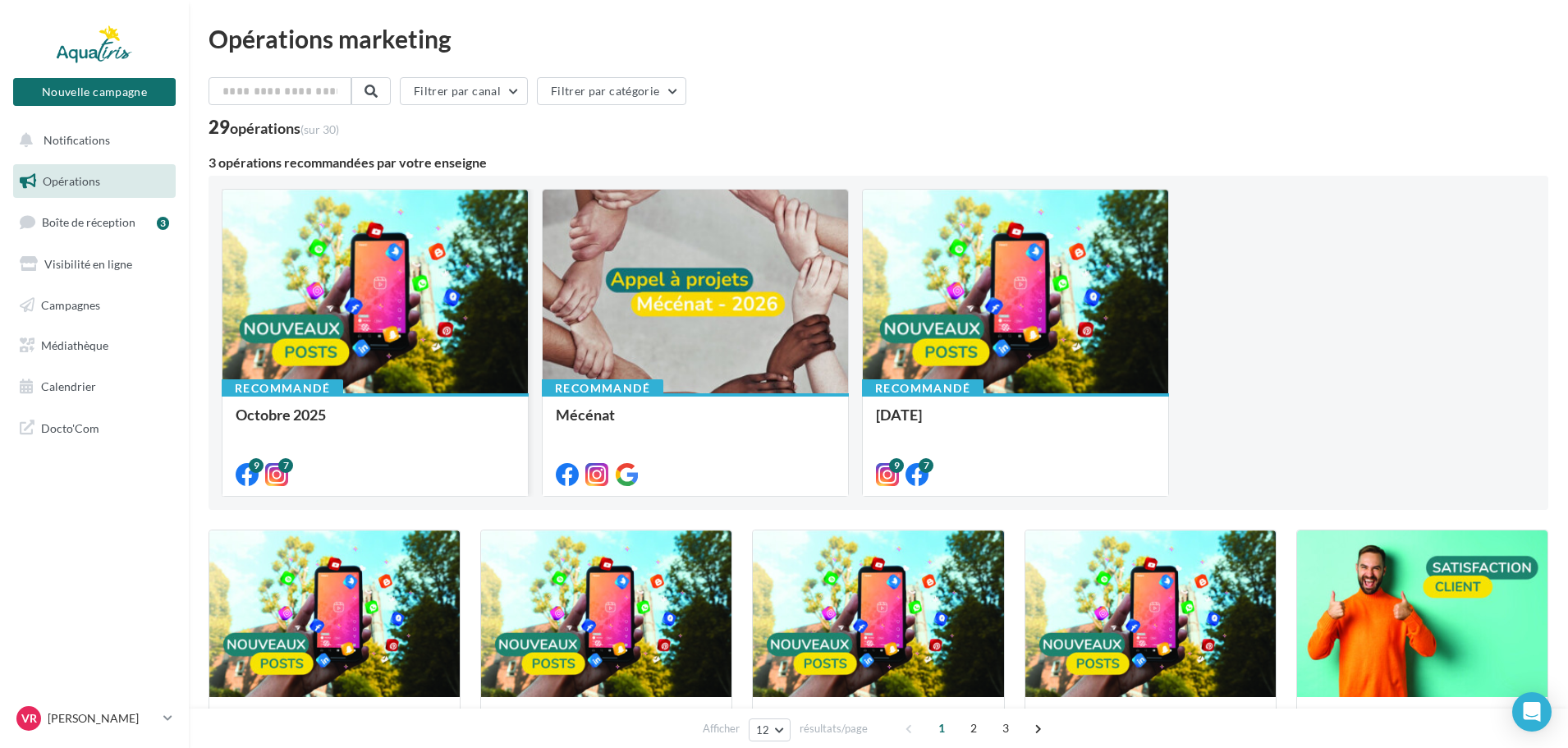
click at [410, 304] on div at bounding box center [375, 293] width 305 height 205
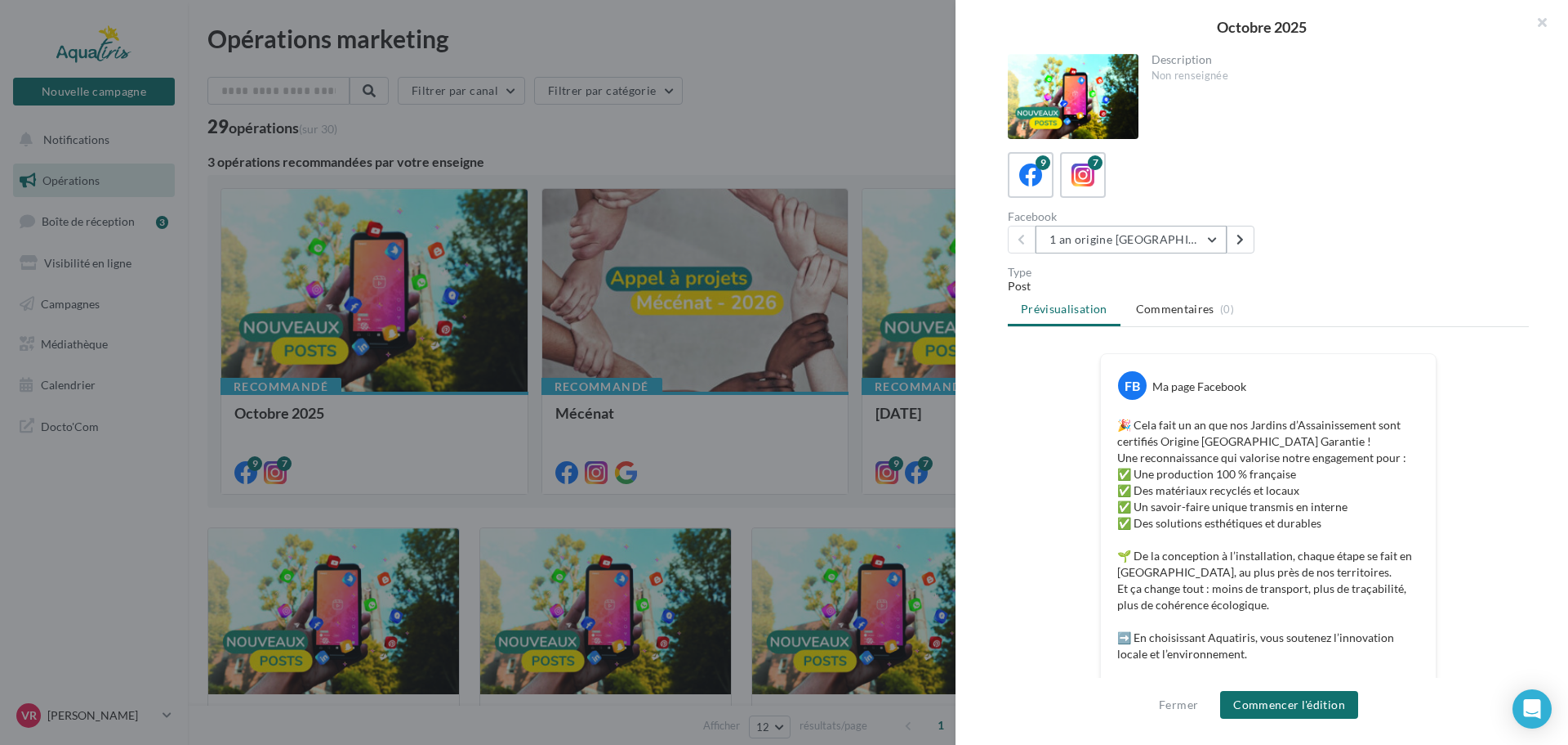
click at [1129, 243] on button "1 an origine [GEOGRAPHIC_DATA]" at bounding box center [1131, 239] width 191 height 28
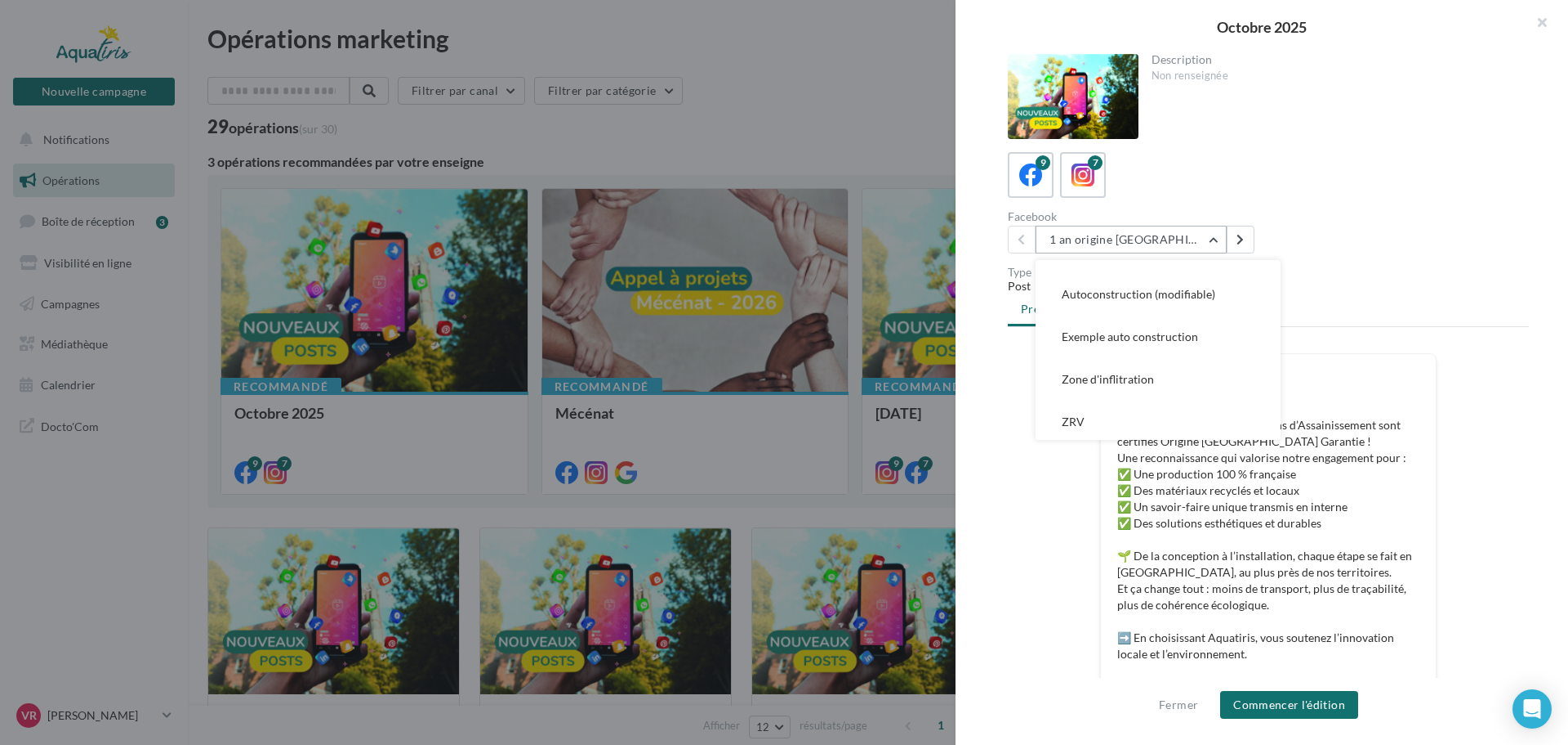
scroll to position [203, 0]
click at [1138, 407] on button "ZRV" at bounding box center [1158, 418] width 245 height 42
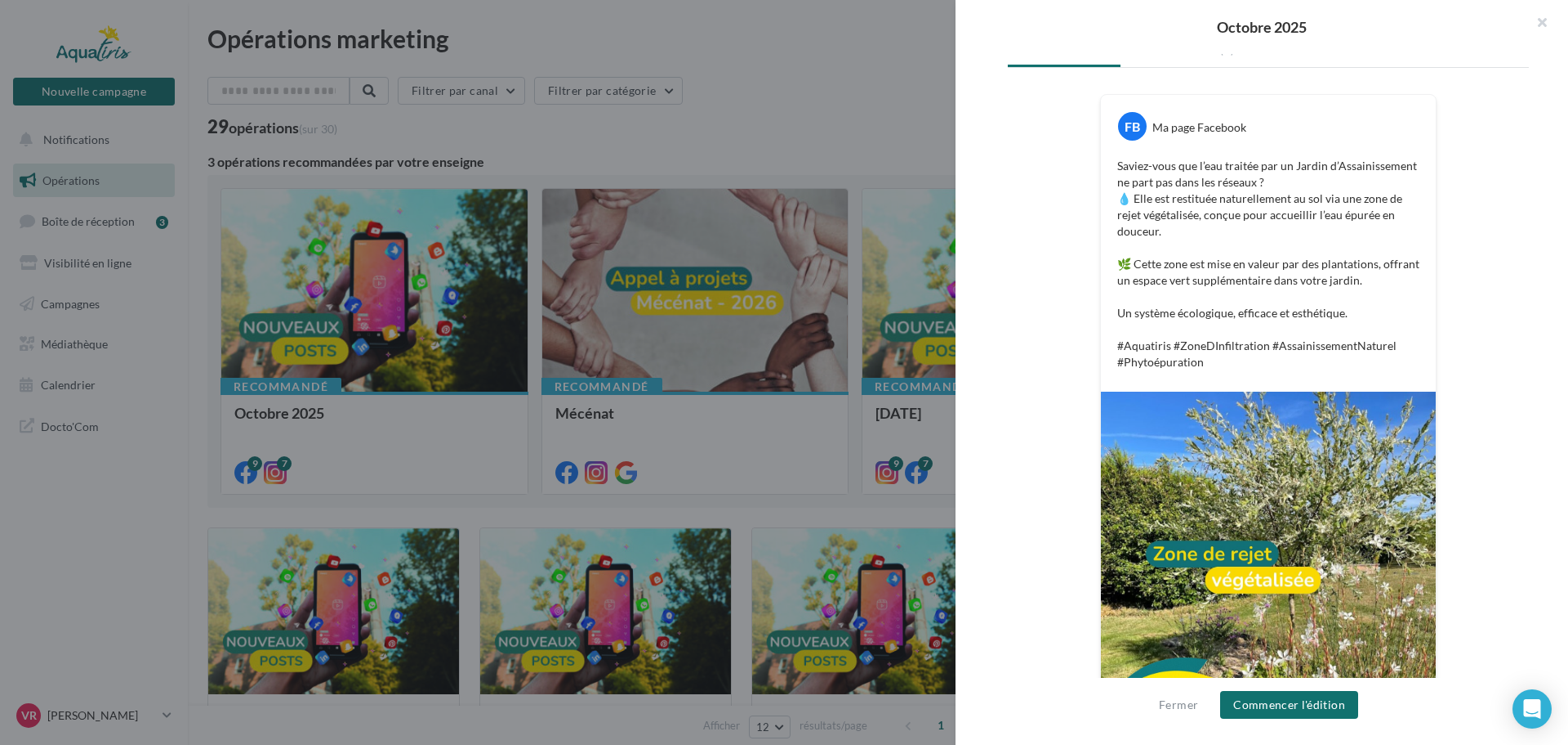
scroll to position [316, 0]
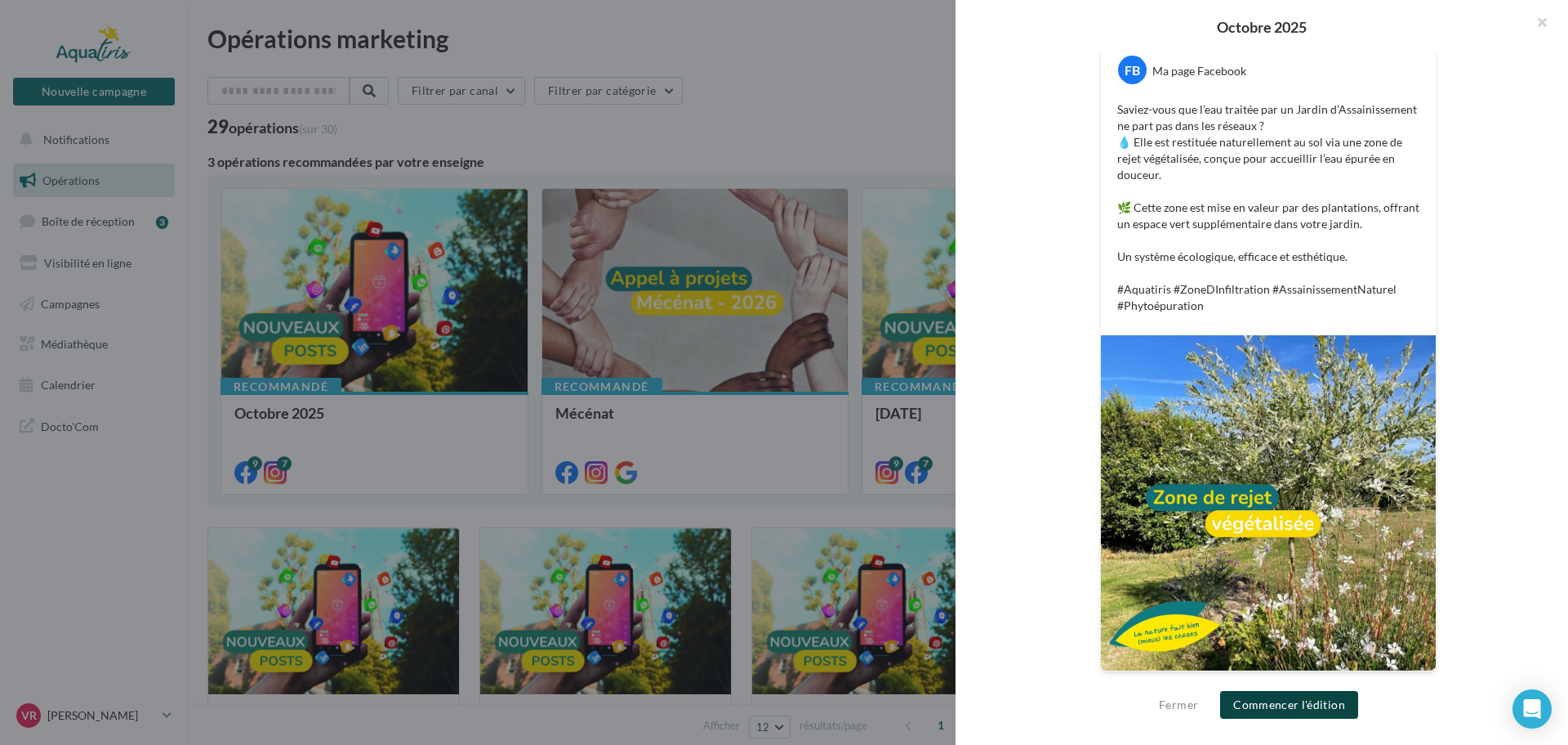
click at [1308, 703] on button "Commencer l'édition" at bounding box center [1289, 704] width 138 height 28
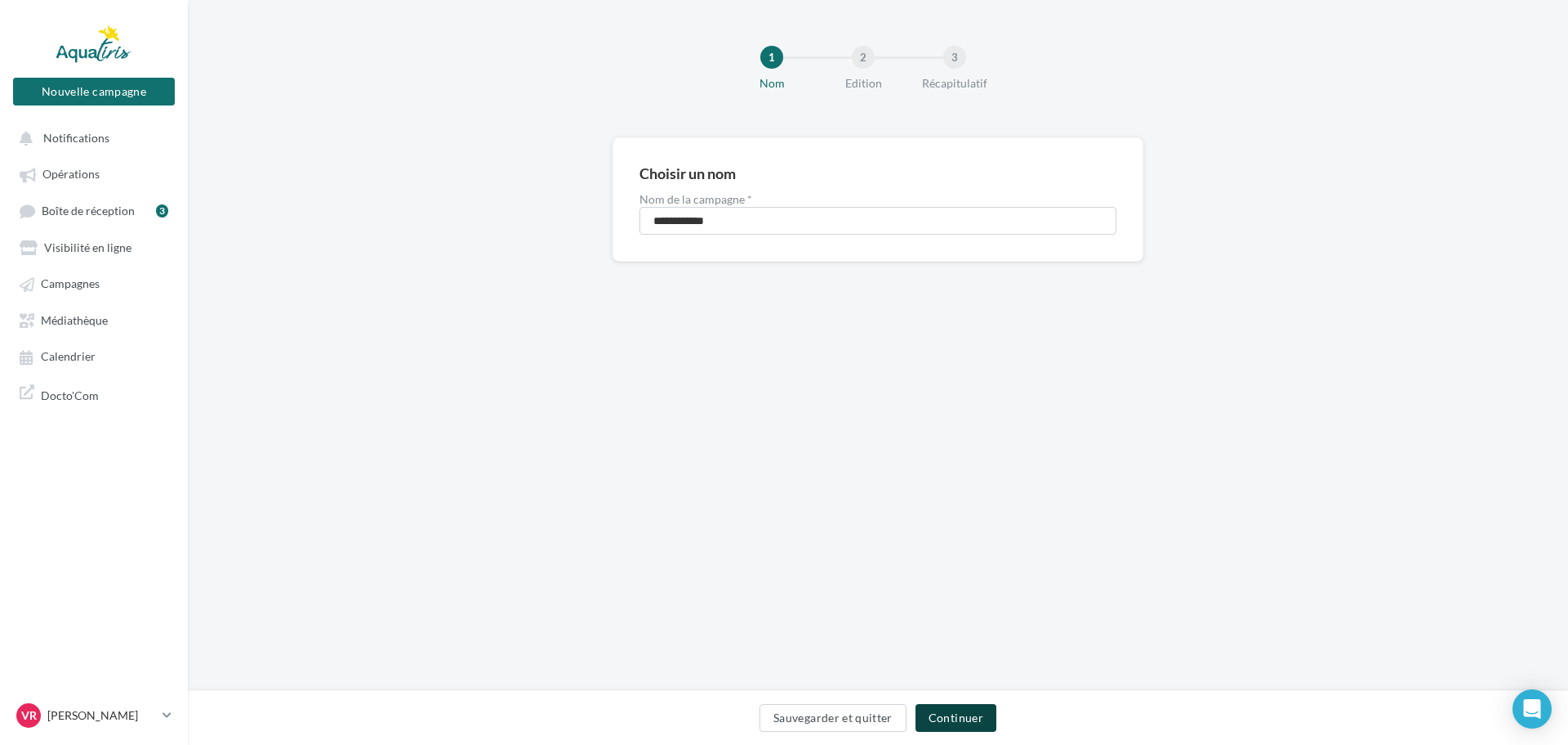
click at [966, 718] on button "Continuer" at bounding box center [956, 717] width 81 height 28
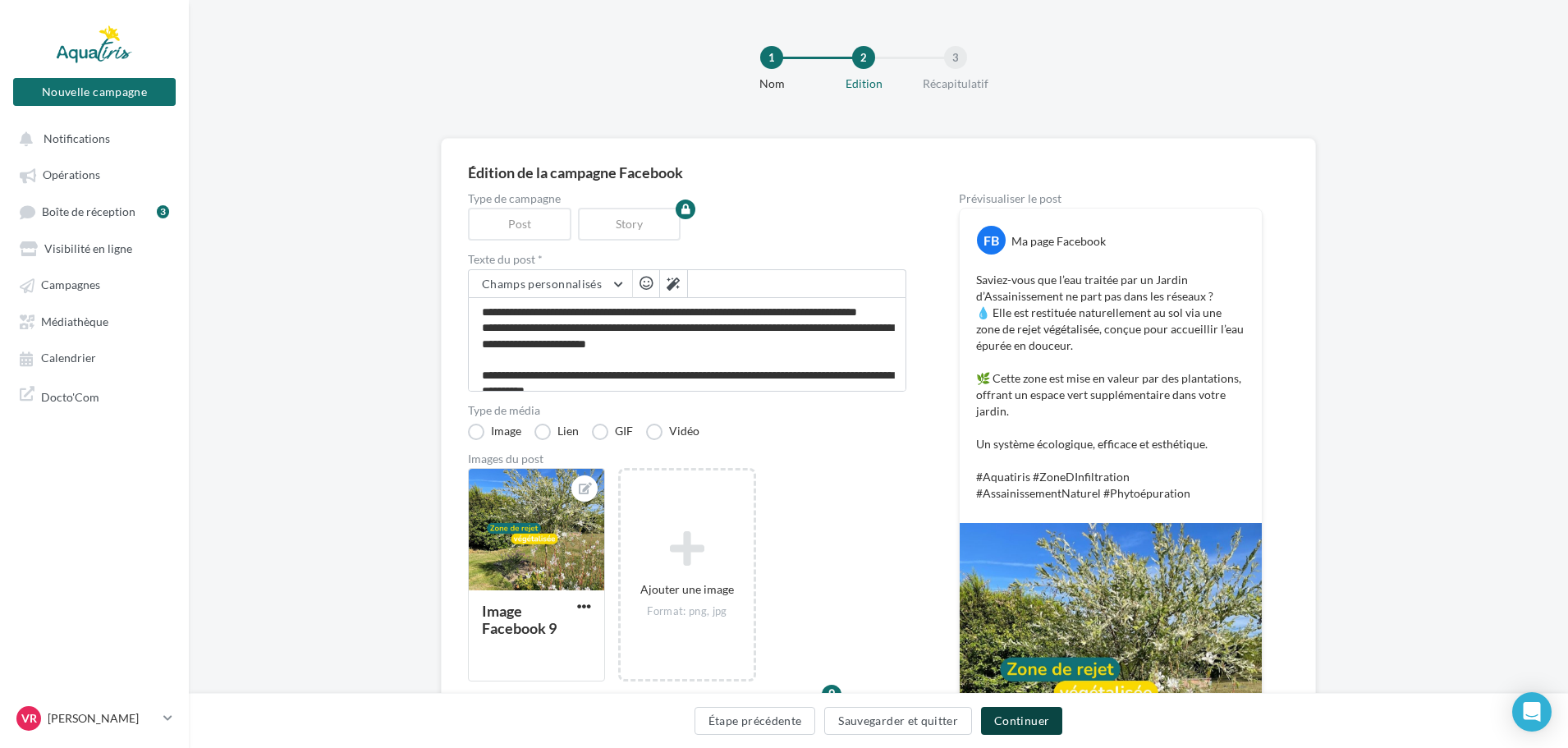
click at [1035, 722] on button "Continuer" at bounding box center [1021, 720] width 81 height 28
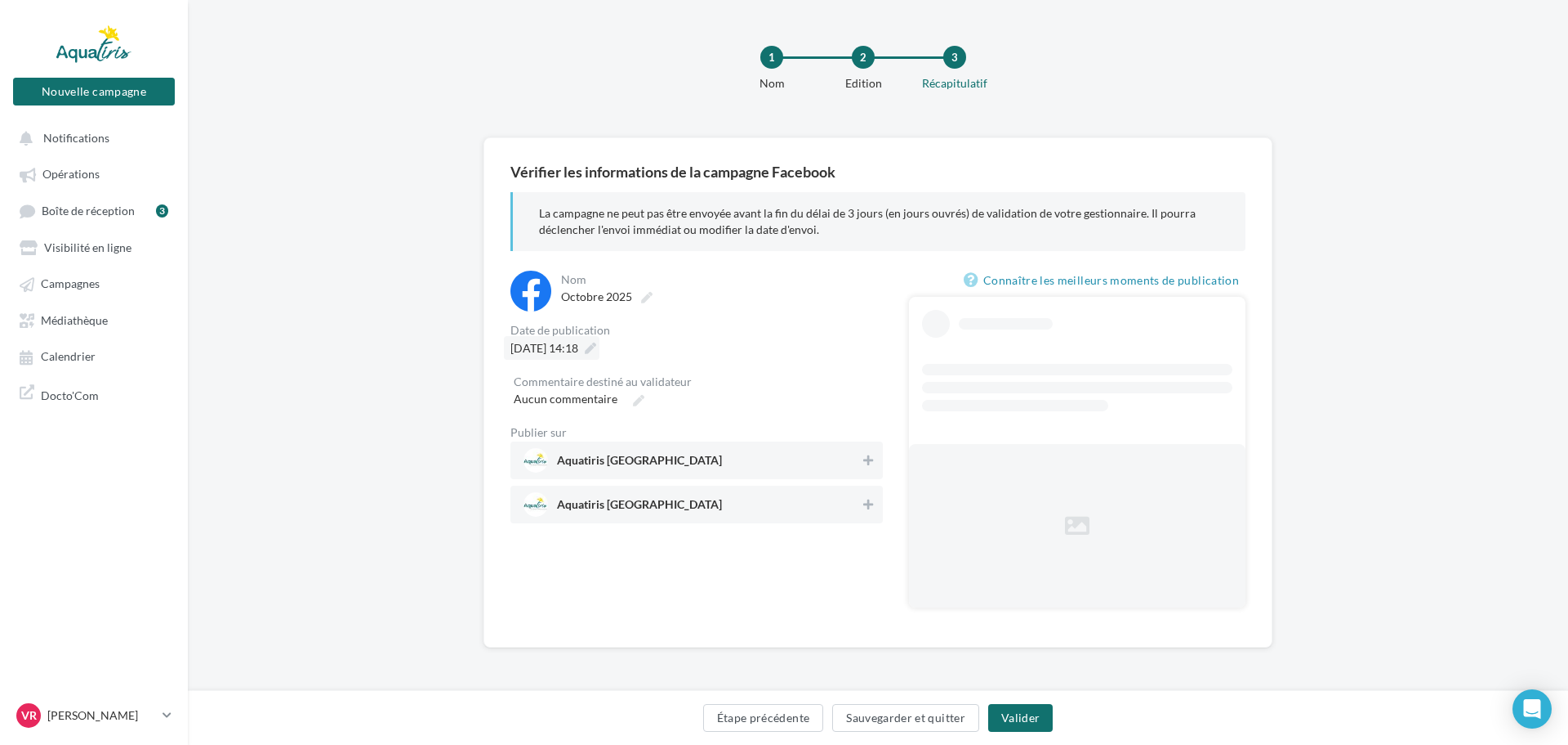
click at [578, 342] on span "[DATE] 14:18" at bounding box center [545, 347] width 68 height 13
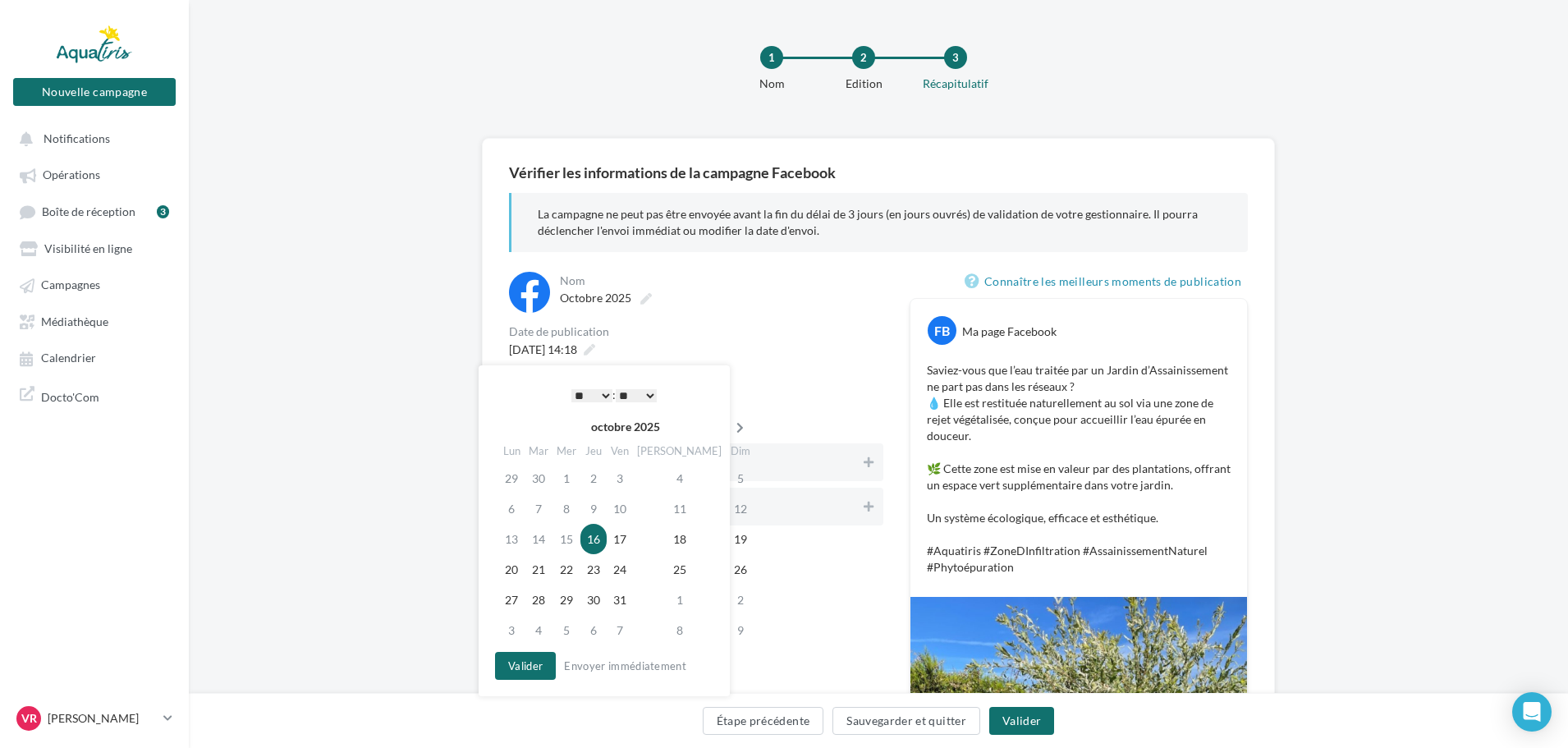
click at [730, 429] on icon at bounding box center [739, 428] width 21 height 12
click at [729, 429] on icon at bounding box center [739, 428] width 21 height 12
click at [593, 570] on td "18" at bounding box center [592, 569] width 26 height 31
click at [532, 664] on button "Valider" at bounding box center [521, 665] width 60 height 28
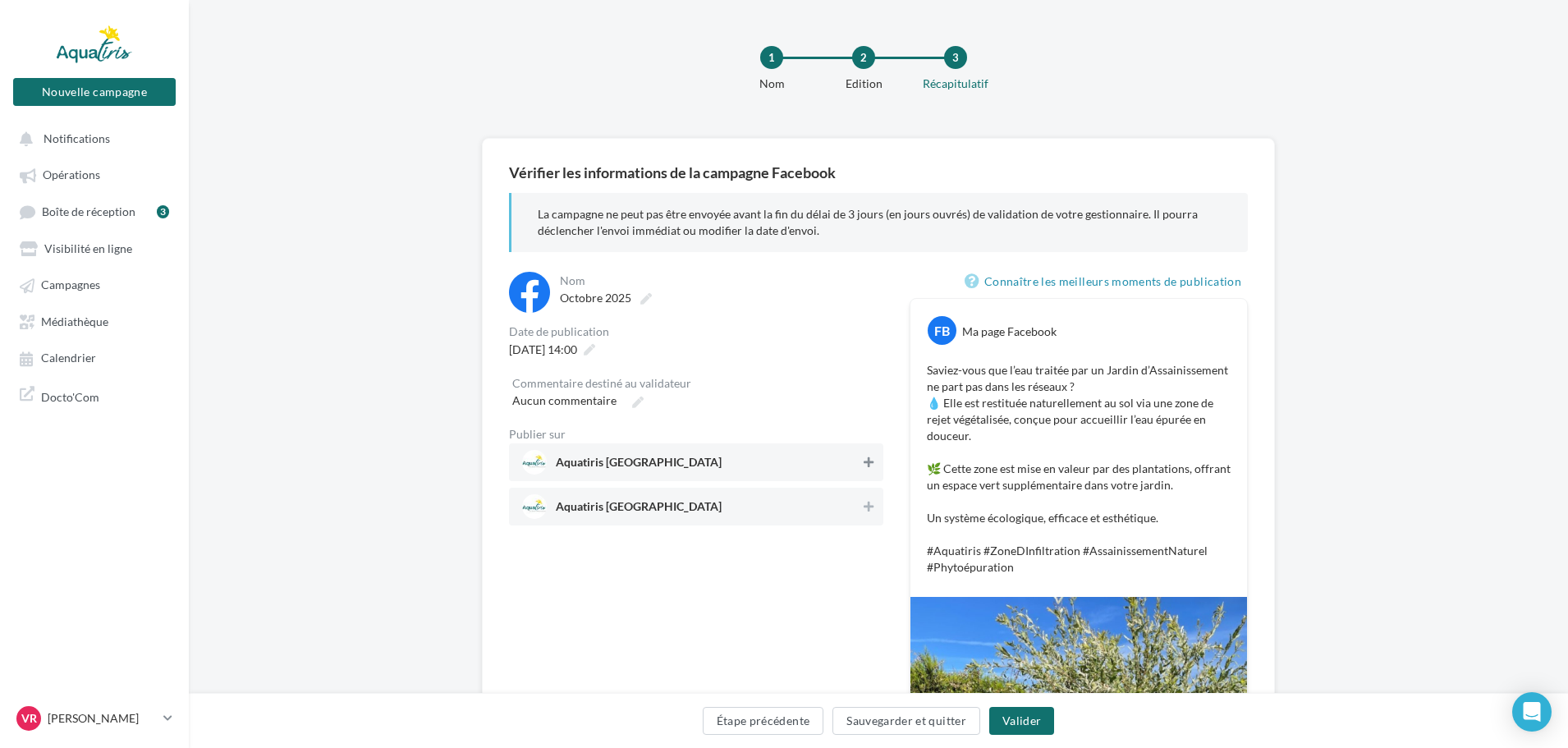
click at [866, 469] on button at bounding box center [868, 462] width 16 height 20
click at [1036, 723] on button "Valider" at bounding box center [1022, 720] width 65 height 28
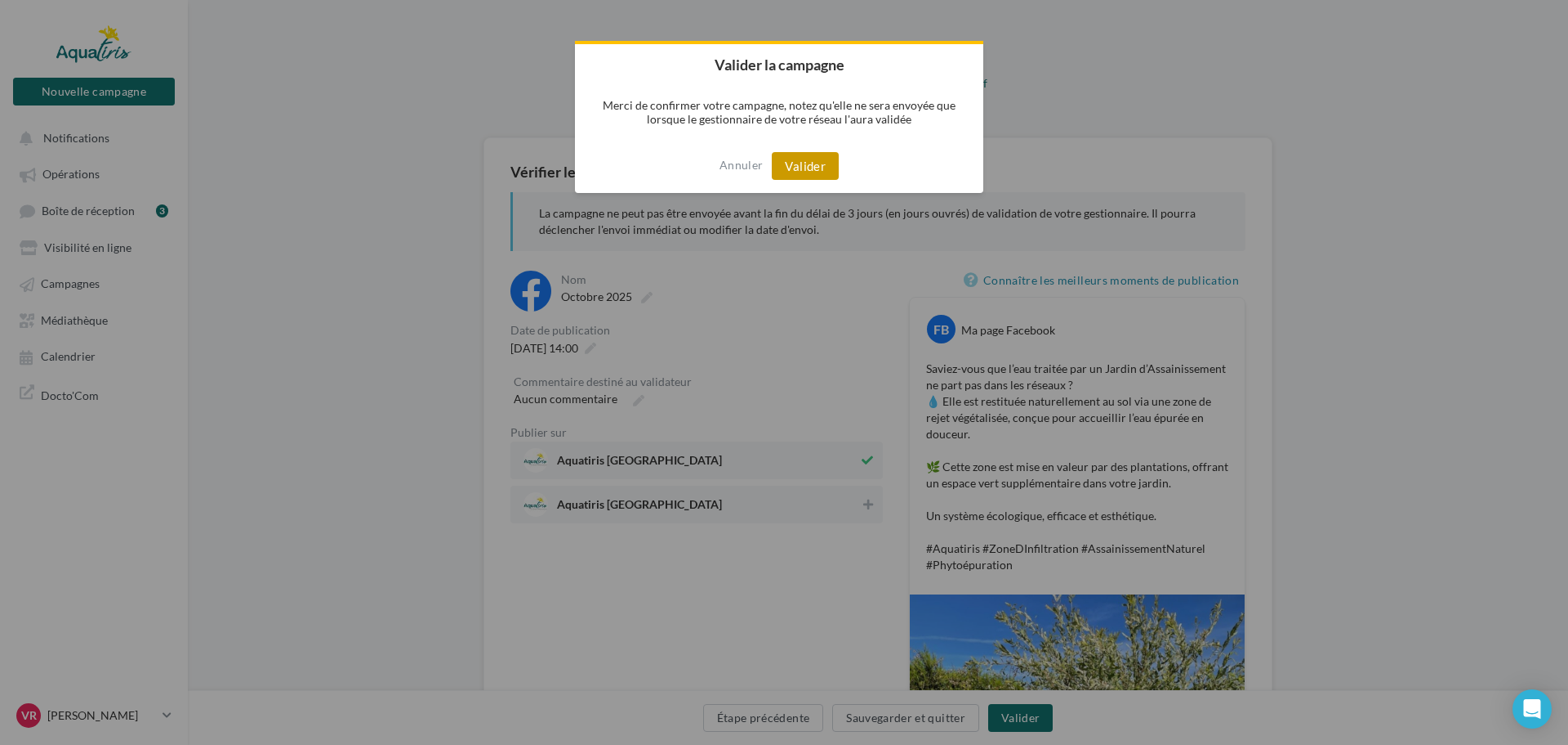
click at [804, 175] on button "Valider" at bounding box center [806, 166] width 67 height 28
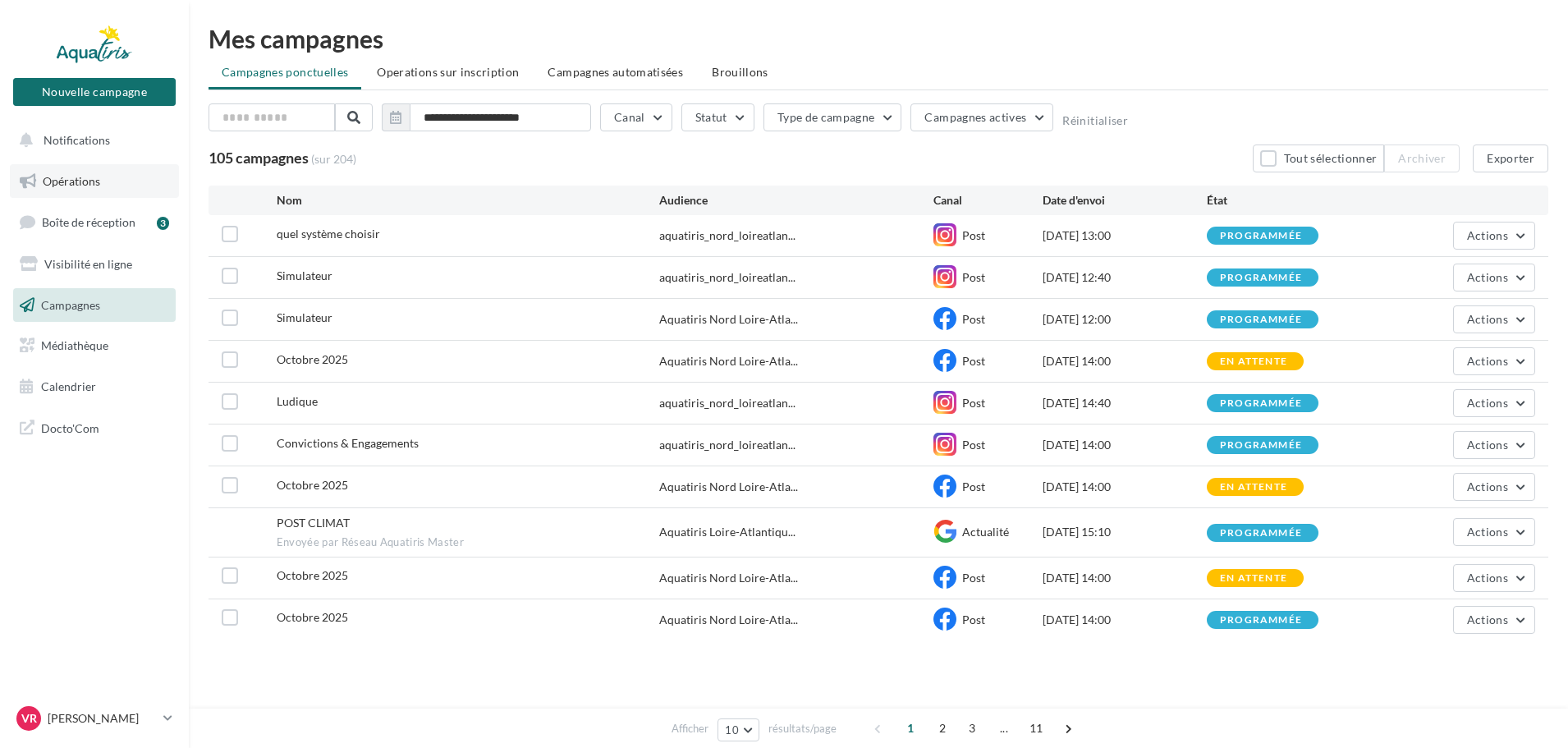
click at [70, 185] on span "Opérations" at bounding box center [71, 180] width 58 height 14
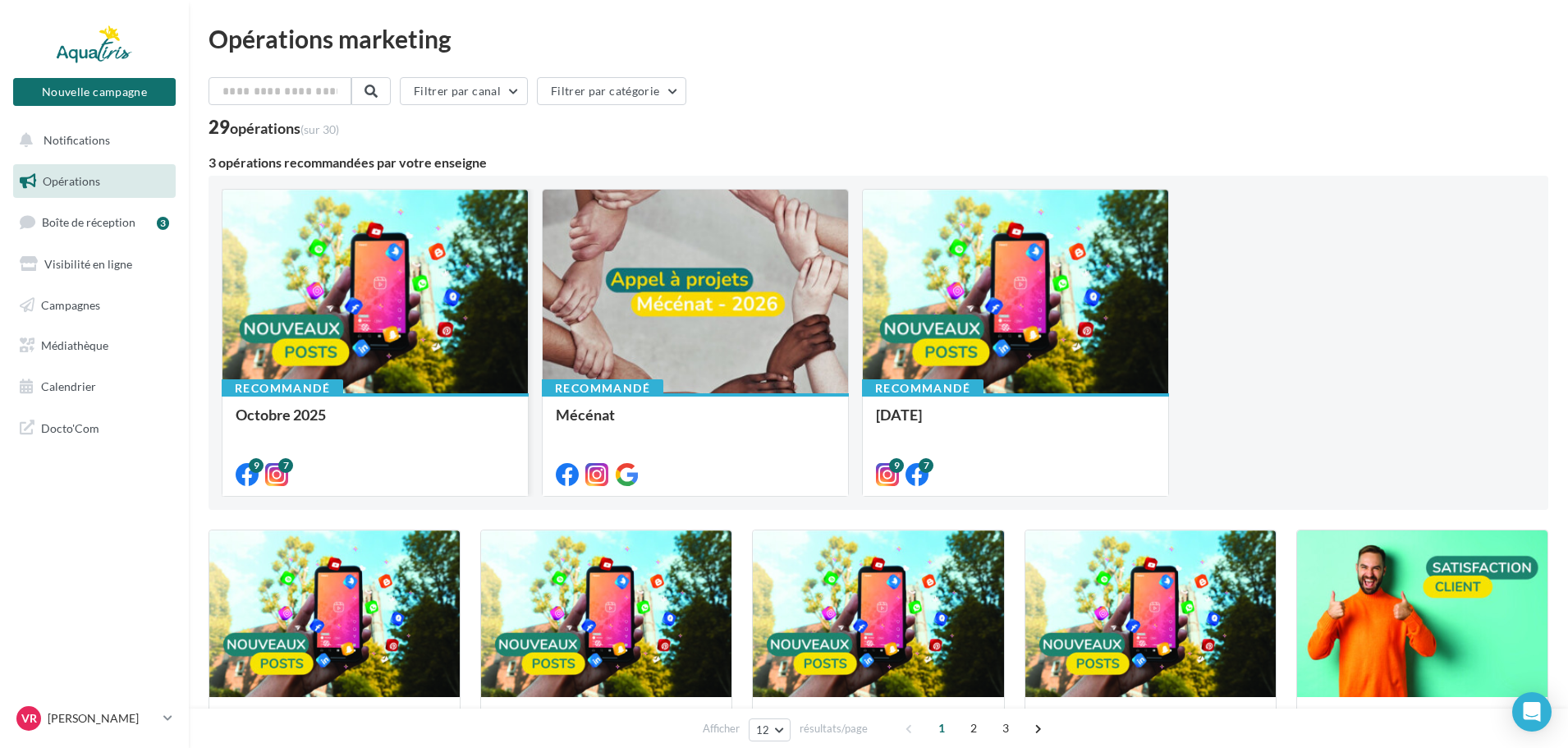
click at [362, 292] on div at bounding box center [375, 293] width 305 height 205
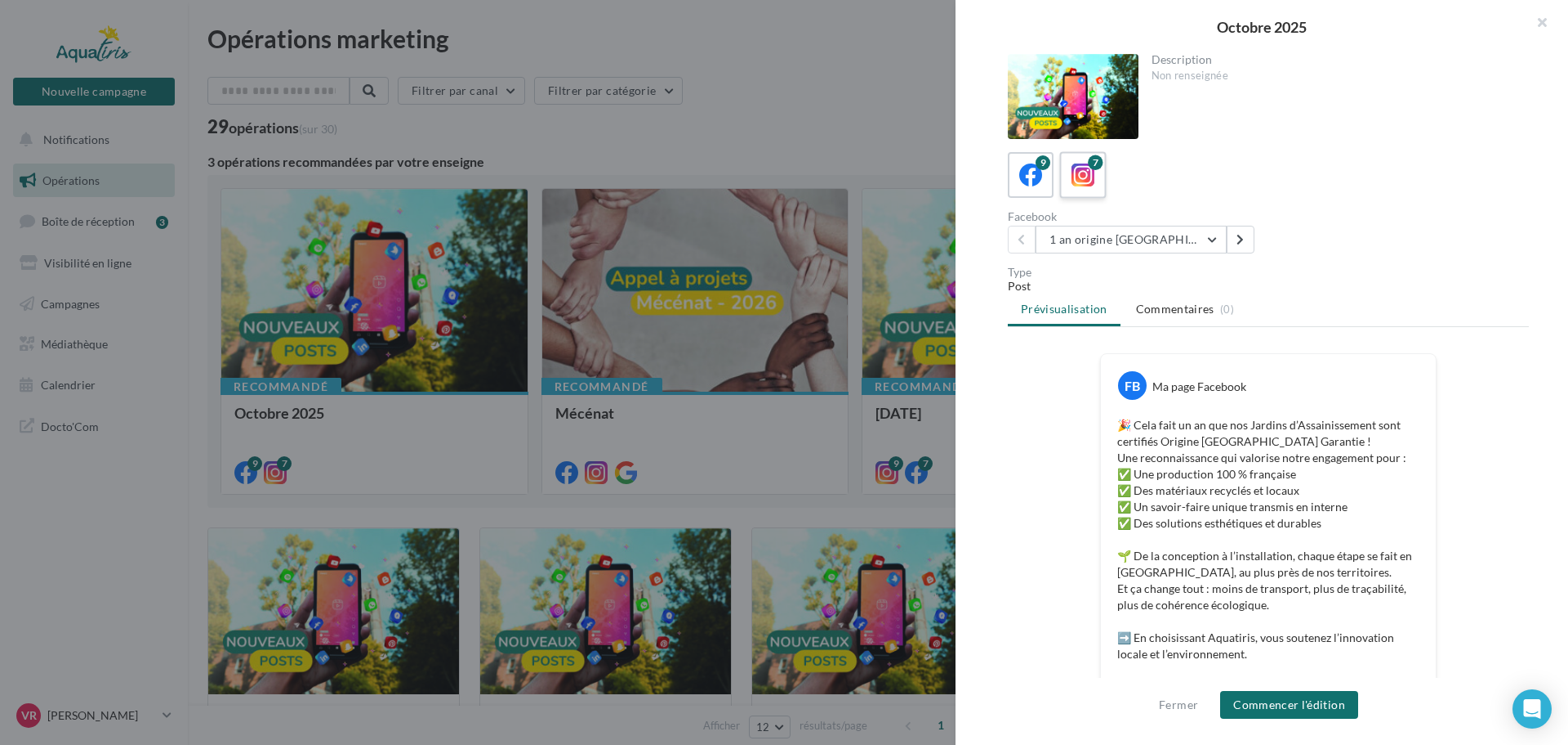
click at [1092, 170] on icon at bounding box center [1083, 175] width 23 height 23
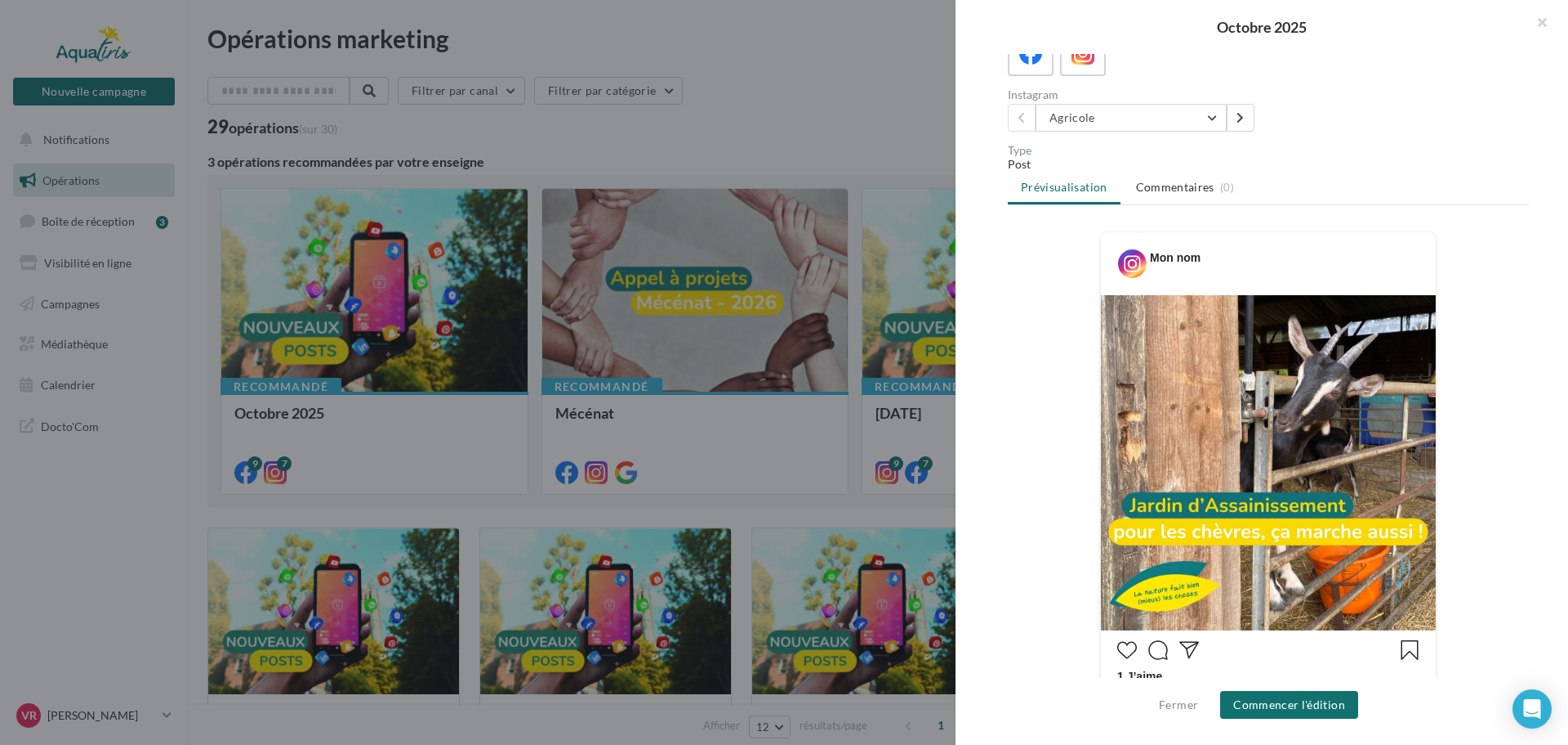
scroll to position [163, 0]
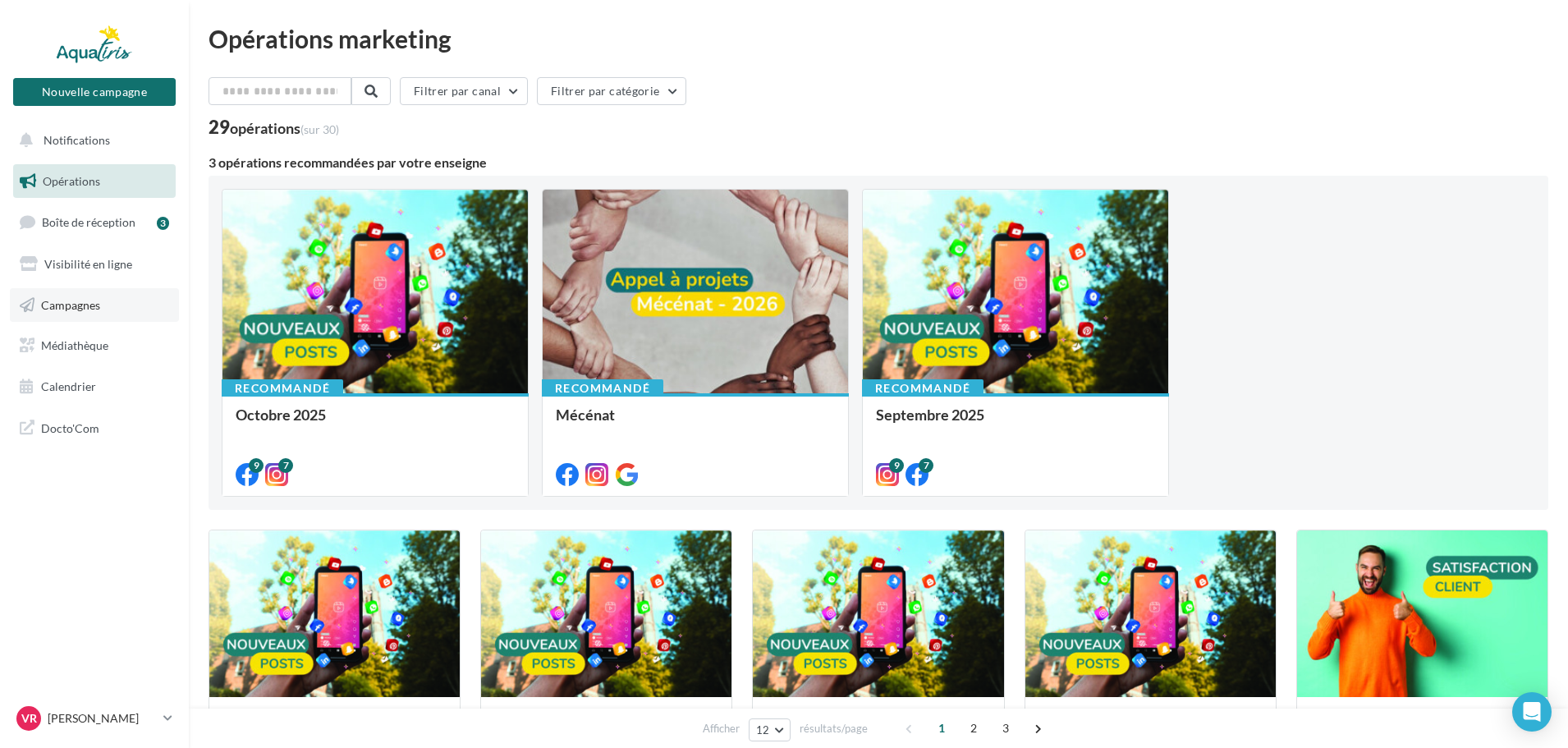
click at [83, 302] on span "Campagnes" at bounding box center [71, 303] width 59 height 14
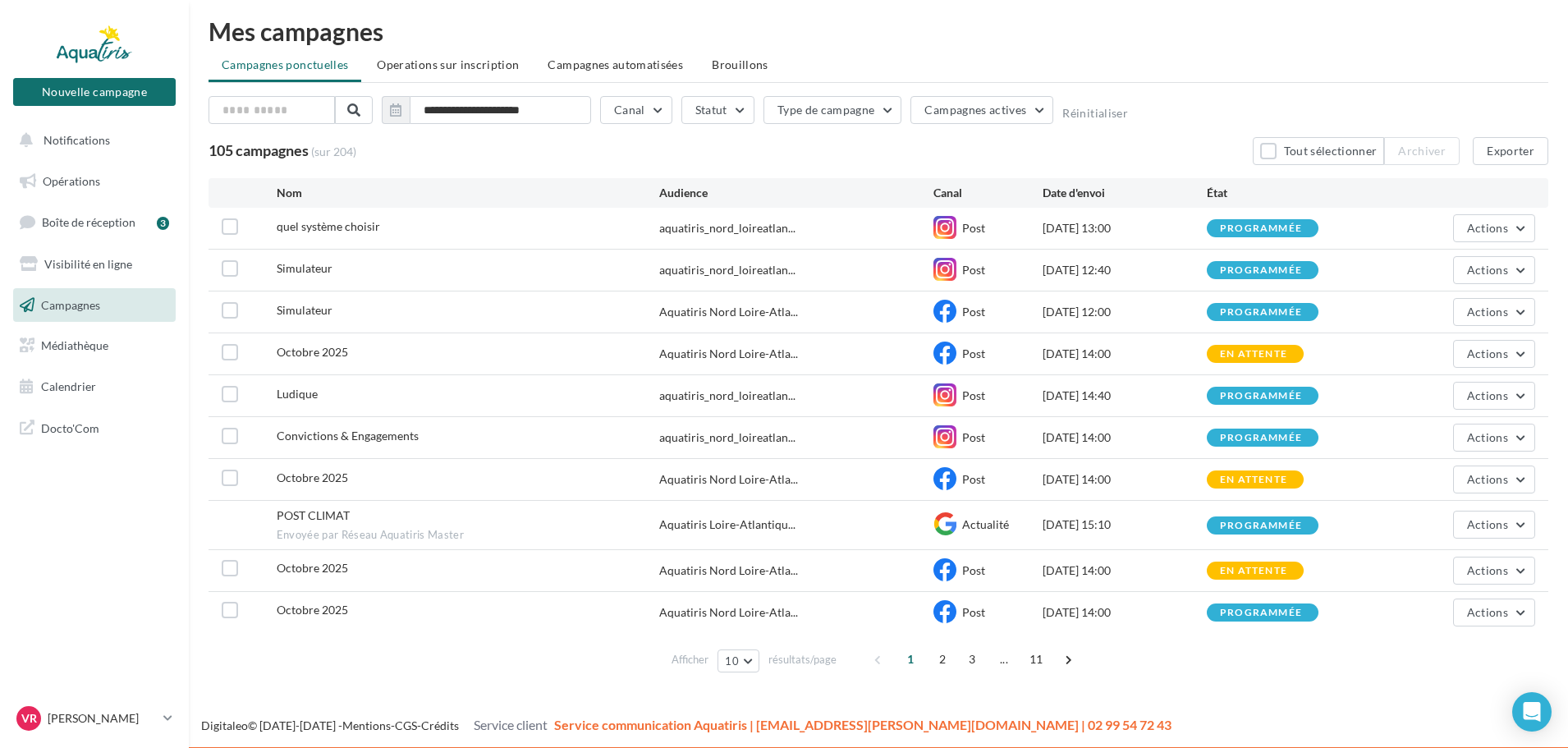
scroll to position [9, 0]
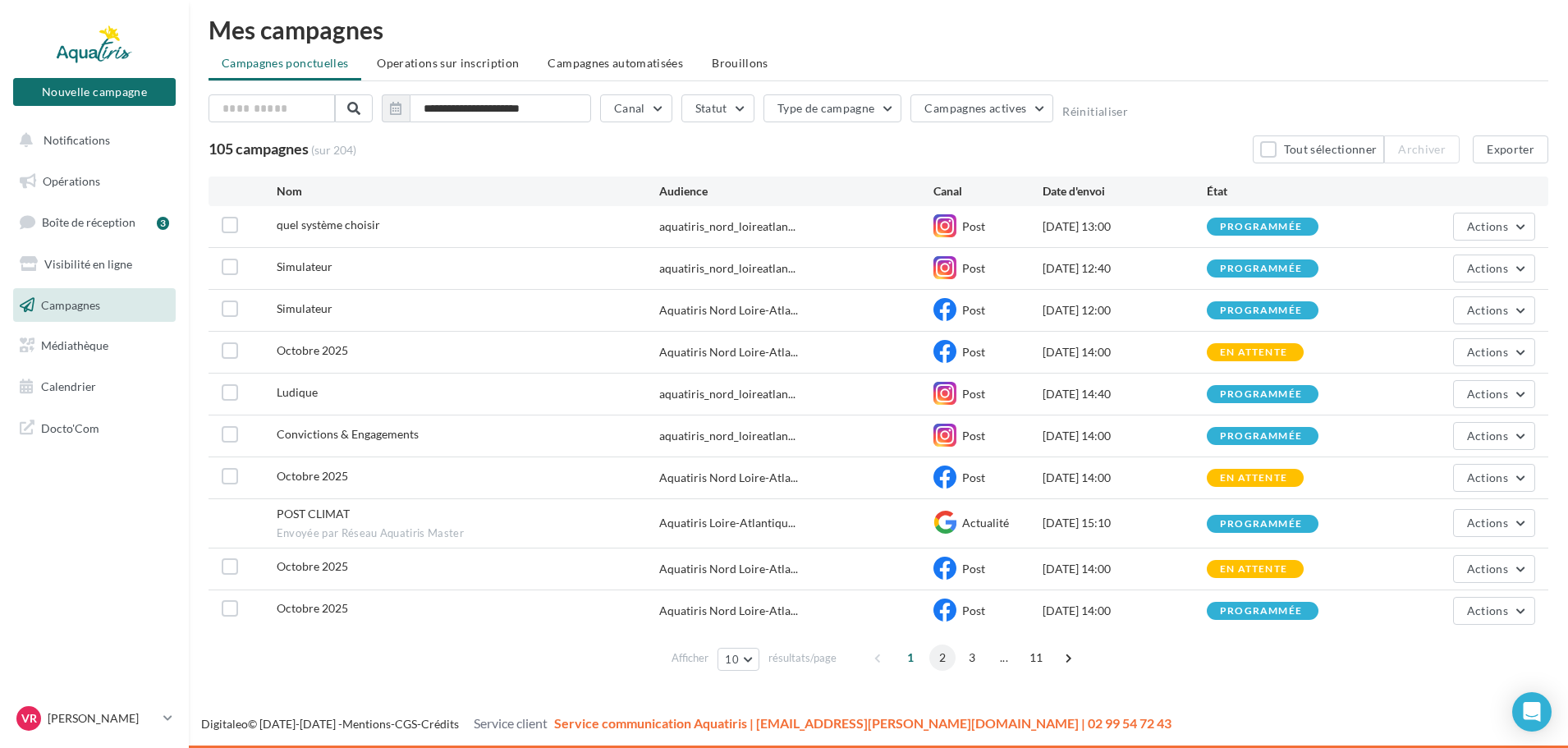
click at [935, 656] on span "2" at bounding box center [942, 657] width 26 height 26
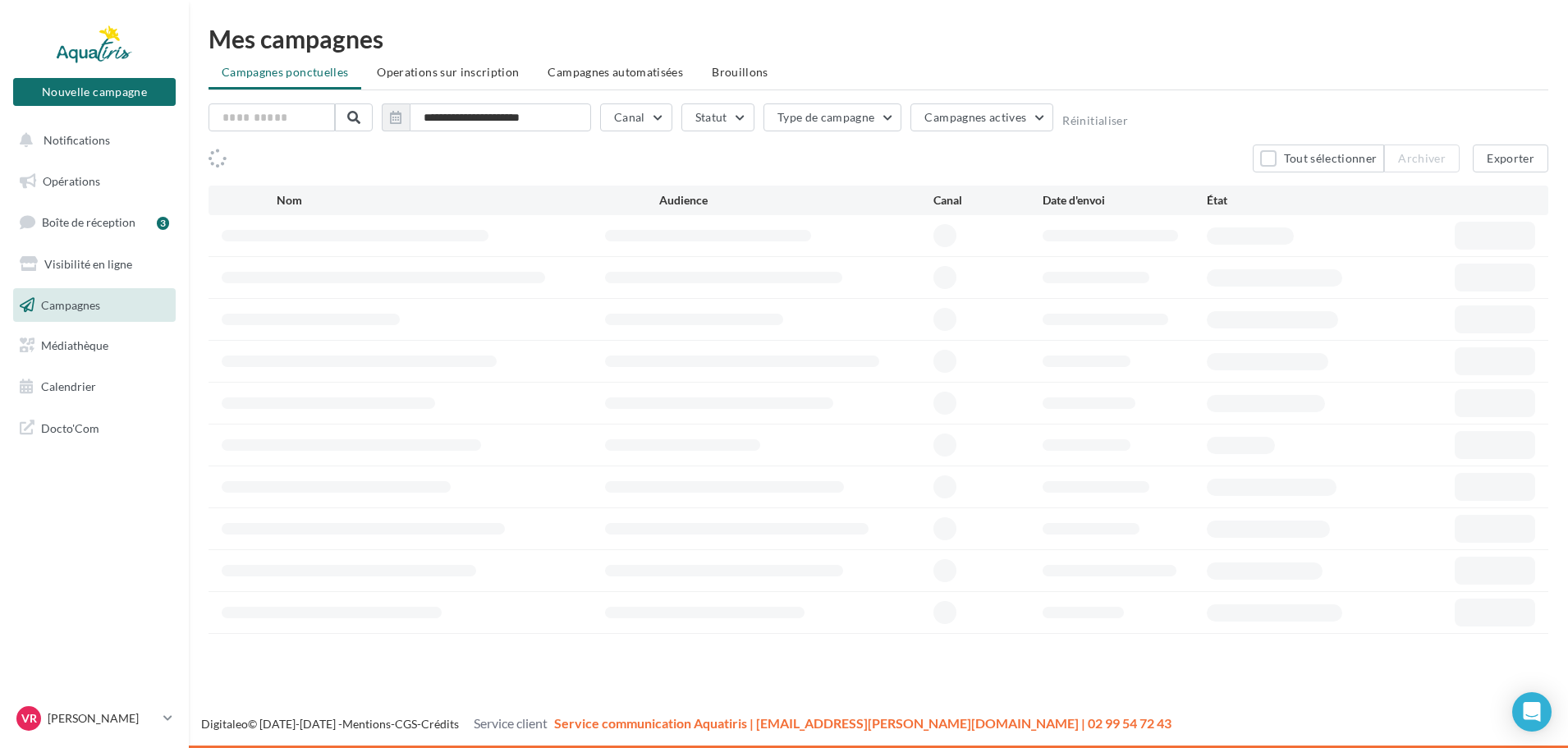
scroll to position [0, 0]
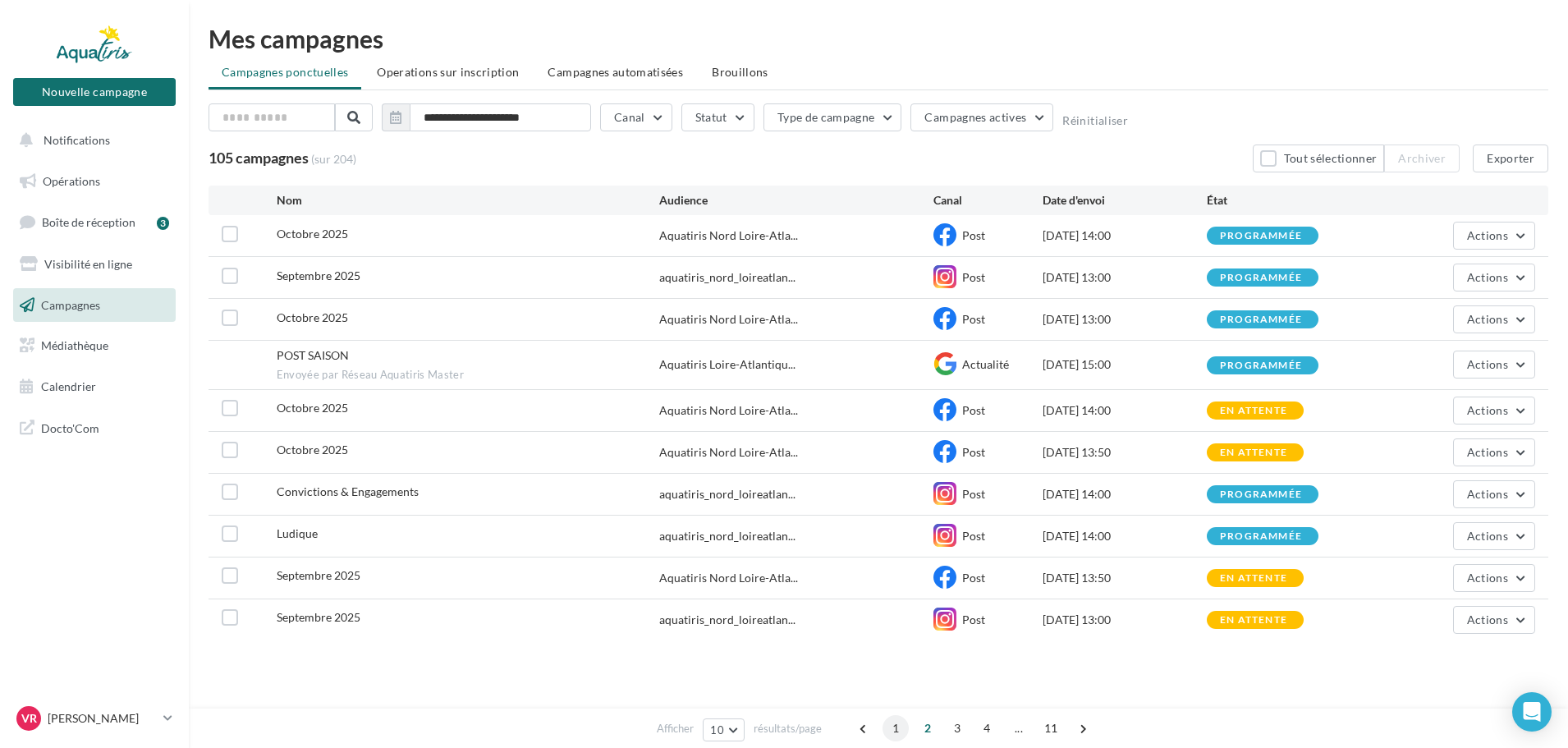
click at [899, 730] on span "1" at bounding box center [895, 727] width 26 height 26
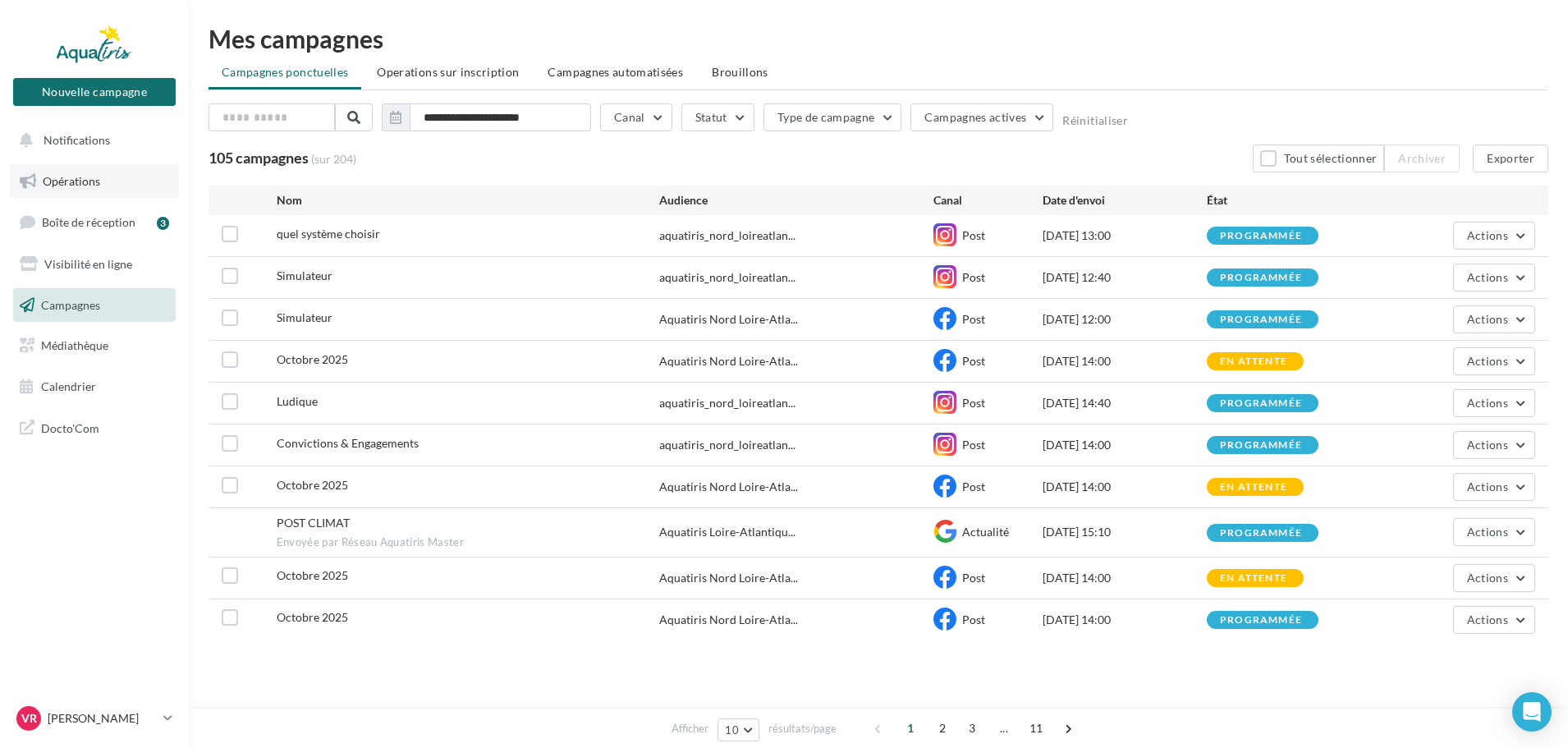
click at [88, 189] on link "Opérations" at bounding box center [95, 181] width 169 height 34
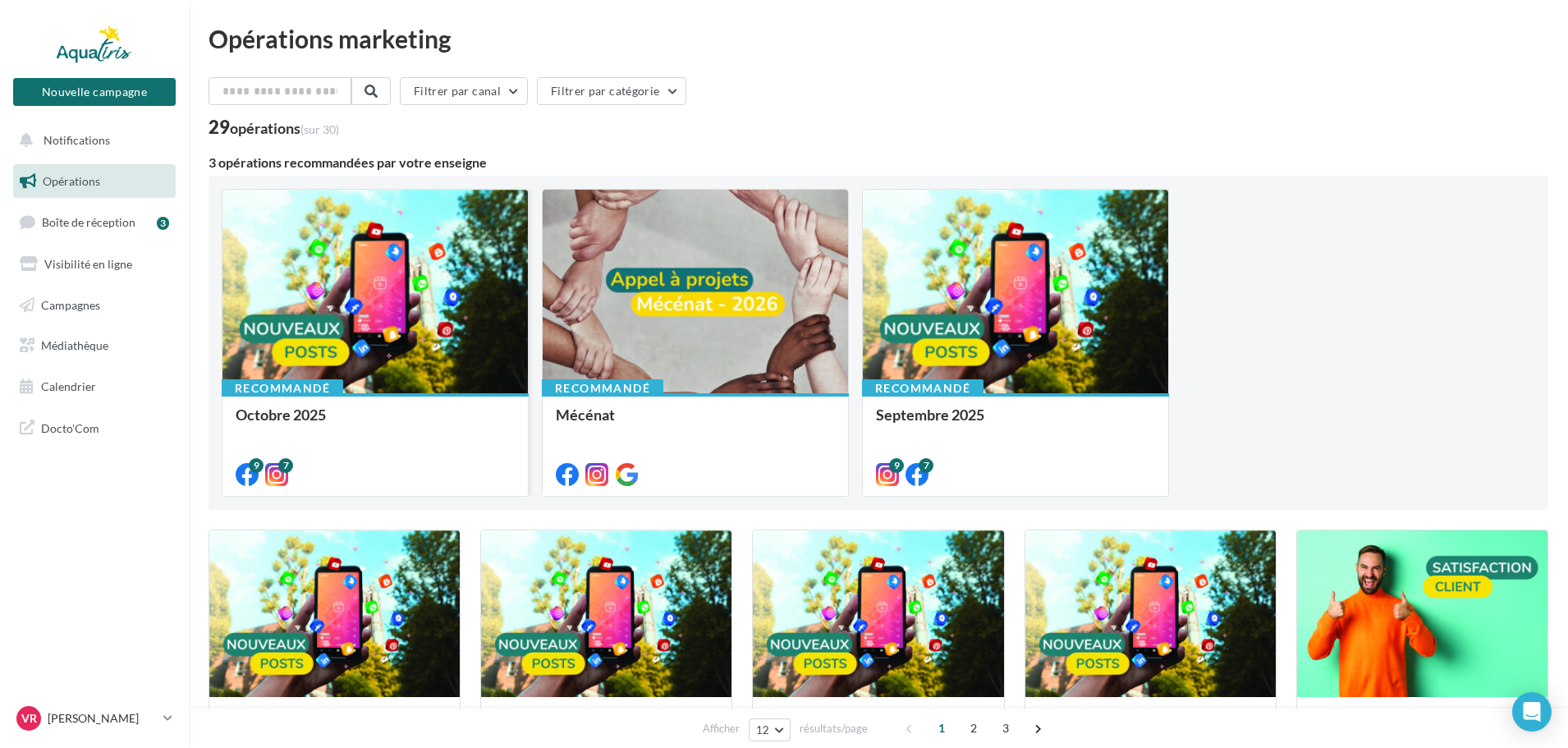
click at [412, 294] on div at bounding box center [375, 293] width 305 height 205
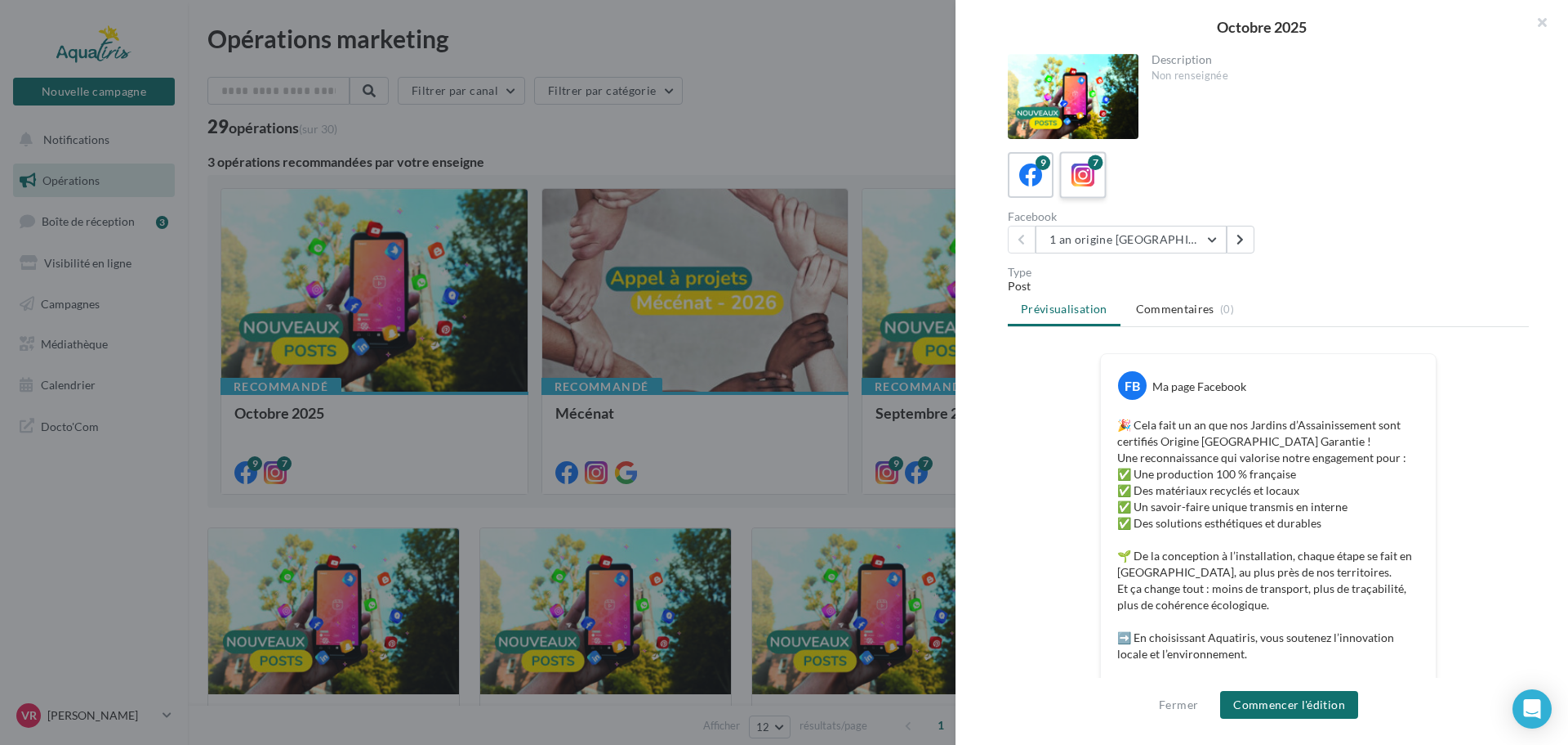
click at [1085, 179] on icon at bounding box center [1083, 175] width 23 height 23
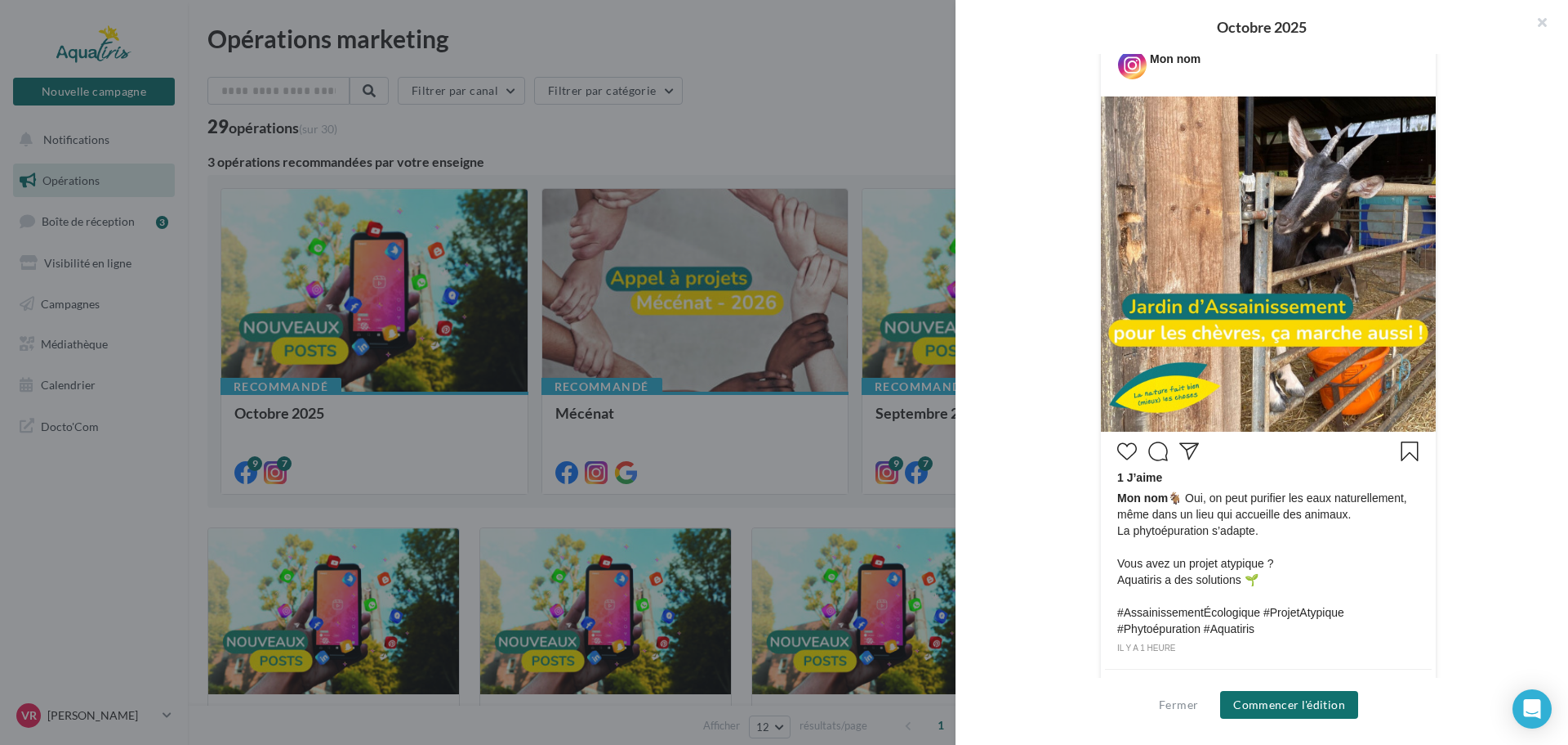
scroll to position [368, 0]
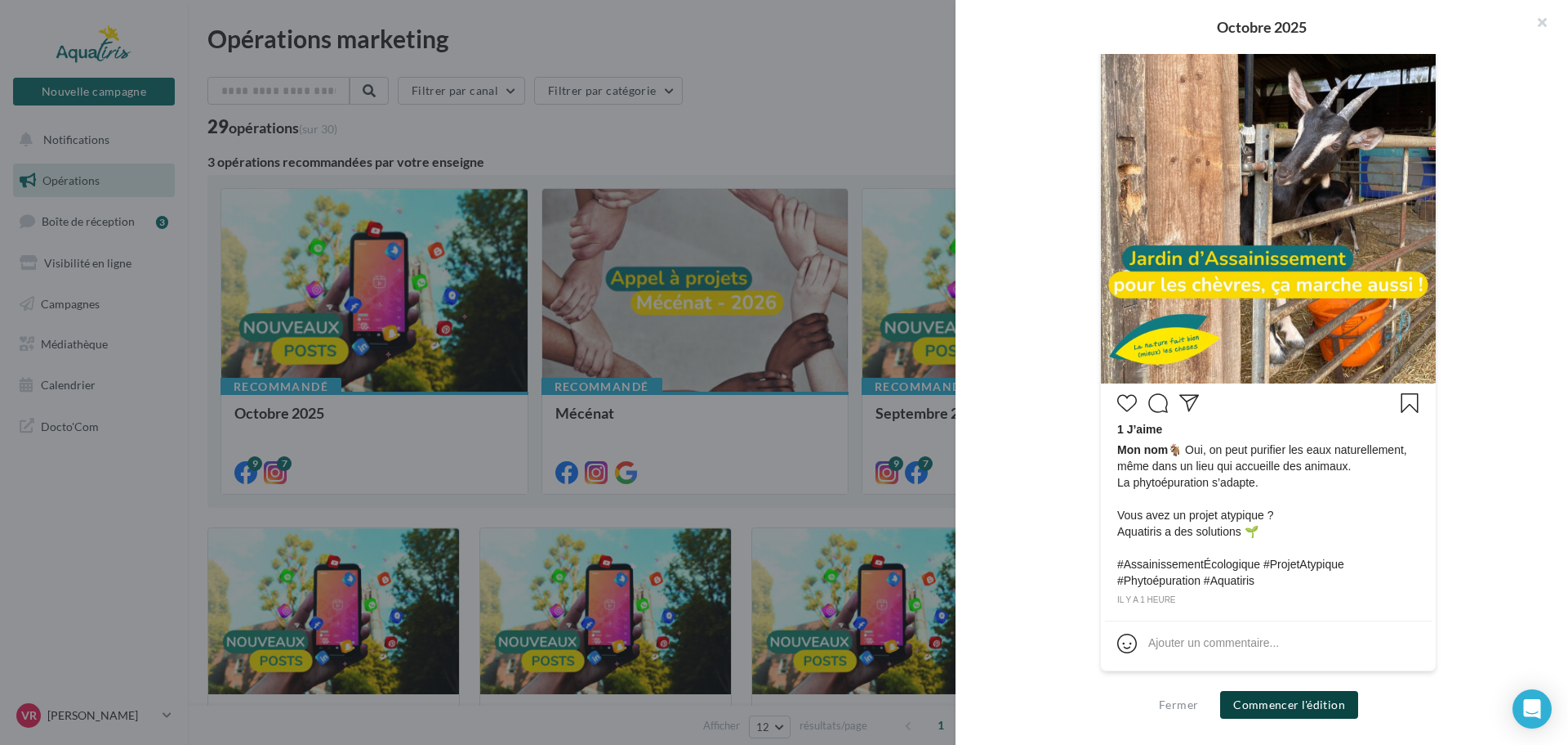
click at [1288, 706] on button "Commencer l'édition" at bounding box center [1289, 704] width 138 height 28
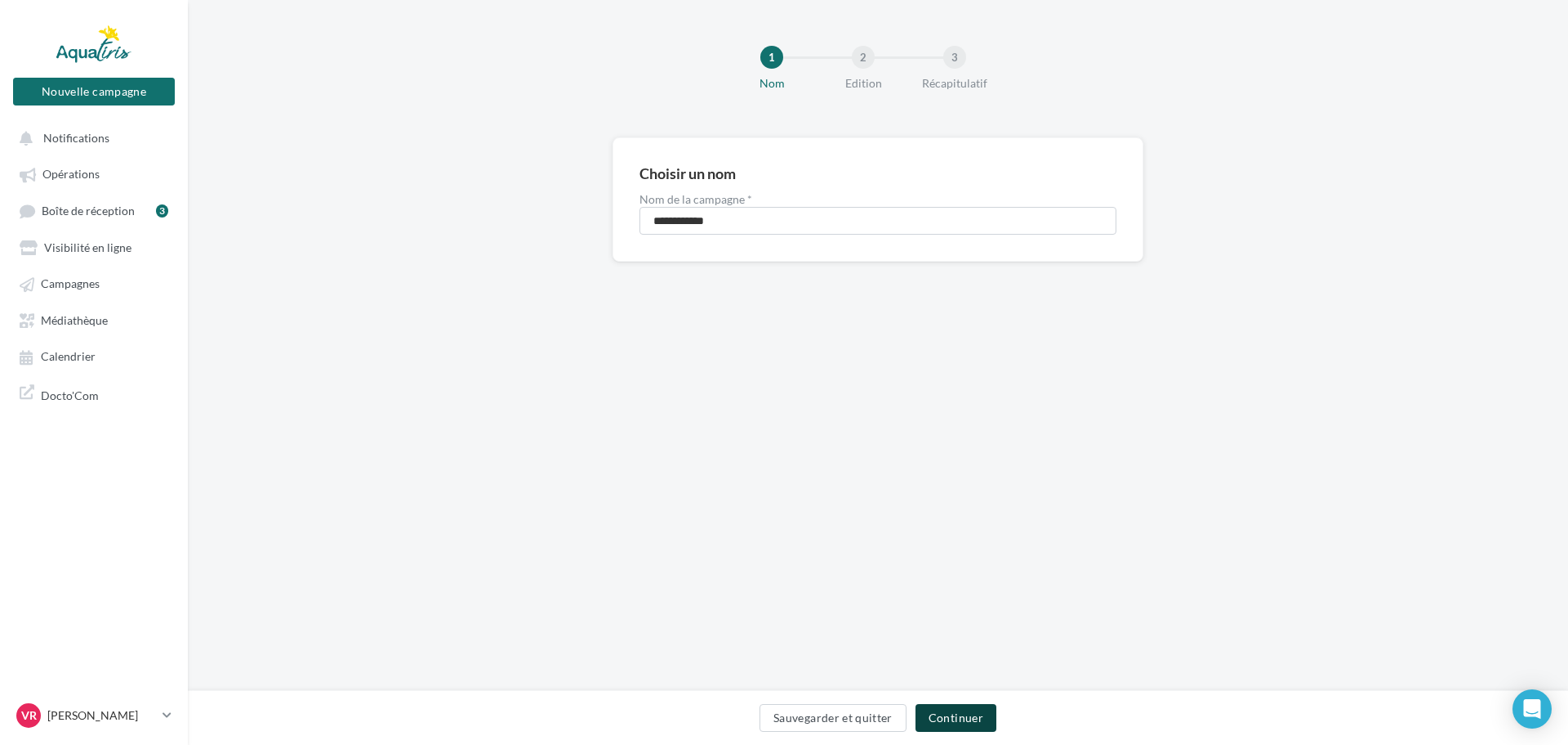
click at [965, 717] on button "Continuer" at bounding box center [956, 717] width 81 height 28
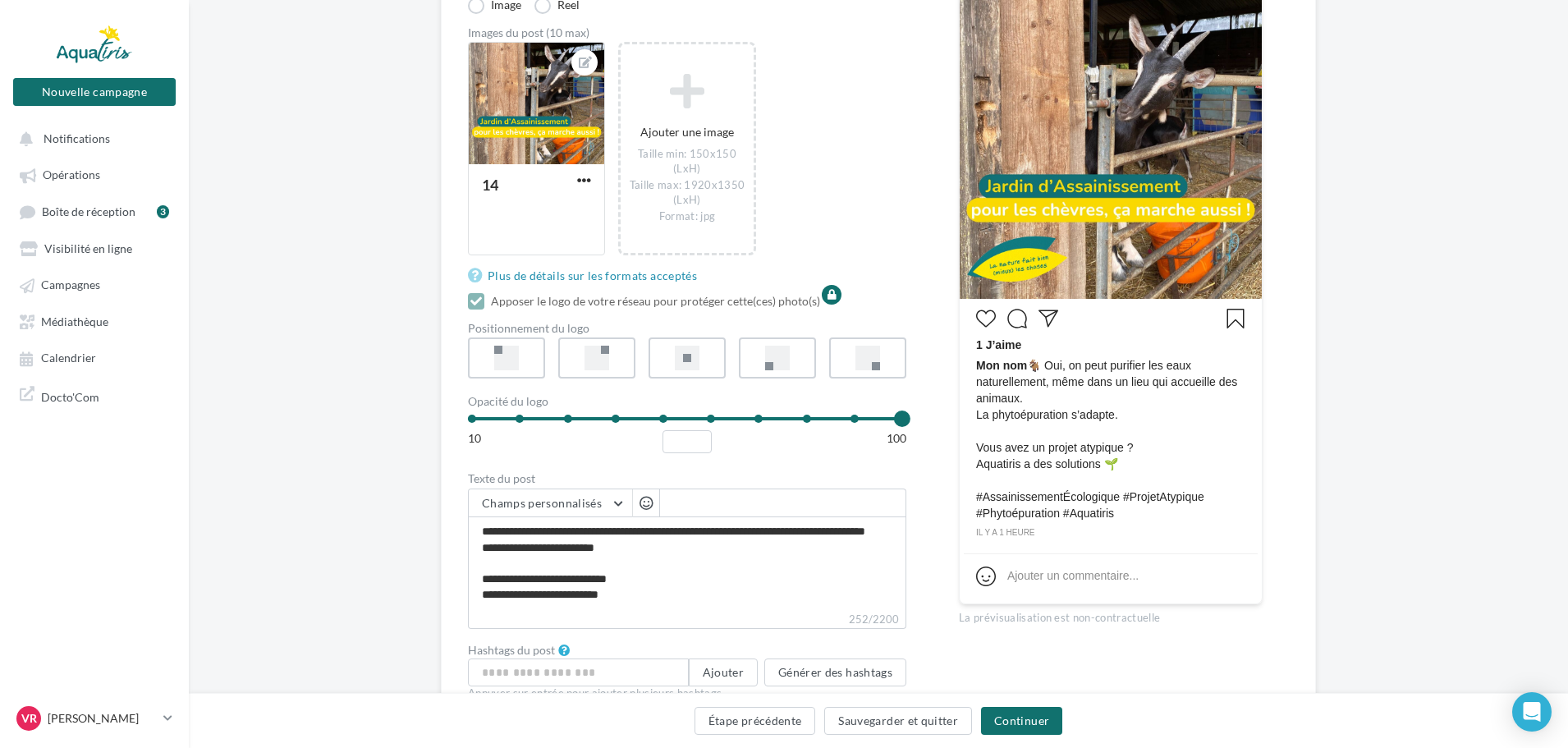
scroll to position [246, 0]
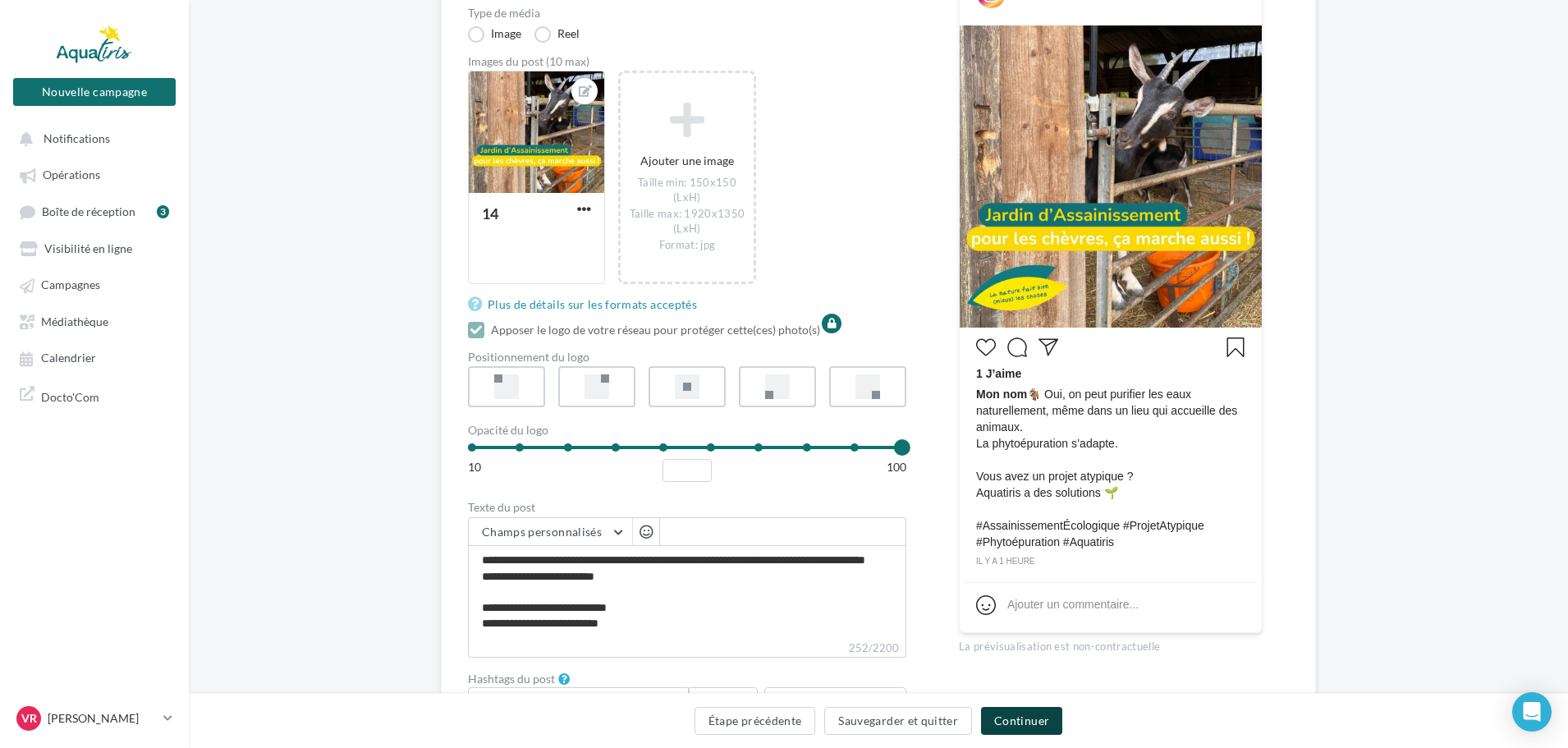
click at [1026, 720] on button "Continuer" at bounding box center [1021, 720] width 81 height 28
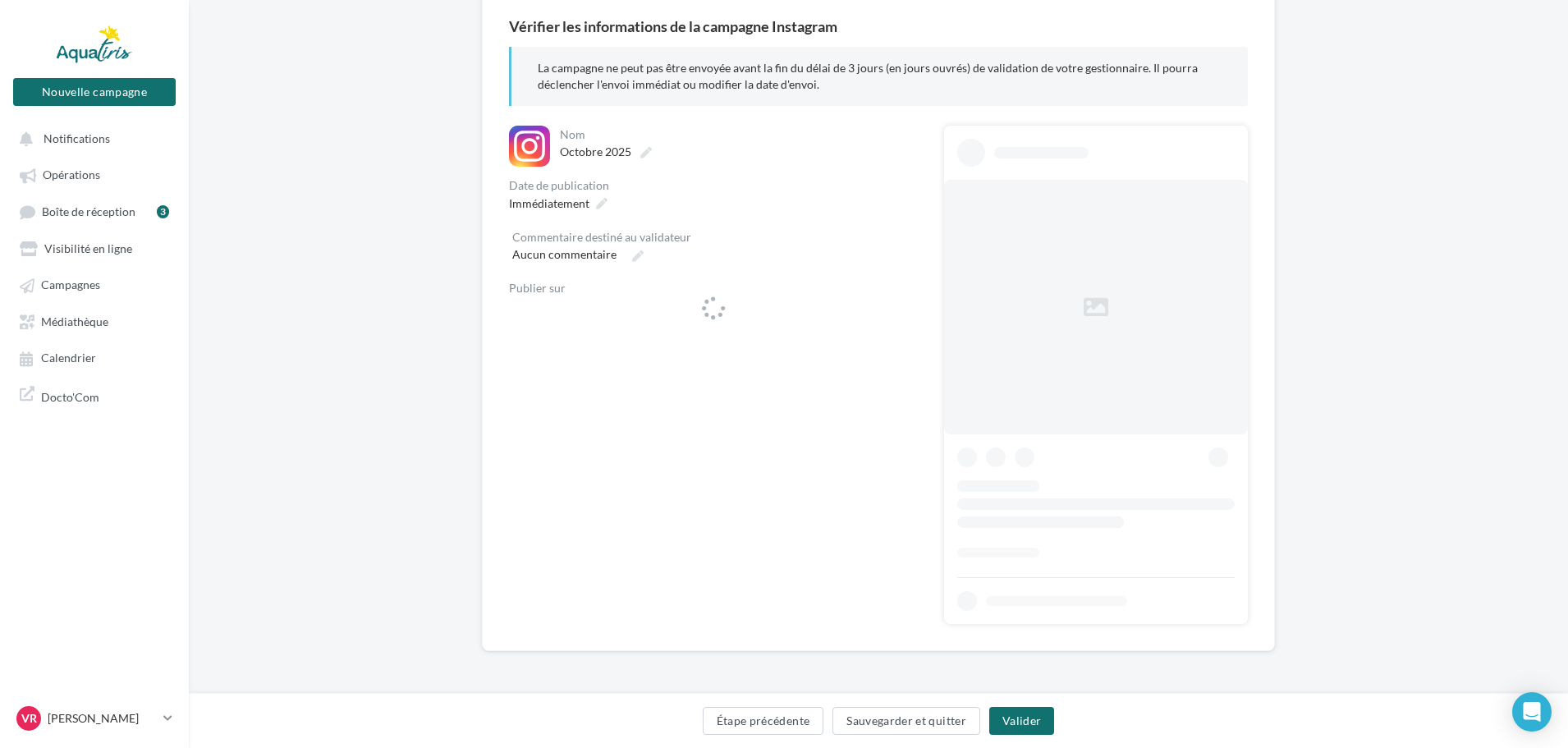
scroll to position [146, 0]
click at [577, 205] on span "[DATE] 14:20" at bounding box center [543, 203] width 68 height 14
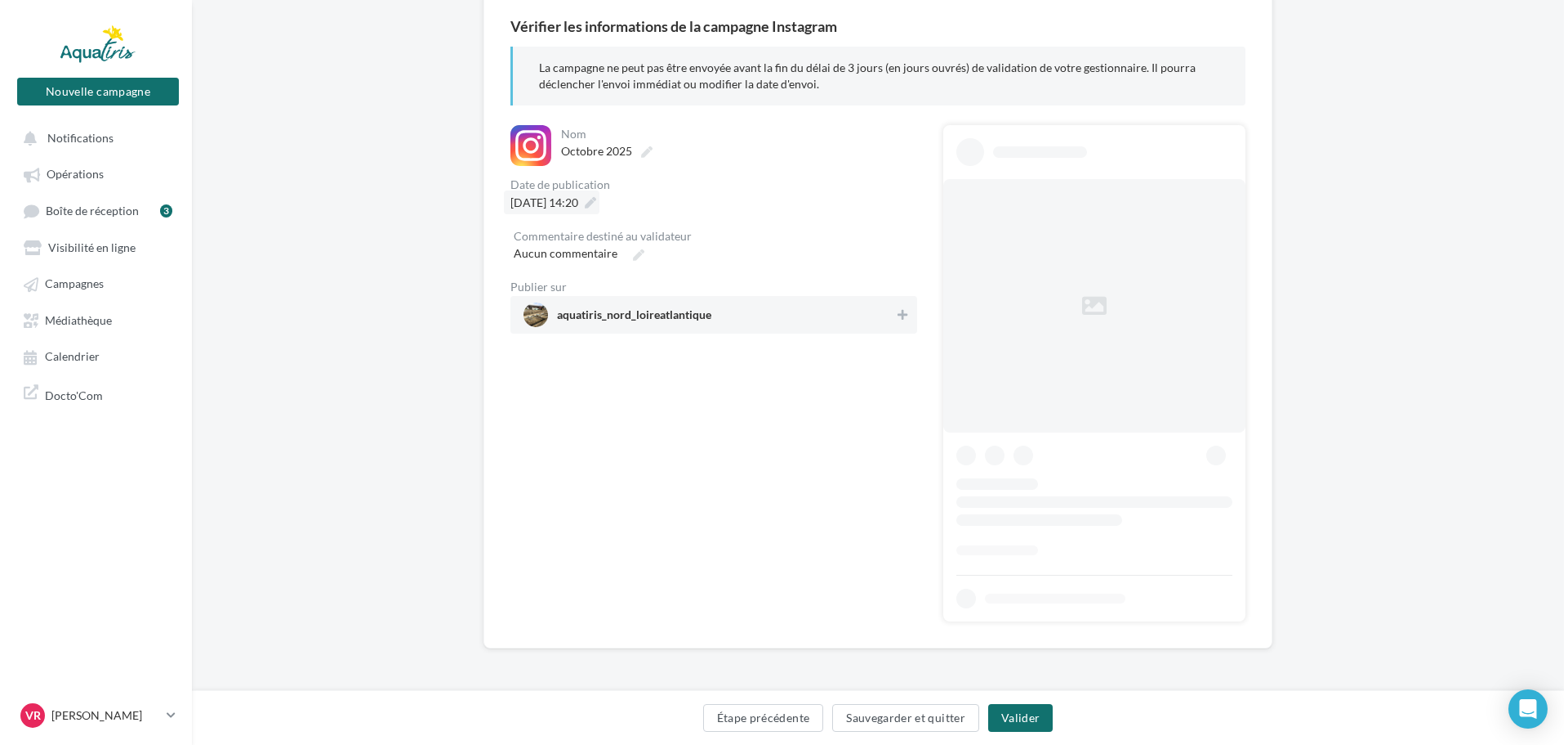
scroll to position [0, 0]
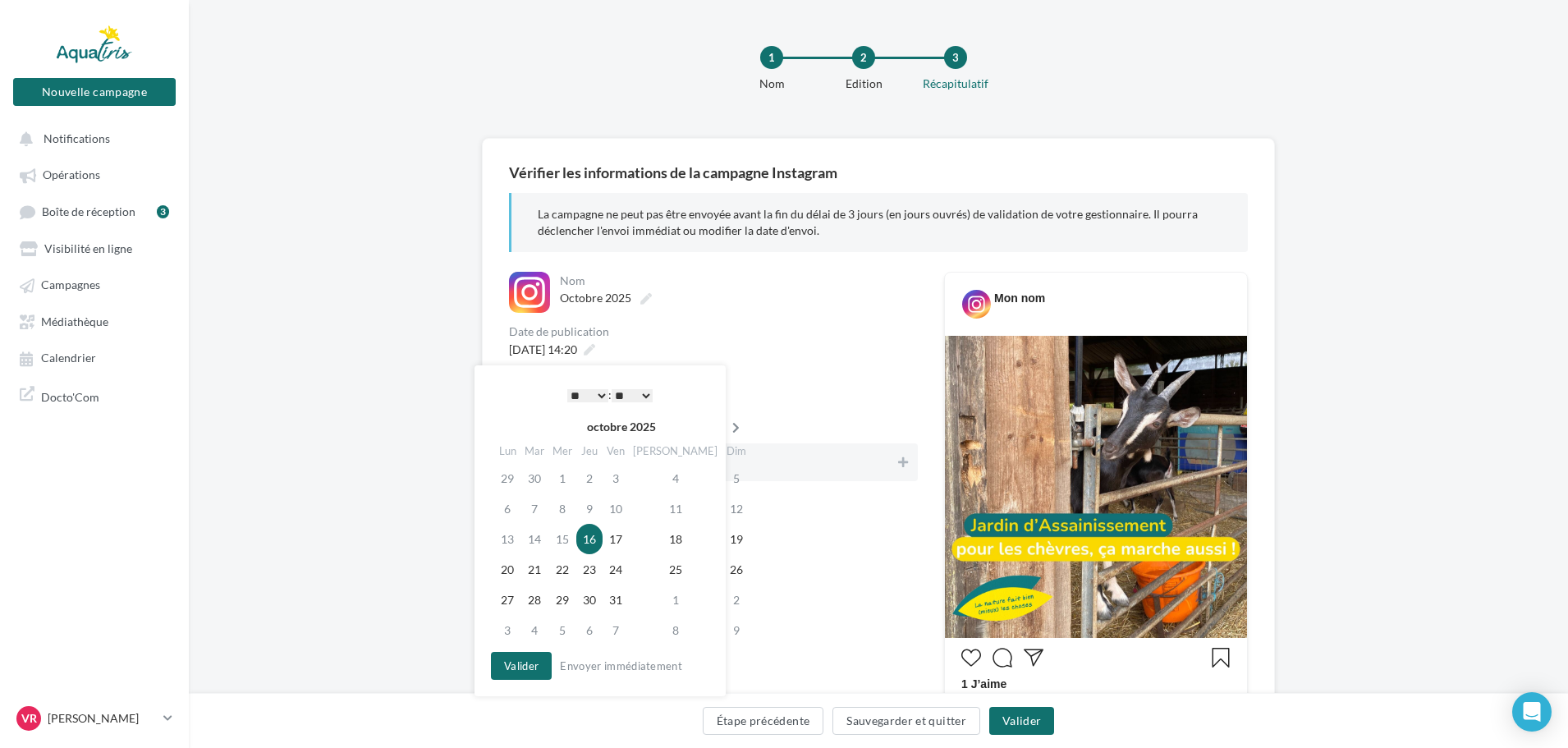
click at [726, 431] on icon at bounding box center [736, 428] width 21 height 12
click at [729, 431] on icon at bounding box center [739, 428] width 21 height 12
click at [514, 428] on icon at bounding box center [508, 428] width 21 height 12
click at [600, 573] on td "20" at bounding box center [592, 569] width 26 height 31
click at [543, 668] on button "Valider" at bounding box center [521, 665] width 60 height 28
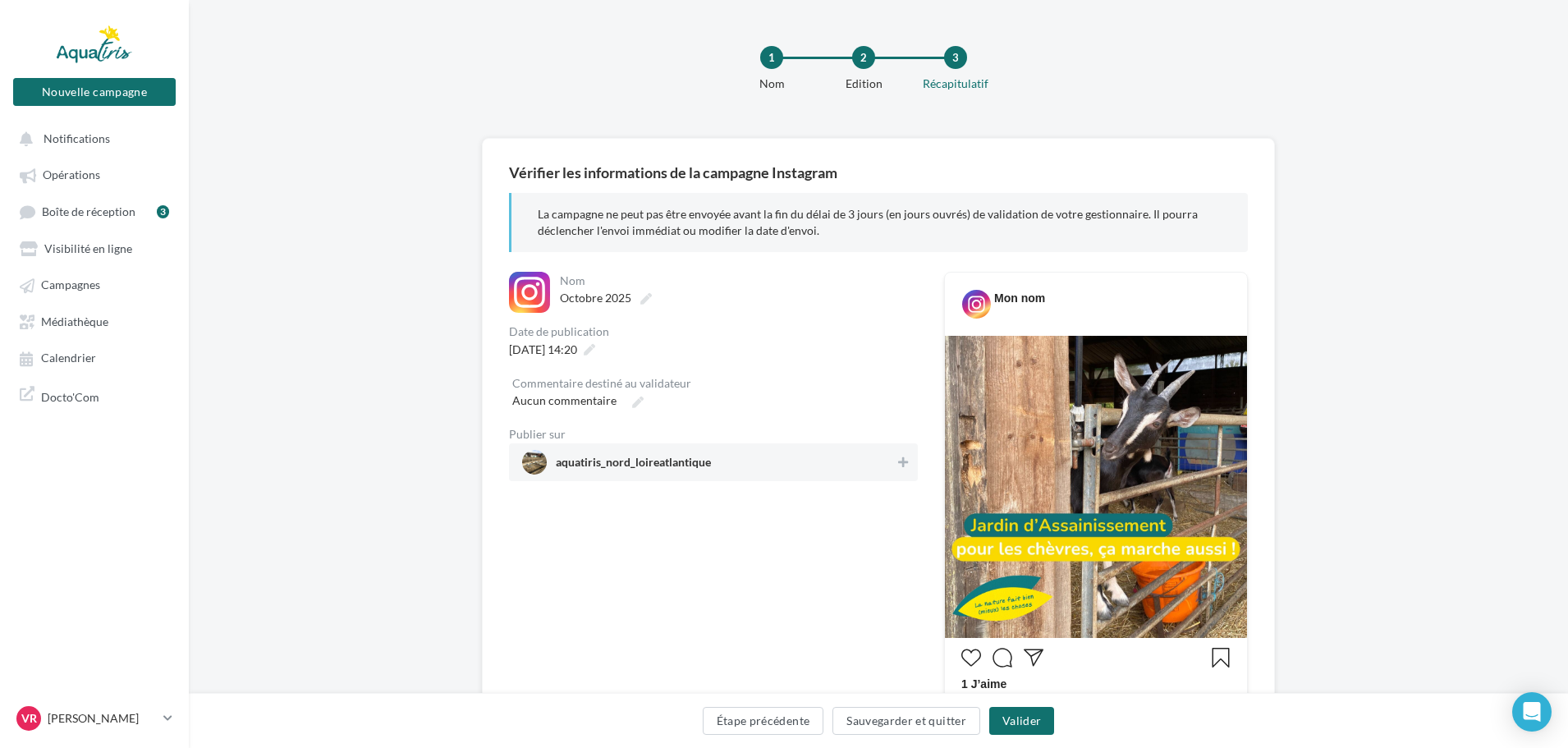
click at [858, 467] on span "aquatiris_nord_loireatlantique" at bounding box center [709, 462] width 373 height 24
click at [1025, 718] on button "Valider" at bounding box center [1022, 720] width 65 height 28
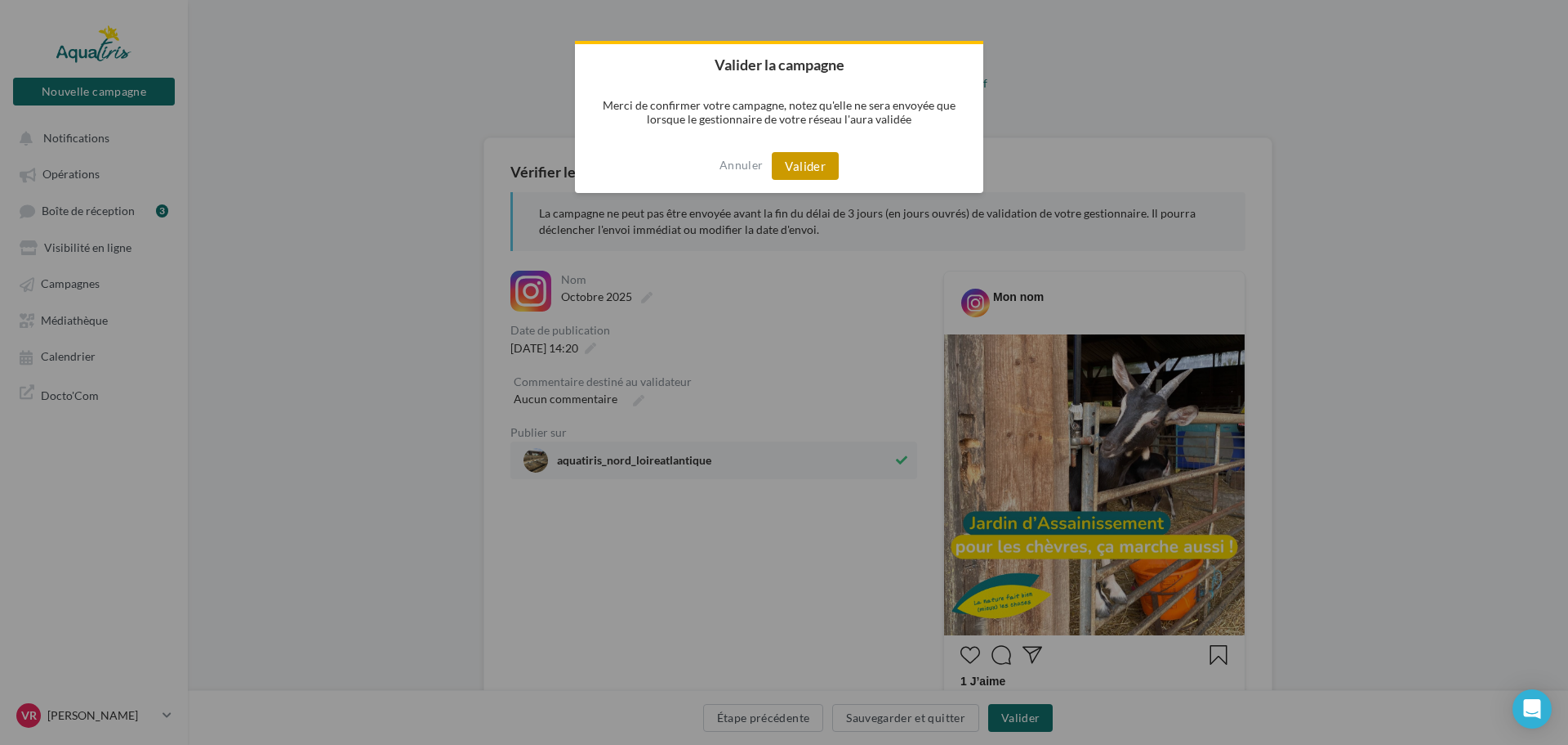
click at [818, 166] on button "Valider" at bounding box center [806, 166] width 67 height 28
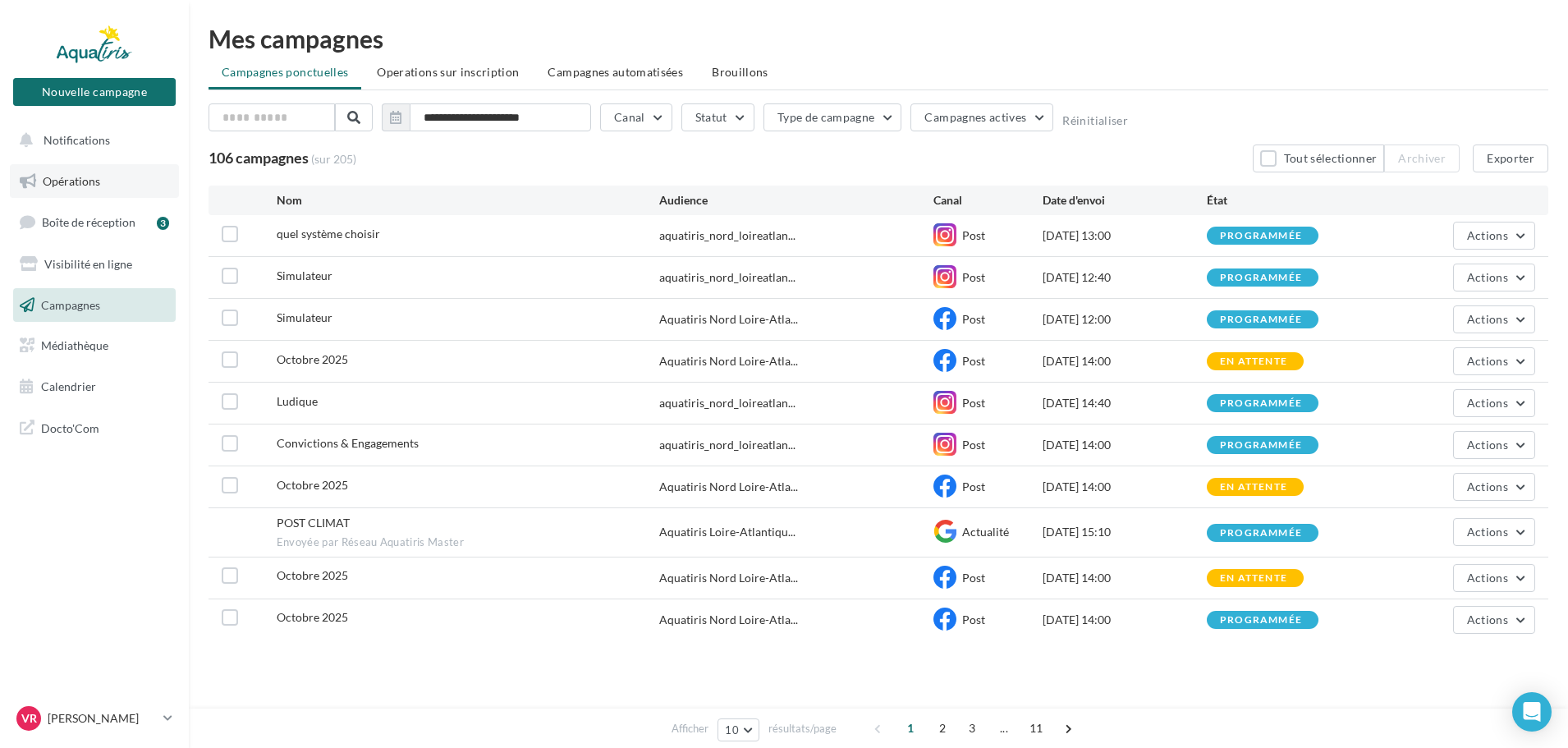
click at [88, 178] on span "Opérations" at bounding box center [71, 180] width 58 height 14
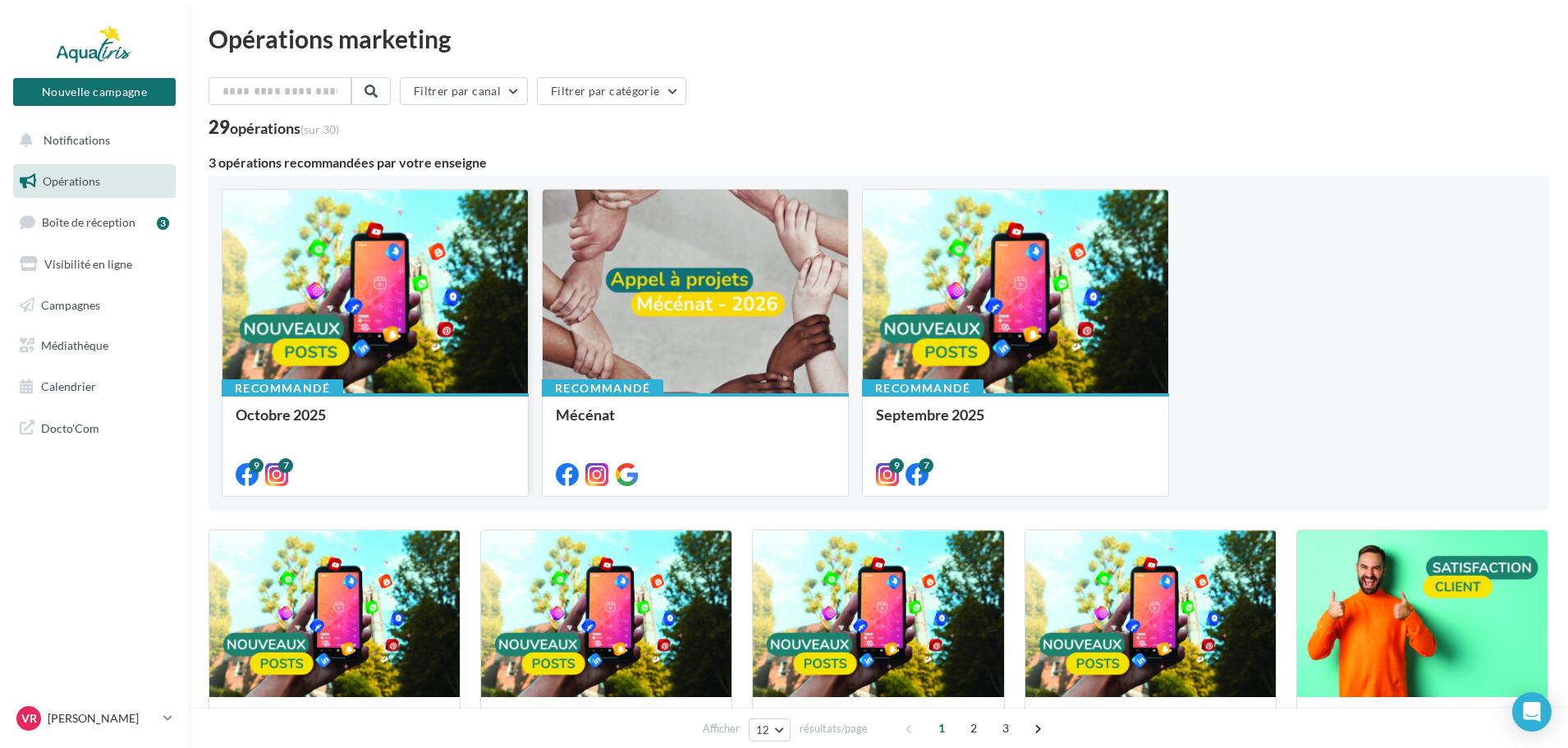
click at [481, 351] on div at bounding box center [375, 293] width 305 height 205
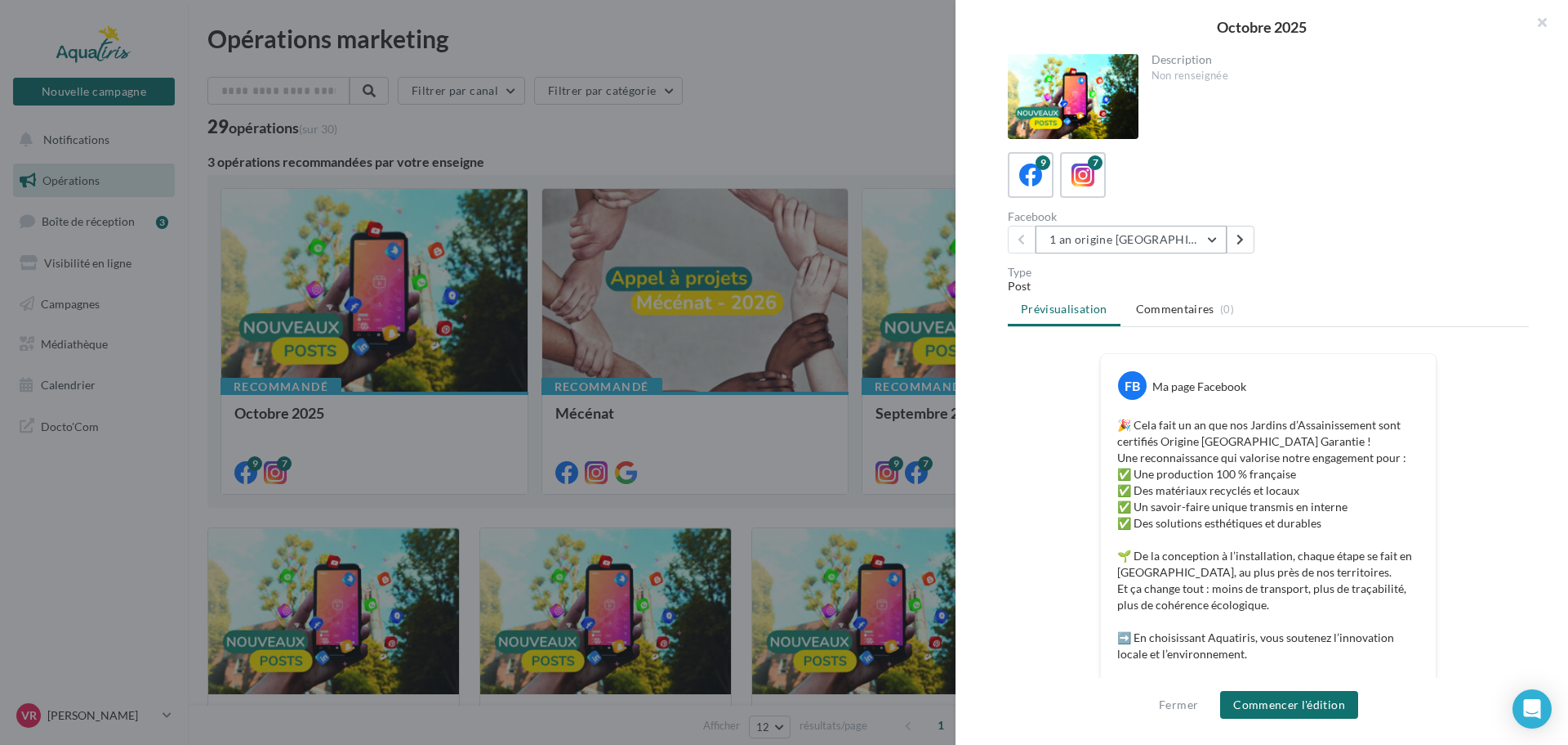
click at [1130, 238] on button "1 an origine [GEOGRAPHIC_DATA]" at bounding box center [1131, 239] width 191 height 28
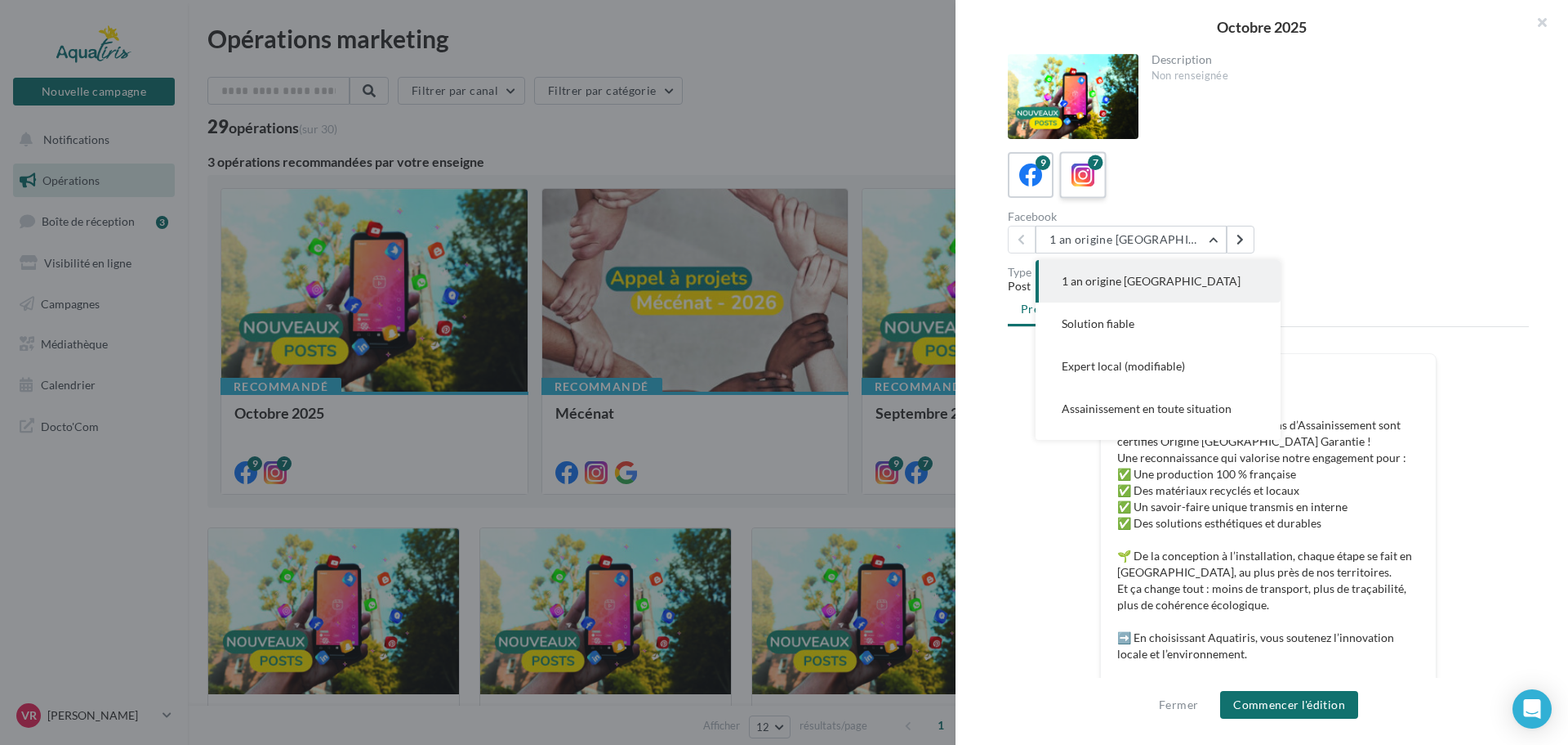
click at [1090, 175] on icon at bounding box center [1083, 175] width 23 height 23
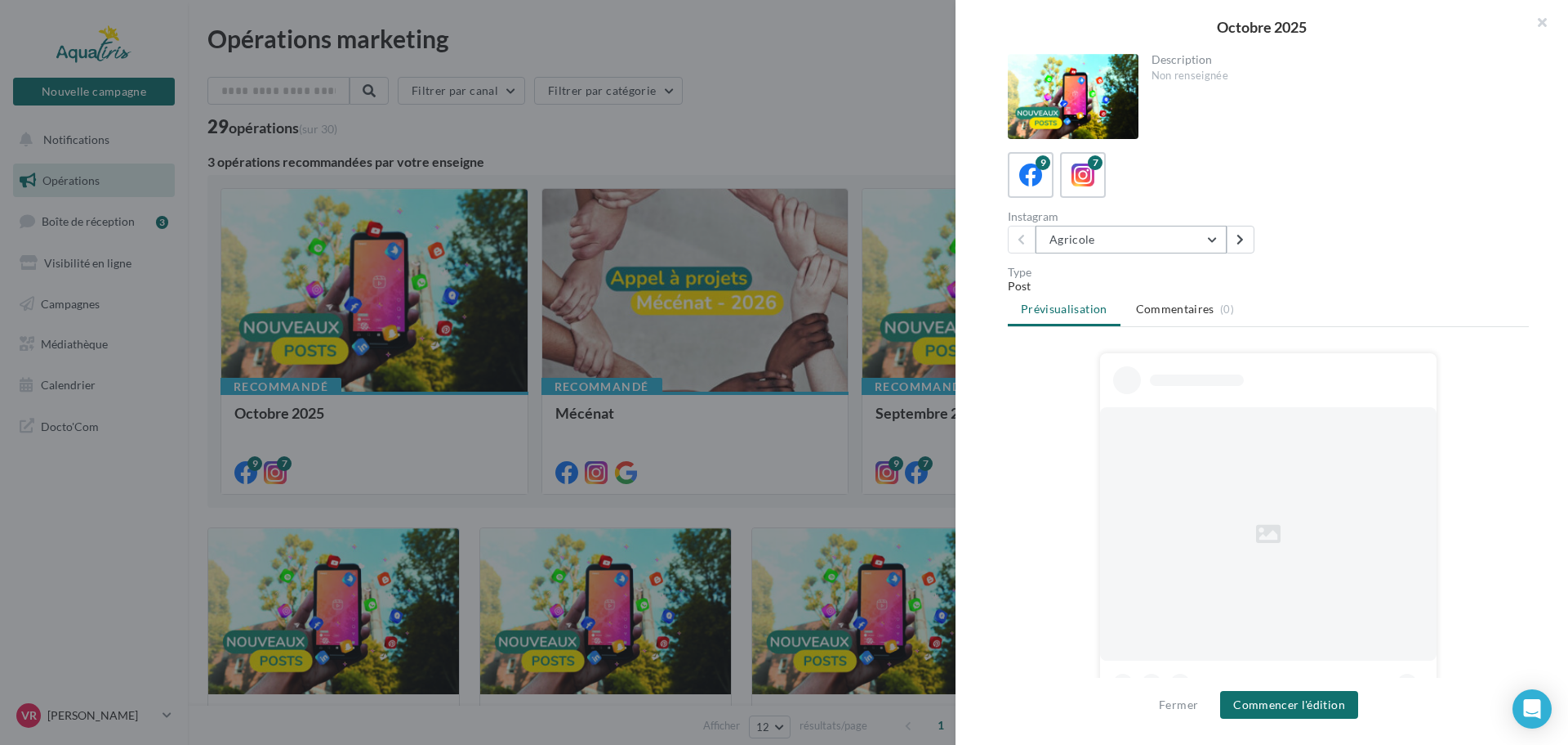
click at [1114, 239] on button "Agricole" at bounding box center [1131, 239] width 191 height 28
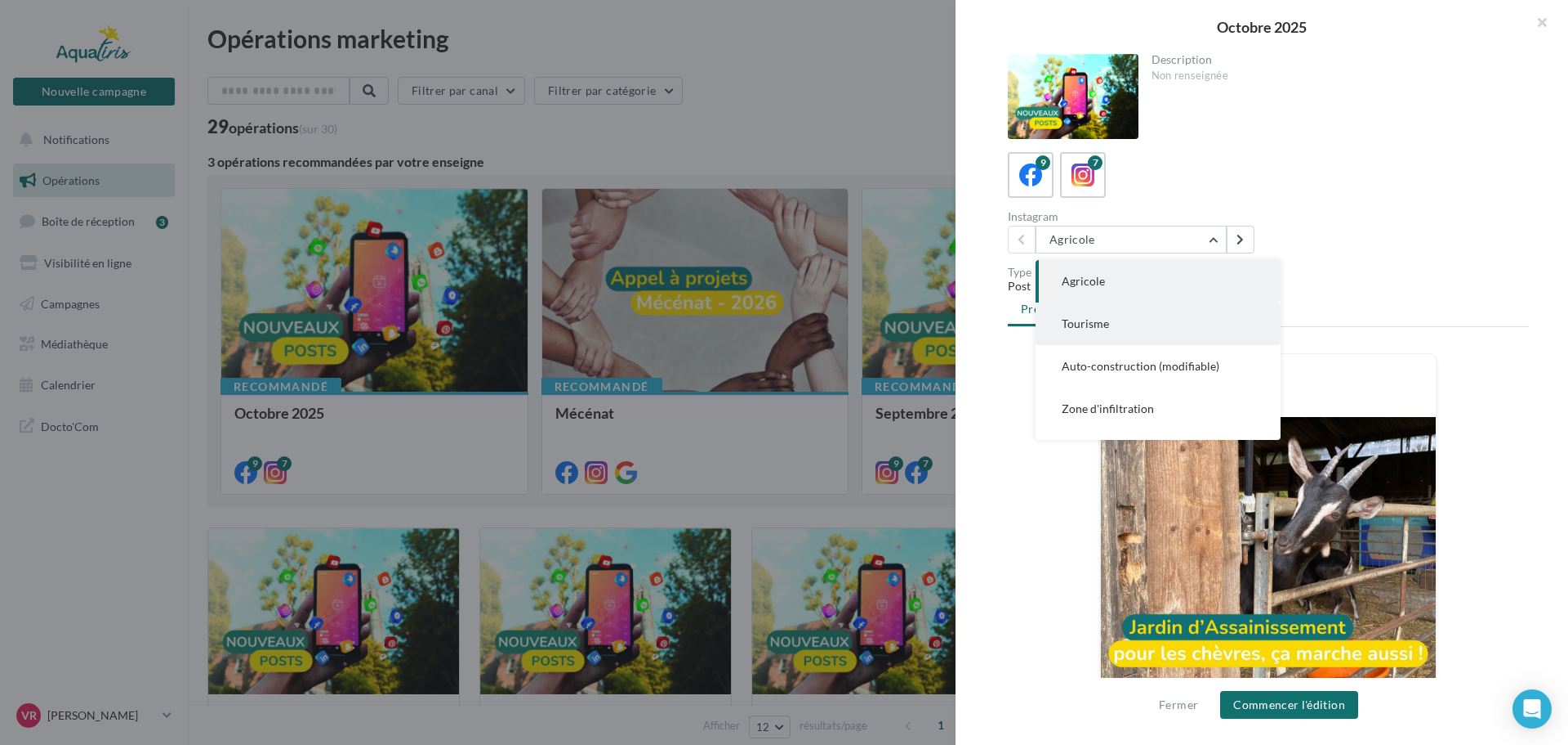
click at [1105, 320] on span "Tourisme" at bounding box center [1085, 323] width 47 height 13
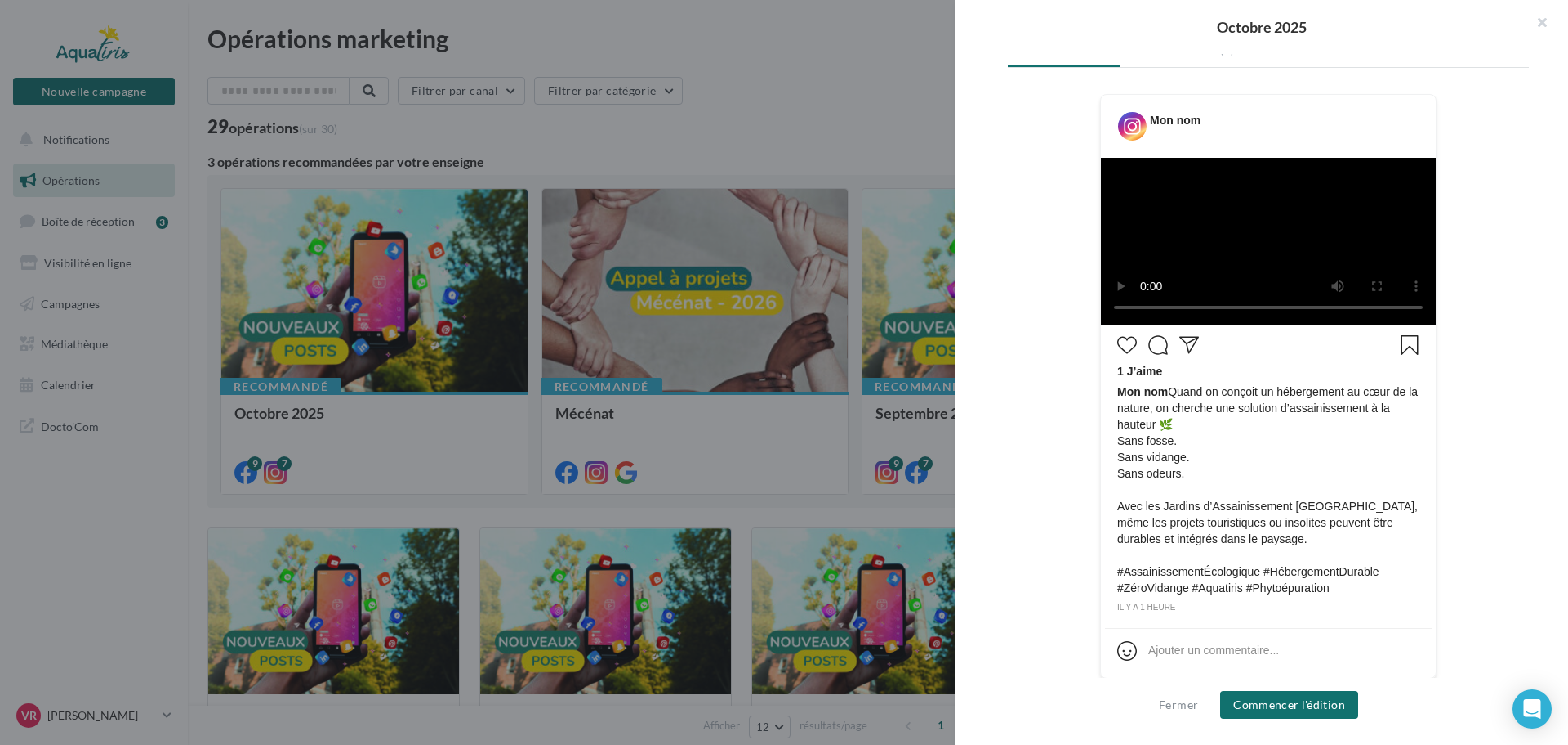
scroll to position [327, 0]
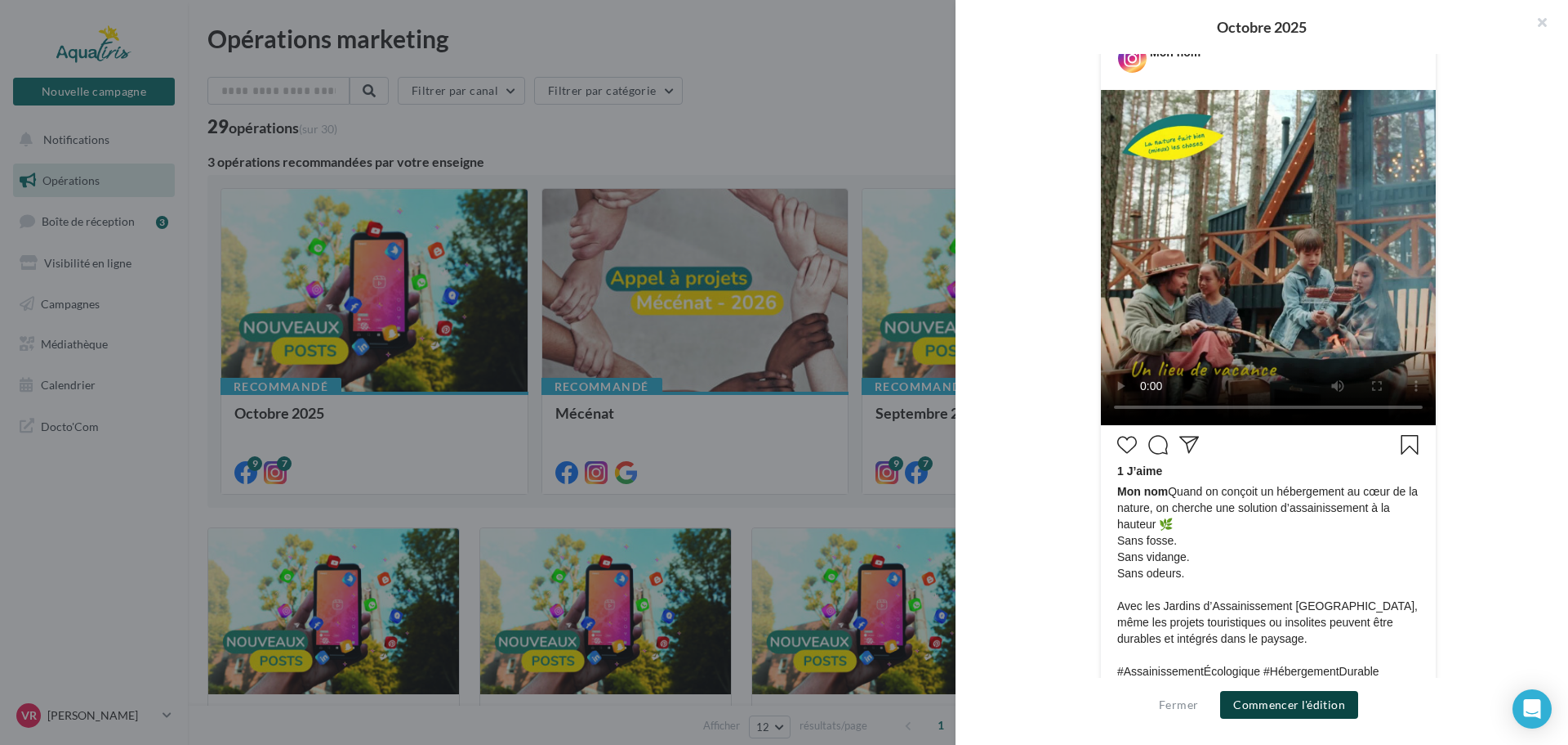
click at [1314, 707] on button "Commencer l'édition" at bounding box center [1289, 704] width 138 height 28
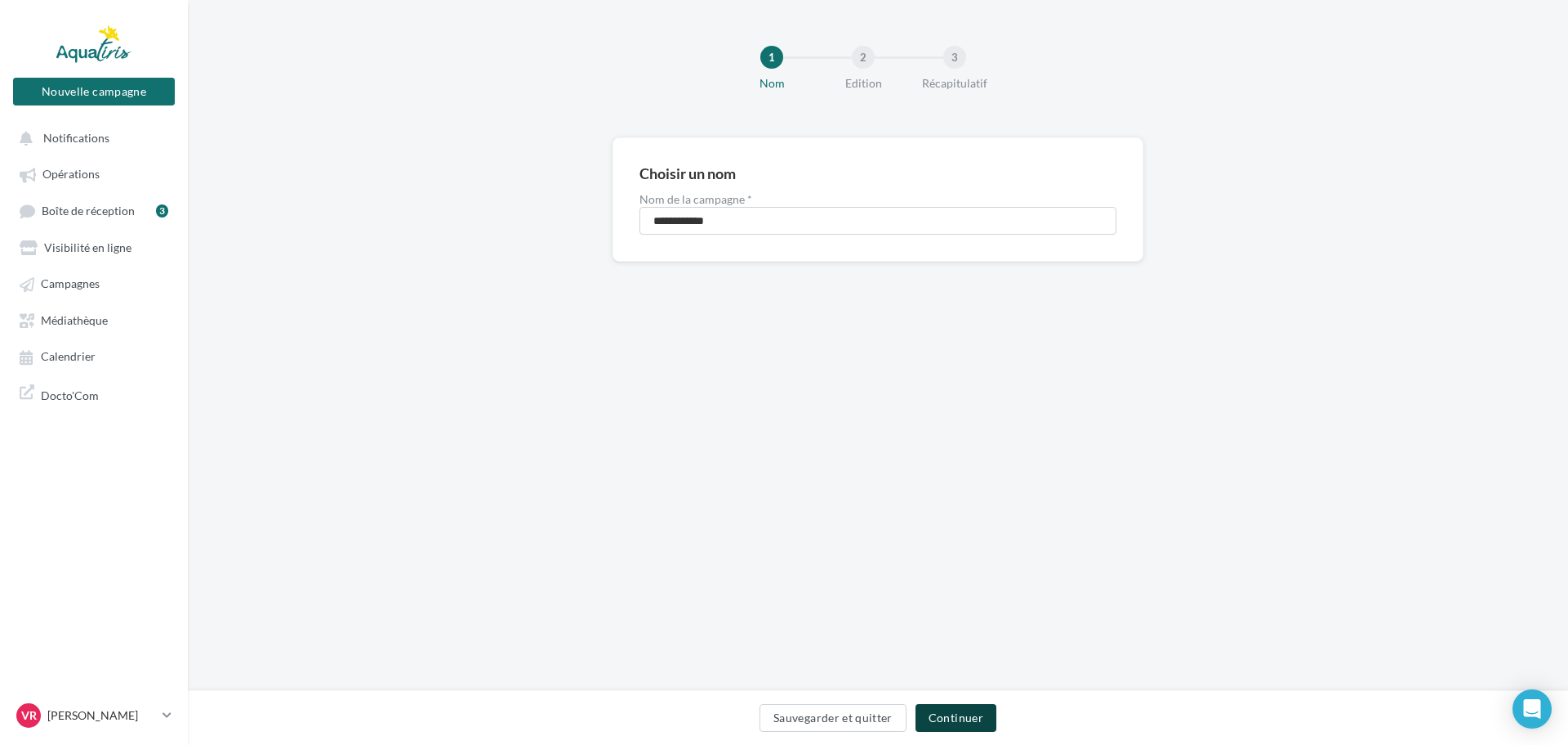
click at [947, 709] on button "Continuer" at bounding box center [956, 717] width 81 height 28
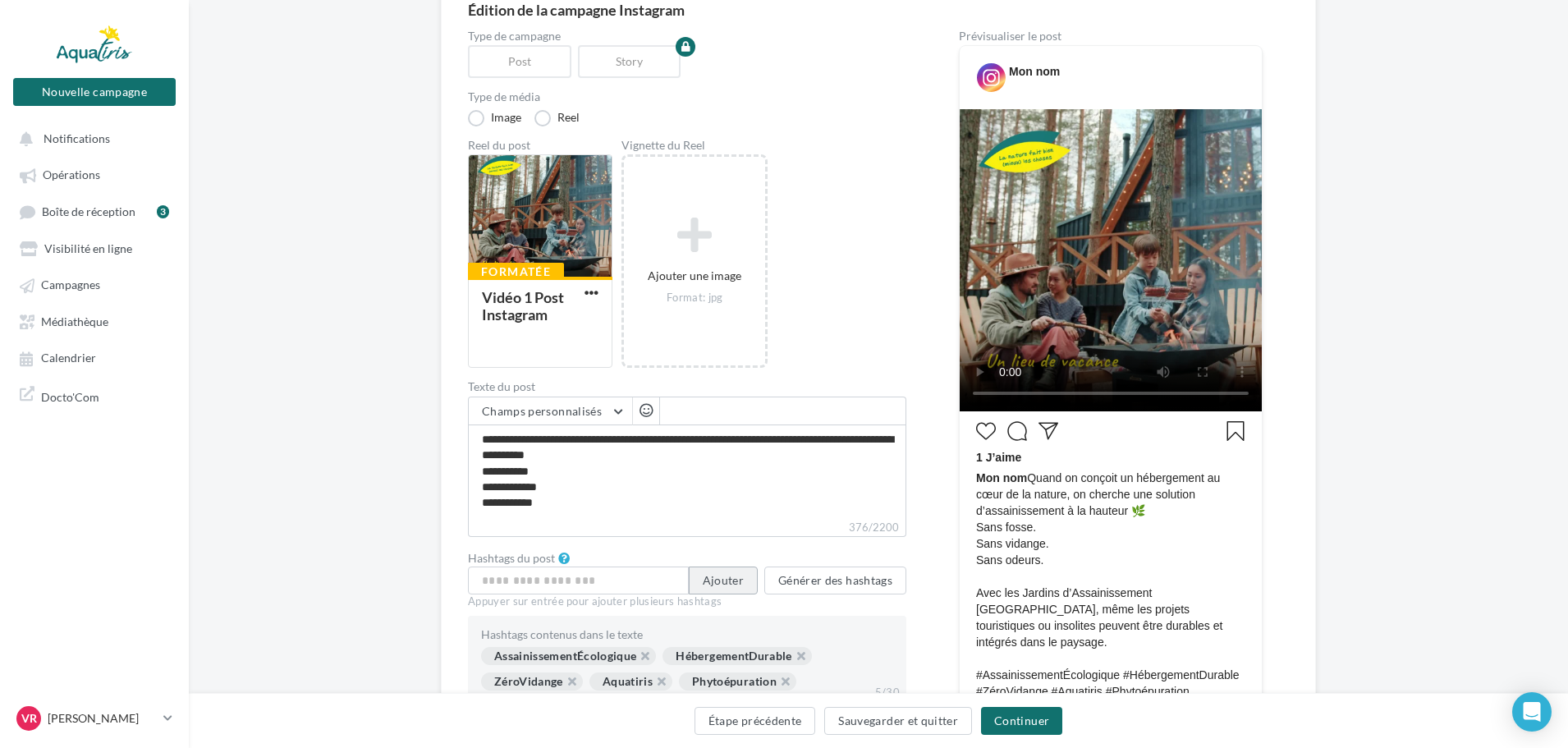
scroll to position [164, 0]
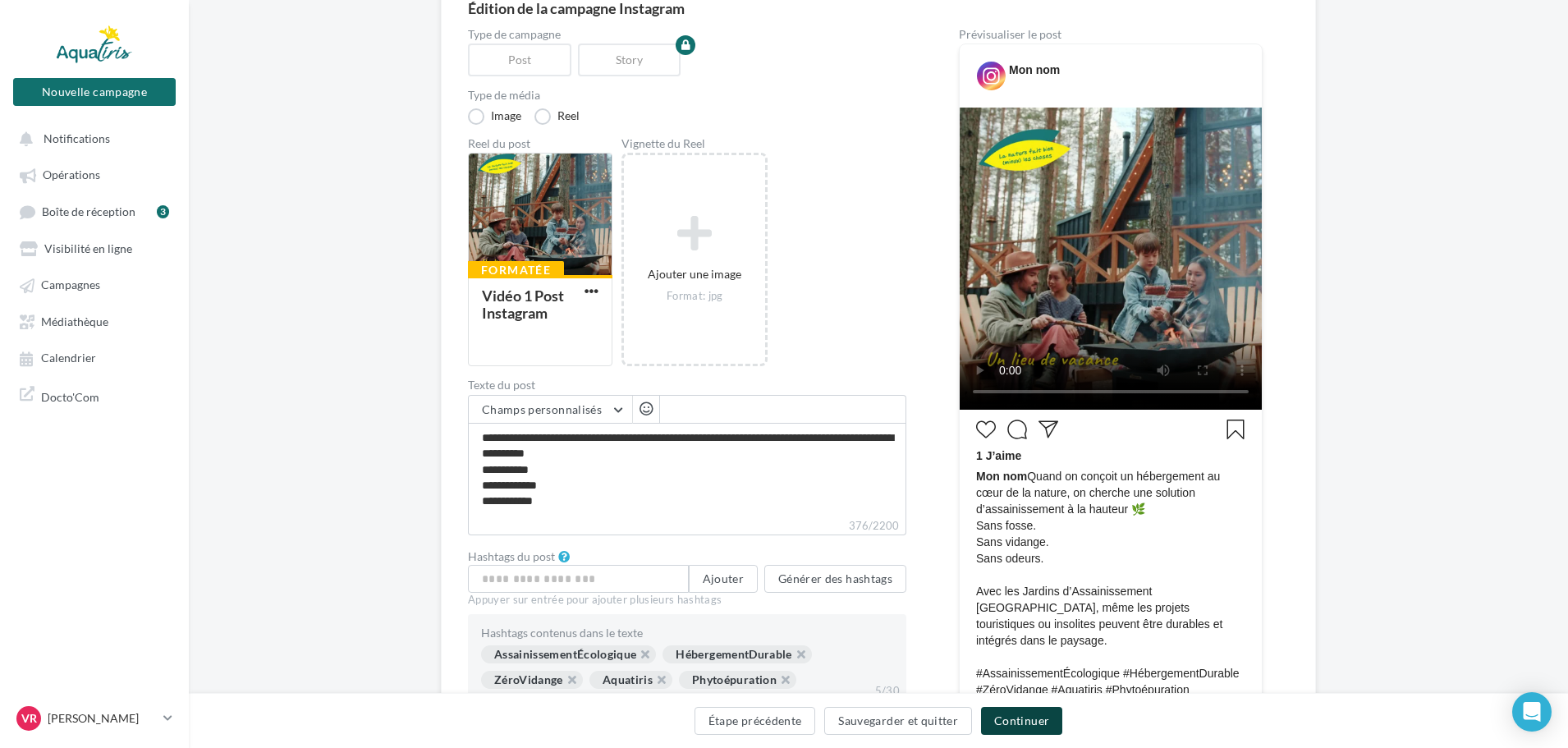
click at [1043, 719] on button "Continuer" at bounding box center [1021, 720] width 81 height 28
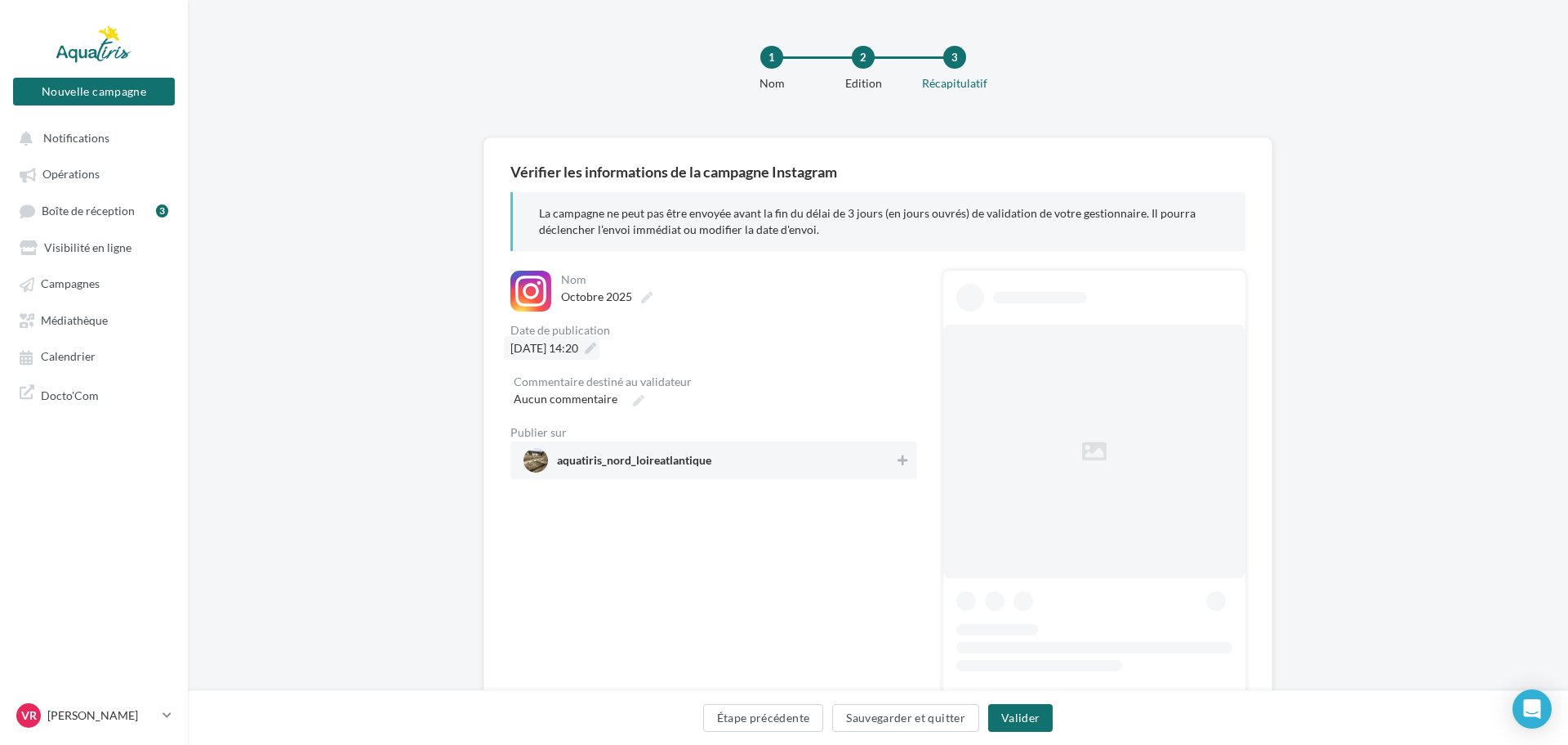
click at [574, 195] on div "La campagne ne peut pas être envoyée avant la fin du délai de 3 jours (en jours…" at bounding box center [878, 221] width 735 height 59
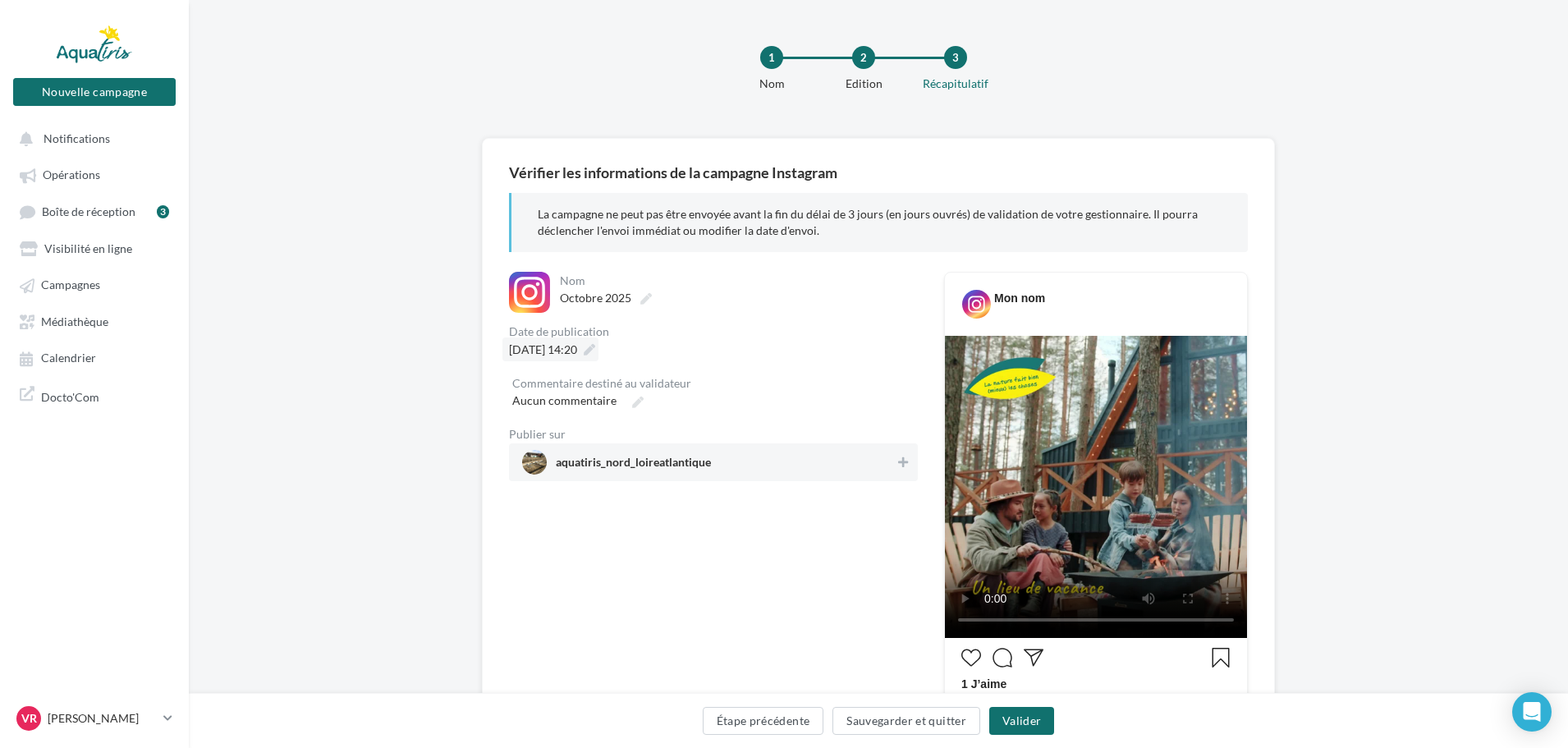
click at [576, 355] on span "16/10/2025 à 14:20" at bounding box center [543, 348] width 68 height 14
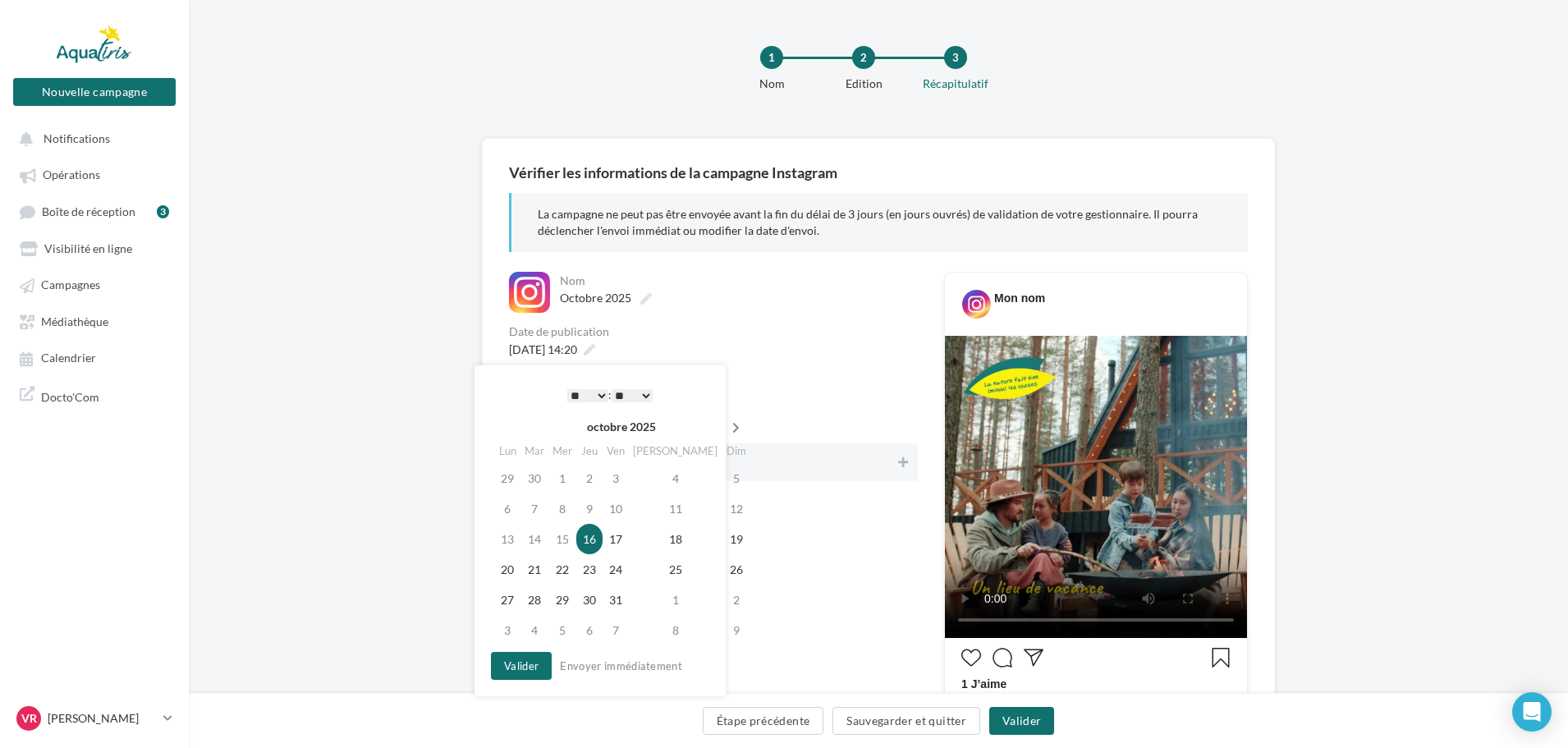
click at [726, 429] on icon at bounding box center [736, 428] width 21 height 12
click at [729, 428] on icon at bounding box center [739, 428] width 21 height 12
click at [574, 506] on td "3" at bounding box center [565, 509] width 28 height 31
click at [660, 515] on td "6" at bounding box center [677, 509] width 93 height 31
click at [529, 664] on button "Valider" at bounding box center [521, 665] width 60 height 28
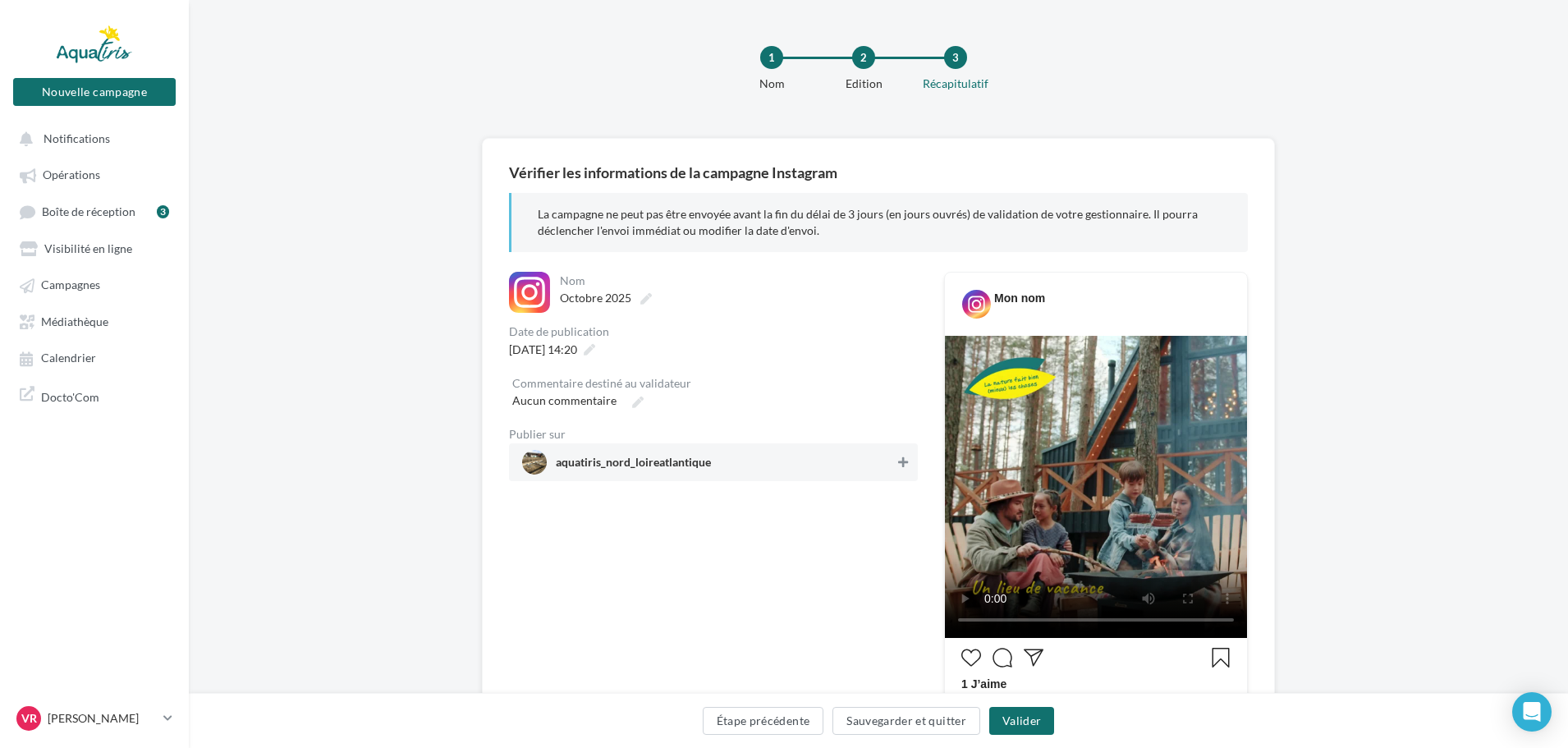
click at [906, 464] on icon at bounding box center [902, 462] width 10 height 12
click at [1017, 716] on button "Valider" at bounding box center [1022, 720] width 65 height 28
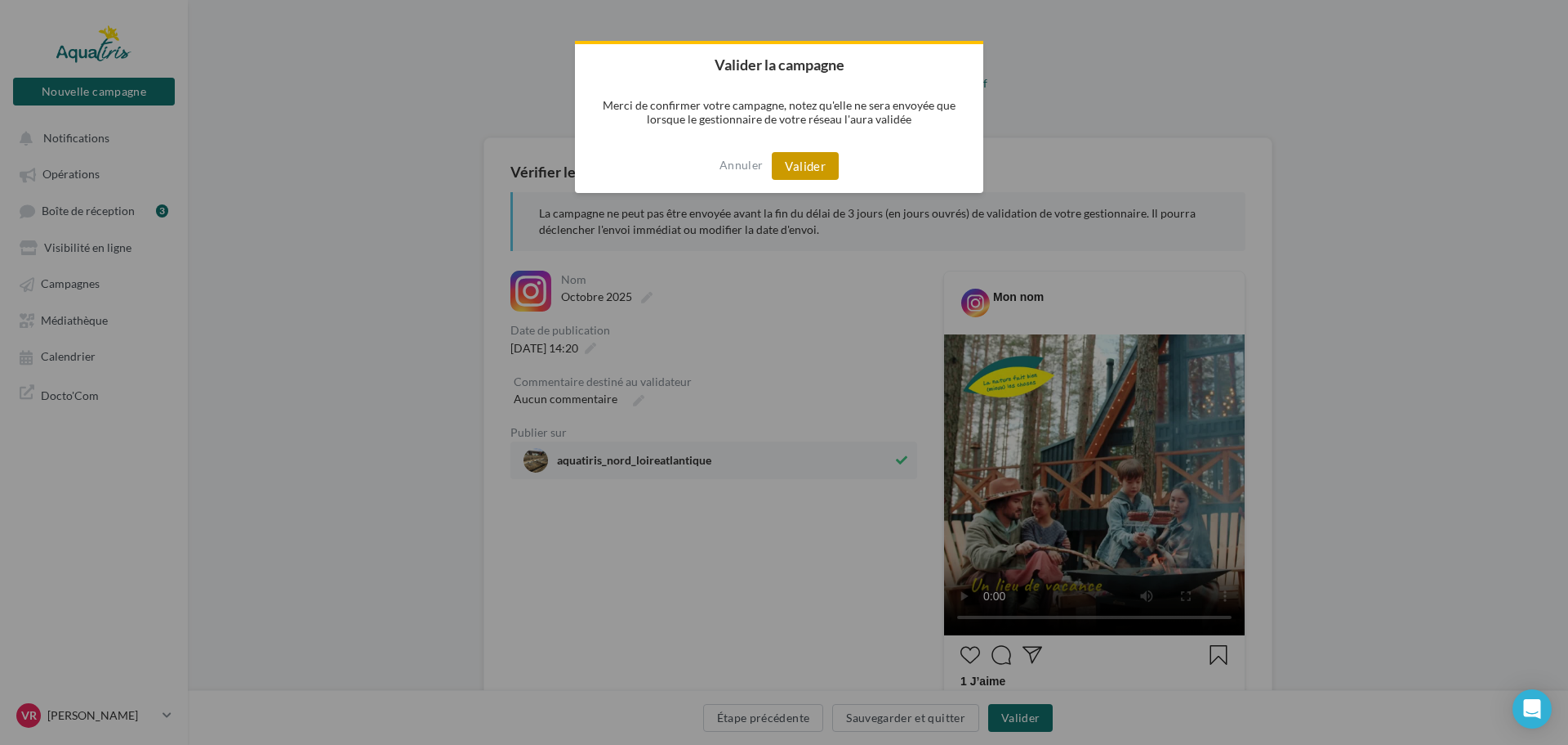
click at [817, 170] on button "Valider" at bounding box center [806, 166] width 67 height 28
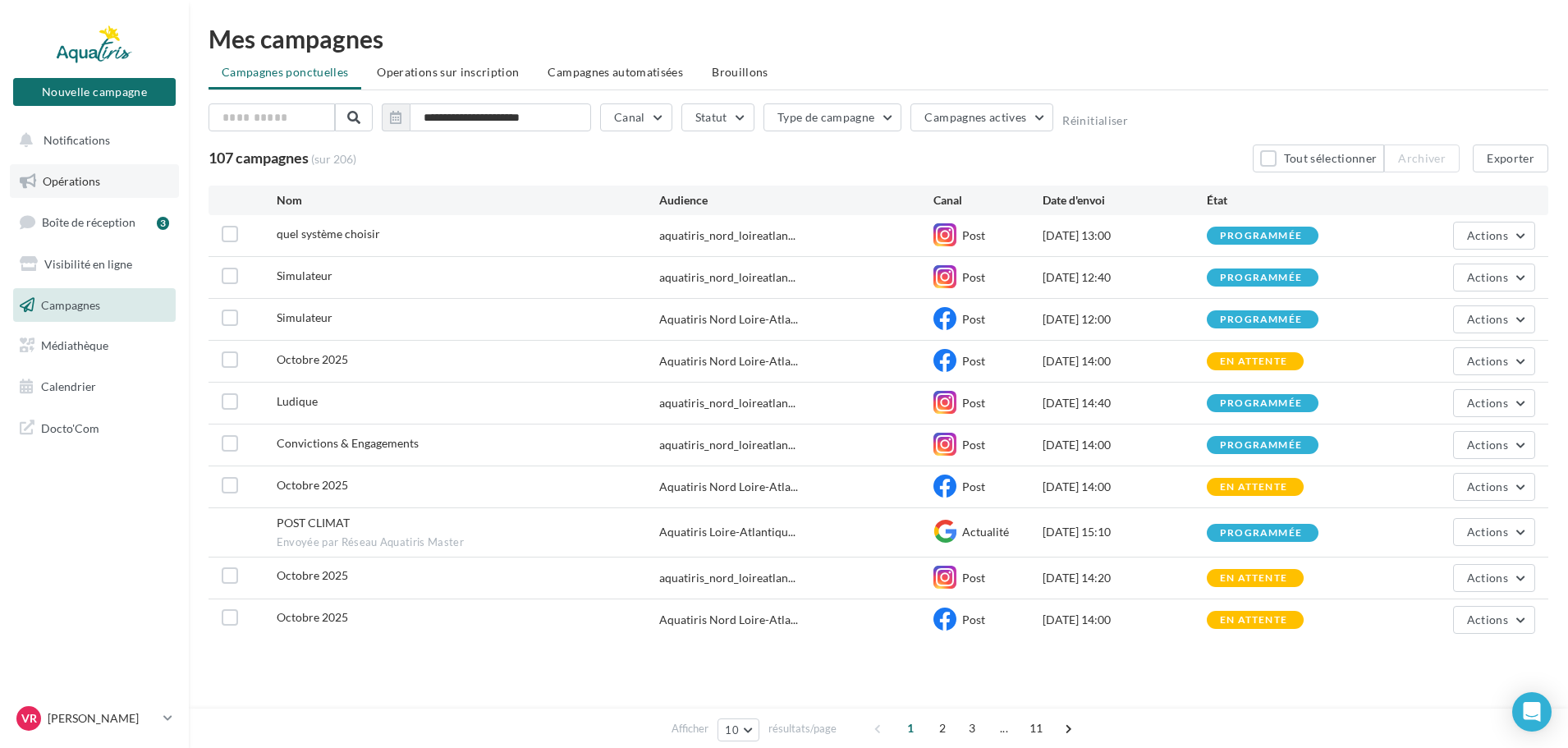
click at [89, 191] on link "Opérations" at bounding box center [95, 181] width 169 height 34
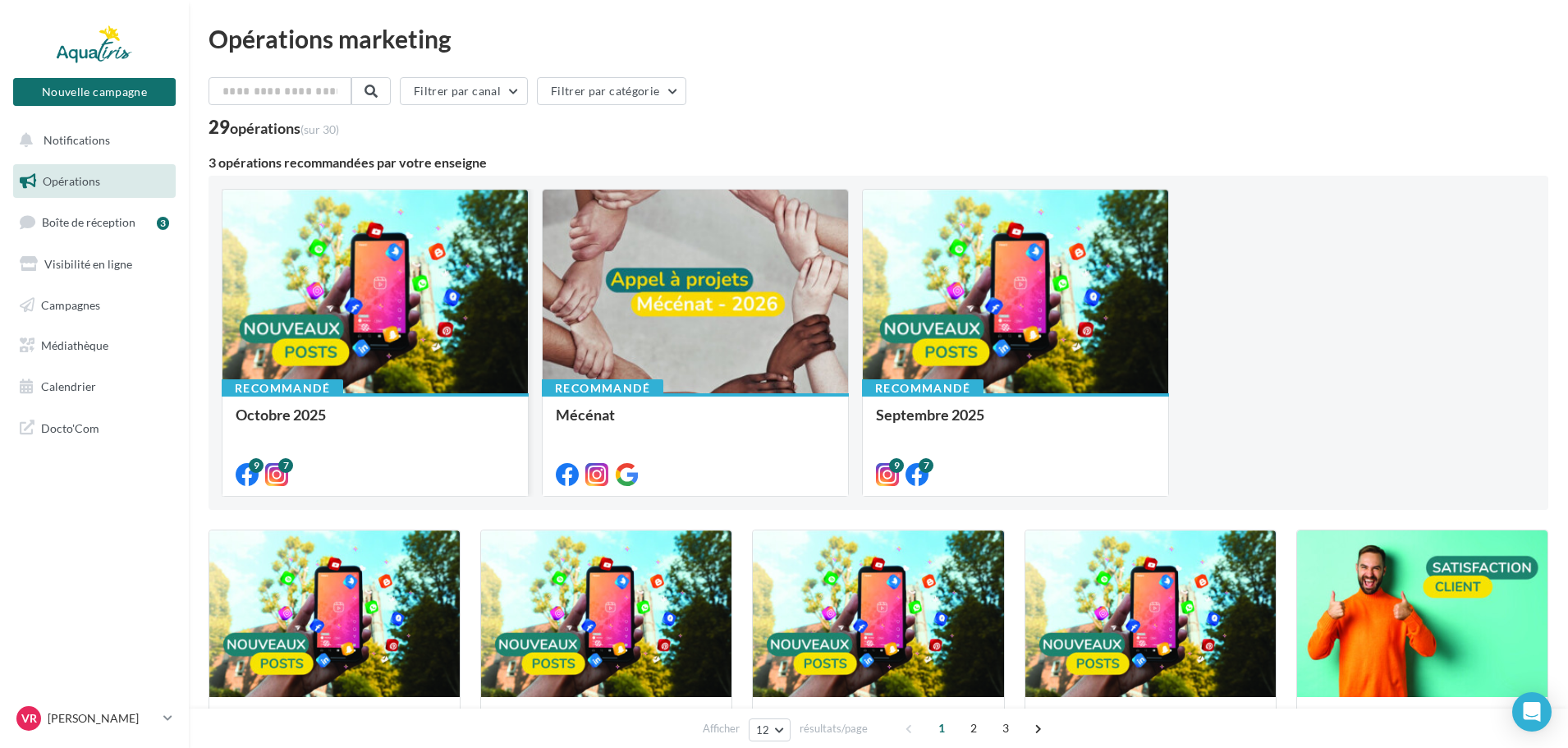
click at [377, 291] on div at bounding box center [375, 293] width 305 height 205
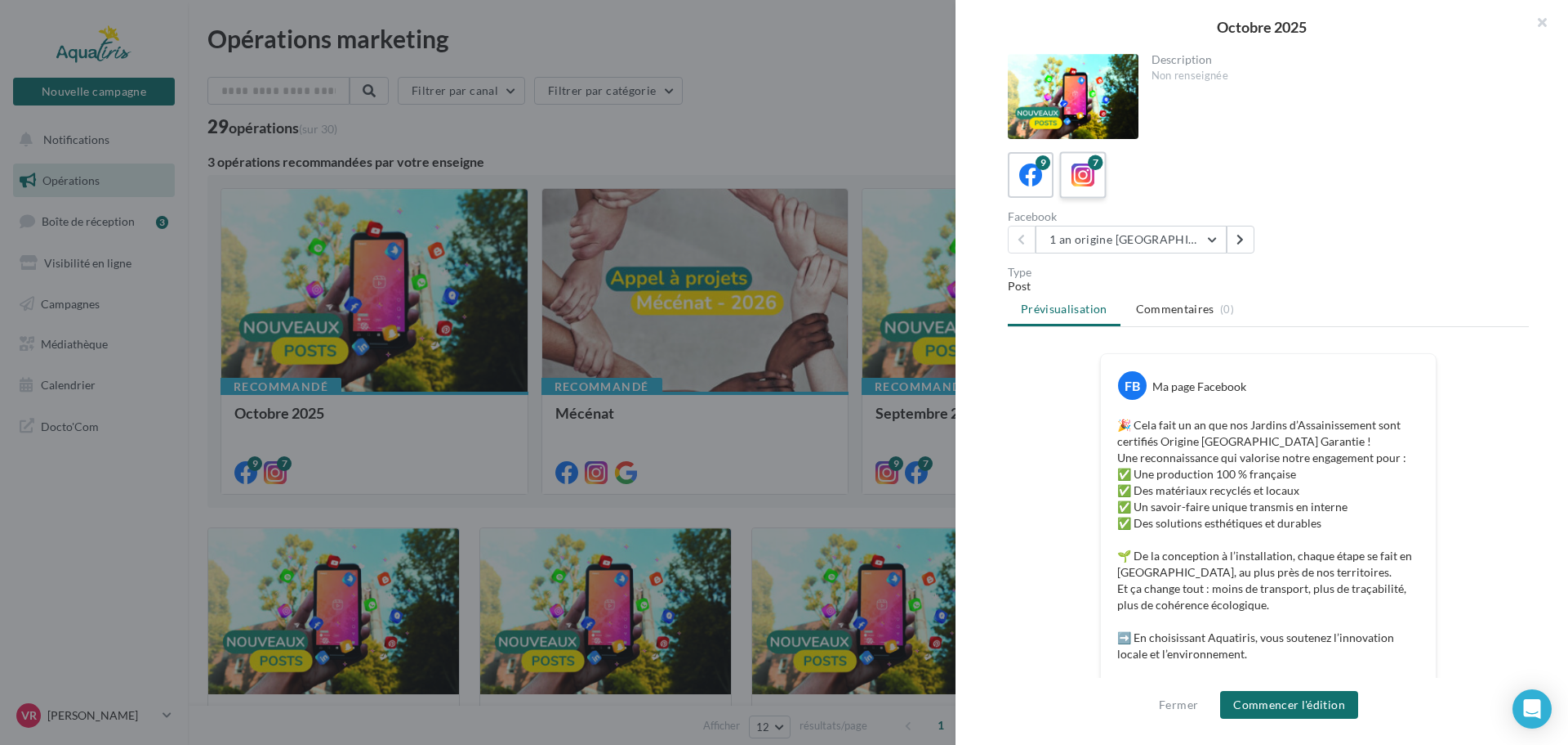
click at [1081, 189] on div "7" at bounding box center [1083, 176] width 30 height 30
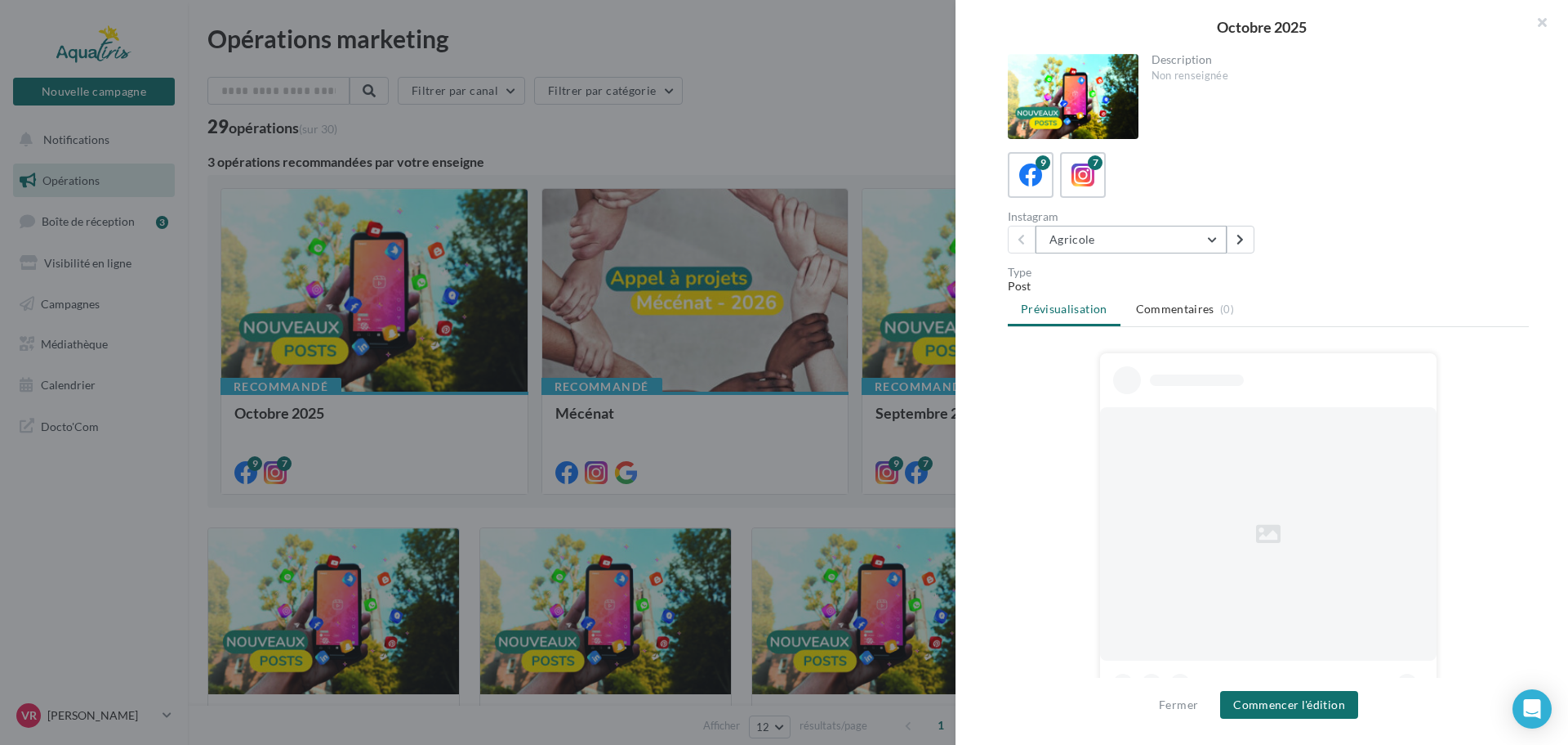
click at [1095, 240] on button "Agricole" at bounding box center [1131, 239] width 191 height 28
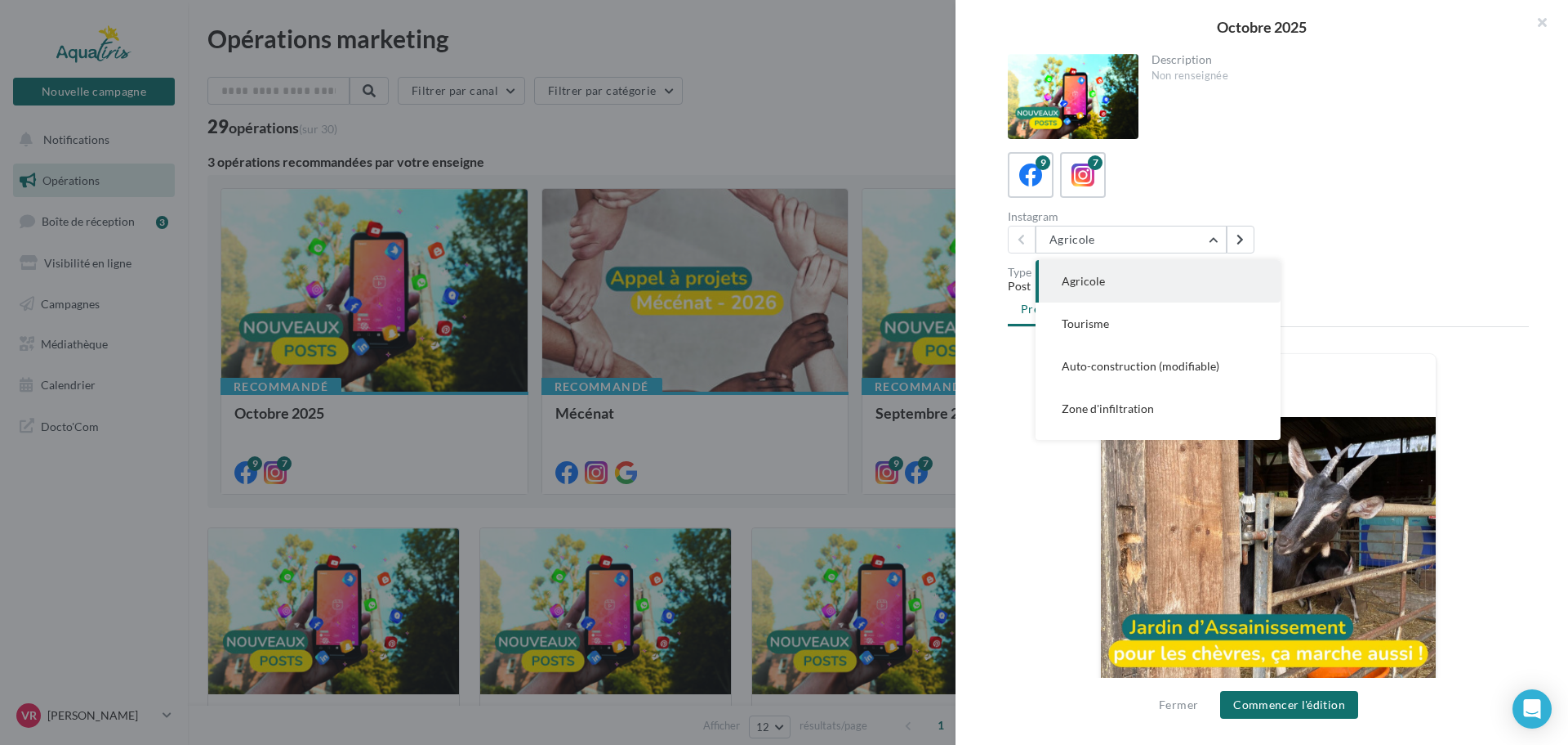
click at [1132, 357] on button "Auto-construction (modifiable)" at bounding box center [1158, 366] width 245 height 42
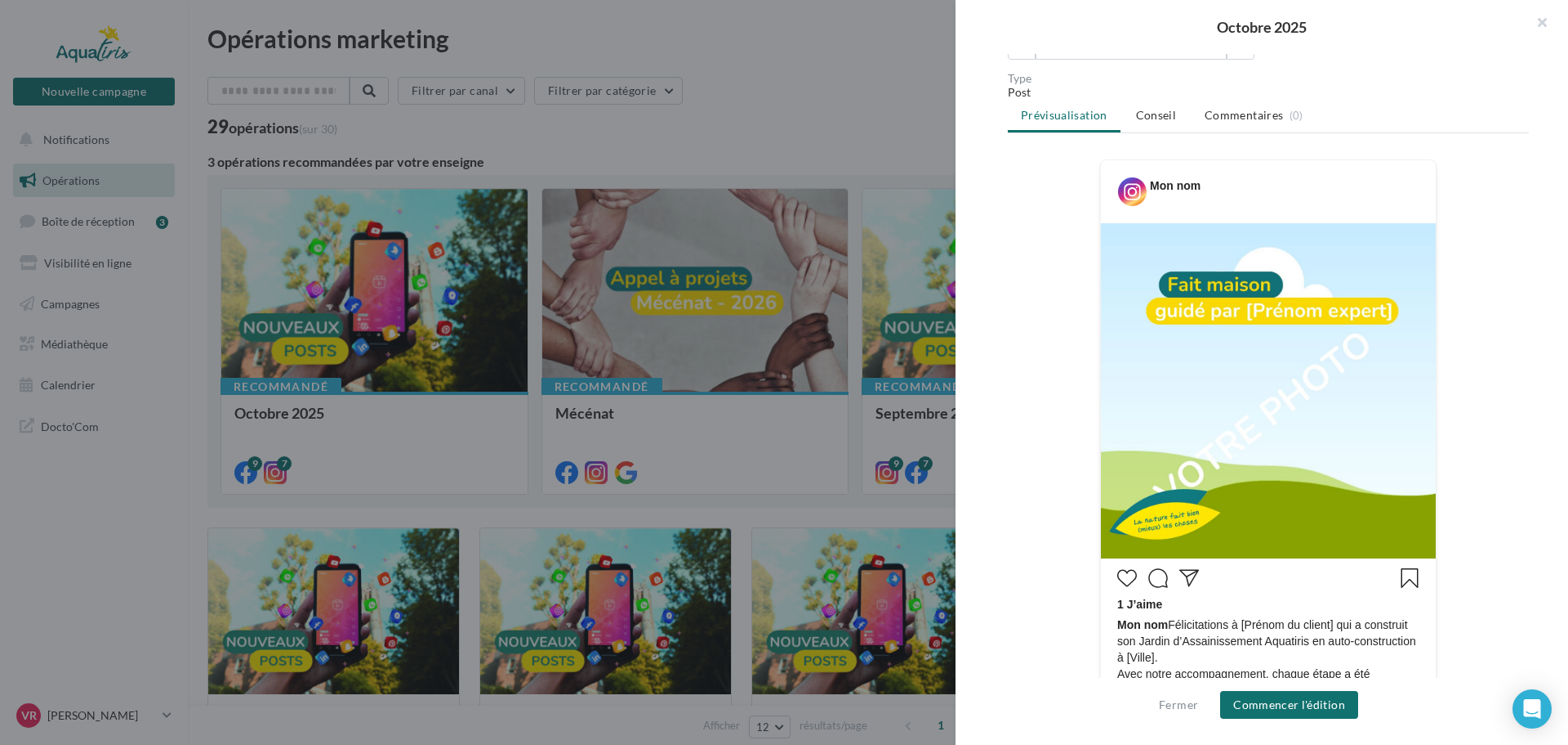
scroll to position [327, 0]
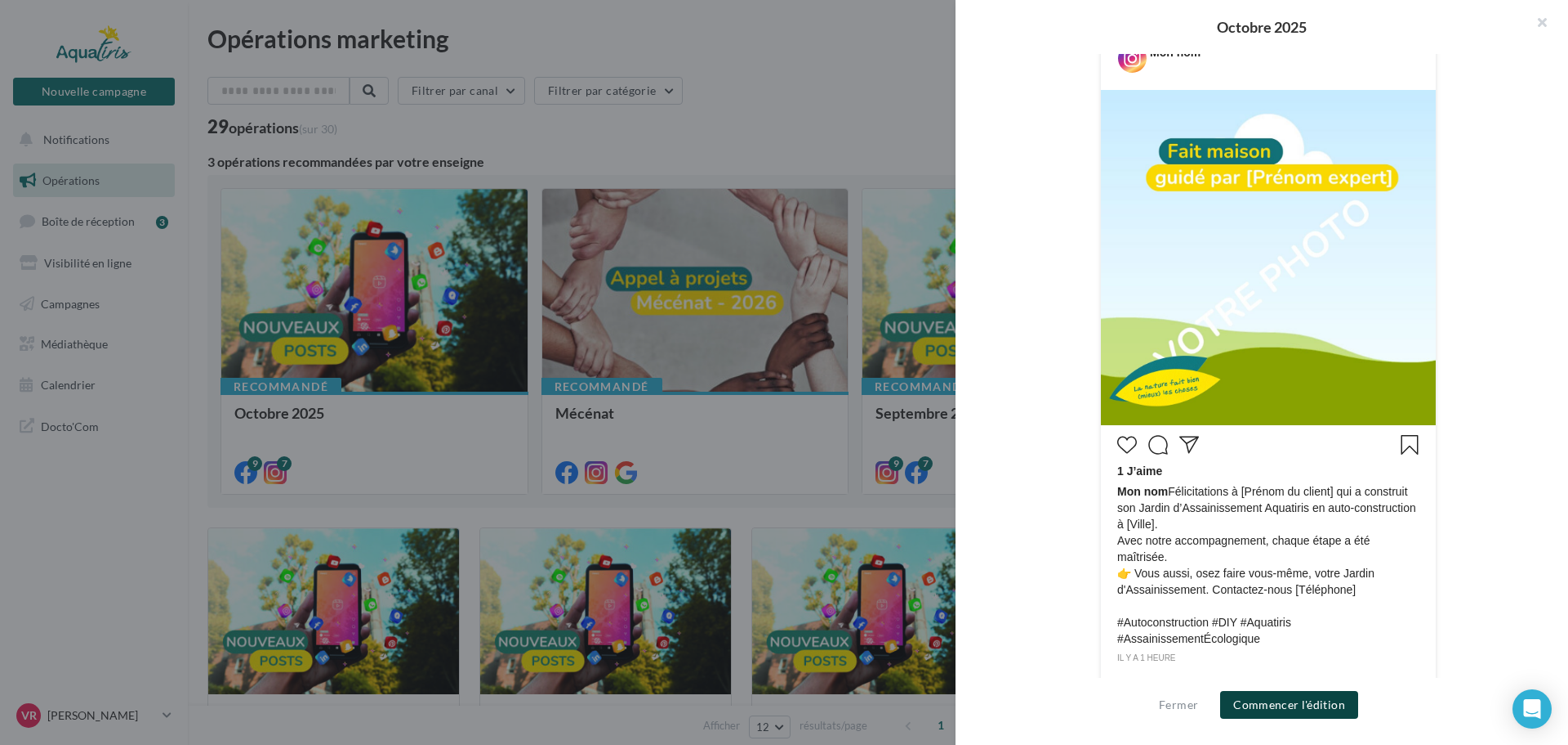
click at [1307, 705] on button "Commencer l'édition" at bounding box center [1289, 704] width 138 height 28
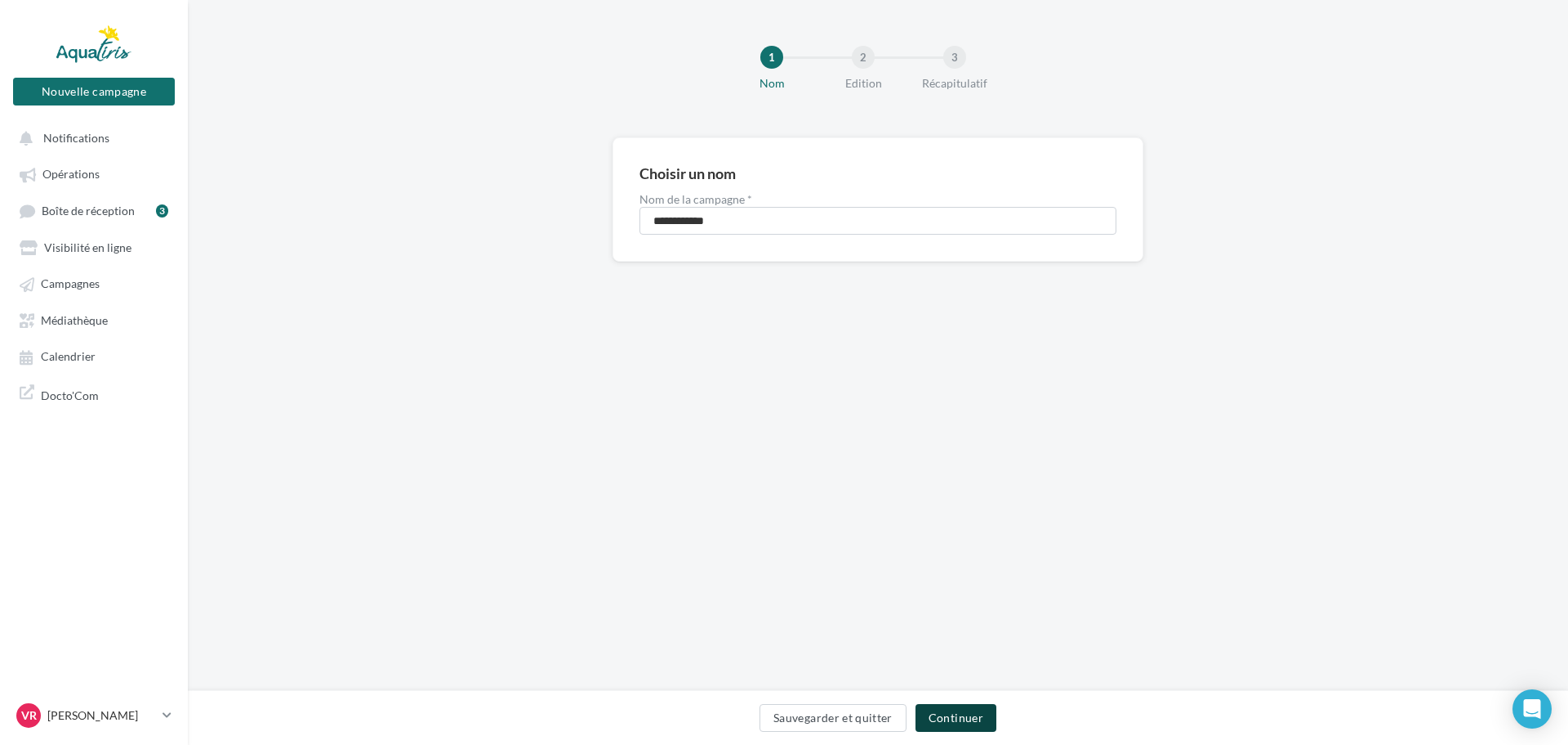
click at [956, 727] on button "Continuer" at bounding box center [956, 717] width 81 height 28
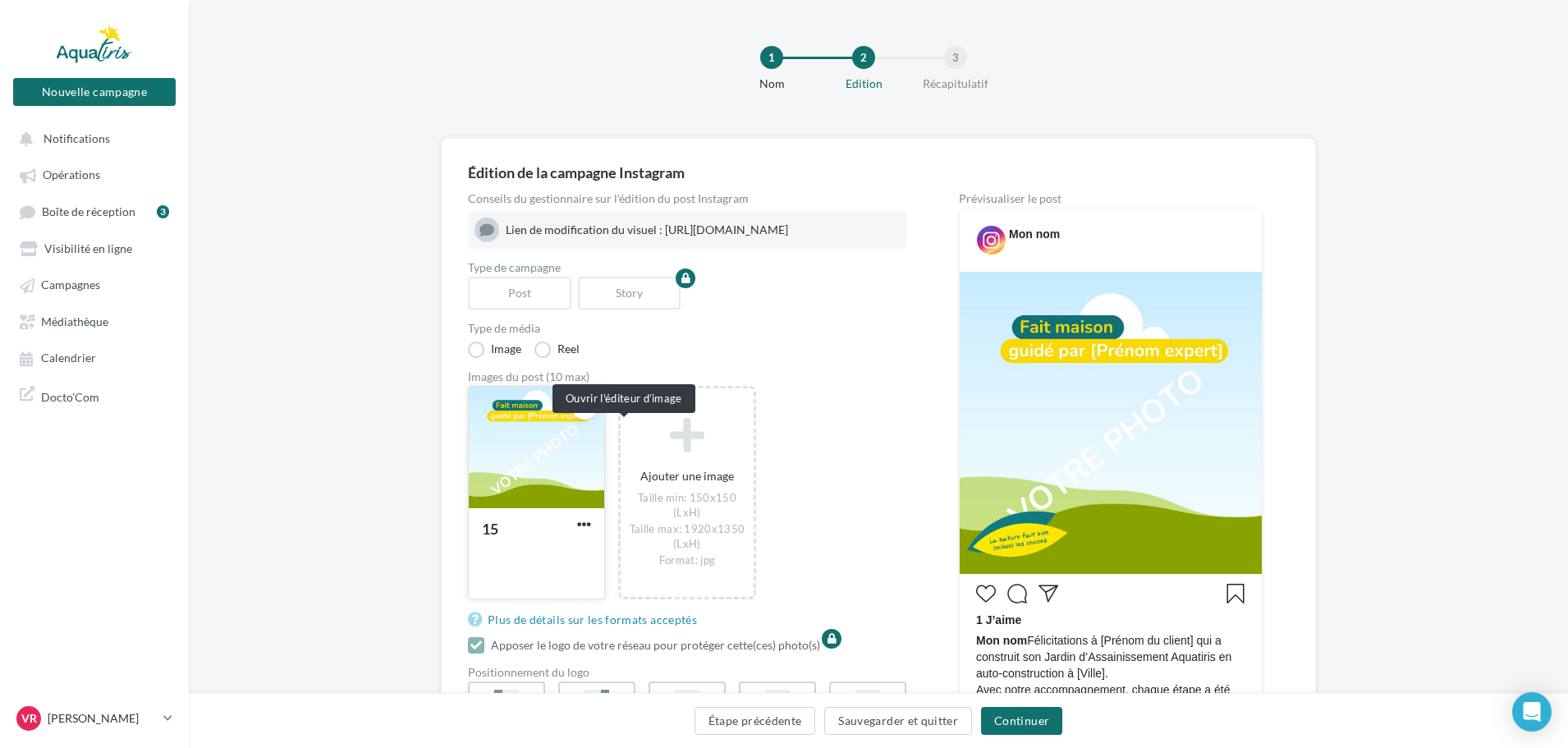
click at [592, 412] on icon at bounding box center [585, 406] width 14 height 12
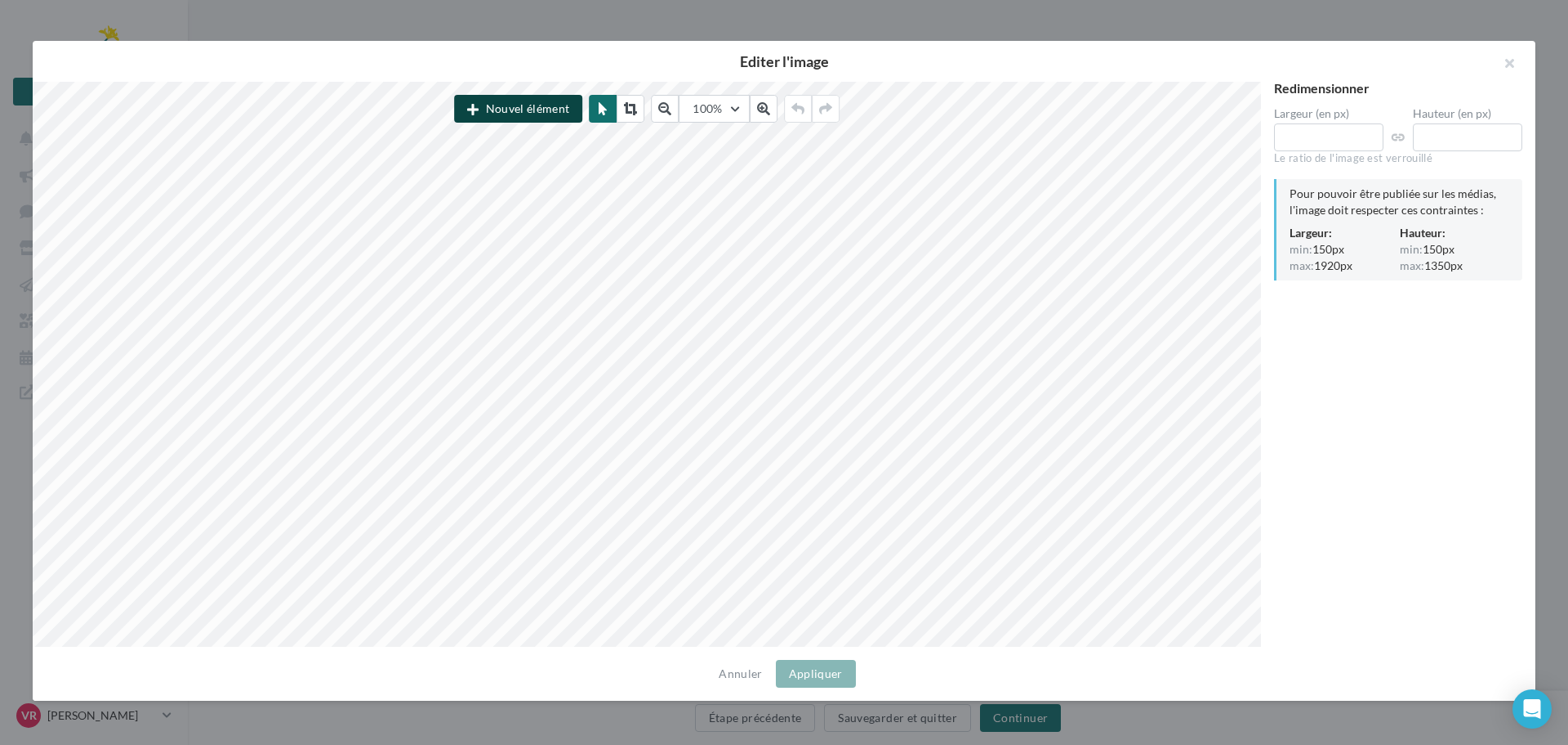
click at [518, 117] on button "Nouvel élément" at bounding box center [518, 108] width 128 height 28
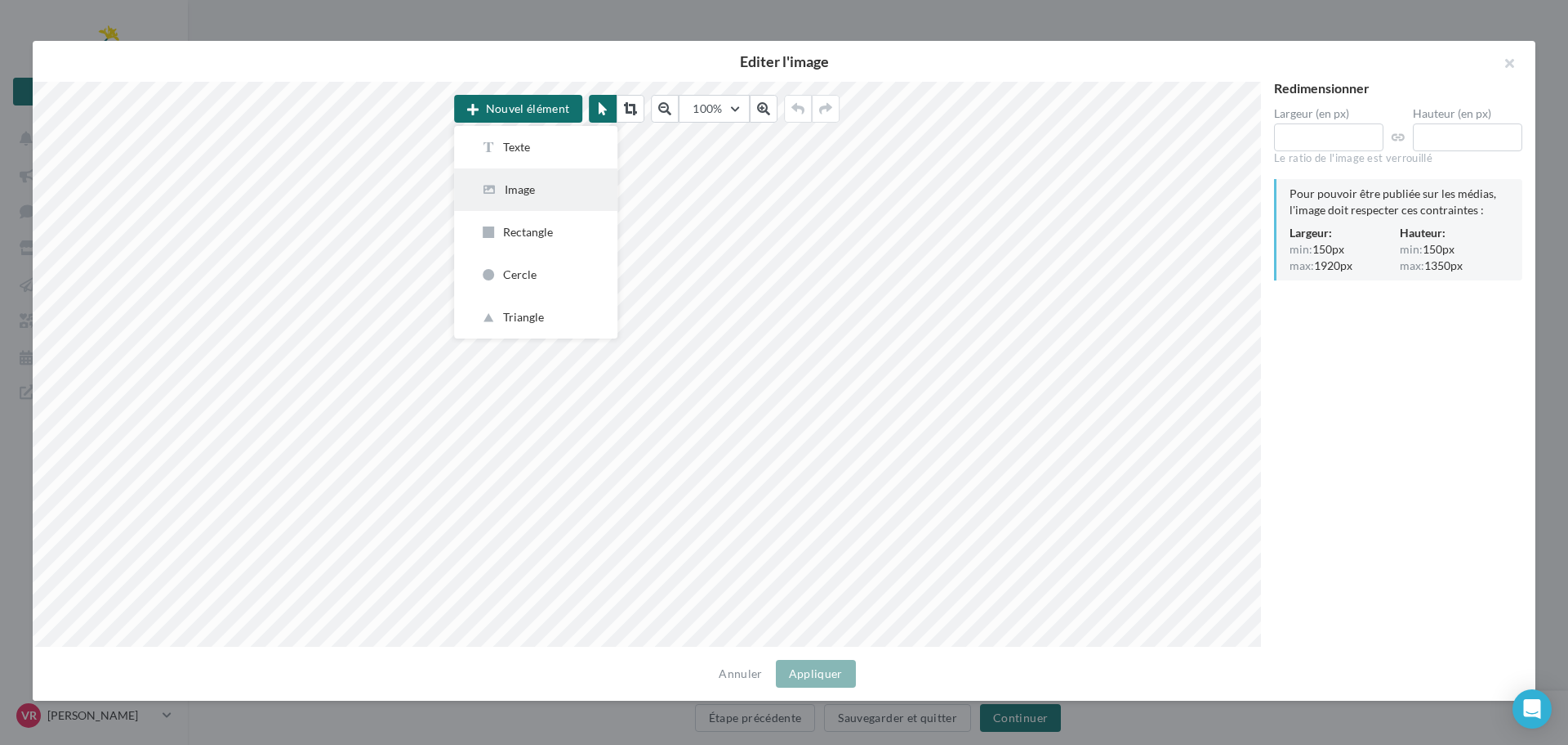
click at [527, 192] on div "Image" at bounding box center [536, 189] width 111 height 16
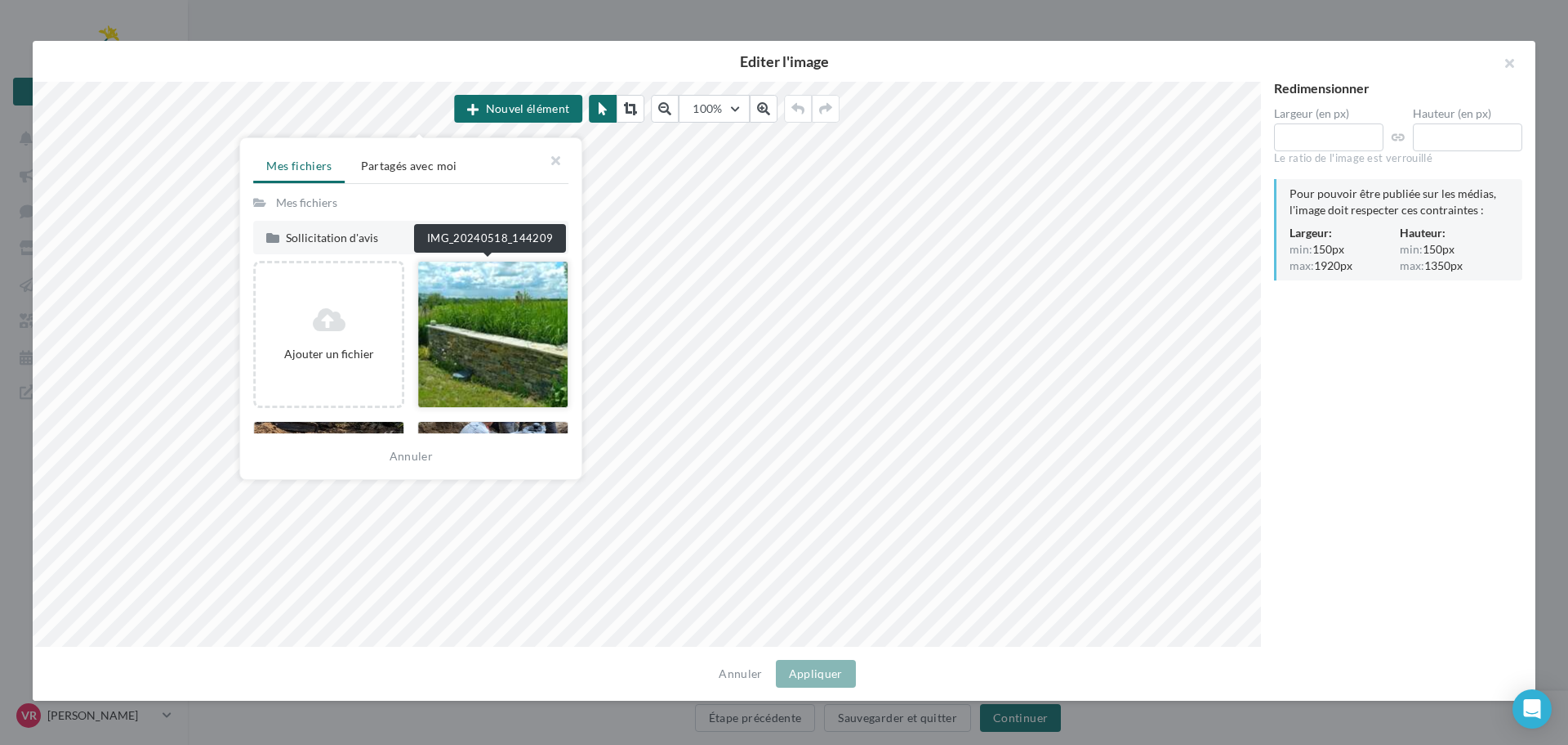
click at [482, 355] on div at bounding box center [493, 334] width 151 height 147
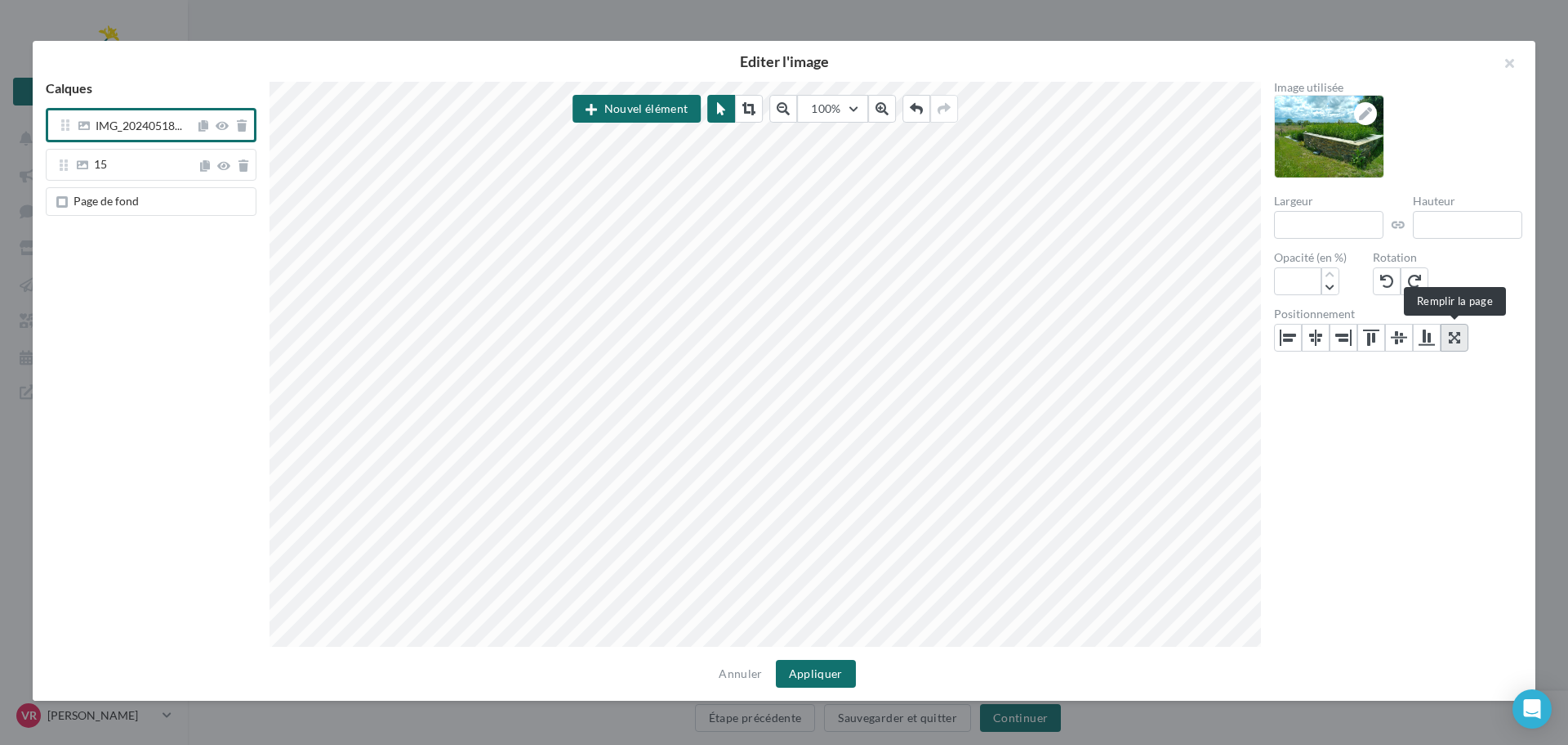
click at [1450, 337] on icon at bounding box center [1454, 337] width 12 height 13
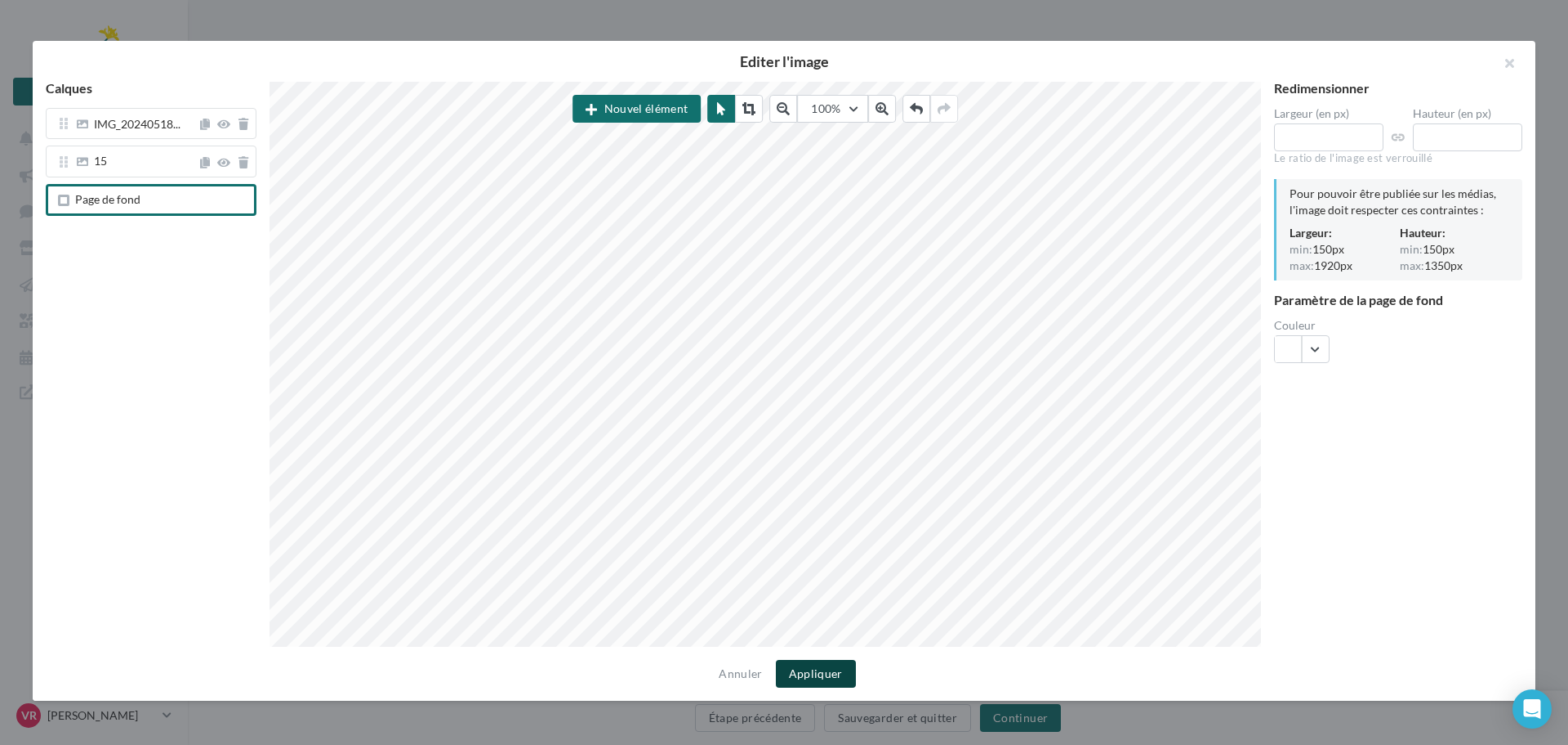
click at [807, 671] on button "Appliquer" at bounding box center [815, 673] width 80 height 28
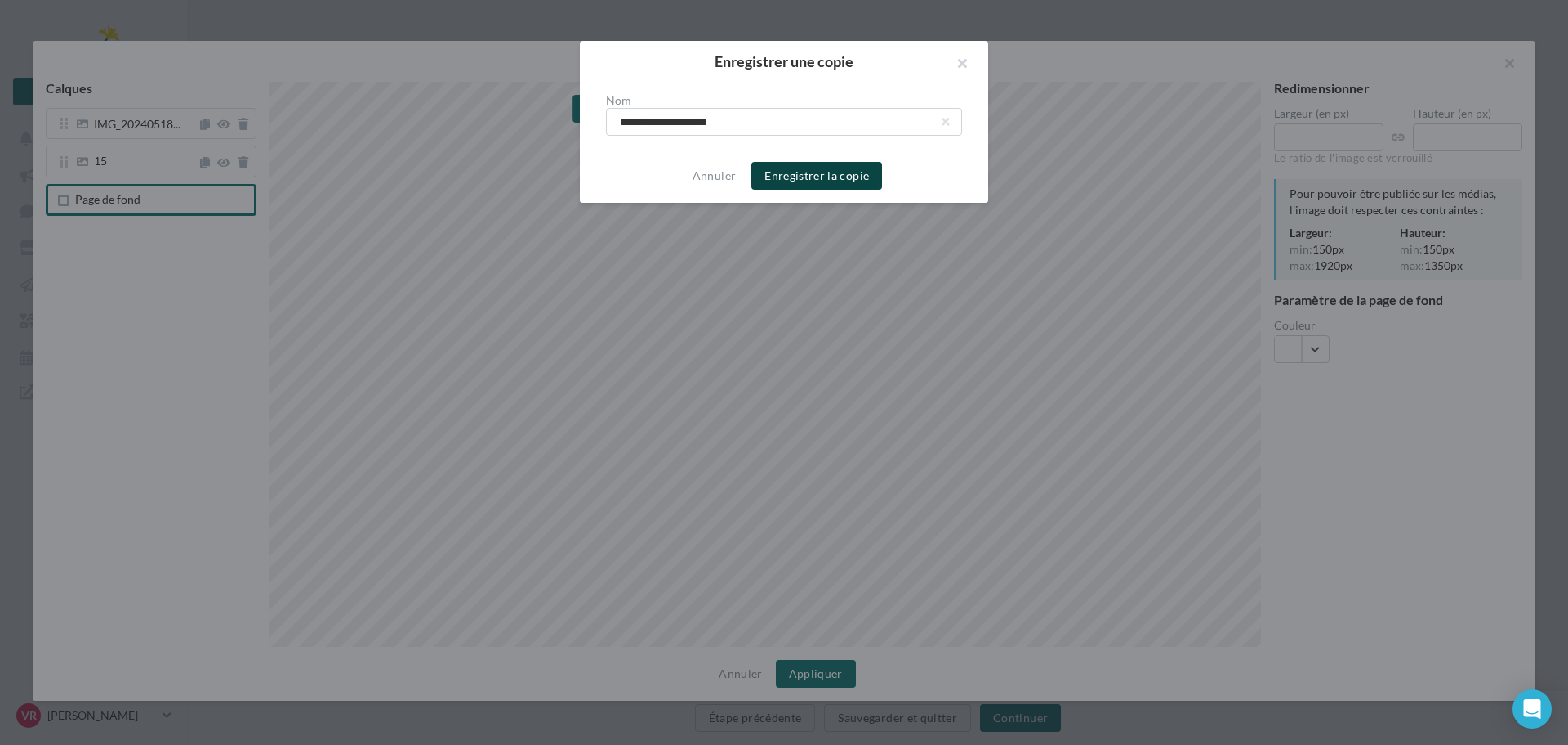
click at [800, 174] on button "Enregistrer la copie" at bounding box center [817, 176] width 131 height 28
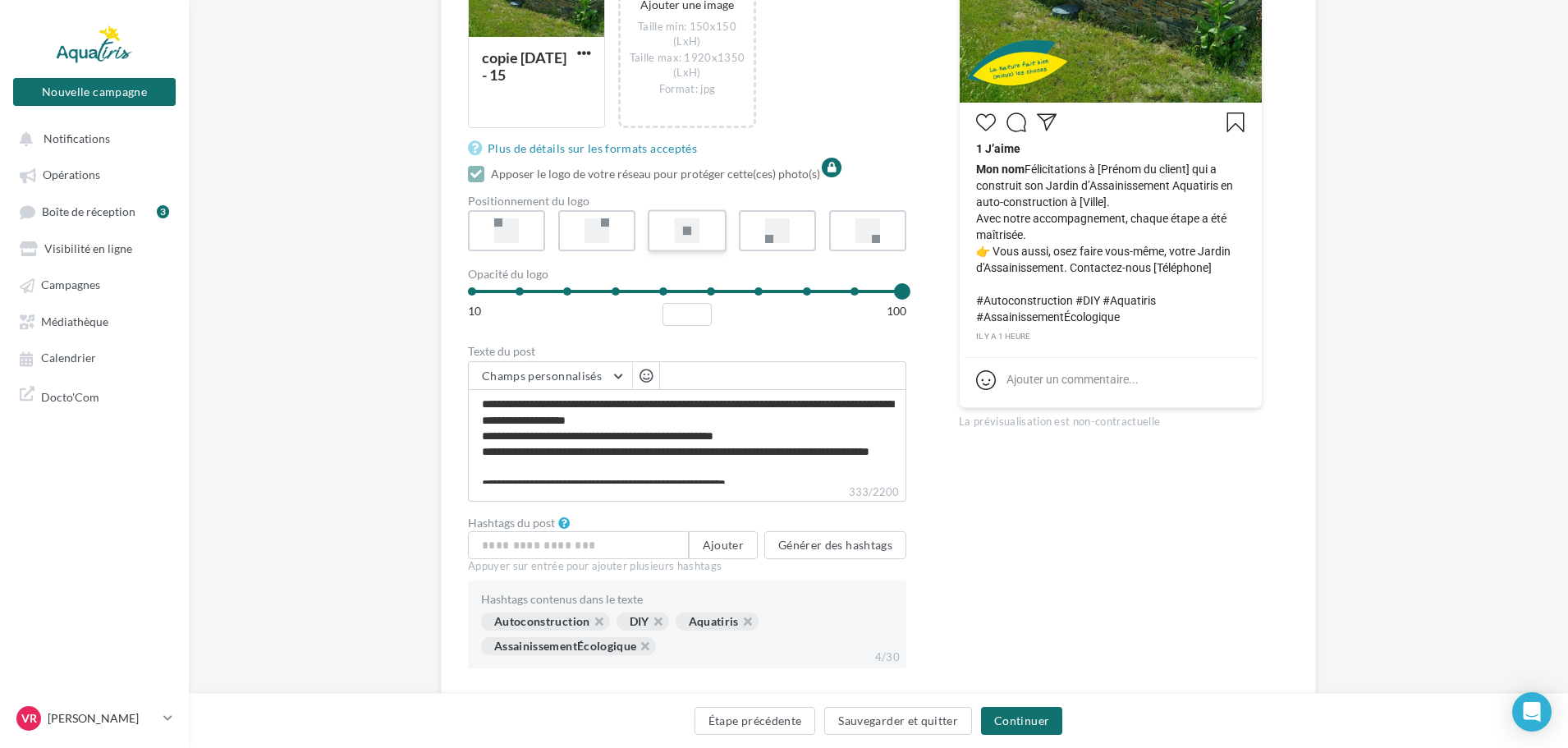
scroll to position [492, 0]
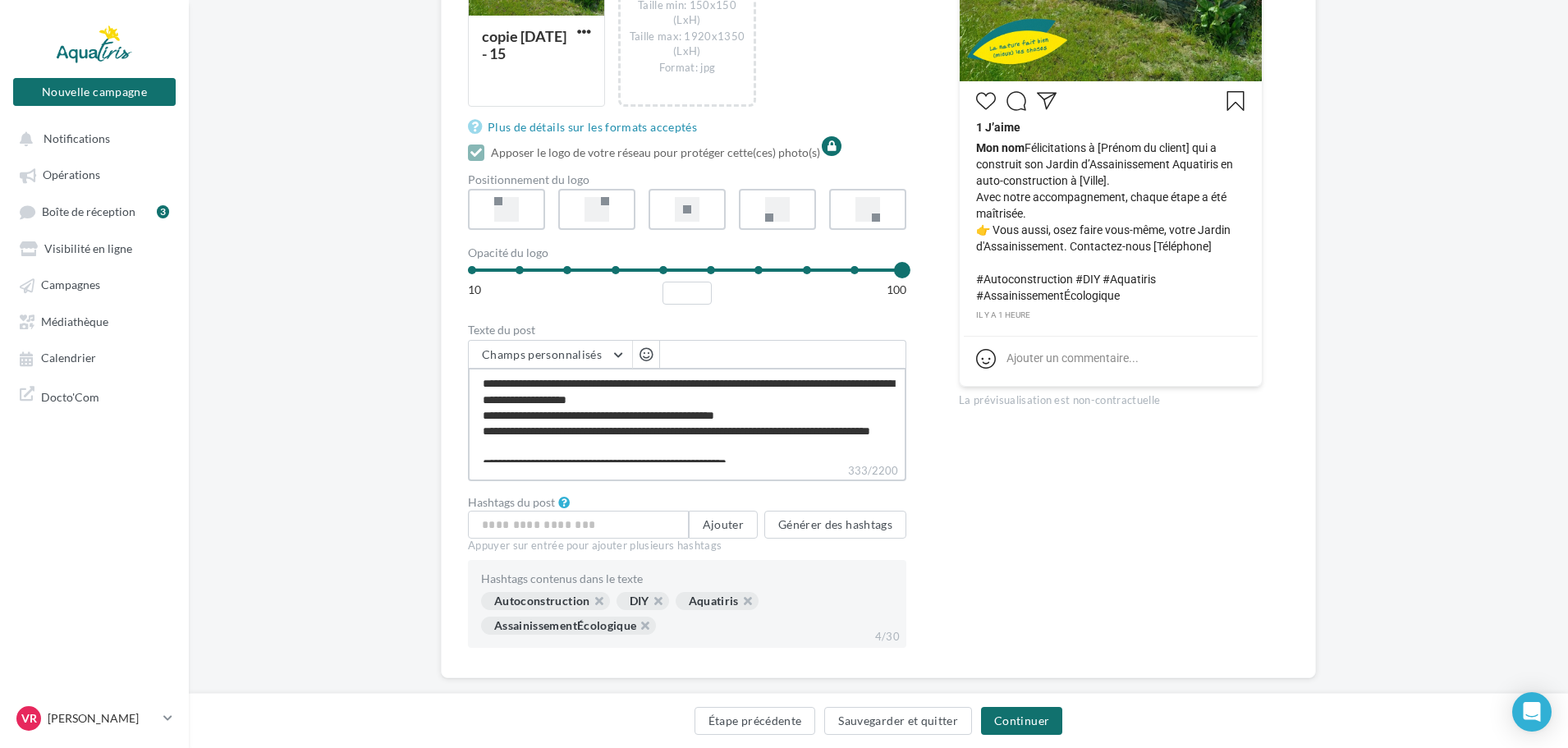
click at [648, 407] on textarea "**********" at bounding box center [687, 414] width 439 height 95
click at [646, 407] on textarea "**********" at bounding box center [687, 414] width 439 height 95
type textarea "**********"
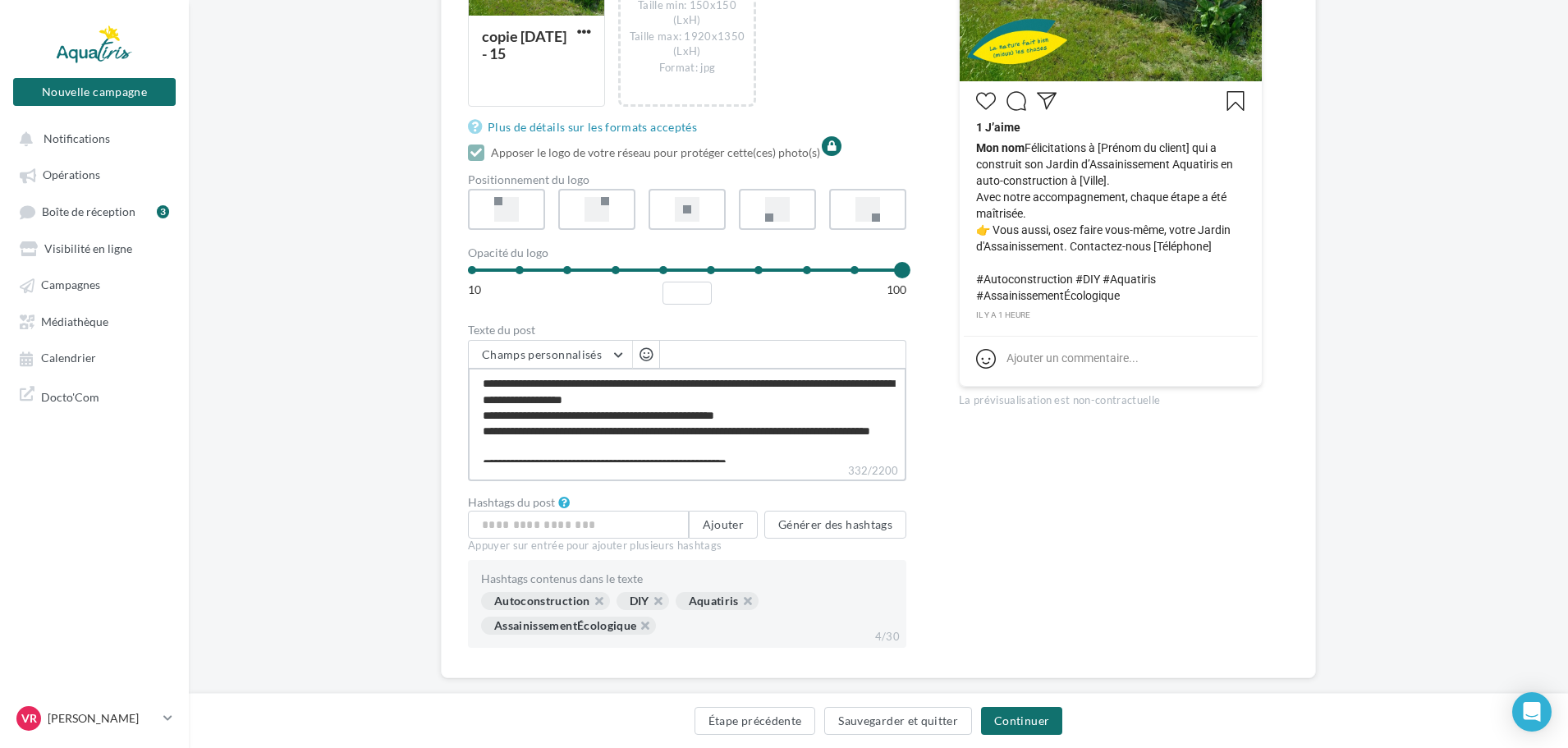
type textarea "**********"
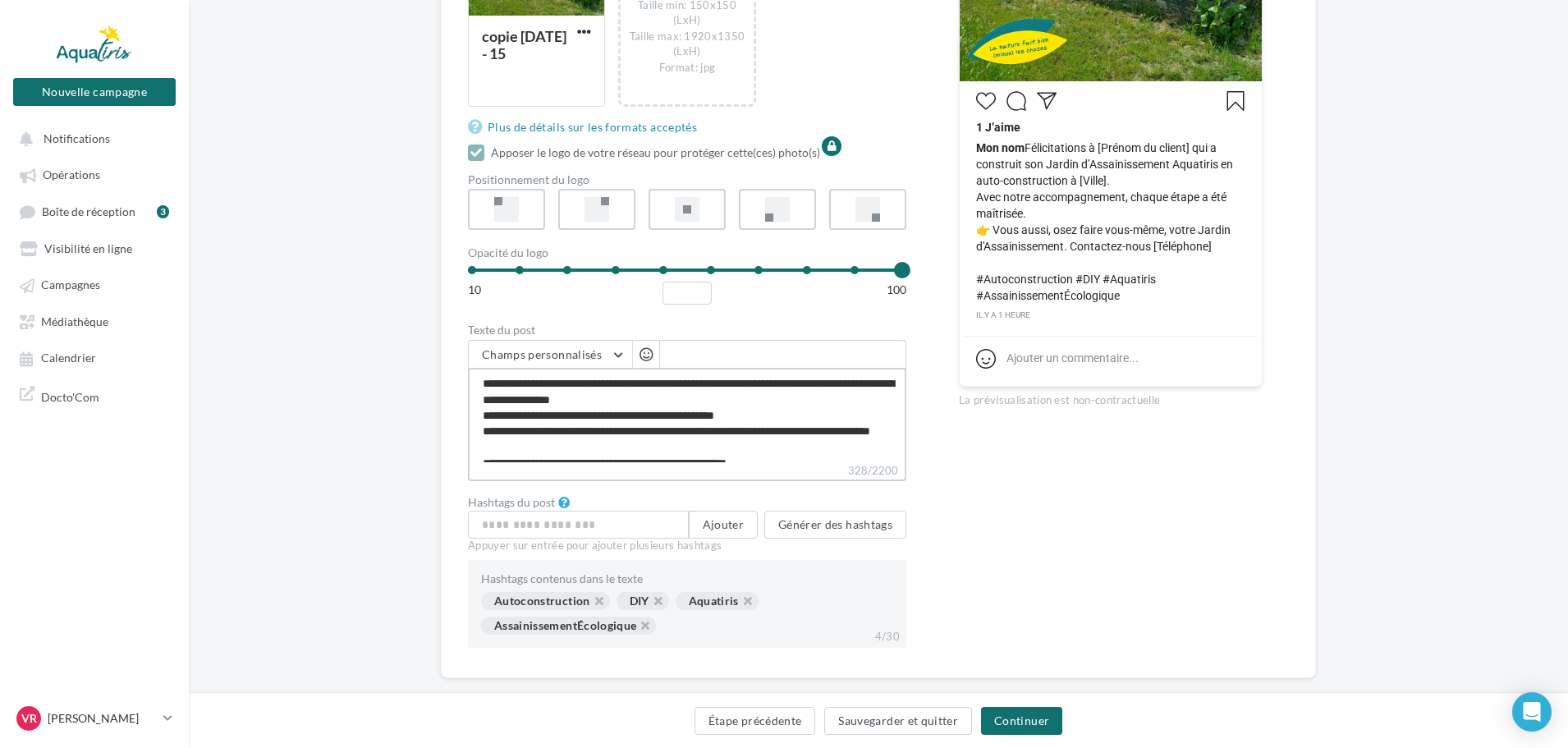
type textarea "**********"
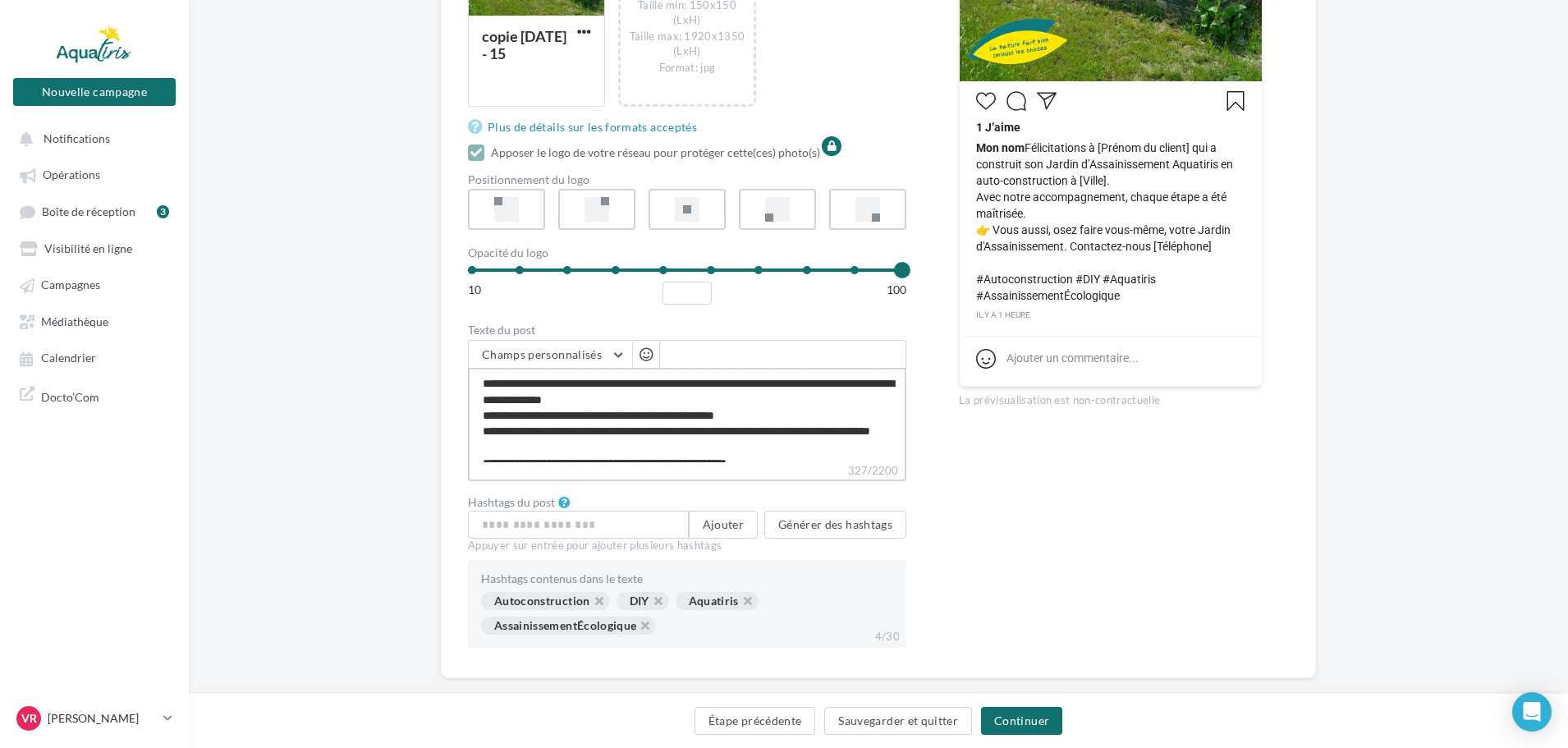
type textarea "**********"
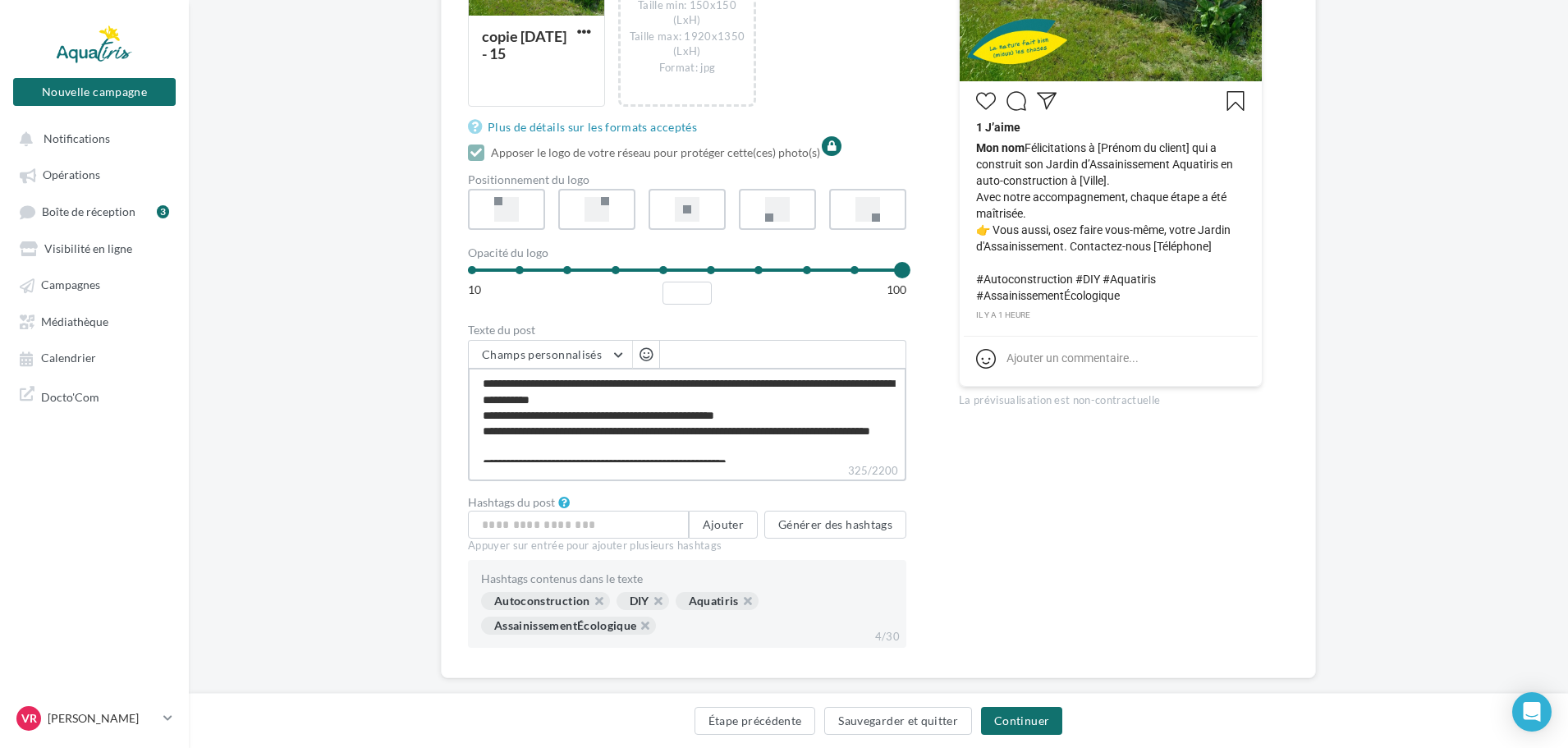
type textarea "**********"
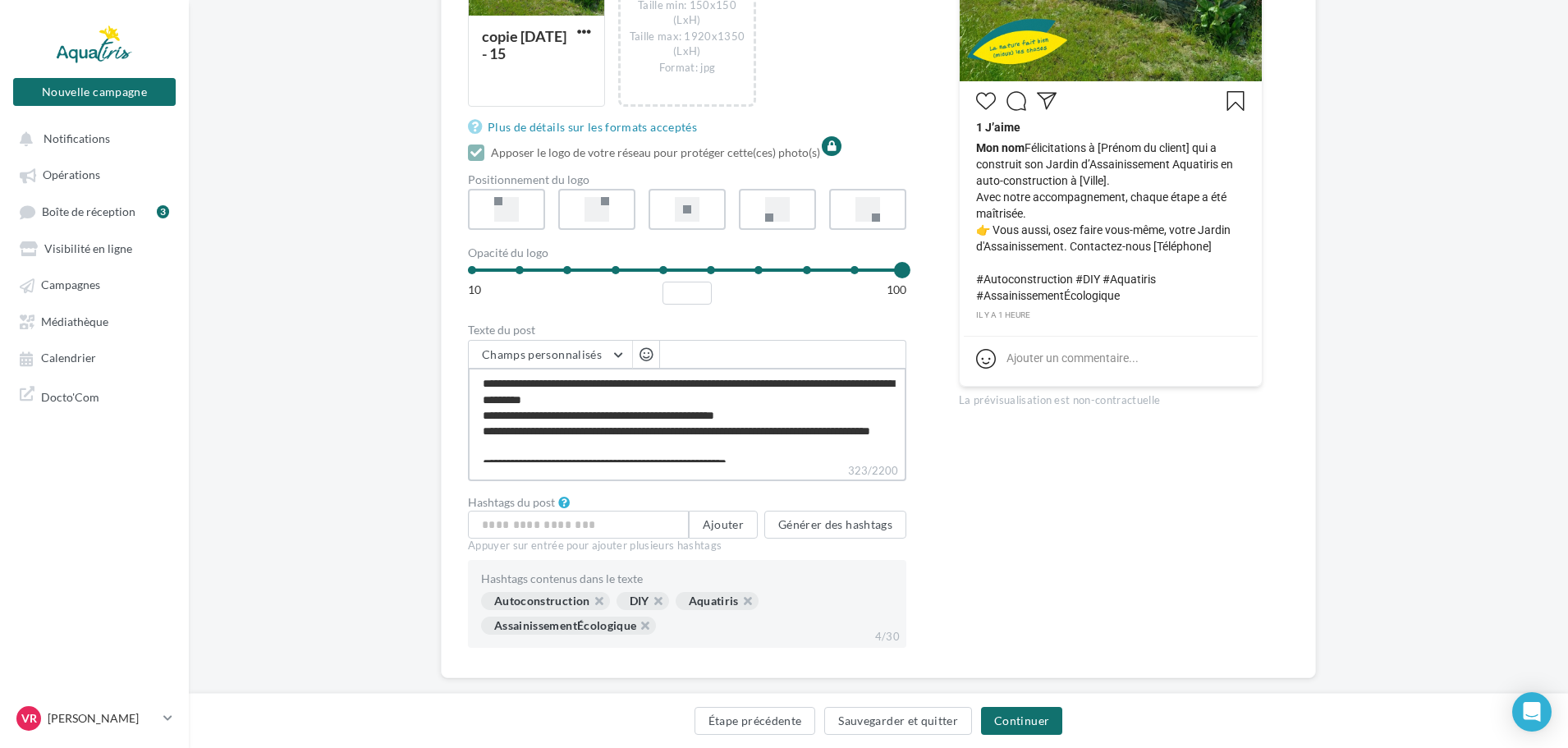
type textarea "**********"
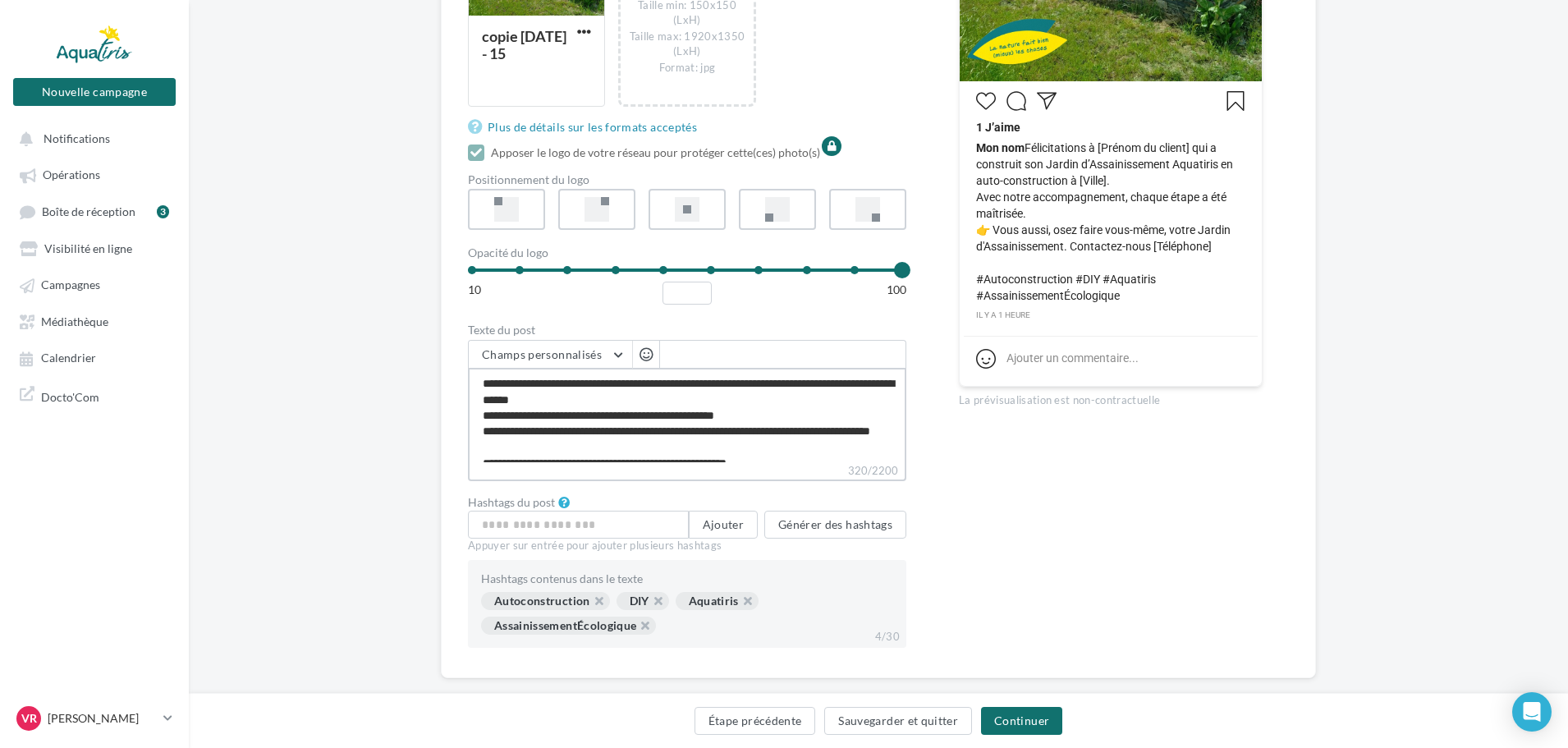
type textarea "**********"
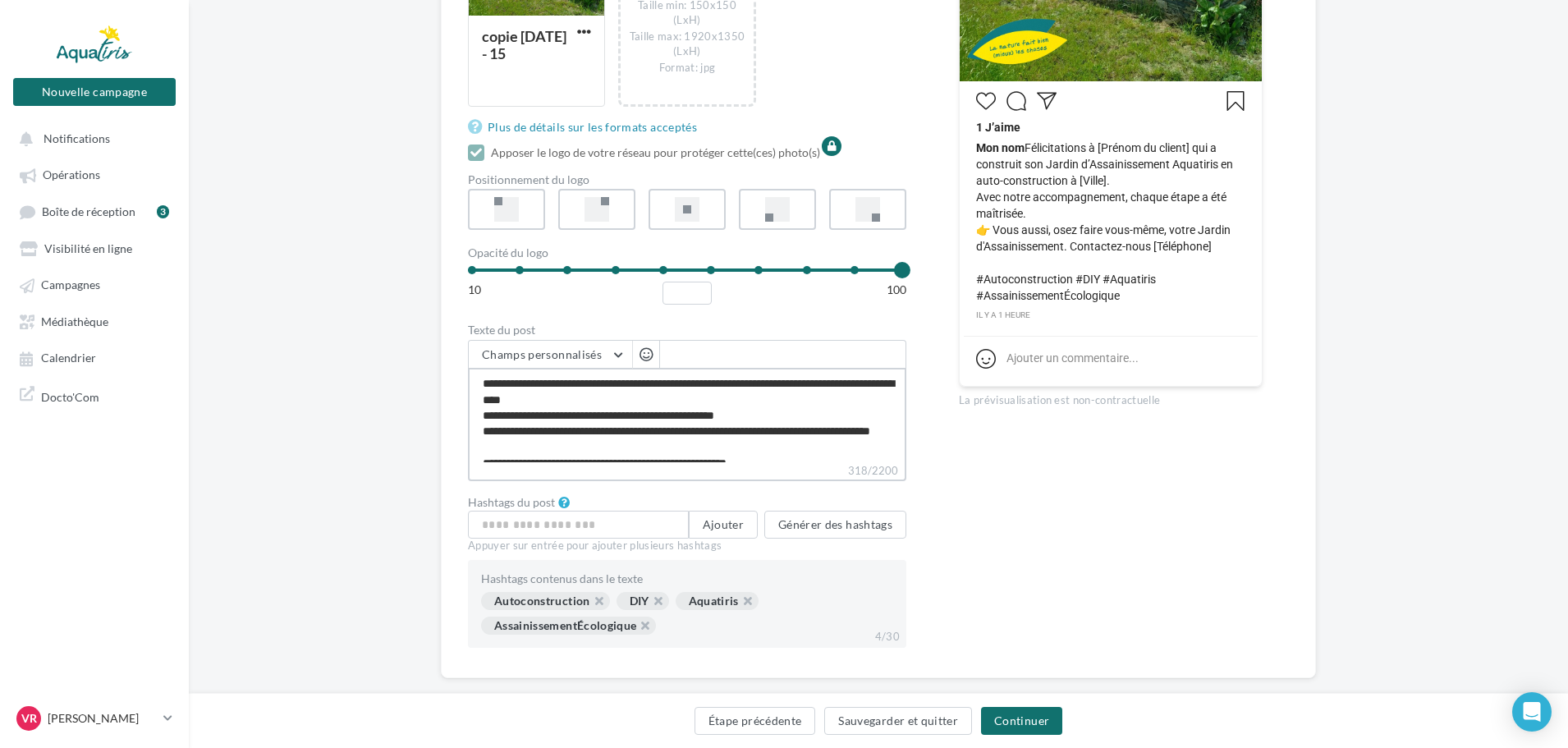
type textarea "**********"
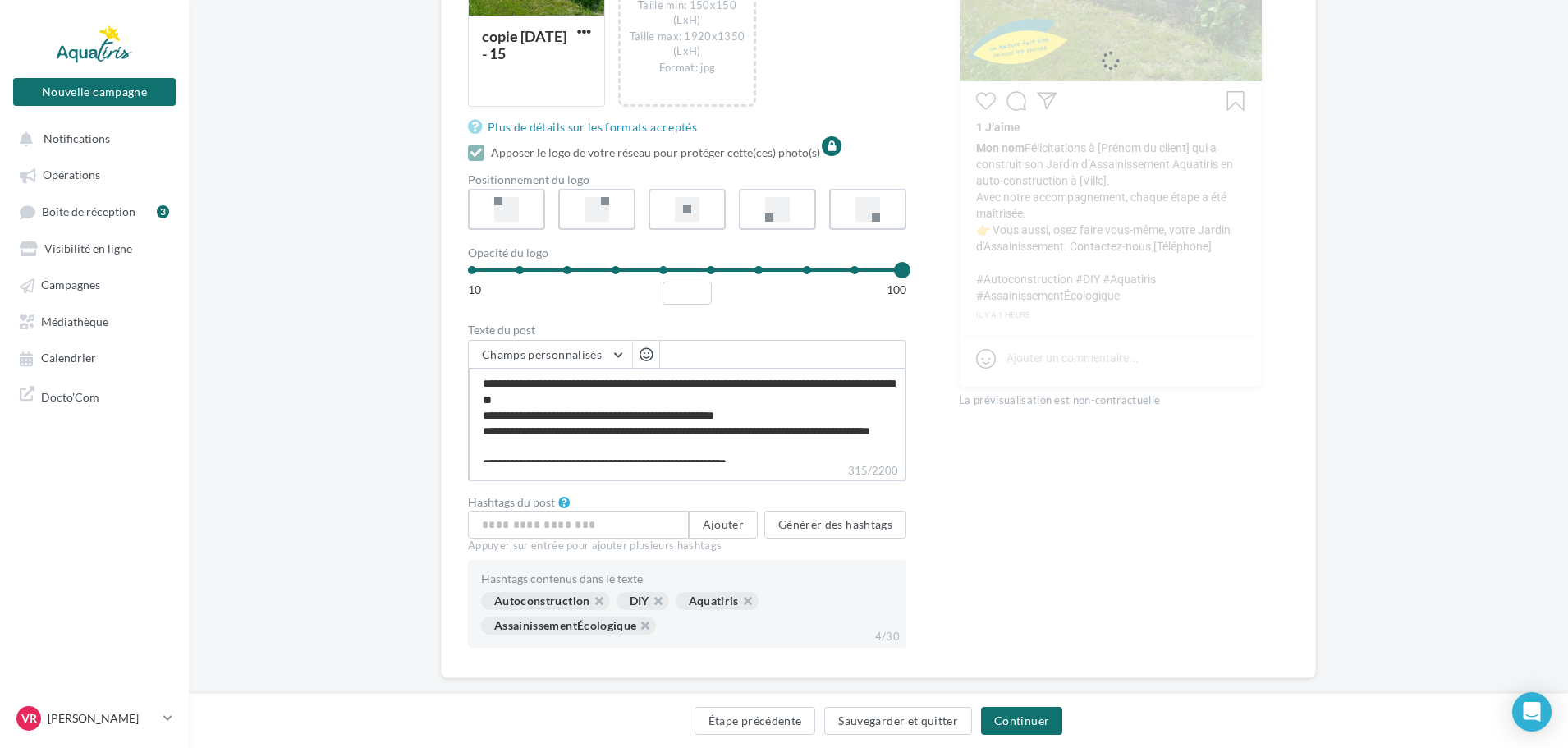
type textarea "**********"
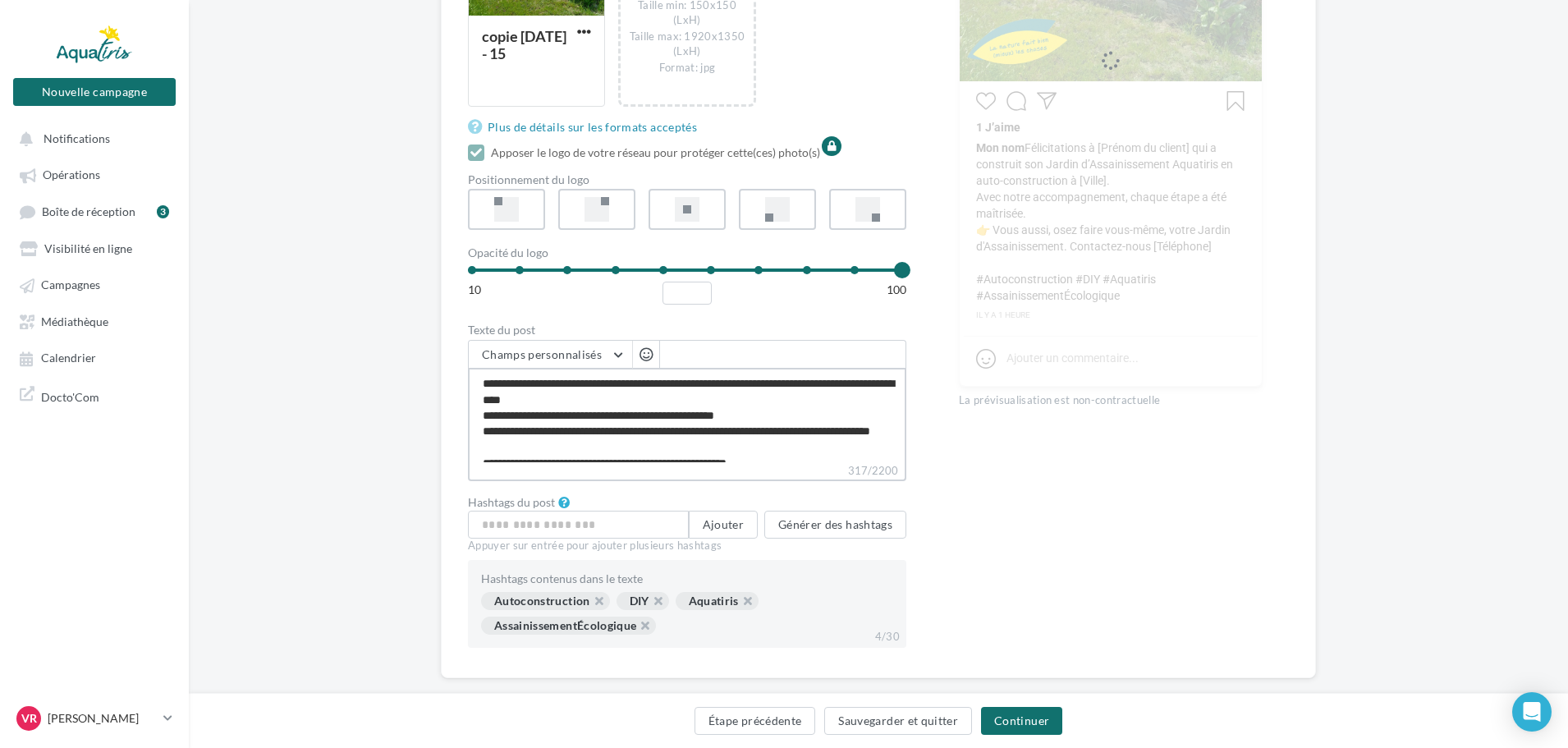
type textarea "**********"
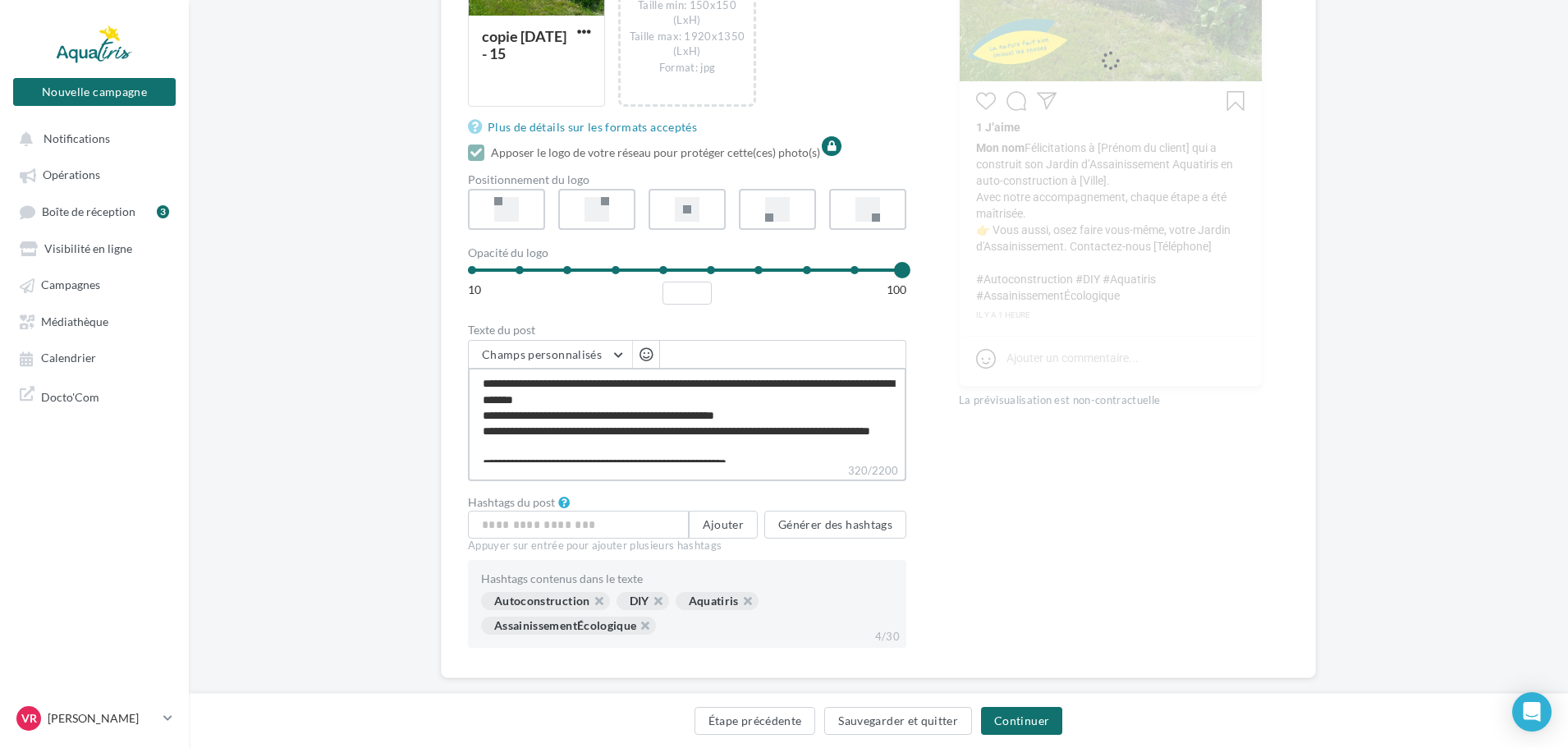
type textarea "**********"
click at [906, 405] on textarea "**********" at bounding box center [687, 414] width 439 height 95
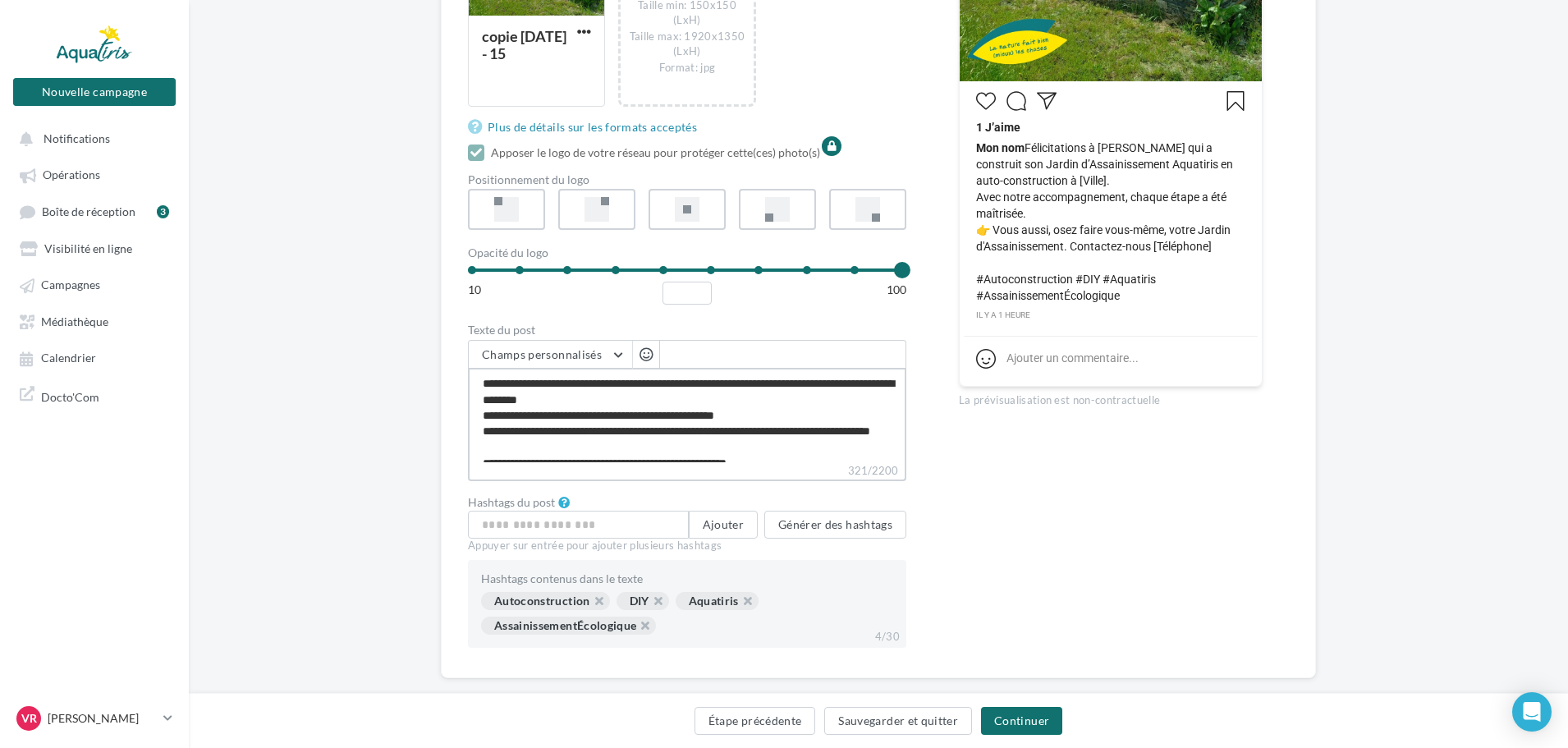
type textarea "**********"
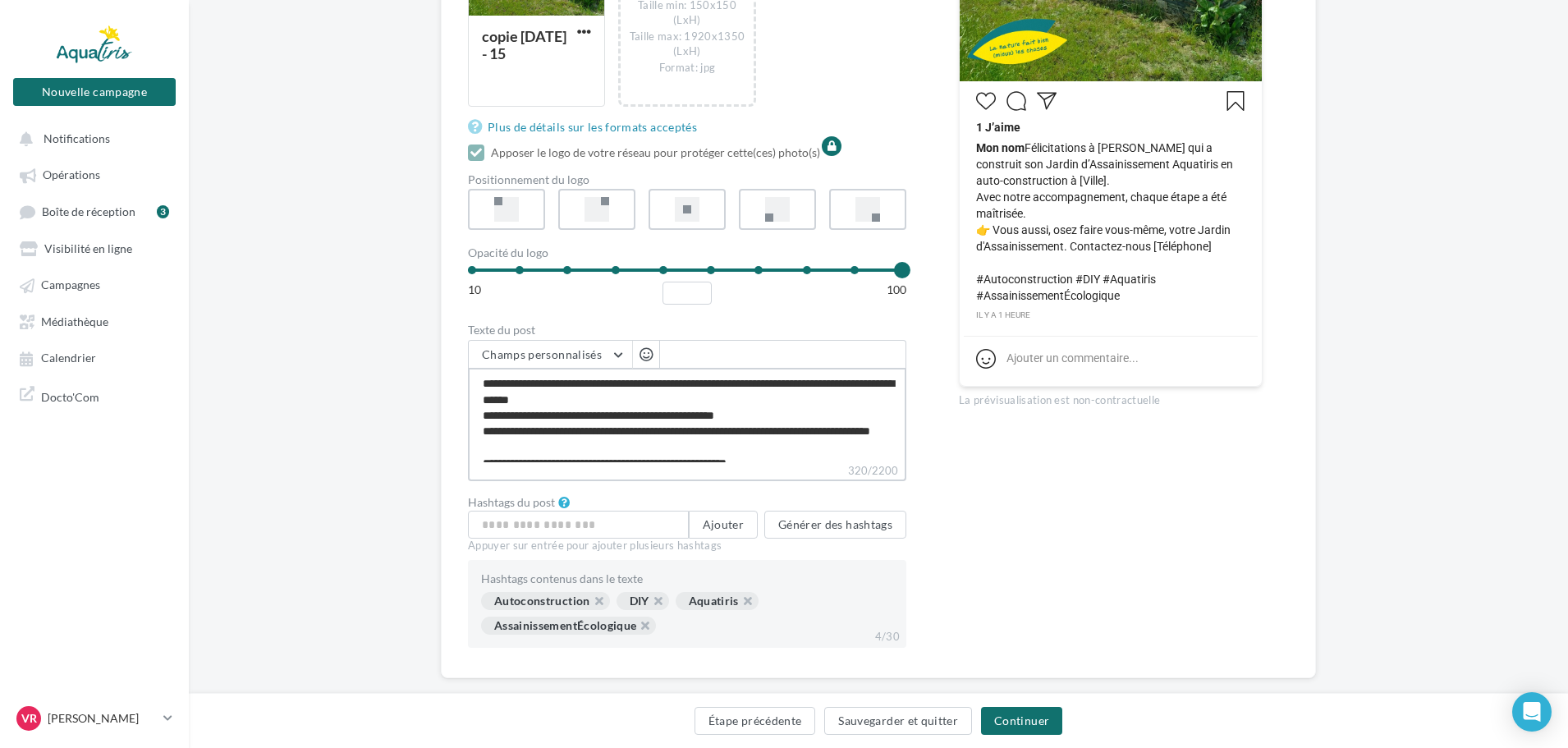
type textarea "**********"
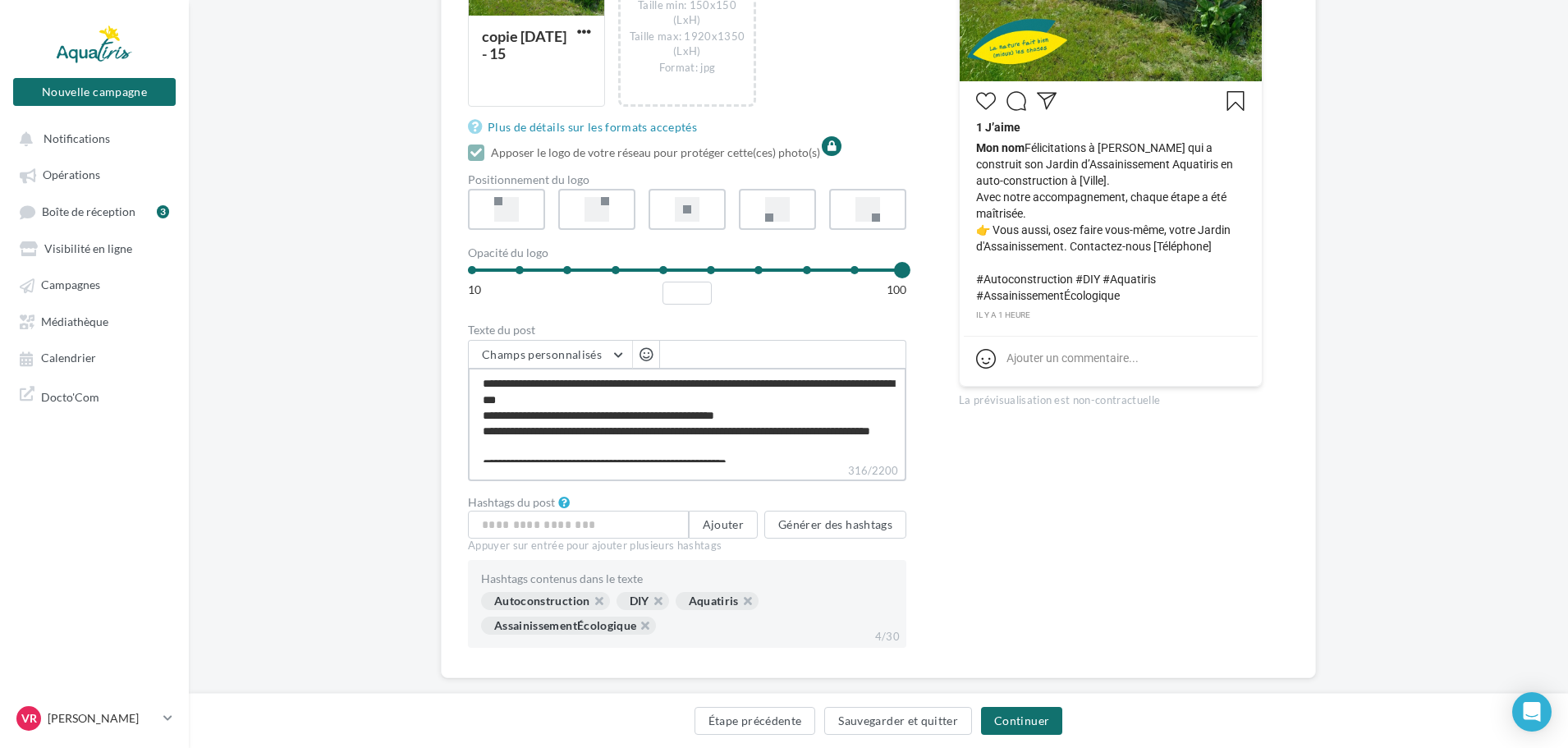
type textarea "**********"
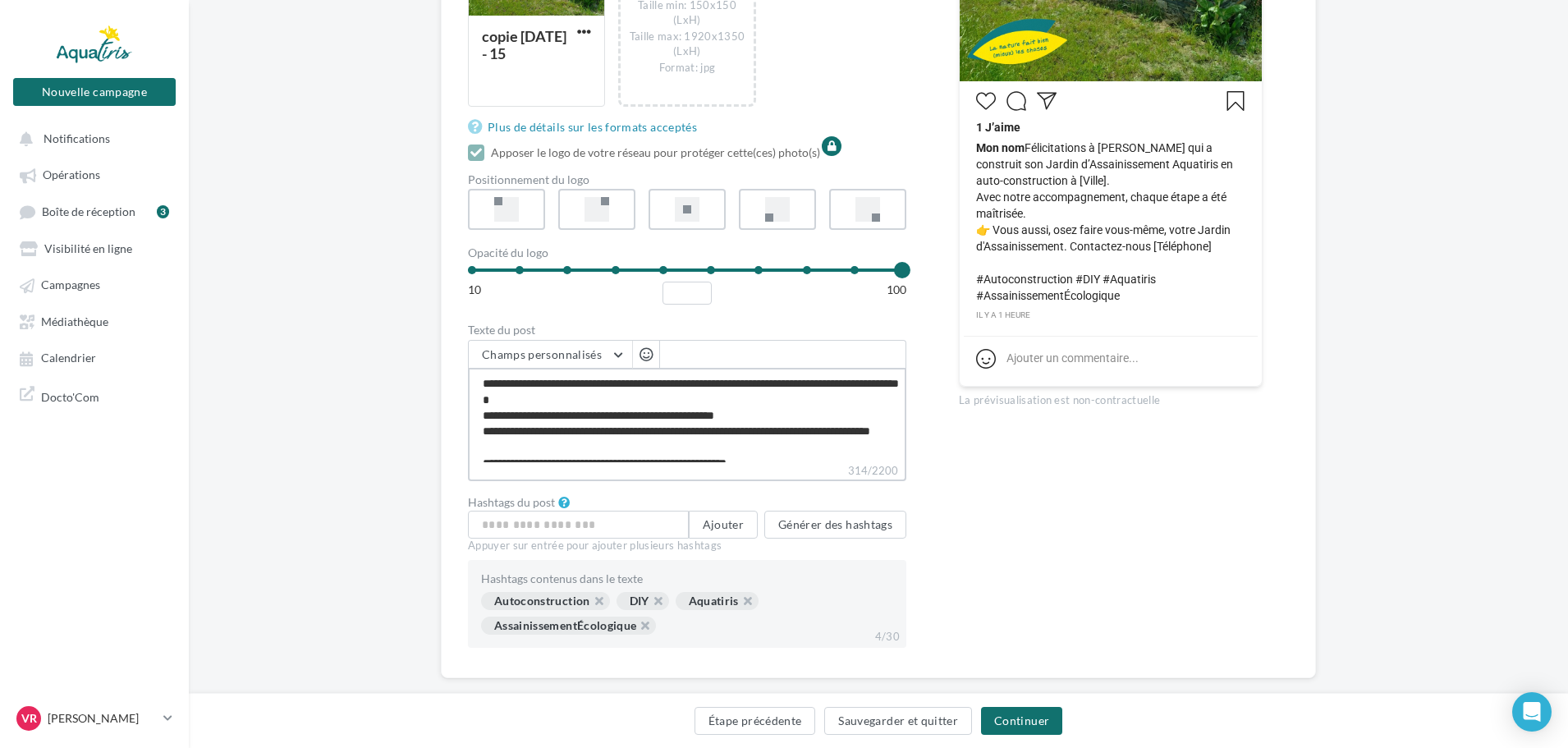
type textarea "**********"
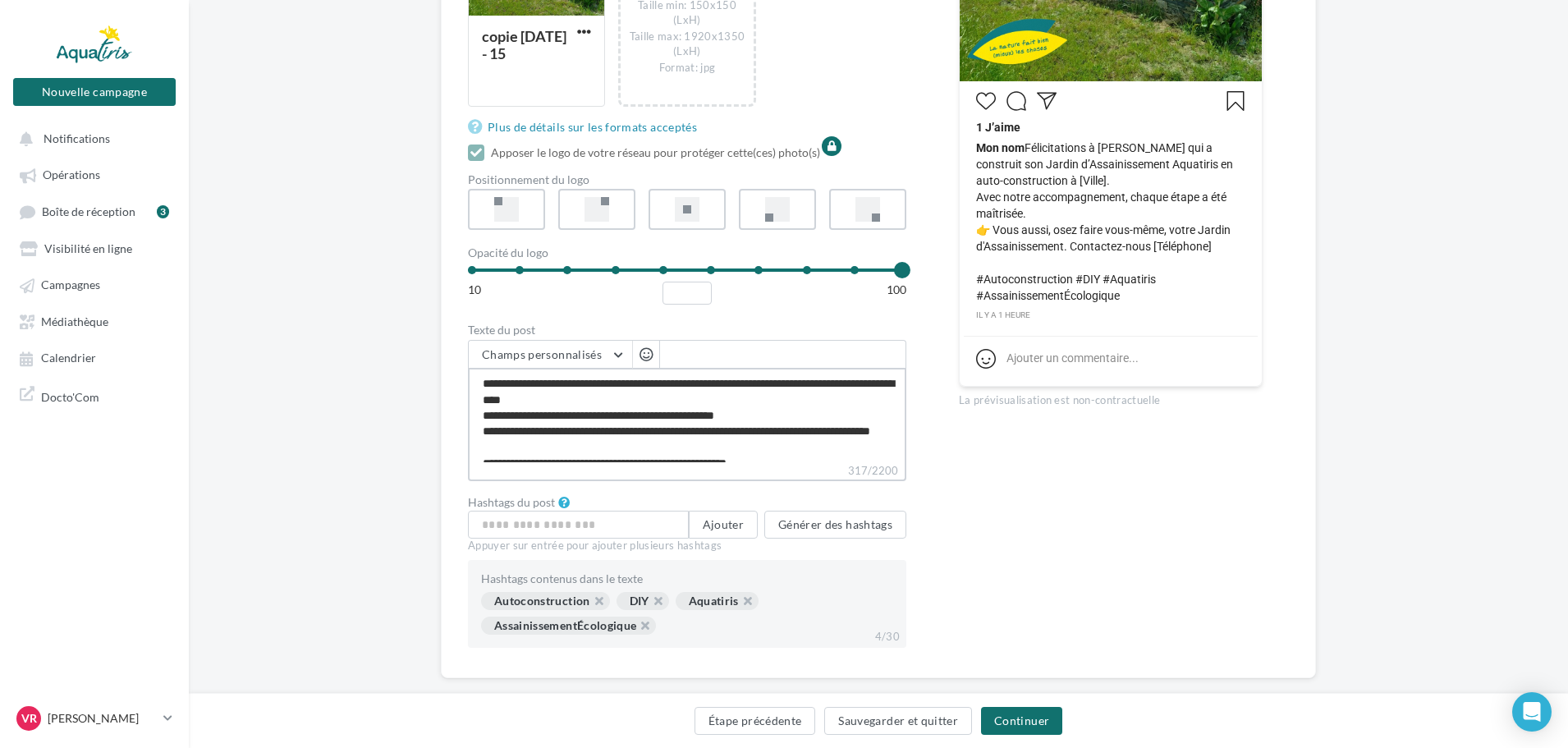
type textarea "**********"
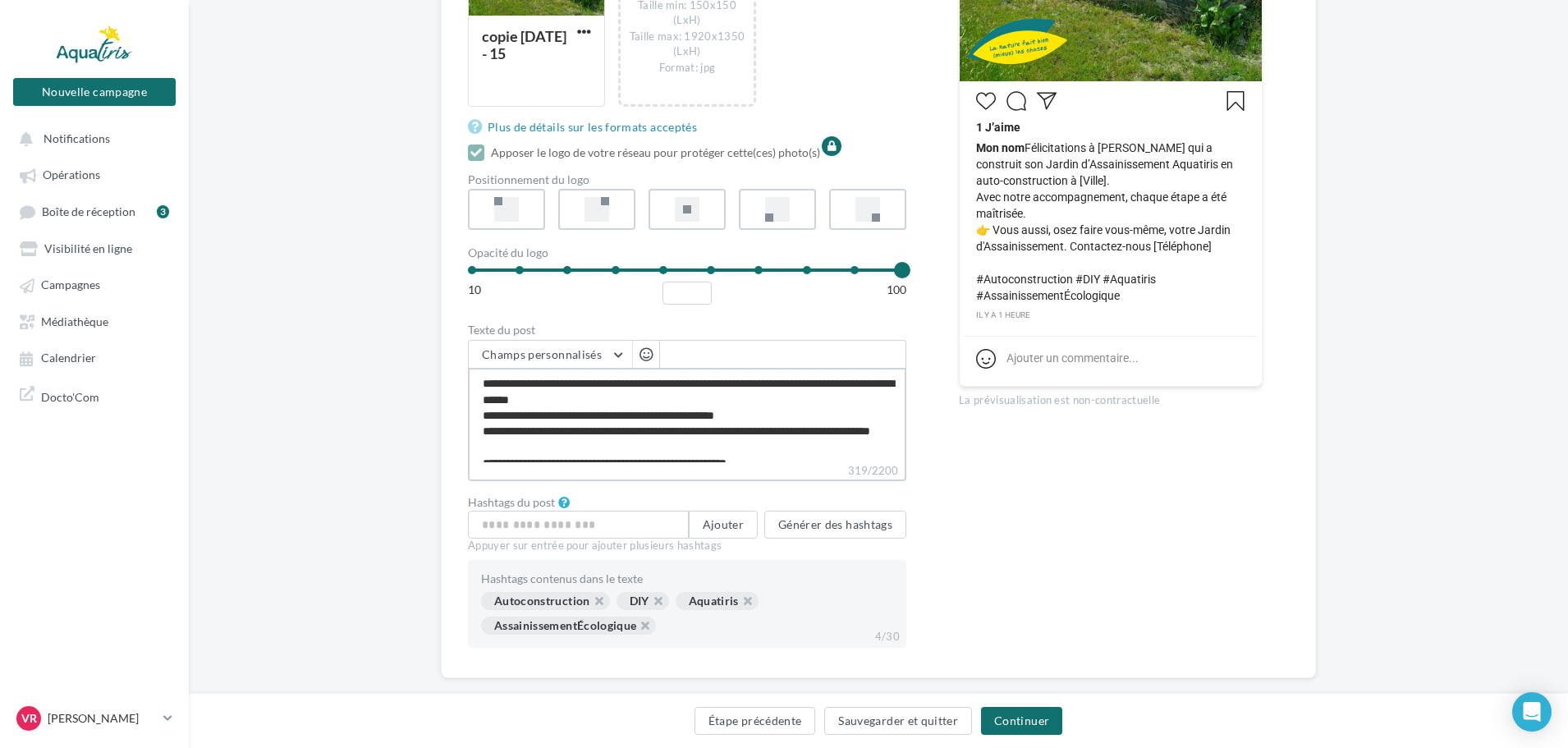
type textarea "**********"
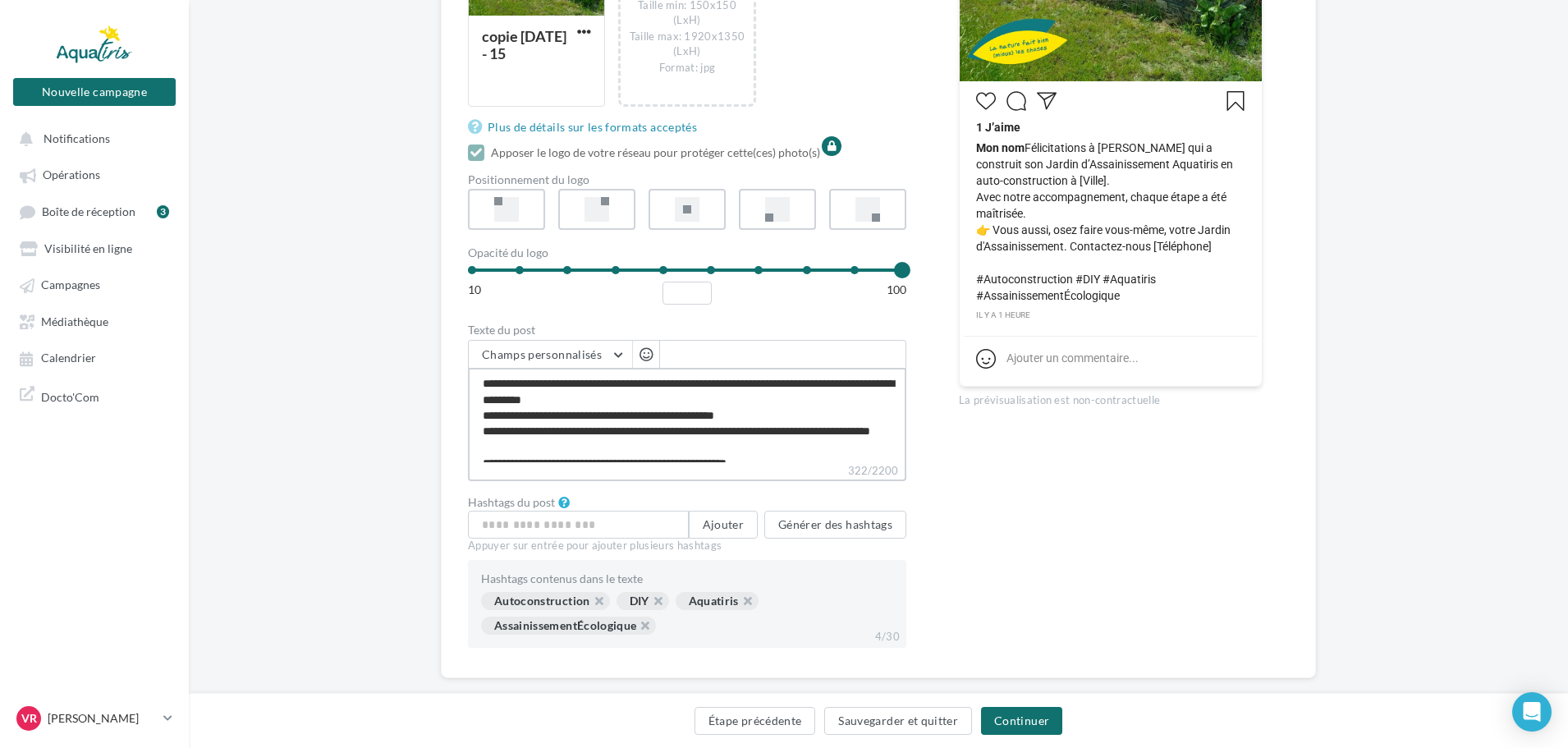
type textarea "**********"
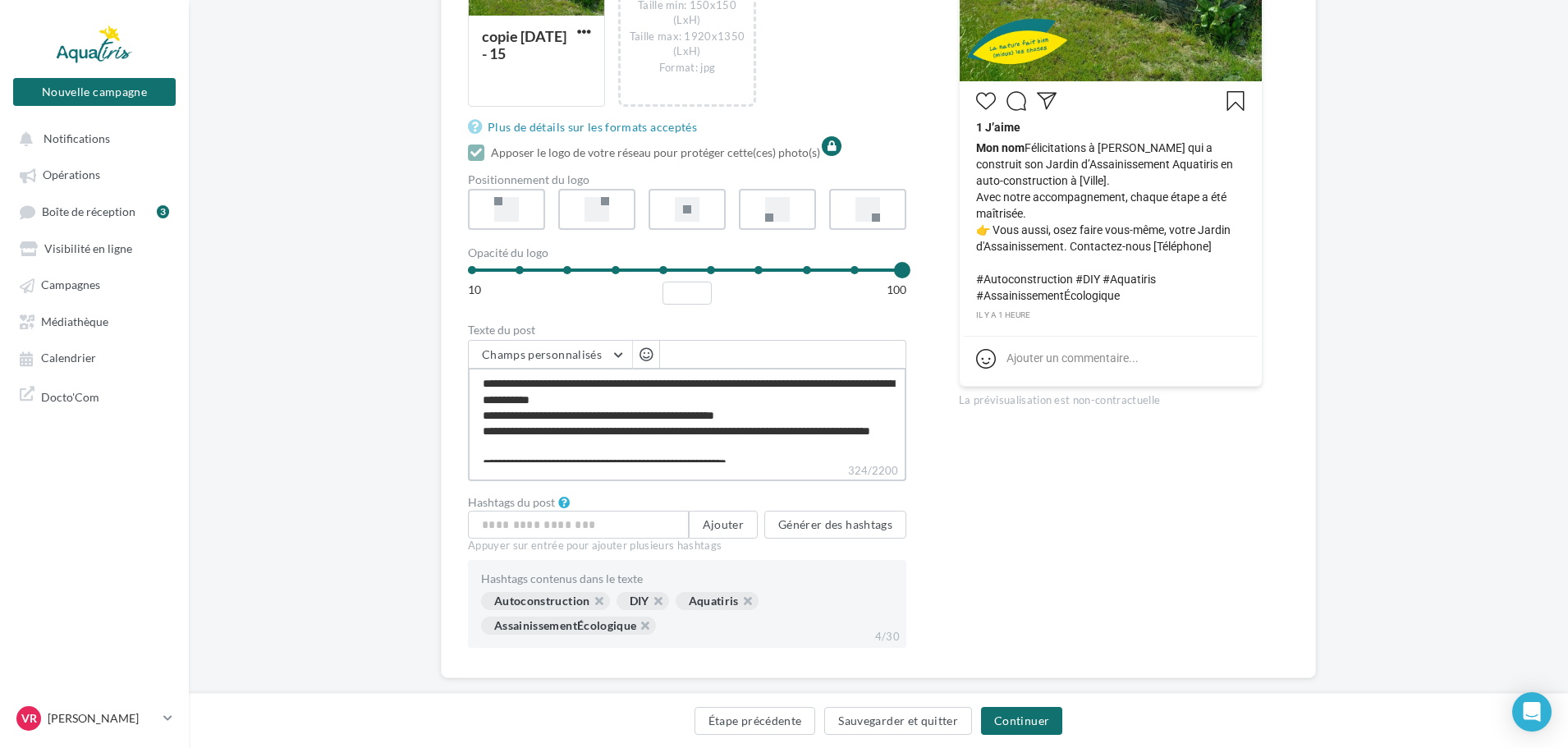
type textarea "**********"
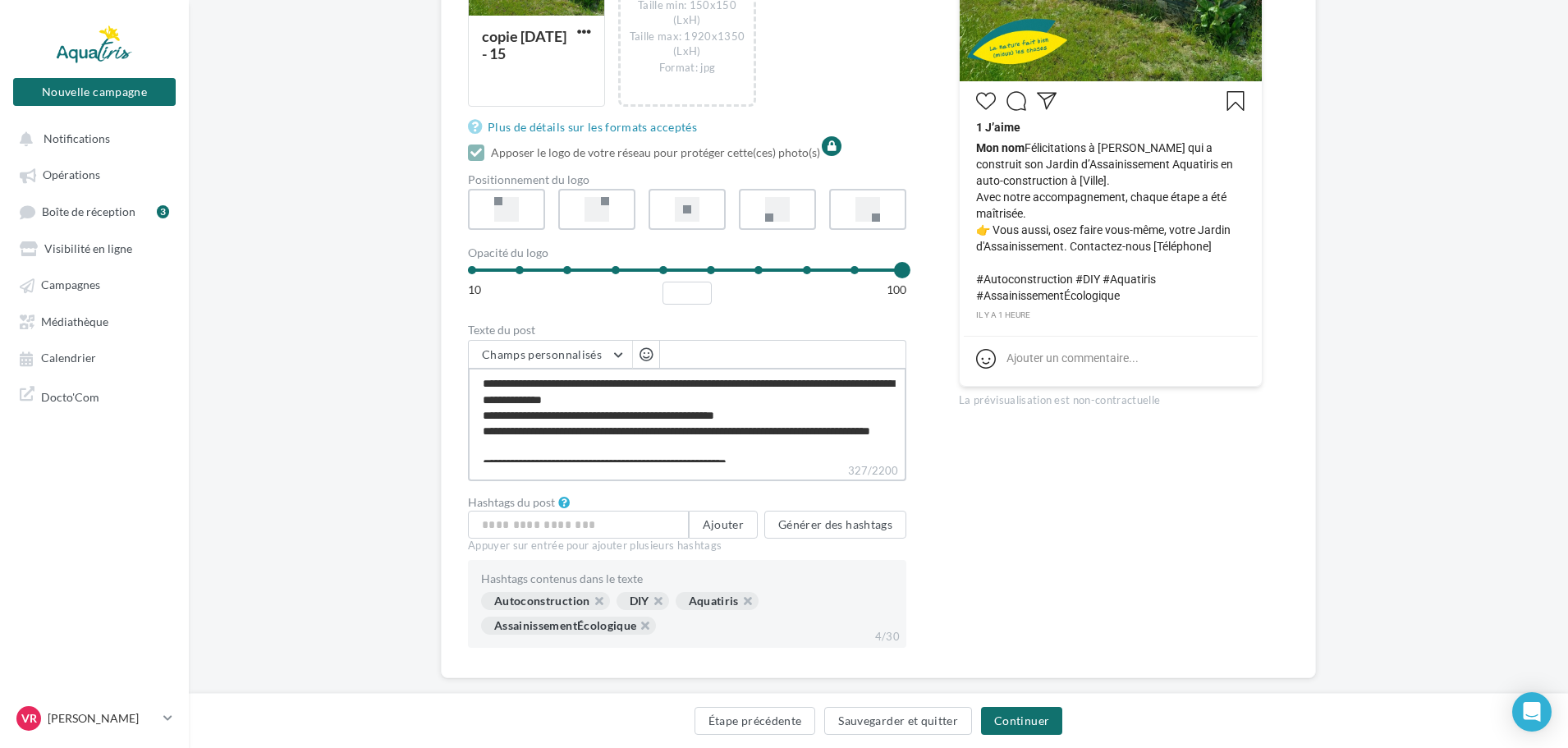
type textarea "**********"
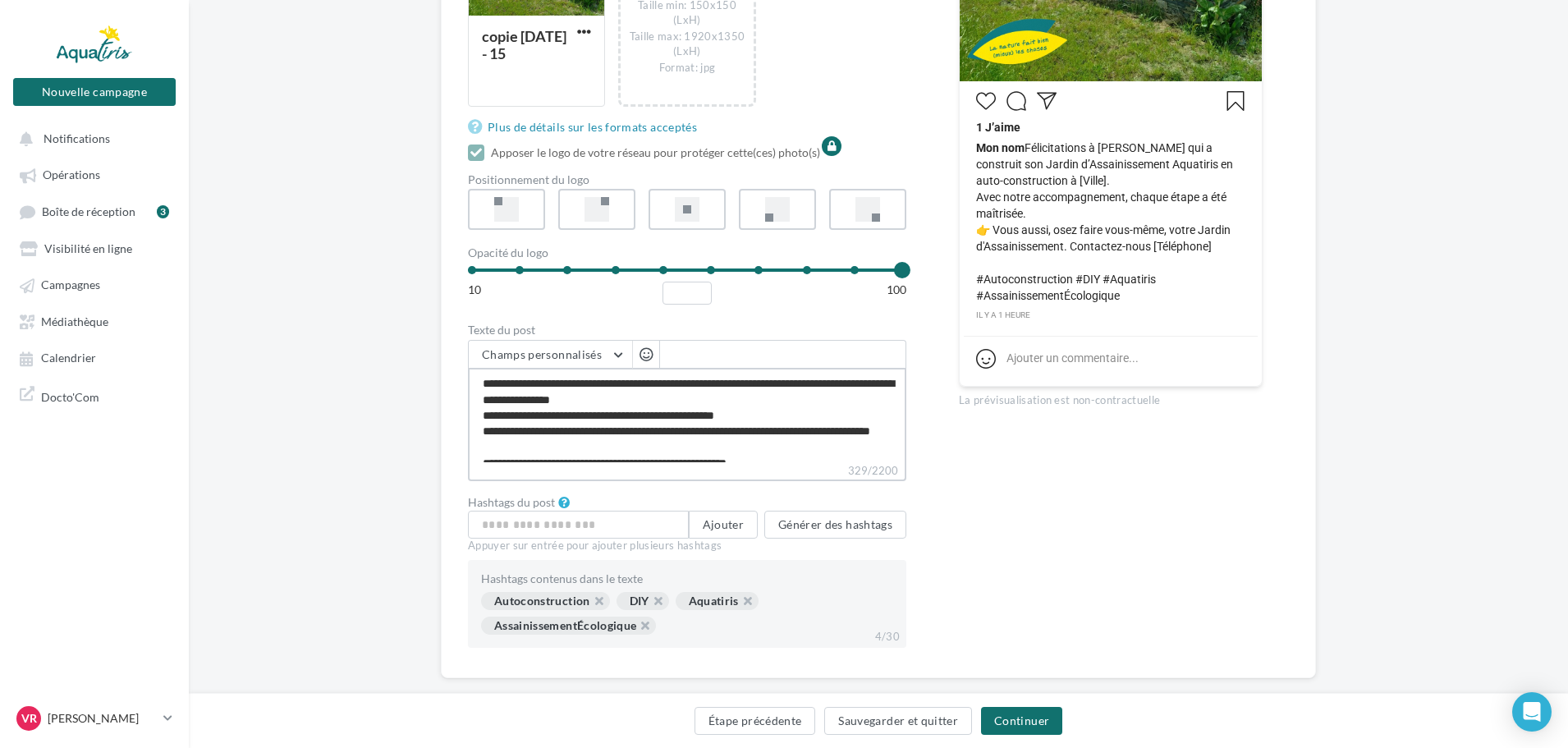
type textarea "**********"
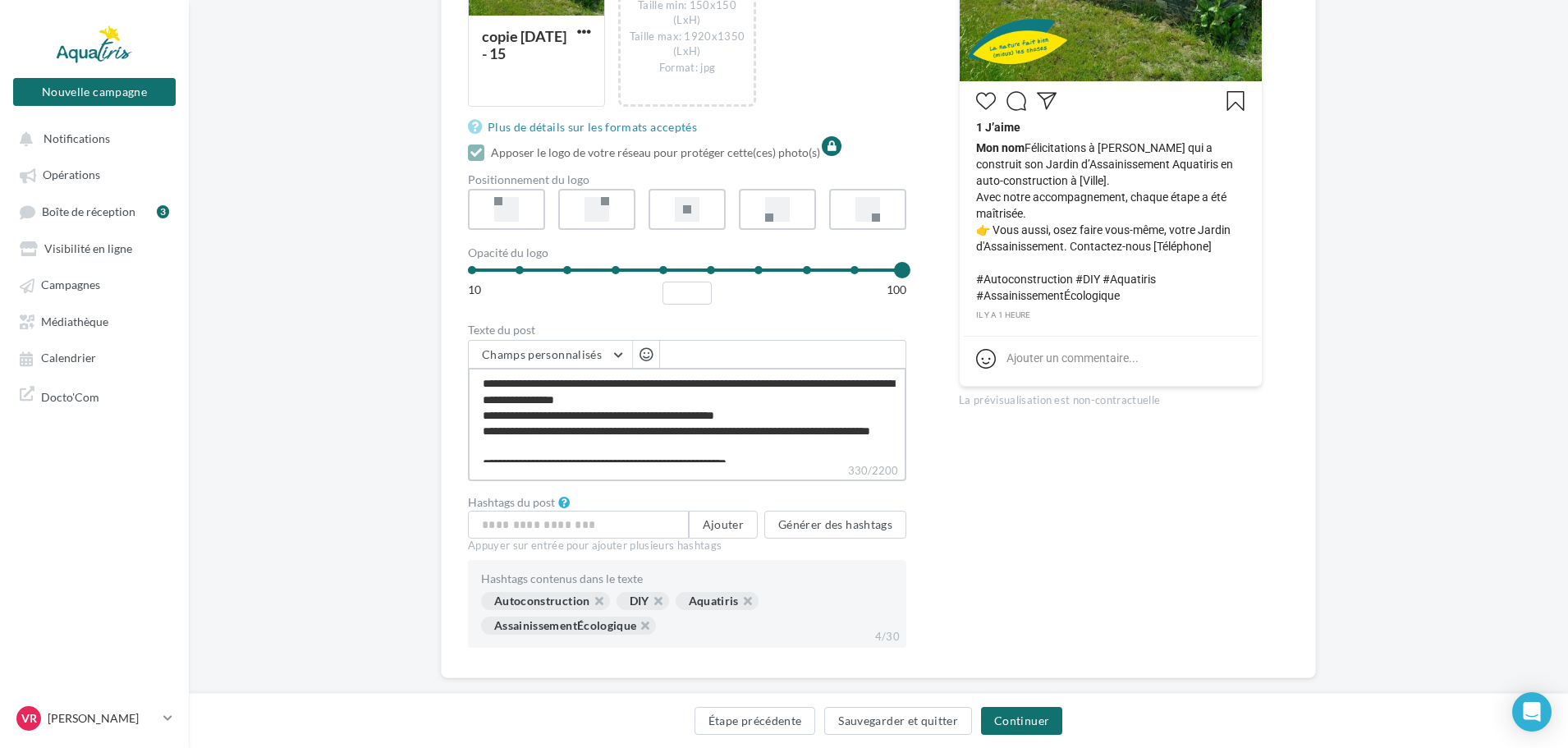
type textarea "**********"
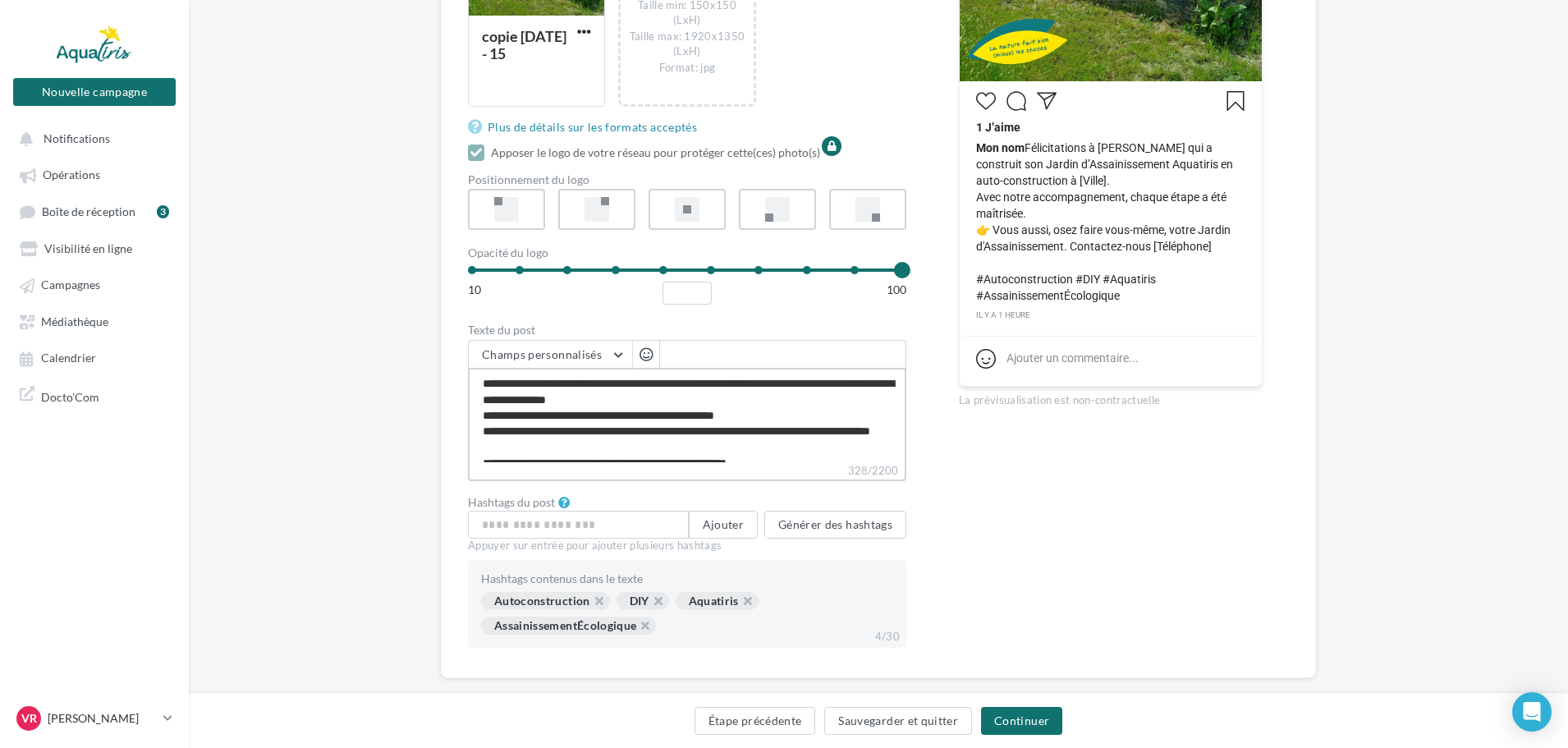
type textarea "**********"
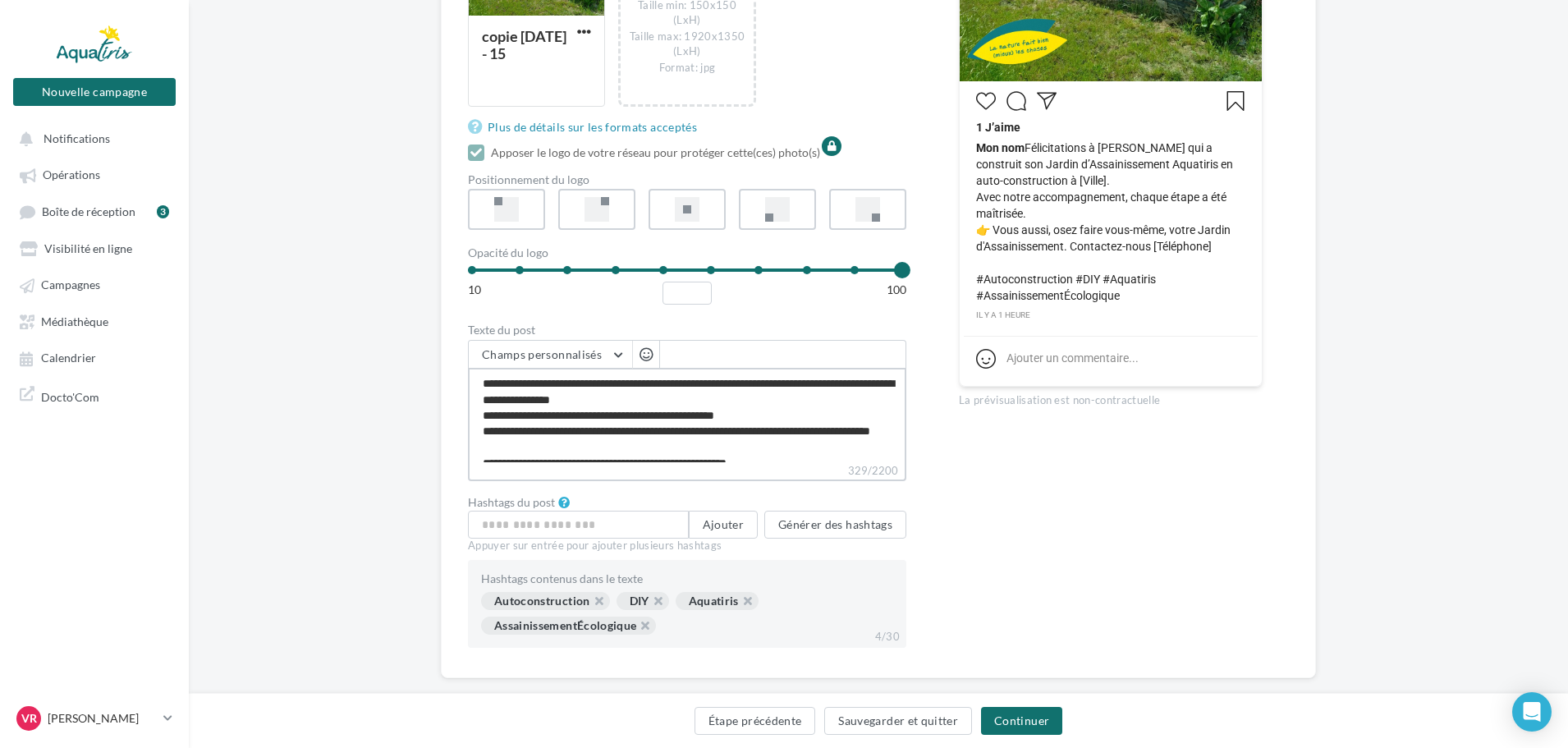
type textarea "**********"
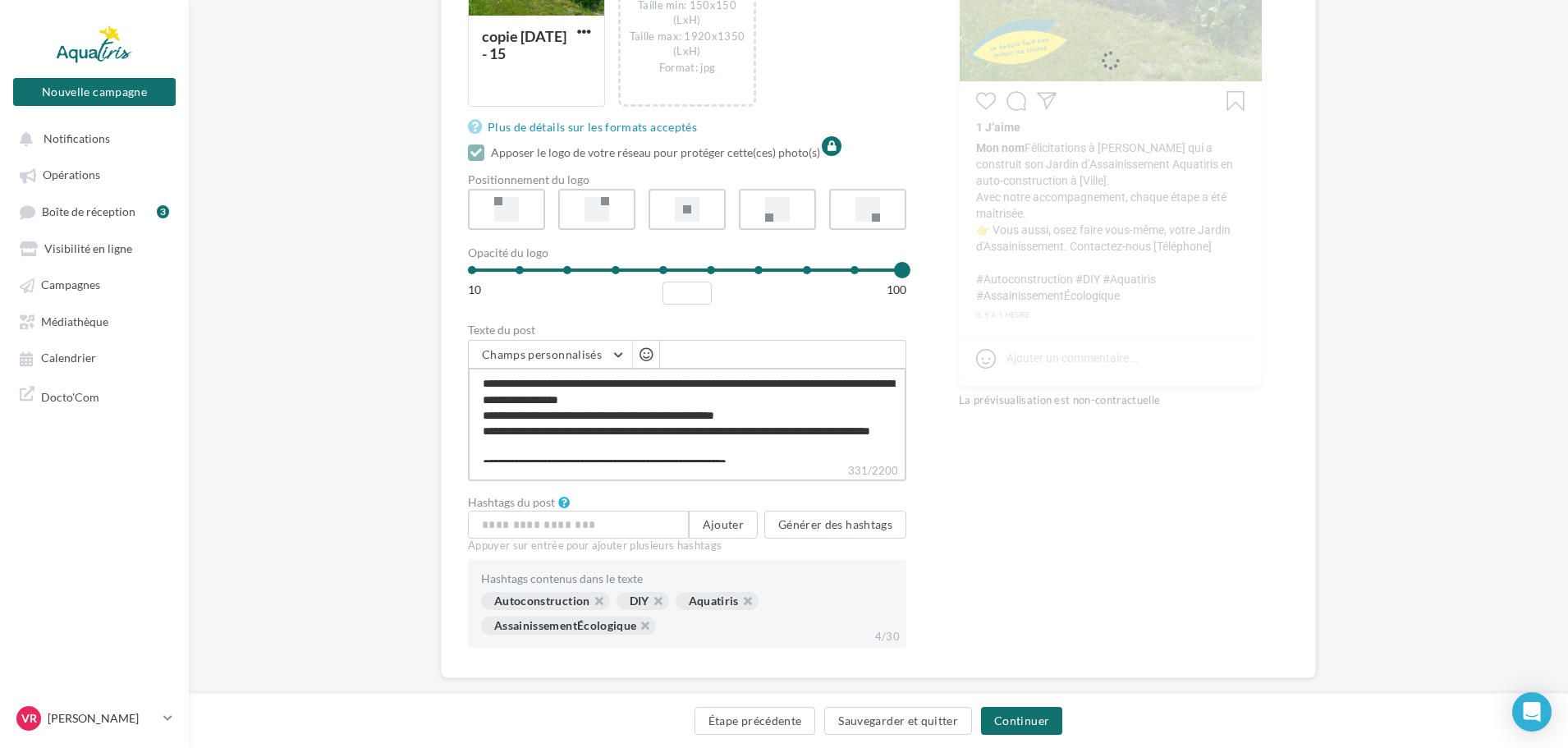
click at [906, 455] on textarea "**********" at bounding box center [687, 414] width 439 height 95
type textarea "**********"
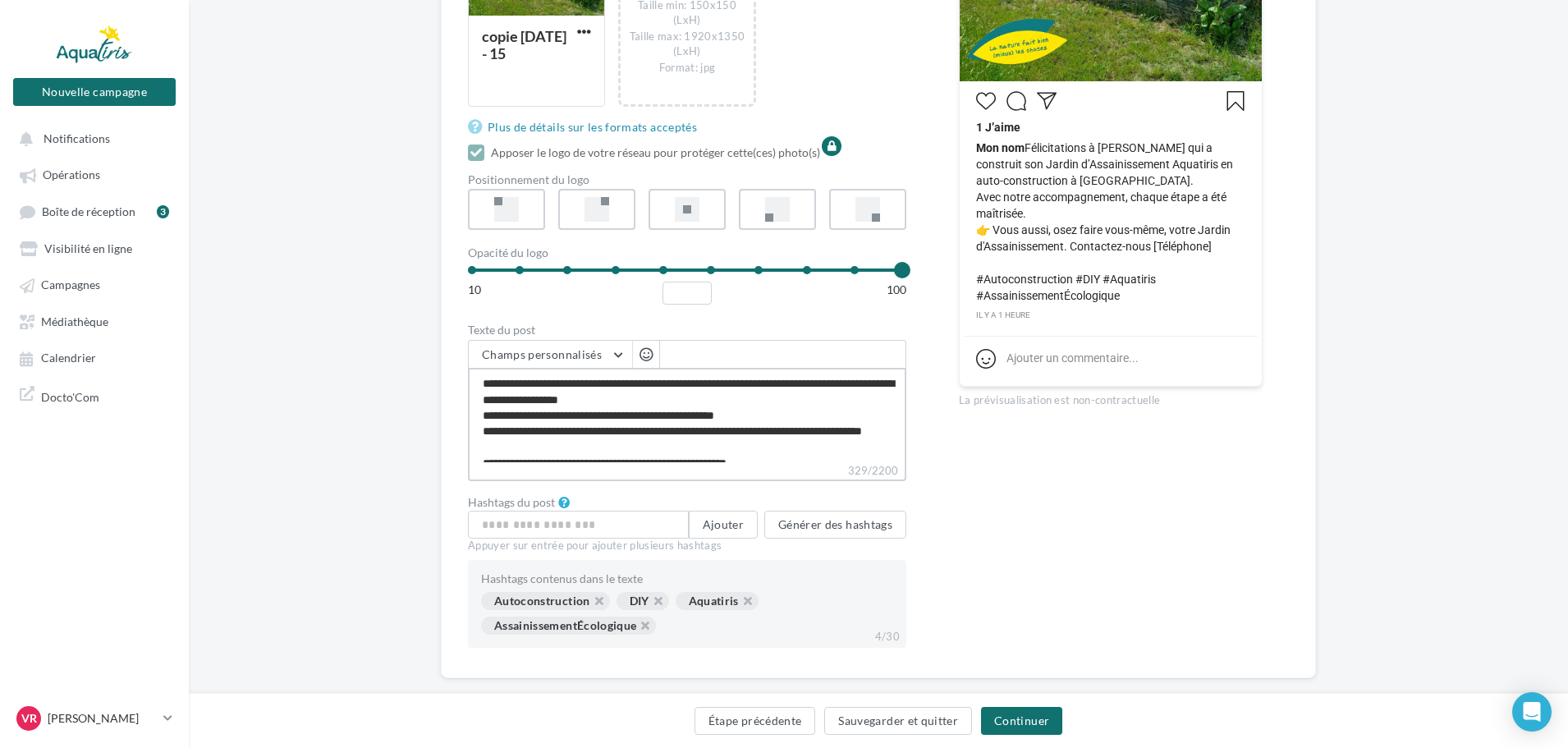
type textarea "**********"
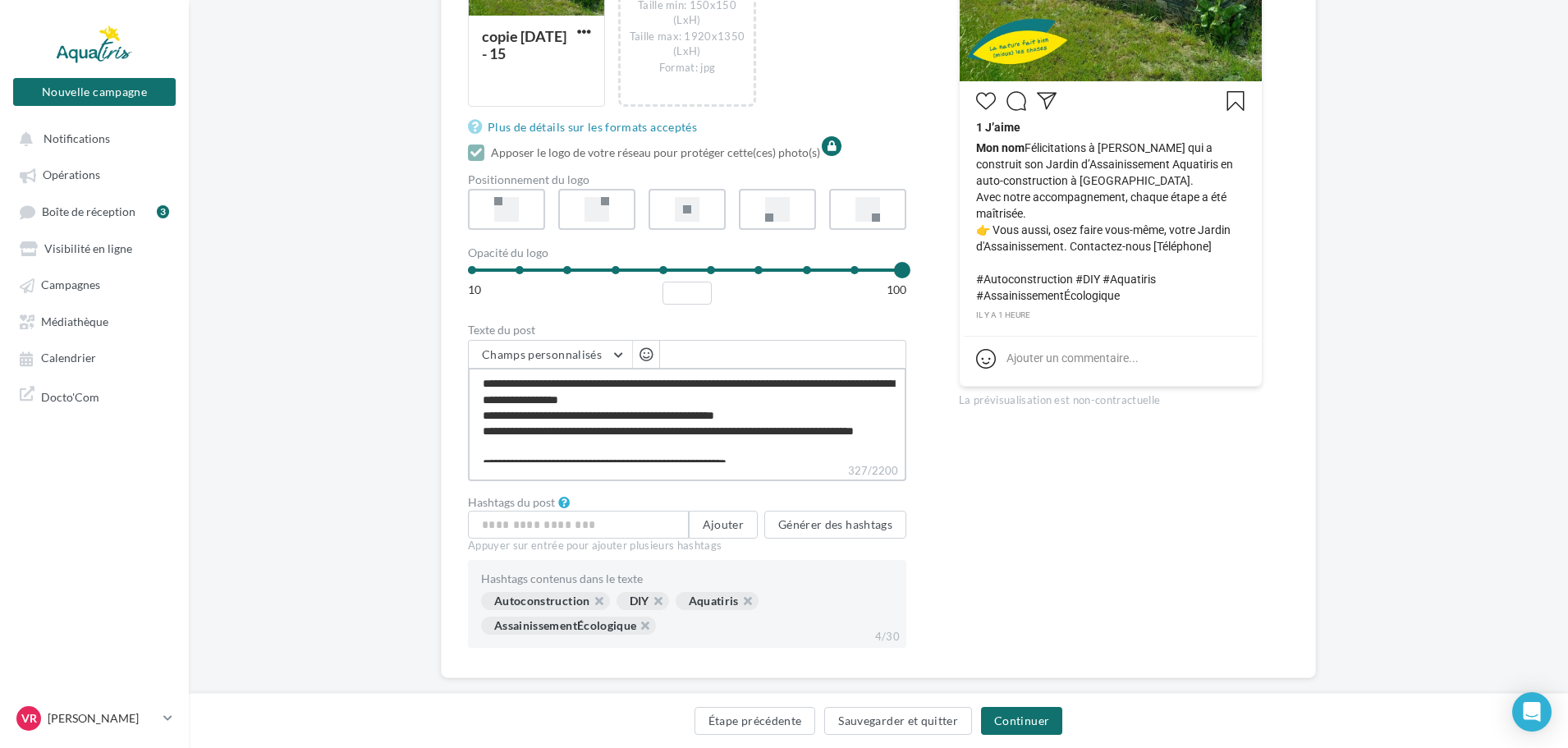
type textarea "**********"
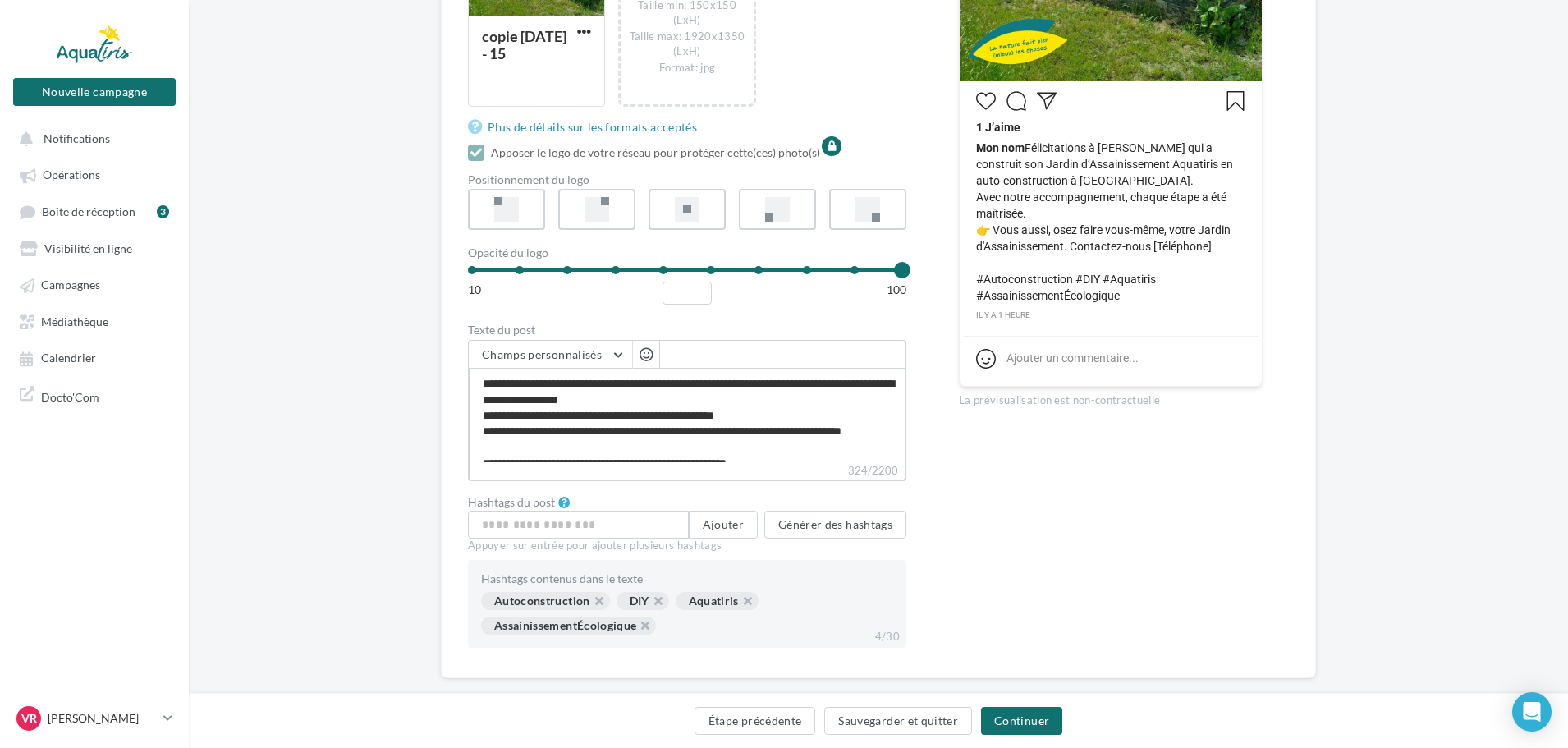
type textarea "**********"
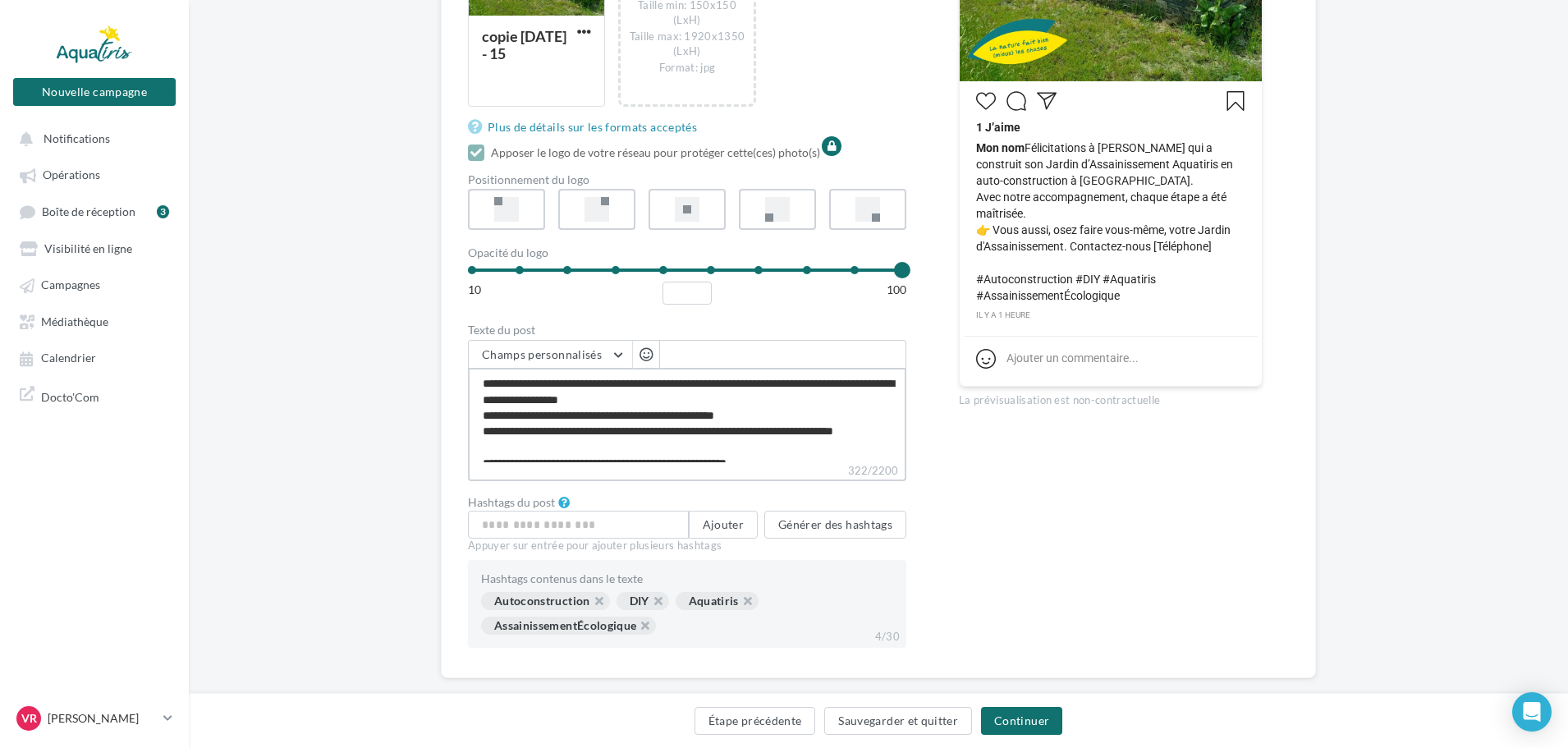
type textarea "**********"
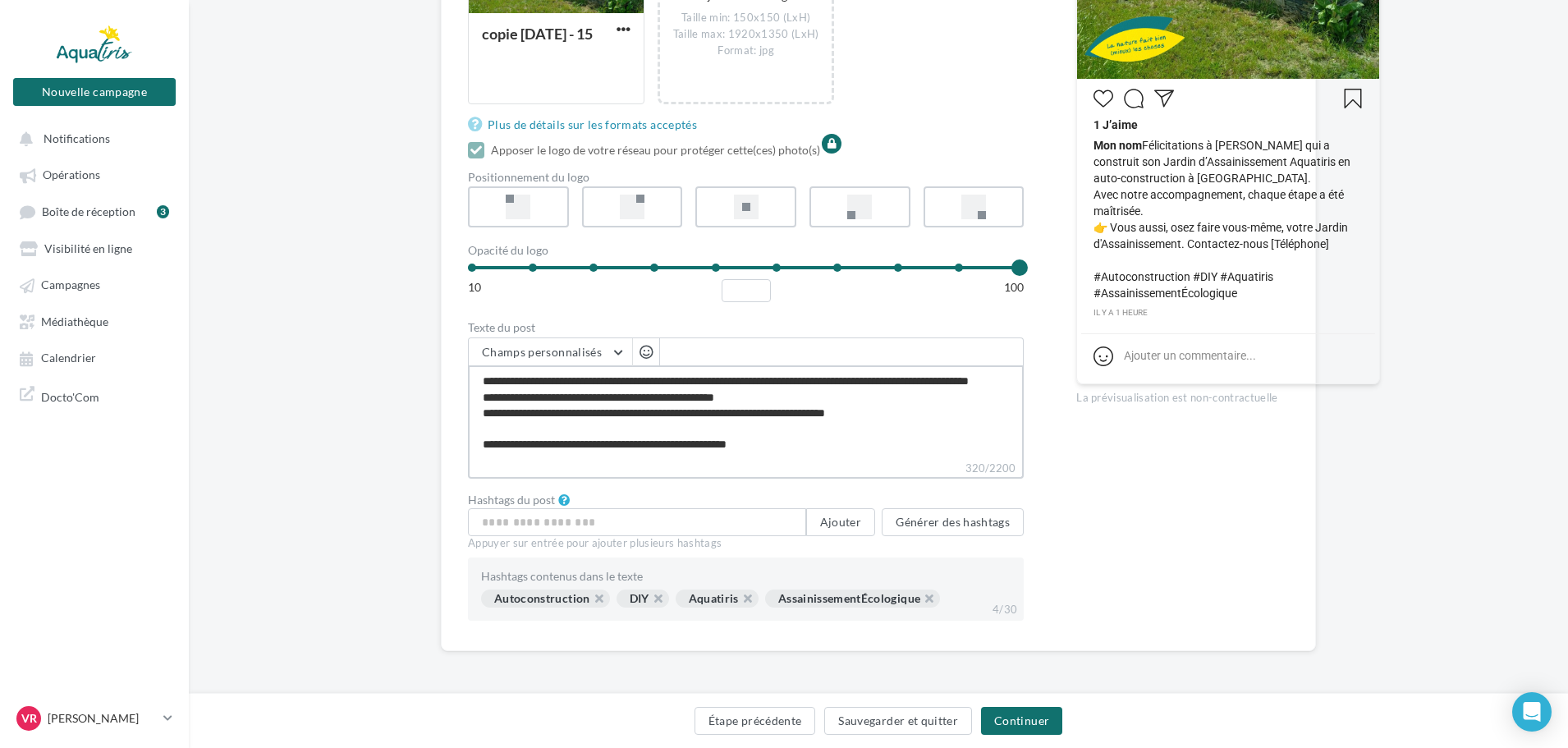
scroll to position [519, 0]
type textarea "**********"
click at [1030, 719] on button "Continuer" at bounding box center [1021, 720] width 81 height 28
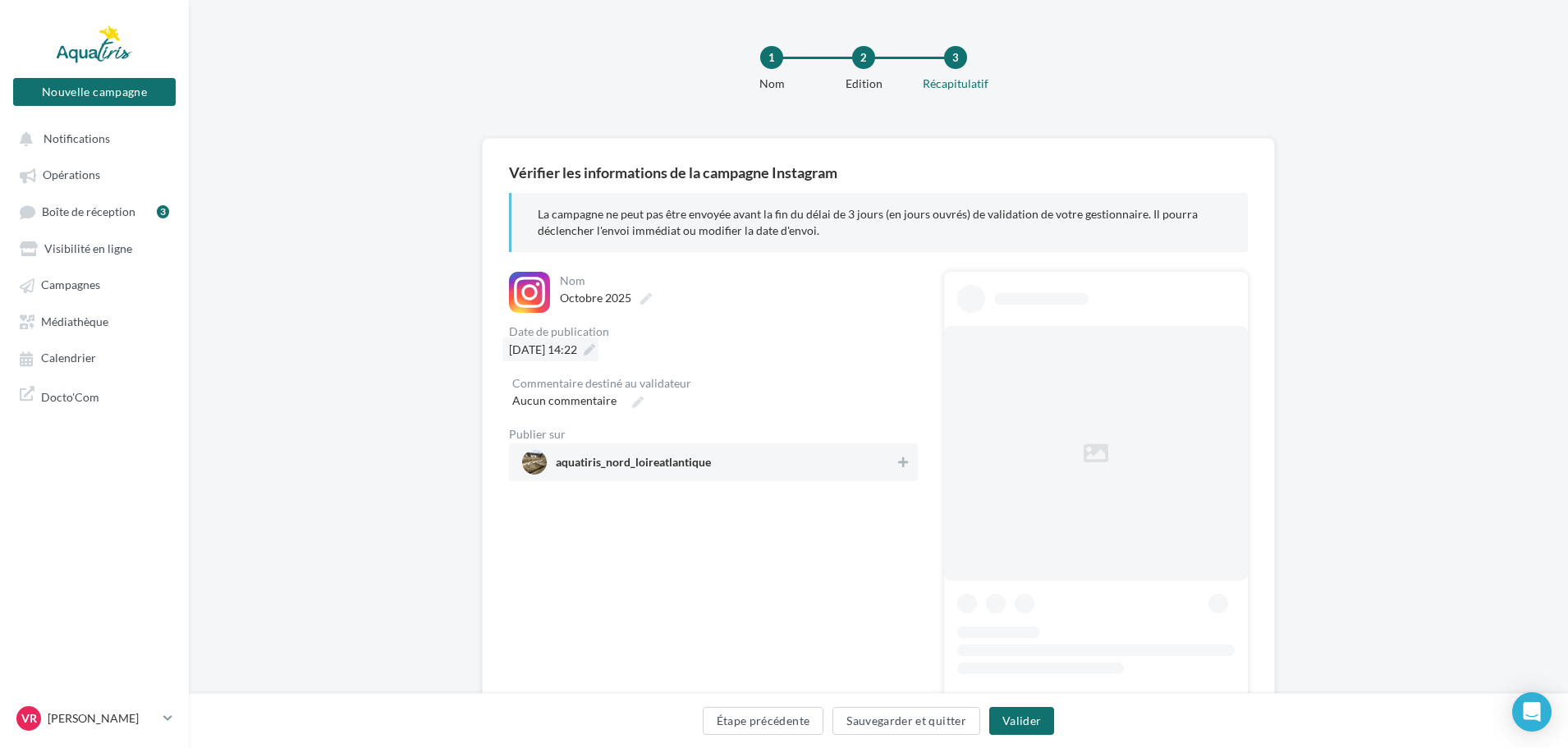
click at [562, 348] on span "16/10/2025 à 14:22" at bounding box center [543, 348] width 68 height 14
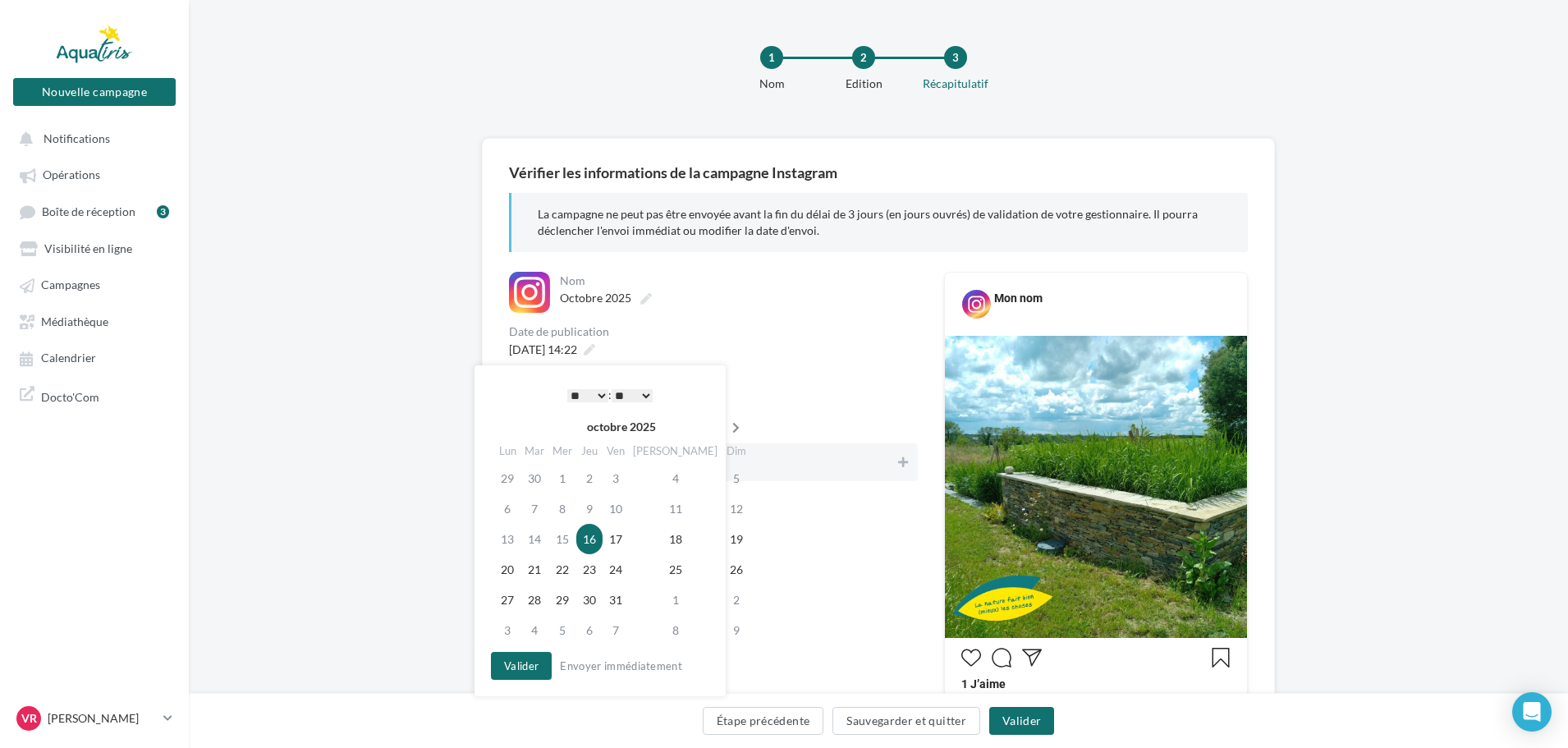
click at [726, 426] on icon at bounding box center [736, 428] width 21 height 12
click at [729, 426] on icon at bounding box center [739, 428] width 21 height 12
click at [570, 547] on td "10" at bounding box center [565, 539] width 28 height 31
click at [724, 540] on td "14" at bounding box center [739, 539] width 29 height 31
click at [522, 666] on button "Valider" at bounding box center [521, 665] width 60 height 28
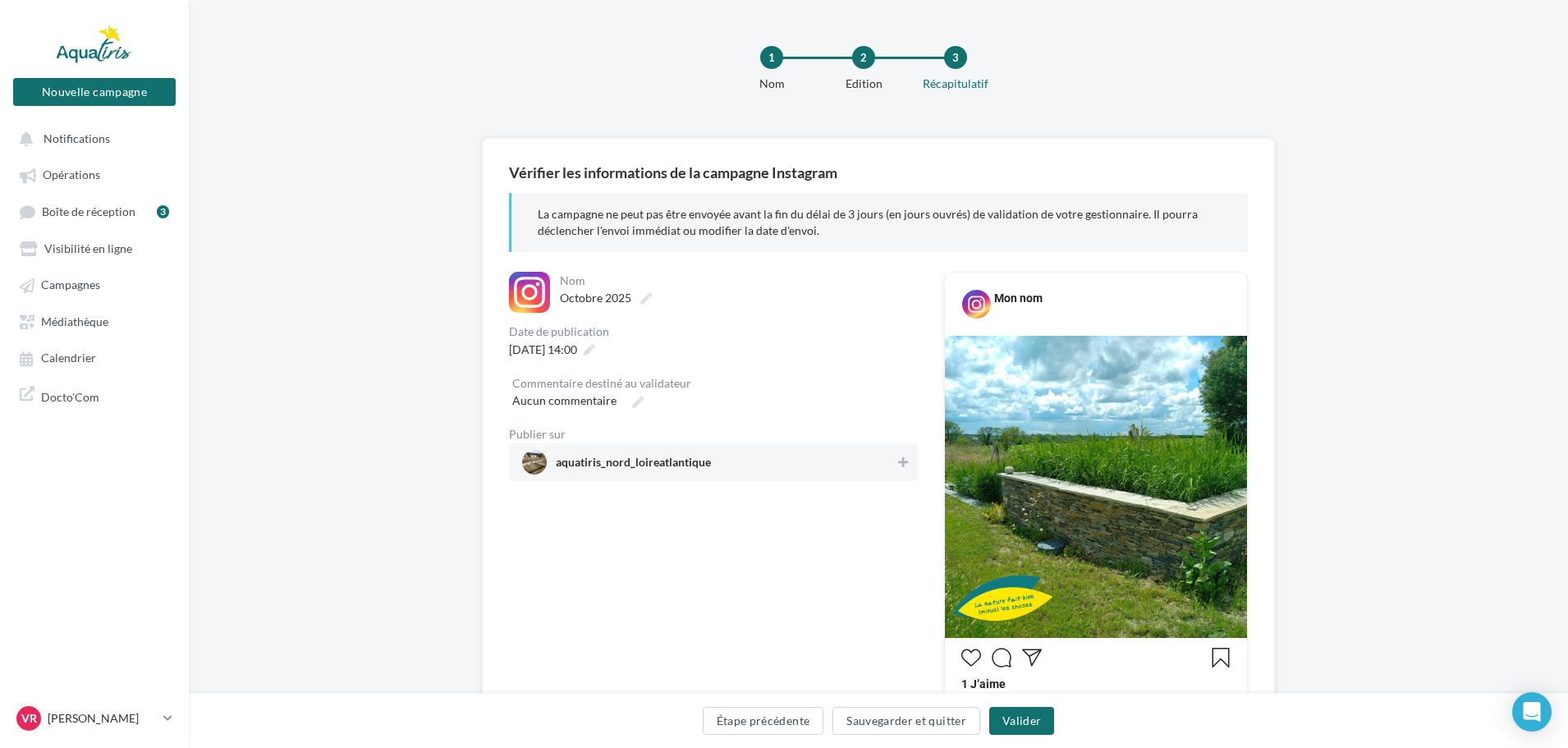
click at [856, 455] on span "aquatiris_nord_loireatlantique" at bounding box center [709, 462] width 373 height 24
click at [1016, 719] on button "Valider" at bounding box center [1022, 720] width 65 height 28
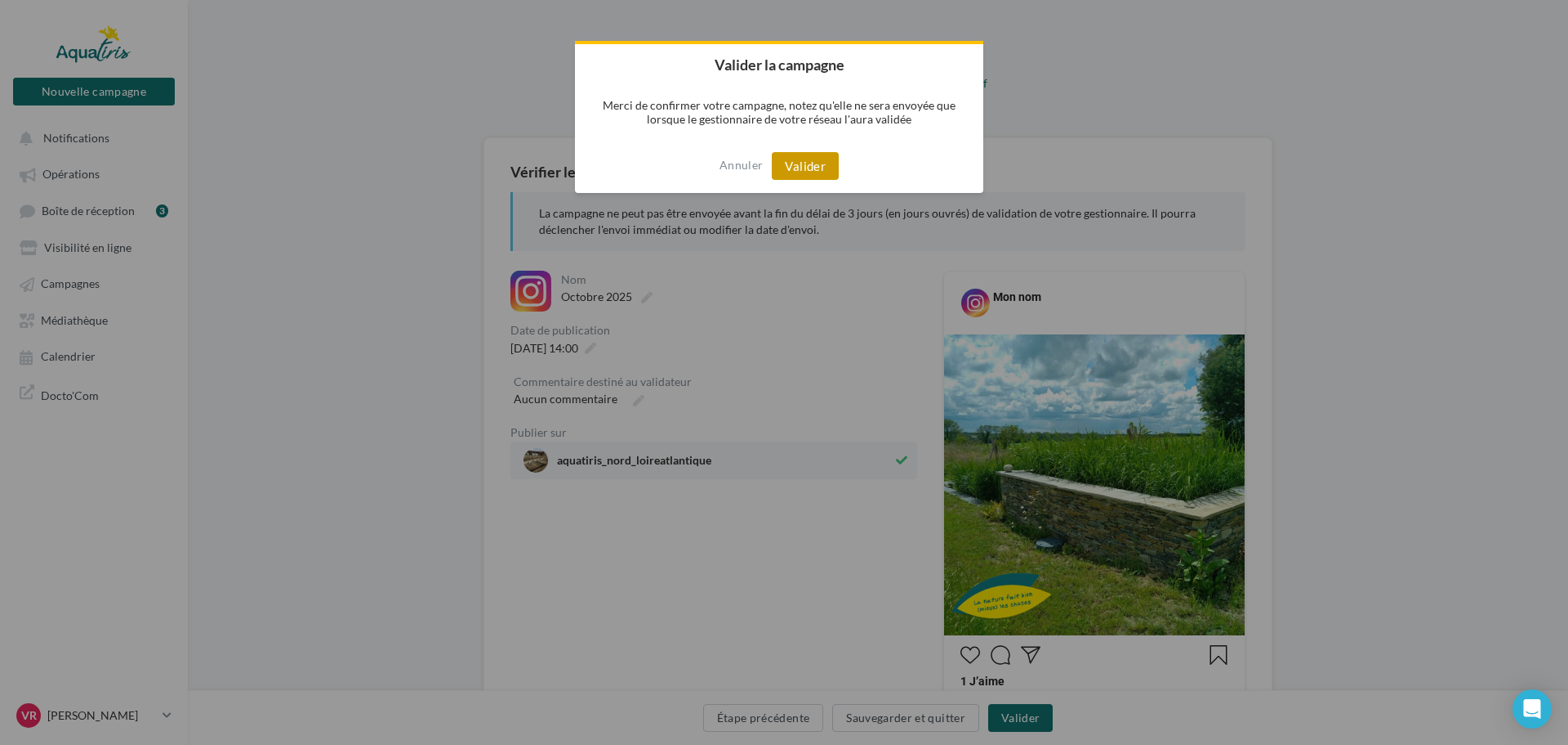
click at [790, 168] on button "Valider" at bounding box center [806, 166] width 67 height 28
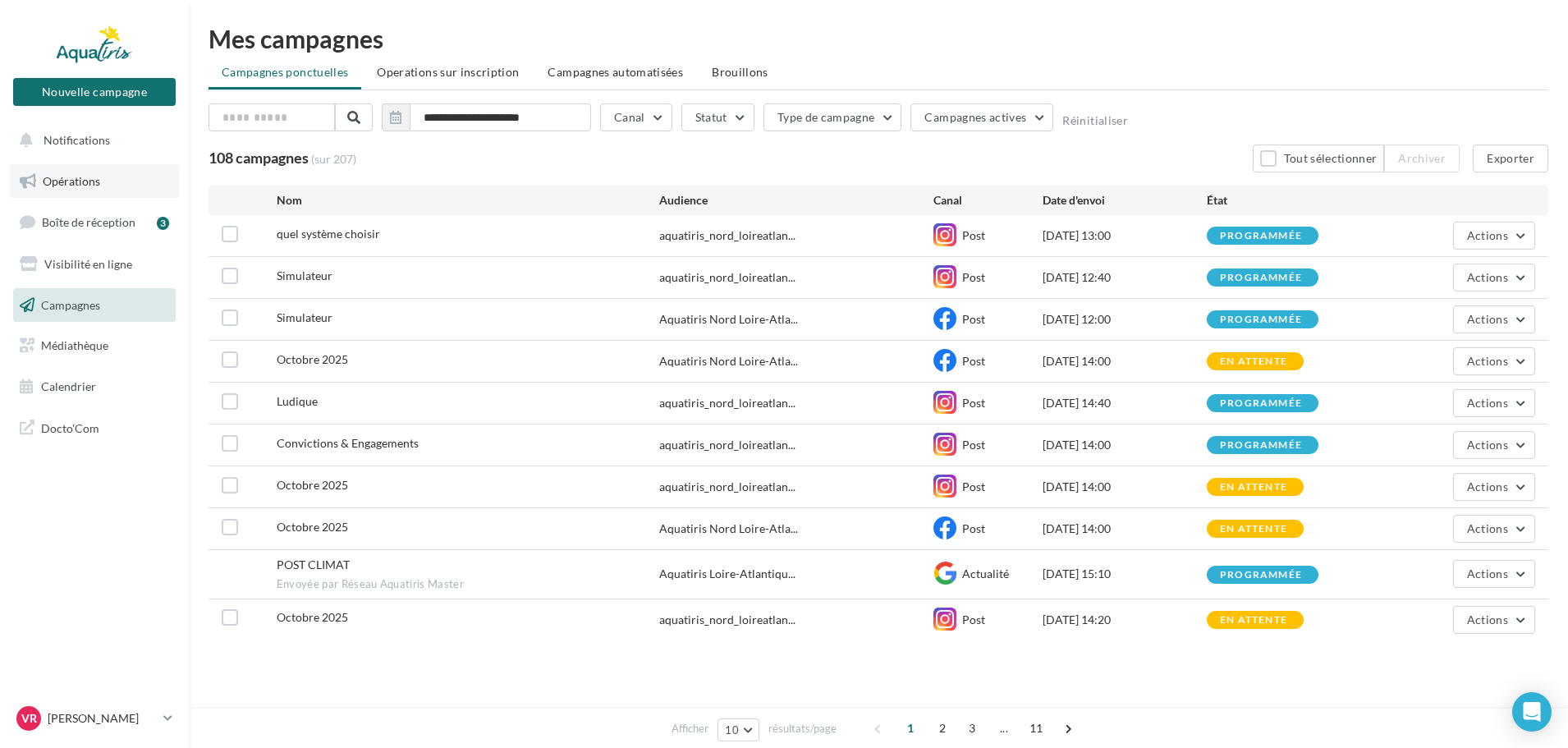
click at [106, 188] on link "Opérations" at bounding box center [95, 181] width 169 height 34
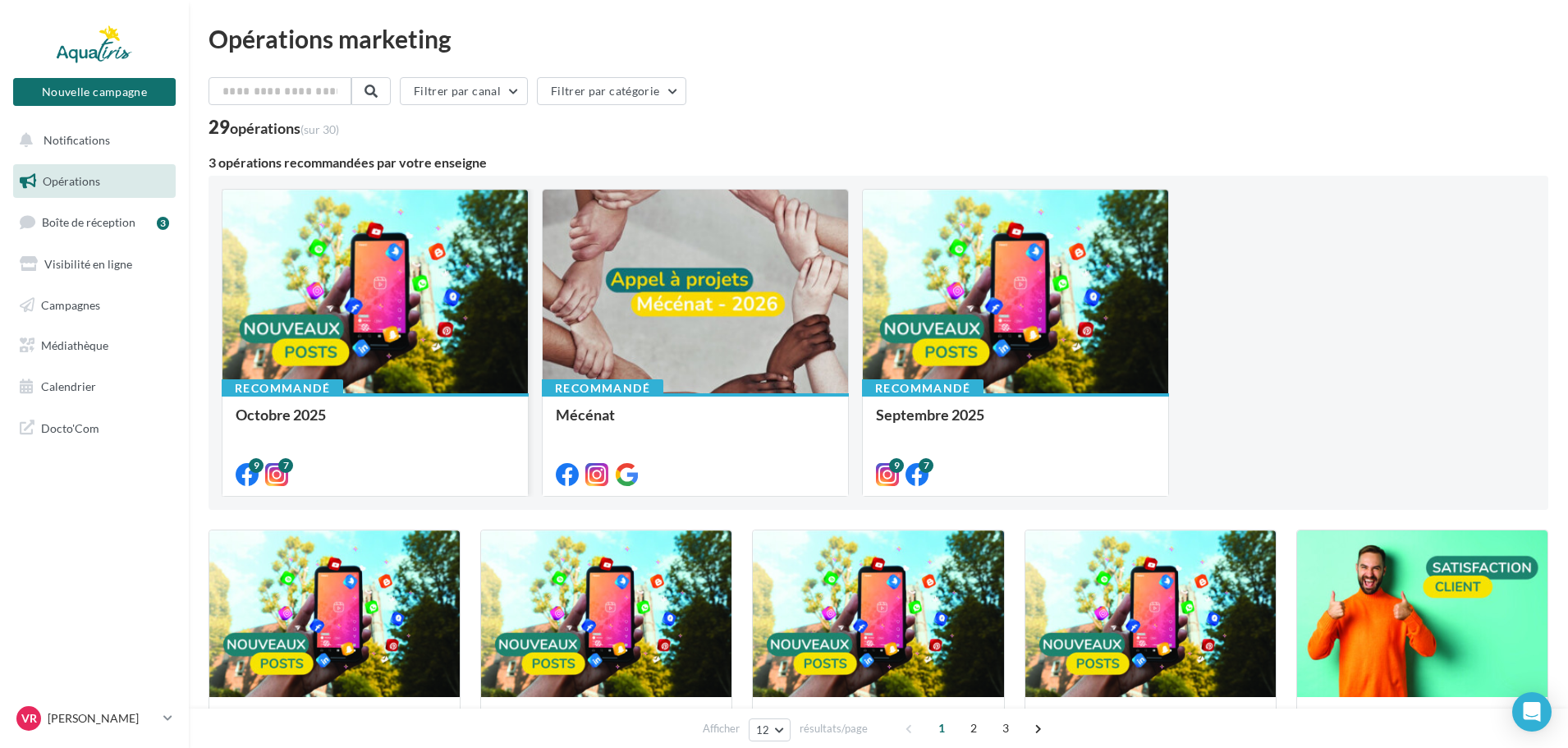
click at [357, 310] on div at bounding box center [375, 293] width 305 height 205
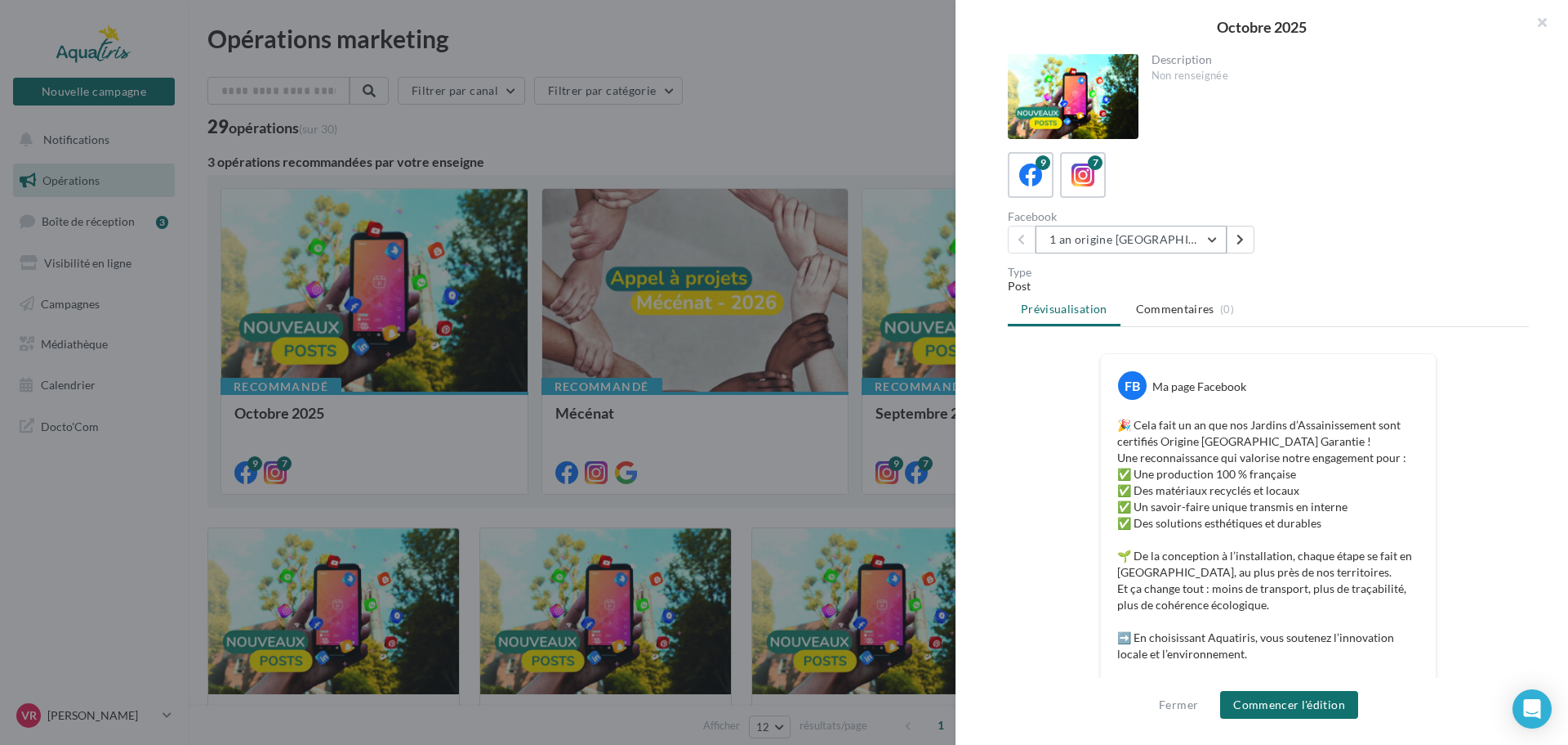
click at [1160, 242] on button "1 an origine [GEOGRAPHIC_DATA]" at bounding box center [1131, 239] width 191 height 28
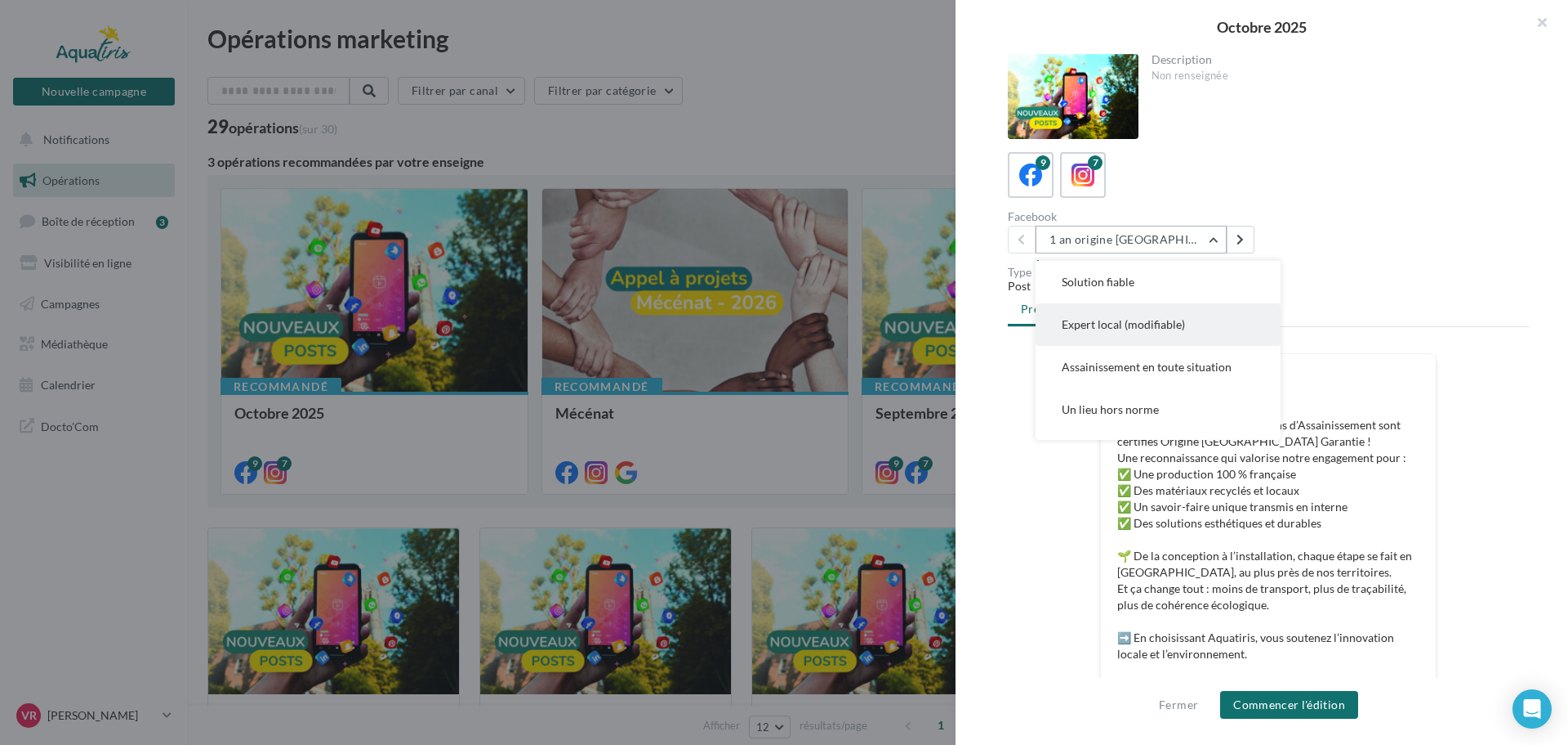
scroll to position [163, 0]
click at [1168, 364] on button "Exemple auto construction" at bounding box center [1158, 372] width 245 height 42
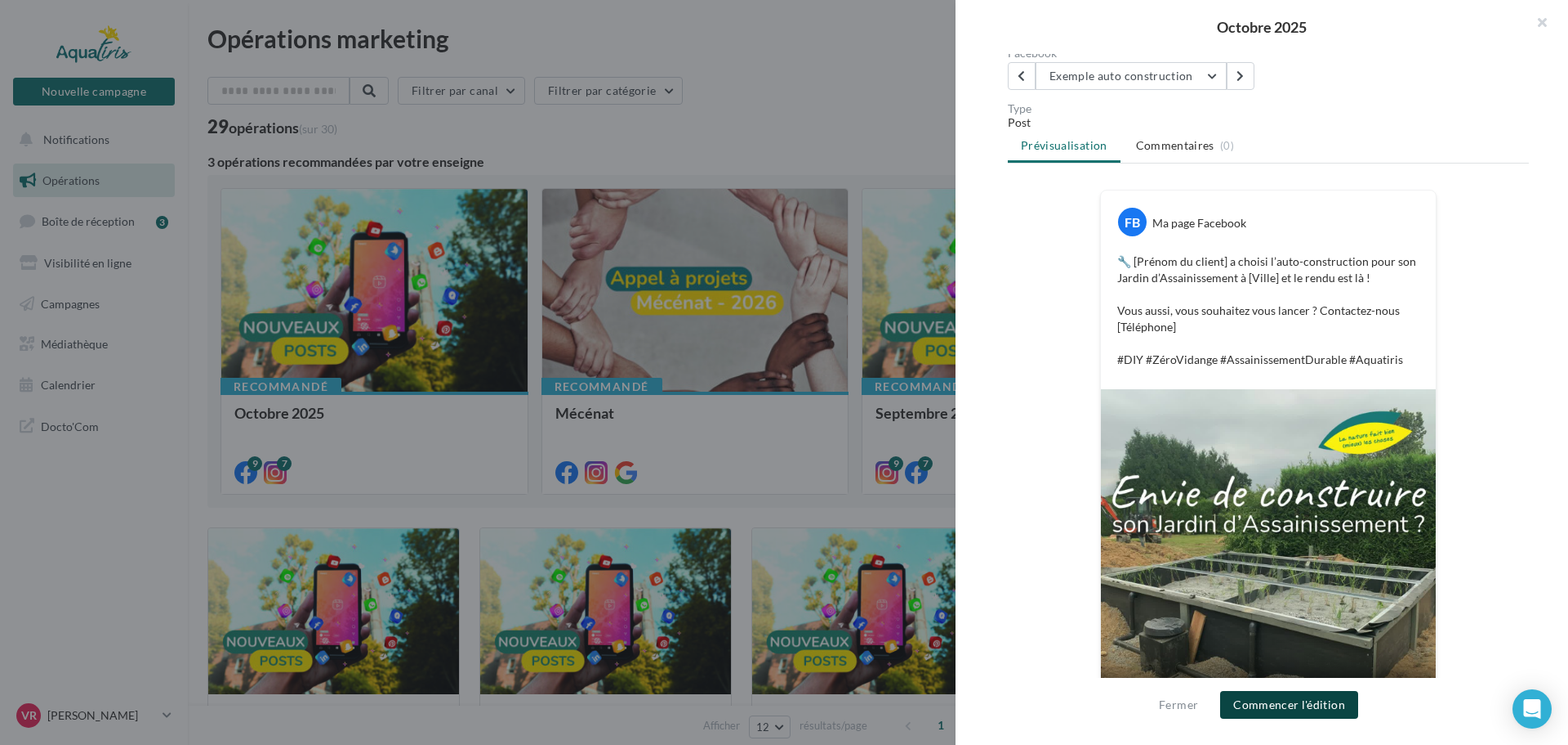
click at [1294, 705] on button "Commencer l'édition" at bounding box center [1289, 704] width 138 height 28
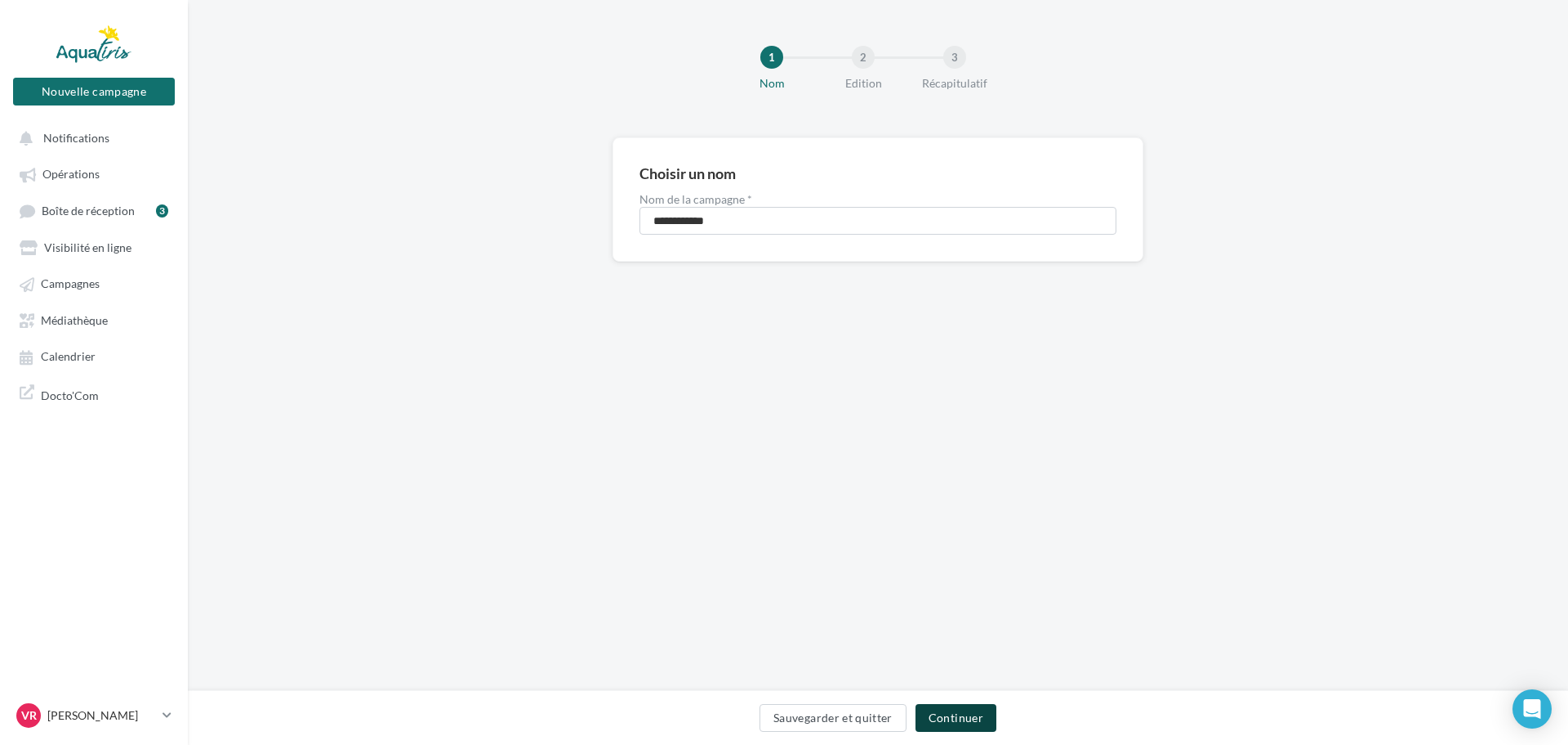
click at [942, 716] on button "Continuer" at bounding box center [956, 717] width 81 height 28
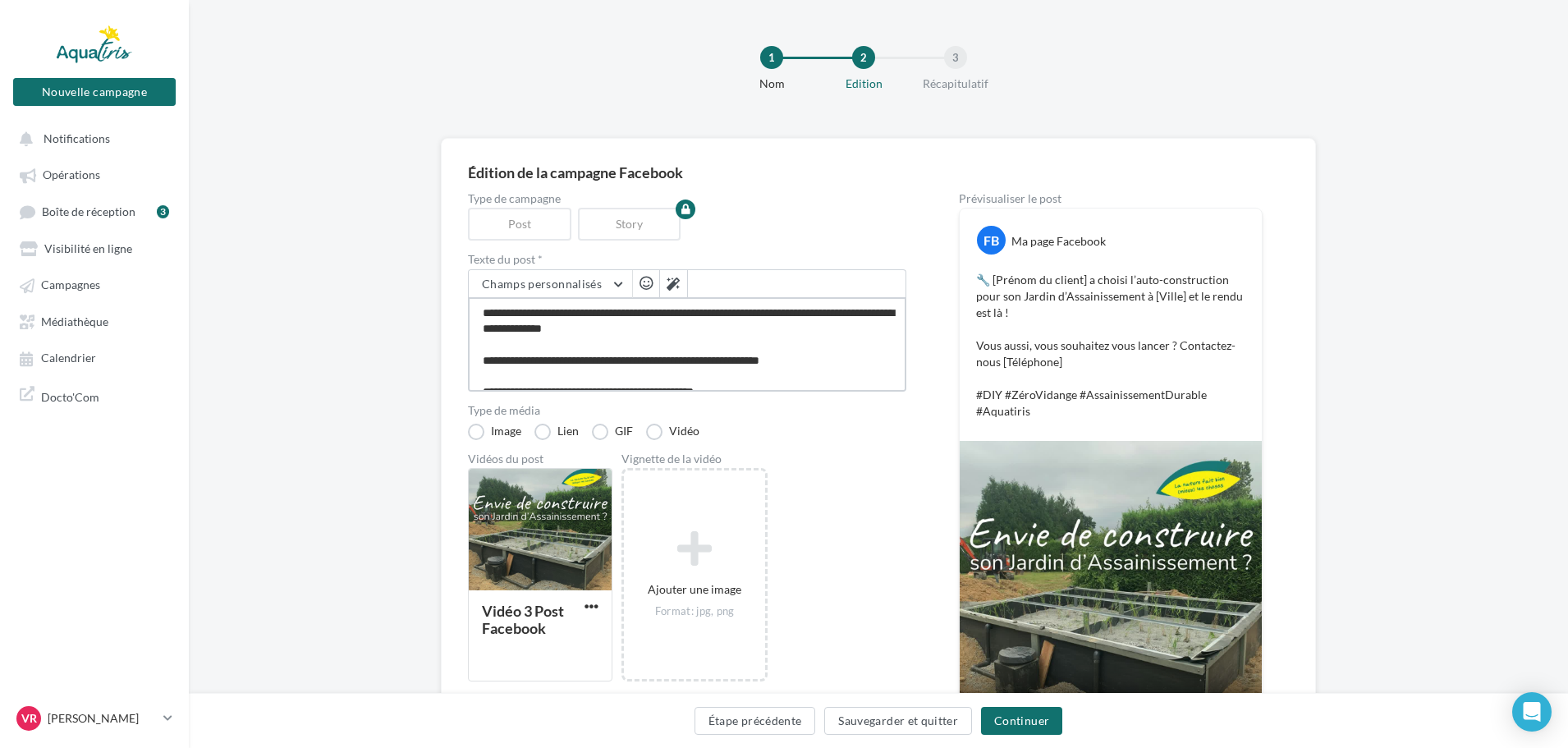
click at [594, 313] on textarea "**********" at bounding box center [687, 344] width 439 height 95
type textarea "**********"
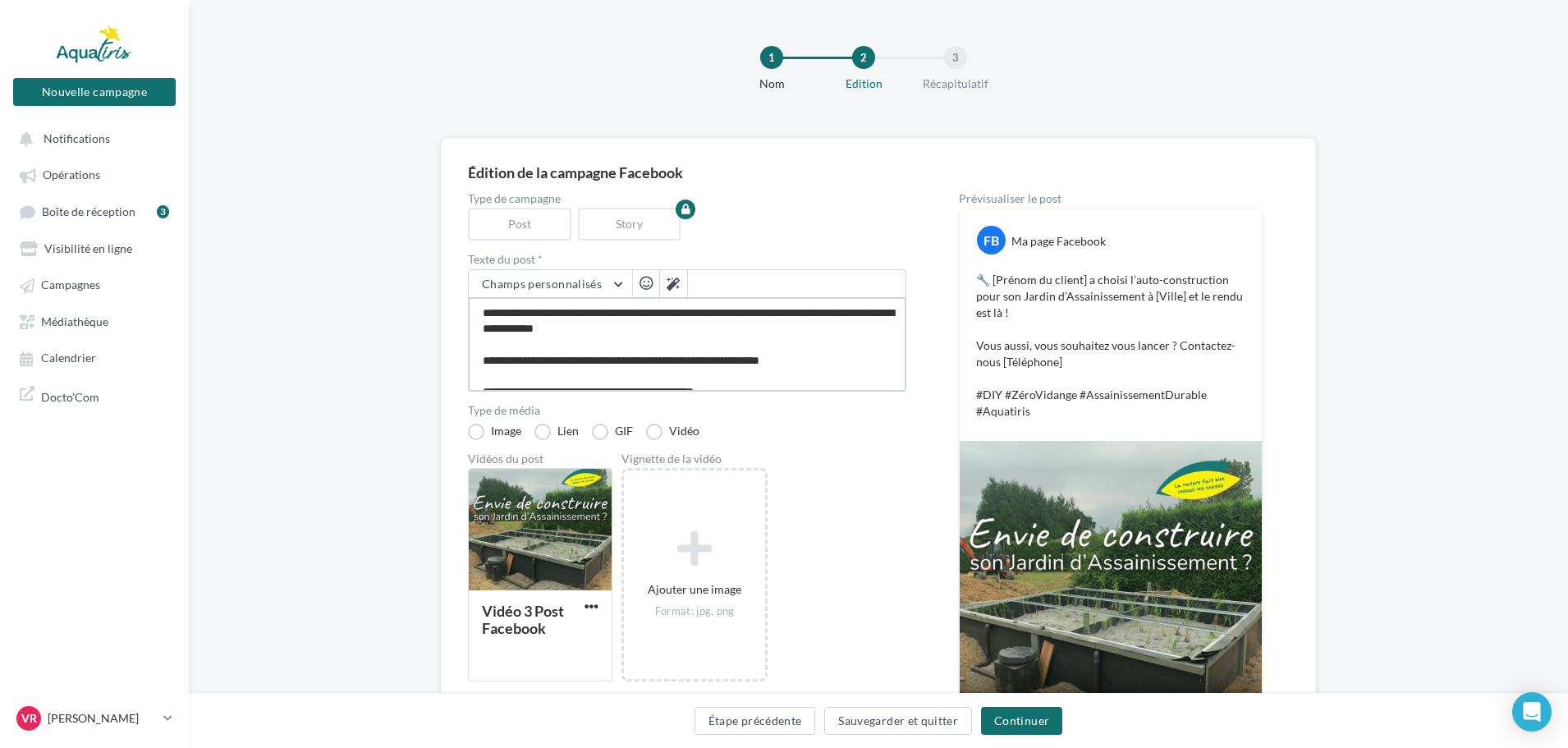
type textarea "**********"
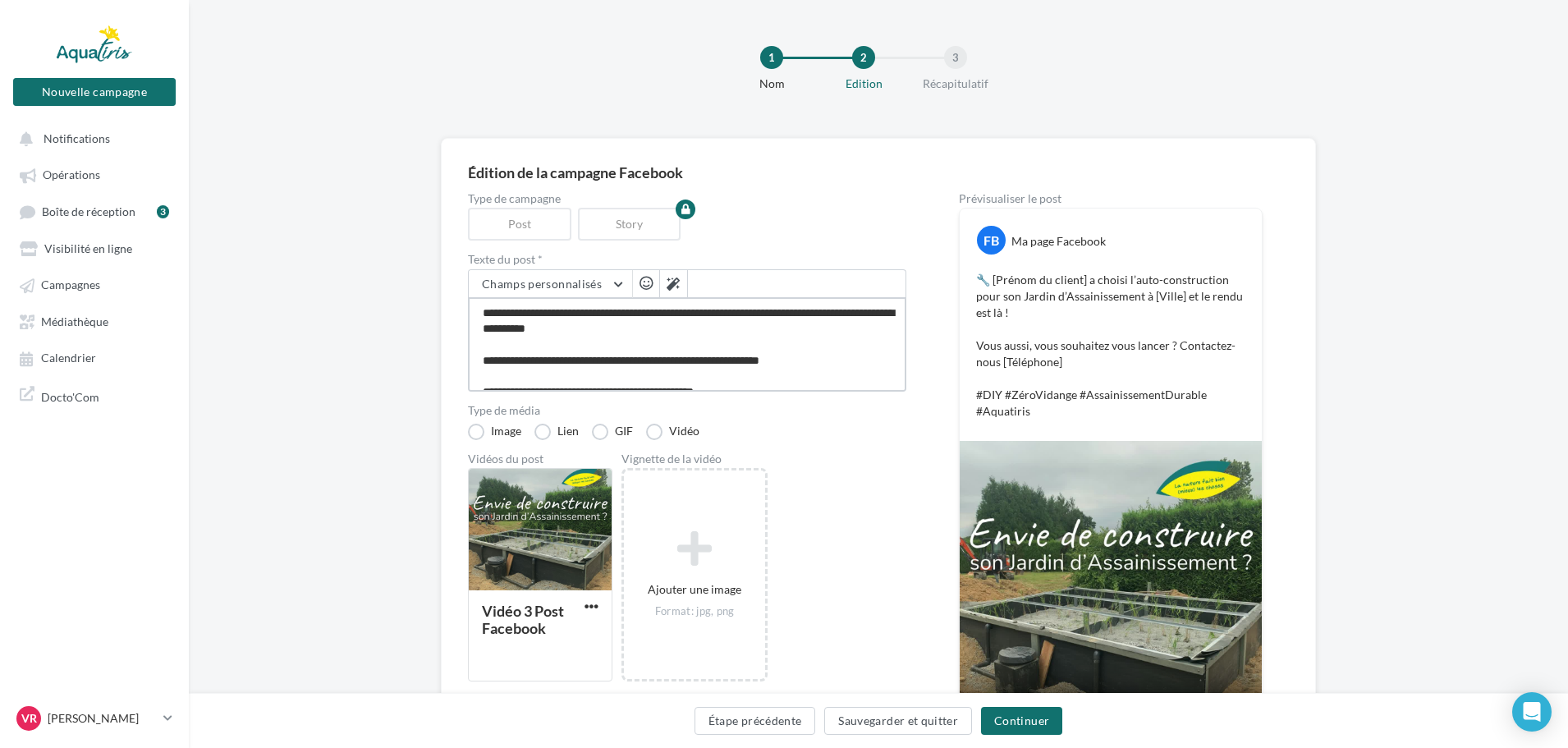
type textarea "**********"
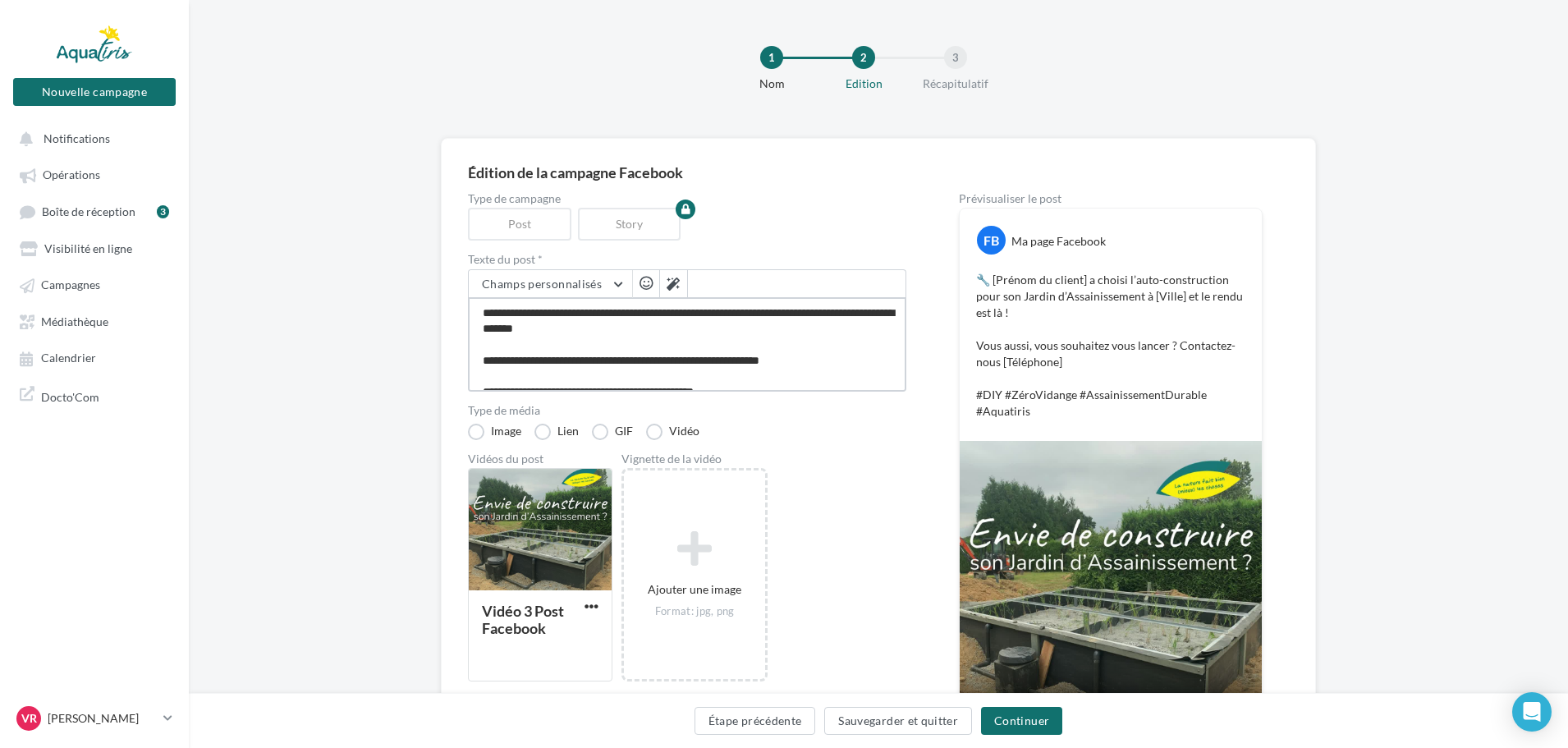
type textarea "**********"
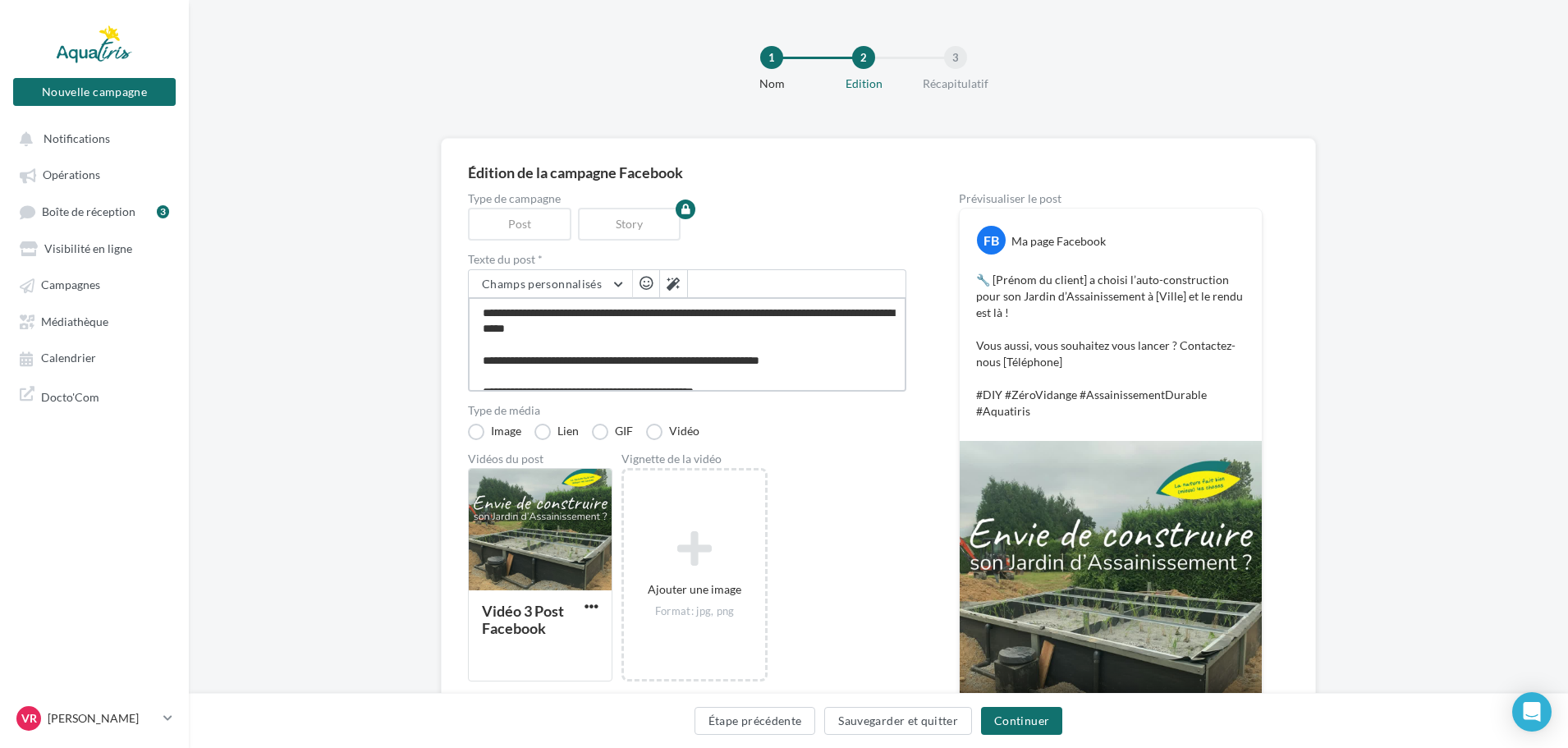
type textarea "**********"
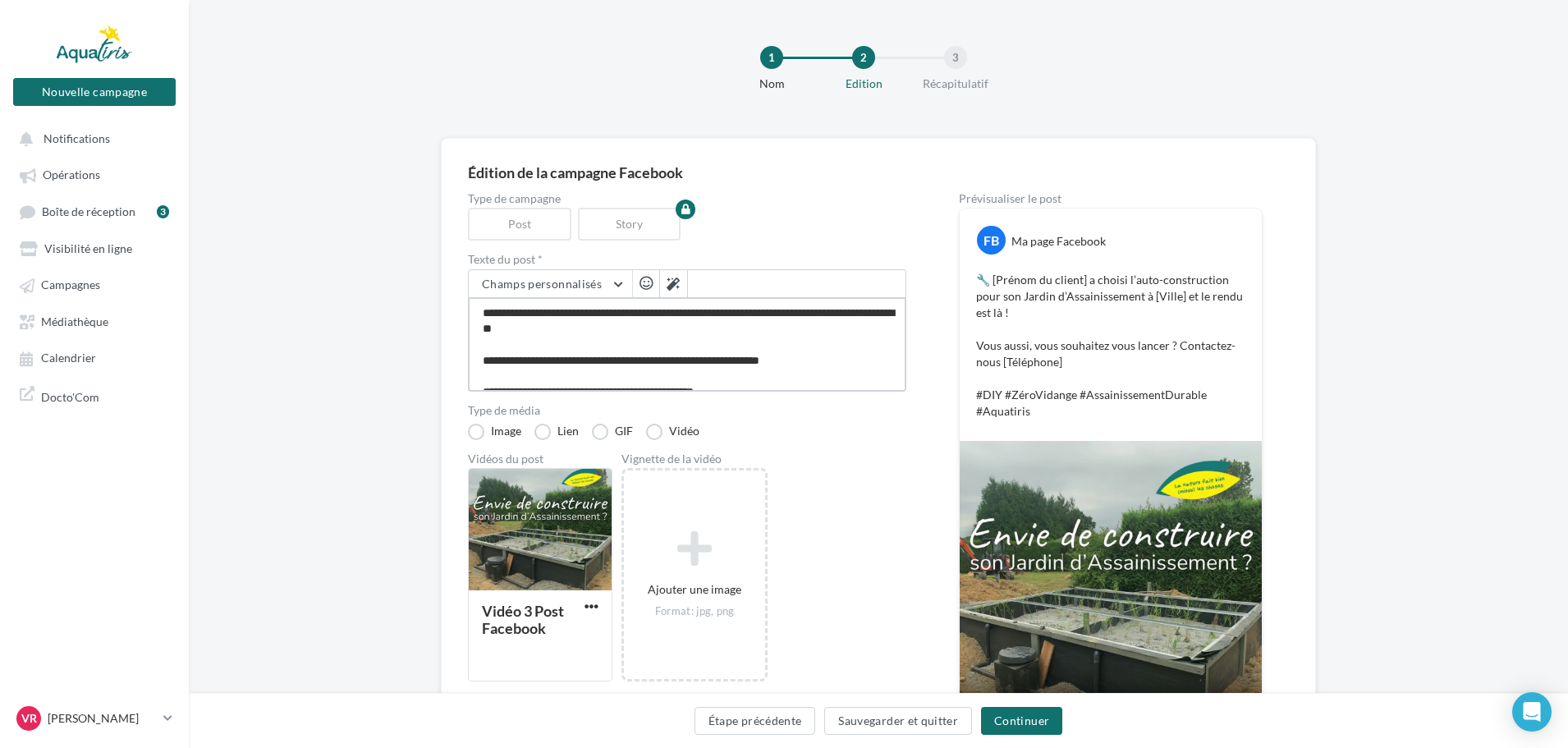
type textarea "**********"
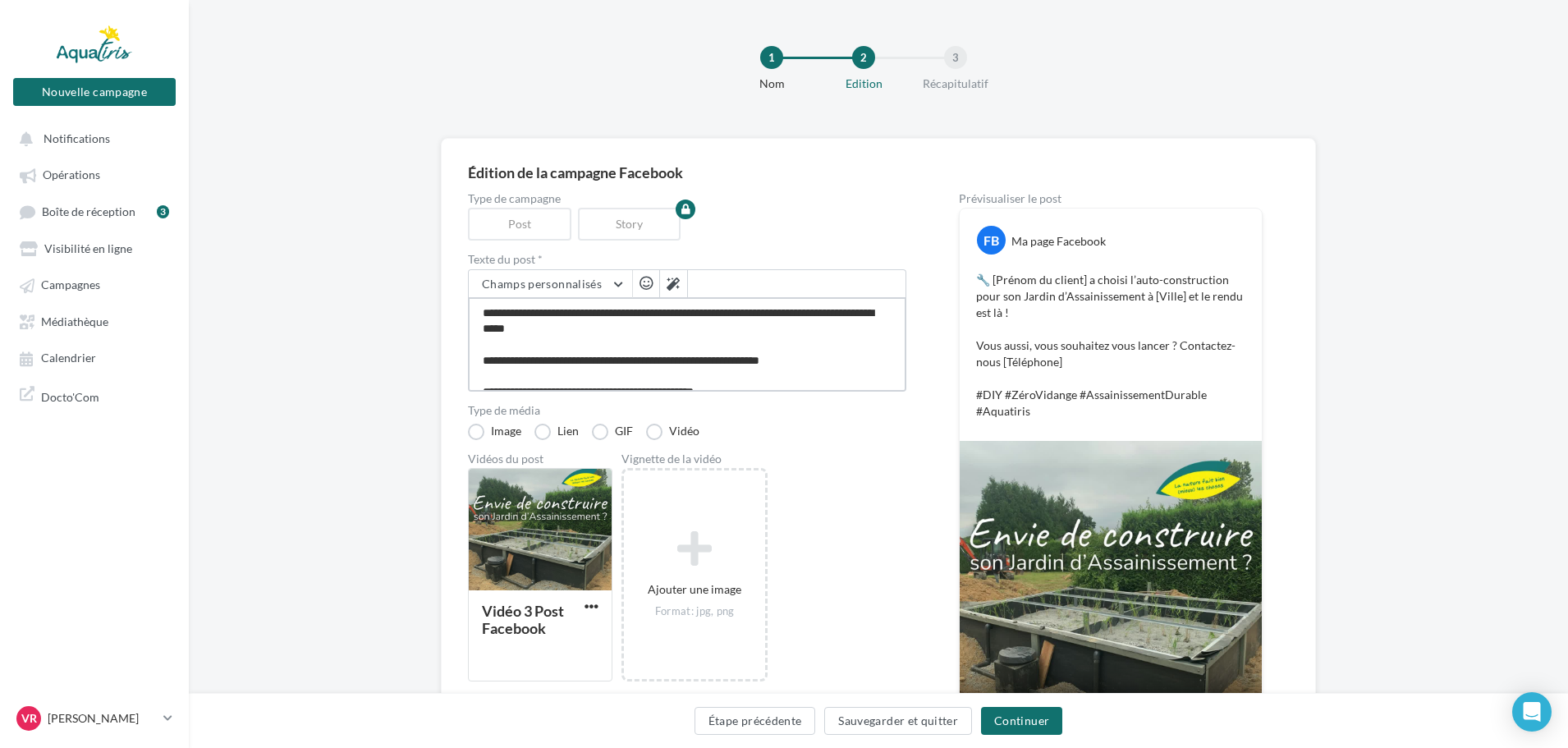
type textarea "**********"
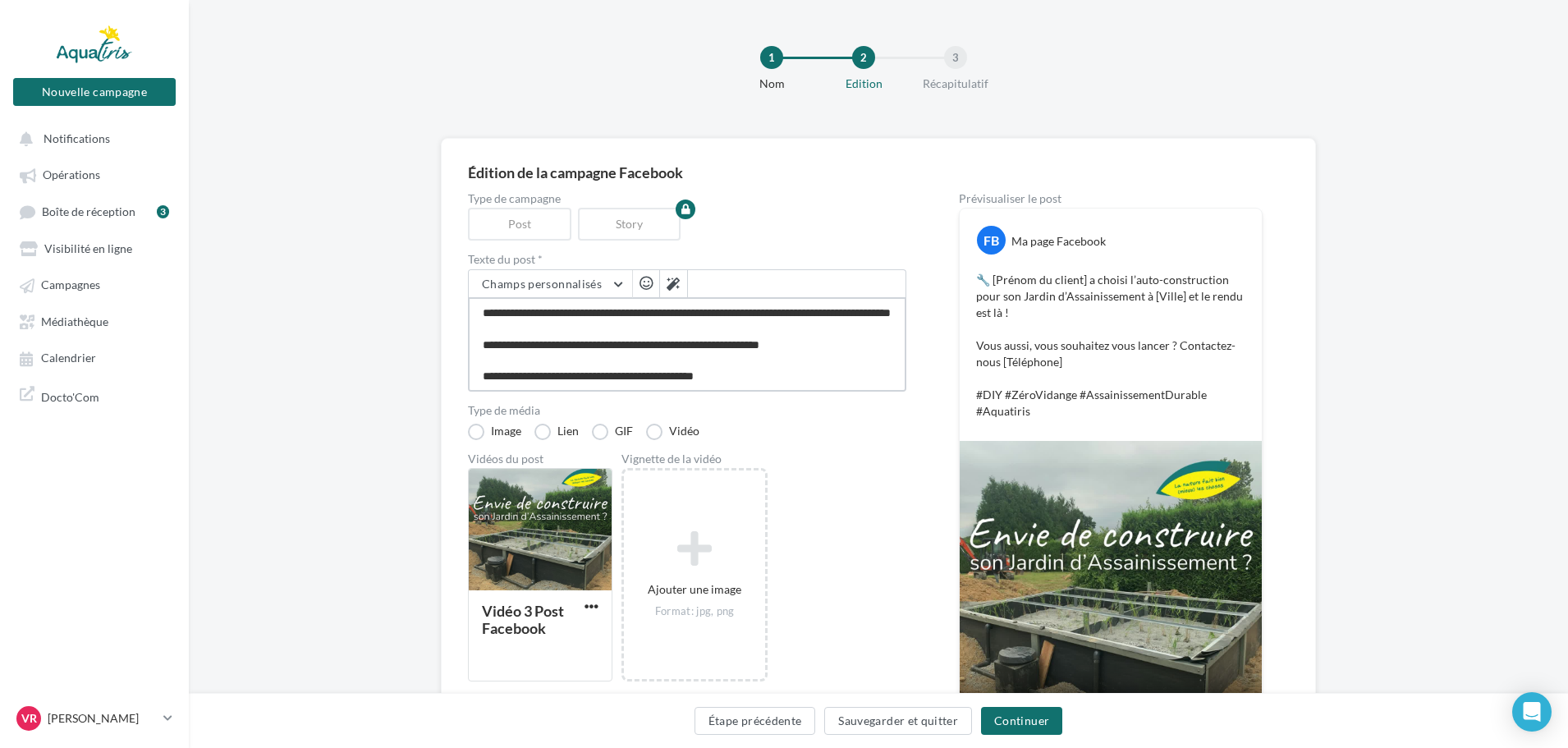
type textarea "**********"
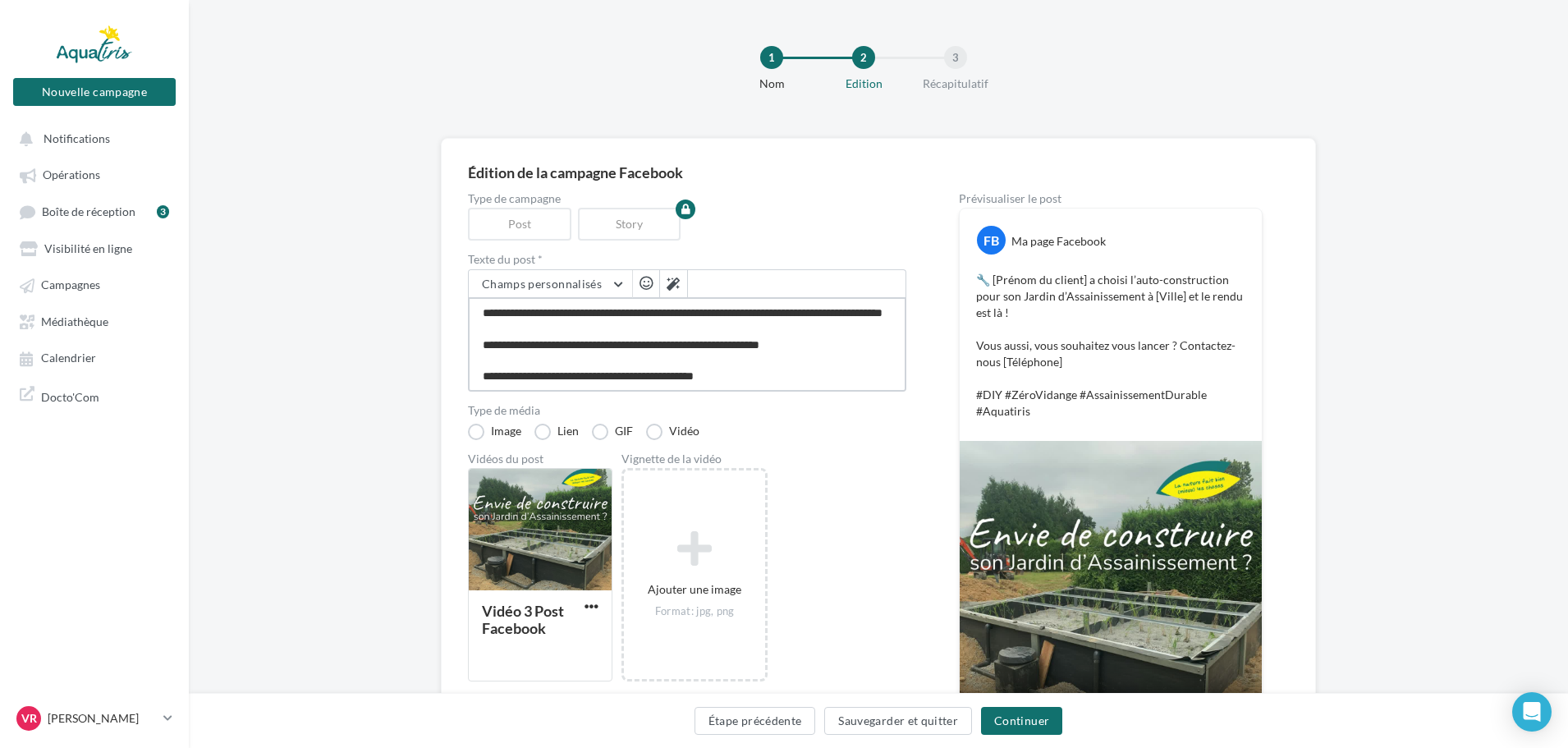
type textarea "**********"
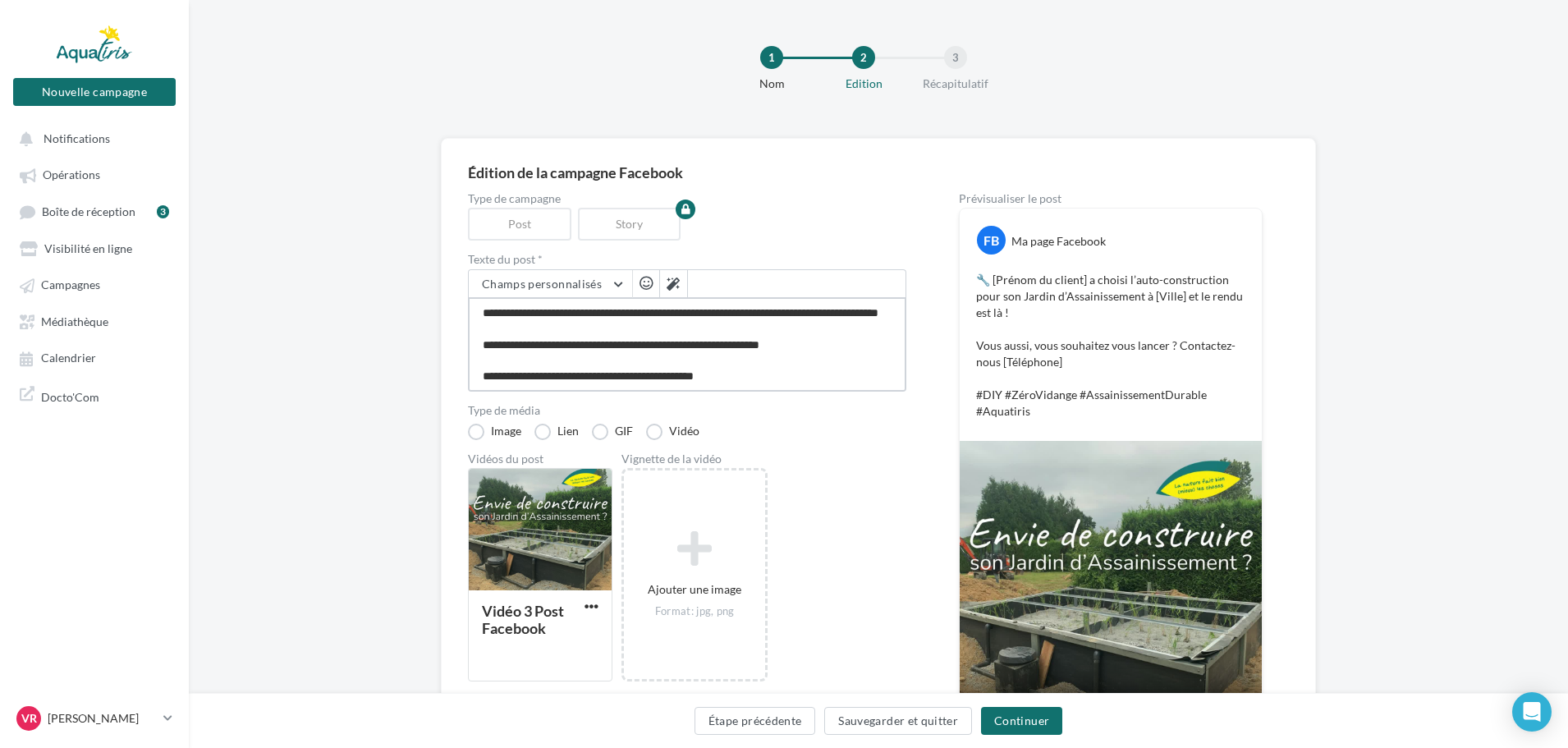
type textarea "**********"
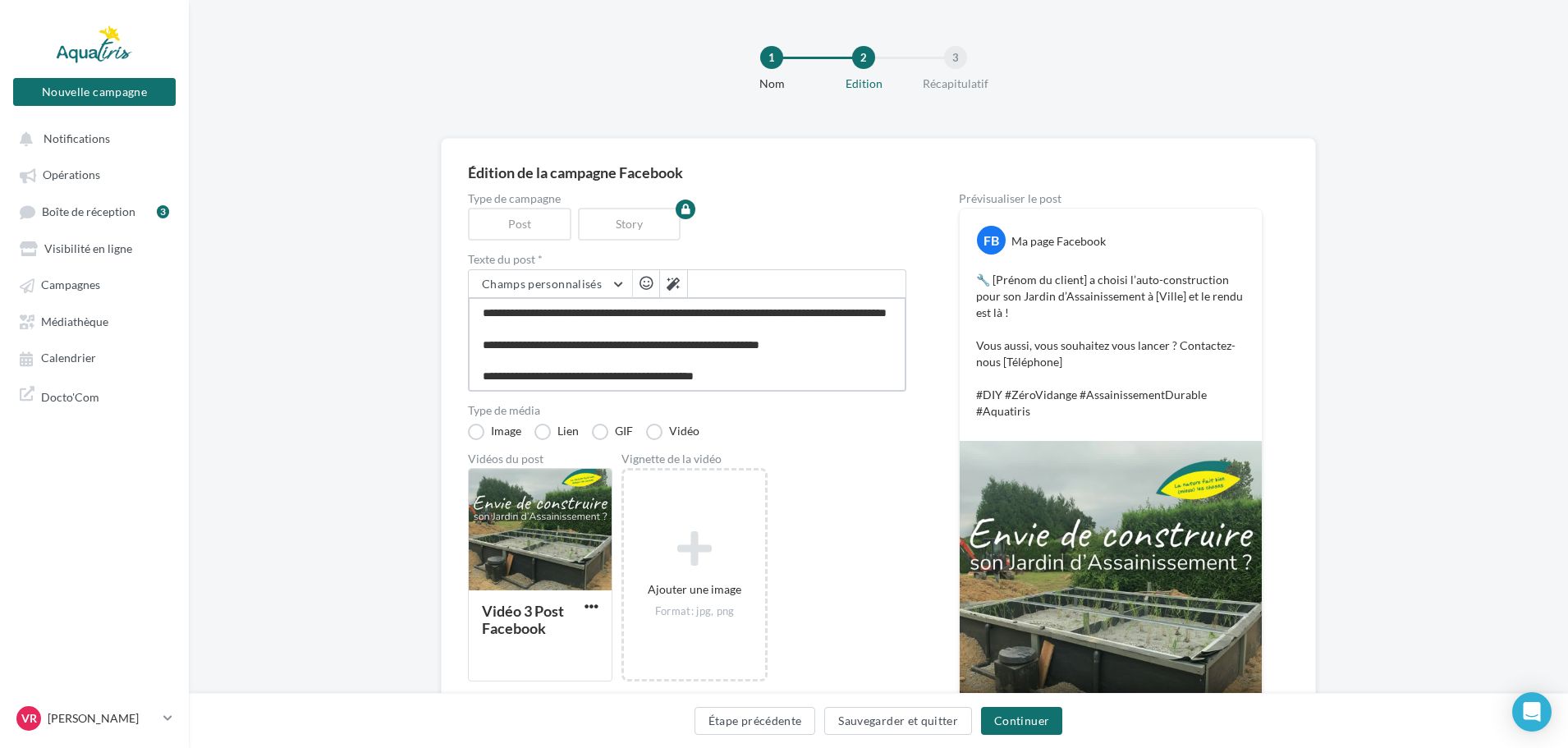
type textarea "**********"
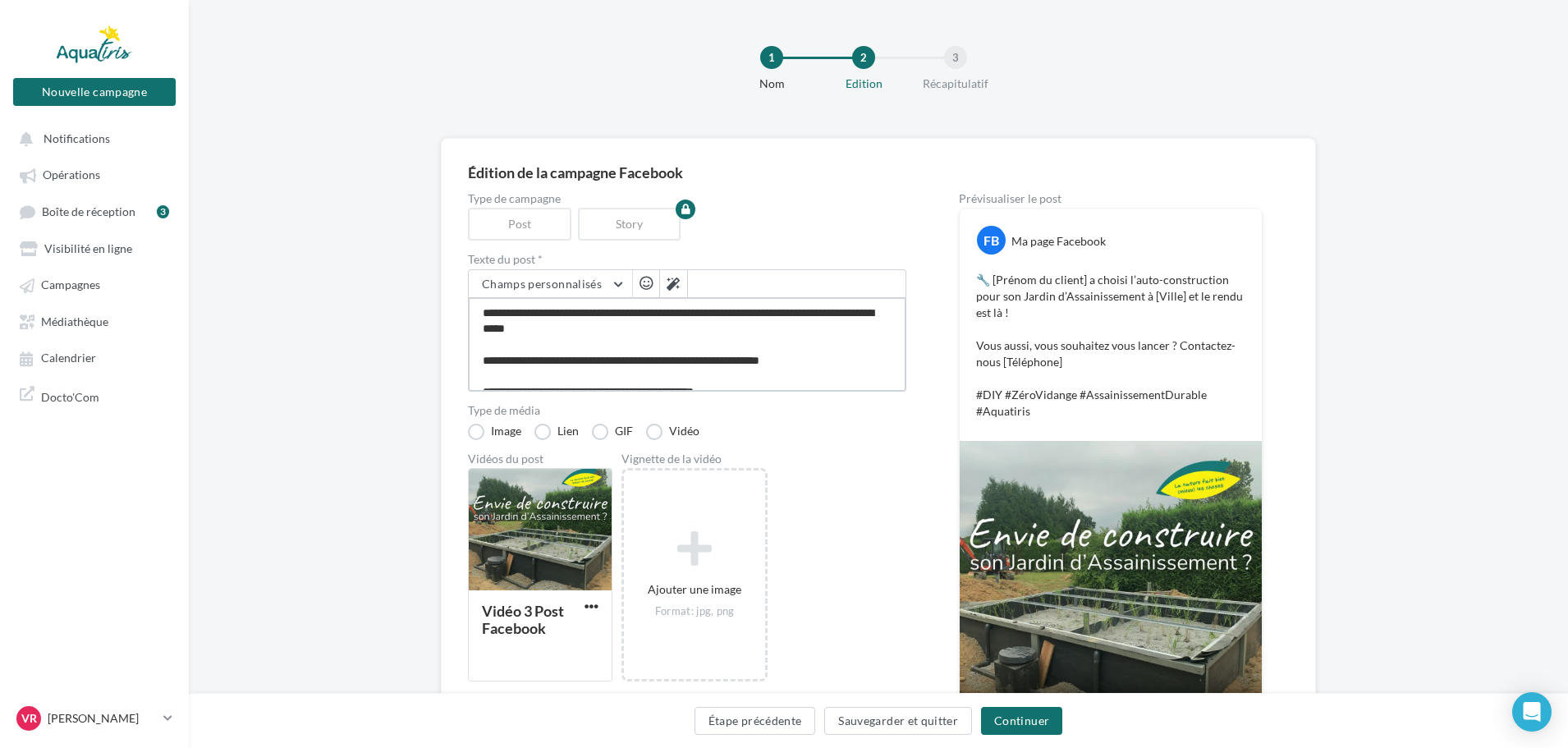
type textarea "**********"
click at [512, 337] on textarea "**********" at bounding box center [687, 344] width 439 height 95
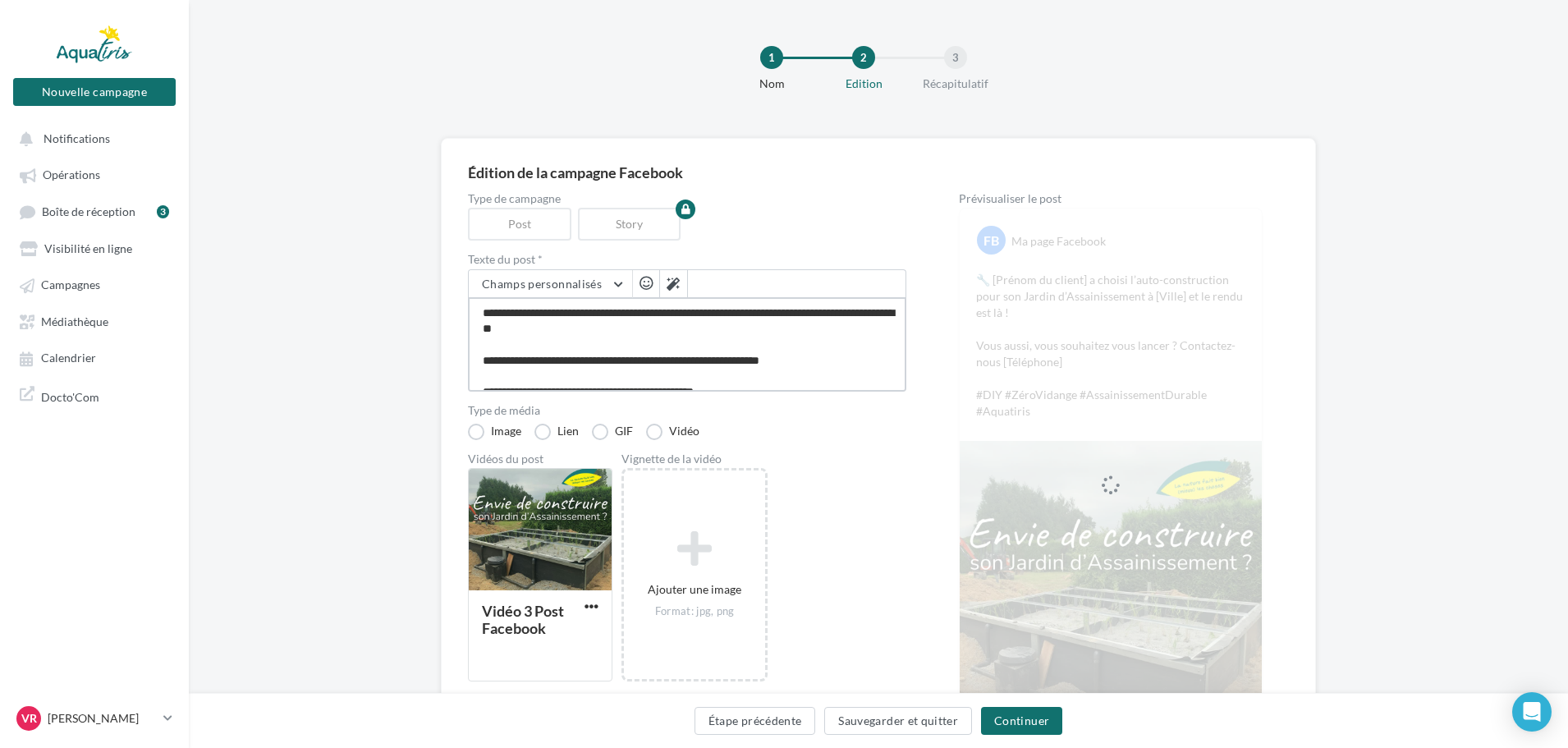
type textarea "**********"
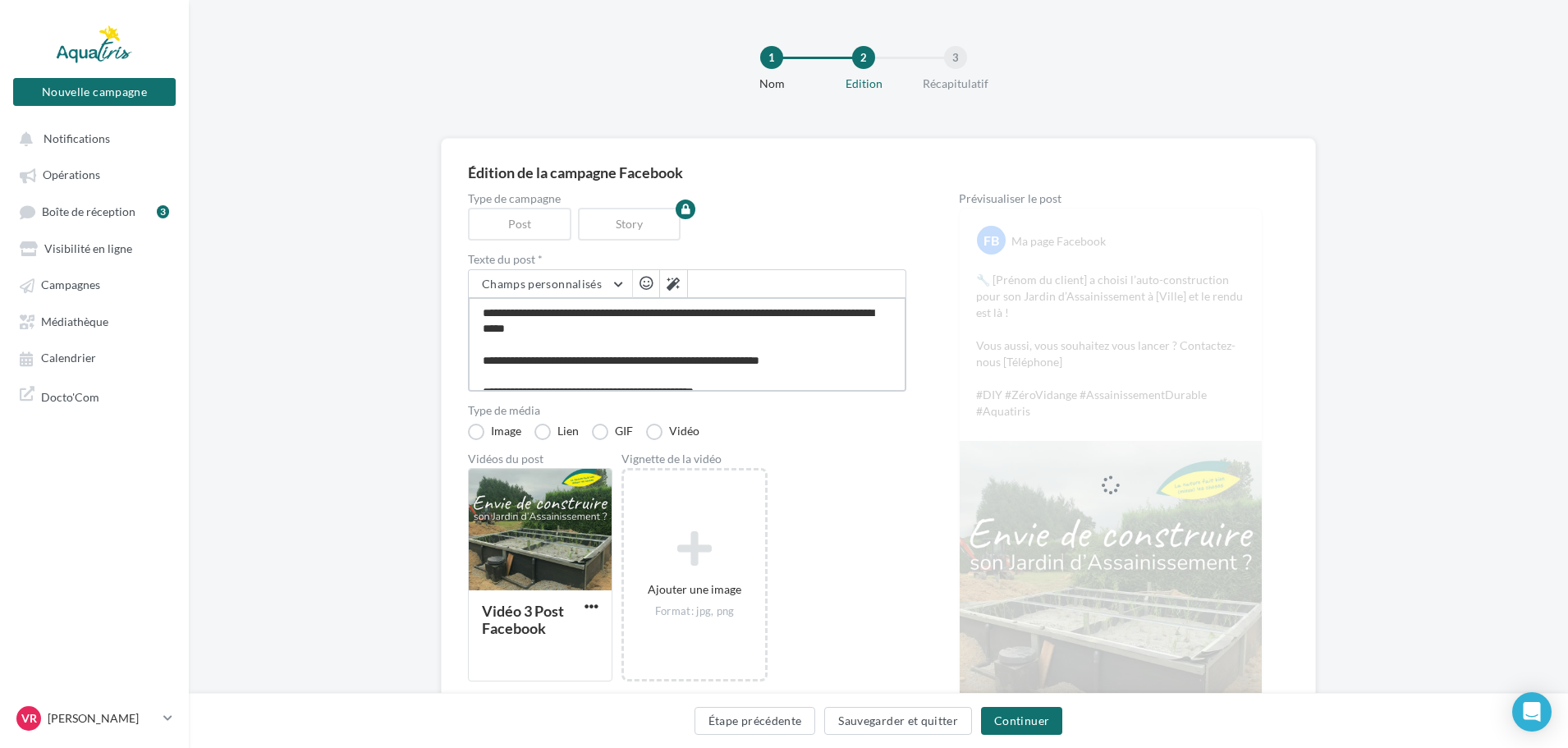
type textarea "**********"
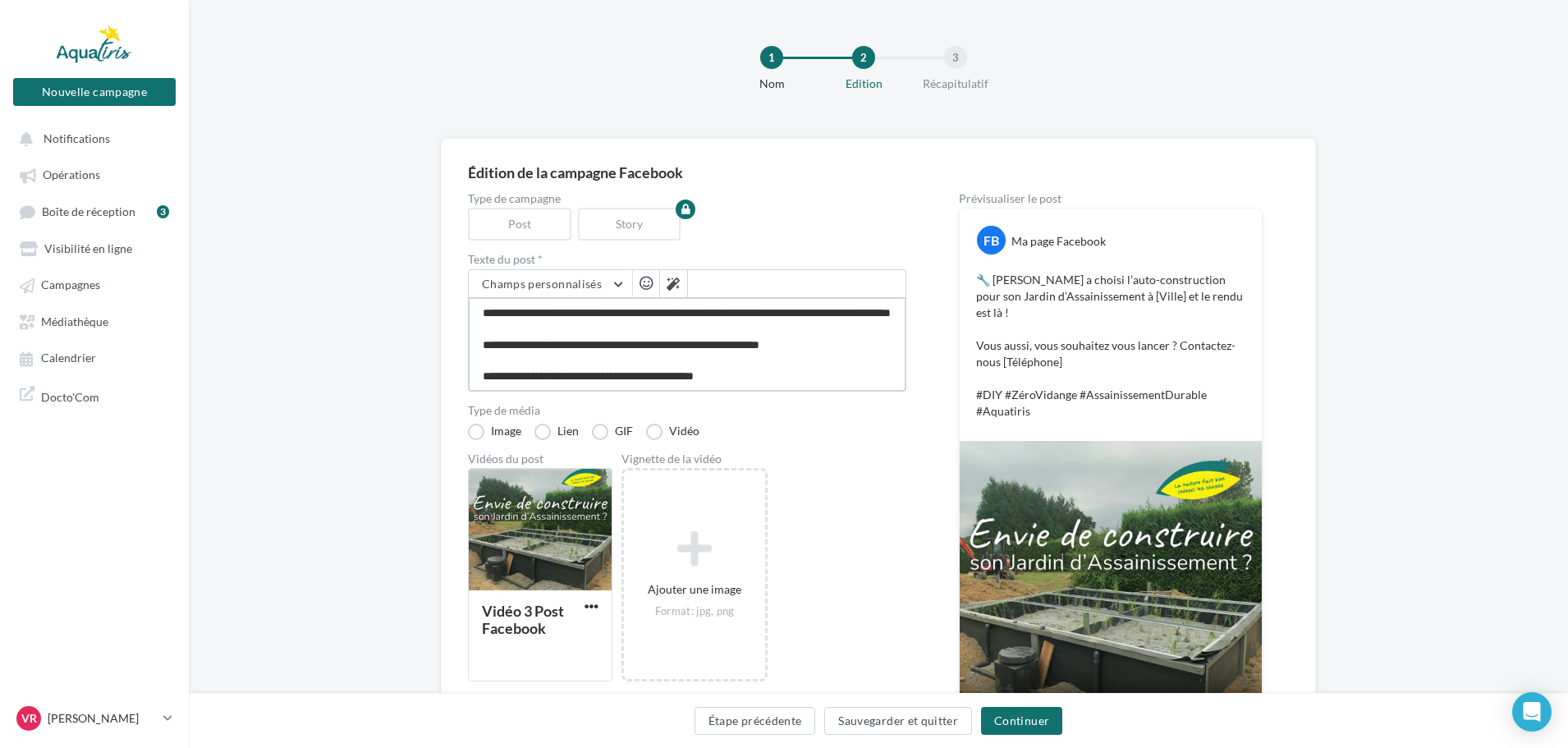
type textarea "**********"
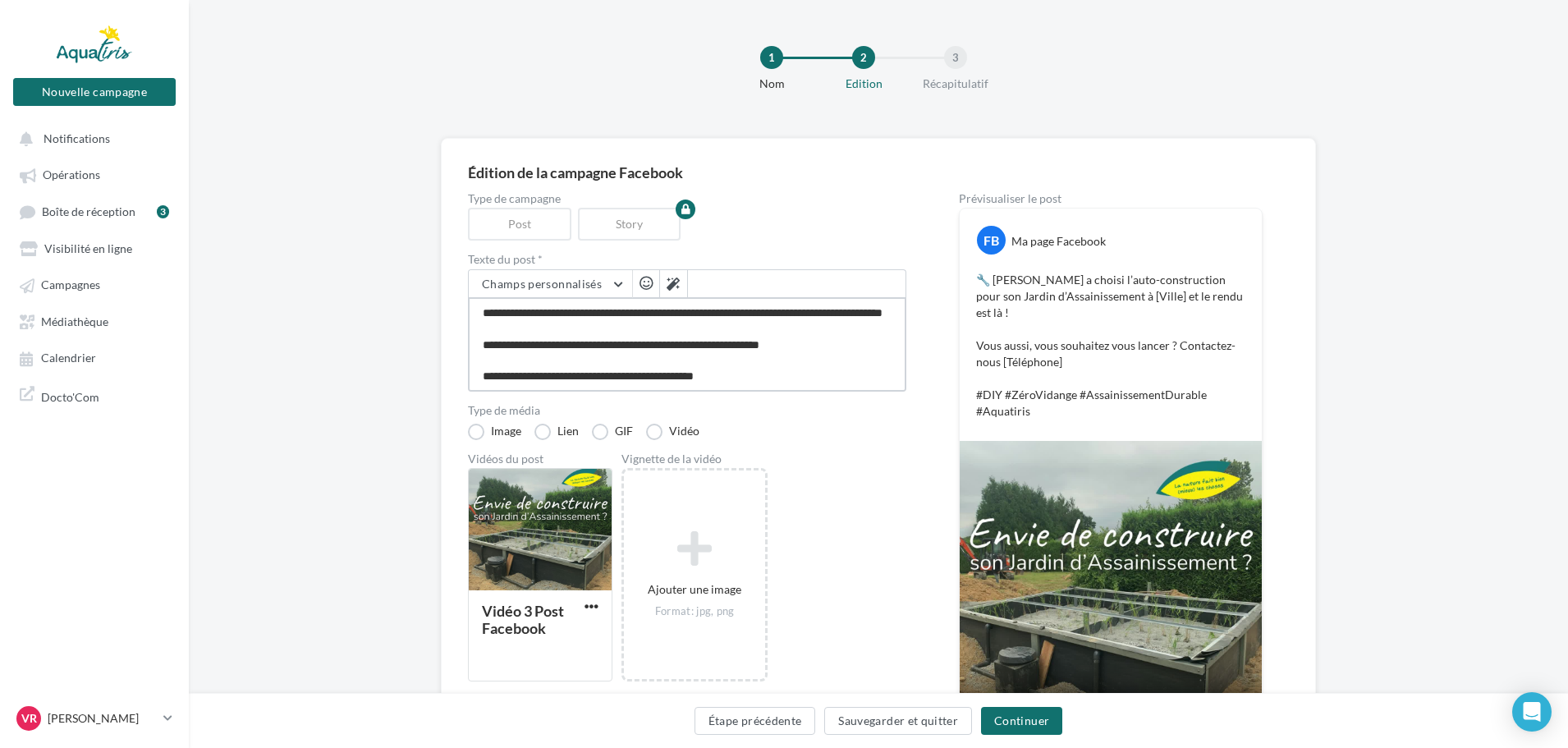
type textarea "**********"
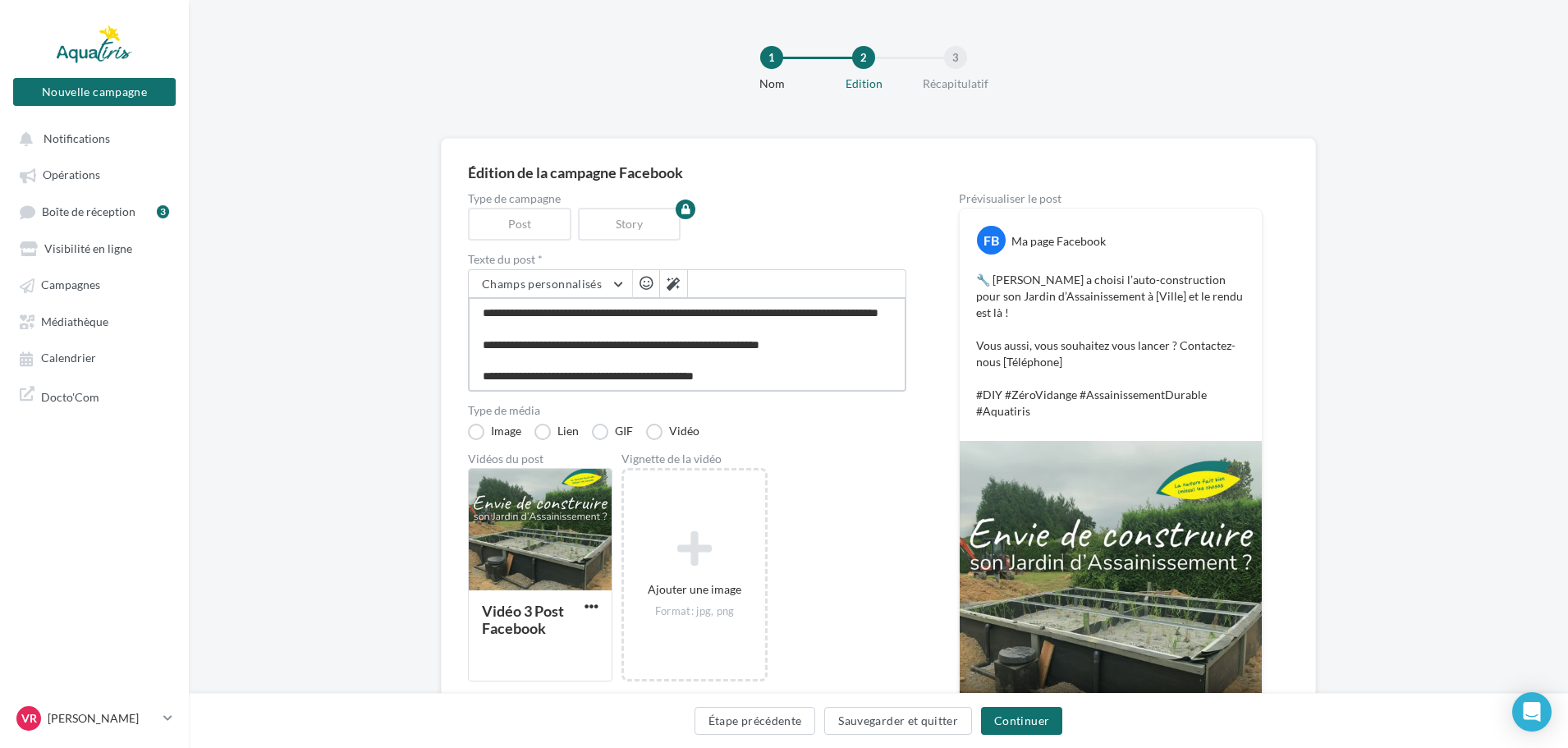
type textarea "**********"
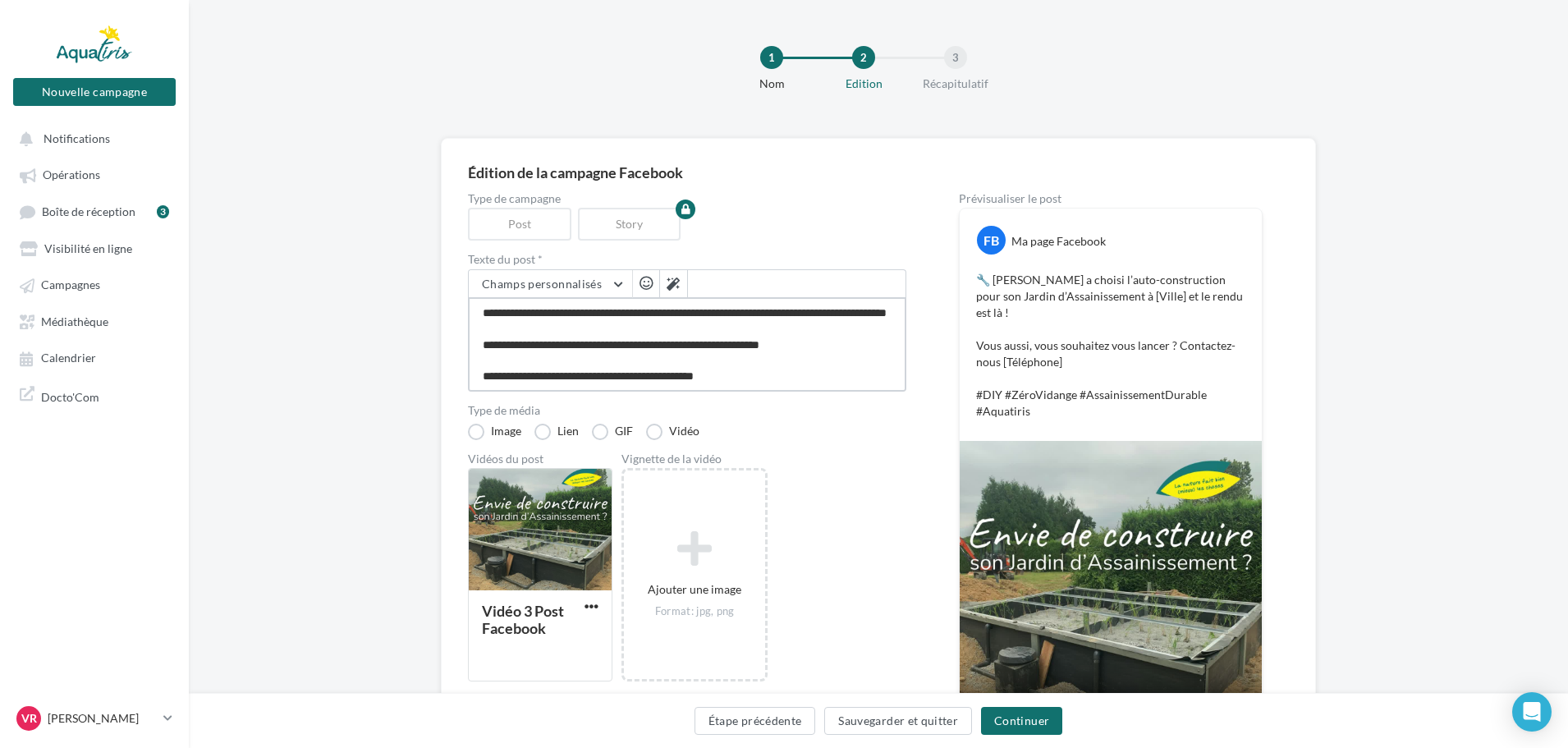
type textarea "**********"
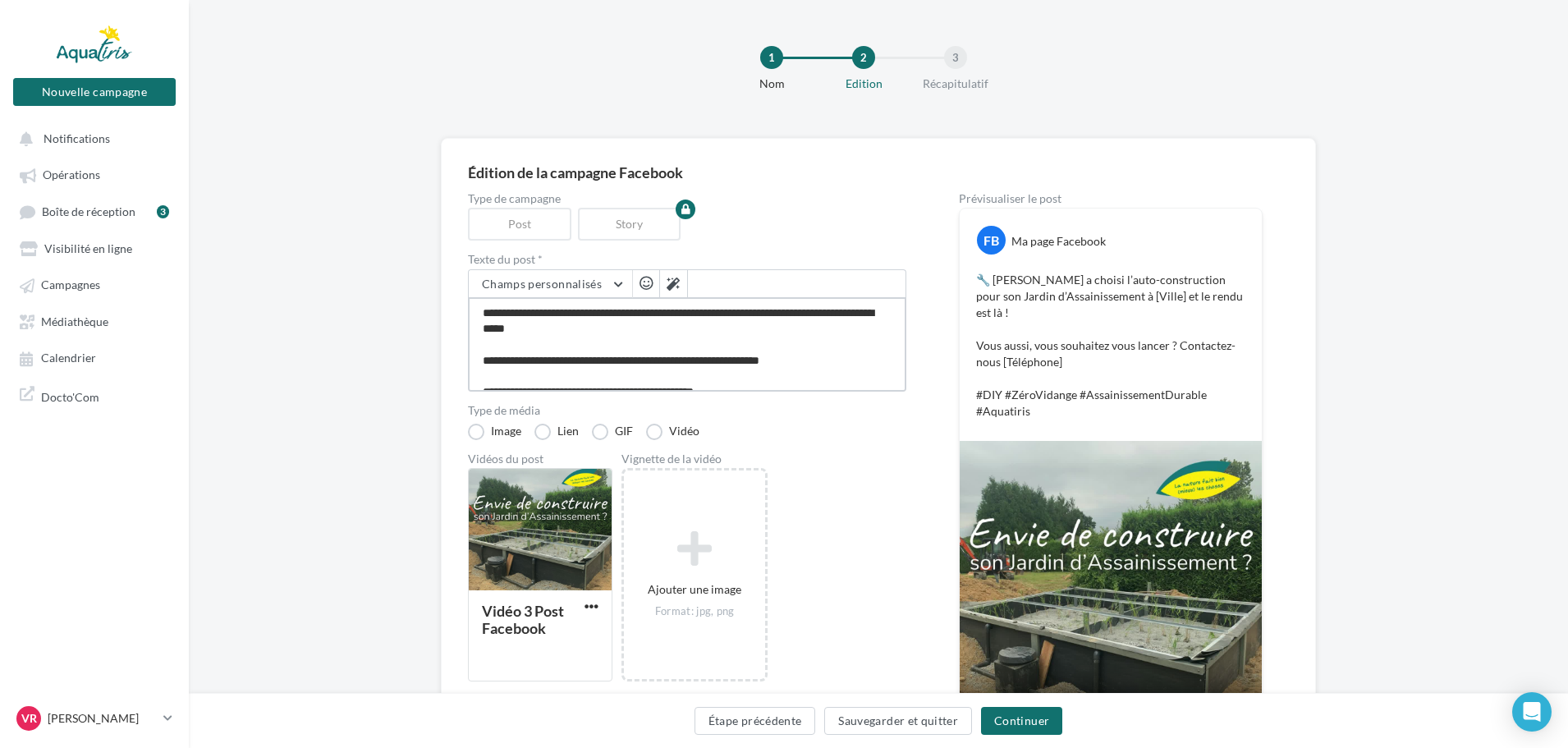
type textarea "**********"
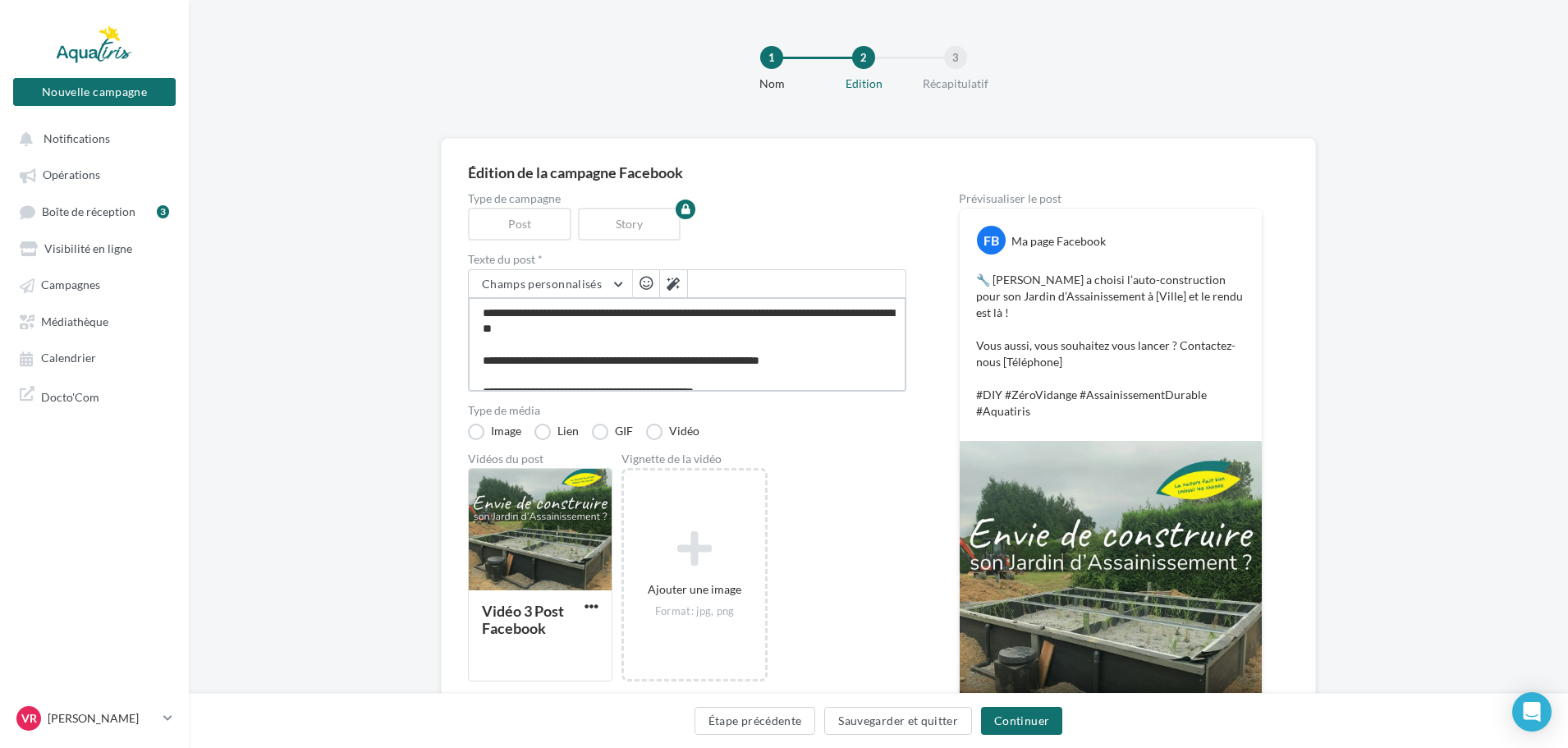
type textarea "**********"
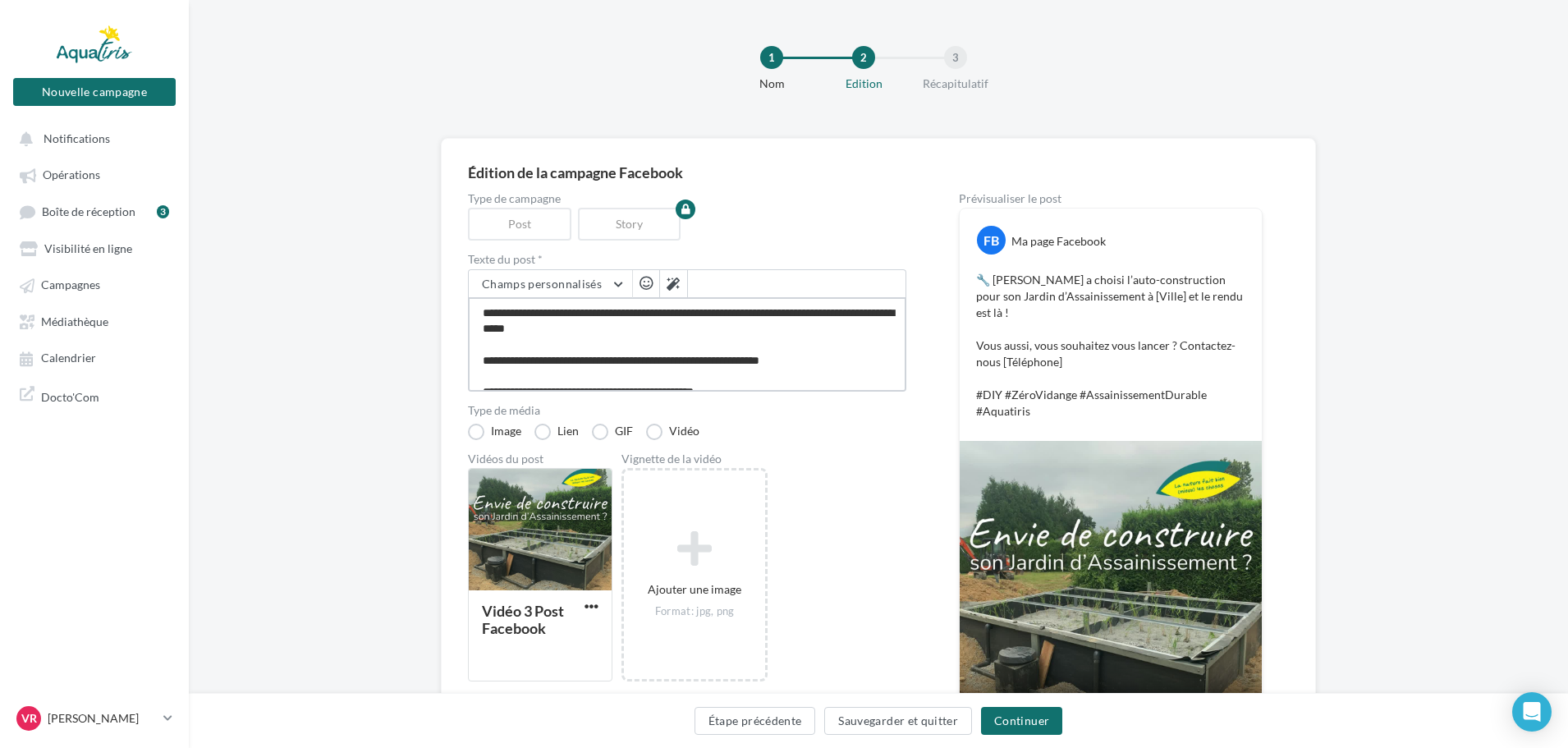
type textarea "**********"
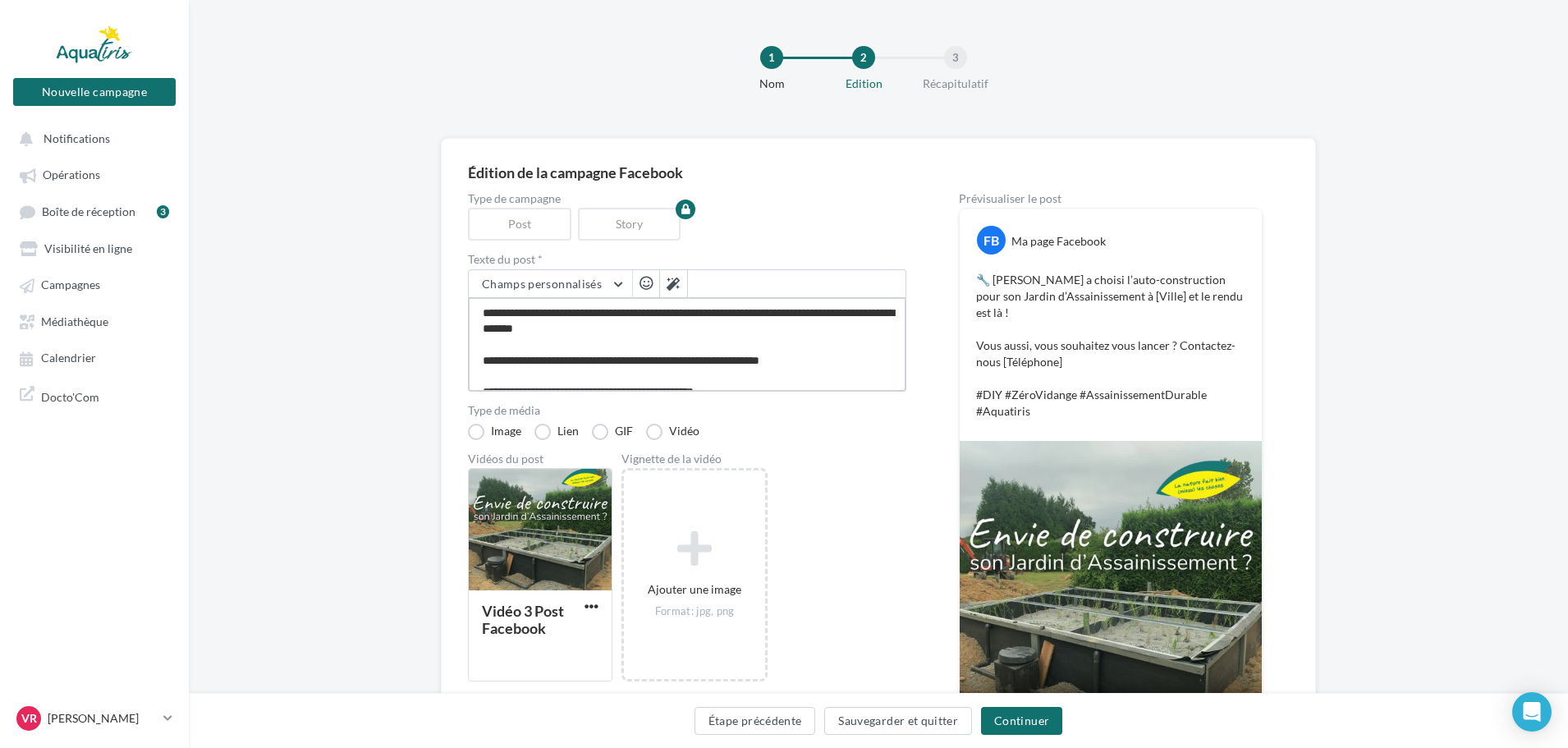
type textarea "**********"
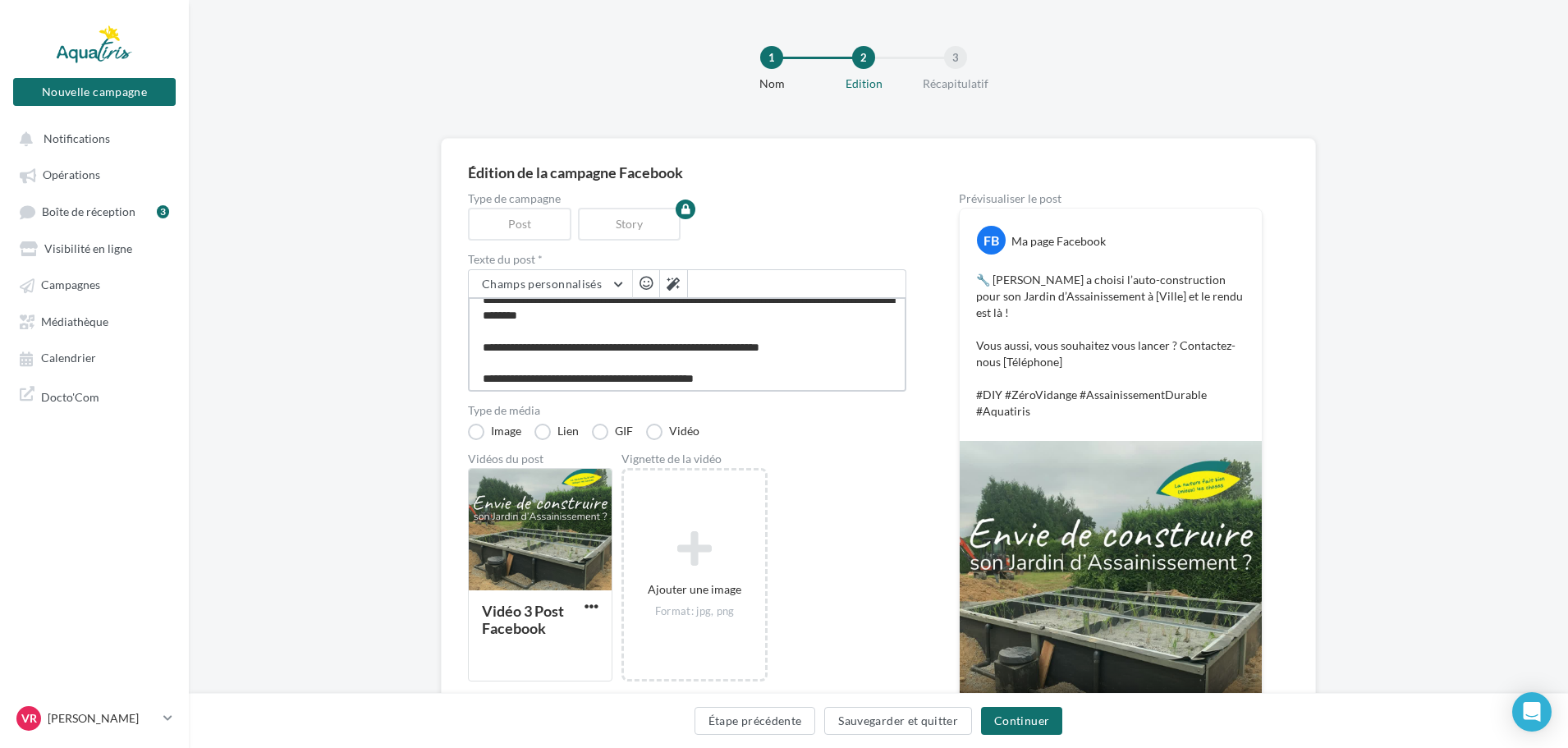
scroll to position [17, 0]
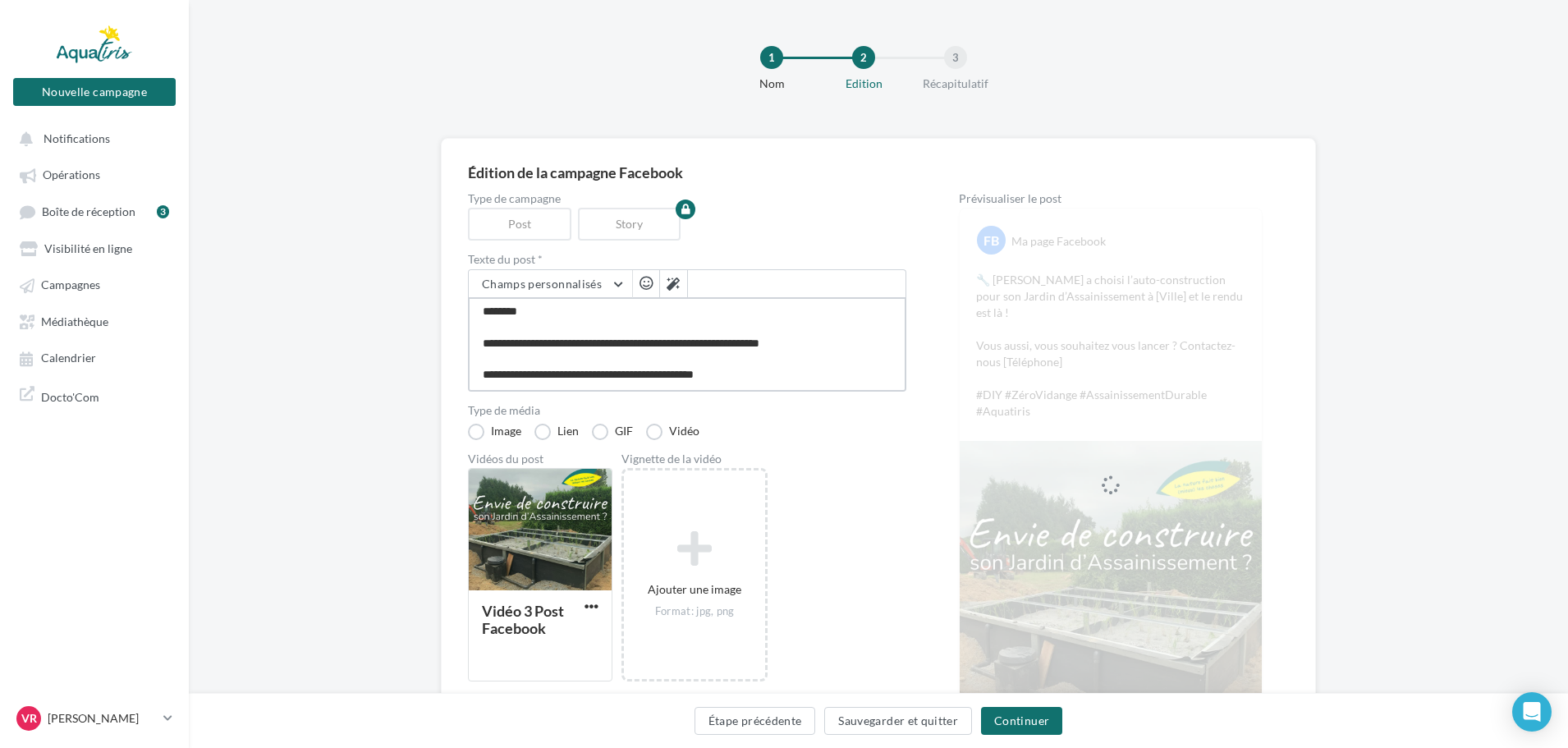
click at [875, 342] on textarea "**********" at bounding box center [687, 344] width 439 height 95
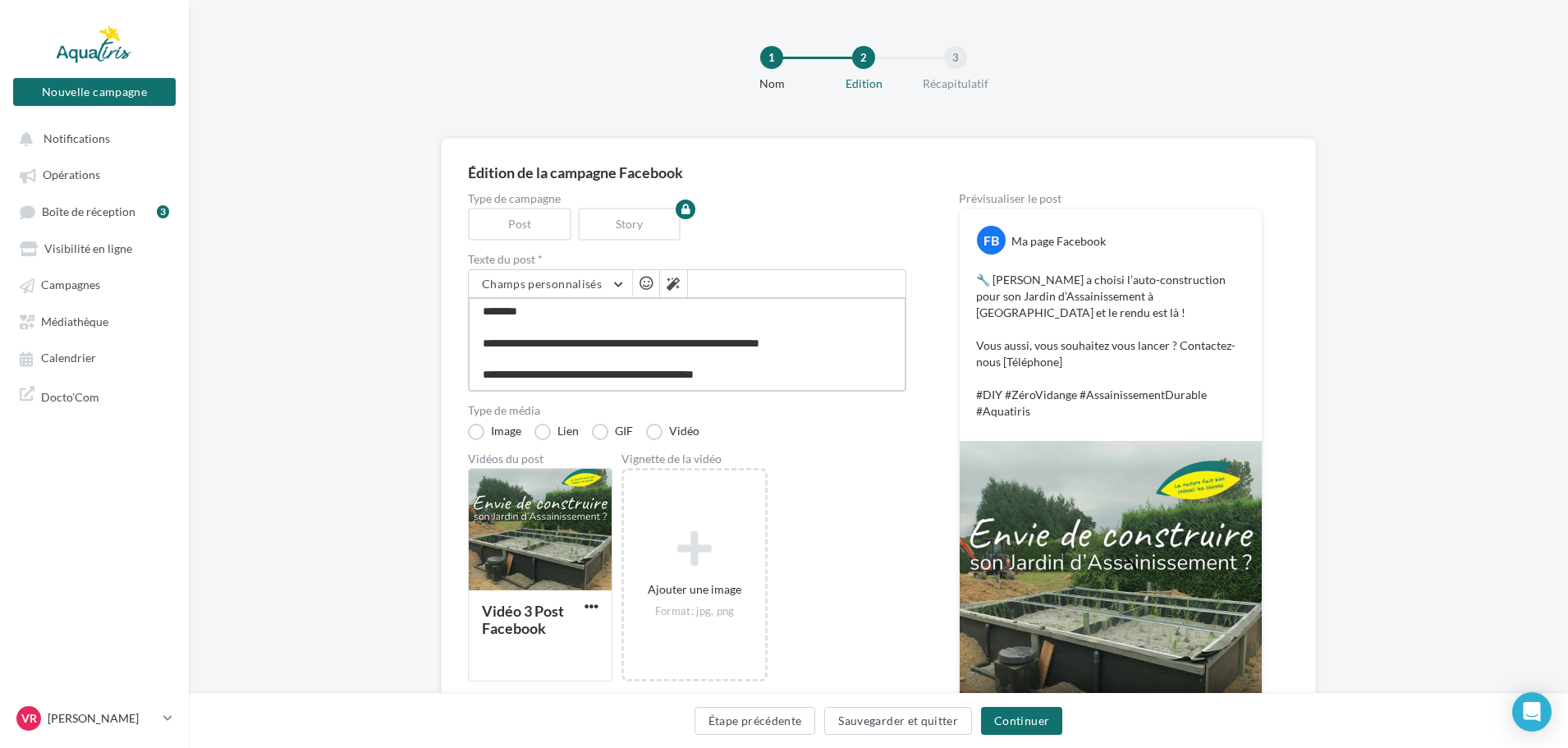
type textarea "**********"
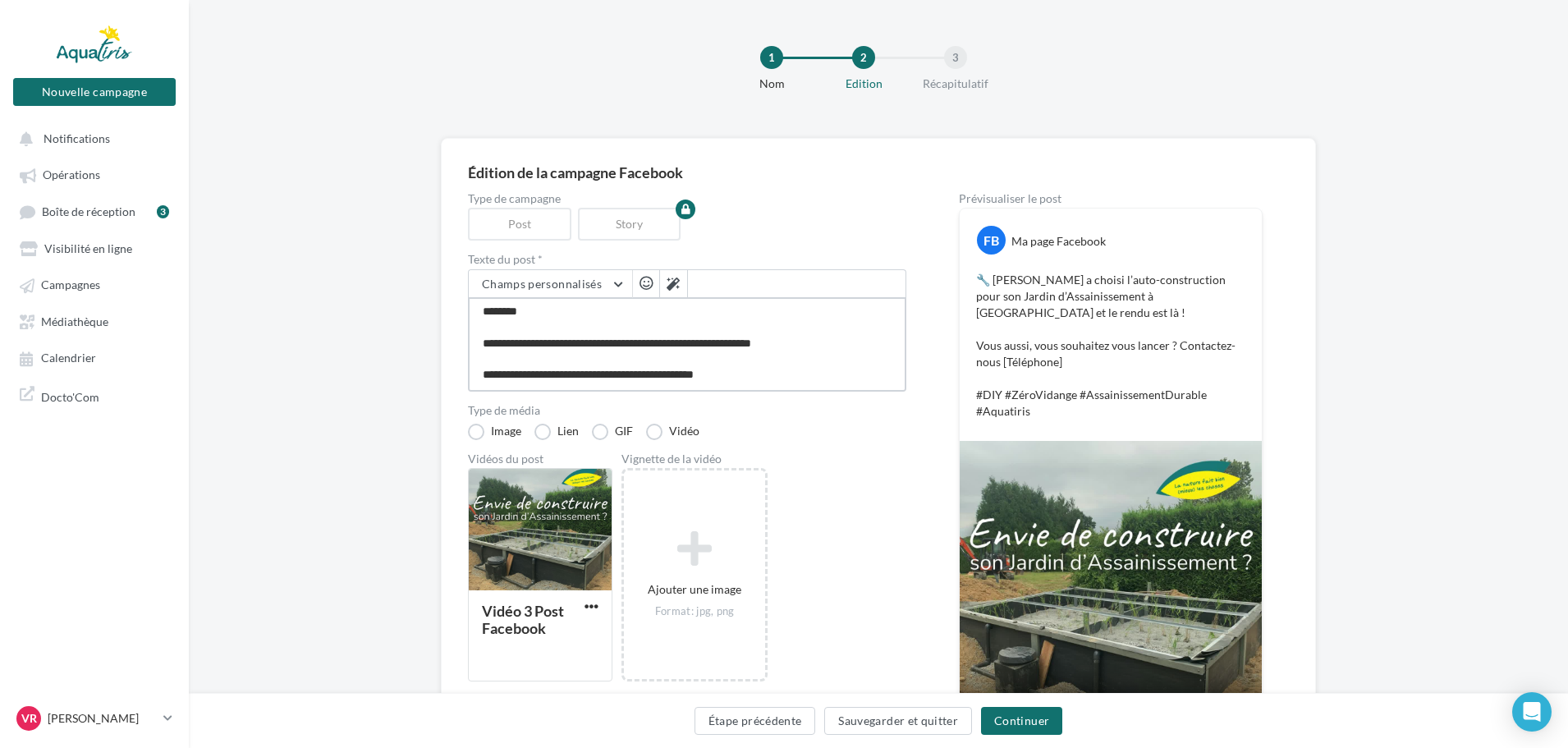
type textarea "**********"
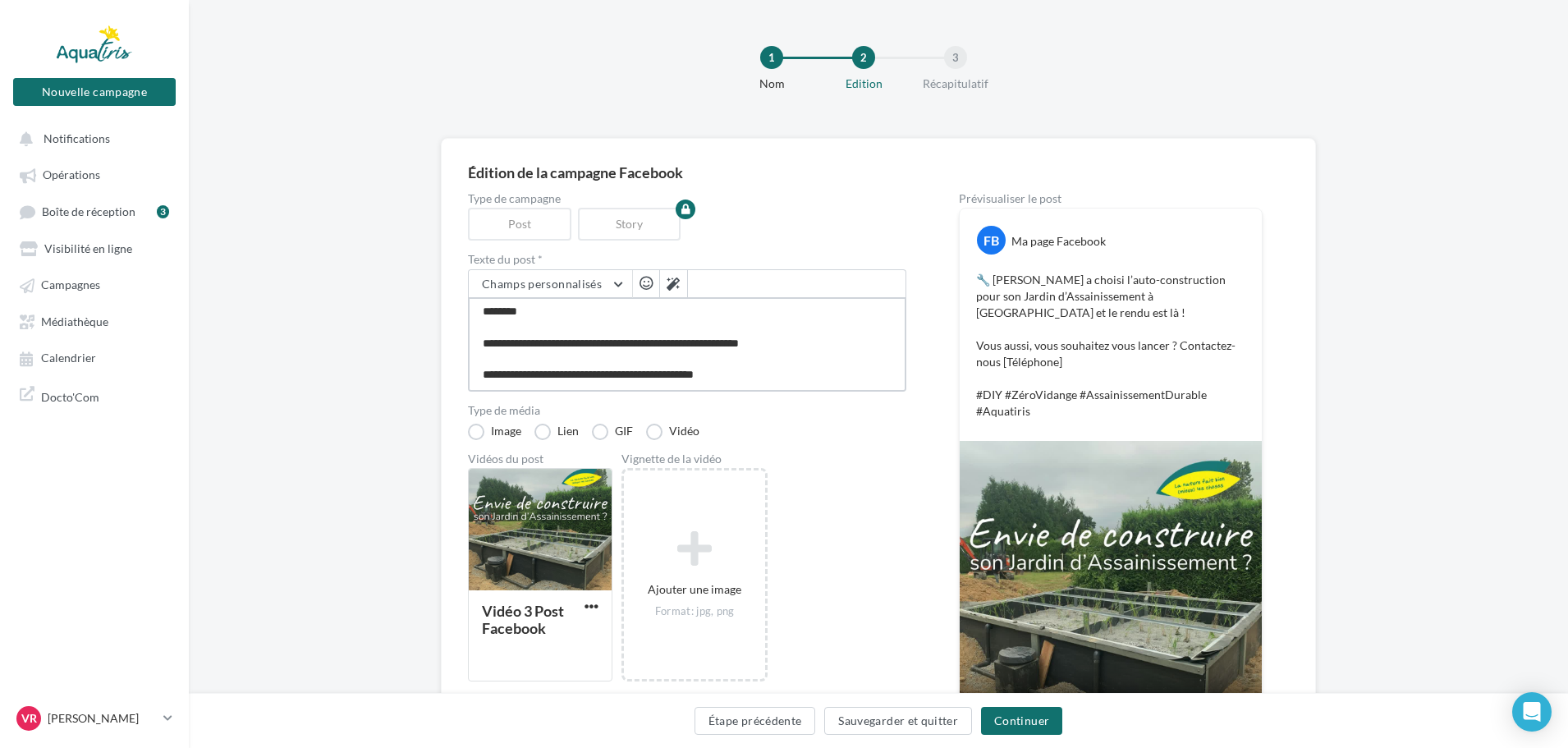
type textarea "**********"
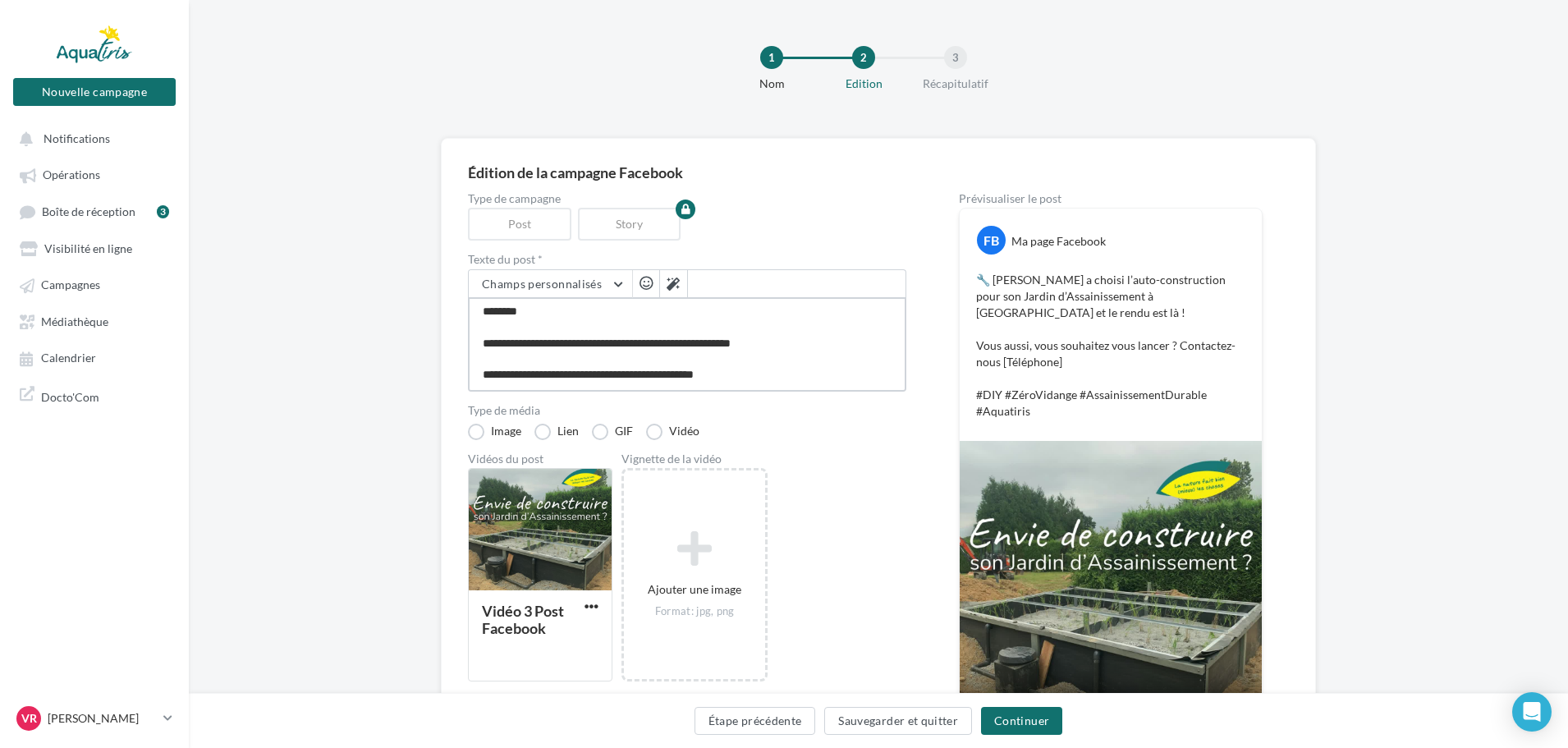
type textarea "**********"
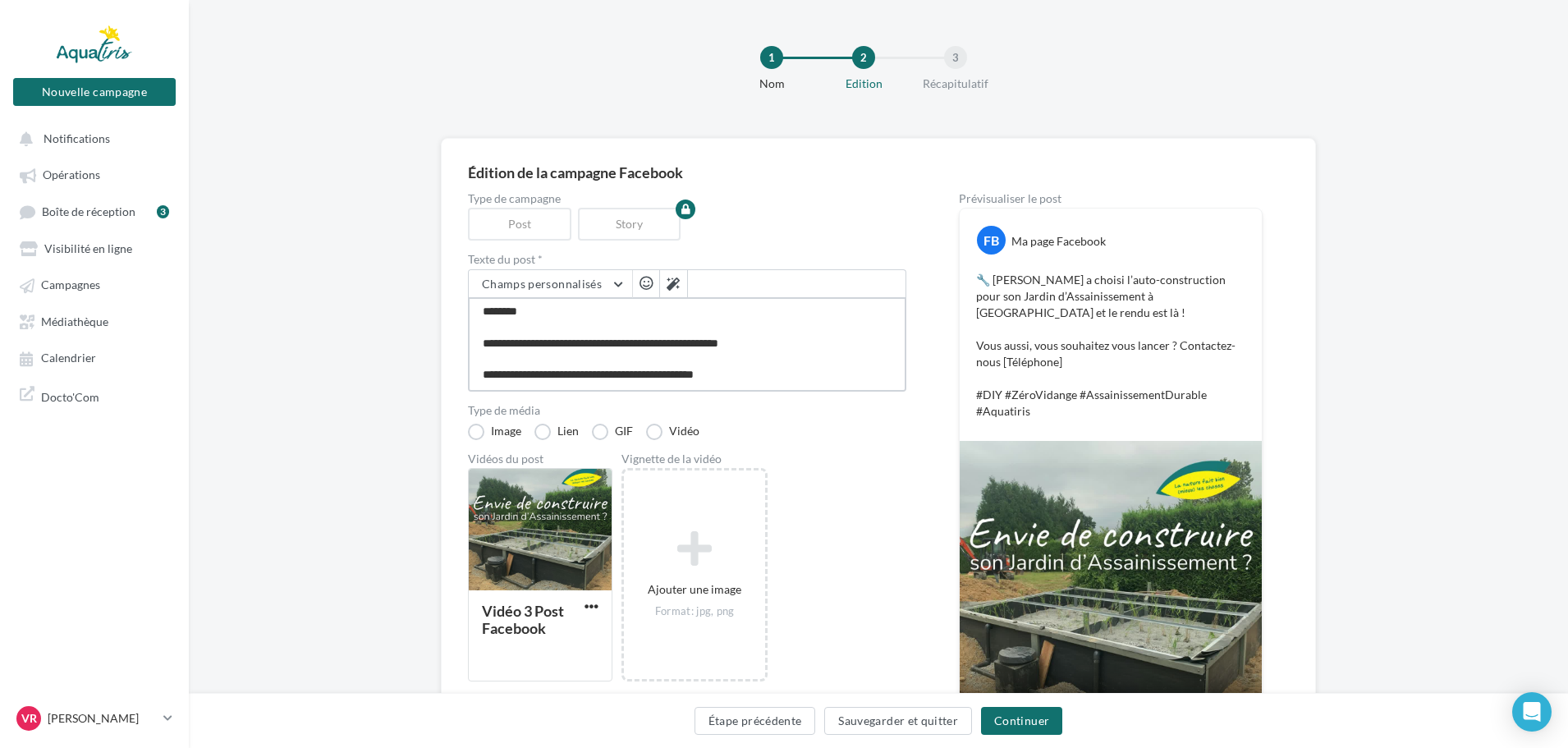
type textarea "**********"
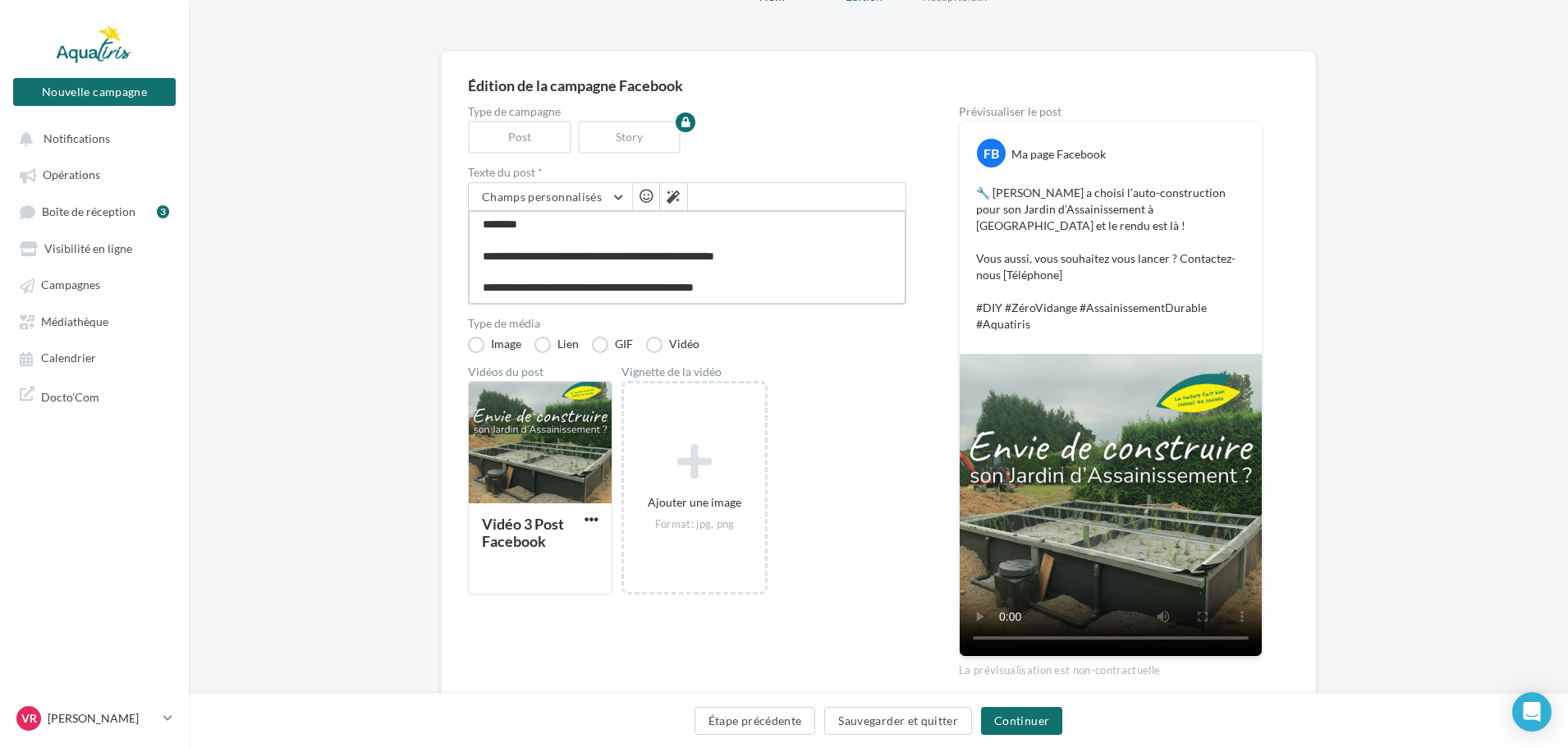
scroll to position [154, 0]
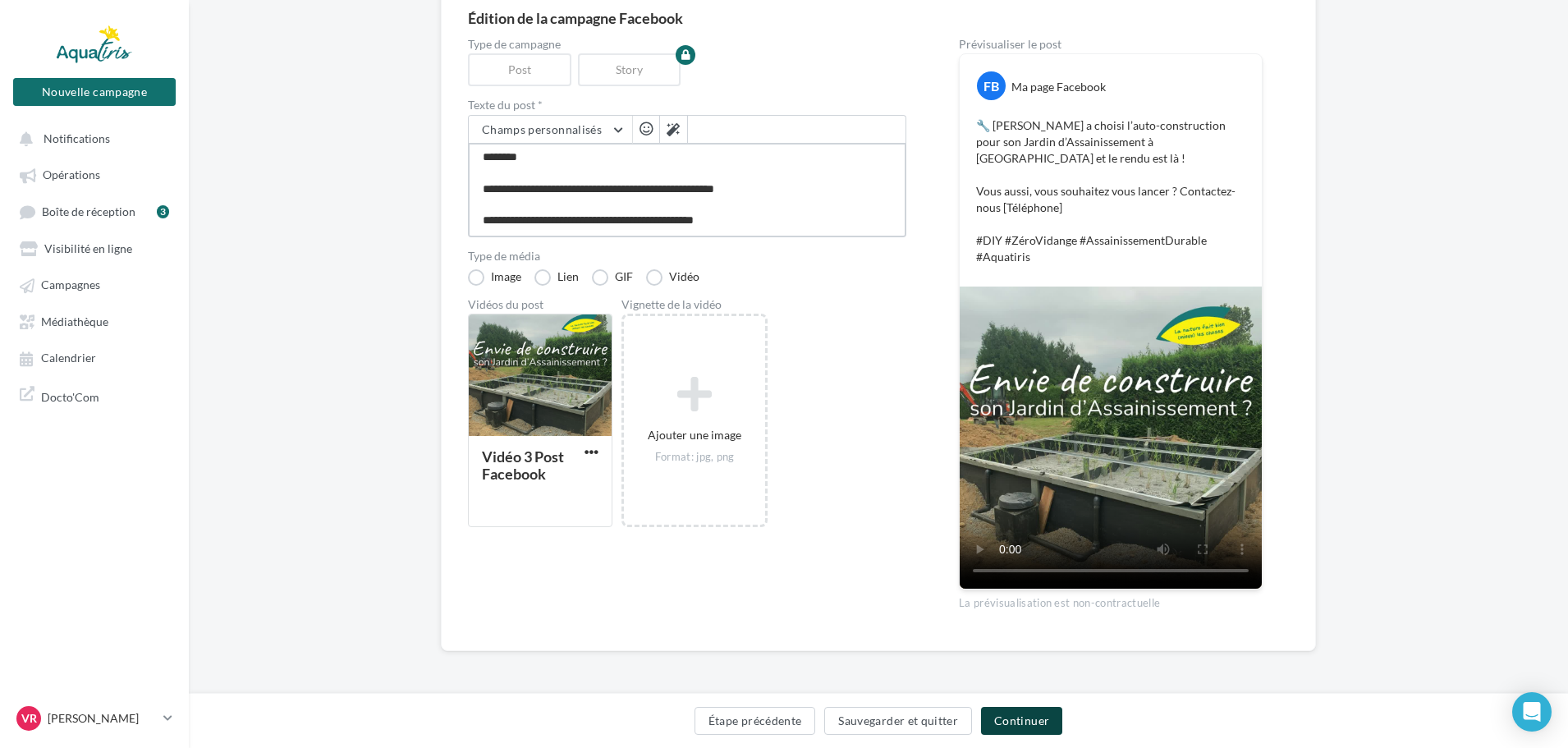
type textarea "**********"
click at [1034, 725] on button "Continuer" at bounding box center [1021, 720] width 81 height 28
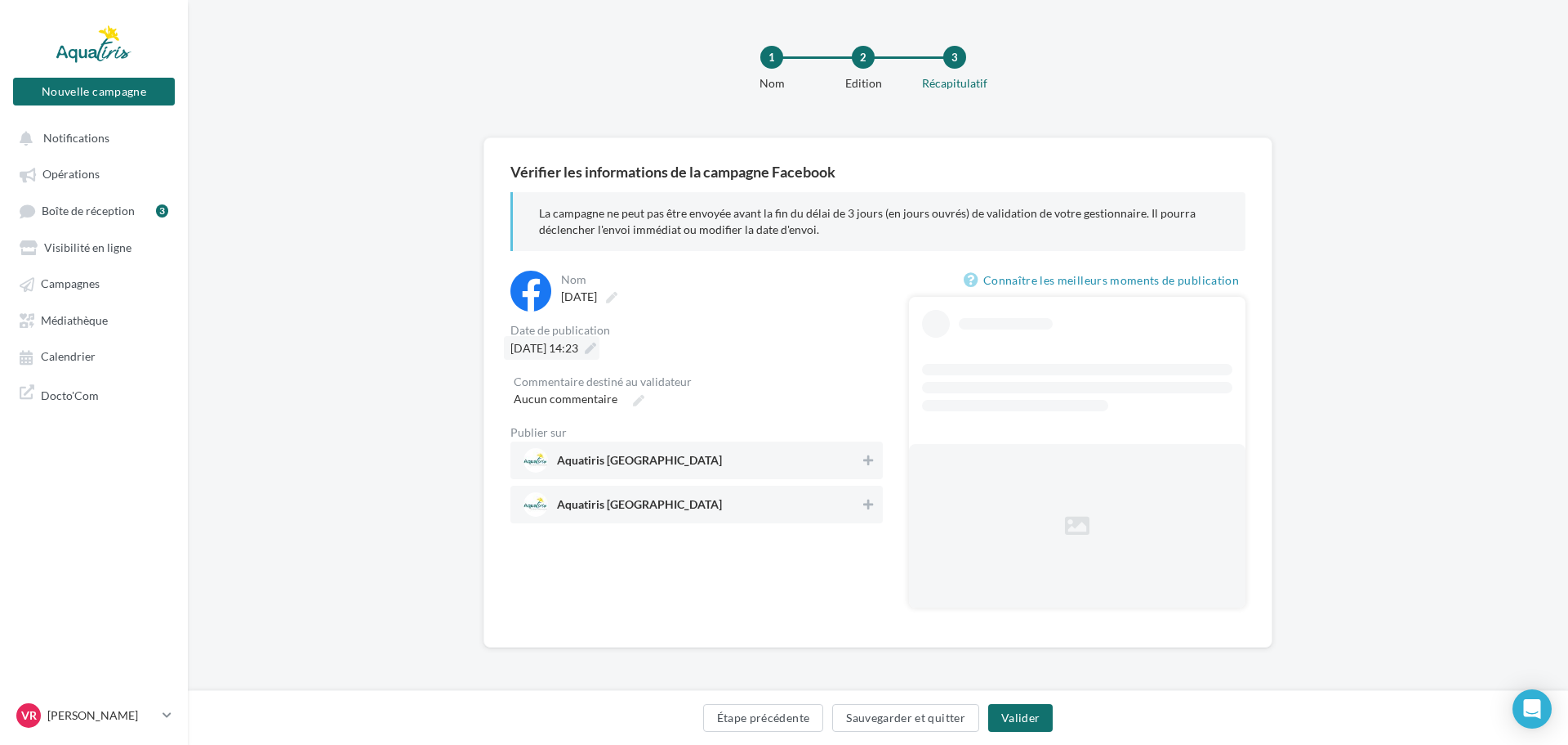
click at [578, 349] on span "16/10/2025 à 14:23" at bounding box center [545, 347] width 68 height 13
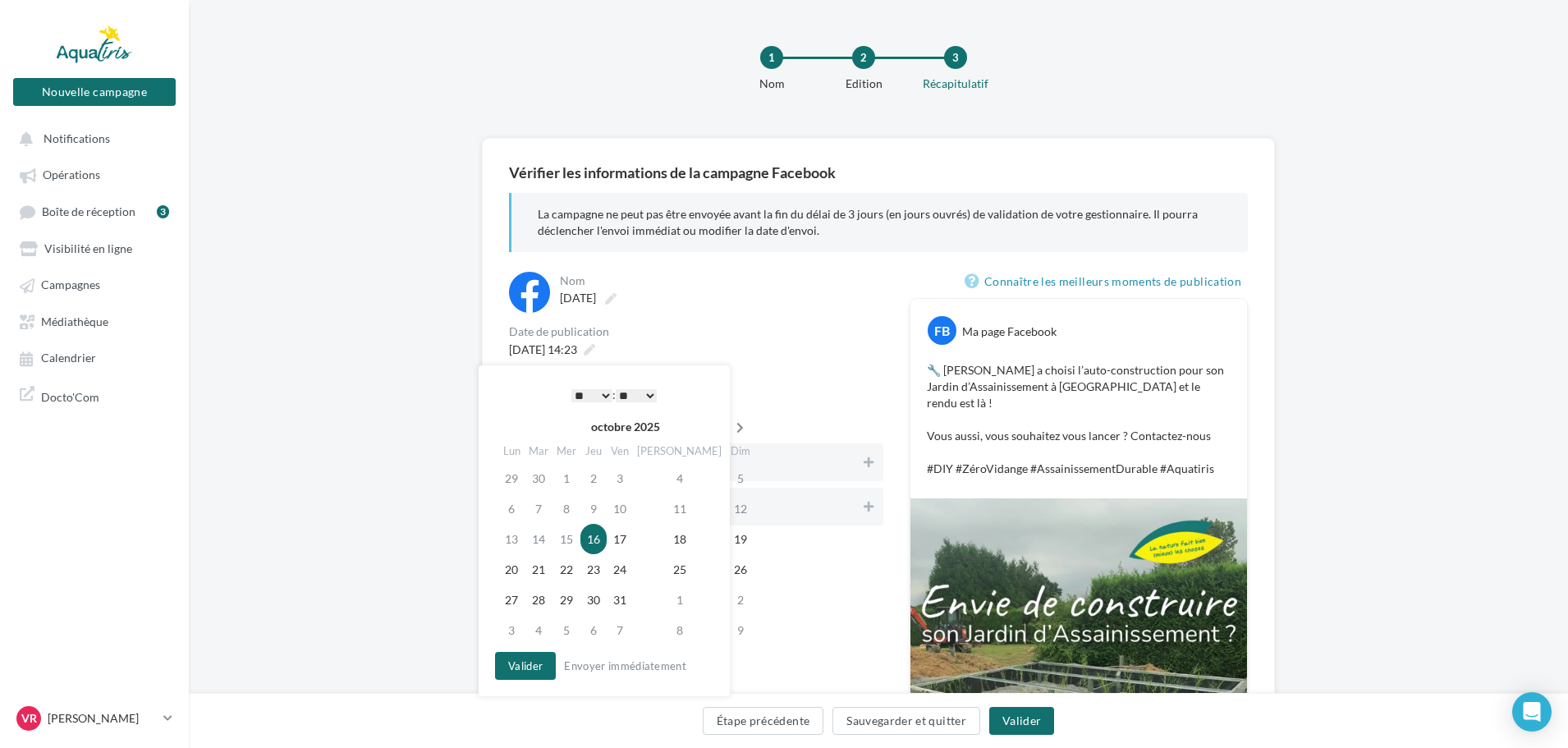
click at [730, 422] on icon at bounding box center [739, 428] width 21 height 12
click at [663, 601] on td "27" at bounding box center [677, 599] width 93 height 31
click at [532, 668] on button "Valider" at bounding box center [521, 665] width 60 height 28
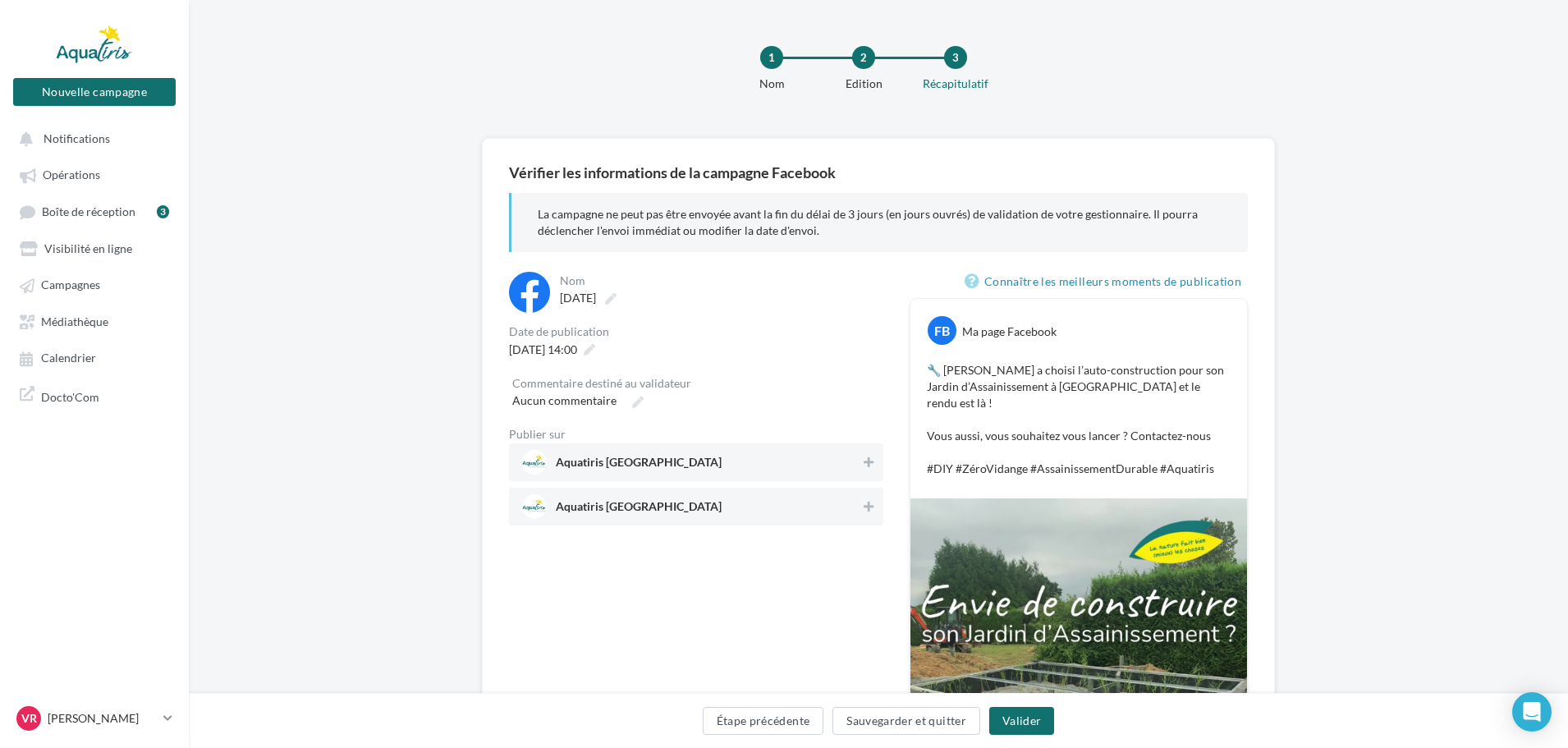
click at [795, 455] on span "Aquatiris Nord Loire-Atlantique" at bounding box center [692, 462] width 339 height 24
click at [1023, 718] on button "Valider" at bounding box center [1022, 720] width 65 height 28
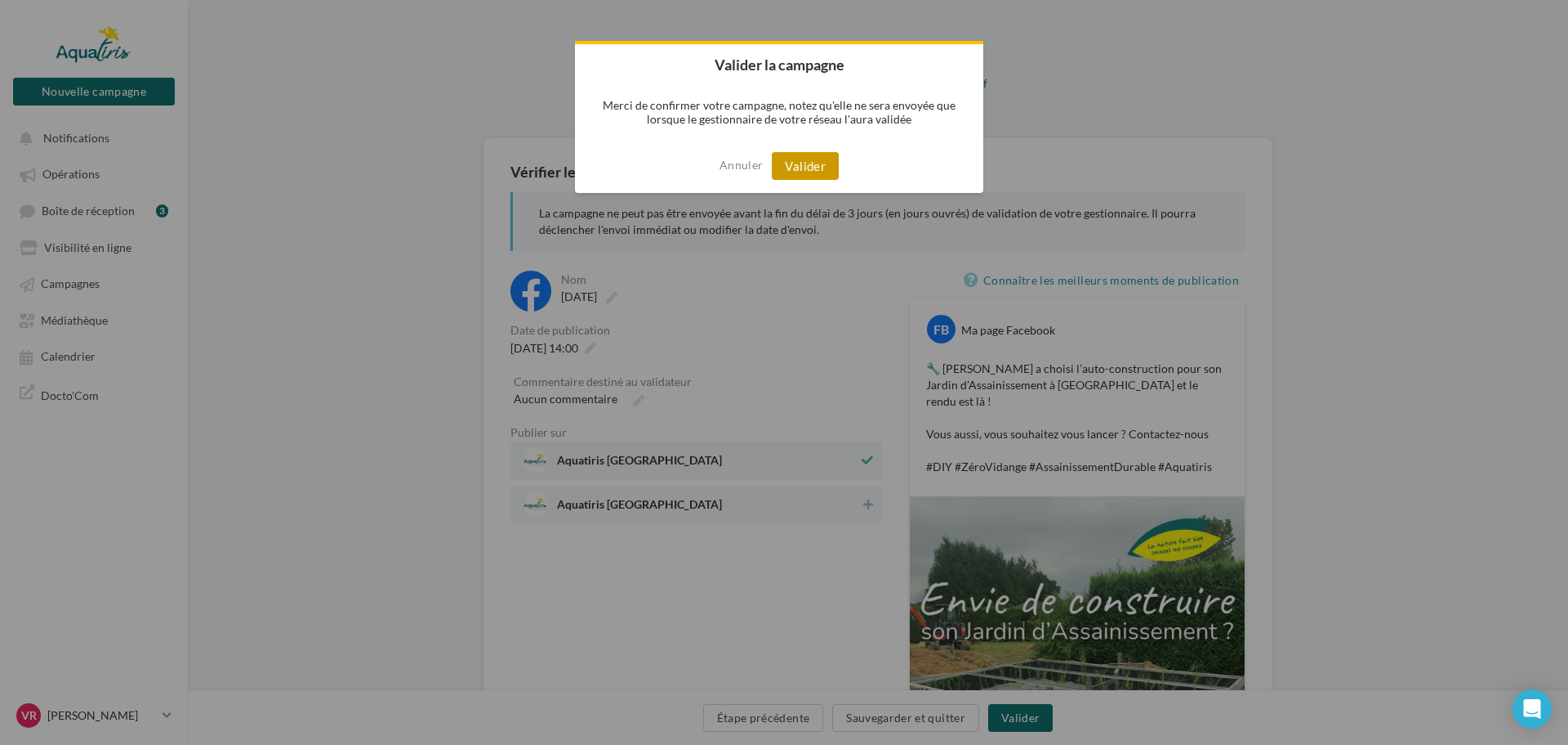
click at [797, 164] on button "Valider" at bounding box center [806, 166] width 67 height 28
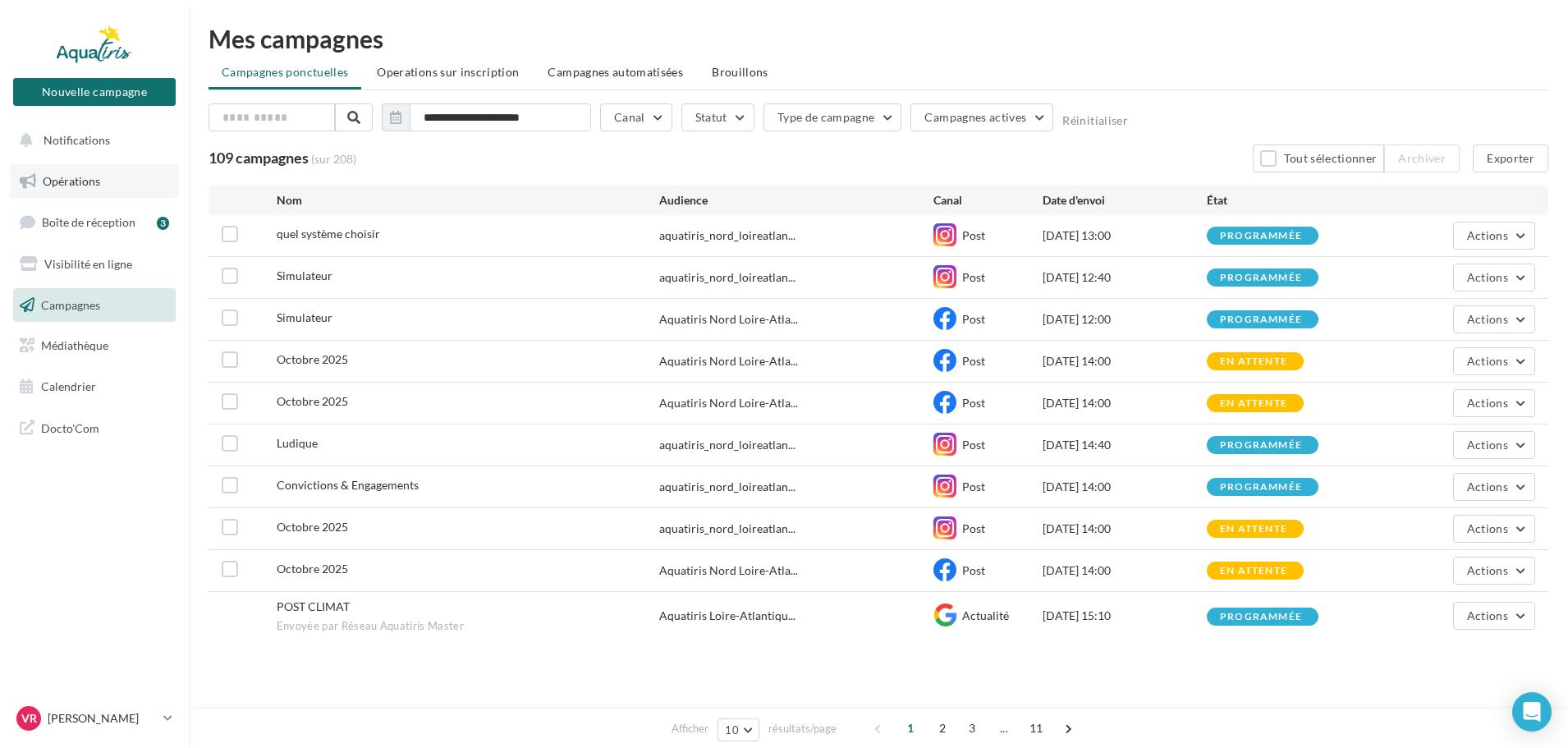
click at [91, 190] on link "Opérations" at bounding box center [95, 181] width 169 height 34
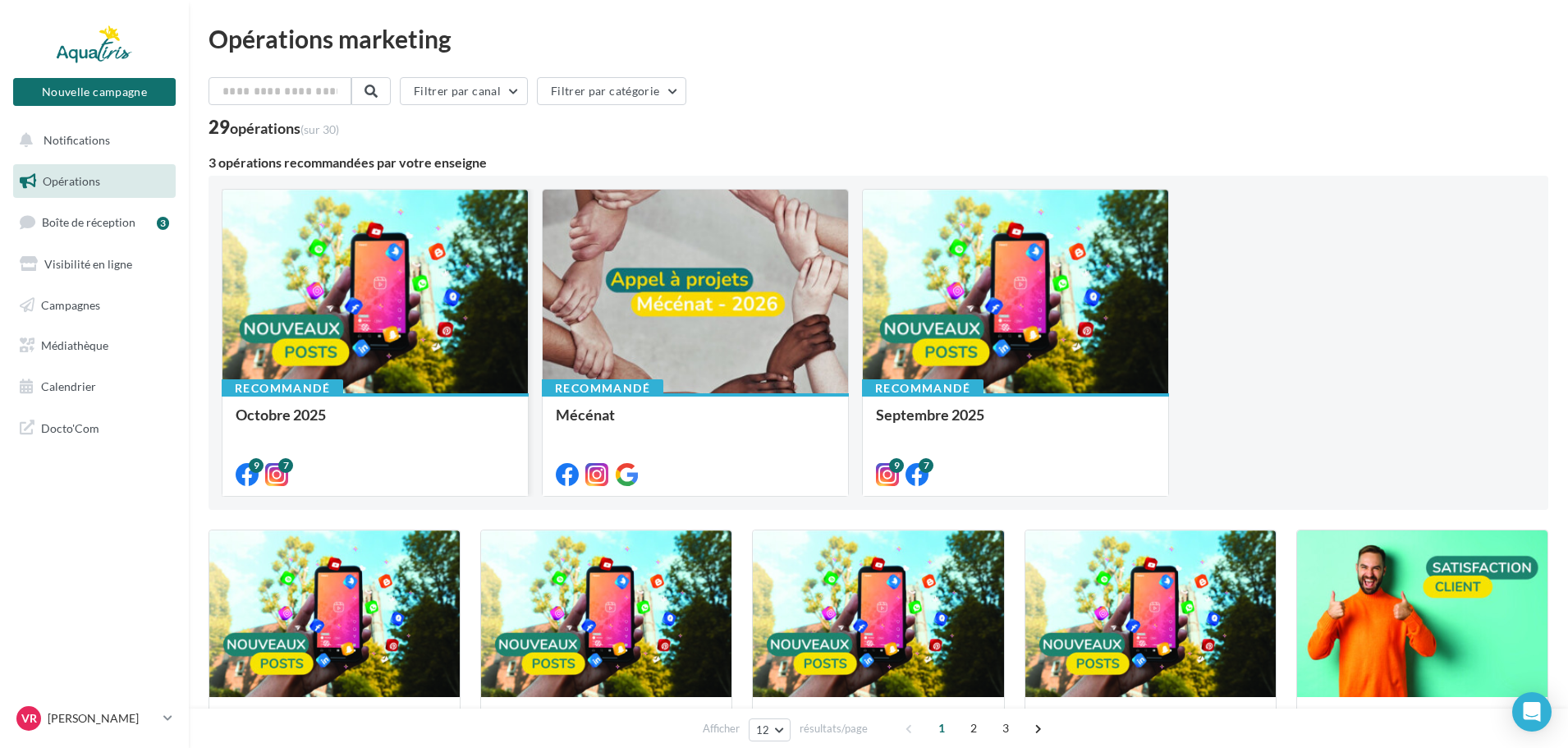
click at [477, 255] on div at bounding box center [375, 293] width 305 height 205
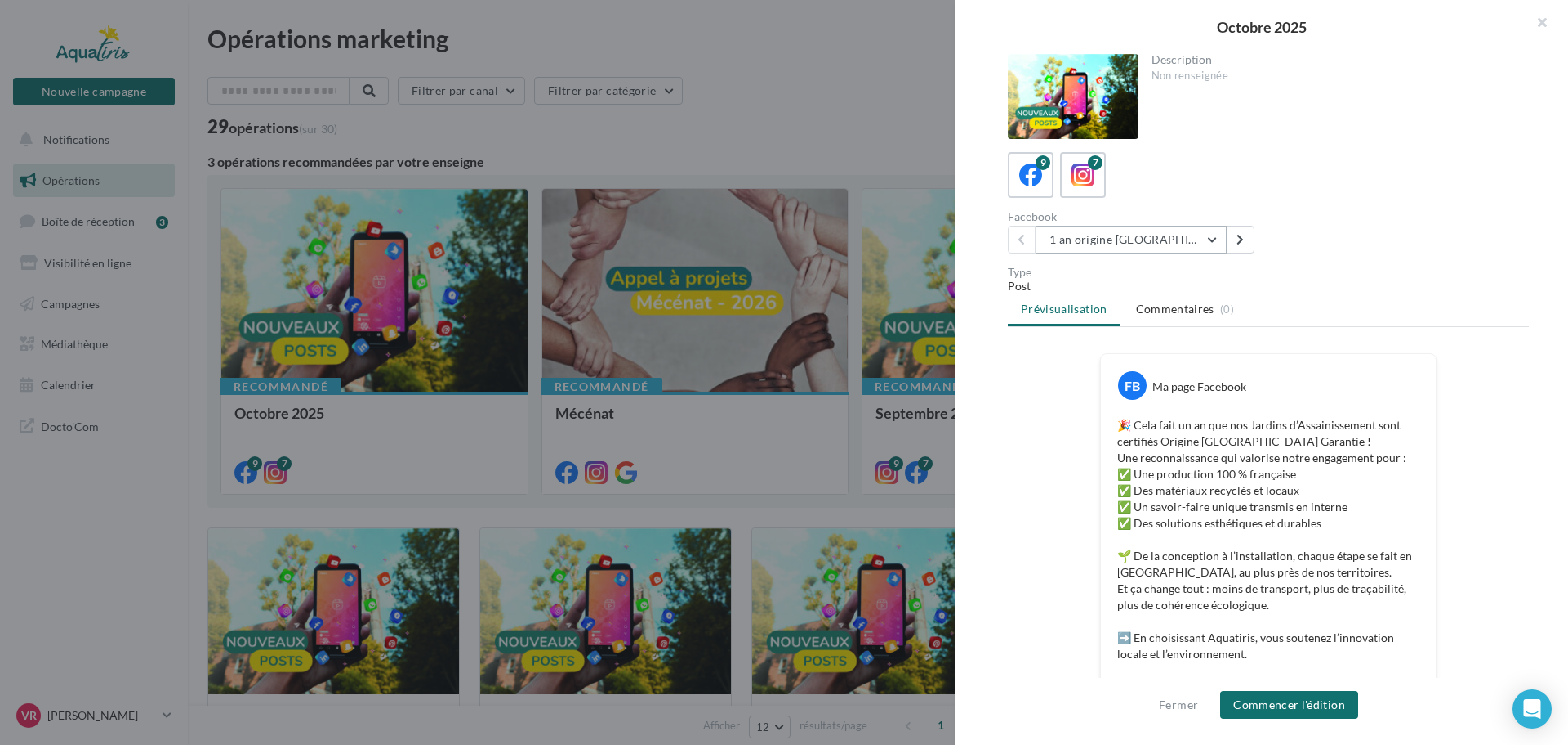
click at [1125, 238] on button "1 an origine France" at bounding box center [1131, 239] width 191 height 28
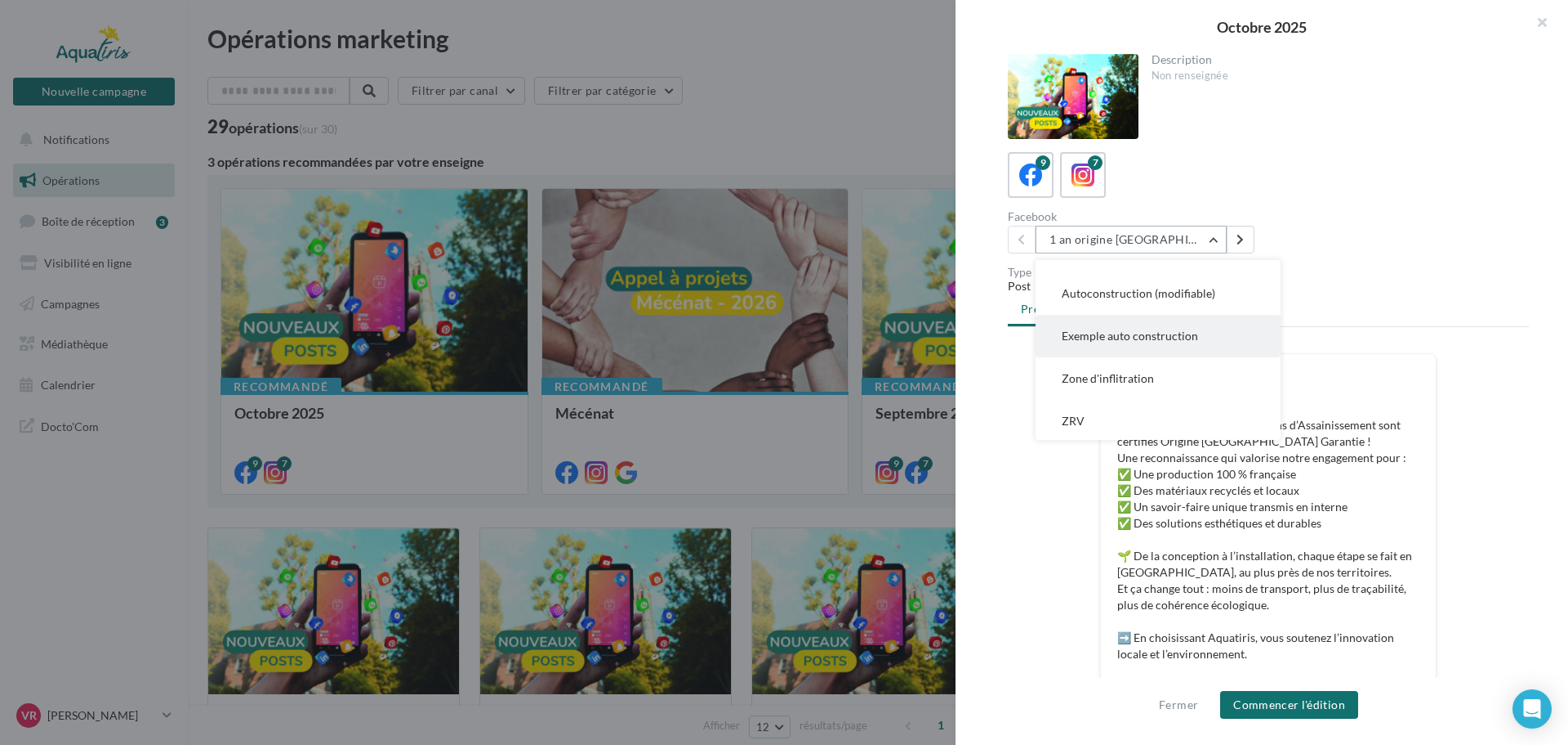
scroll to position [203, 0]
click at [1127, 368] on span "Zone d'inflitration" at bounding box center [1107, 375] width 92 height 13
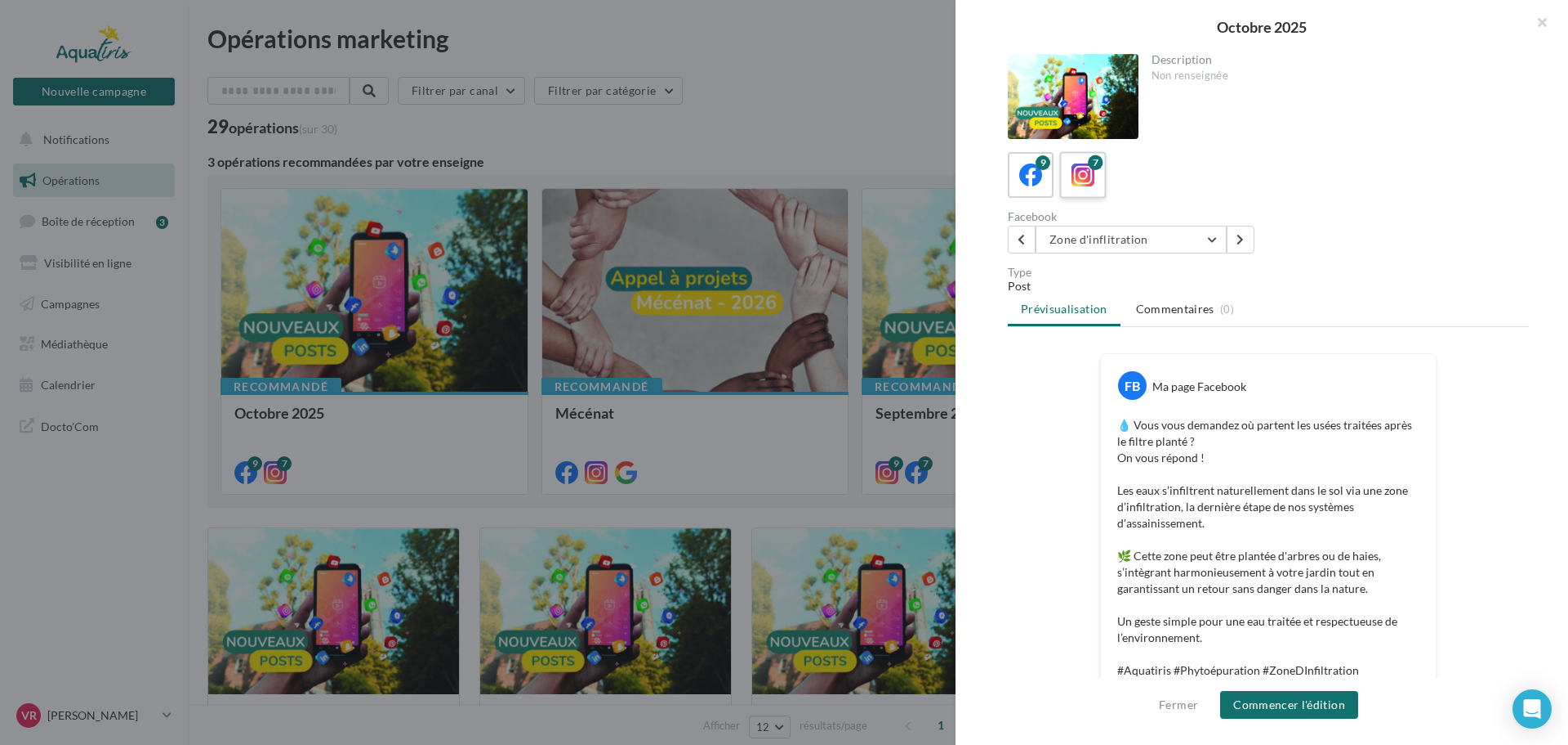
click at [1081, 182] on icon at bounding box center [1083, 175] width 23 height 23
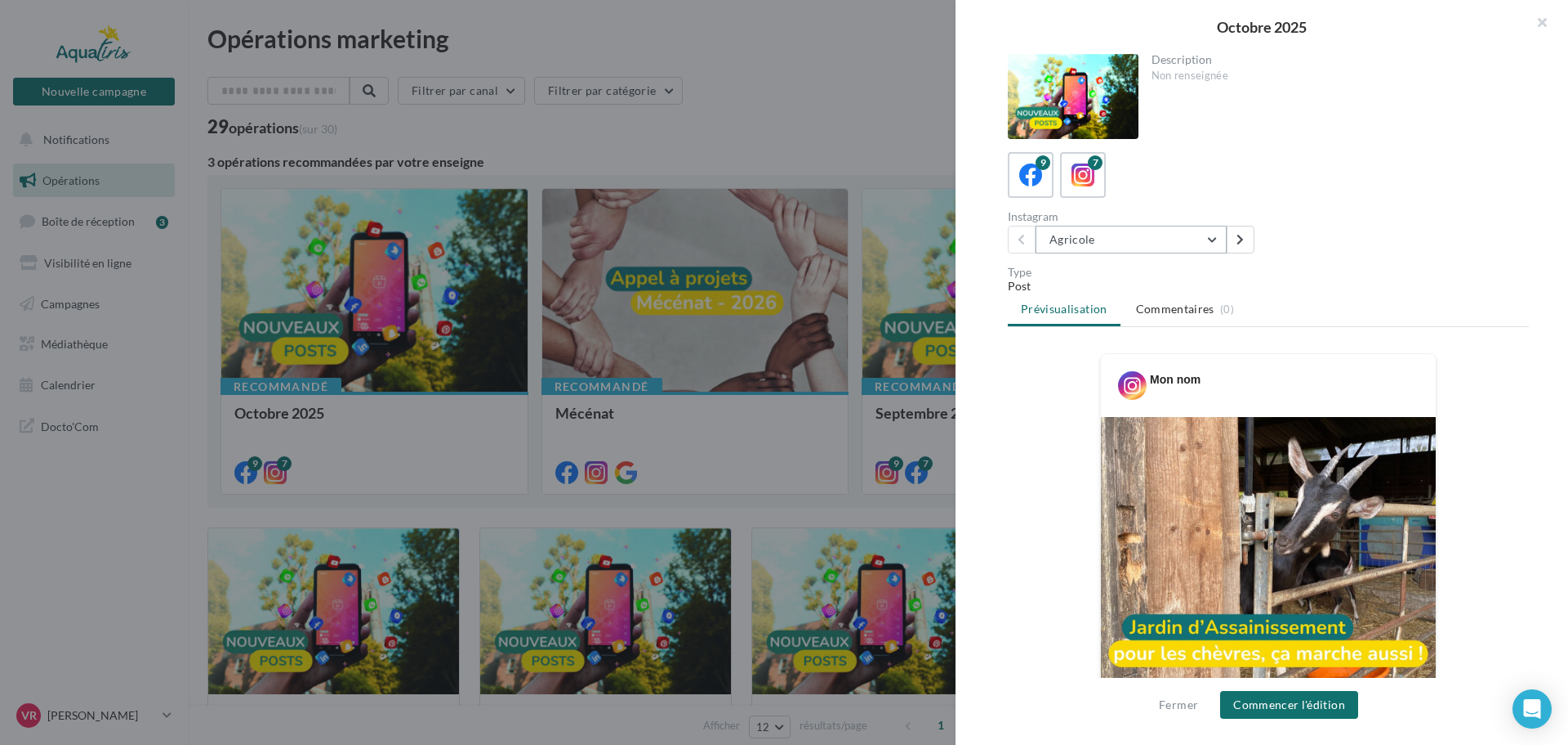
click at [1105, 237] on button "Agricole" at bounding box center [1131, 239] width 191 height 28
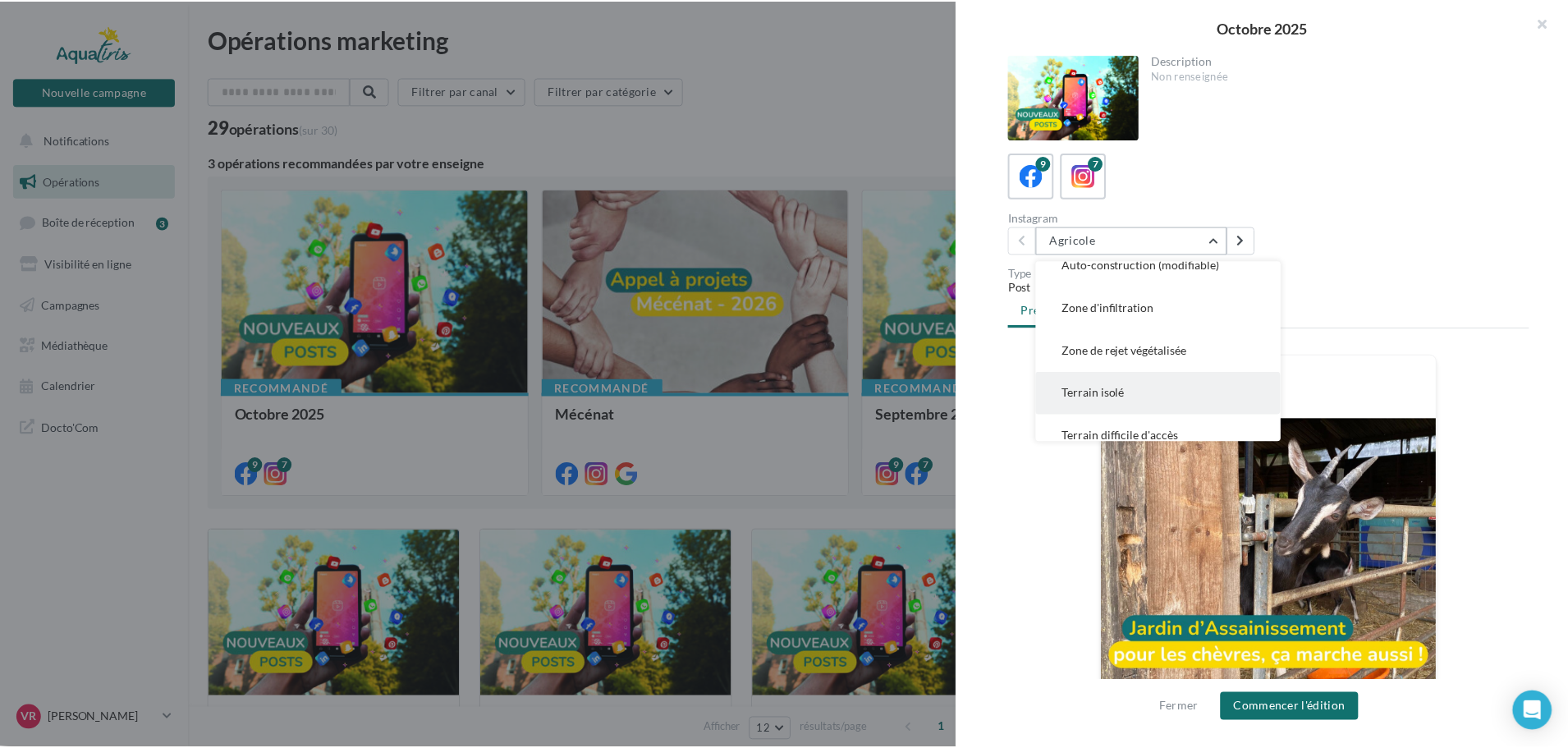
scroll to position [118, 0]
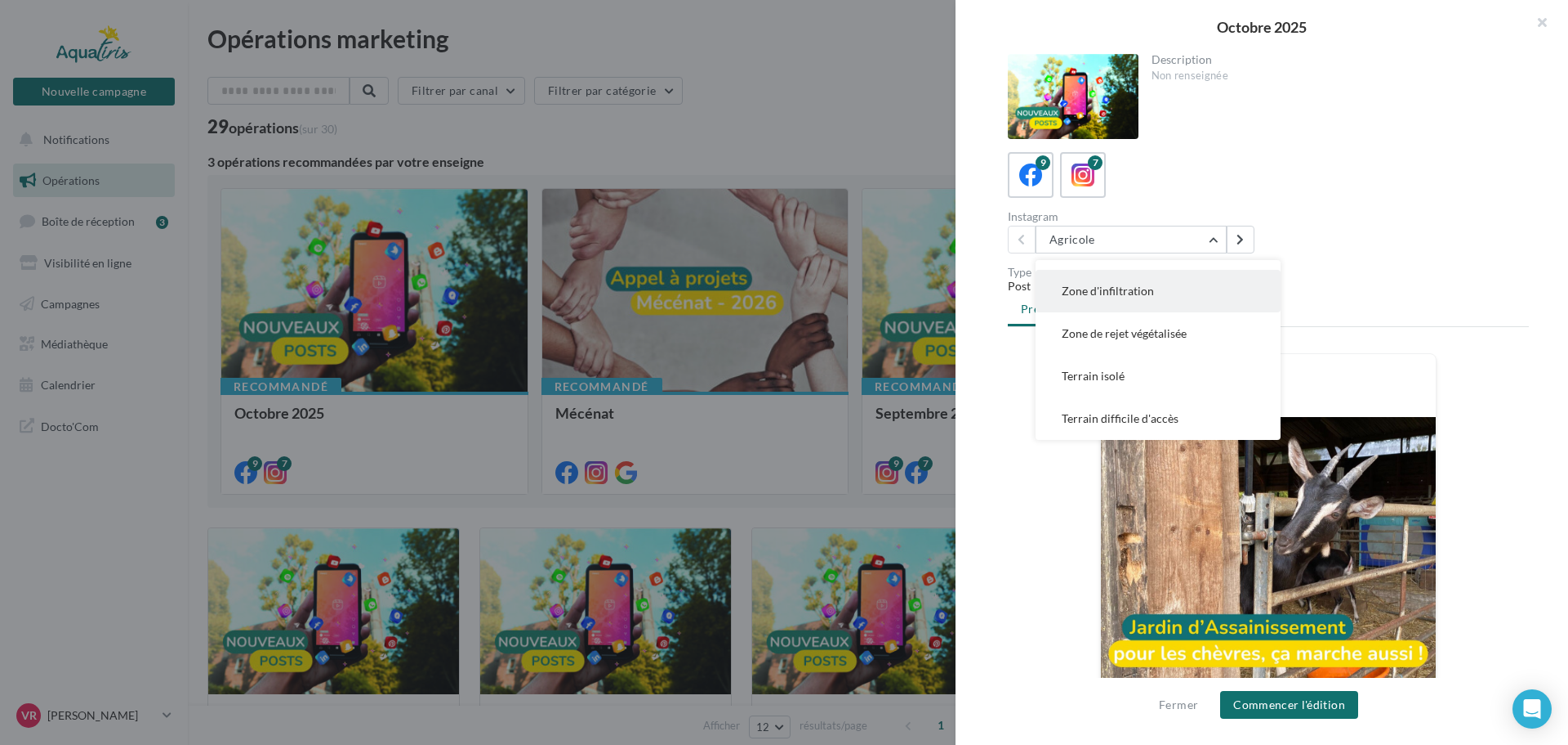
click at [1131, 298] on button "Zone d'infiltration" at bounding box center [1158, 290] width 245 height 42
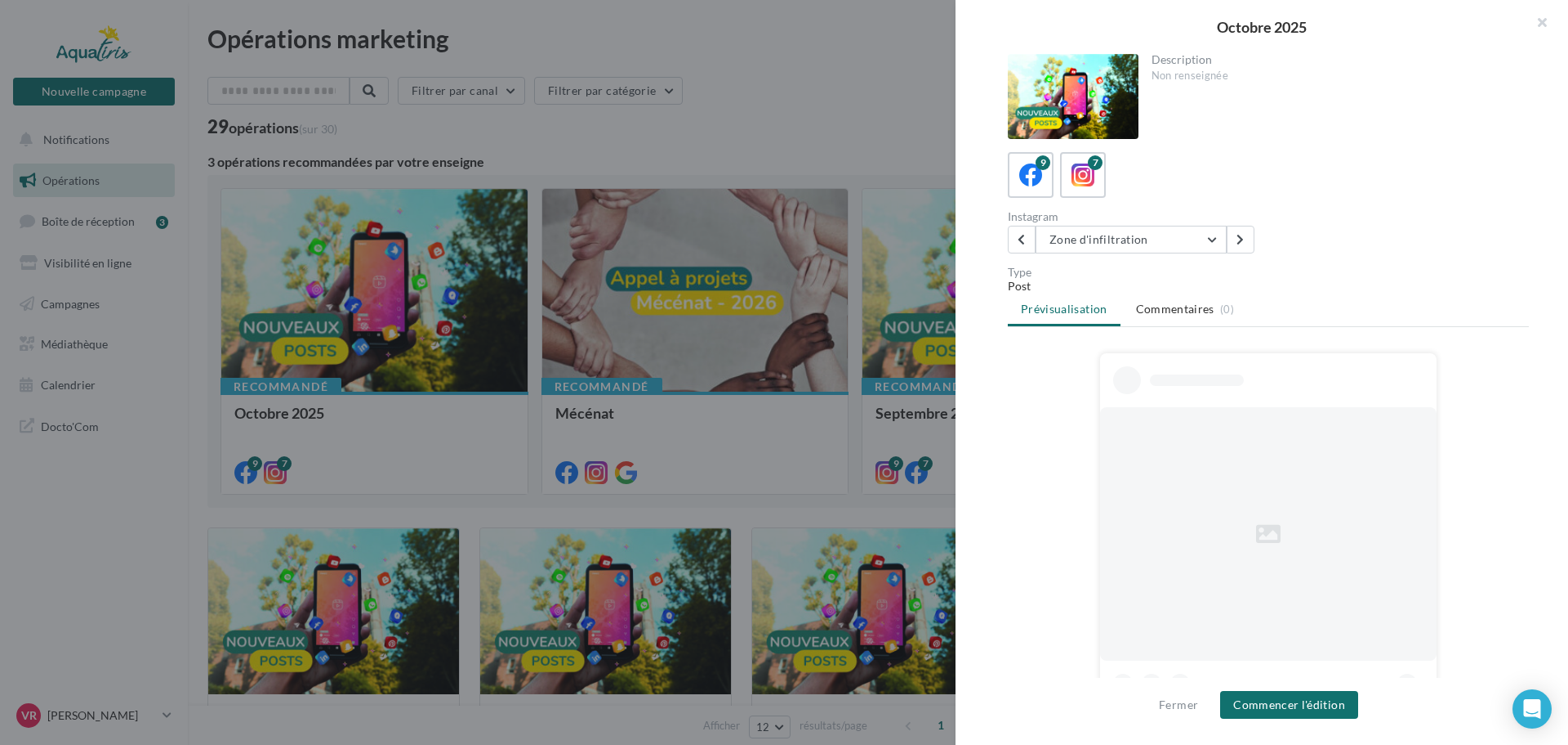
click at [686, 48] on div at bounding box center [784, 372] width 1568 height 745
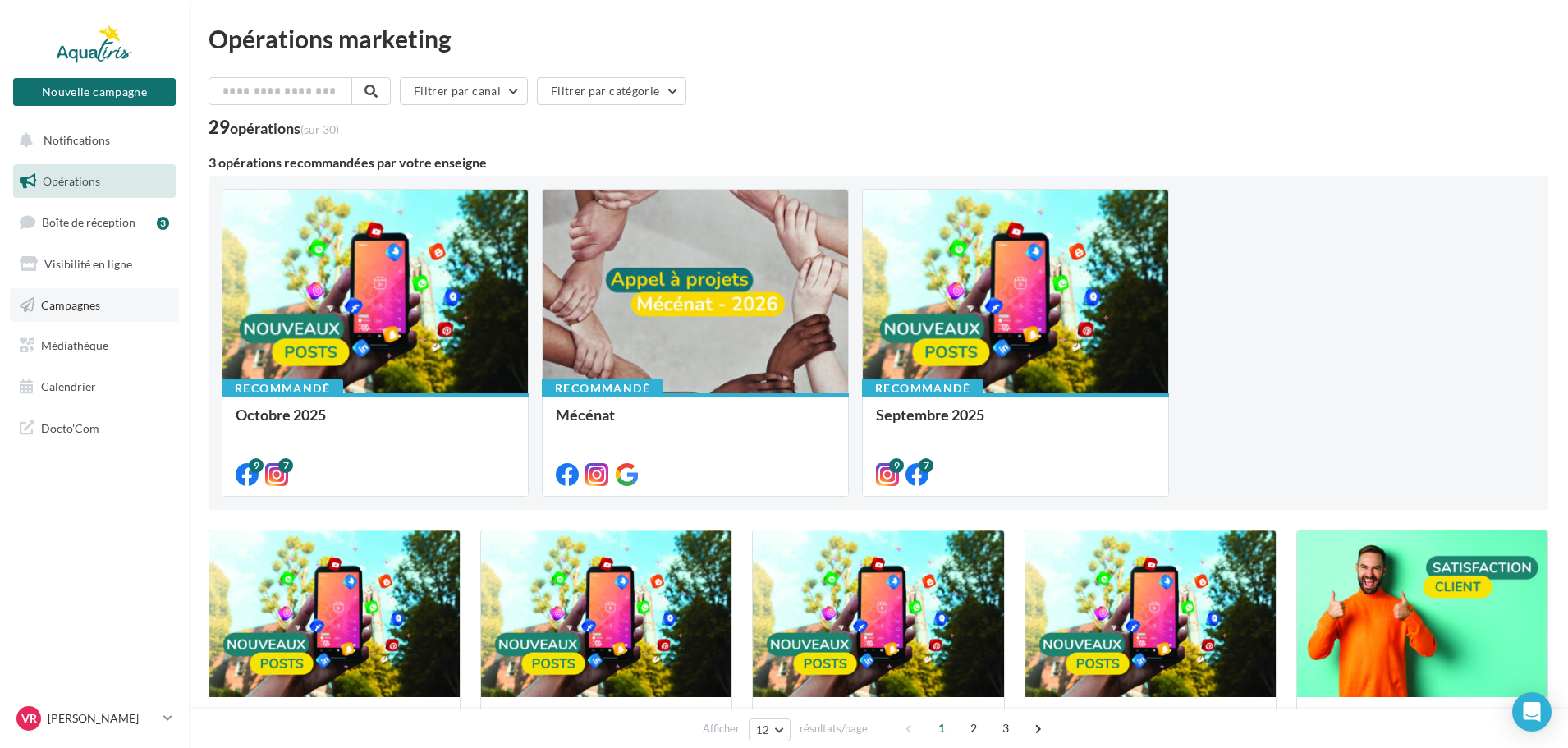
click at [90, 300] on span "Campagnes" at bounding box center [71, 303] width 59 height 14
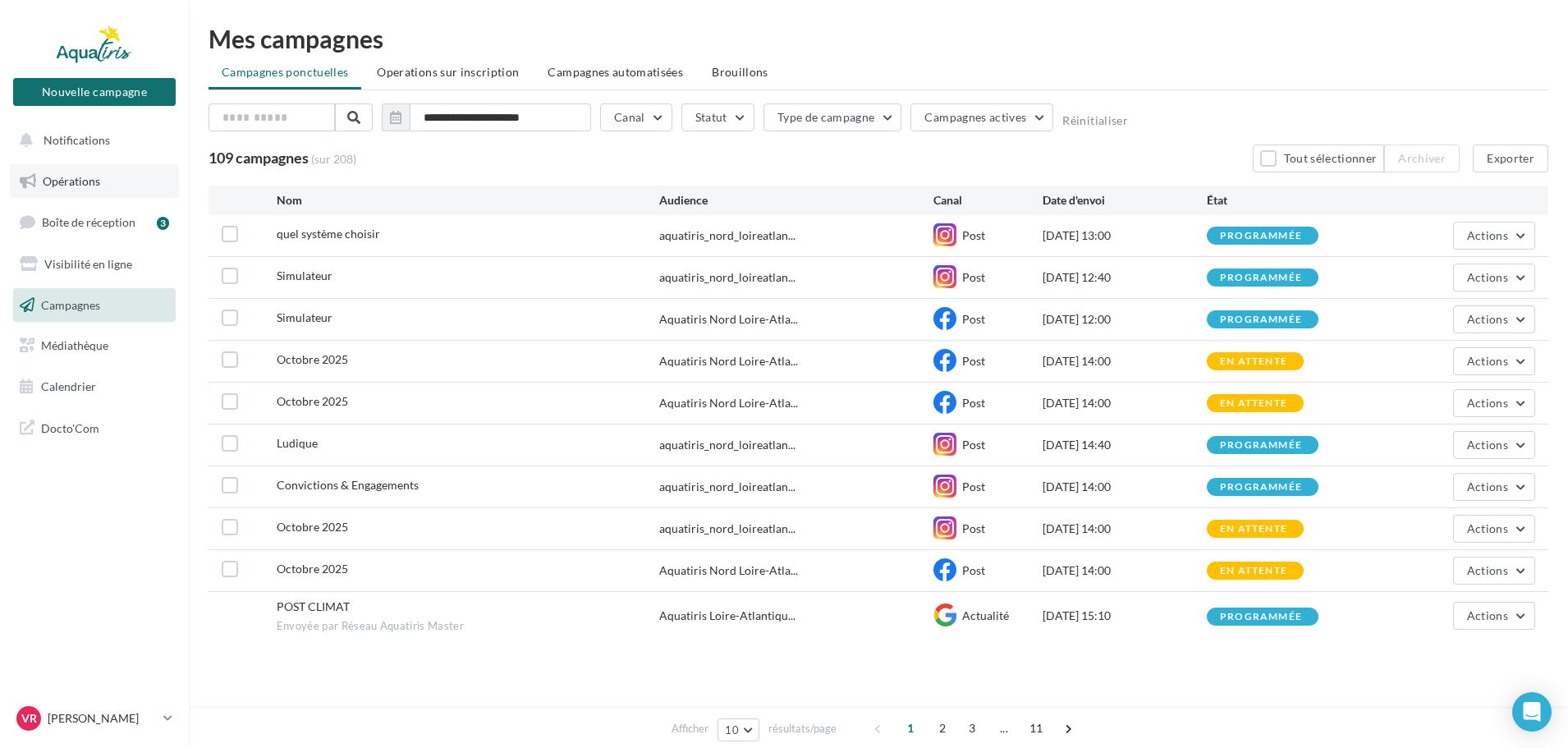
click at [77, 186] on span "Opérations" at bounding box center [71, 180] width 58 height 14
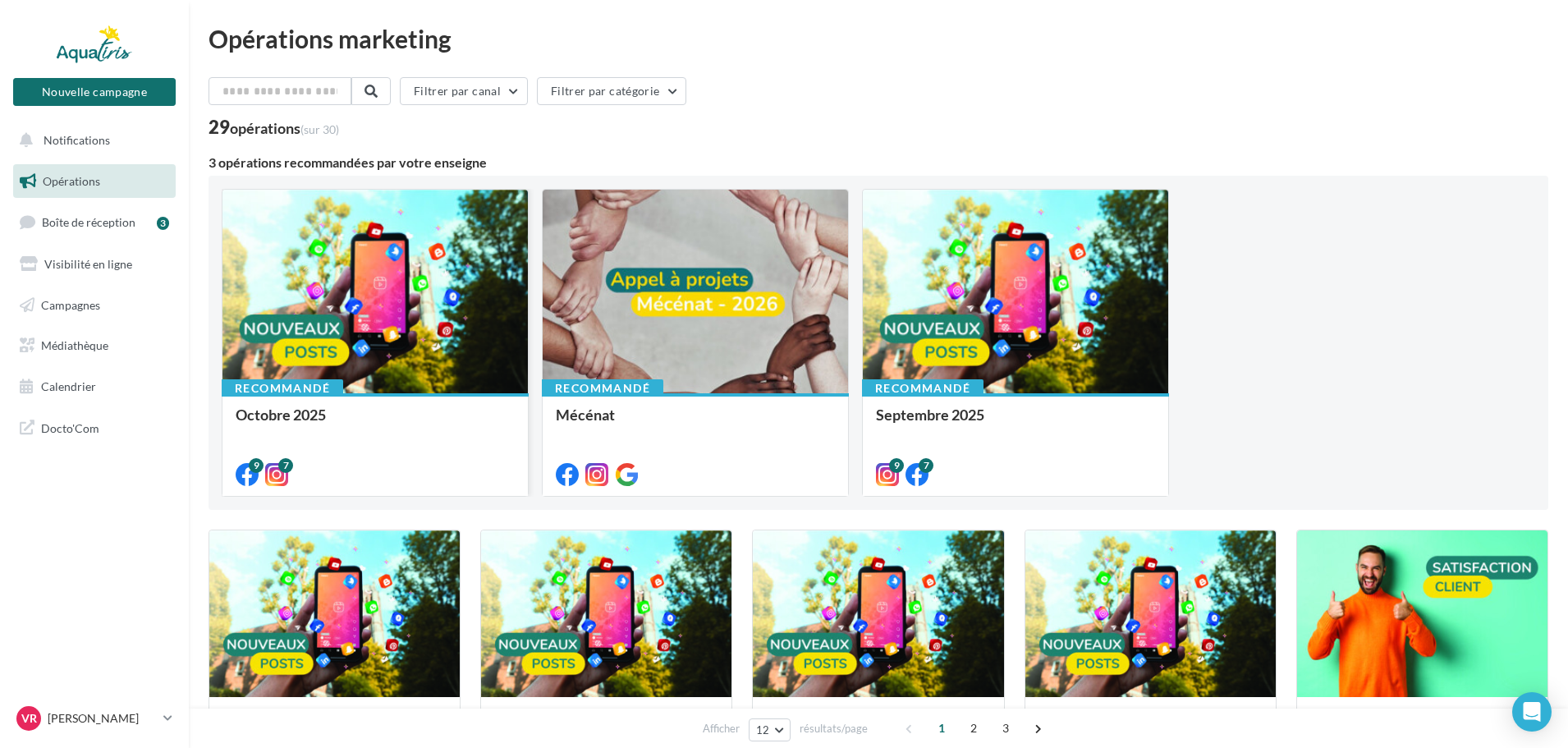
click at [372, 286] on div at bounding box center [375, 293] width 305 height 205
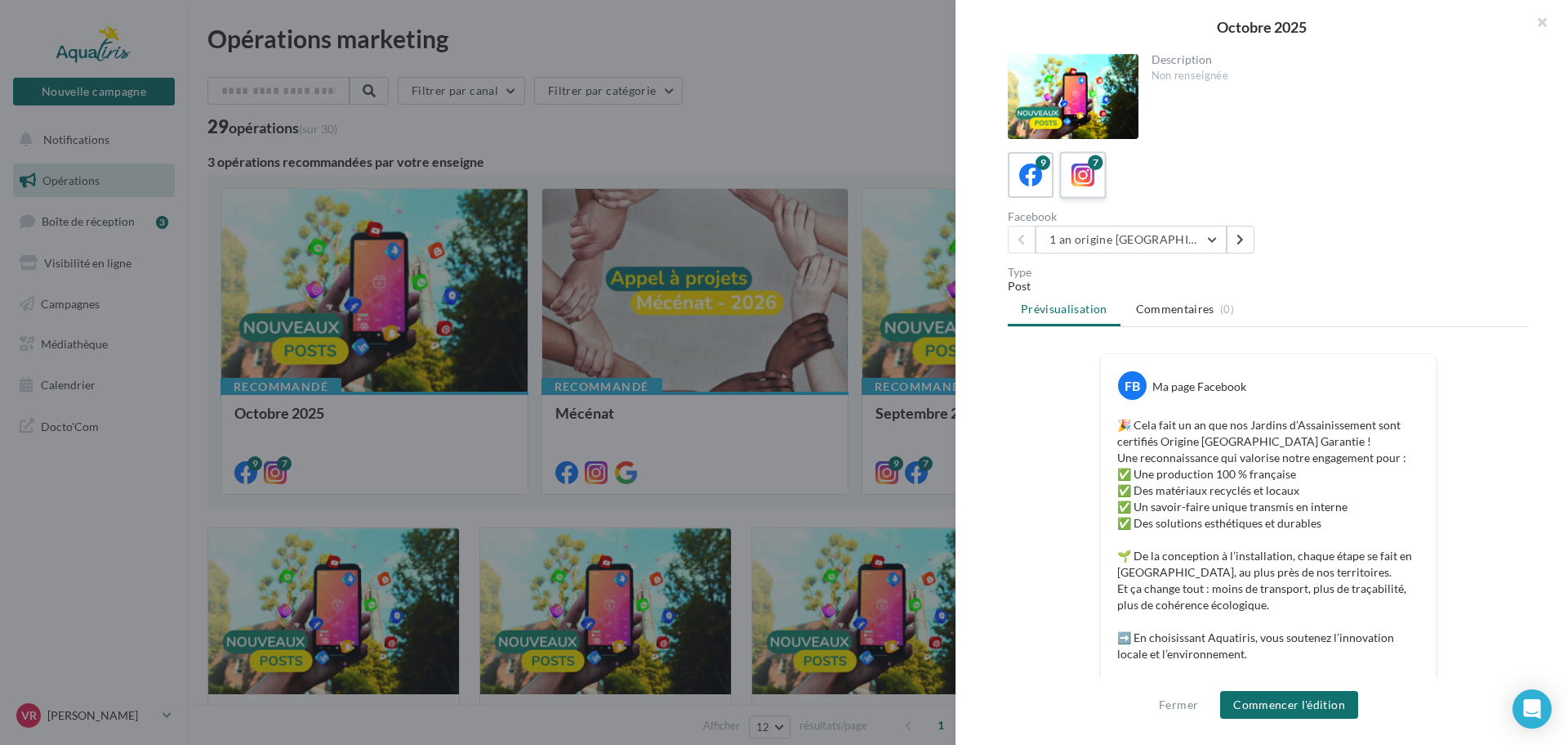
click at [1099, 175] on label "7" at bounding box center [1082, 175] width 47 height 47
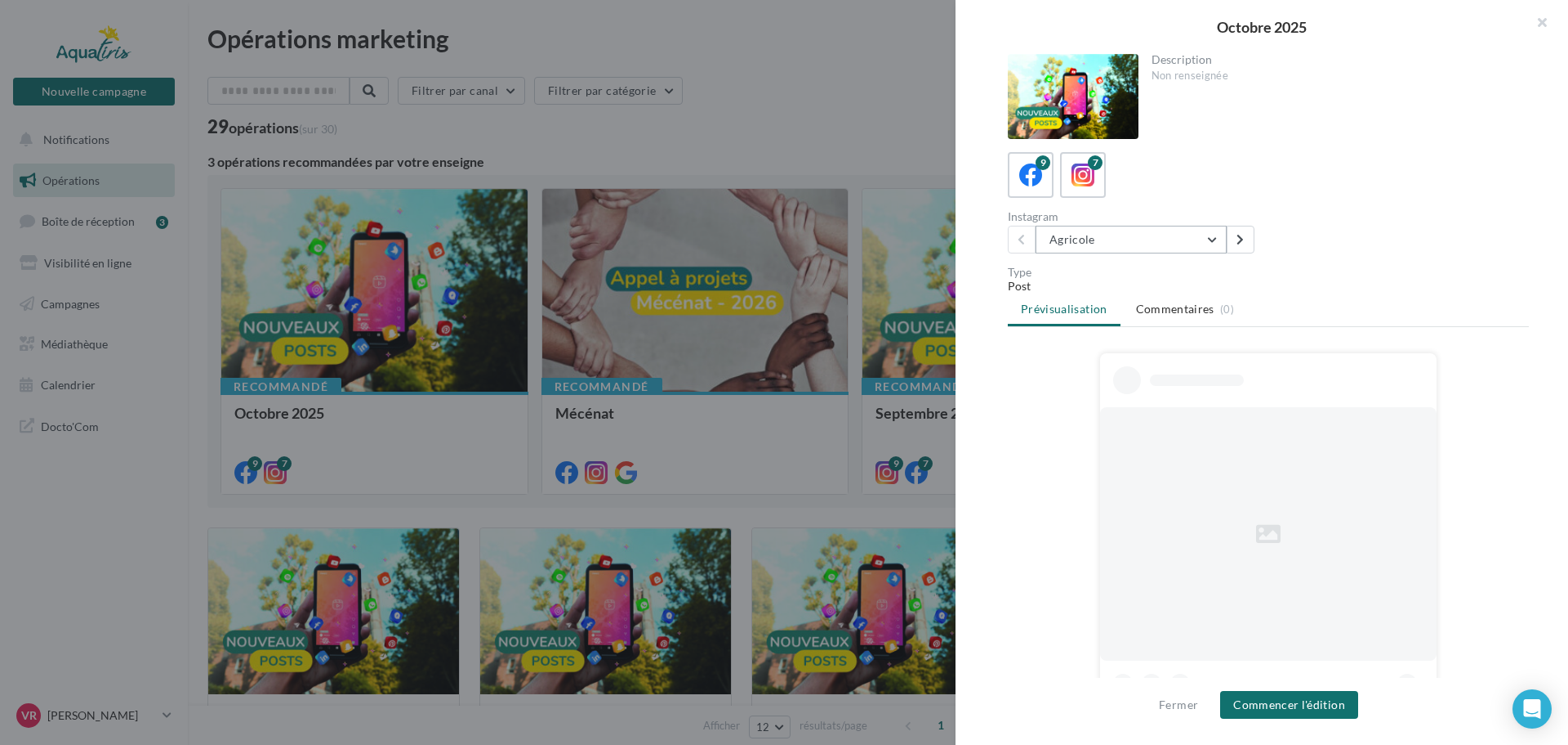
click at [1150, 241] on button "Agricole" at bounding box center [1131, 239] width 191 height 28
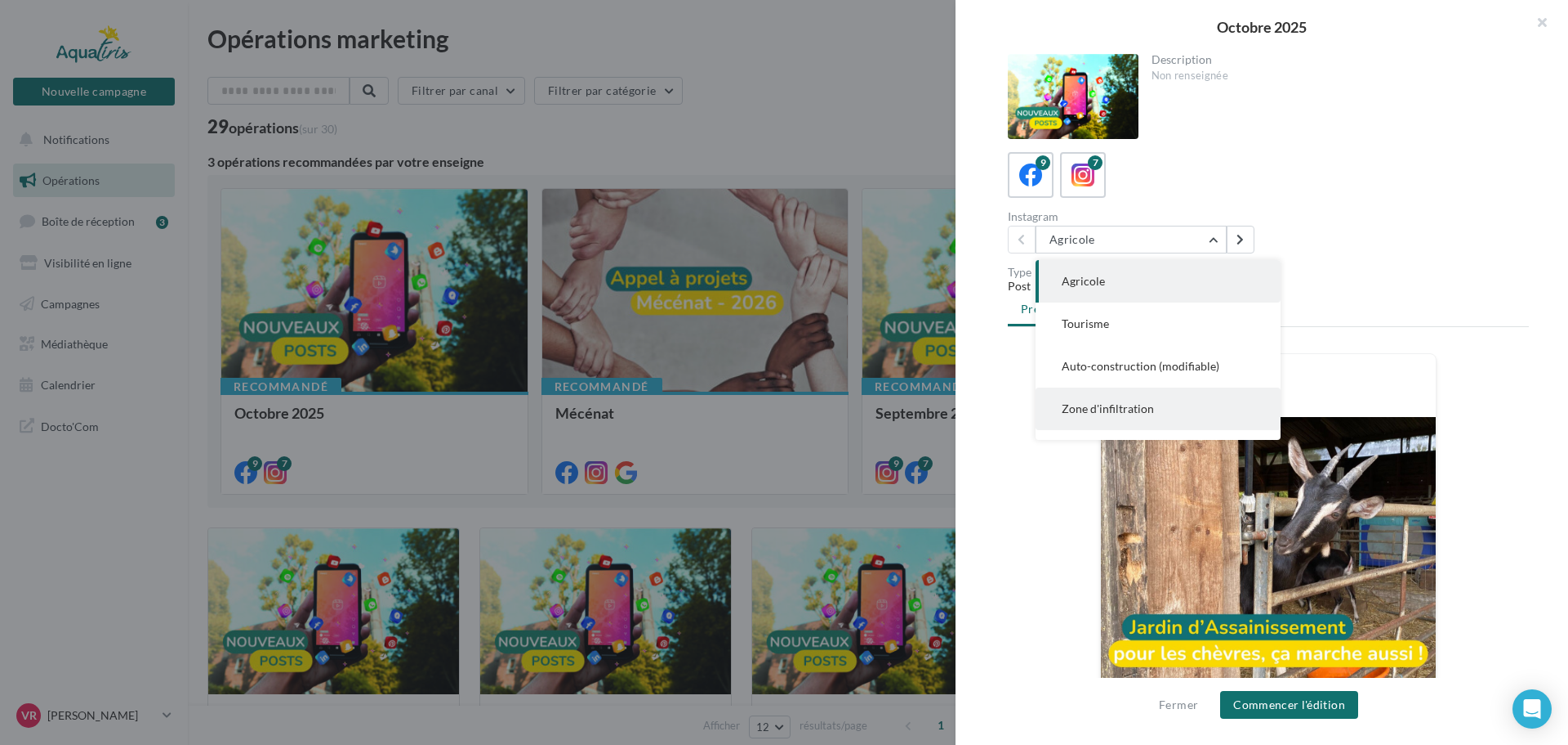
click at [1142, 403] on span "Zone d'infiltration" at bounding box center [1107, 408] width 92 height 13
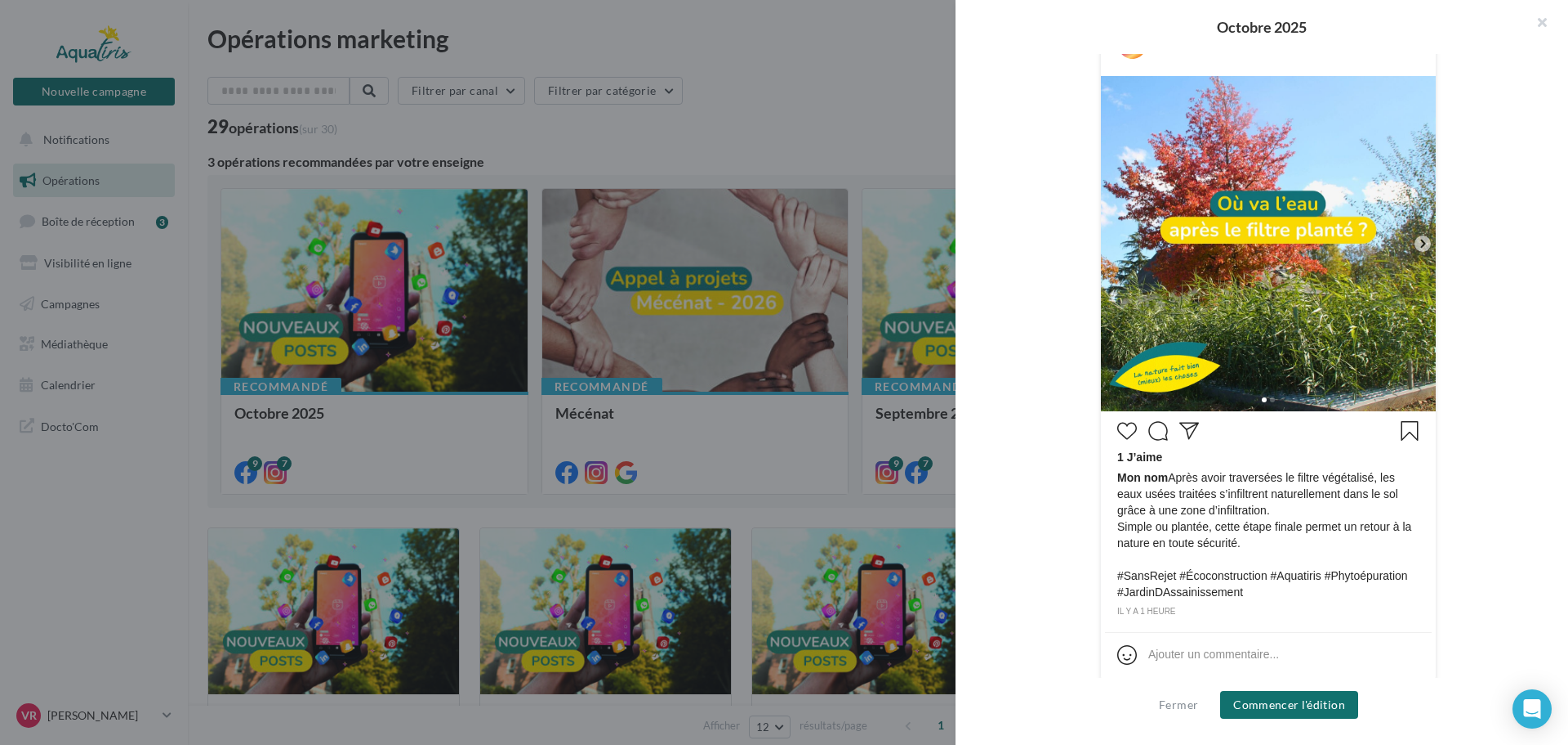
scroll to position [352, 0]
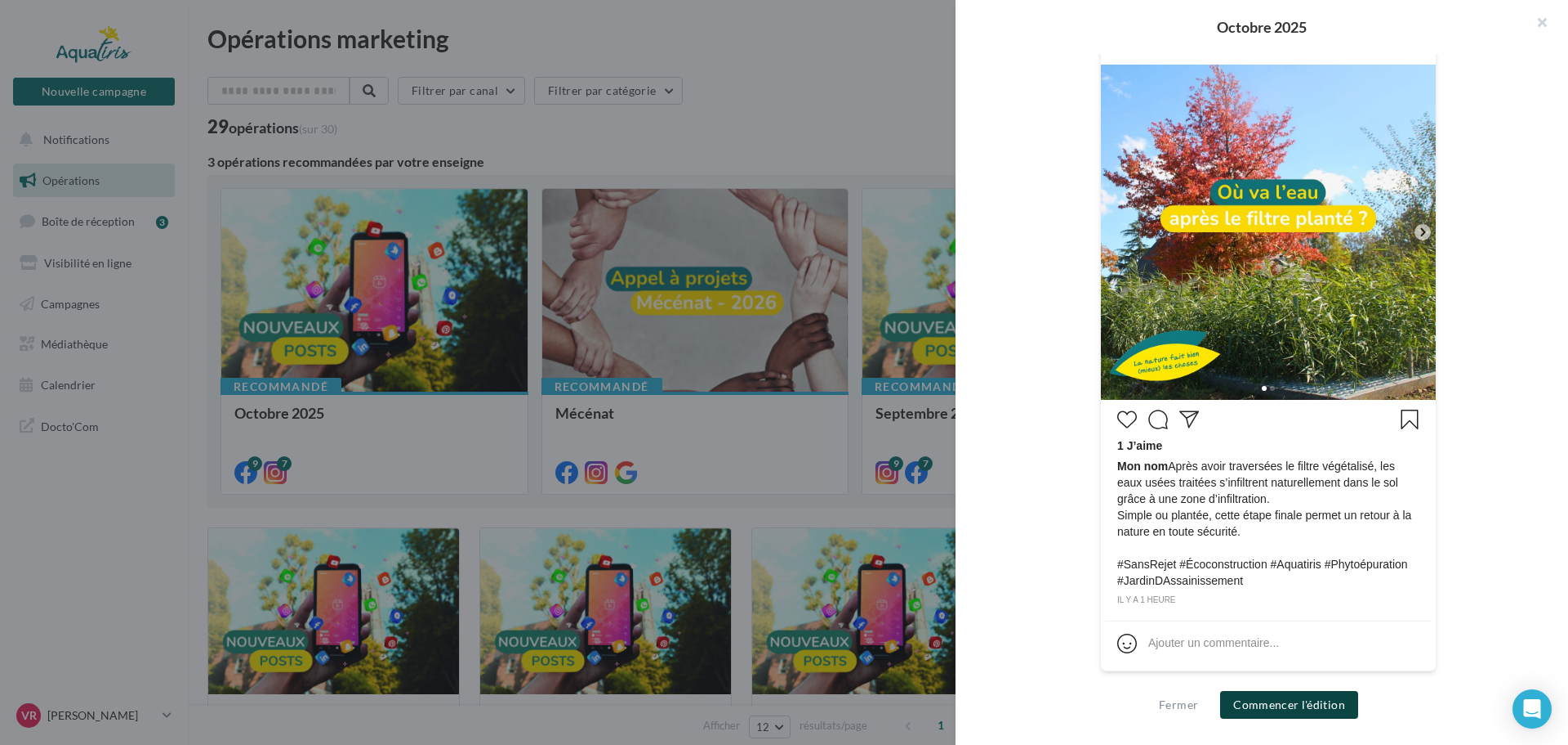
click at [1296, 707] on button "Commencer l'édition" at bounding box center [1289, 704] width 138 height 28
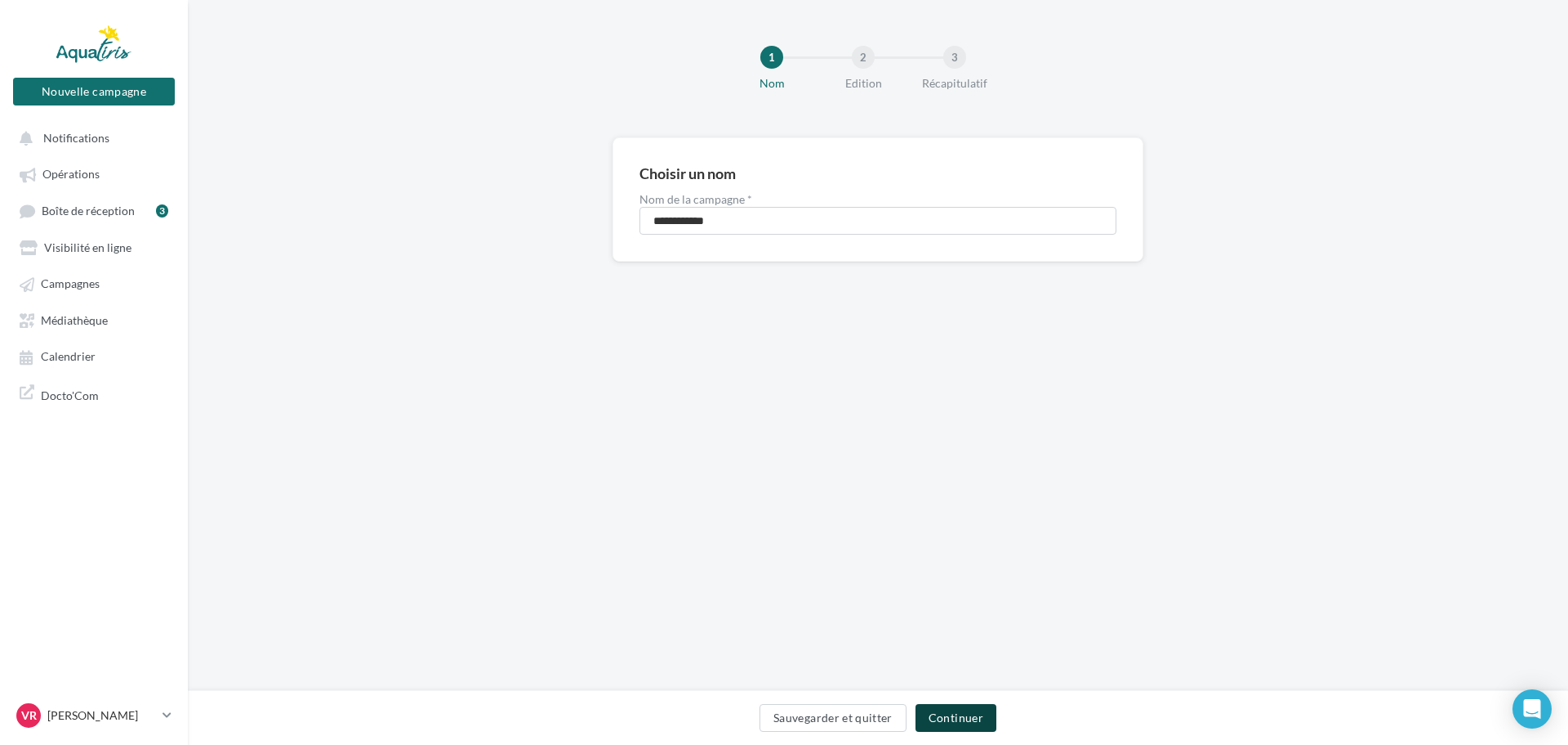
click at [937, 715] on button "Continuer" at bounding box center [956, 717] width 81 height 28
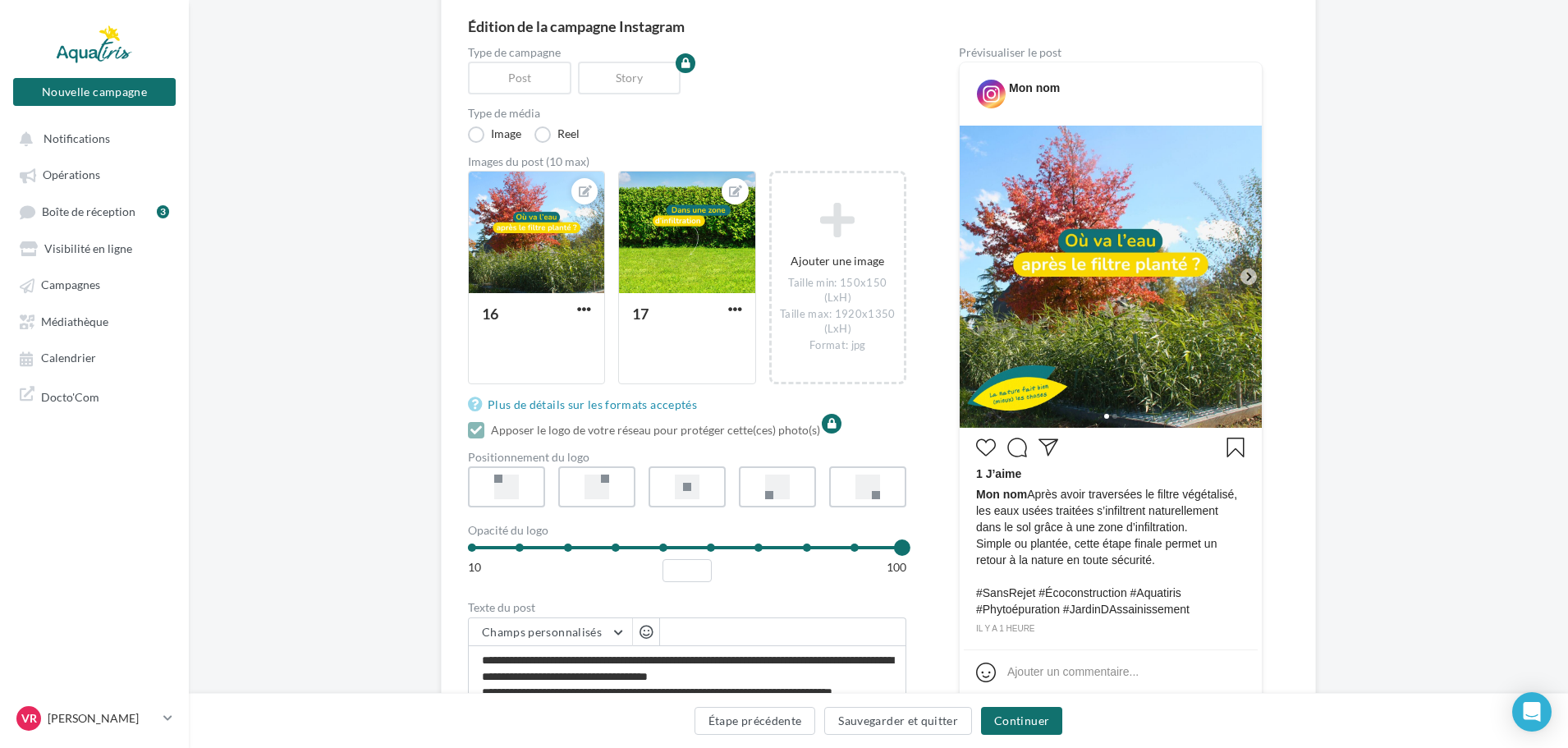
scroll to position [122, 0]
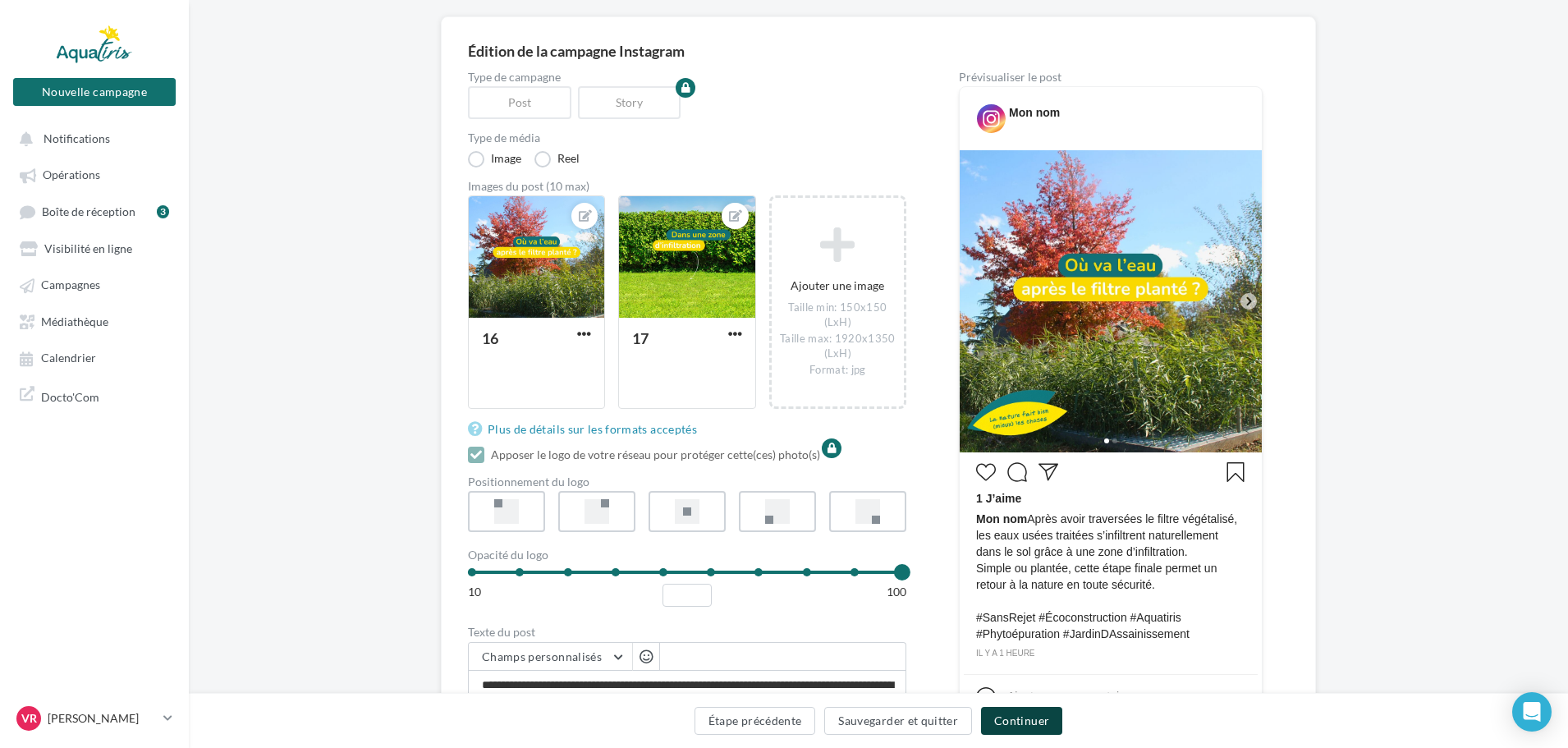
click at [1036, 725] on button "Continuer" at bounding box center [1021, 720] width 81 height 28
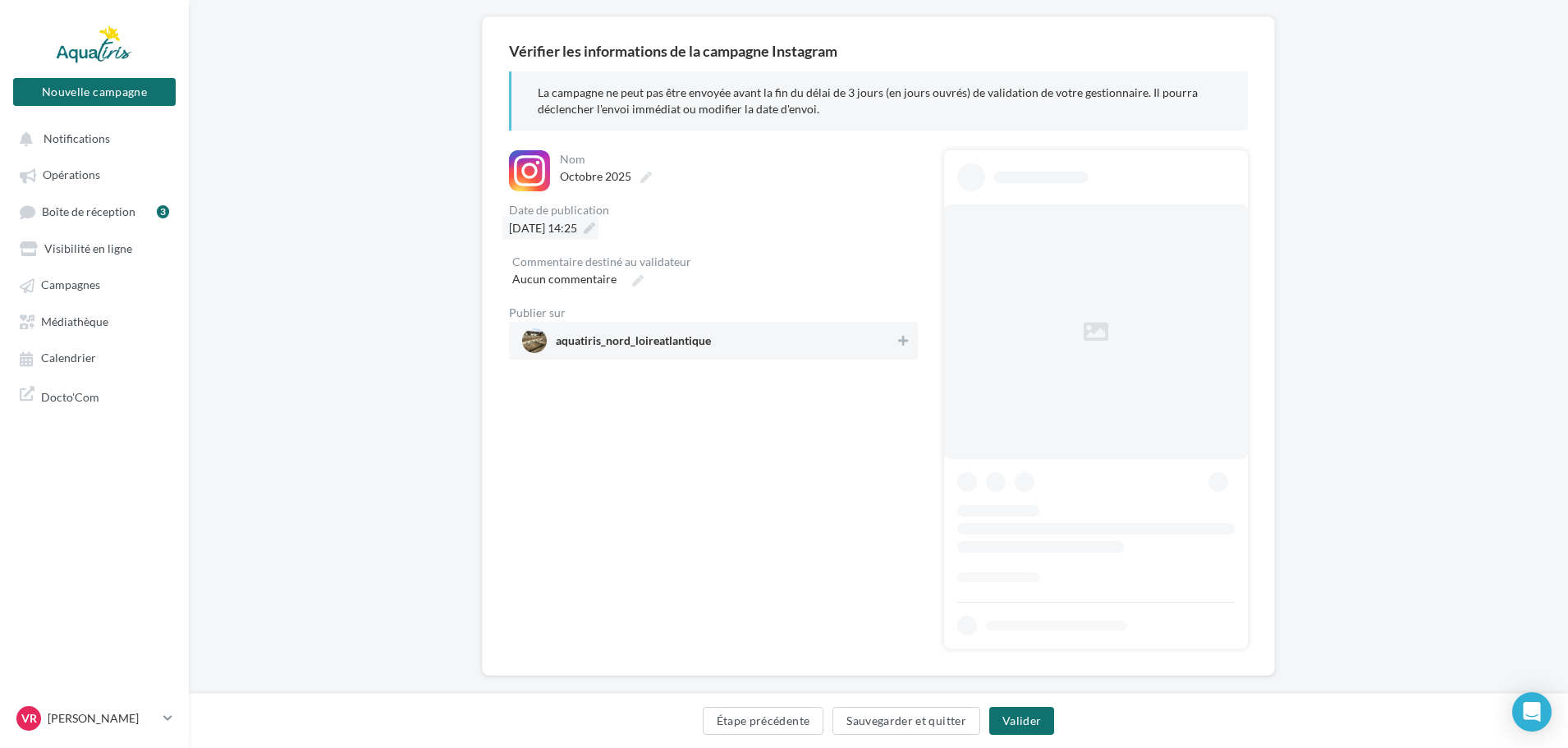
click at [577, 231] on span "[DATE] 14:25" at bounding box center [543, 227] width 68 height 14
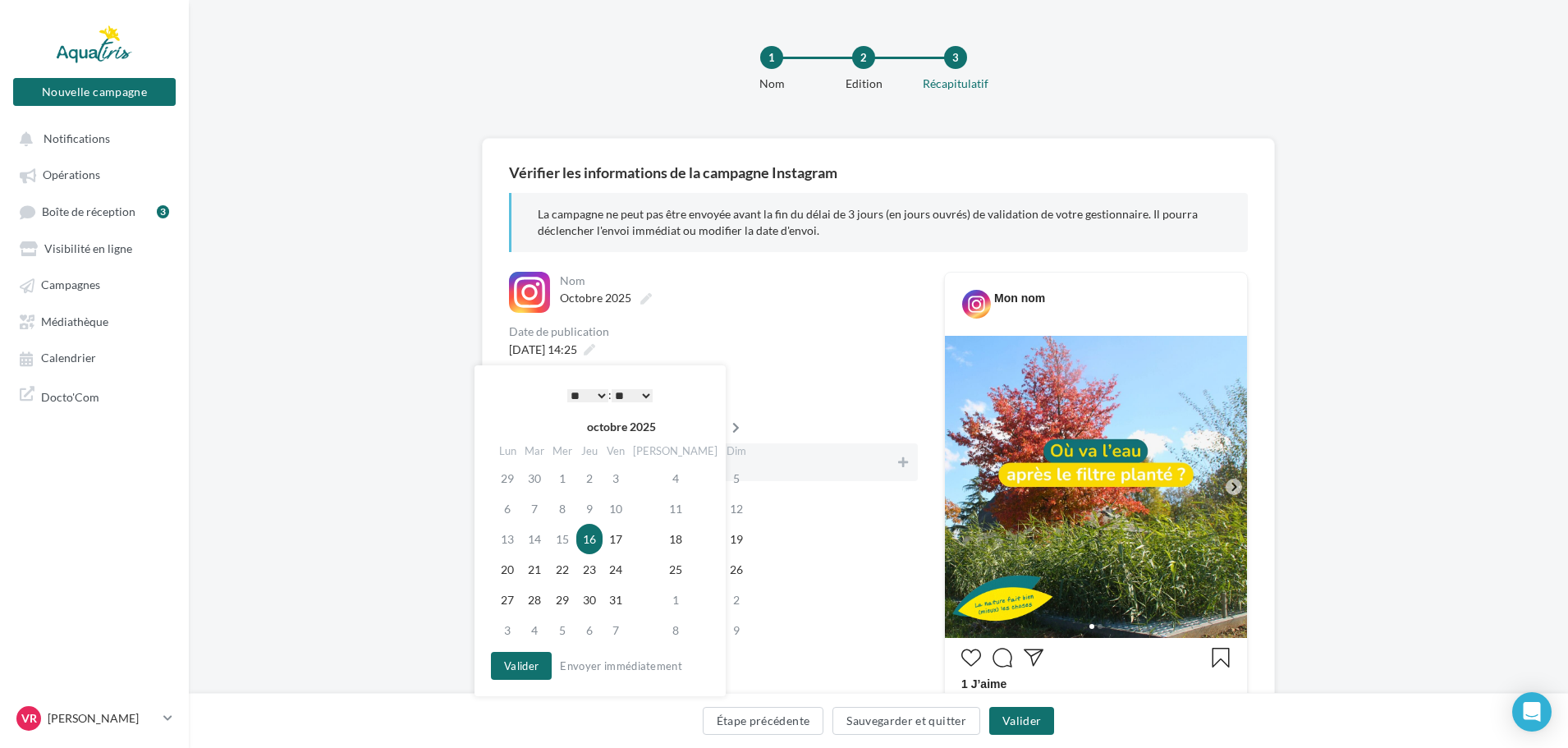
click at [726, 427] on icon at bounding box center [736, 428] width 21 height 12
click at [729, 427] on icon at bounding box center [739, 428] width 21 height 12
click at [598, 573] on td "22" at bounding box center [592, 569] width 26 height 31
click at [526, 672] on button "Valider" at bounding box center [521, 665] width 60 height 28
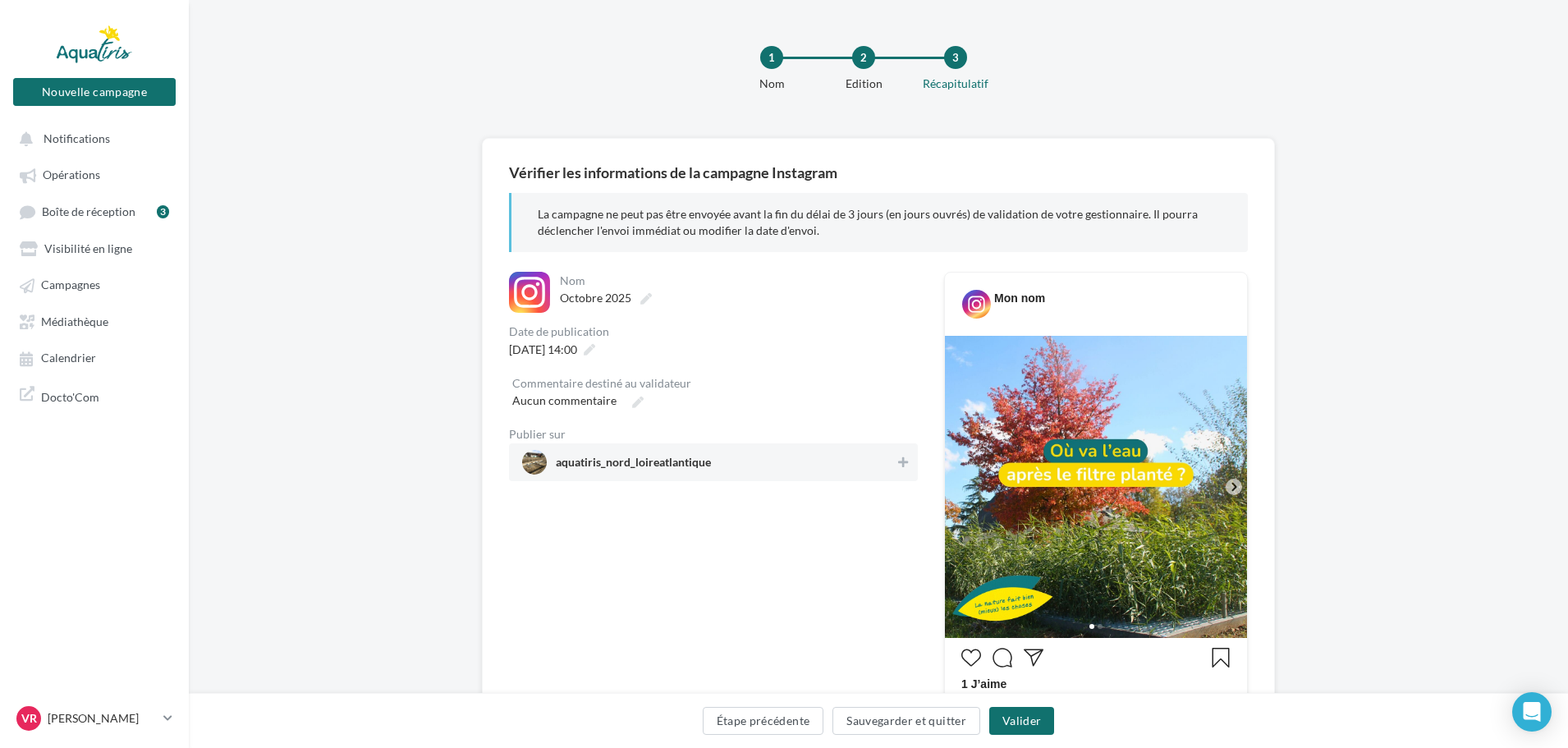
click at [868, 462] on span "aquatiris_nord_loireatlantique" at bounding box center [709, 462] width 373 height 24
click at [1027, 720] on button "Valider" at bounding box center [1022, 720] width 65 height 28
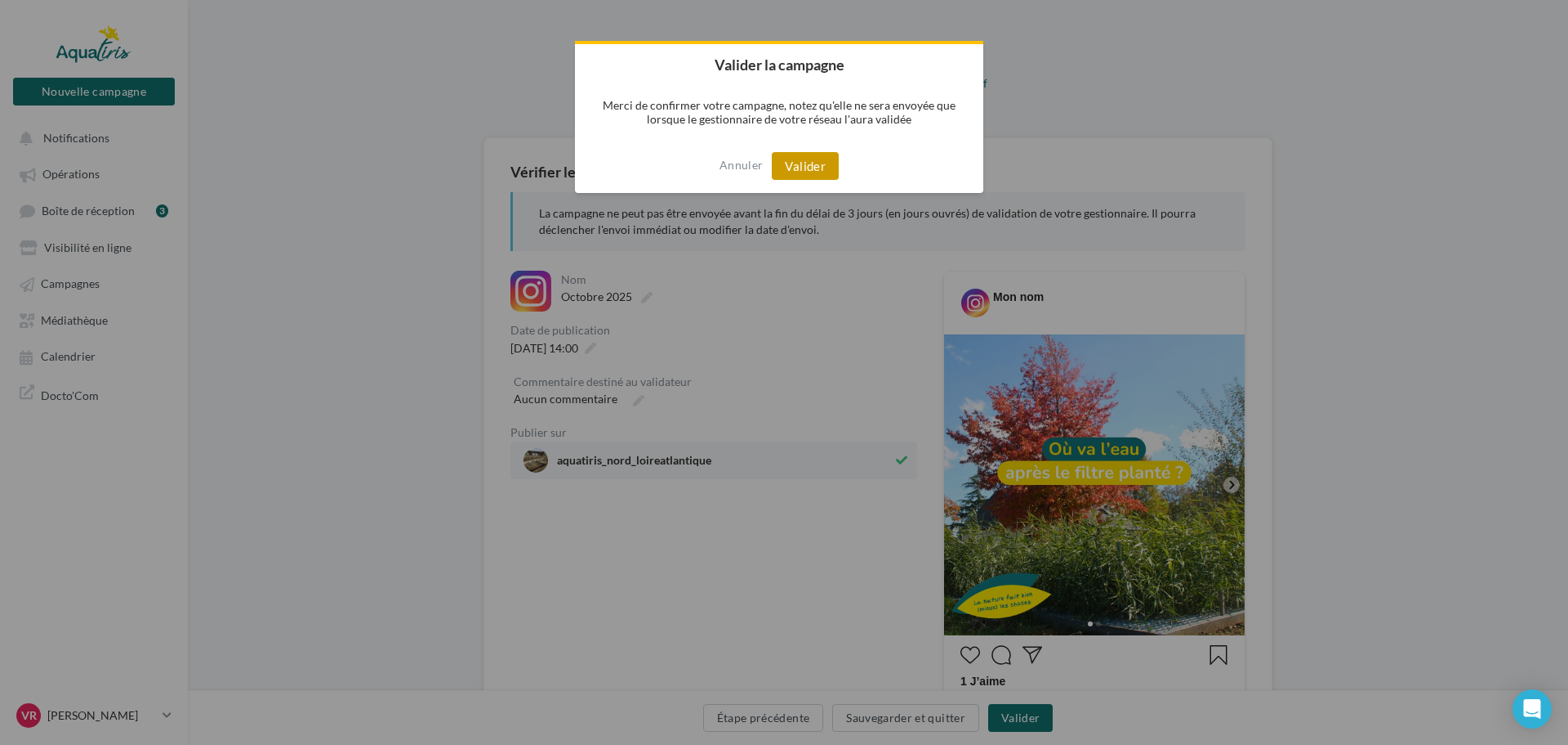
click at [822, 171] on button "Valider" at bounding box center [806, 166] width 67 height 28
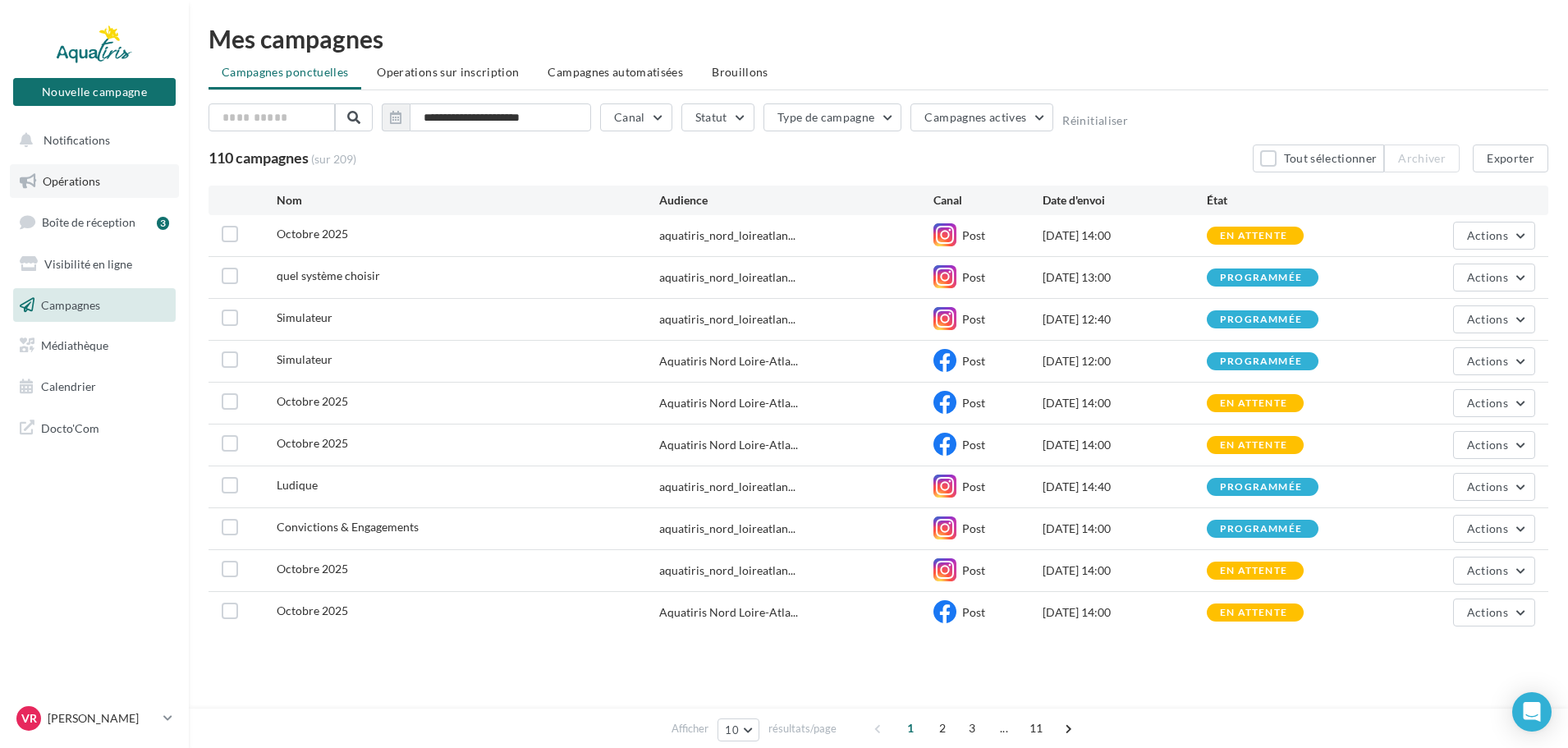
click at [82, 176] on span "Opérations" at bounding box center [71, 180] width 58 height 14
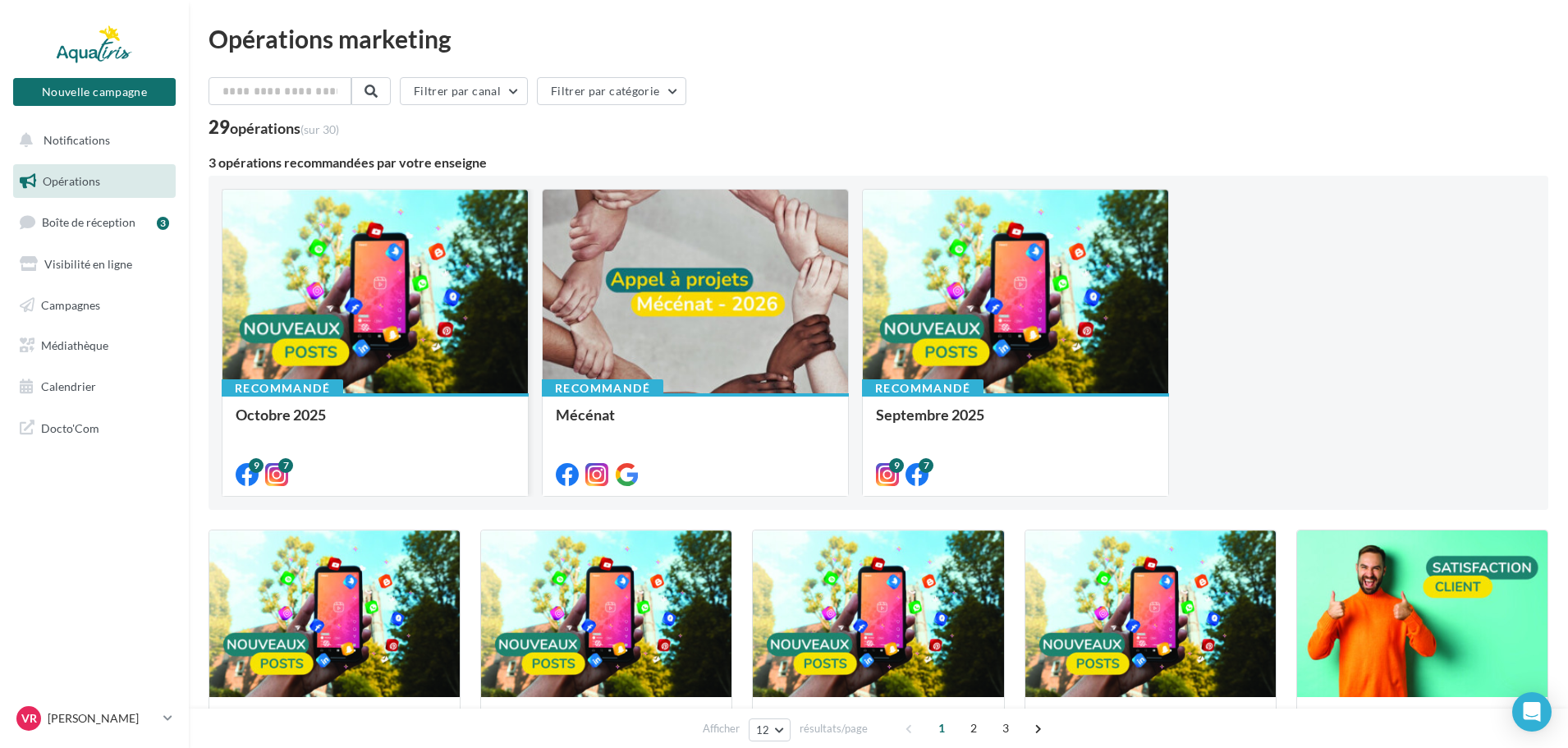
click at [387, 284] on div at bounding box center [375, 293] width 305 height 205
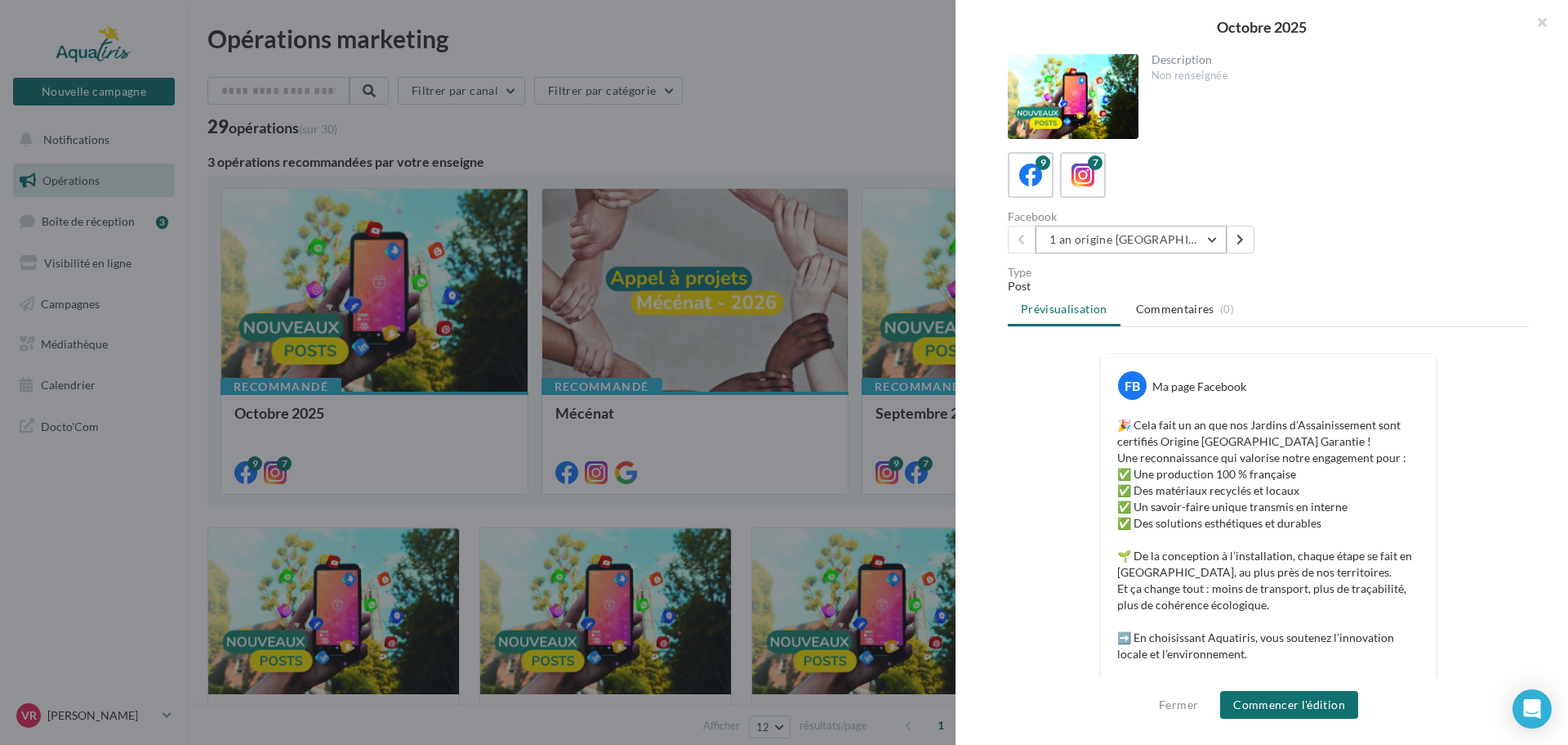
click at [1185, 238] on button "1 an origine [GEOGRAPHIC_DATA]" at bounding box center [1131, 239] width 191 height 28
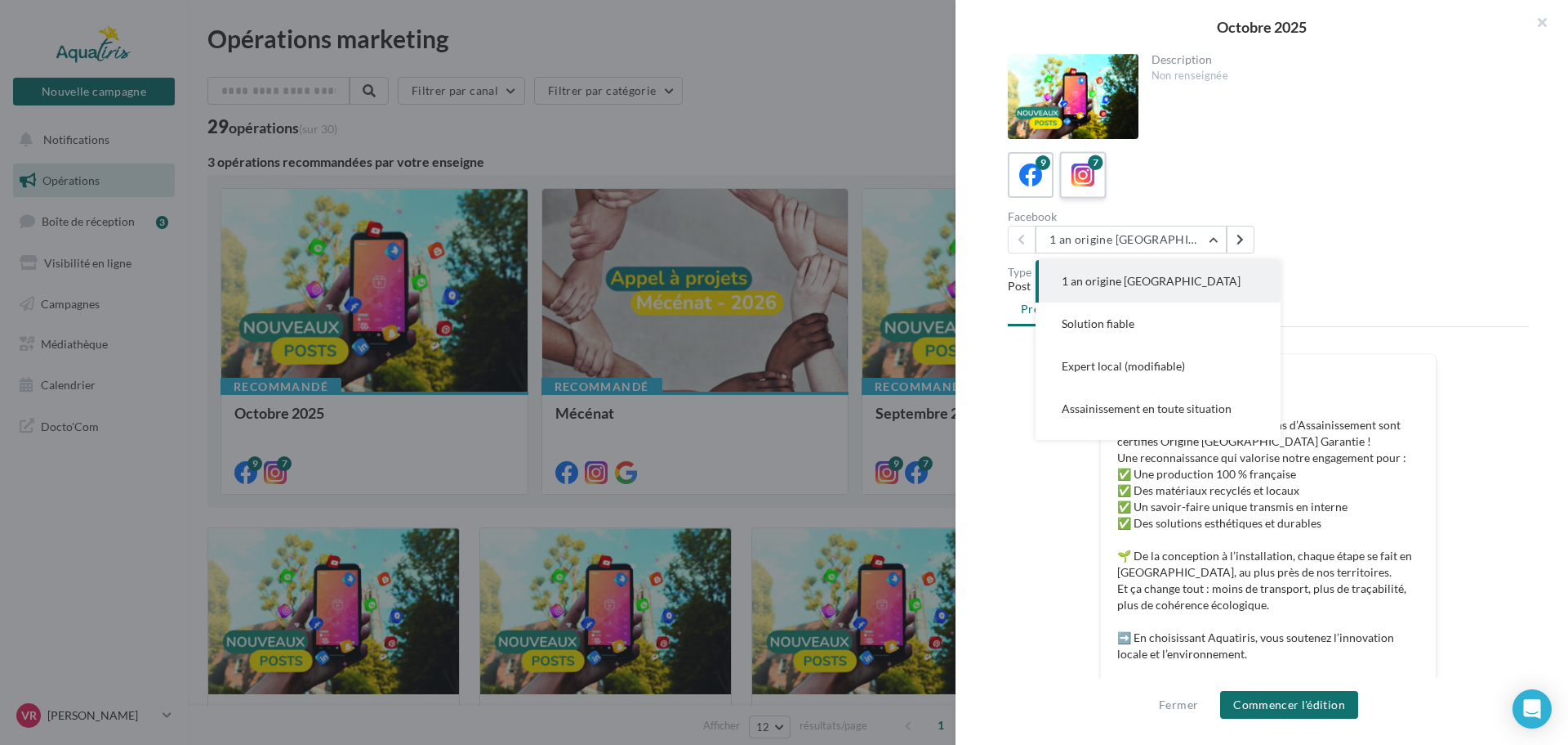
click at [1085, 183] on icon at bounding box center [1083, 175] width 23 height 23
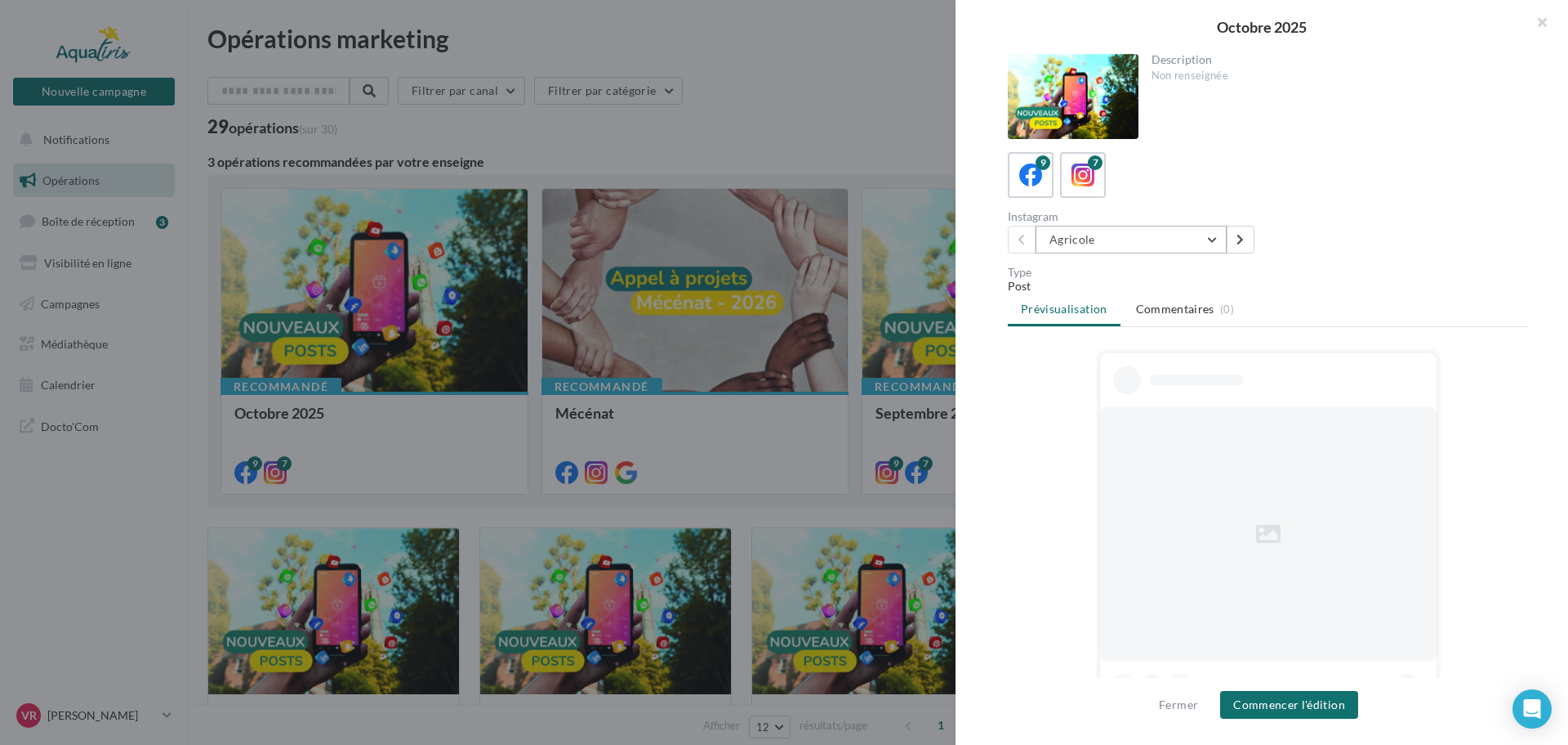
click at [1113, 245] on button "Agricole" at bounding box center [1131, 239] width 191 height 28
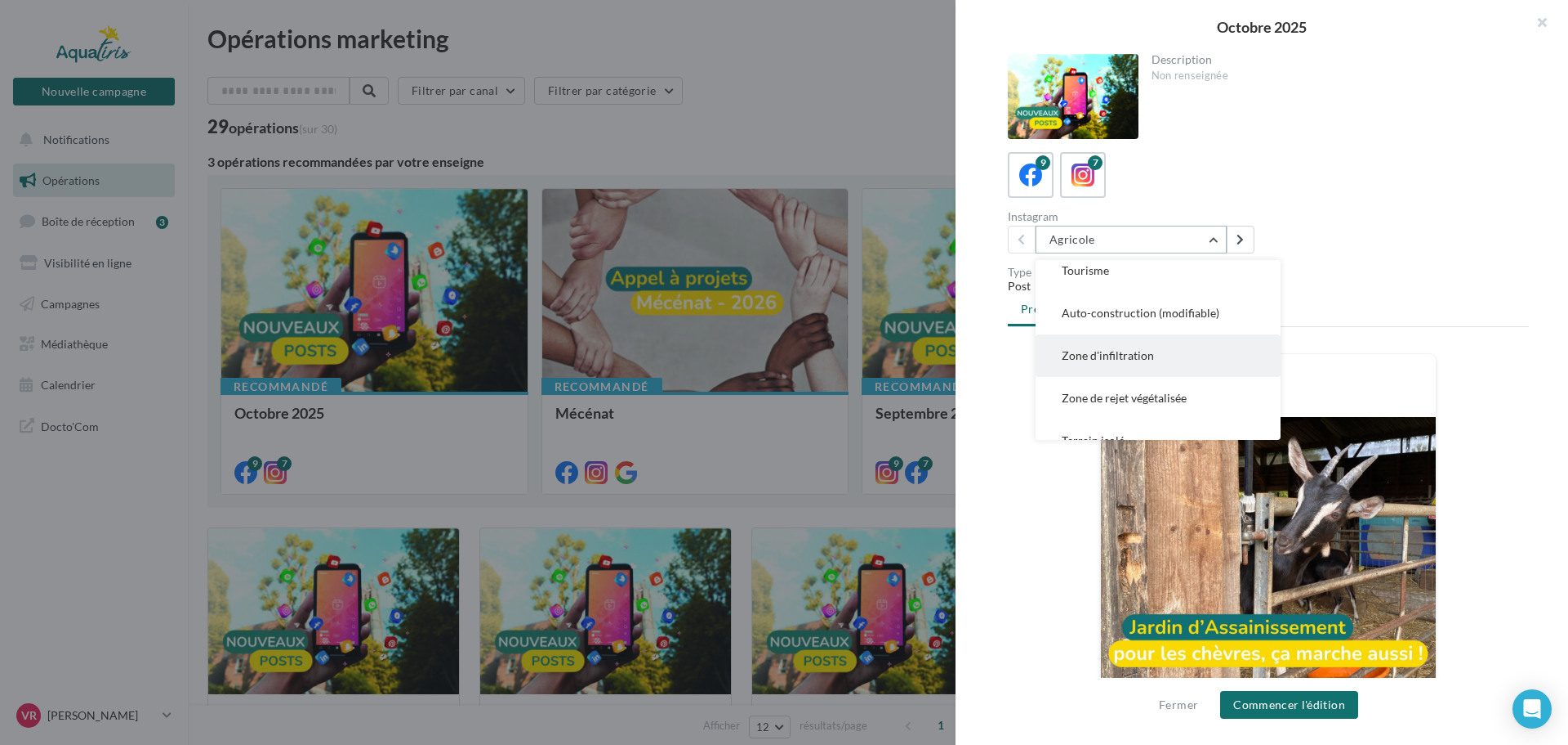
scroll to position [117, 0]
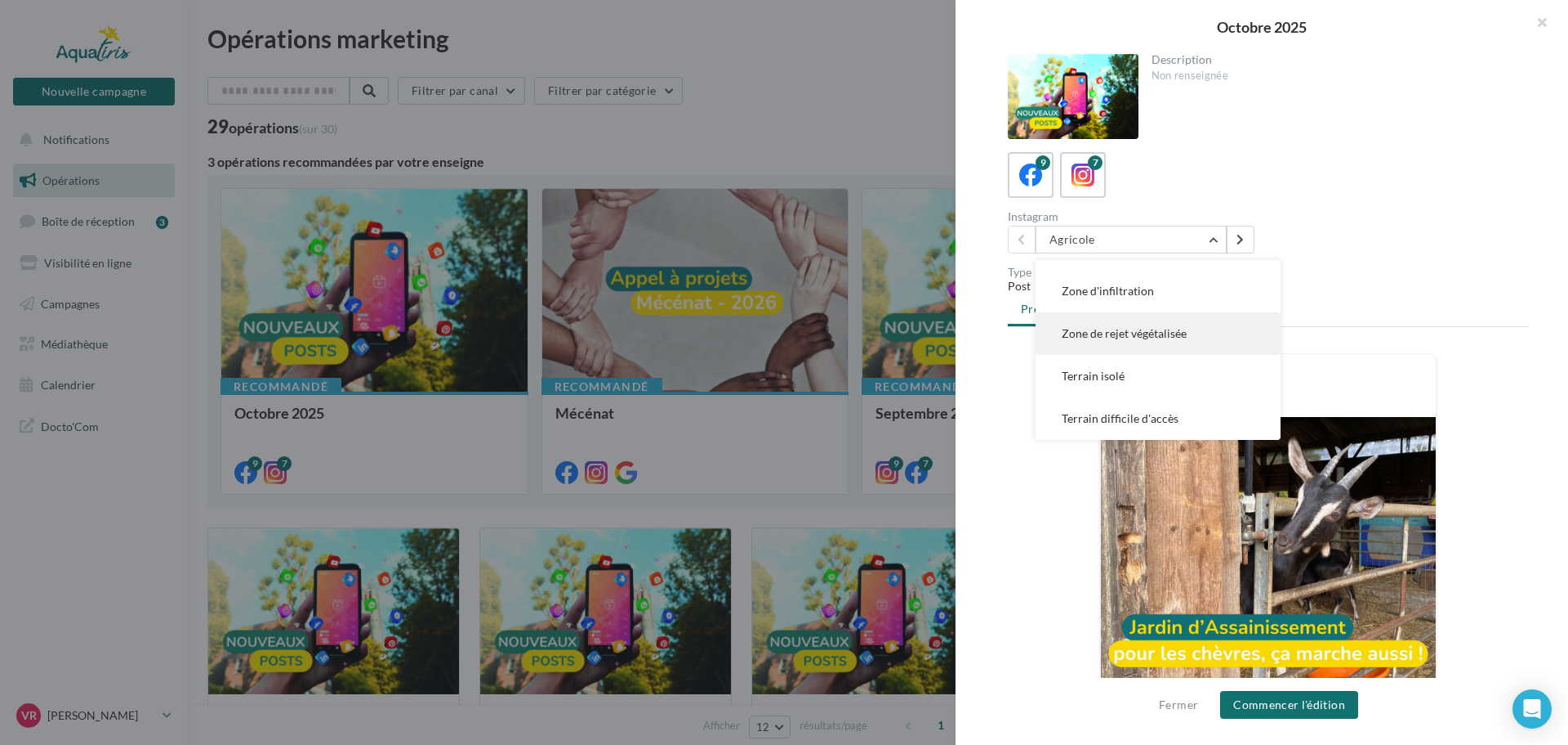
click at [1119, 332] on span "Zone de rejet végétalisée" at bounding box center [1124, 333] width 125 height 13
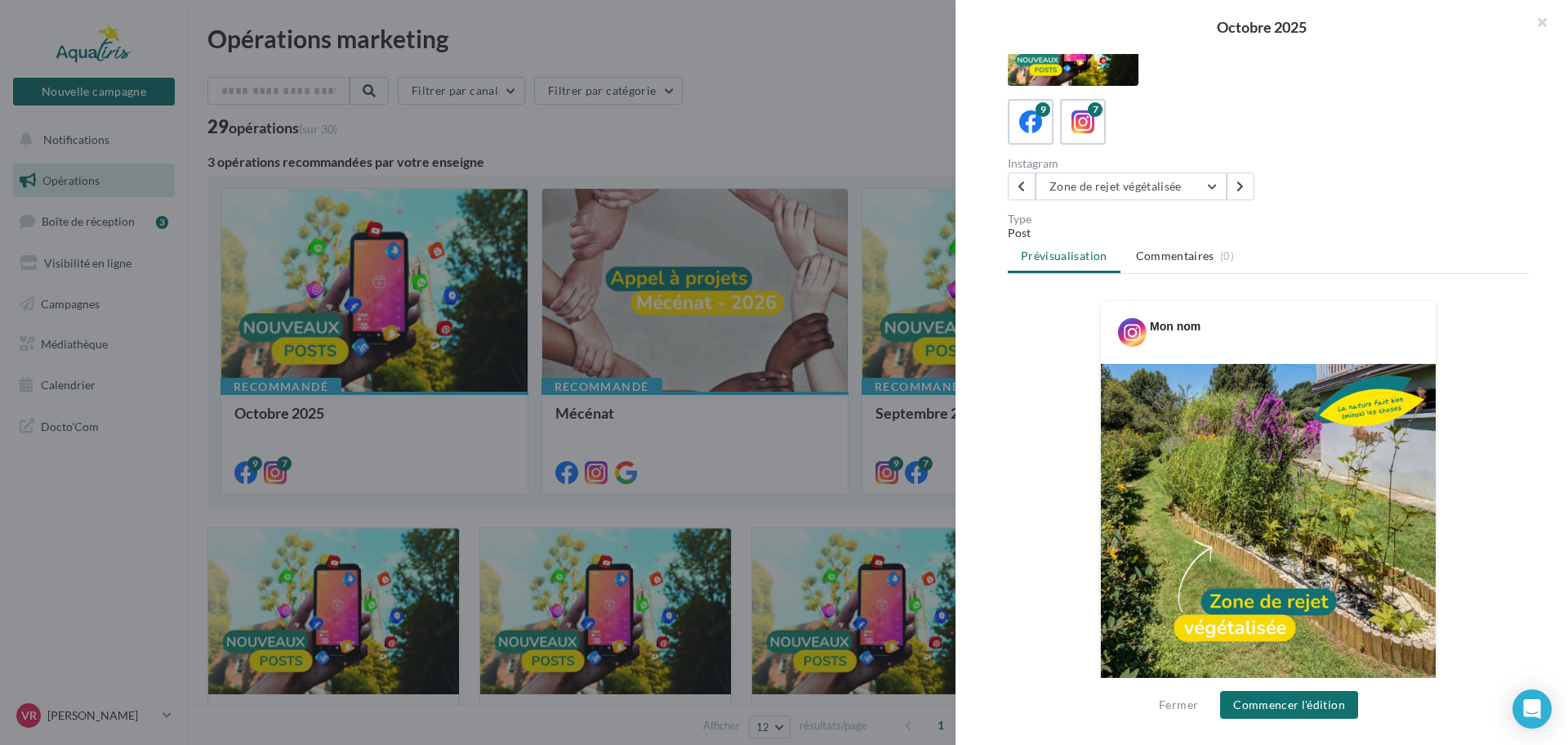
scroll to position [82, 0]
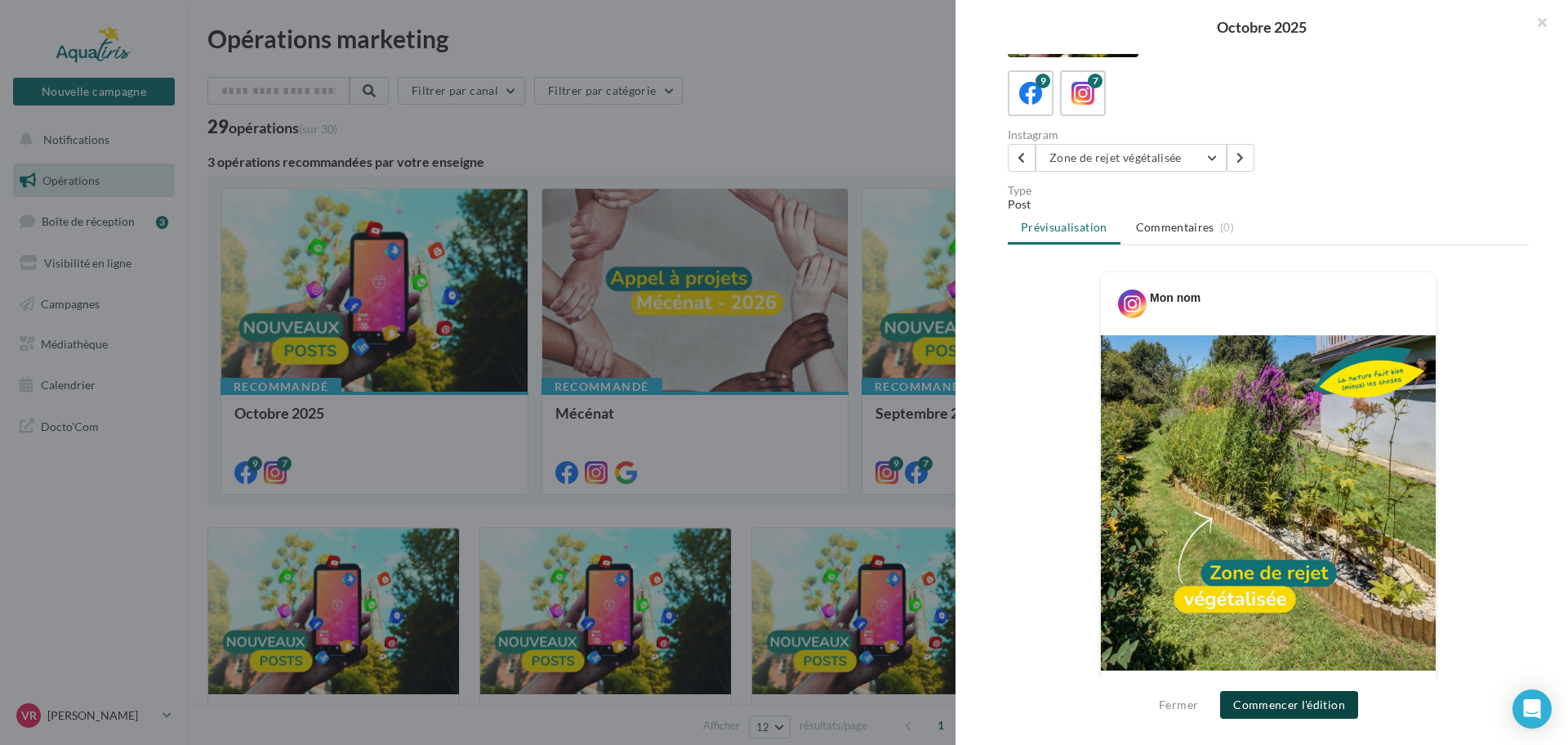
click at [1323, 703] on button "Commencer l'édition" at bounding box center [1289, 704] width 138 height 28
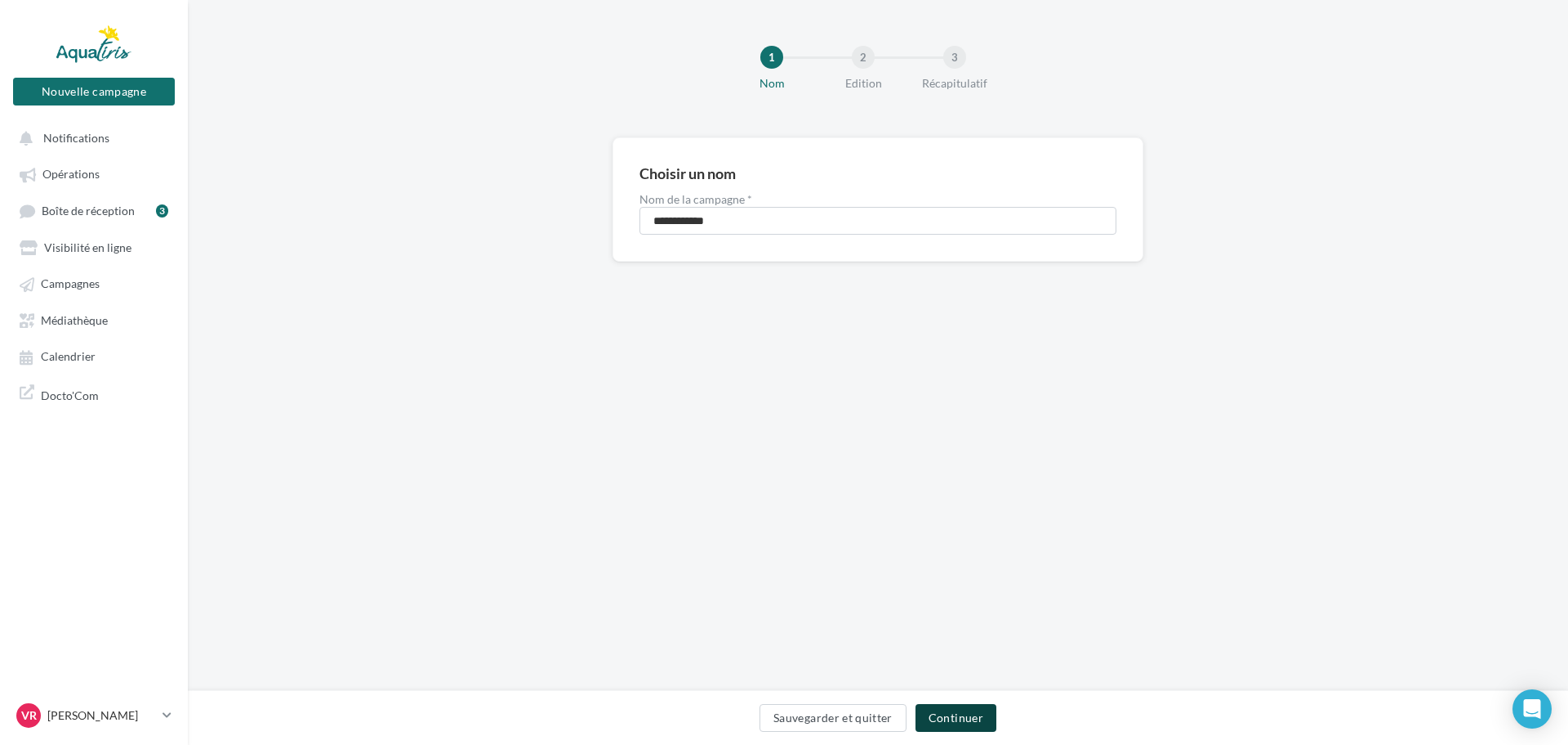
click at [966, 719] on button "Continuer" at bounding box center [956, 717] width 81 height 28
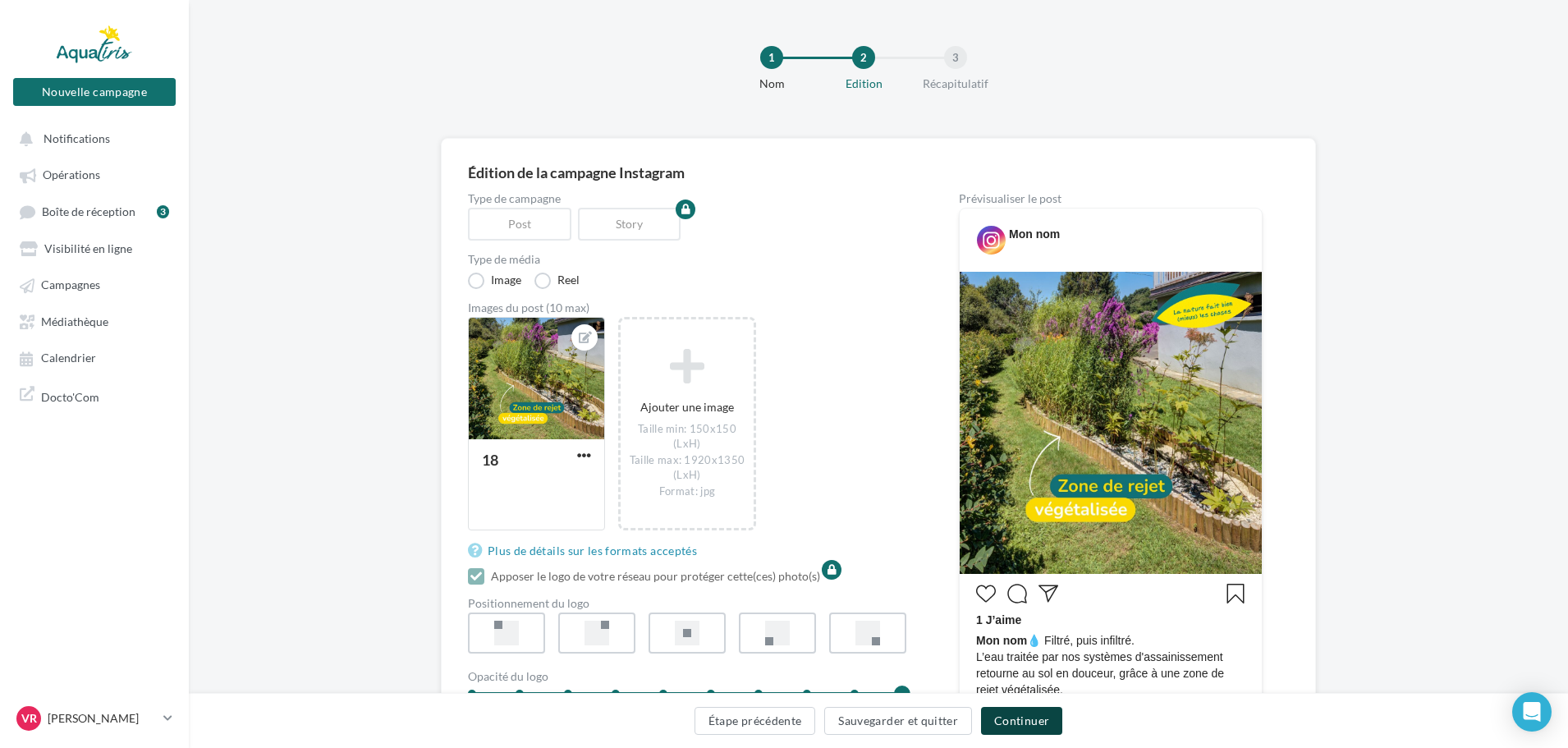
click at [1010, 718] on button "Continuer" at bounding box center [1021, 720] width 81 height 28
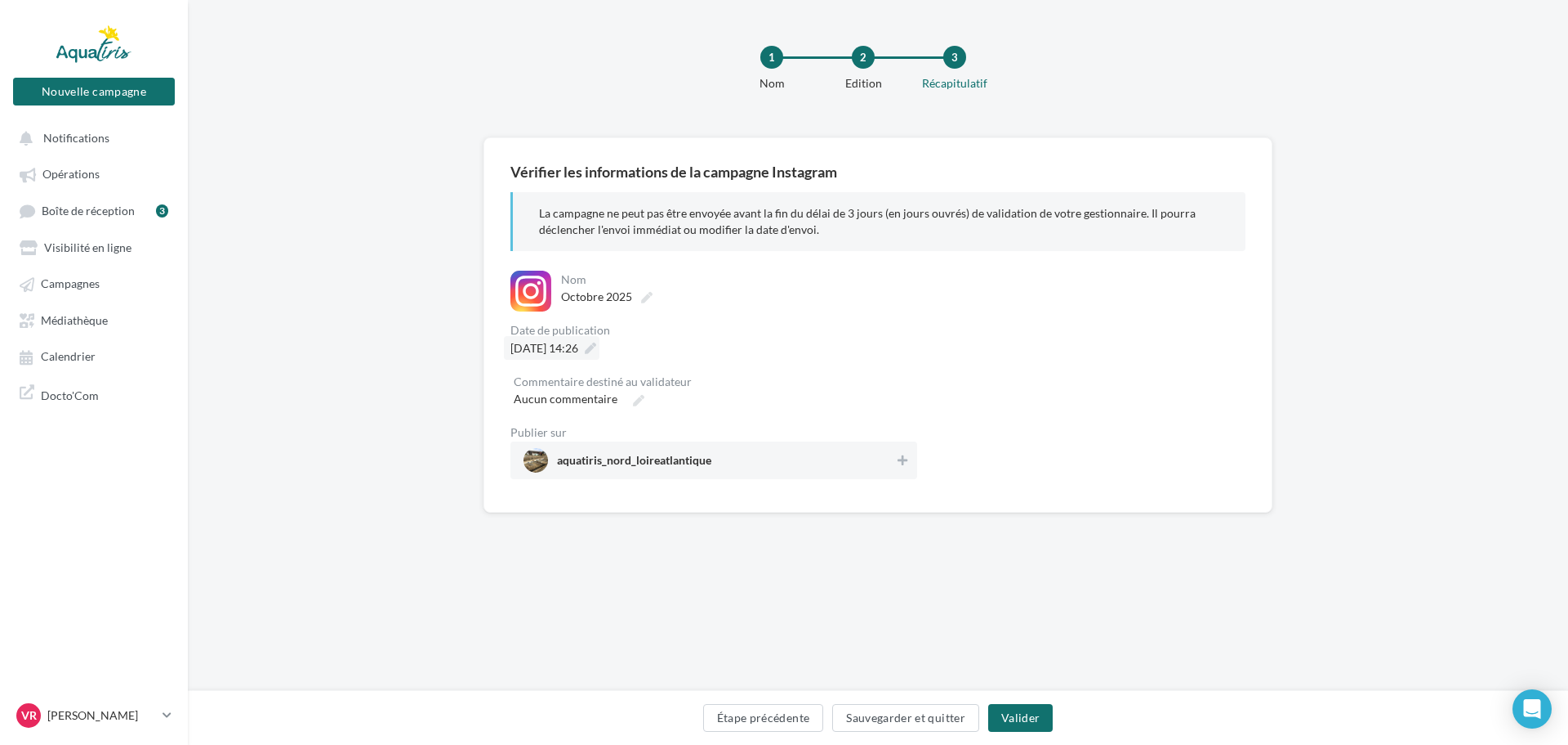
click at [578, 348] on span "16/10/2025 à 14:26" at bounding box center [545, 347] width 68 height 13
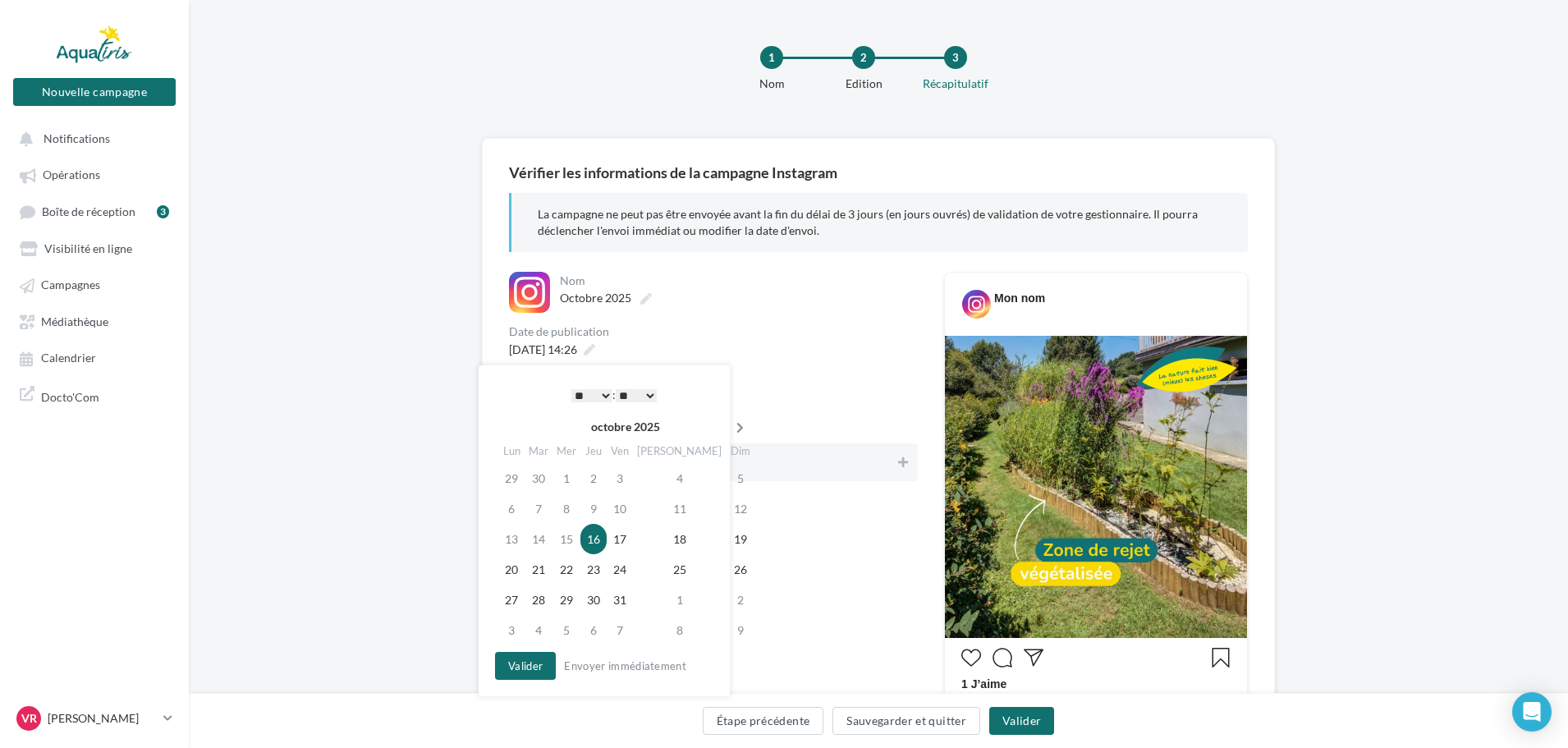
click at [730, 426] on icon at bounding box center [739, 428] width 21 height 12
click at [724, 426] on th at bounding box center [739, 426] width 29 height 24
click at [572, 602] on td "28" at bounding box center [565, 599] width 28 height 31
click at [534, 664] on button "Valider" at bounding box center [521, 665] width 60 height 28
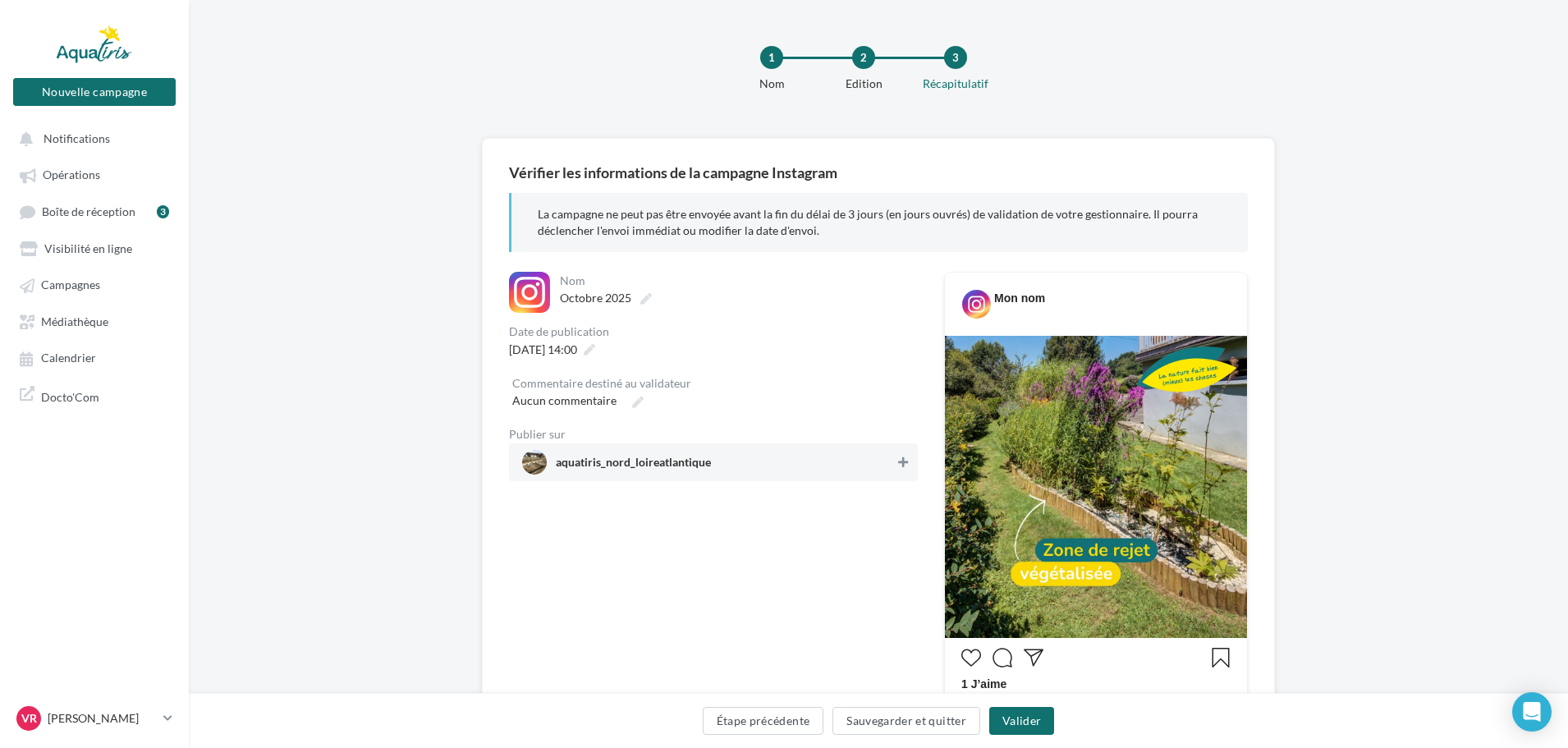
click at [901, 464] on icon at bounding box center [902, 462] width 10 height 12
click at [1013, 721] on button "Valider" at bounding box center [1022, 720] width 65 height 28
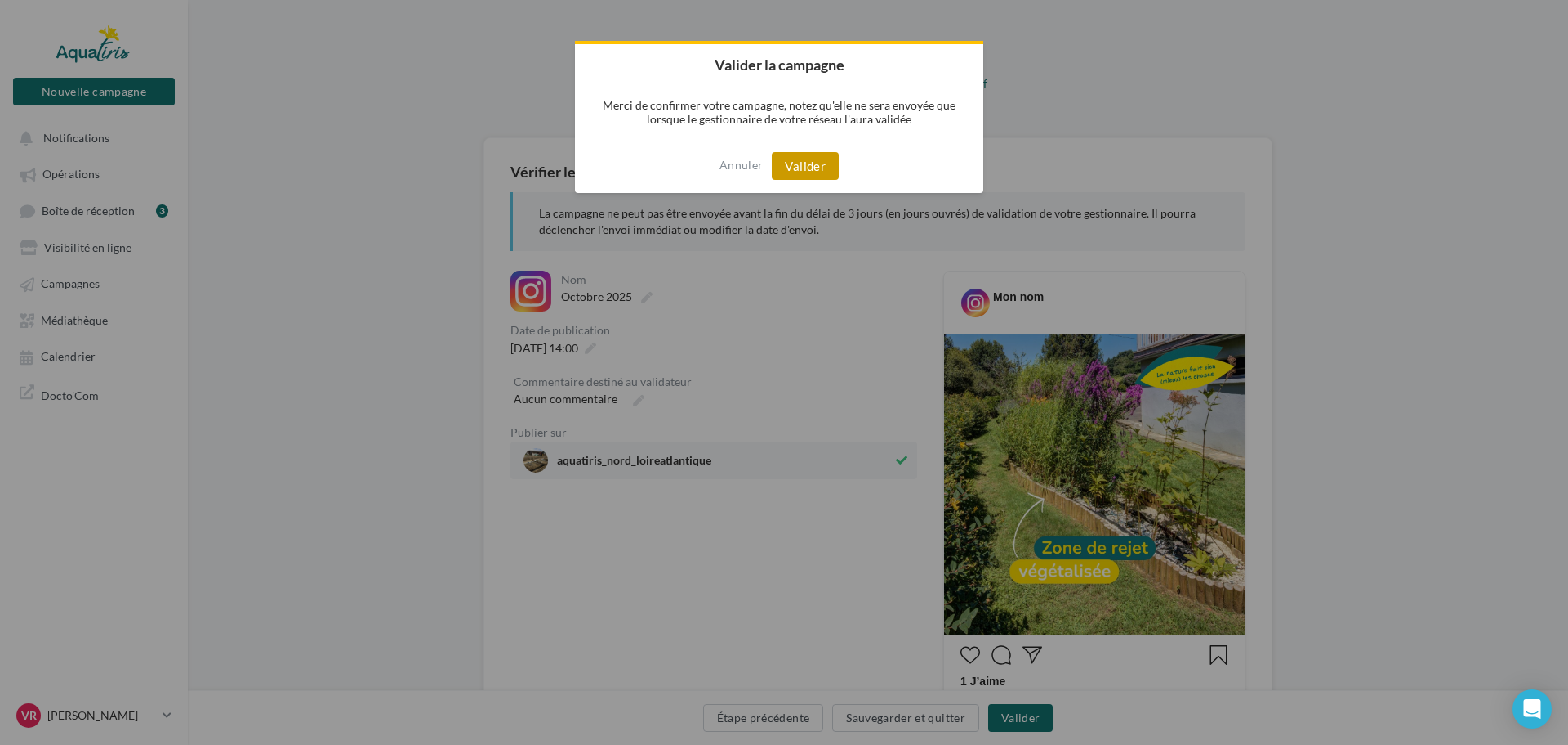
click at [806, 171] on button "Valider" at bounding box center [806, 166] width 67 height 28
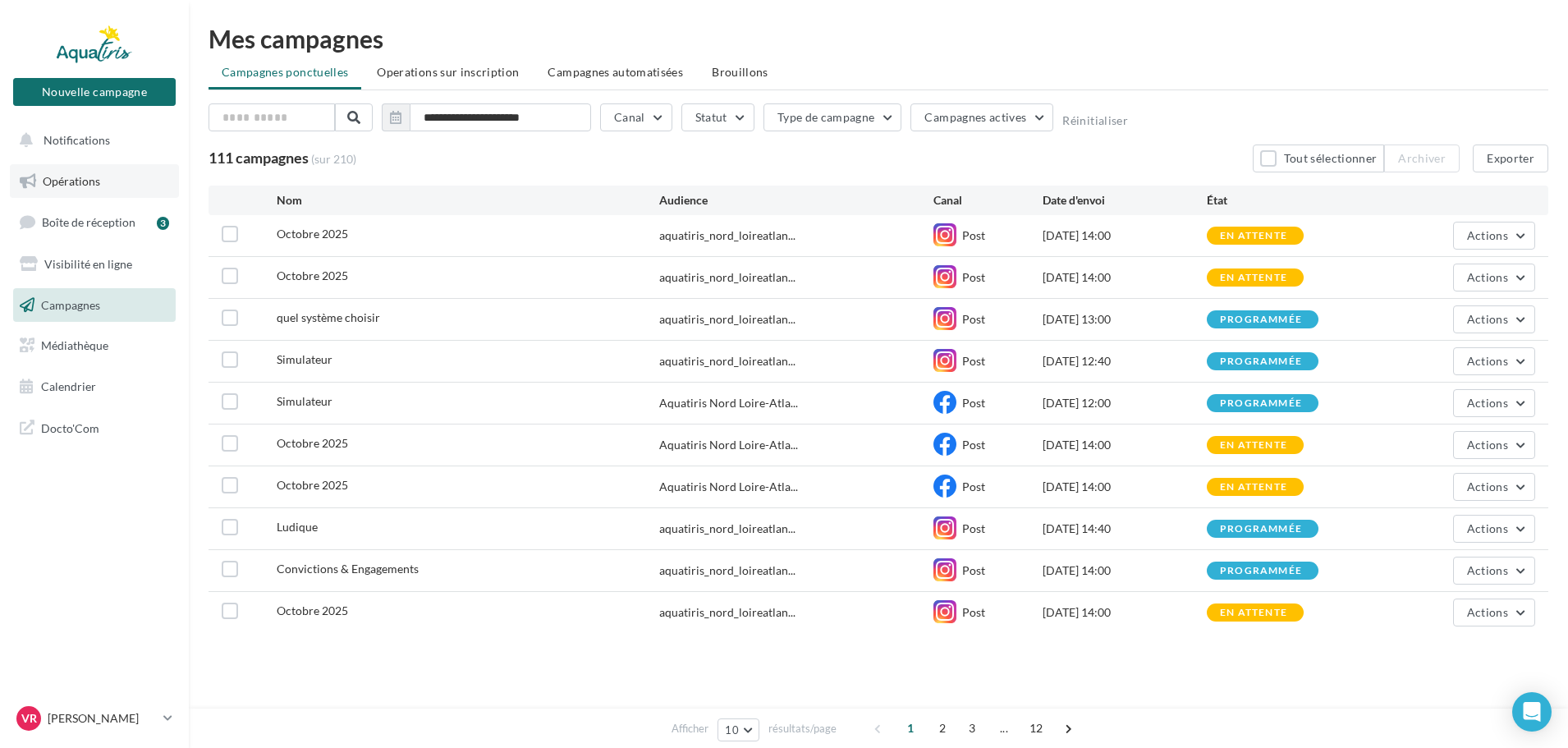
click at [79, 184] on span "Opérations" at bounding box center [71, 180] width 58 height 14
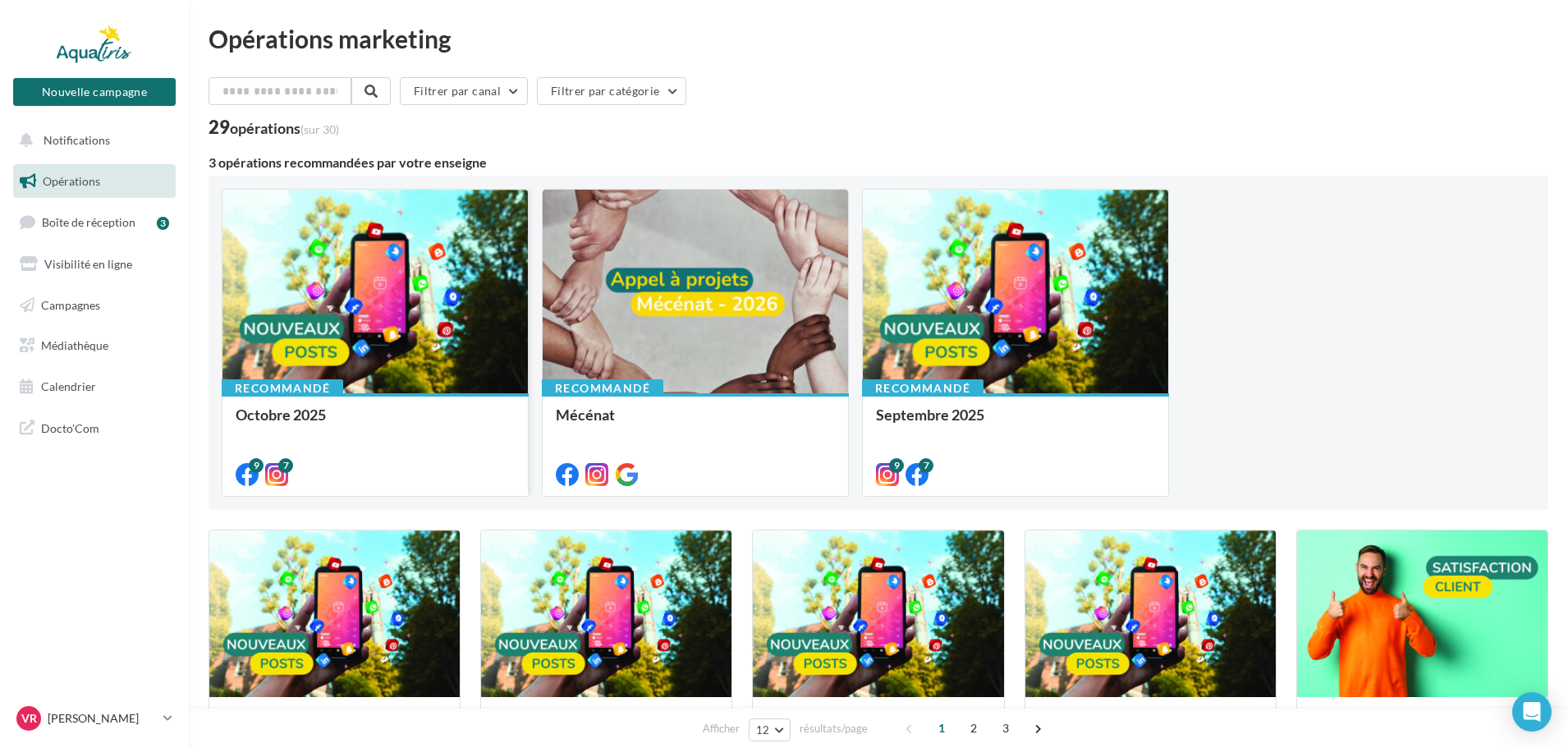
click at [328, 301] on div at bounding box center [375, 293] width 305 height 205
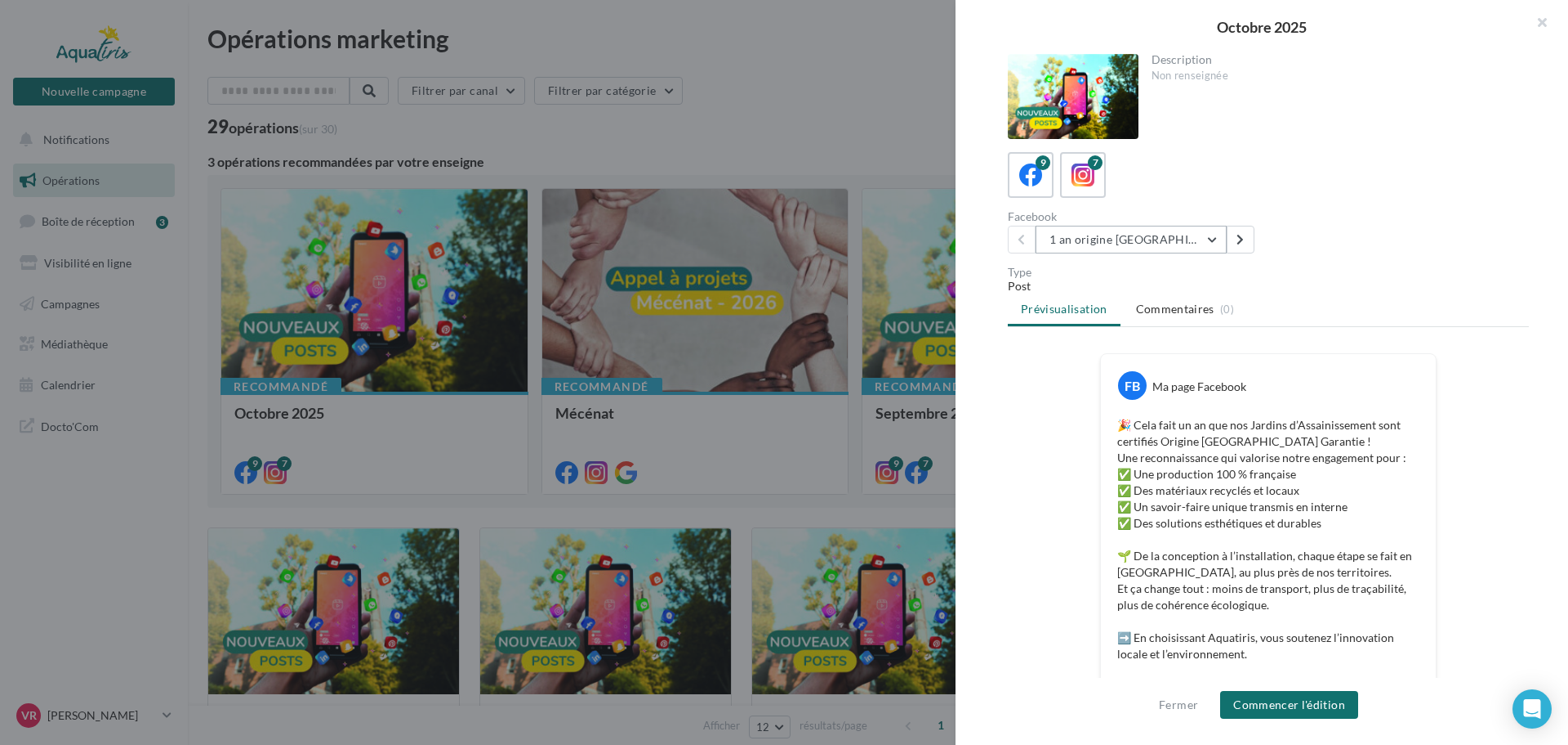
click at [1155, 241] on button "1 an origine [GEOGRAPHIC_DATA]" at bounding box center [1131, 239] width 191 height 28
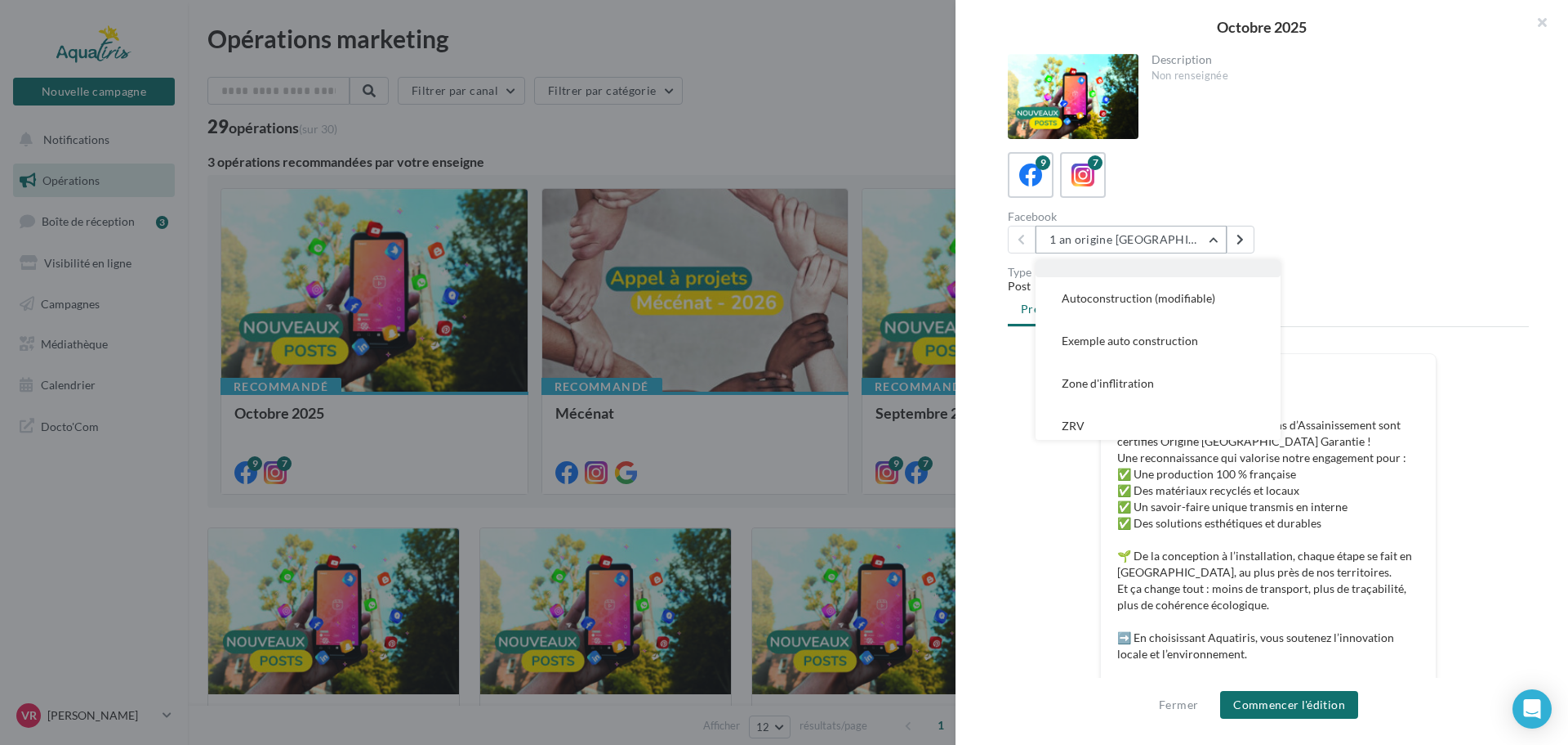
scroll to position [203, 0]
click at [1075, 169] on icon at bounding box center [1083, 175] width 23 height 23
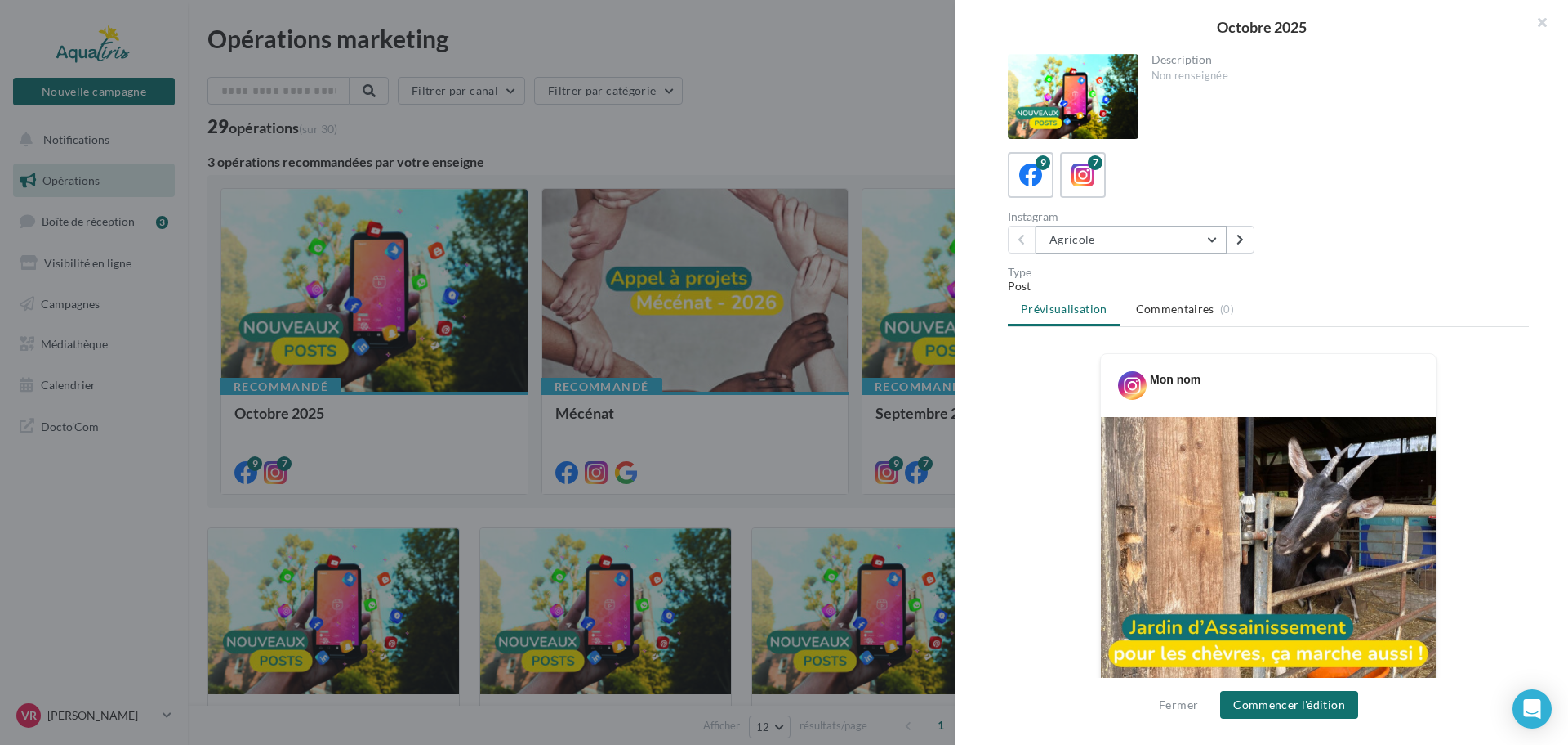
click at [1120, 244] on button "Agricole" at bounding box center [1131, 239] width 191 height 28
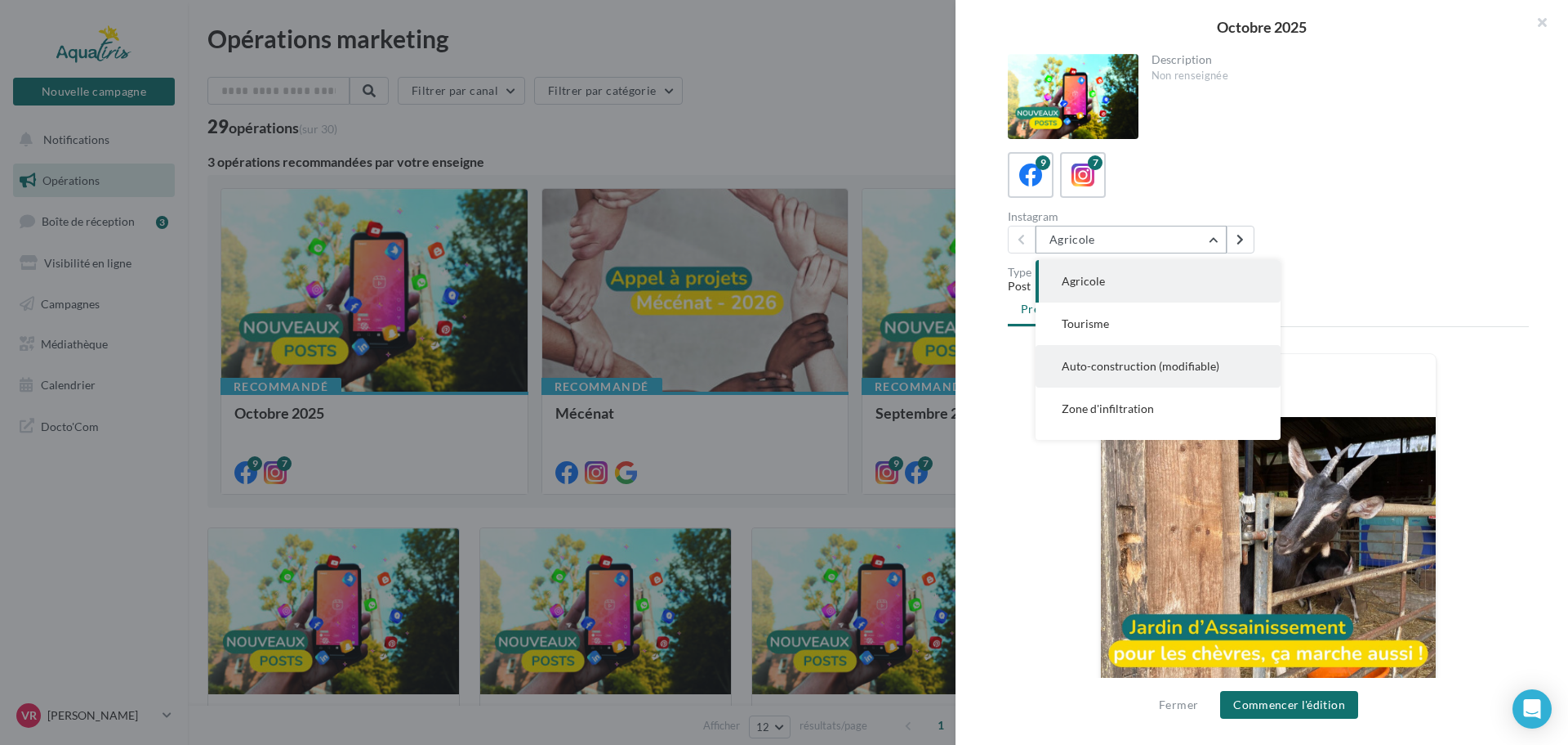
scroll to position [82, 0]
click at [1150, 372] on span "Zone de rejet végétalisée" at bounding box center [1124, 368] width 125 height 13
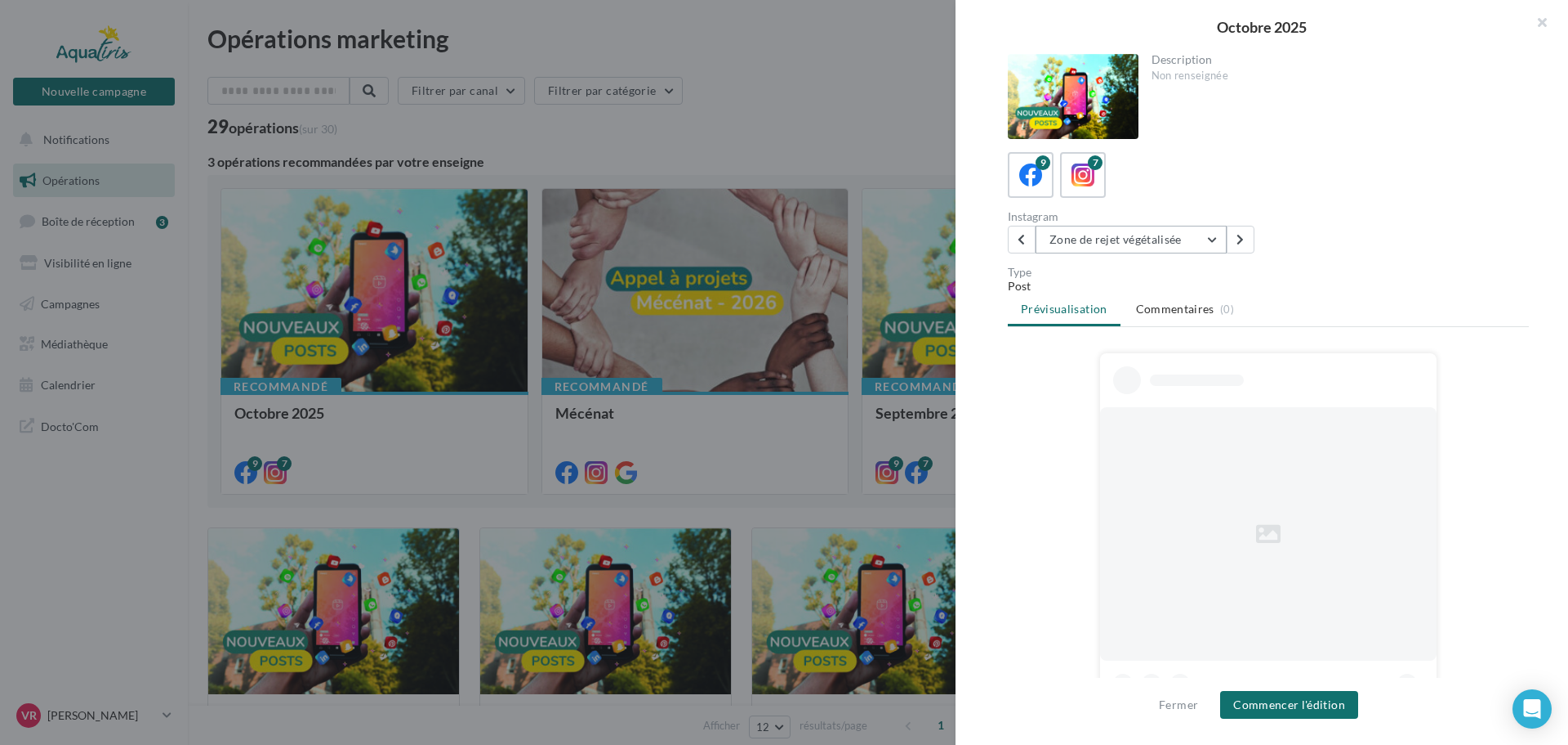
click at [1139, 245] on button "Zone de rejet végétalisée" at bounding box center [1131, 239] width 191 height 28
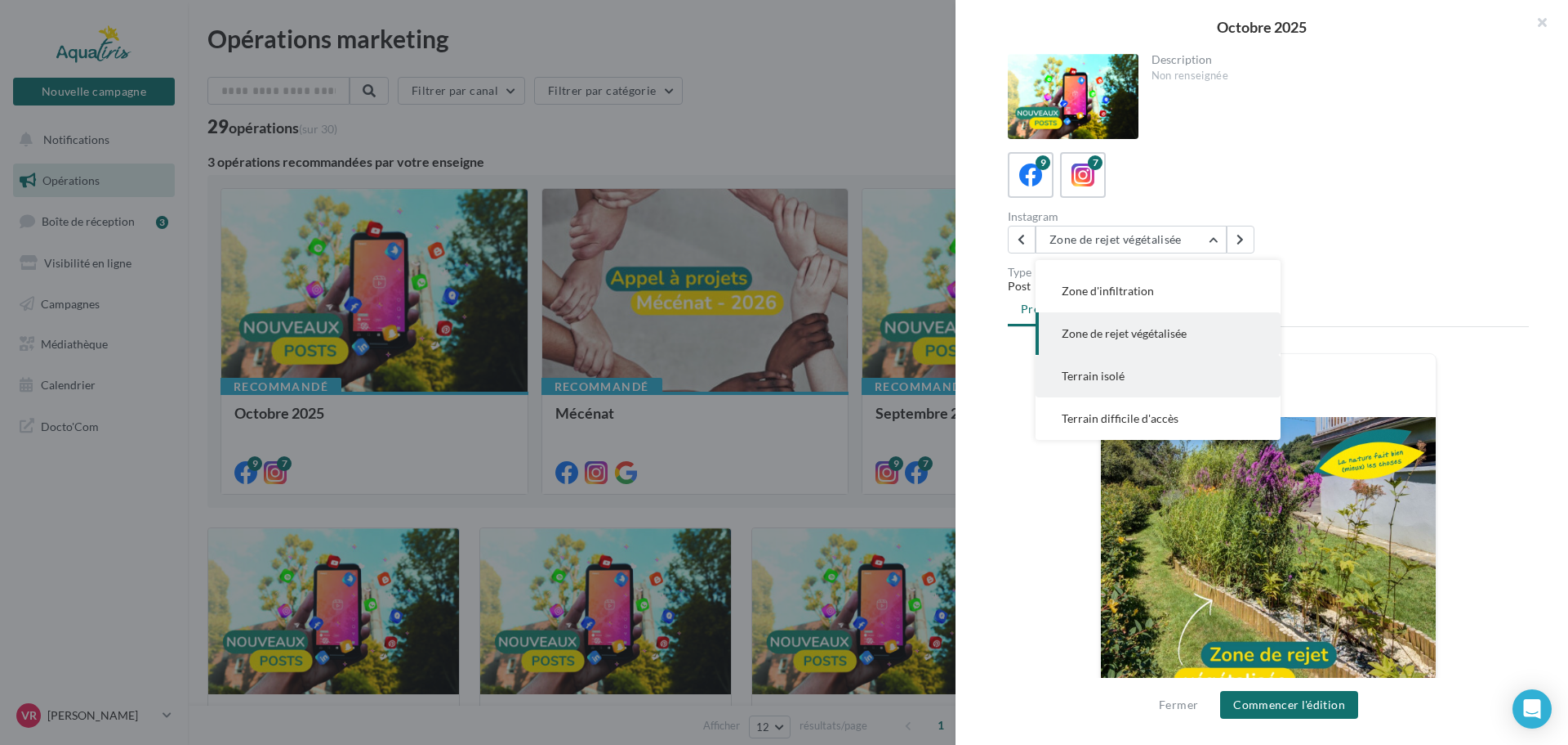
click at [1136, 382] on button "Terrain isolé" at bounding box center [1158, 376] width 245 height 42
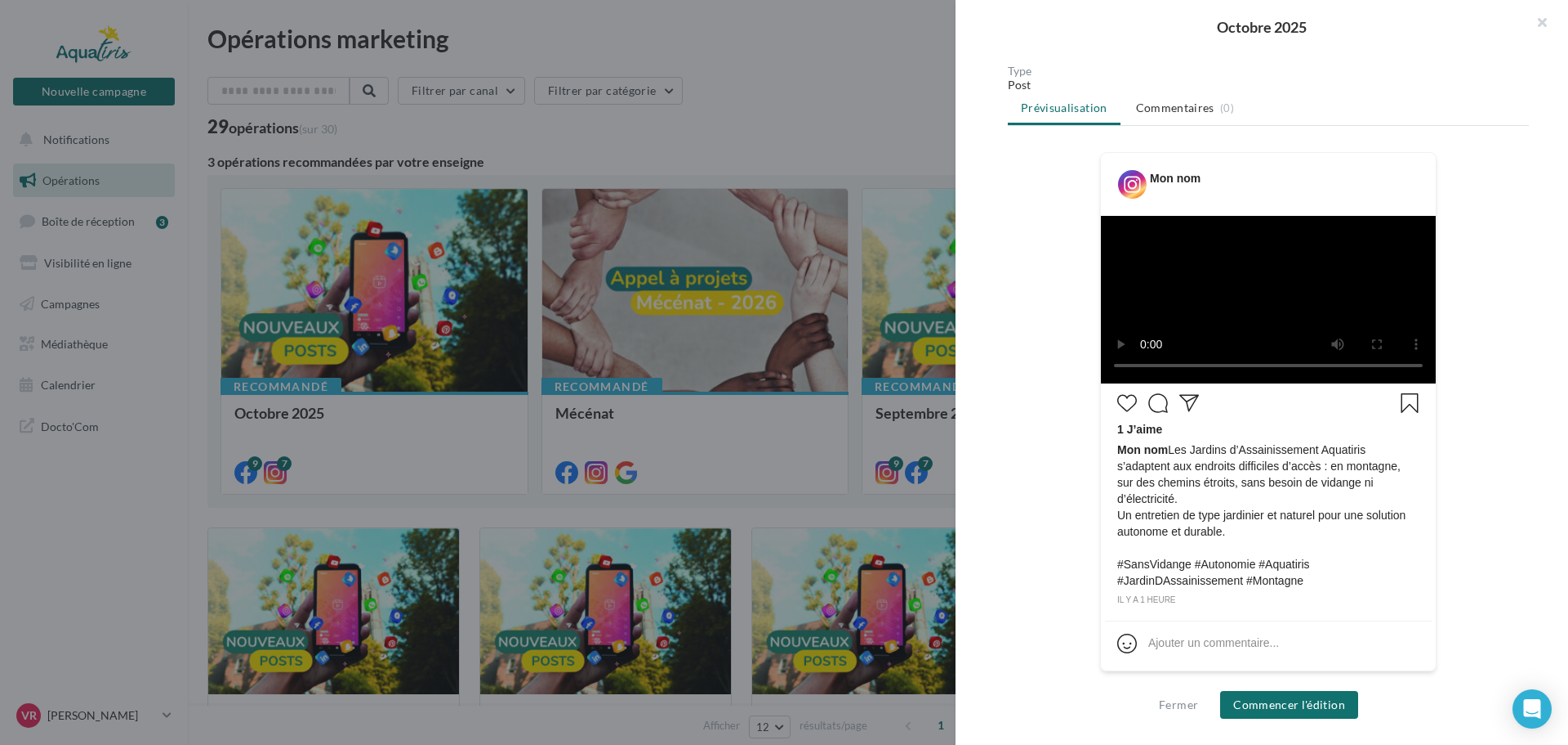
scroll to position [352, 0]
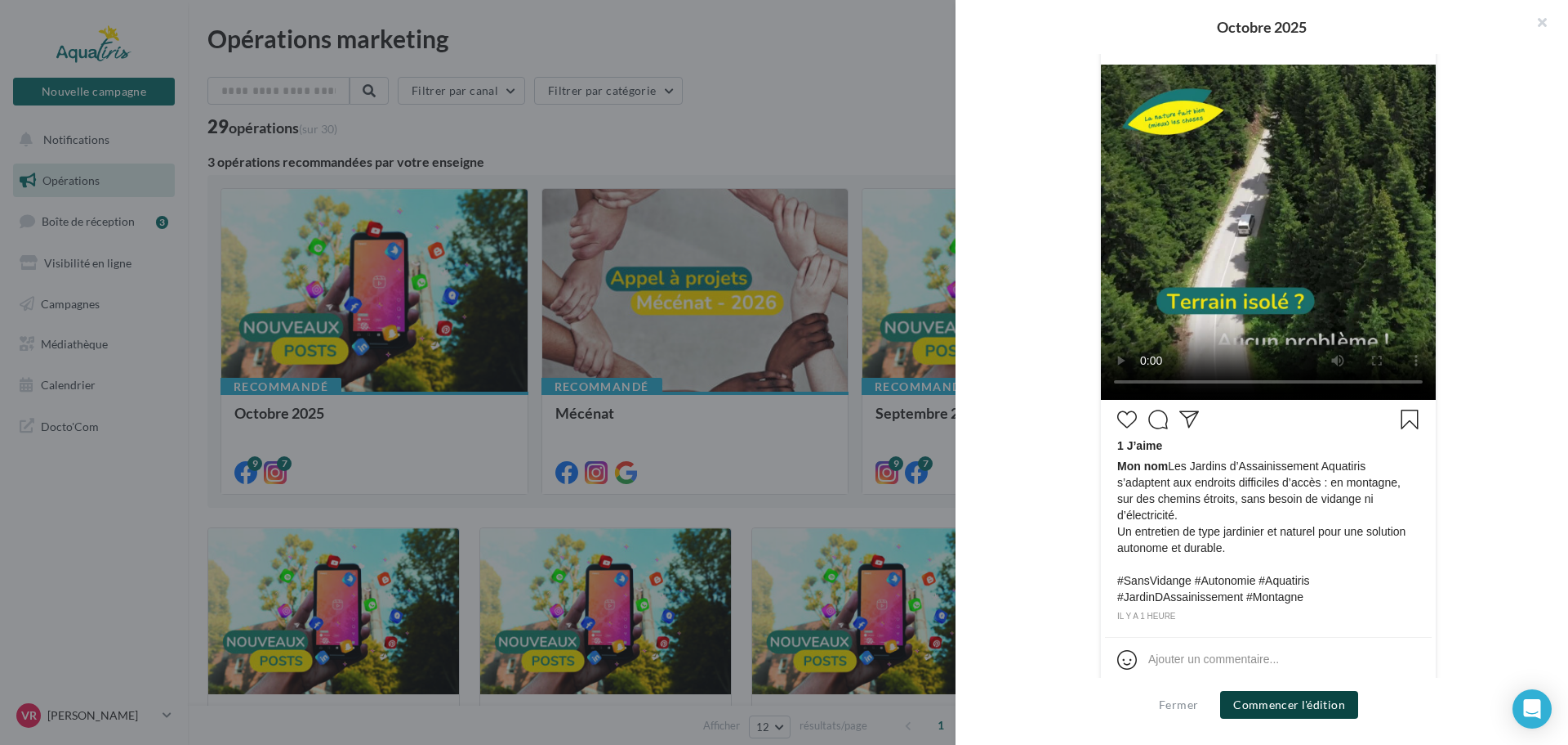
click at [1309, 704] on button "Commencer l'édition" at bounding box center [1289, 704] width 138 height 28
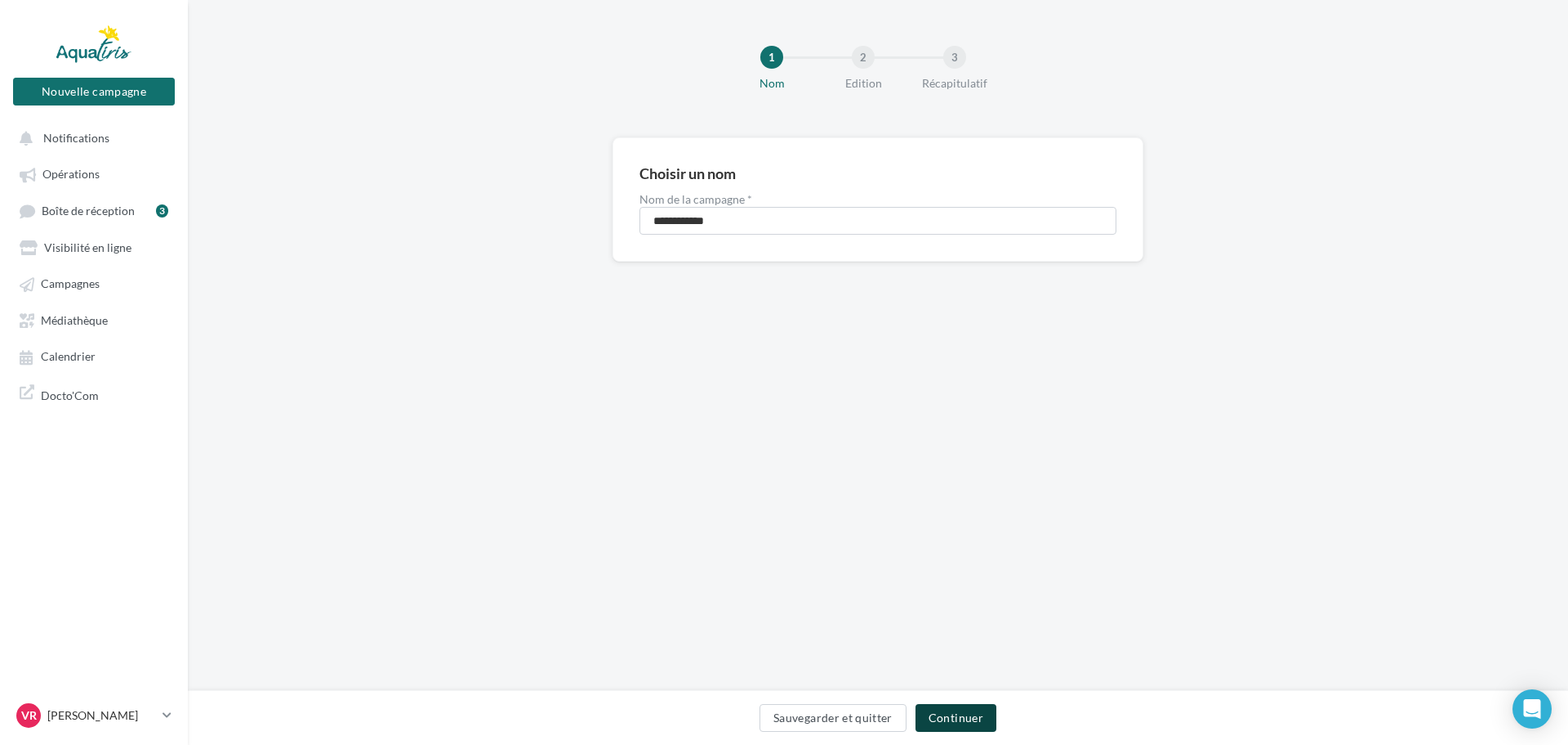
click at [958, 718] on button "Continuer" at bounding box center [956, 717] width 81 height 28
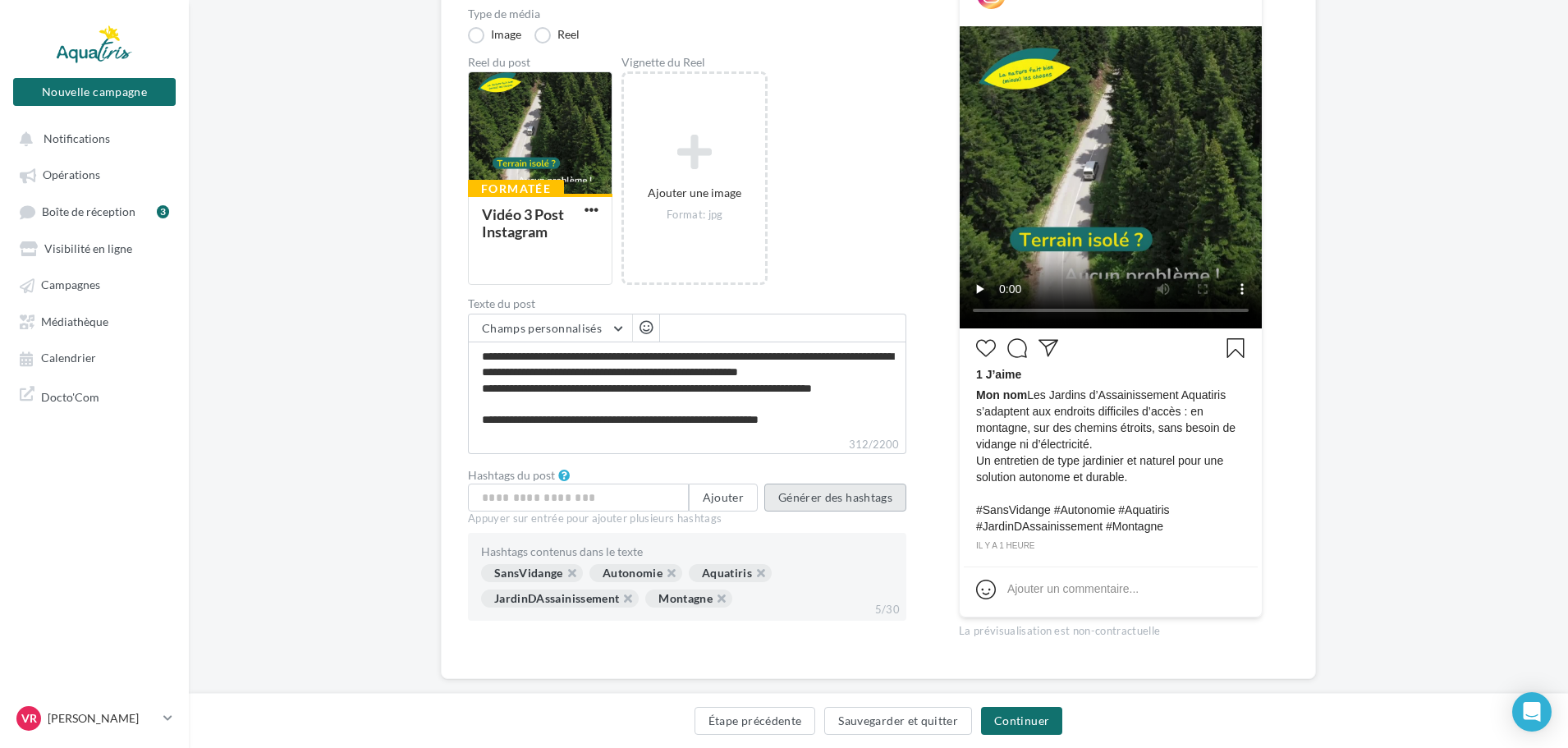
scroll to position [246, 0]
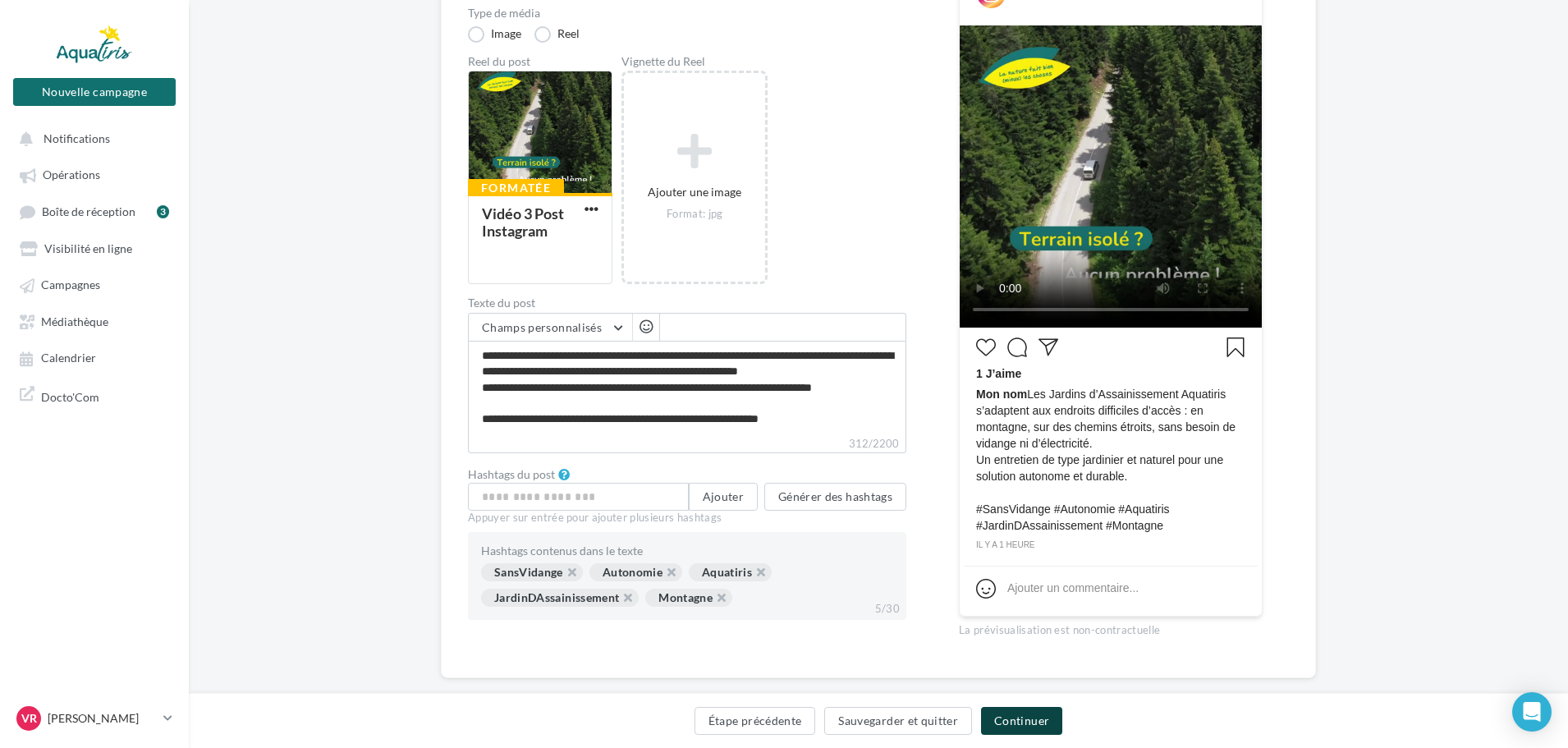
click at [1025, 720] on button "Continuer" at bounding box center [1021, 720] width 81 height 28
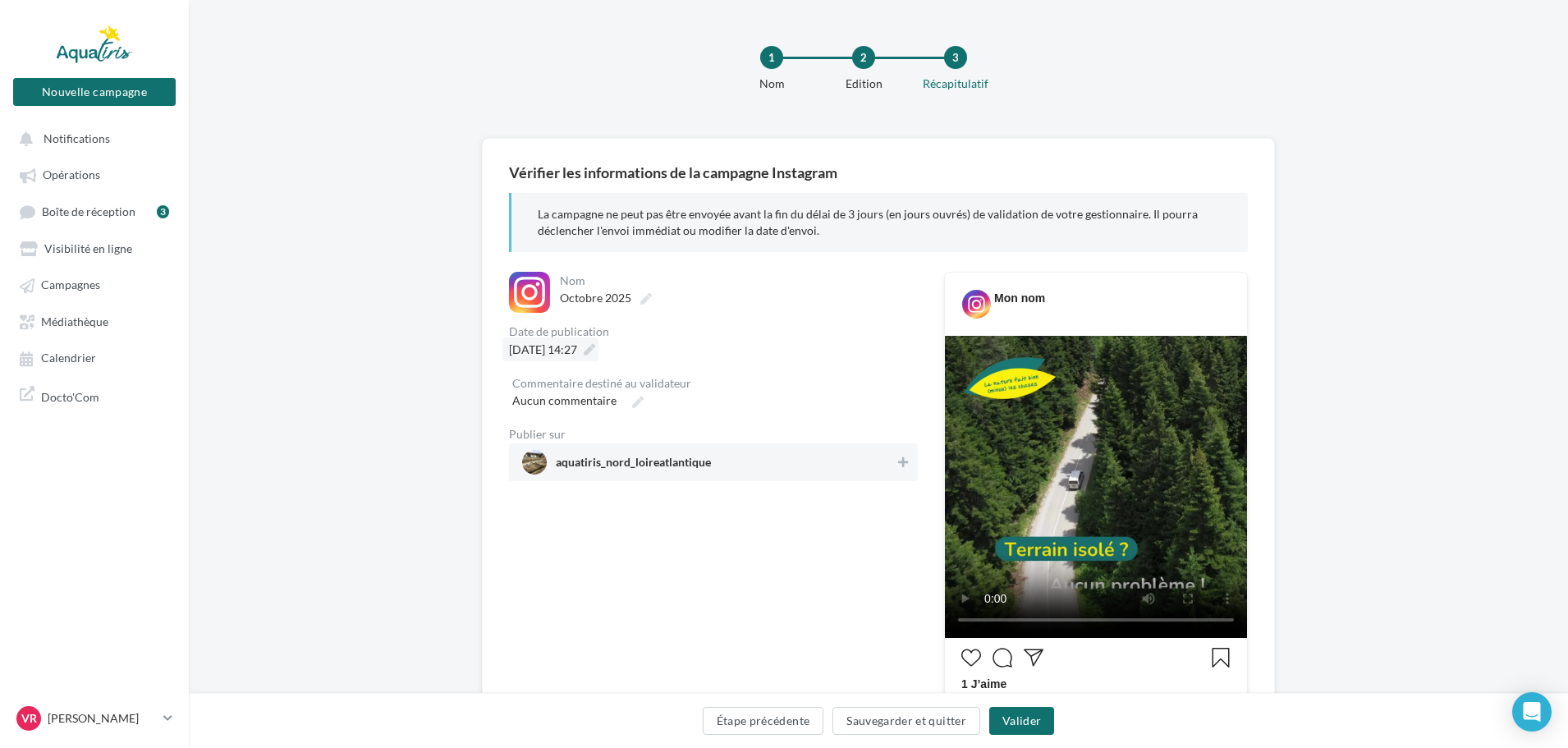
click at [566, 358] on div "[DATE] 14:27" at bounding box center [550, 349] width 96 height 23
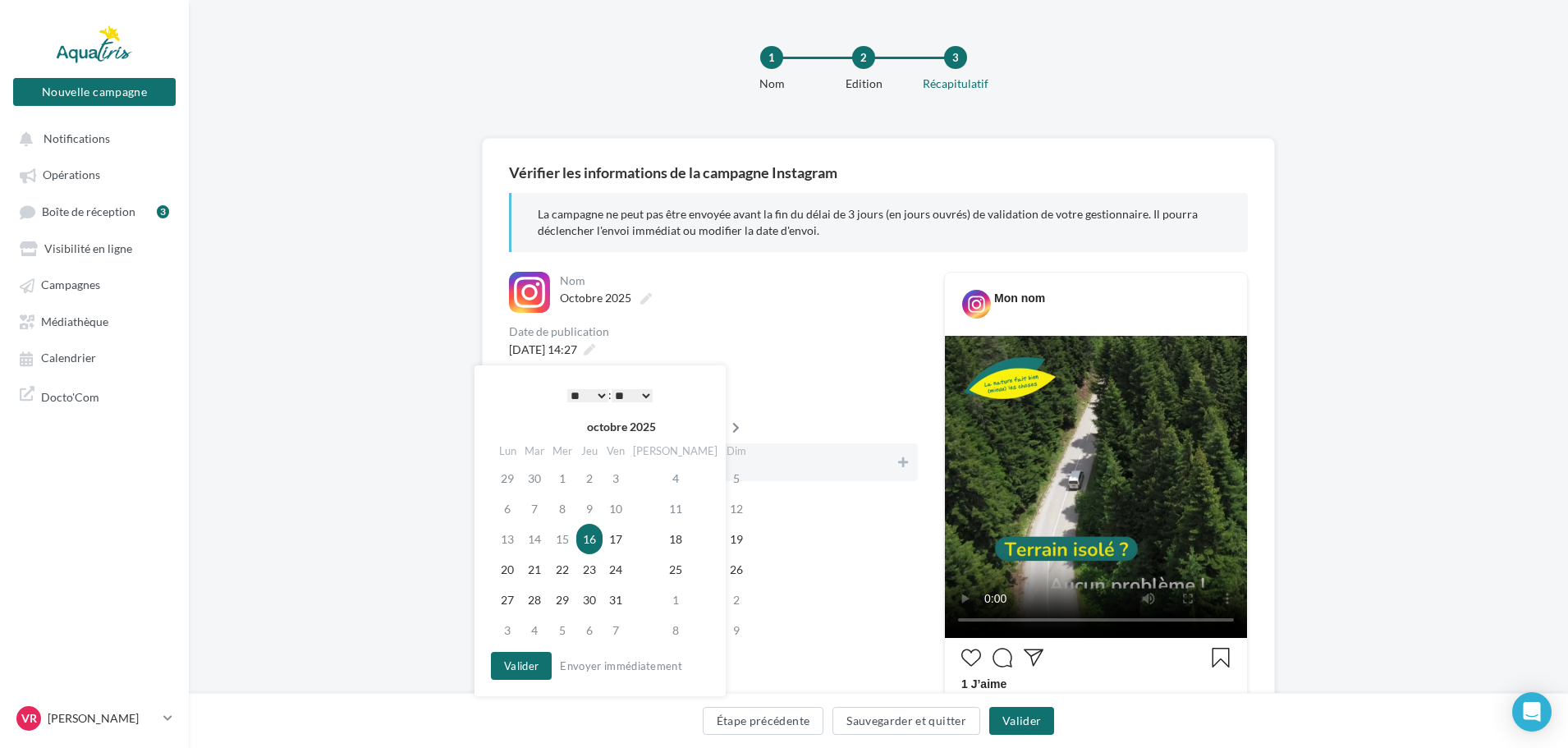
click at [726, 427] on icon at bounding box center [736, 428] width 21 height 12
click at [729, 427] on icon at bounding box center [739, 428] width 21 height 12
click at [655, 633] on td "7" at bounding box center [677, 630] width 93 height 31
click at [525, 664] on button "Valider" at bounding box center [521, 665] width 60 height 28
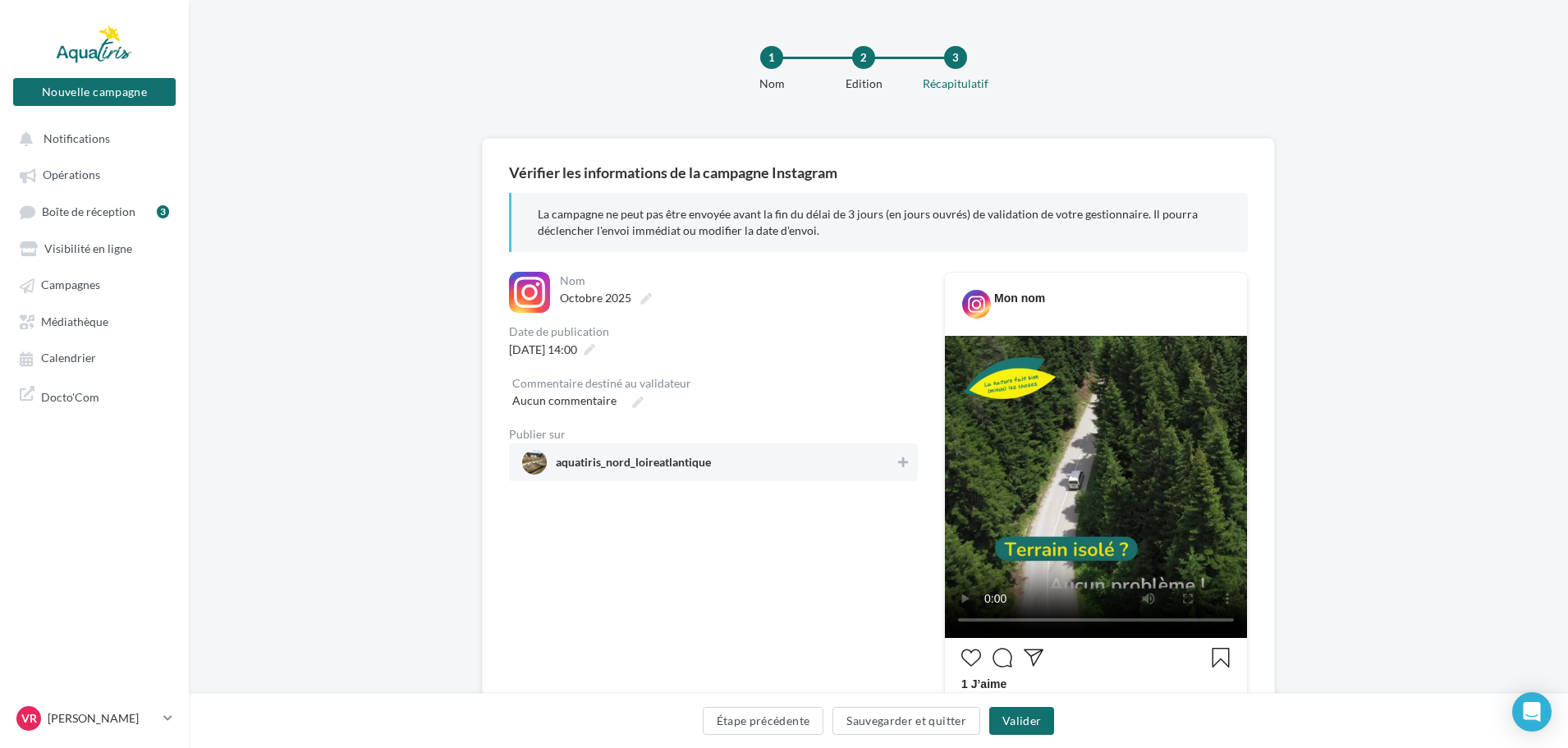
click at [800, 460] on span "aquatiris_nord_loireatlantique" at bounding box center [709, 462] width 373 height 24
click at [1012, 721] on button "Valider" at bounding box center [1022, 720] width 65 height 28
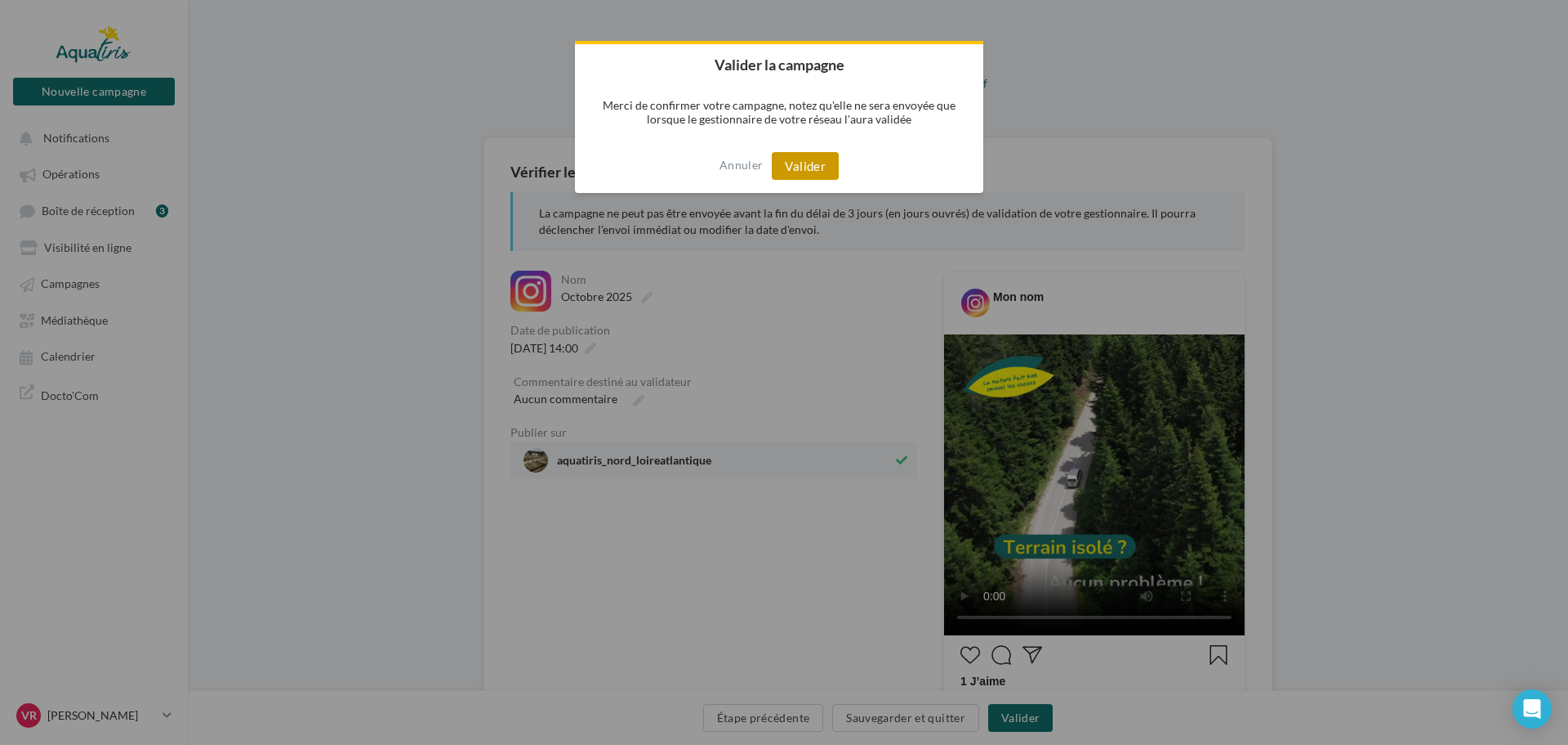
click at [785, 162] on button "Valider" at bounding box center [806, 166] width 67 height 28
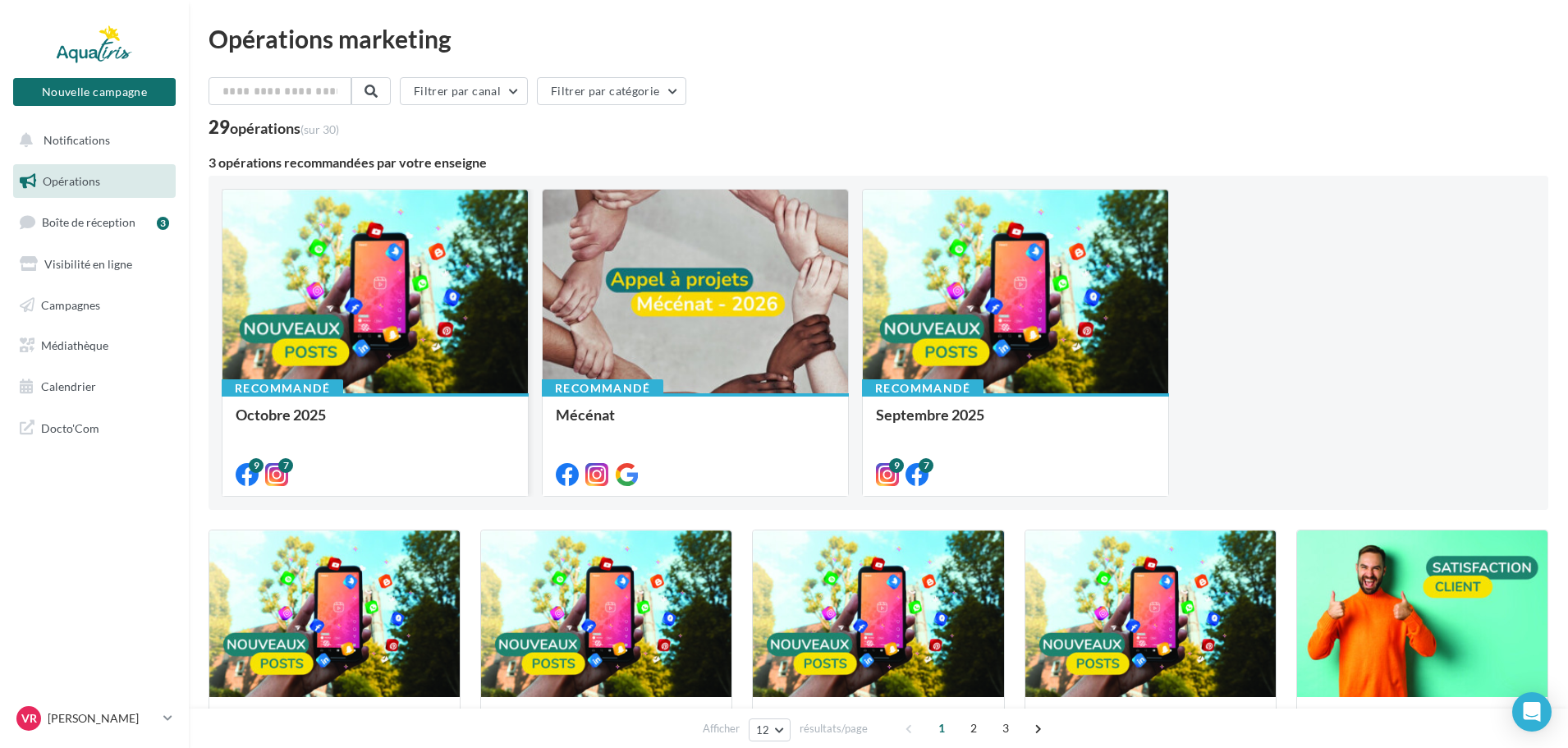
click at [373, 302] on div at bounding box center [375, 293] width 305 height 205
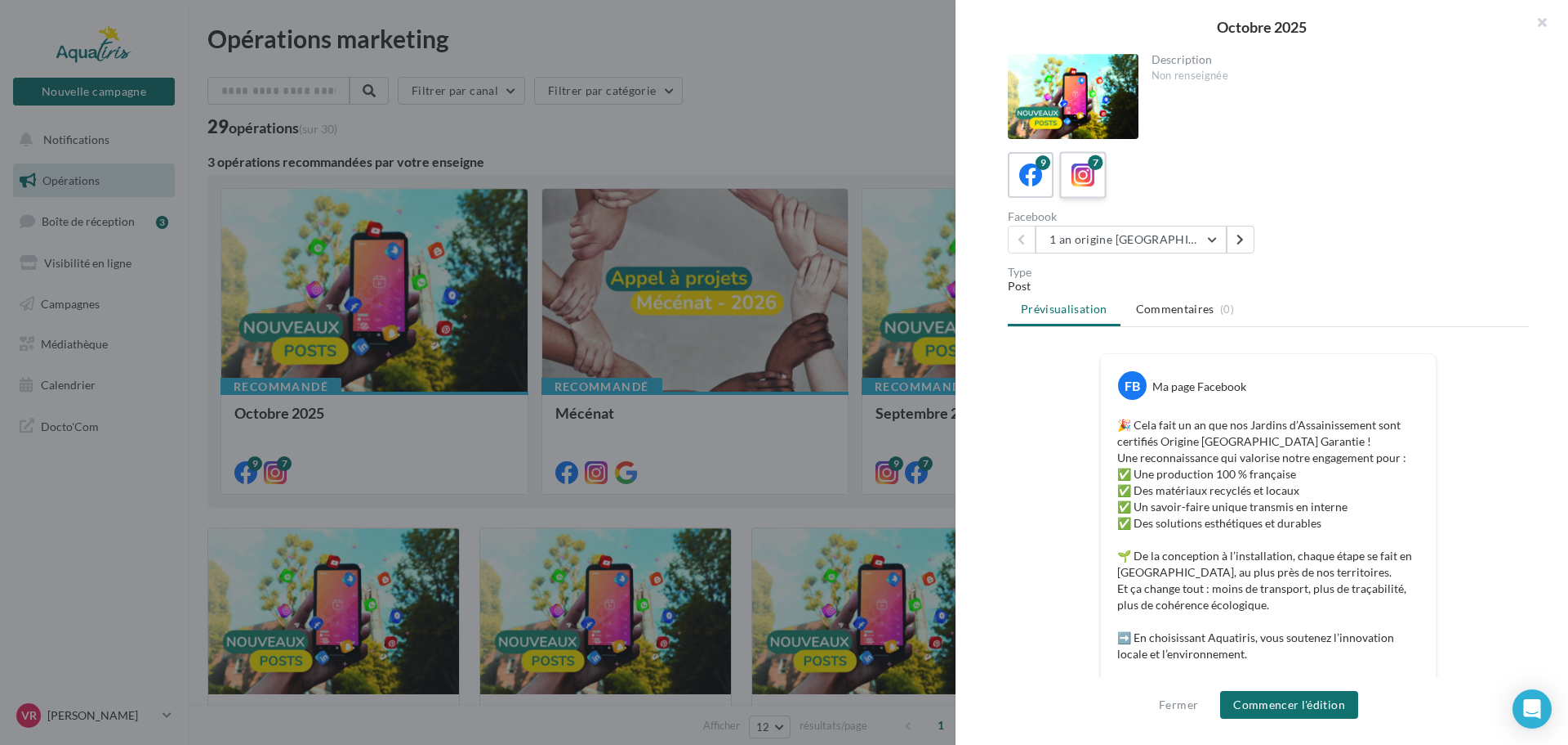
click at [1085, 174] on icon at bounding box center [1083, 175] width 23 height 23
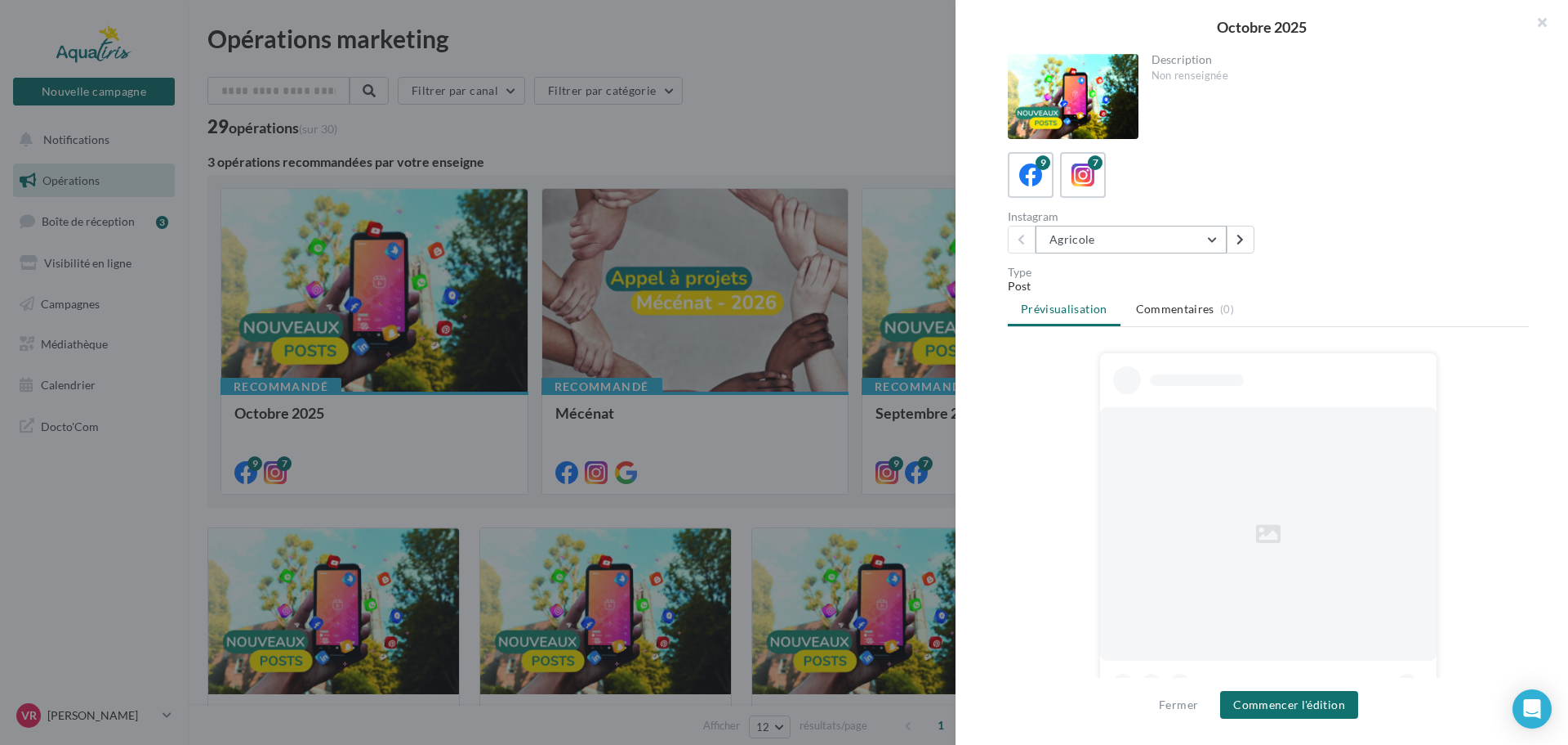
click at [1147, 240] on button "Agricole" at bounding box center [1131, 239] width 191 height 28
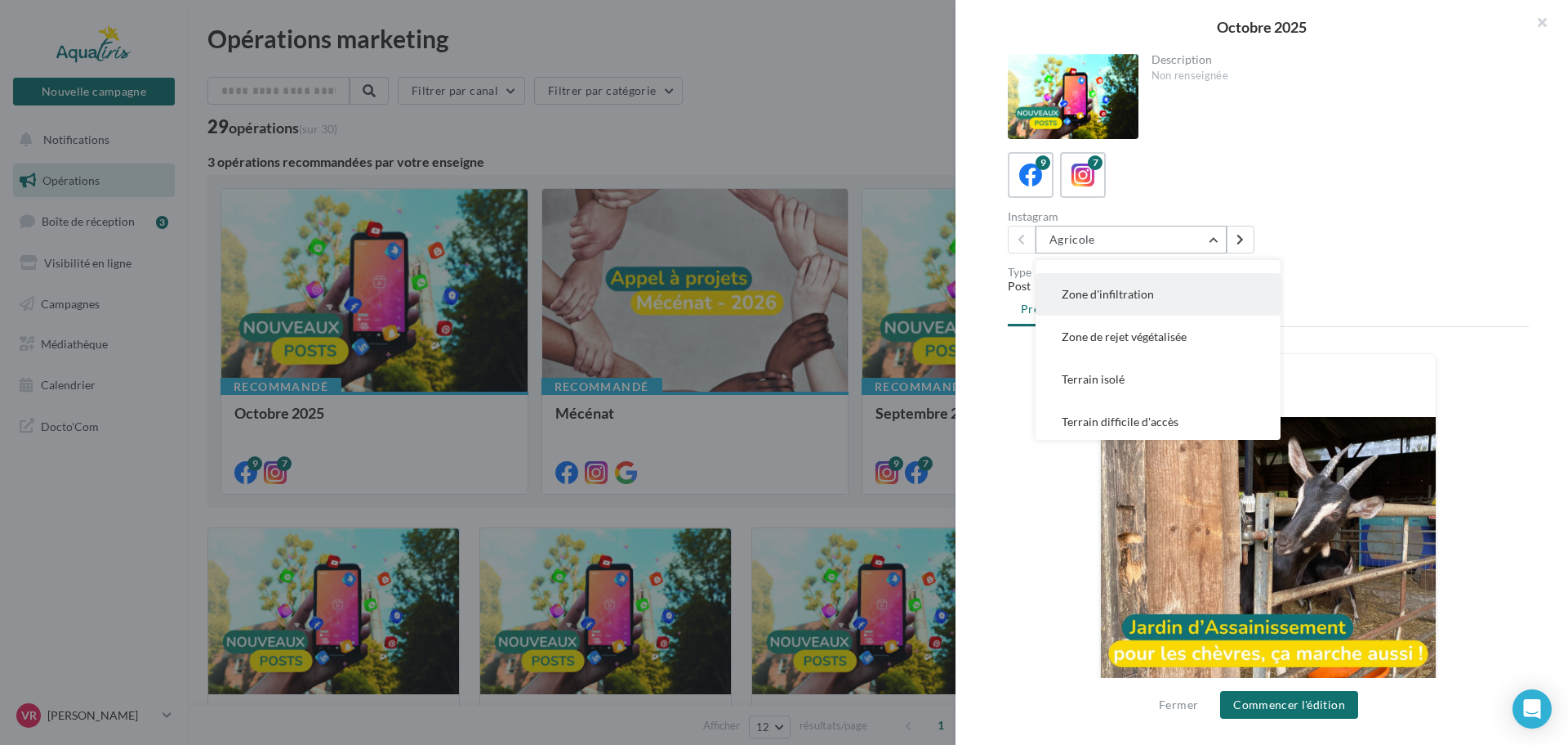
scroll to position [117, 0]
click at [1133, 416] on span "Terrain difficile d'accès" at bounding box center [1120, 418] width 116 height 13
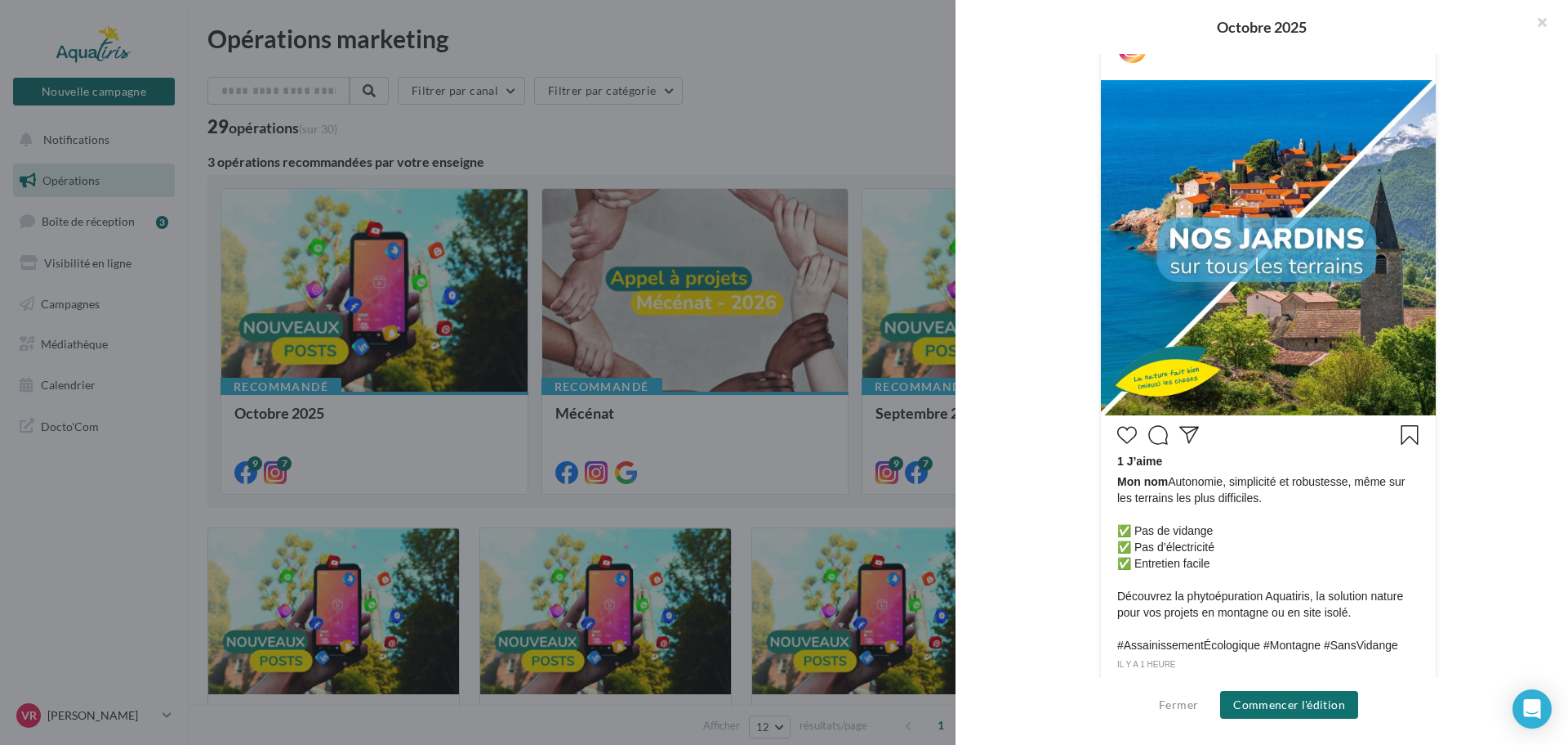
scroll to position [402, 0]
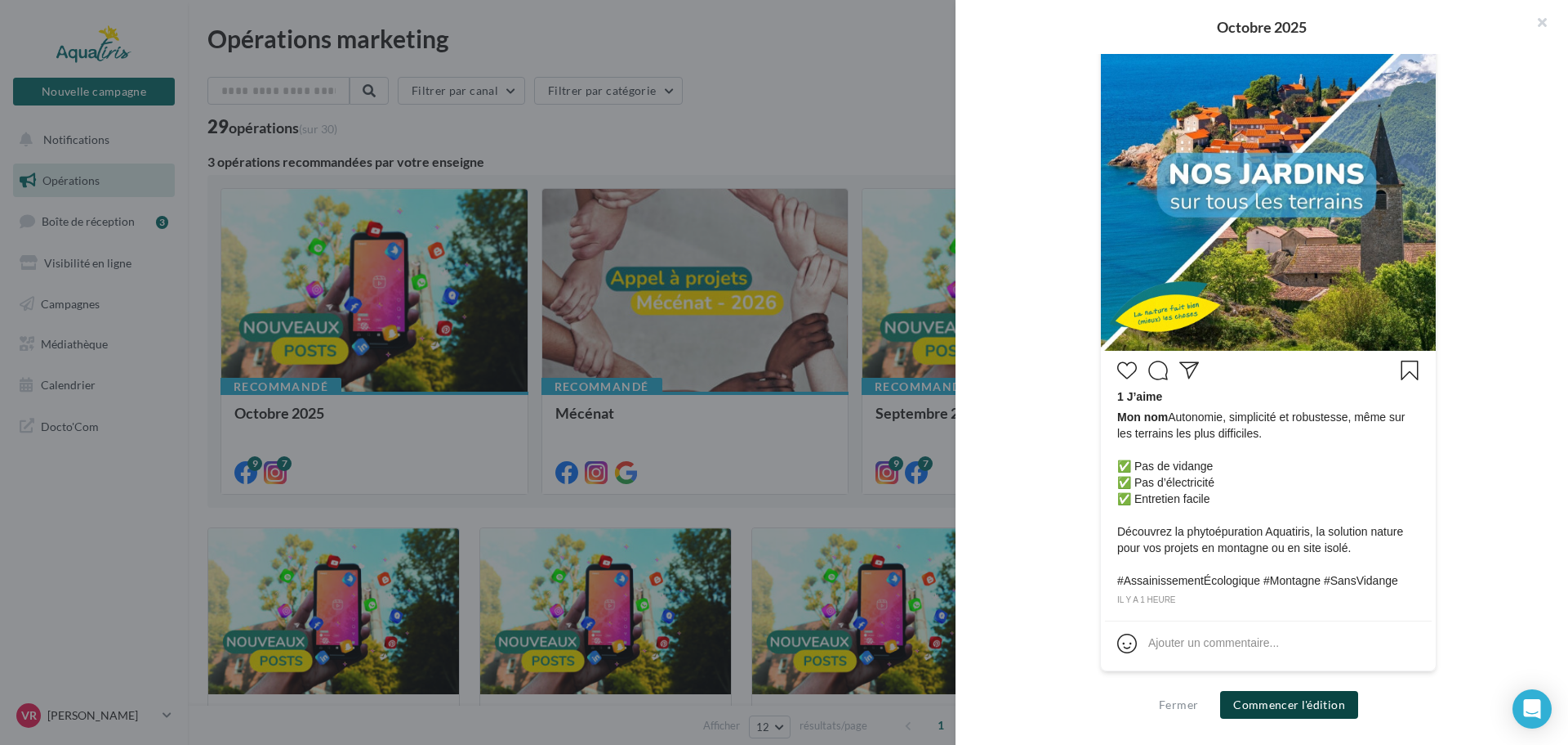
click at [1289, 700] on button "Commencer l'édition" at bounding box center [1289, 704] width 138 height 28
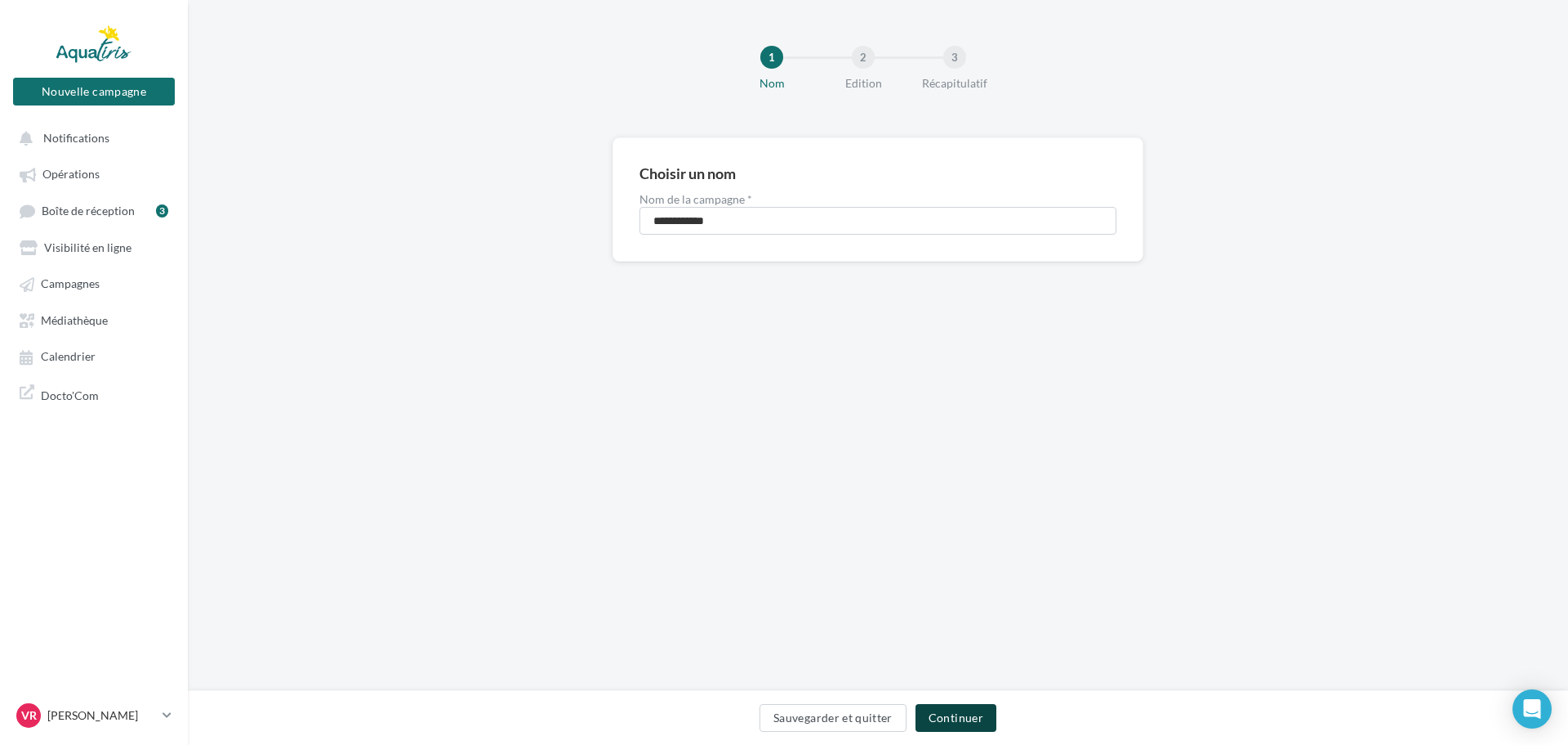
click at [956, 719] on button "Continuer" at bounding box center [956, 717] width 81 height 28
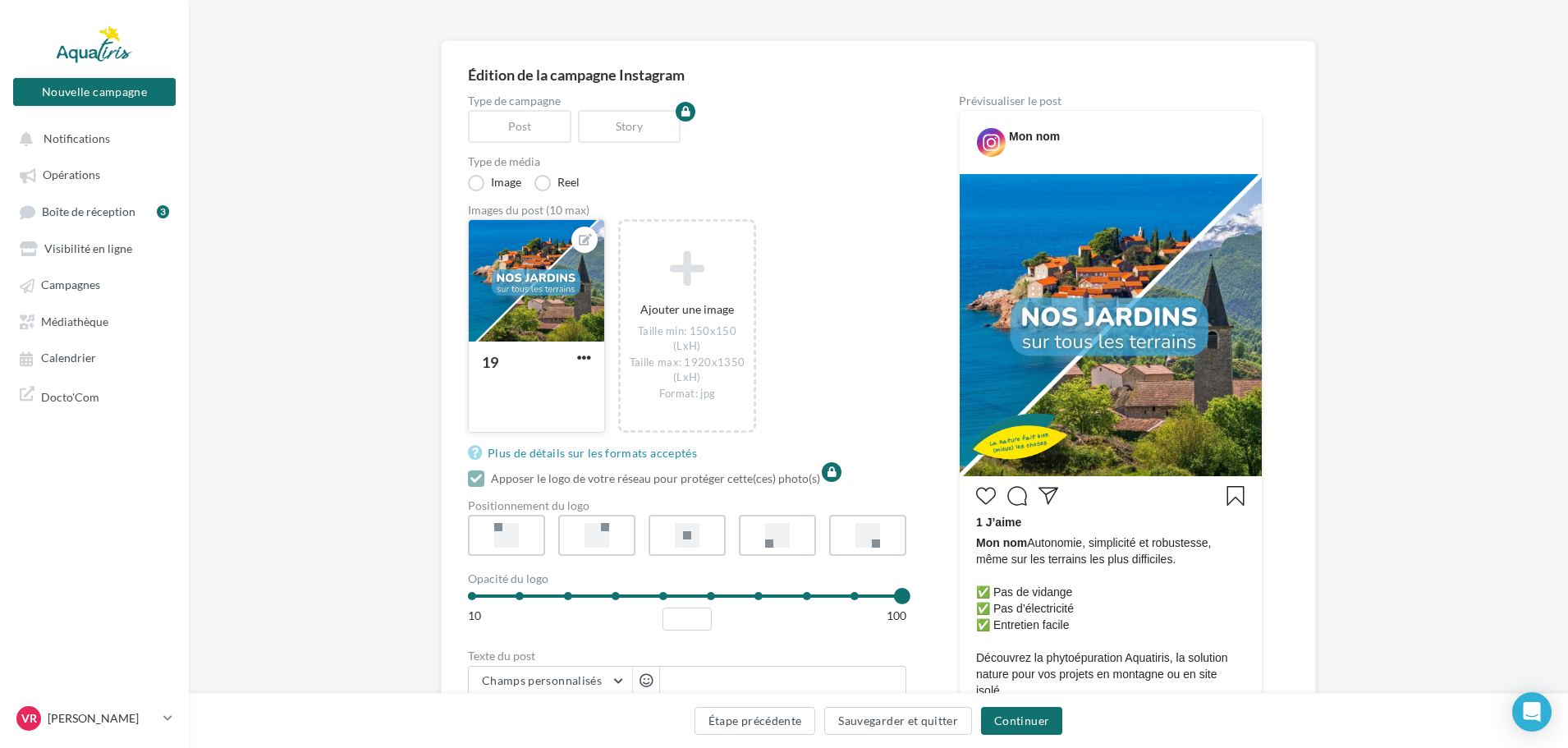
scroll to position [410, 0]
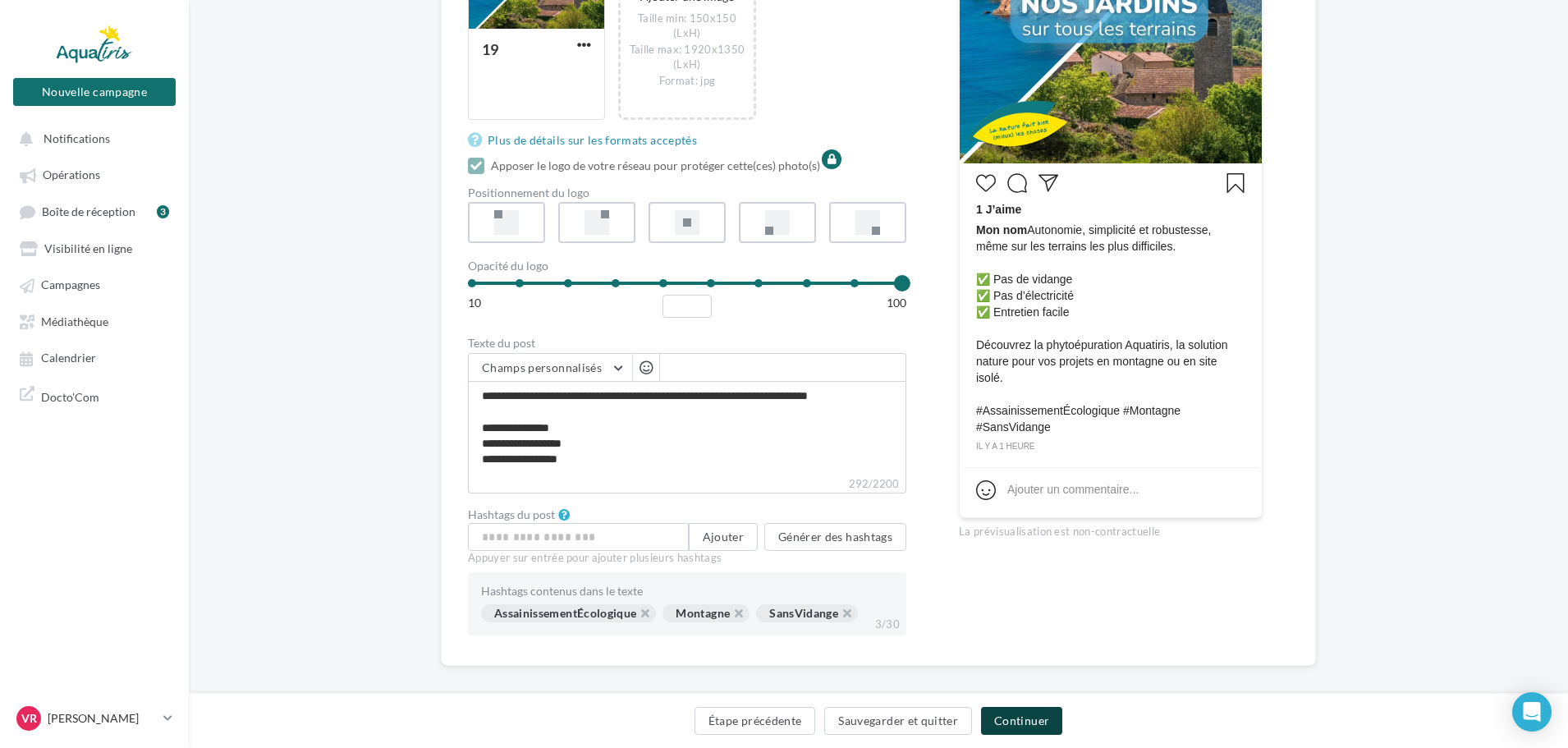
click at [1038, 721] on button "Continuer" at bounding box center [1021, 720] width 81 height 28
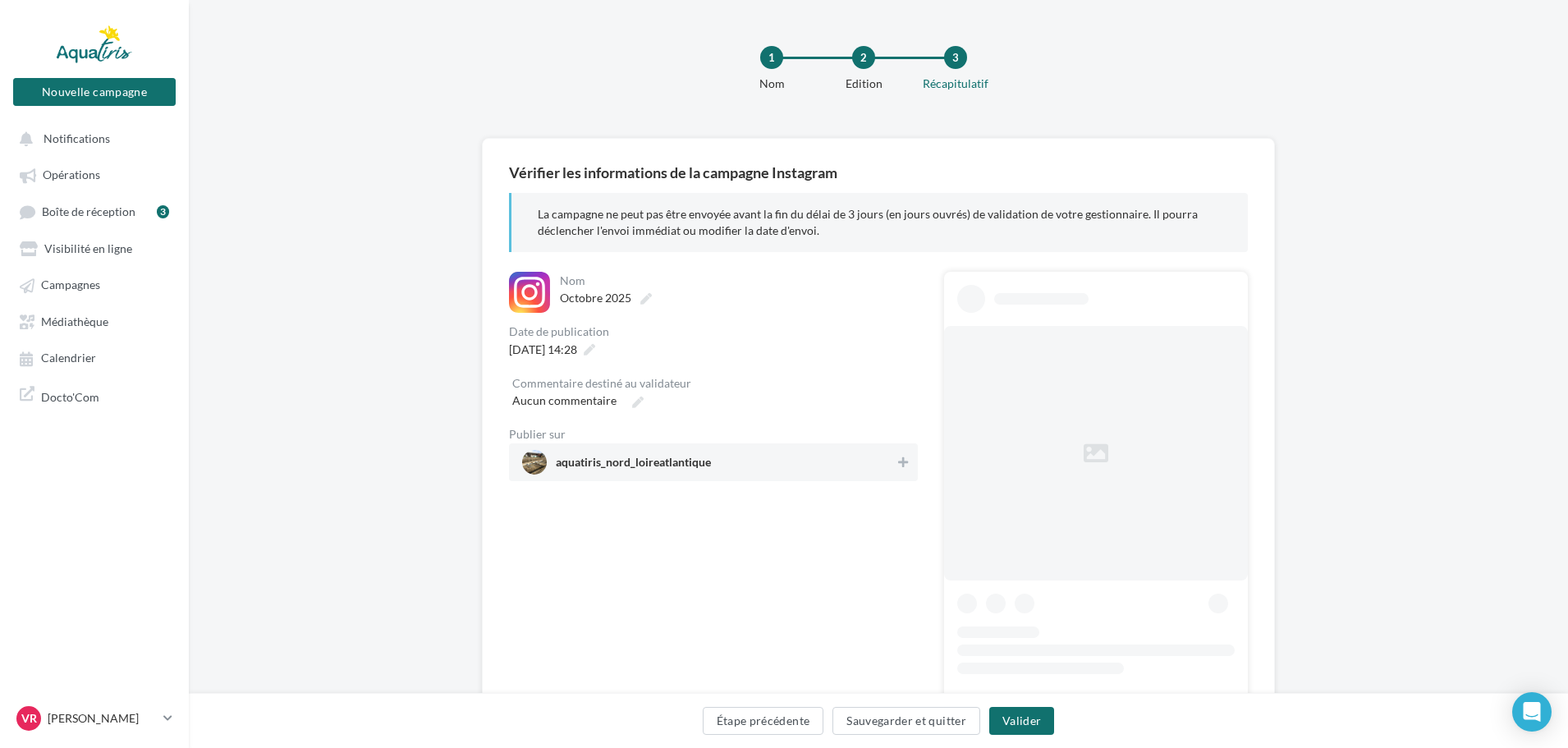
click at [581, 206] on div "La campagne ne peut pas être envoyée avant la fin du délai de 3 jours (en jours…" at bounding box center [878, 222] width 739 height 59
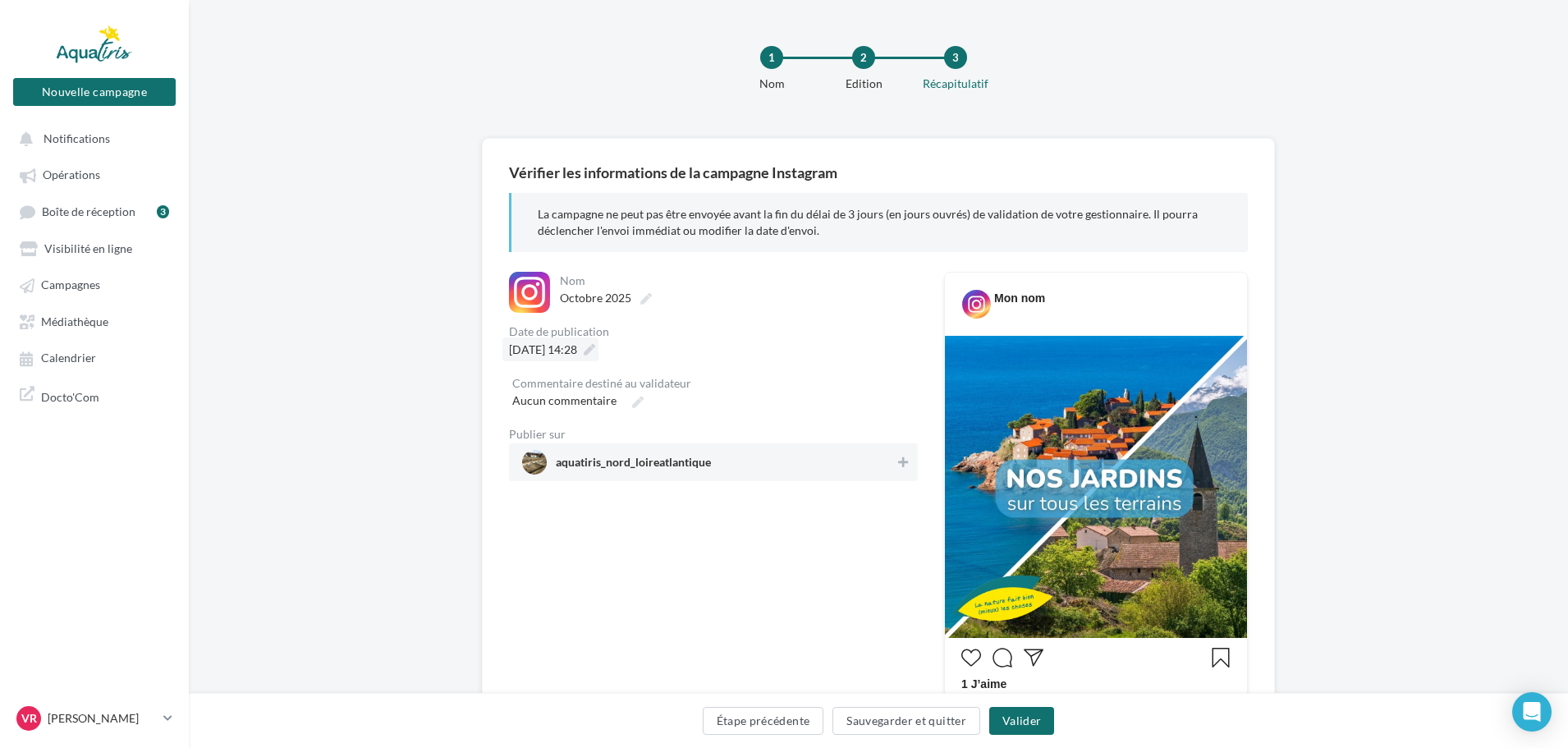
click at [561, 348] on span "16/10/2025 à 14:28" at bounding box center [543, 348] width 68 height 14
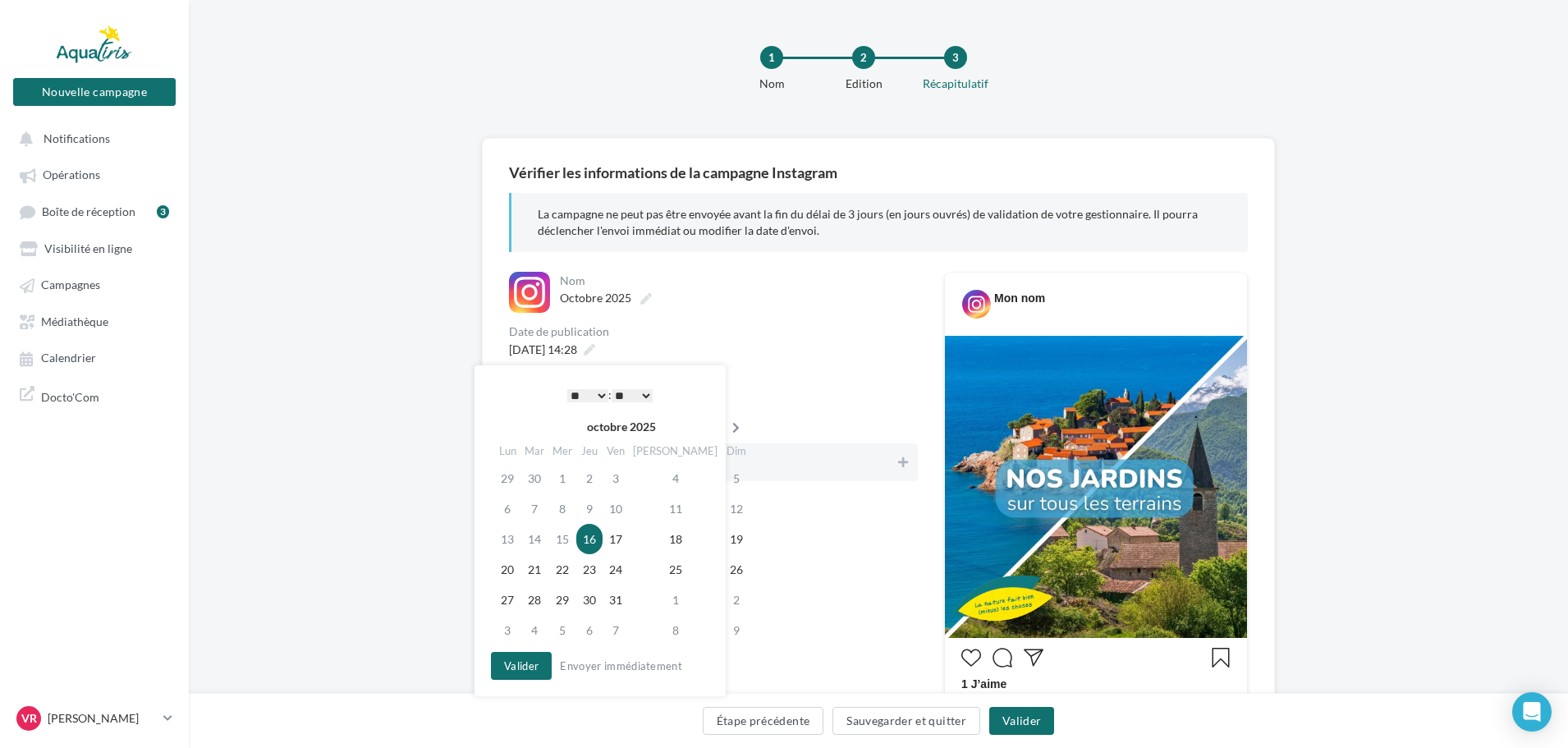
click at [726, 428] on icon at bounding box center [736, 428] width 21 height 12
click at [729, 428] on icon at bounding box center [739, 428] width 21 height 12
click at [655, 542] on td "14" at bounding box center [677, 539] width 93 height 31
click at [525, 667] on button "Valider" at bounding box center [521, 665] width 60 height 28
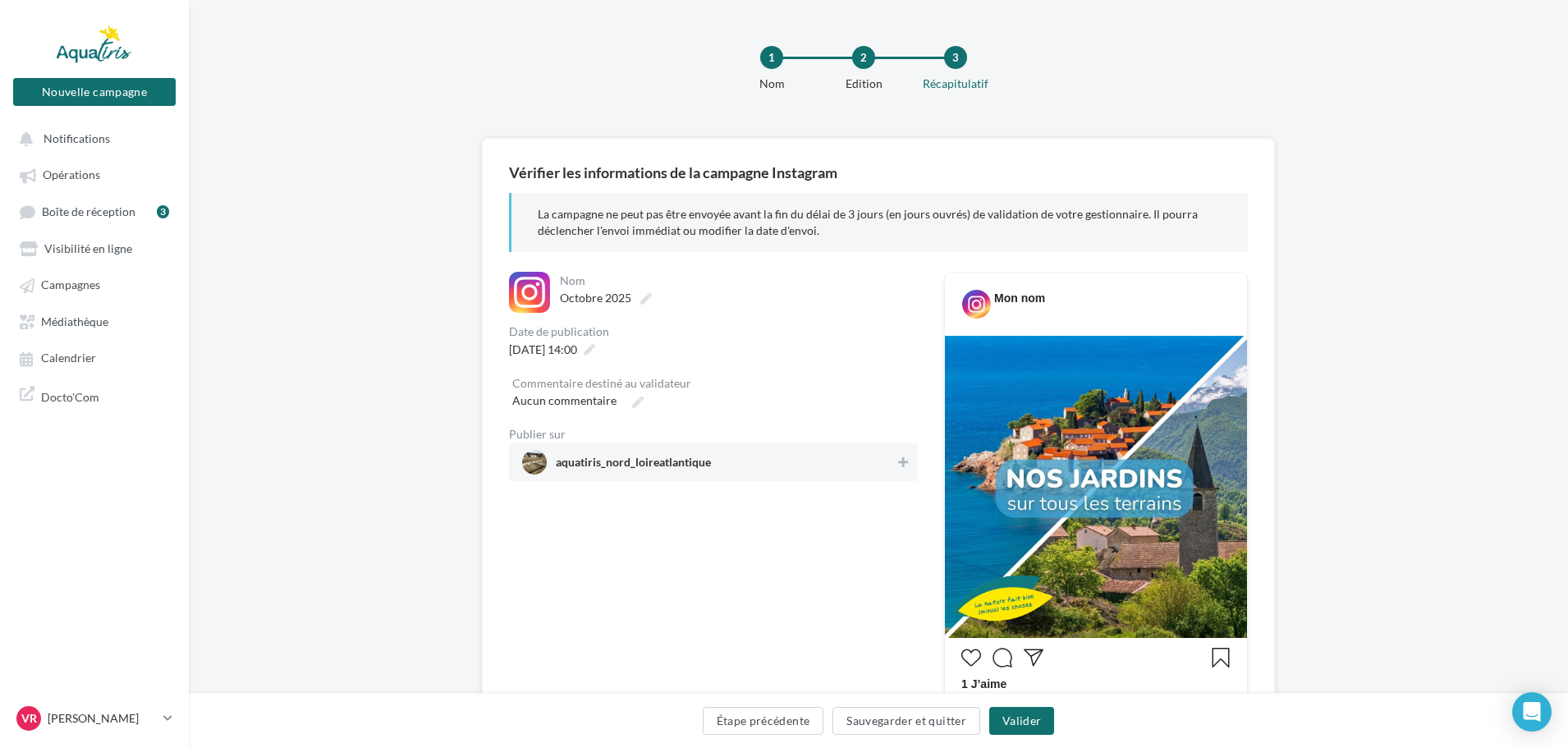
click at [883, 469] on span "aquatiris_nord_loireatlantique" at bounding box center [709, 462] width 373 height 24
click at [1018, 721] on button "Valider" at bounding box center [1022, 720] width 65 height 28
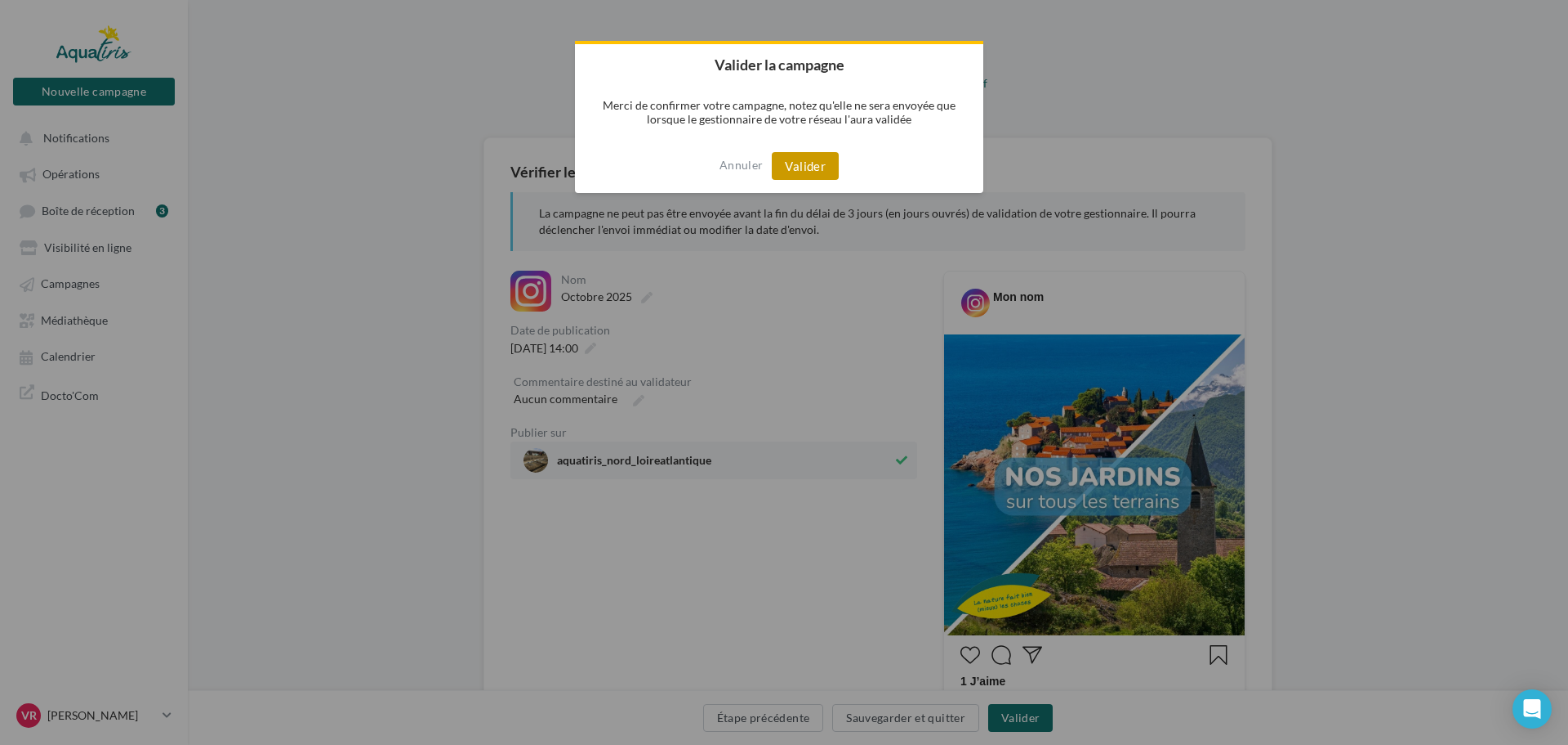
click at [800, 170] on button "Valider" at bounding box center [806, 166] width 67 height 28
